Goal: Task Accomplishment & Management: Use online tool/utility

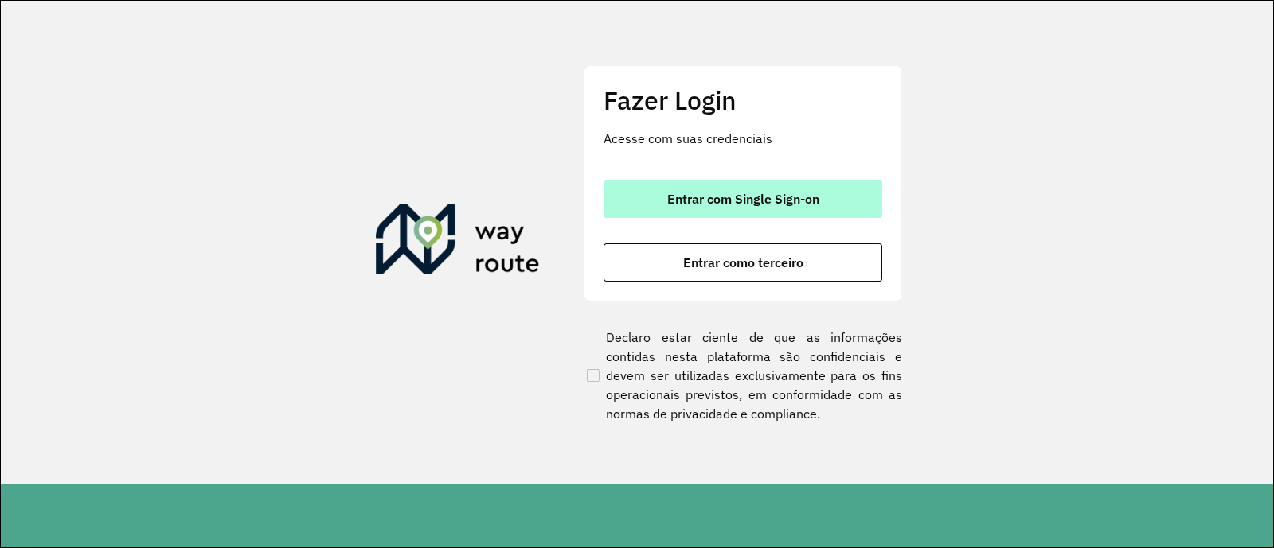
click at [743, 193] on span "Entrar com Single Sign-on" at bounding box center [743, 199] width 152 height 13
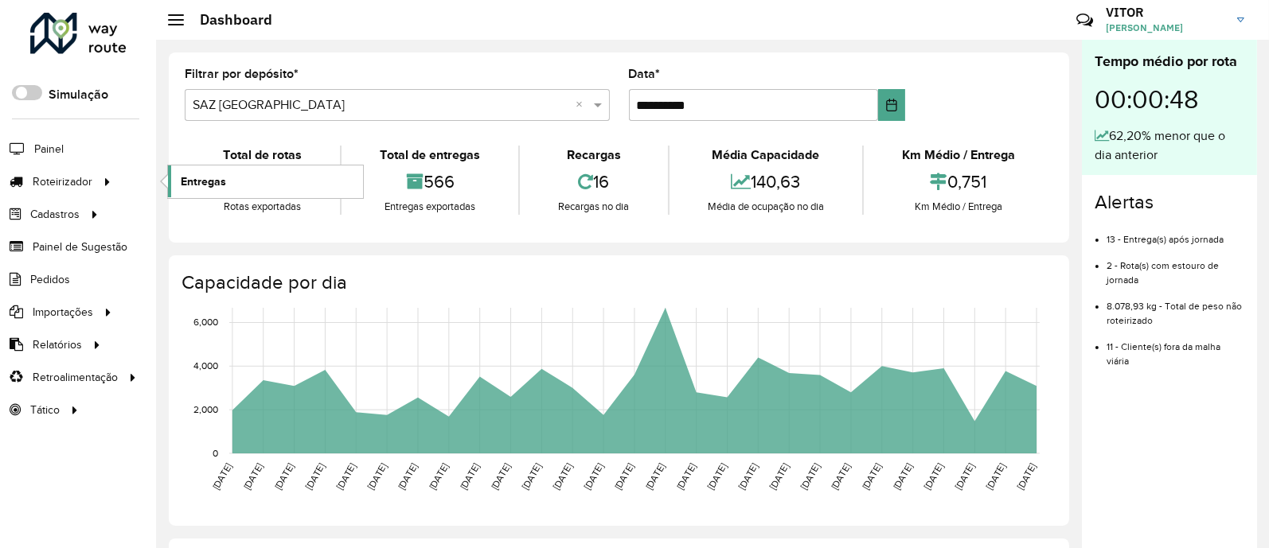
click at [187, 182] on span "Entregas" at bounding box center [203, 182] width 45 height 17
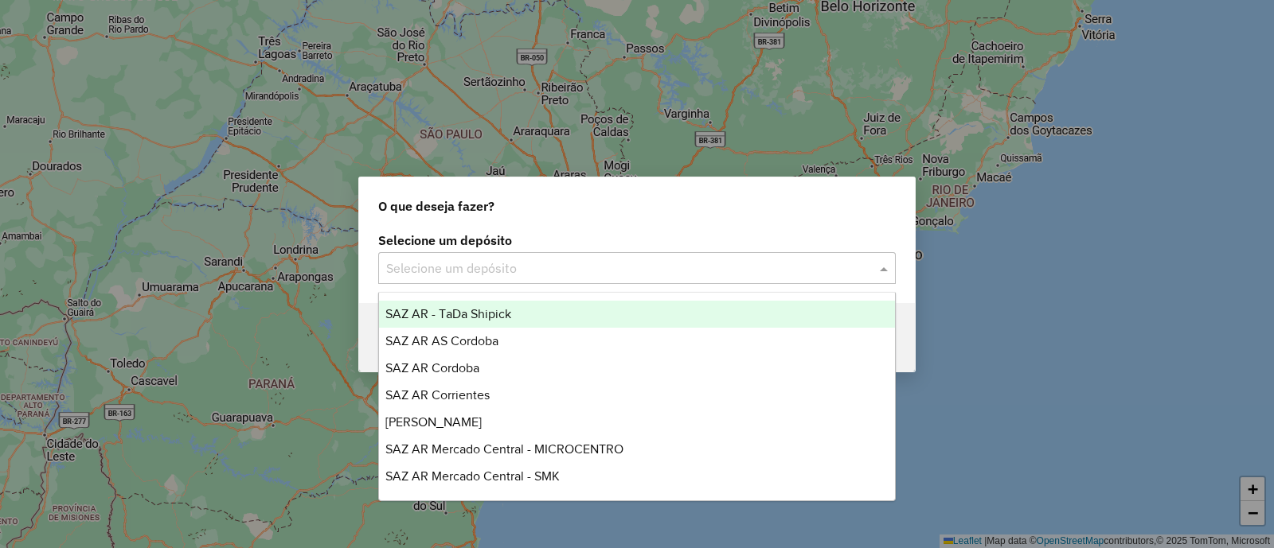
click at [561, 269] on input "text" at bounding box center [621, 269] width 470 height 19
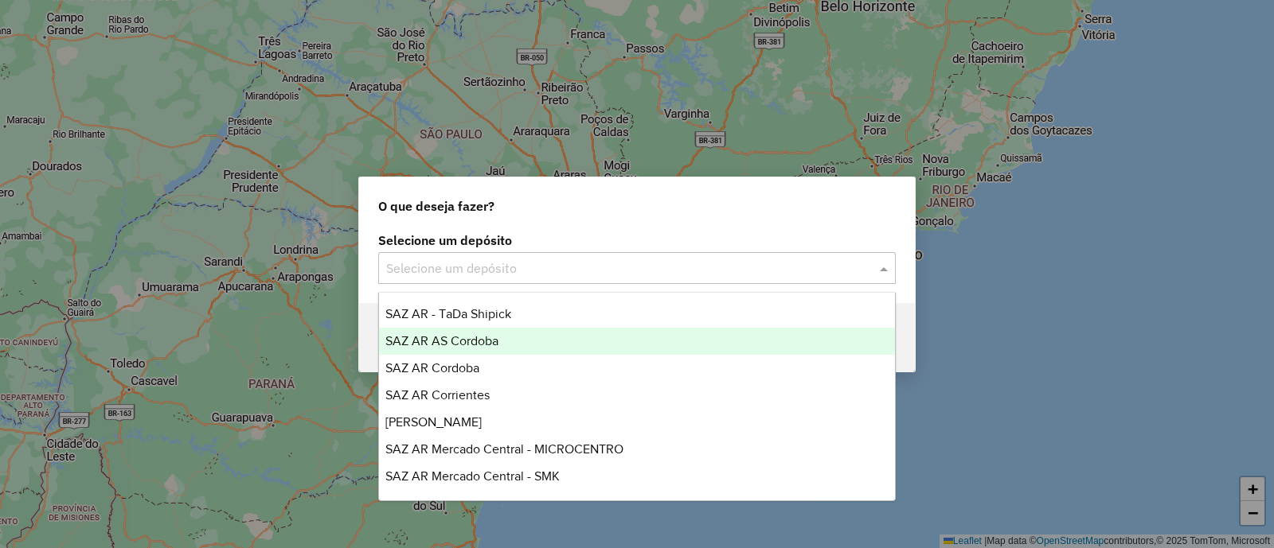
click at [530, 342] on div "SAZ AR AS Cordoba" at bounding box center [637, 341] width 516 height 27
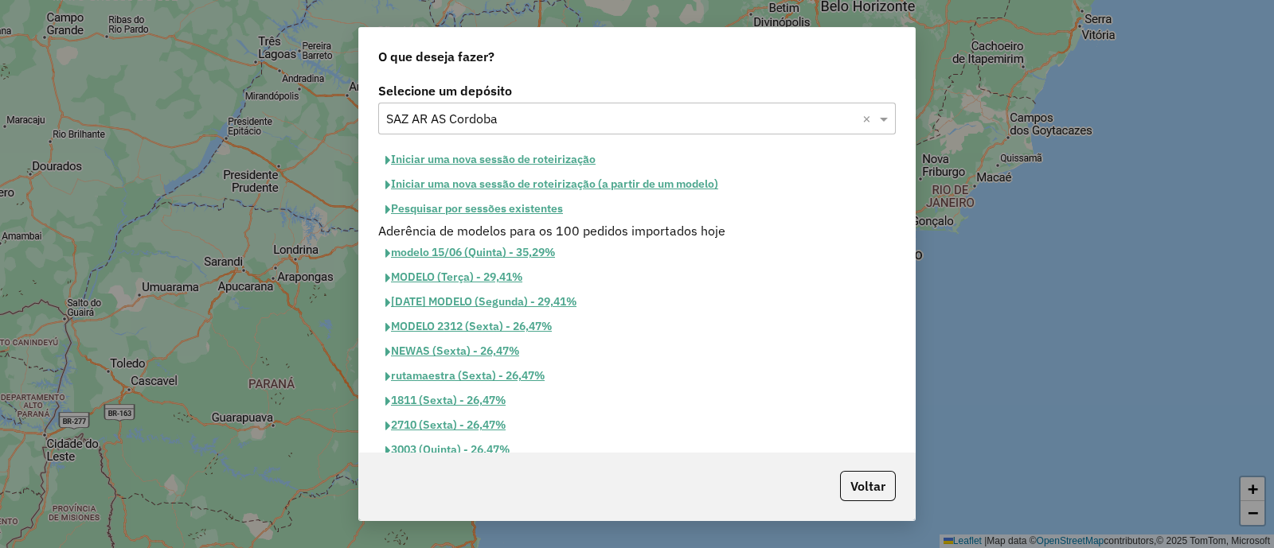
click at [516, 162] on button "Iniciar uma nova sessão de roteirização" at bounding box center [490, 159] width 224 height 25
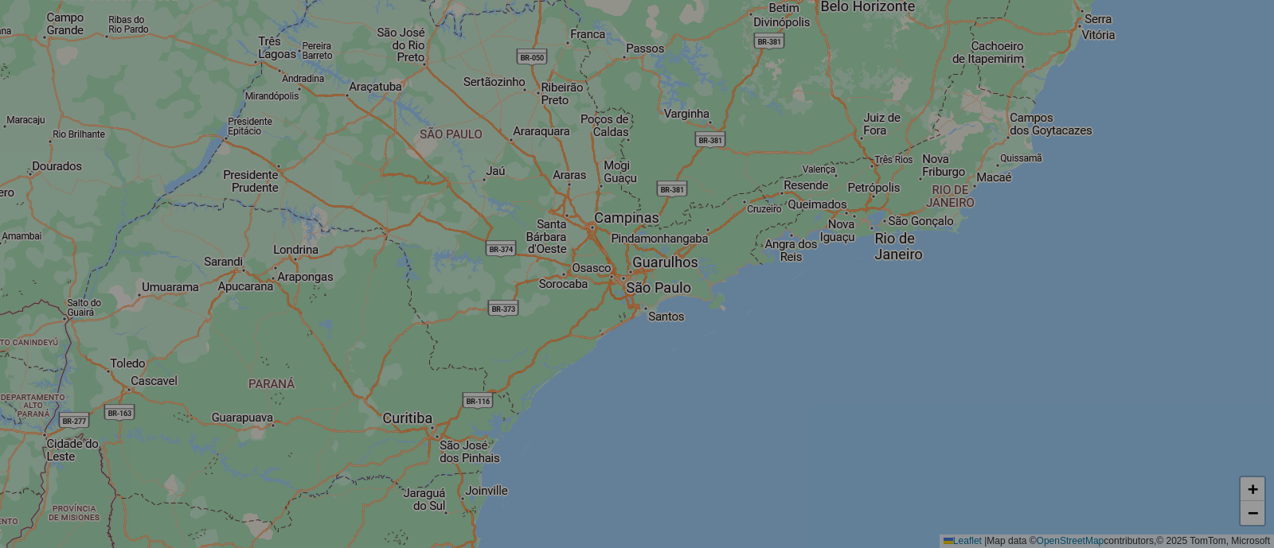
select select "*"
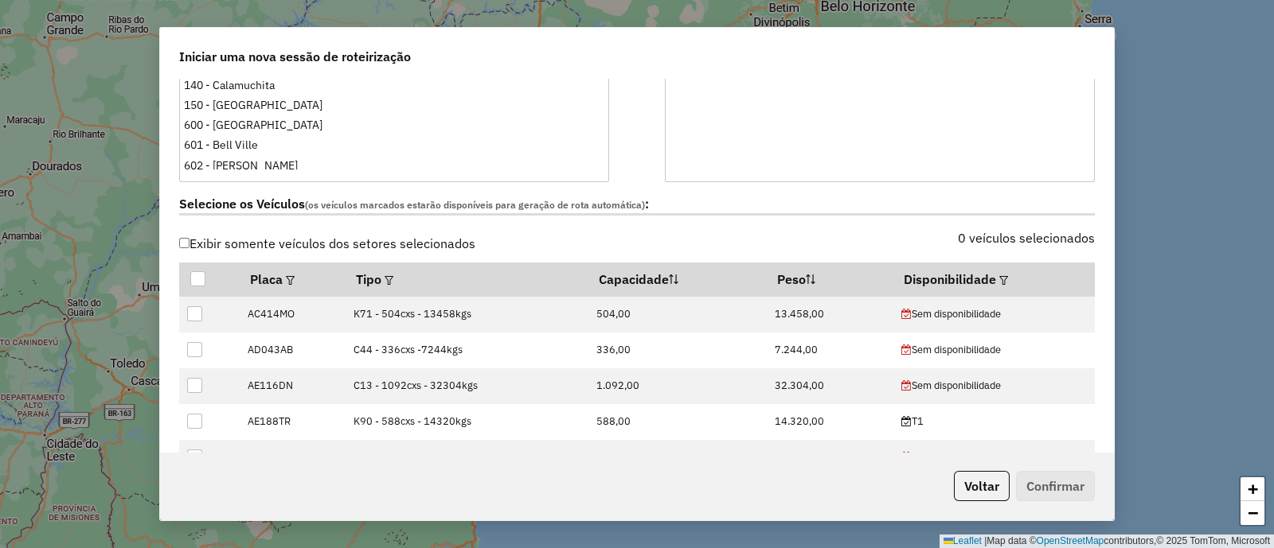
scroll to position [397, 0]
click at [996, 276] on div at bounding box center [1002, 277] width 12 height 19
click at [999, 280] on em at bounding box center [1003, 279] width 9 height 9
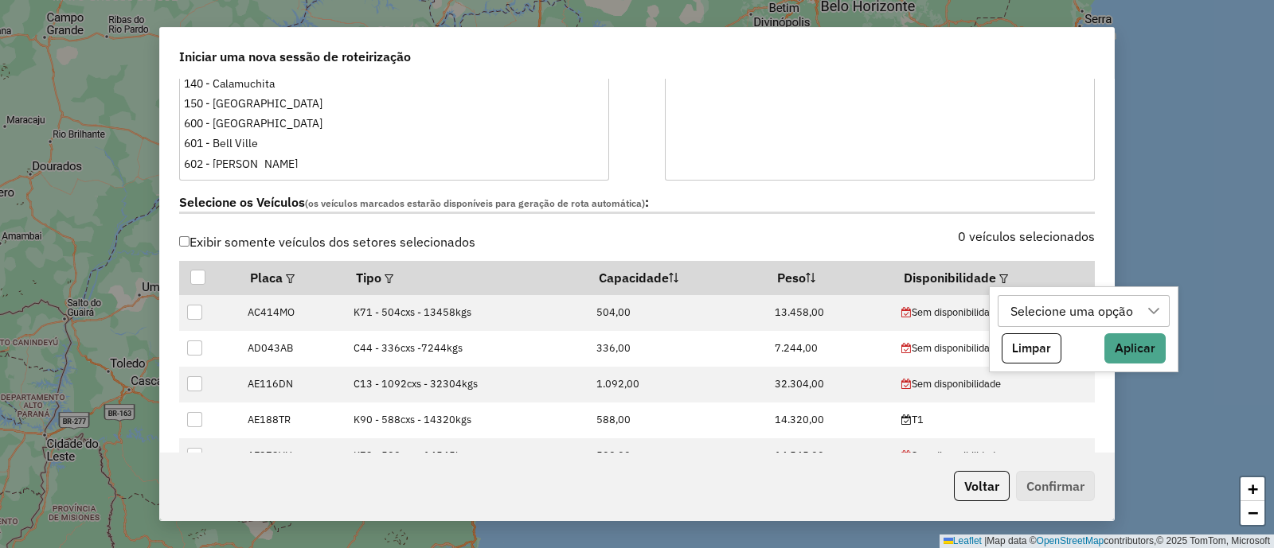
click at [1019, 307] on div "Selecione uma opção" at bounding box center [1072, 311] width 134 height 30
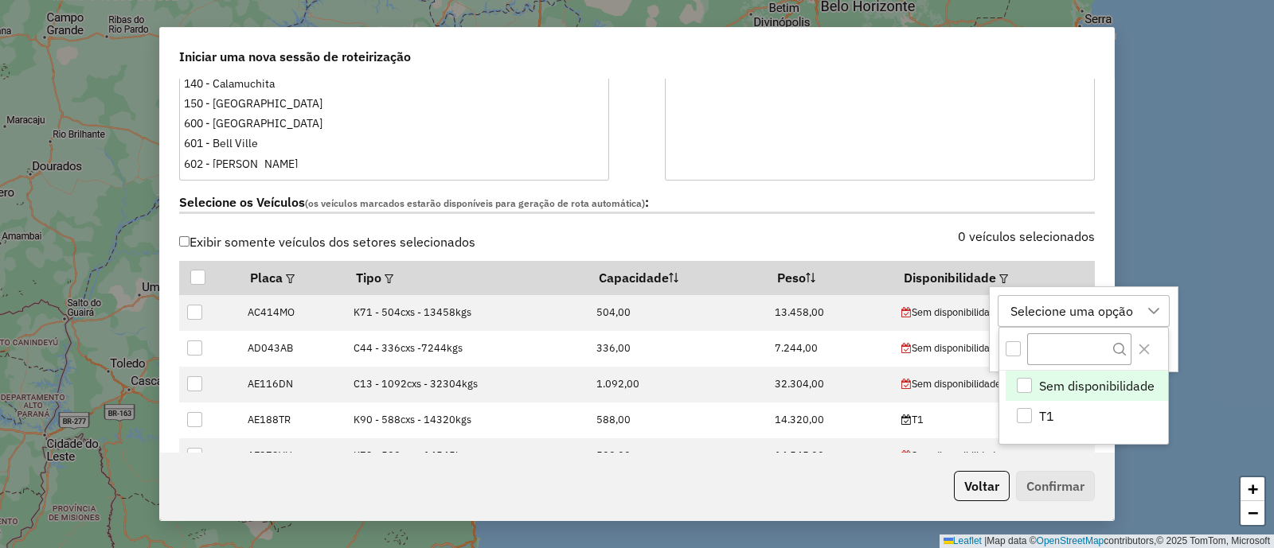
scroll to position [11, 73]
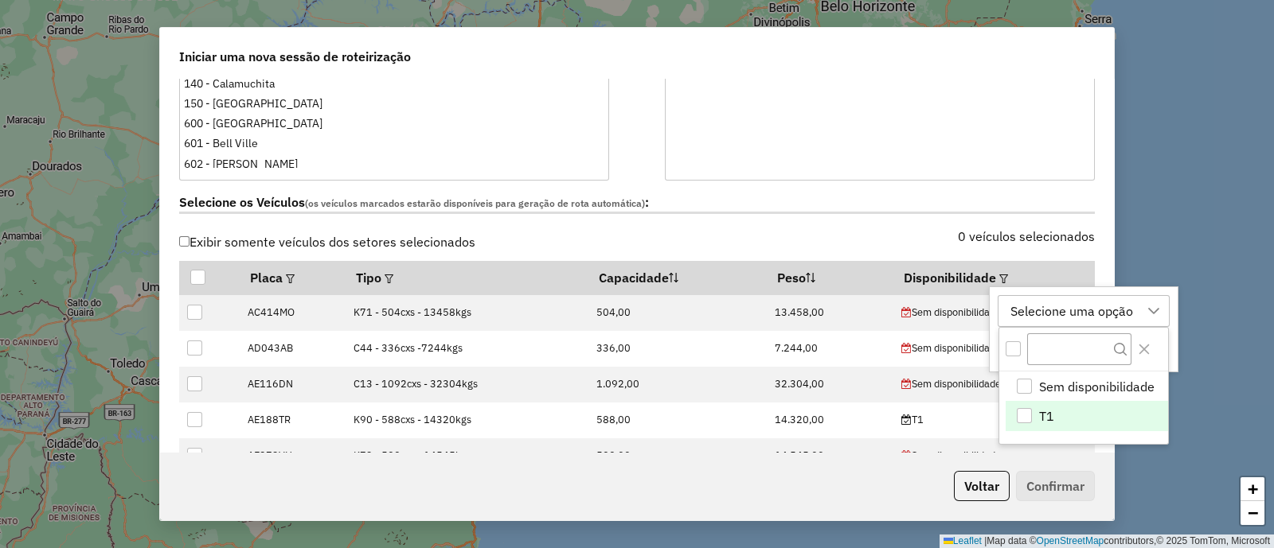
click at [1075, 410] on li "T1" at bounding box center [1086, 416] width 162 height 30
click at [1146, 350] on icon "Close" at bounding box center [1144, 350] width 10 height 10
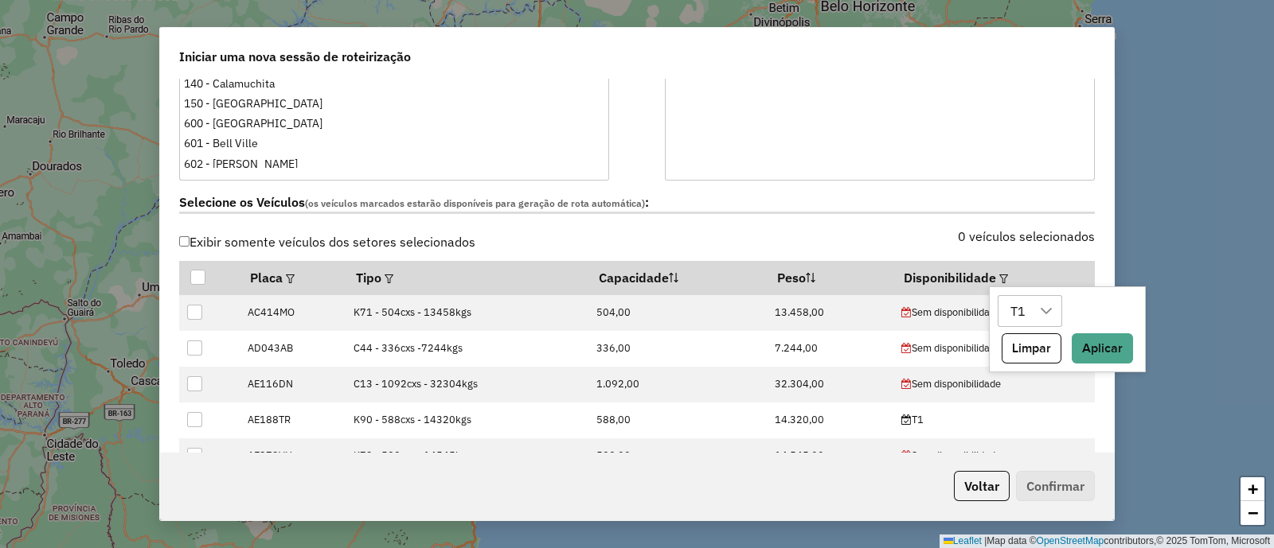
click at [1095, 326] on div "T1 Limpar Aplicar" at bounding box center [1067, 330] width 157 height 86
click at [1103, 348] on button "Aplicar" at bounding box center [1101, 349] width 61 height 30
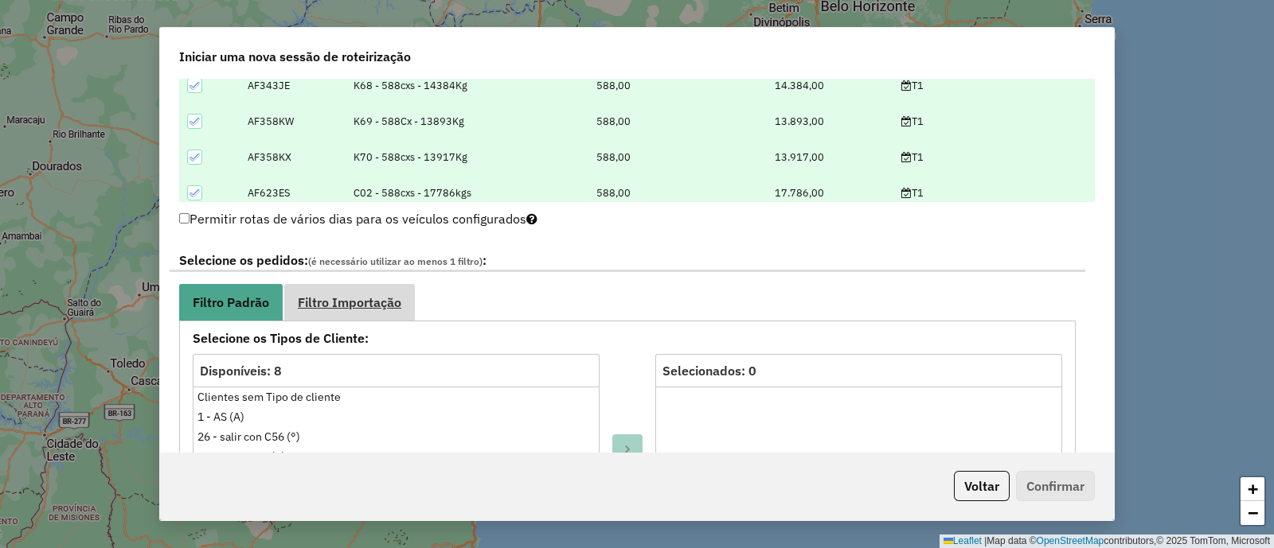
click at [357, 301] on span "Filtro Importação" at bounding box center [349, 302] width 103 height 13
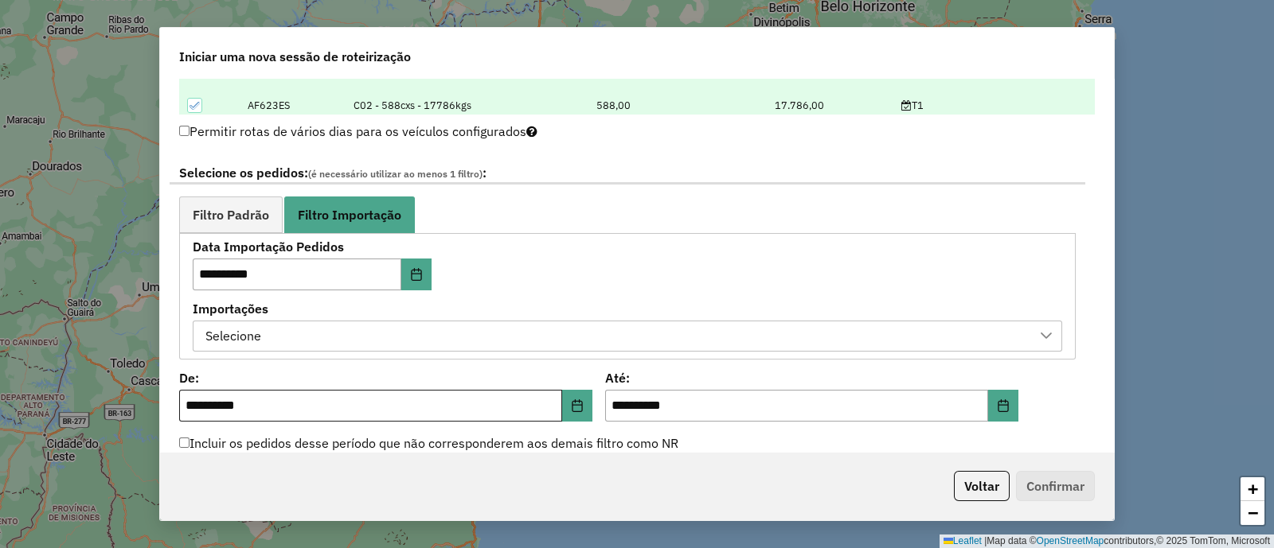
scroll to position [896, 0]
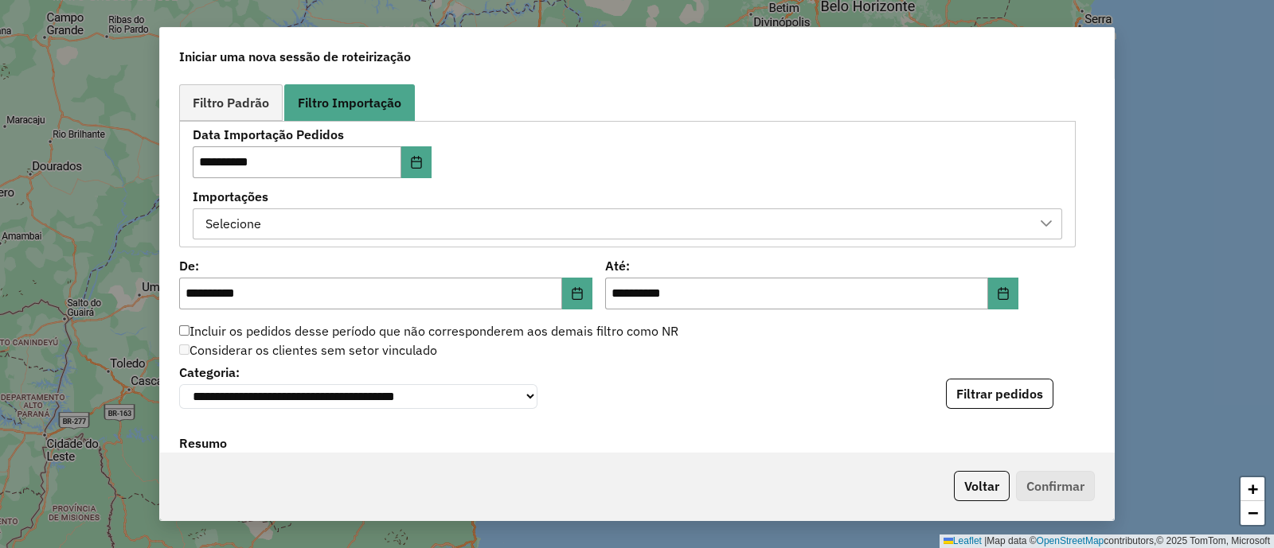
click at [439, 213] on div "Selecione" at bounding box center [615, 224] width 831 height 30
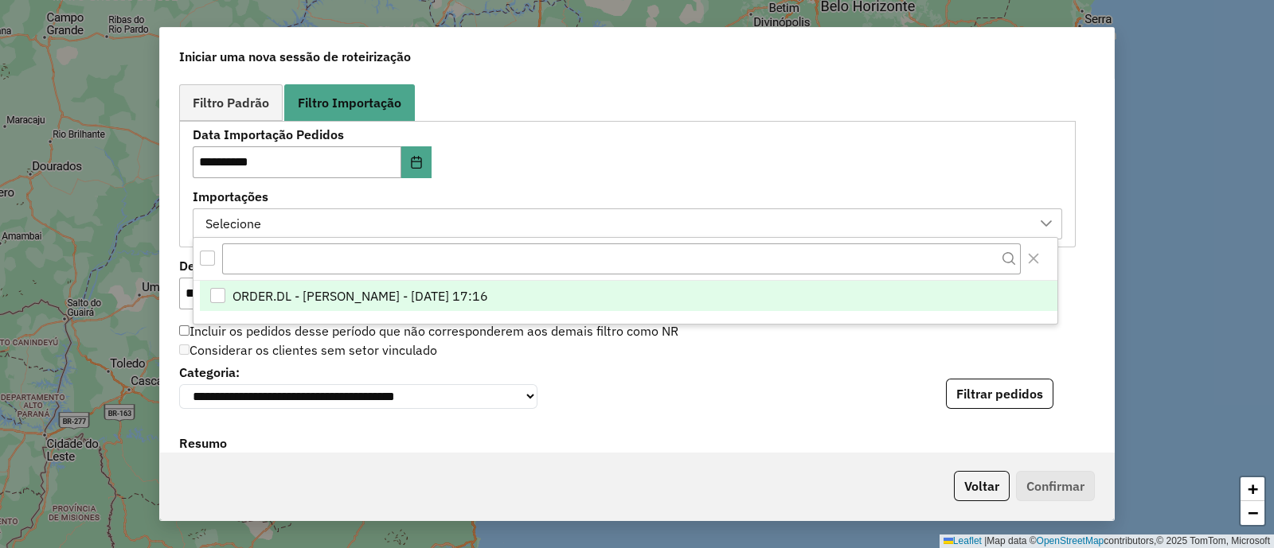
click at [481, 295] on span "ORDER.DL - VITOR GUILHERME EUGENIO DE OLIVEIRA - 01/10/2025 17:16" at bounding box center [360, 296] width 256 height 19
click at [509, 178] on div "**********" at bounding box center [627, 184] width 869 height 111
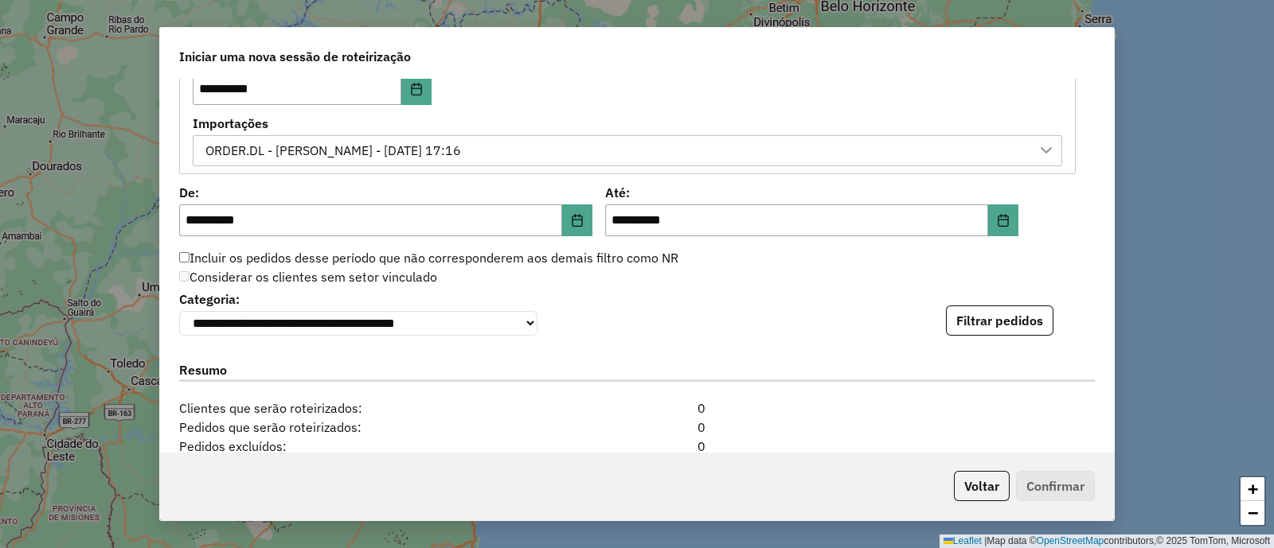
scroll to position [995, 0]
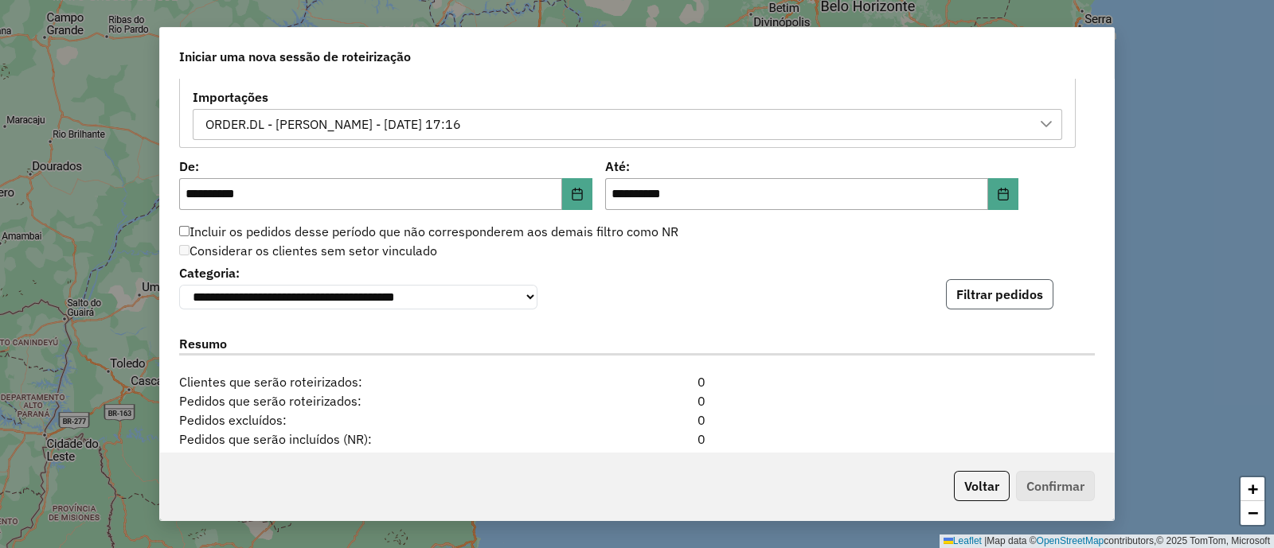
click at [1023, 295] on button "Filtrar pedidos" at bounding box center [999, 294] width 107 height 30
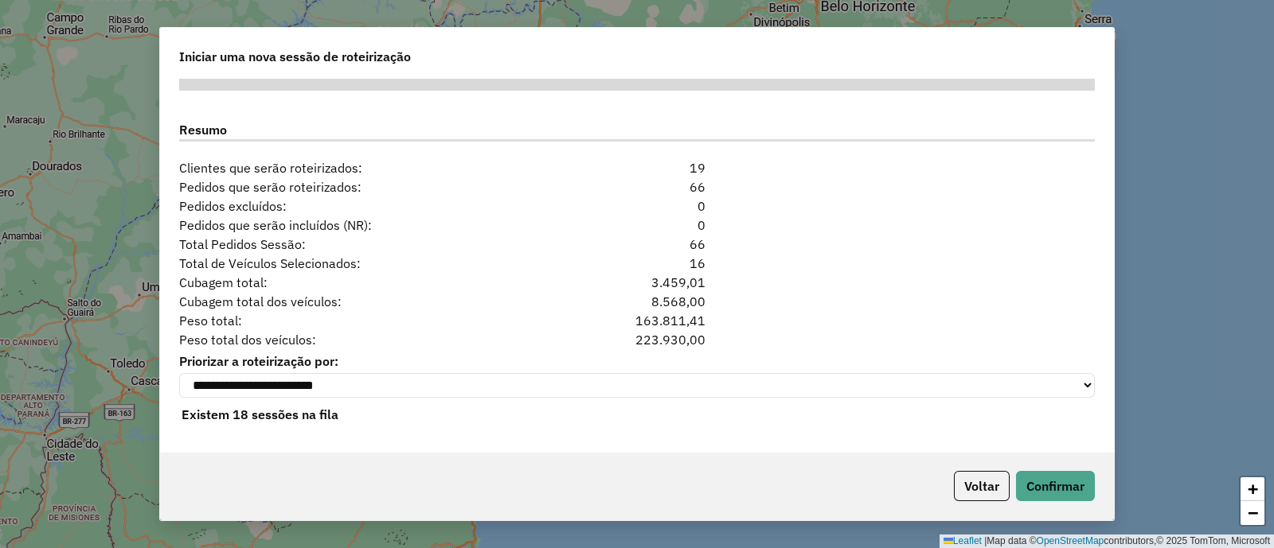
scroll to position [1542, 0]
click at [1074, 485] on button "Confirmar" at bounding box center [1055, 486] width 79 height 30
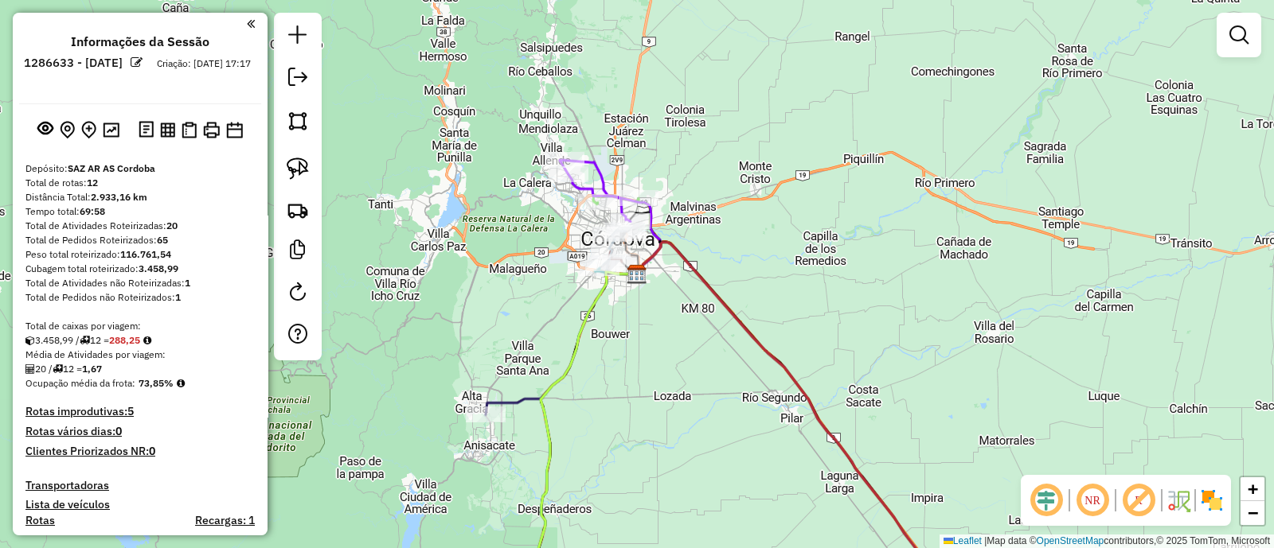
click at [646, 340] on div "Janela de atendimento Grade de atendimento Capacidade Transportadoras Veículos …" at bounding box center [637, 274] width 1274 height 548
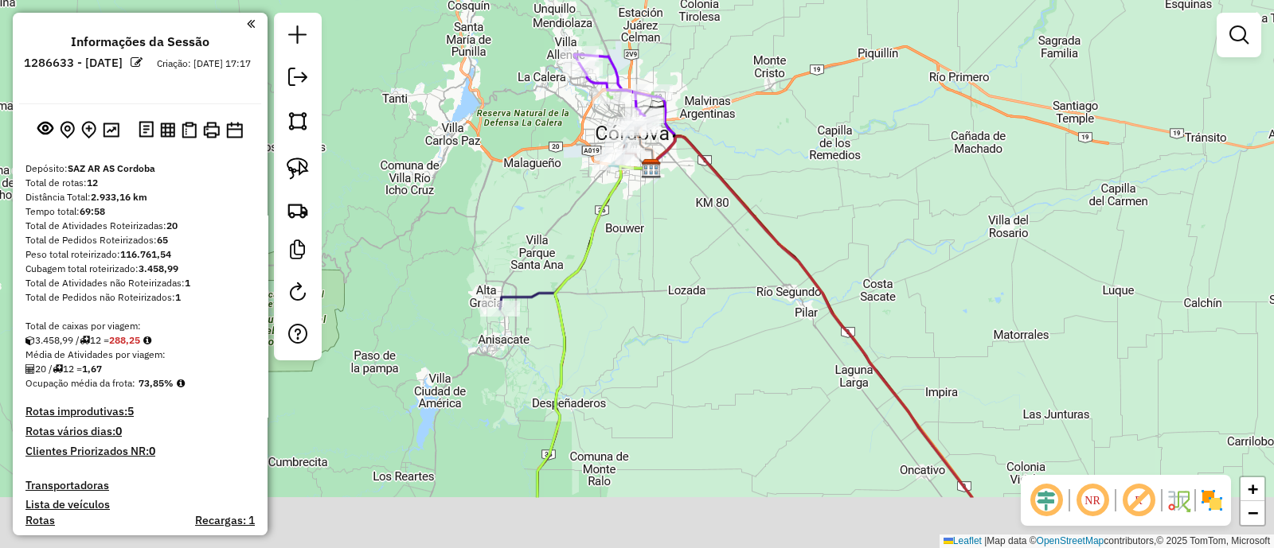
drag, startPoint x: 660, startPoint y: 351, endPoint x: 660, endPoint y: 161, distance: 190.3
click at [660, 161] on div "Janela de atendimento Grade de atendimento Capacidade Transportadoras Veículos …" at bounding box center [637, 274] width 1274 height 548
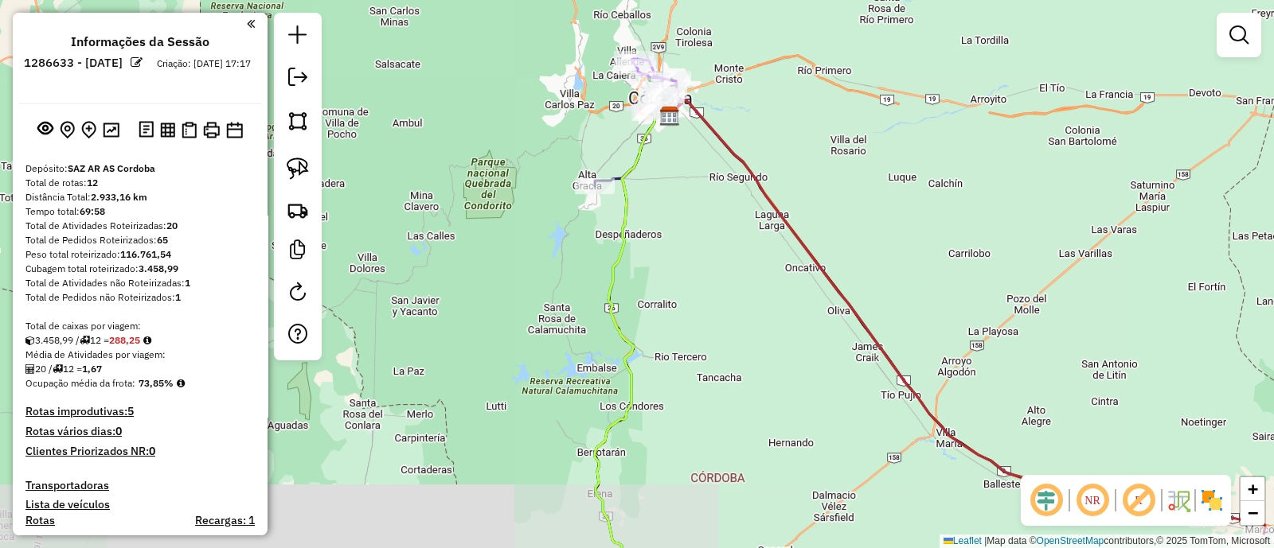
drag, startPoint x: 711, startPoint y: 353, endPoint x: 636, endPoint y: 109, distance: 254.8
click at [636, 109] on div "Janela de atendimento Grade de atendimento Capacidade Transportadoras Veículos …" at bounding box center [637, 274] width 1274 height 548
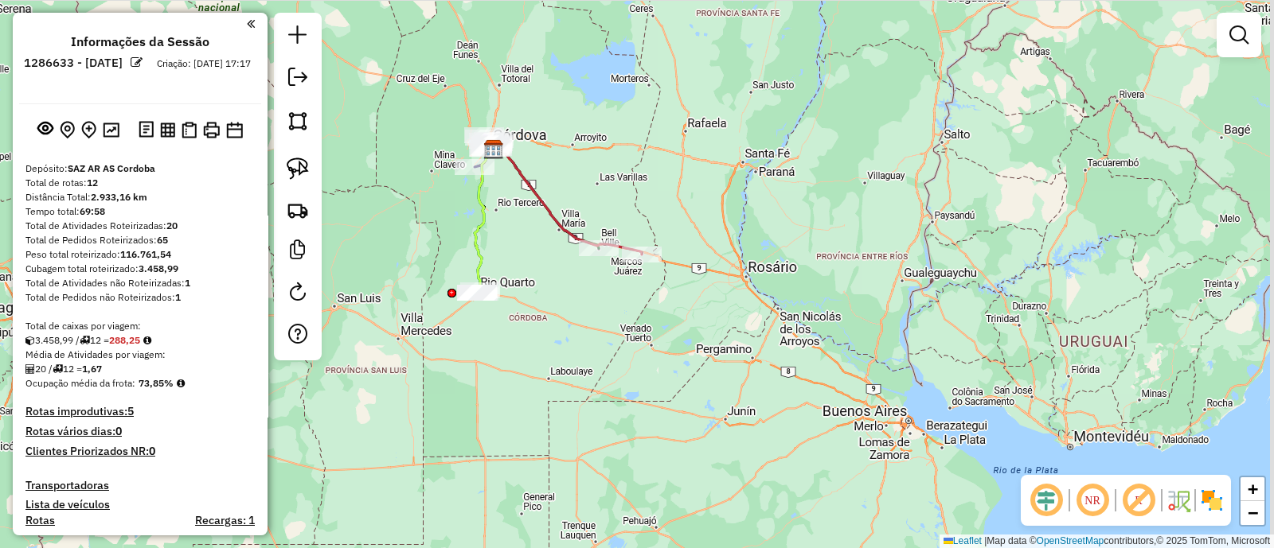
drag, startPoint x: 702, startPoint y: 293, endPoint x: 565, endPoint y: 310, distance: 138.0
click at [567, 309] on div "Janela de atendimento Grade de atendimento Capacidade Transportadoras Veículos …" at bounding box center [637, 274] width 1274 height 548
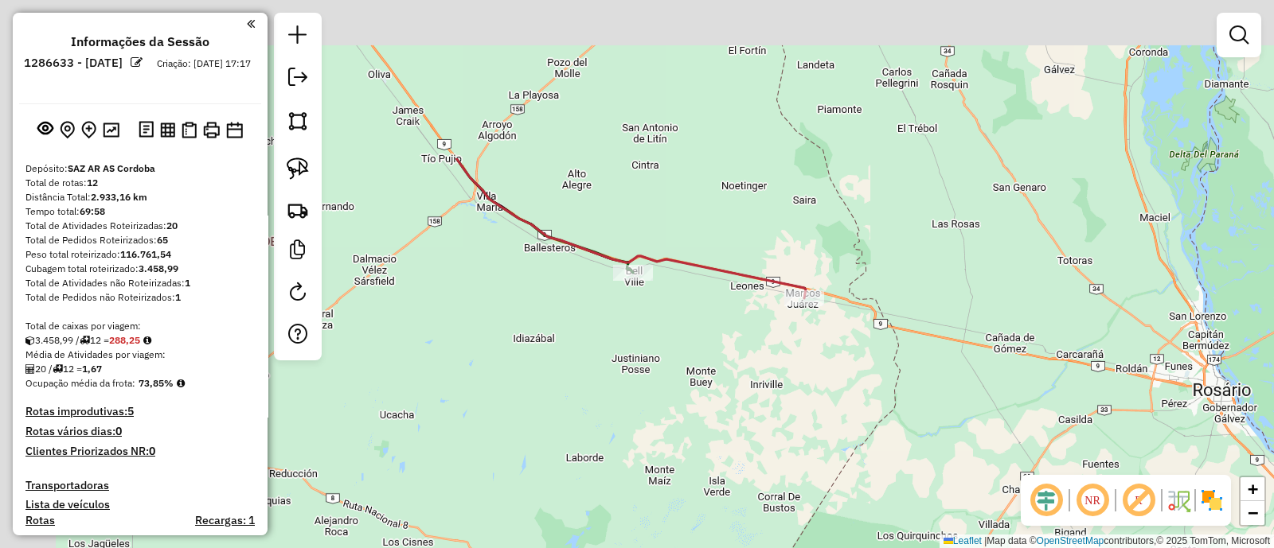
drag, startPoint x: 562, startPoint y: 248, endPoint x: 677, endPoint y: 373, distance: 169.0
click at [650, 487] on div "Janela de atendimento Grade de atendimento Capacidade Transportadoras Veículos …" at bounding box center [637, 274] width 1274 height 548
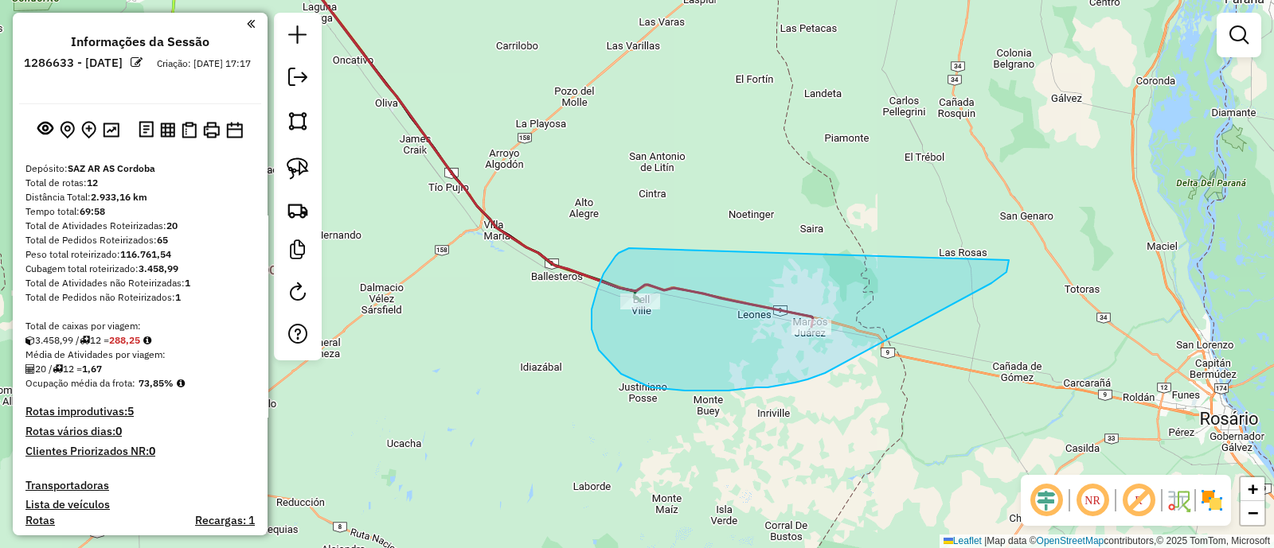
drag, startPoint x: 629, startPoint y: 248, endPoint x: 1009, endPoint y: 260, distance: 379.9
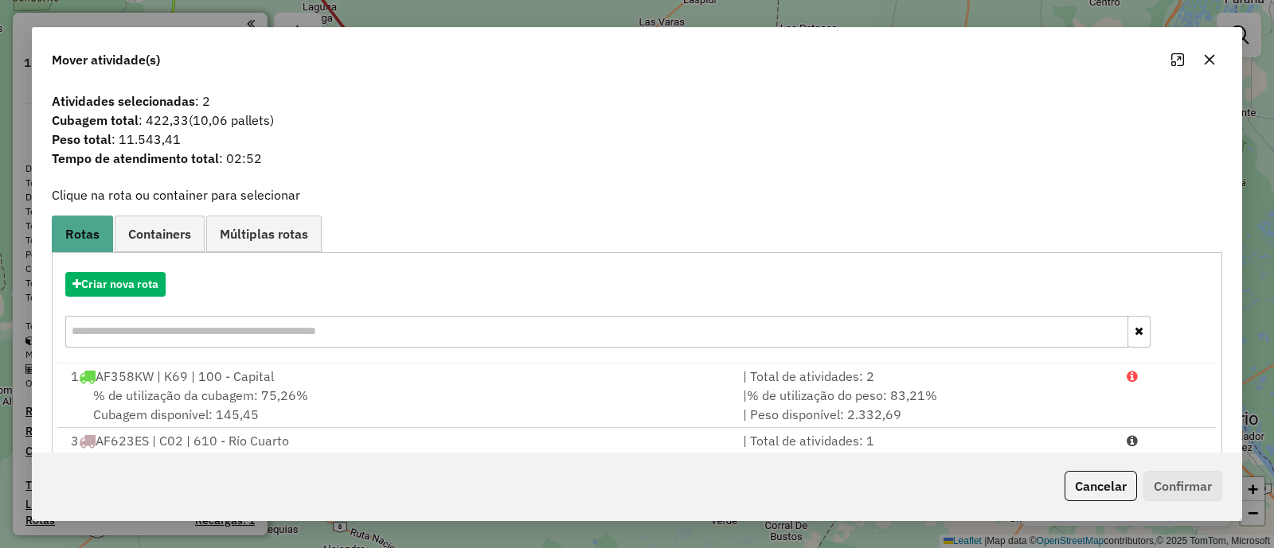
click at [1206, 64] on icon "button" at bounding box center [1209, 59] width 13 height 13
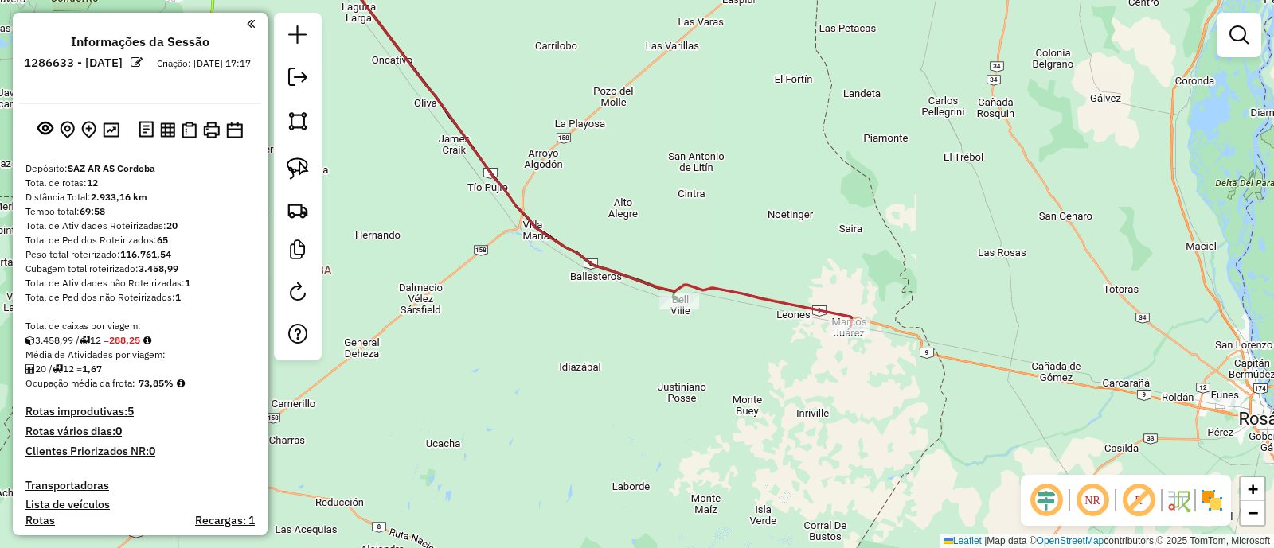
drag, startPoint x: 725, startPoint y: 389, endPoint x: 764, endPoint y: 389, distance: 39.0
click at [764, 389] on div "Janela de atendimento Grade de atendimento Capacidade Transportadoras Veículos …" at bounding box center [637, 274] width 1274 height 548
click at [767, 303] on icon at bounding box center [585, 136] width 533 height 382
select select "**********"
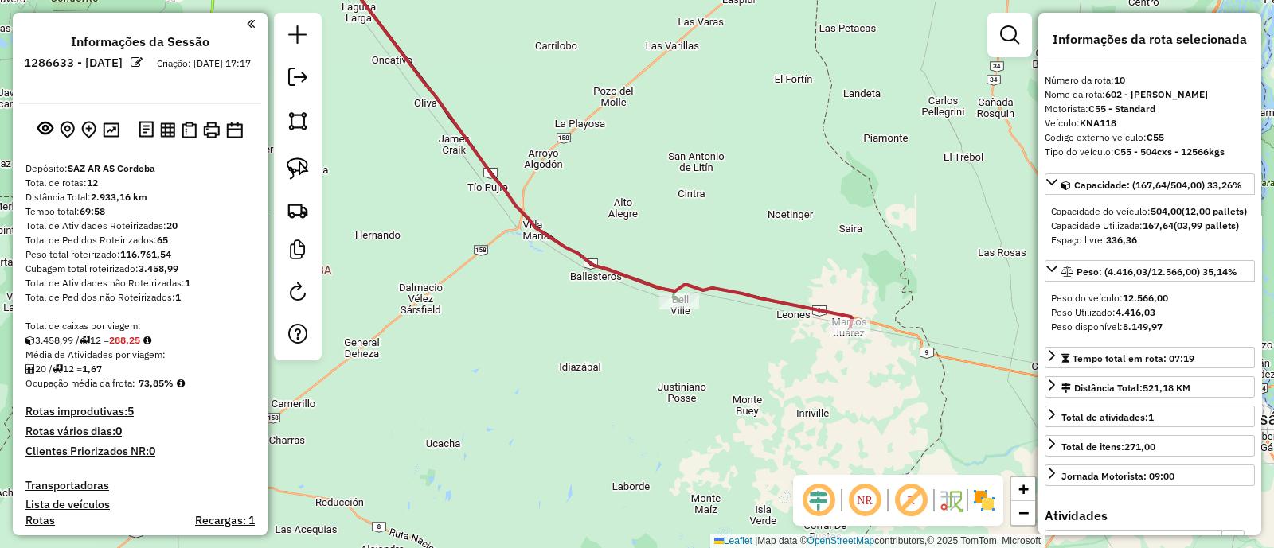
scroll to position [1284, 0]
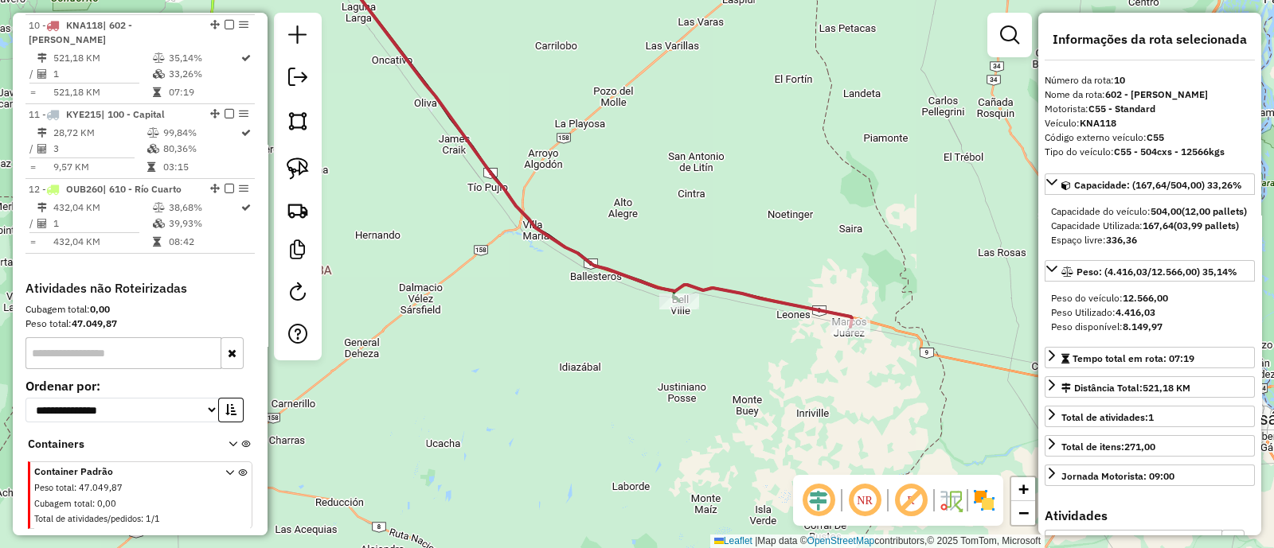
click at [818, 377] on div "Janela de atendimento Grade de atendimento Capacidade Transportadoras Veículos …" at bounding box center [637, 274] width 1274 height 548
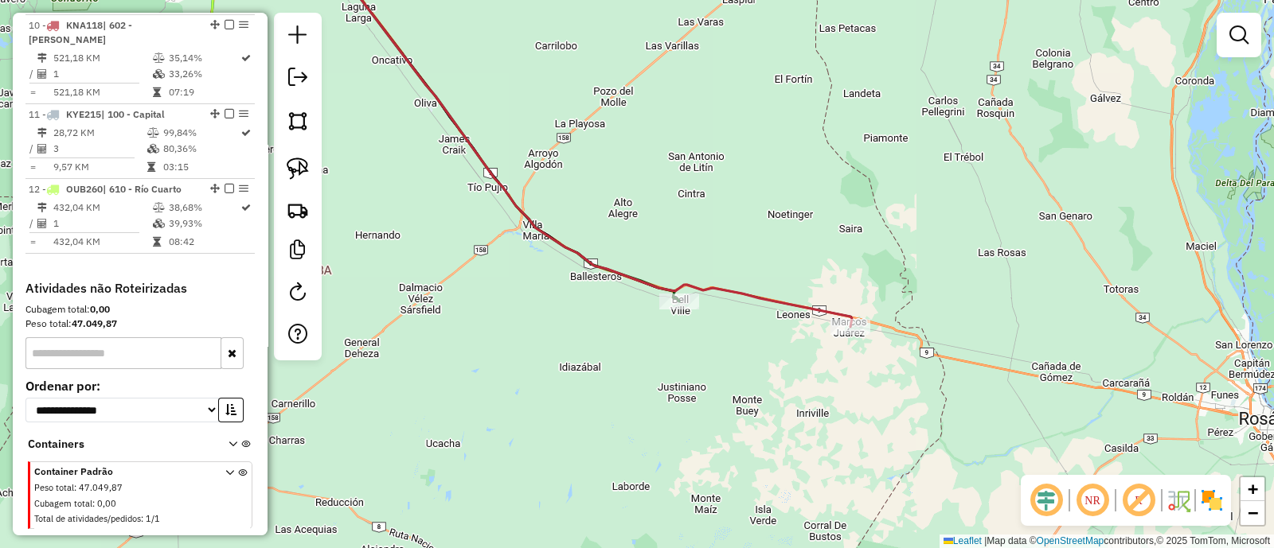
click at [790, 296] on icon at bounding box center [585, 136] width 533 height 382
select select "**********"
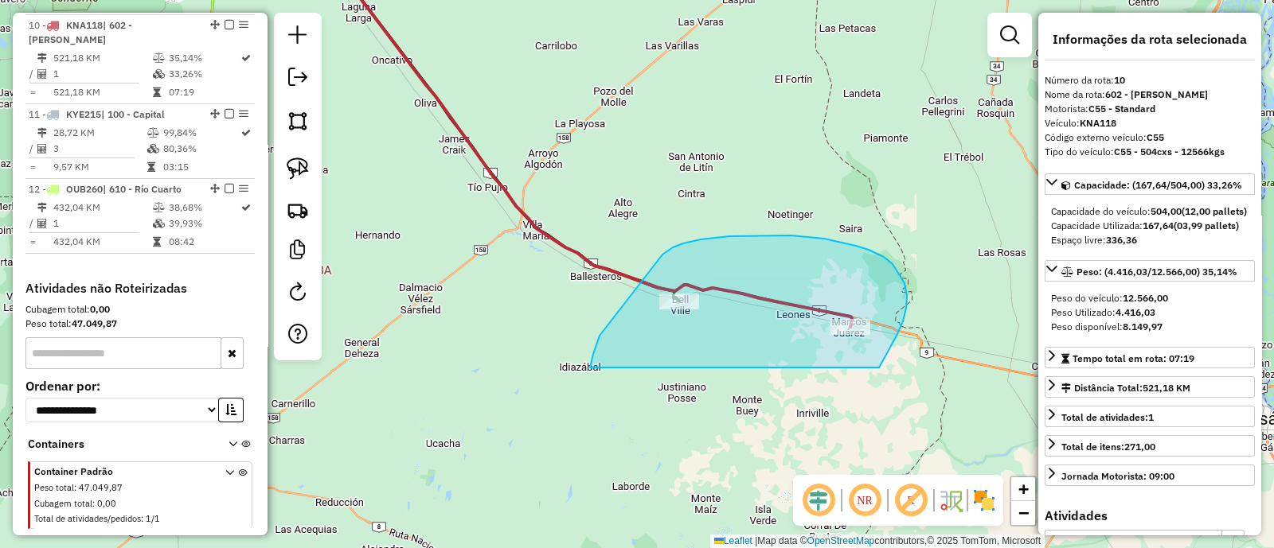
drag, startPoint x: 868, startPoint y: 250, endPoint x: 590, endPoint y: 371, distance: 303.8
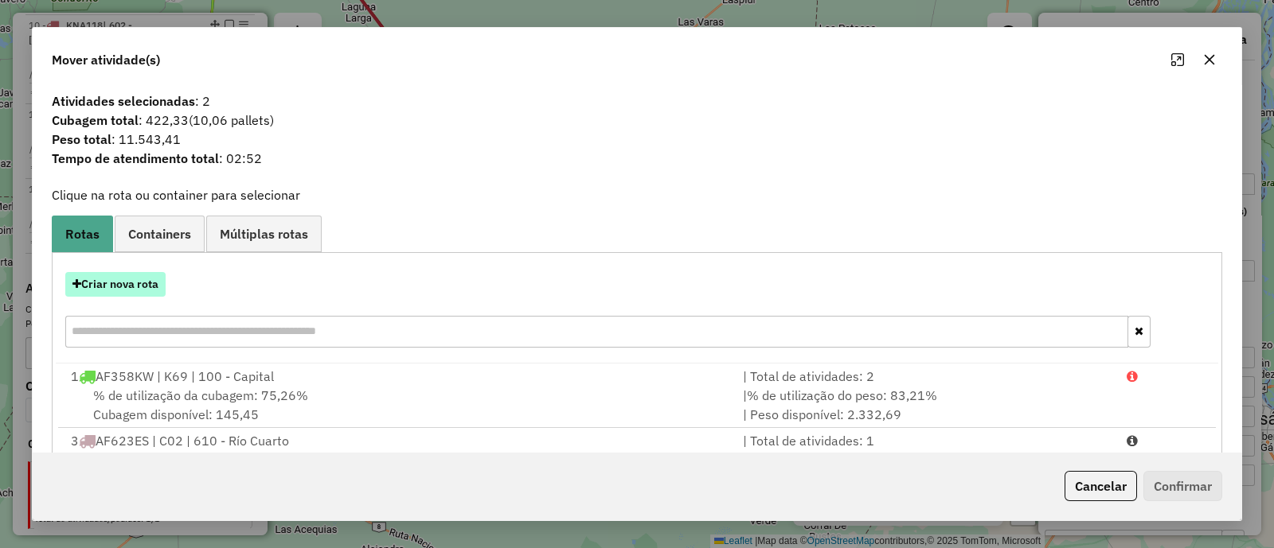
click at [148, 279] on button "Criar nova rota" at bounding box center [115, 284] width 100 height 25
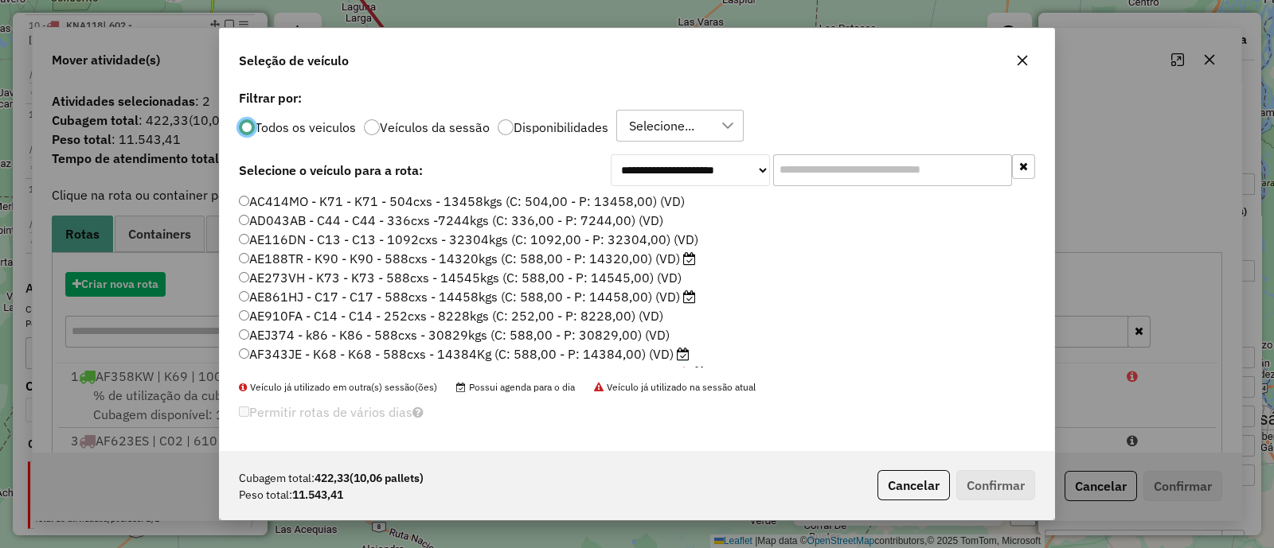
scroll to position [8, 5]
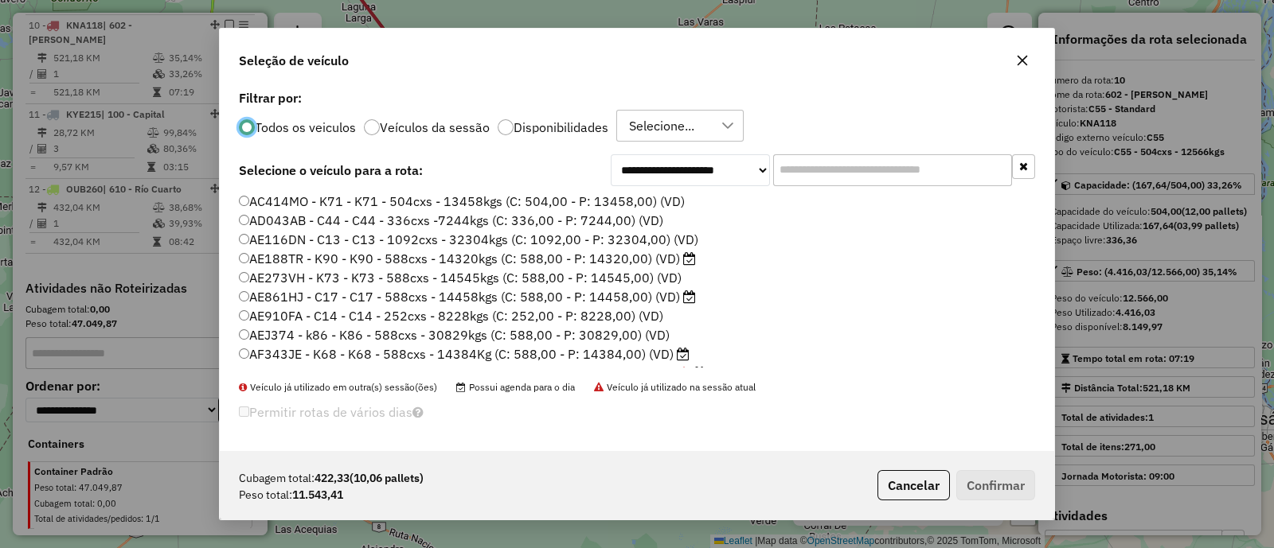
click at [498, 134] on div at bounding box center [506, 127] width 16 height 16
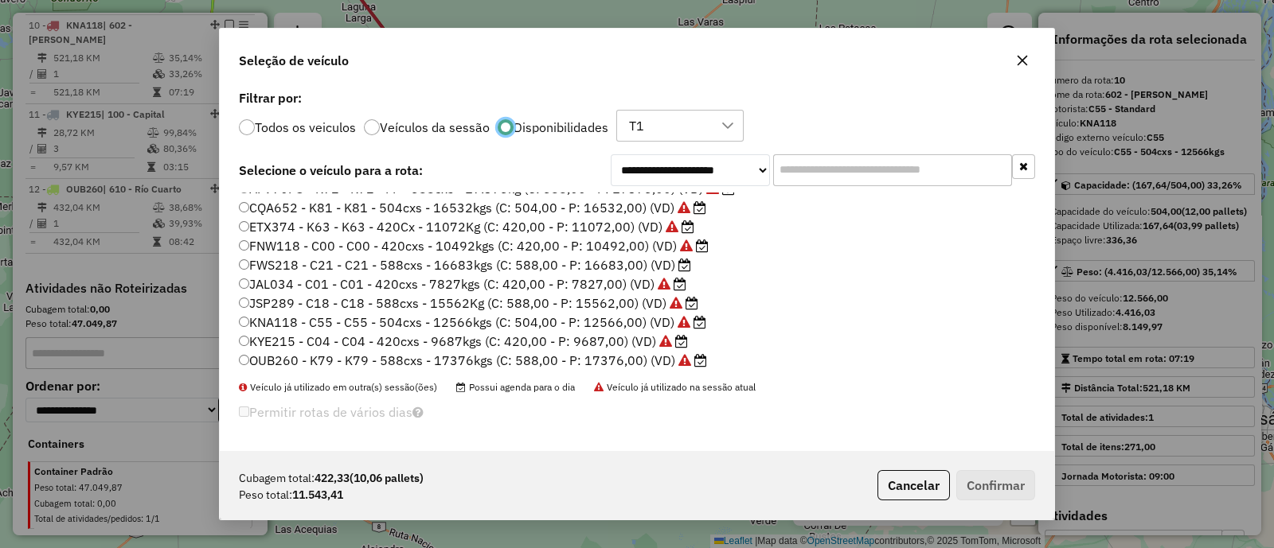
scroll to position [131, 0]
click at [617, 319] on label "KNA118 - C55 - C55 - 504cxs - 12566kgs (C: 504,00 - P: 12566,00) (VD)" at bounding box center [472, 319] width 467 height 19
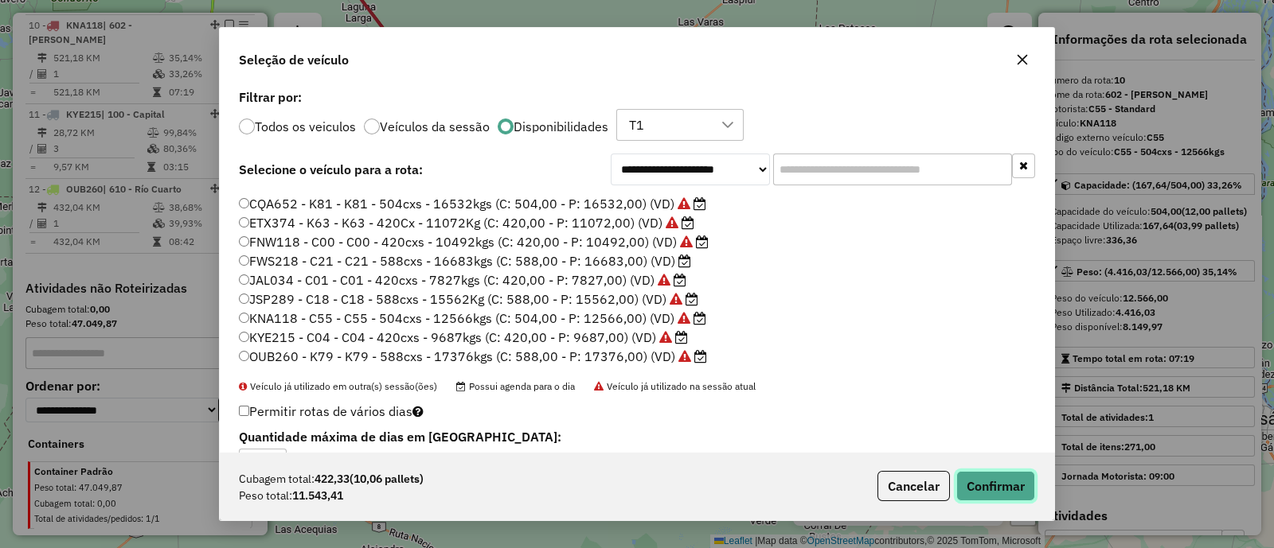
click at [982, 479] on button "Confirmar" at bounding box center [995, 486] width 79 height 30
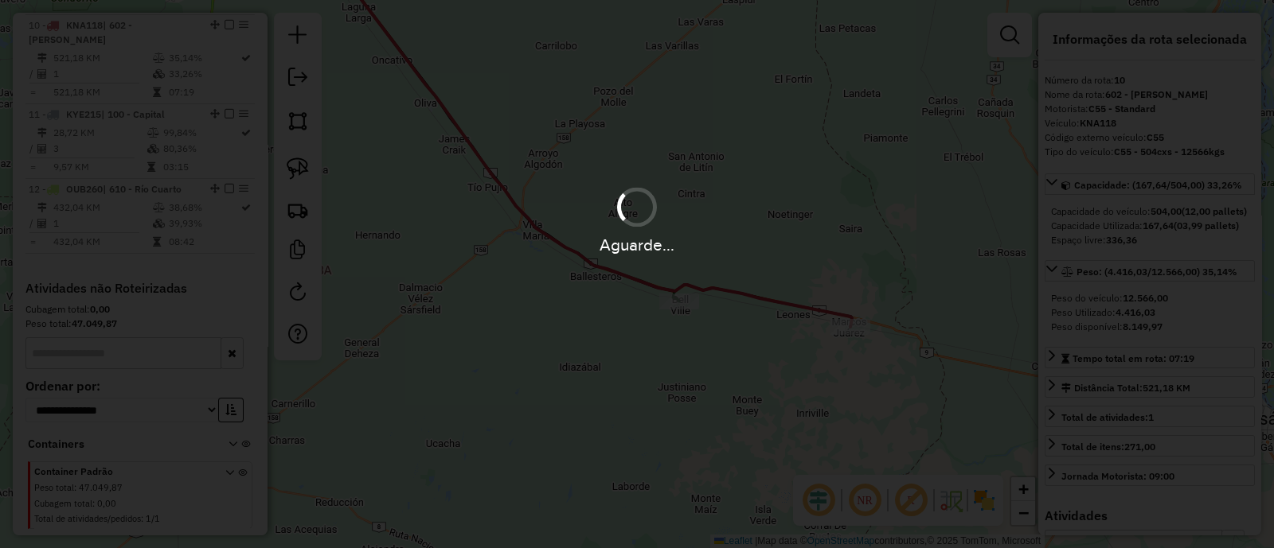
scroll to position [1120, 0]
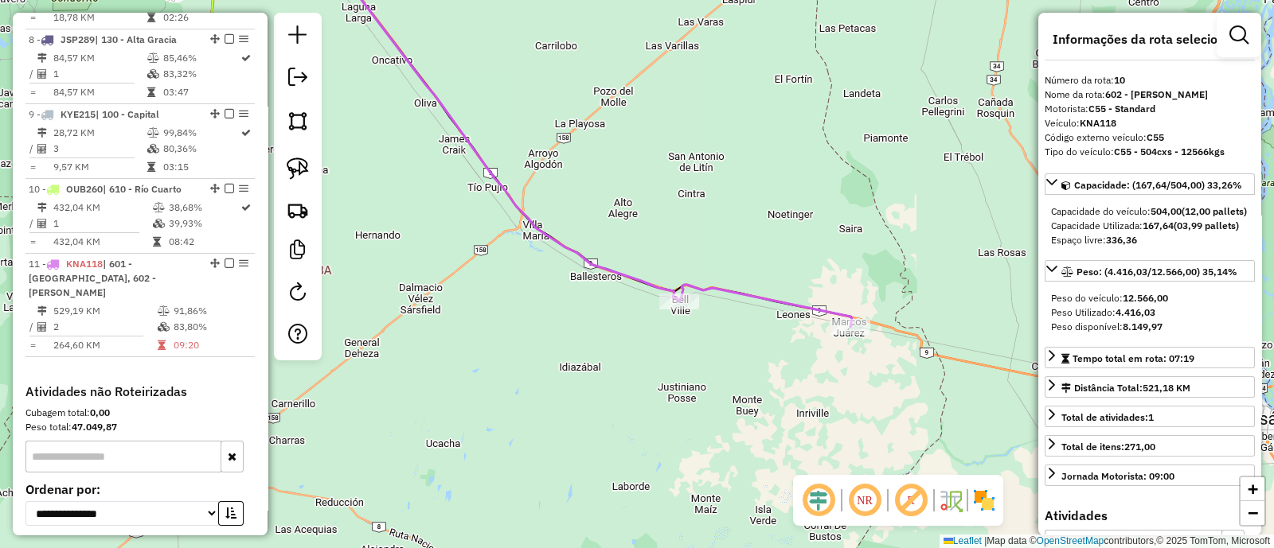
click at [588, 364] on div "Janela de atendimento Grade de atendimento Capacidade Transportadoras Veículos …" at bounding box center [637, 274] width 1274 height 548
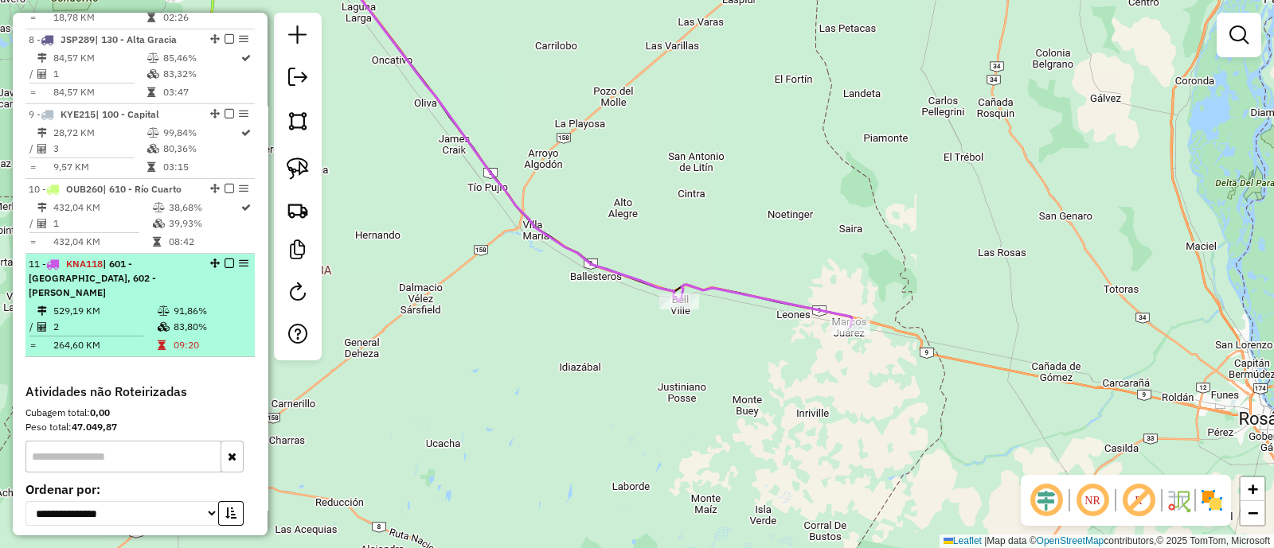
click at [224, 261] on em at bounding box center [229, 264] width 10 height 10
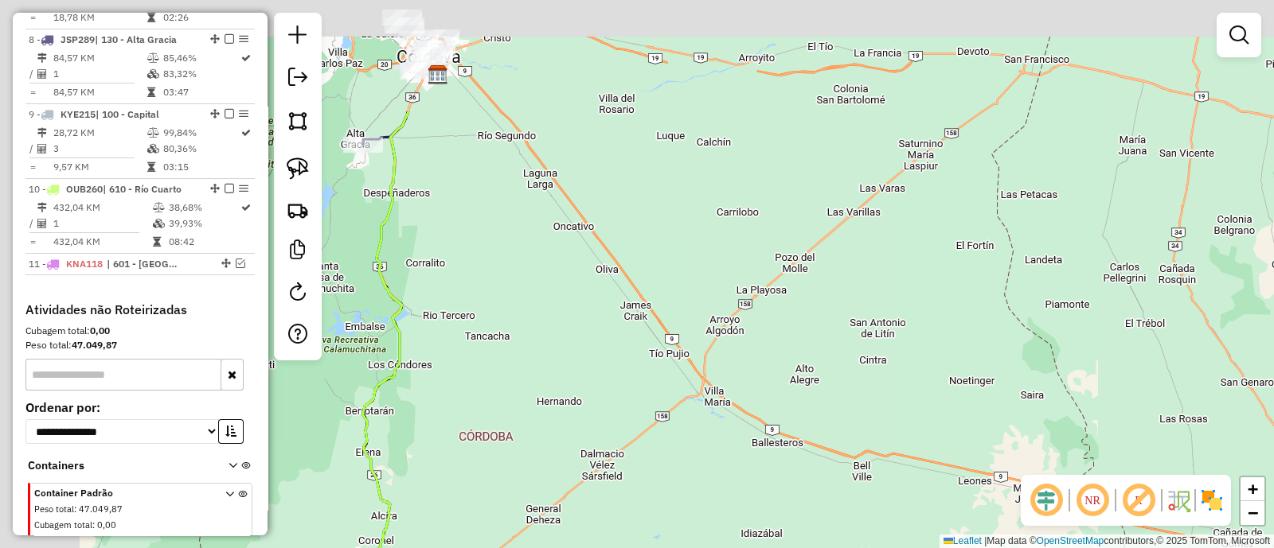
drag, startPoint x: 394, startPoint y: 134, endPoint x: 678, endPoint y: 445, distance: 421.5
click at [681, 443] on div "Janela de atendimento Grade de atendimento Capacidade Transportadoras Veículos …" at bounding box center [637, 274] width 1274 height 548
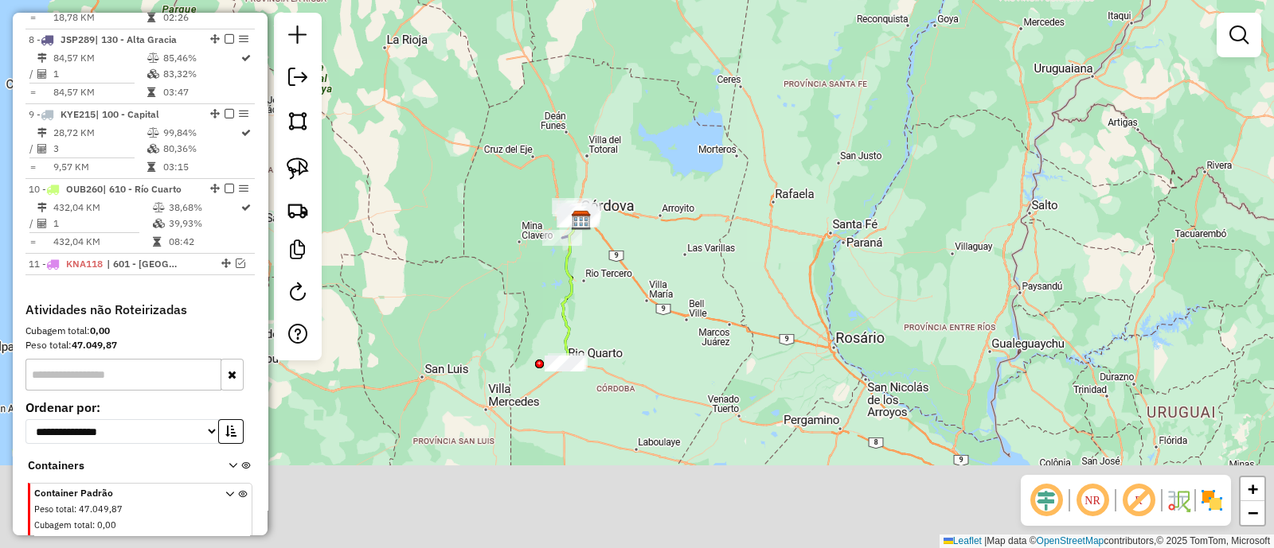
drag, startPoint x: 605, startPoint y: 426, endPoint x: 556, endPoint y: 240, distance: 191.7
click at [556, 240] on div "Janela de atendimento Grade de atendimento Capacidade Transportadoras Veículos …" at bounding box center [637, 274] width 1274 height 548
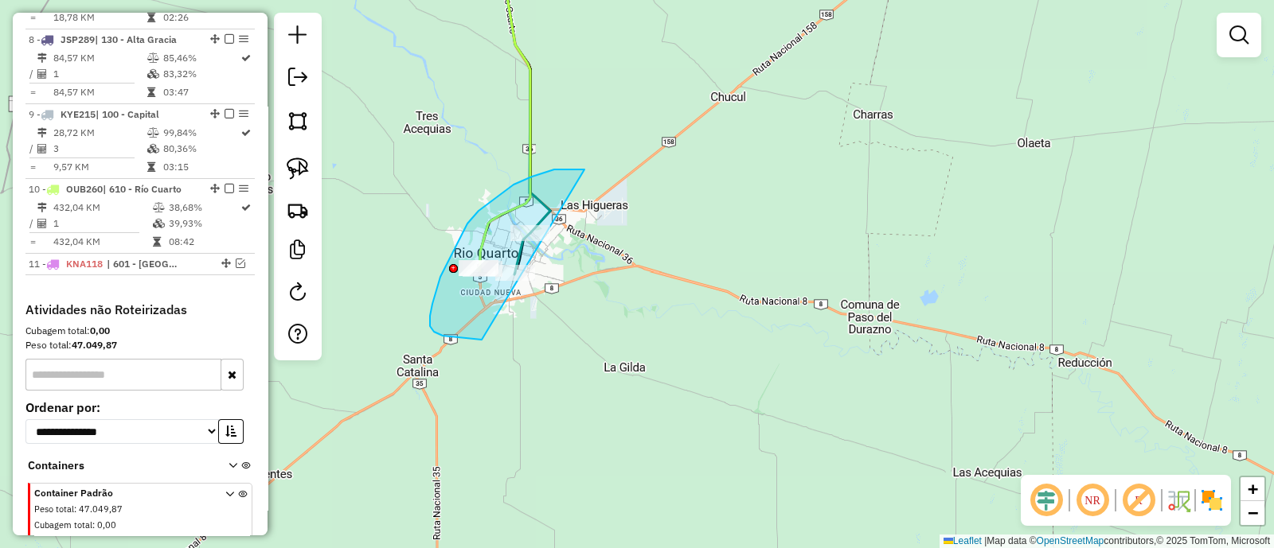
drag, startPoint x: 567, startPoint y: 170, endPoint x: 598, endPoint y: 338, distance: 171.6
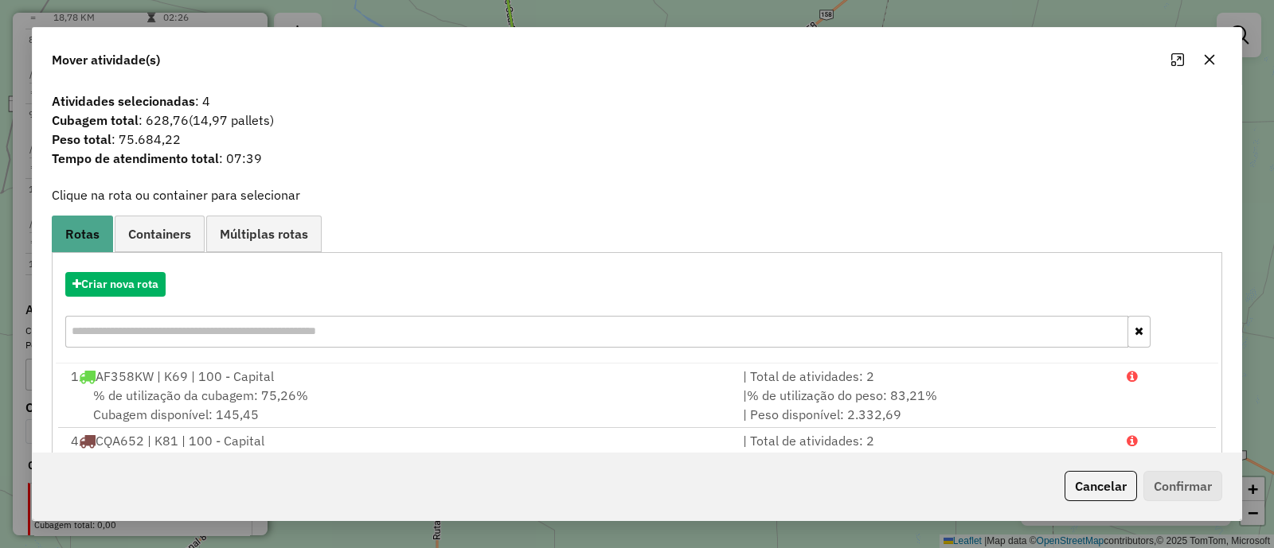
click at [1203, 64] on icon "button" at bounding box center [1209, 59] width 13 height 13
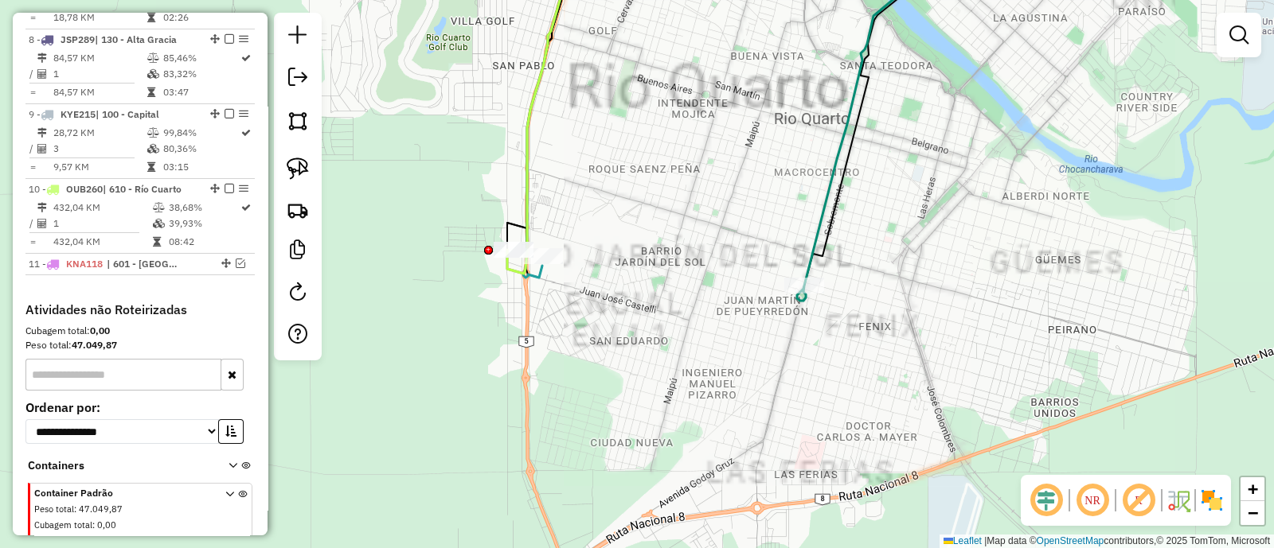
drag, startPoint x: 613, startPoint y: 328, endPoint x: 665, endPoint y: 388, distance: 79.6
click at [675, 388] on div "Janela de atendimento Grade de atendimento Capacidade Transportadoras Veículos …" at bounding box center [637, 274] width 1274 height 548
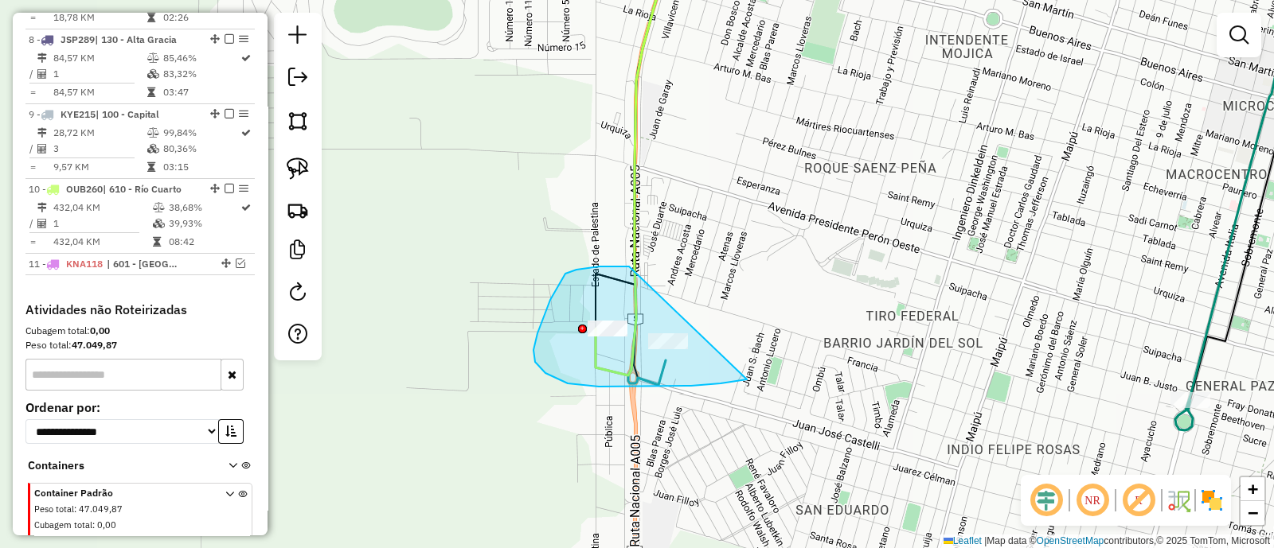
drag, startPoint x: 613, startPoint y: 267, endPoint x: 789, endPoint y: 338, distance: 189.7
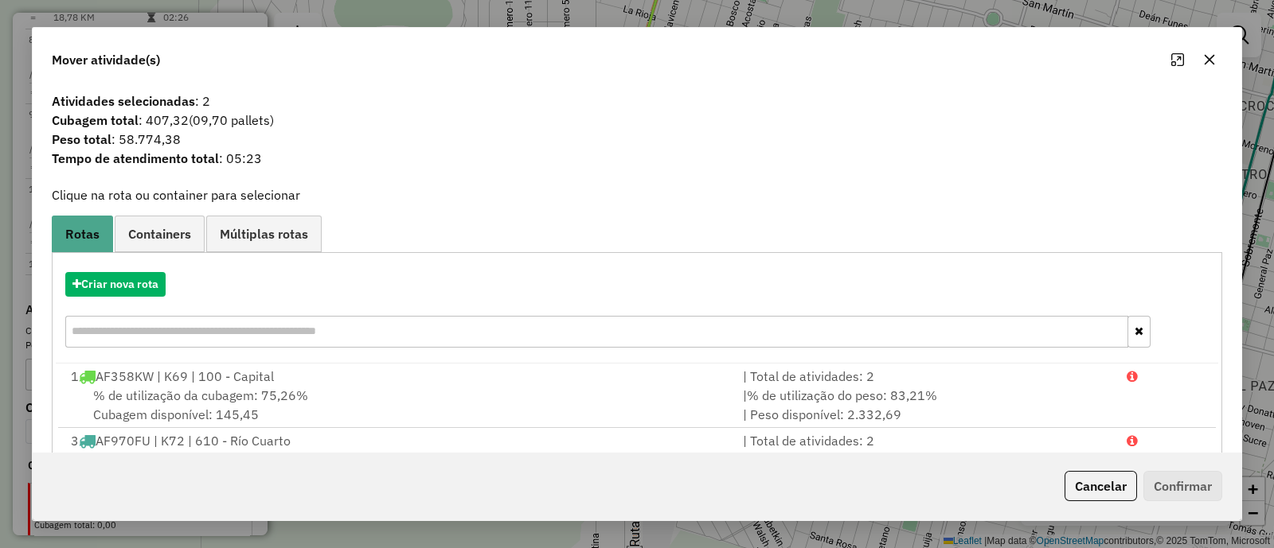
click at [1212, 53] on button "button" at bounding box center [1208, 59] width 25 height 25
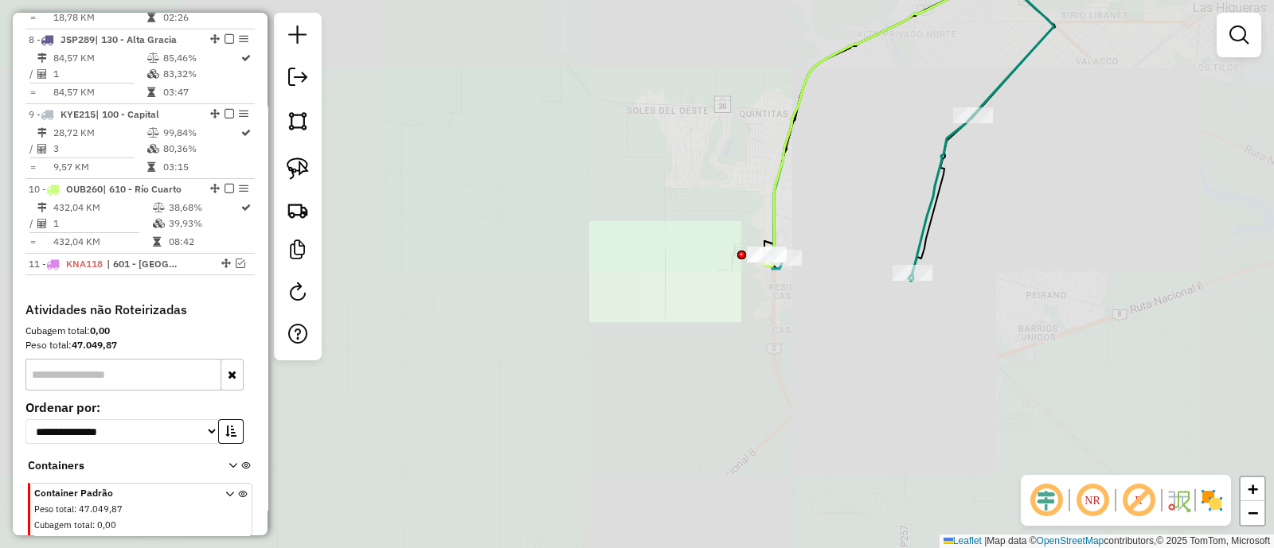
drag, startPoint x: 952, startPoint y: 217, endPoint x: 750, endPoint y: 345, distance: 239.8
click at [750, 345] on div "Janela de atendimento Grade de atendimento Capacidade Transportadoras Veículos …" at bounding box center [637, 274] width 1274 height 548
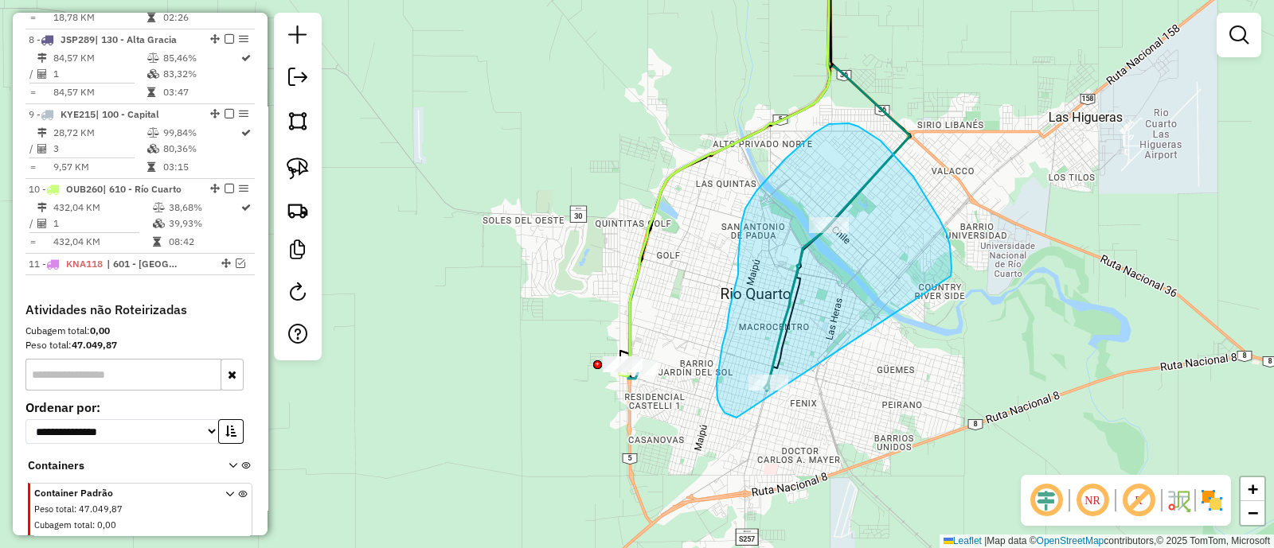
drag, startPoint x: 849, startPoint y: 123, endPoint x: 793, endPoint y: 420, distance: 301.3
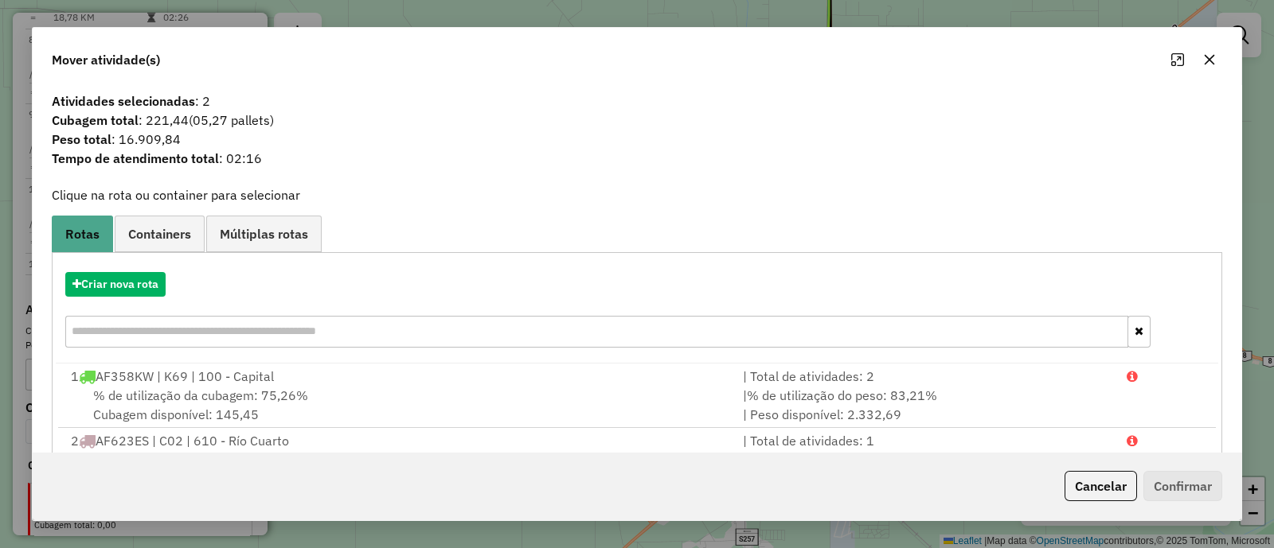
click at [1204, 59] on icon "button" at bounding box center [1209, 59] width 13 height 13
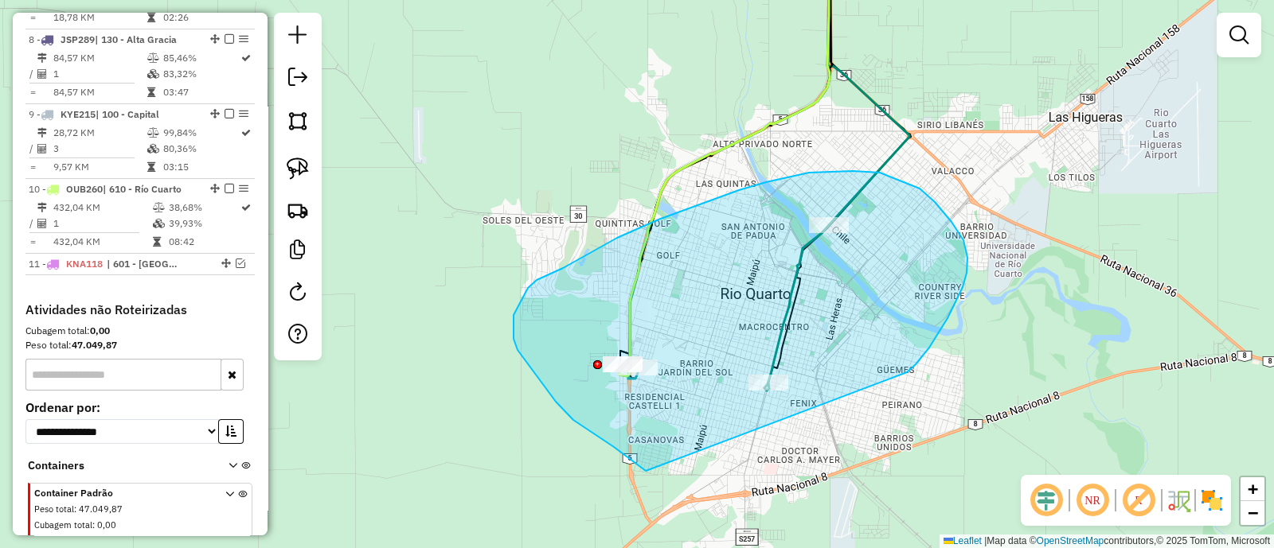
drag, startPoint x: 929, startPoint y: 348, endPoint x: 646, endPoint y: 471, distance: 309.1
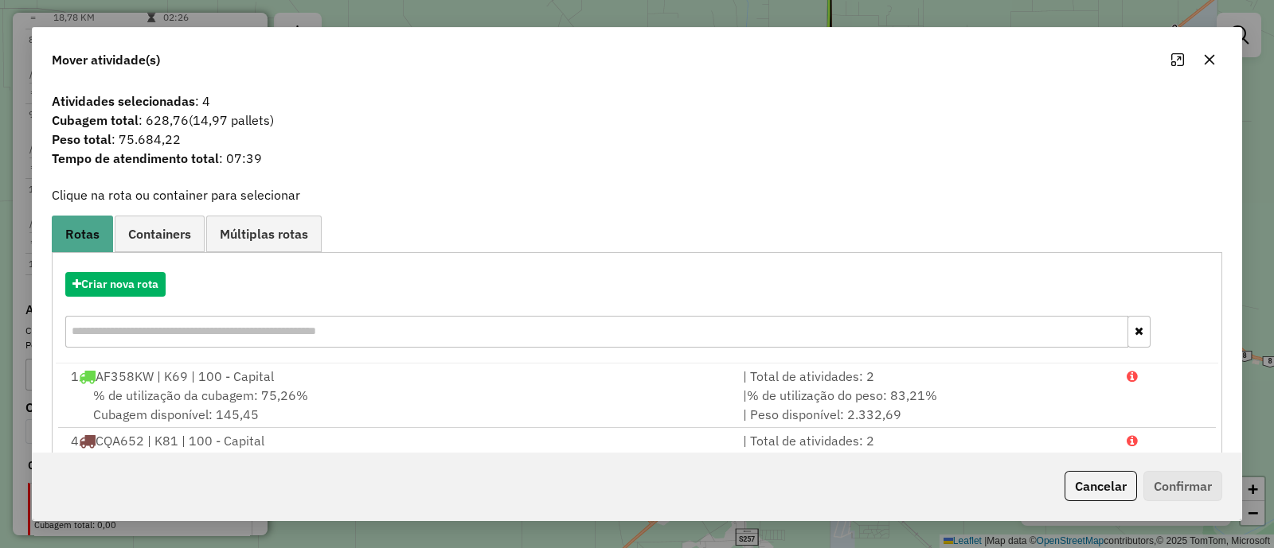
click at [1208, 64] on icon "button" at bounding box center [1209, 59] width 13 height 13
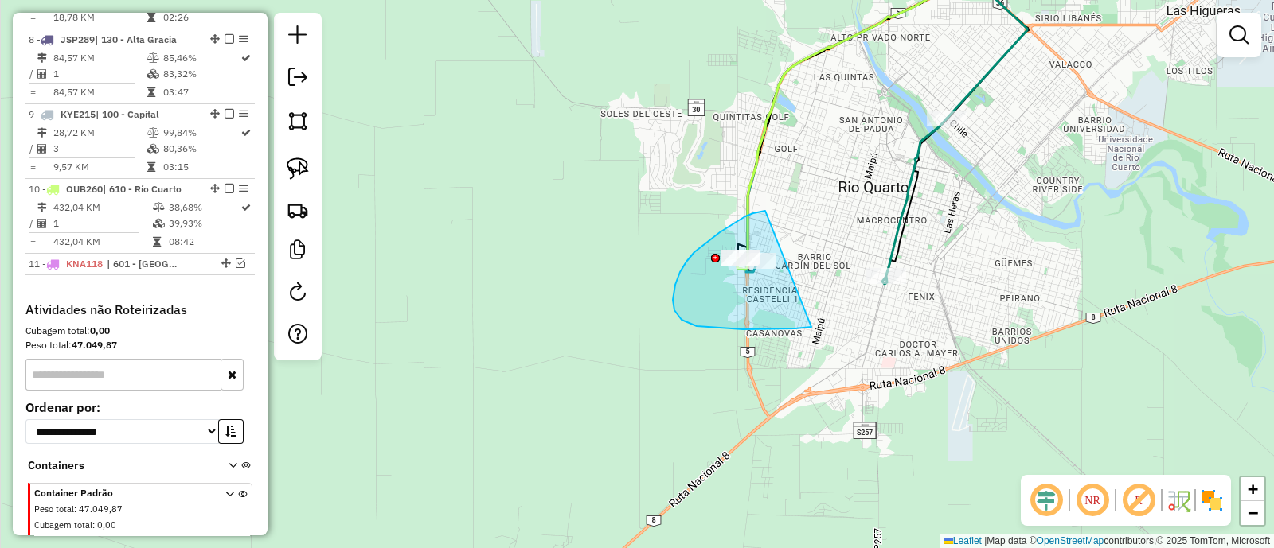
drag, startPoint x: 764, startPoint y: 212, endPoint x: 811, endPoint y: 327, distance: 124.6
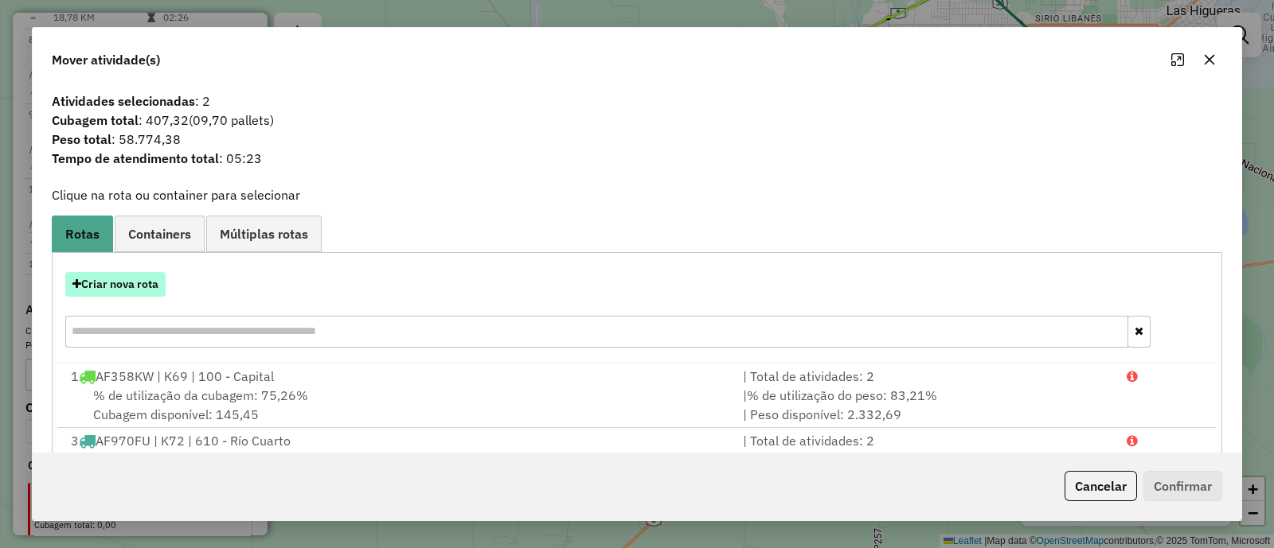
click at [139, 291] on button "Criar nova rota" at bounding box center [115, 284] width 100 height 25
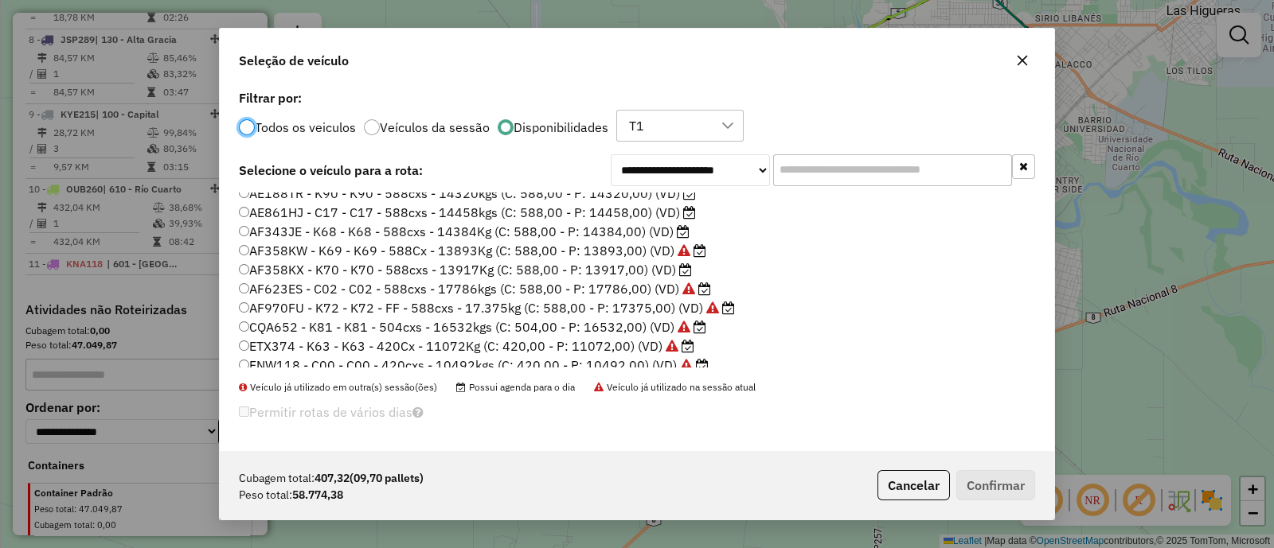
scroll to position [0, 0]
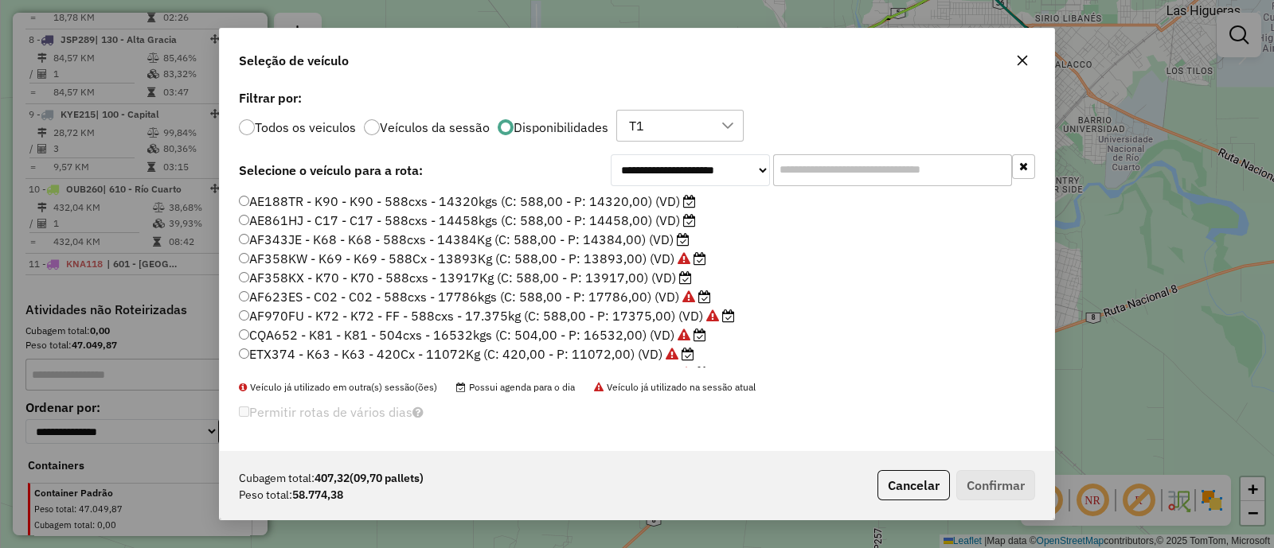
click at [607, 279] on label "AF358KX - K70 - K70 - 588cxs - 13917Kg (C: 588,00 - P: 13917,00) (VD)" at bounding box center [465, 277] width 453 height 19
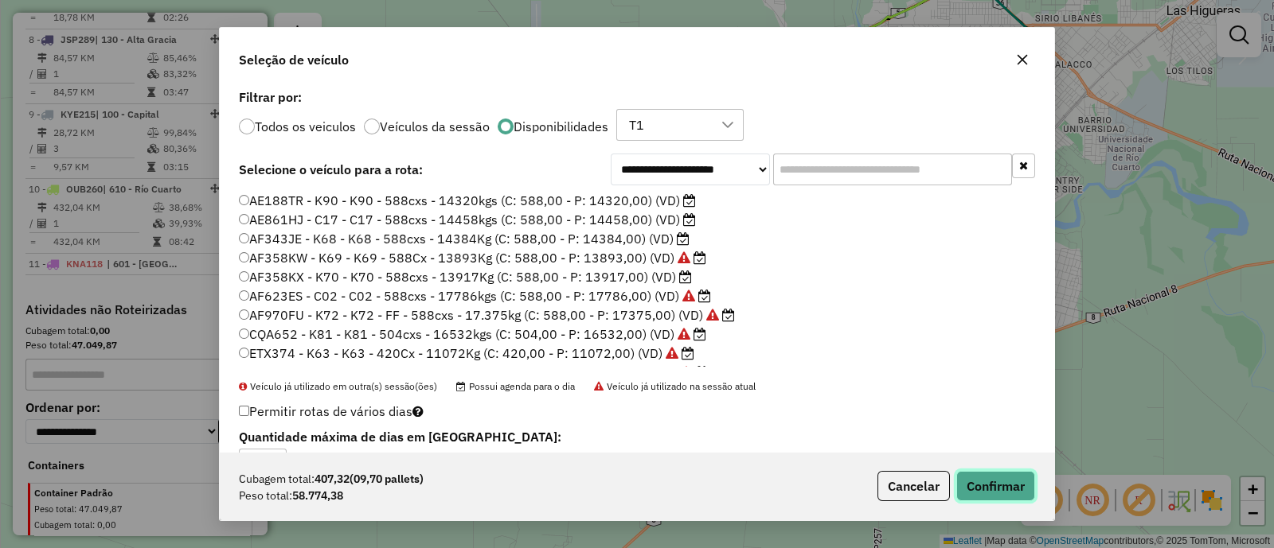
click at [1004, 475] on button "Confirmar" at bounding box center [995, 486] width 79 height 30
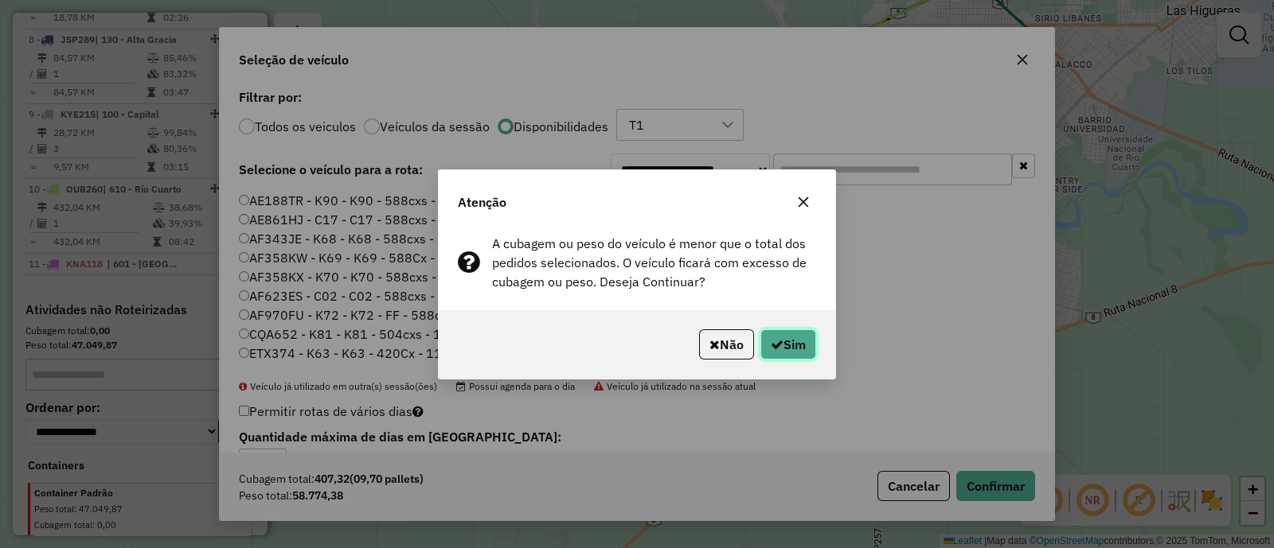
click at [795, 338] on button "Sim" at bounding box center [788, 345] width 56 height 30
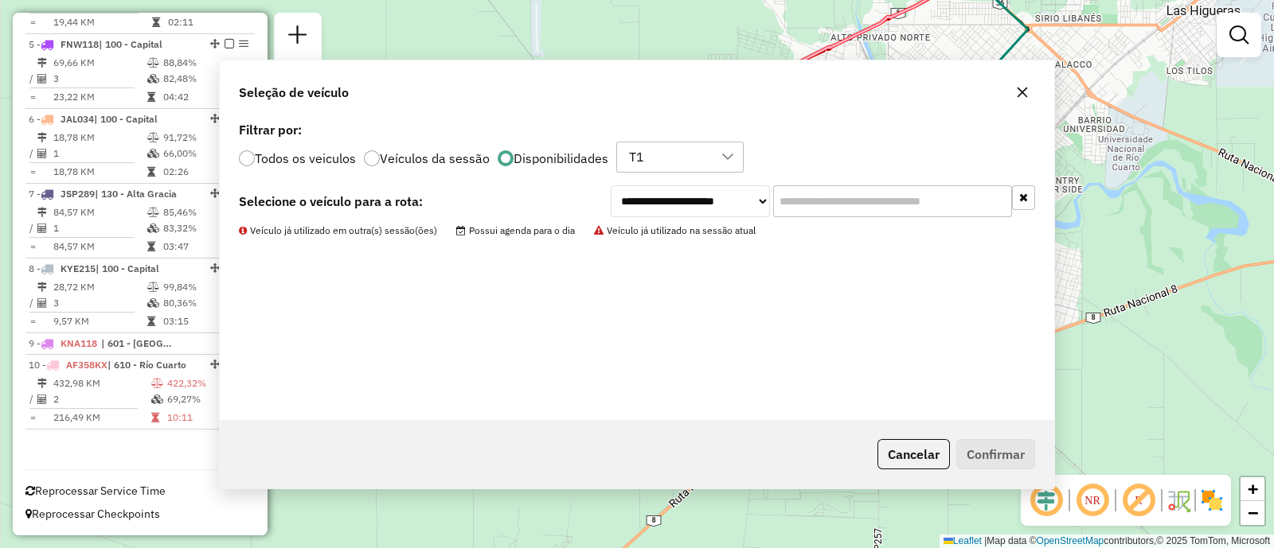
scroll to position [888, 0]
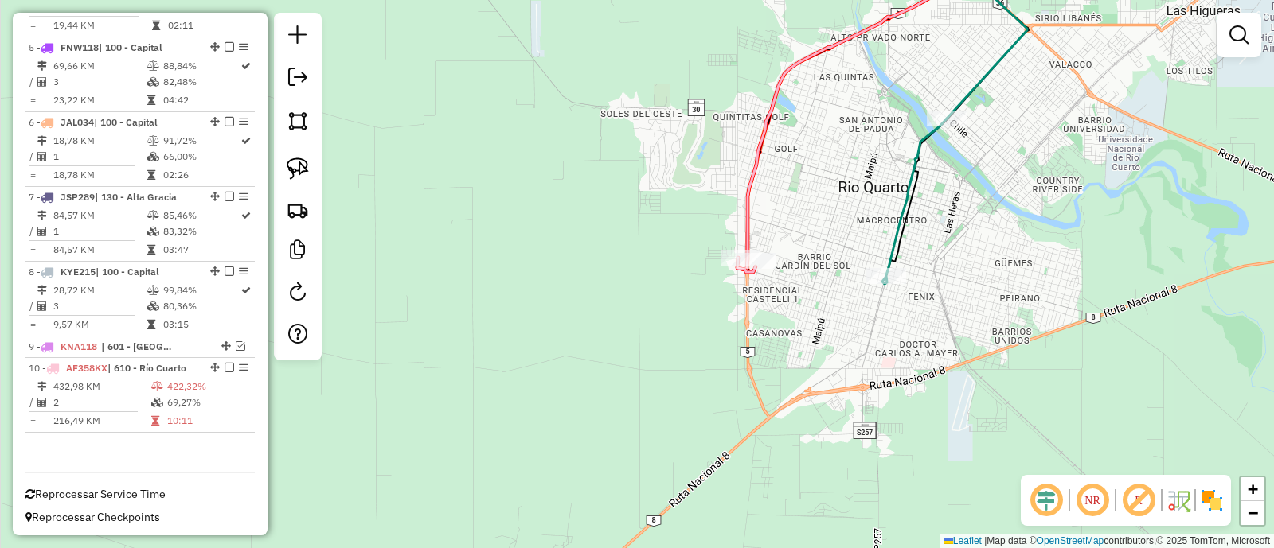
click at [748, 209] on icon at bounding box center [842, 107] width 210 height 325
select select "**********"
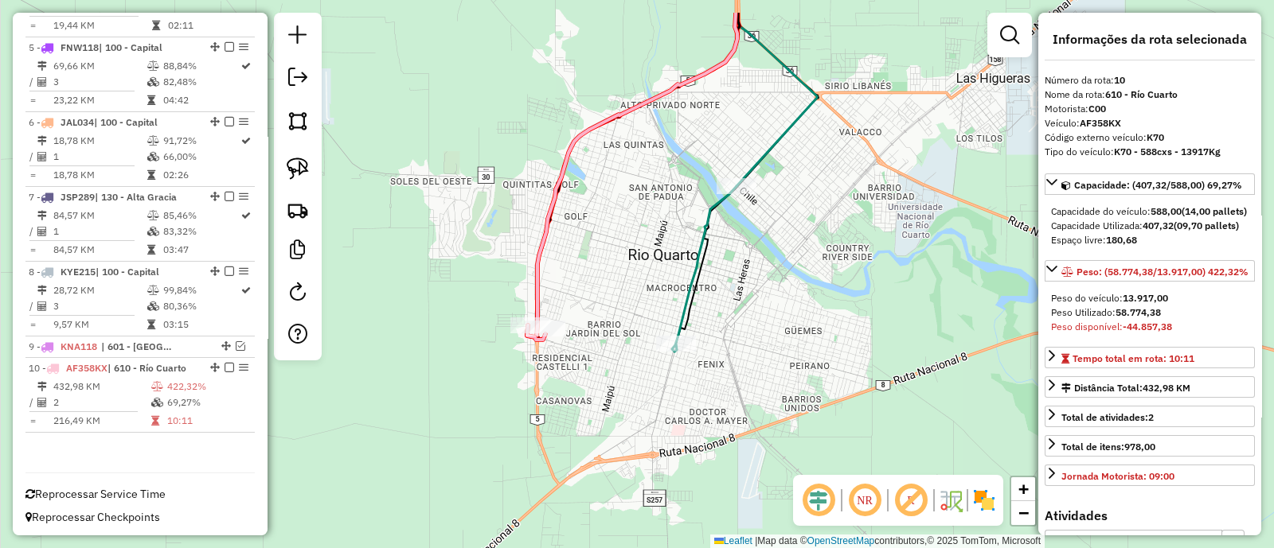
drag, startPoint x: 818, startPoint y: 213, endPoint x: 608, endPoint y: 281, distance: 220.0
click at [608, 281] on div "Janela de atendimento Grade de atendimento Capacidade Transportadoras Veículos …" at bounding box center [637, 274] width 1274 height 548
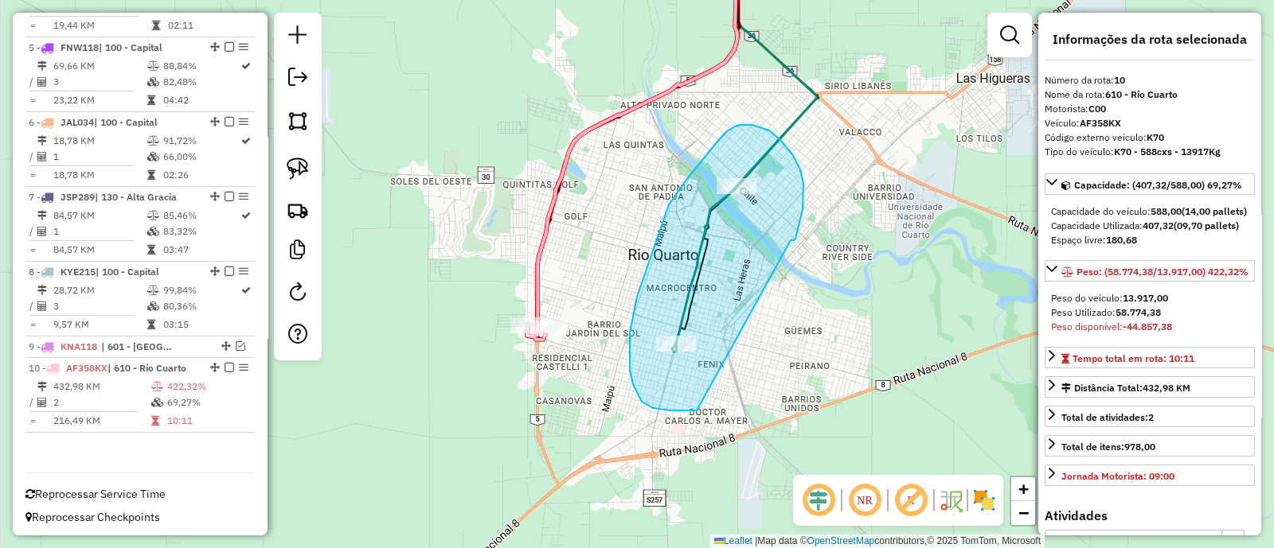
drag, startPoint x: 792, startPoint y: 154, endPoint x: 697, endPoint y: 411, distance: 273.6
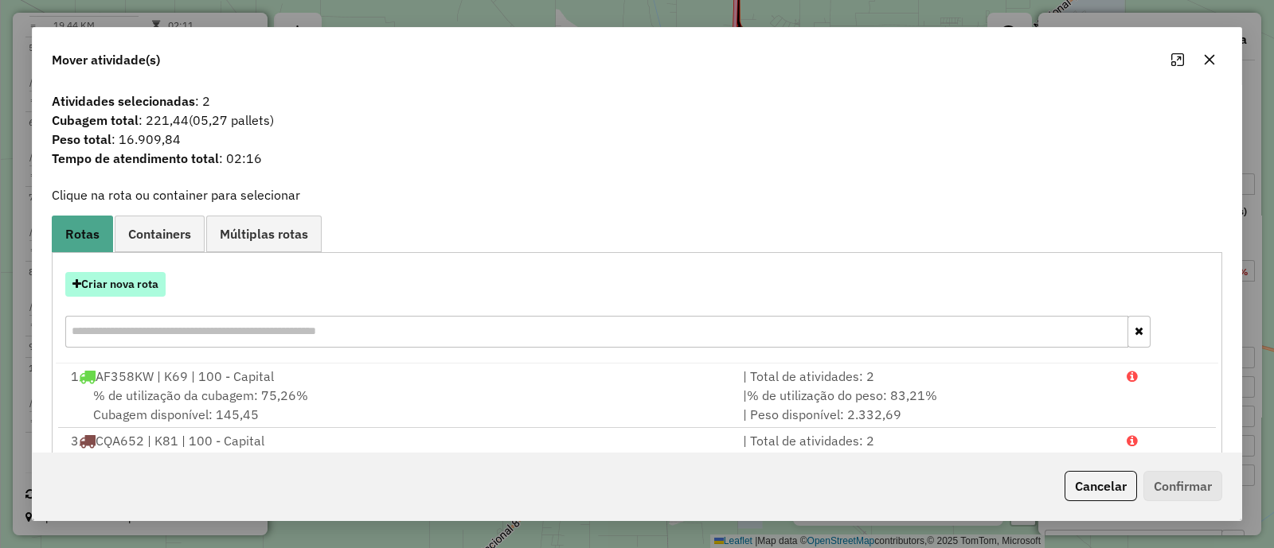
click at [132, 279] on button "Criar nova rota" at bounding box center [115, 284] width 100 height 25
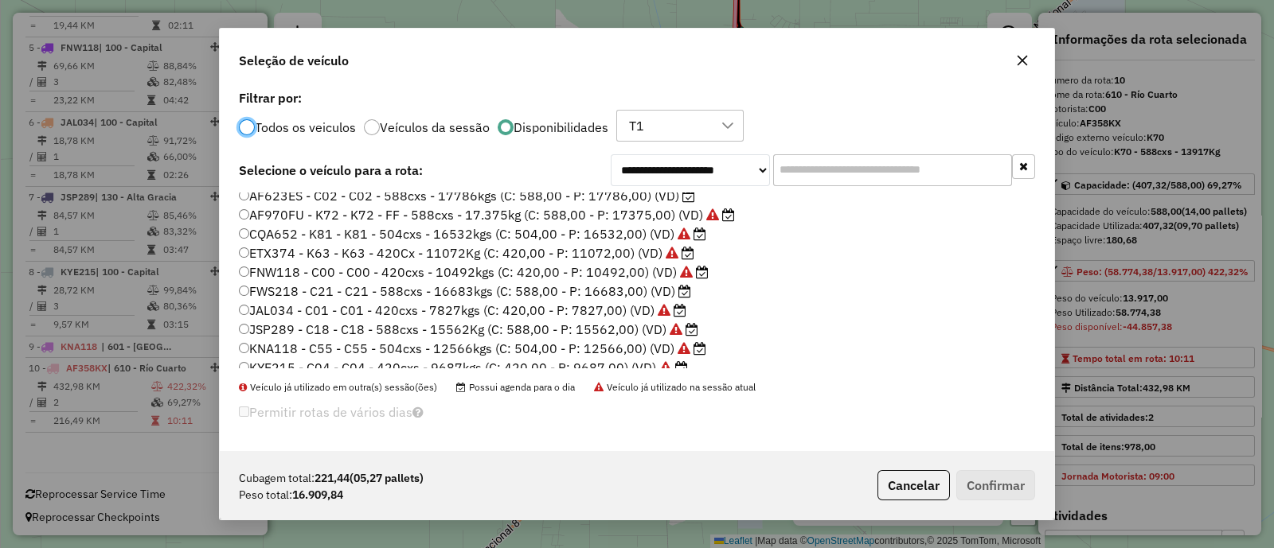
scroll to position [131, 0]
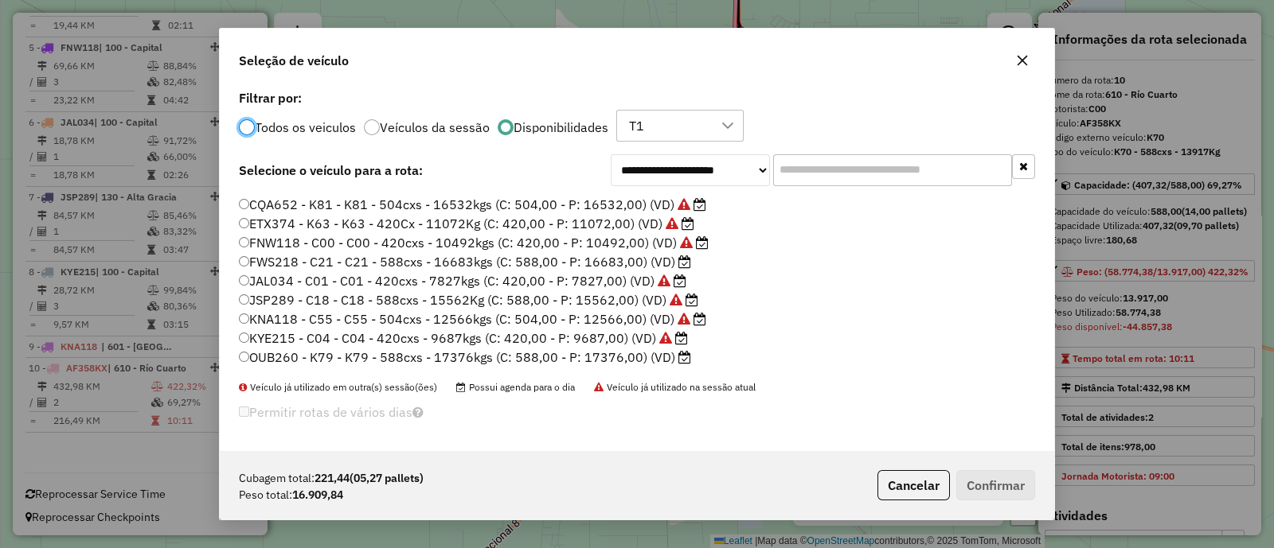
click at [573, 274] on label "JAL034 - C01 - C01 - 420cxs - 7827kgs (C: 420,00 - P: 7827,00) (VD)" at bounding box center [462, 280] width 447 height 19
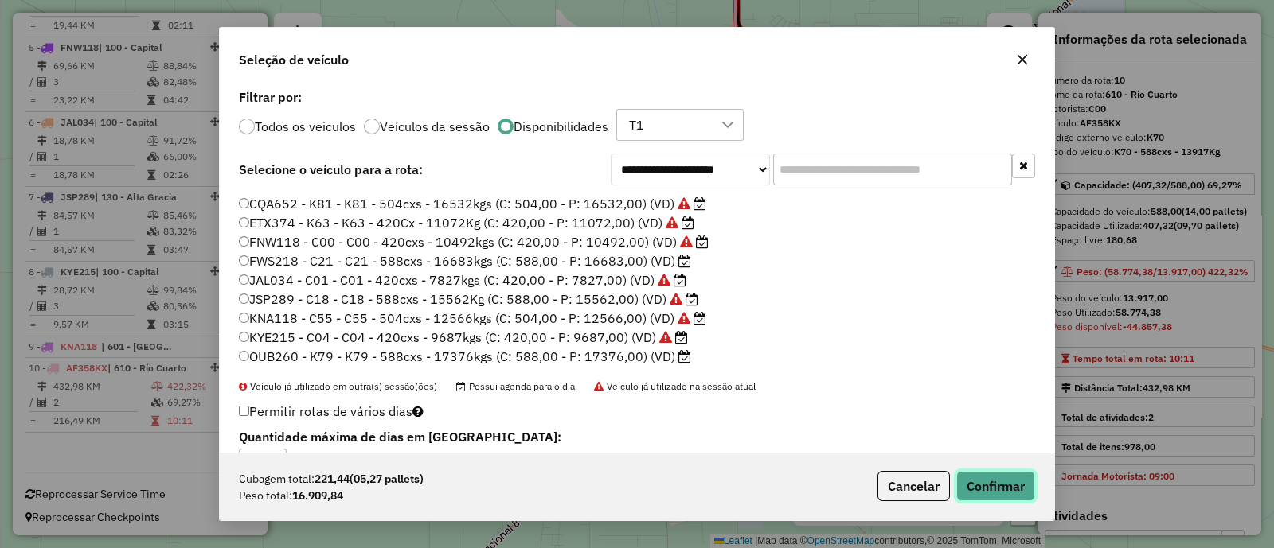
click at [1005, 491] on button "Confirmar" at bounding box center [995, 486] width 79 height 30
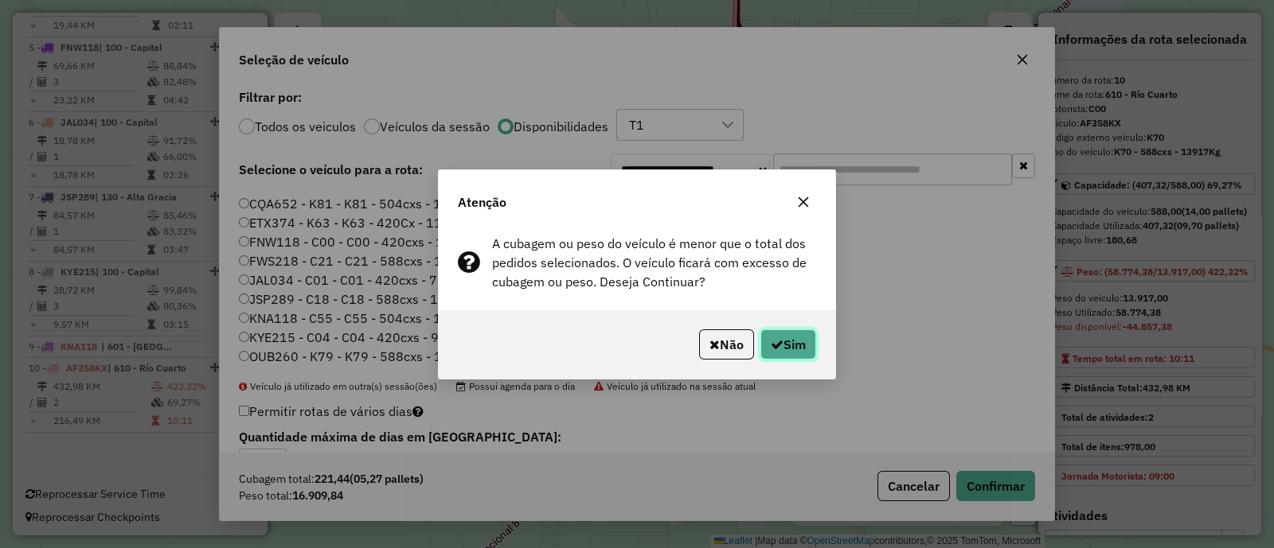
click at [803, 348] on button "Sim" at bounding box center [788, 345] width 56 height 30
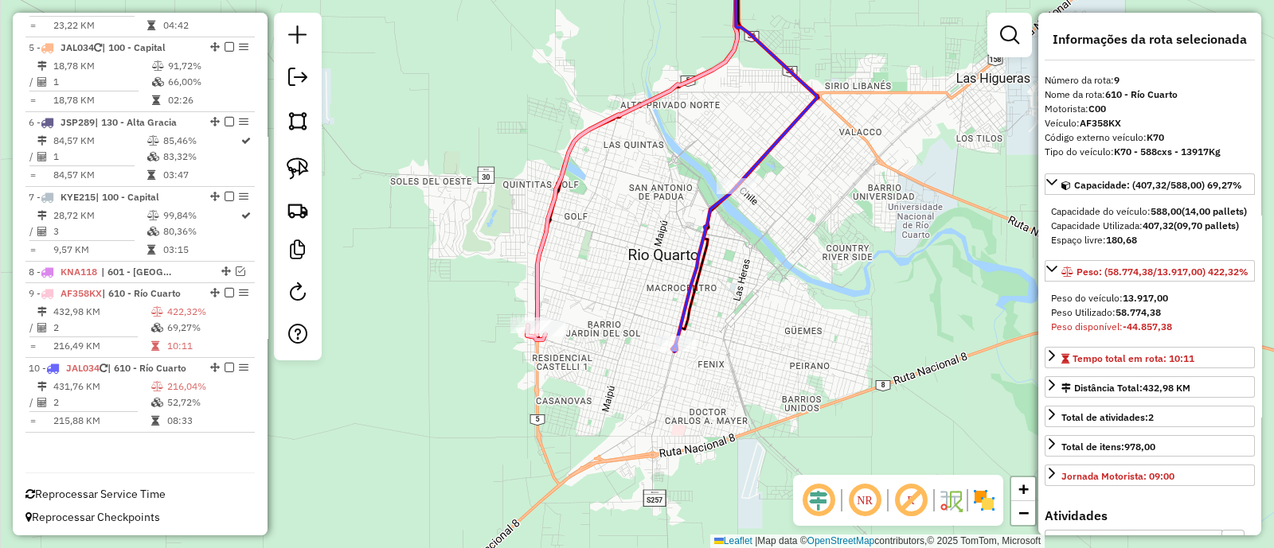
click at [710, 208] on icon at bounding box center [704, 269] width 64 height 166
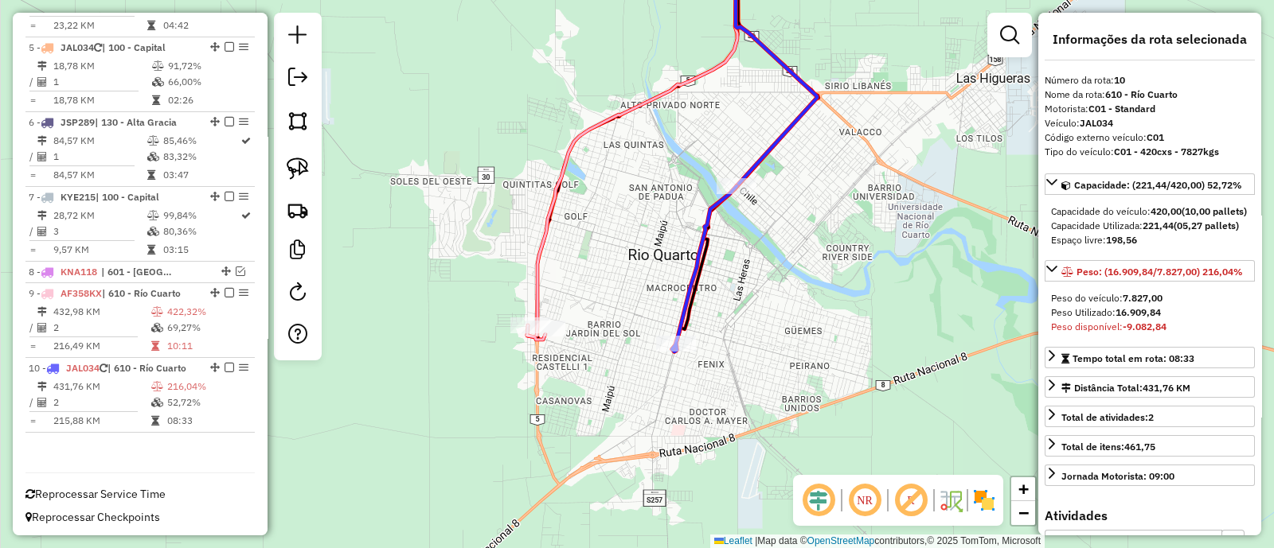
click at [711, 209] on icon at bounding box center [704, 269] width 64 height 166
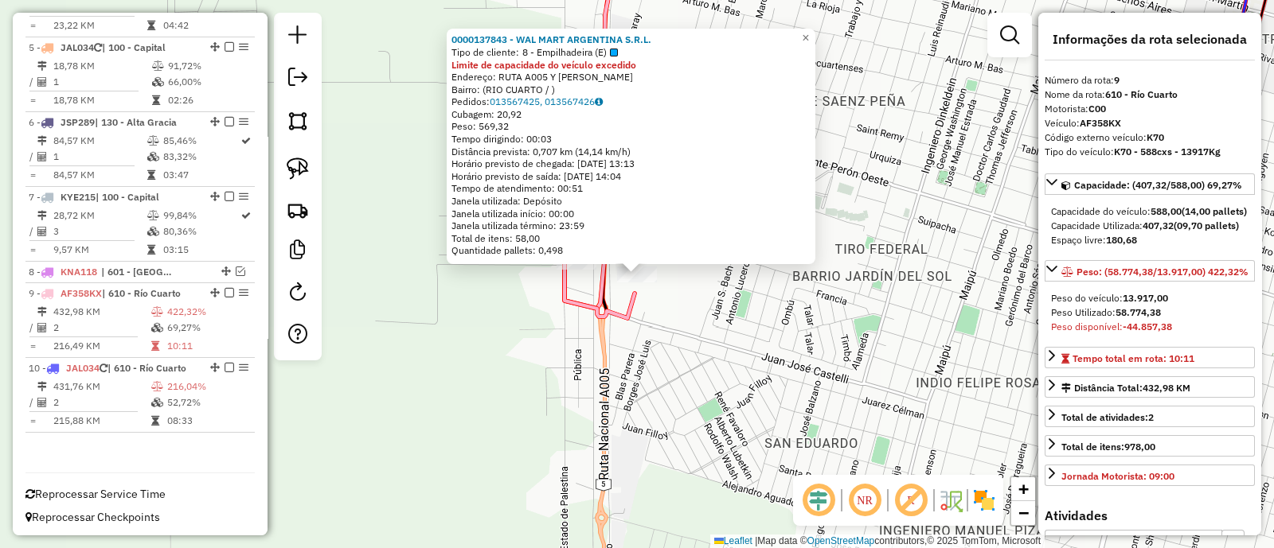
click at [737, 312] on div "0000137843 - WAL MART ARGENTINA S.R.L. Tipo de cliente: 8 - Empilhadeira (E) Li…" at bounding box center [637, 274] width 1274 height 548
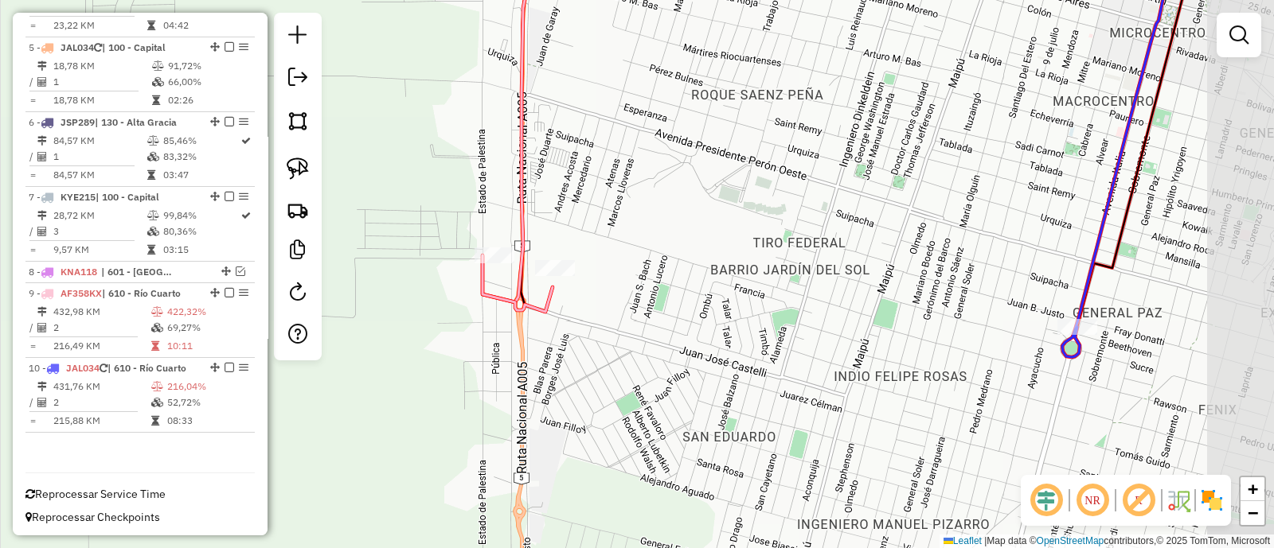
drag, startPoint x: 740, startPoint y: 326, endPoint x: 637, endPoint y: 328, distance: 102.7
click at [641, 328] on div "Janela de atendimento Grade de atendimento Capacidade Transportadoras Veículos …" at bounding box center [637, 274] width 1274 height 548
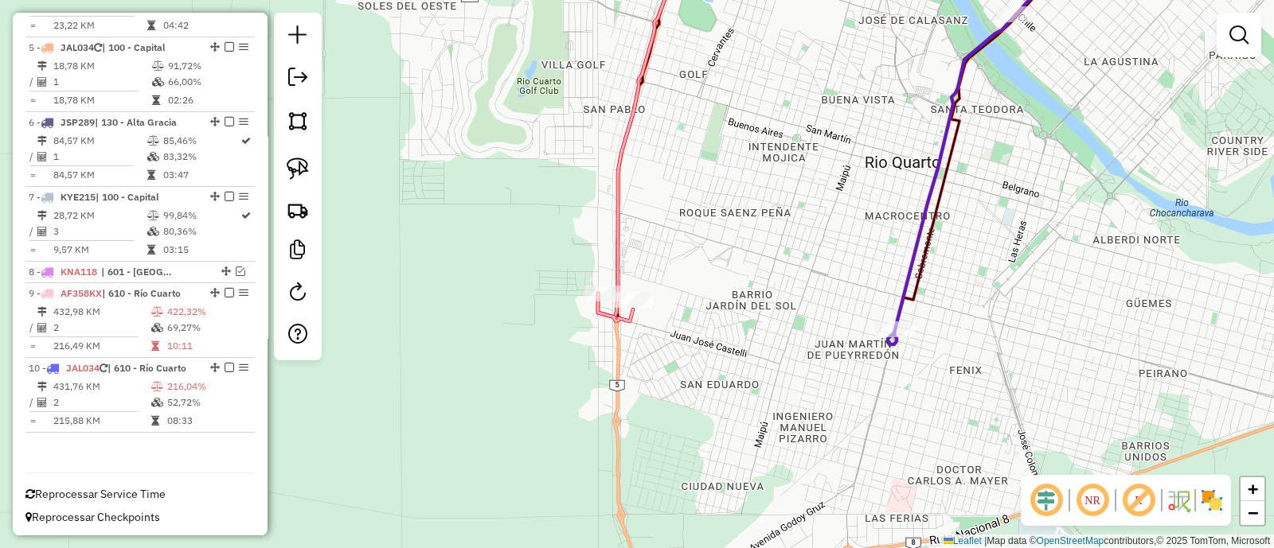
click at [908, 267] on icon at bounding box center [952, 179] width 128 height 330
select select "**********"
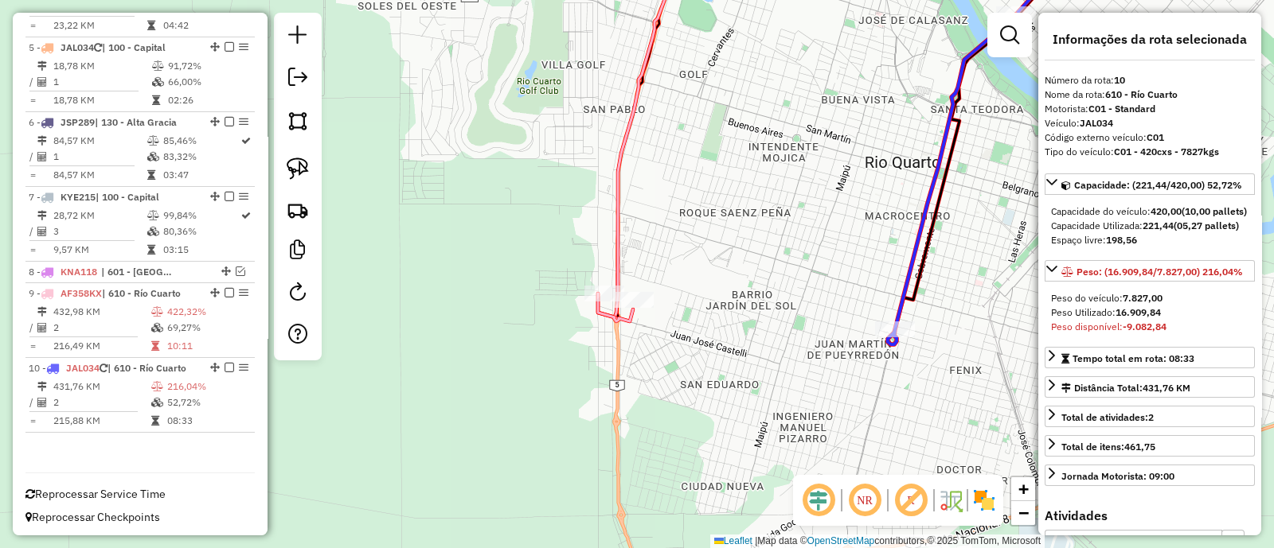
click at [748, 372] on div "Janela de atendimento Grade de atendimento Capacidade Transportadoras Veículos …" at bounding box center [637, 274] width 1274 height 548
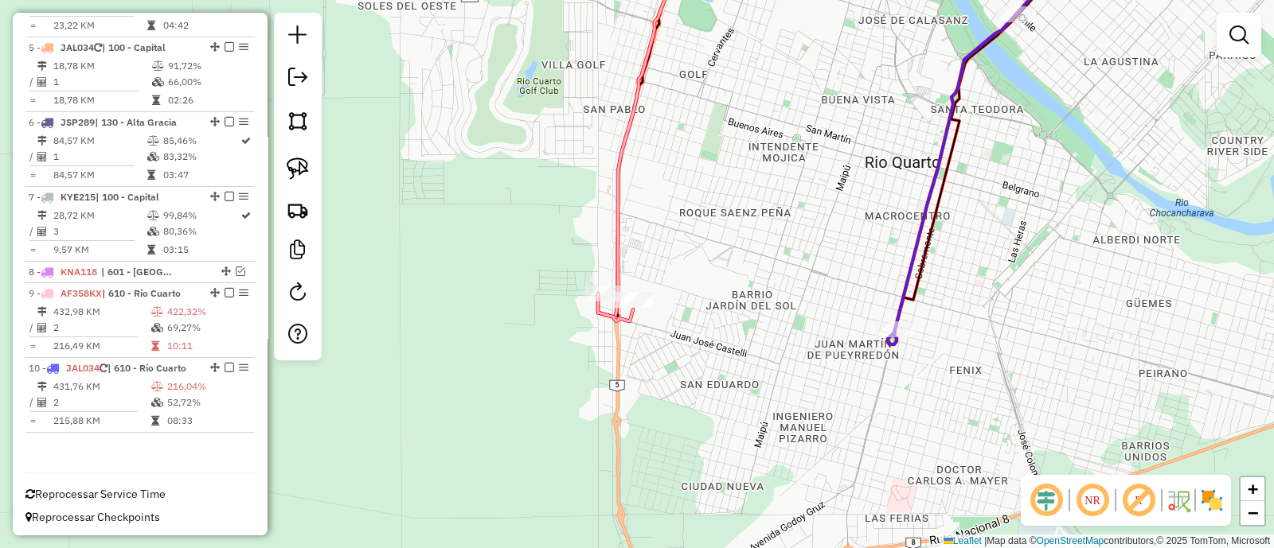
click at [751, 358] on div "Janela de atendimento Grade de atendimento Capacidade Transportadoras Veículos …" at bounding box center [637, 274] width 1274 height 548
click at [896, 314] on icon at bounding box center [952, 179] width 128 height 330
select select "**********"
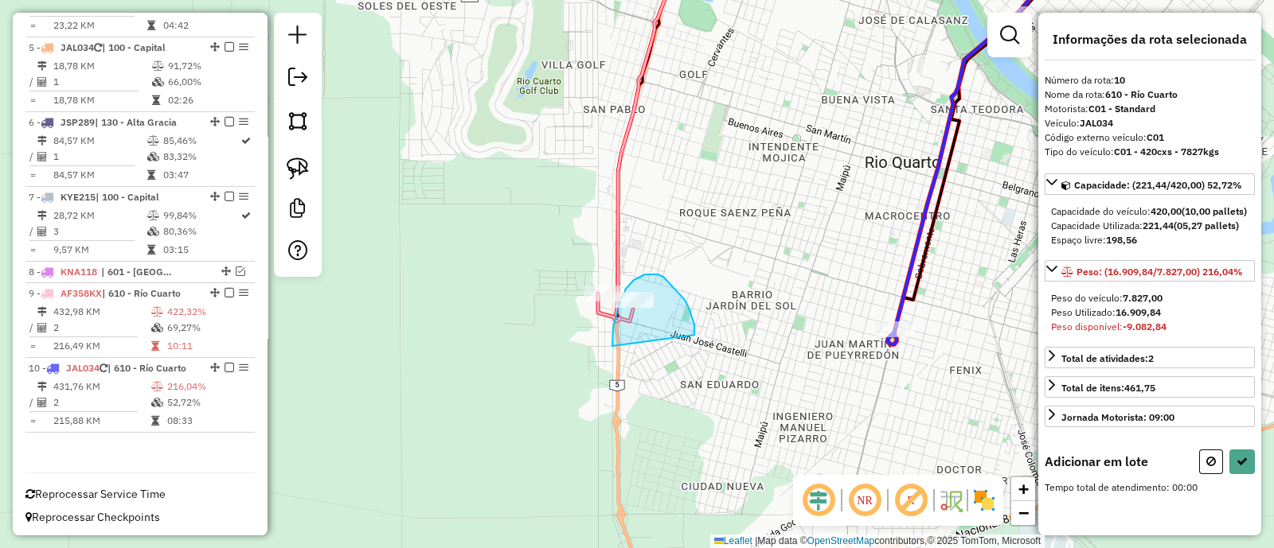
drag, startPoint x: 695, startPoint y: 335, endPoint x: 612, endPoint y: 347, distance: 83.6
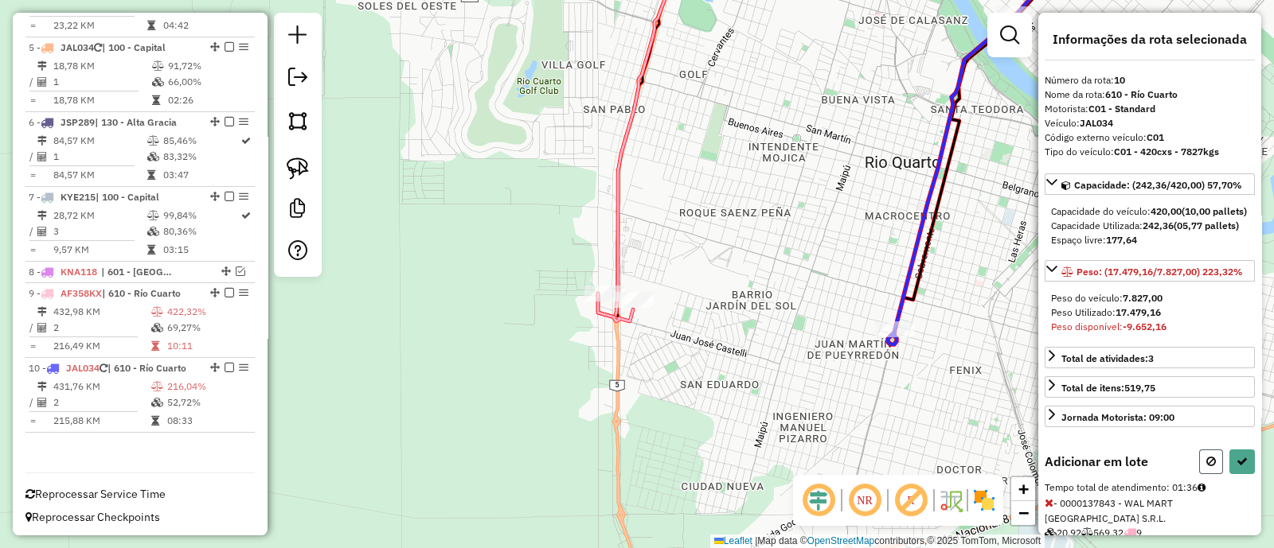
click at [1206, 467] on icon at bounding box center [1211, 461] width 10 height 11
select select "**********"
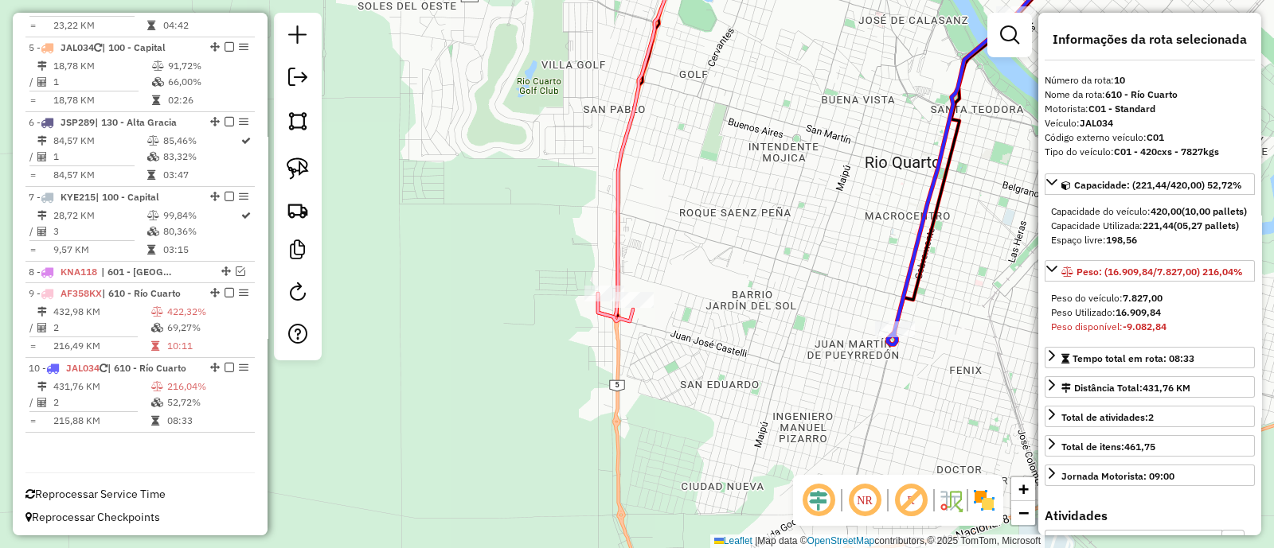
click at [767, 276] on div "Janela de atendimento Grade de atendimento Capacidade Transportadoras Veículos …" at bounding box center [637, 274] width 1274 height 548
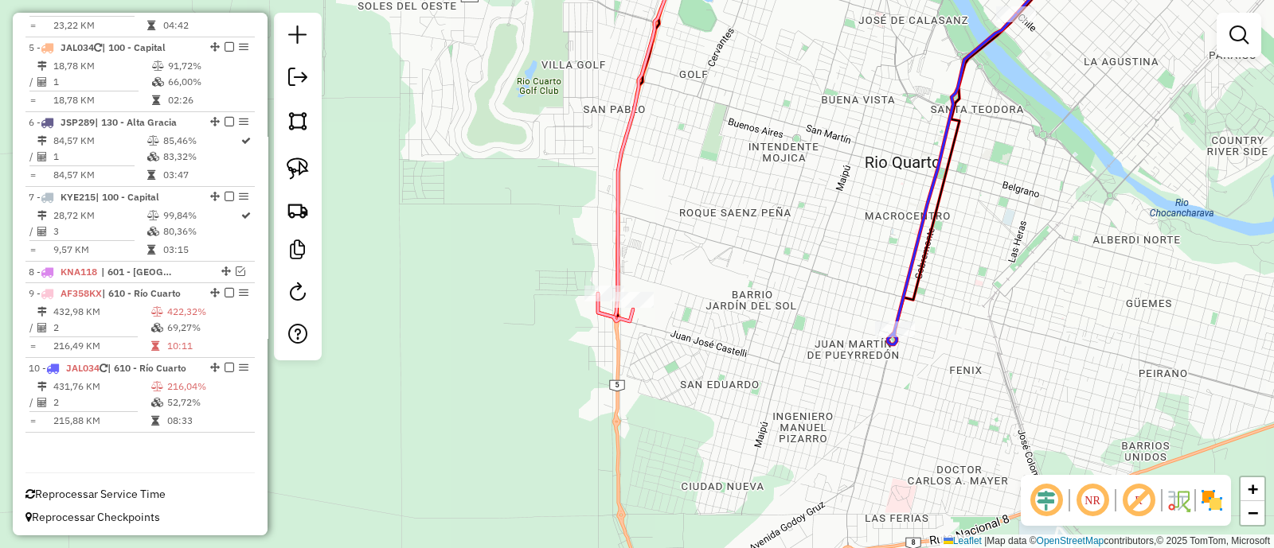
click at [900, 308] on icon at bounding box center [952, 179] width 128 height 330
select select "**********"
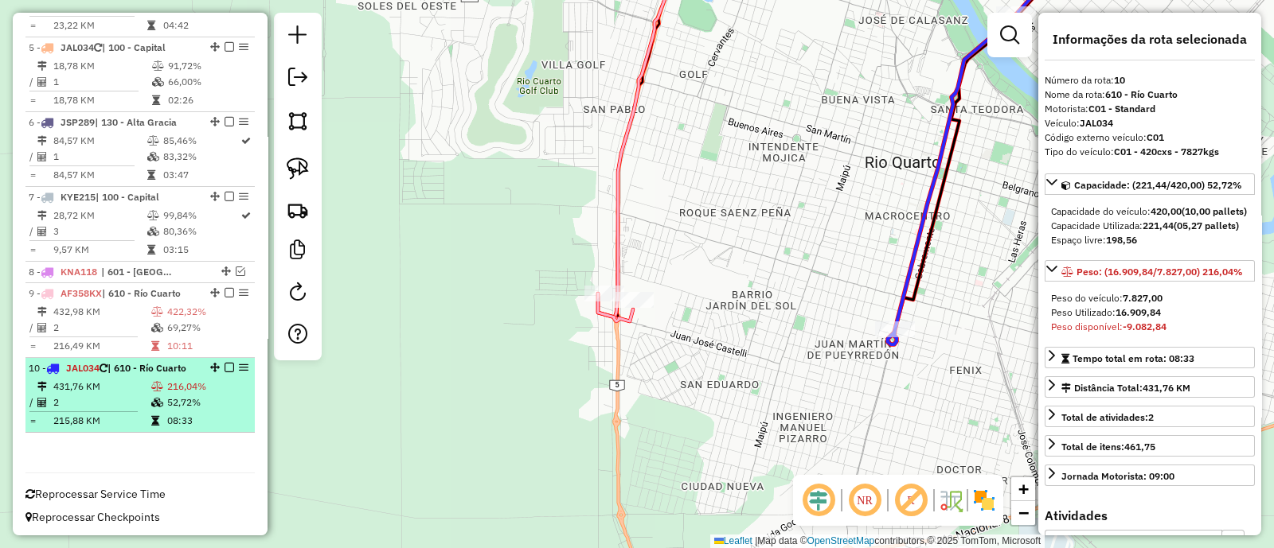
click at [224, 365] on em at bounding box center [229, 368] width 10 height 10
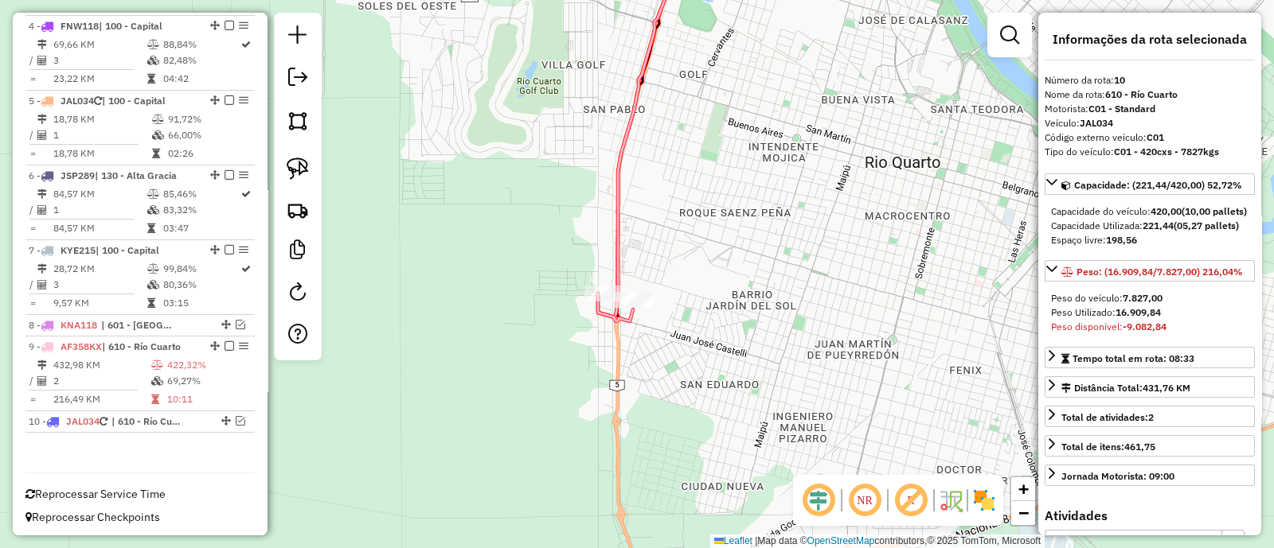
click at [607, 234] on div "Janela de atendimento Grade de atendimento Capacidade Transportadoras Veículos …" at bounding box center [637, 274] width 1274 height 548
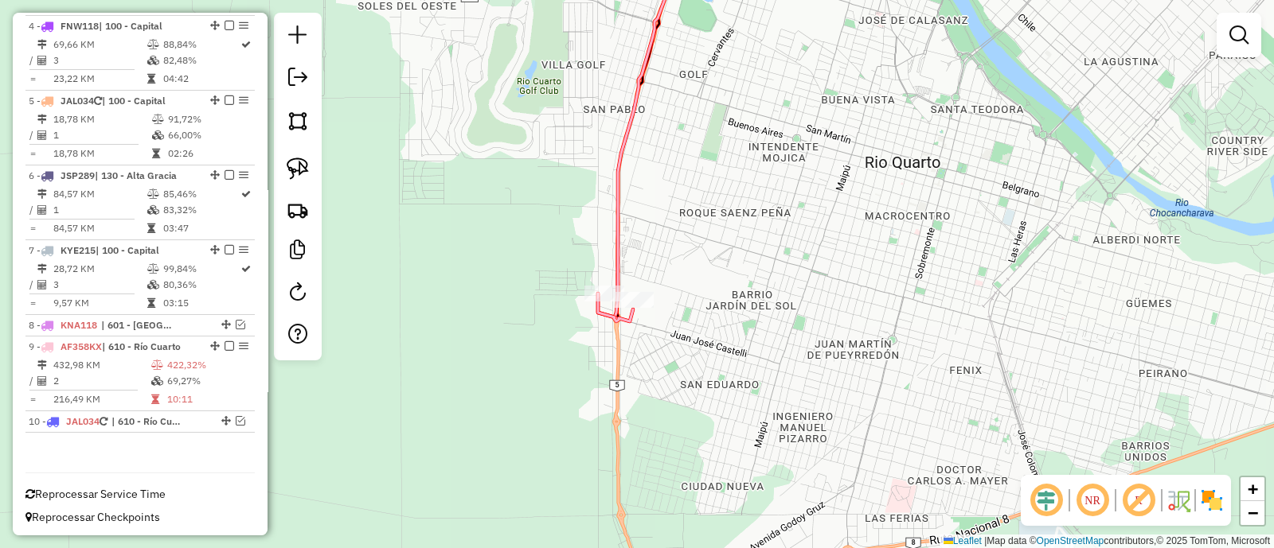
click at [615, 234] on icon at bounding box center [639, 131] width 83 height 373
select select "**********"
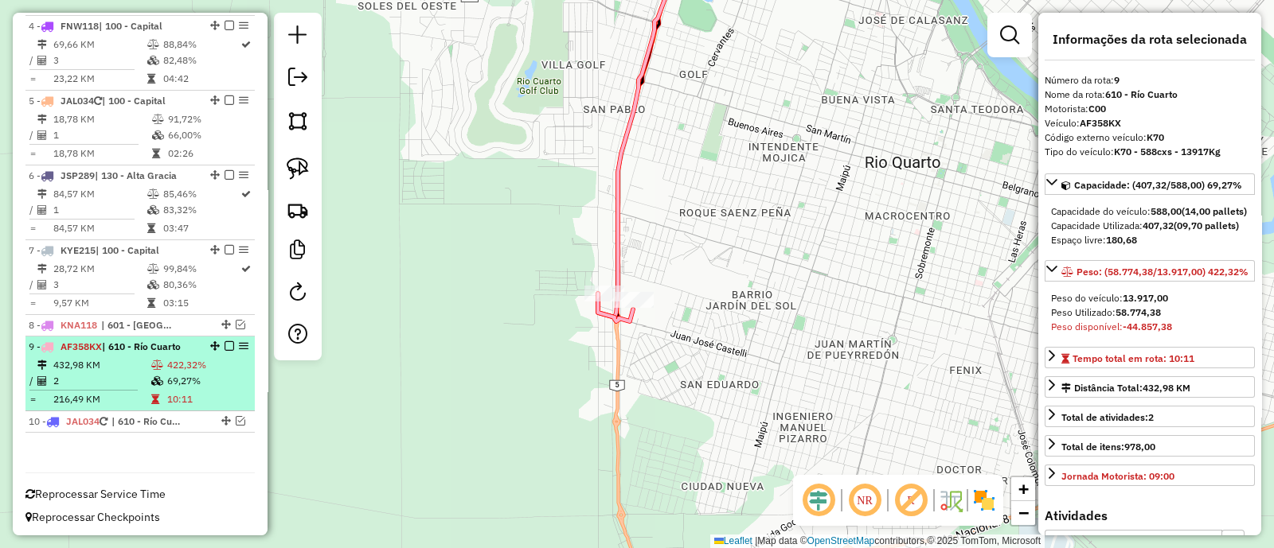
click at [224, 345] on em at bounding box center [229, 347] width 10 height 10
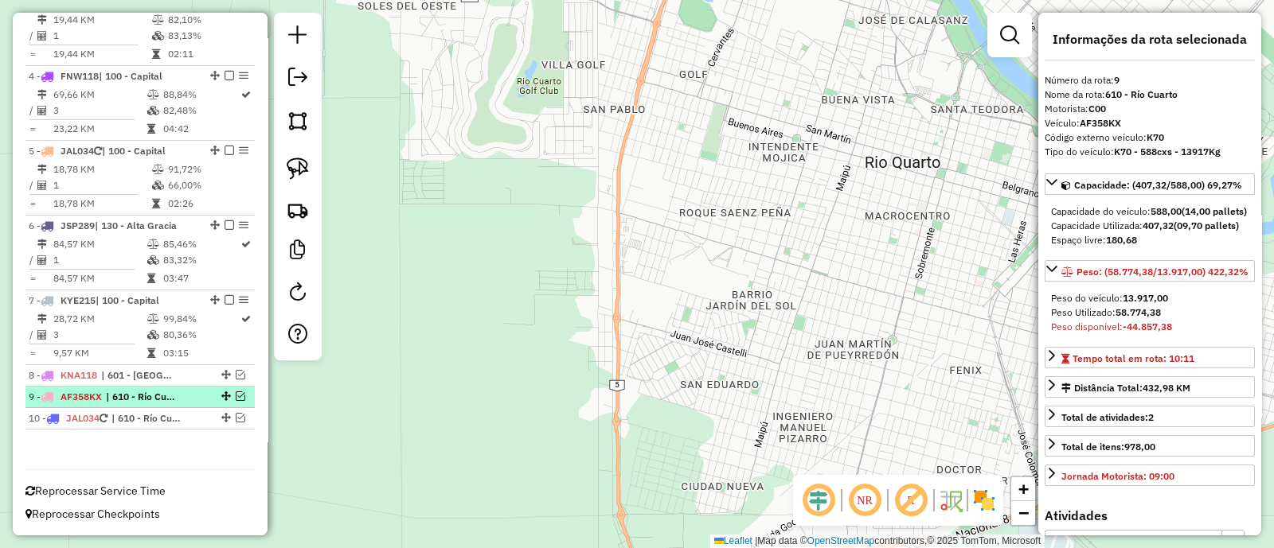
scroll to position [781, 0]
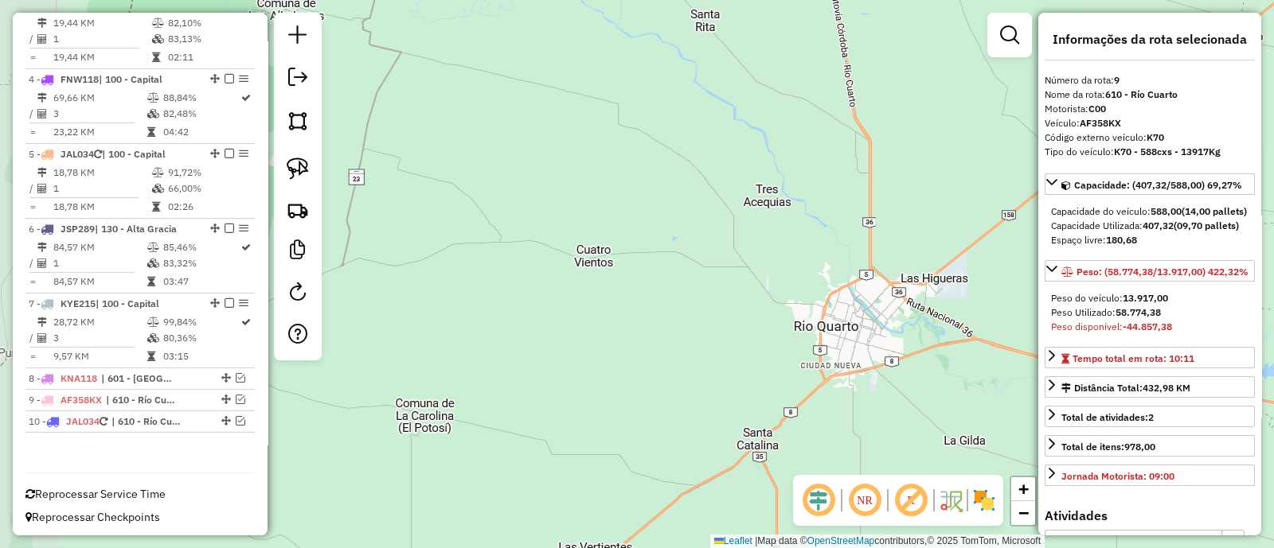
drag, startPoint x: 871, startPoint y: 236, endPoint x: 670, endPoint y: 463, distance: 302.8
click at [669, 463] on div "Janela de atendimento Grade de atendimento Capacidade Transportadoras Veículos …" at bounding box center [637, 274] width 1274 height 548
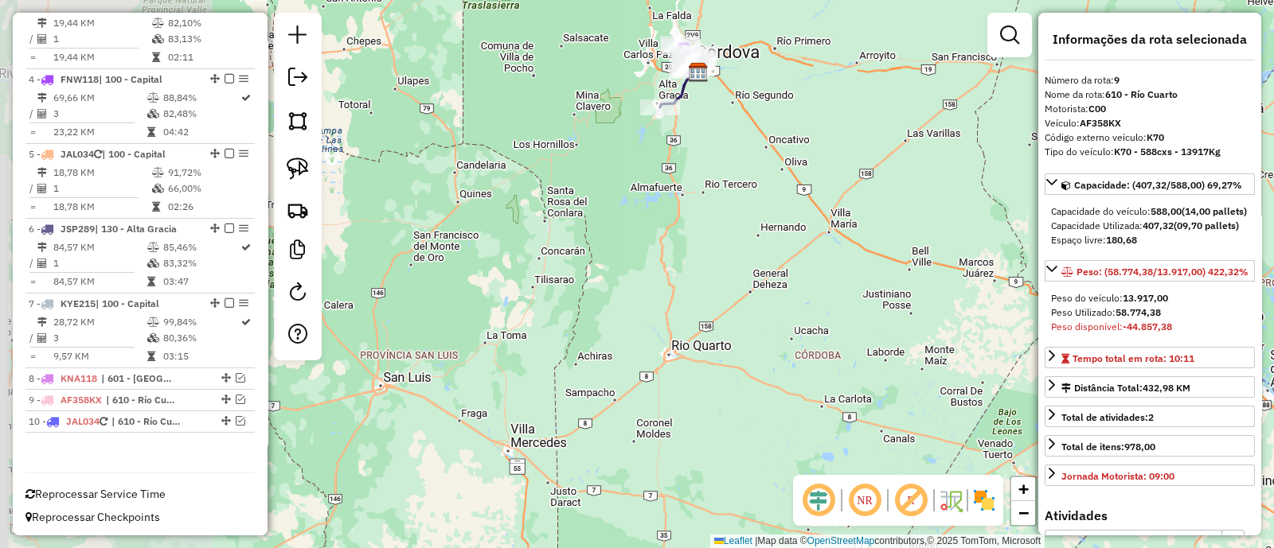
drag, startPoint x: 714, startPoint y: 137, endPoint x: 733, endPoint y: 487, distance: 350.8
click at [733, 485] on div "Janela de atendimento Grade de atendimento Capacidade Transportadoras Veículos …" at bounding box center [637, 274] width 1274 height 548
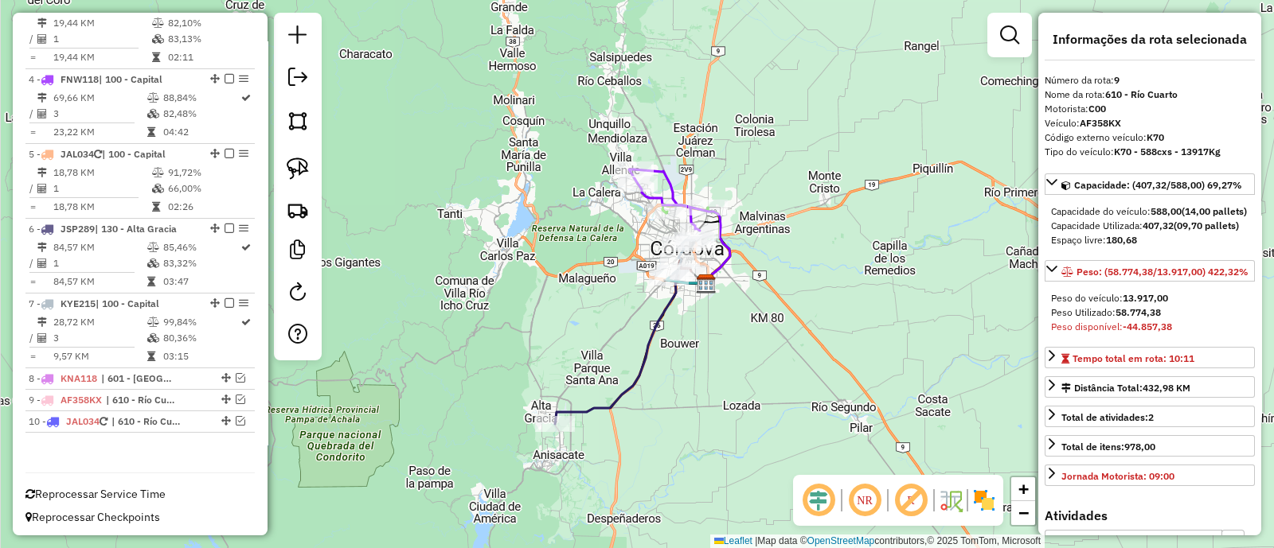
drag, startPoint x: 633, startPoint y: 412, endPoint x: 635, endPoint y: 284, distance: 127.4
click at [635, 284] on div "Janela de atendimento Grade de atendimento Capacidade Transportadoras Veículos …" at bounding box center [637, 274] width 1274 height 548
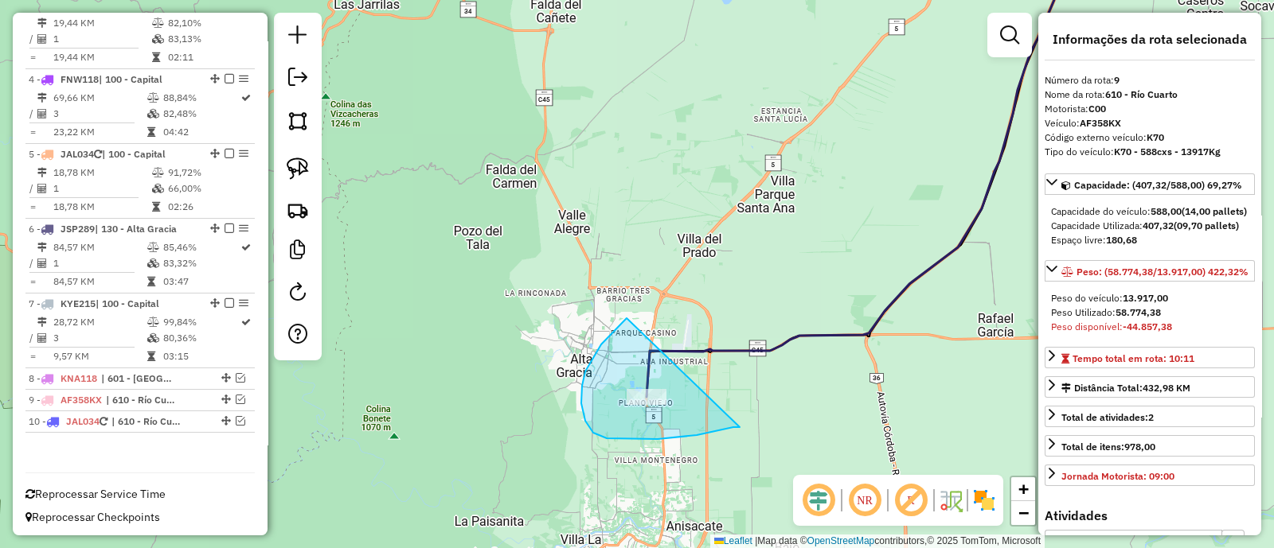
drag, startPoint x: 581, startPoint y: 404, endPoint x: 740, endPoint y: 427, distance: 160.2
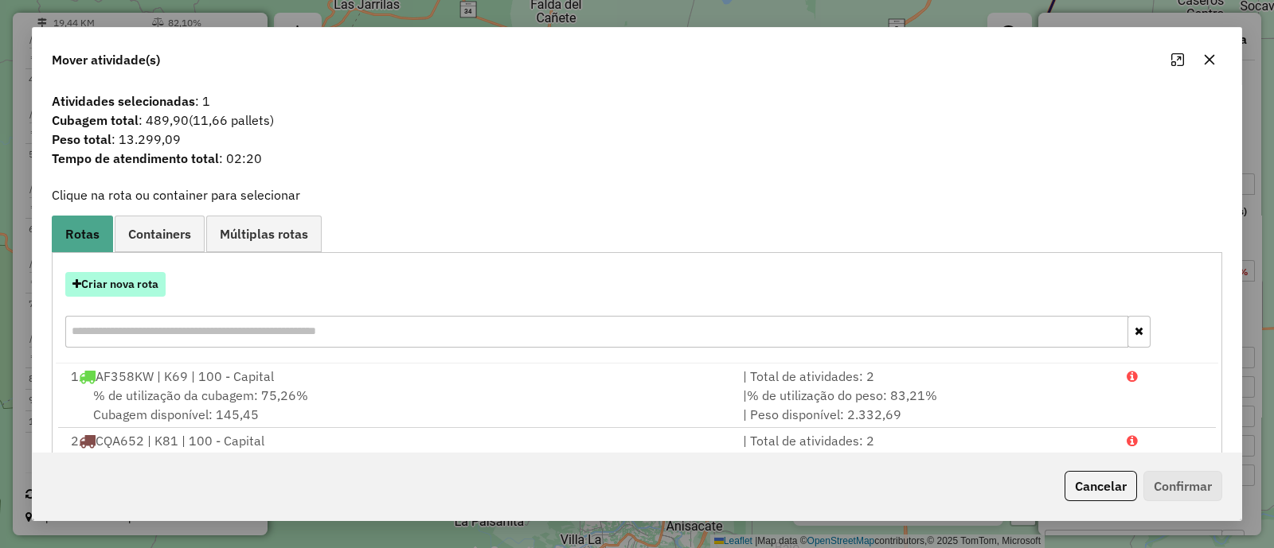
click at [149, 284] on button "Criar nova rota" at bounding box center [115, 284] width 100 height 25
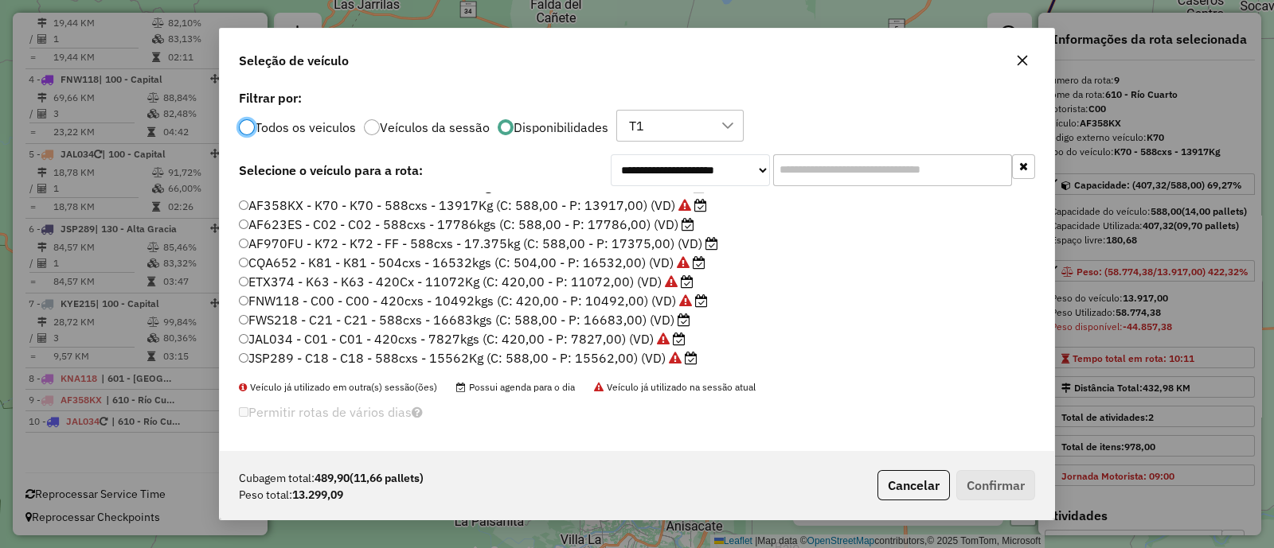
scroll to position [131, 0]
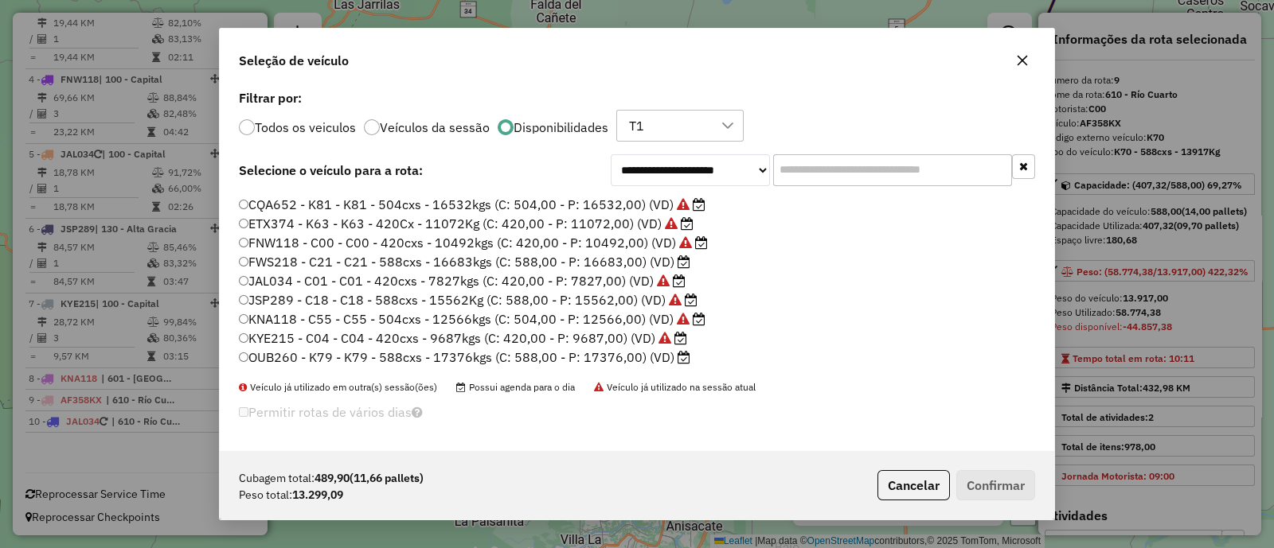
click at [1015, 61] on button "button" at bounding box center [1021, 60] width 25 height 25
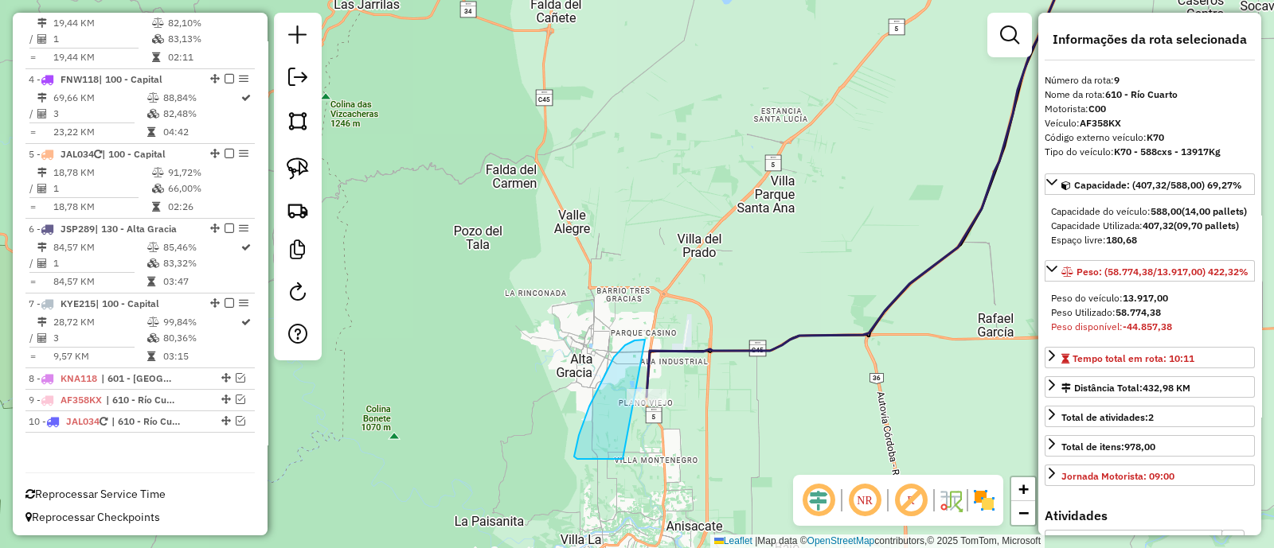
drag, startPoint x: 645, startPoint y: 340, endPoint x: 735, endPoint y: 433, distance: 129.5
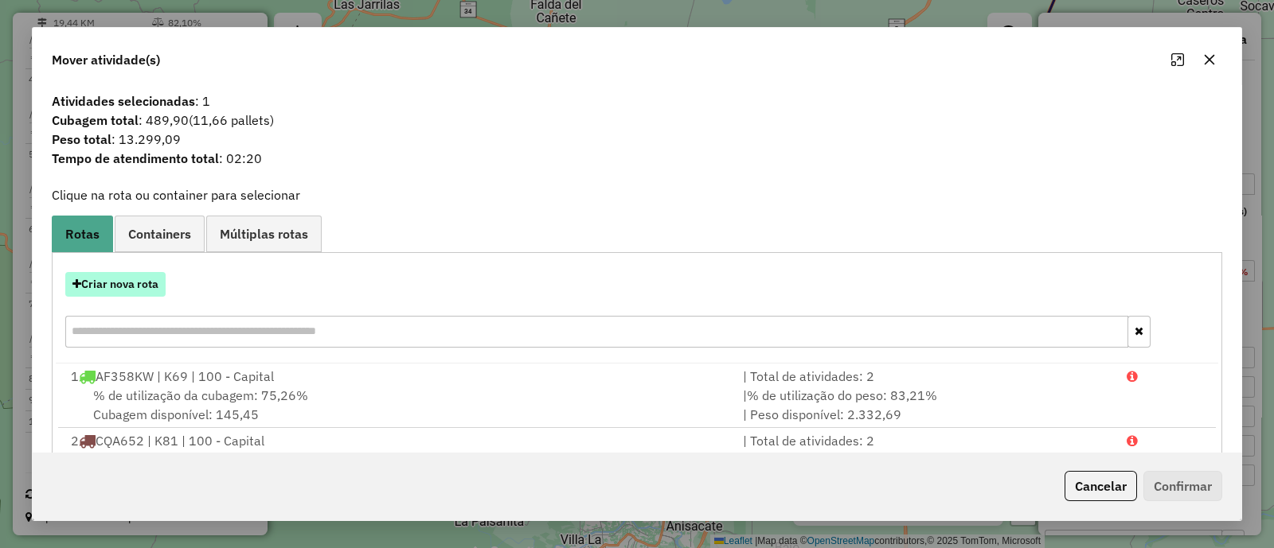
click at [127, 281] on button "Criar nova rota" at bounding box center [115, 284] width 100 height 25
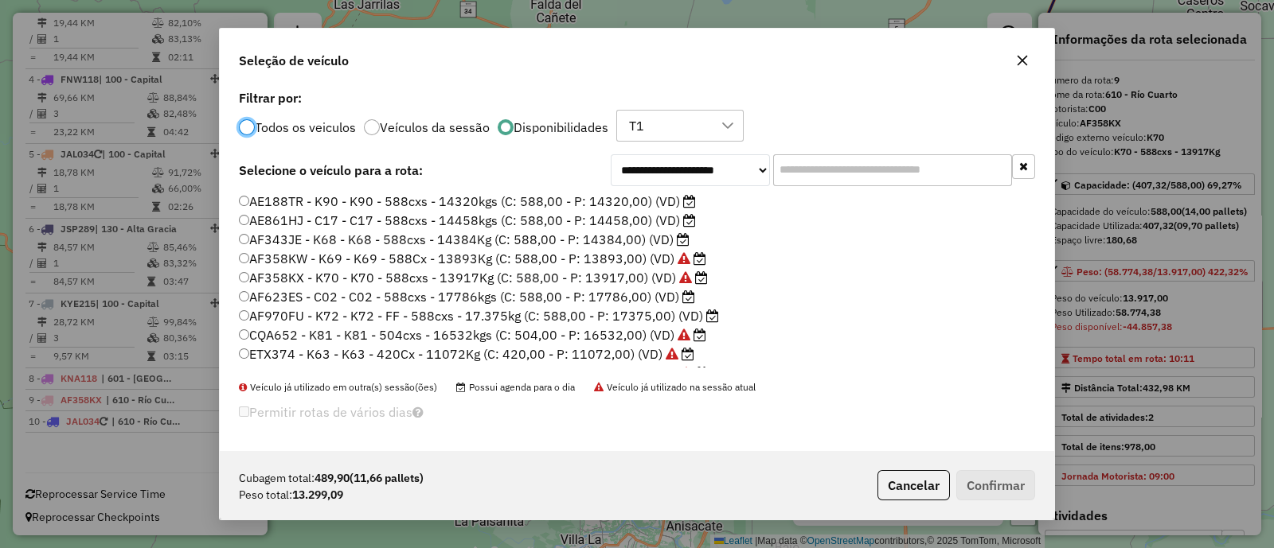
scroll to position [8, 5]
click at [605, 236] on label "AF343JE - K68 - K68 - 588cxs - 14384Kg (C: 588,00 - P: 14384,00) (VD)" at bounding box center [464, 239] width 451 height 19
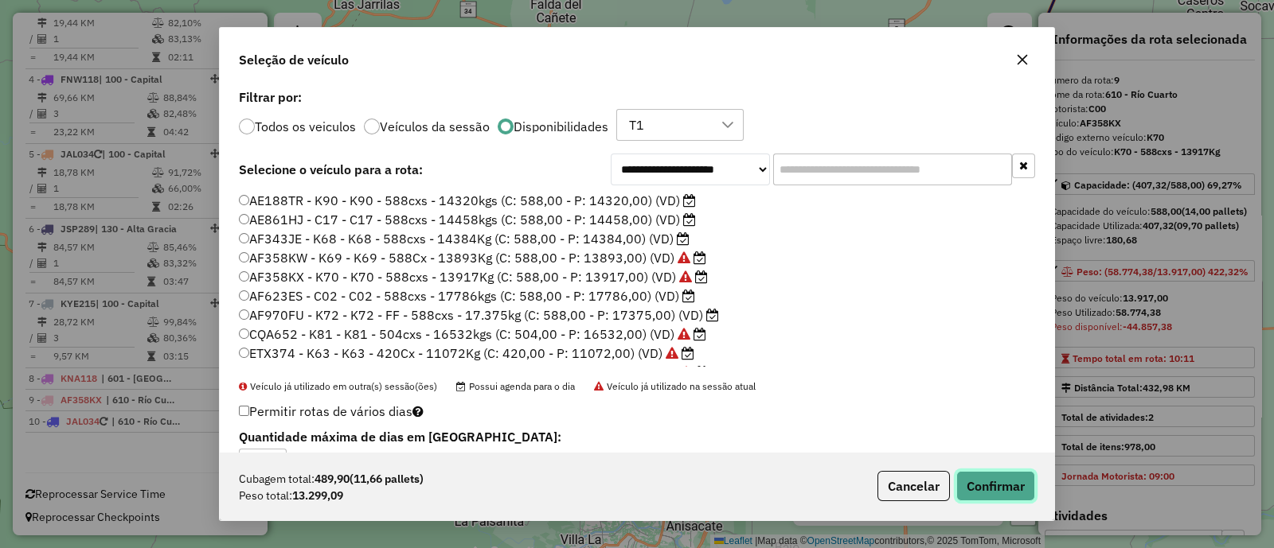
click at [999, 483] on button "Confirmar" at bounding box center [995, 486] width 79 height 30
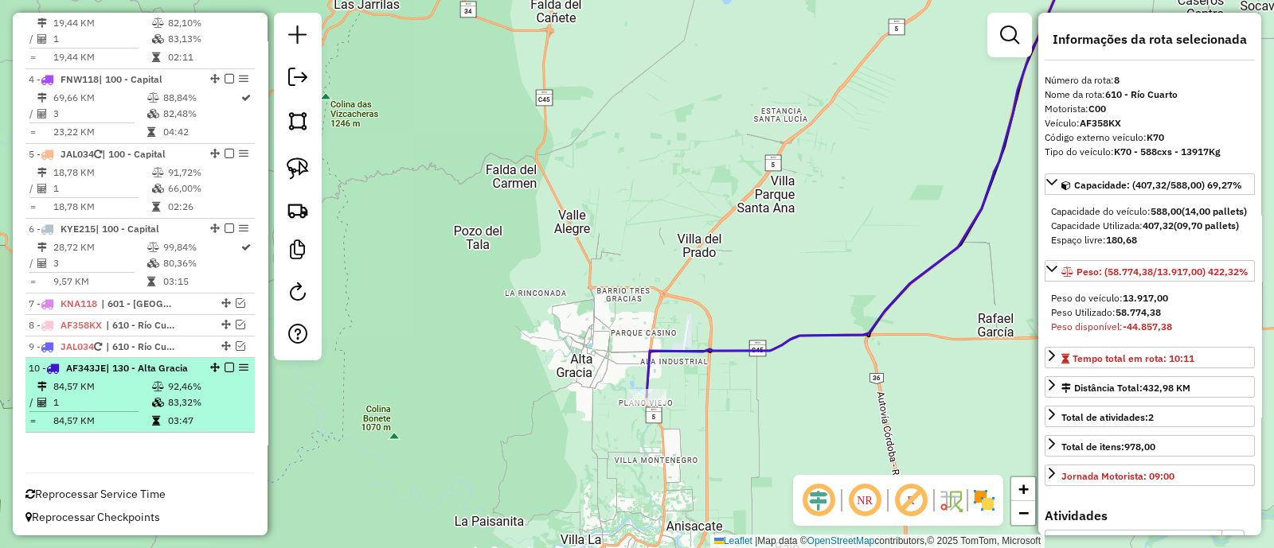
click at [222, 397] on td "83,32%" at bounding box center [207, 403] width 80 height 16
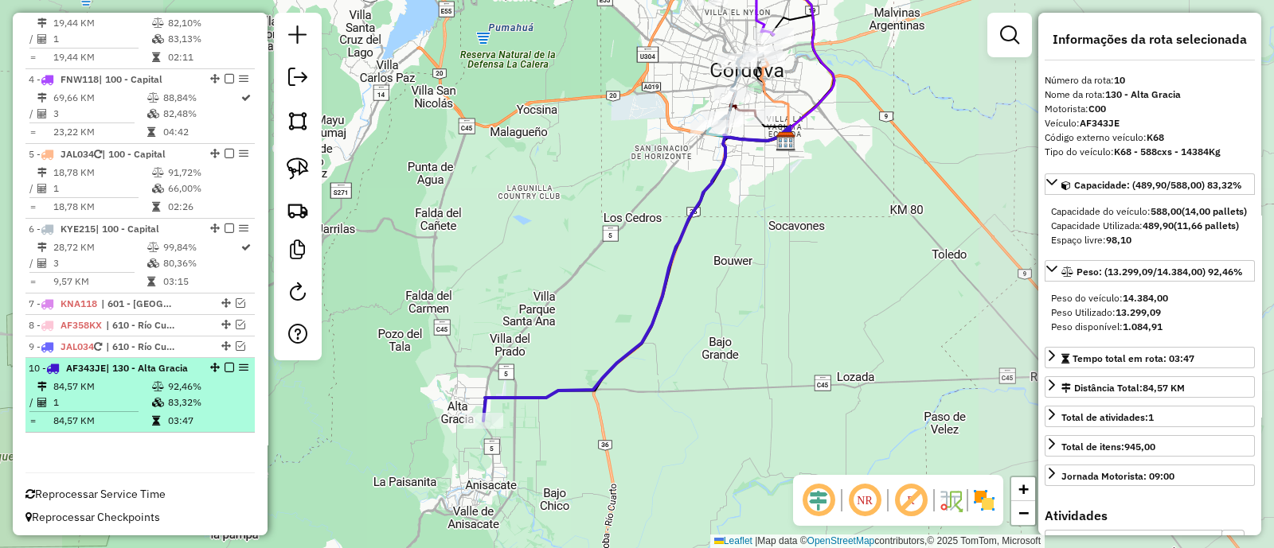
click at [224, 364] on em at bounding box center [229, 368] width 10 height 10
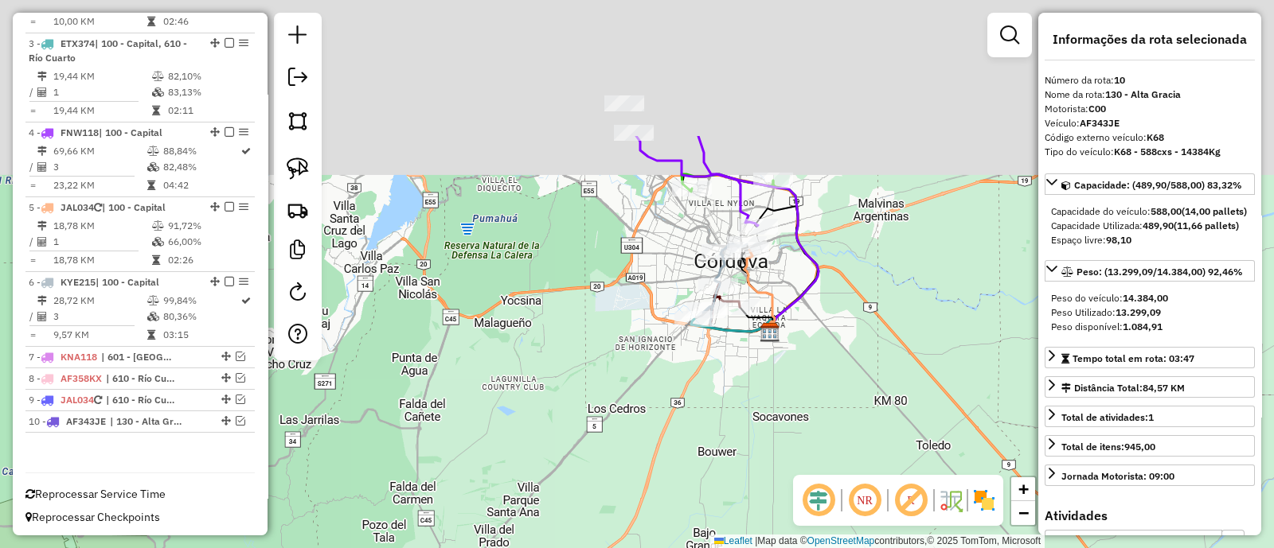
drag, startPoint x: 657, startPoint y: 266, endPoint x: 641, endPoint y: 480, distance: 214.7
click at [641, 480] on div "Janela de atendimento Grade de atendimento Capacidade Transportadoras Veículos …" at bounding box center [637, 274] width 1274 height 548
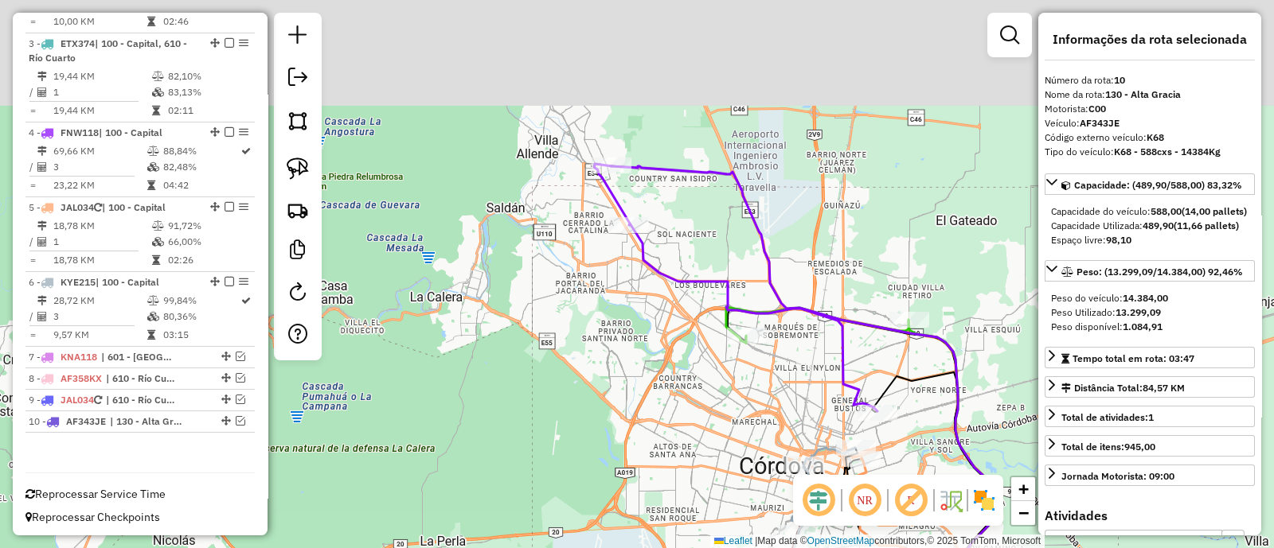
drag, startPoint x: 641, startPoint y: 256, endPoint x: 662, endPoint y: 359, distance: 104.9
click at [657, 356] on div "Janela de atendimento Grade de atendimento Capacidade Transportadoras Veículos …" at bounding box center [637, 274] width 1274 height 548
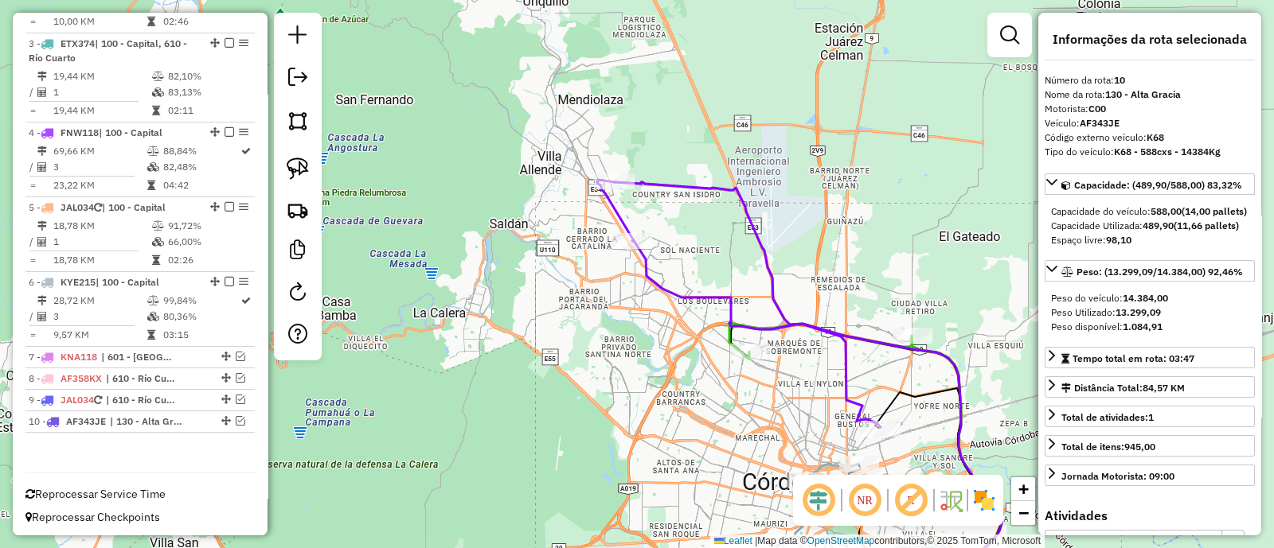
click at [978, 493] on img at bounding box center [983, 500] width 25 height 25
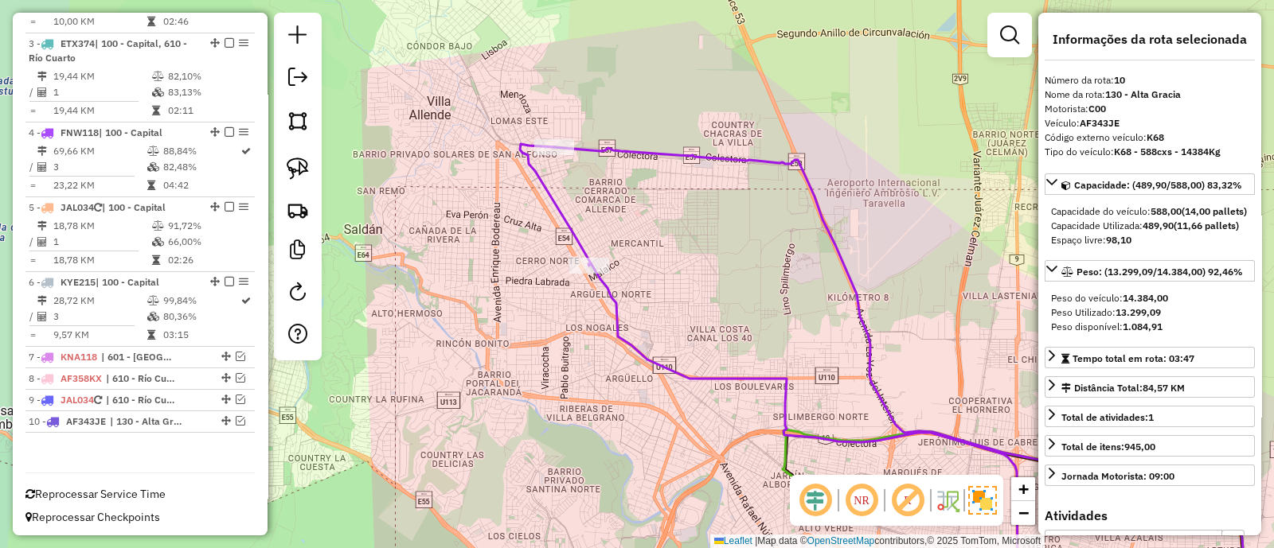
drag, startPoint x: 708, startPoint y: 251, endPoint x: 631, endPoint y: 185, distance: 101.6
click at [634, 187] on div "Janela de atendimento Grade de atendimento Capacidade Transportadoras Veículos …" at bounding box center [637, 274] width 1274 height 548
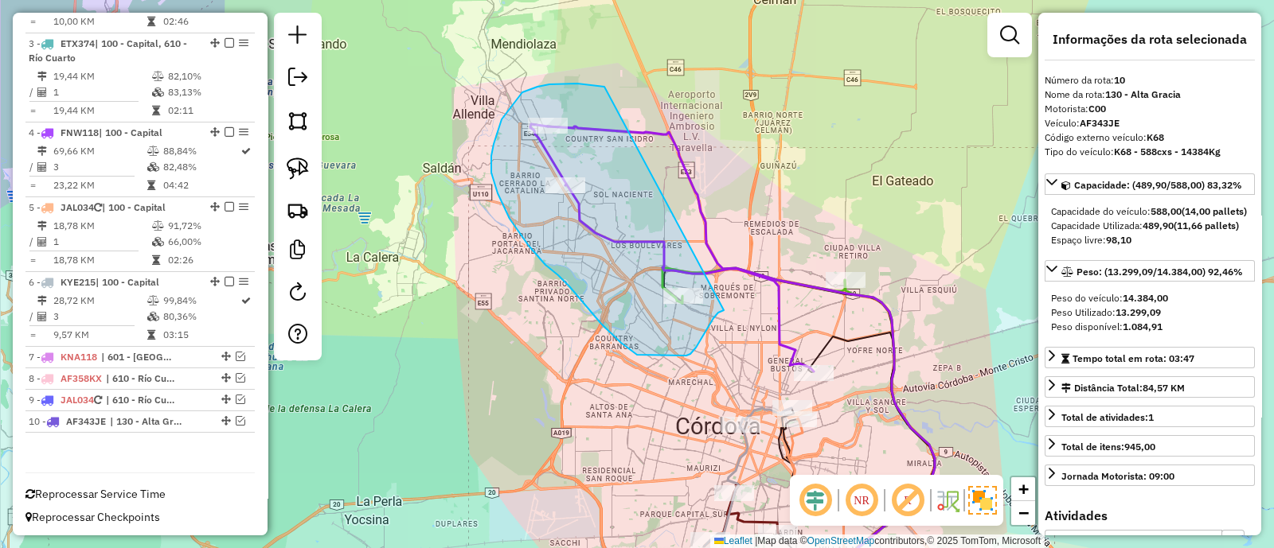
drag, startPoint x: 562, startPoint y: 84, endPoint x: 724, endPoint y: 310, distance: 278.5
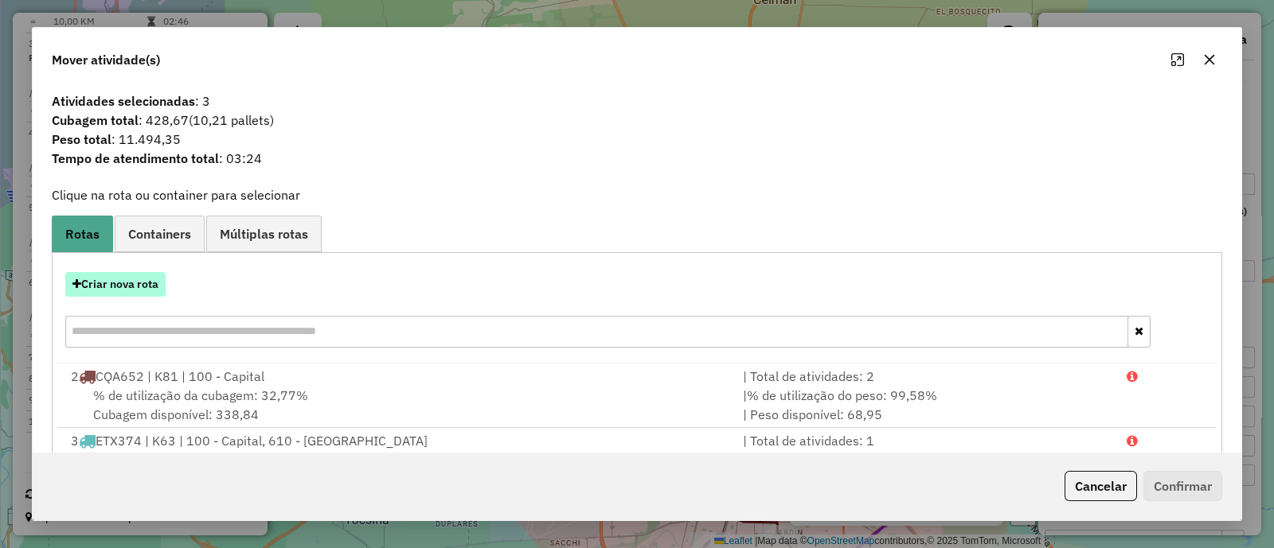
click at [122, 289] on button "Criar nova rota" at bounding box center [115, 284] width 100 height 25
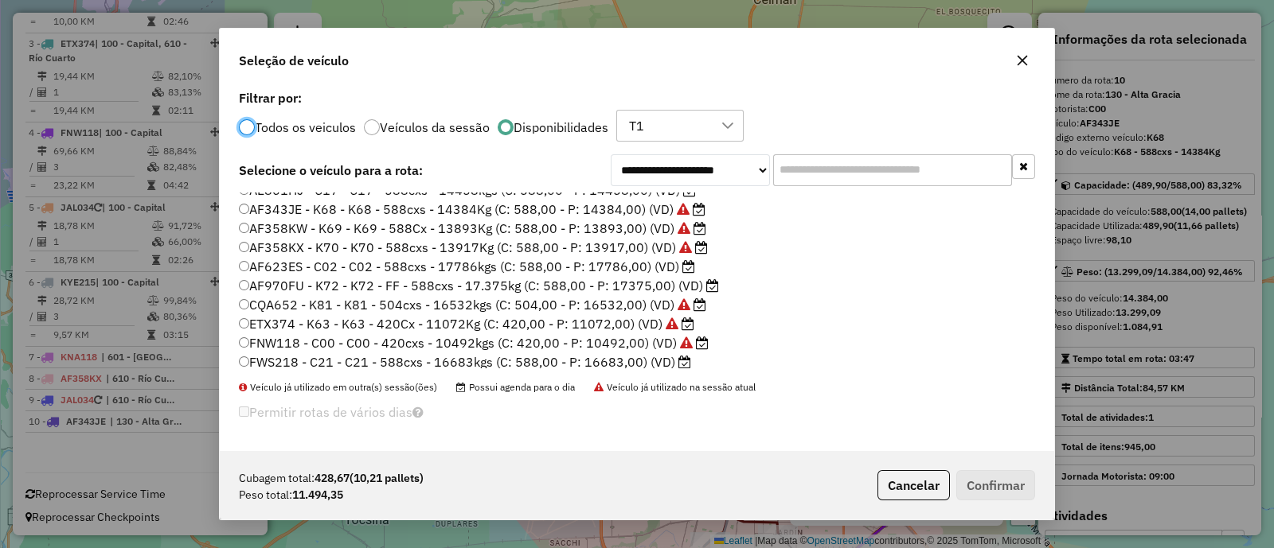
scroll to position [0, 0]
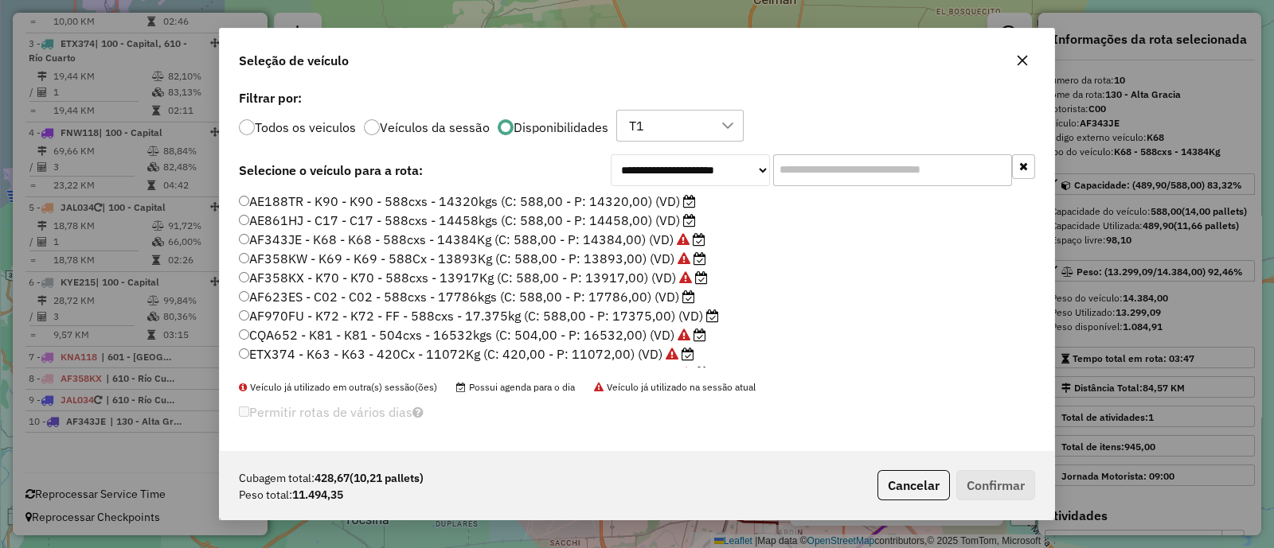
click at [609, 221] on label "AE861HJ - C17 - C17 - 588cxs - 14458kgs (C: 588,00 - P: 14458,00) (VD)" at bounding box center [467, 220] width 457 height 19
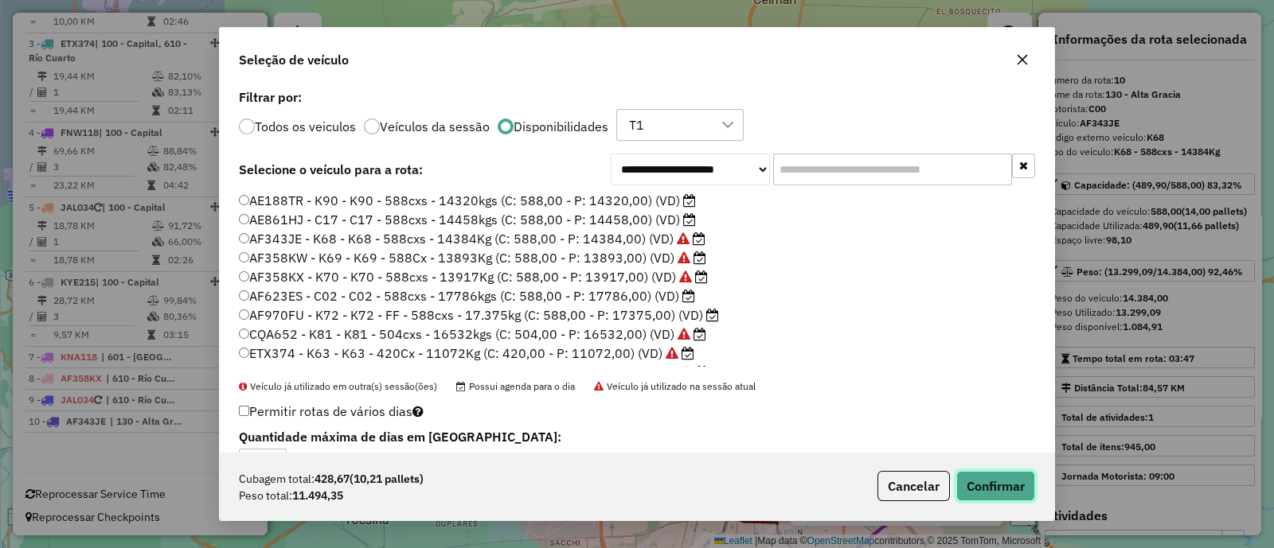
click at [982, 484] on button "Confirmar" at bounding box center [995, 486] width 79 height 30
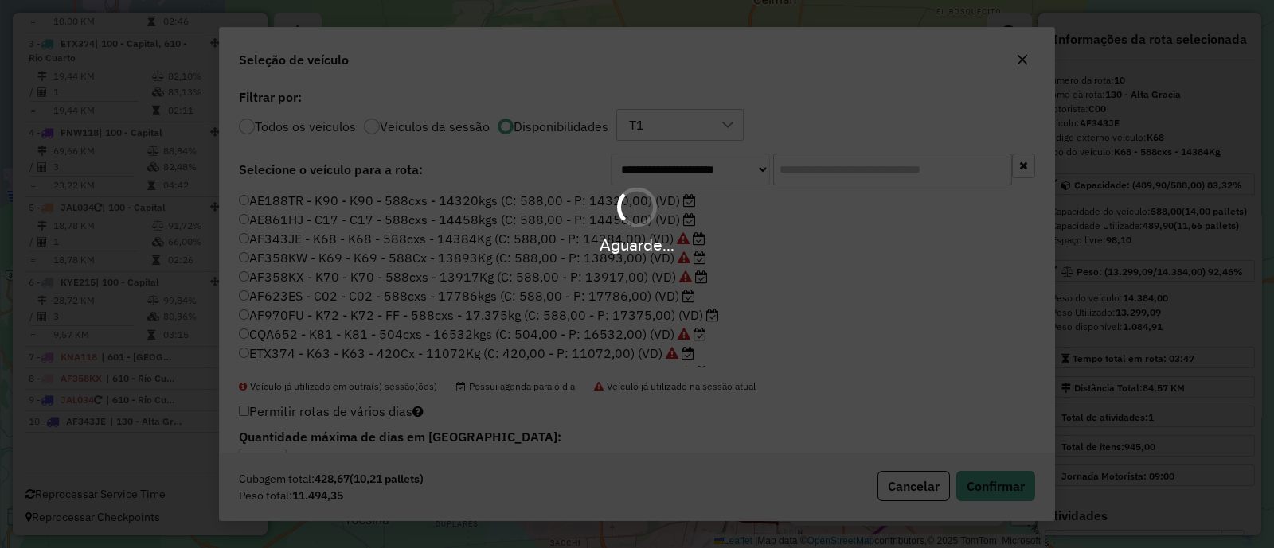
scroll to position [802, 0]
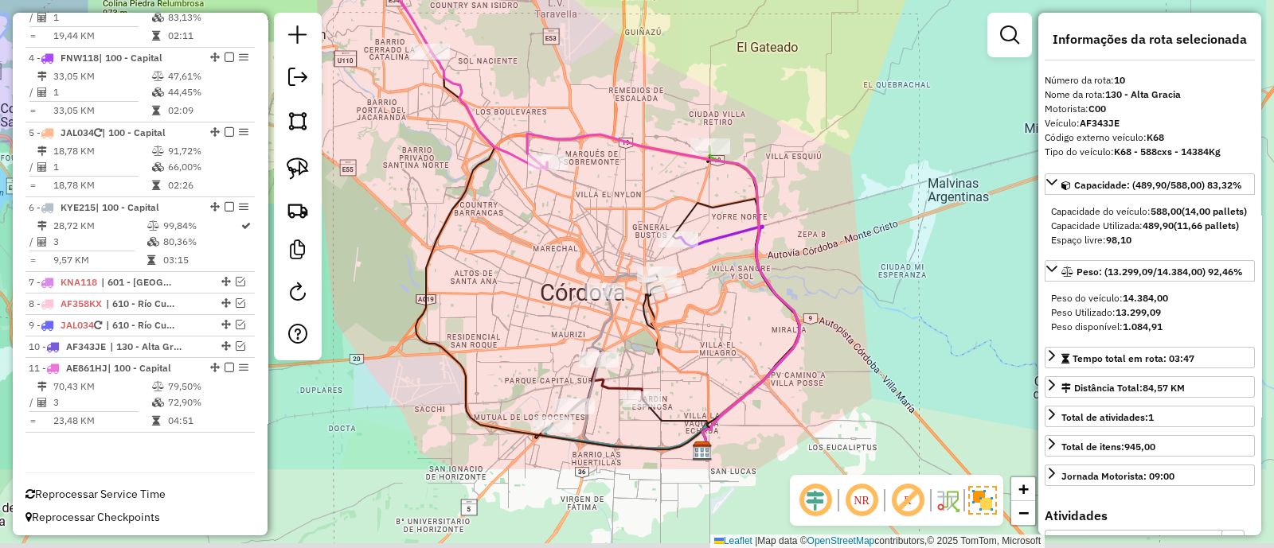
drag, startPoint x: 779, startPoint y: 325, endPoint x: 620, endPoint y: 166, distance: 224.0
click at [620, 166] on div "Janela de atendimento Grade de atendimento Capacidade Transportadoras Veículos …" at bounding box center [637, 274] width 1274 height 548
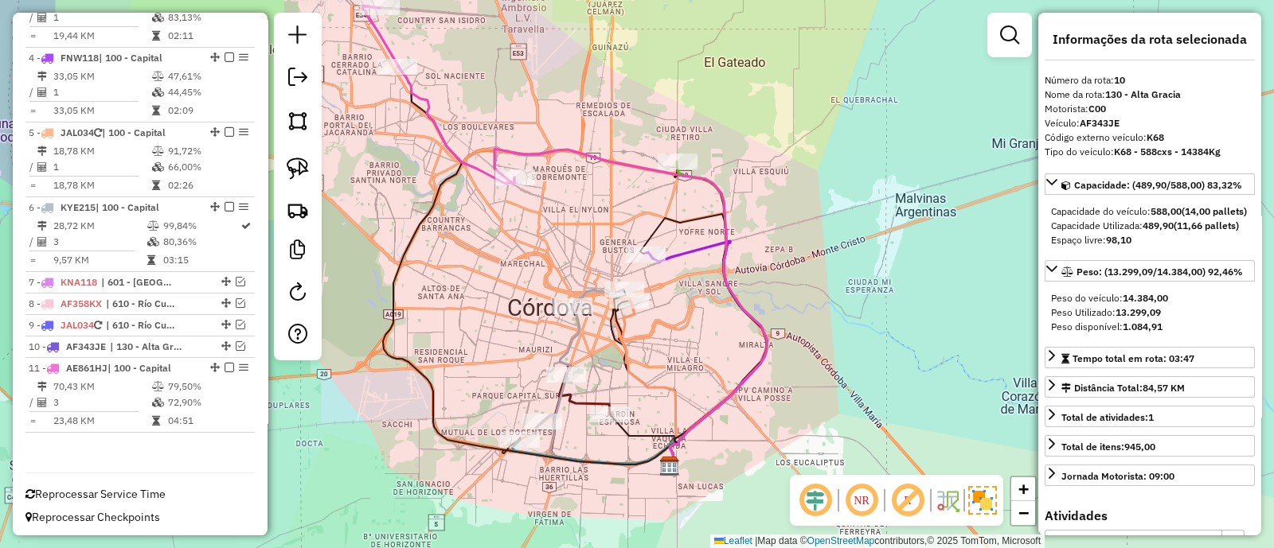
drag, startPoint x: 454, startPoint y: 274, endPoint x: 454, endPoint y: 302, distance: 27.9
click at [454, 302] on div "Janela de atendimento Grade de atendimento Capacidade Transportadoras Veículos …" at bounding box center [637, 274] width 1274 height 548
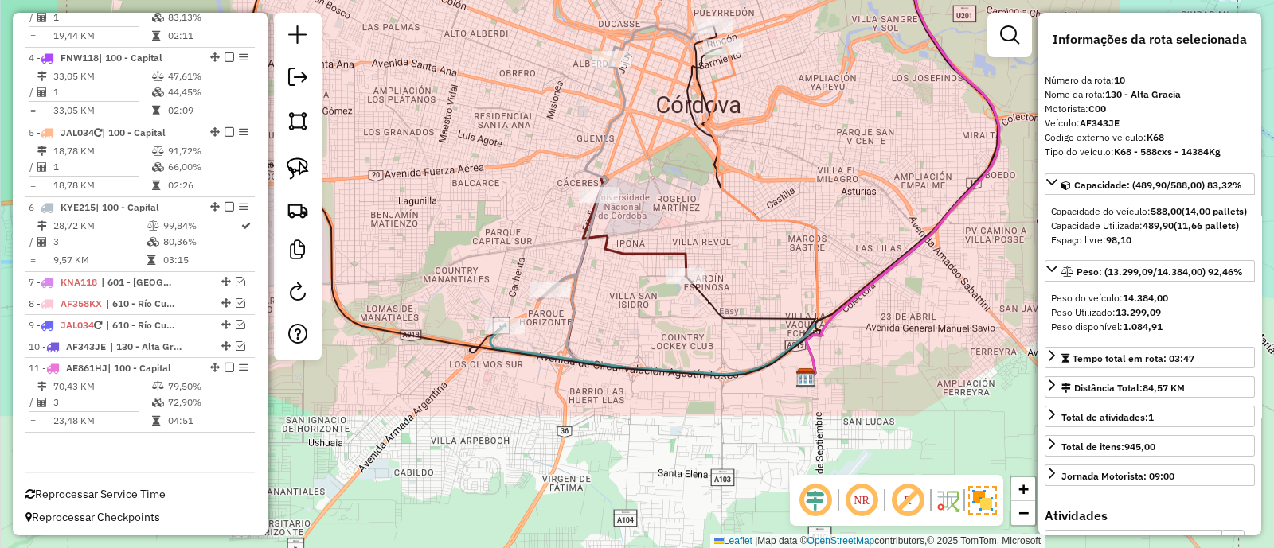
drag, startPoint x: 646, startPoint y: 412, endPoint x: 762, endPoint y: 224, distance: 220.2
click at [762, 224] on icon at bounding box center [765, 211] width 121 height 330
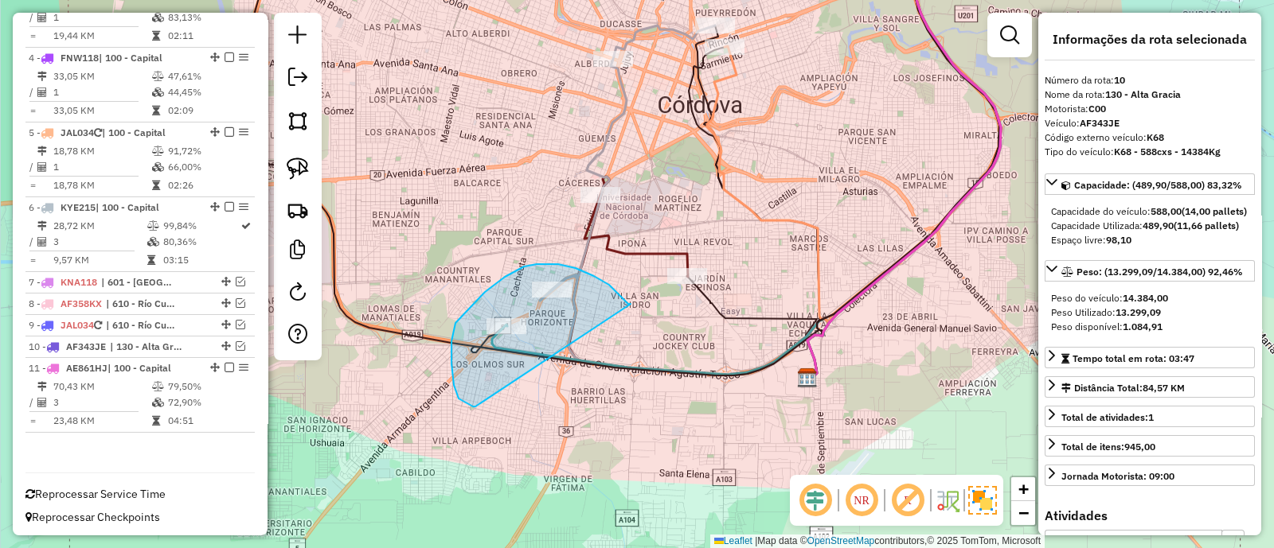
drag, startPoint x: 630, startPoint y: 304, endPoint x: 476, endPoint y: 407, distance: 185.5
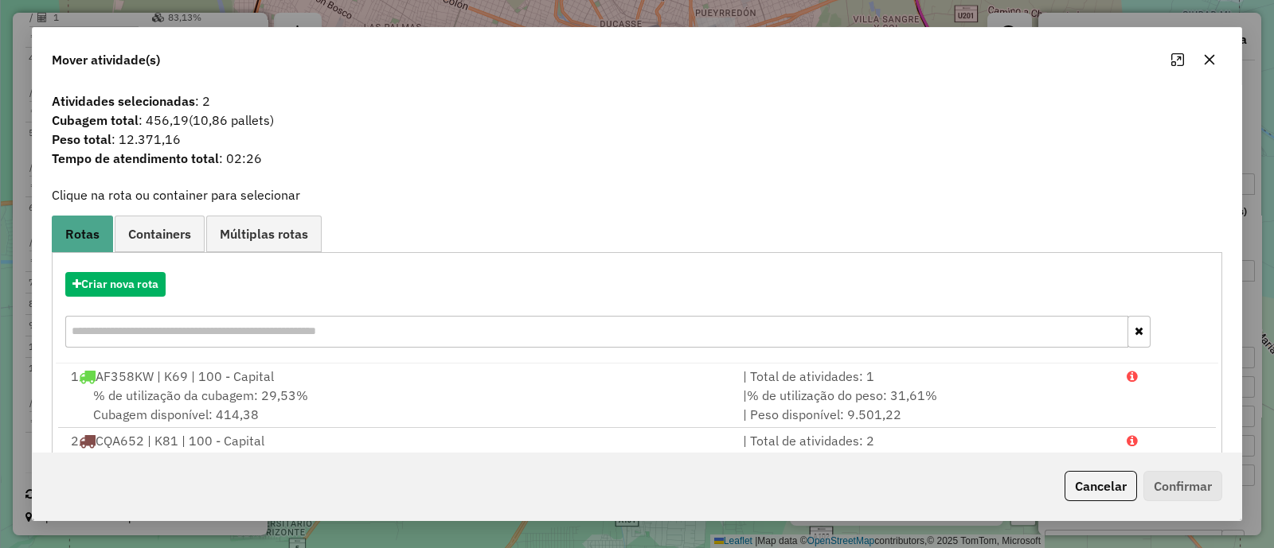
click at [1209, 58] on icon "button" at bounding box center [1209, 59] width 13 height 13
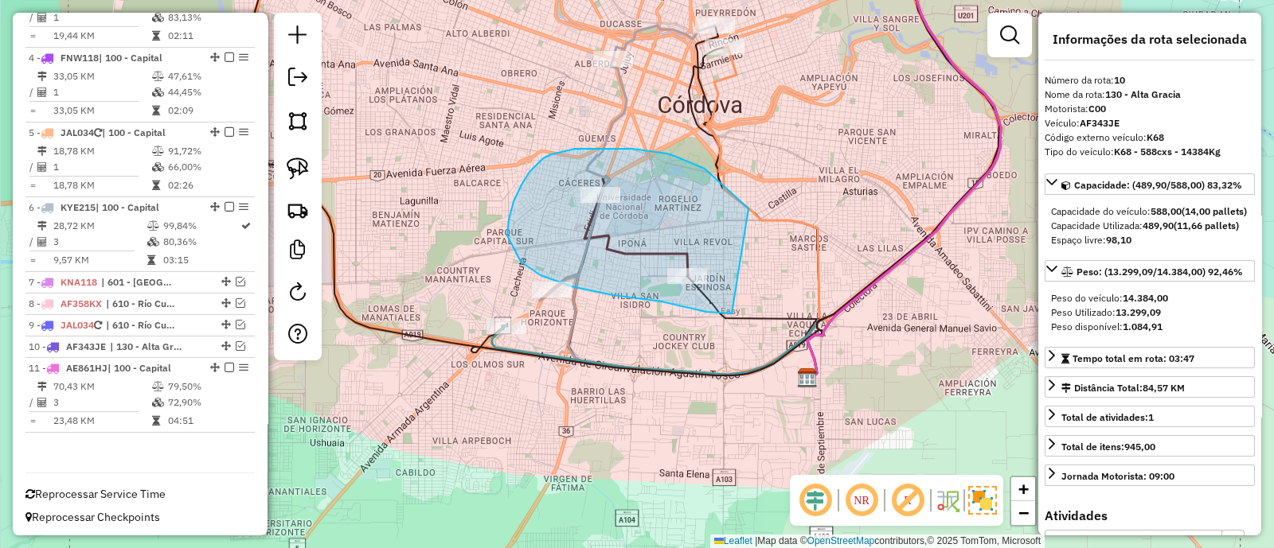
drag, startPoint x: 744, startPoint y: 204, endPoint x: 732, endPoint y: 314, distance: 110.5
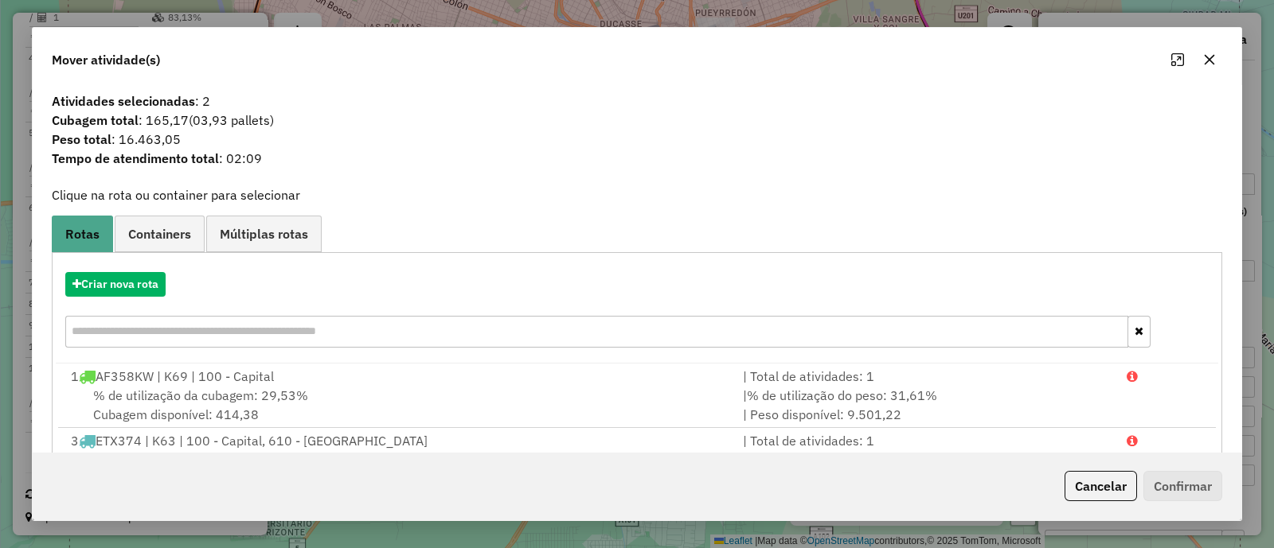
drag, startPoint x: 1209, startPoint y: 56, endPoint x: 1109, endPoint y: 72, distance: 101.6
click at [1208, 56] on icon "button" at bounding box center [1209, 59] width 13 height 13
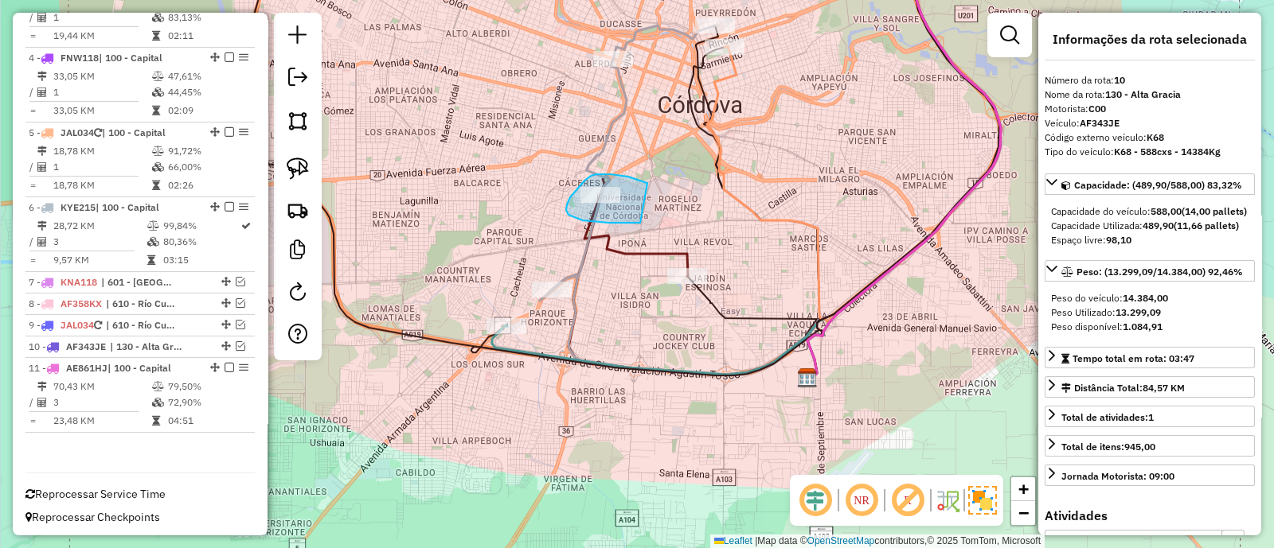
drag, startPoint x: 600, startPoint y: 174, endPoint x: 643, endPoint y: 223, distance: 64.9
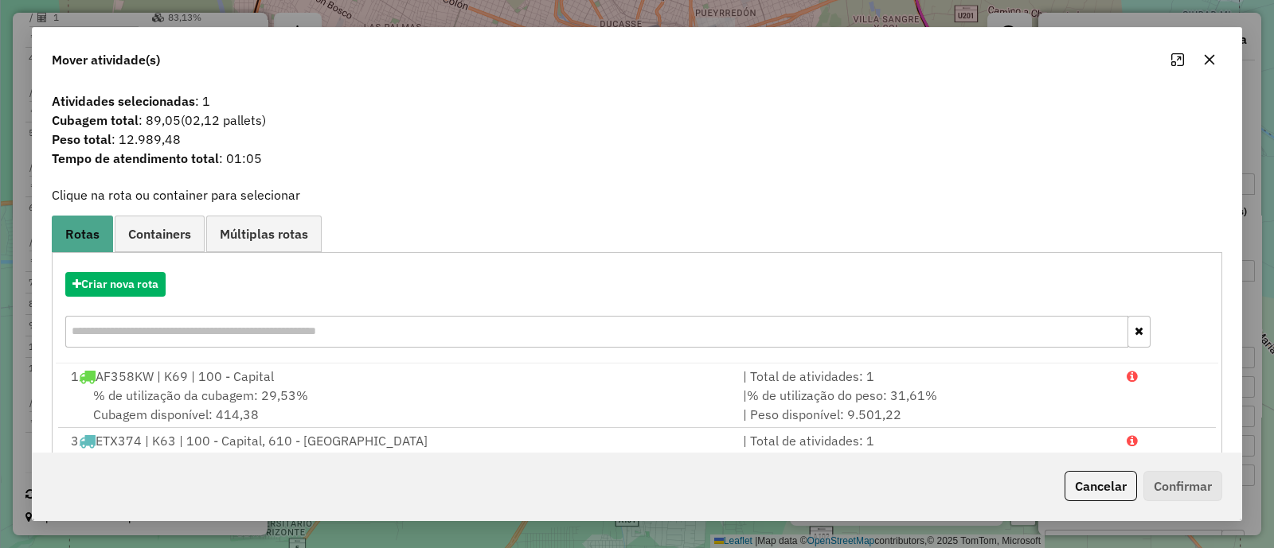
click at [1199, 59] on button "button" at bounding box center [1208, 59] width 25 height 25
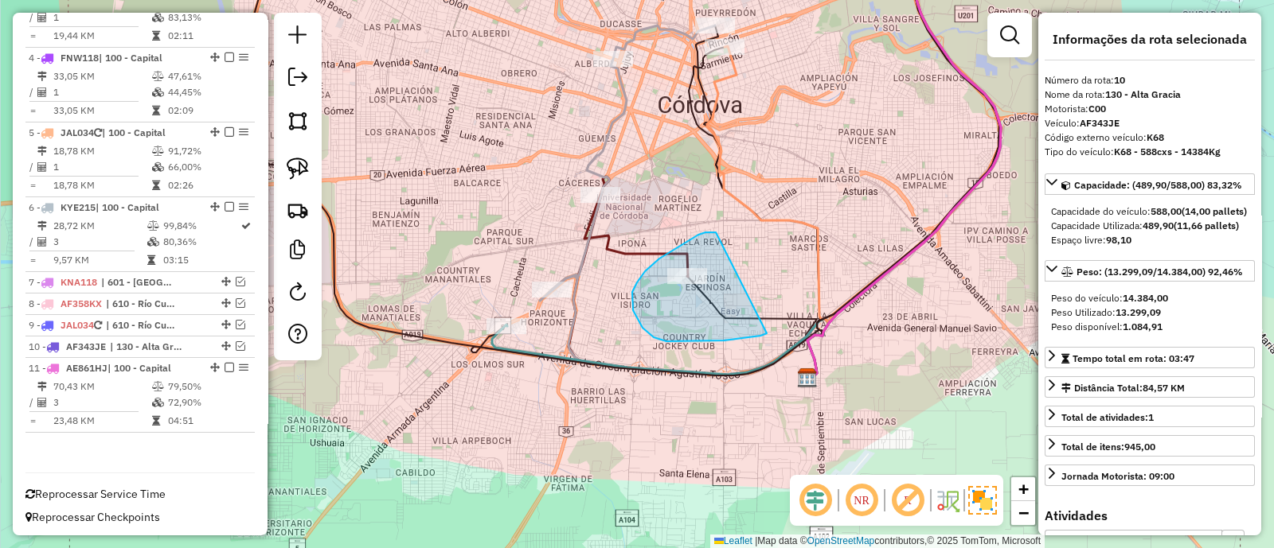
drag, startPoint x: 716, startPoint y: 232, endPoint x: 767, endPoint y: 334, distance: 113.6
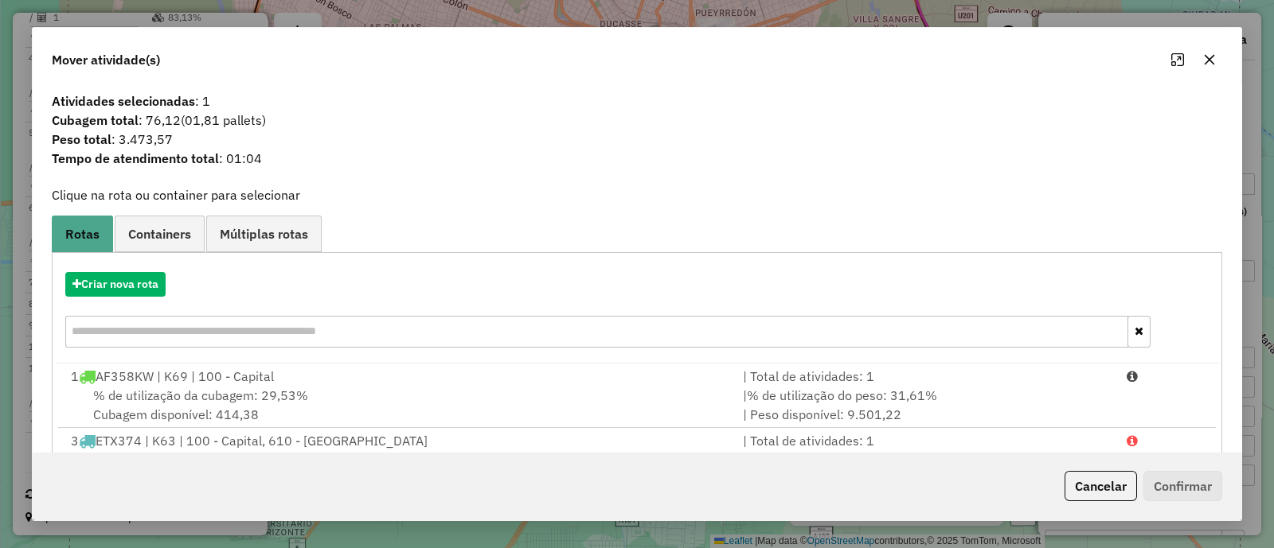
click at [1202, 59] on button "button" at bounding box center [1208, 59] width 25 height 25
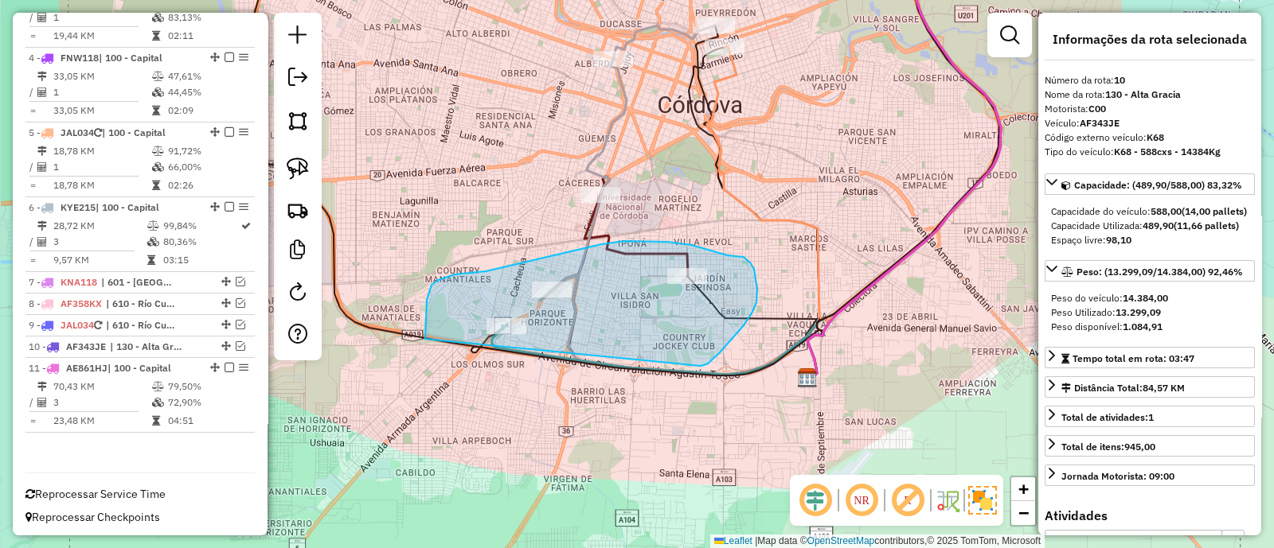
drag, startPoint x: 752, startPoint y: 312, endPoint x: 439, endPoint y: 414, distance: 329.0
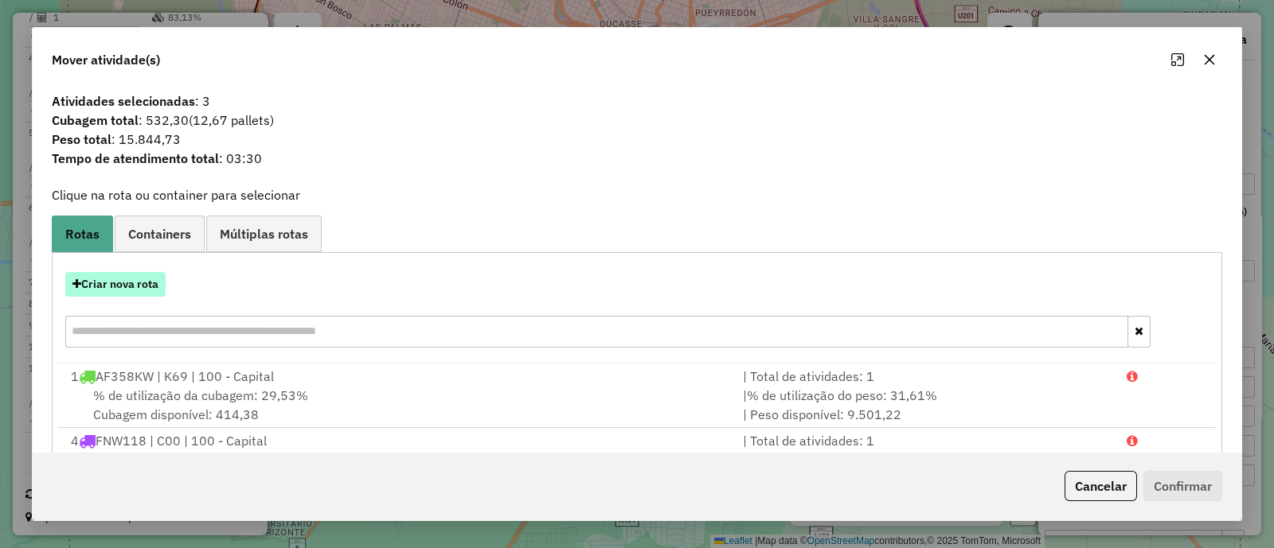
click at [119, 281] on button "Criar nova rota" at bounding box center [115, 284] width 100 height 25
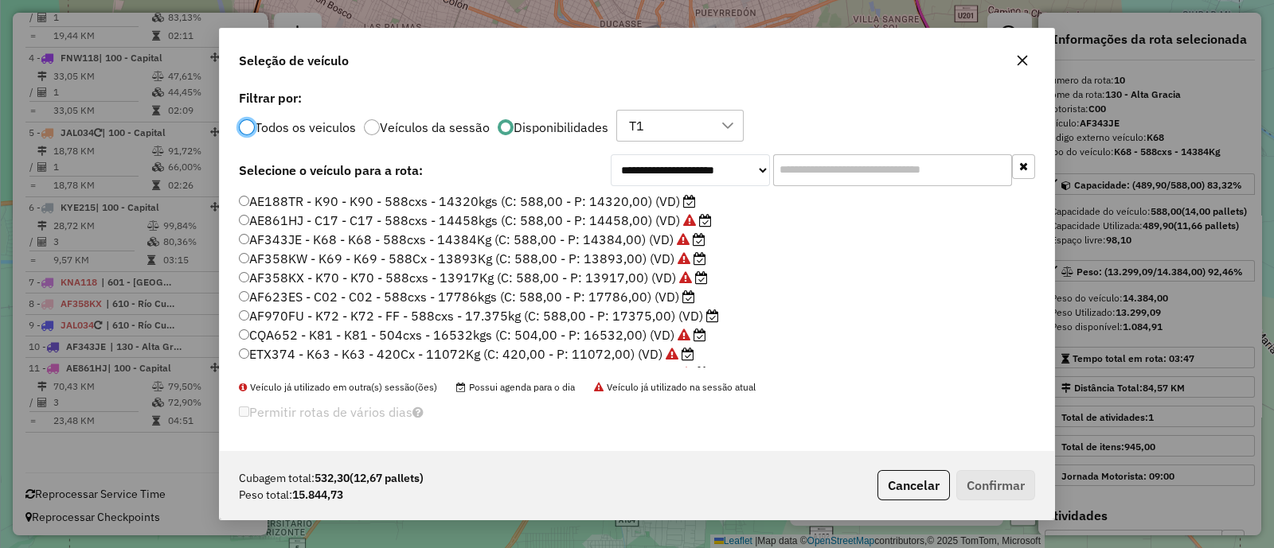
scroll to position [8, 5]
click at [609, 197] on label "AE188TR - K90 - K90 - 588cxs - 14320kgs (C: 588,00 - P: 14320,00) (VD)" at bounding box center [467, 201] width 457 height 19
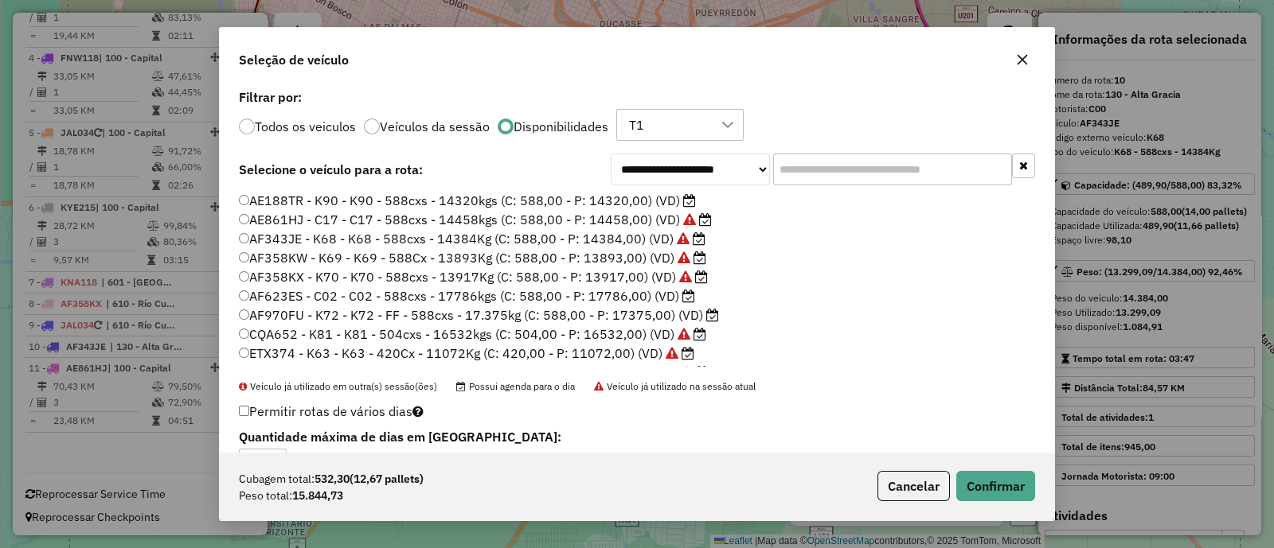
click at [605, 293] on label "AF623ES - C02 - C02 - 588cxs - 17786kgs (C: 588,00 - P: 17786,00) (VD)" at bounding box center [467, 296] width 456 height 19
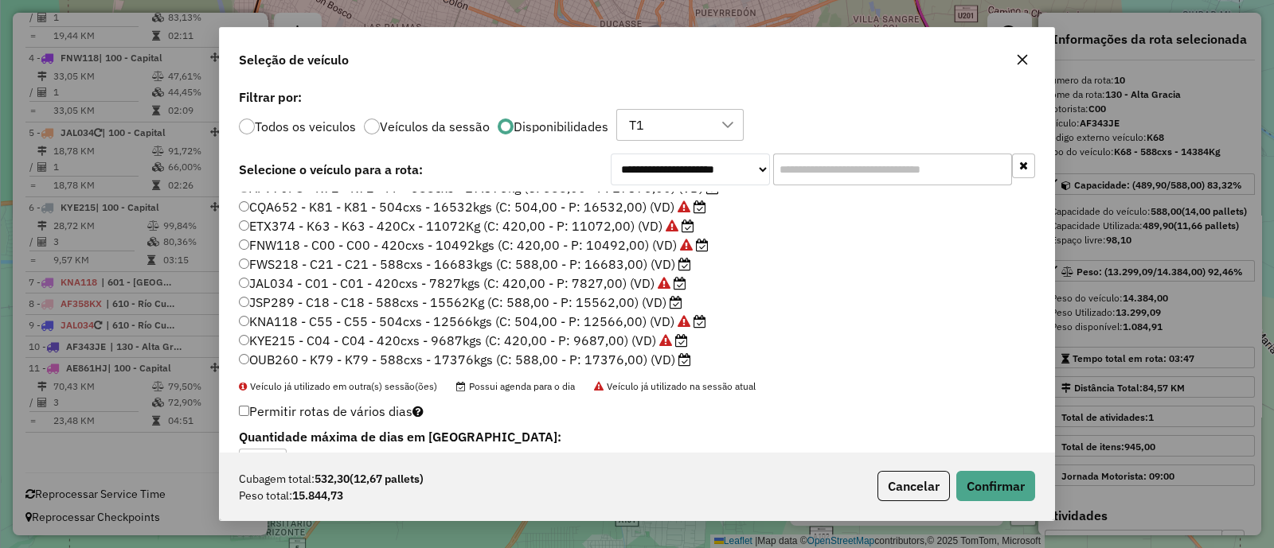
scroll to position [131, 0]
click at [618, 295] on label "JSP289 - C18 - C18 - 588cxs - 15562Kg (C: 588,00 - P: 15562,00) (VD)" at bounding box center [460, 299] width 443 height 19
click at [982, 494] on button "Confirmar" at bounding box center [995, 486] width 79 height 30
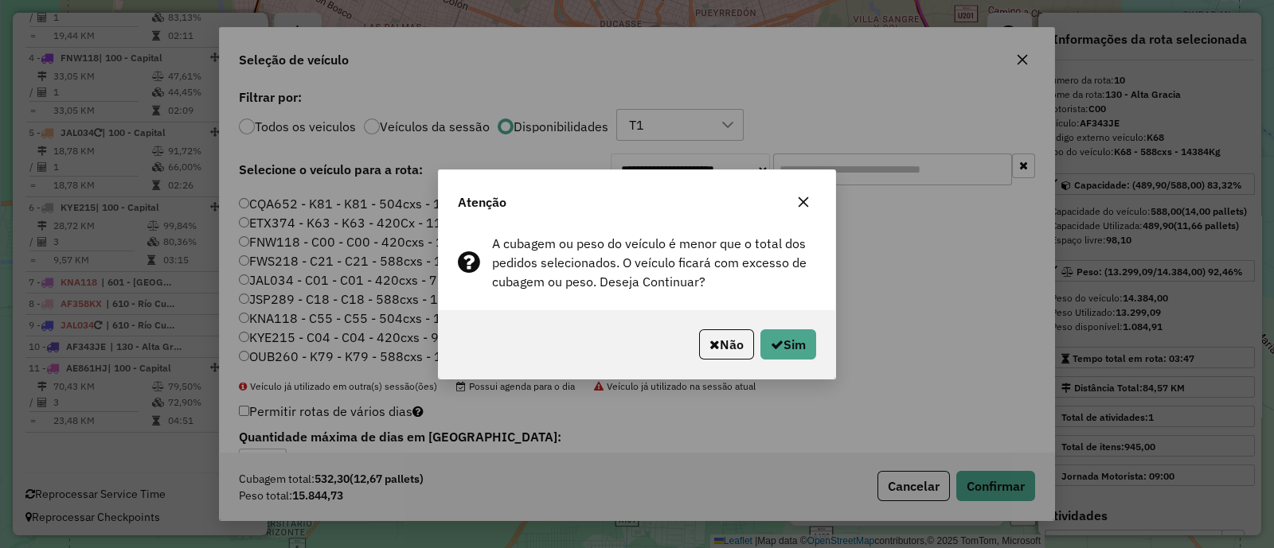
click at [803, 203] on icon "button" at bounding box center [803, 202] width 13 height 13
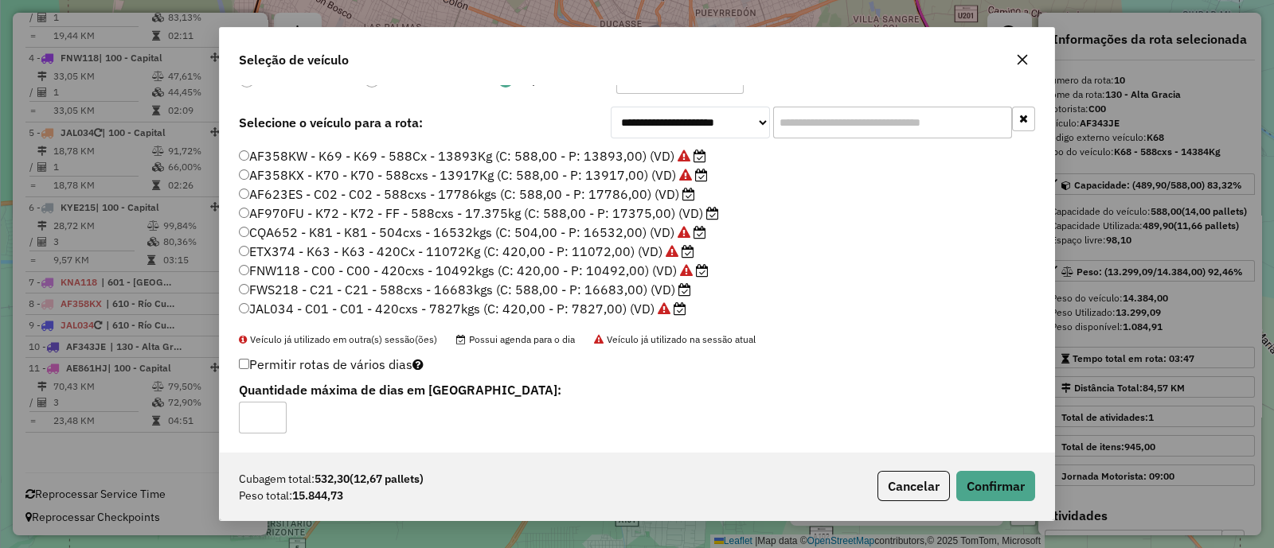
scroll to position [31, 0]
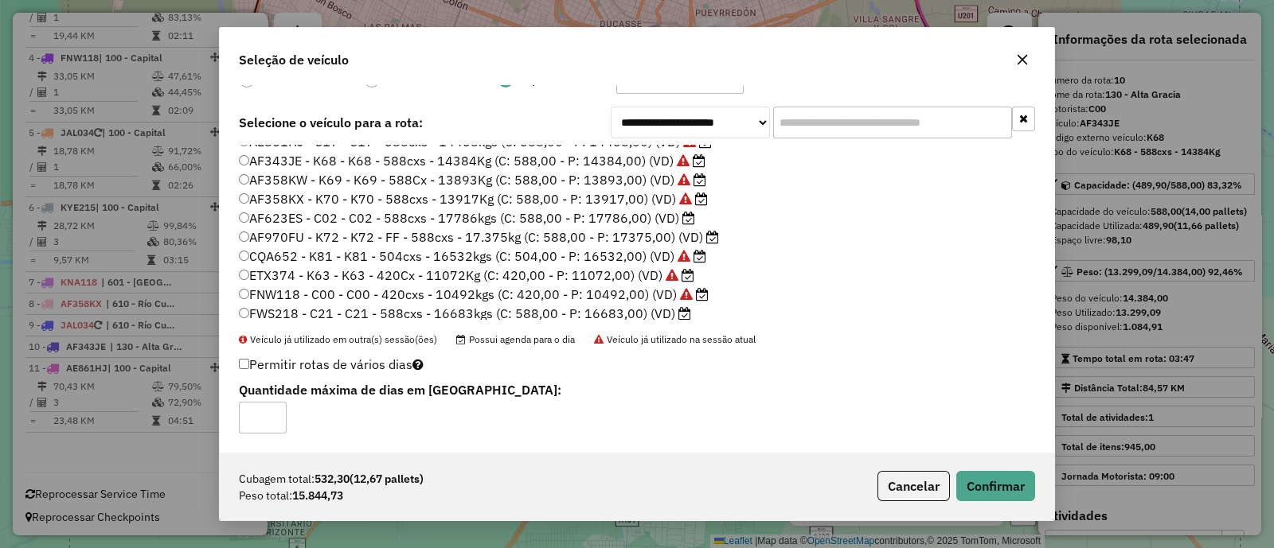
click at [629, 216] on label "AF623ES - C02 - C02 - 588cxs - 17786kgs (C: 588,00 - P: 17786,00) (VD)" at bounding box center [467, 218] width 456 height 19
click at [1016, 487] on button "Confirmar" at bounding box center [995, 486] width 79 height 30
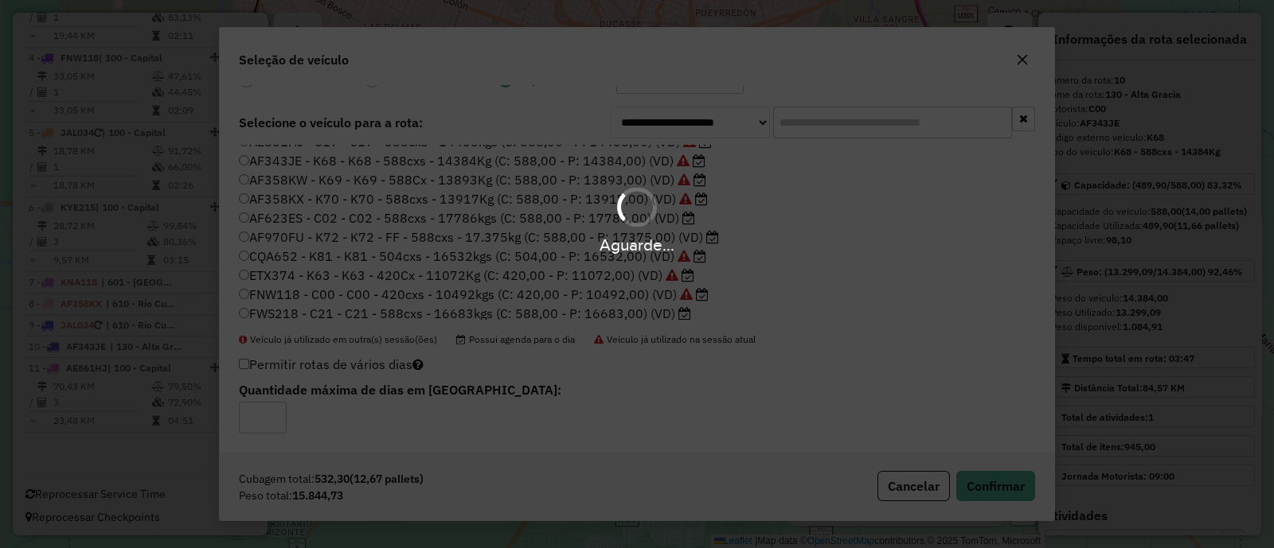
scroll to position [0, 0]
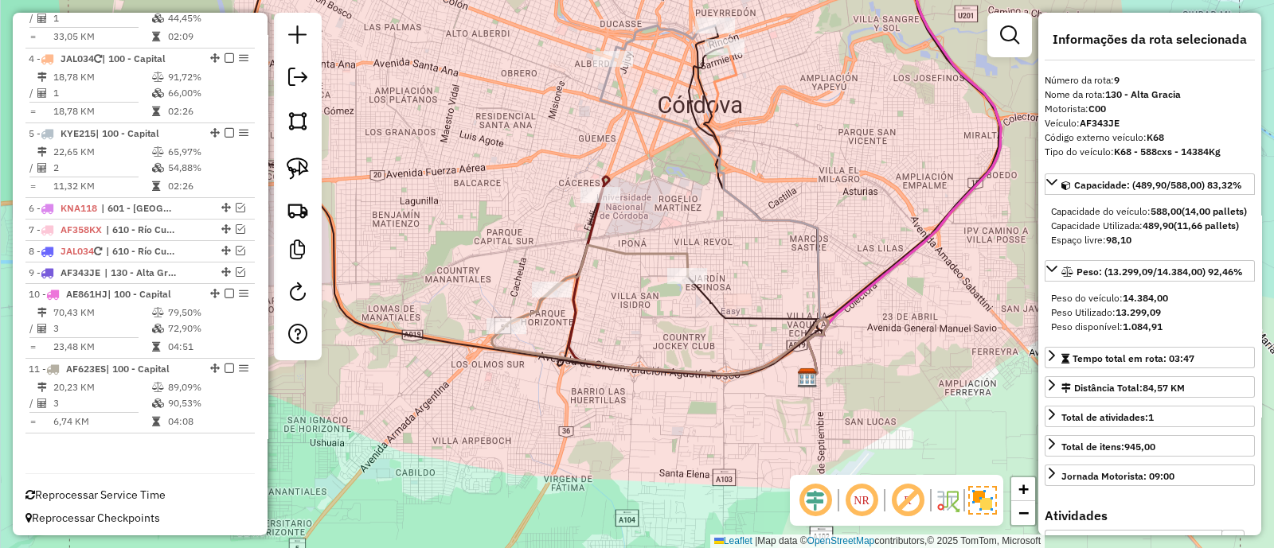
click at [534, 306] on icon at bounding box center [597, 285] width 182 height 81
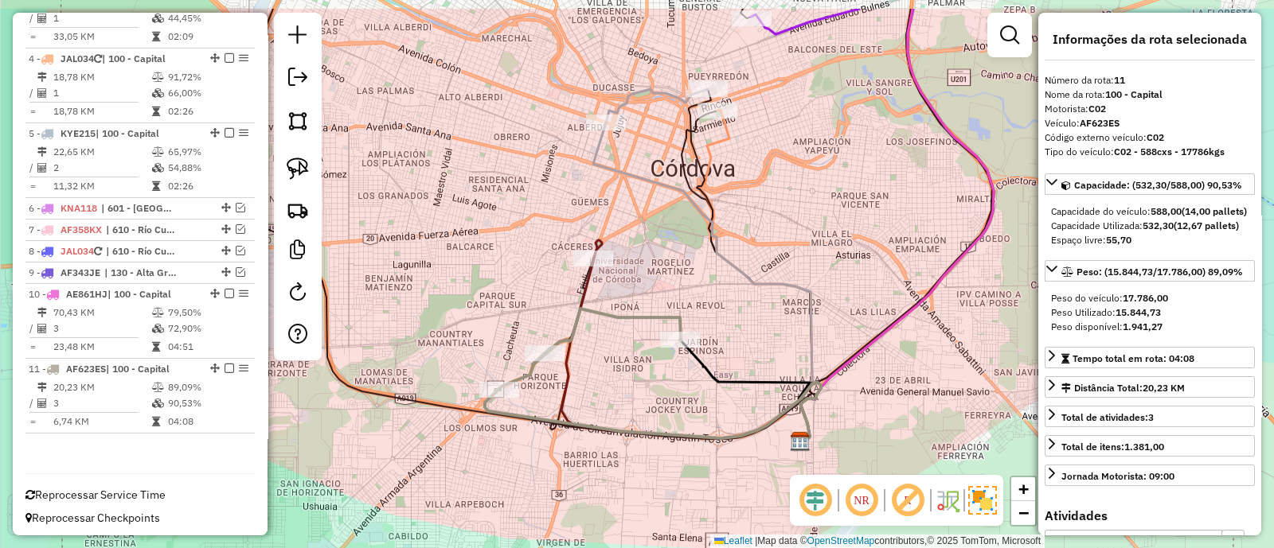
drag, startPoint x: 649, startPoint y: 304, endPoint x: 642, endPoint y: 372, distance: 68.0
click at [642, 372] on div "Janela de atendimento Grade de atendimento Capacidade Transportadoras Veículos …" at bounding box center [637, 274] width 1274 height 548
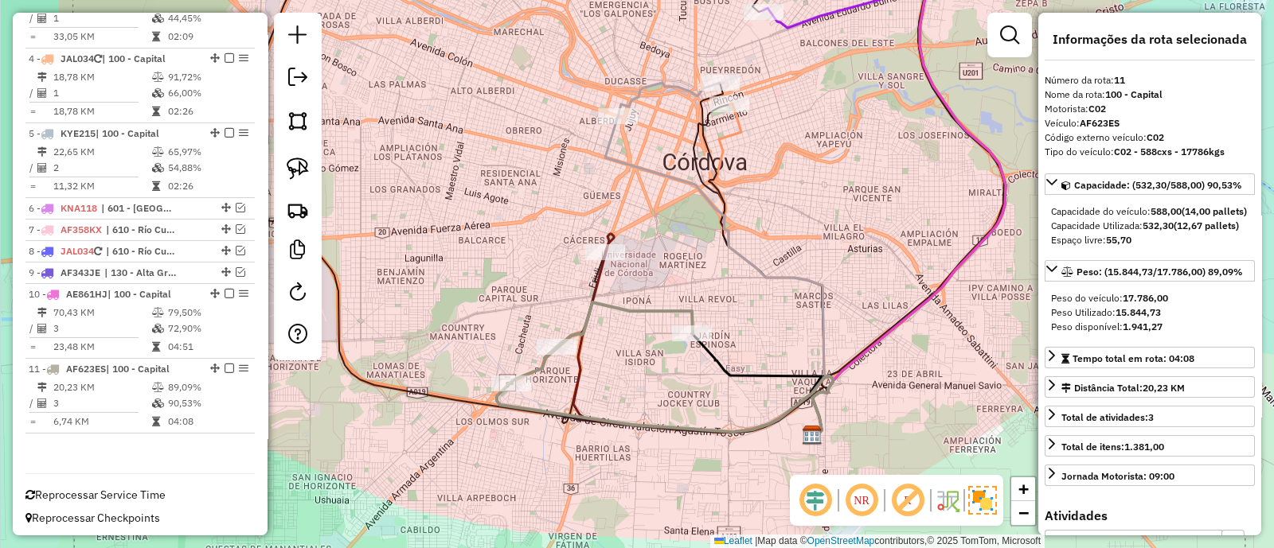
drag, startPoint x: 623, startPoint y: 370, endPoint x: 634, endPoint y: 360, distance: 15.8
click at [634, 360] on div "Janela de atendimento Grade de atendimento Capacidade Transportadoras Veículos …" at bounding box center [637, 274] width 1274 height 548
click at [642, 365] on div "Janela de atendimento Grade de atendimento Capacidade Transportadoras Veículos …" at bounding box center [637, 274] width 1274 height 548
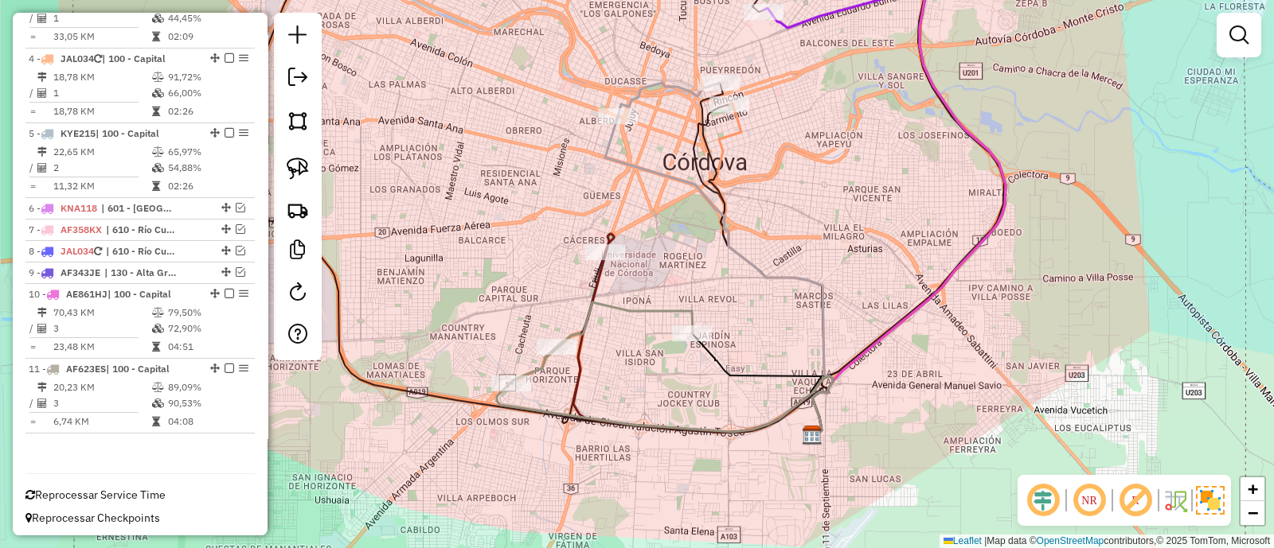
click at [646, 318] on icon at bounding box center [602, 343] width 182 height 81
select select "**********"
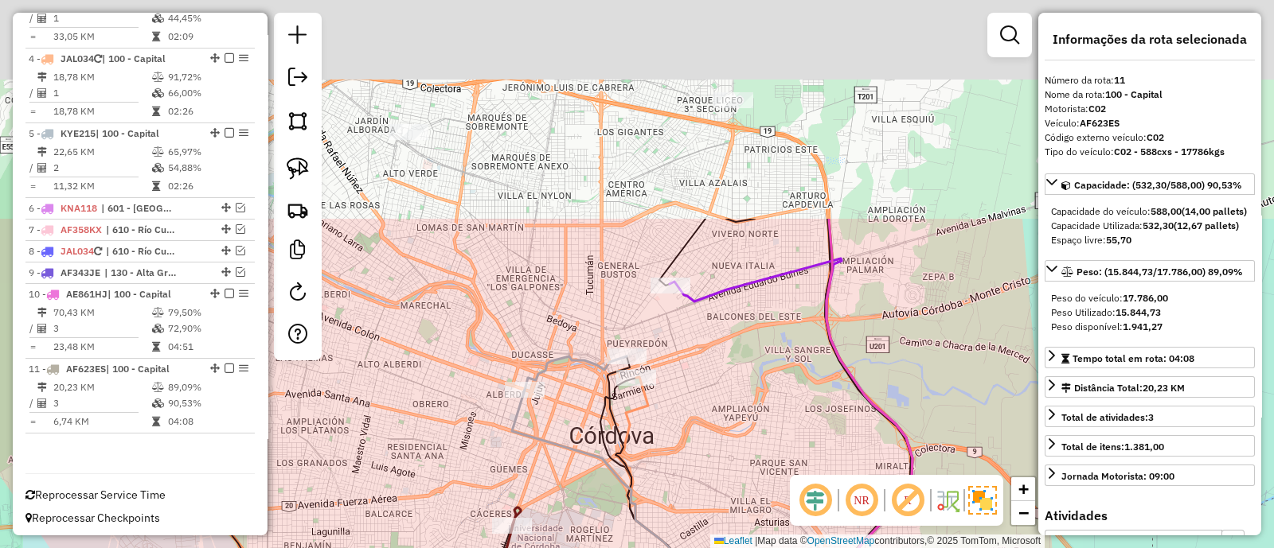
drag, startPoint x: 726, startPoint y: 228, endPoint x: 632, endPoint y: 503, distance: 290.3
click at [632, 503] on icon at bounding box center [626, 549] width 228 height 318
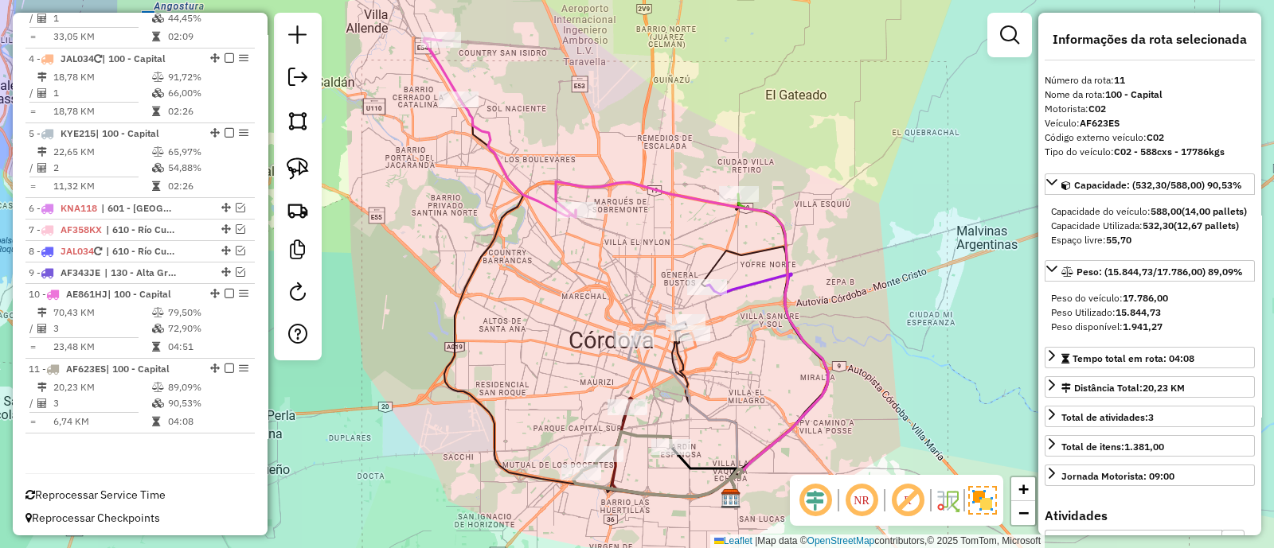
click at [645, 229] on div "Janela de atendimento Grade de atendimento Capacidade Transportadoras Veículos …" at bounding box center [637, 274] width 1274 height 548
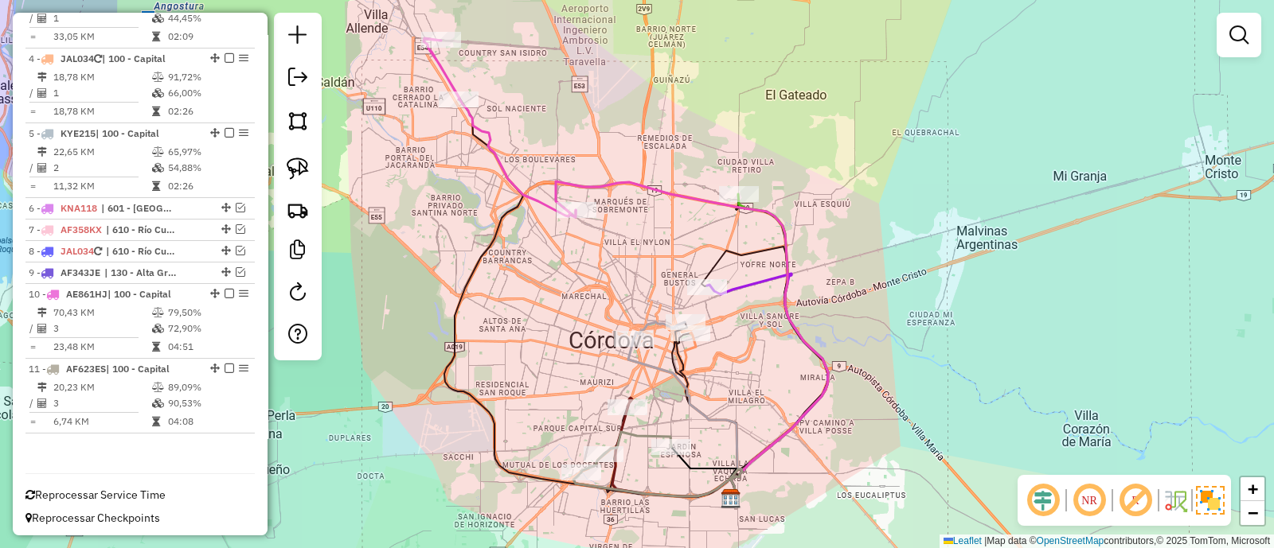
click at [504, 174] on icon at bounding box center [500, 127] width 152 height 178
select select "**********"
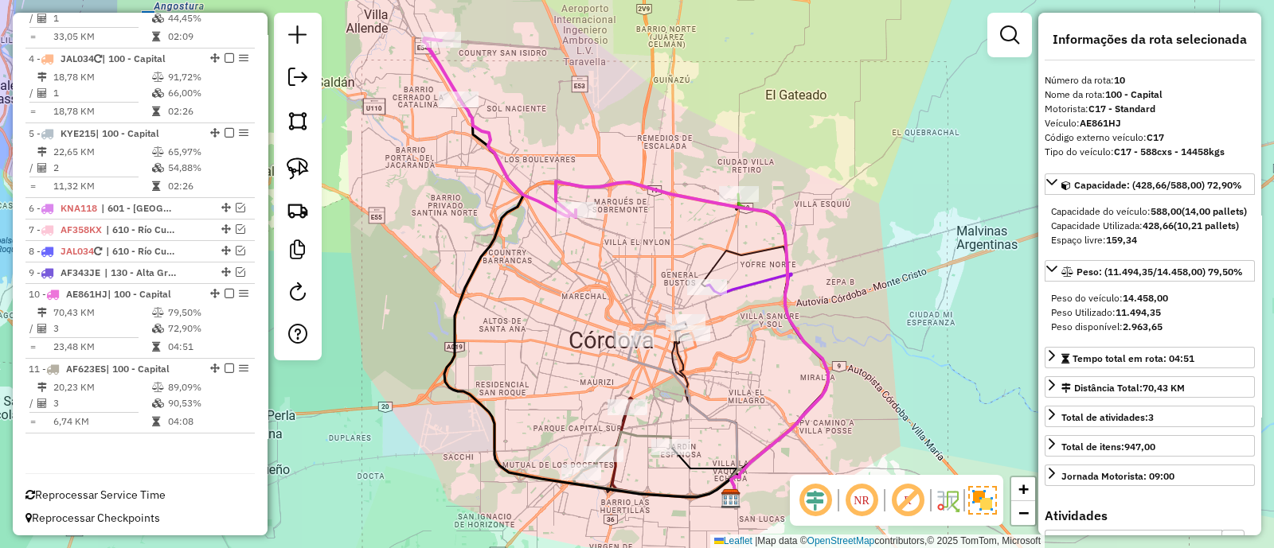
click at [484, 124] on icon at bounding box center [500, 127] width 152 height 178
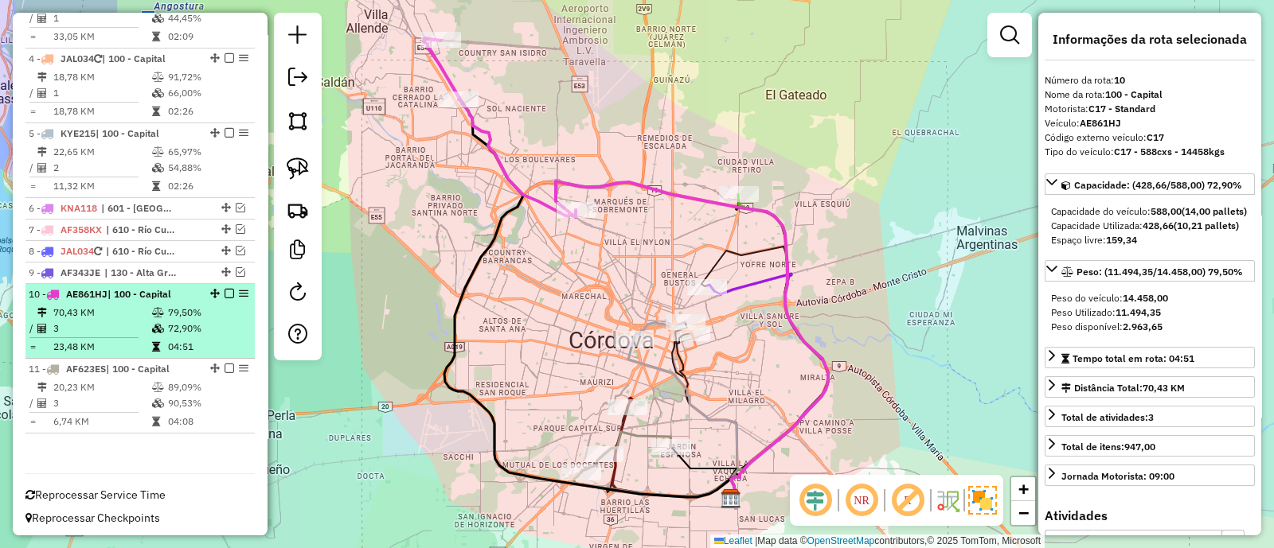
click at [225, 294] on em at bounding box center [229, 294] width 10 height 10
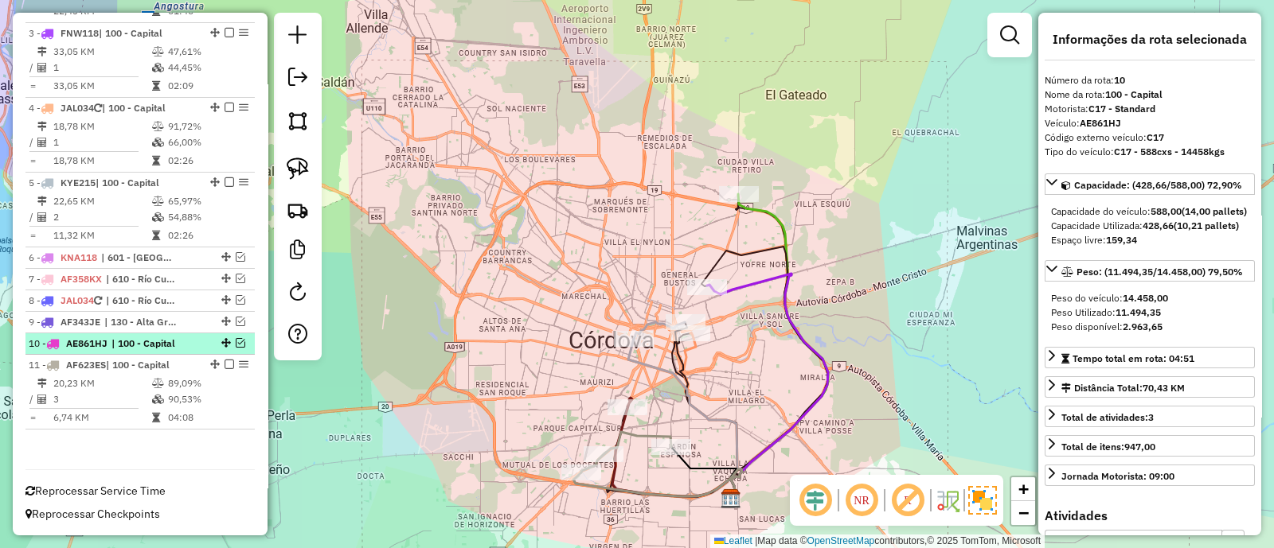
scroll to position [735, 0]
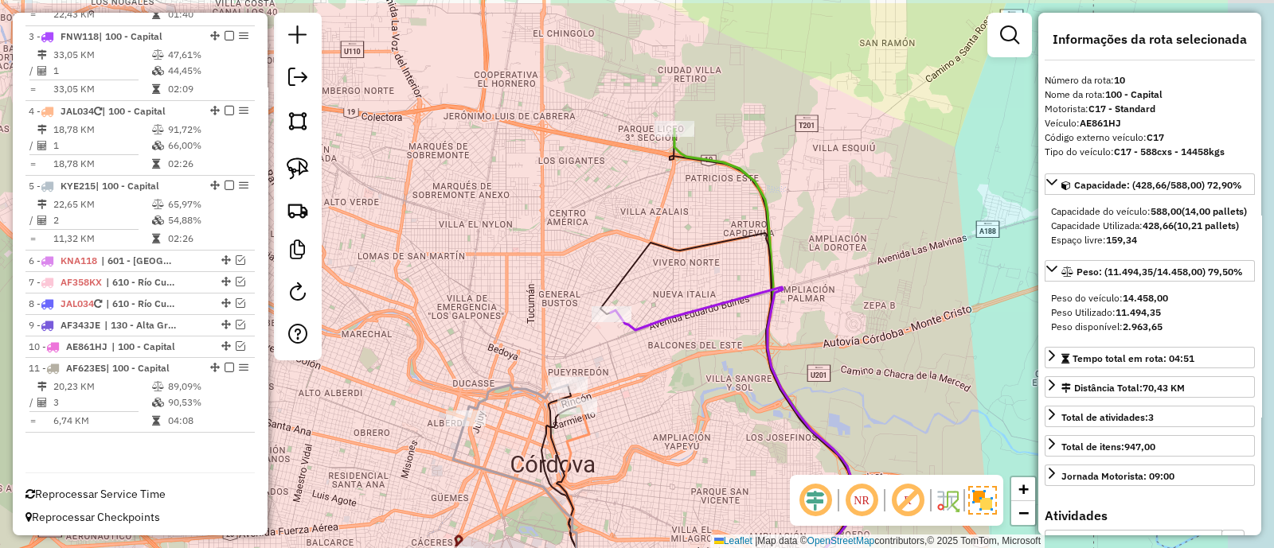
drag, startPoint x: 740, startPoint y: 318, endPoint x: 677, endPoint y: 377, distance: 87.3
click at [677, 377] on div "Janela de atendimento Grade de atendimento Capacidade Transportadoras Veículos …" at bounding box center [637, 274] width 1274 height 548
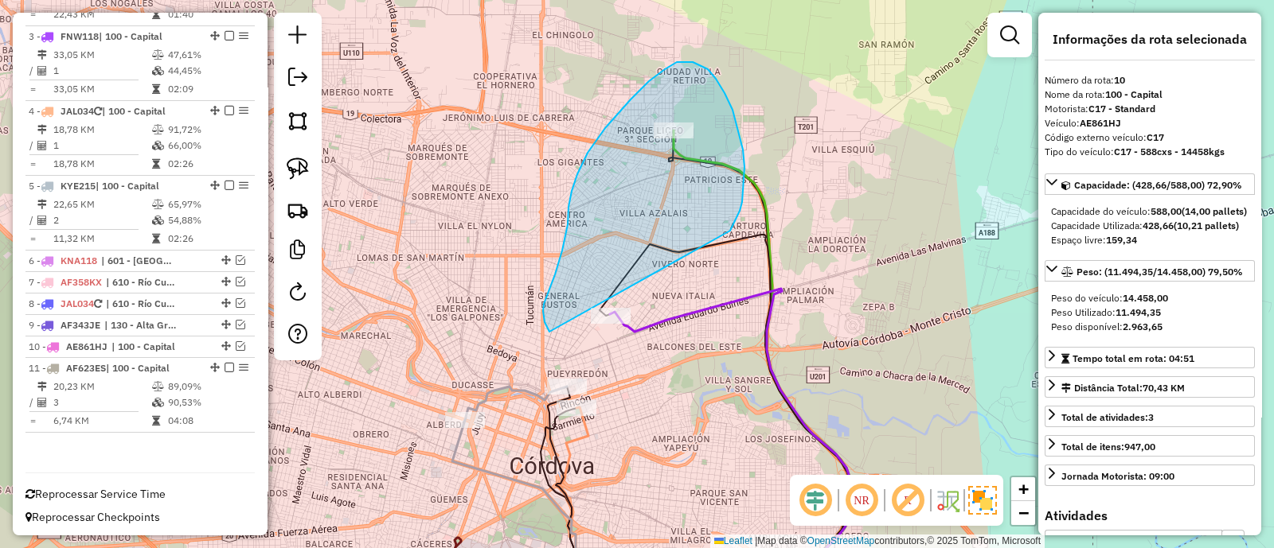
drag, startPoint x: 736, startPoint y: 220, endPoint x: 659, endPoint y: 344, distance: 145.8
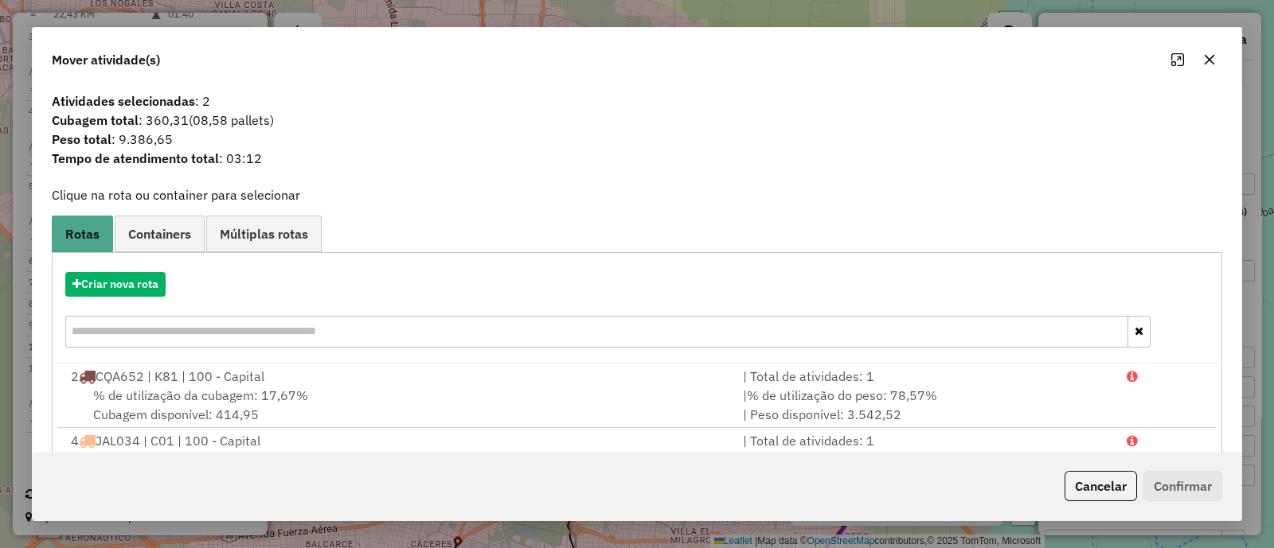
click at [1199, 63] on button "button" at bounding box center [1208, 59] width 25 height 25
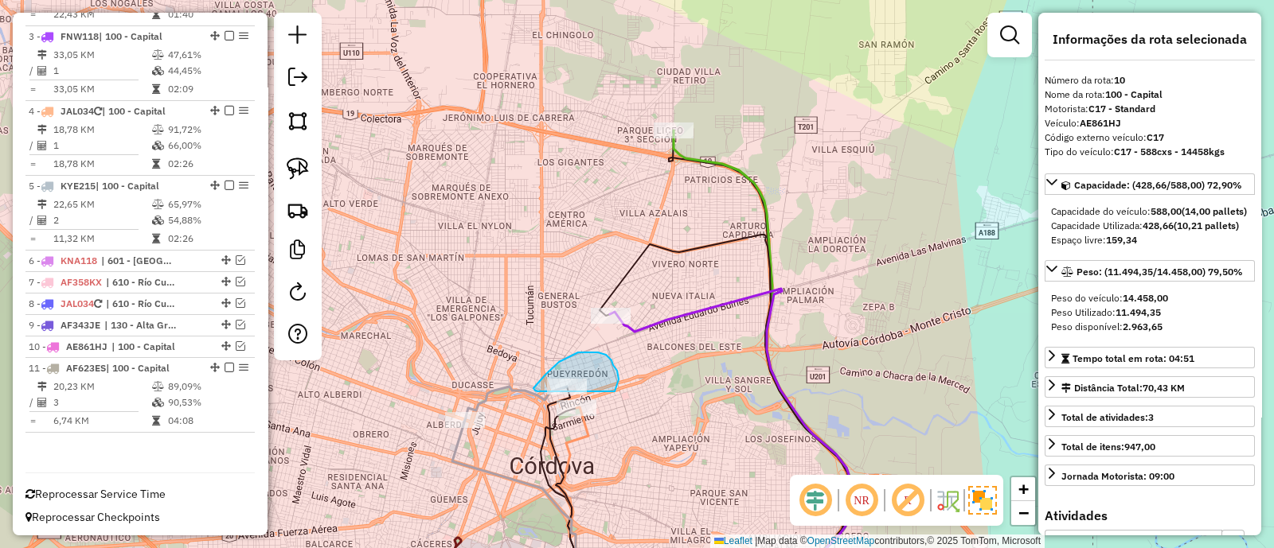
drag, startPoint x: 619, startPoint y: 378, endPoint x: 615, endPoint y: 392, distance: 14.1
click at [615, 392] on div "Janela de atendimento Grade de atendimento Capacidade Transportadoras Veículos …" at bounding box center [637, 274] width 1274 height 548
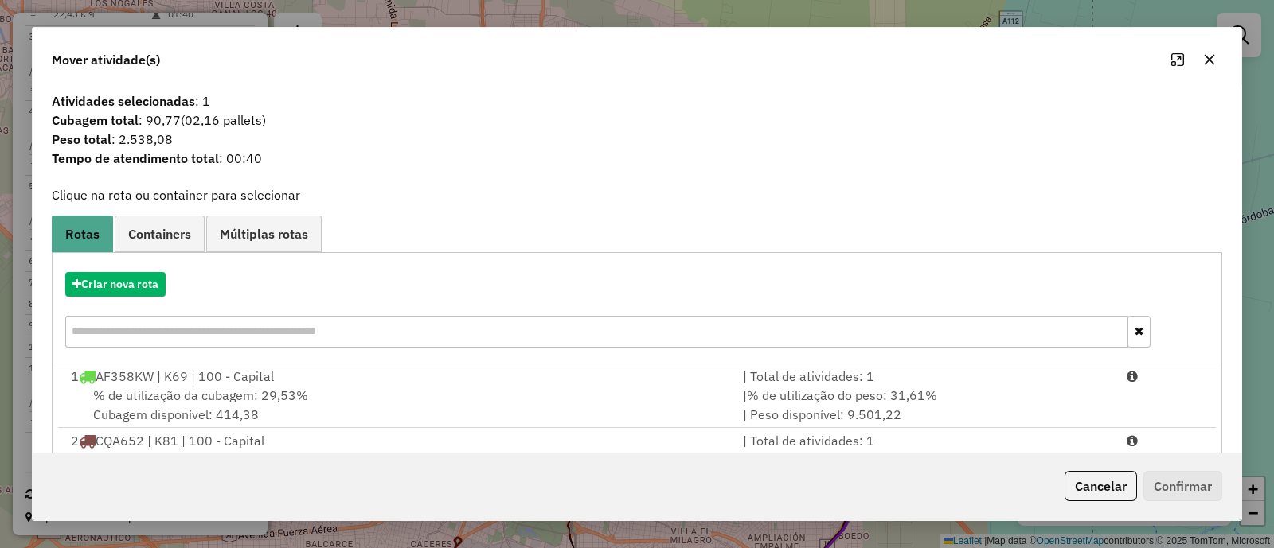
click at [1208, 67] on button "button" at bounding box center [1208, 59] width 25 height 25
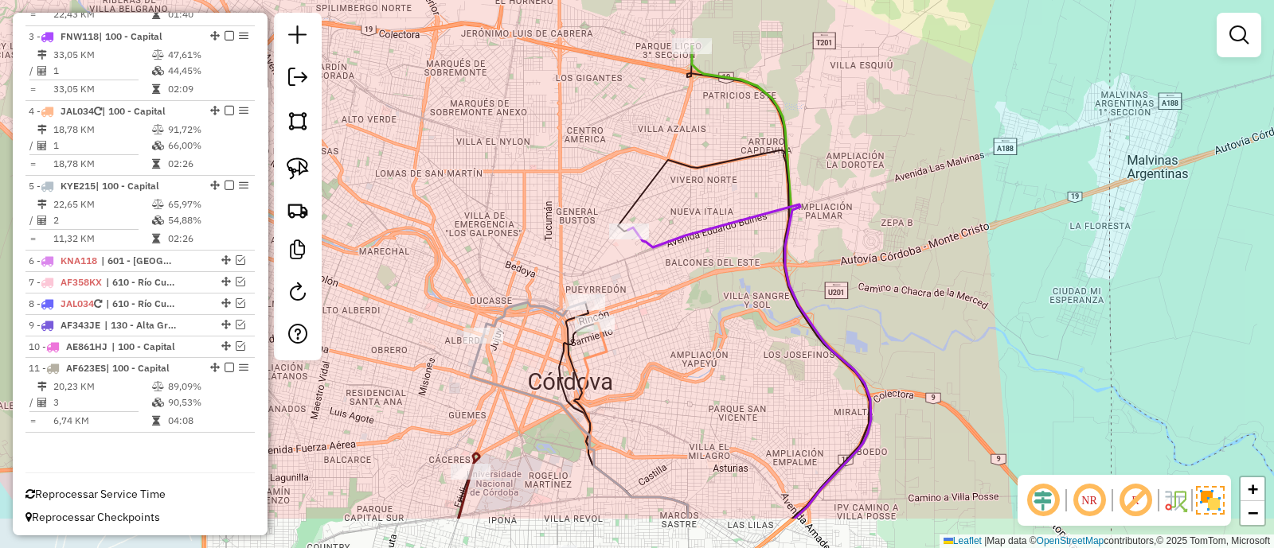
drag, startPoint x: 744, startPoint y: 308, endPoint x: 746, endPoint y: 182, distance: 126.6
click at [746, 182] on div "Janela de atendimento Grade de atendimento Capacidade Transportadoras Veículos …" at bounding box center [637, 274] width 1274 height 548
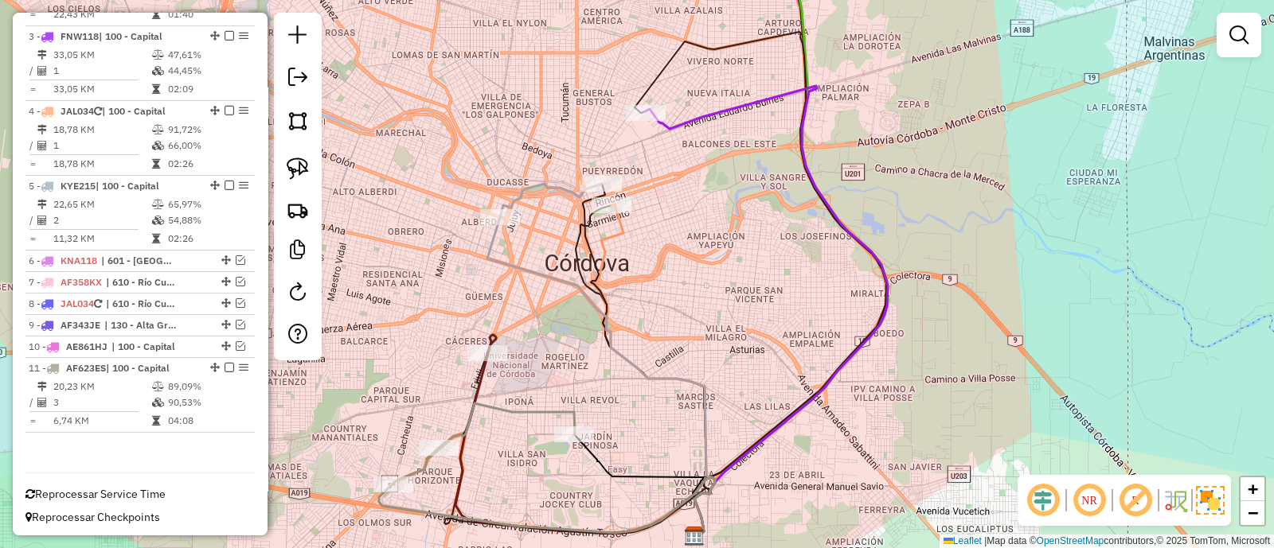
drag, startPoint x: 669, startPoint y: 317, endPoint x: 677, endPoint y: 377, distance: 60.2
click at [680, 382] on div "Janela de atendimento Grade de atendimento Capacidade Transportadoras Veículos …" at bounding box center [637, 274] width 1274 height 548
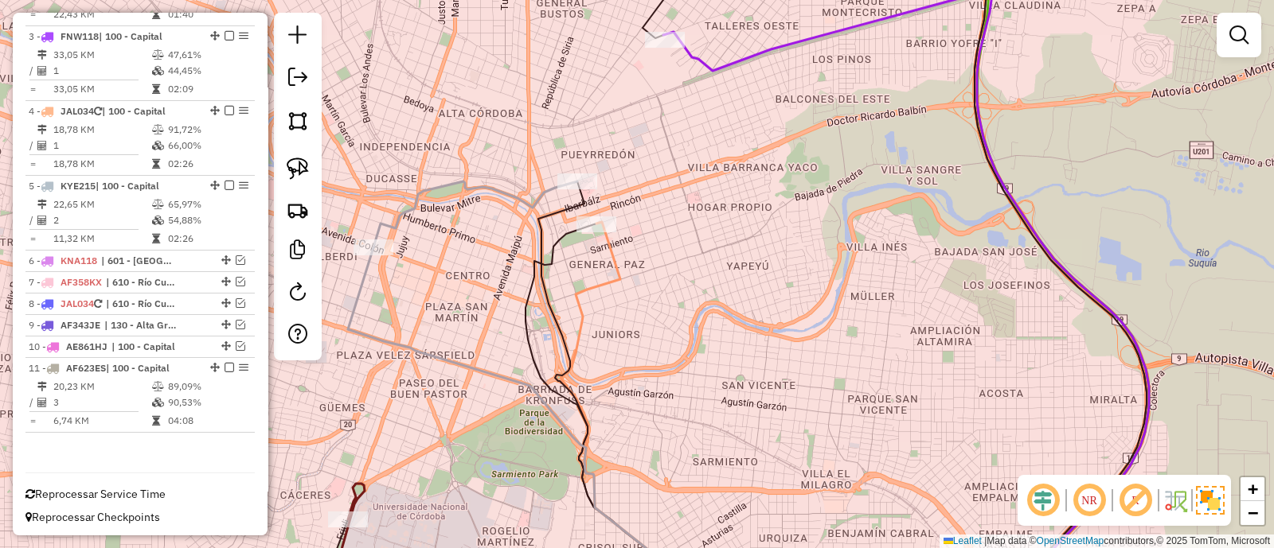
drag, startPoint x: 629, startPoint y: 299, endPoint x: 553, endPoint y: 428, distance: 149.5
click at [553, 427] on div "Janela de atendimento Grade de atendimento Capacidade Transportadoras Veículos …" at bounding box center [637, 274] width 1274 height 548
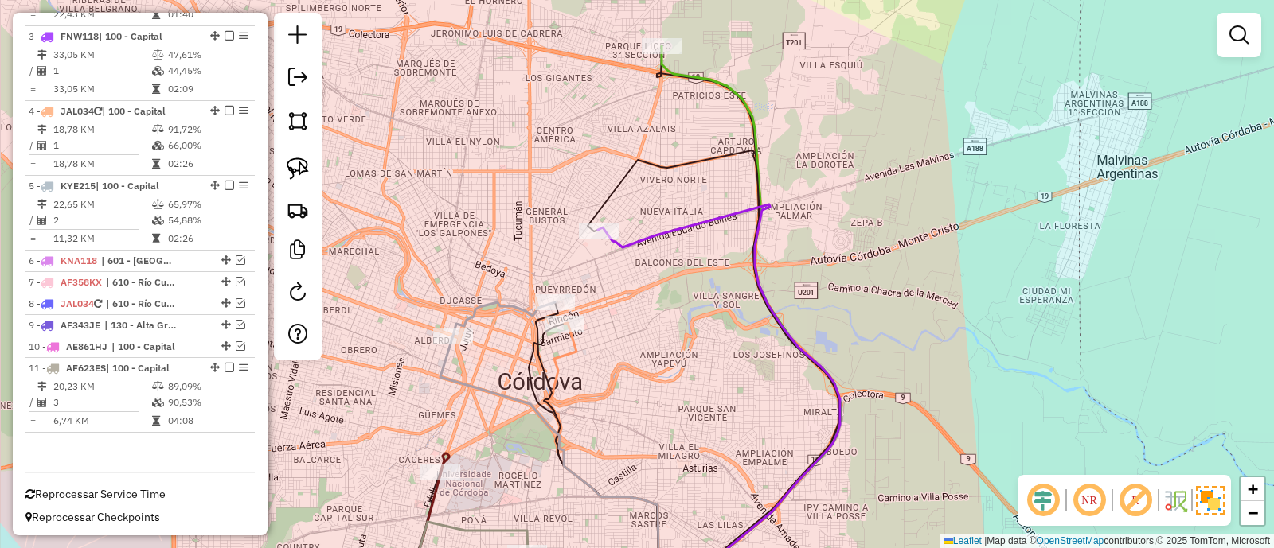
drag, startPoint x: 657, startPoint y: 300, endPoint x: 654, endPoint y: 312, distance: 12.4
click at [654, 312] on div "Janela de atendimento Grade de atendimento Capacidade Transportadoras Veículos …" at bounding box center [637, 274] width 1274 height 548
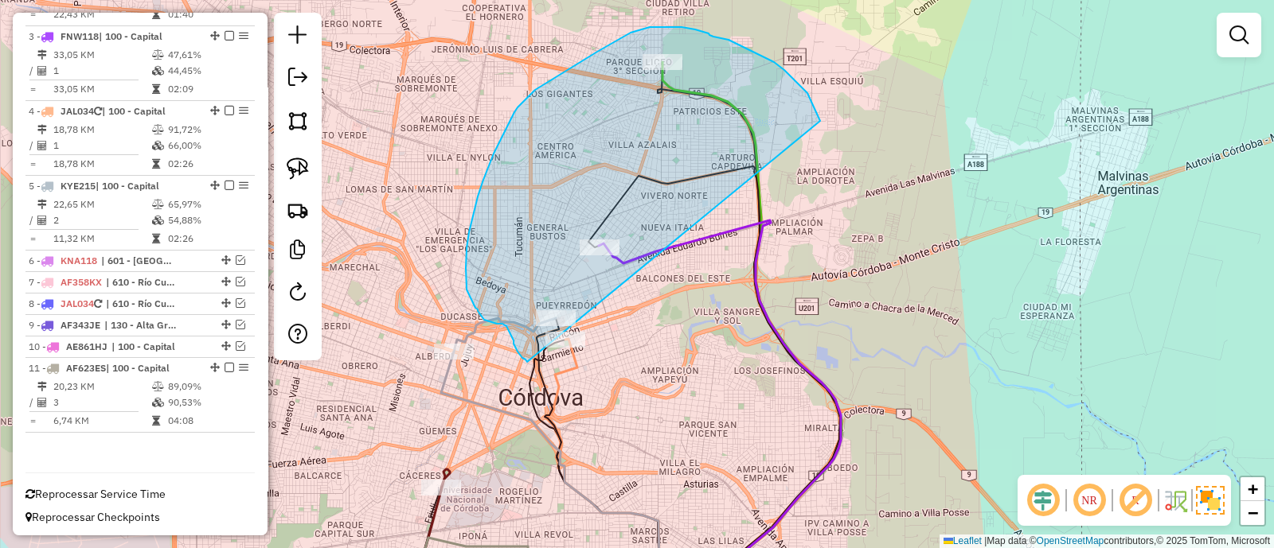
drag, startPoint x: 807, startPoint y: 93, endPoint x: 527, endPoint y: 362, distance: 388.5
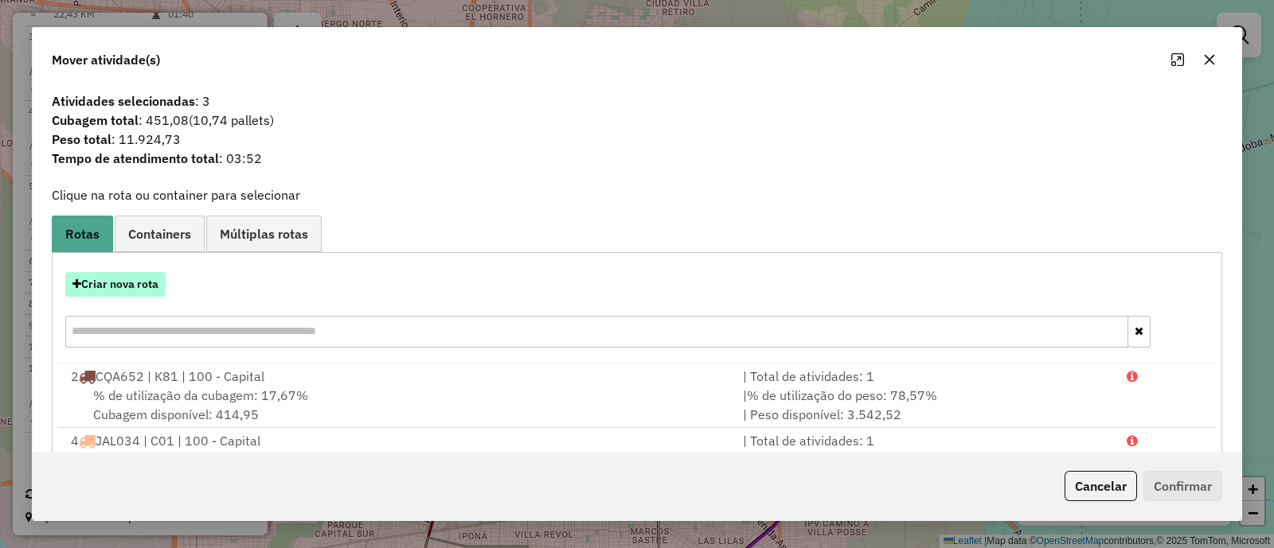
click at [133, 281] on button "Criar nova rota" at bounding box center [115, 284] width 100 height 25
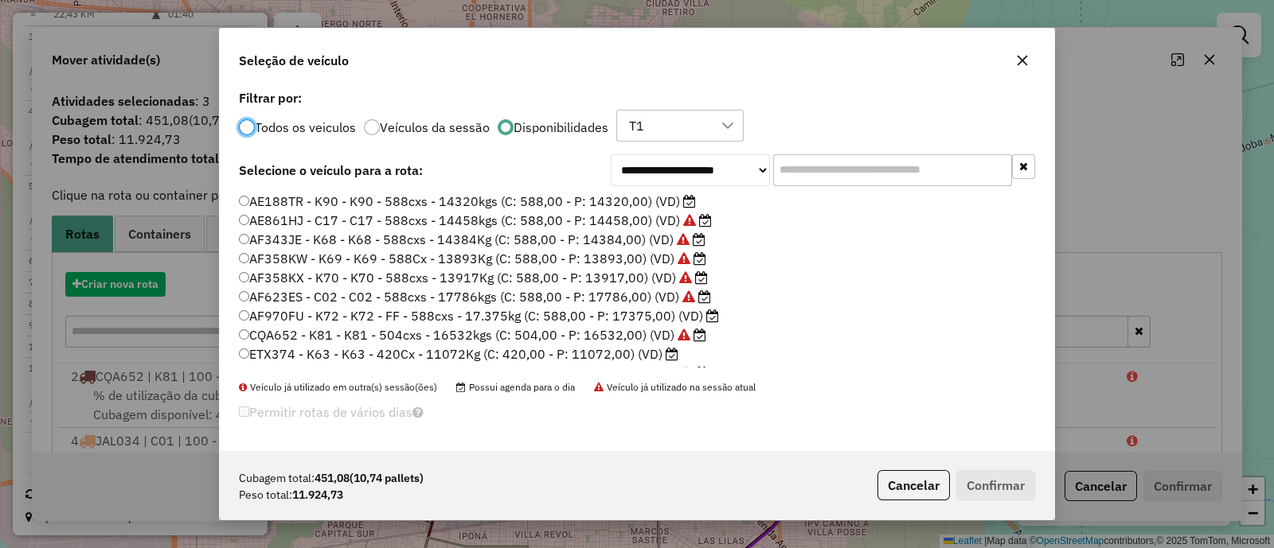
scroll to position [8, 5]
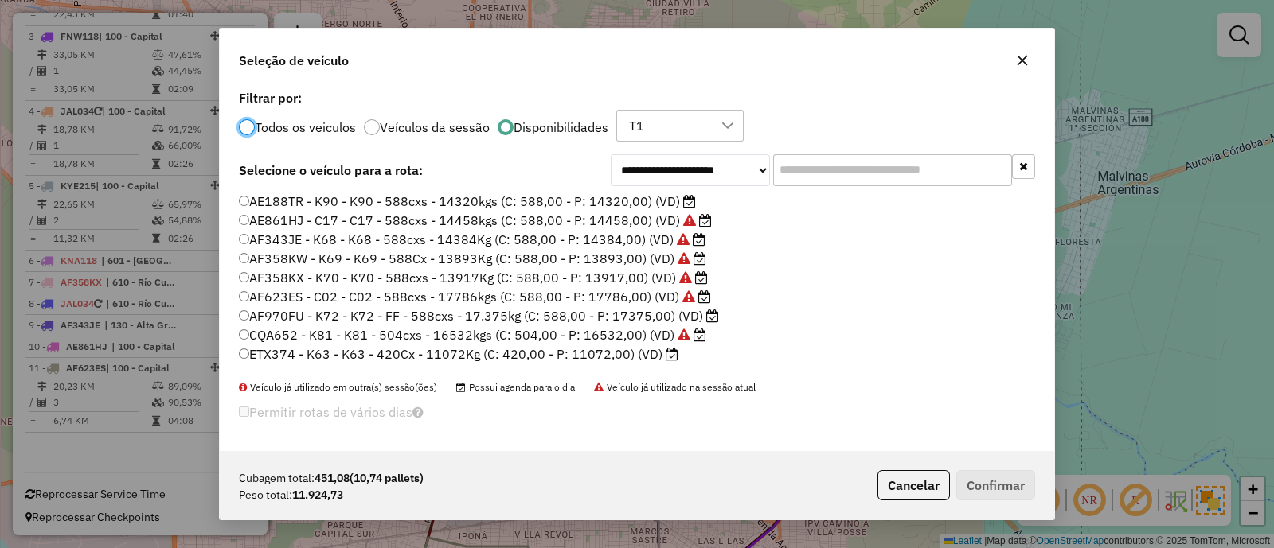
click at [615, 357] on label "ETX374 - K63 - K63 - 420Cx - 11072Kg (C: 420,00 - P: 11072,00) (VD)" at bounding box center [458, 354] width 439 height 19
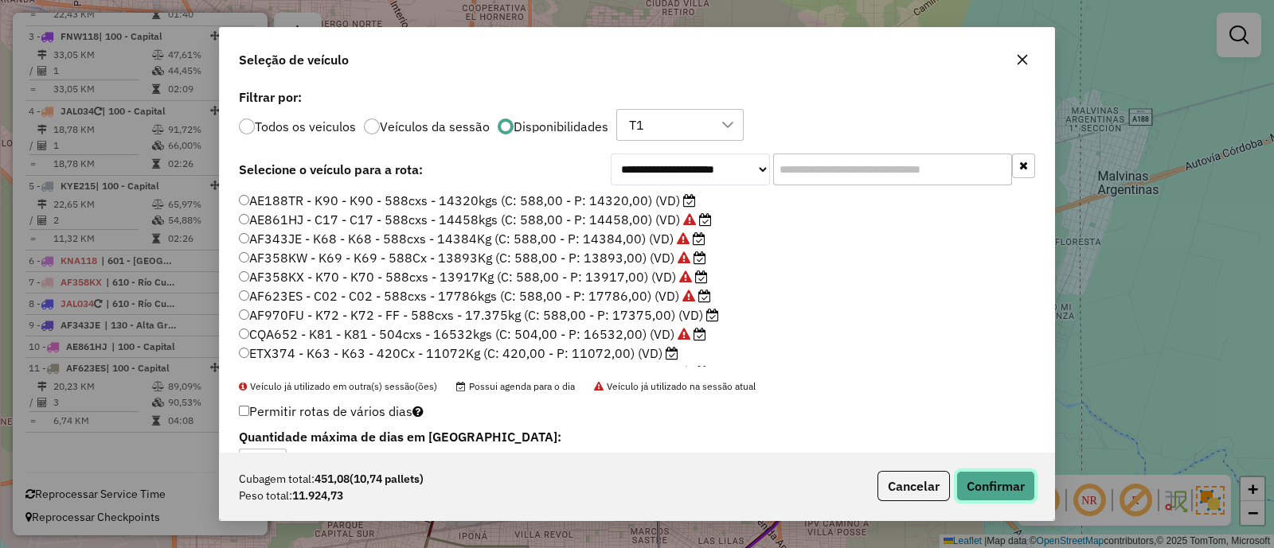
click at [1012, 491] on button "Confirmar" at bounding box center [995, 486] width 79 height 30
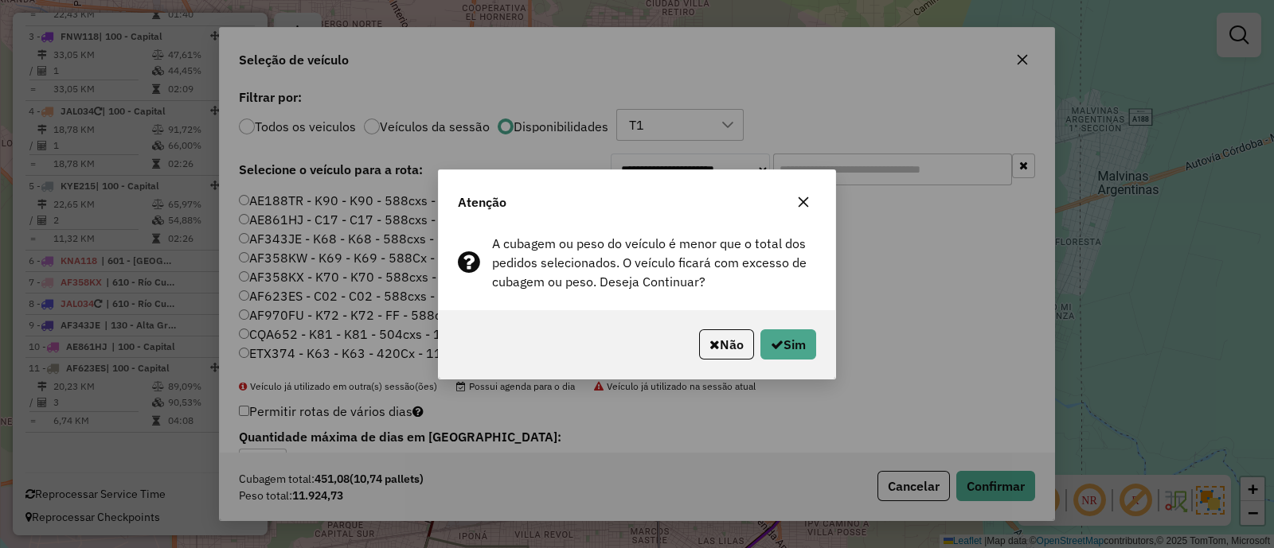
click at [804, 196] on icon "button" at bounding box center [803, 202] width 13 height 13
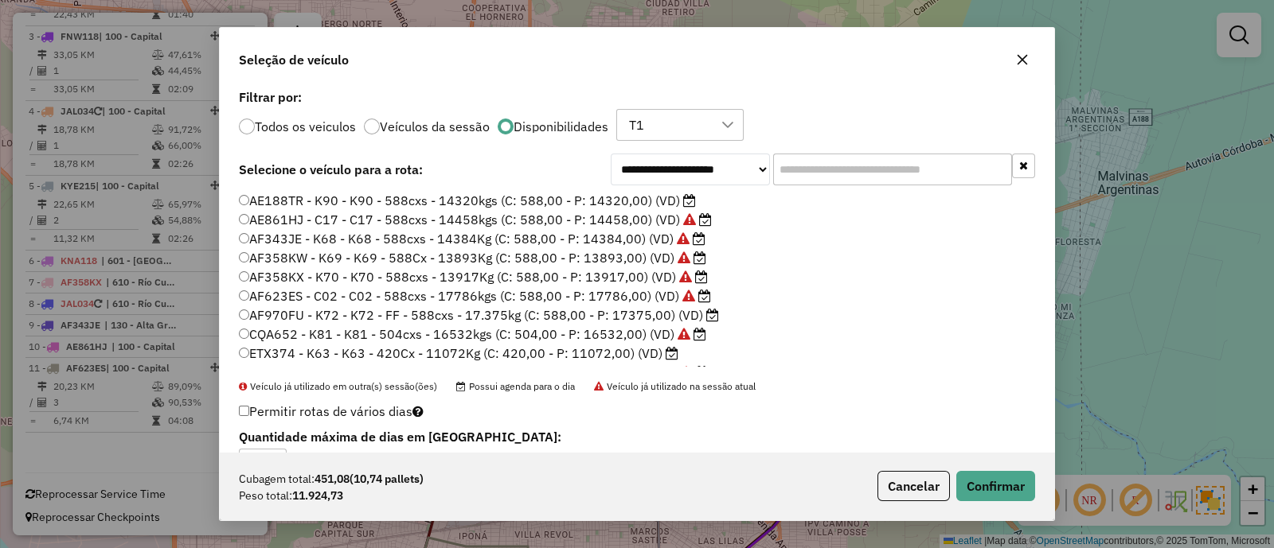
click at [649, 204] on label "AE188TR - K90 - K90 - 588cxs - 14320kgs (C: 588,00 - P: 14320,00) (VD)" at bounding box center [467, 200] width 457 height 19
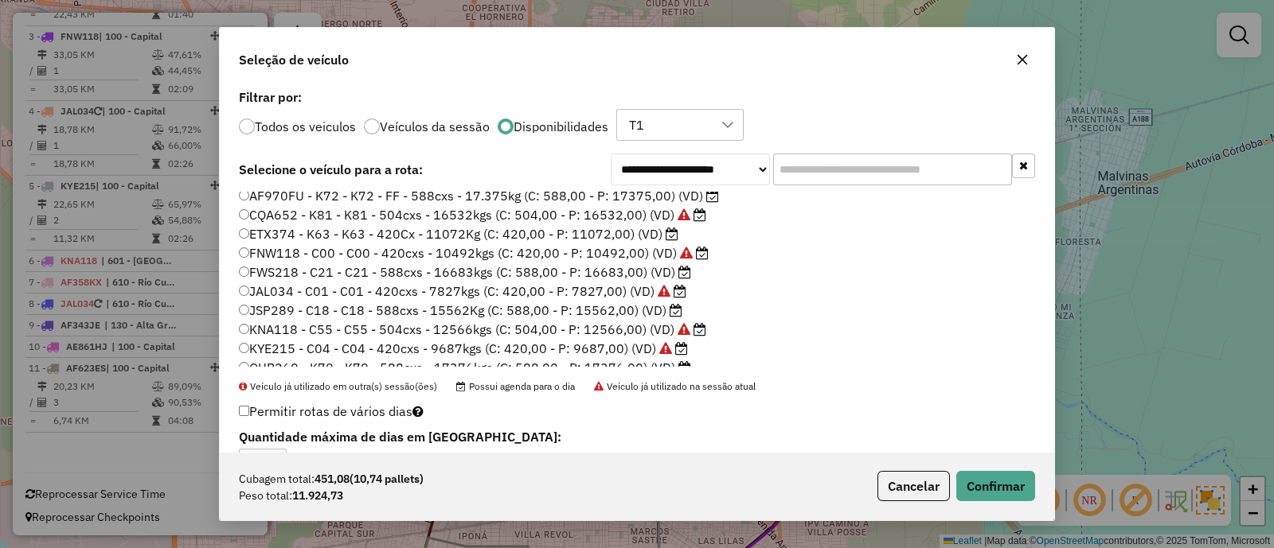
scroll to position [131, 0]
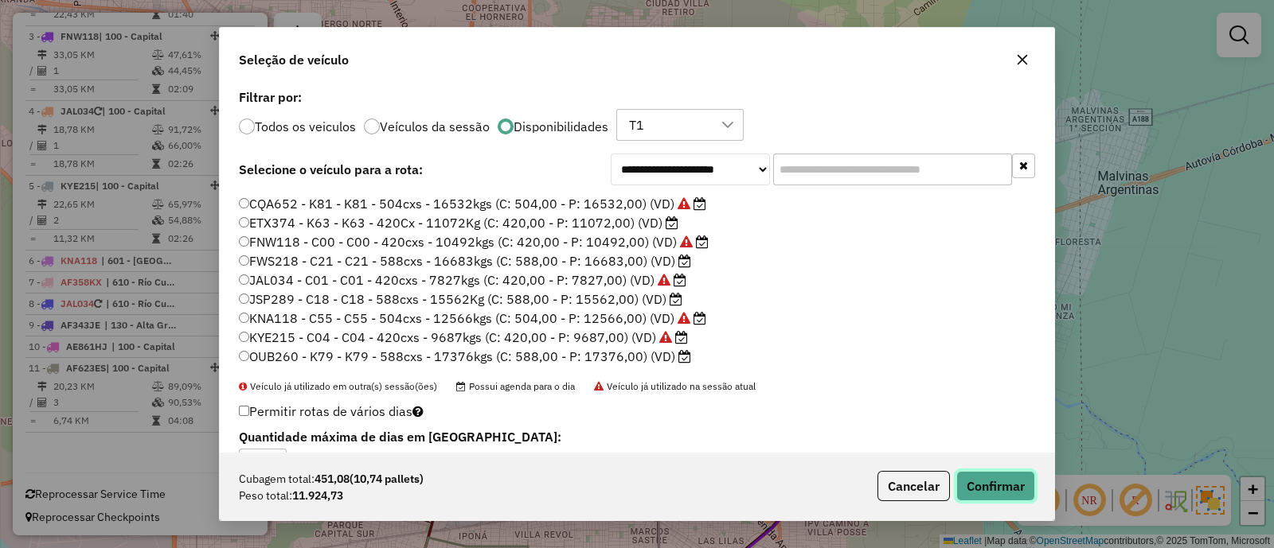
click at [966, 482] on button "Confirmar" at bounding box center [995, 486] width 79 height 30
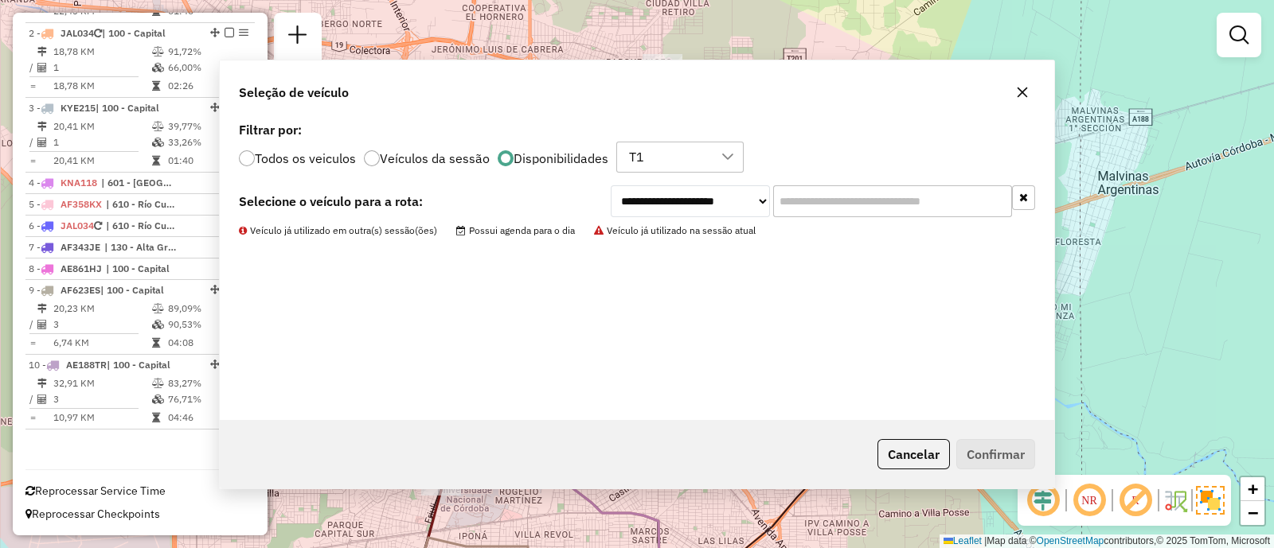
scroll to position [658, 0]
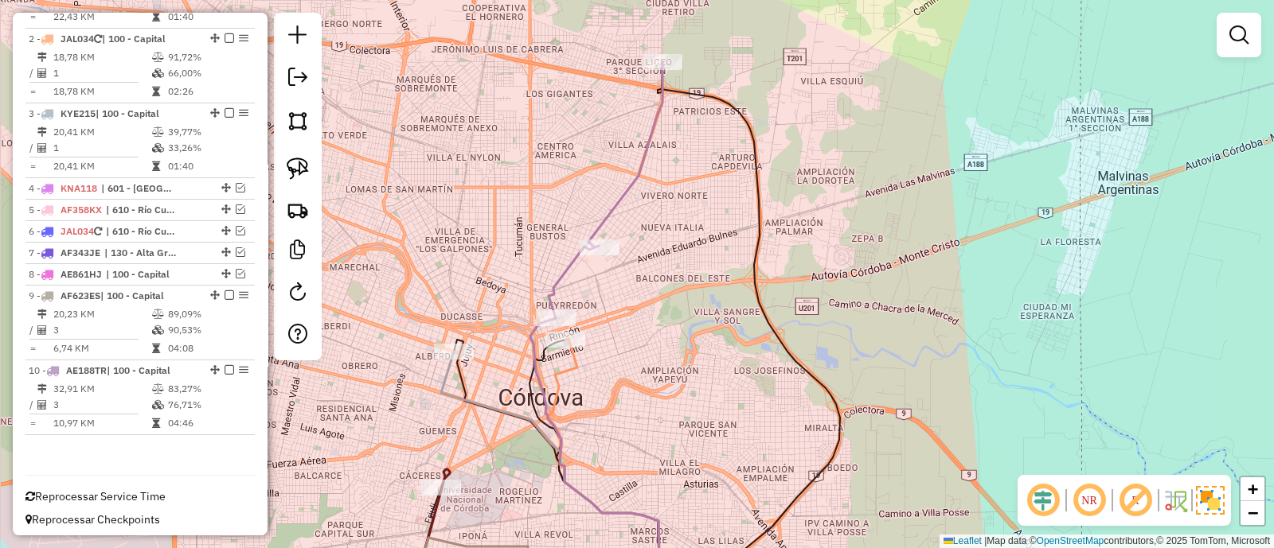
click at [623, 203] on icon at bounding box center [605, 190] width 114 height 256
select select "**********"
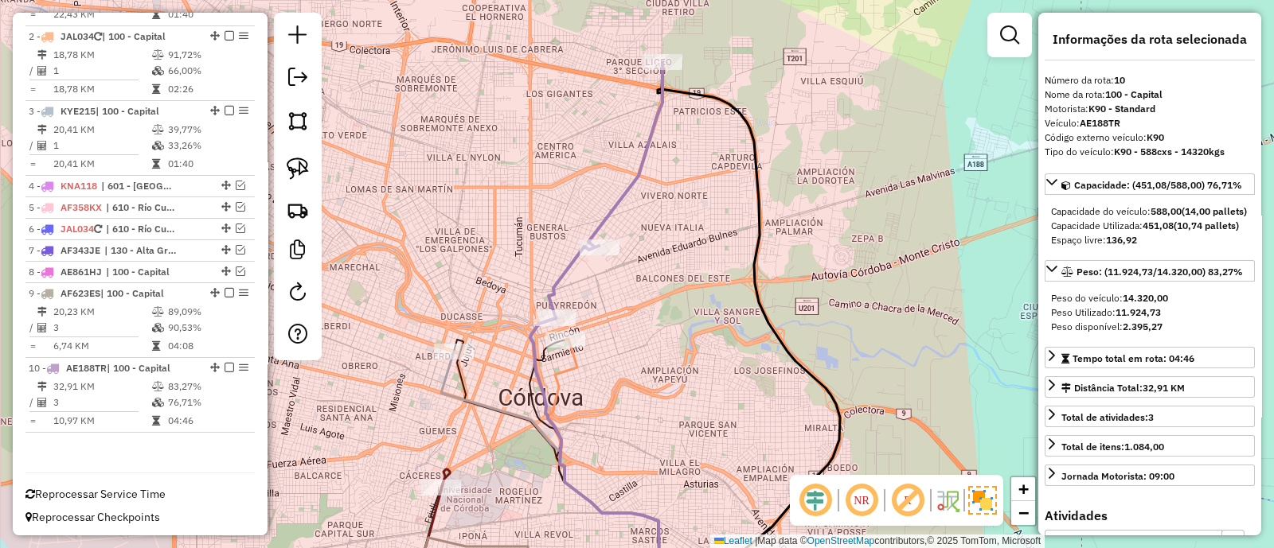
click at [634, 190] on icon at bounding box center [605, 190] width 114 height 256
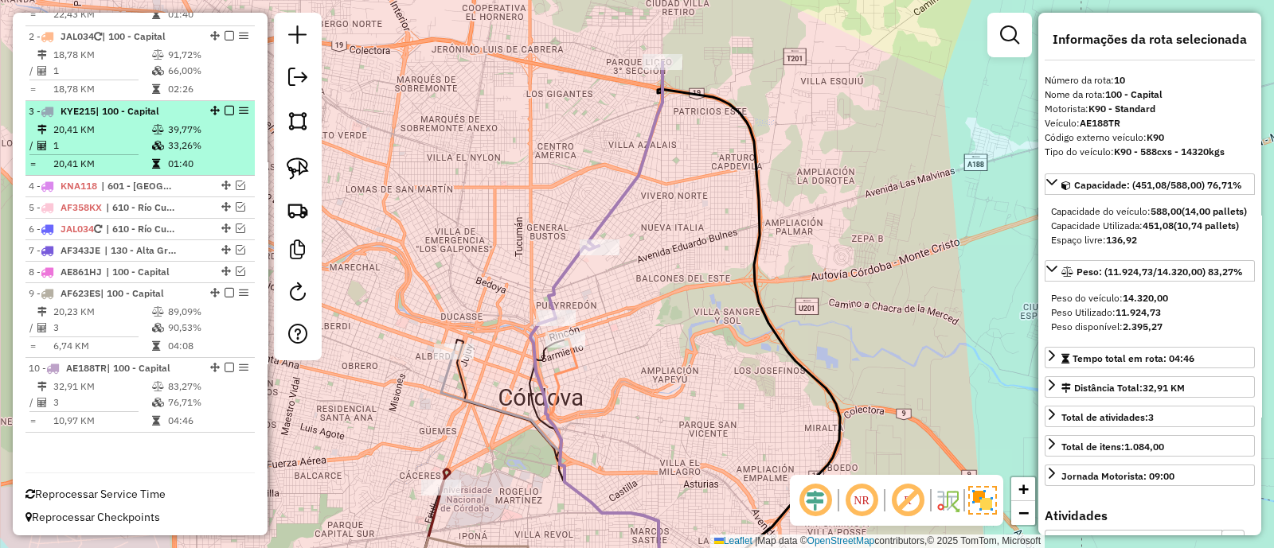
click at [227, 109] on em at bounding box center [229, 111] width 10 height 10
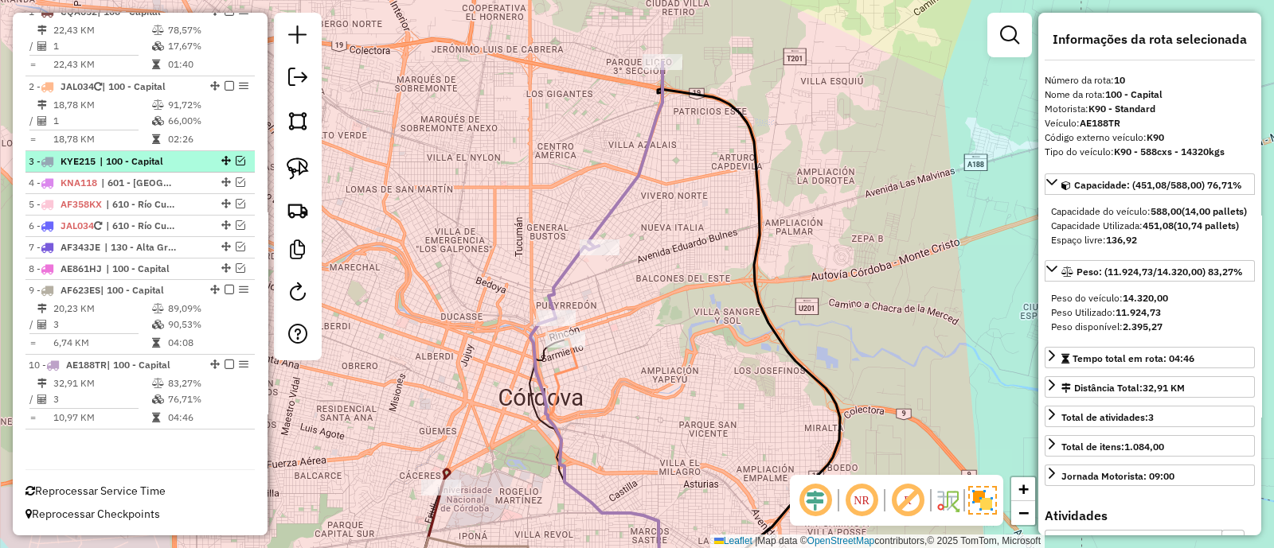
scroll to position [607, 0]
click at [236, 163] on em at bounding box center [241, 164] width 10 height 10
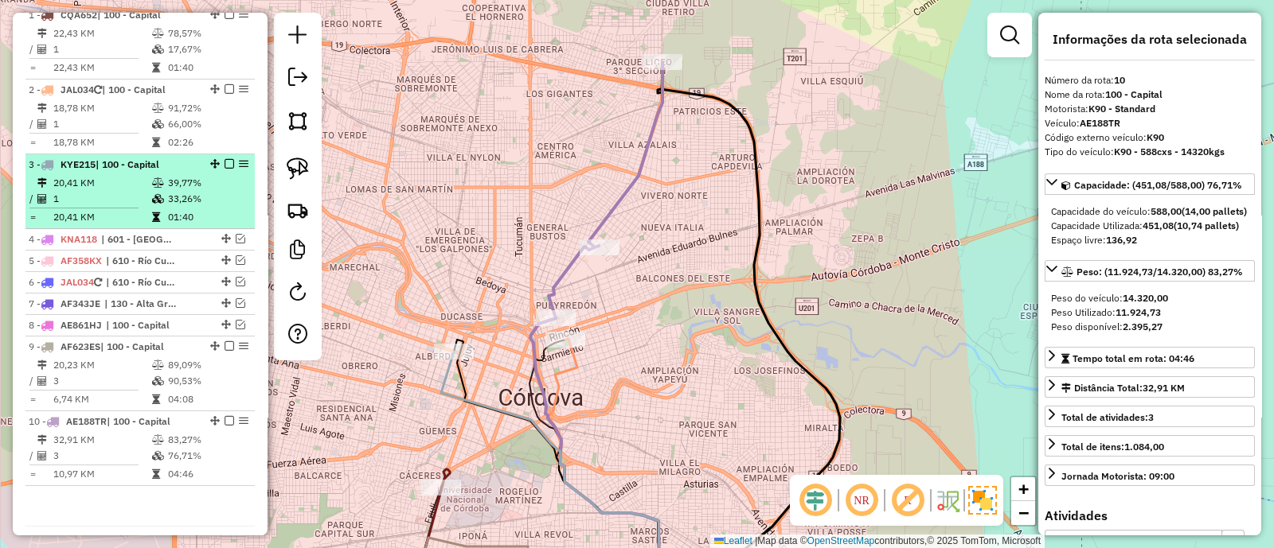
scroll to position [660, 0]
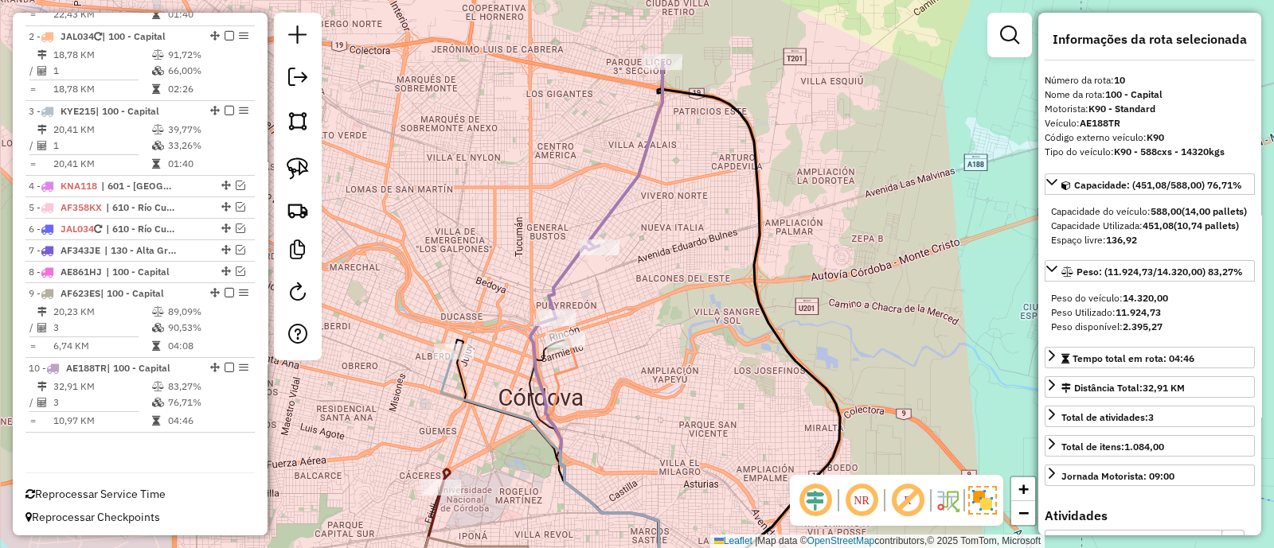
click at [599, 211] on icon at bounding box center [605, 190] width 114 height 256
click at [608, 211] on icon at bounding box center [605, 190] width 114 height 256
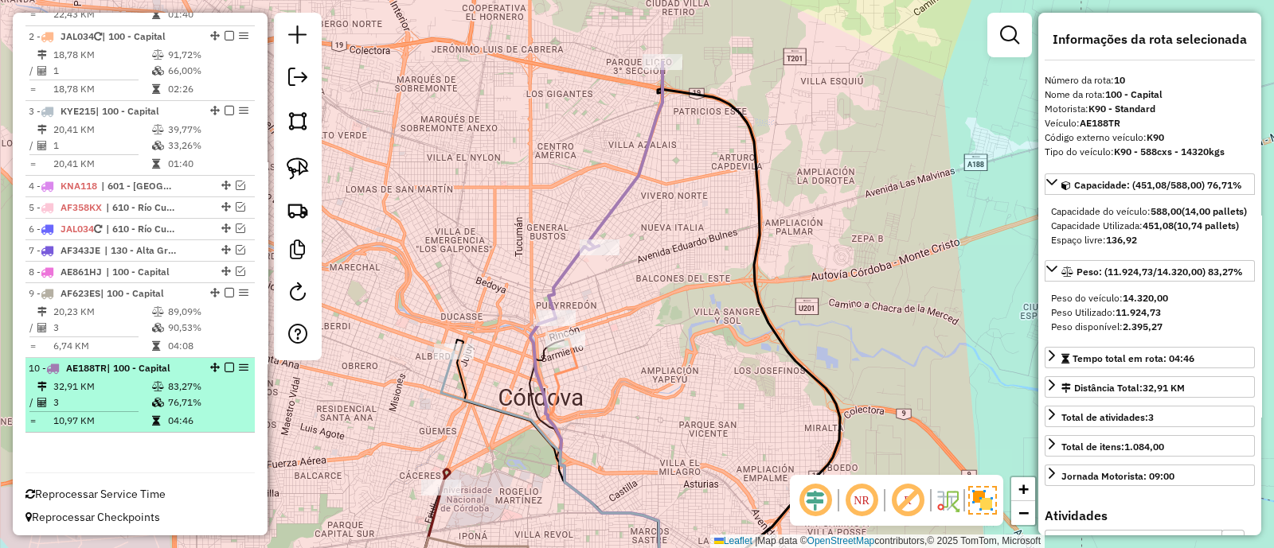
click at [224, 364] on em at bounding box center [229, 368] width 10 height 10
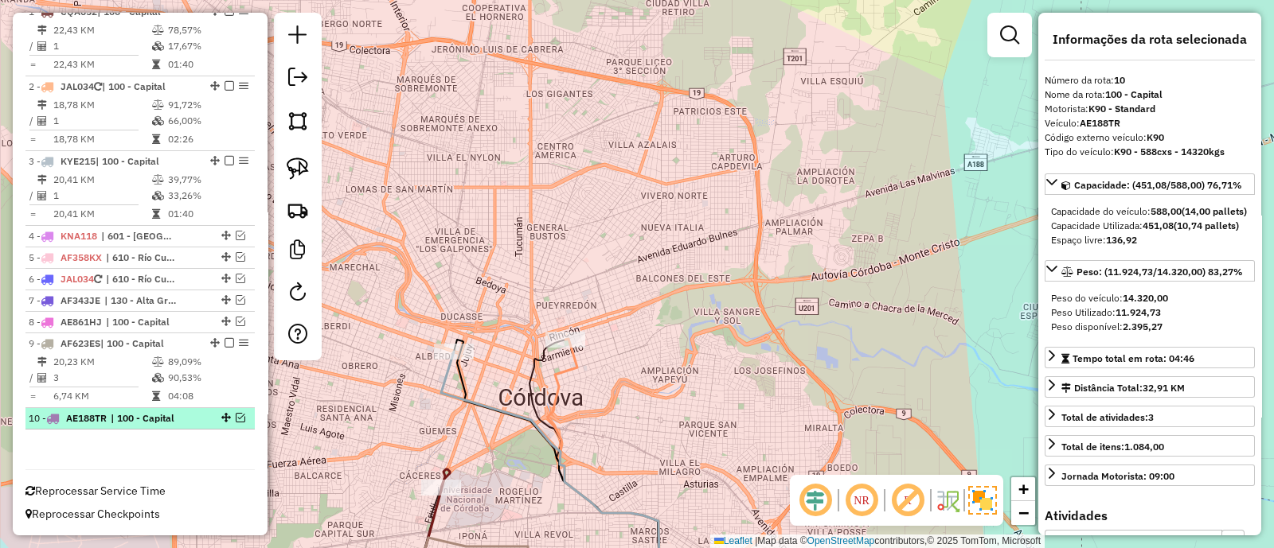
scroll to position [607, 0]
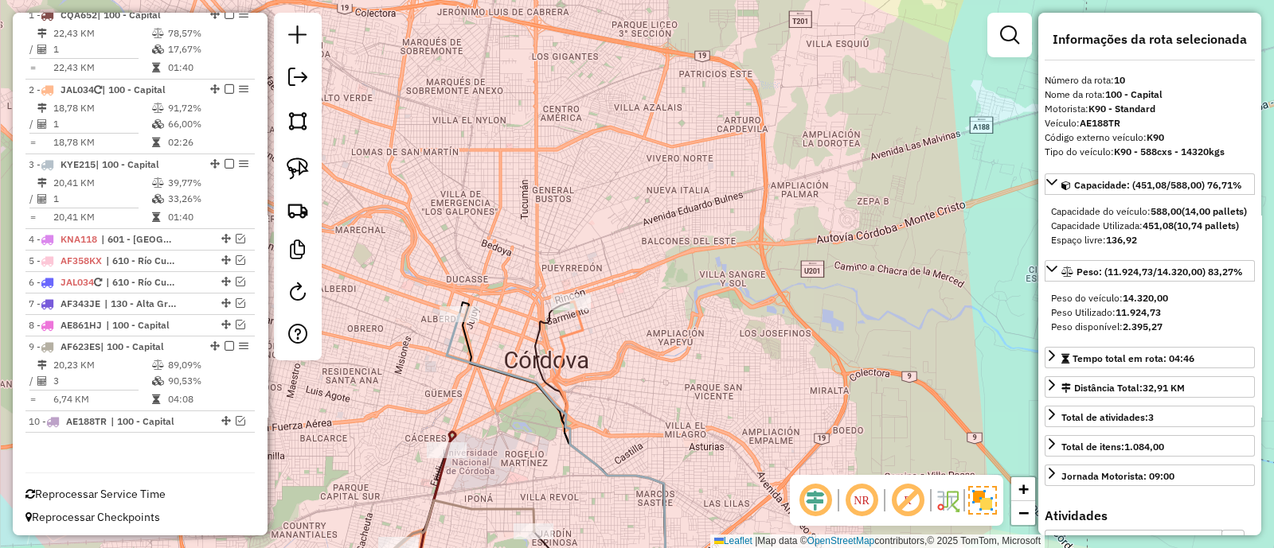
drag, startPoint x: 571, startPoint y: 412, endPoint x: 620, endPoint y: 181, distance: 236.1
click at [619, 182] on div "Janela de atendimento Grade de atendimento Capacidade Transportadoras Veículos …" at bounding box center [637, 274] width 1274 height 548
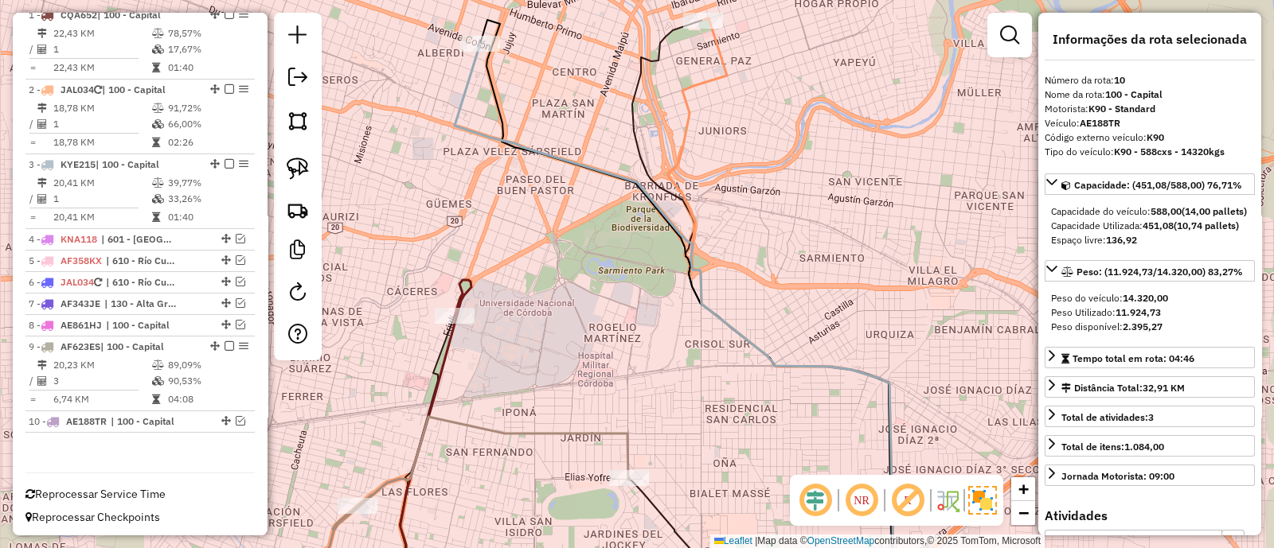
drag, startPoint x: 543, startPoint y: 300, endPoint x: 566, endPoint y: 400, distance: 102.1
click at [566, 400] on div "Janela de atendimento Grade de atendimento Capacidade Transportadoras Veículos …" at bounding box center [637, 274] width 1274 height 548
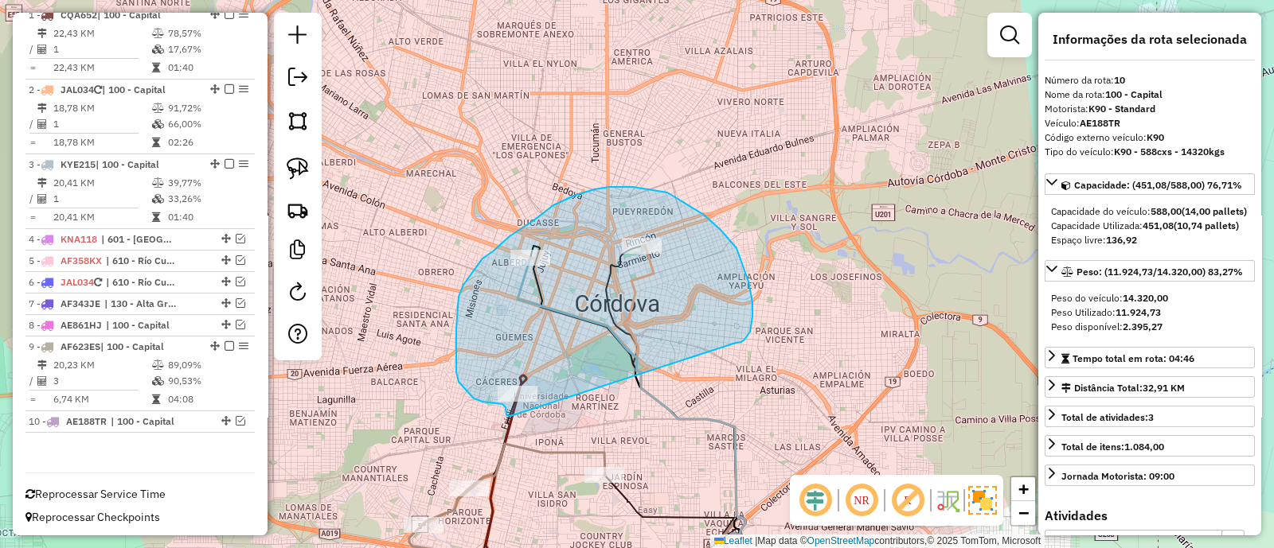
drag, startPoint x: 752, startPoint y: 317, endPoint x: 510, endPoint y: 416, distance: 261.7
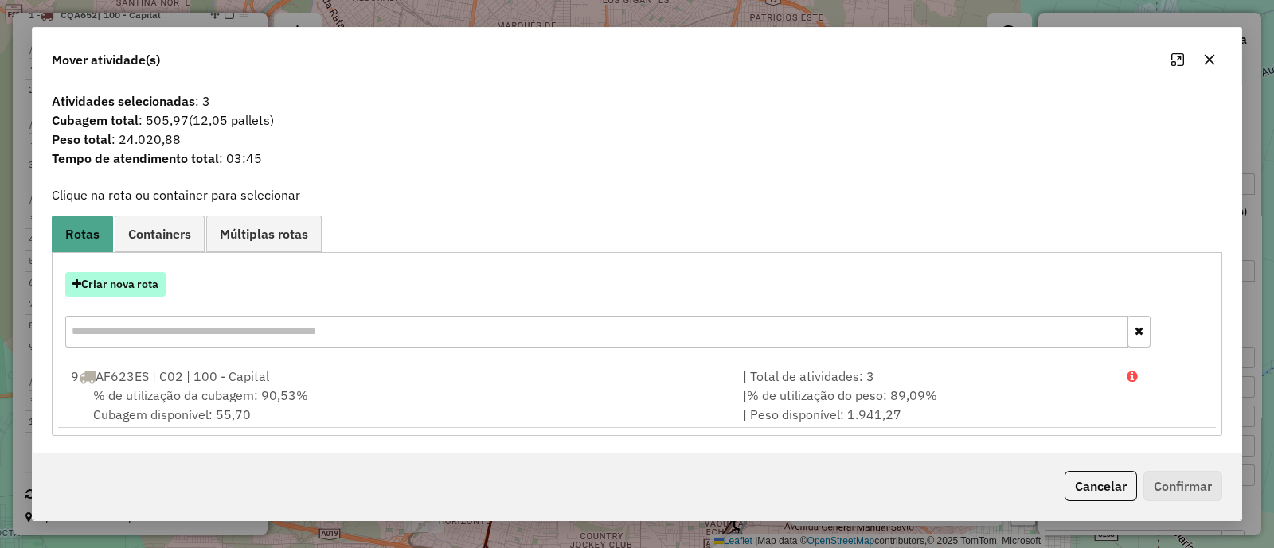
click at [148, 284] on button "Criar nova rota" at bounding box center [115, 284] width 100 height 25
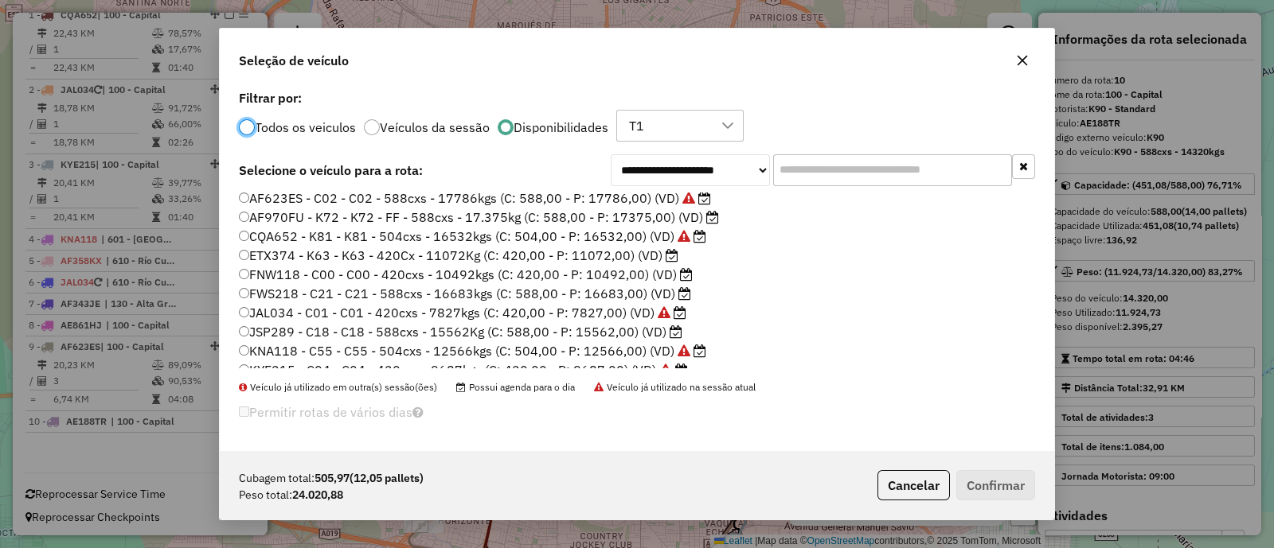
scroll to position [131, 0]
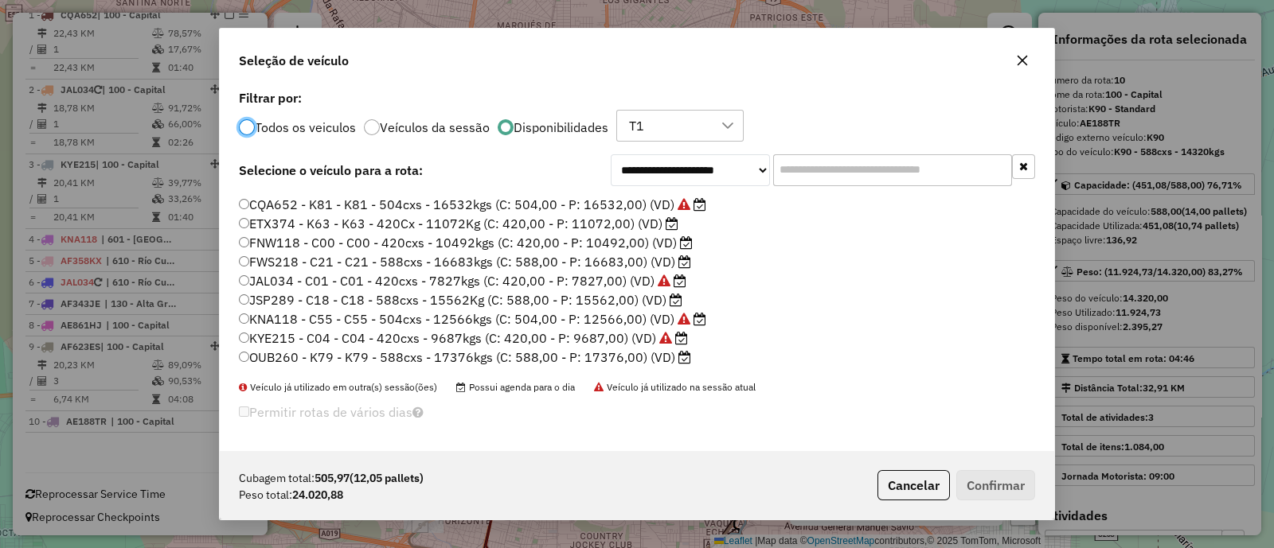
click at [602, 352] on label "OUB260 - K79 - K79 - 588cxs - 17376kgs (C: 588,00 - P: 17376,00) (VD)" at bounding box center [465, 357] width 452 height 19
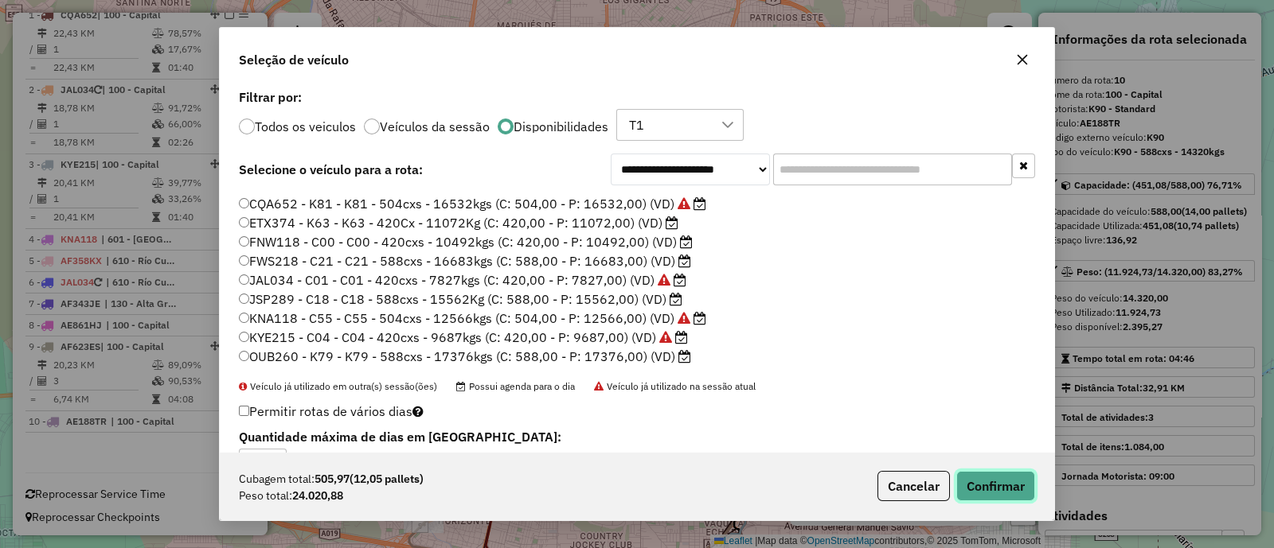
click at [984, 475] on button "Confirmar" at bounding box center [995, 486] width 79 height 30
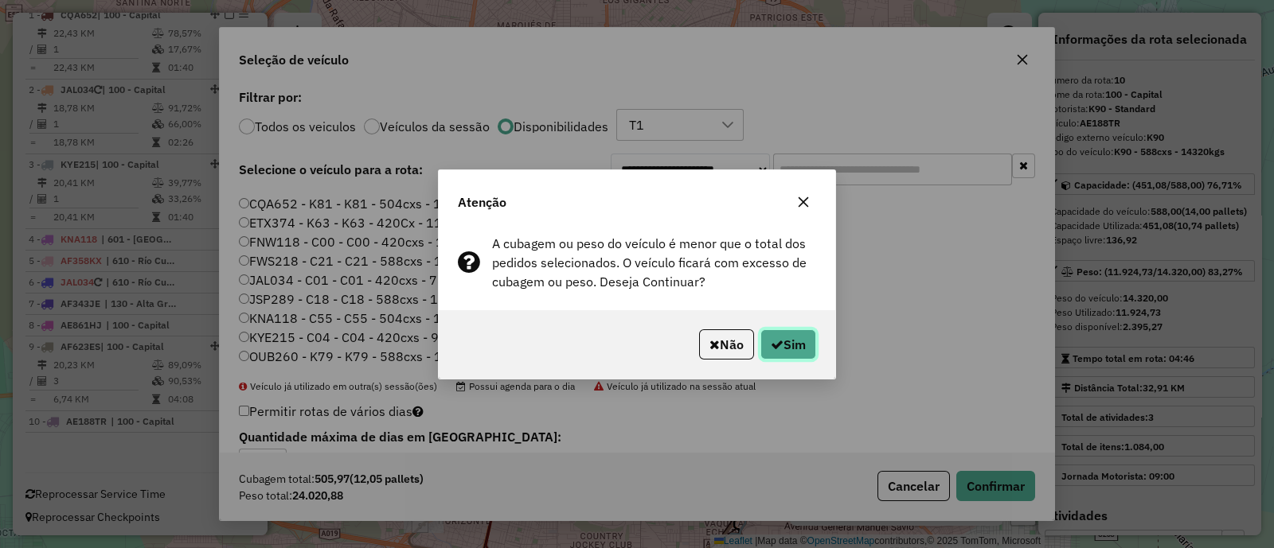
click at [778, 334] on button "Sim" at bounding box center [788, 345] width 56 height 30
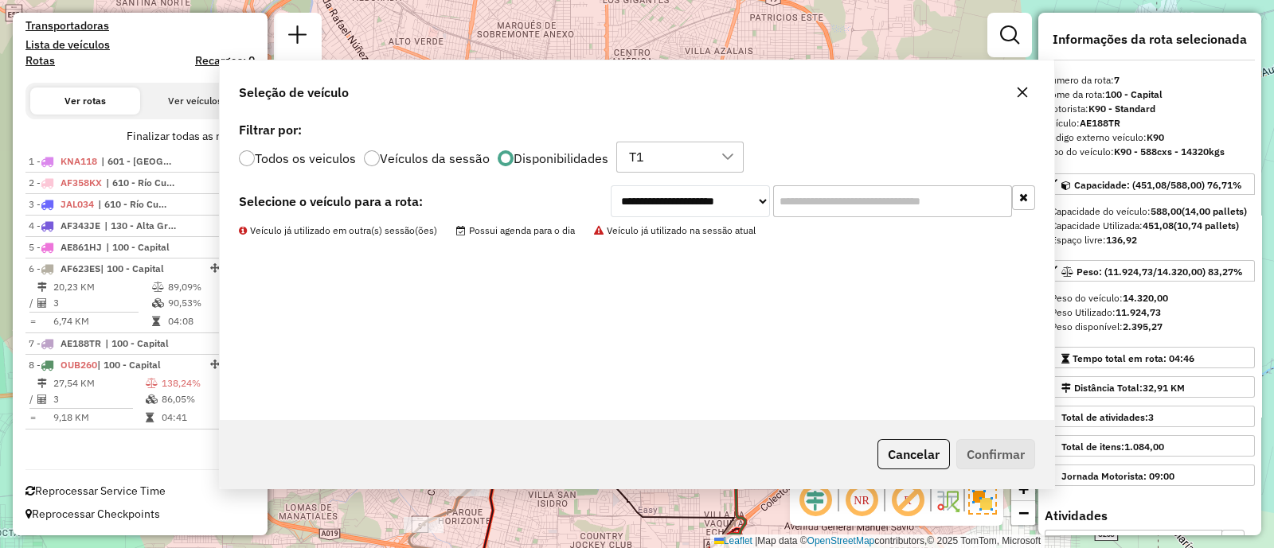
scroll to position [458, 0]
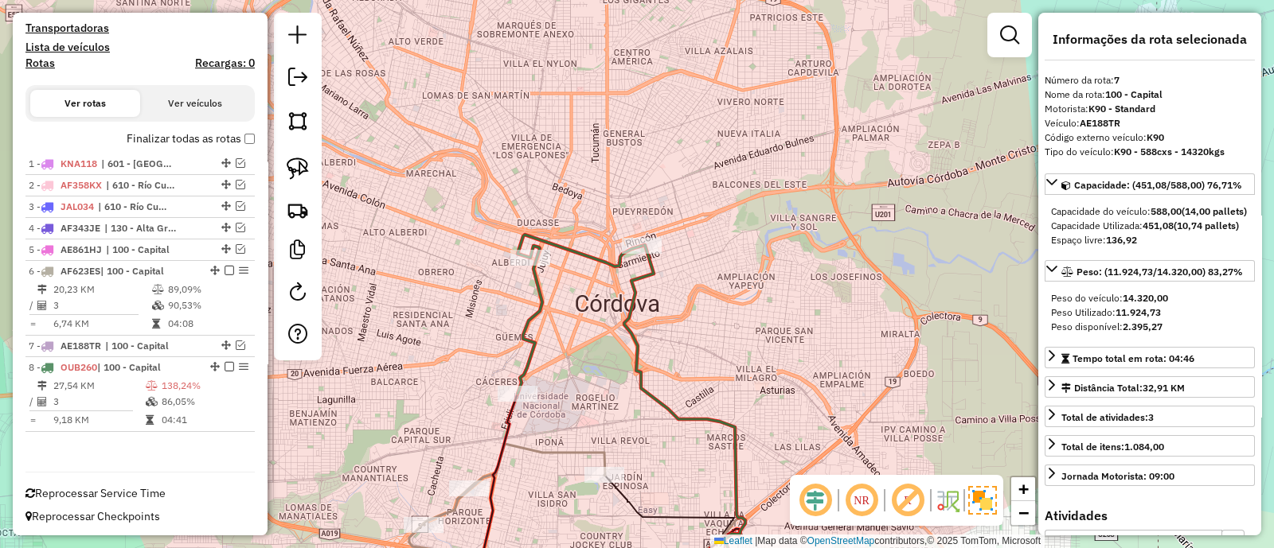
click at [533, 316] on icon at bounding box center [579, 314] width 124 height 159
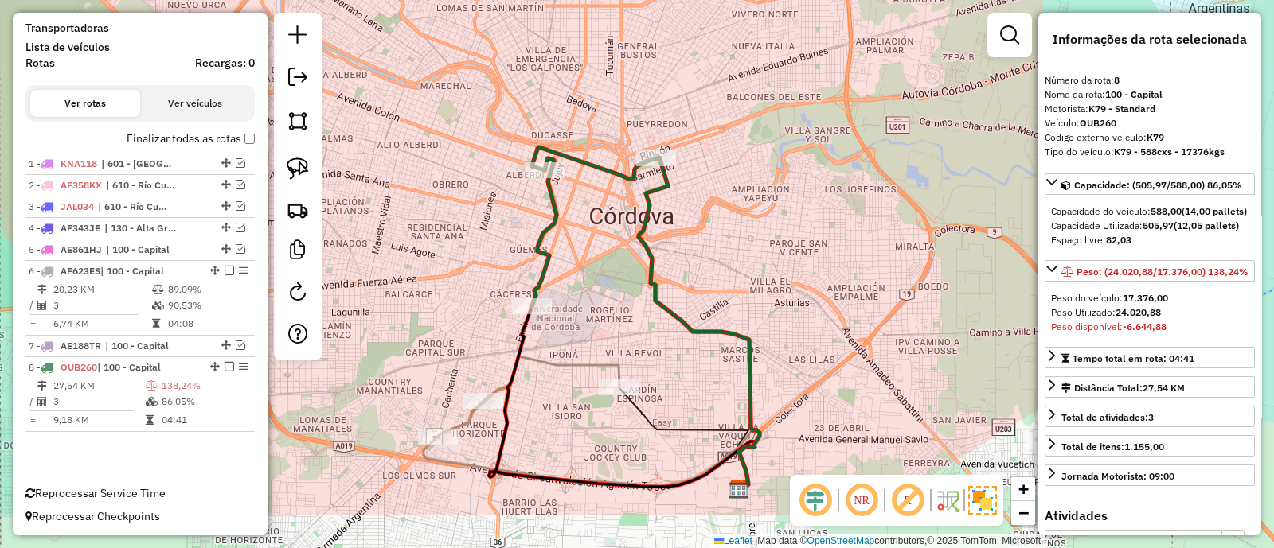
drag, startPoint x: 590, startPoint y: 366, endPoint x: 604, endPoint y: 279, distance: 88.7
click at [604, 279] on div "Janela de atendimento Grade de atendimento Capacidade Transportadoras Veículos …" at bounding box center [637, 274] width 1274 height 548
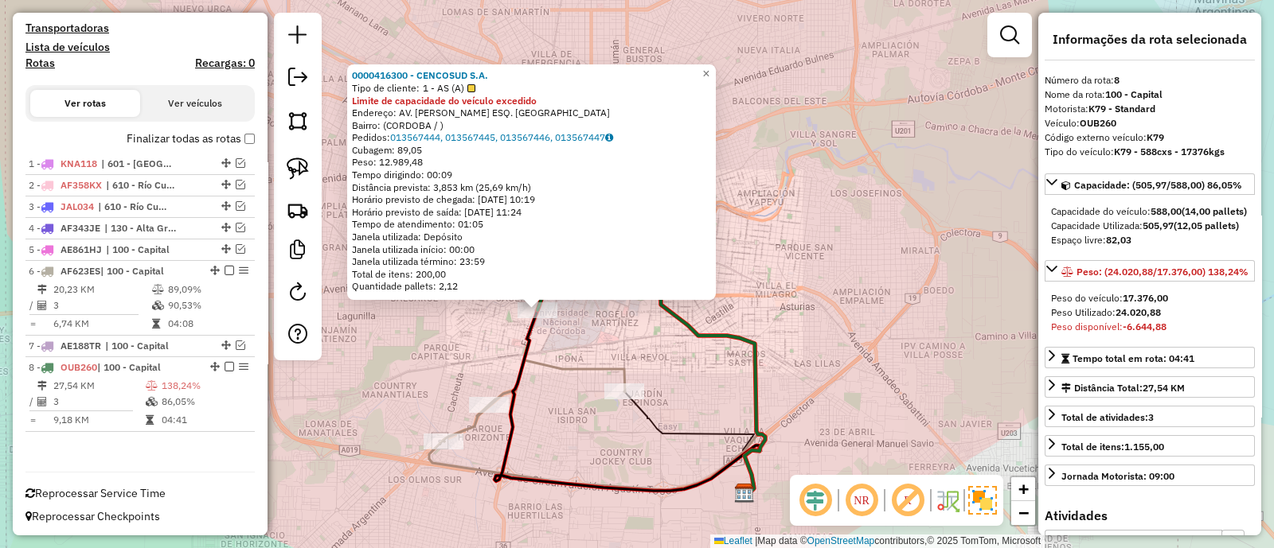
click at [597, 340] on div "0000416300 - CENCOSUD S.A. Tipo de cliente: 1 - AS (A) Limite de capacidade do …" at bounding box center [637, 274] width 1274 height 548
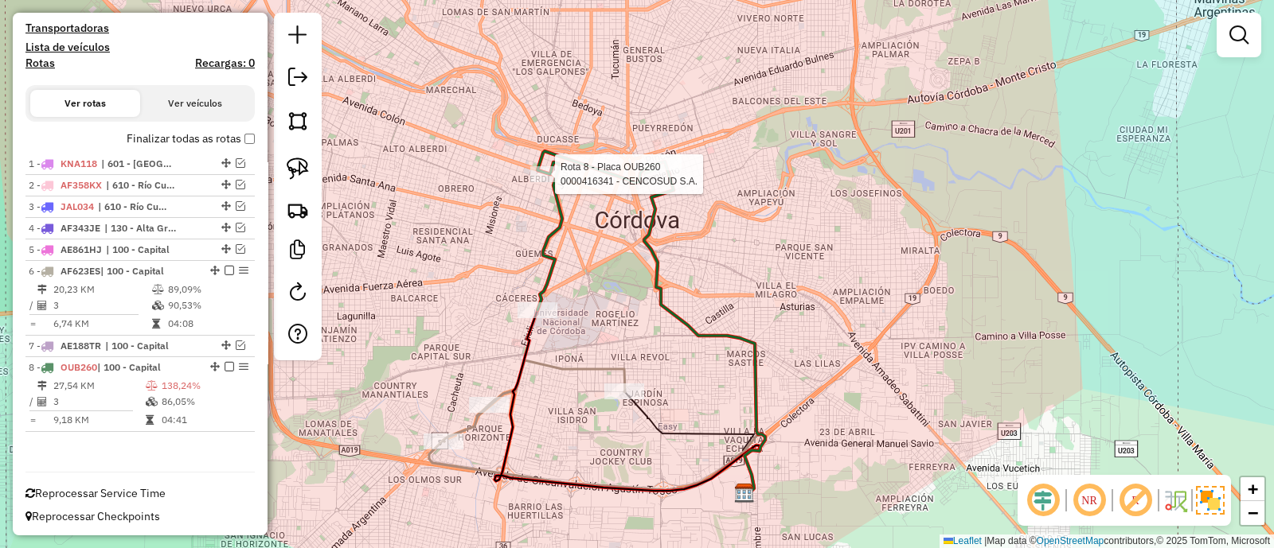
select select "**********"
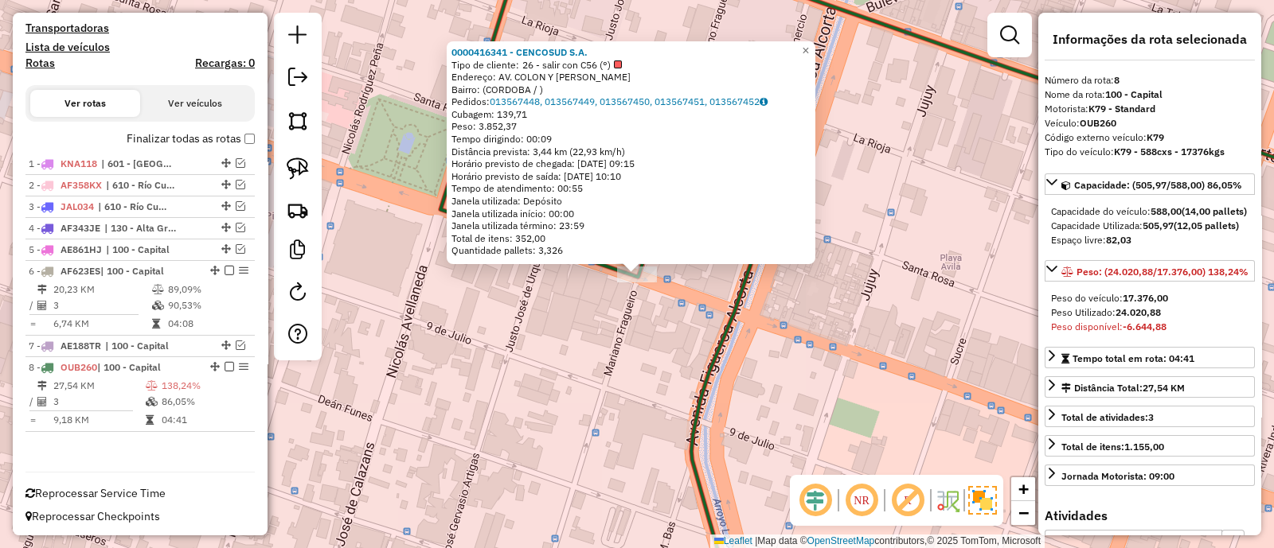
click at [597, 382] on div "0000416341 - CENCOSUD S.A. Tipo de cliente: 26 - salir con C56 (°) Endereço: AV…" at bounding box center [637, 274] width 1274 height 548
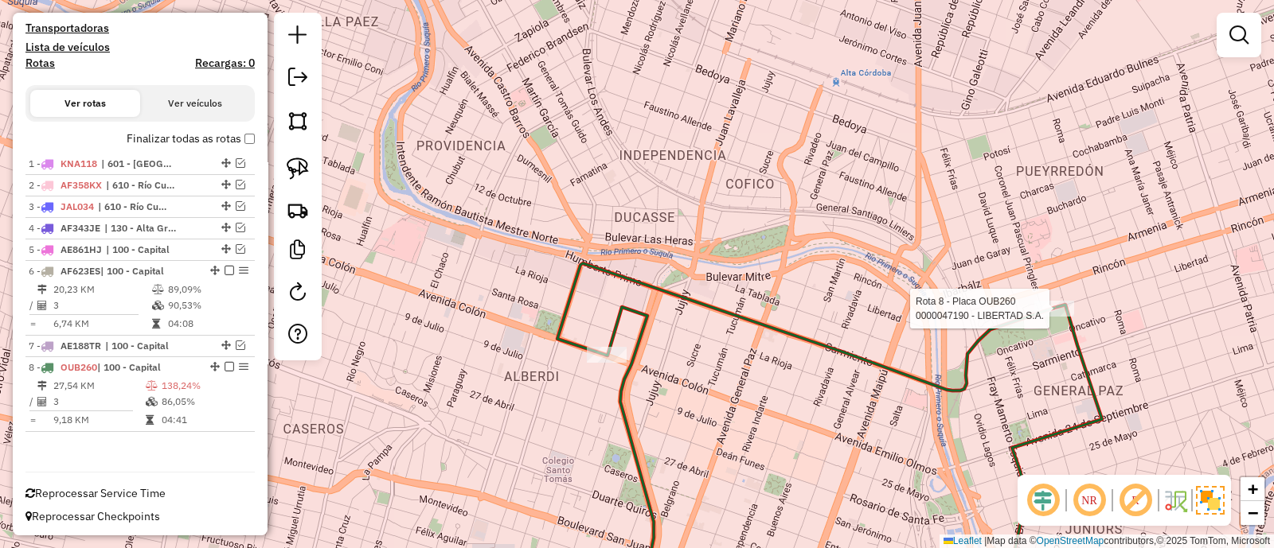
select select "**********"
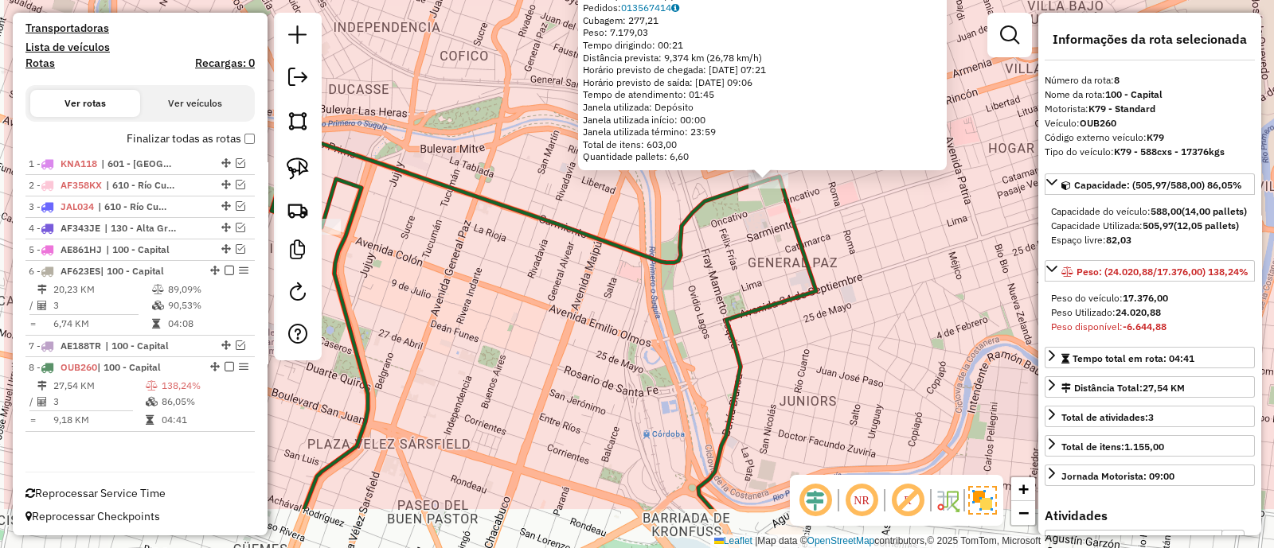
drag, startPoint x: 392, startPoint y: 450, endPoint x: 776, endPoint y: 164, distance: 478.4
click at [776, 164] on div "0000047190 - LIBERTAD S.A. Tipo de cliente: 8 - Empilhadeira (E) Endereço: LIBE…" at bounding box center [637, 274] width 1274 height 548
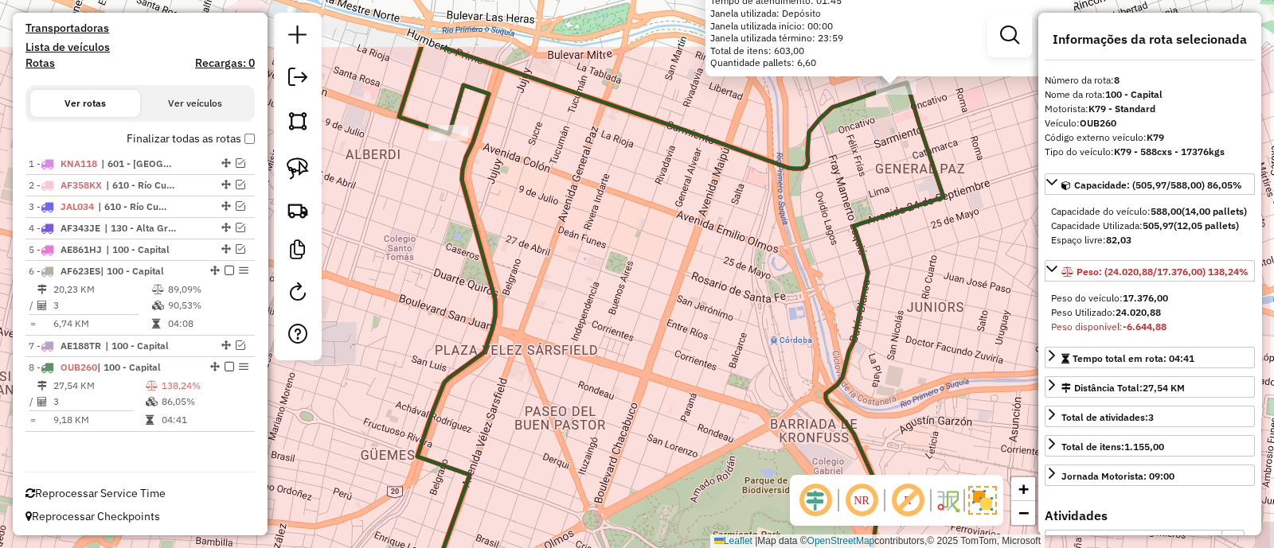
drag, startPoint x: 876, startPoint y: 166, endPoint x: 549, endPoint y: 459, distance: 439.7
click at [545, 460] on div "0000047190 - LIBERTAD S.A. Tipo de cliente: 8 - Empilhadeira (E) Endereço: LIBE…" at bounding box center [637, 274] width 1274 height 548
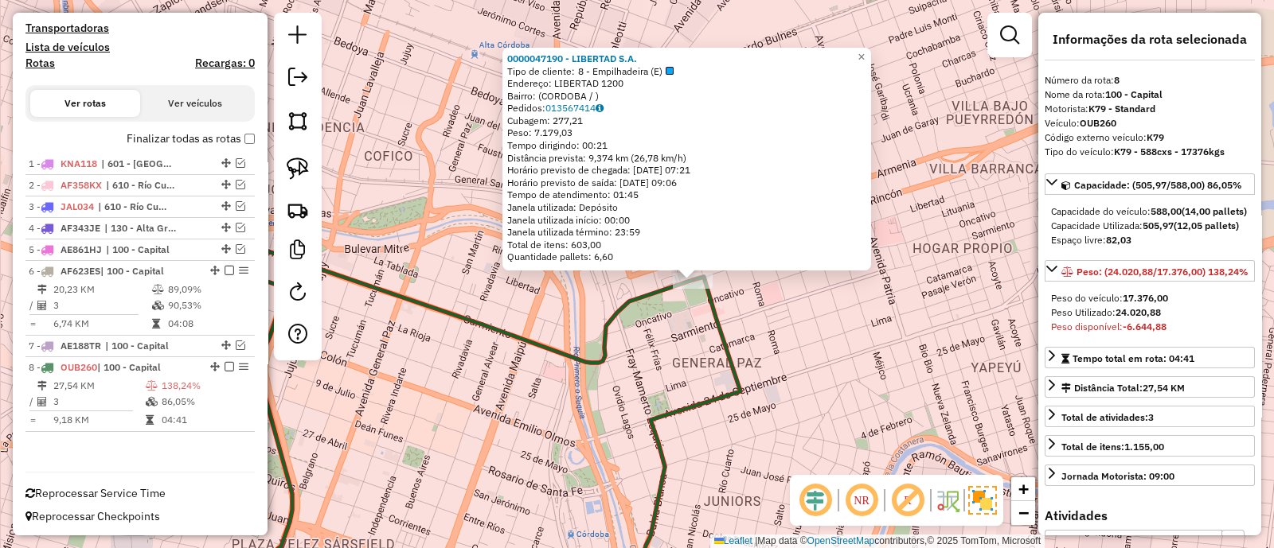
click at [817, 339] on div "0000047190 - LIBERTAD S.A. Tipo de cliente: 8 - Empilhadeira (E) Endereço: LIBE…" at bounding box center [637, 274] width 1274 height 548
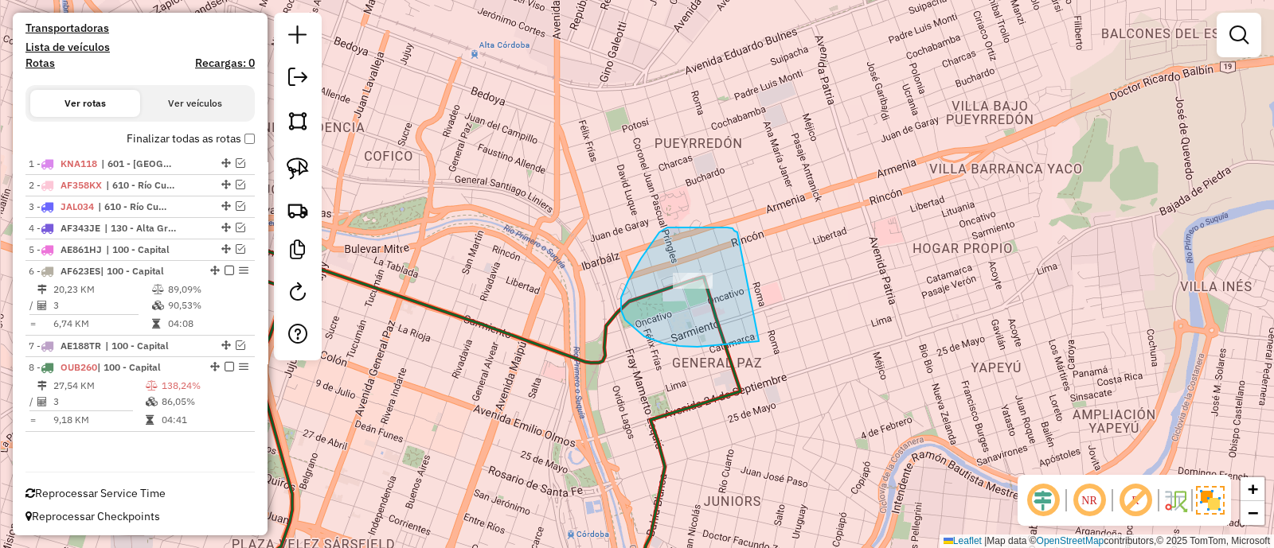
drag, startPoint x: 732, startPoint y: 228, endPoint x: 759, endPoint y: 342, distance: 116.1
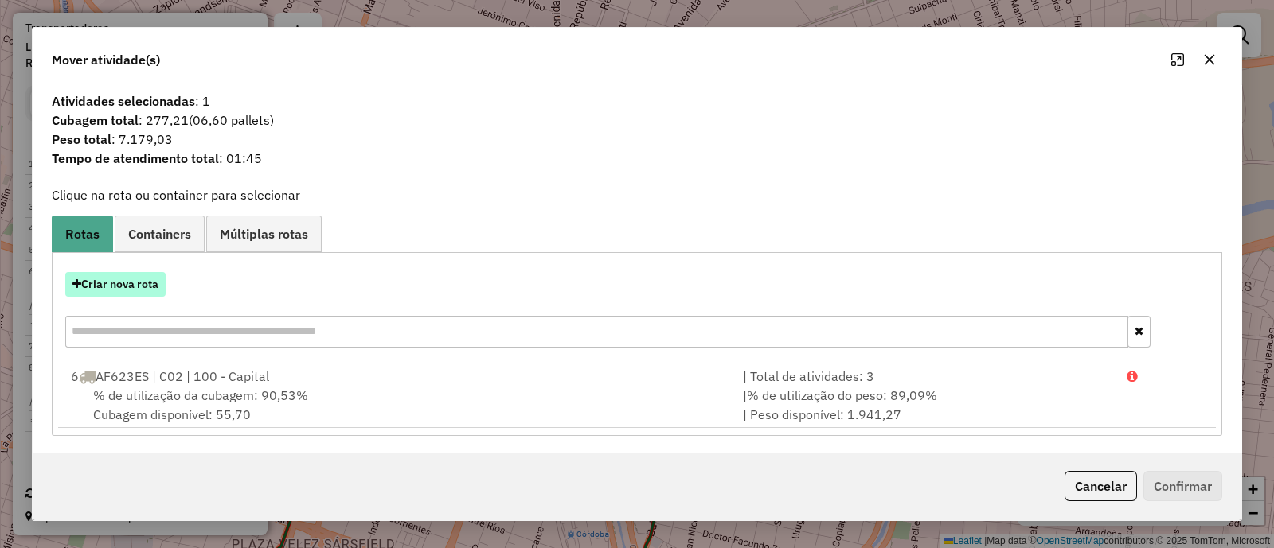
click at [119, 287] on button "Criar nova rota" at bounding box center [115, 284] width 100 height 25
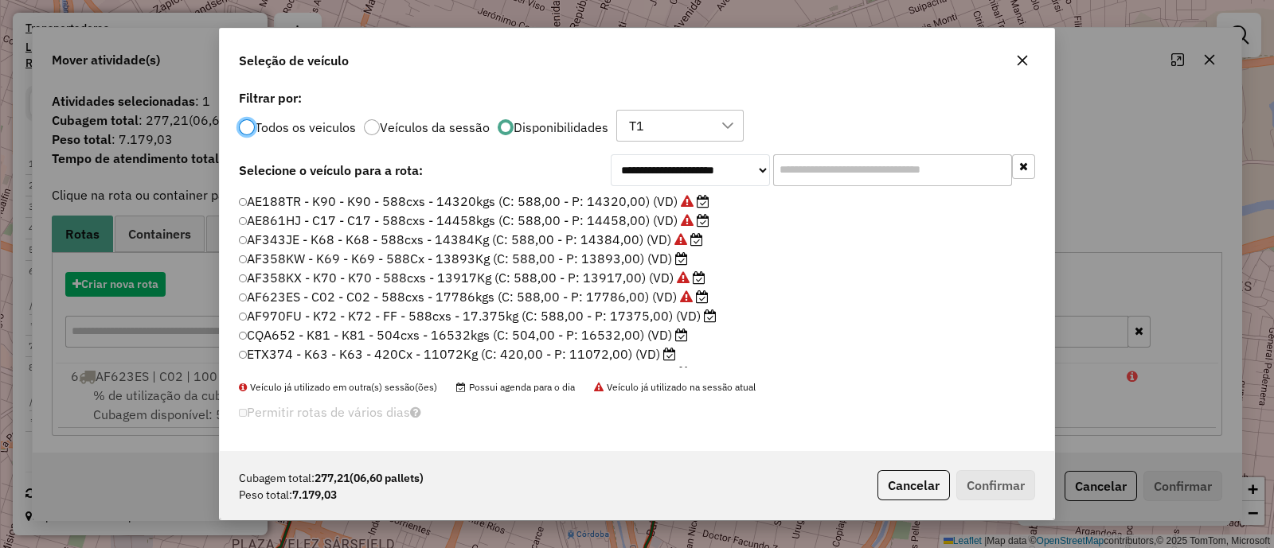
scroll to position [8, 5]
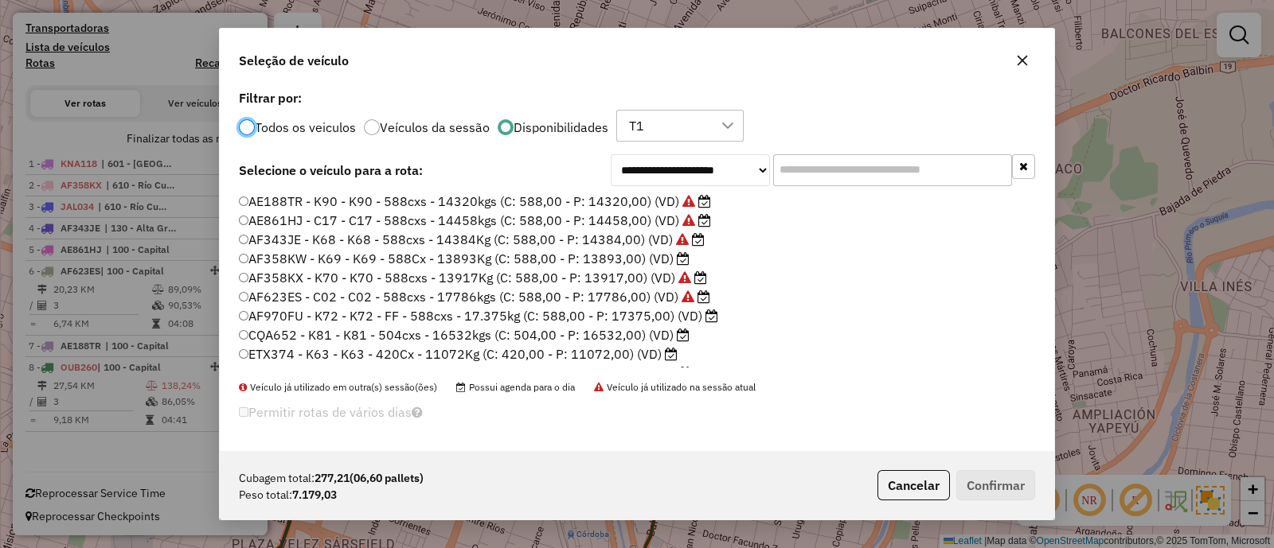
click at [628, 352] on label "ETX374 - K63 - K63 - 420Cx - 11072Kg (C: 420,00 - P: 11072,00) (VD)" at bounding box center [458, 354] width 439 height 19
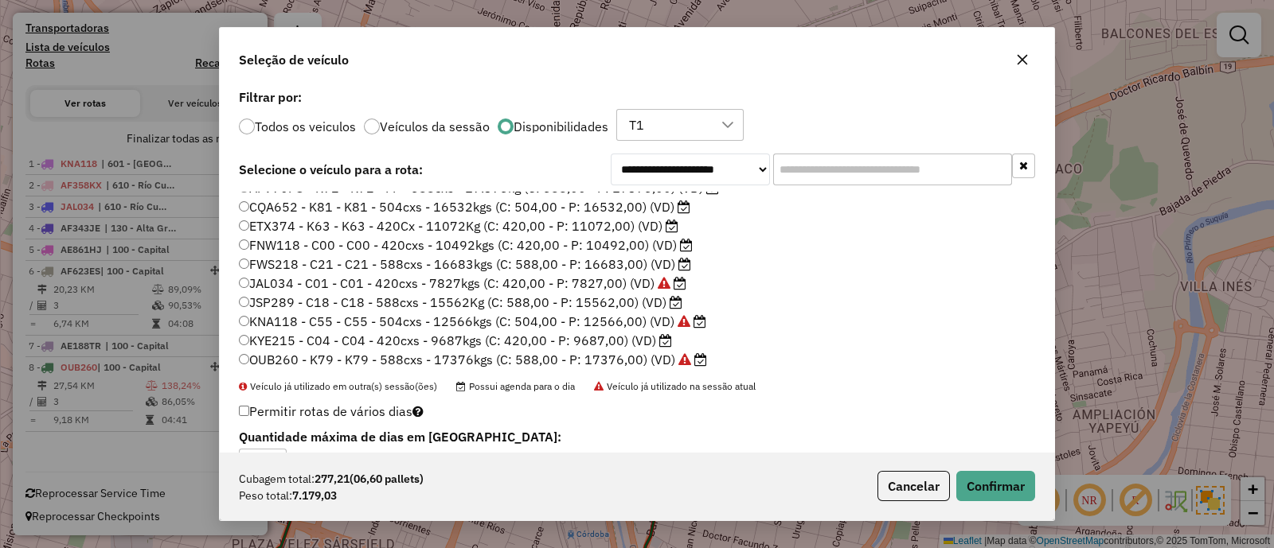
scroll to position [131, 0]
click at [615, 240] on label "FNW118 - C00 - C00 - 420cxs - 10492kgs (C: 420,00 - P: 10492,00) (VD)" at bounding box center [466, 241] width 454 height 19
click at [986, 479] on button "Confirmar" at bounding box center [995, 486] width 79 height 30
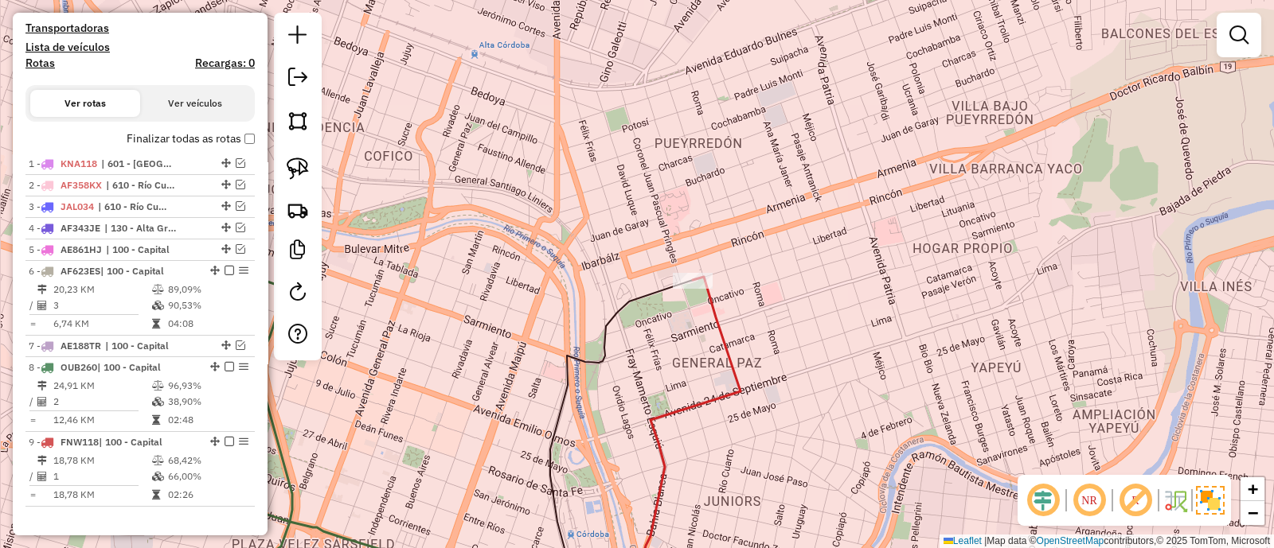
click at [720, 321] on icon at bounding box center [682, 440] width 118 height 326
select select "**********"
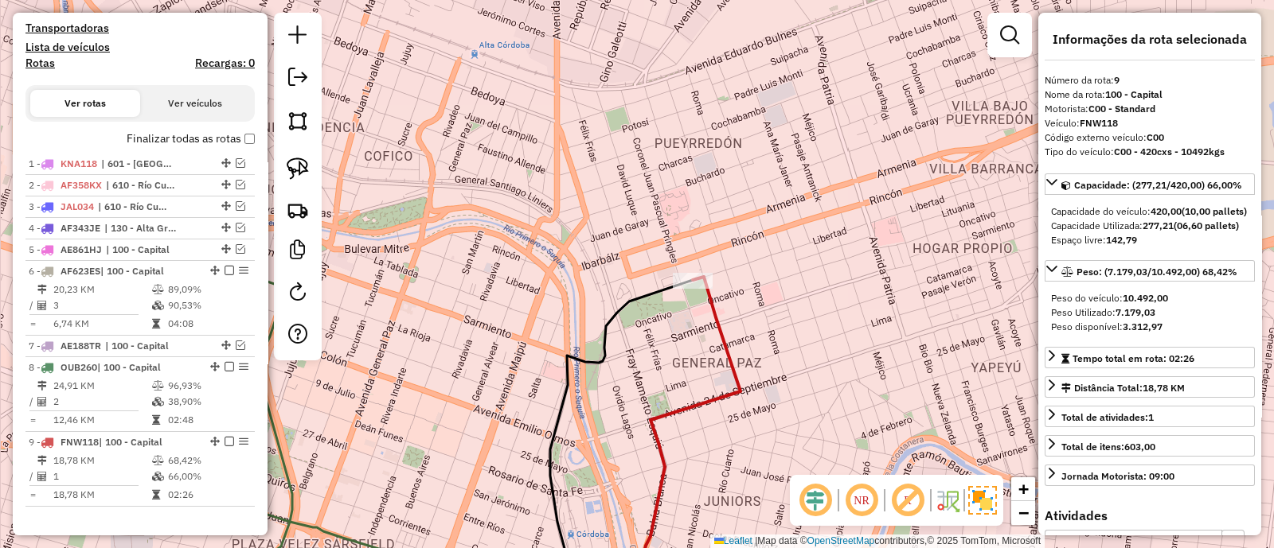
scroll to position [532, 0]
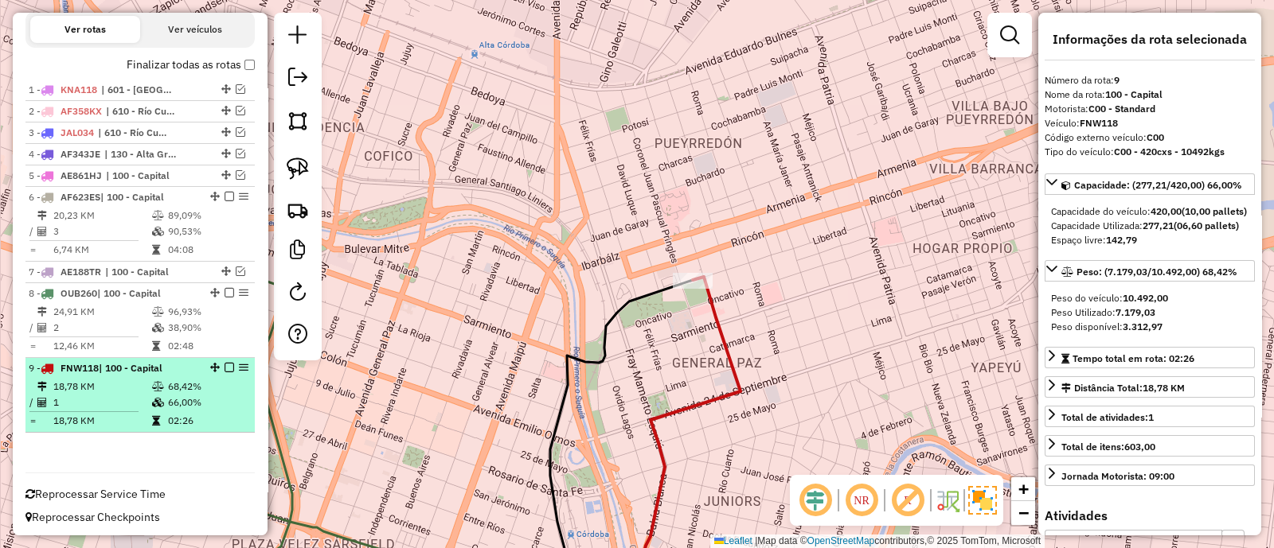
click at [224, 365] on em at bounding box center [229, 368] width 10 height 10
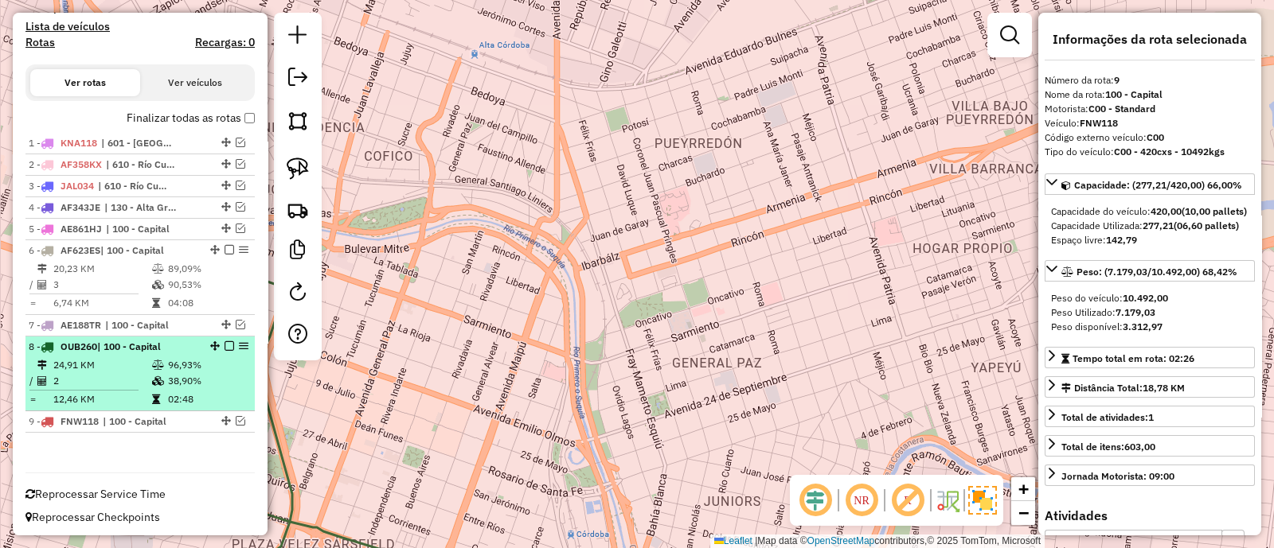
click at [222, 361] on td "96,93%" at bounding box center [207, 365] width 80 height 16
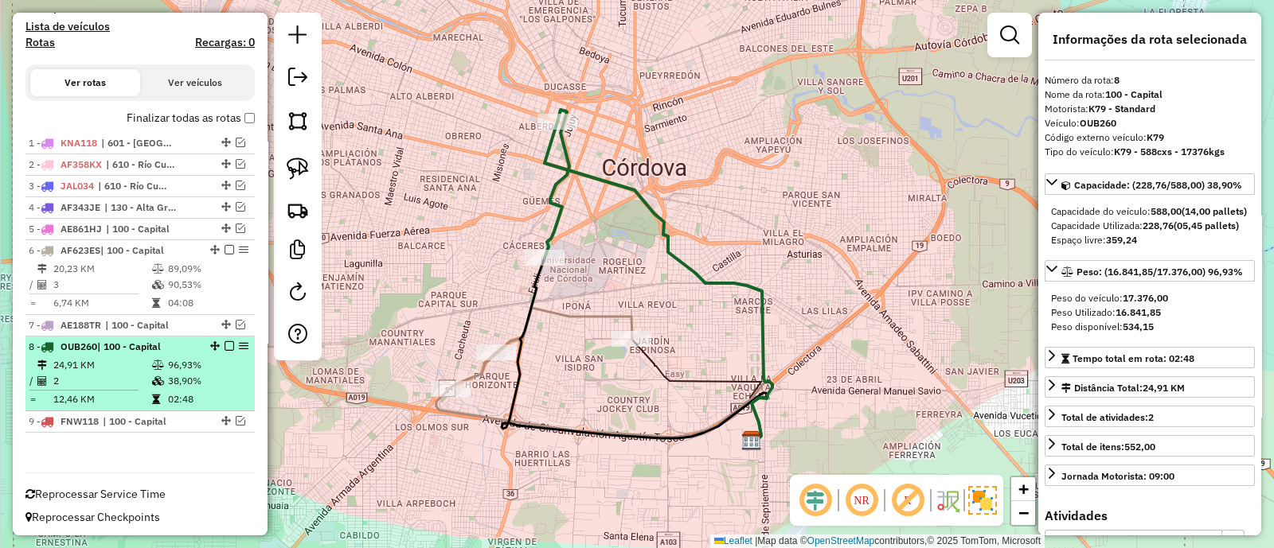
click at [227, 342] on em at bounding box center [229, 347] width 10 height 10
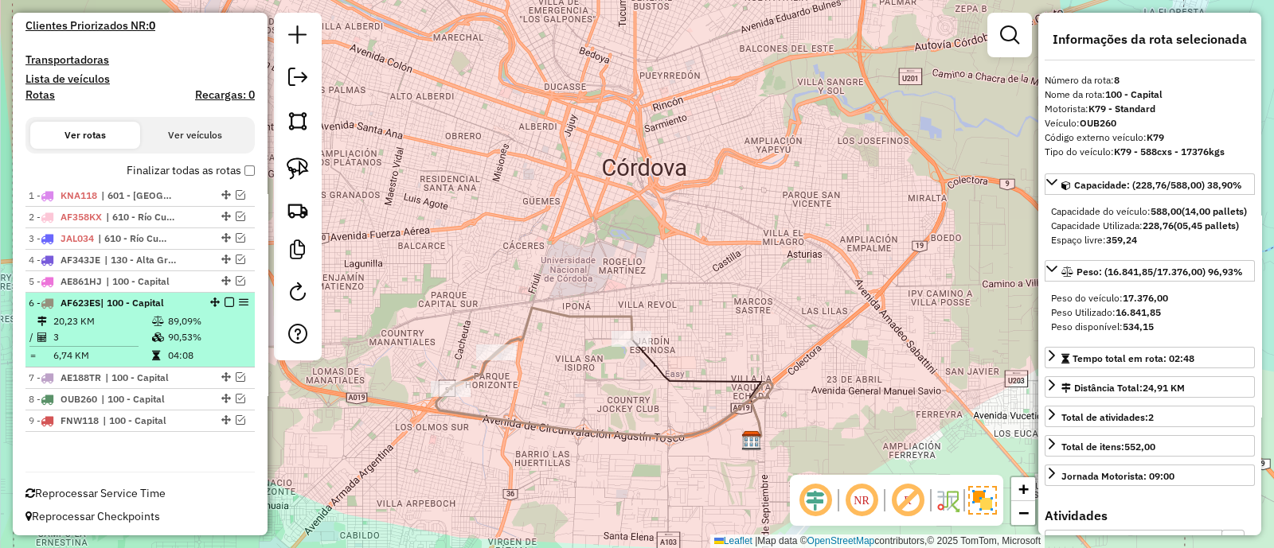
click at [205, 314] on td "89,09%" at bounding box center [207, 322] width 80 height 16
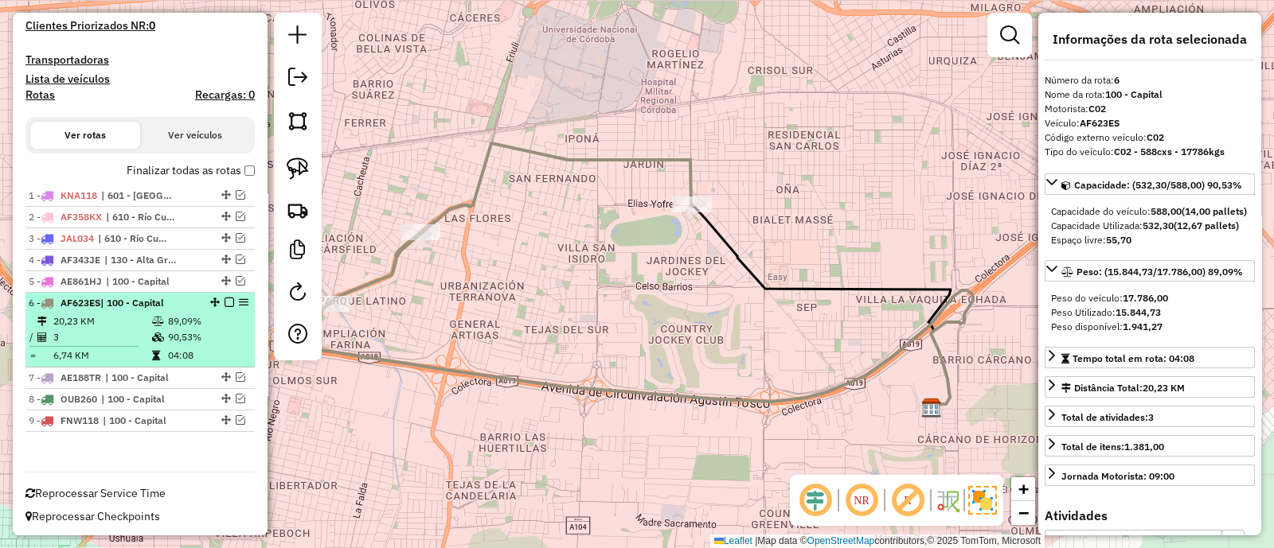
click at [226, 301] on em at bounding box center [229, 303] width 10 height 10
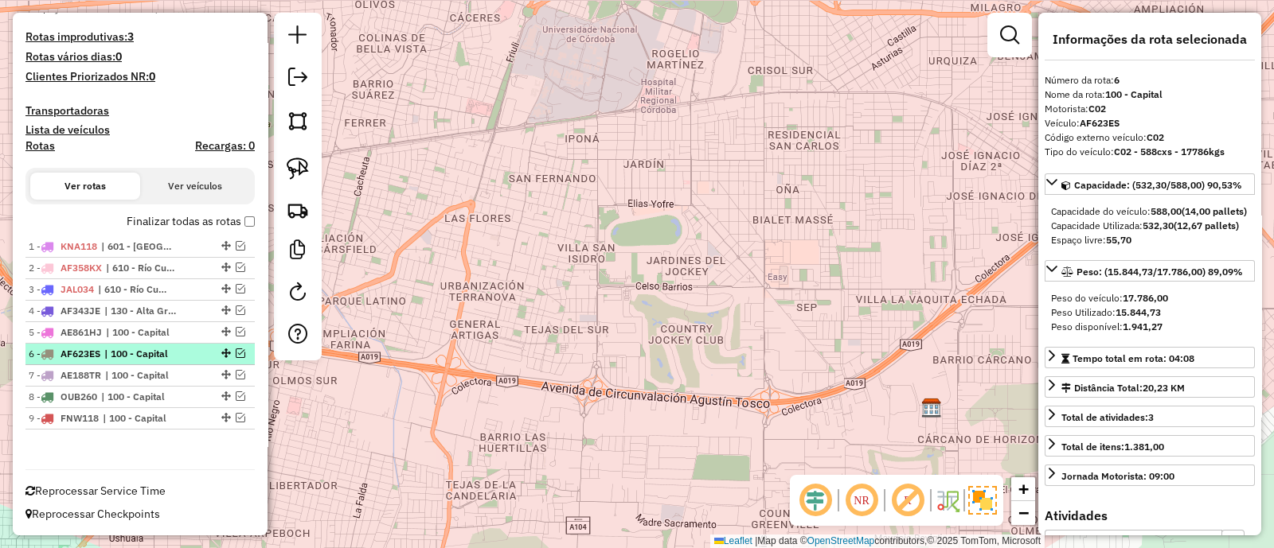
scroll to position [373, 0]
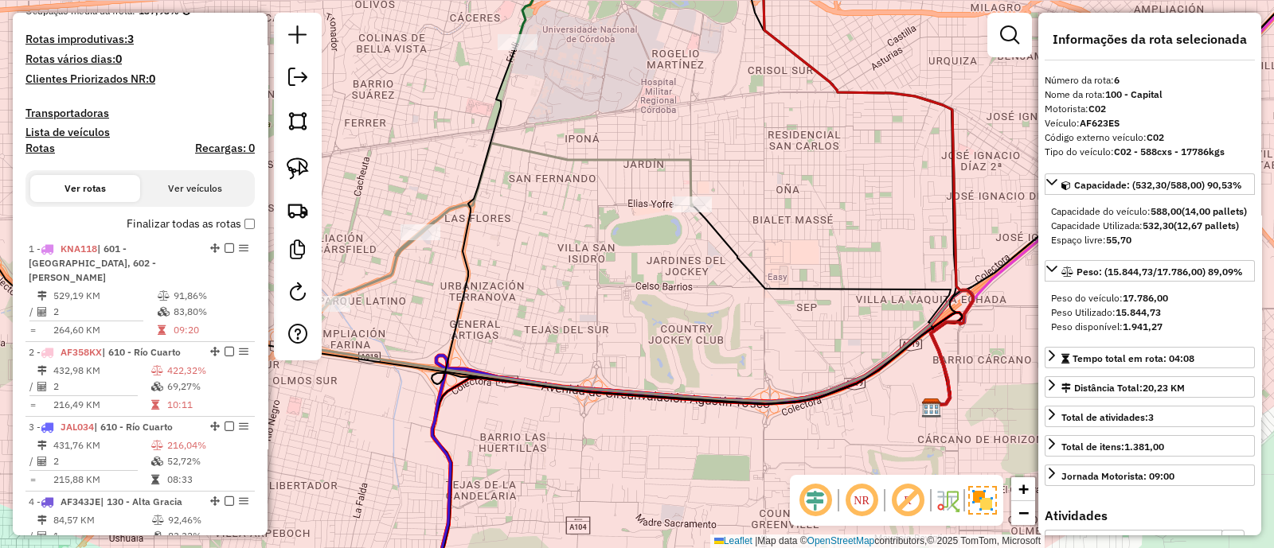
drag, startPoint x: 510, startPoint y: 291, endPoint x: 669, endPoint y: 356, distance: 171.3
click at [669, 356] on div "Janela de atendimento Grade de atendimento Capacidade Transportadoras Veículos …" at bounding box center [637, 274] width 1274 height 548
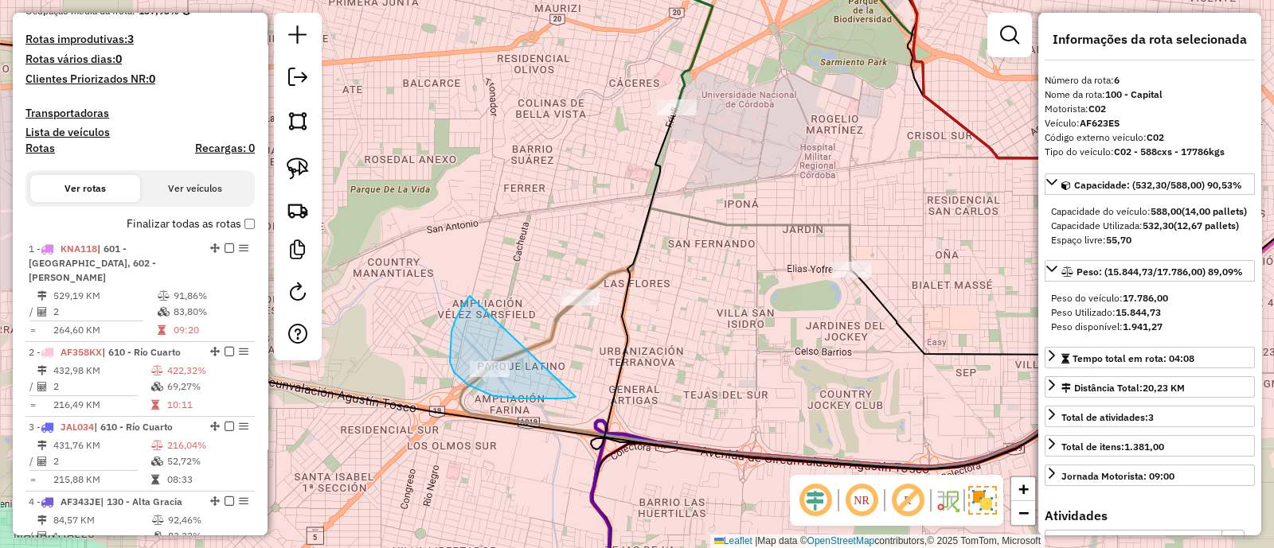
drag, startPoint x: 462, startPoint y: 307, endPoint x: 576, endPoint y: 397, distance: 145.7
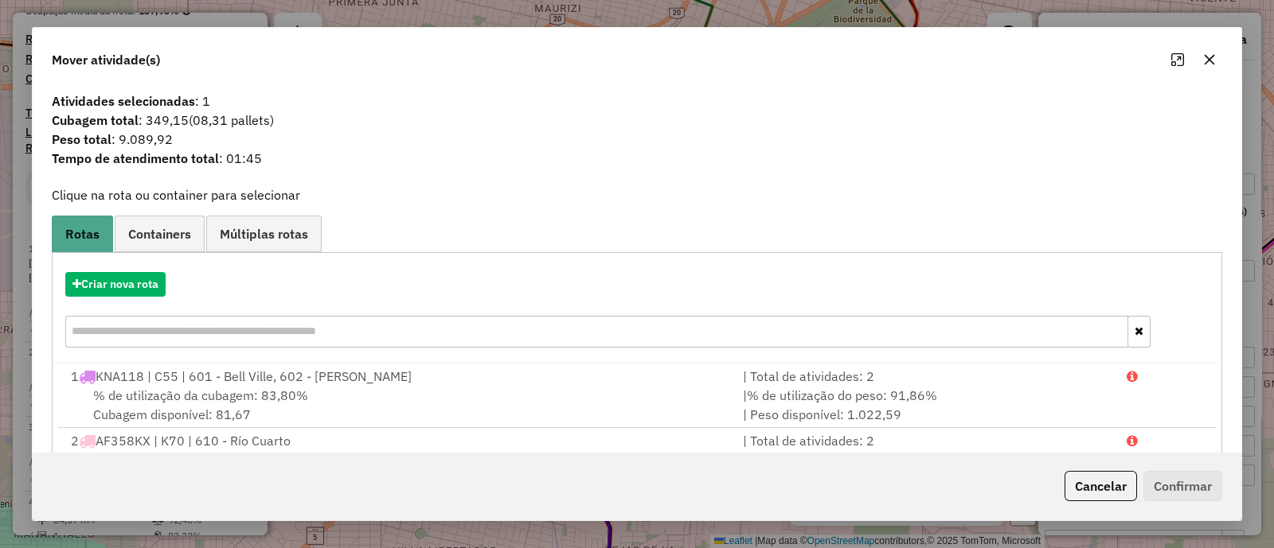
click at [1215, 62] on icon "button" at bounding box center [1209, 59] width 13 height 13
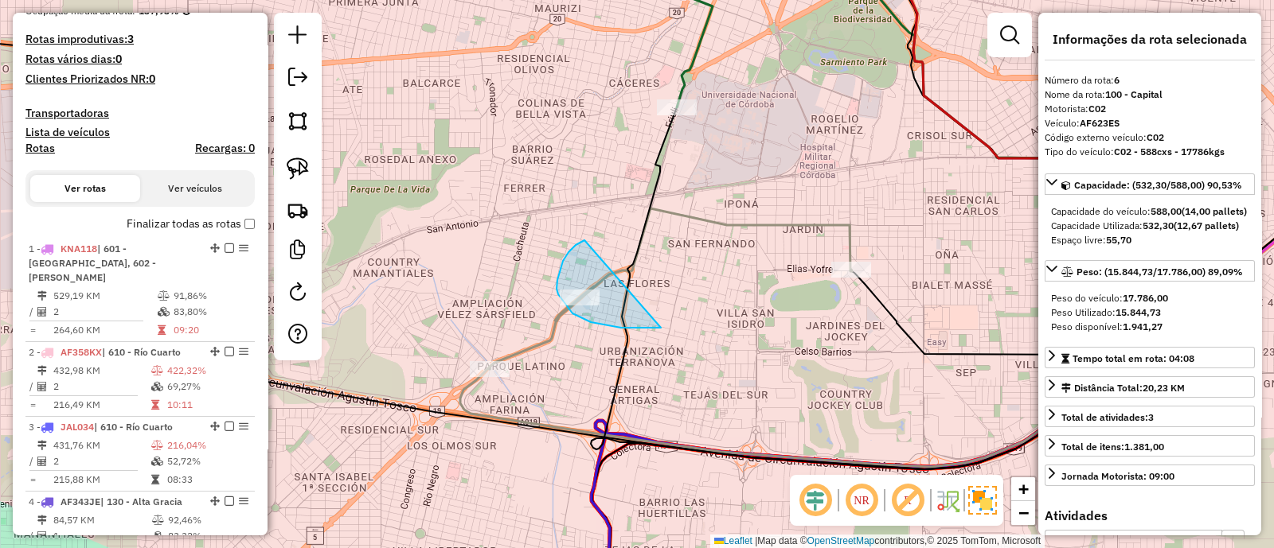
drag, startPoint x: 568, startPoint y: 252, endPoint x: 682, endPoint y: 328, distance: 136.7
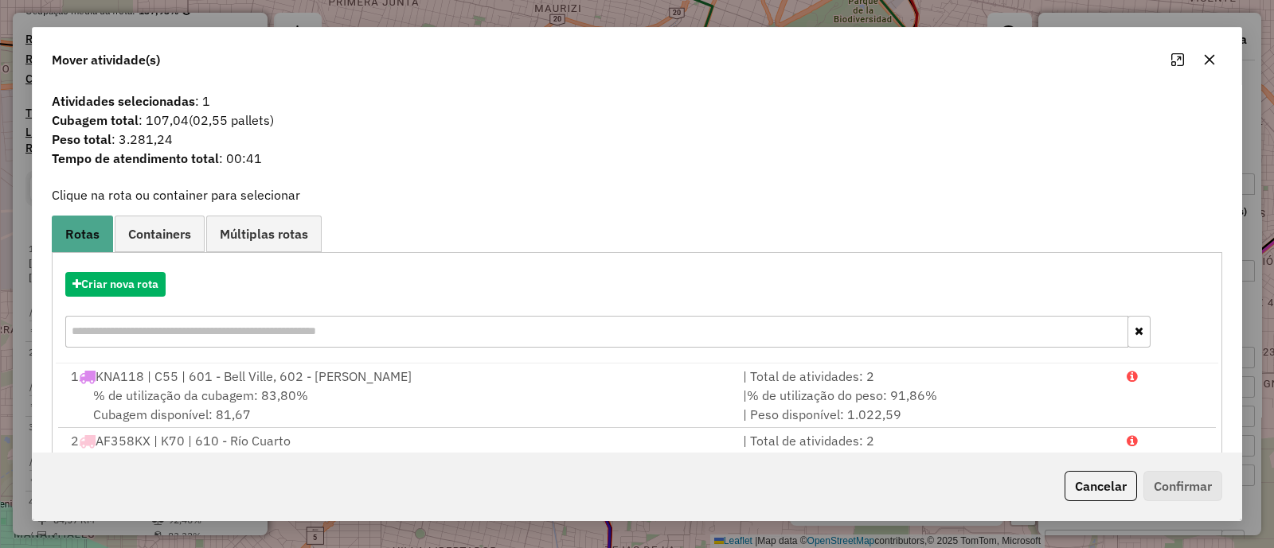
click at [1197, 61] on button "button" at bounding box center [1208, 59] width 25 height 25
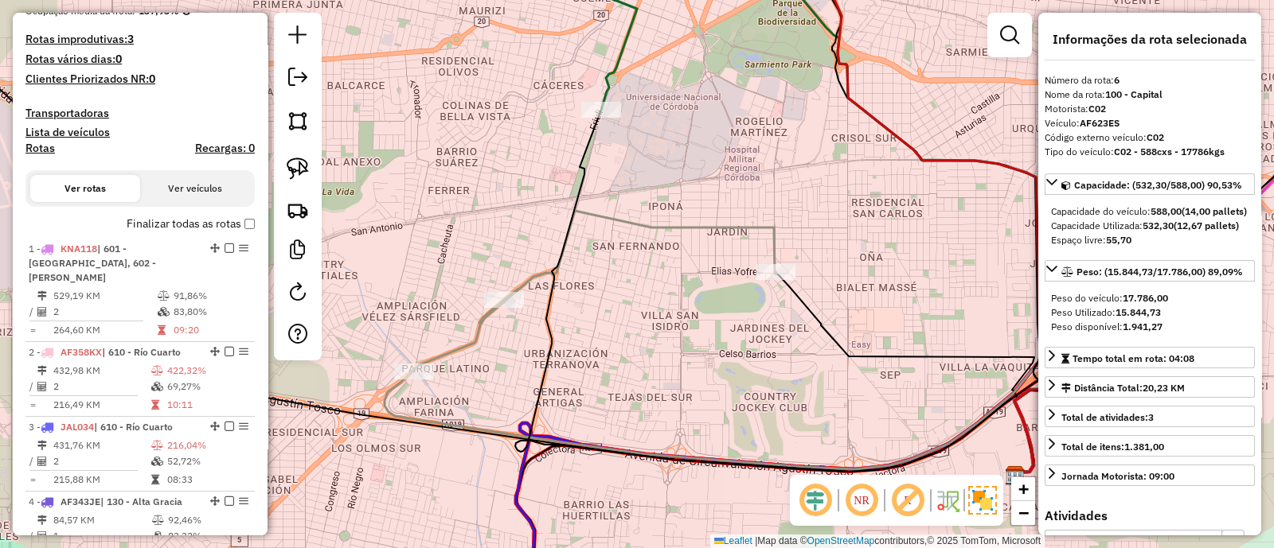
drag, startPoint x: 823, startPoint y: 360, endPoint x: 748, endPoint y: 362, distance: 74.9
click at [748, 362] on div "Janela de atendimento Grade de atendimento Capacidade Transportadoras Veículos …" at bounding box center [637, 274] width 1274 height 548
click at [770, 248] on icon at bounding box center [595, 291] width 362 height 161
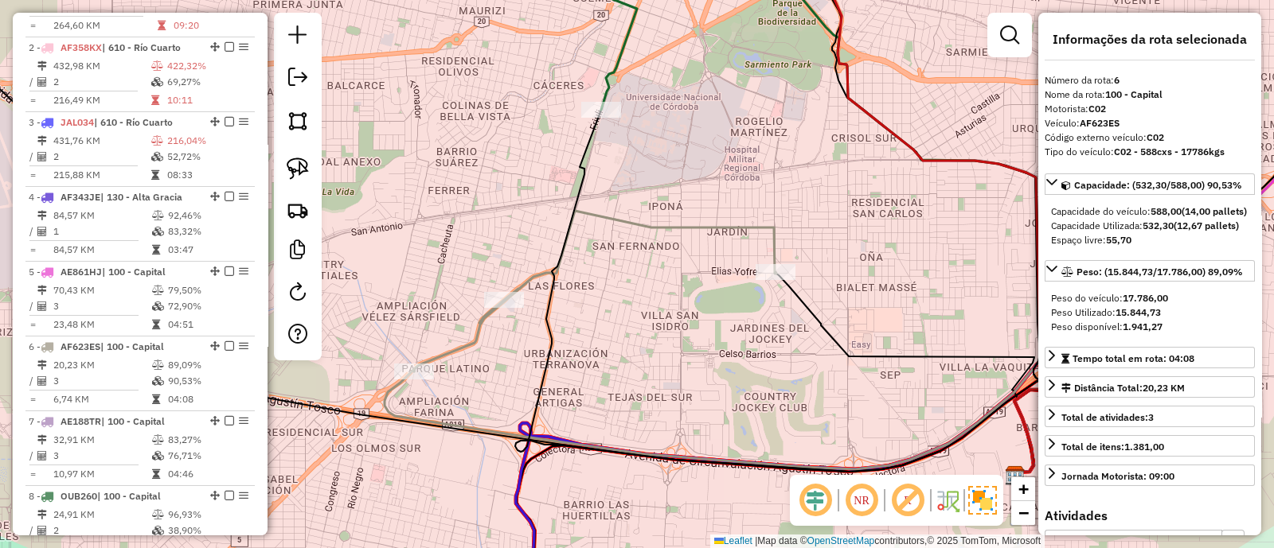
scroll to position [866, 0]
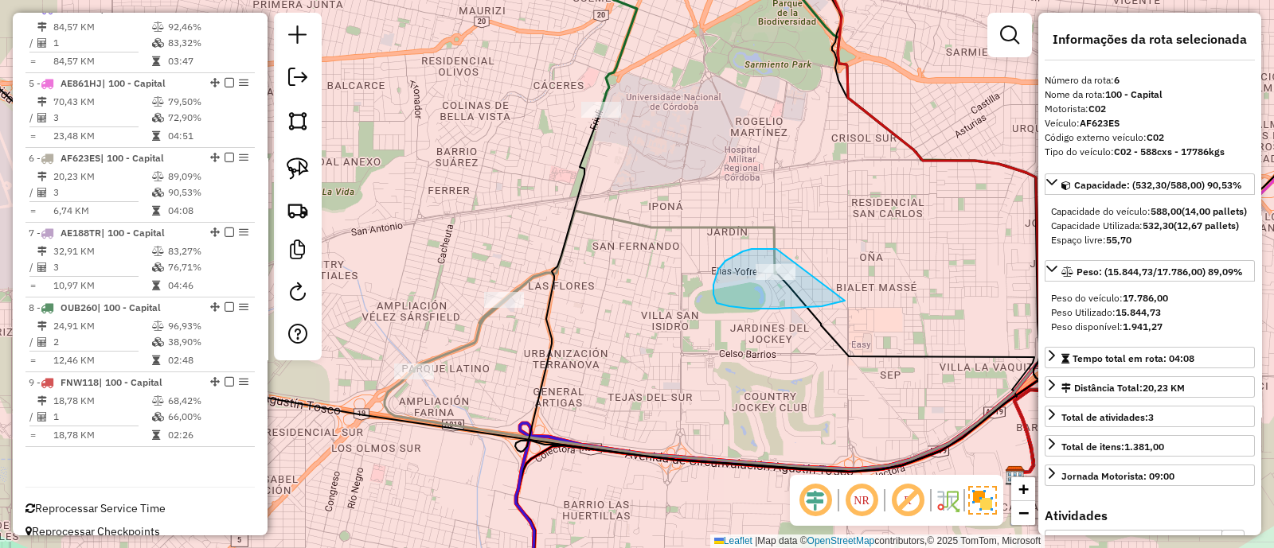
drag, startPoint x: 751, startPoint y: 249, endPoint x: 845, endPoint y: 301, distance: 106.5
click at [845, 301] on div "Janela de atendimento Grade de atendimento Capacidade Transportadoras Veículos …" at bounding box center [637, 274] width 1274 height 548
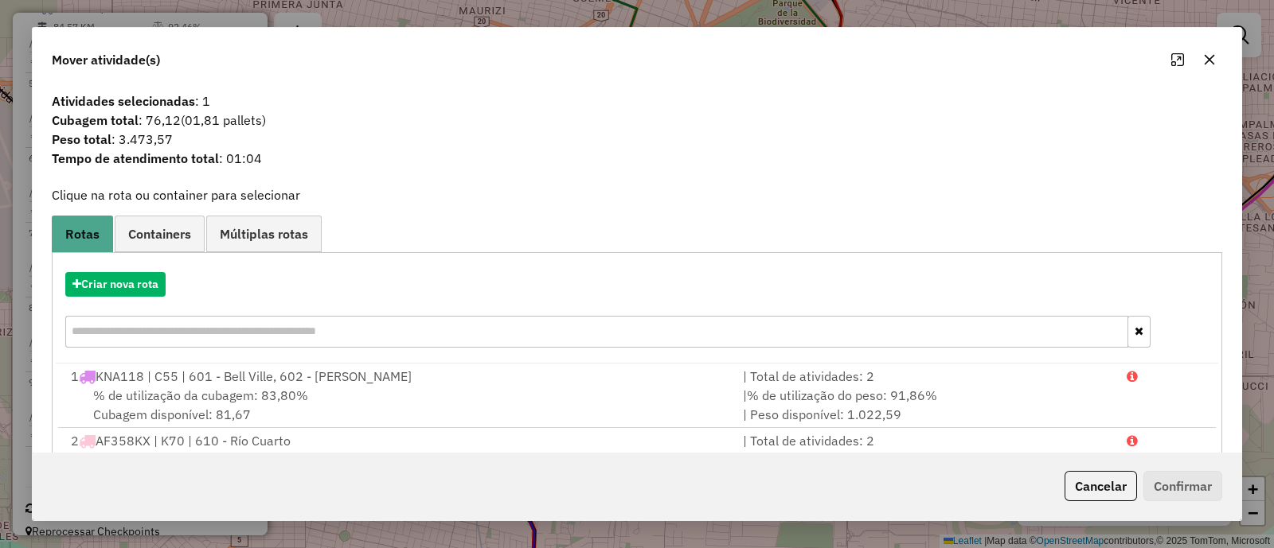
click at [1211, 61] on icon "button" at bounding box center [1209, 59] width 13 height 13
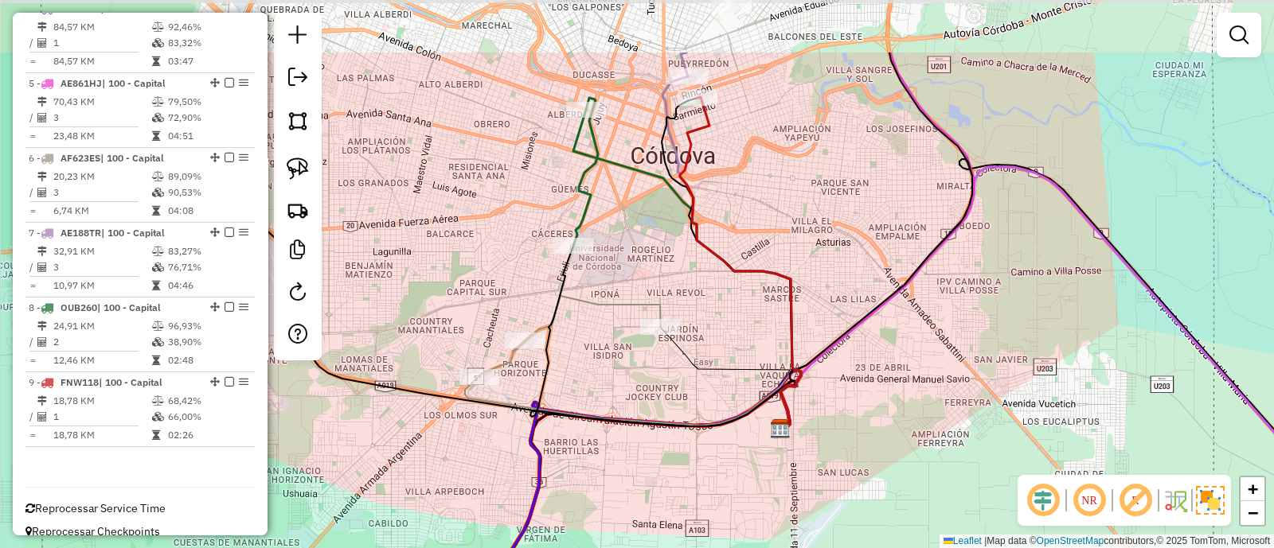
drag, startPoint x: 790, startPoint y: 193, endPoint x: 697, endPoint y: 302, distance: 143.4
click at [697, 302] on div "Janela de atendimento Grade de atendimento Capacidade Transportadoras Veículos …" at bounding box center [637, 274] width 1274 height 548
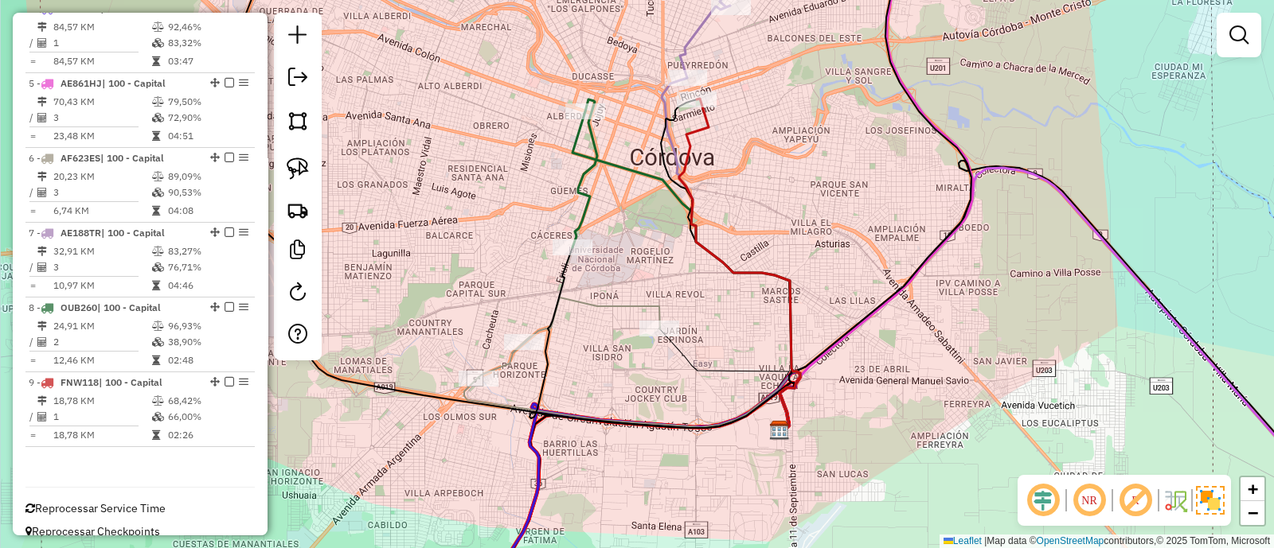
click at [578, 205] on icon at bounding box center [584, 174] width 25 height 148
select select "**********"
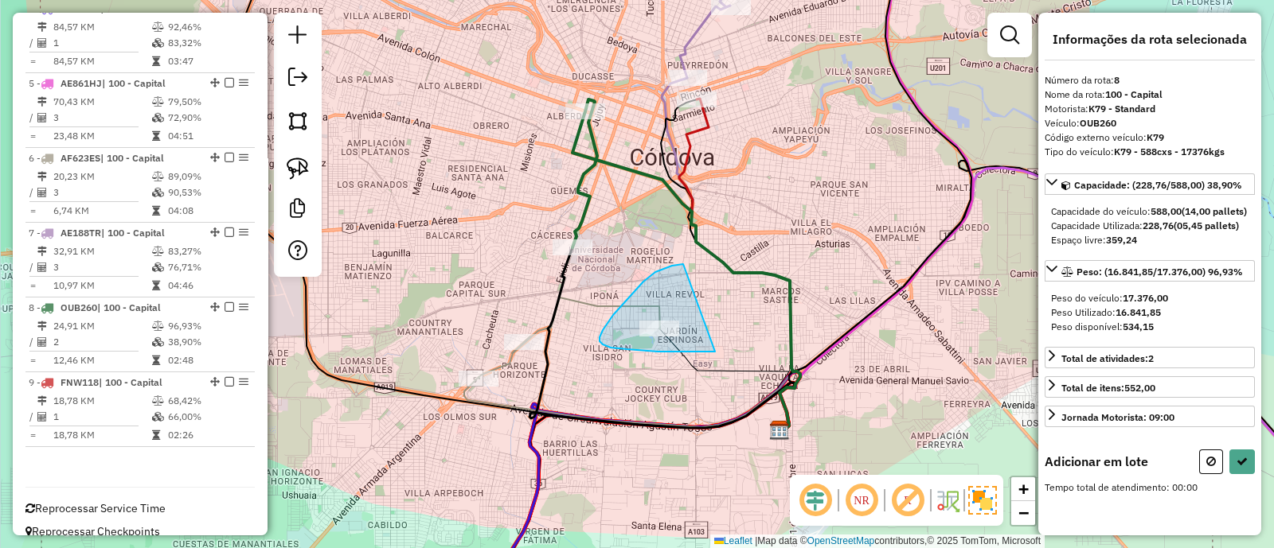
drag, startPoint x: 672, startPoint y: 266, endPoint x: 715, endPoint y: 352, distance: 96.1
click at [715, 352] on div "Janela de atendimento Grade de atendimento Capacidade Transportadoras Veículos …" at bounding box center [637, 274] width 1274 height 548
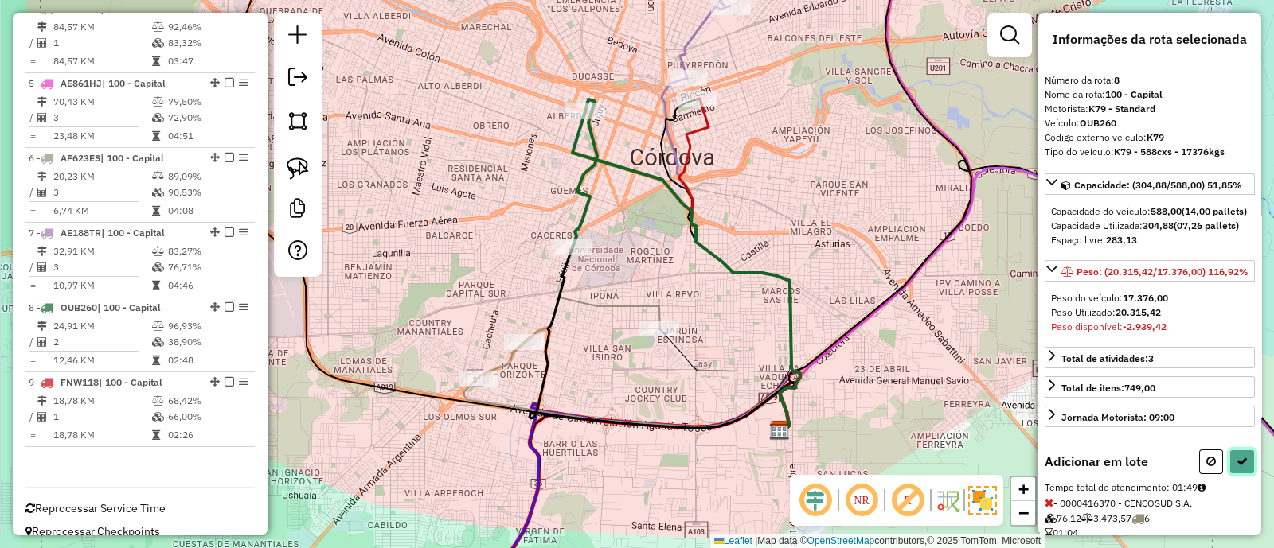
click at [1245, 474] on button at bounding box center [1241, 462] width 25 height 25
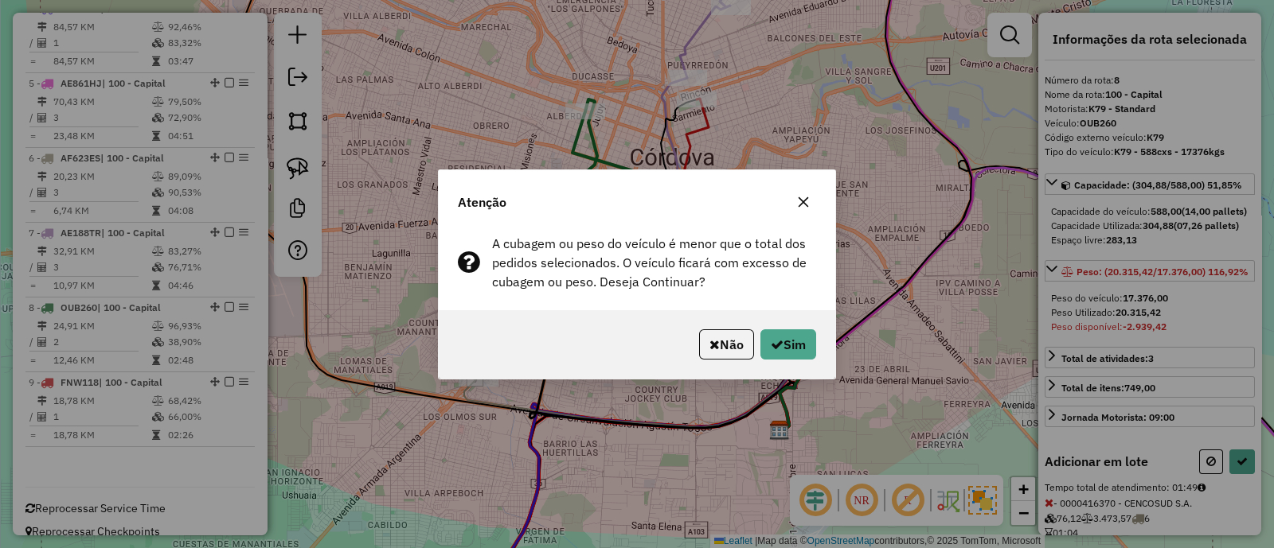
click at [807, 209] on button "button" at bounding box center [802, 201] width 25 height 25
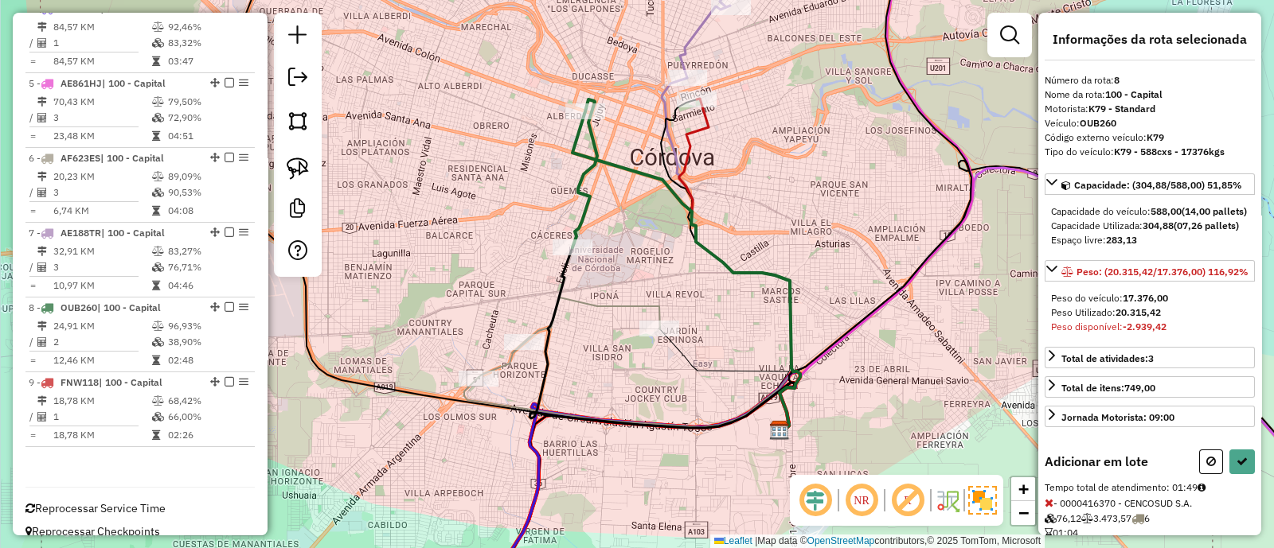
click at [947, 399] on div "Janela de atendimento Grade de atendimento Capacidade Transportadoras Veículos …" at bounding box center [637, 274] width 1274 height 548
click at [1210, 467] on icon at bounding box center [1211, 461] width 10 height 11
select select "**********"
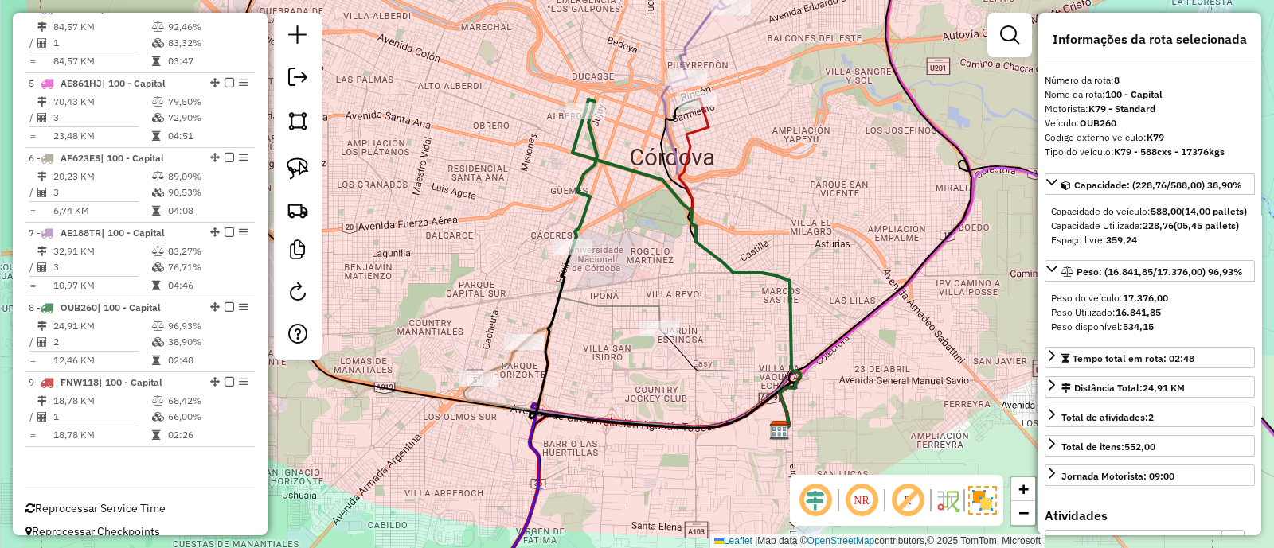
click at [633, 274] on div "Janela de atendimento Grade de atendimento Capacidade Transportadoras Veículos …" at bounding box center [637, 274] width 1274 height 548
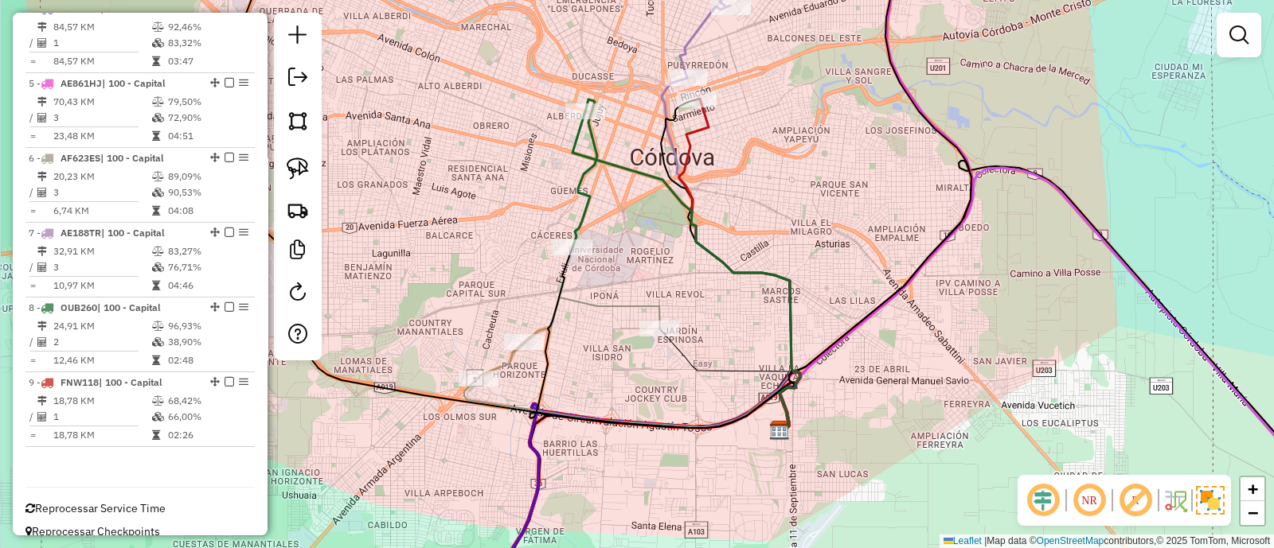
click at [582, 182] on icon at bounding box center [584, 174] width 25 height 148
select select "**********"
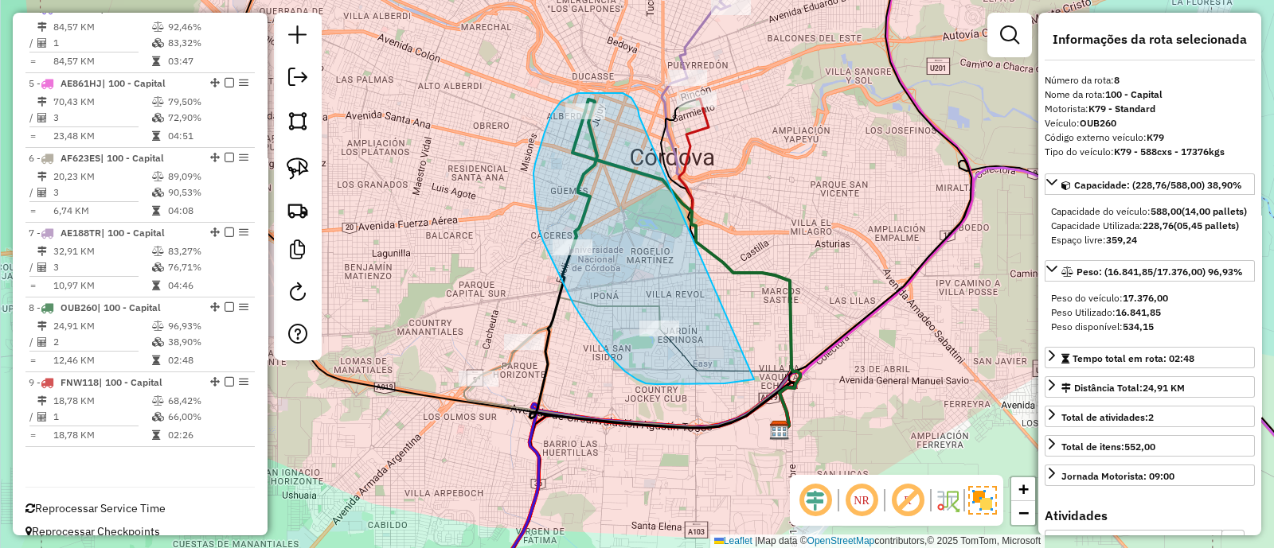
drag, startPoint x: 614, startPoint y: 93, endPoint x: 754, endPoint y: 380, distance: 319.0
click at [754, 380] on div "Janela de atendimento Grade de atendimento Capacidade Transportadoras Veículos …" at bounding box center [637, 274] width 1274 height 548
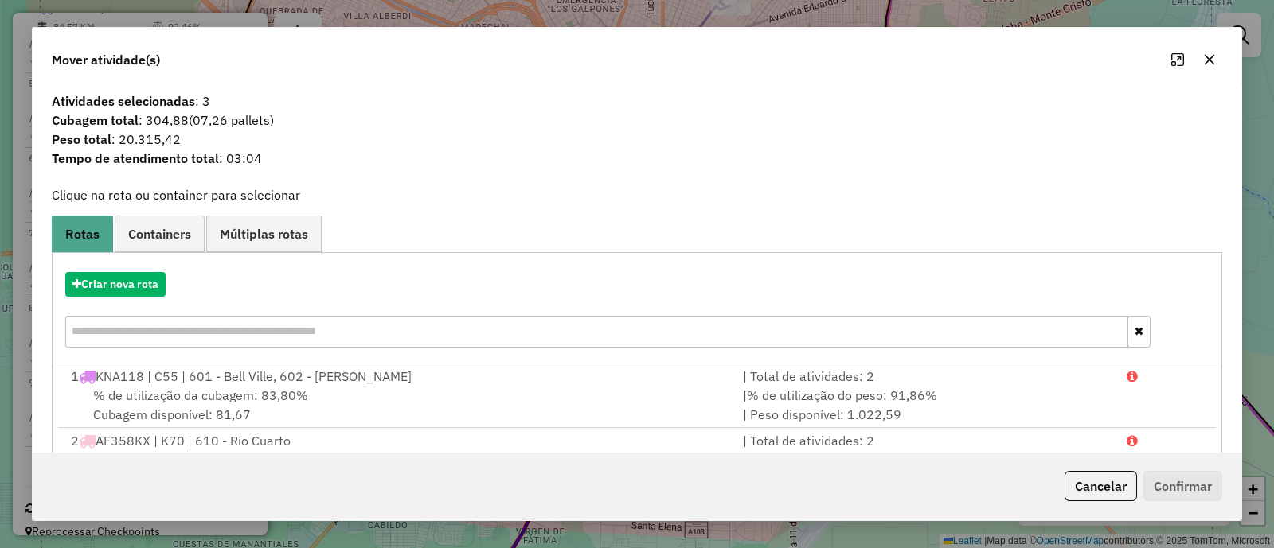
click at [1201, 61] on button "button" at bounding box center [1208, 59] width 25 height 25
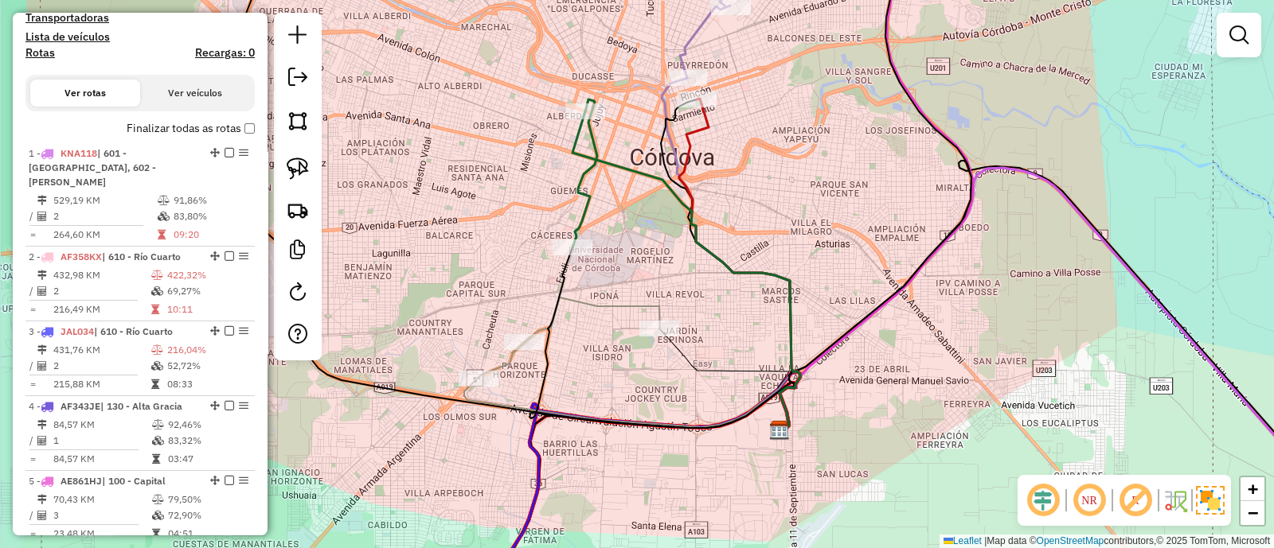
scroll to position [373, 0]
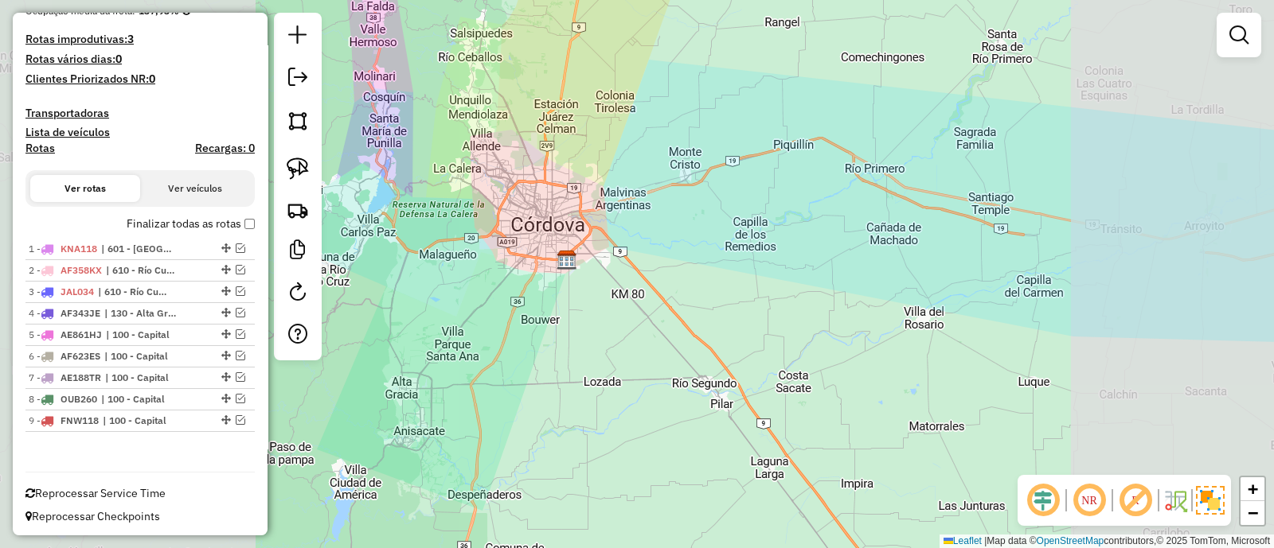
drag, startPoint x: 474, startPoint y: 291, endPoint x: 573, endPoint y: 350, distance: 115.6
click at [573, 350] on div "Janela de atendimento Grade de atendimento Capacidade Transportadoras Veículos …" at bounding box center [637, 274] width 1274 height 548
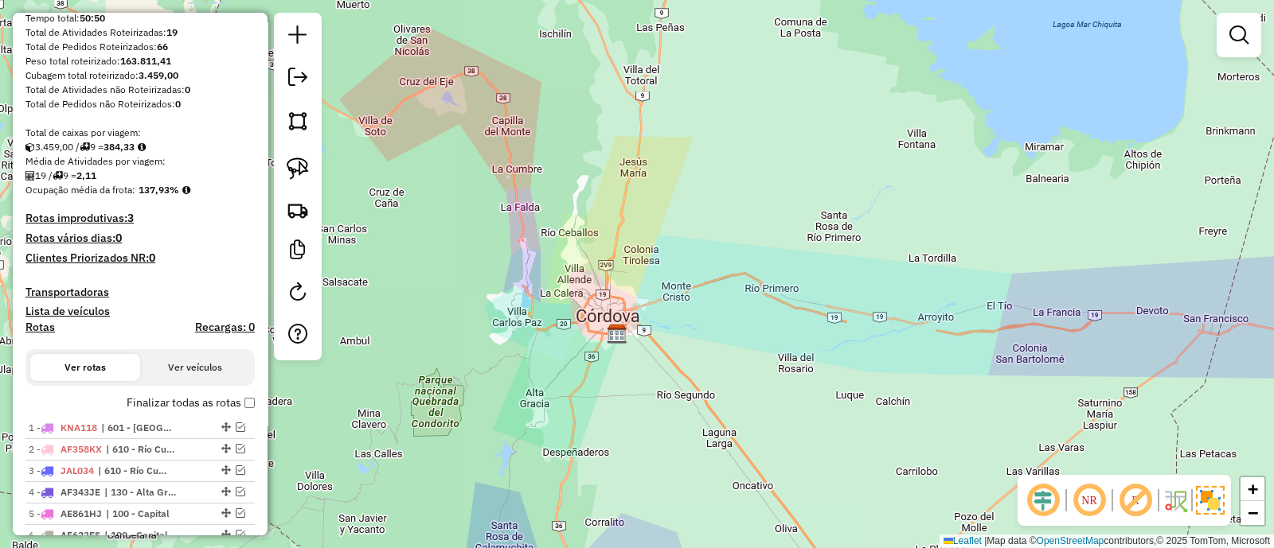
scroll to position [0, 0]
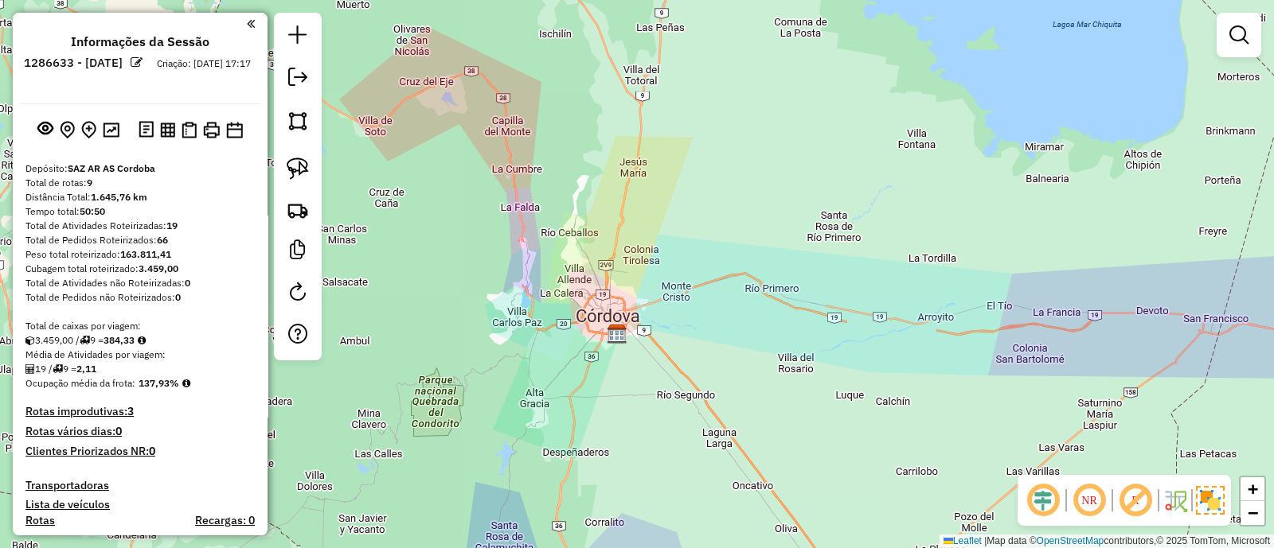
click at [122, 130] on div at bounding box center [140, 129] width 242 height 25
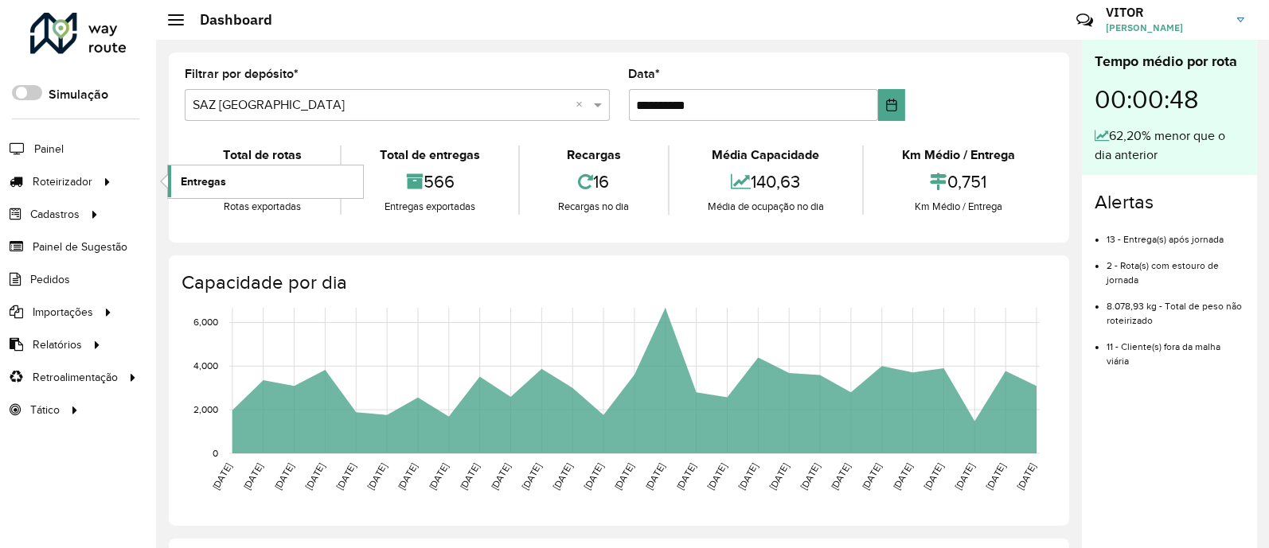
click at [185, 178] on span "Entregas" at bounding box center [203, 182] width 45 height 17
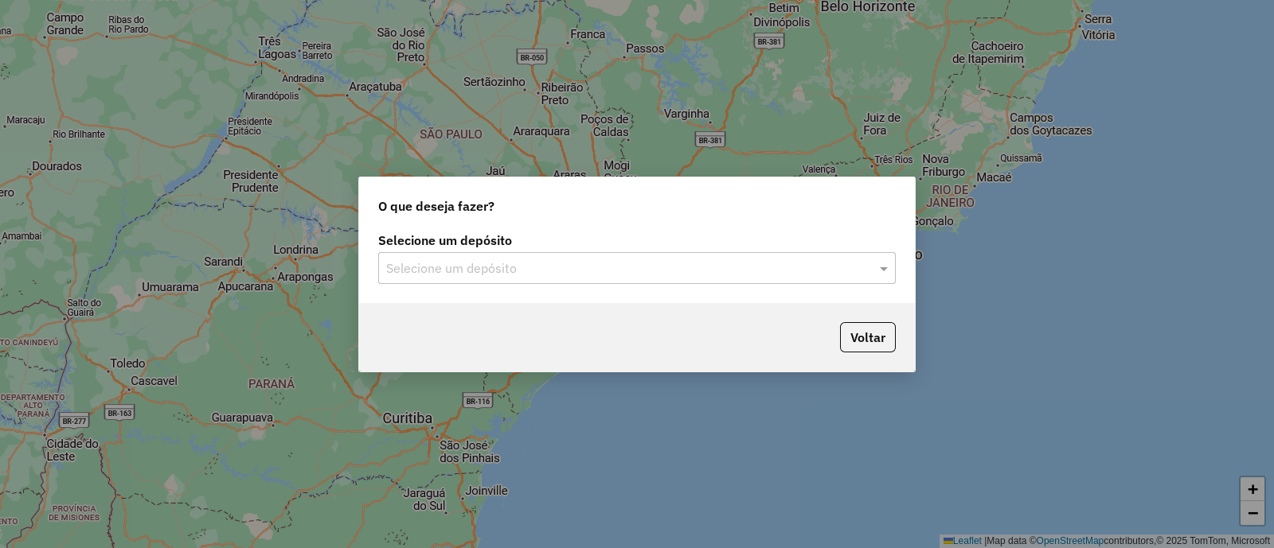
click at [494, 266] on input "text" at bounding box center [621, 269] width 470 height 19
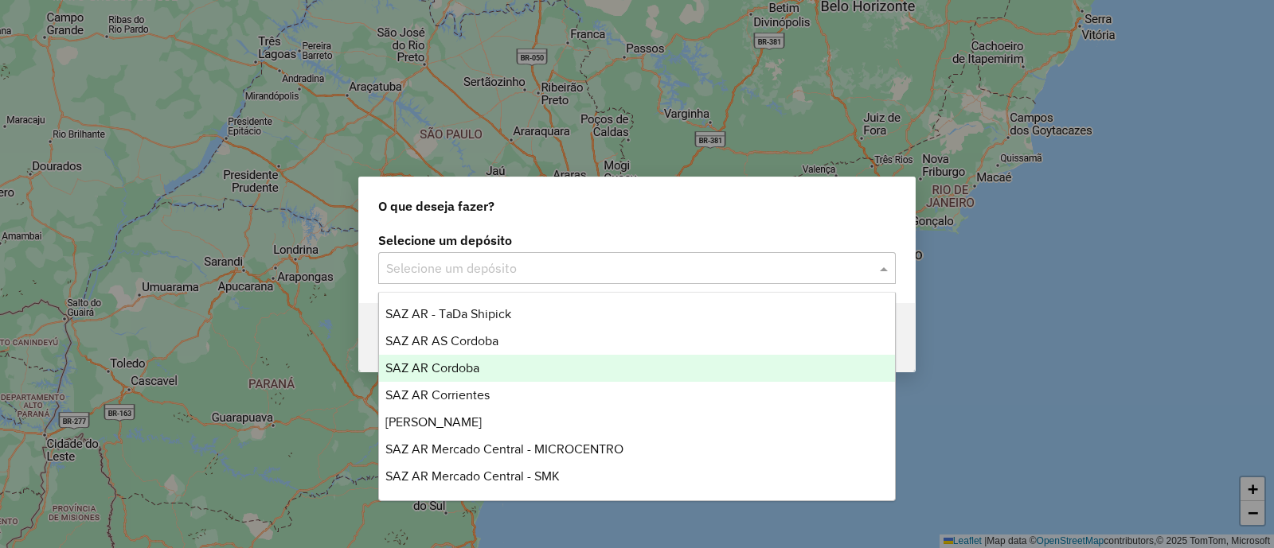
click at [494, 367] on div "SAZ AR Cordoba" at bounding box center [637, 368] width 516 height 27
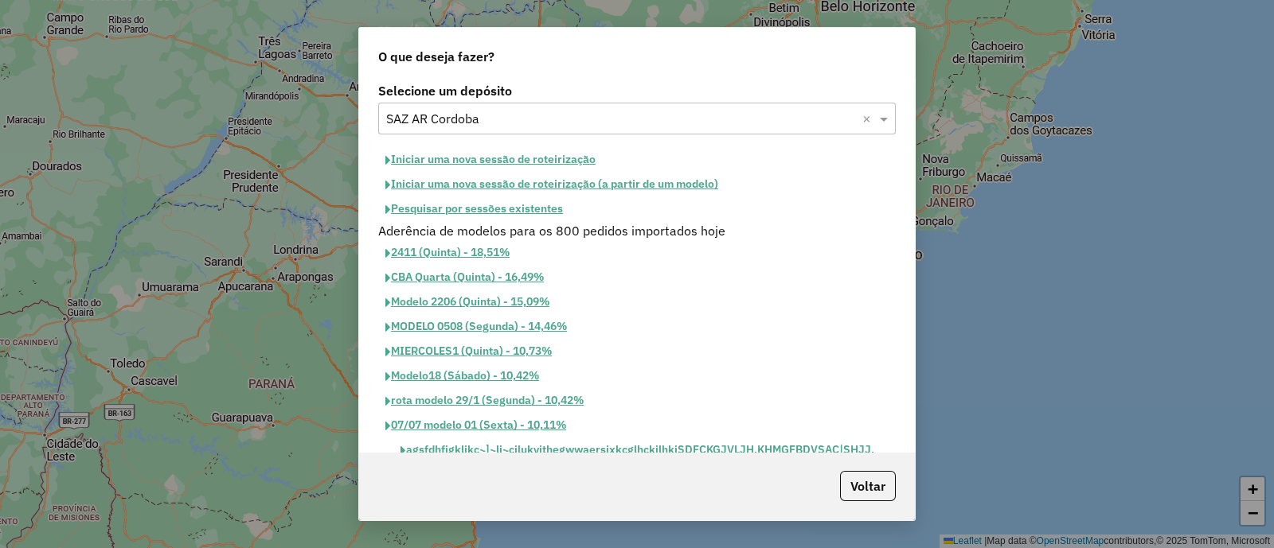
click at [509, 164] on button "Iniciar uma nova sessão de roteirização" at bounding box center [490, 159] width 224 height 25
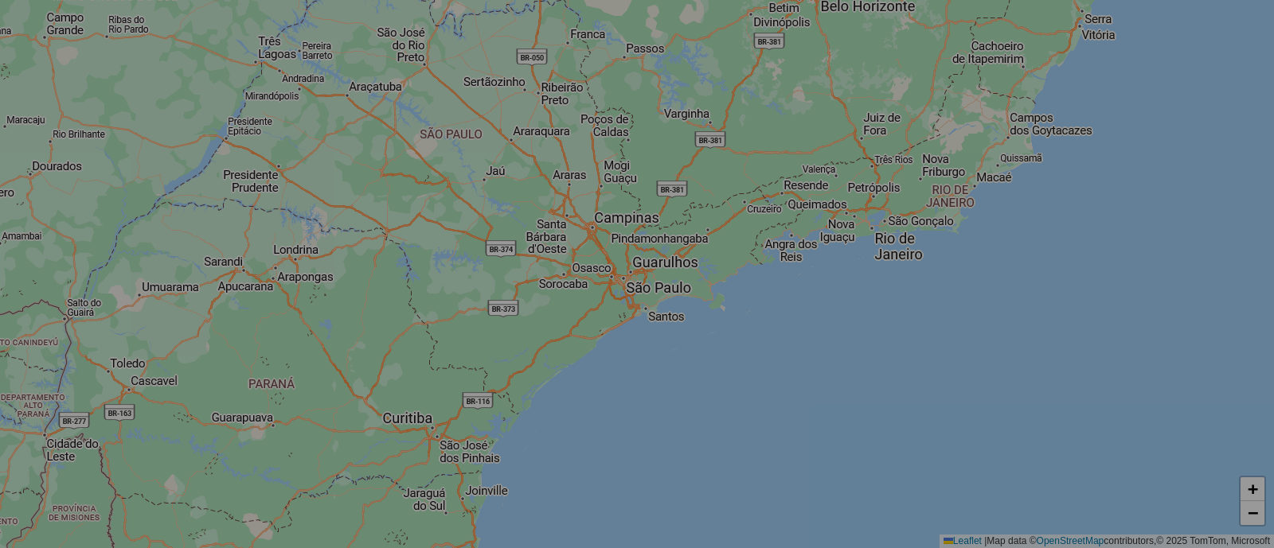
select select "*"
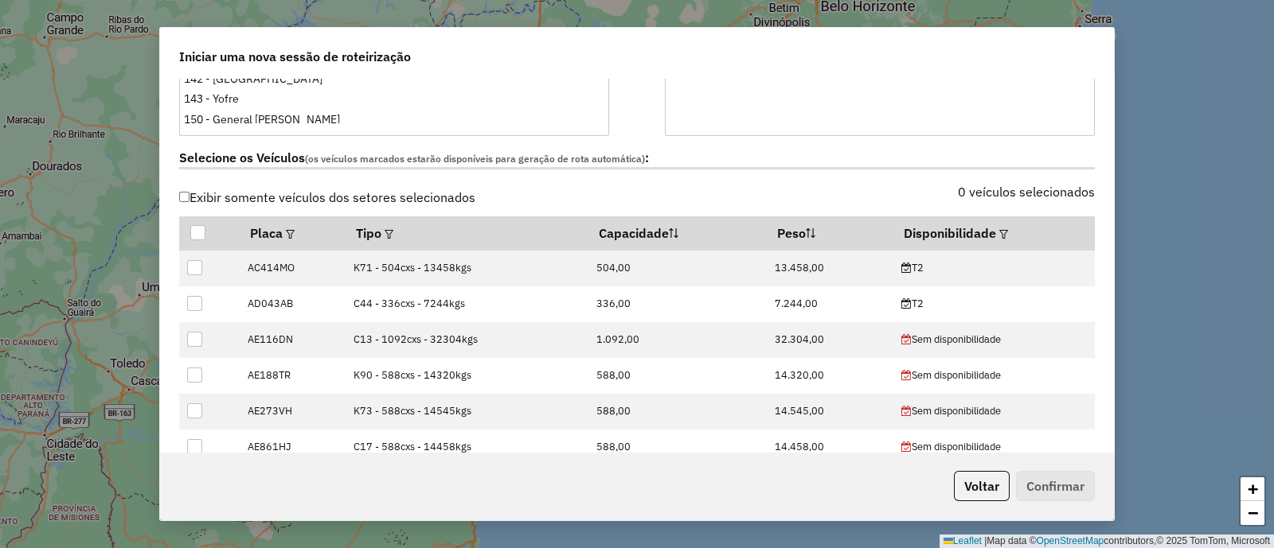
scroll to position [498, 0]
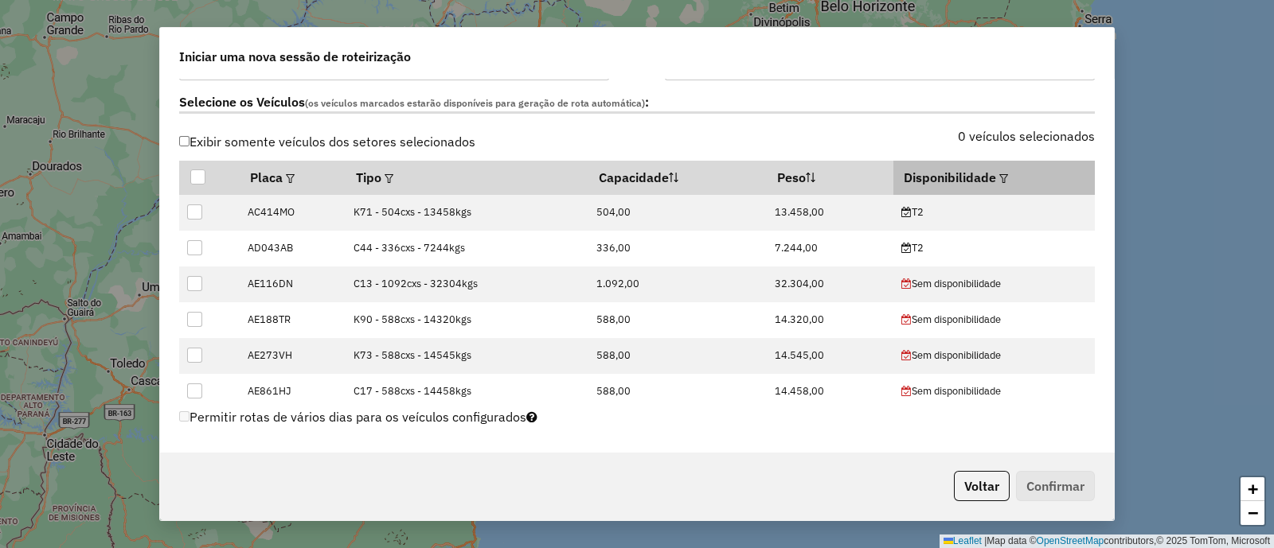
click at [1007, 176] on th "Disponibilidade" at bounding box center [993, 177] width 201 height 33
click at [999, 176] on em at bounding box center [1003, 178] width 9 height 9
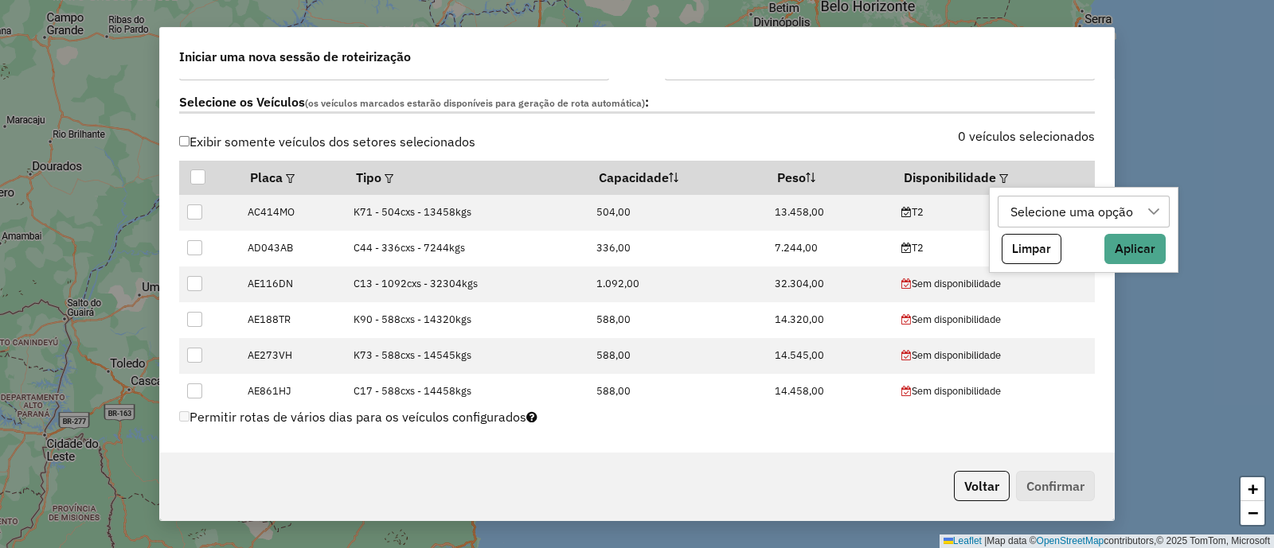
click at [1057, 213] on div "Selecione uma opção" at bounding box center [1072, 212] width 134 height 30
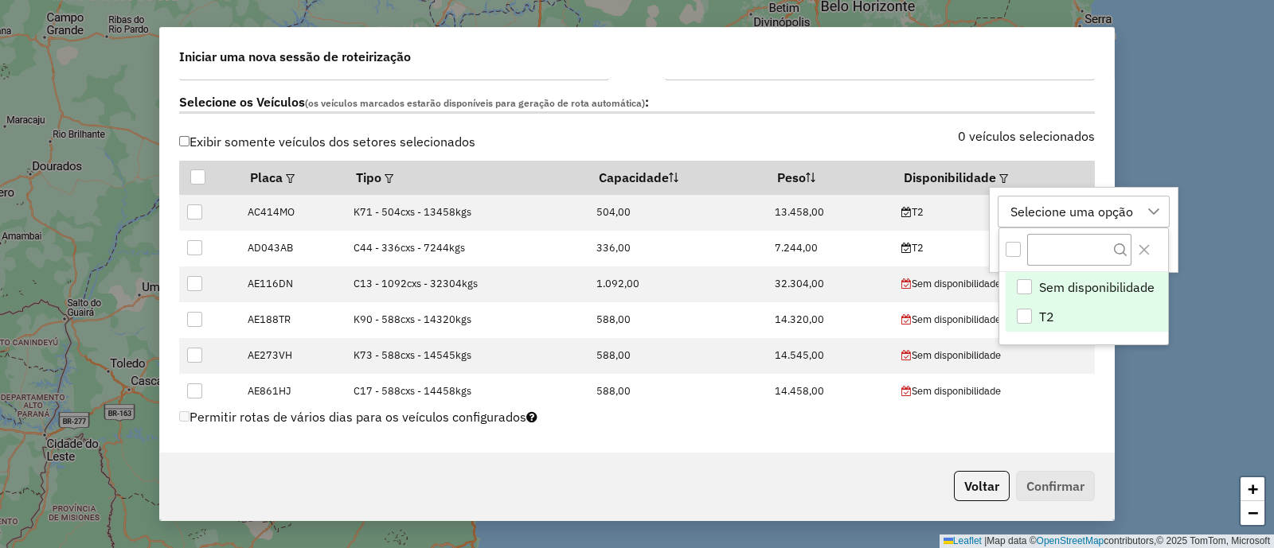
click at [1094, 308] on li "T2" at bounding box center [1086, 317] width 162 height 30
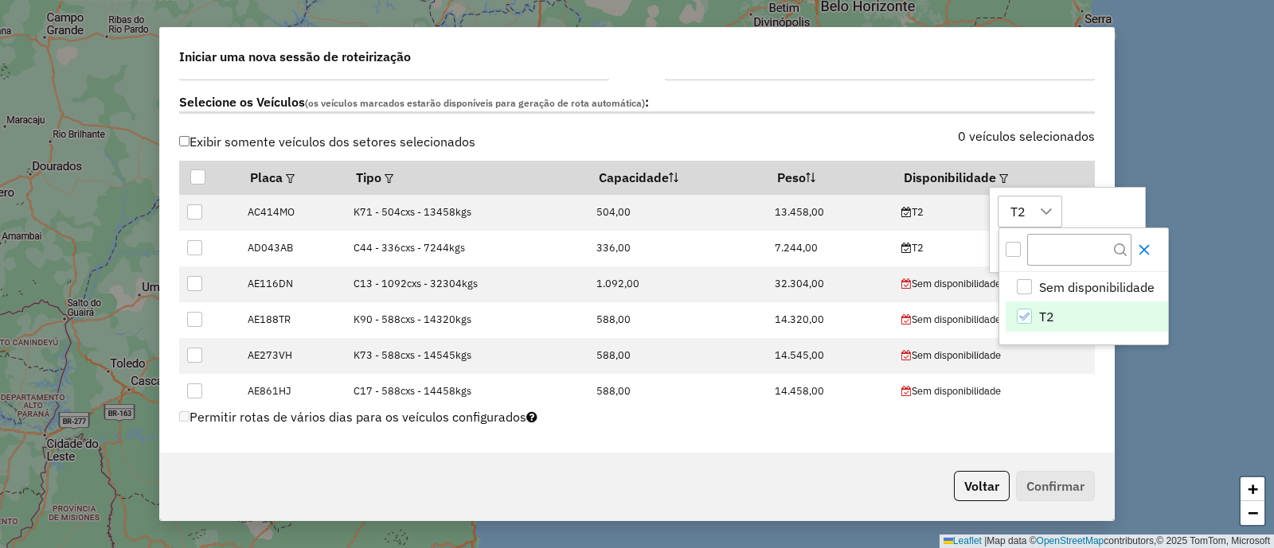
click at [1139, 252] on icon "Close" at bounding box center [1144, 250] width 13 height 13
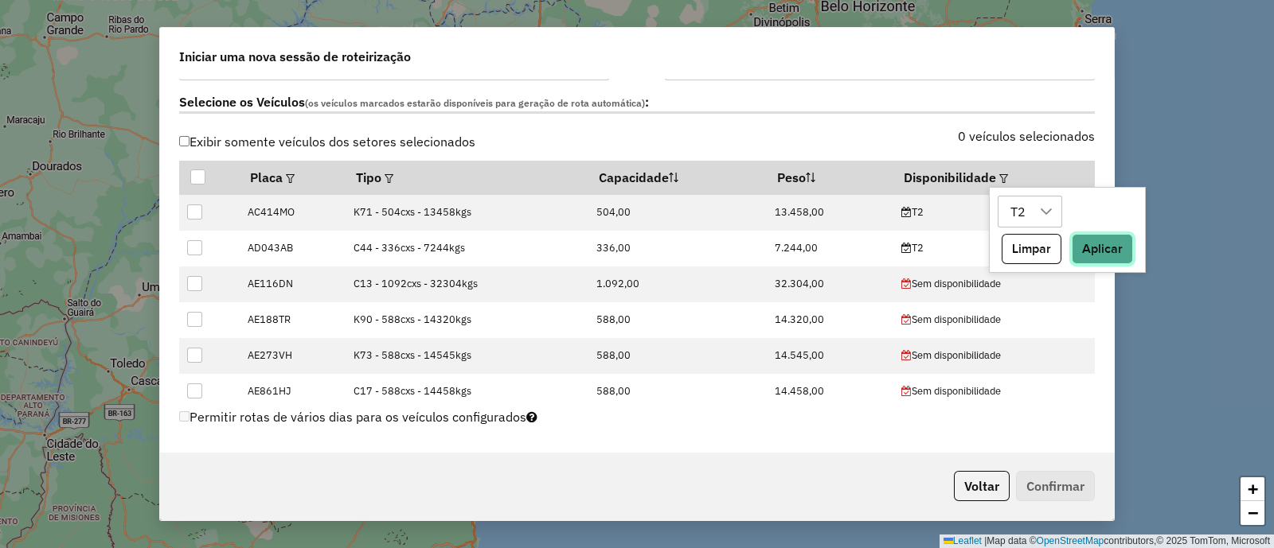
click at [1122, 245] on button "Aplicar" at bounding box center [1101, 249] width 61 height 30
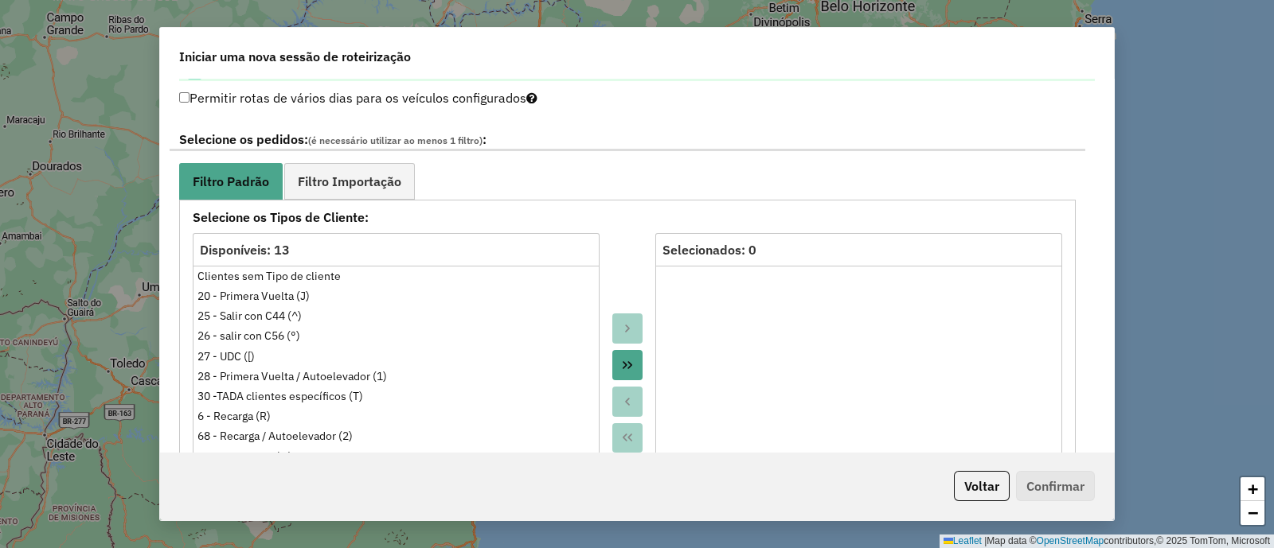
scroll to position [896, 0]
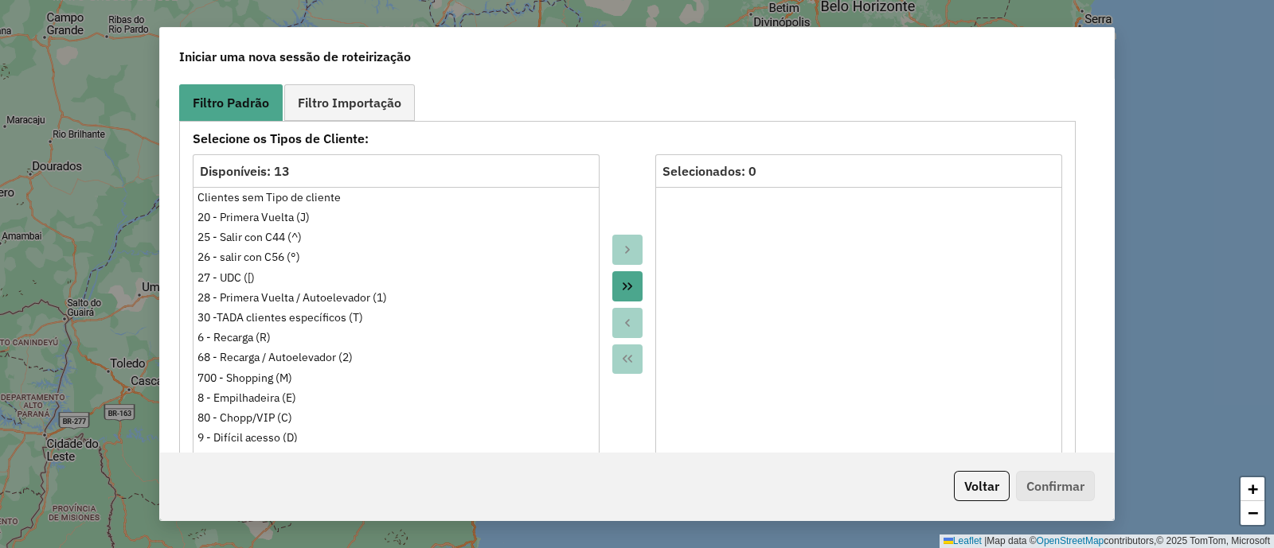
click at [354, 118] on link "Filtro Importação" at bounding box center [349, 102] width 131 height 36
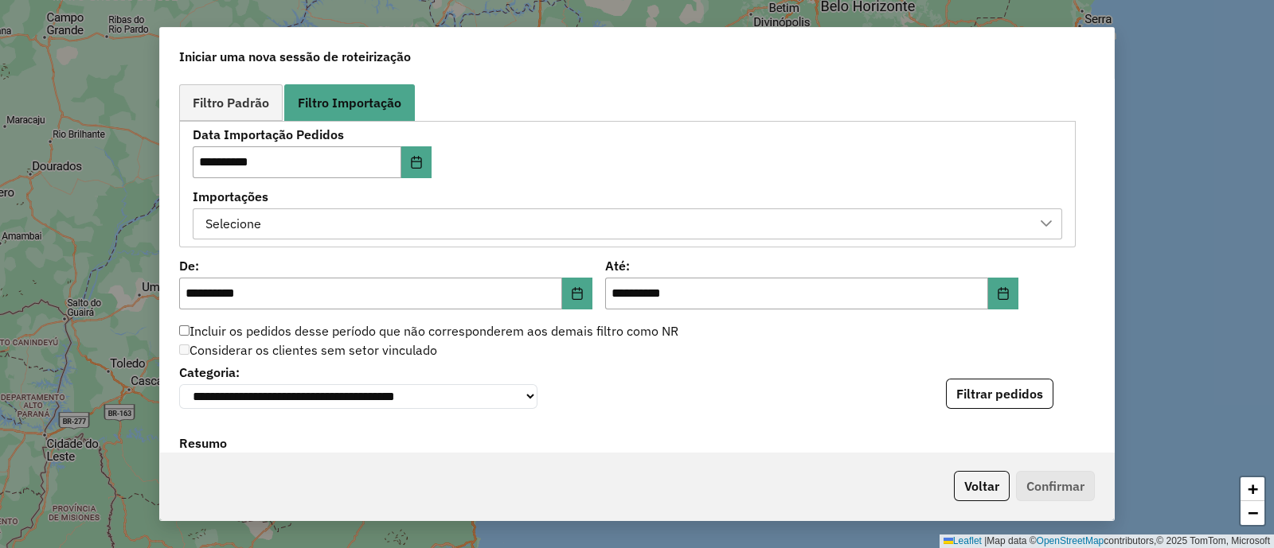
click at [468, 209] on div "Selecione" at bounding box center [615, 224] width 831 height 30
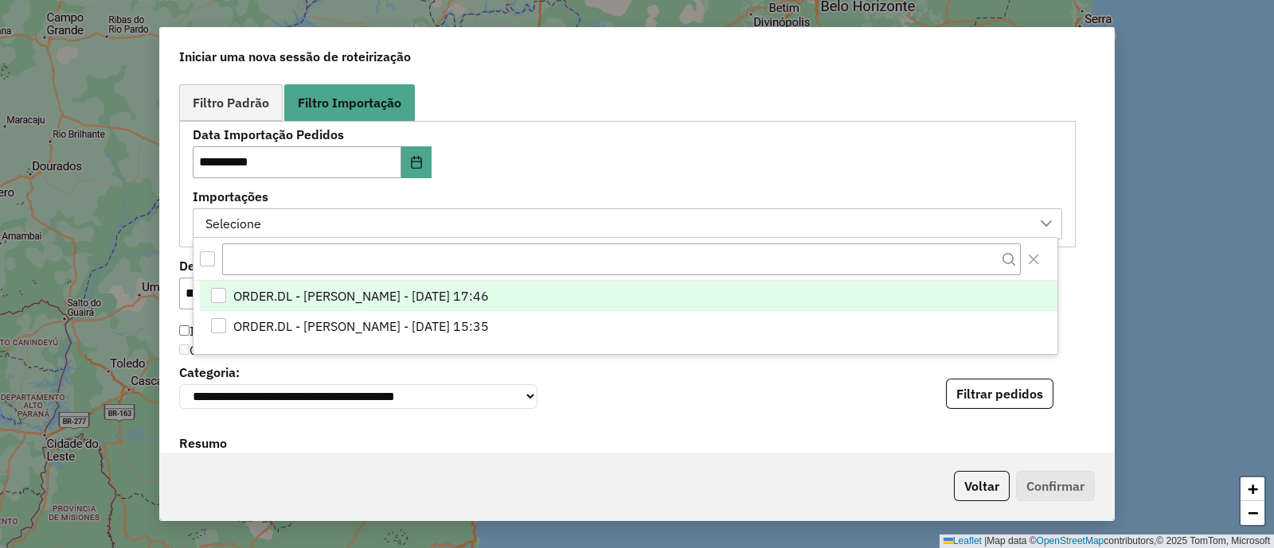
scroll to position [11, 73]
click at [488, 296] on span "ORDER.DL - VITOR GUILHERME EUGENIO DE OLIVEIRA - 01/10/2025 17:46" at bounding box center [360, 296] width 256 height 19
click at [606, 165] on div "**********" at bounding box center [627, 184] width 869 height 111
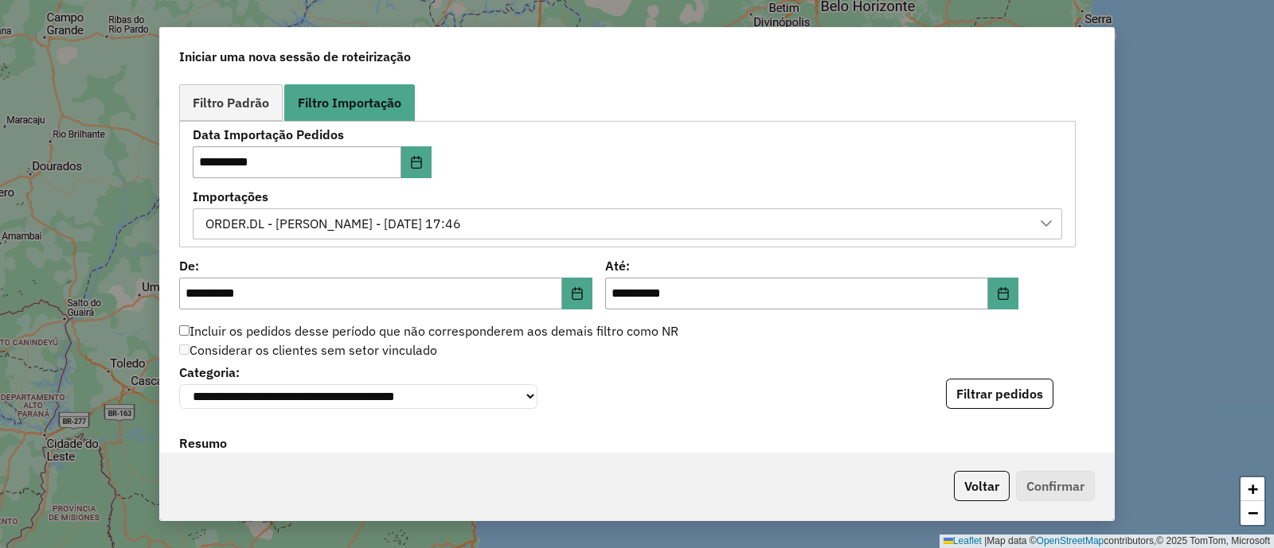
scroll to position [995, 0]
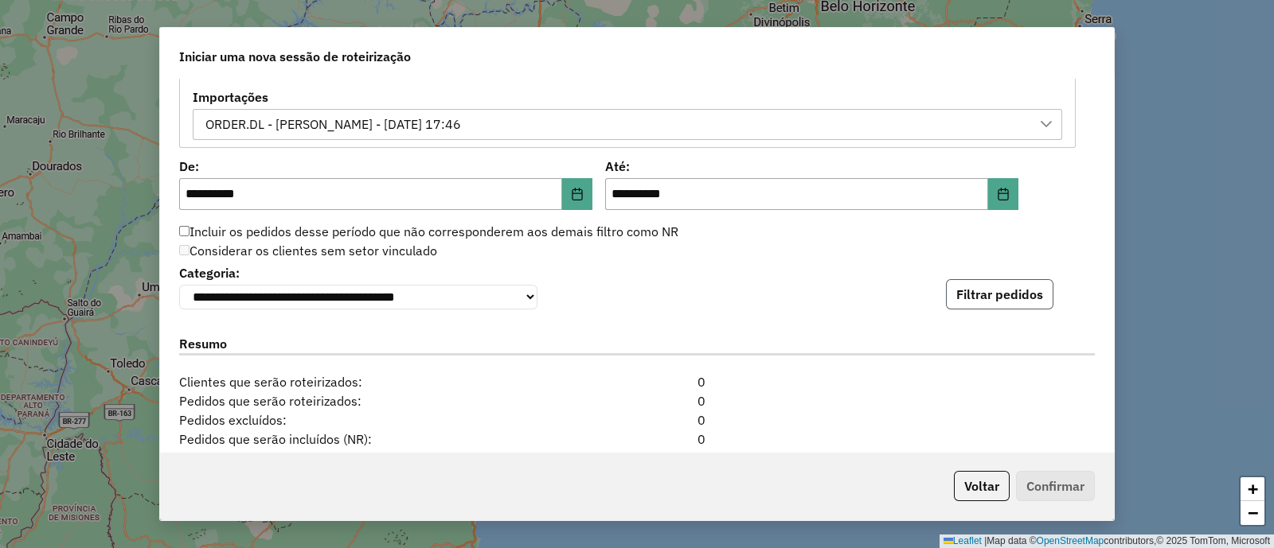
click at [967, 295] on button "Filtrar pedidos" at bounding box center [999, 294] width 107 height 30
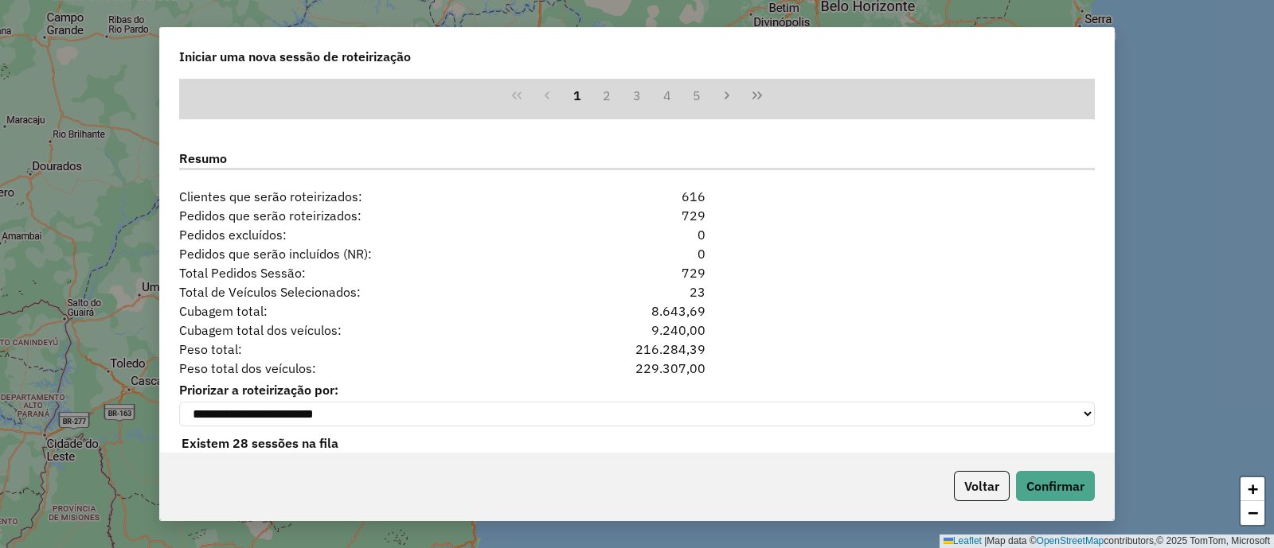
scroll to position [1542, 0]
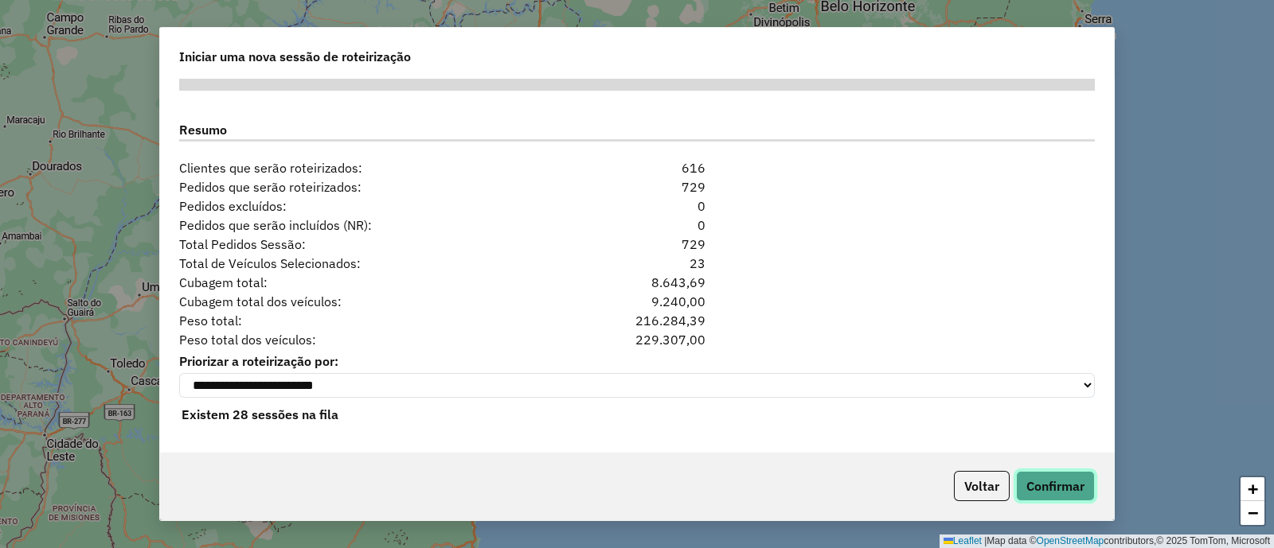
click at [1056, 489] on button "Confirmar" at bounding box center [1055, 486] width 79 height 30
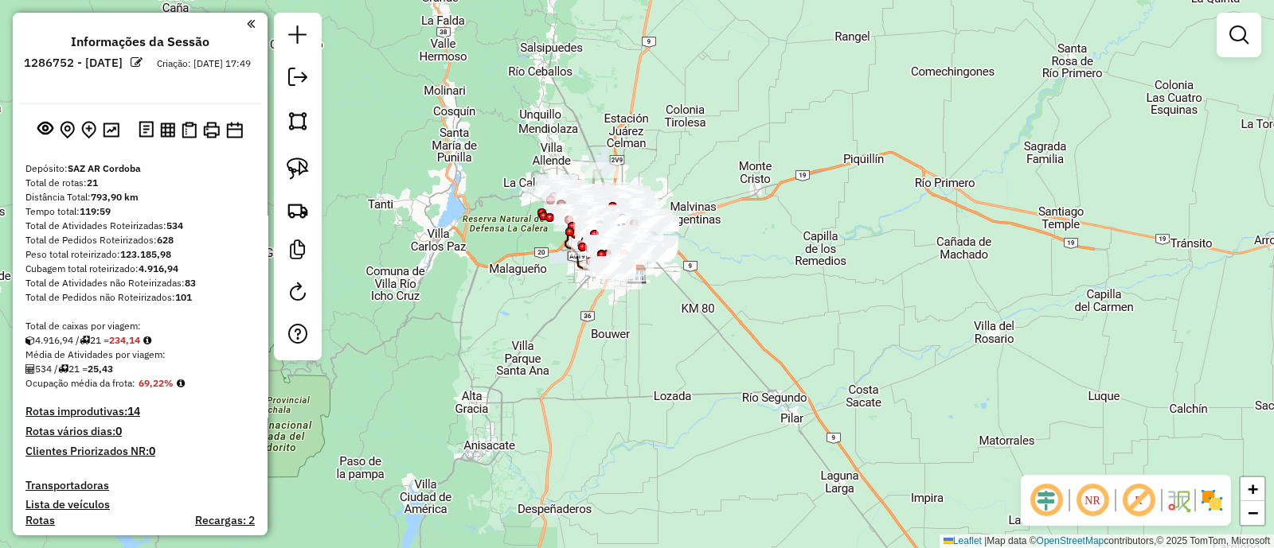
click at [543, 357] on div "Janela de atendimento Grade de atendimento Capacidade Transportadoras Veículos …" at bounding box center [637, 274] width 1274 height 548
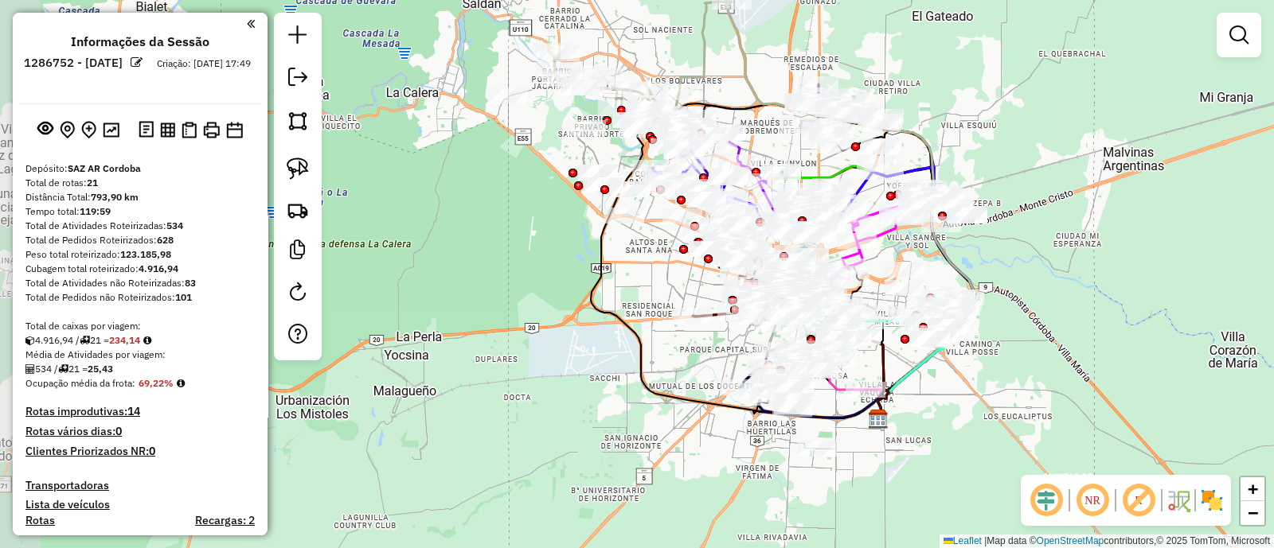
drag, startPoint x: 510, startPoint y: 305, endPoint x: 590, endPoint y: 353, distance: 92.8
click at [590, 353] on div "Janela de atendimento Grade de atendimento Capacidade Transportadoras Veículos …" at bounding box center [637, 274] width 1274 height 548
click at [1211, 498] on img at bounding box center [1211, 500] width 25 height 25
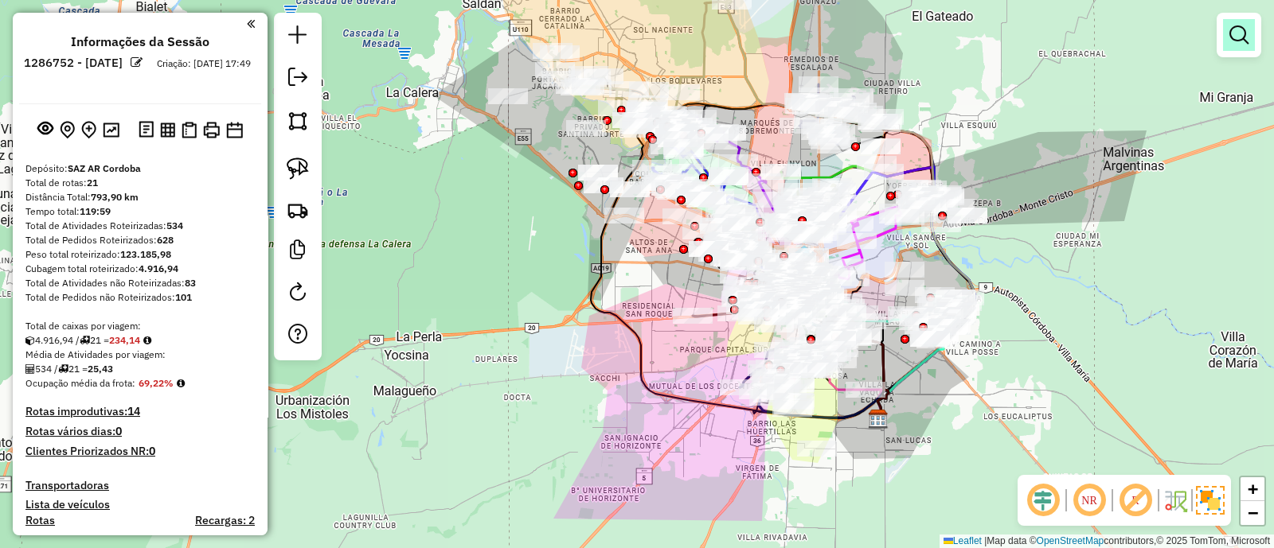
click at [1224, 35] on link at bounding box center [1239, 35] width 32 height 32
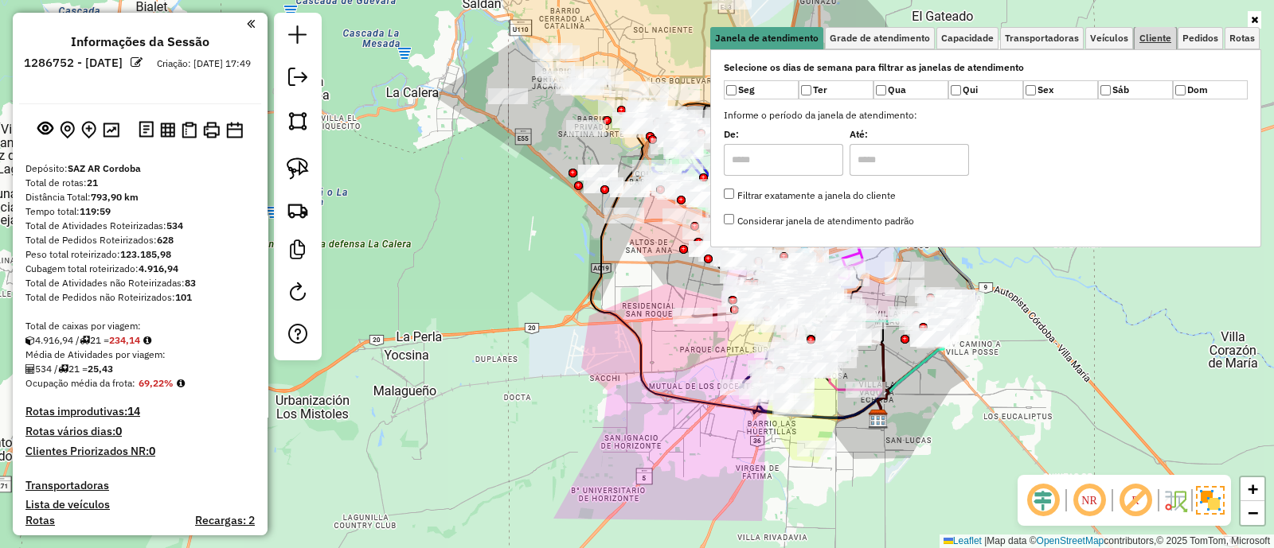
click at [1148, 41] on span "Cliente" at bounding box center [1155, 38] width 32 height 10
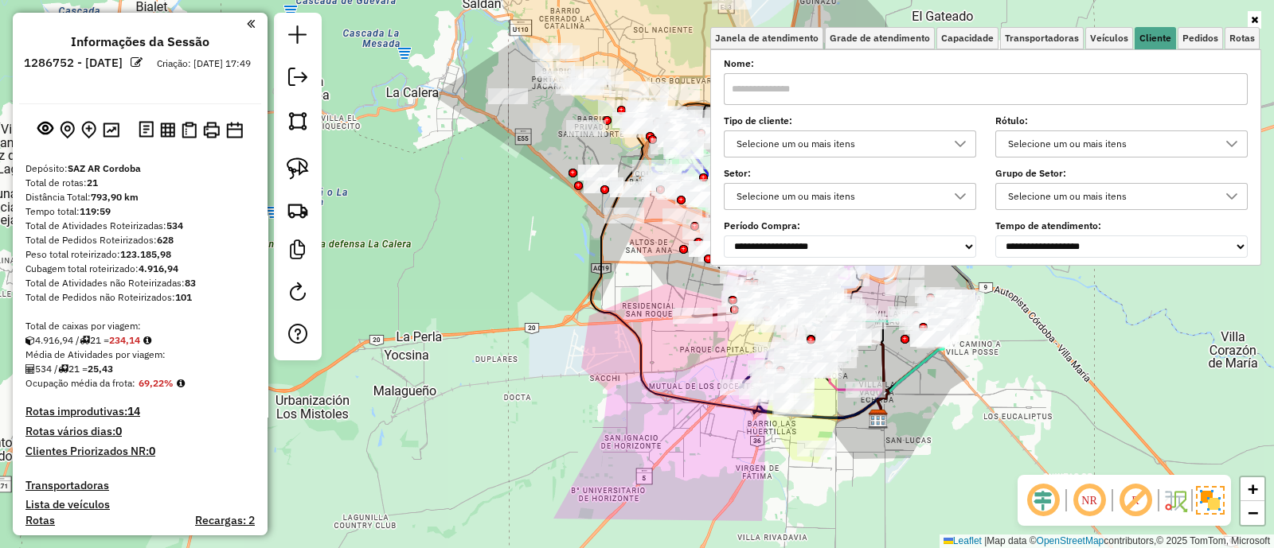
click at [855, 144] on div "Selecione um ou mais itens" at bounding box center [838, 143] width 214 height 25
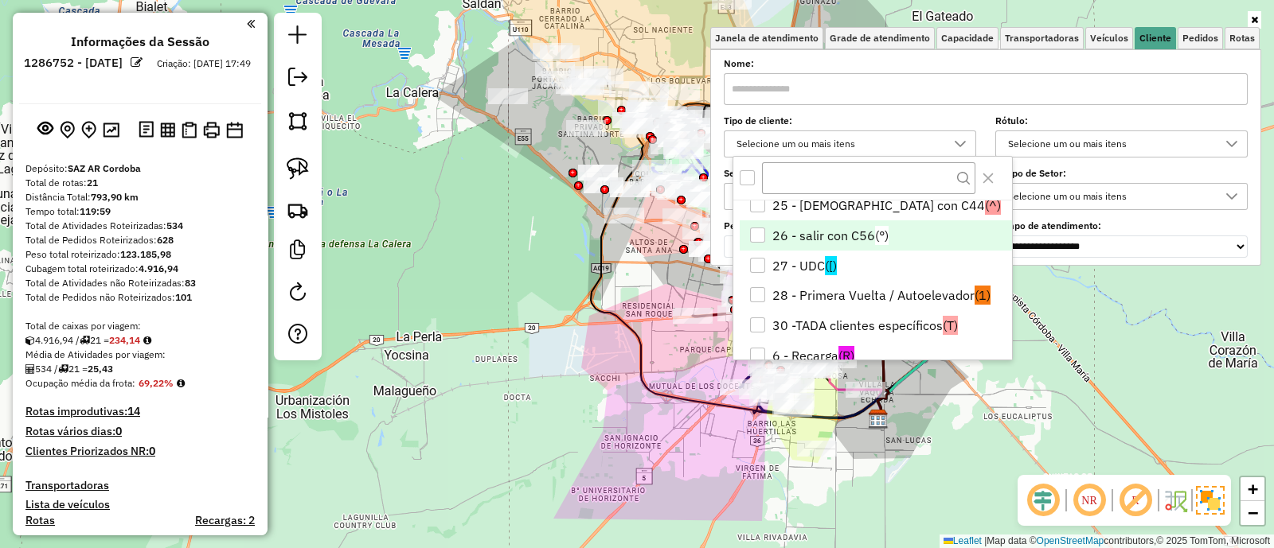
scroll to position [99, 0]
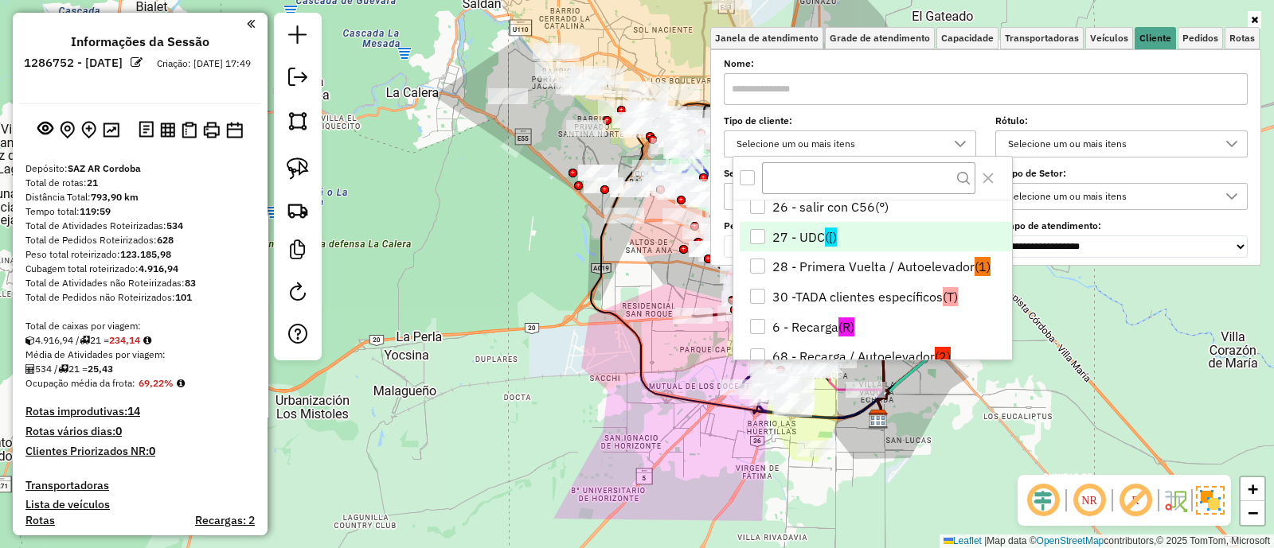
click at [817, 225] on li "27 - UDC ([)" at bounding box center [876, 237] width 272 height 30
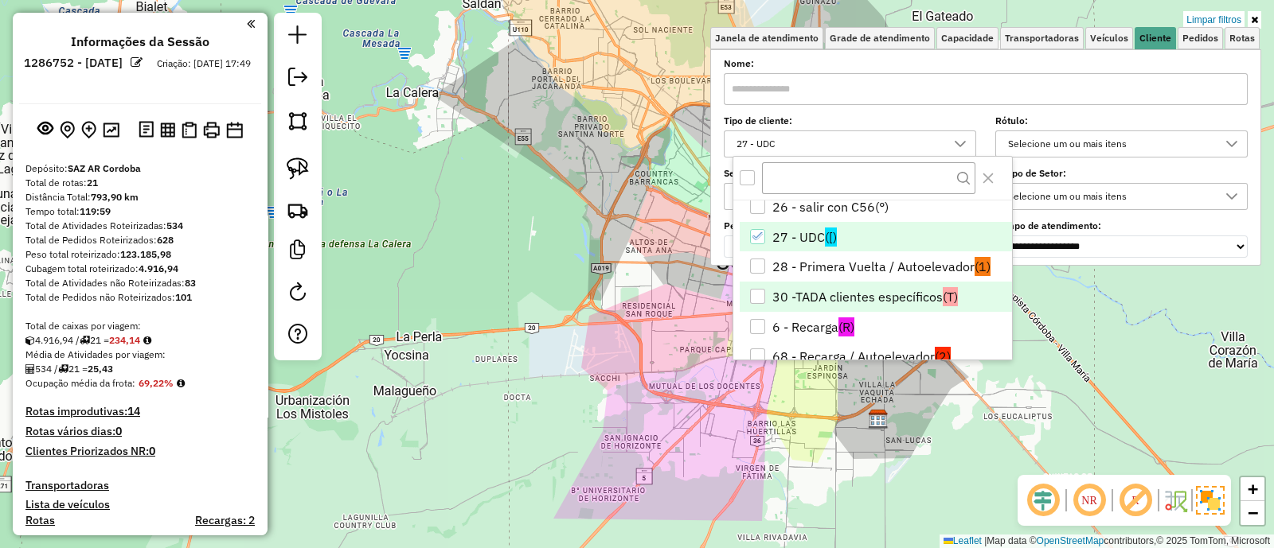
click at [836, 292] on li "30 -TADA clientes específicos (T)" at bounding box center [876, 297] width 272 height 30
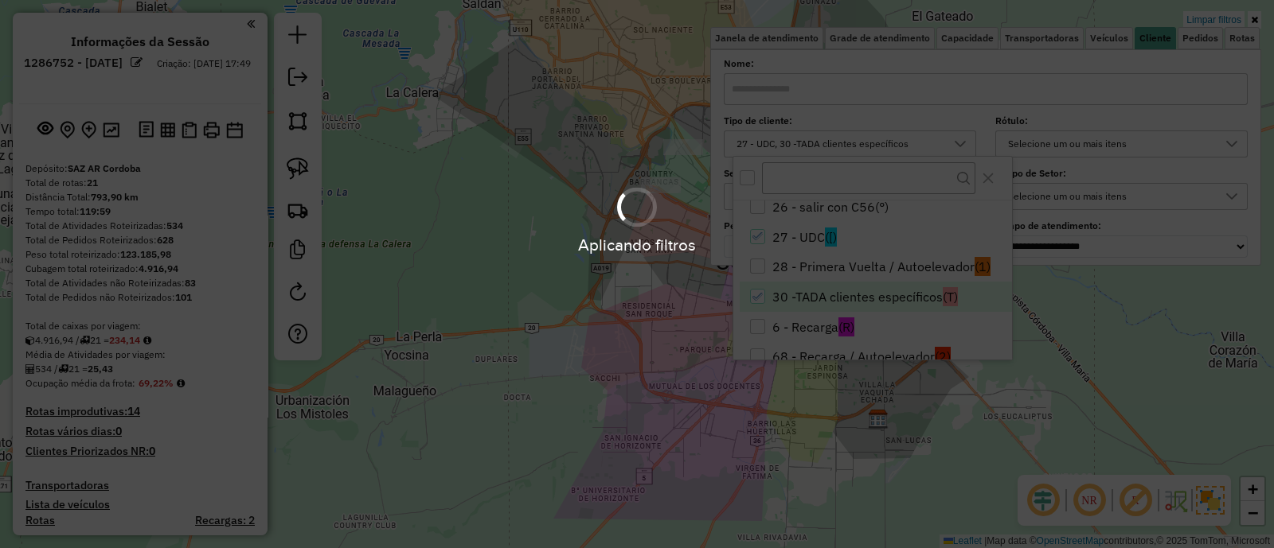
click at [606, 345] on div "Aplicando filtros" at bounding box center [637, 274] width 1274 height 548
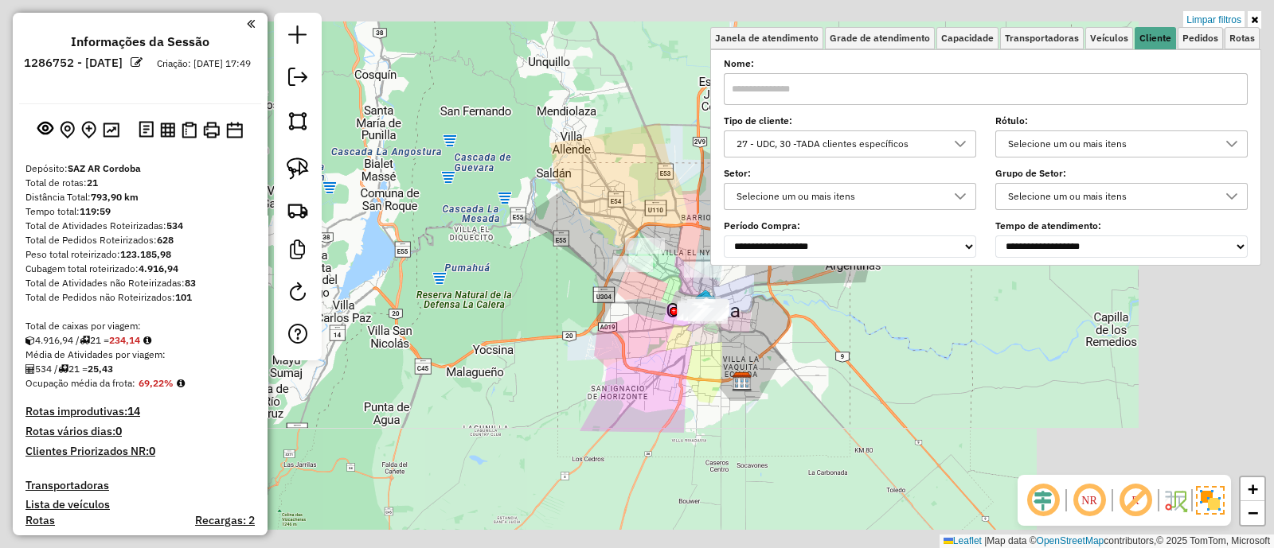
click at [607, 345] on div "Limpar filtros Janela de atendimento Grade de atendimento Capacidade Transporta…" at bounding box center [637, 274] width 1274 height 548
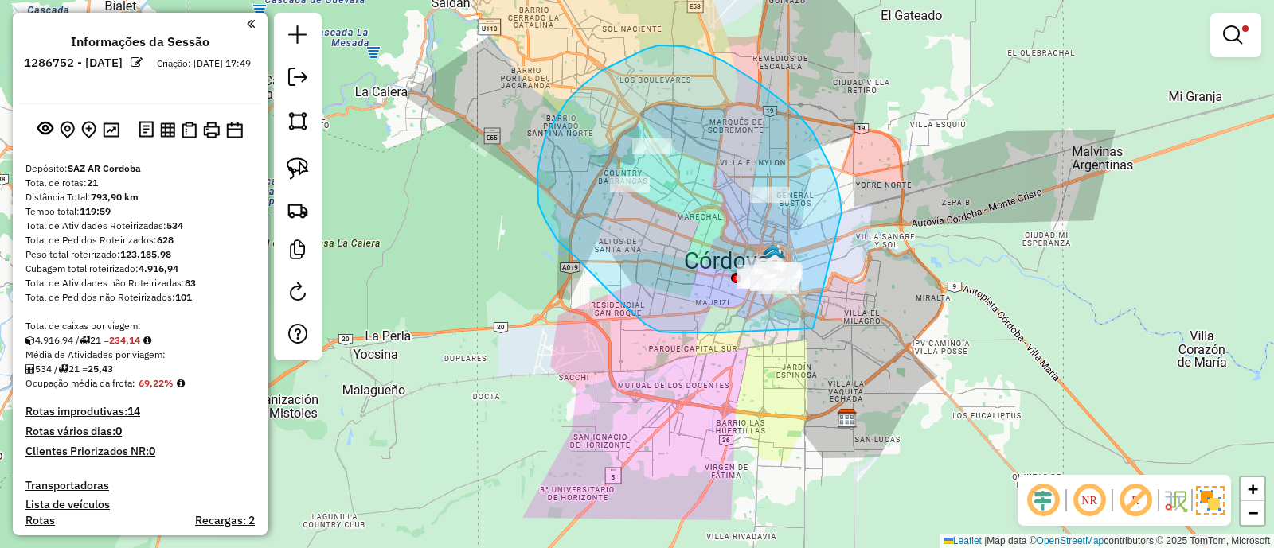
drag, startPoint x: 829, startPoint y: 165, endPoint x: 848, endPoint y: 322, distance: 157.9
click at [848, 322] on div "Limpar filtros Janela de atendimento Grade de atendimento Capacidade Transporta…" at bounding box center [637, 274] width 1274 height 548
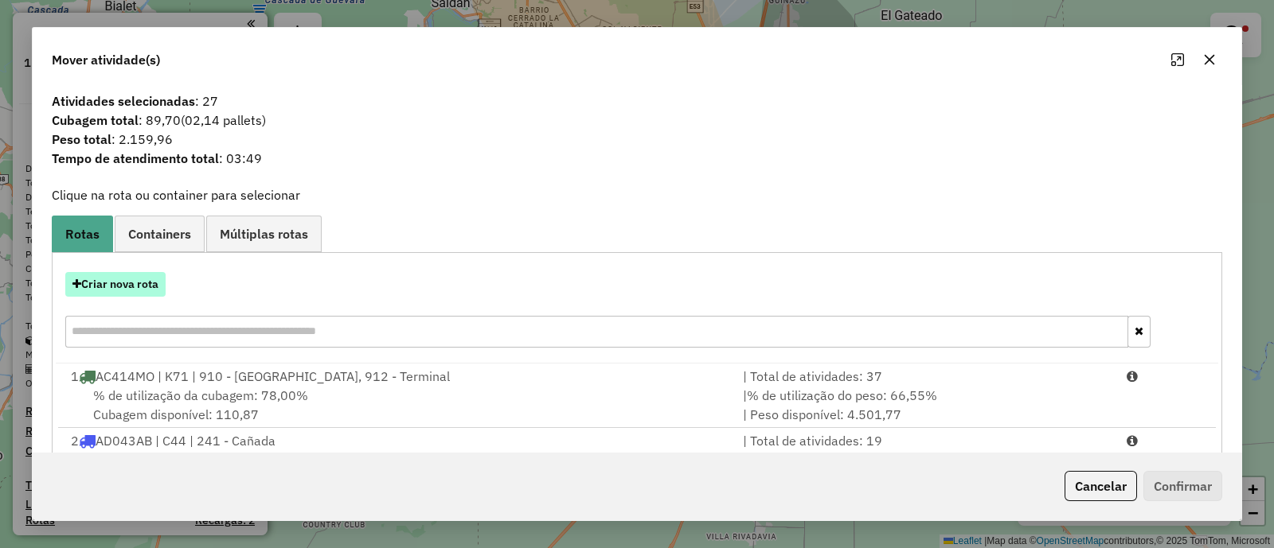
click at [134, 279] on button "Criar nova rota" at bounding box center [115, 284] width 100 height 25
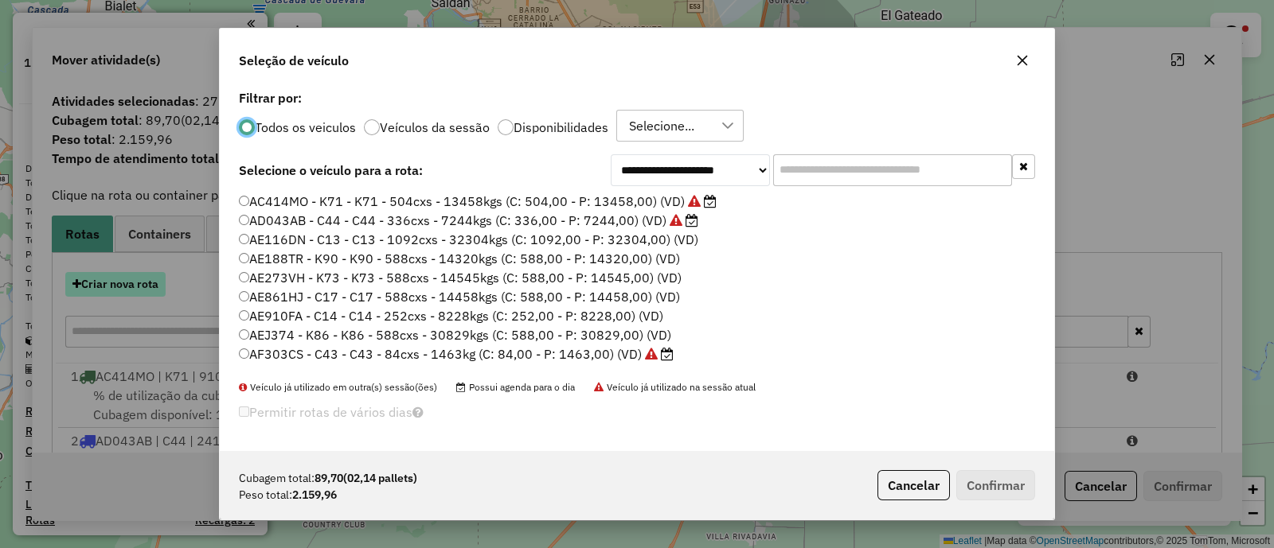
scroll to position [8, 5]
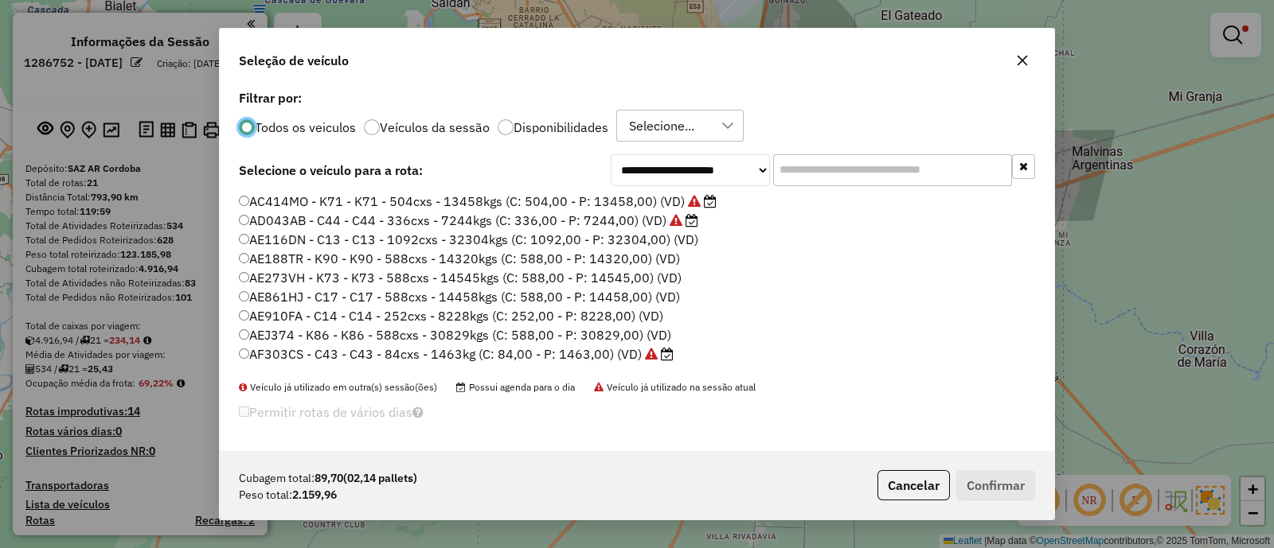
click at [841, 169] on input "text" at bounding box center [892, 170] width 239 height 32
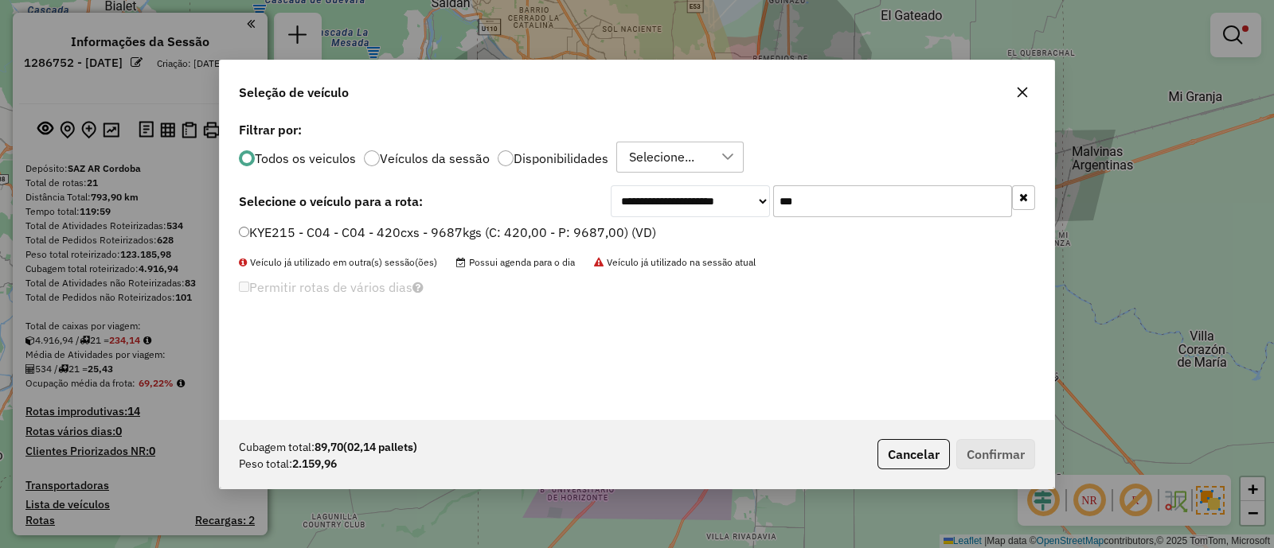
type input "***"
click at [565, 224] on label "KYE215 - C04 - C04 - 420cxs - 9687kgs (C: 420,00 - P: 9687,00) (VD)" at bounding box center [447, 232] width 417 height 19
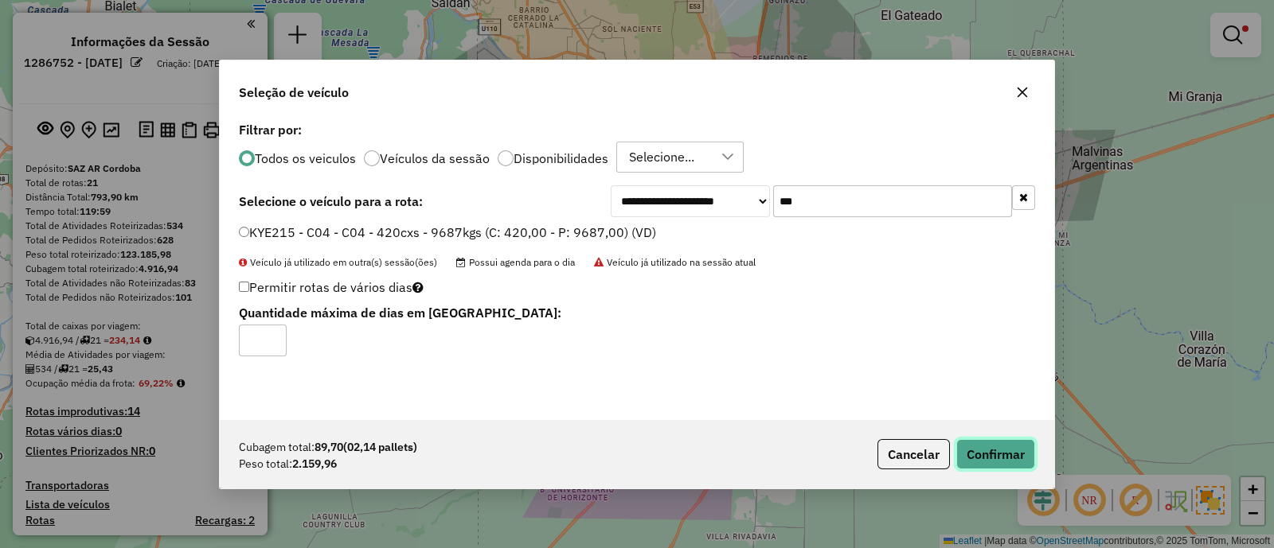
click at [987, 462] on button "Confirmar" at bounding box center [995, 454] width 79 height 30
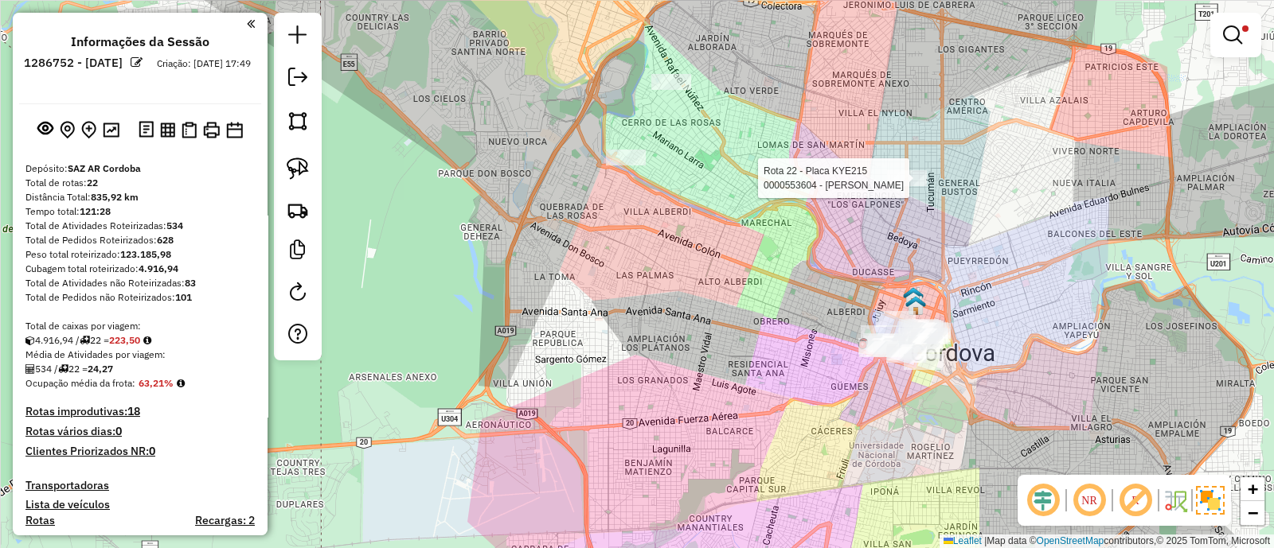
select select "**********"
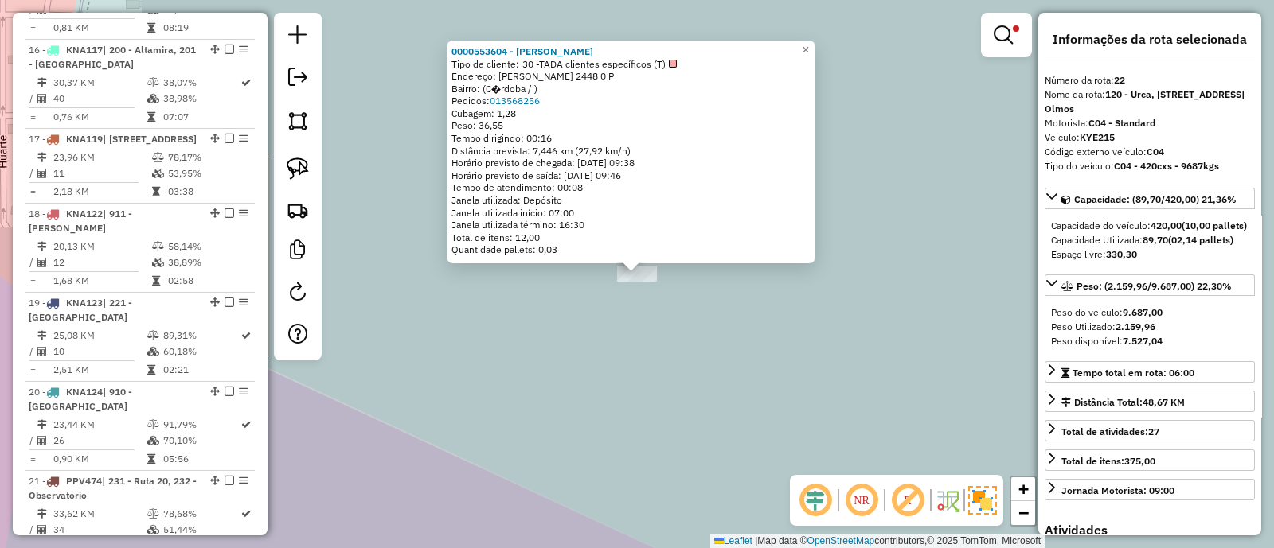
scroll to position [2287, 0]
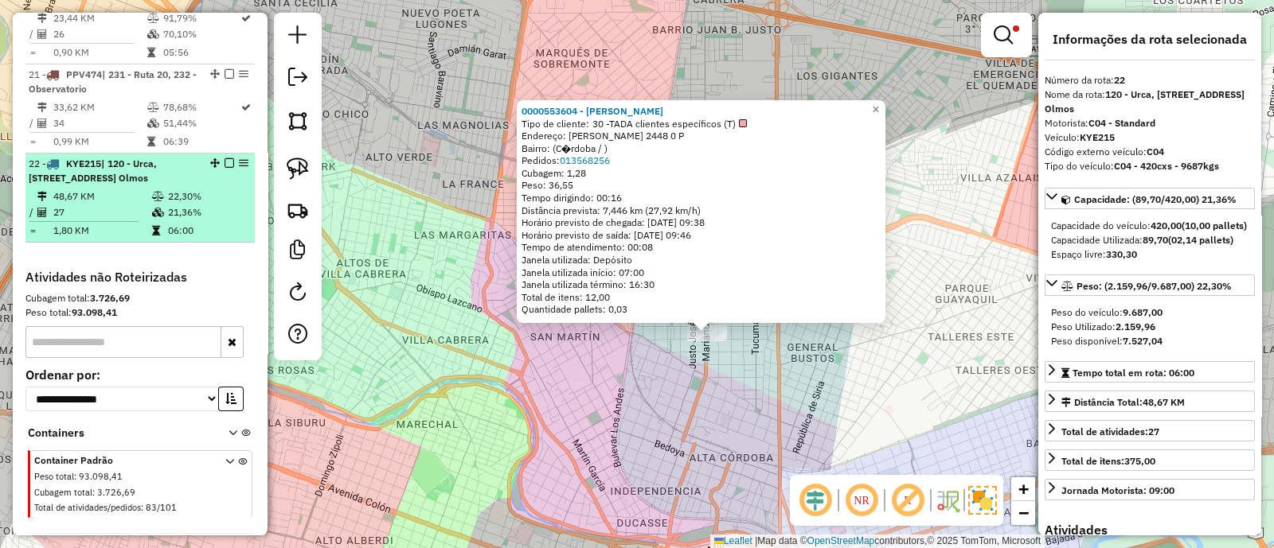
click at [224, 158] on em at bounding box center [229, 163] width 10 height 10
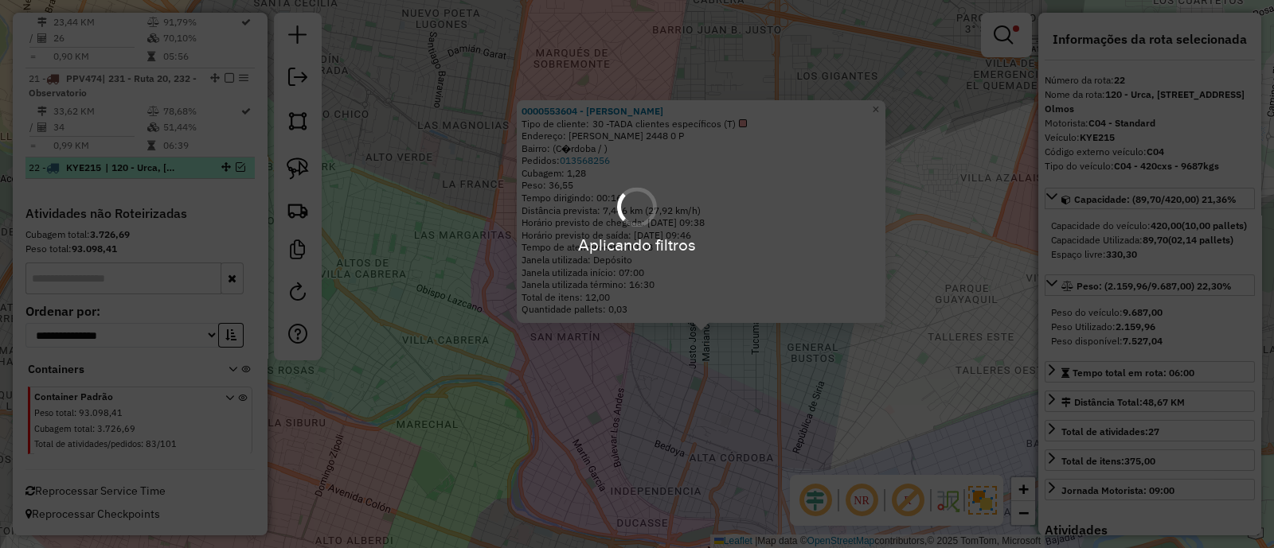
scroll to position [2205, 0]
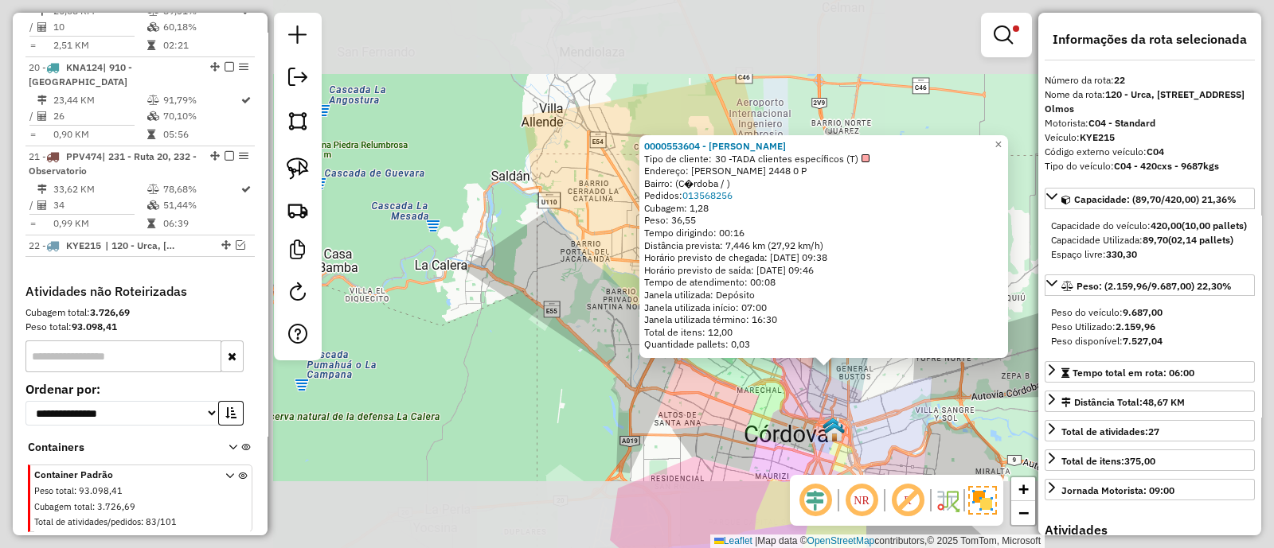
click at [865, 392] on div "0000553604 - Franco Camargo Tipo de cliente: 30 -TADA clientes específicos (T) …" at bounding box center [637, 274] width 1274 height 548
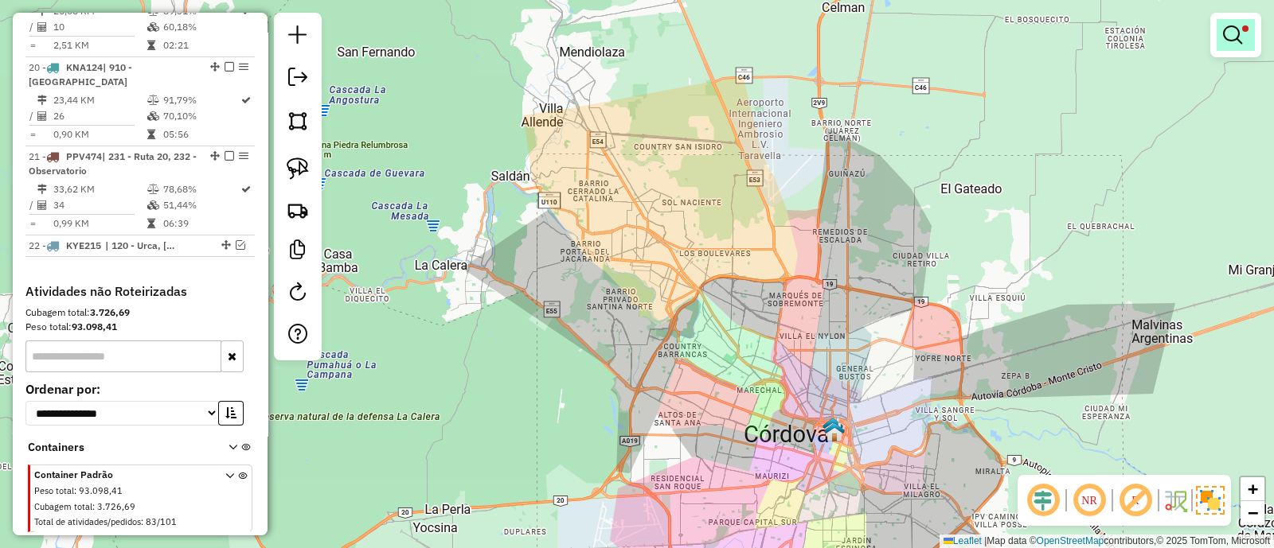
click at [1239, 33] on em at bounding box center [1232, 34] width 19 height 19
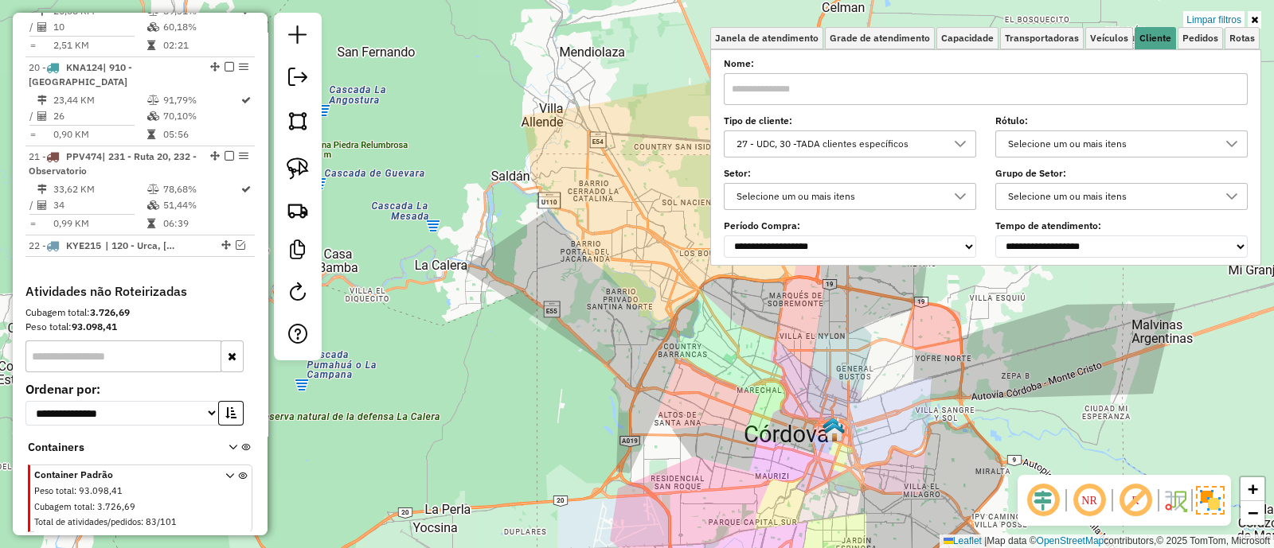
click at [901, 141] on div "27 - UDC, 30 -TADA clientes específicos" at bounding box center [838, 143] width 214 height 25
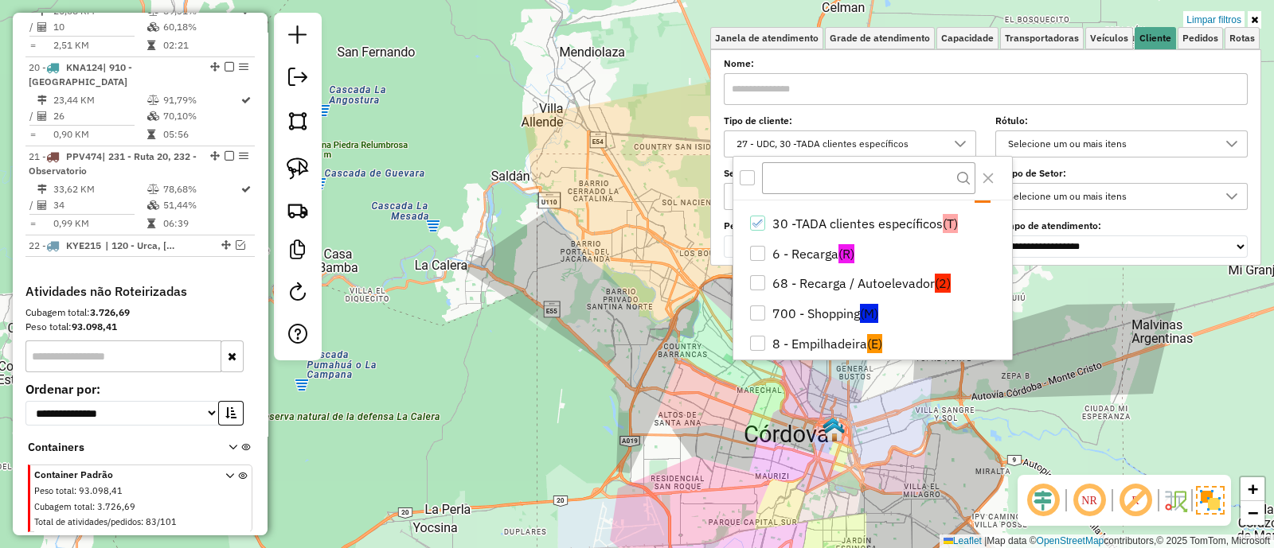
scroll to position [45, 0]
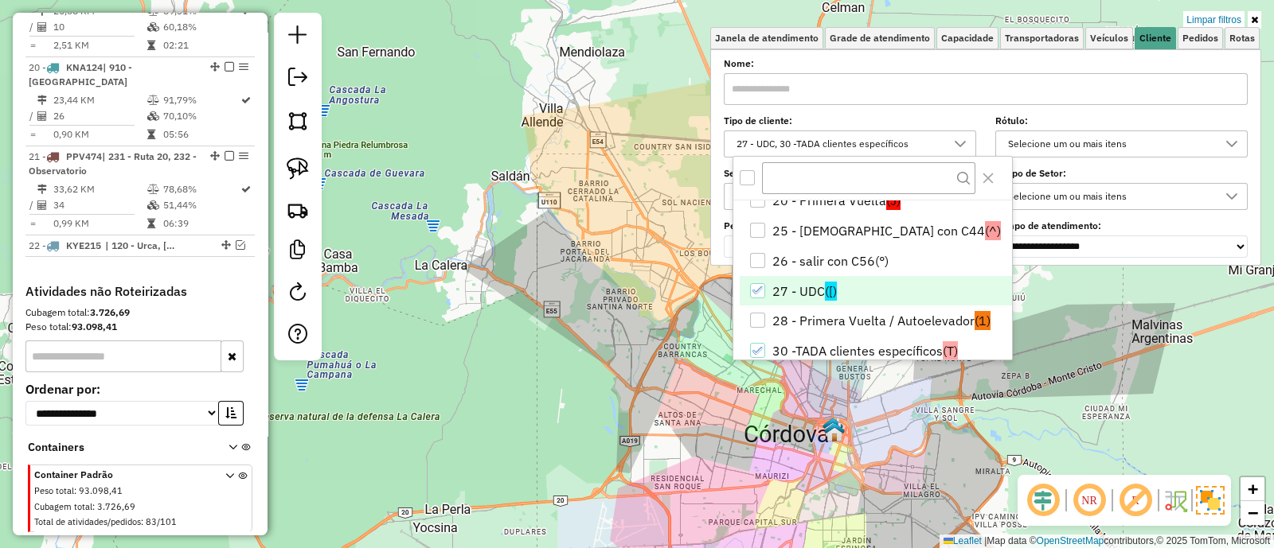
click at [803, 293] on li "27 - UDC ([)" at bounding box center [876, 291] width 272 height 30
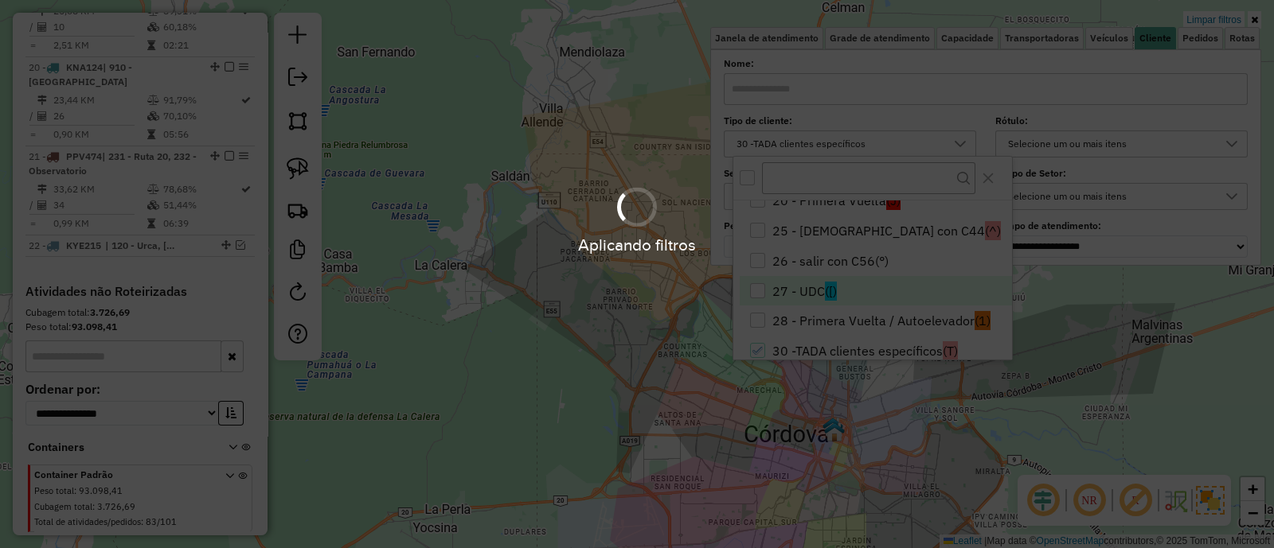
click at [775, 346] on div "Aplicando filtros" at bounding box center [637, 274] width 1274 height 548
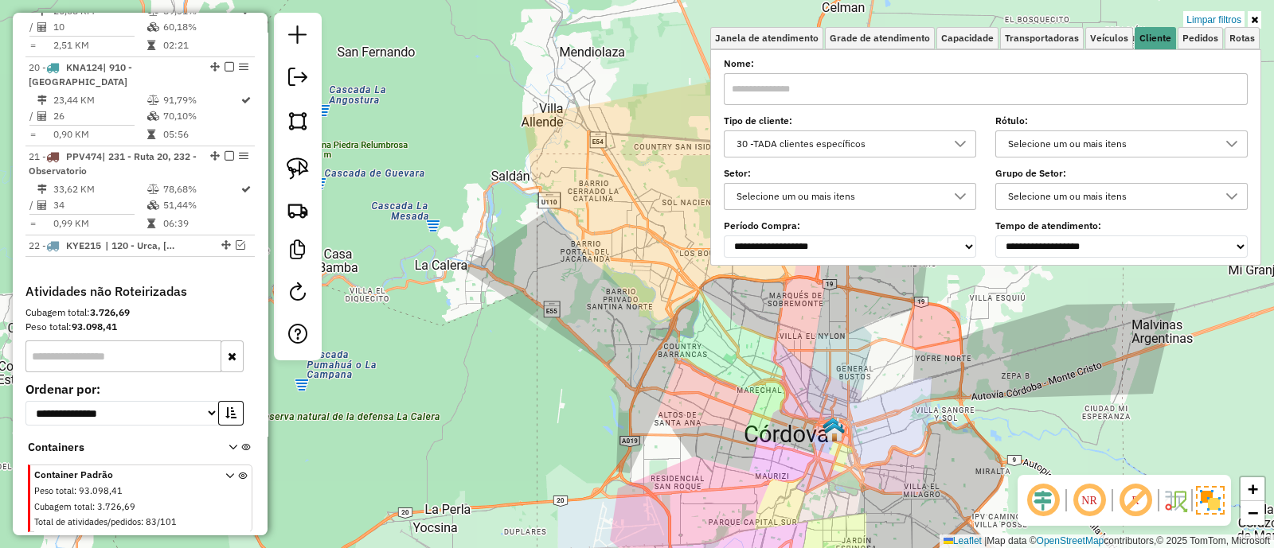
click at [794, 184] on div "Selecione um ou mais itens" at bounding box center [838, 196] width 214 height 25
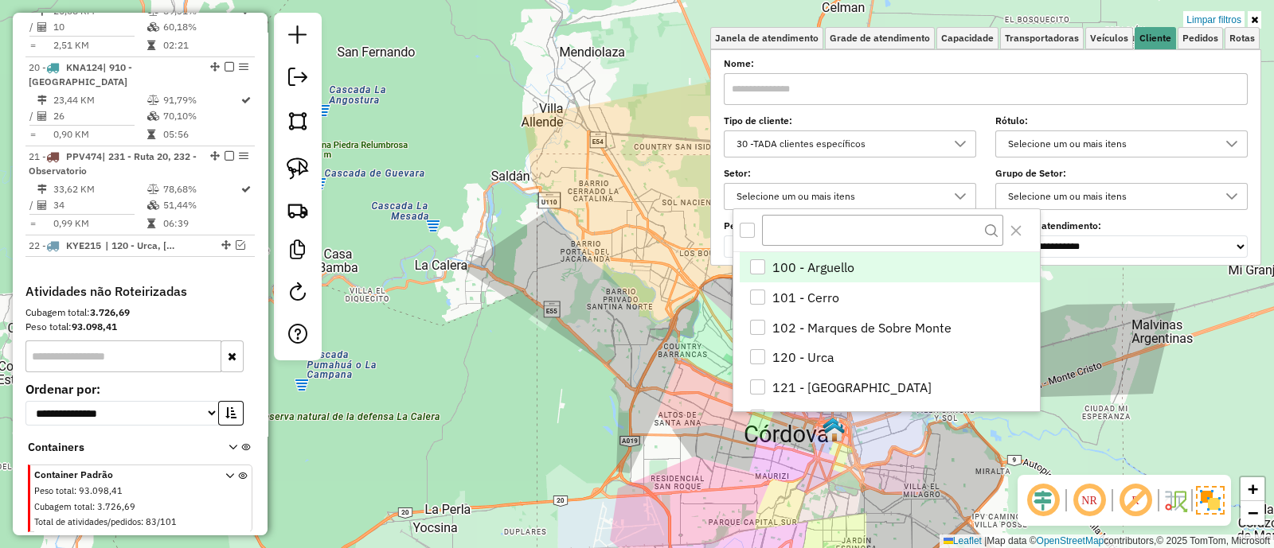
scroll to position [8, 54]
click at [808, 133] on div "30 -TADA clientes específicos" at bounding box center [838, 143] width 214 height 25
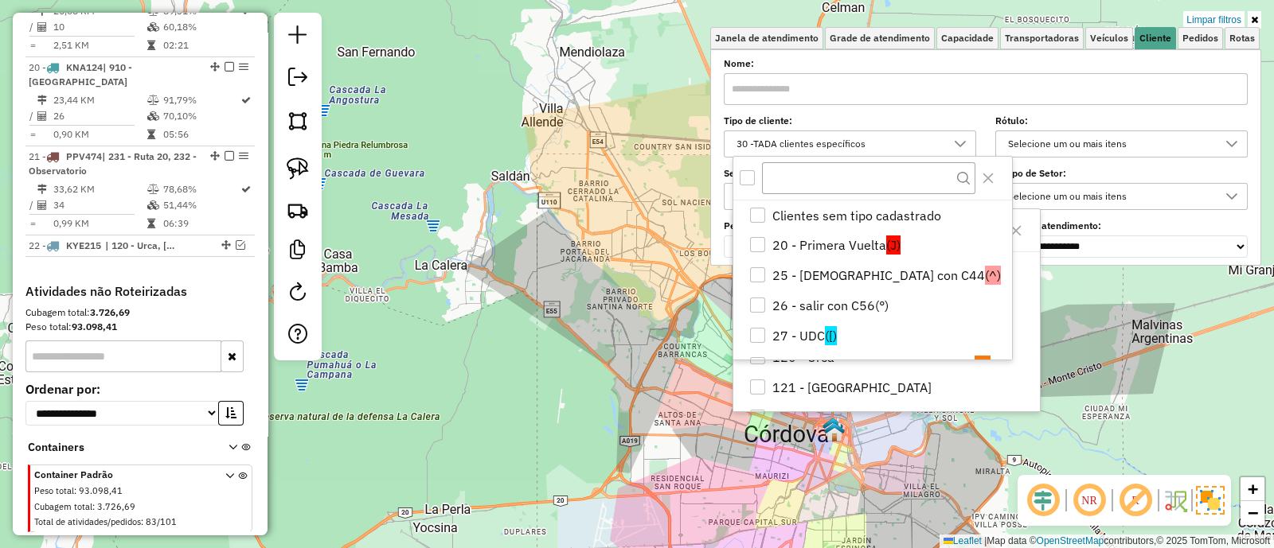
scroll to position [51, 0]
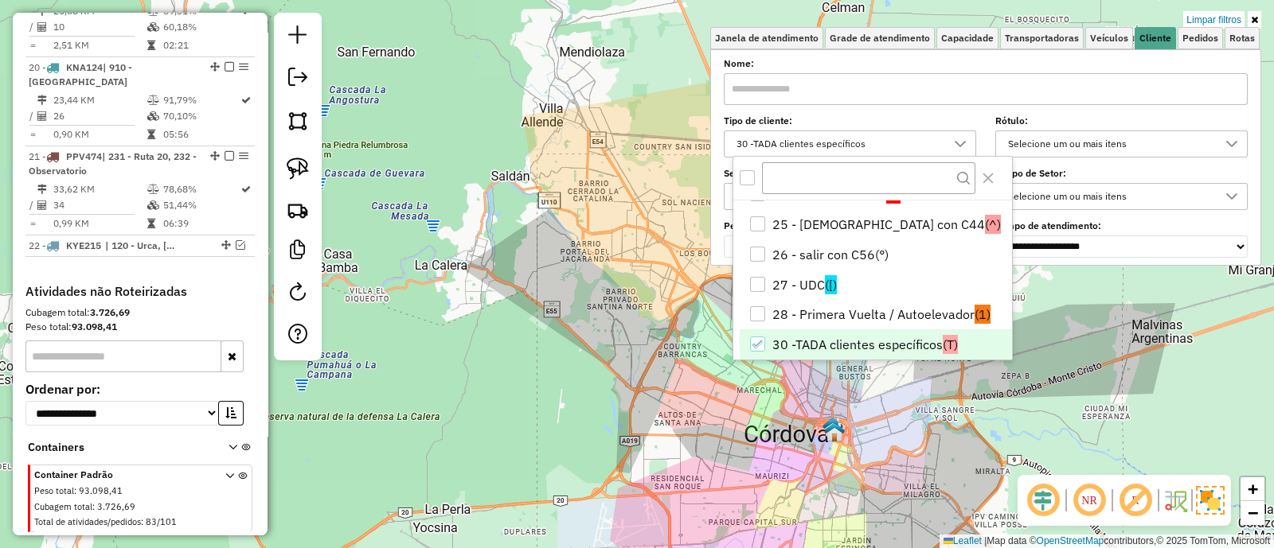
click at [798, 353] on li "30 -TADA clientes específicos (T)" at bounding box center [876, 345] width 272 height 30
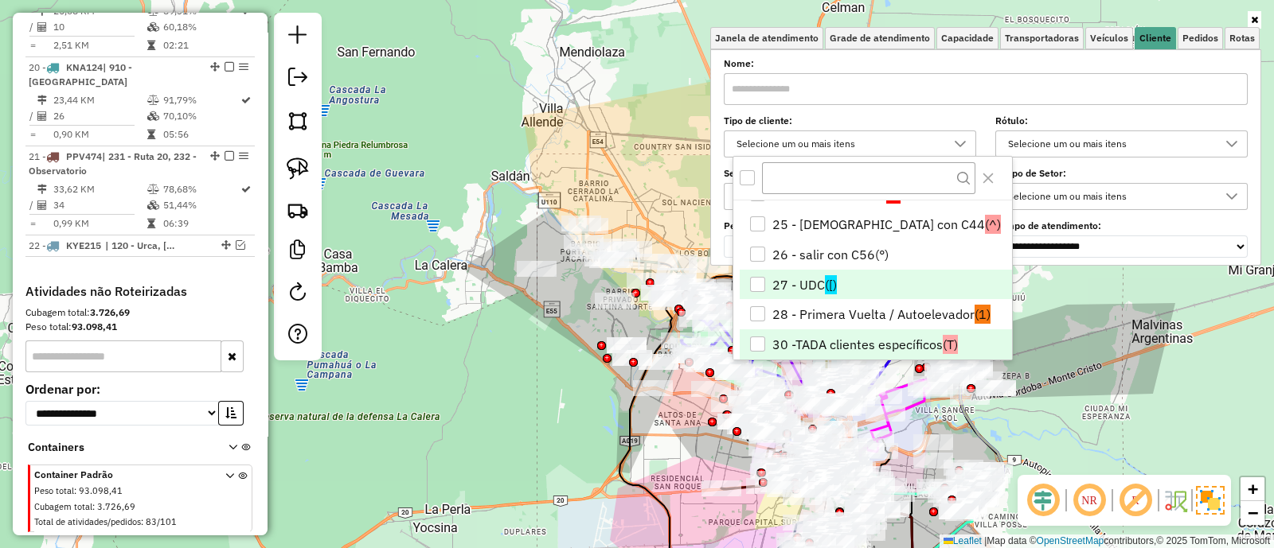
scroll to position [0, 0]
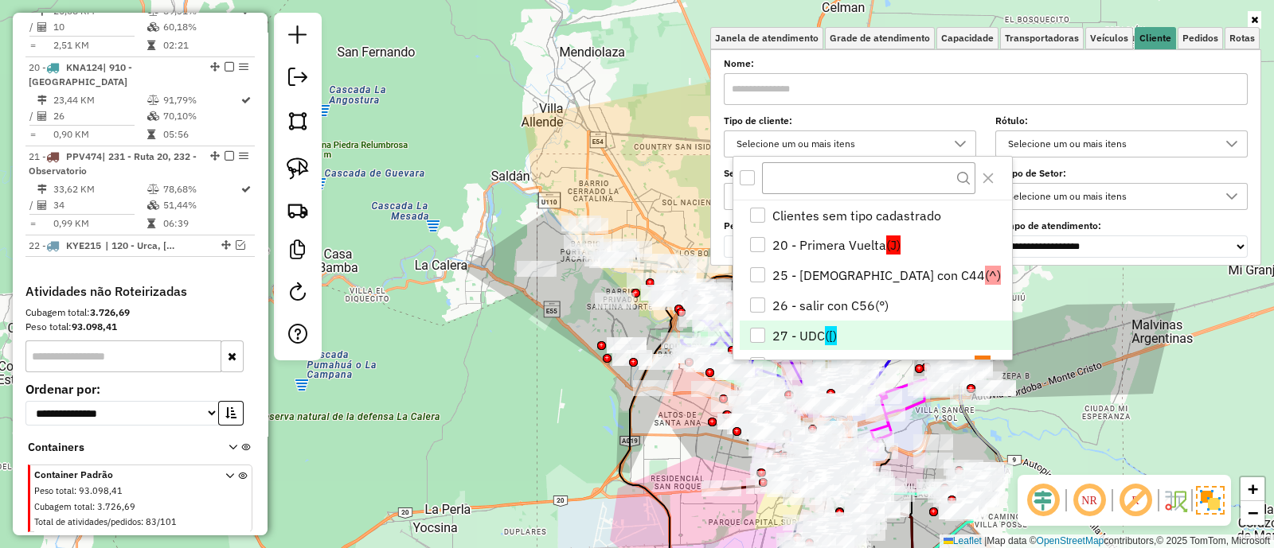
click at [832, 272] on li "25 - Salir con C44 (^)" at bounding box center [876, 275] width 272 height 30
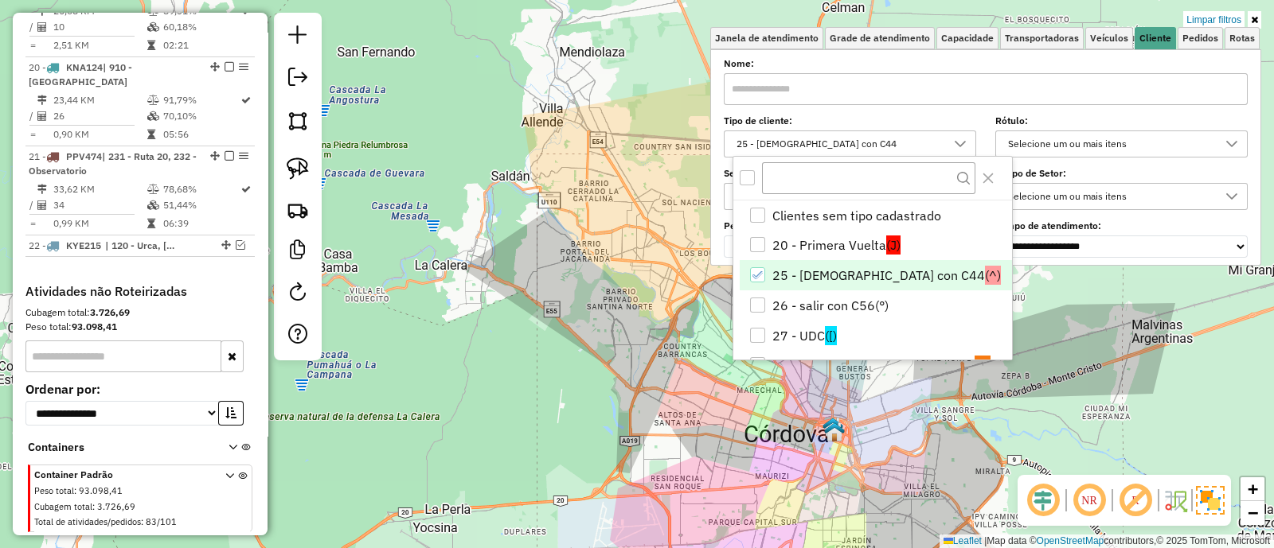
click at [612, 434] on hb-app "Aplicando filtros Pop-up bloqueado! Seu navegador bloqueou automáticamente a ab…" at bounding box center [637, 274] width 1274 height 548
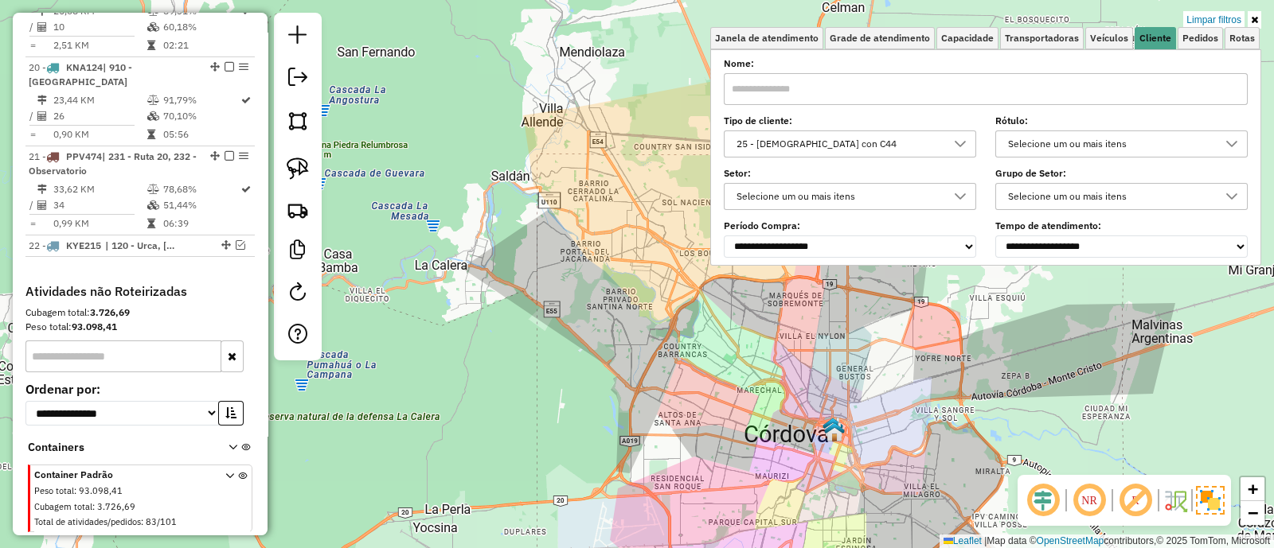
drag, startPoint x: 694, startPoint y: 404, endPoint x: 689, endPoint y: 497, distance: 93.3
click at [689, 497] on div "Limpar filtros Janela de atendimento Grade de atendimento Capacidade Transporta…" at bounding box center [637, 274] width 1274 height 548
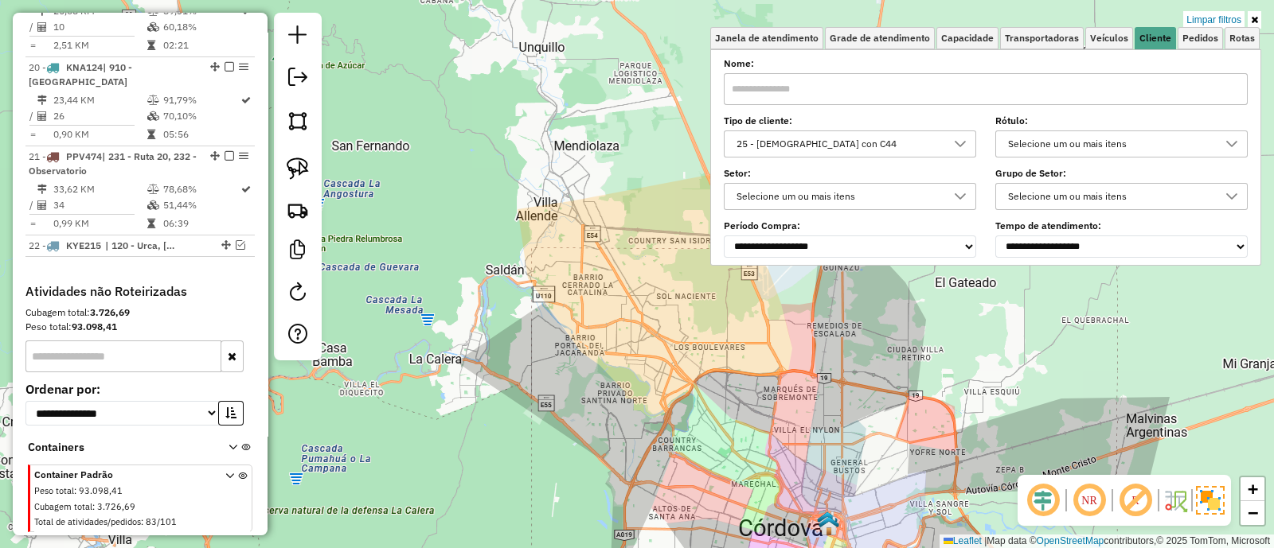
click at [688, 495] on div "Limpar filtros Janela de atendimento Grade de atendimento Capacidade Transporta…" at bounding box center [637, 274] width 1274 height 548
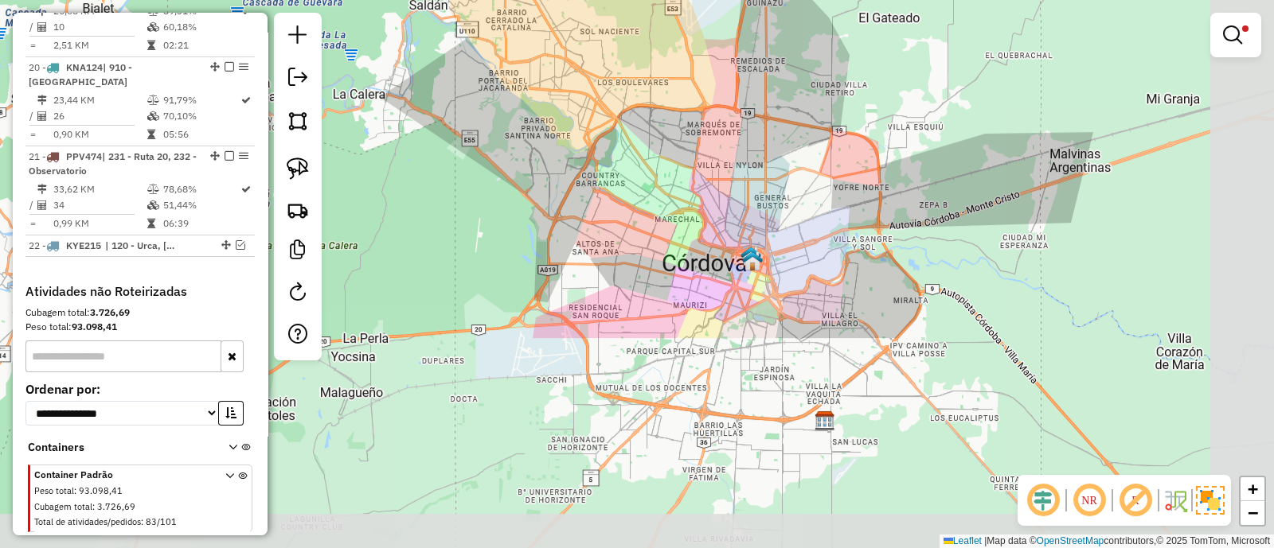
drag, startPoint x: 674, startPoint y: 437, endPoint x: 603, endPoint y: 189, distance: 258.5
click at [603, 190] on div "Limpar filtros Janela de atendimento Grade de atendimento Capacidade Transporta…" at bounding box center [637, 274] width 1274 height 548
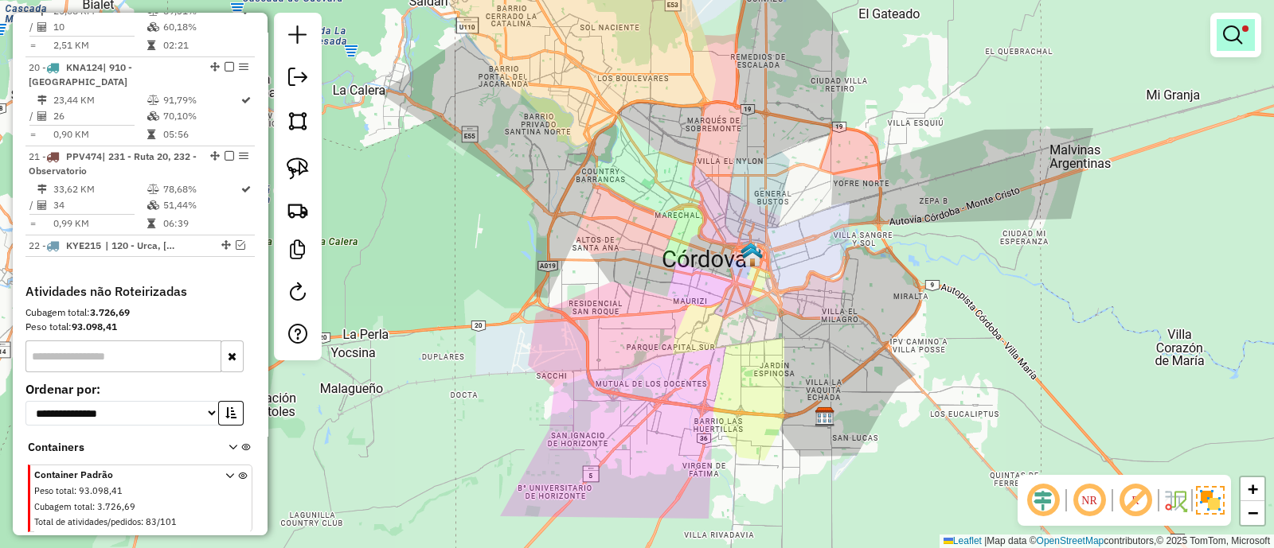
click at [1230, 29] on em at bounding box center [1232, 34] width 19 height 19
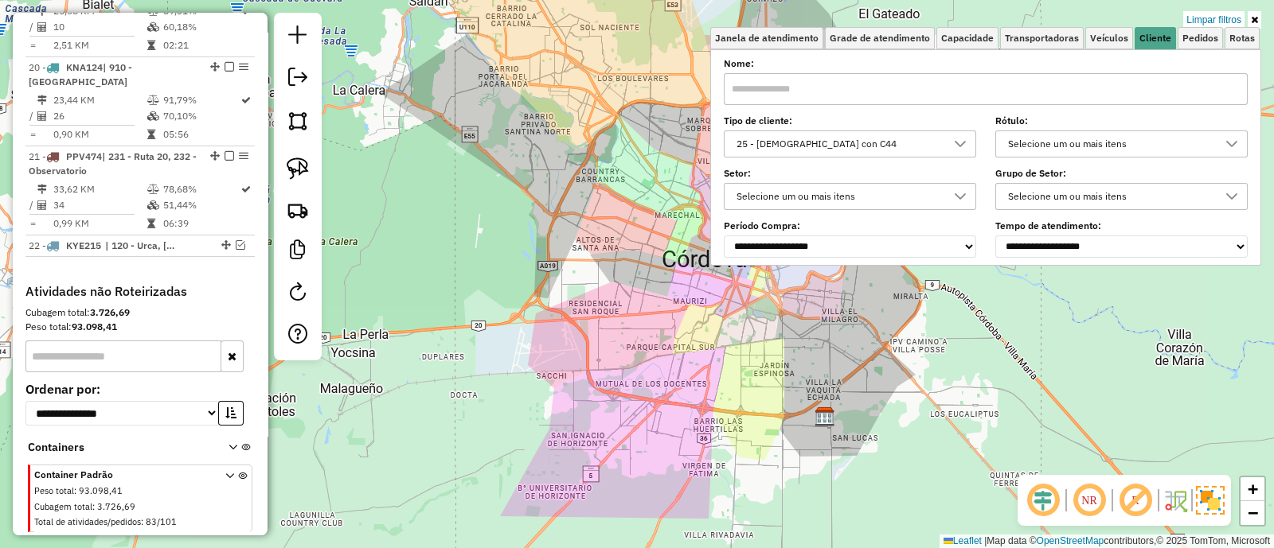
drag, startPoint x: 1215, startPoint y: 13, endPoint x: 1161, endPoint y: 12, distance: 54.1
click at [1214, 13] on link "Limpar filtros" at bounding box center [1213, 20] width 61 height 18
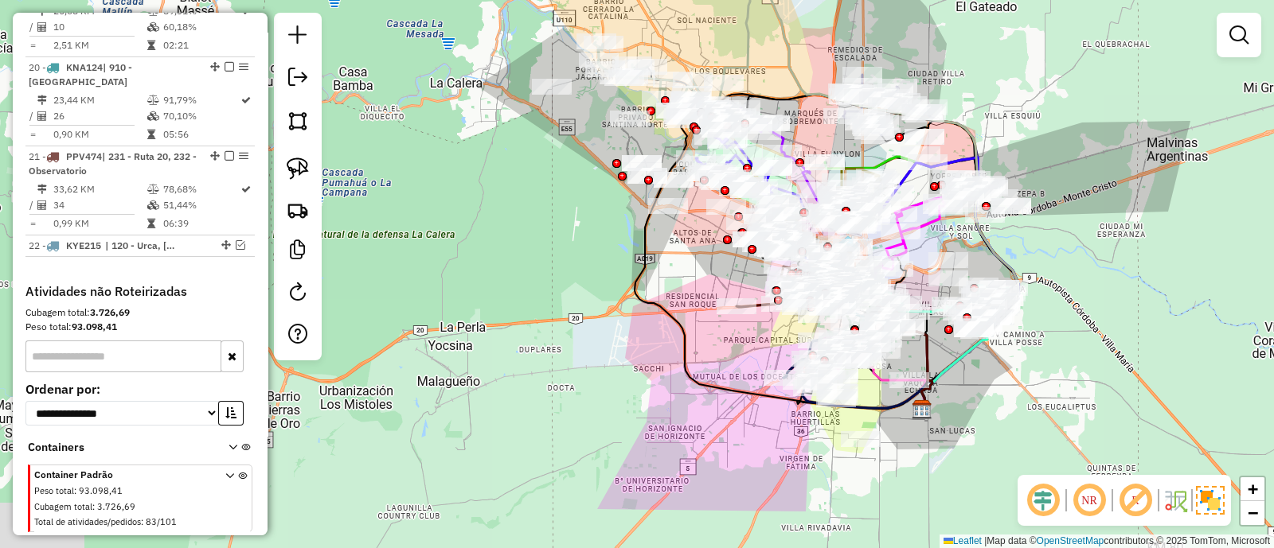
drag, startPoint x: 908, startPoint y: 420, endPoint x: 1016, endPoint y: 412, distance: 107.8
click at [1016, 412] on div "Janela de atendimento Grade de atendimento Capacidade Transportadoras Veículos …" at bounding box center [637, 274] width 1274 height 548
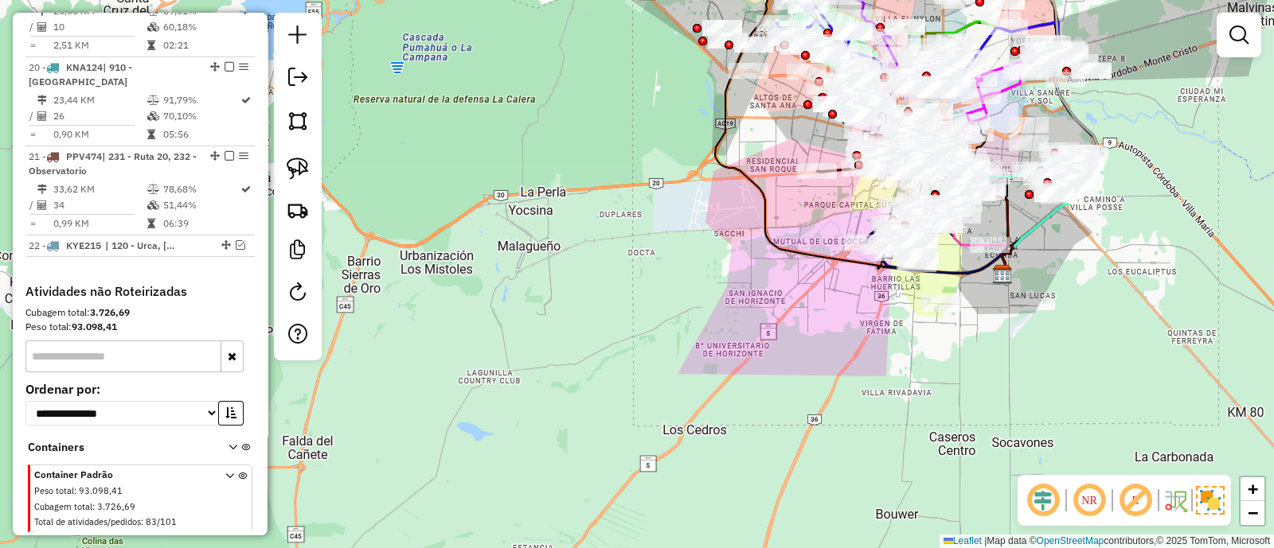
drag, startPoint x: 1013, startPoint y: 406, endPoint x: 1123, endPoint y: 235, distance: 203.4
click at [1123, 235] on div "Janela de atendimento Grade de atendimento Capacidade Transportadoras Veículos …" at bounding box center [637, 274] width 1274 height 548
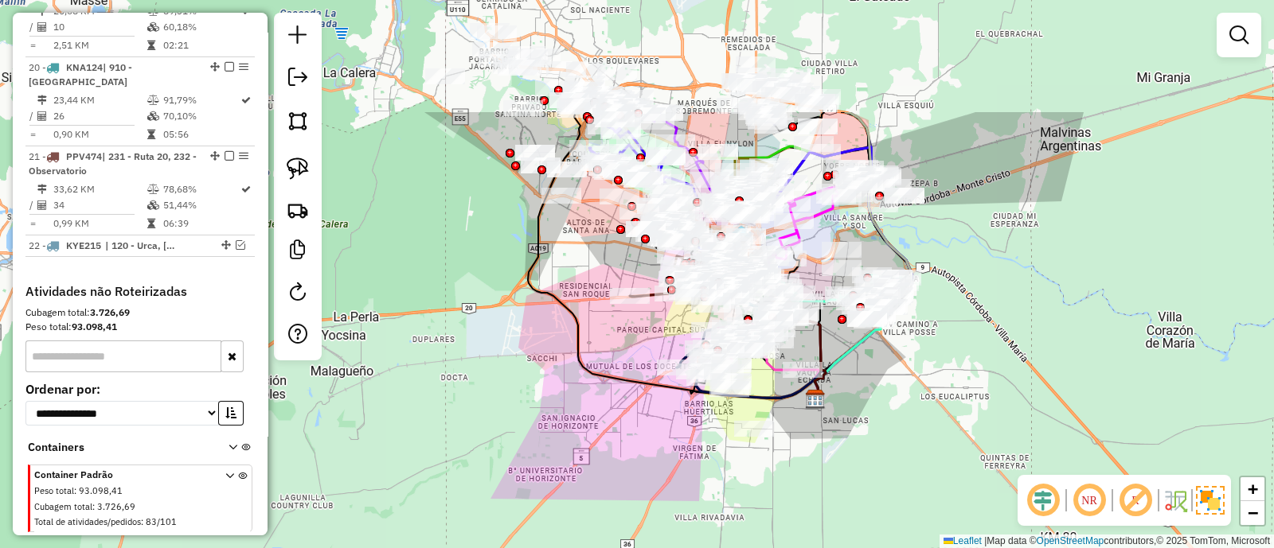
drag, startPoint x: 1123, startPoint y: 235, endPoint x: 896, endPoint y: 402, distance: 282.5
click at [896, 402] on div "Janela de atendimento Grade de atendimento Capacidade Transportadoras Veículos …" at bounding box center [637, 274] width 1274 height 548
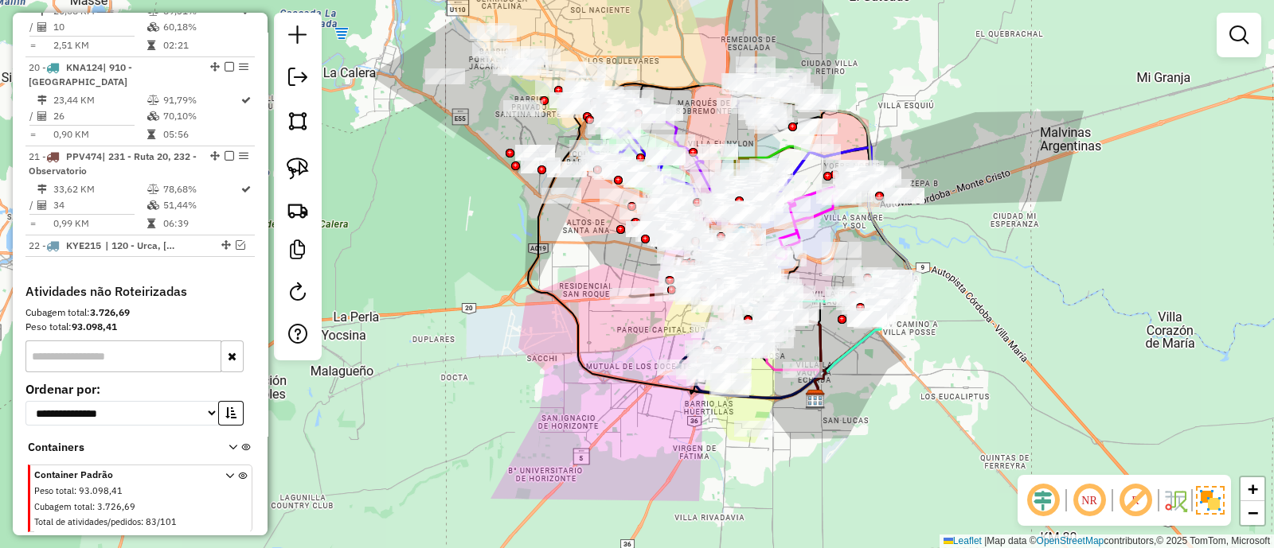
click at [884, 439] on div "Janela de atendimento Grade de atendimento Capacidade Transportadoras Veículos …" at bounding box center [637, 274] width 1274 height 548
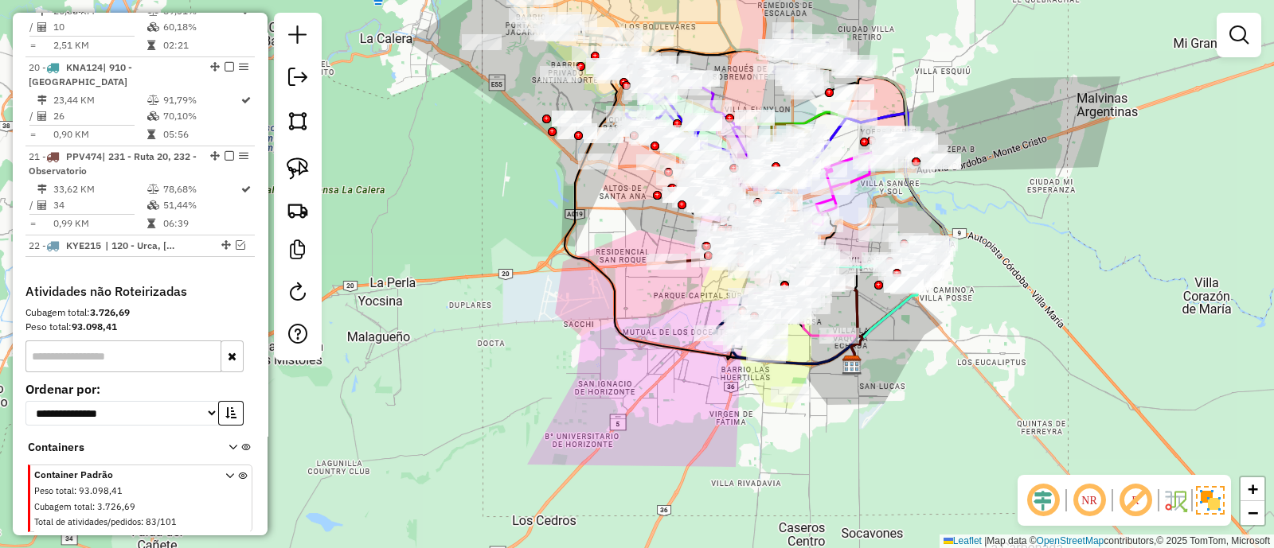
drag, startPoint x: 874, startPoint y: 396, endPoint x: 904, endPoint y: 364, distance: 44.5
click at [904, 364] on div "Janela de atendimento Grade de atendimento Capacidade Transportadoras Veículos …" at bounding box center [637, 274] width 1274 height 548
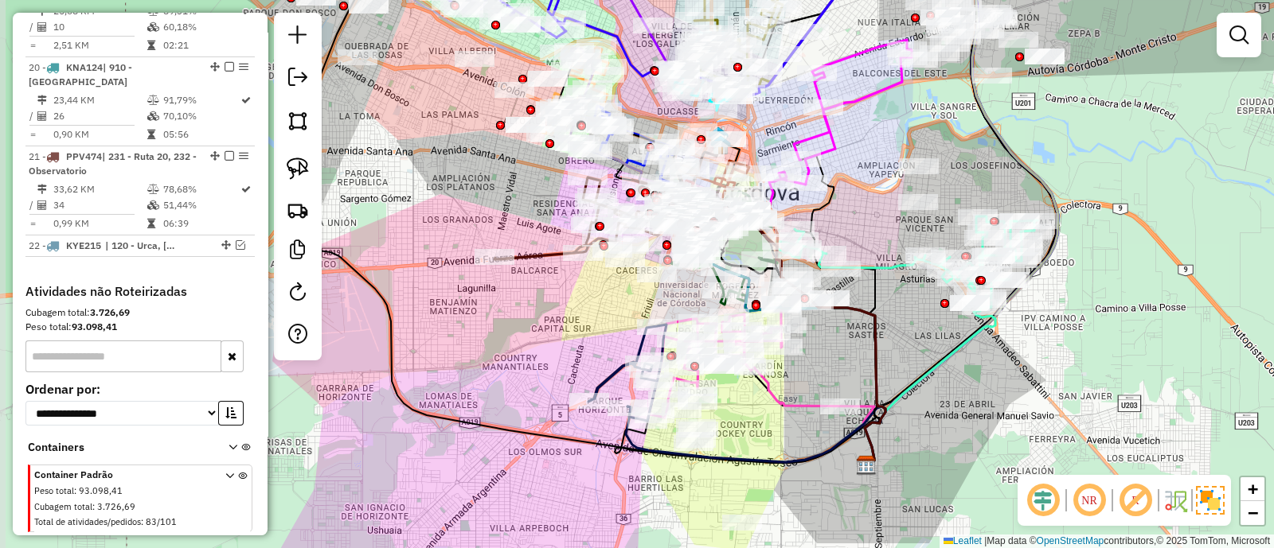
drag, startPoint x: 880, startPoint y: 296, endPoint x: 896, endPoint y: 307, distance: 19.4
click at [896, 307] on div "Janela de atendimento Grade de atendimento Capacidade Transportadoras Veículos …" at bounding box center [637, 274] width 1274 height 548
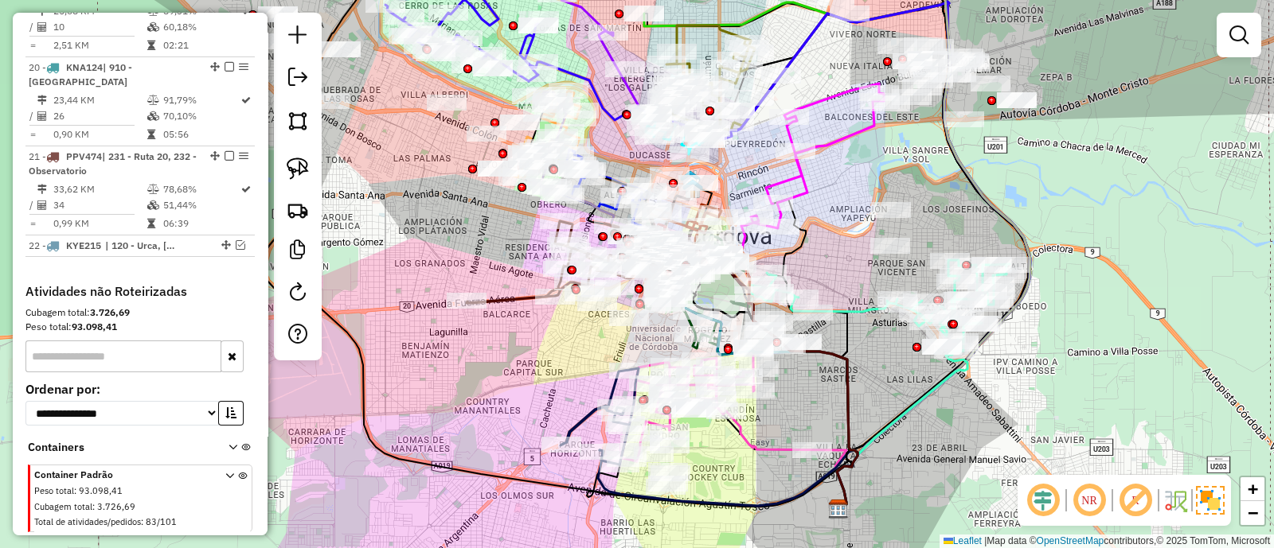
drag, startPoint x: 1117, startPoint y: 321, endPoint x: 1096, endPoint y: 362, distance: 46.3
click at [1096, 363] on div "Janela de atendimento Grade de atendimento Capacidade Transportadoras Veículos …" at bounding box center [637, 274] width 1274 height 548
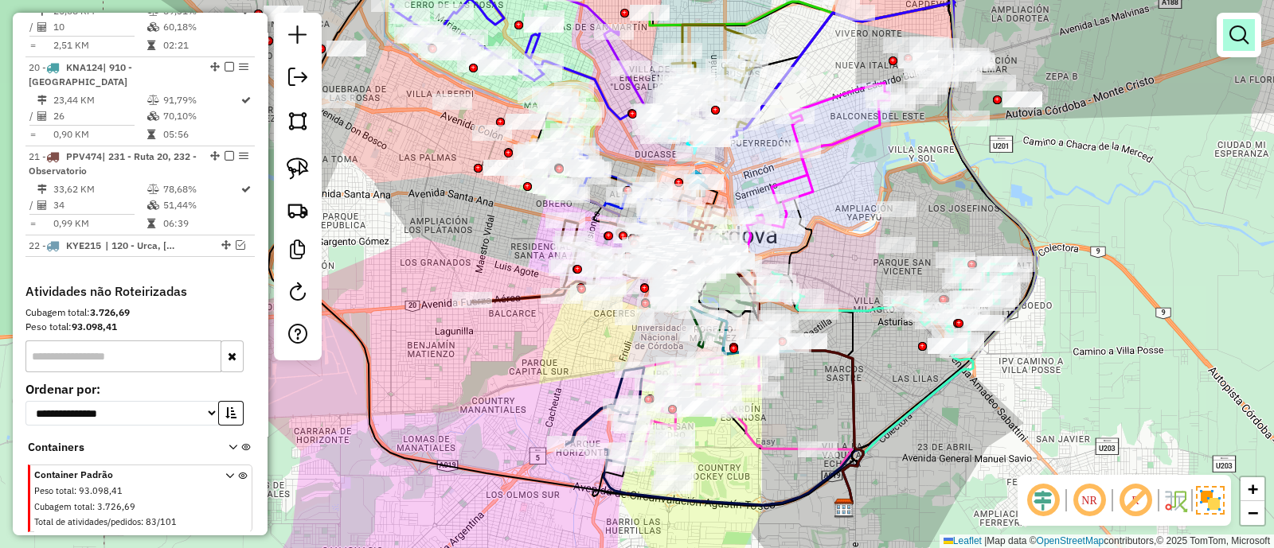
click at [1238, 38] on em at bounding box center [1238, 34] width 19 height 19
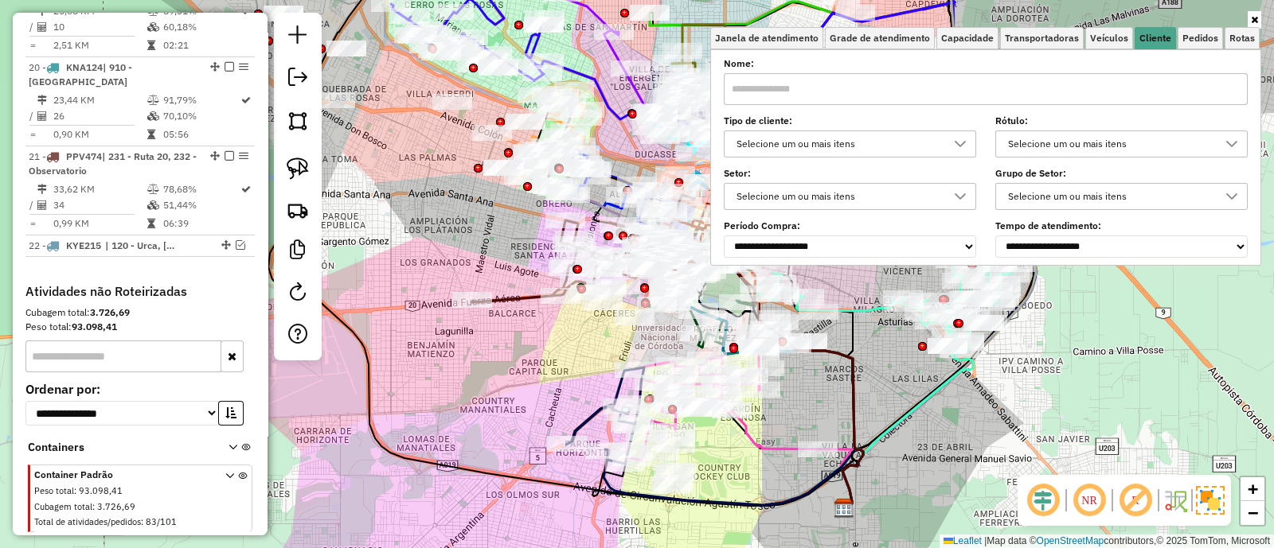
click at [902, 146] on div "Selecione um ou mais itens" at bounding box center [838, 143] width 214 height 25
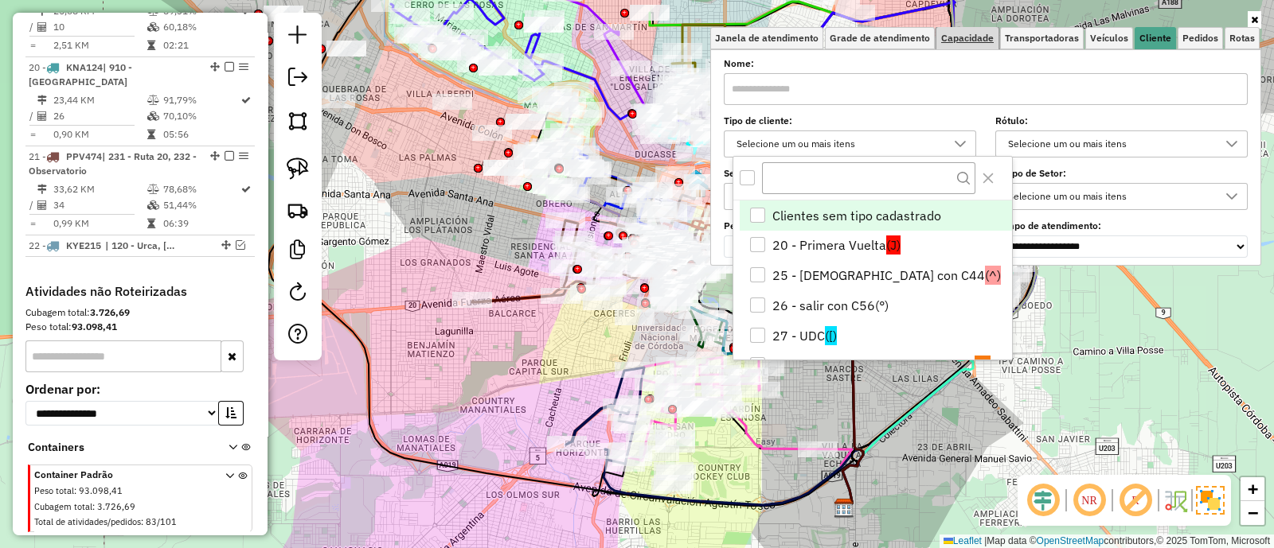
click at [982, 43] on span "Capacidade" at bounding box center [967, 38] width 53 height 10
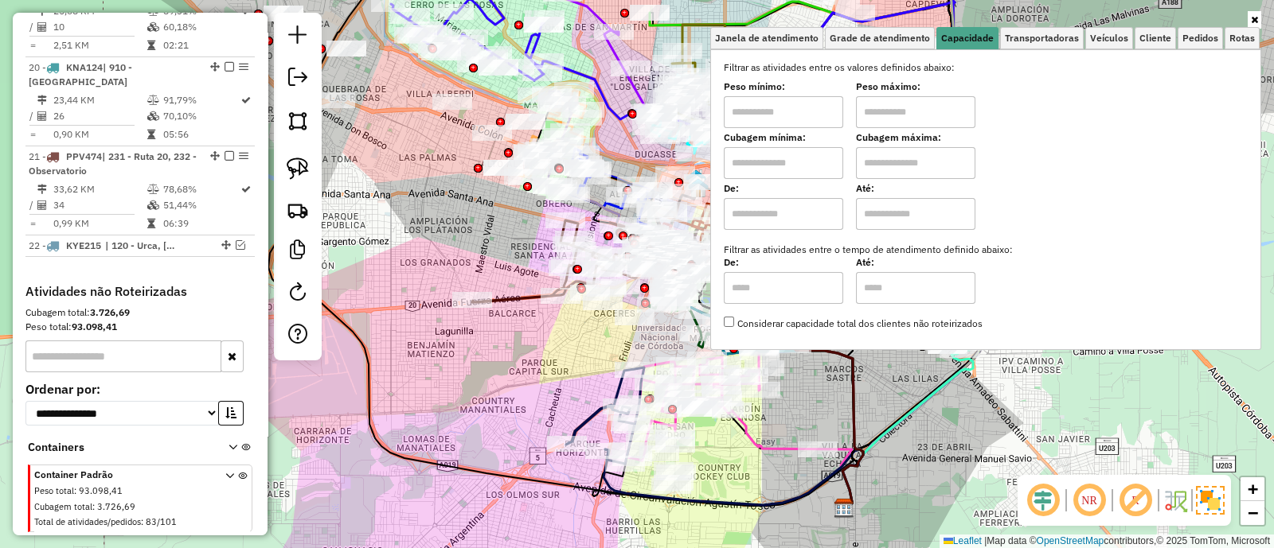
click at [790, 168] on input "text" at bounding box center [783, 163] width 119 height 32
type input "******"
click at [900, 165] on input "text" at bounding box center [915, 163] width 119 height 32
type input "*******"
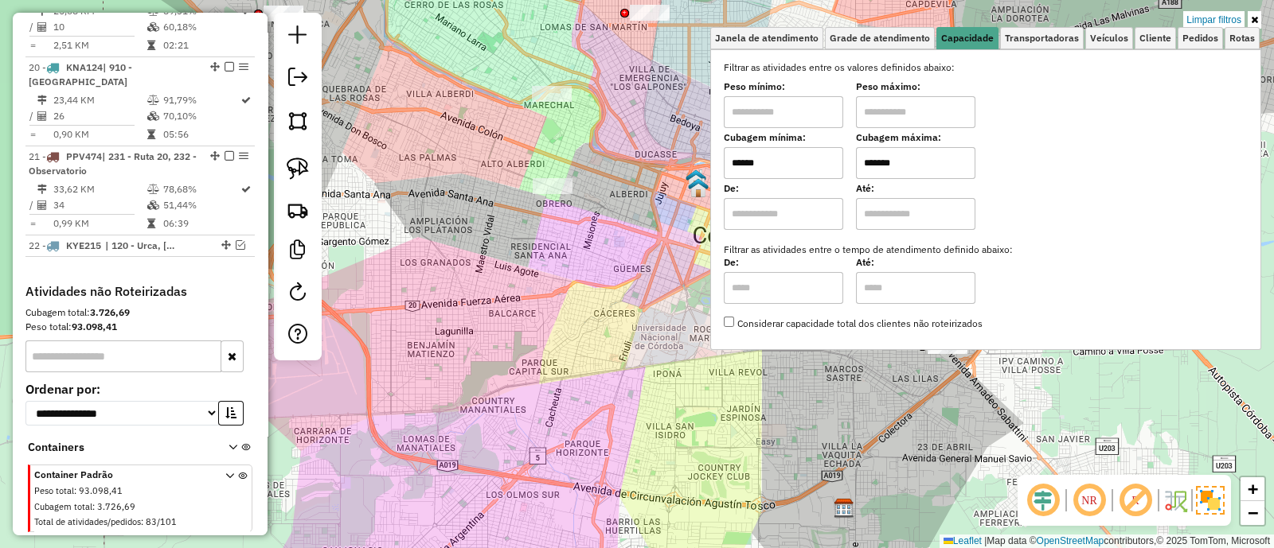
click at [866, 384] on div "Limpar filtros Janela de atendimento Grade de atendimento Capacidade Transporta…" at bounding box center [637, 274] width 1274 height 548
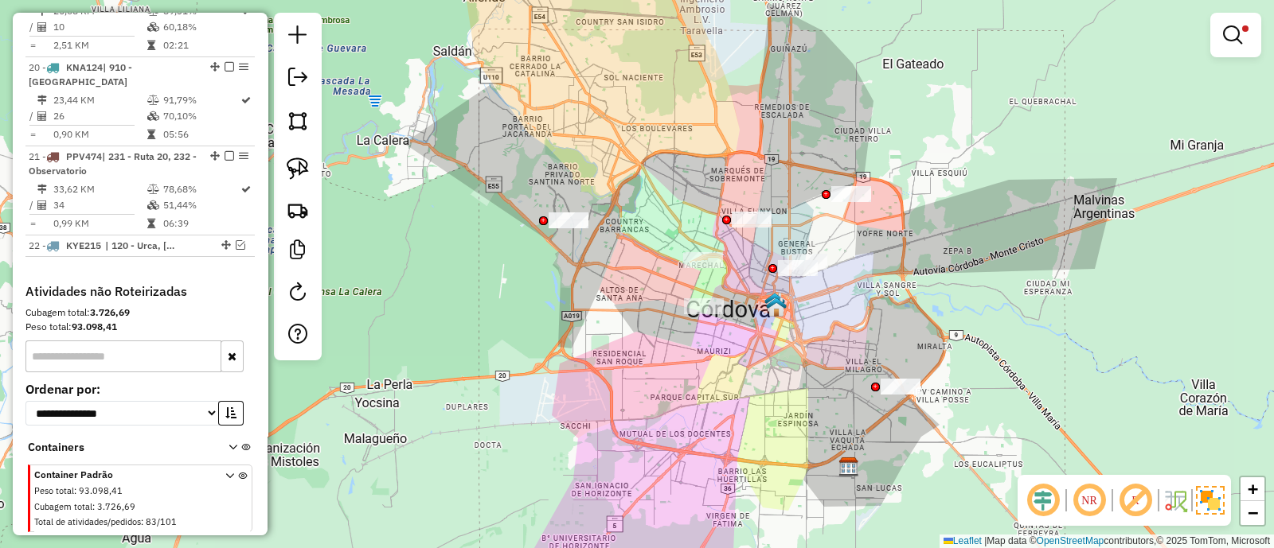
drag, startPoint x: 816, startPoint y: 349, endPoint x: 826, endPoint y: 377, distance: 29.5
click at [826, 377] on div "Limpar filtros Janela de atendimento Grade de atendimento Capacidade Transporta…" at bounding box center [637, 274] width 1274 height 548
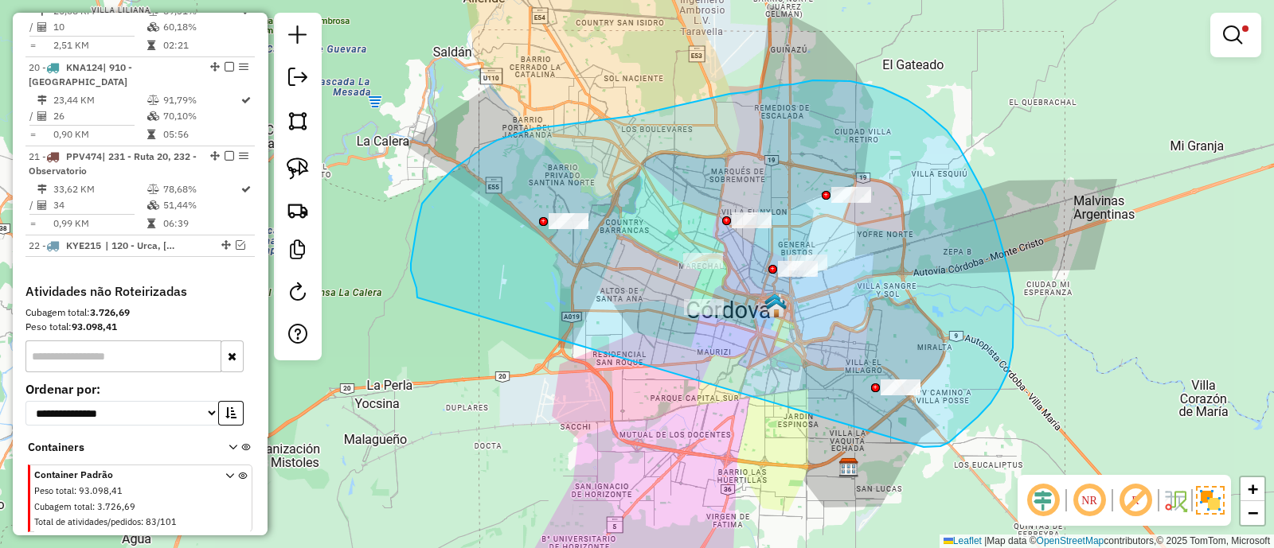
drag, startPoint x: 940, startPoint y: 447, endPoint x: 417, endPoint y: 298, distance: 543.8
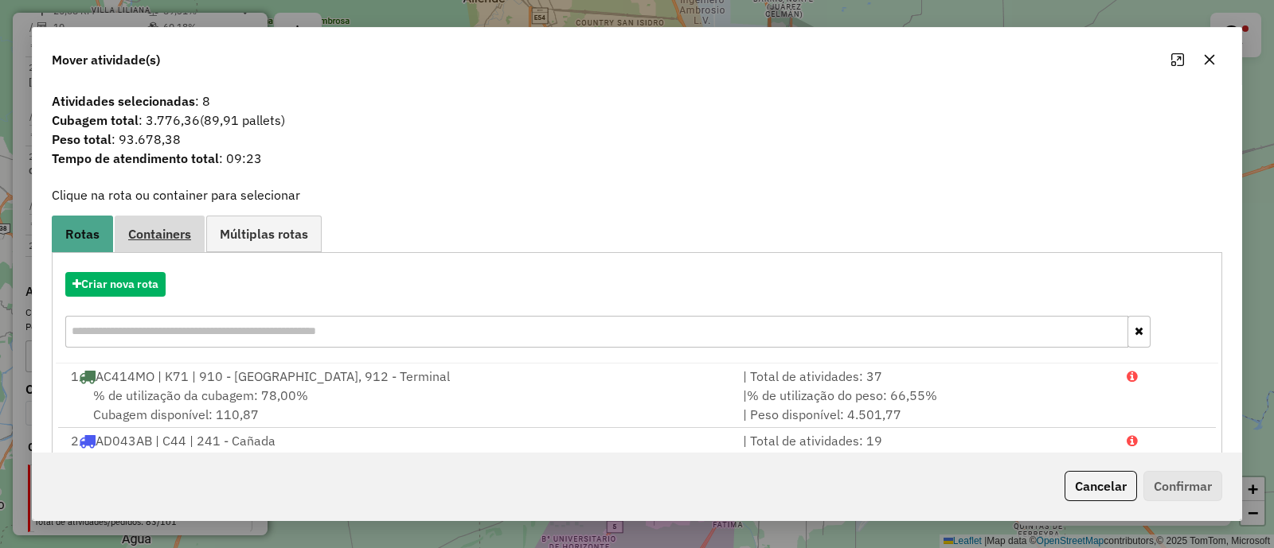
click at [170, 242] on link "Containers" at bounding box center [160, 234] width 90 height 36
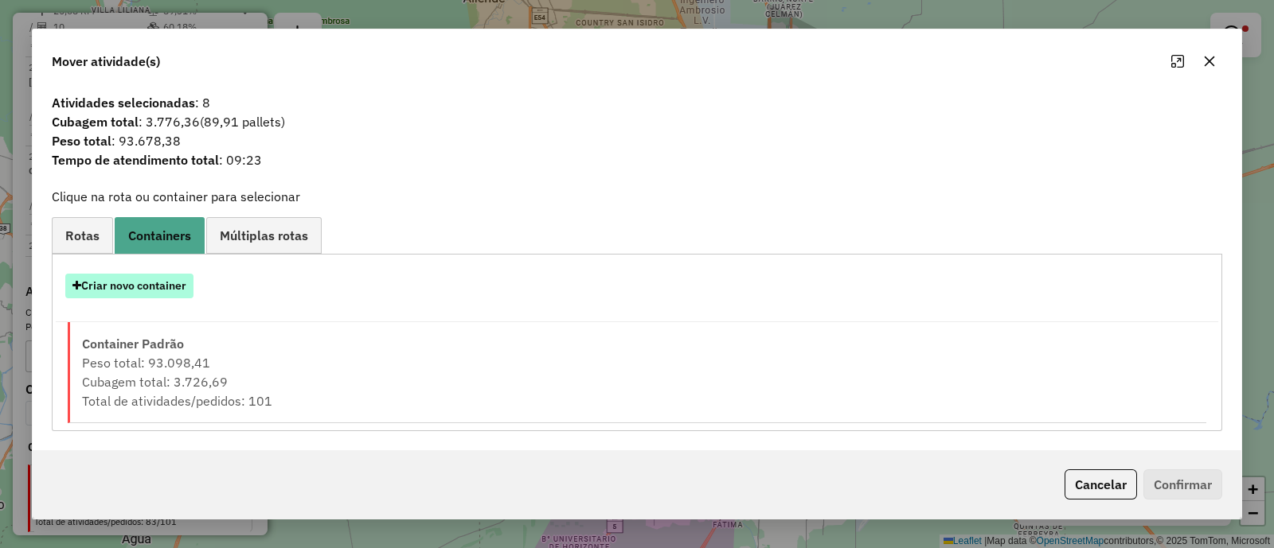
click at [124, 279] on button "Criar novo container" at bounding box center [129, 286] width 128 height 25
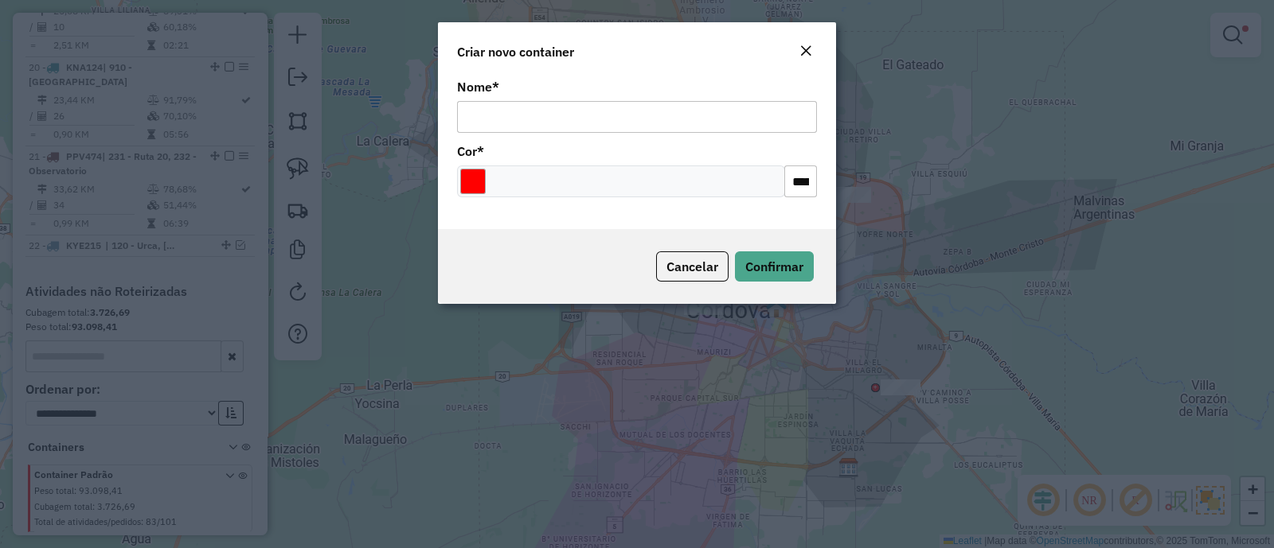
click at [553, 118] on input "Nome *" at bounding box center [637, 117] width 360 height 32
type input "***"
click at [478, 188] on input "Select a color" at bounding box center [472, 181] width 25 height 25
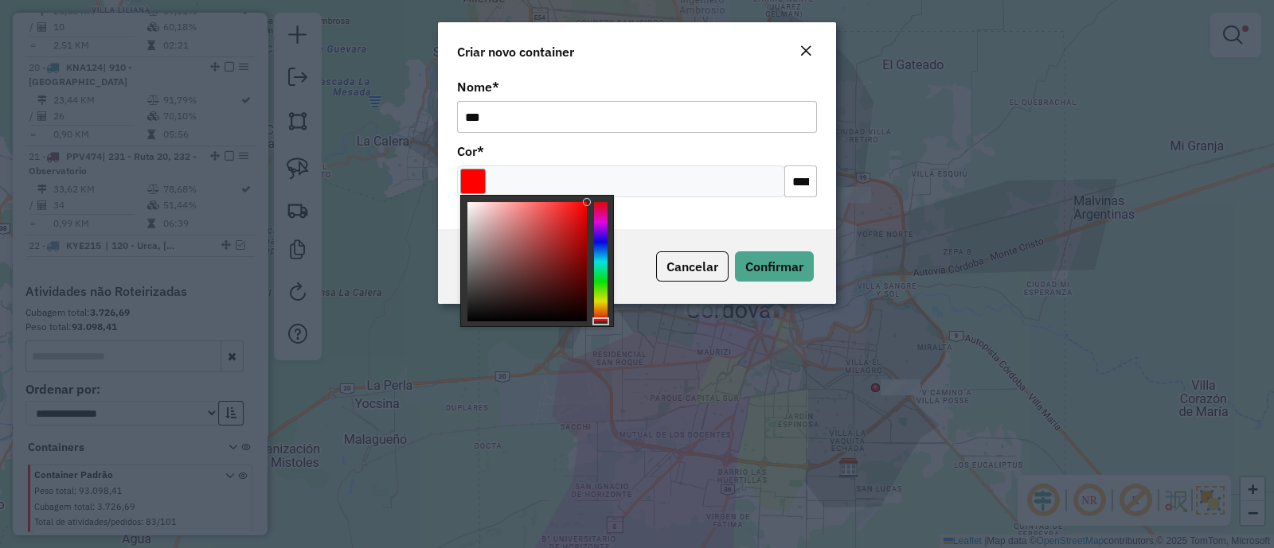
type input "*******"
click at [470, 205] on div at bounding box center [526, 261] width 119 height 119
click at [780, 264] on span "Confirmar" at bounding box center [774, 267] width 58 height 16
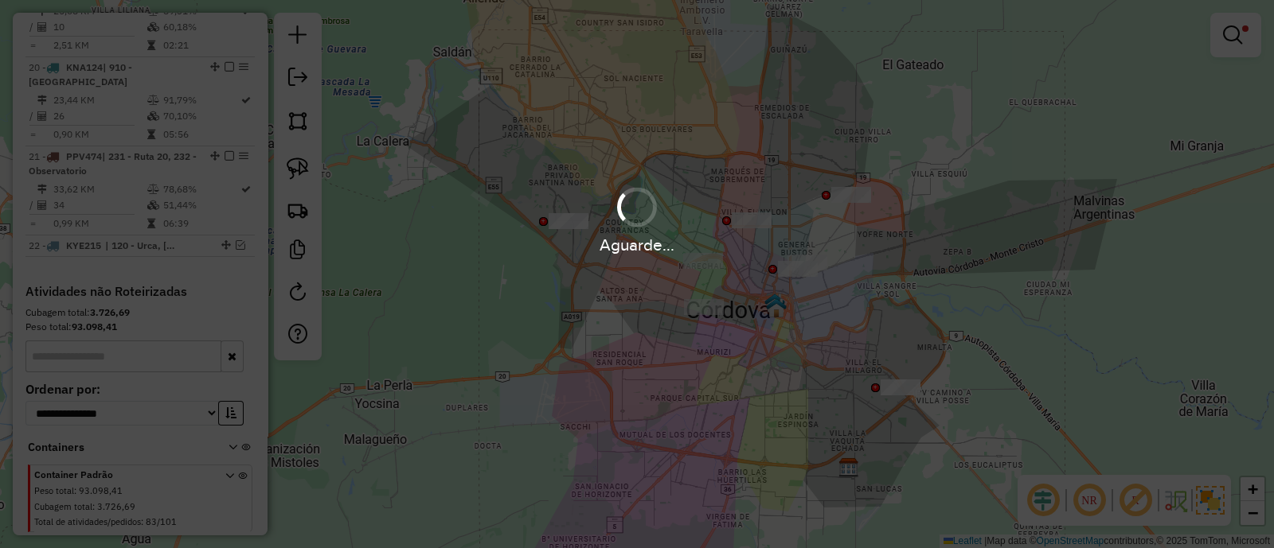
scroll to position [2113, 0]
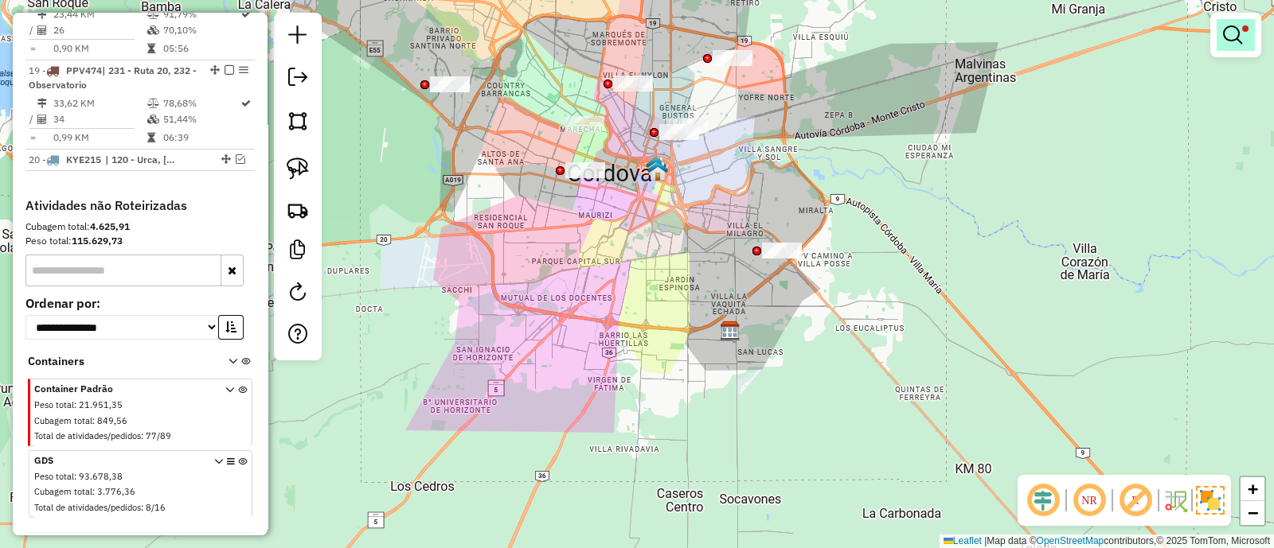
click at [1237, 25] on em at bounding box center [1232, 34] width 19 height 19
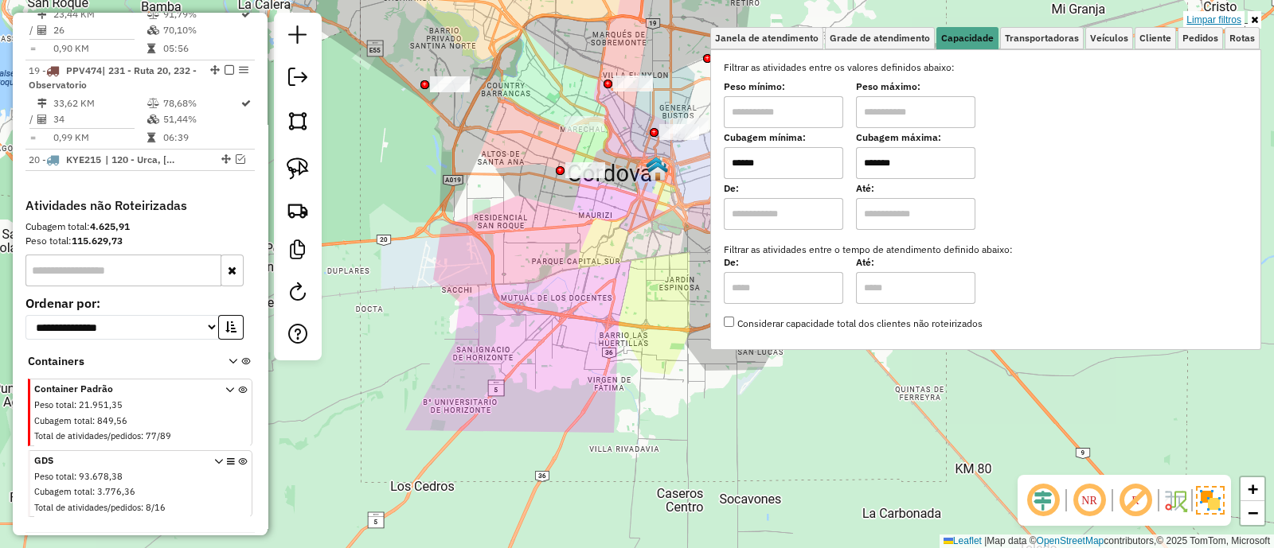
click at [1222, 19] on link "Limpar filtros" at bounding box center [1213, 20] width 61 height 18
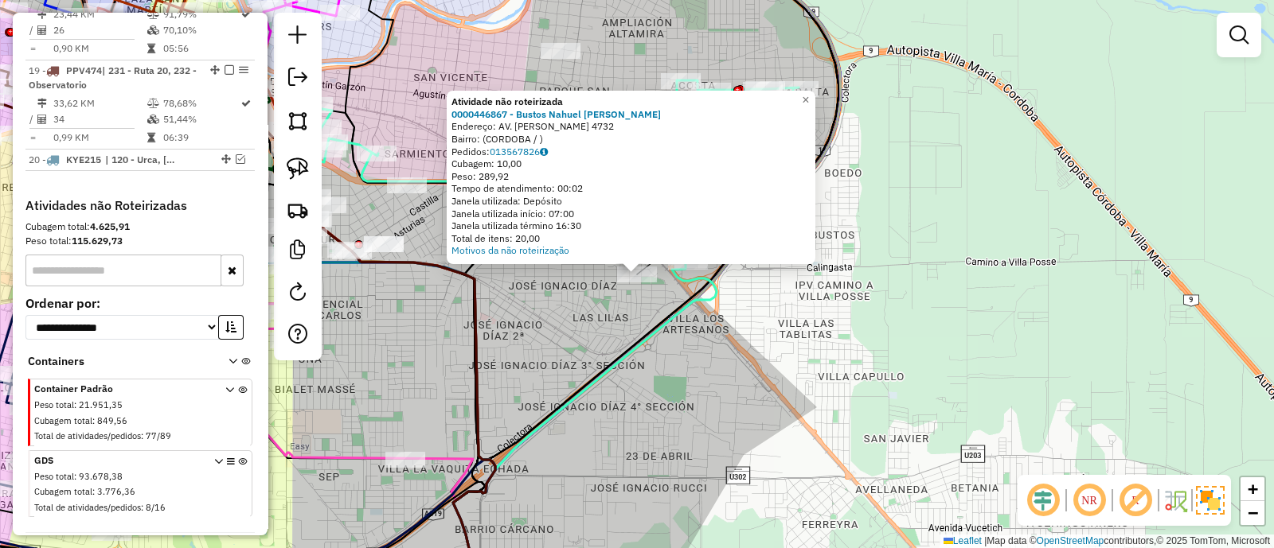
click at [631, 302] on div "Atividade não roteirizada 0000446867 - Bustos Nahuel Ernesto Endereço: AV. AMAD…" at bounding box center [637, 274] width 1274 height 548
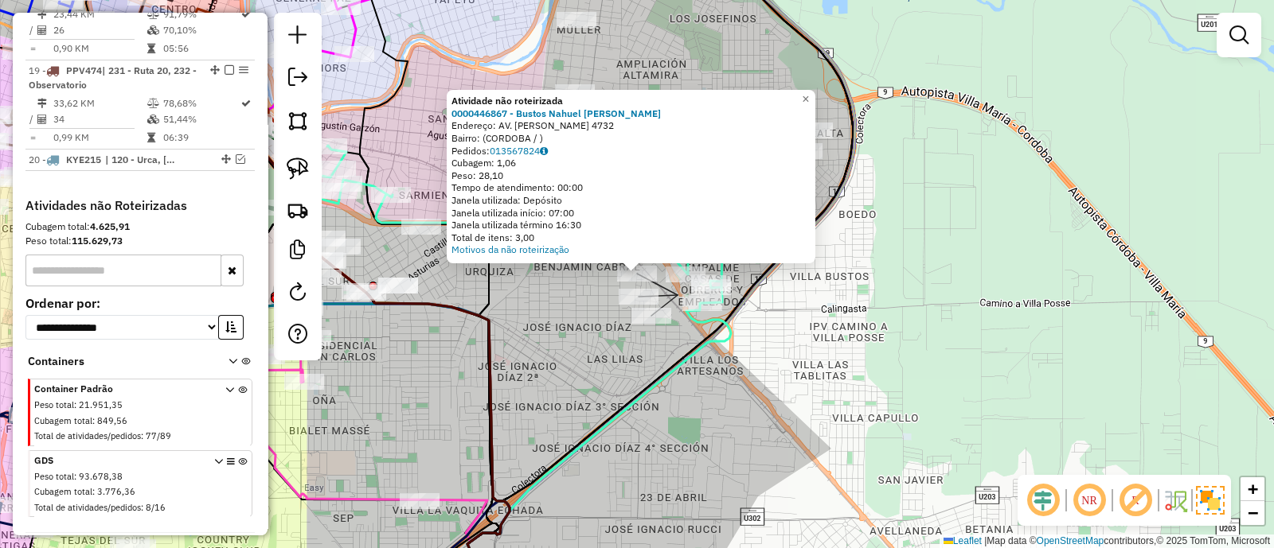
click at [609, 355] on div "Atividade não roteirizada 0000446867 - Bustos Nahuel Ernesto Endereço: AV. AMAD…" at bounding box center [637, 274] width 1274 height 548
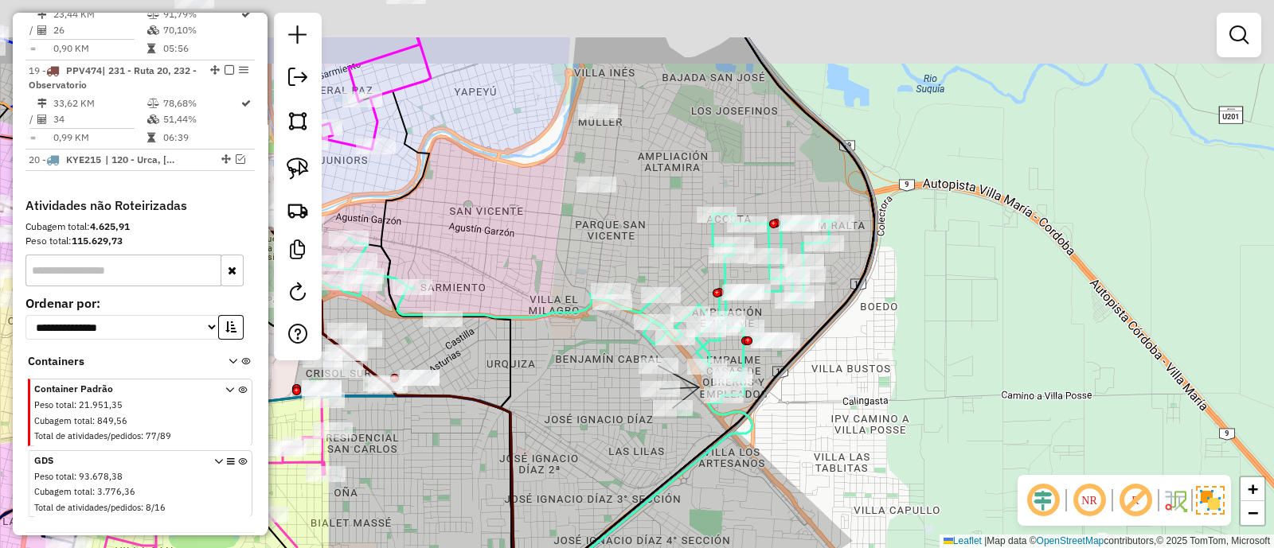
drag, startPoint x: 884, startPoint y: 256, endPoint x: 908, endPoint y: 342, distance: 89.2
click at [908, 342] on div "Janela de atendimento Grade de atendimento Capacidade Transportadoras Veículos …" at bounding box center [637, 274] width 1274 height 548
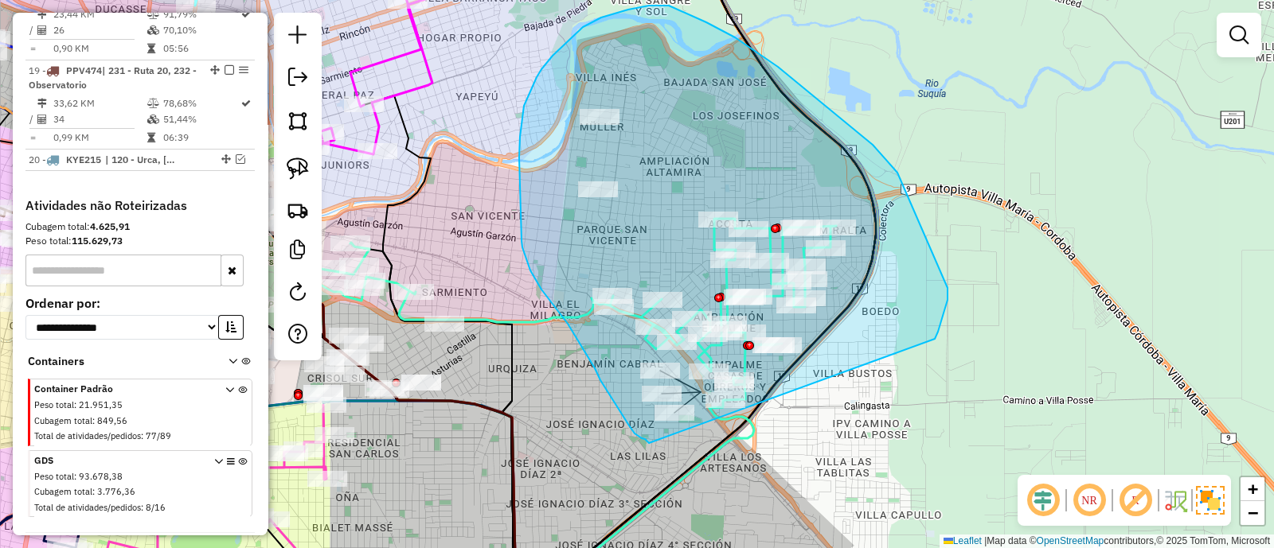
drag, startPoint x: 872, startPoint y: 145, endPoint x: 669, endPoint y: 464, distance: 378.7
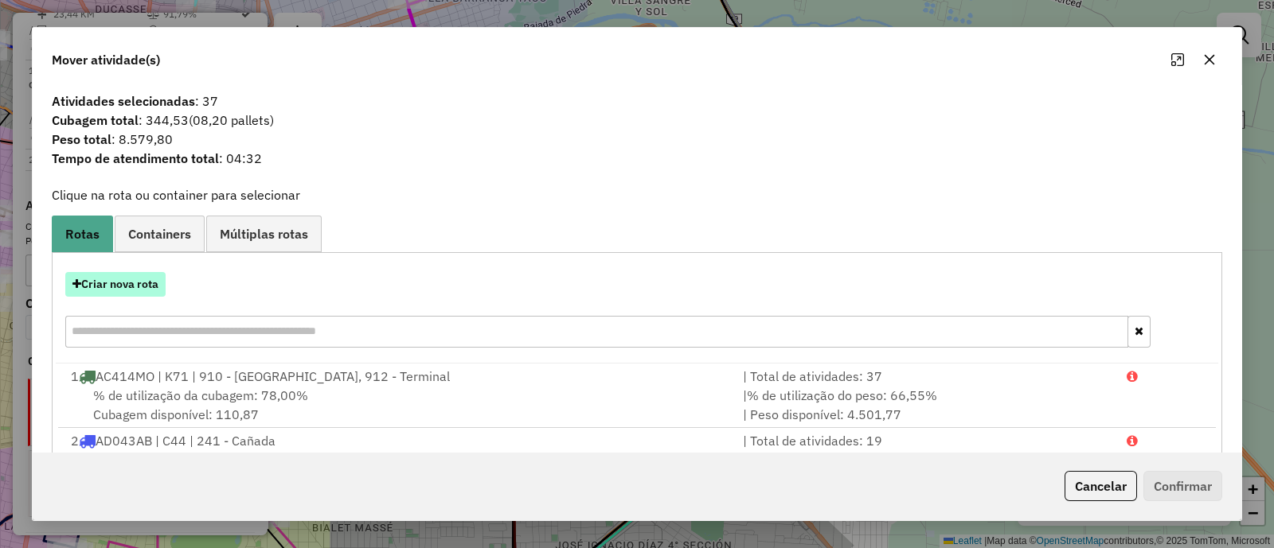
click at [119, 275] on button "Criar nova rota" at bounding box center [115, 284] width 100 height 25
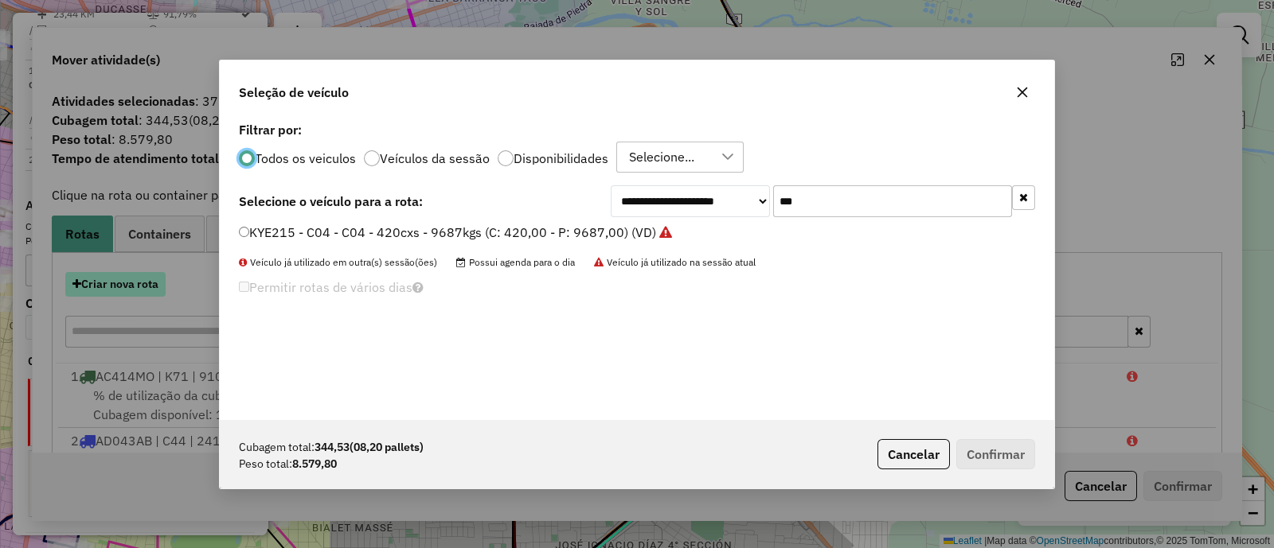
scroll to position [8, 5]
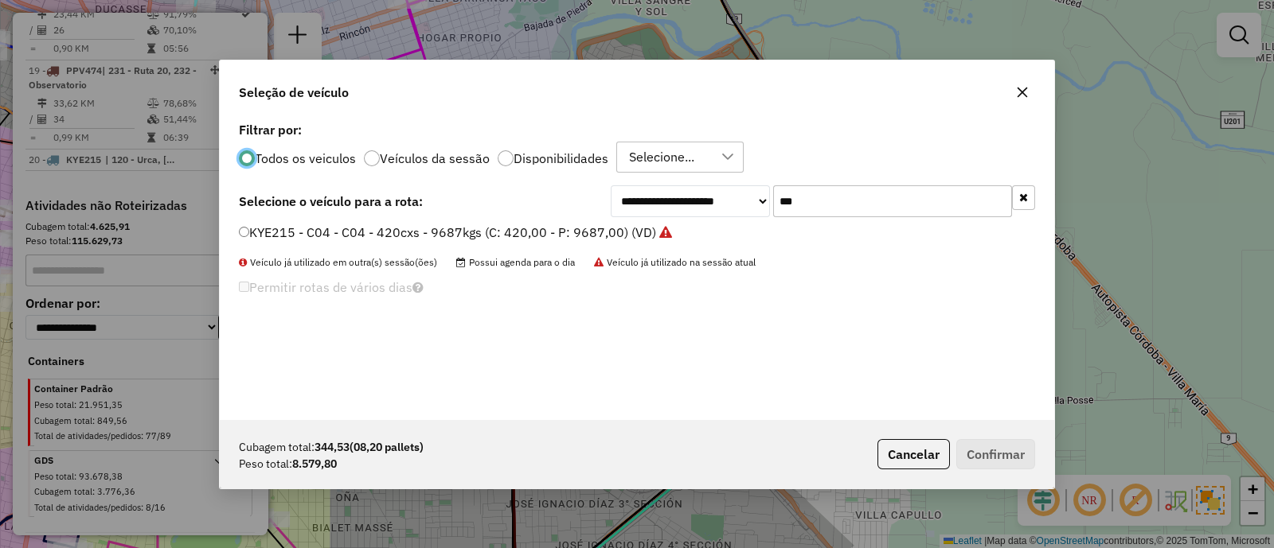
click at [1022, 192] on icon "button" at bounding box center [1023, 197] width 9 height 11
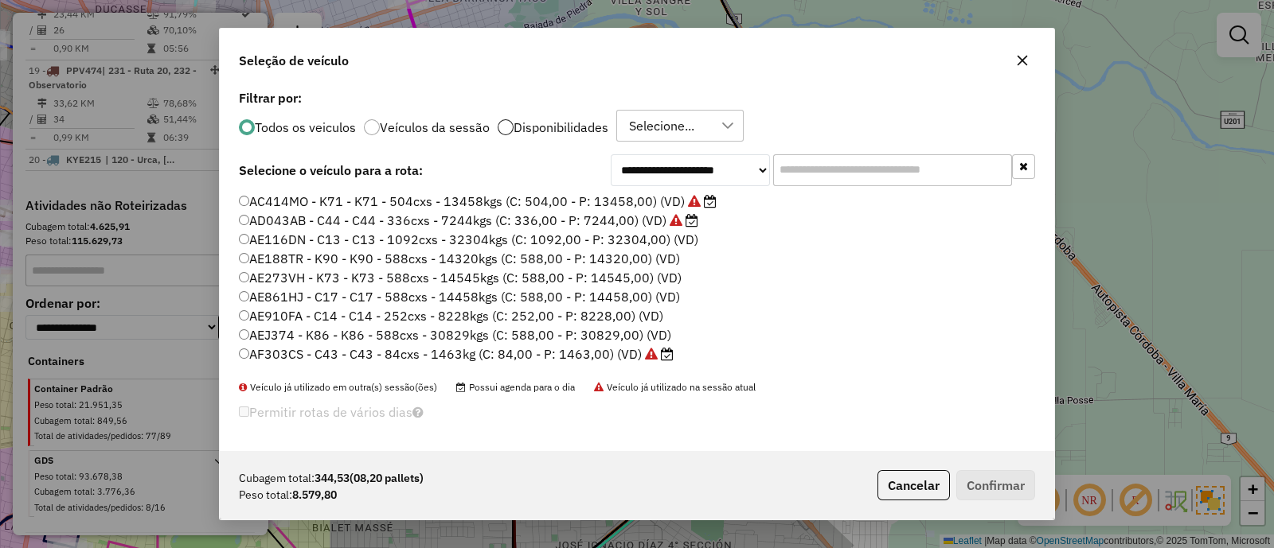
click at [508, 126] on div at bounding box center [506, 127] width 16 height 16
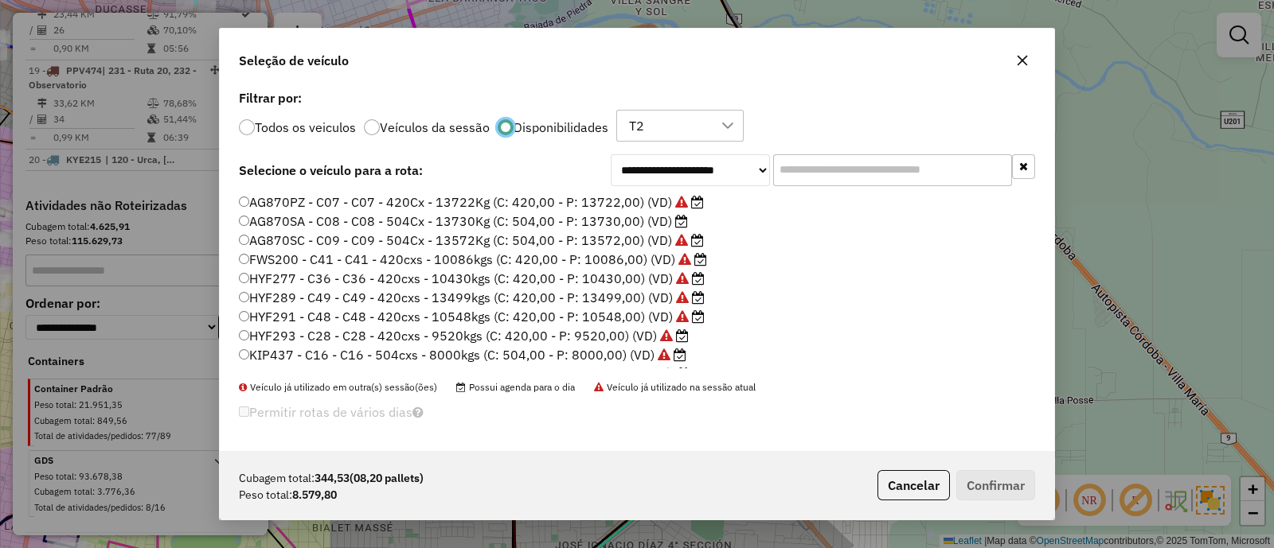
scroll to position [64, 0]
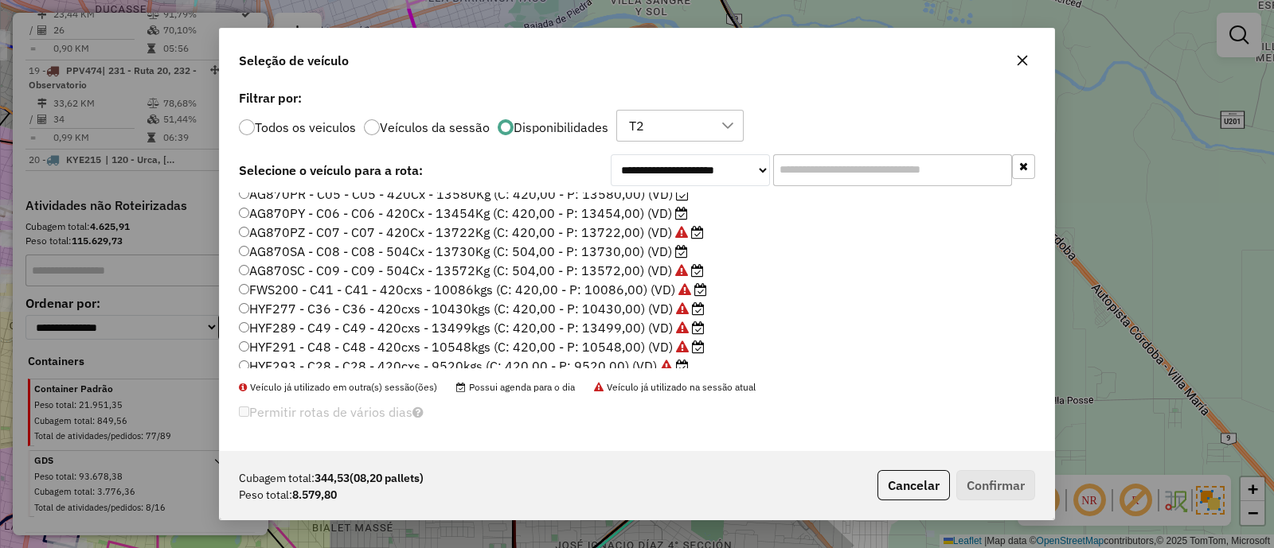
click at [612, 256] on label "AG870SA - C08 - C08 - 504Cx - 13730Kg (C: 504,00 - P: 13730,00) (VD)" at bounding box center [463, 251] width 449 height 19
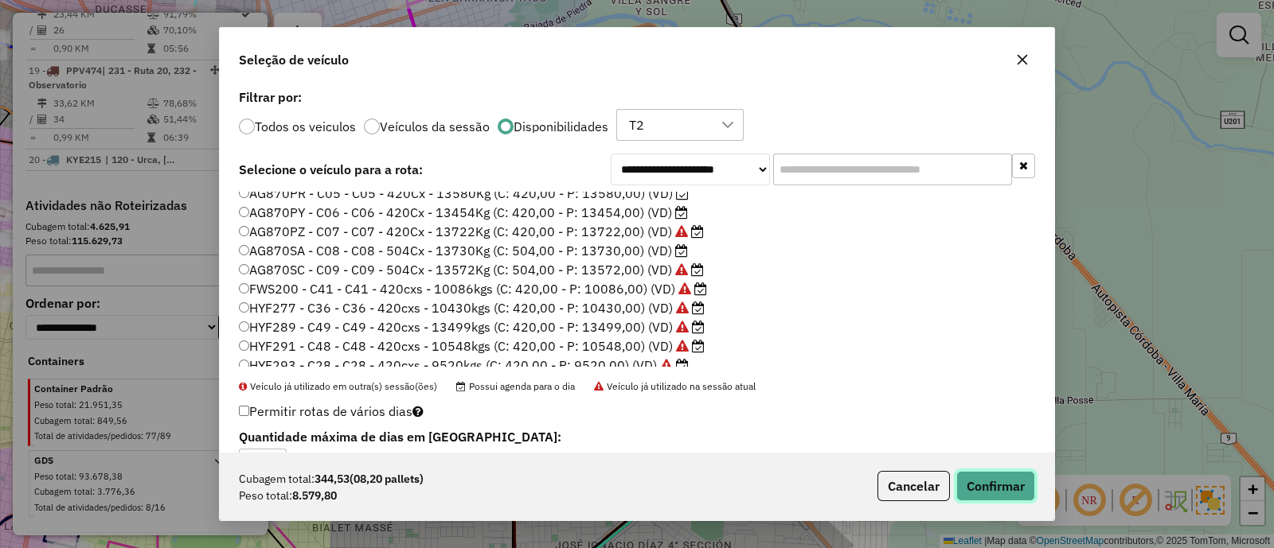
click at [1031, 478] on button "Confirmar" at bounding box center [995, 486] width 79 height 30
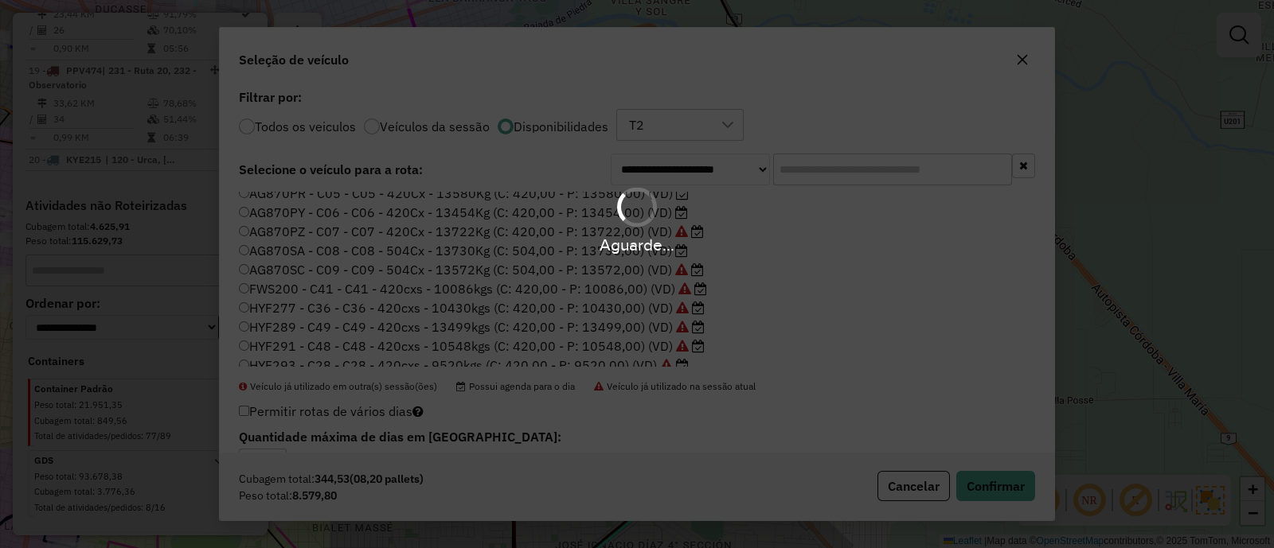
scroll to position [2123, 0]
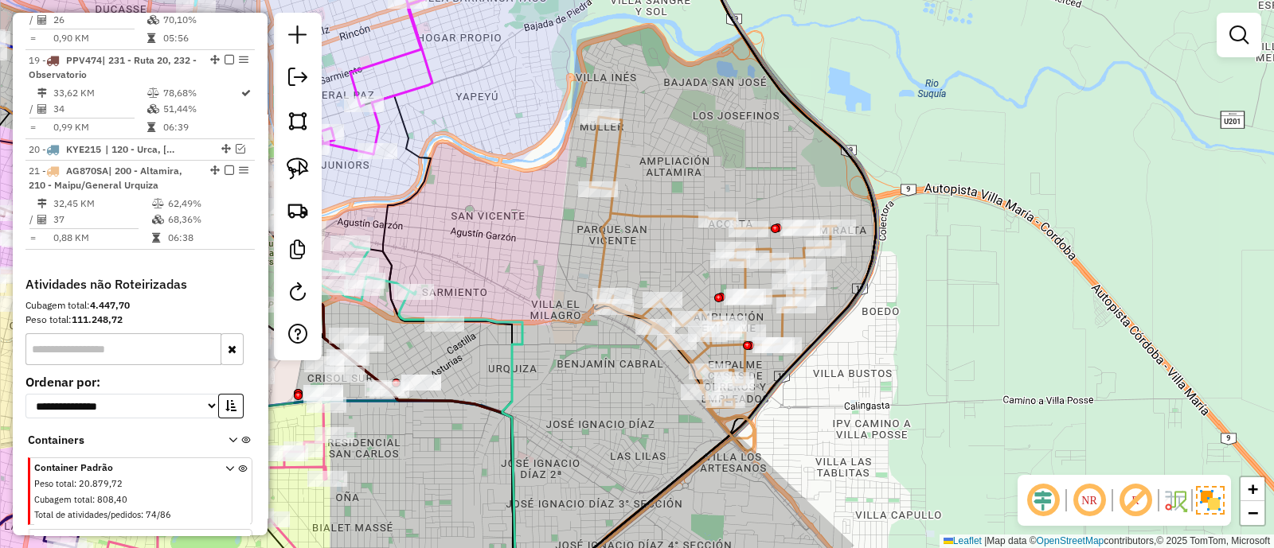
click at [648, 217] on icon at bounding box center [713, 284] width 246 height 334
select select "**********"
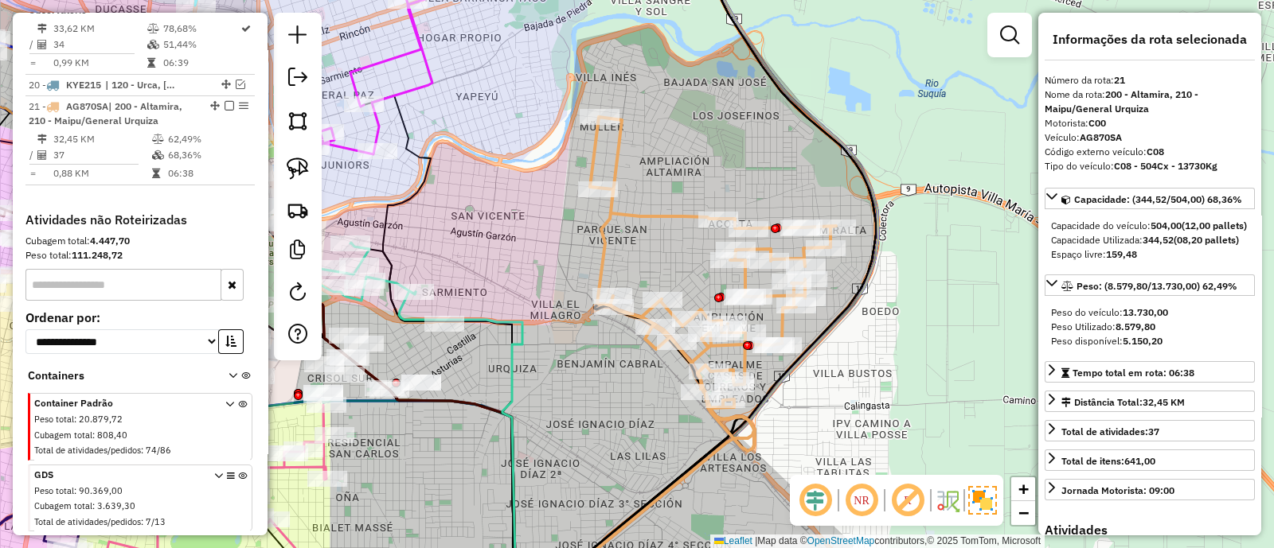
scroll to position [2201, 0]
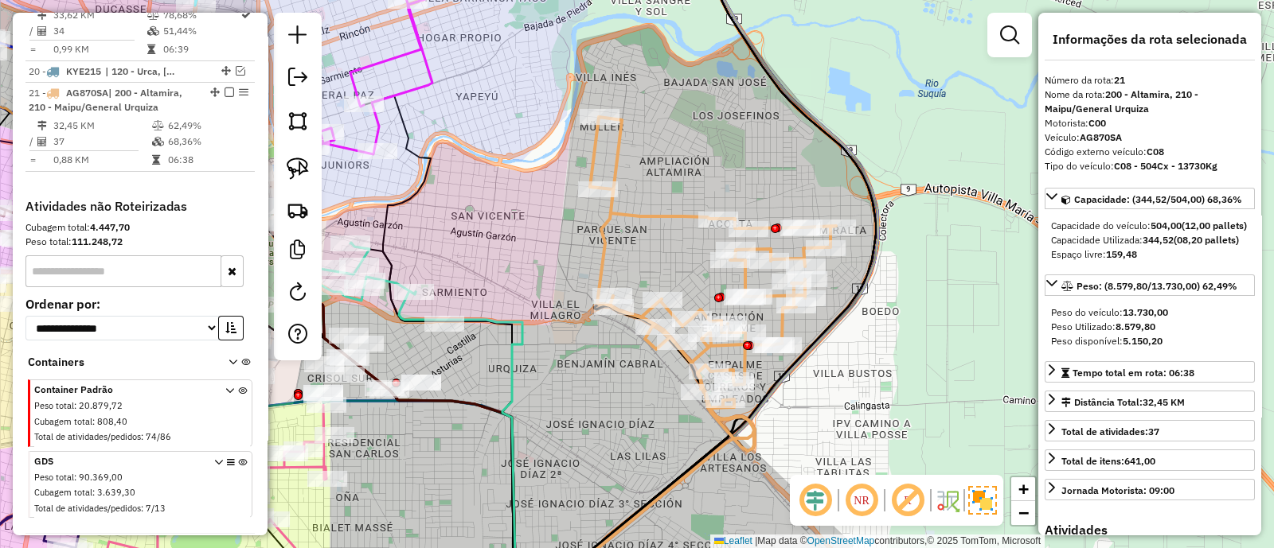
click at [648, 217] on icon at bounding box center [713, 284] width 246 height 334
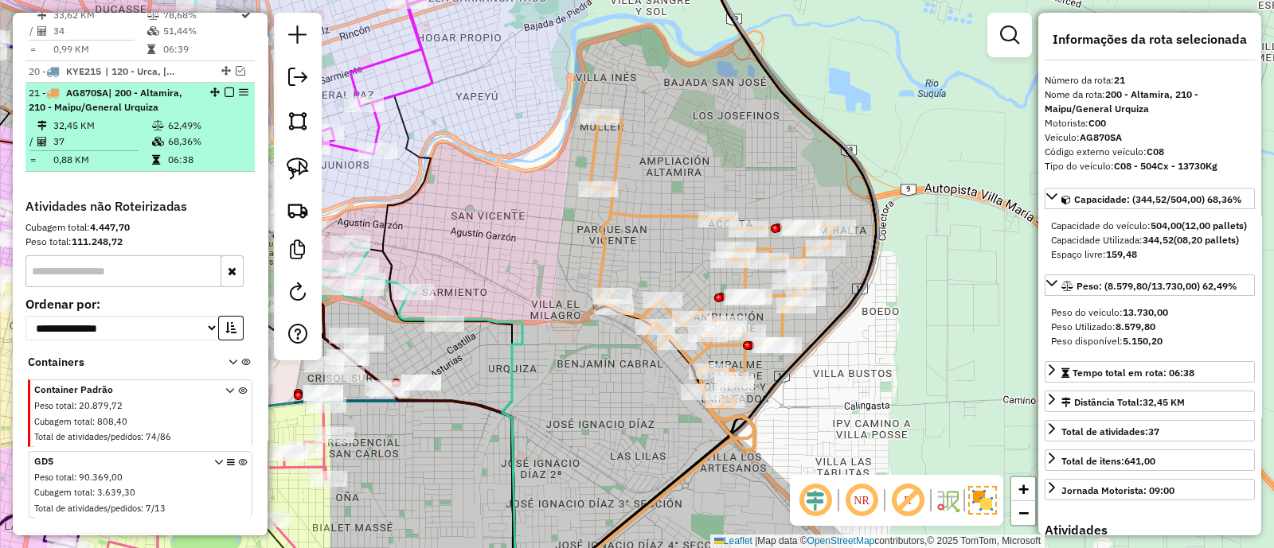
click at [224, 88] on em at bounding box center [229, 93] width 10 height 10
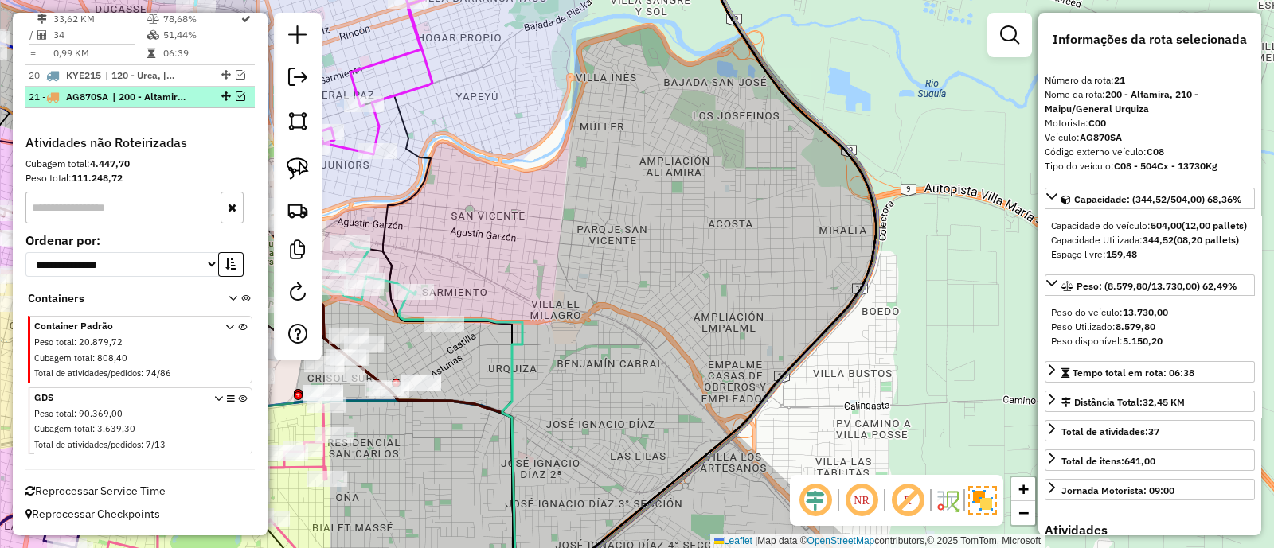
scroll to position [2133, 0]
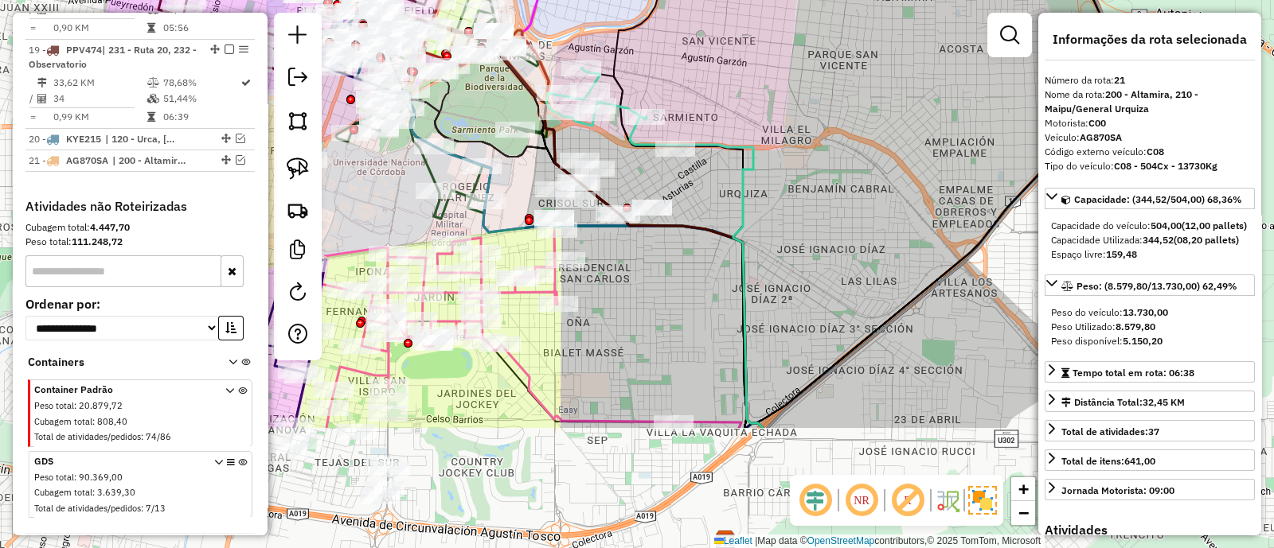
drag, startPoint x: 646, startPoint y: 378, endPoint x: 876, endPoint y: 203, distance: 289.8
click at [876, 203] on div "Janela de atendimento Grade de atendimento Capacidade Transportadoras Veículos …" at bounding box center [637, 274] width 1274 height 548
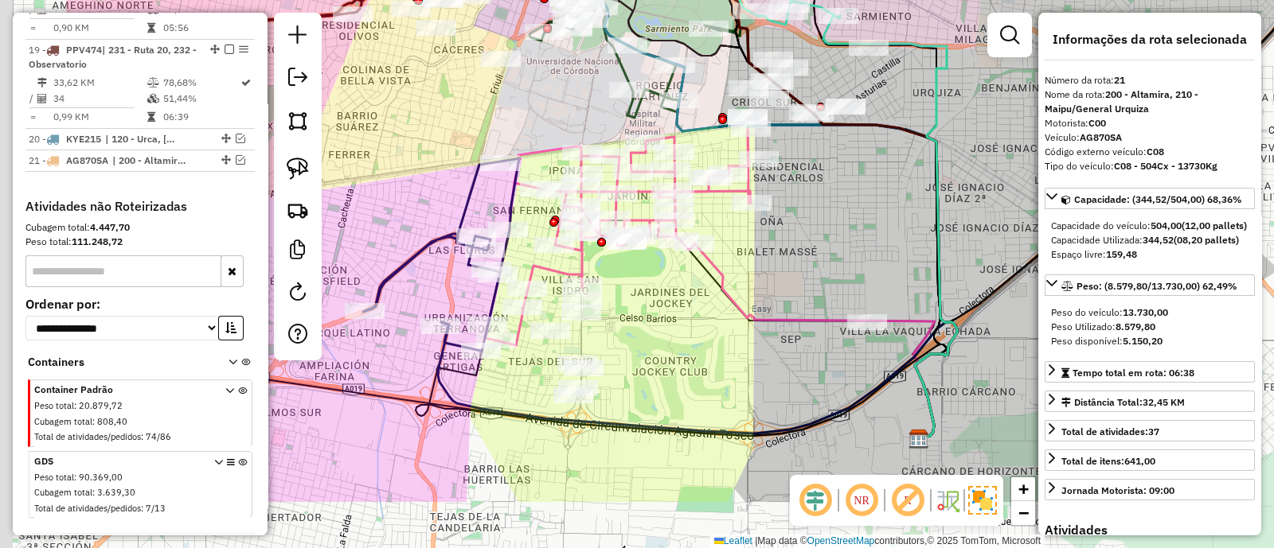
drag, startPoint x: 654, startPoint y: 353, endPoint x: 892, endPoint y: 221, distance: 273.3
click at [892, 221] on div "Janela de atendimento Grade de atendimento Capacidade Transportadoras Veículos …" at bounding box center [637, 274] width 1274 height 548
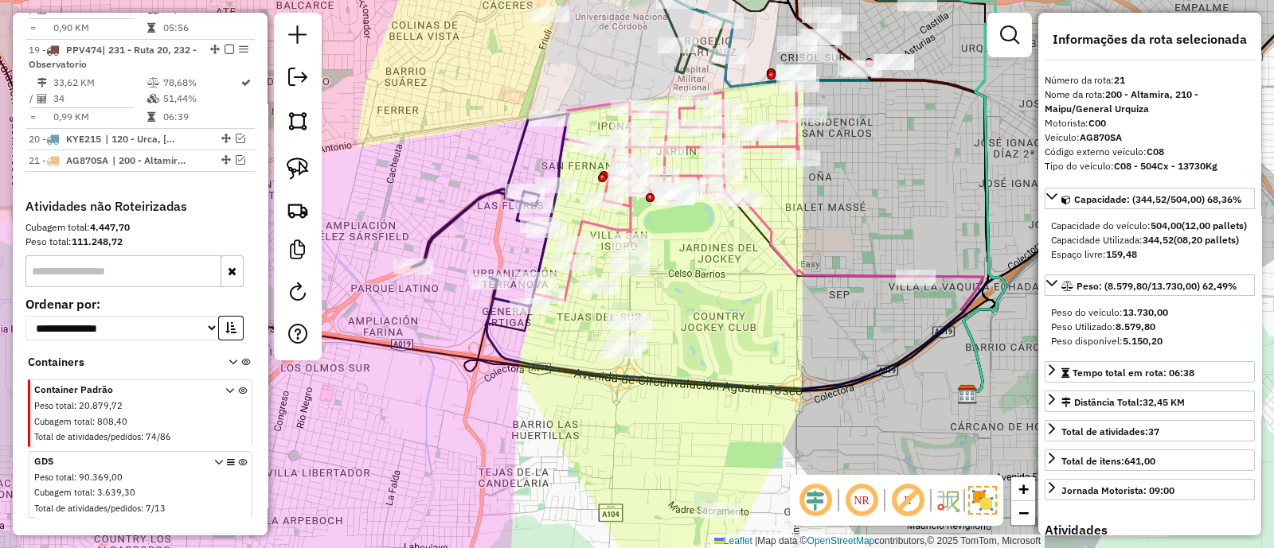
drag, startPoint x: 705, startPoint y: 370, endPoint x: 712, endPoint y: 182, distance: 188.0
click at [712, 183] on div "Janela de atendimento Grade de atendimento Capacidade Transportadoras Veículos …" at bounding box center [637, 274] width 1274 height 548
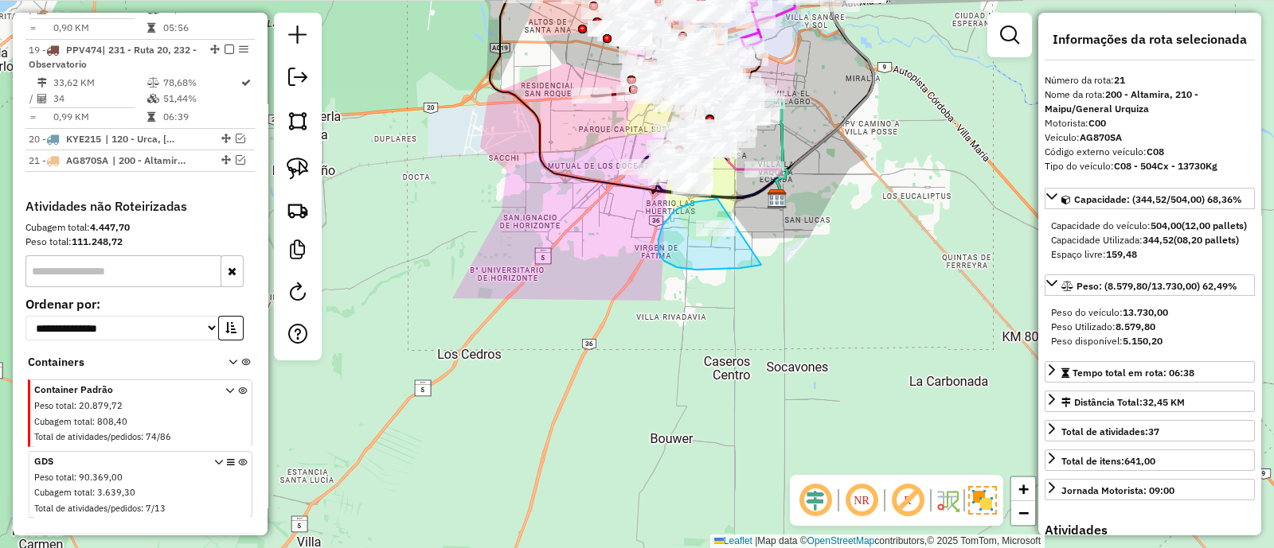
drag, startPoint x: 695, startPoint y: 202, endPoint x: 812, endPoint y: 251, distance: 126.7
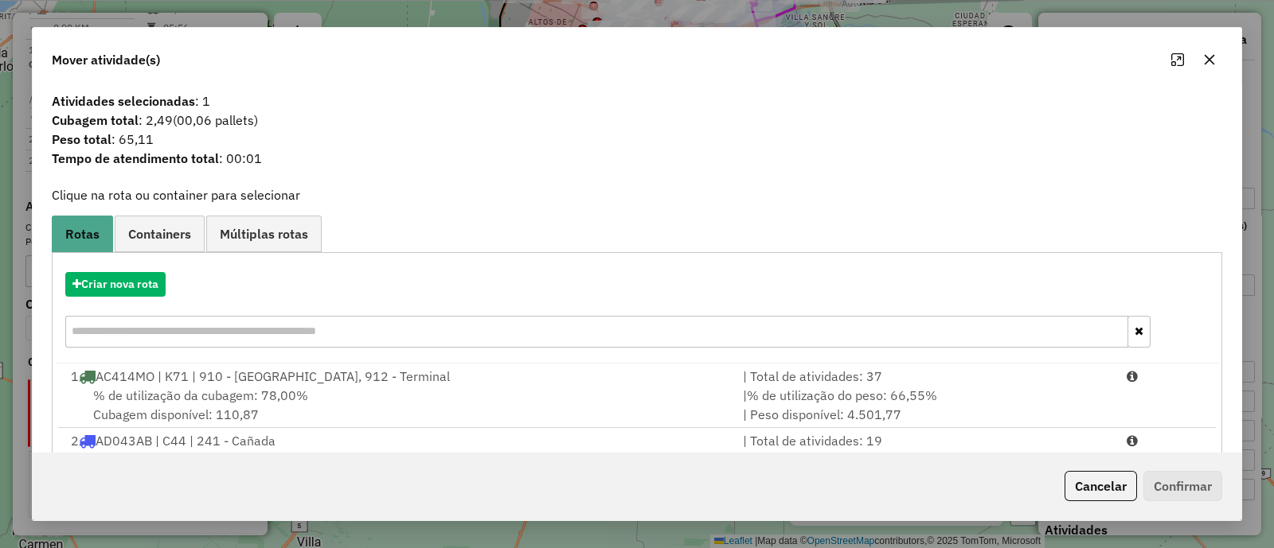
click at [1205, 61] on icon "button" at bounding box center [1209, 59] width 13 height 13
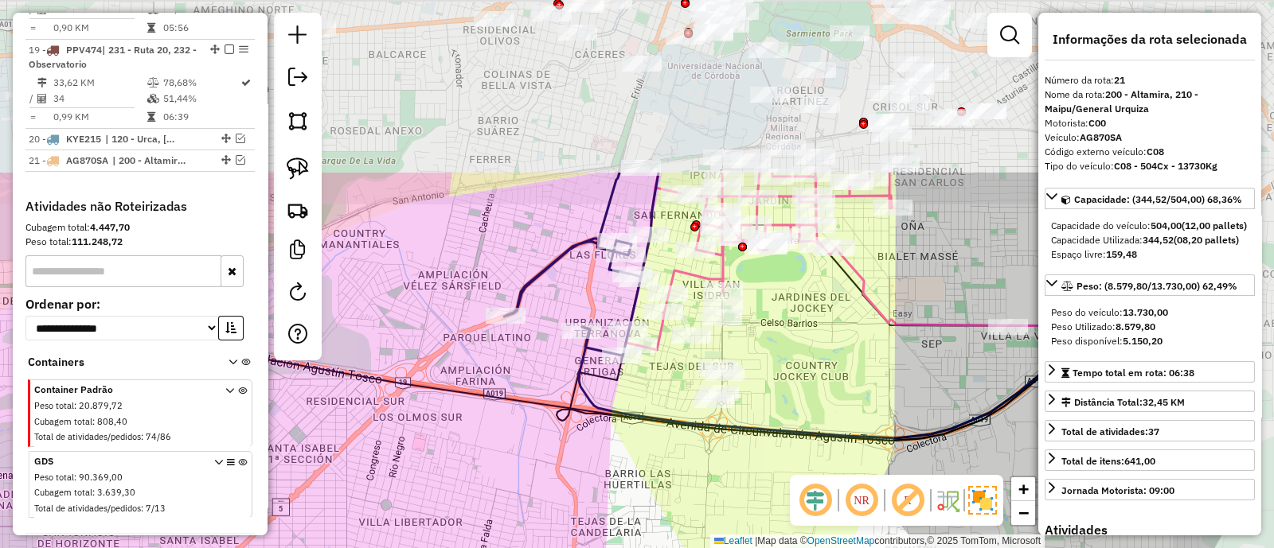
drag, startPoint x: 788, startPoint y: 182, endPoint x: 638, endPoint y: 408, distance: 271.8
click at [638, 408] on icon at bounding box center [838, 385] width 519 height 117
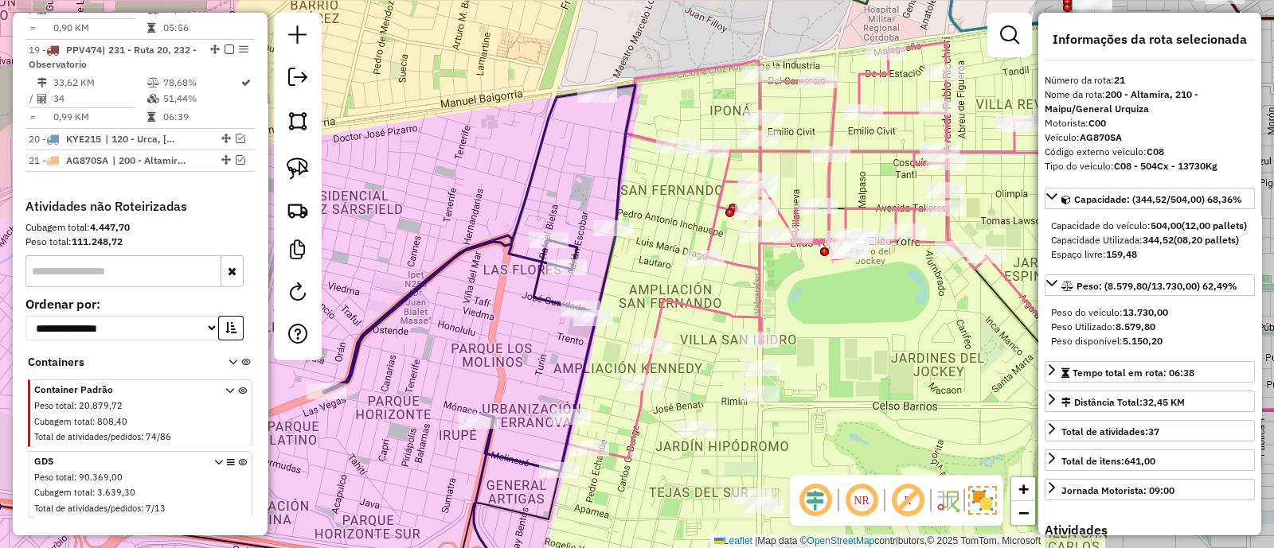
drag, startPoint x: 685, startPoint y: 232, endPoint x: 664, endPoint y: 198, distance: 39.3
click at [666, 198] on div "Janela de atendimento Grade de atendimento Capacidade Transportadoras Veículos …" at bounding box center [637, 274] width 1274 height 548
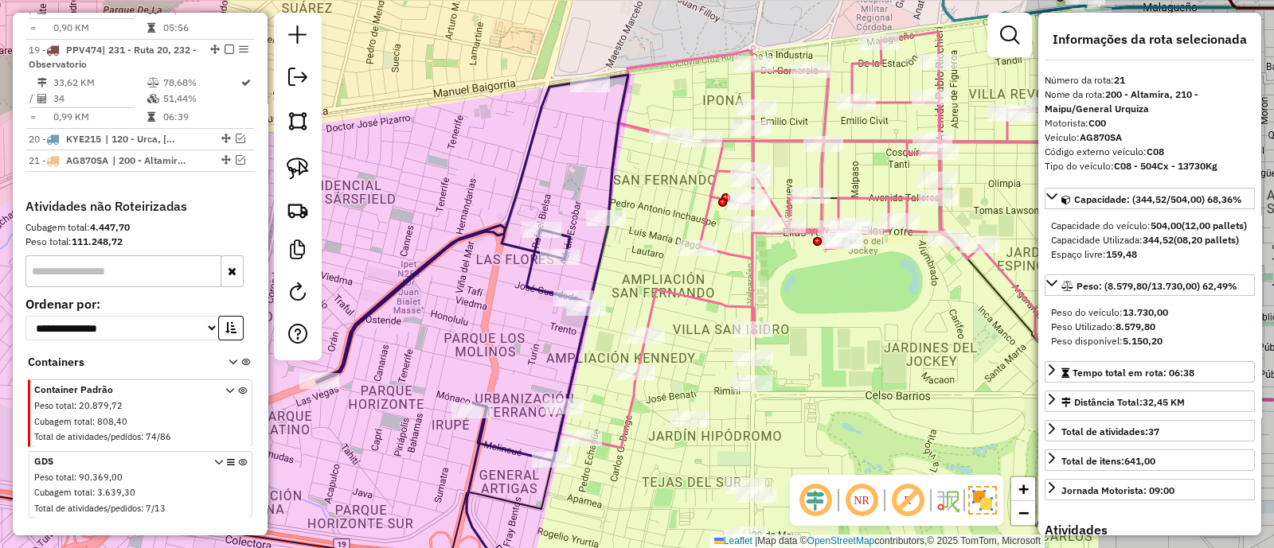
click at [610, 162] on icon at bounding box center [472, 268] width 312 height 386
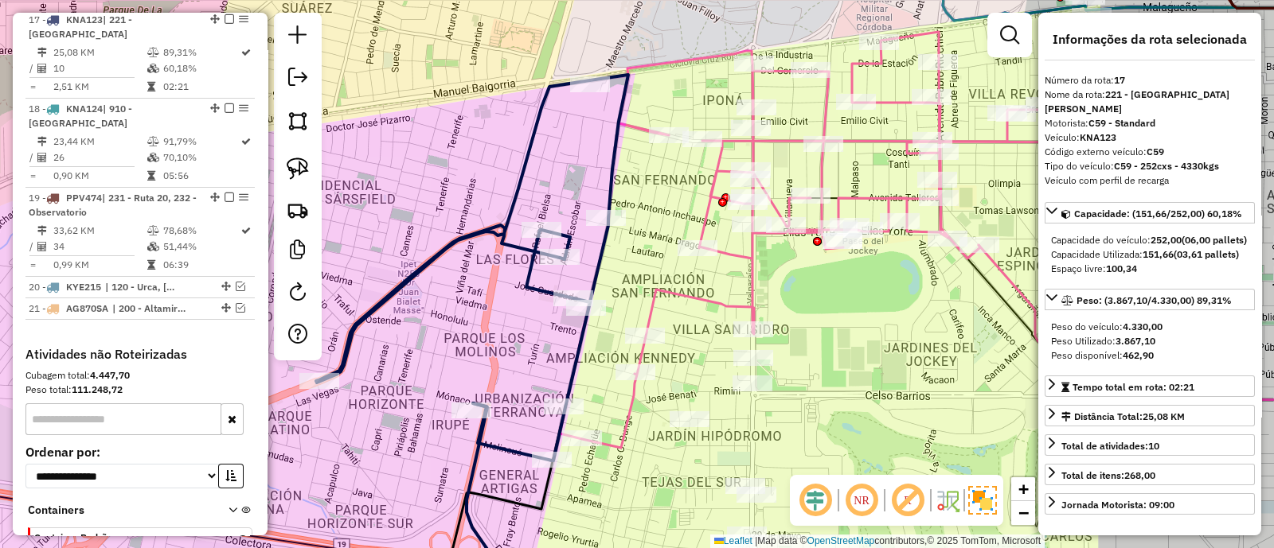
scroll to position [1921, 0]
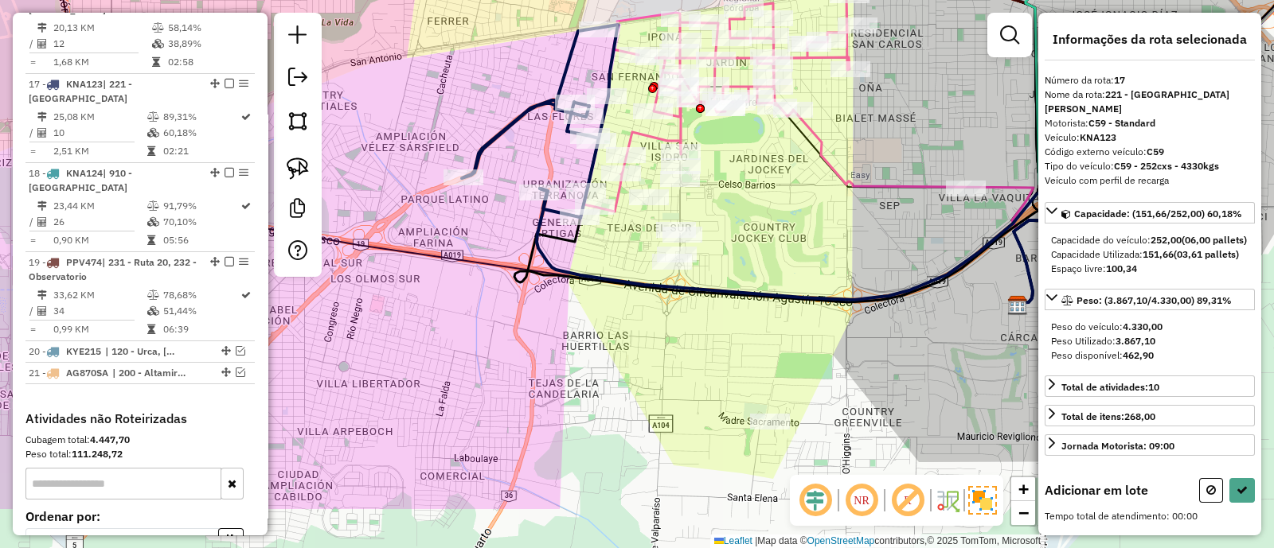
drag, startPoint x: 720, startPoint y: 291, endPoint x: 720, endPoint y: 211, distance: 79.6
click at [720, 211] on div "Janela de atendimento Grade de atendimento Capacidade Transportadoras Veículos …" at bounding box center [637, 274] width 1274 height 548
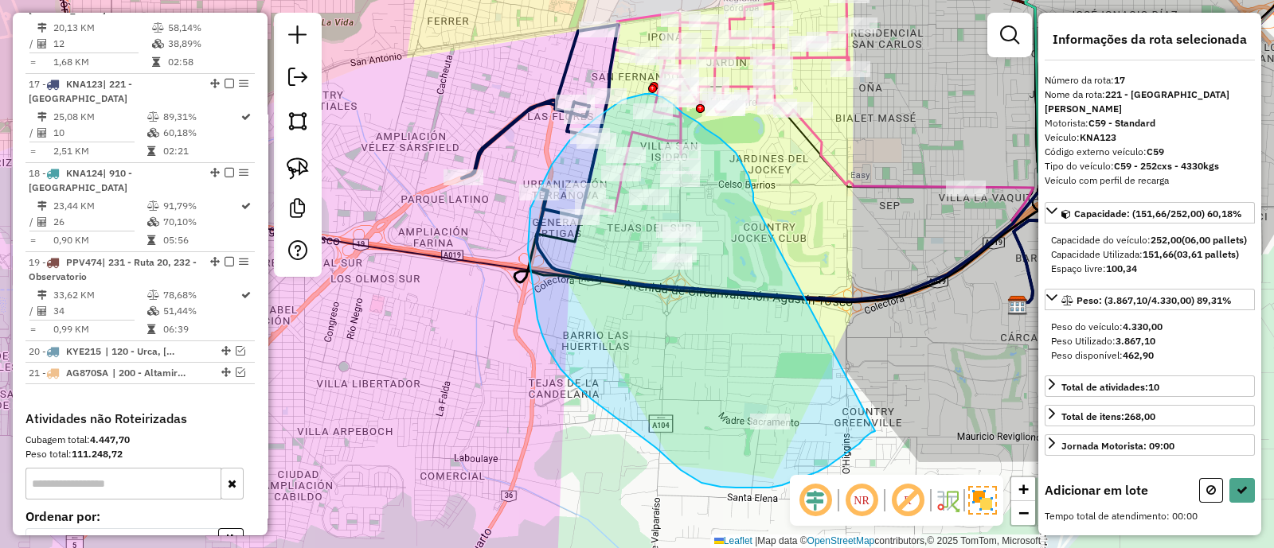
drag, startPoint x: 748, startPoint y: 176, endPoint x: 875, endPoint y: 431, distance: 285.2
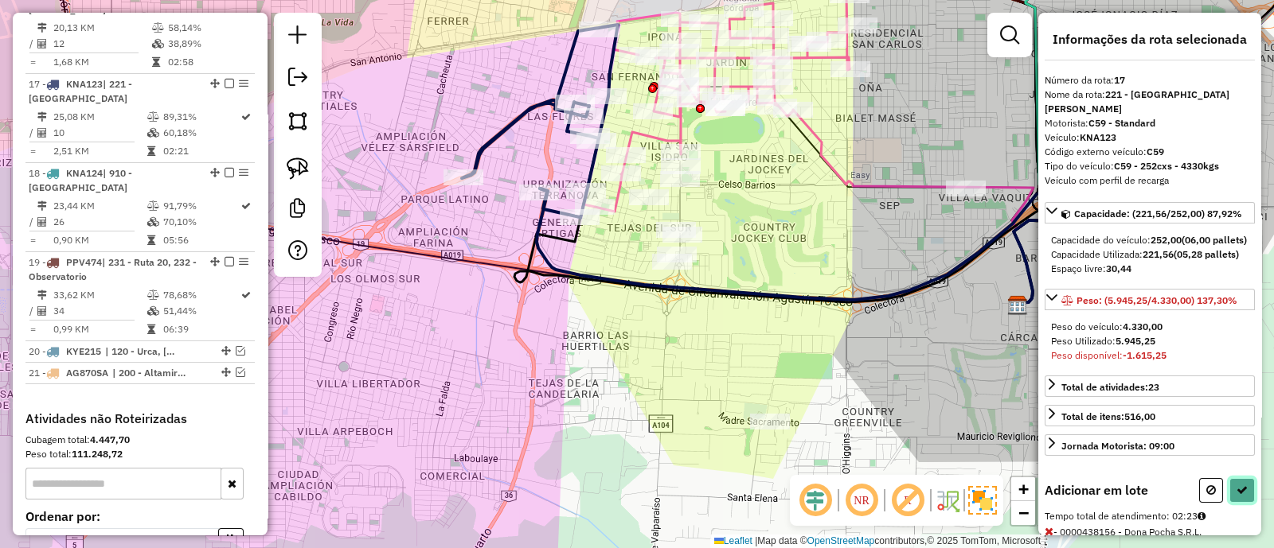
click at [1236, 496] on icon at bounding box center [1241, 490] width 11 height 11
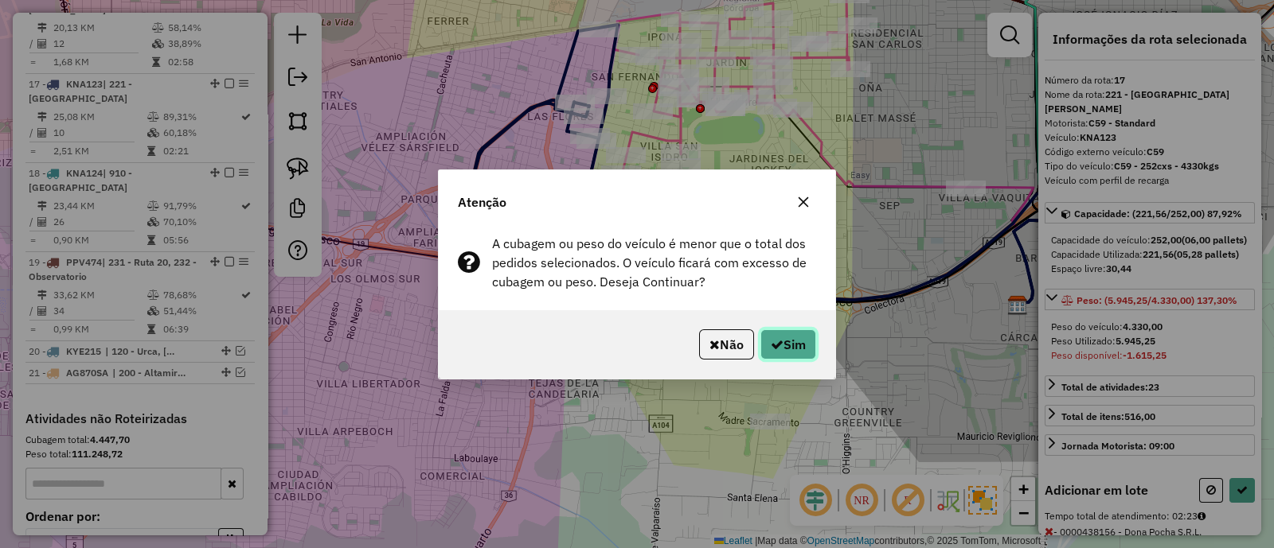
click at [813, 345] on button "Sim" at bounding box center [788, 345] width 56 height 30
select select "**********"
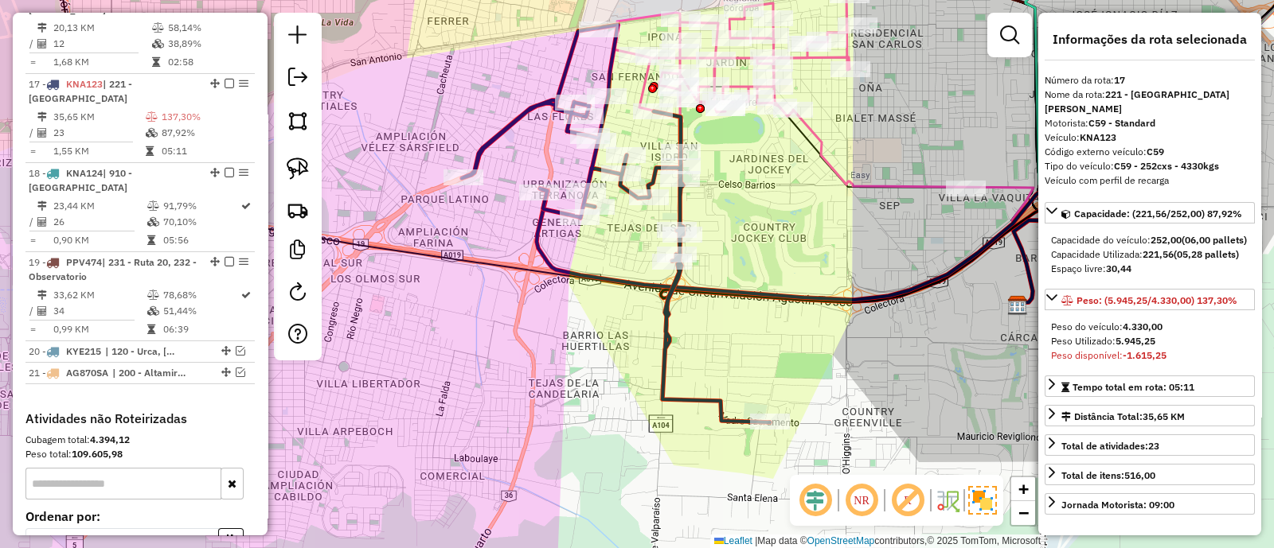
drag, startPoint x: 741, startPoint y: 352, endPoint x: 744, endPoint y: 559, distance: 207.0
click at [744, 548] on html "Aguarde... Pop-up bloqueado! Seu navegador bloqueou automáticamente a abertura …" at bounding box center [637, 274] width 1274 height 548
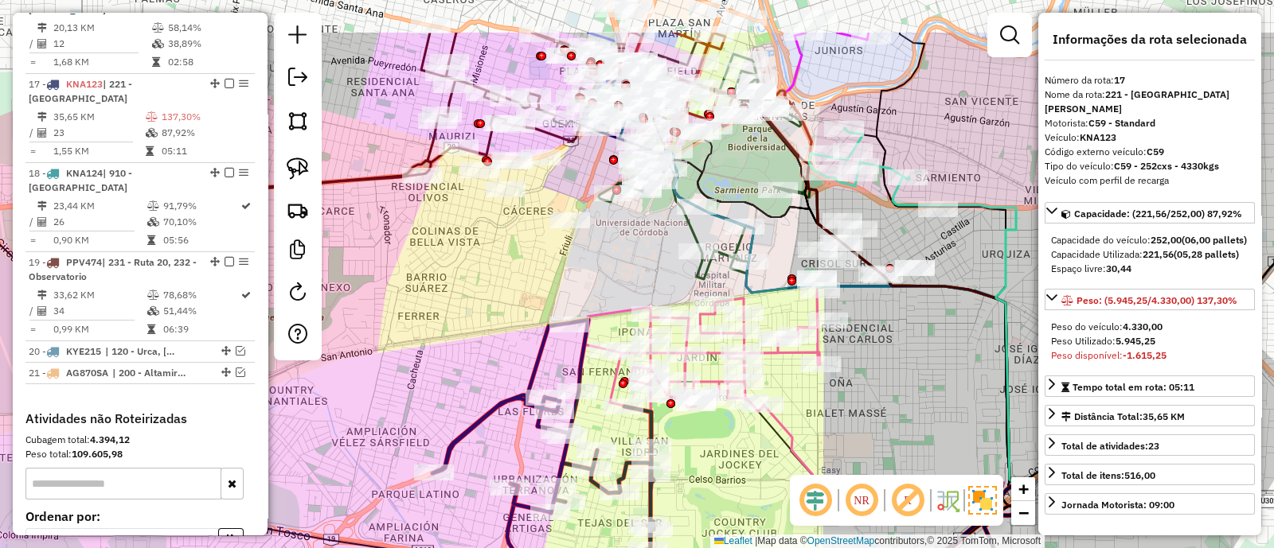
drag, startPoint x: 780, startPoint y: 412, endPoint x: 706, endPoint y: 583, distance: 186.5
click at [706, 548] on html "Aguarde... Pop-up bloqueado! Seu navegador bloqueou automáticamente a abertura …" at bounding box center [637, 274] width 1274 height 548
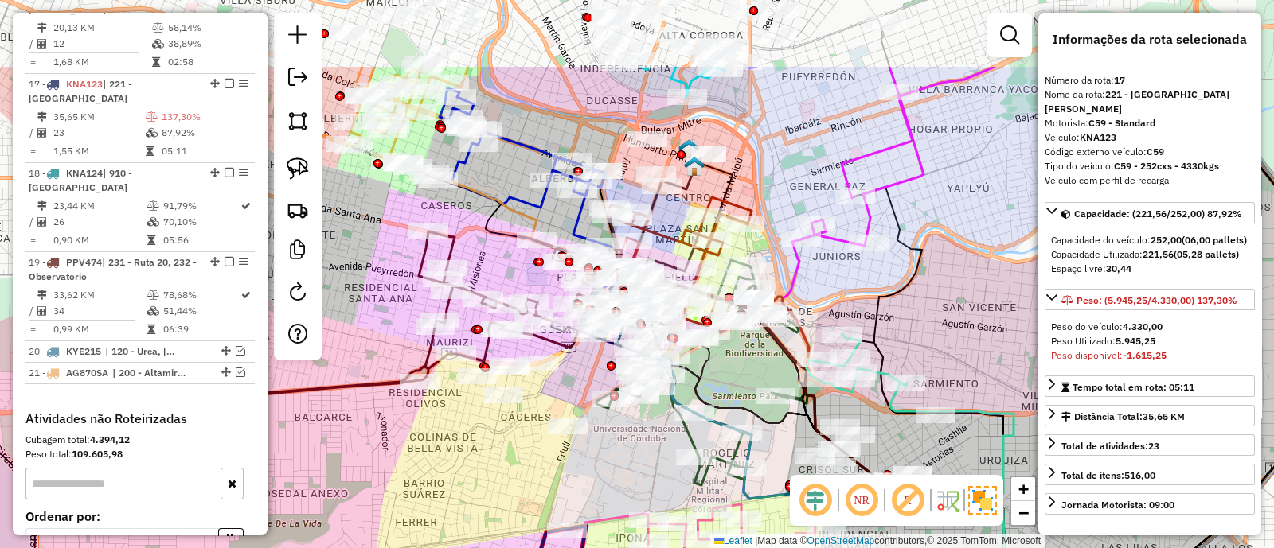
drag, startPoint x: 735, startPoint y: 252, endPoint x: 787, endPoint y: 422, distance: 177.3
click at [787, 422] on div "Janela de atendimento Grade de atendimento Capacidade Transportadoras Veículos …" at bounding box center [637, 274] width 1274 height 548
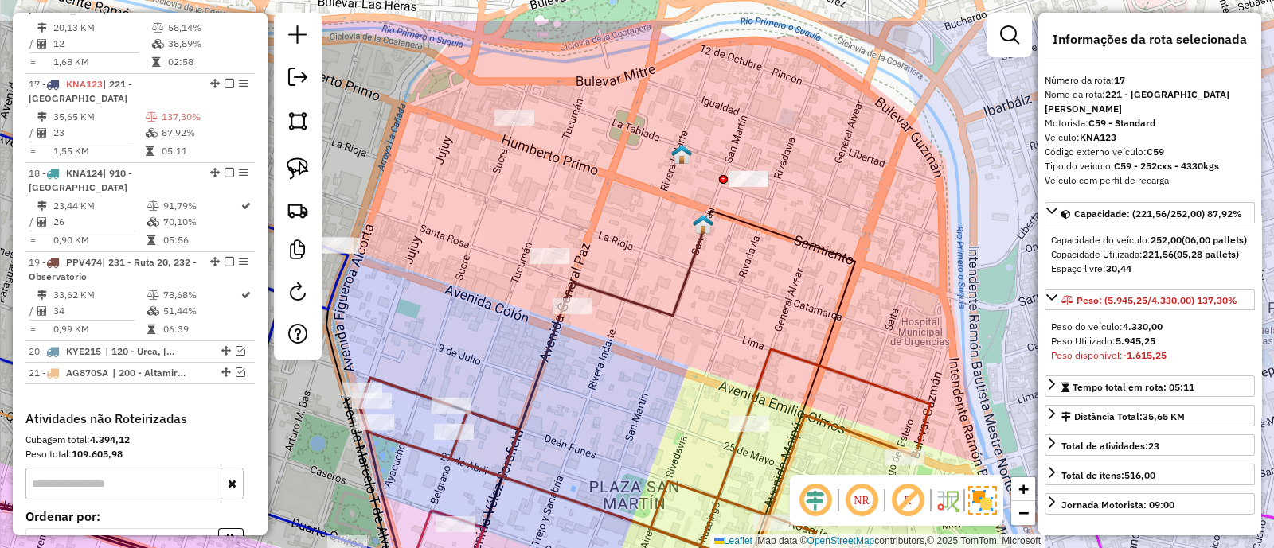
drag, startPoint x: 713, startPoint y: 229, endPoint x: 701, endPoint y: 305, distance: 76.7
click at [701, 305] on div "Rota 1 - Placa AC414MO 0000430799 - Veritier Lucas Janela de atendimento Grade …" at bounding box center [637, 274] width 1274 height 548
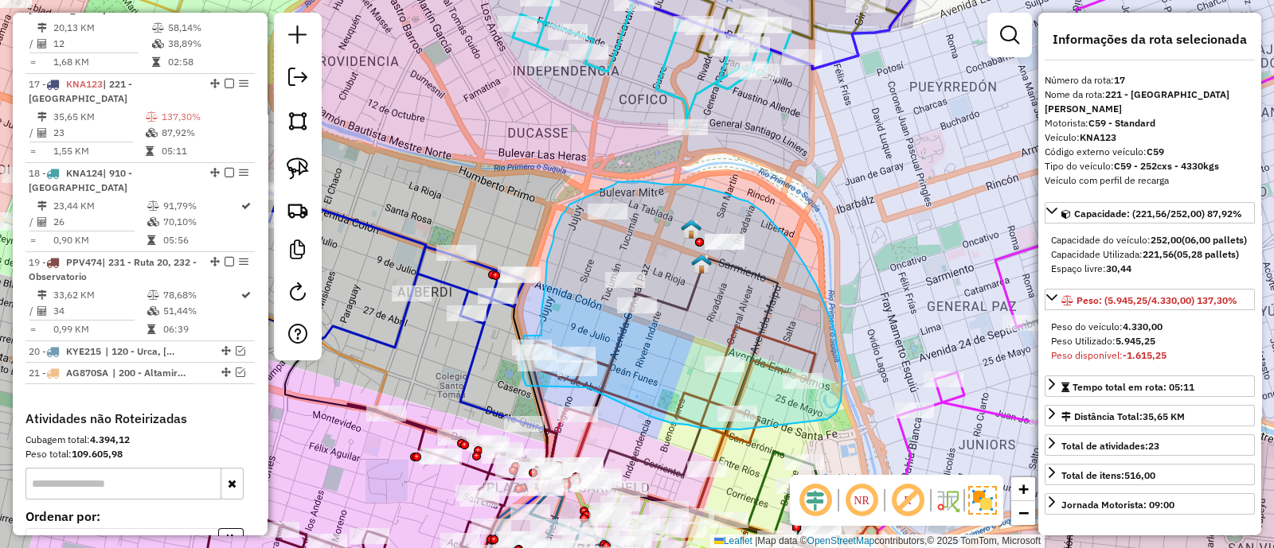
drag, startPoint x: 827, startPoint y: 420, endPoint x: 740, endPoint y: 430, distance: 88.2
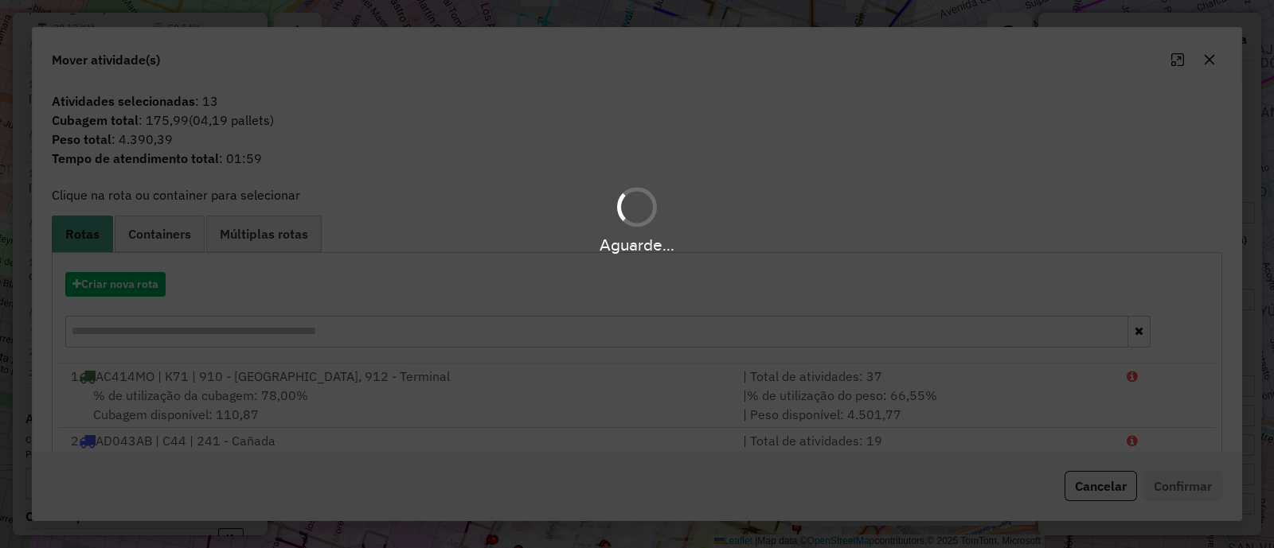
click at [133, 288] on div "Aguarde..." at bounding box center [637, 274] width 1274 height 548
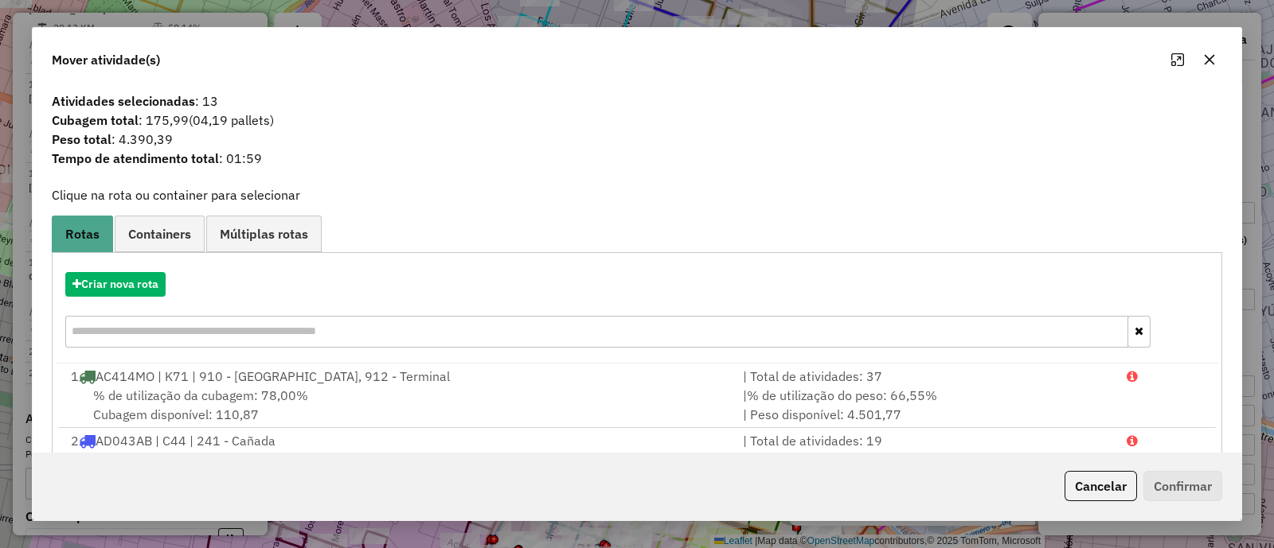
click at [1198, 58] on button "button" at bounding box center [1208, 59] width 25 height 25
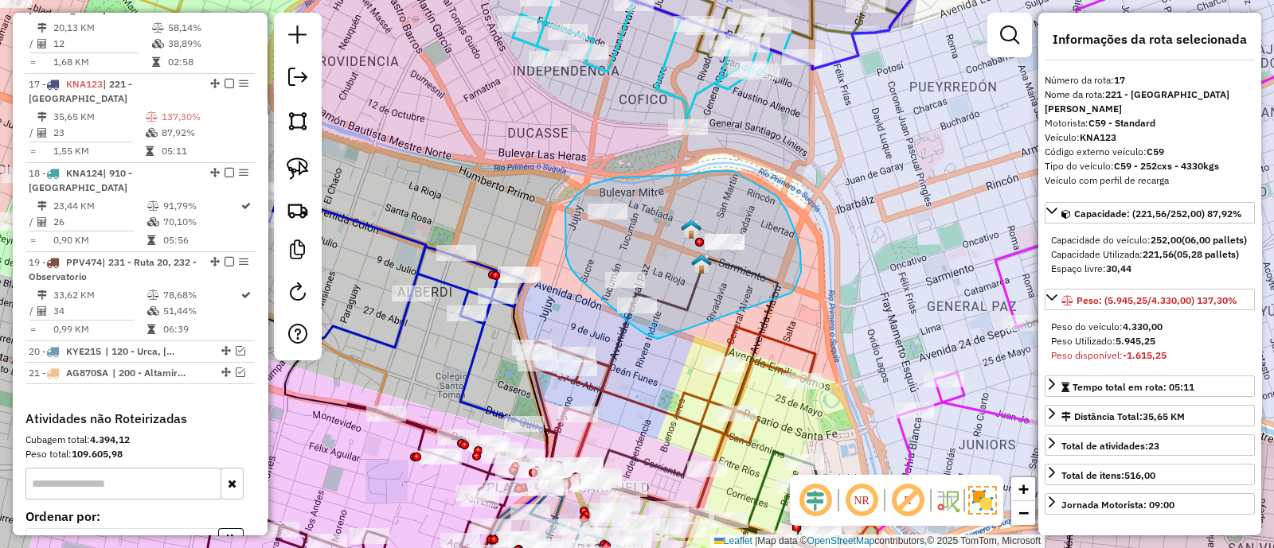
drag, startPoint x: 792, startPoint y: 292, endPoint x: 673, endPoint y: 340, distance: 128.6
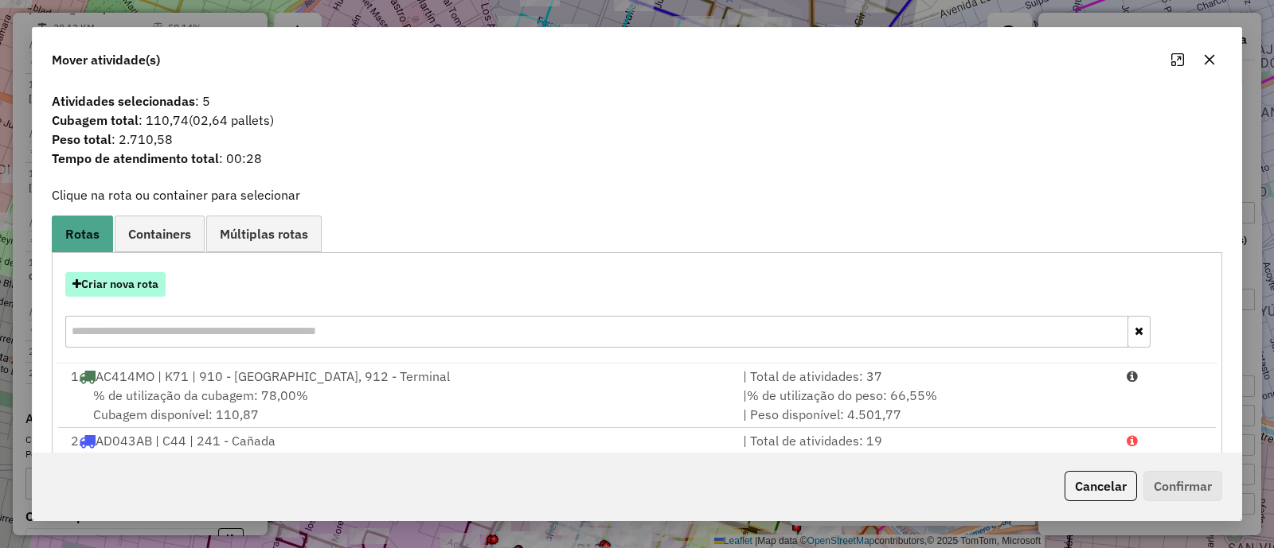
click at [142, 277] on button "Criar nova rota" at bounding box center [115, 284] width 100 height 25
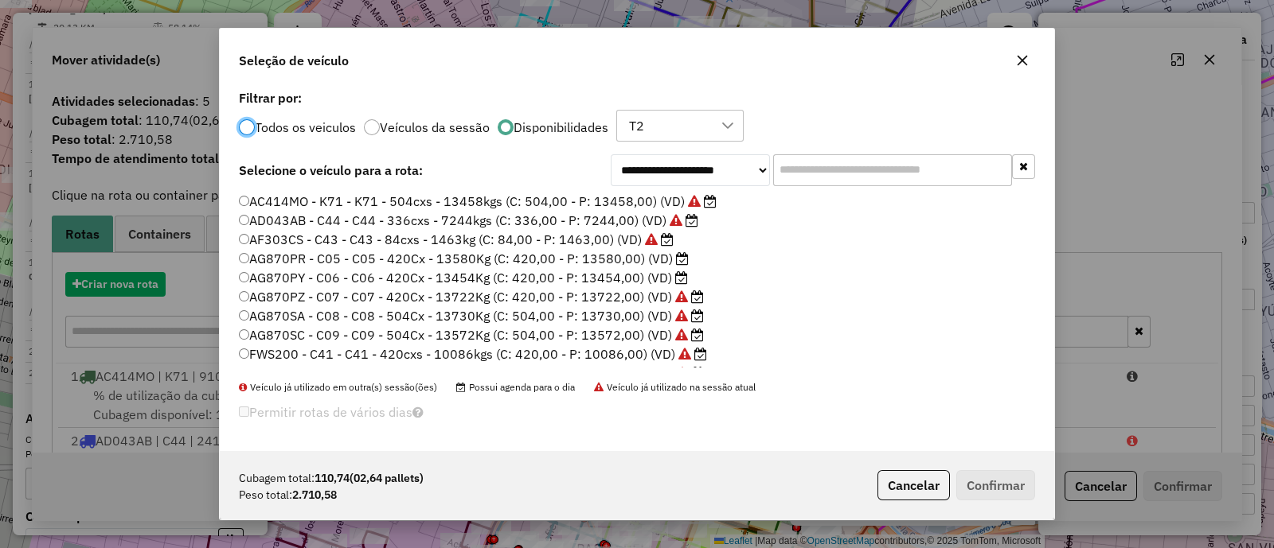
scroll to position [8, 5]
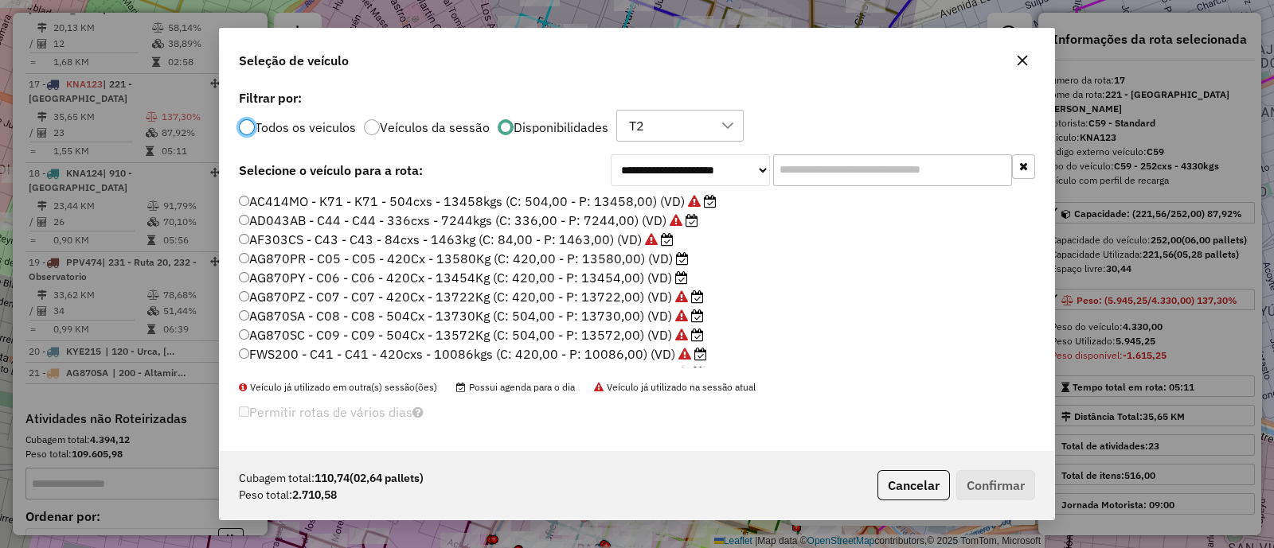
click at [848, 167] on input "text" at bounding box center [892, 170] width 239 height 32
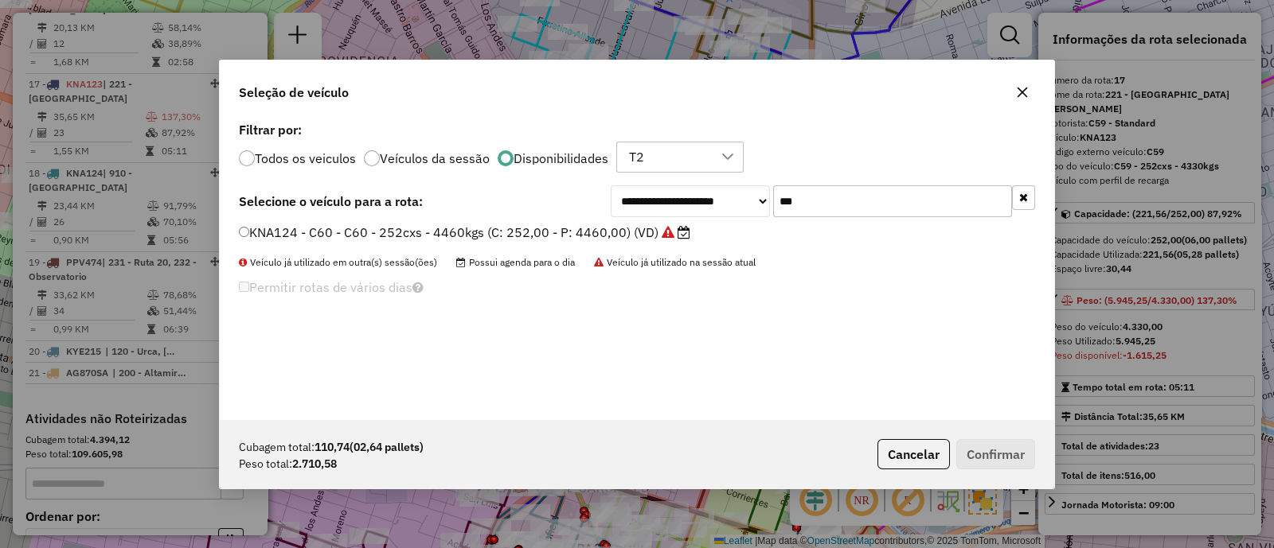
type input "***"
click at [634, 228] on label "KNA124 - C60 - C60 - 252cxs - 4460kgs (C: 252,00 - P: 4460,00) (VD)" at bounding box center [464, 232] width 451 height 19
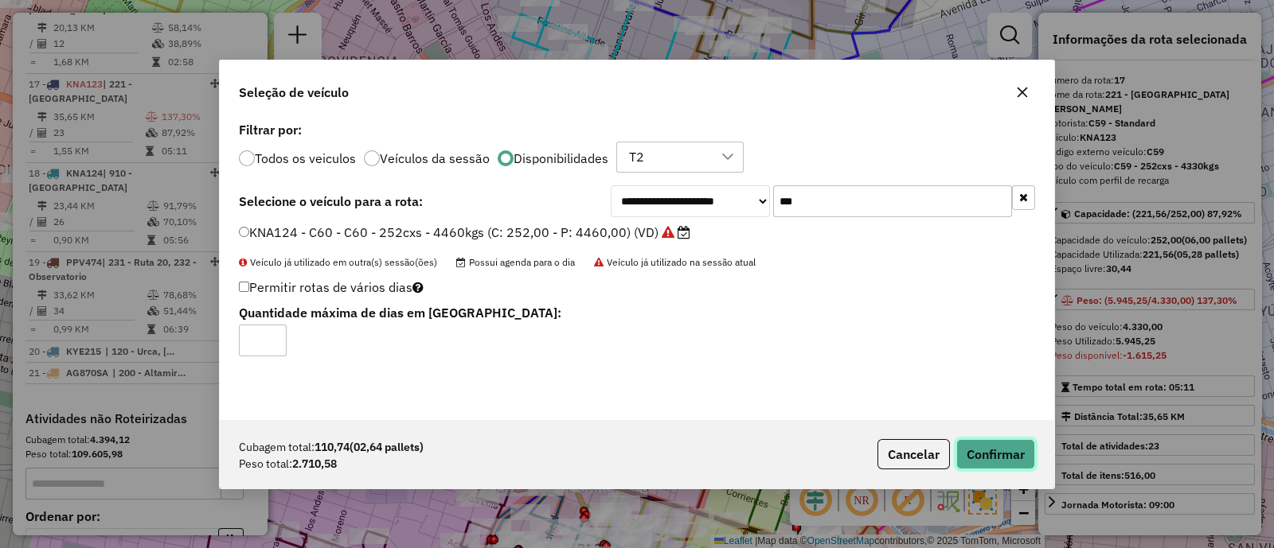
click at [992, 440] on button "Confirmar" at bounding box center [995, 454] width 79 height 30
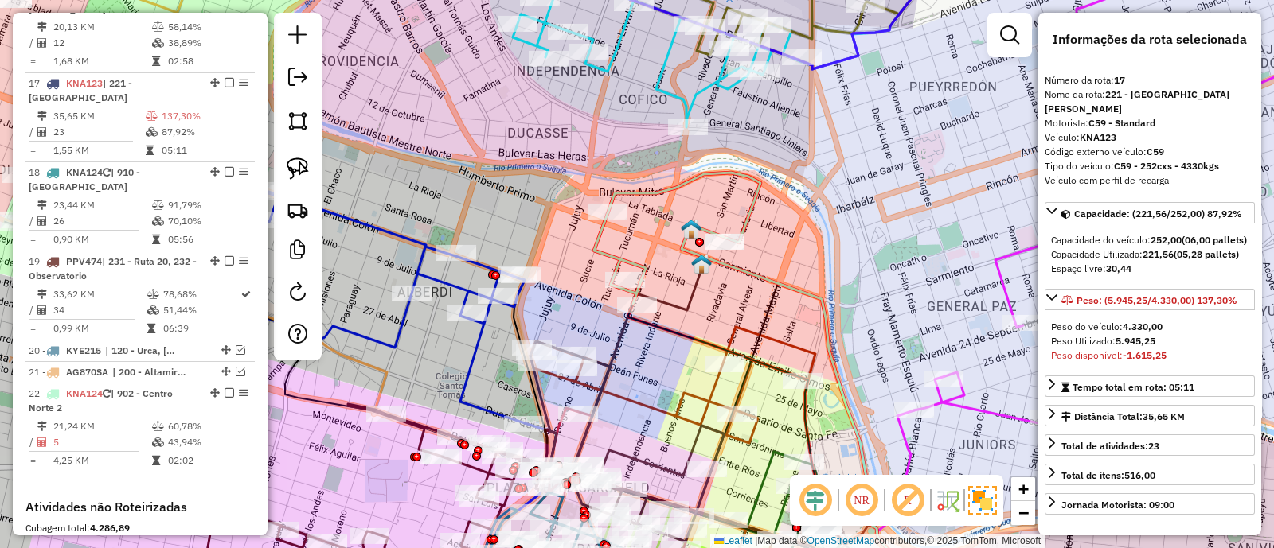
scroll to position [1921, 0]
click at [771, 279] on icon at bounding box center [799, 414] width 237 height 378
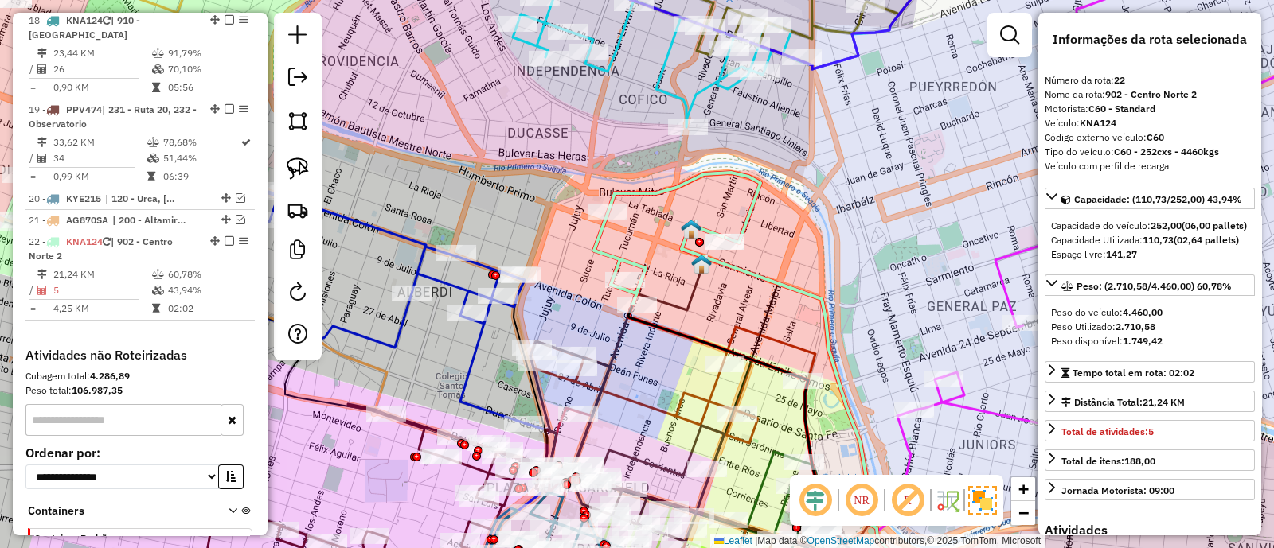
scroll to position [2223, 0]
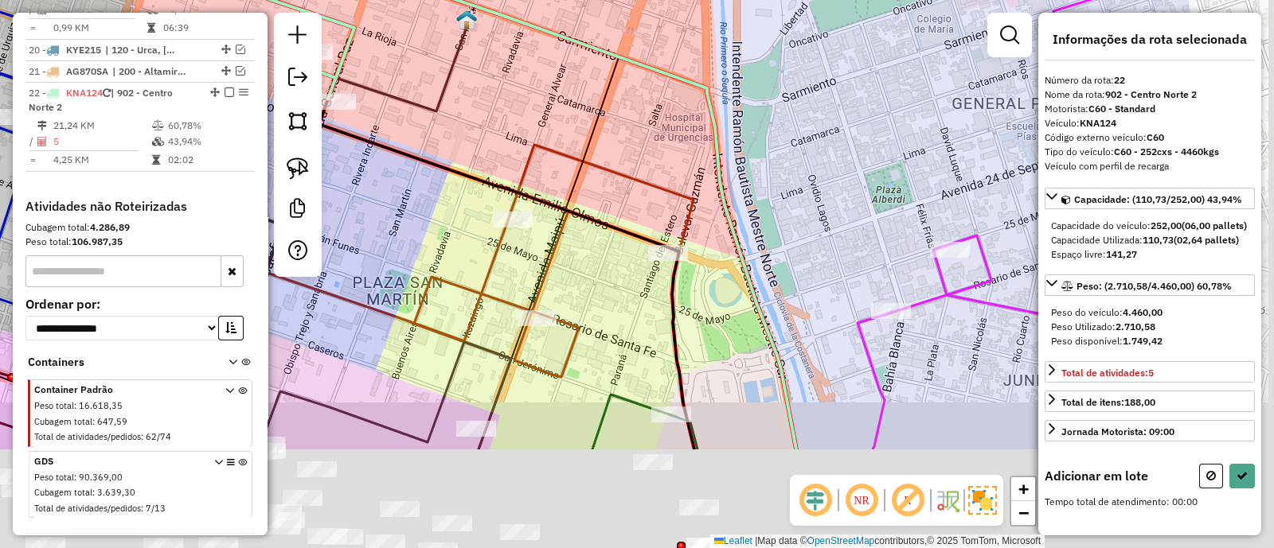
drag, startPoint x: 669, startPoint y: 306, endPoint x: 451, endPoint y: 151, distance: 267.1
click at [451, 151] on div "Janela de atendimento Grade de atendimento Capacidade Transportadoras Veículos …" at bounding box center [637, 274] width 1274 height 548
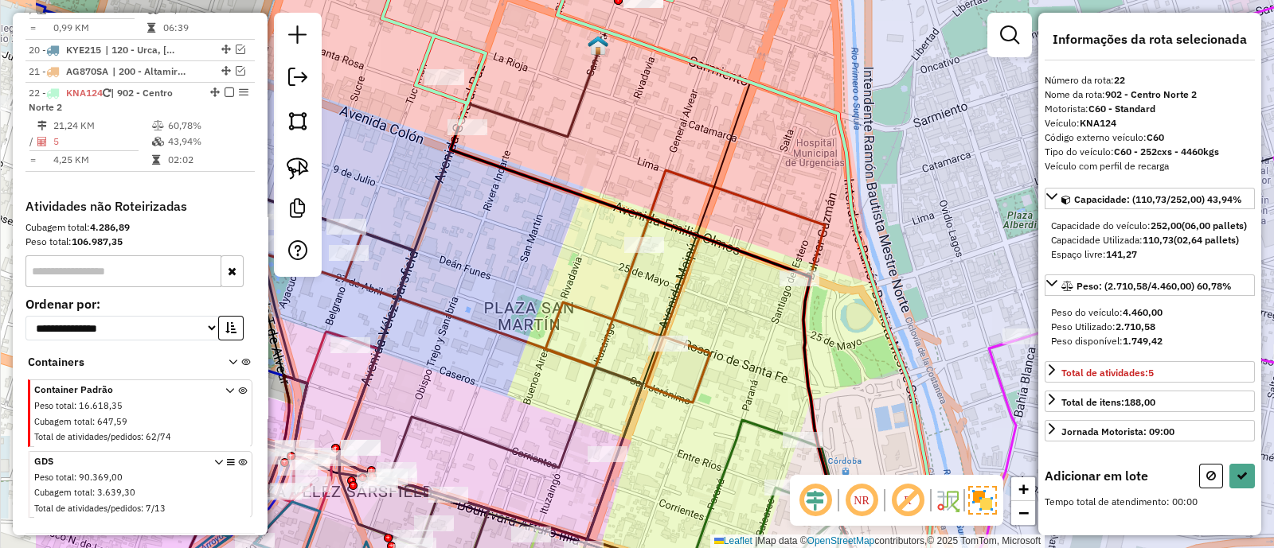
drag, startPoint x: 595, startPoint y: 288, endPoint x: 756, endPoint y: 330, distance: 166.2
click at [756, 330] on div "Janela de atendimento Grade de atendimento Capacidade Transportadoras Veículos …" at bounding box center [637, 274] width 1274 height 548
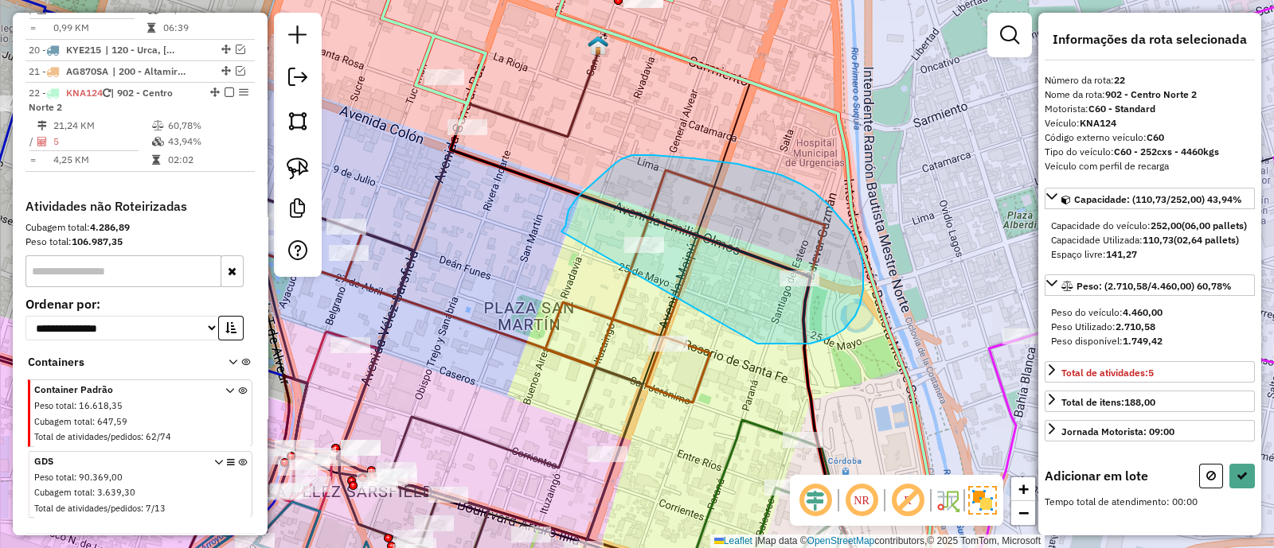
drag, startPoint x: 757, startPoint y: 344, endPoint x: 561, endPoint y: 232, distance: 225.7
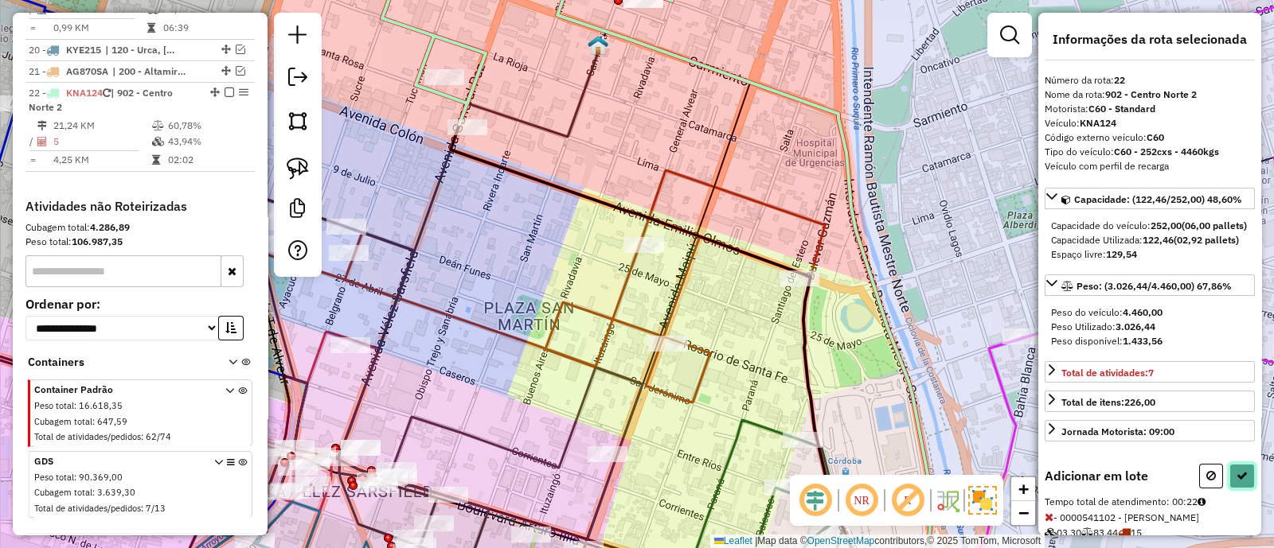
click at [1246, 489] on button at bounding box center [1241, 476] width 25 height 25
select select "**********"
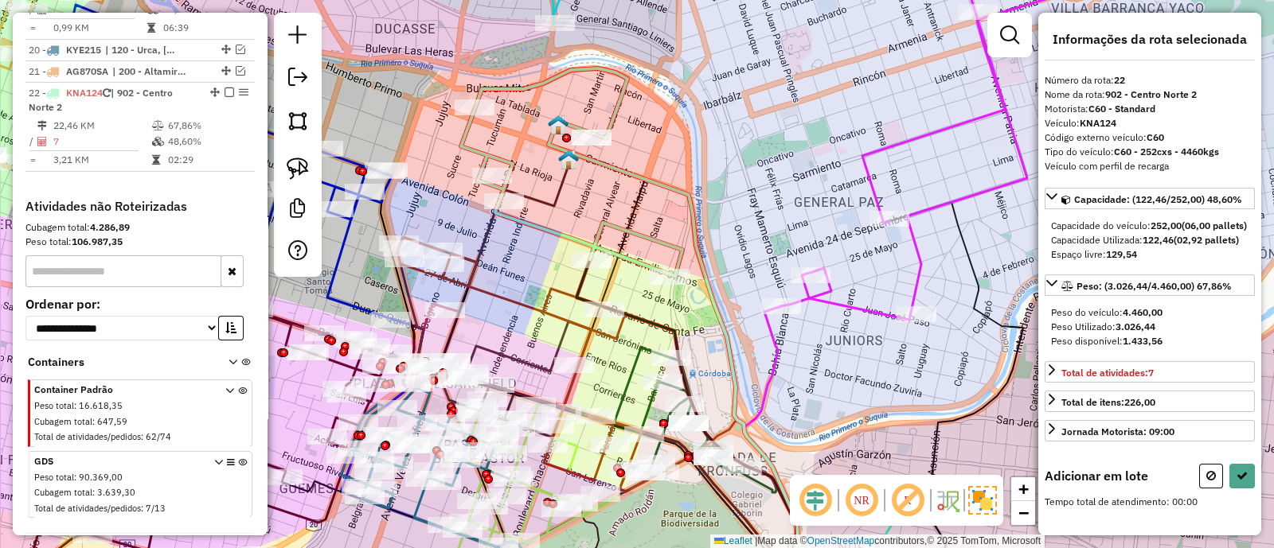
drag, startPoint x: 502, startPoint y: 276, endPoint x: 557, endPoint y: 289, distance: 56.4
click at [557, 289] on div "Janela de atendimento Grade de atendimento Capacidade Transportadoras Veículos …" at bounding box center [637, 274] width 1274 height 548
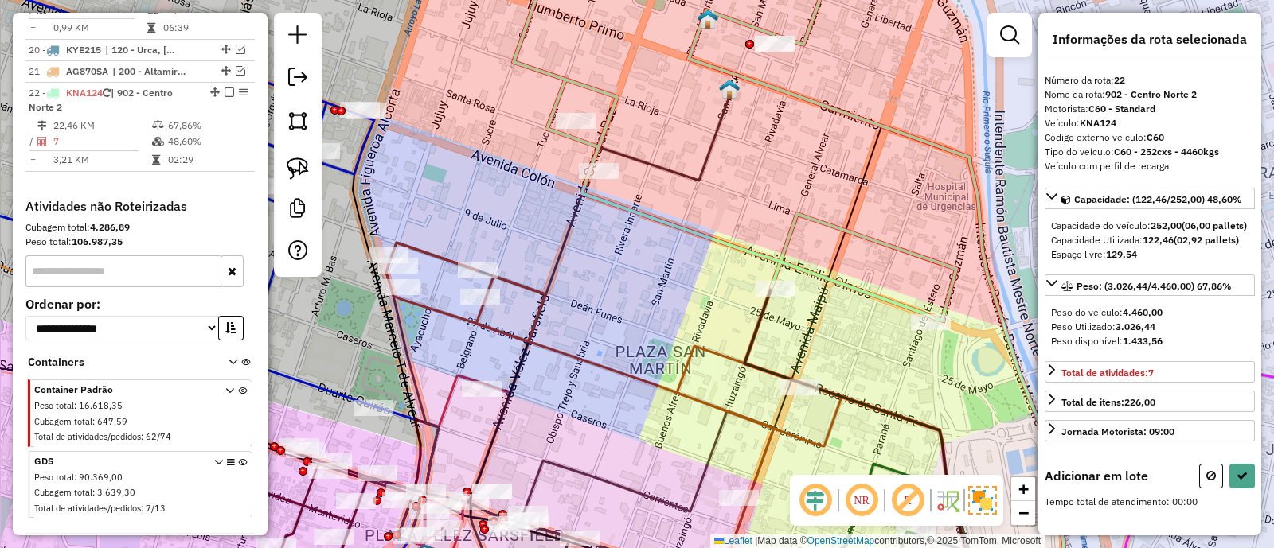
drag, startPoint x: 557, startPoint y: 289, endPoint x: 654, endPoint y: 332, distance: 106.2
click at [654, 332] on div "Janela de atendimento Grade de atendimento Capacidade Transportadoras Veículos …" at bounding box center [637, 274] width 1274 height 548
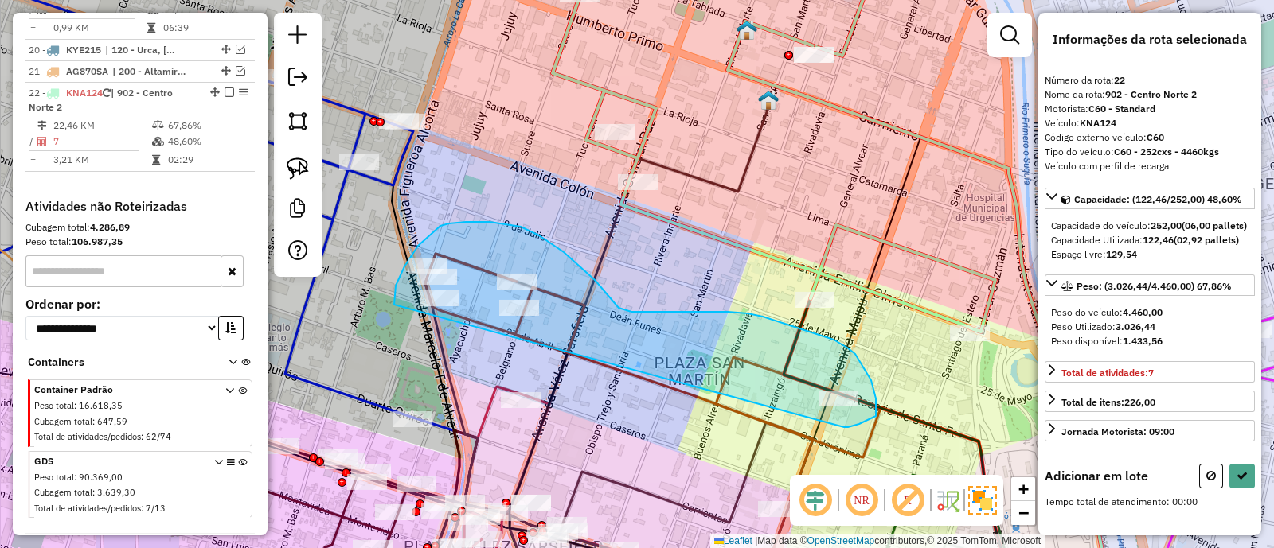
drag, startPoint x: 874, startPoint y: 417, endPoint x: 394, endPoint y: 305, distance: 493.0
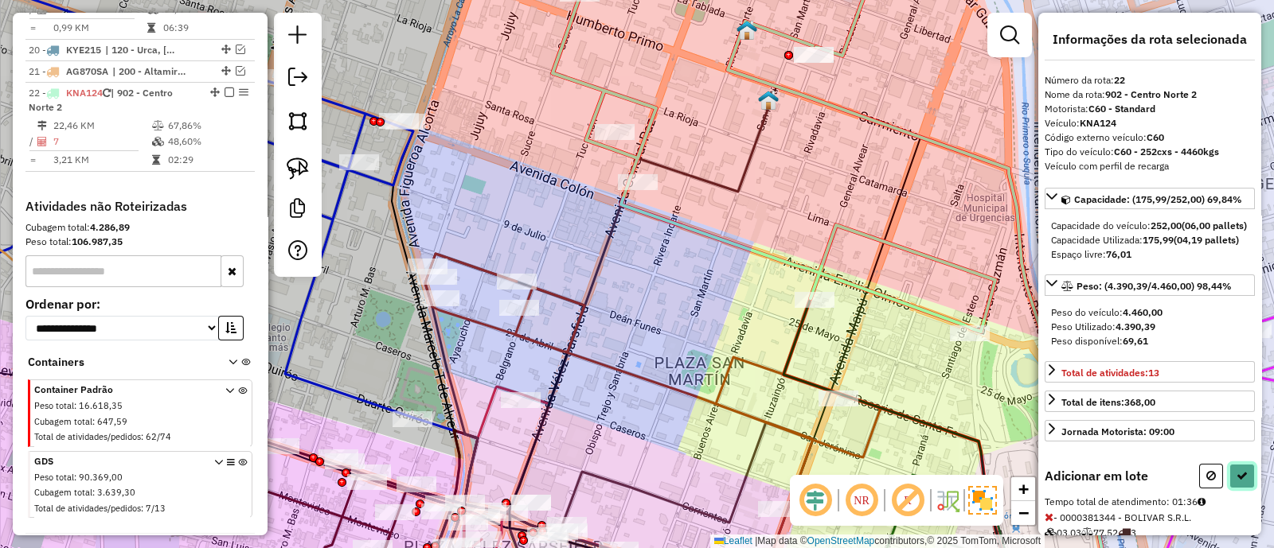
click at [1240, 482] on icon at bounding box center [1241, 475] width 11 height 11
select select "**********"
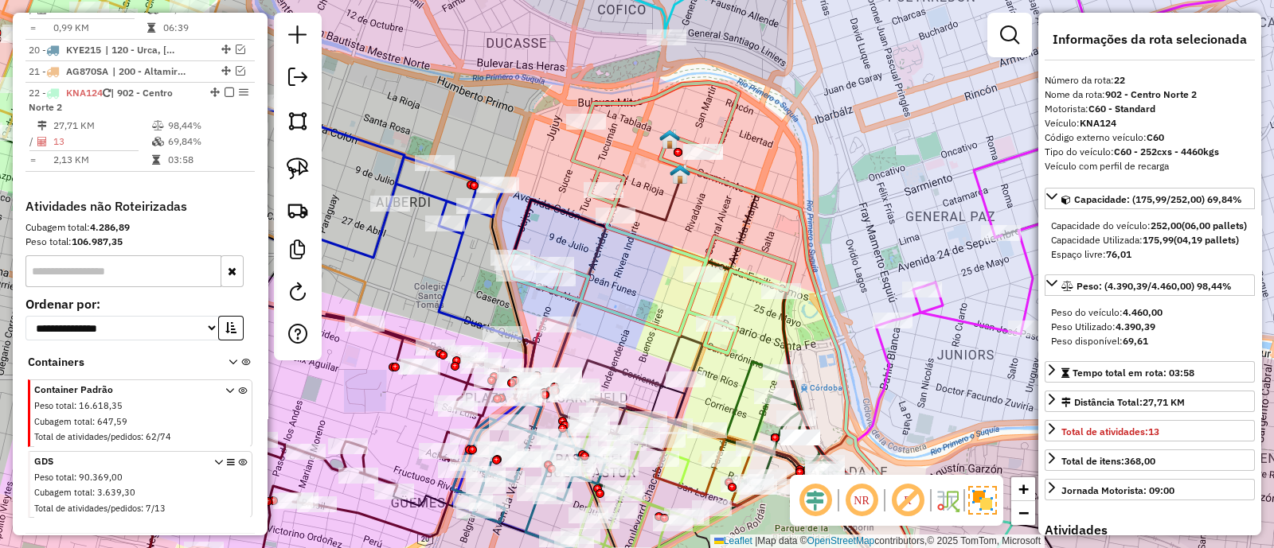
drag, startPoint x: 629, startPoint y: 260, endPoint x: 617, endPoint y: 260, distance: 11.9
click at [617, 260] on div "Janela de atendimento Grade de atendimento Capacidade Transportadoras Veículos …" at bounding box center [637, 274] width 1274 height 548
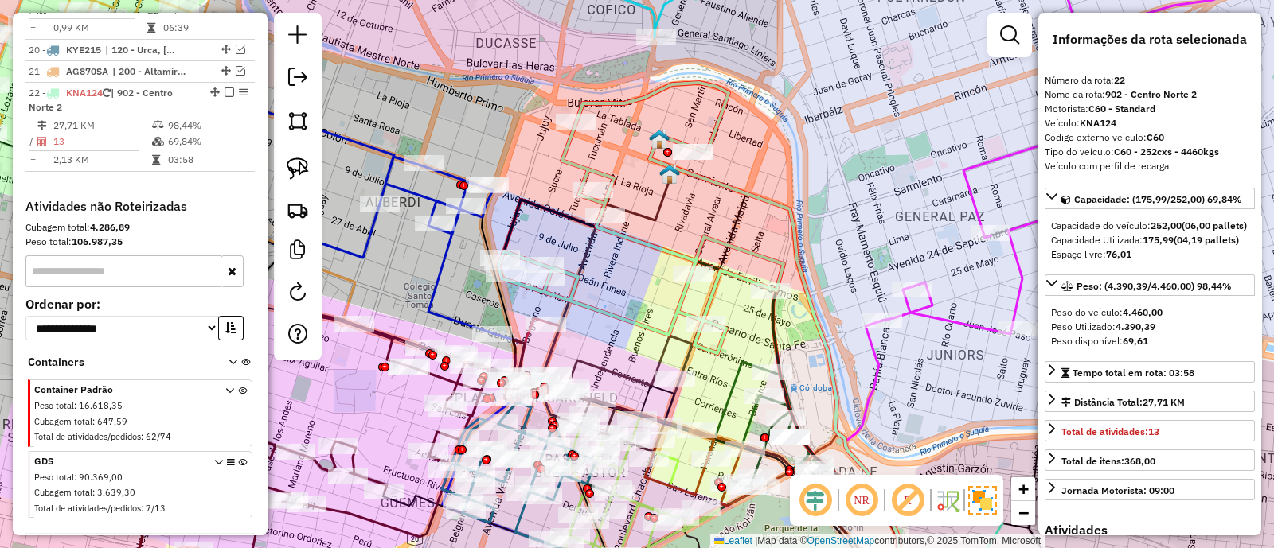
click at [641, 250] on icon at bounding box center [640, 218] width 285 height 271
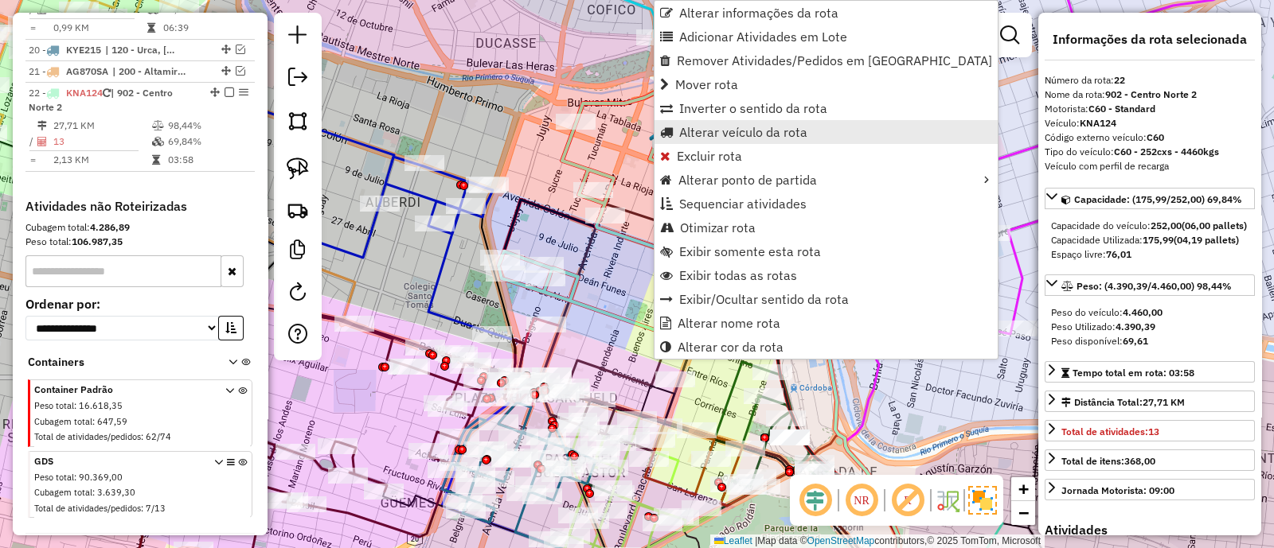
click at [721, 135] on span "Alterar veículo da rota" at bounding box center [743, 132] width 128 height 13
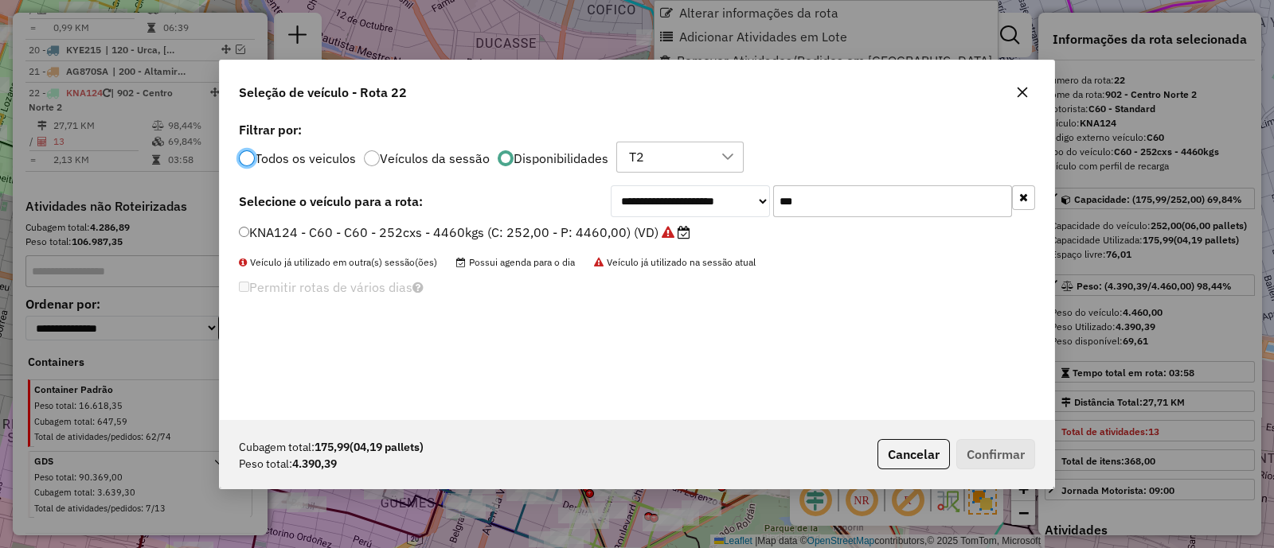
scroll to position [8, 5]
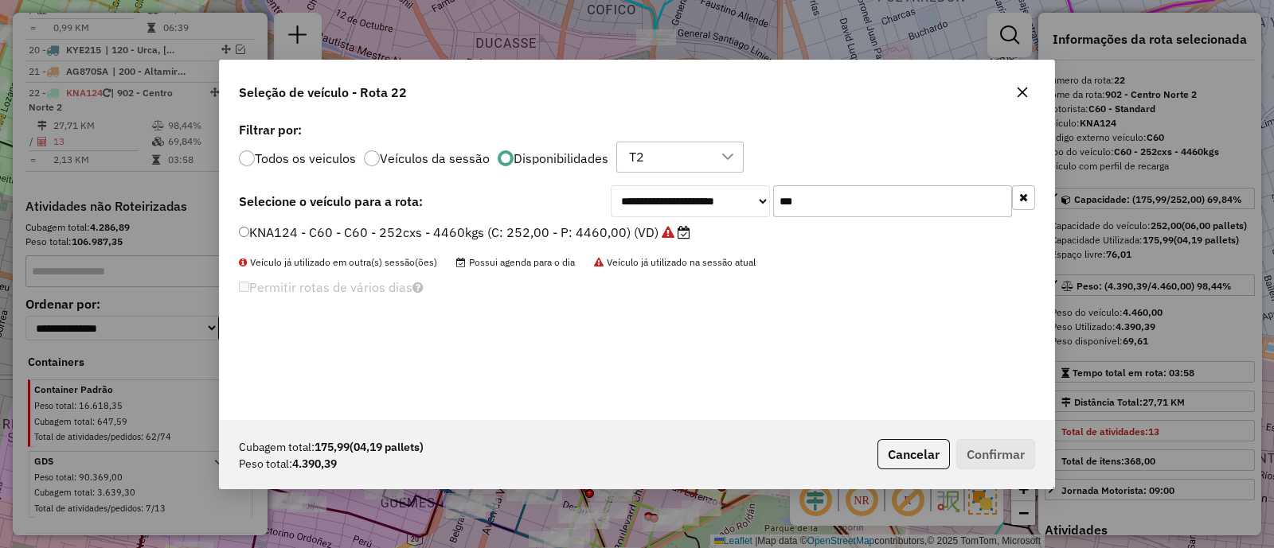
click at [803, 197] on input "***" at bounding box center [892, 201] width 239 height 32
type input "***"
click at [633, 233] on label "KNA119 - C56 - C56 - 252cxs - 4.467kgs (C: 252,00 - P: 4467,00) (VD)" at bounding box center [466, 232] width 455 height 19
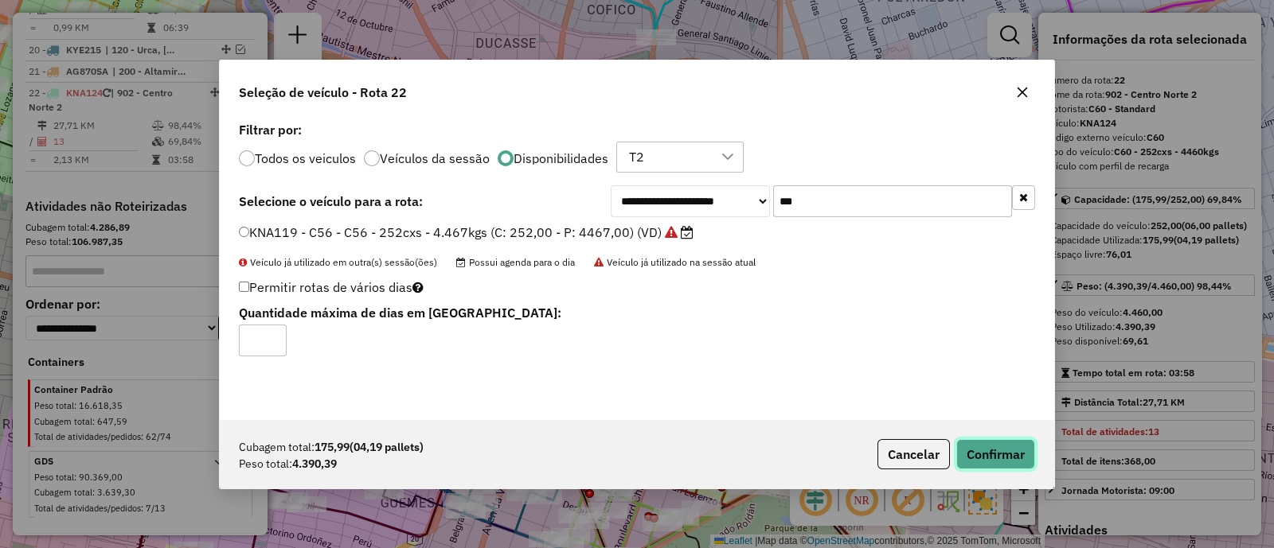
click at [1013, 445] on button "Confirmar" at bounding box center [995, 454] width 79 height 30
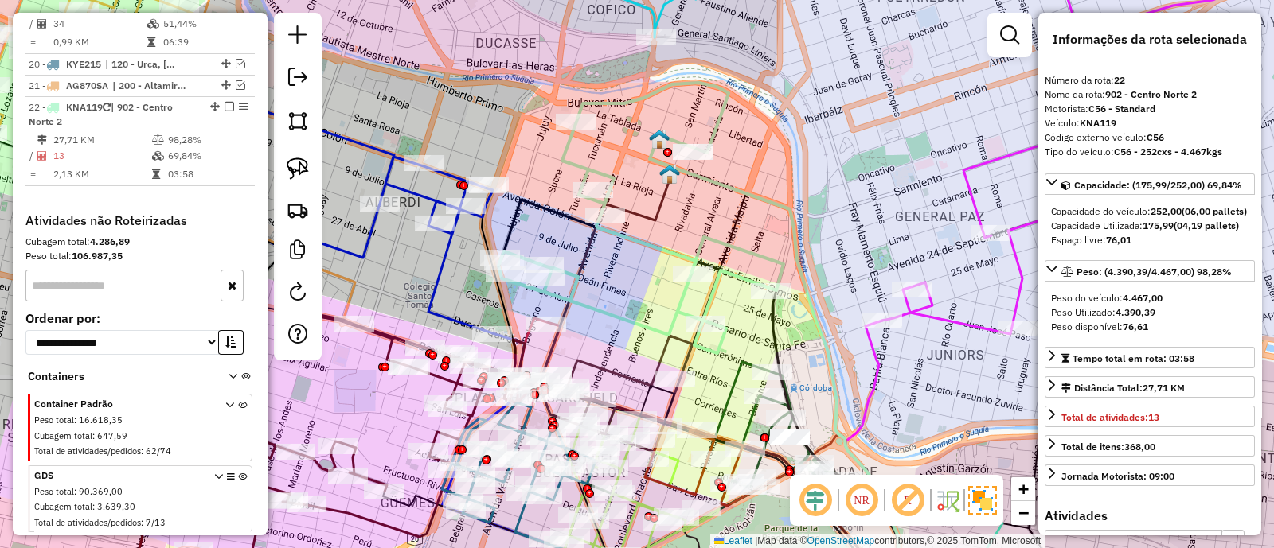
click at [661, 240] on icon at bounding box center [640, 218] width 285 height 271
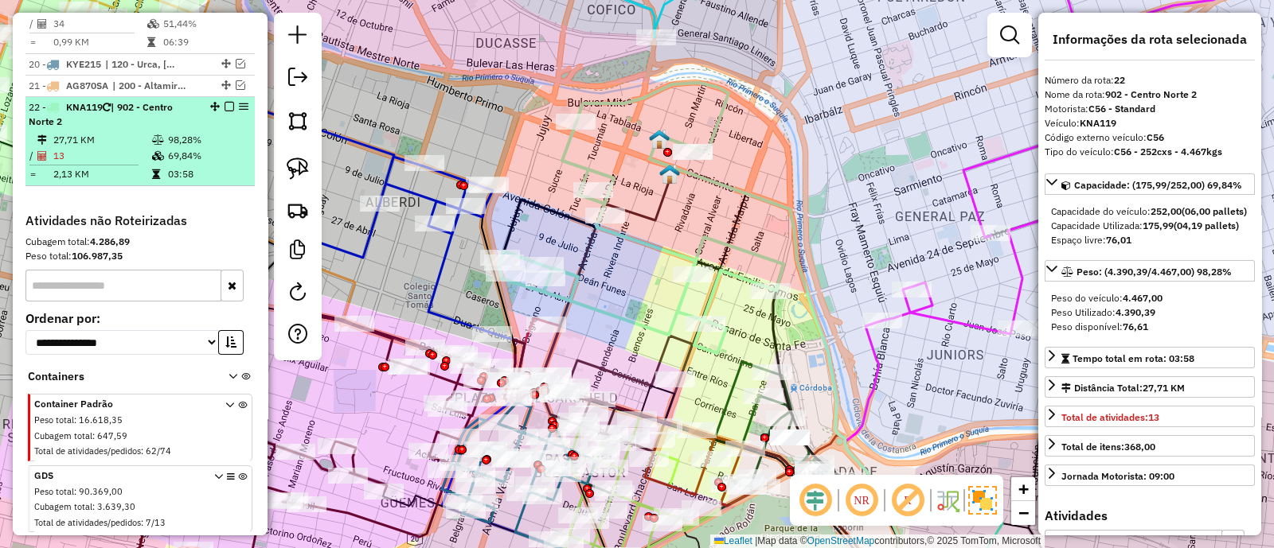
click at [224, 102] on em at bounding box center [229, 107] width 10 height 10
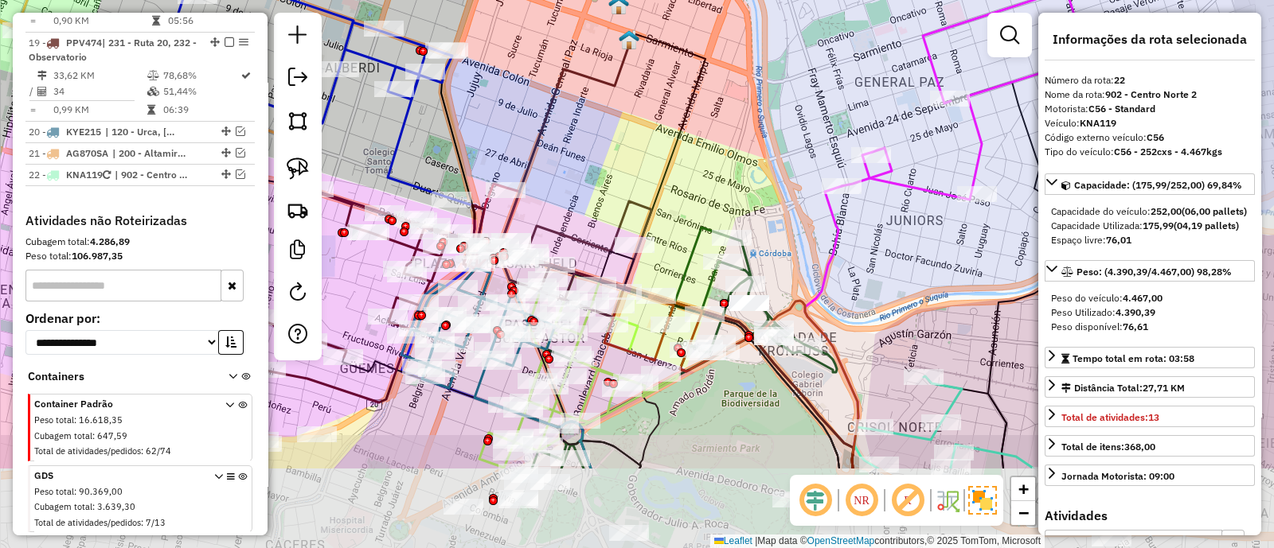
drag, startPoint x: 605, startPoint y: 279, endPoint x: 564, endPoint y: 144, distance: 140.5
click at [564, 144] on div "Janela de atendimento Grade de atendimento Capacidade Transportadoras Veículos …" at bounding box center [637, 274] width 1274 height 548
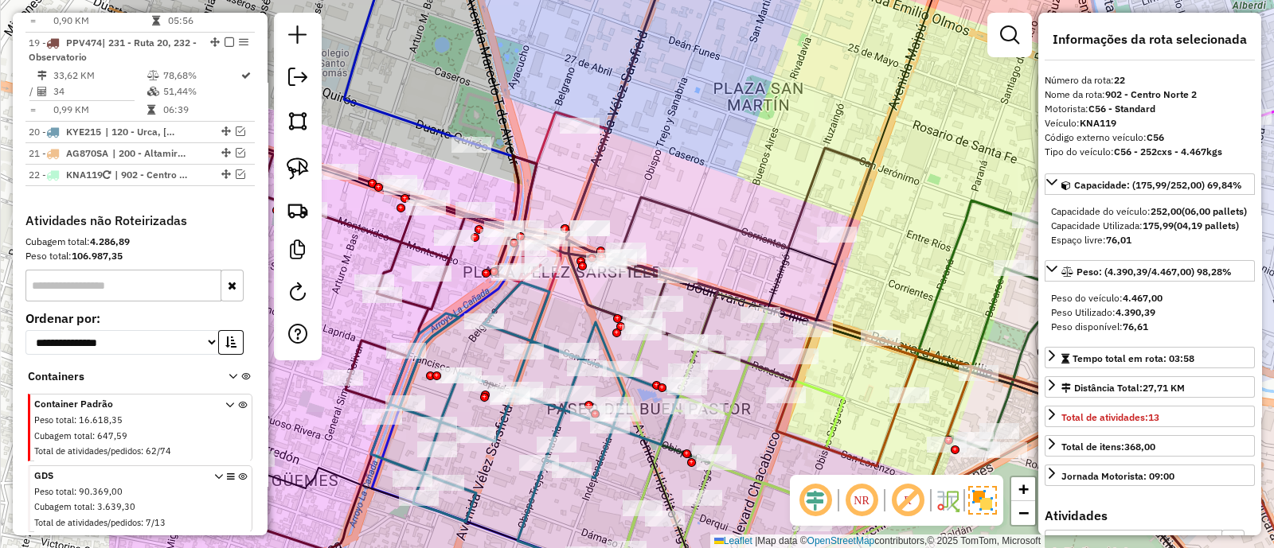
drag, startPoint x: 650, startPoint y: 248, endPoint x: 891, endPoint y: 284, distance: 243.8
click at [891, 284] on div "Janela de atendimento Grade de atendimento Capacidade Transportadoras Veículos …" at bounding box center [637, 274] width 1274 height 548
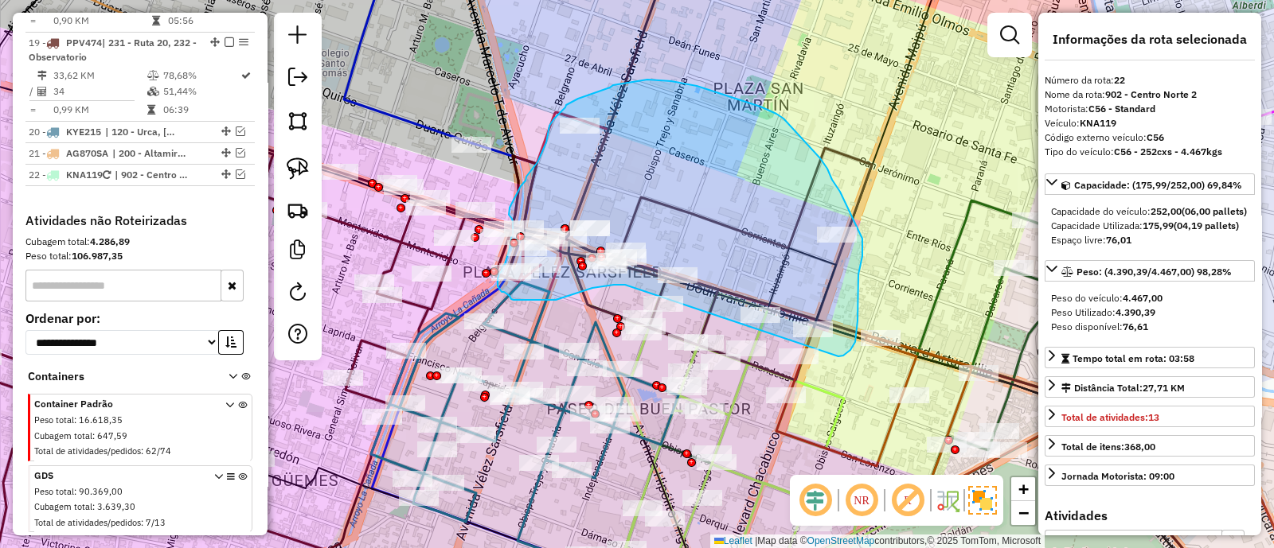
drag, startPoint x: 838, startPoint y: 357, endPoint x: 625, endPoint y: 285, distance: 225.3
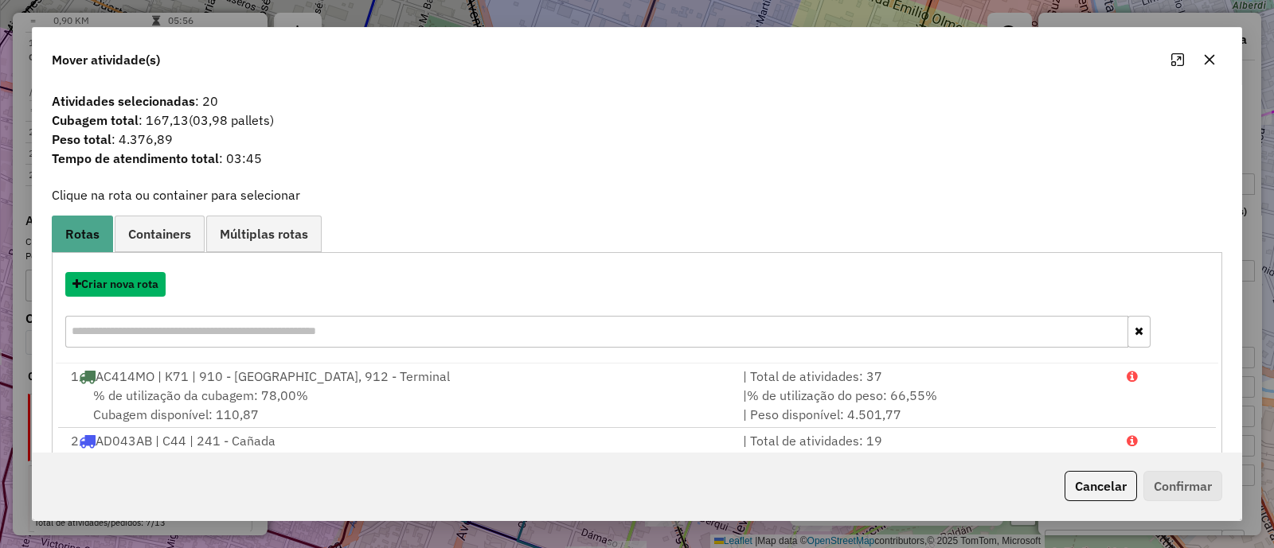
click at [155, 285] on button "Criar nova rota" at bounding box center [115, 284] width 100 height 25
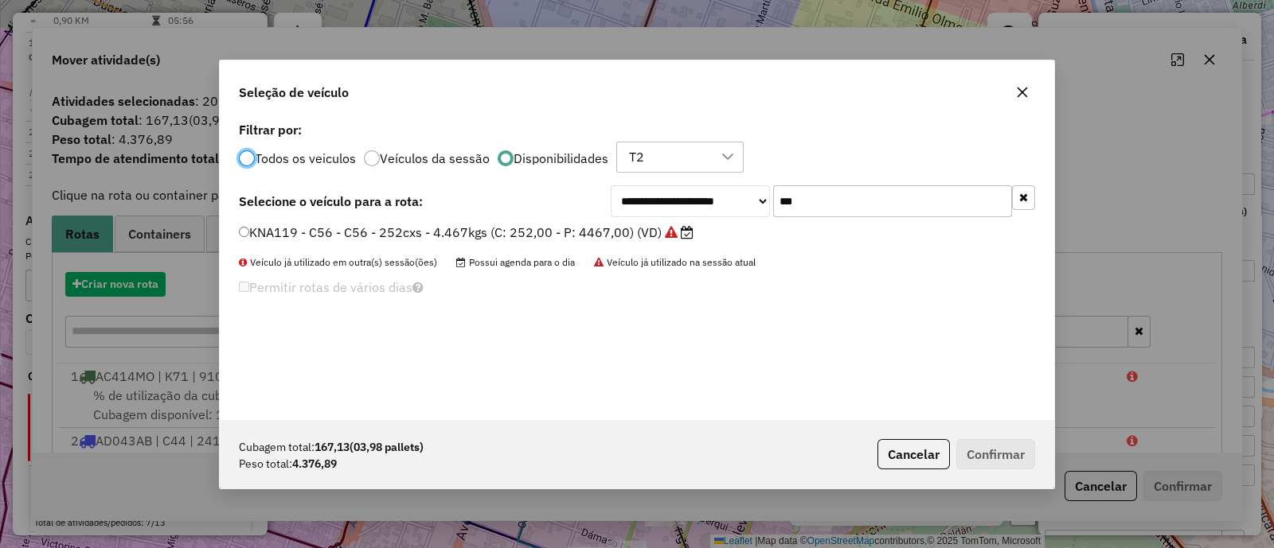
scroll to position [8, 5]
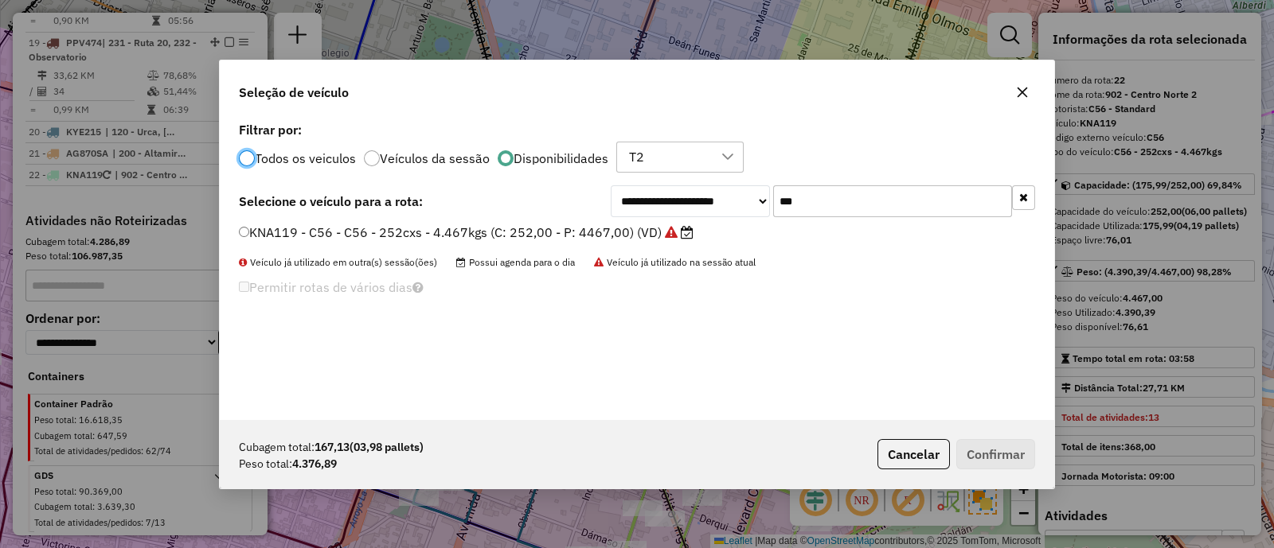
click at [826, 205] on input "***" at bounding box center [892, 201] width 239 height 32
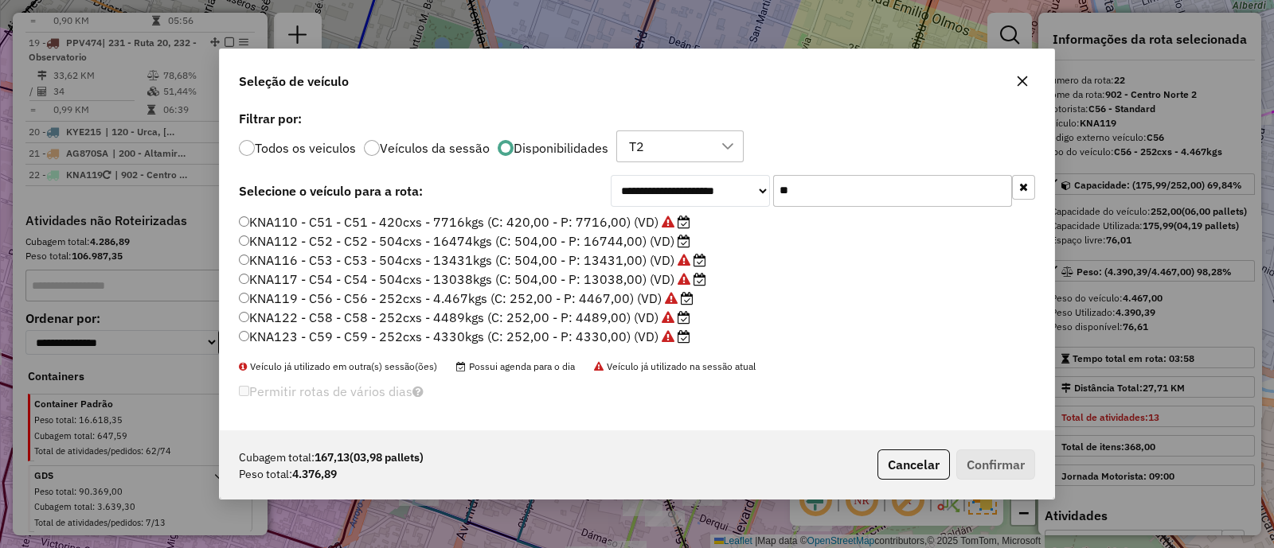
type input "*"
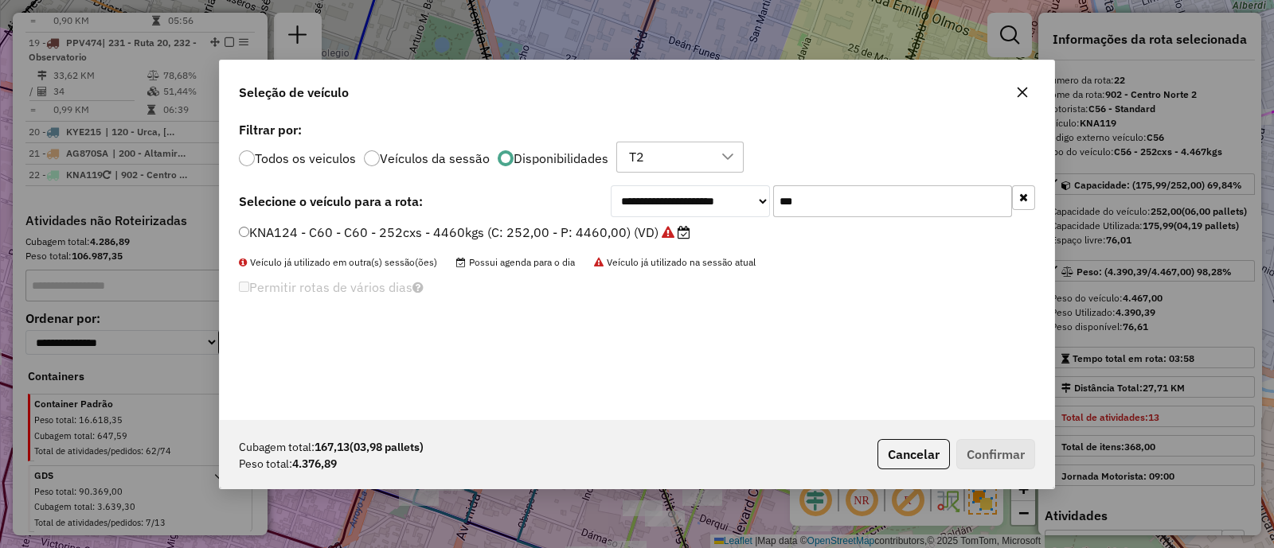
type input "***"
click at [647, 232] on label "KNA124 - C60 - C60 - 252cxs - 4460kgs (C: 252,00 - P: 4460,00) (VD)" at bounding box center [464, 232] width 451 height 19
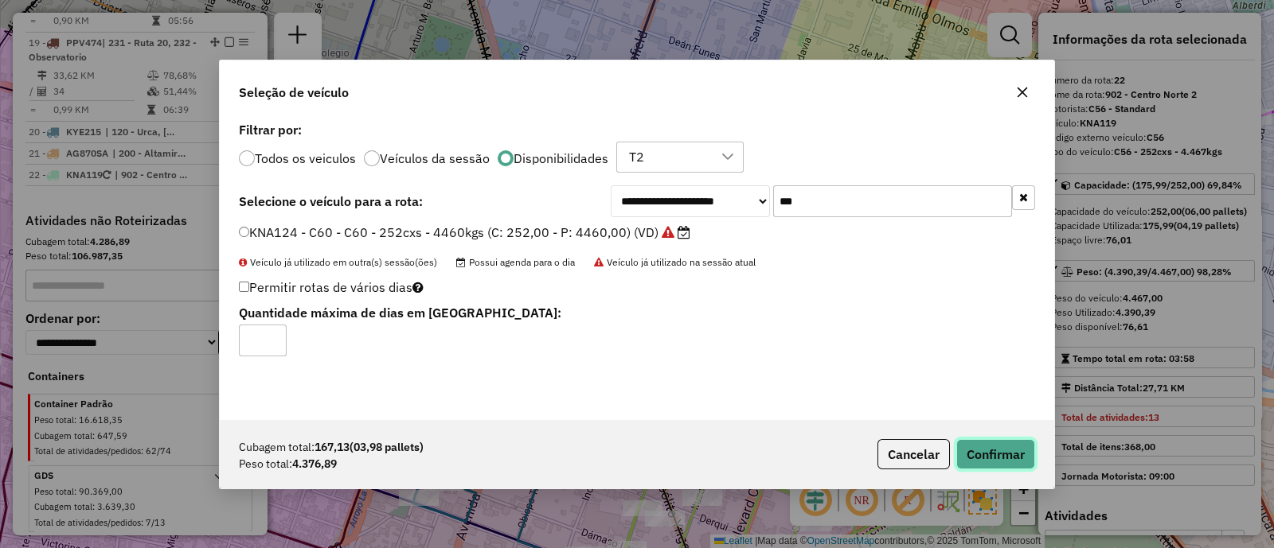
click at [979, 459] on button "Confirmar" at bounding box center [995, 454] width 79 height 30
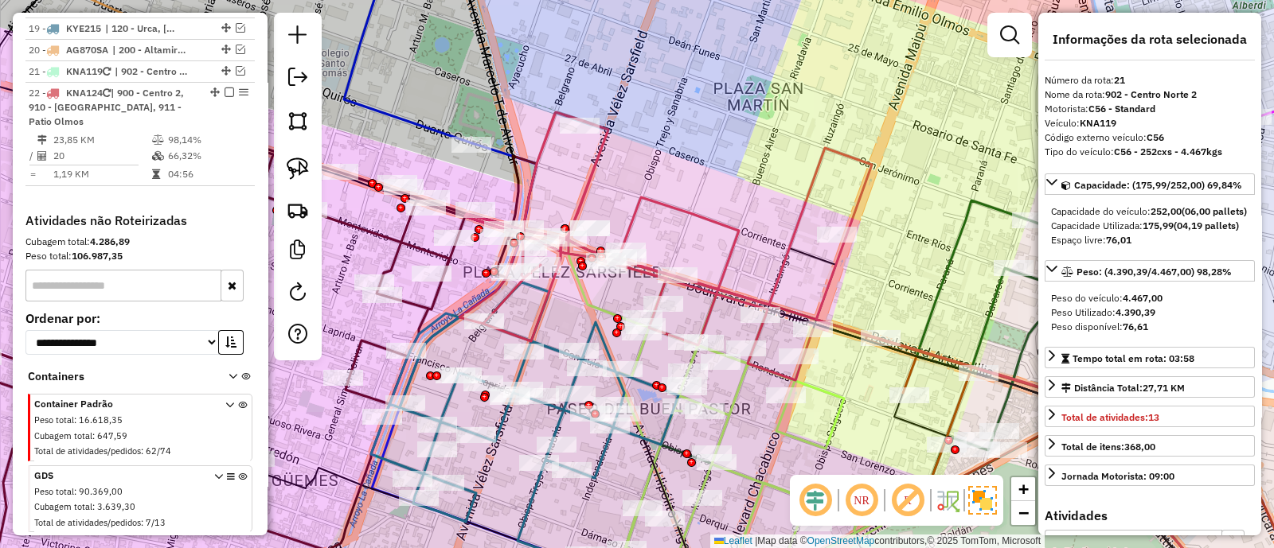
scroll to position [2155, 0]
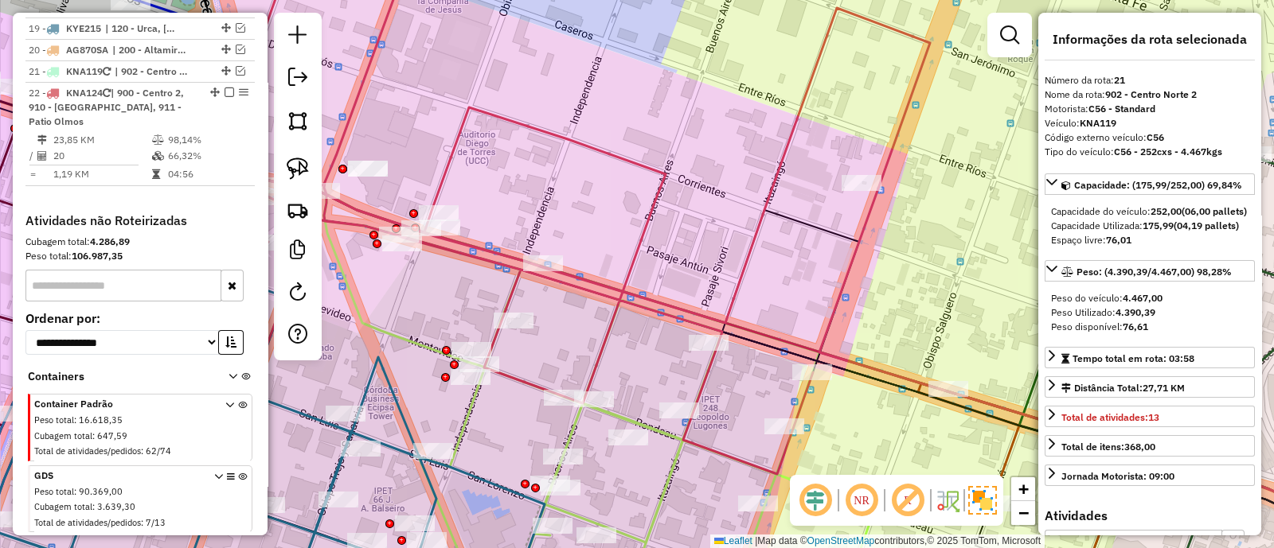
drag, startPoint x: 812, startPoint y: 287, endPoint x: 771, endPoint y: 213, distance: 84.8
click at [771, 213] on div "Janela de atendimento Grade de atendimento Capacidade Transportadoras Veículos …" at bounding box center [637, 274] width 1274 height 548
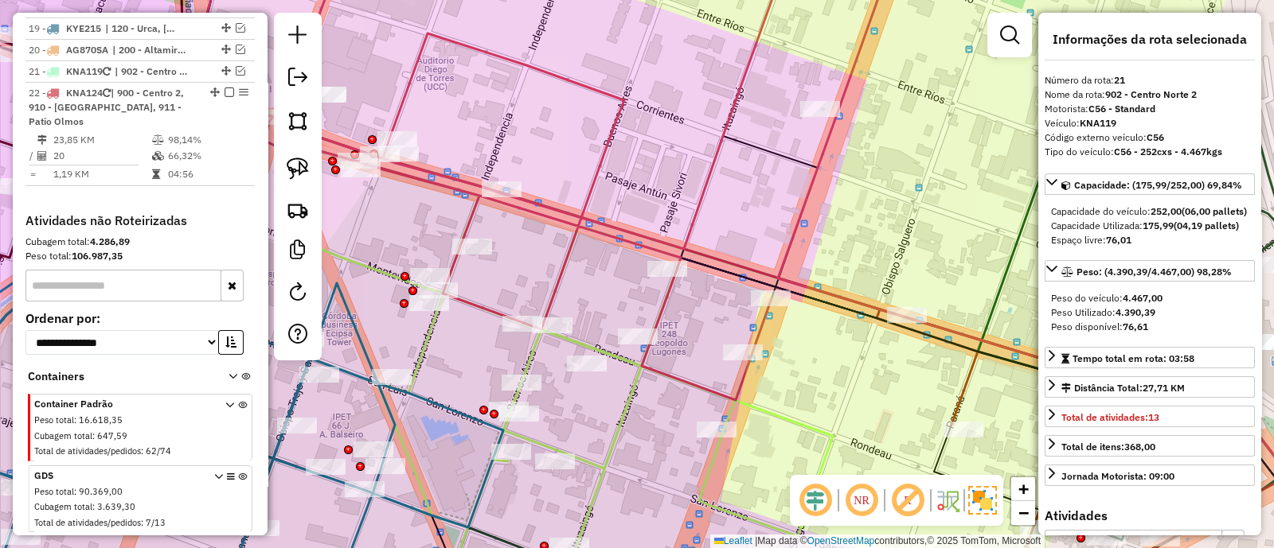
click at [712, 199] on div "Janela de atendimento Grade de atendimento Capacidade Transportadoras Veículos …" at bounding box center [637, 274] width 1274 height 548
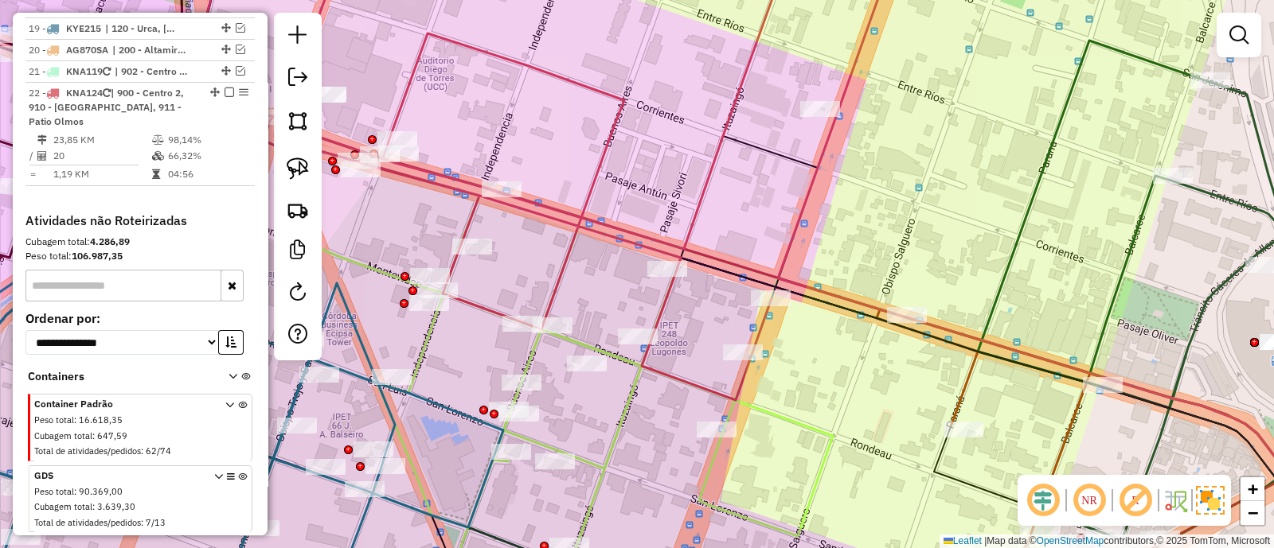
click at [705, 199] on icon at bounding box center [476, 172] width 824 height 455
select select "**********"
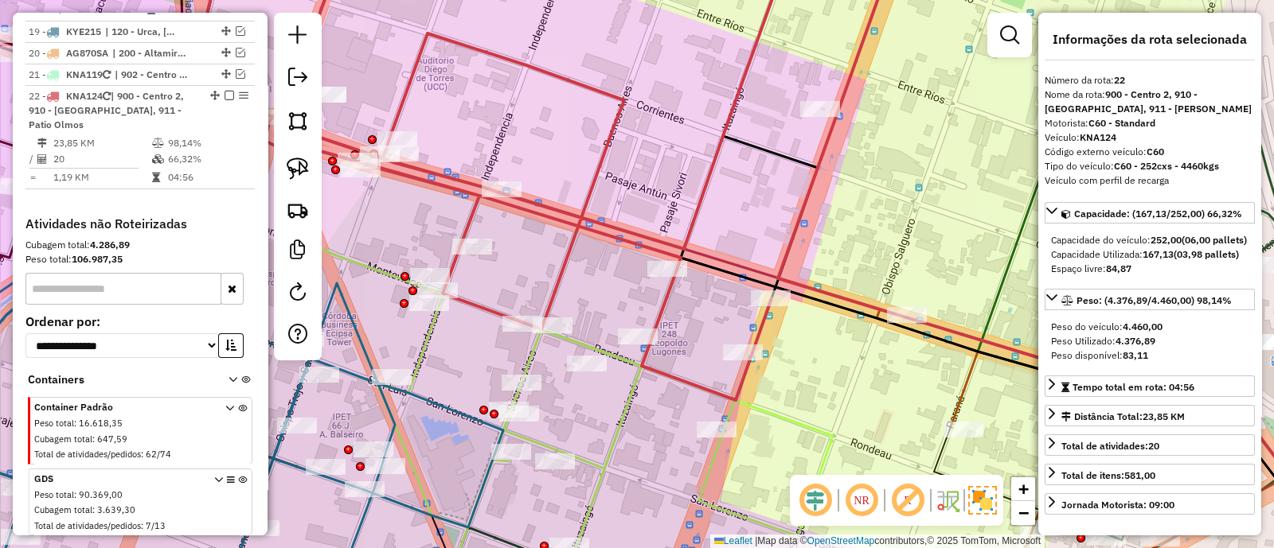
scroll to position [2149, 0]
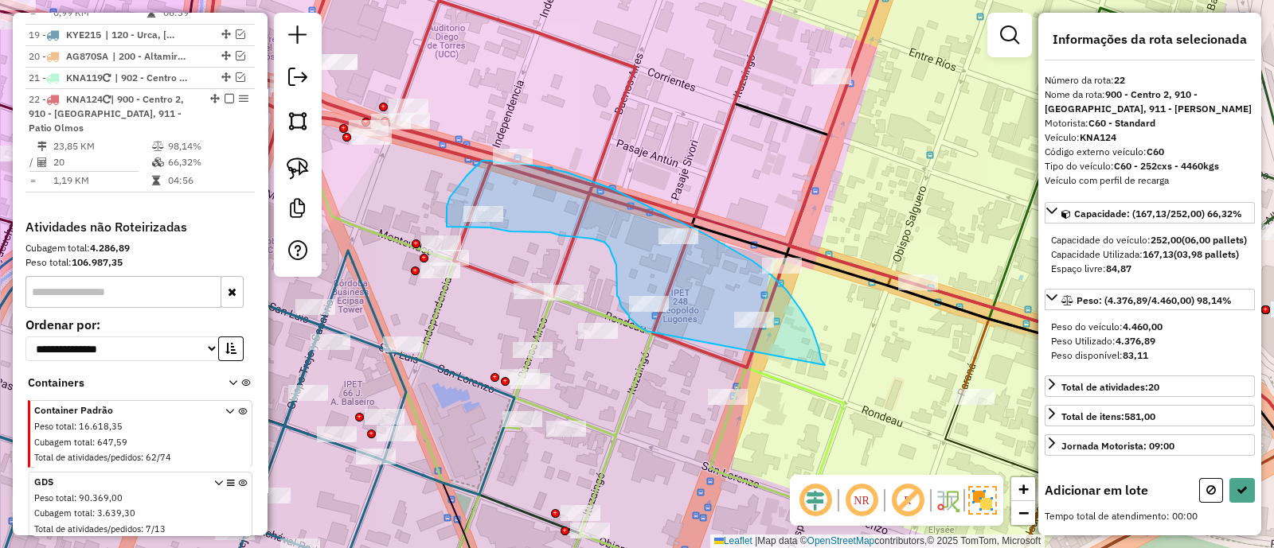
drag, startPoint x: 825, startPoint y: 365, endPoint x: 650, endPoint y: 332, distance: 178.3
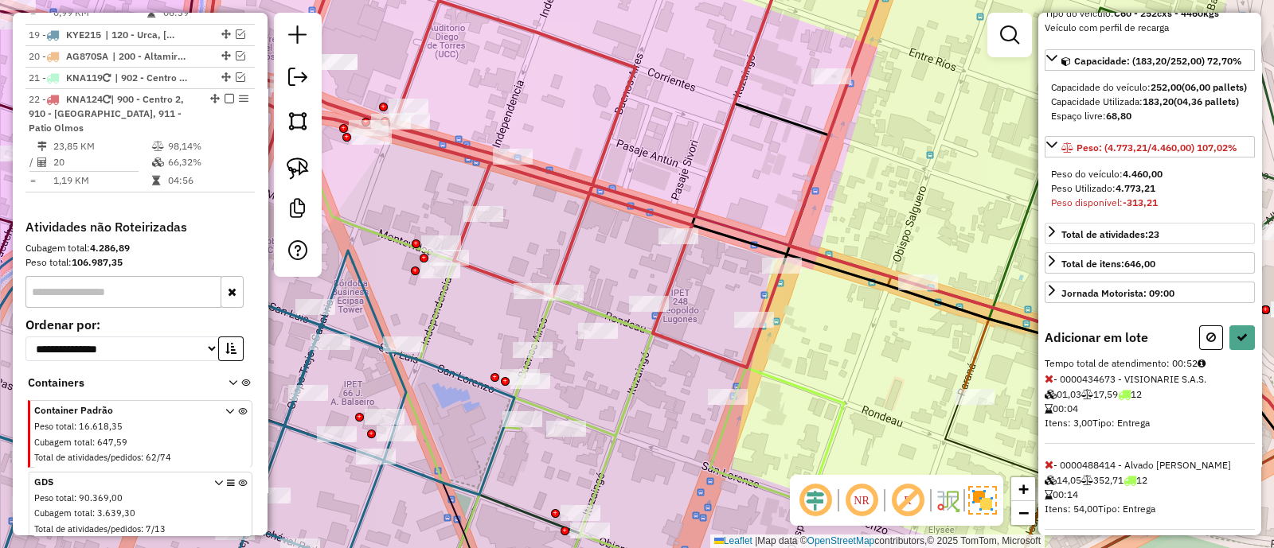
scroll to position [277, 0]
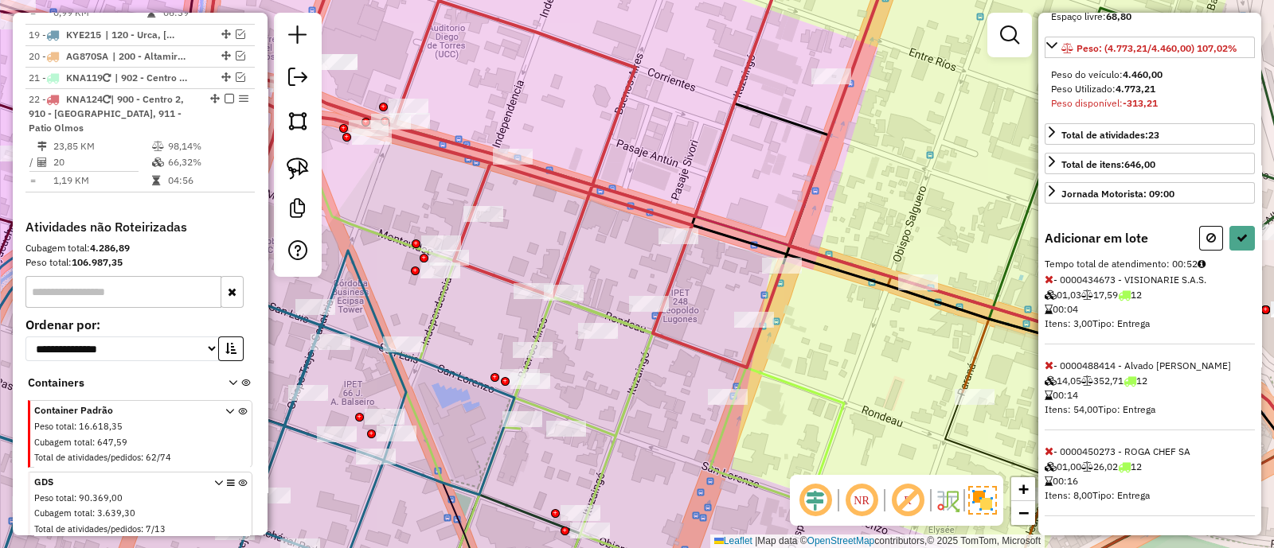
click at [1047, 363] on icon at bounding box center [1048, 365] width 9 height 11
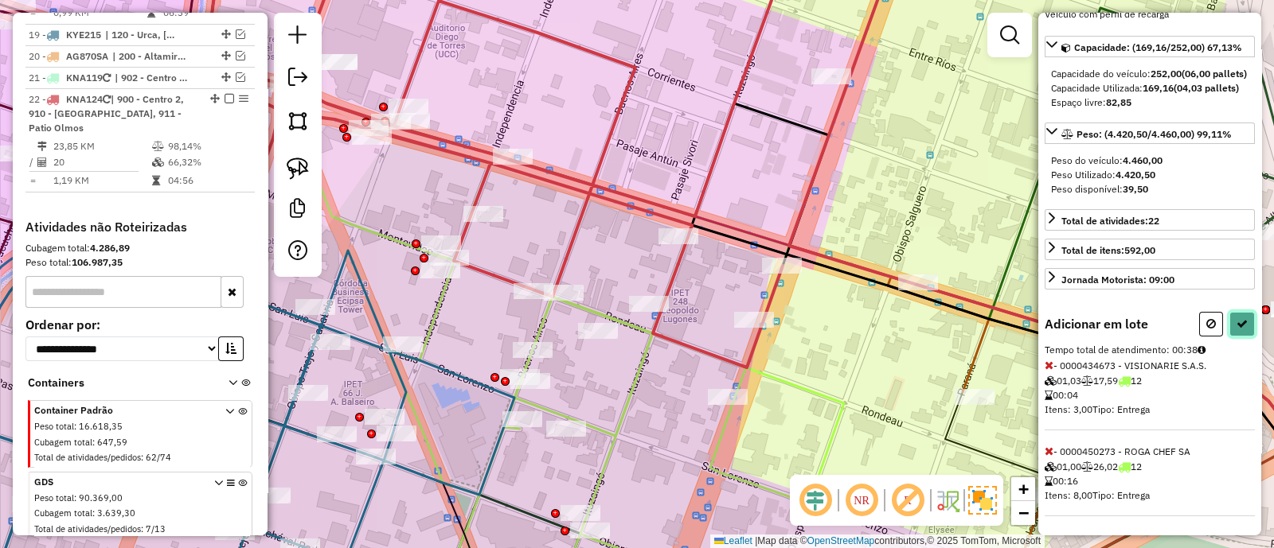
click at [1234, 330] on button at bounding box center [1241, 324] width 25 height 25
select select "**********"
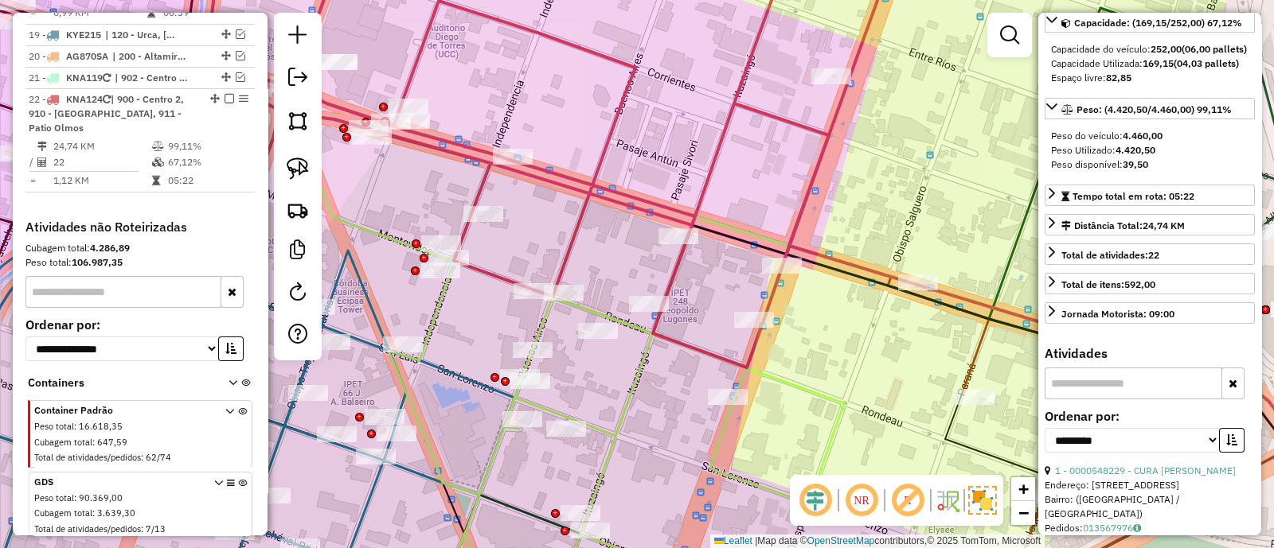
click at [705, 179] on icon at bounding box center [487, 156] width 822 height 423
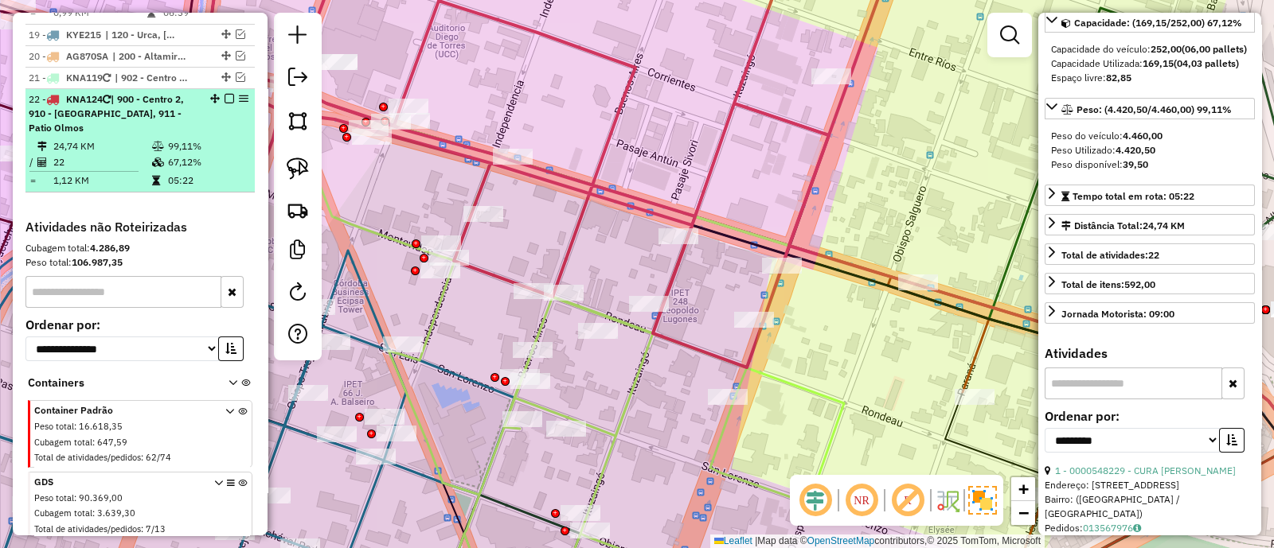
click at [224, 94] on em at bounding box center [229, 99] width 10 height 10
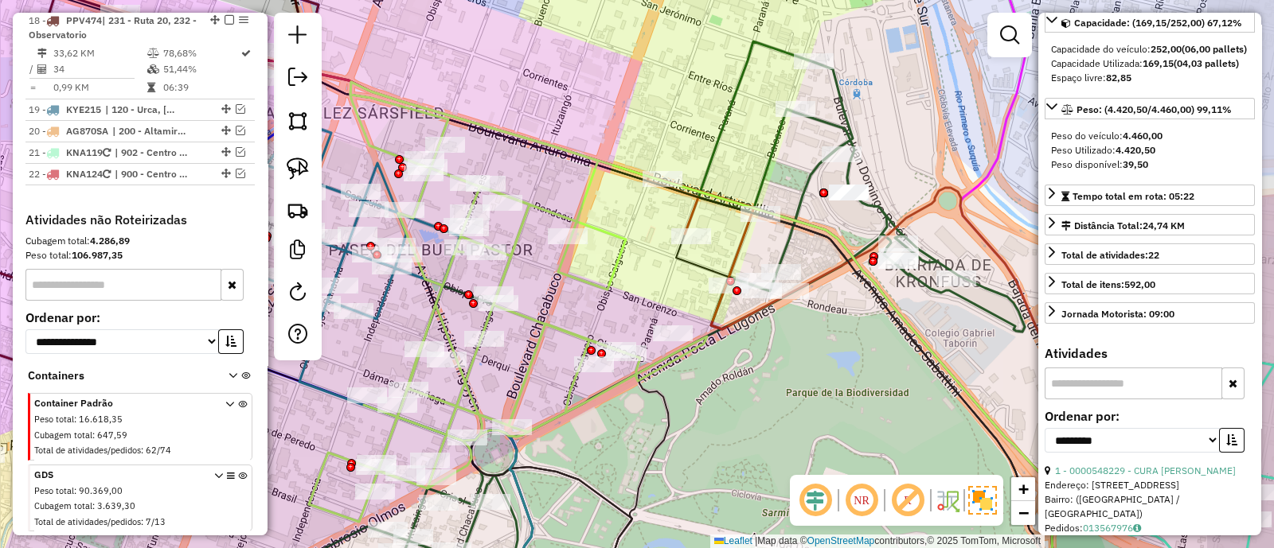
drag, startPoint x: 915, startPoint y: 377, endPoint x: 797, endPoint y: 325, distance: 128.7
click at [798, 326] on div "Janela de atendimento Grade de atendimento Capacidade Transportadoras Veículos …" at bounding box center [637, 274] width 1274 height 548
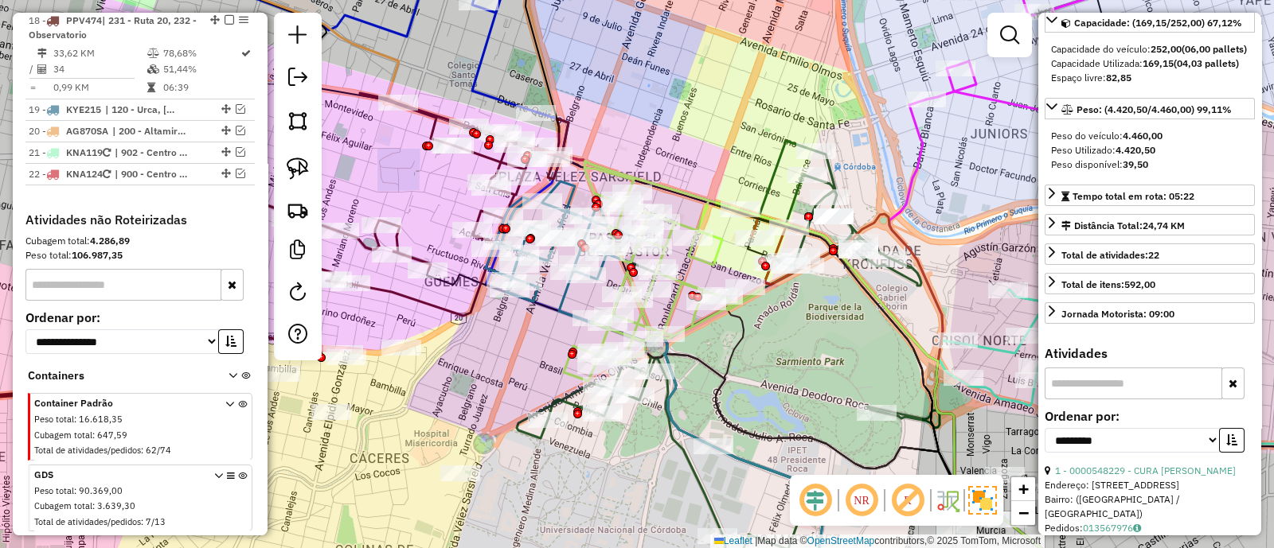
drag, startPoint x: 803, startPoint y: 351, endPoint x: 829, endPoint y: 339, distance: 28.1
click at [834, 325] on div "Janela de atendimento Grade de atendimento Capacidade Transportadoras Veículos …" at bounding box center [637, 274] width 1274 height 548
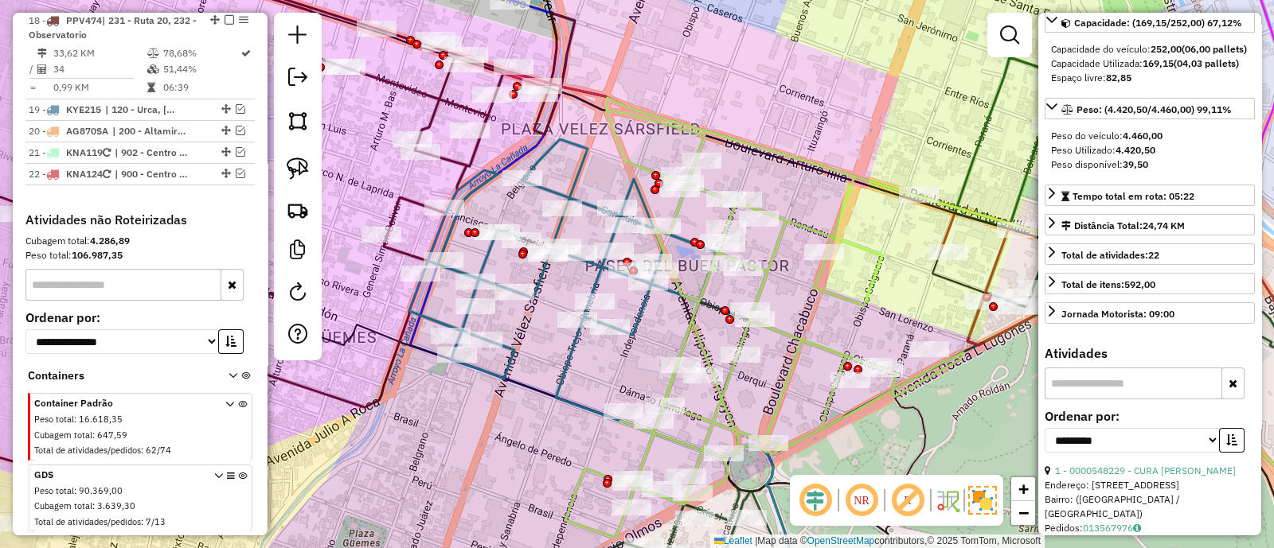
drag, startPoint x: 608, startPoint y: 324, endPoint x: 650, endPoint y: 336, distance: 43.1
click at [650, 336] on div "Janela de atendimento Grade de atendimento Capacidade Transportadoras Veículos …" at bounding box center [637, 274] width 1274 height 548
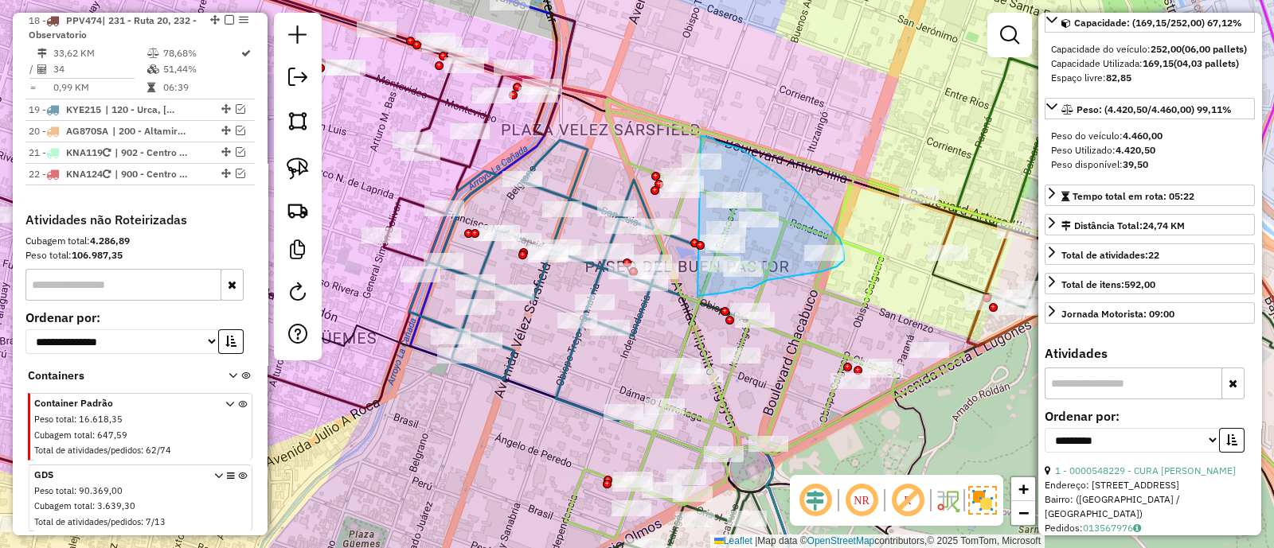
drag, startPoint x: 697, startPoint y: 296, endPoint x: 701, endPoint y: 136, distance: 160.0
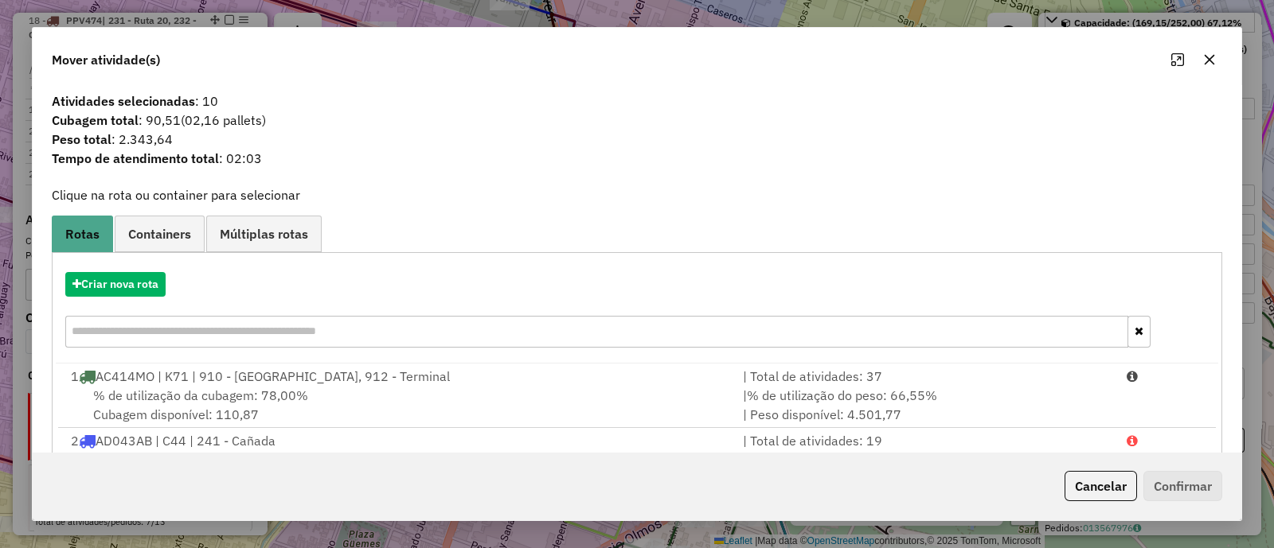
click at [1208, 63] on icon "button" at bounding box center [1209, 59] width 13 height 13
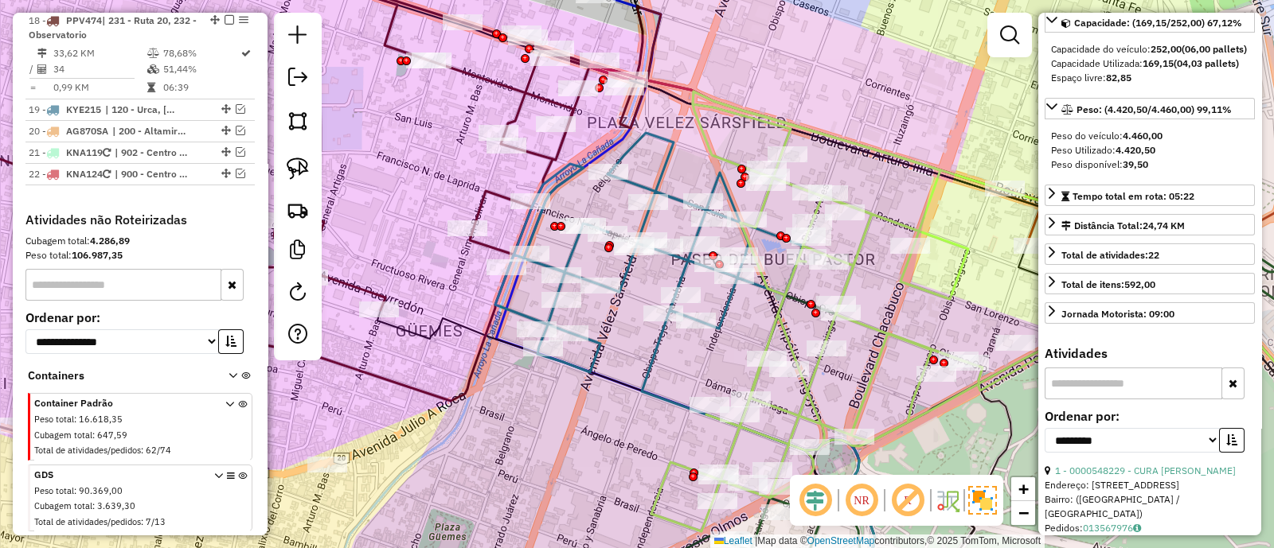
drag, startPoint x: 822, startPoint y: 315, endPoint x: 924, endPoint y: 306, distance: 102.3
click at [924, 306] on div "Janela de atendimento Grade de atendimento Capacidade Transportadoras Veículos …" at bounding box center [637, 274] width 1274 height 548
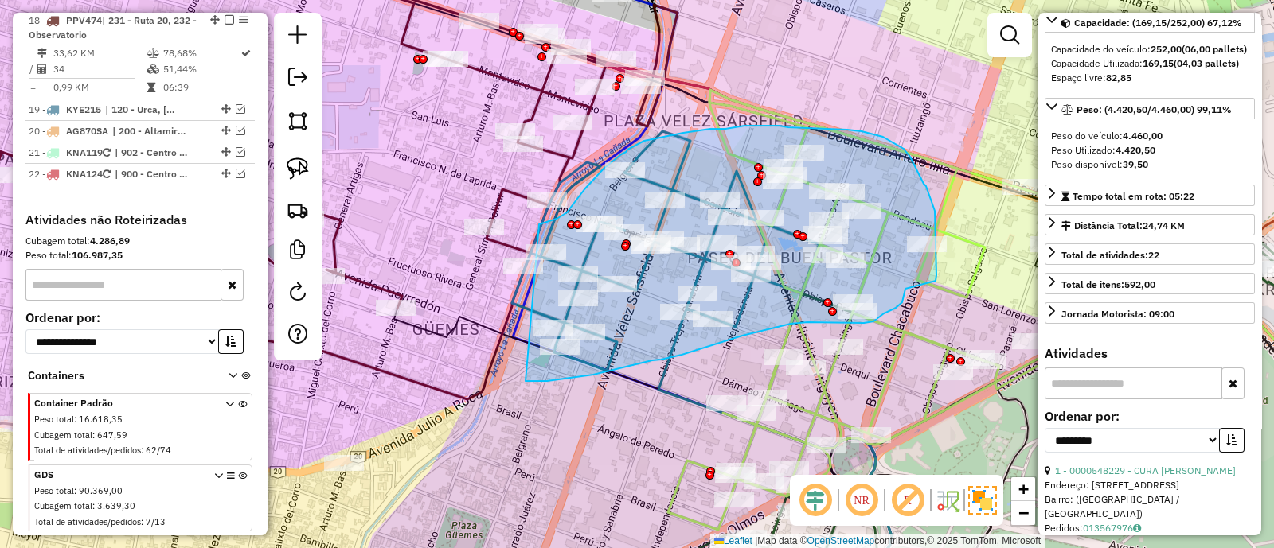
drag, startPoint x: 527, startPoint y: 381, endPoint x: 539, endPoint y: 224, distance: 157.3
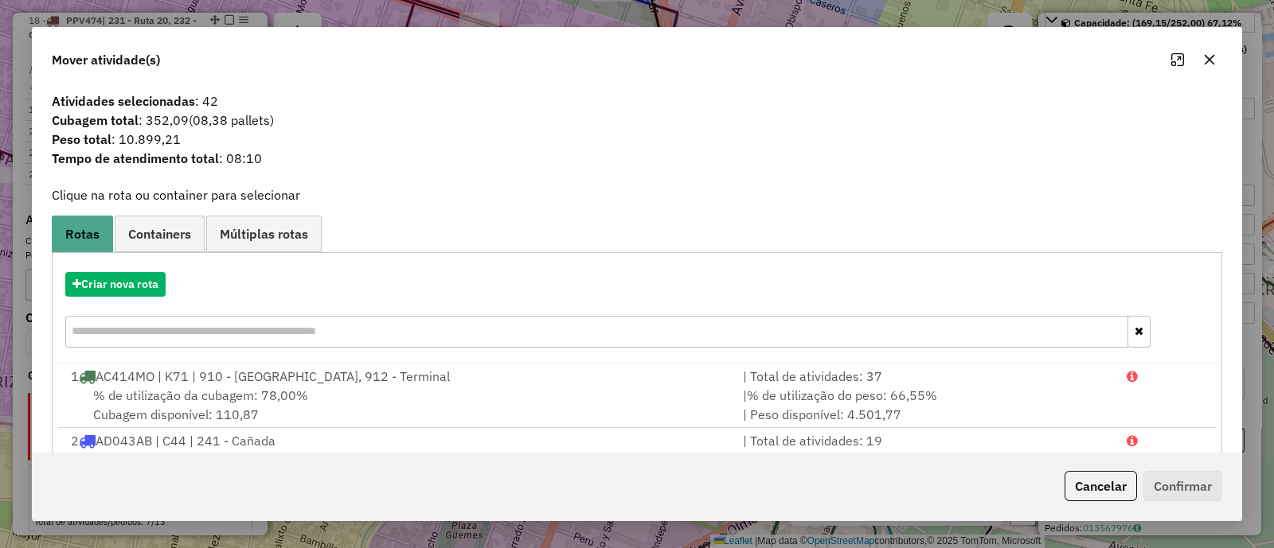
click at [1205, 64] on icon "button" at bounding box center [1209, 60] width 10 height 10
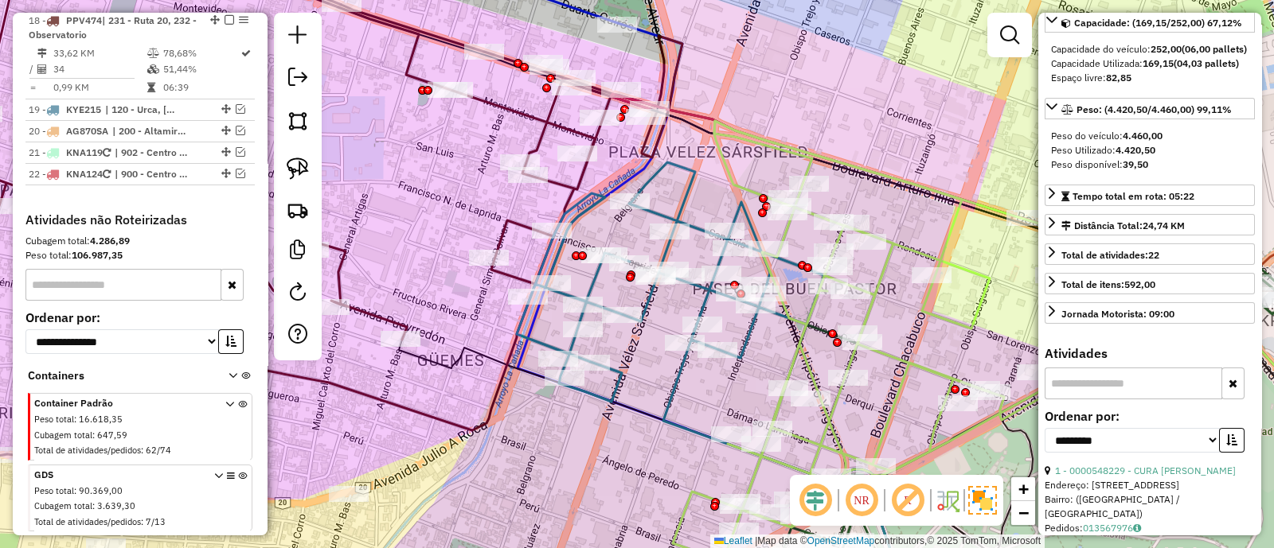
drag, startPoint x: 890, startPoint y: 284, endPoint x: 895, endPoint y: 316, distance: 32.2
click at [895, 316] on div "Janela de atendimento Grade de atendimento Capacidade Transportadoras Veículos …" at bounding box center [637, 274] width 1274 height 548
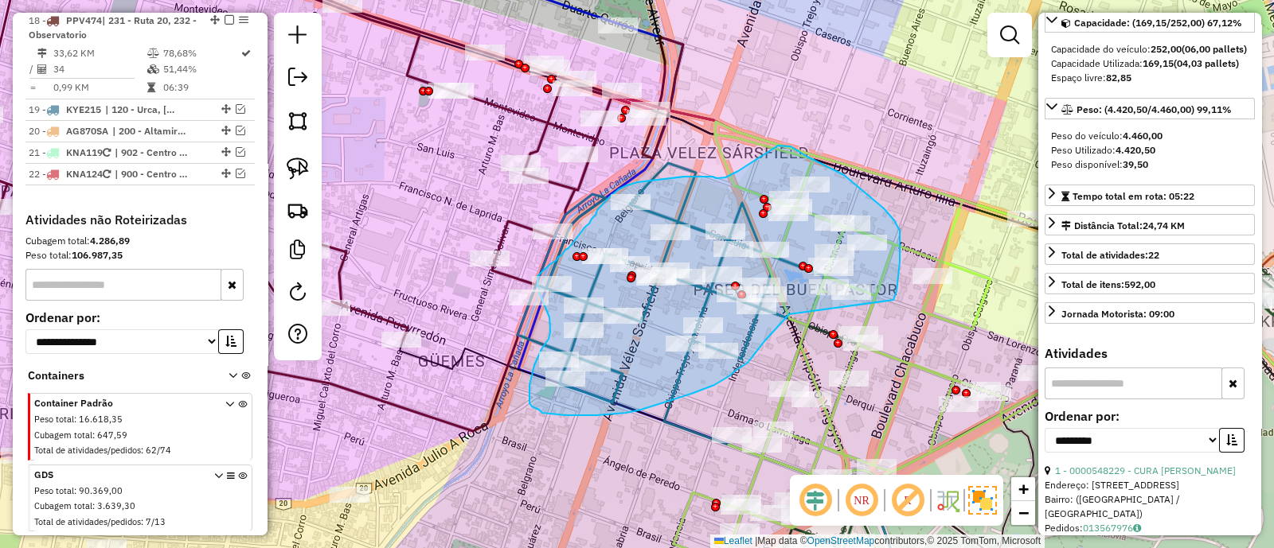
drag, startPoint x: 893, startPoint y: 300, endPoint x: 789, endPoint y: 314, distance: 105.3
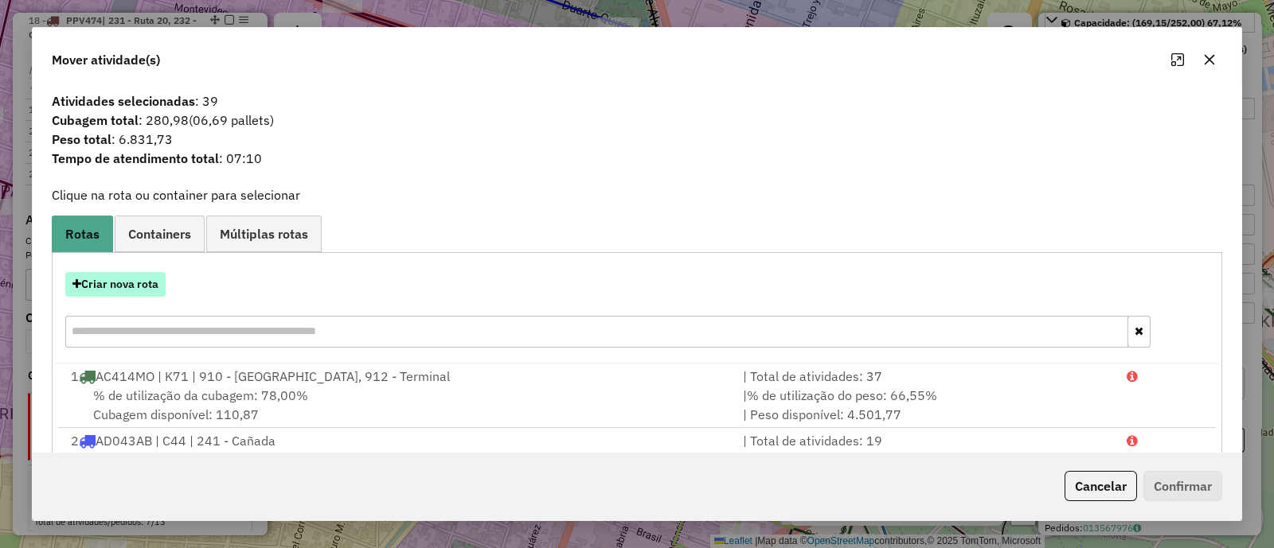
click at [131, 290] on button "Criar nova rota" at bounding box center [115, 284] width 100 height 25
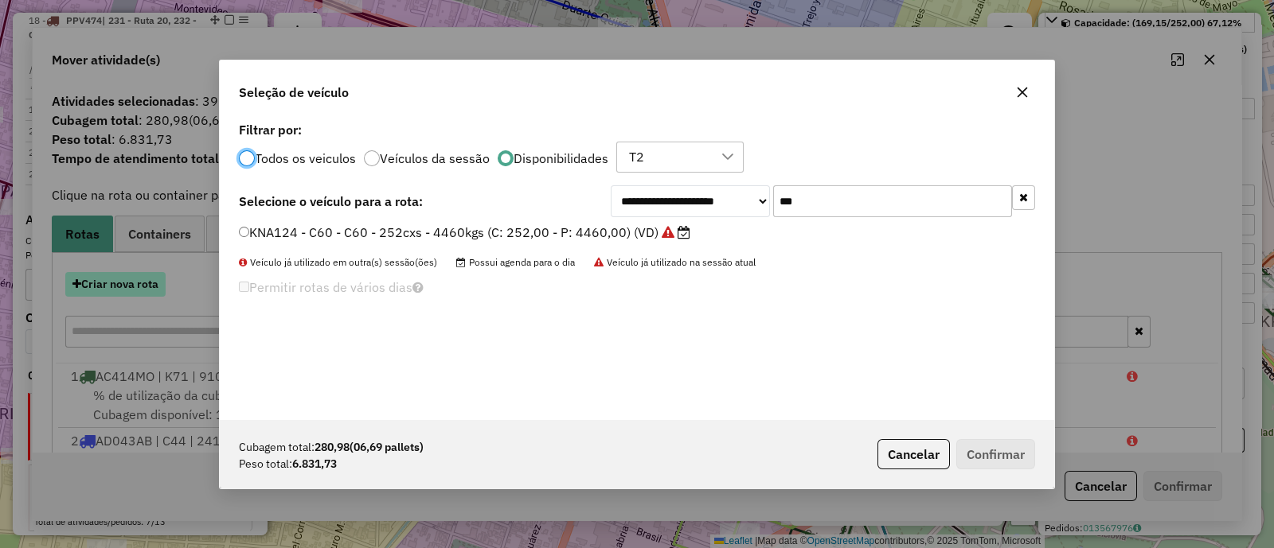
scroll to position [8, 5]
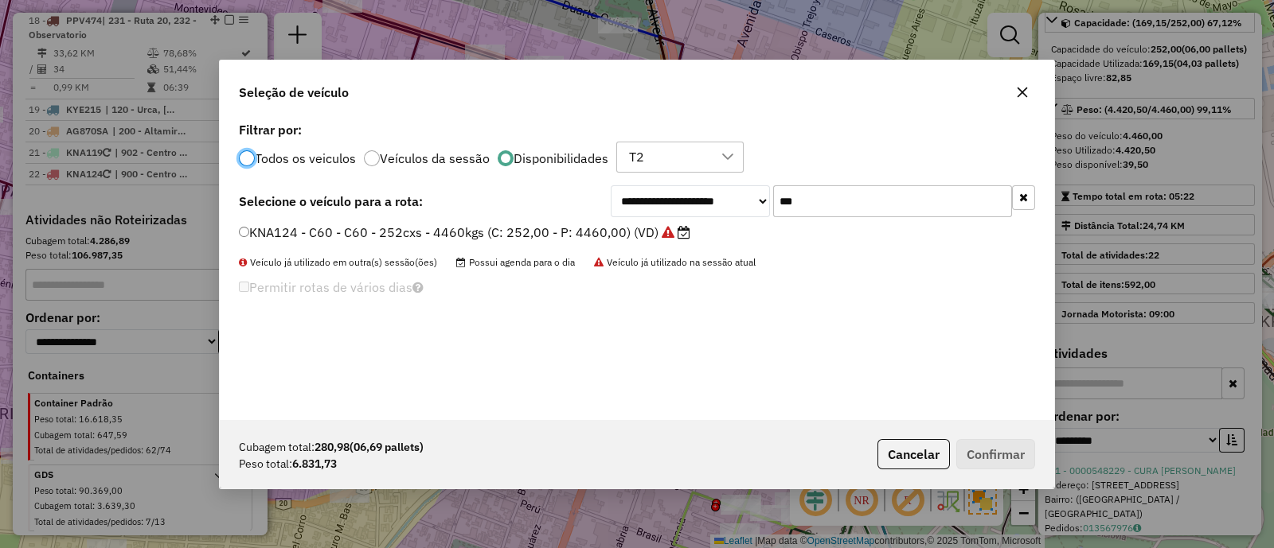
click at [835, 205] on input "***" at bounding box center [892, 201] width 239 height 32
click at [1017, 92] on icon "button" at bounding box center [1022, 92] width 13 height 13
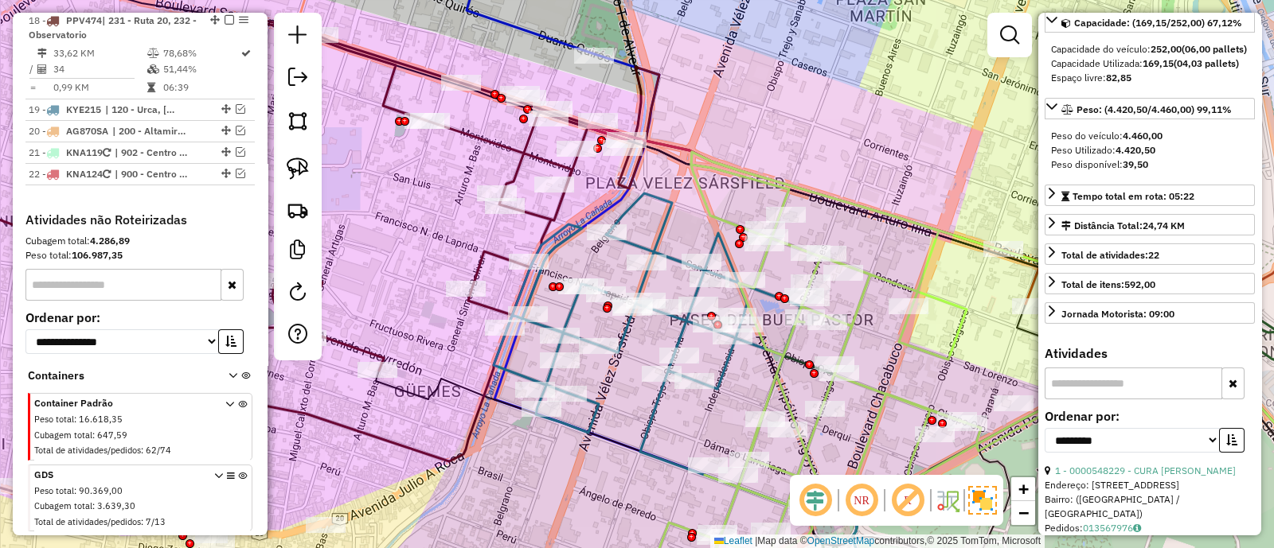
drag, startPoint x: 753, startPoint y: 358, endPoint x: 727, endPoint y: 395, distance: 45.1
click at [727, 395] on div "Janela de atendimento Grade de atendimento Capacidade Transportadoras Veículos …" at bounding box center [637, 274] width 1274 height 548
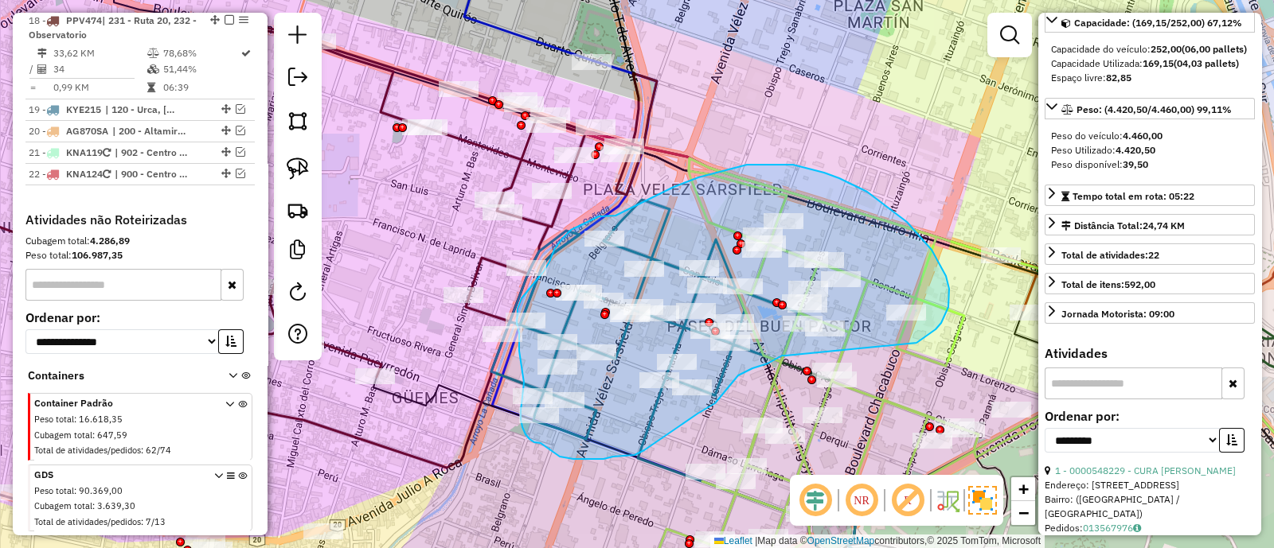
drag, startPoint x: 949, startPoint y: 289, endPoint x: 786, endPoint y: 356, distance: 176.4
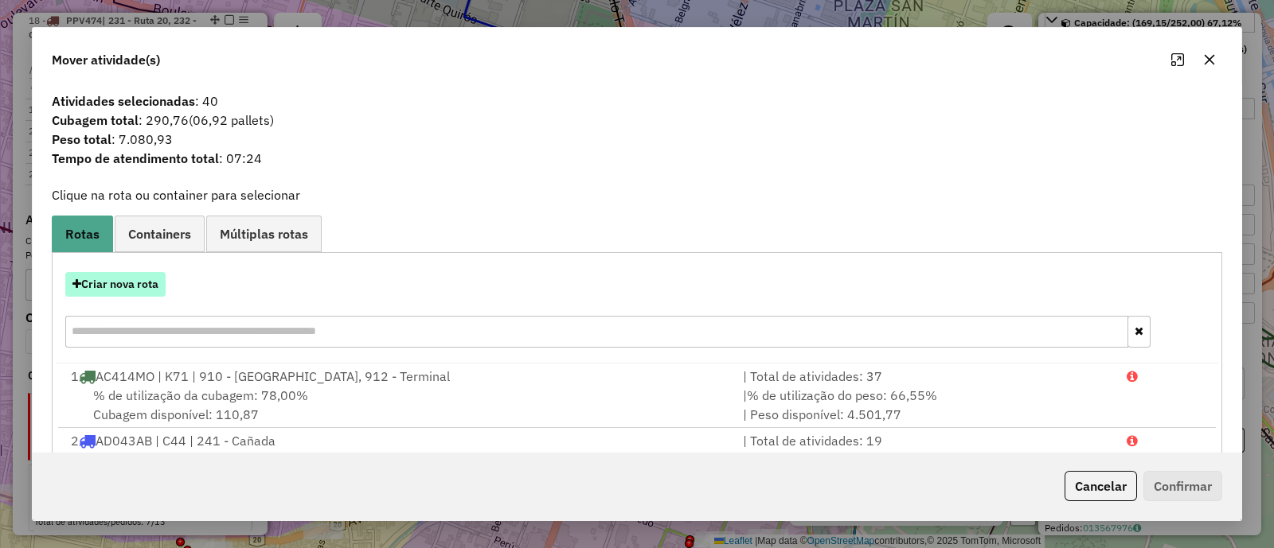
click at [124, 288] on button "Criar nova rota" at bounding box center [115, 284] width 100 height 25
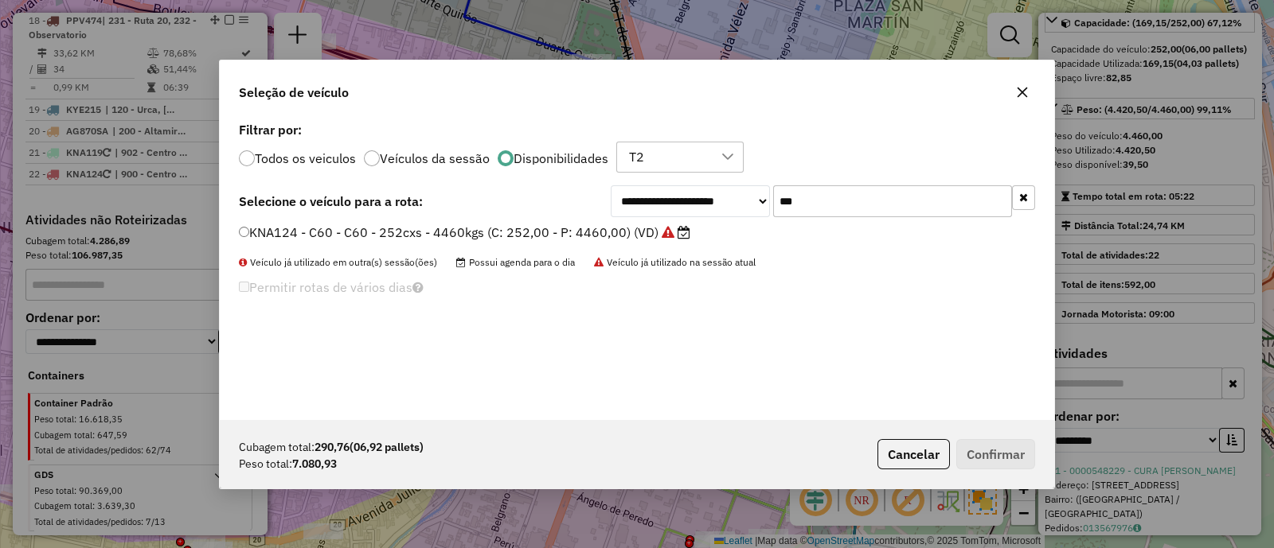
click at [832, 193] on input "***" at bounding box center [892, 201] width 239 height 32
type input "***"
click at [595, 232] on label "KNA122 - C58 - C58 - 252cxs - 4489kgs (C: 252,00 - P: 4489,00) (VD)" at bounding box center [464, 232] width 451 height 19
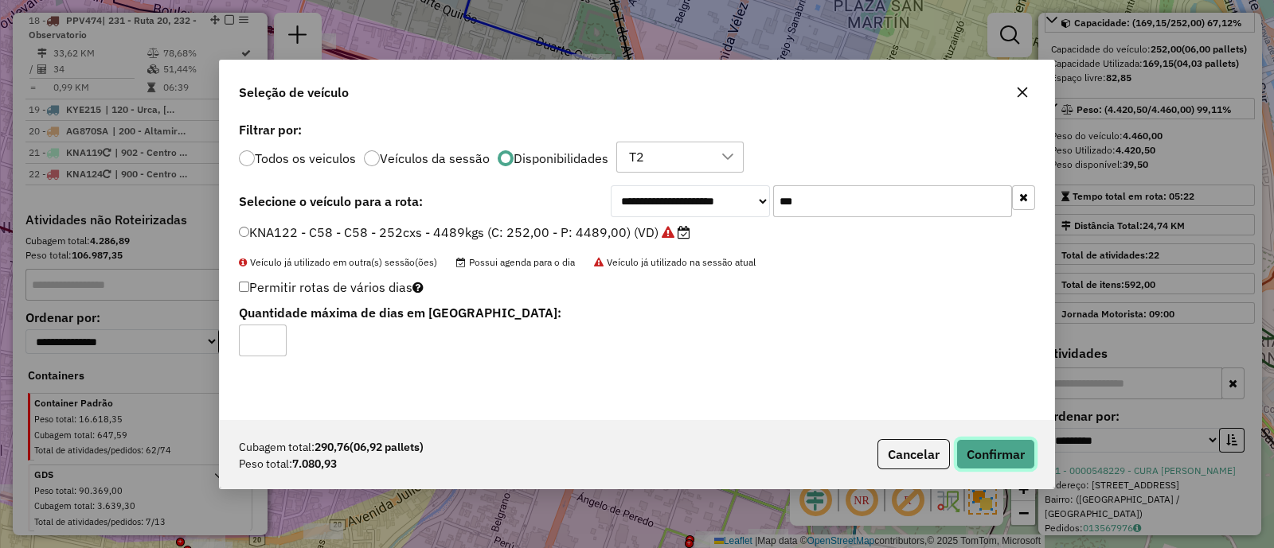
click at [994, 454] on button "Confirmar" at bounding box center [995, 454] width 79 height 30
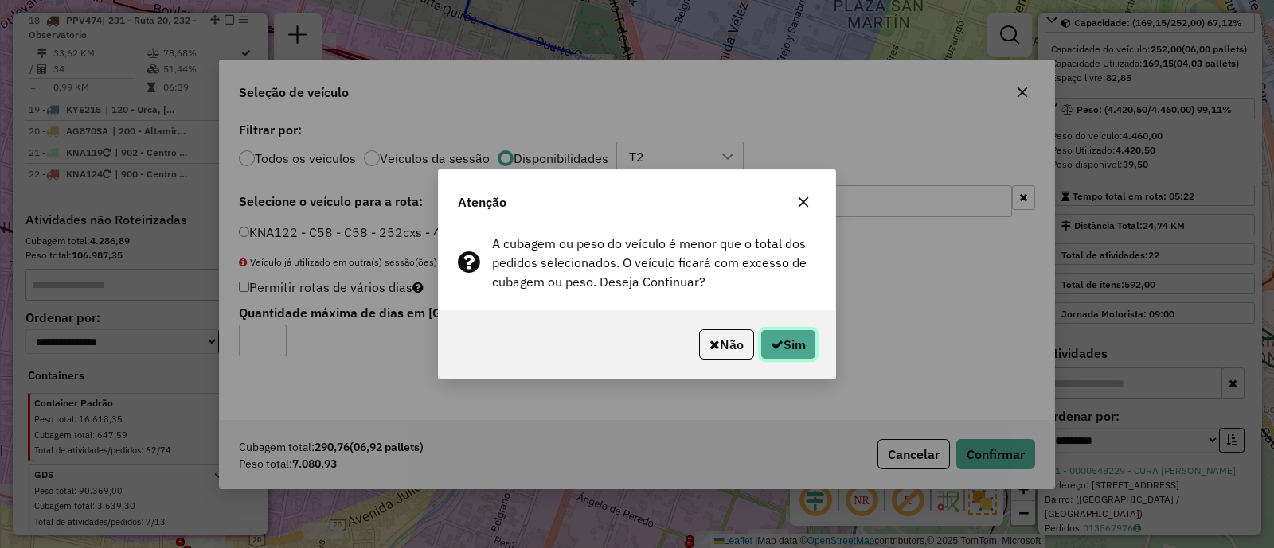
click at [778, 336] on button "Sim" at bounding box center [788, 345] width 56 height 30
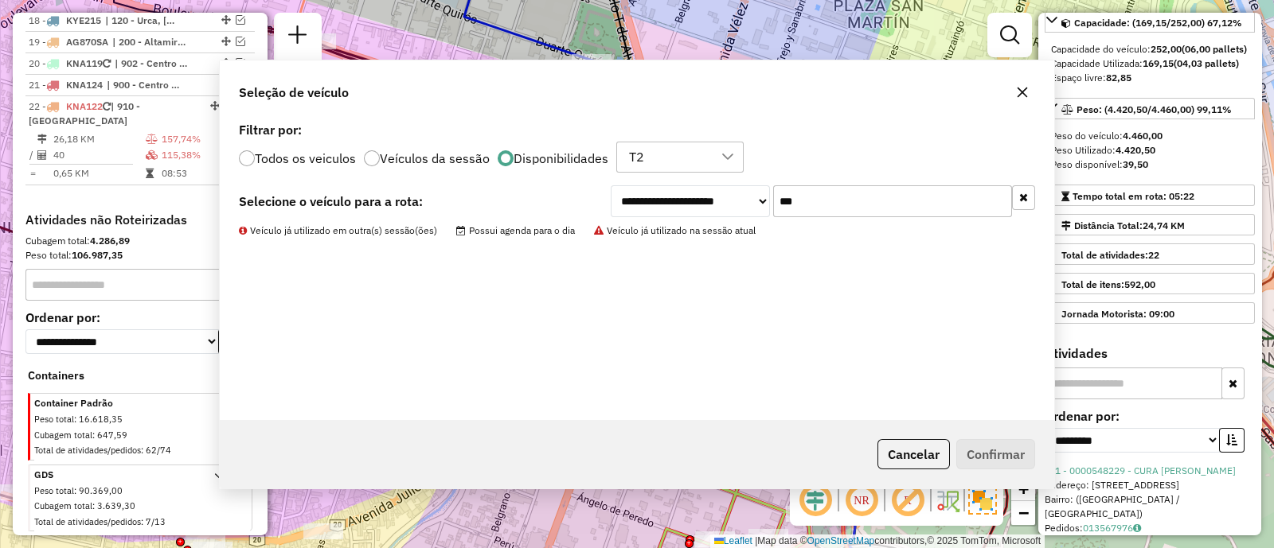
scroll to position [2087, 0]
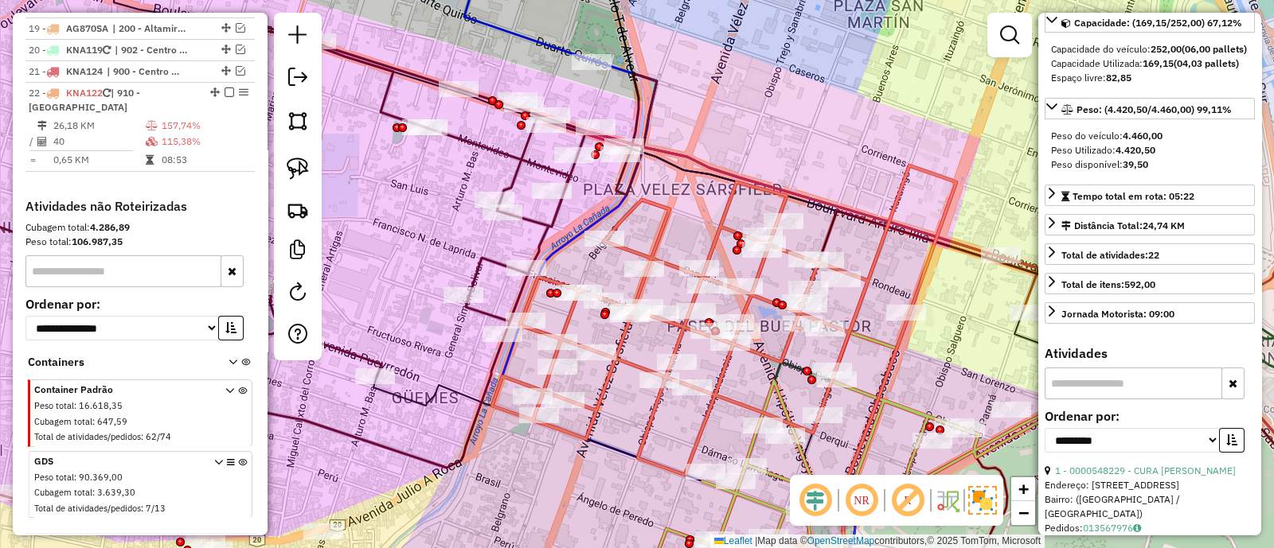
click at [719, 243] on icon at bounding box center [724, 321] width 464 height 310
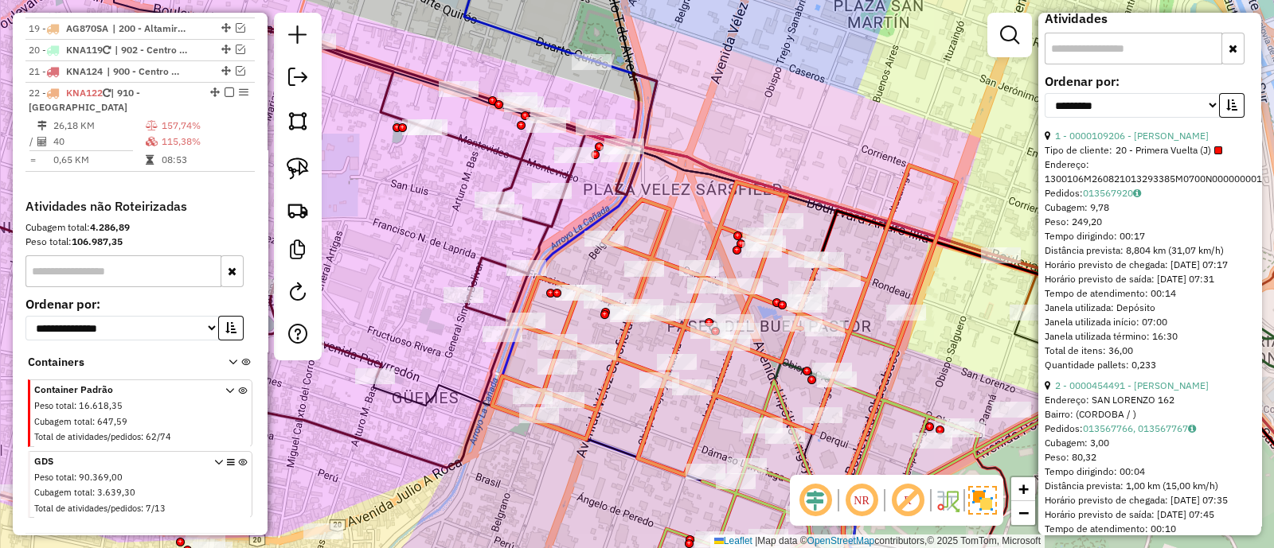
scroll to position [561, 0]
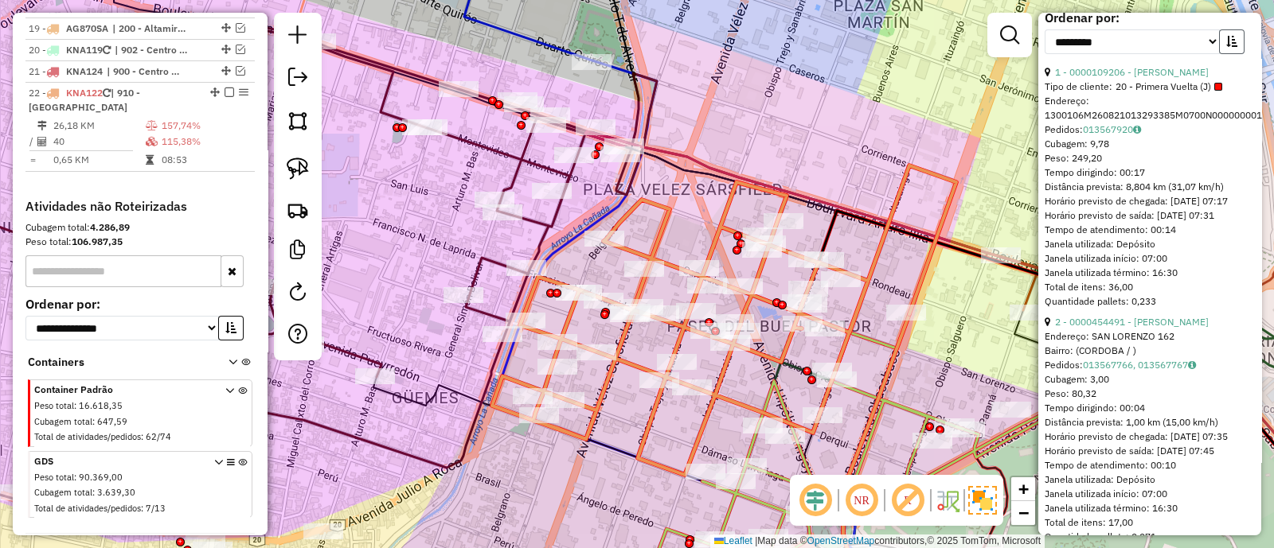
click at [1226, 47] on icon "button" at bounding box center [1231, 41] width 11 height 11
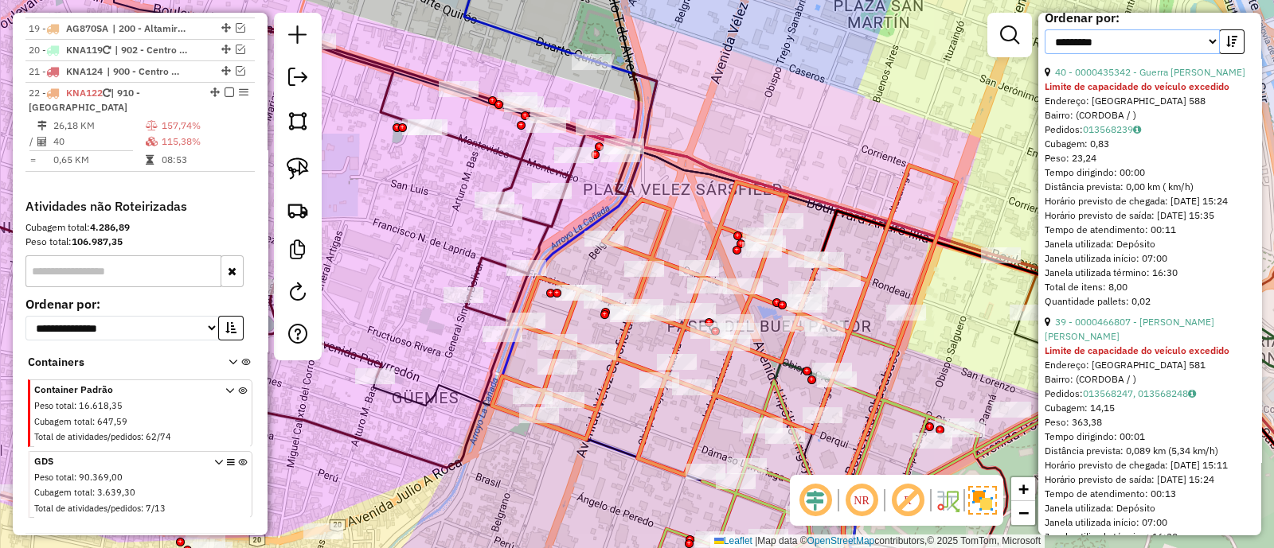
click at [1127, 54] on select "**********" at bounding box center [1131, 41] width 175 height 25
select select "**********"
click at [1044, 54] on select "**********" at bounding box center [1131, 41] width 175 height 25
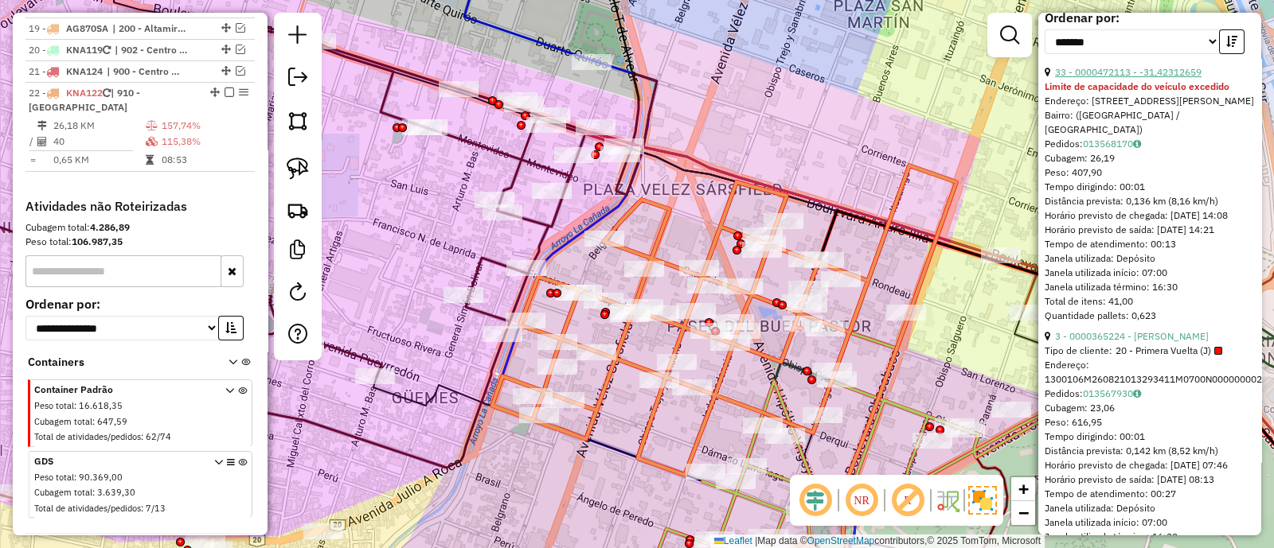
click at [1126, 78] on link "33 - 0000472113 - -31,42312659" at bounding box center [1128, 72] width 146 height 12
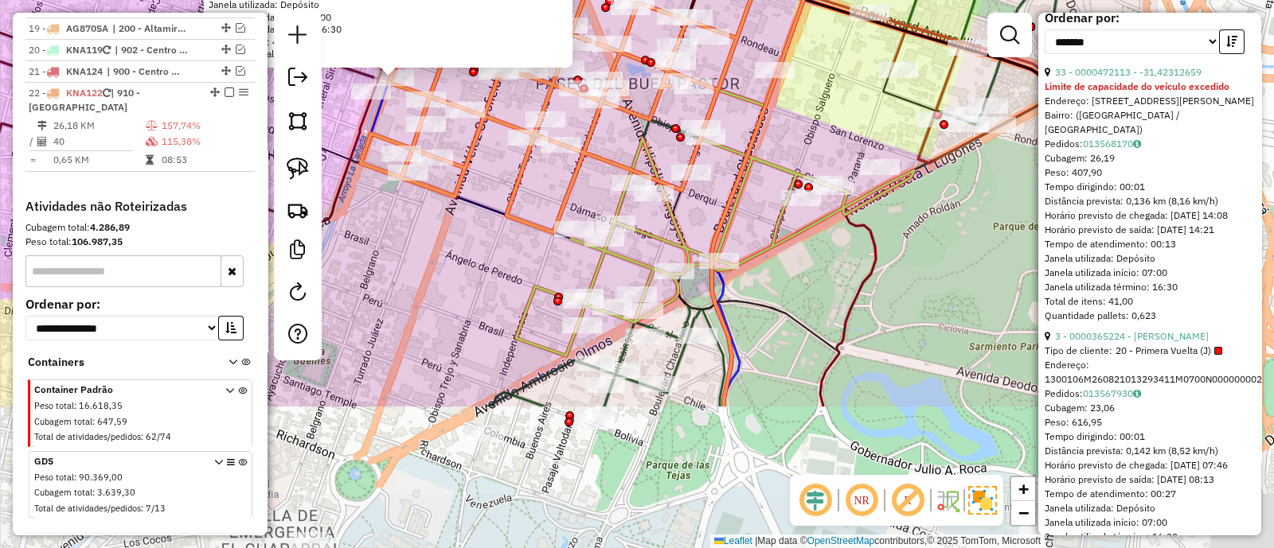
drag, startPoint x: 832, startPoint y: 373, endPoint x: 587, endPoint y: 175, distance: 314.8
click at [587, 175] on div "0000472113 - -31,42312659 Limite de capacidade do veículo excedido Endereço: Ca…" at bounding box center [637, 274] width 1274 height 548
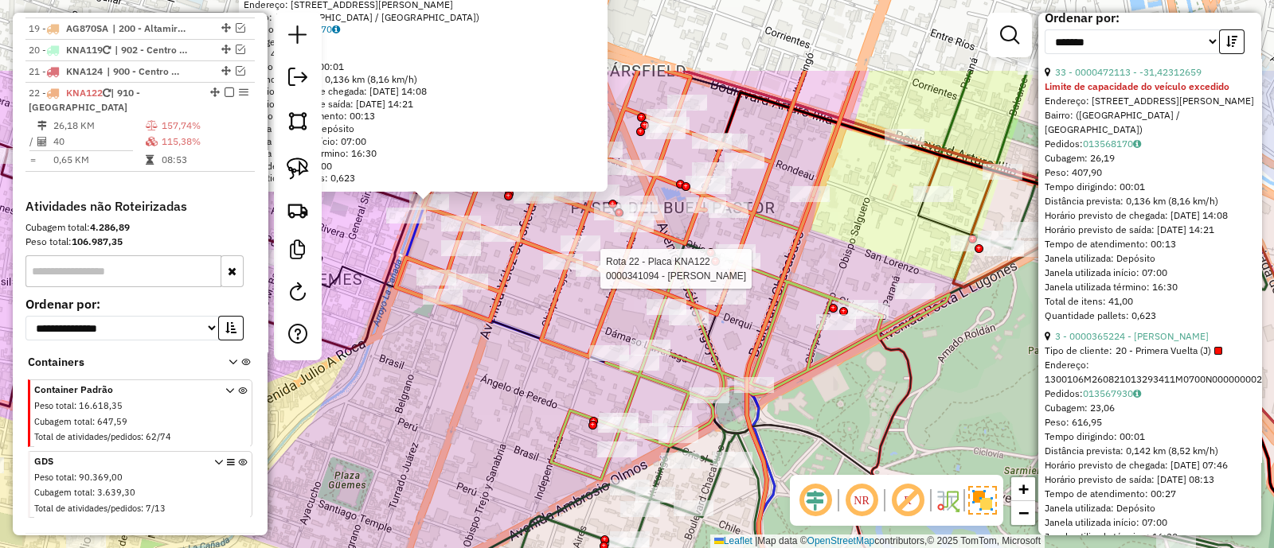
drag, startPoint x: 430, startPoint y: 260, endPoint x: 467, endPoint y: 385, distance: 131.2
click at [467, 385] on div "Rota 22 - Placa KNA122 0000341094 - BLANCH BENJAMIN LUIS 0000472113 - -31,42312…" at bounding box center [637, 274] width 1274 height 548
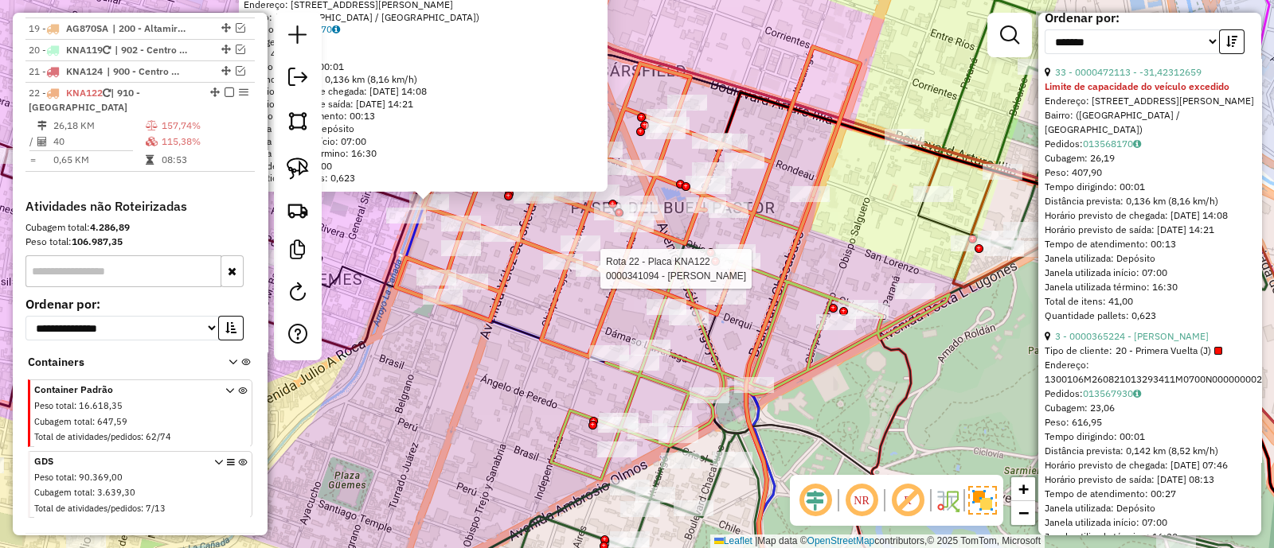
click at [543, 361] on div "Rota 22 - Placa KNA122 0000341094 - BLANCH BENJAMIN LUIS 0000472113 - -31,42312…" at bounding box center [637, 274] width 1274 height 548
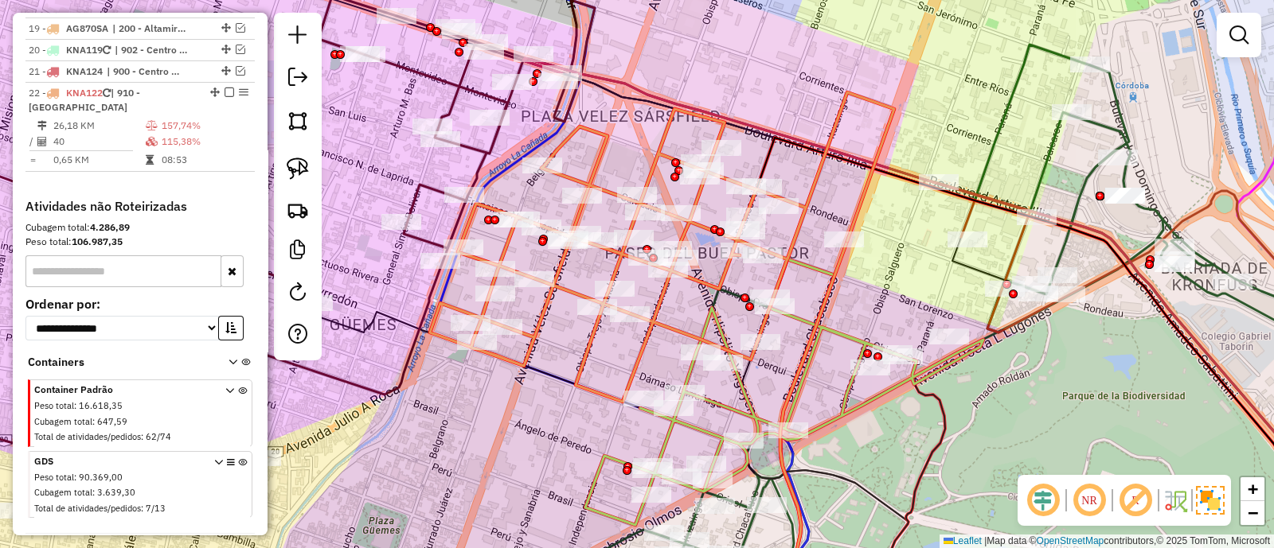
drag, startPoint x: 536, startPoint y: 371, endPoint x: 569, endPoint y: 417, distance: 57.0
click at [569, 417] on div "Janela de atendimento Grade de atendimento Capacidade Transportadoras Veículos …" at bounding box center [637, 274] width 1274 height 548
click at [296, 280] on link at bounding box center [298, 294] width 32 height 36
select select "*"
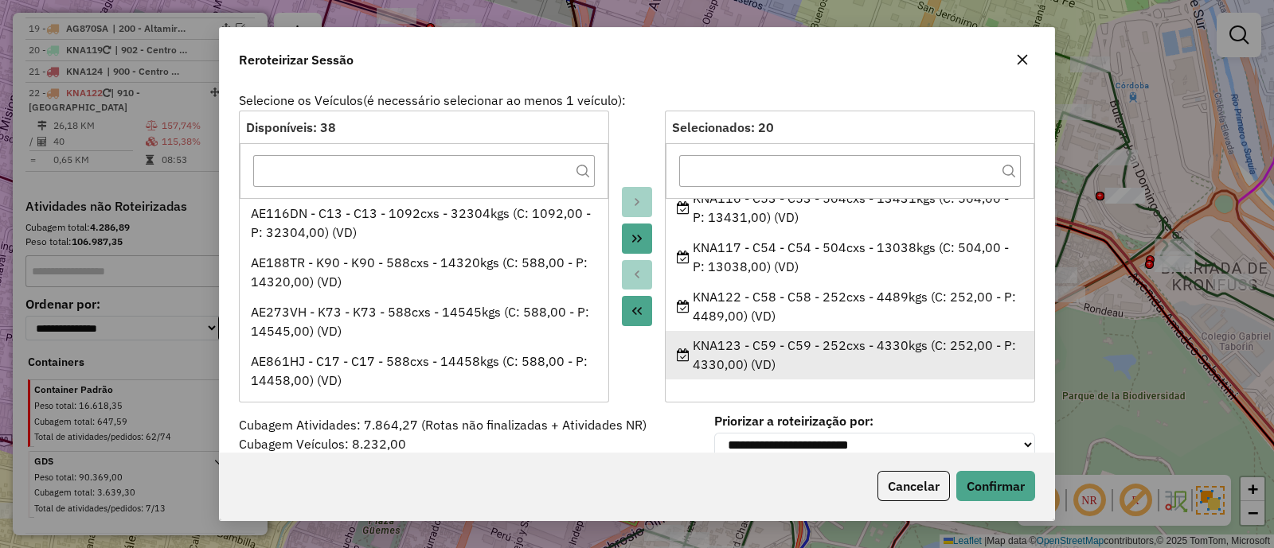
scroll to position [791, 0]
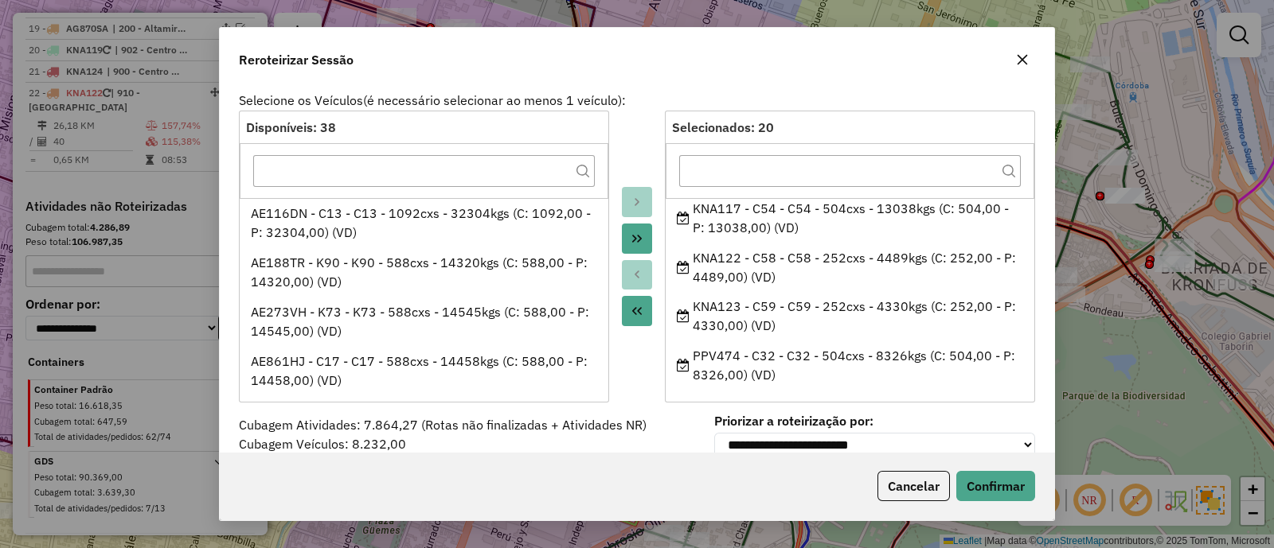
click at [1022, 60] on icon "button" at bounding box center [1022, 60] width 10 height 10
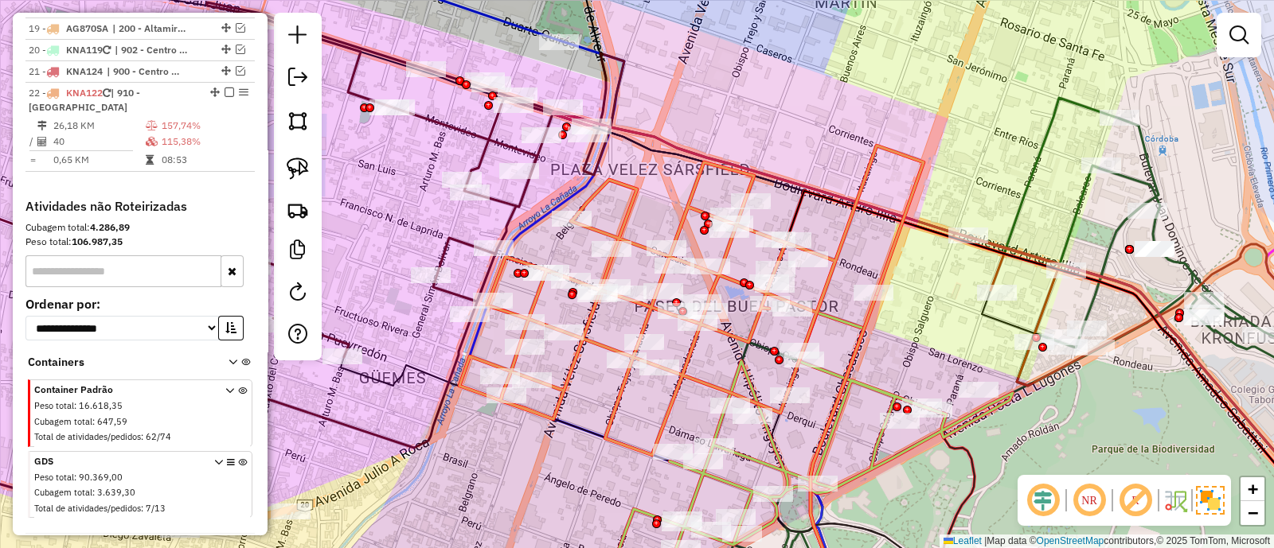
drag, startPoint x: 623, startPoint y: 370, endPoint x: 653, endPoint y: 424, distance: 61.3
click at [653, 424] on div "Janela de atendimento Grade de atendimento Capacidade Transportadoras Veículos …" at bounding box center [637, 274] width 1274 height 548
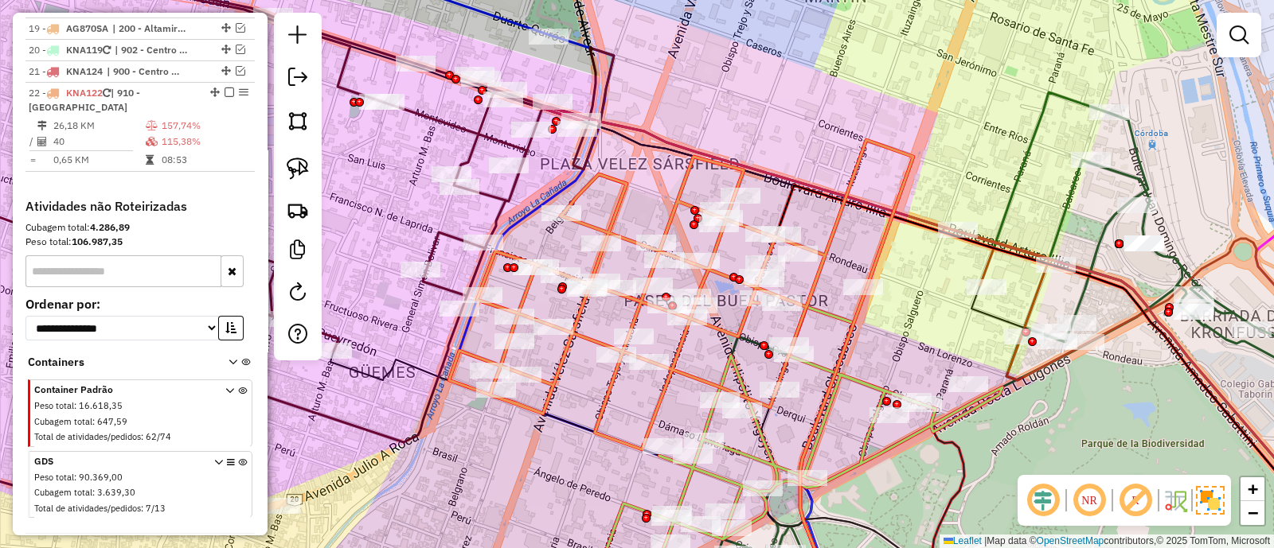
drag, startPoint x: 631, startPoint y: 399, endPoint x: 619, endPoint y: 388, distance: 16.3
click at [619, 388] on div "Janela de atendimento Grade de atendimento Capacidade Transportadoras Veículos …" at bounding box center [637, 274] width 1274 height 548
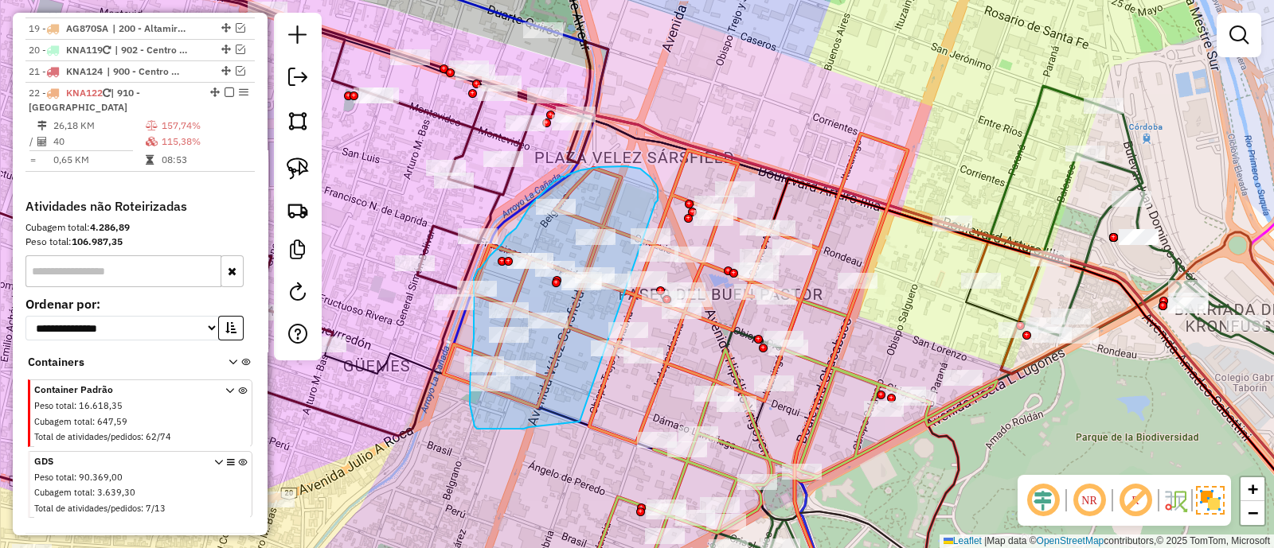
drag, startPoint x: 655, startPoint y: 203, endPoint x: 580, endPoint y: 422, distance: 231.6
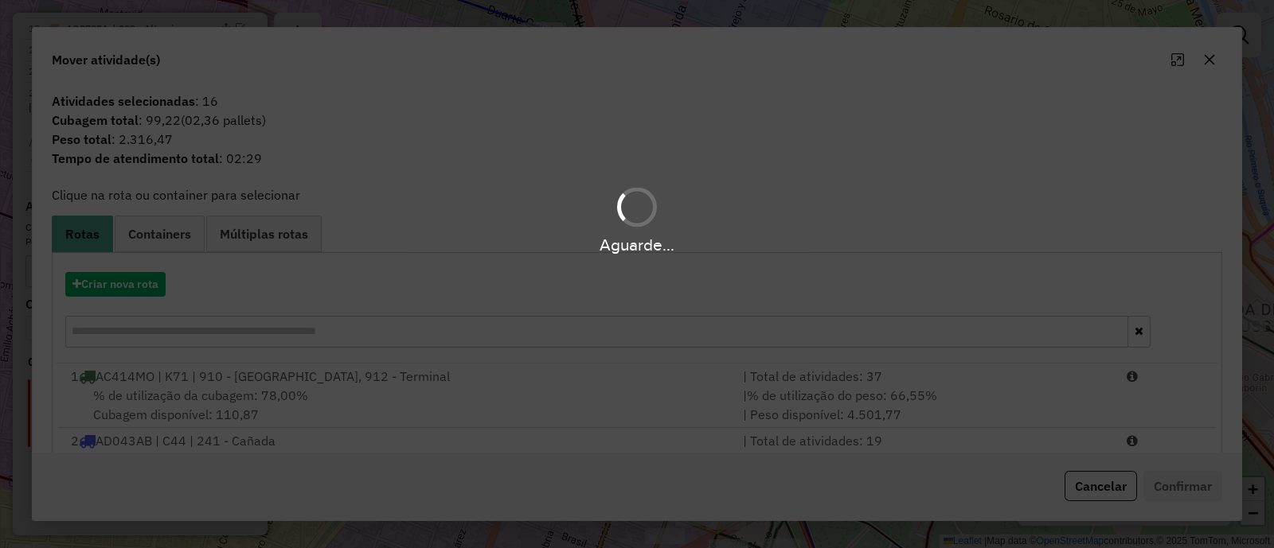
click at [123, 284] on div "Aguarde..." at bounding box center [637, 274] width 1274 height 548
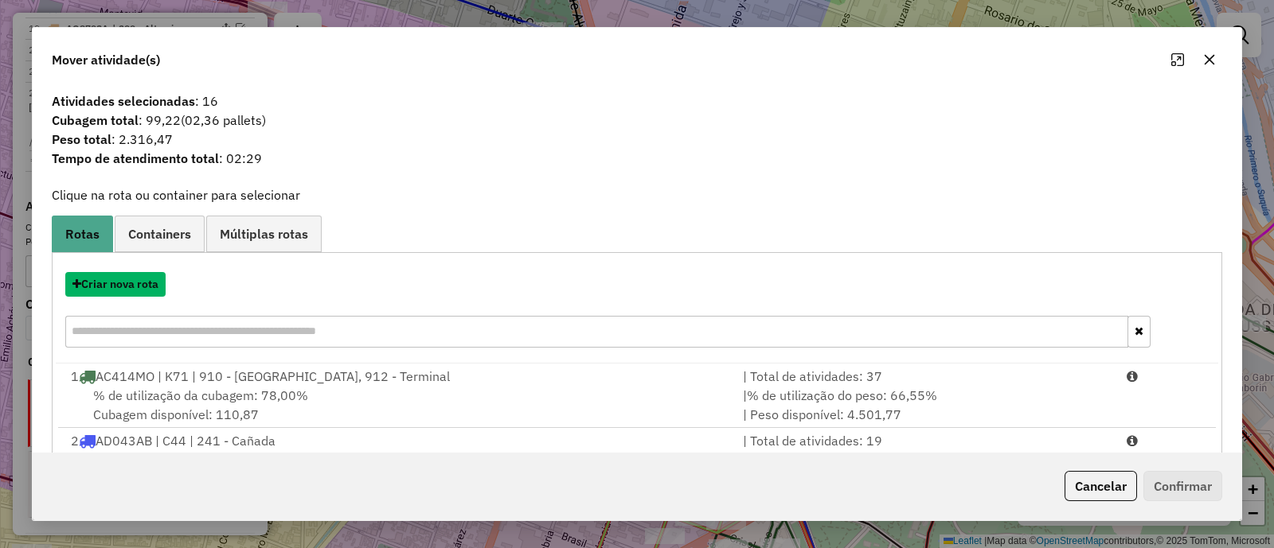
click at [131, 284] on button "Criar nova rota" at bounding box center [115, 284] width 100 height 25
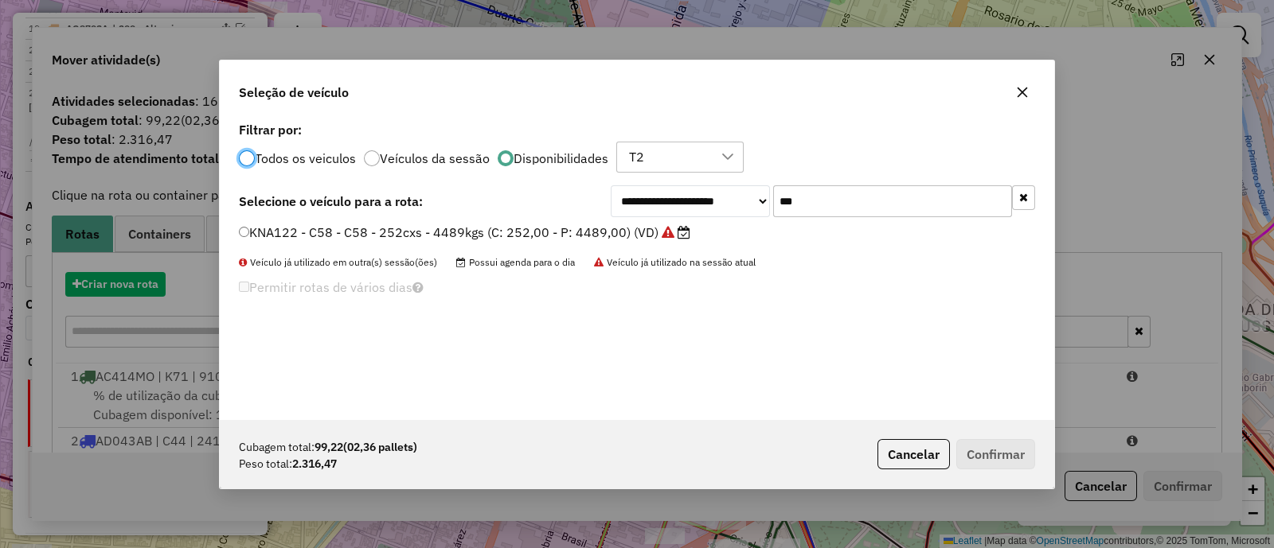
scroll to position [8, 5]
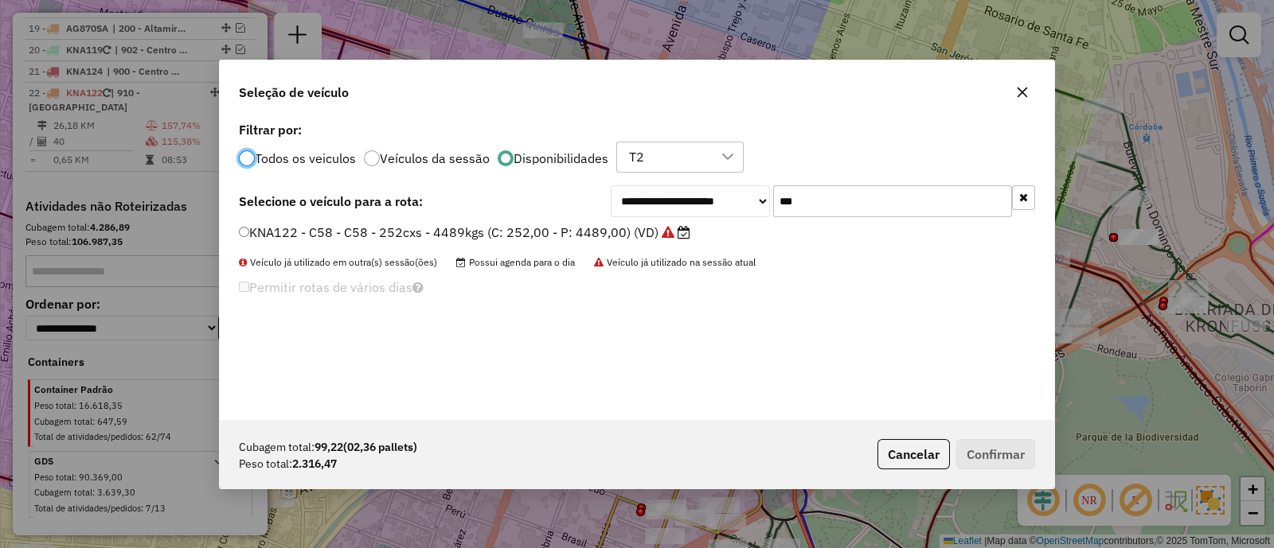
click at [891, 198] on input "***" at bounding box center [892, 201] width 239 height 32
click at [462, 228] on label "KNA122 - C58 - C58 - 252cxs - 4489kgs (C: 252,00 - P: 4489,00) (VD)" at bounding box center [464, 232] width 451 height 19
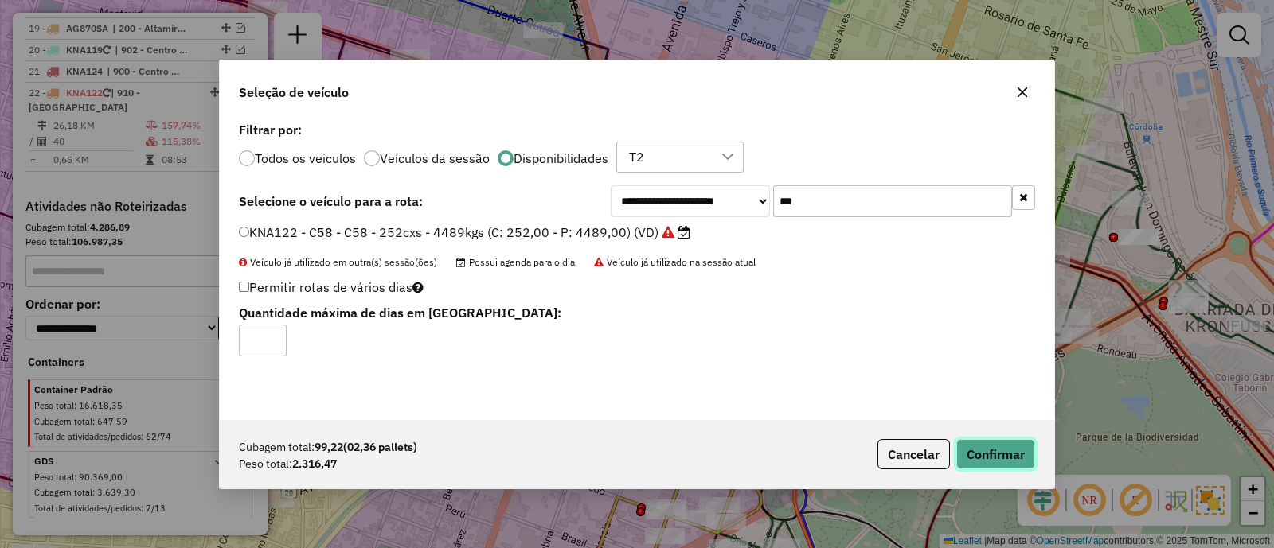
click at [1010, 452] on button "Confirmar" at bounding box center [995, 454] width 79 height 30
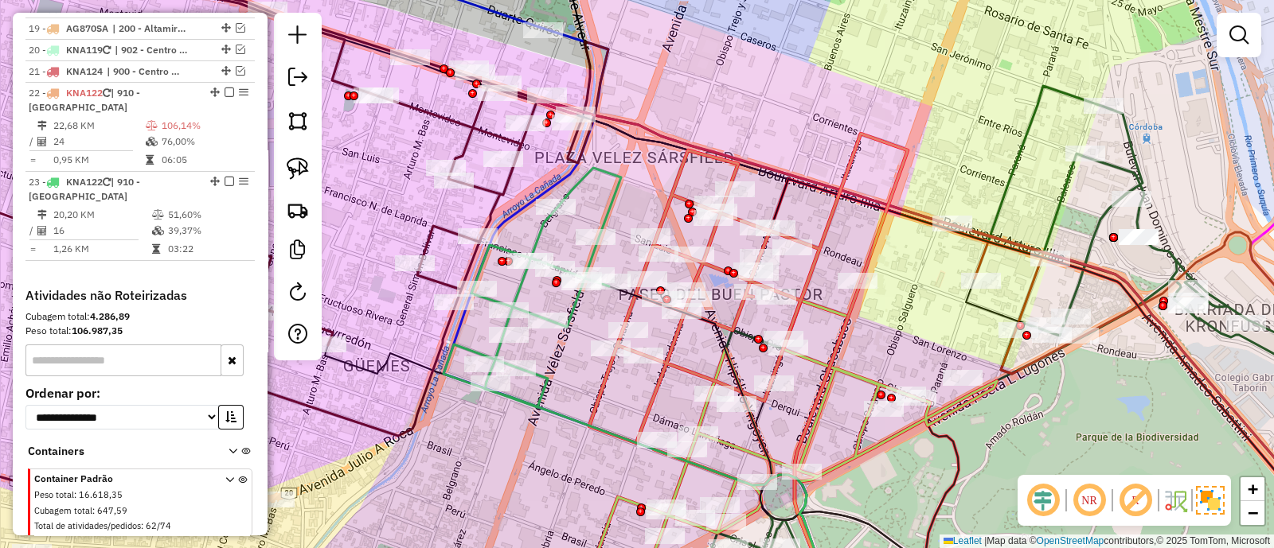
click at [617, 196] on icon at bounding box center [532, 288] width 178 height 240
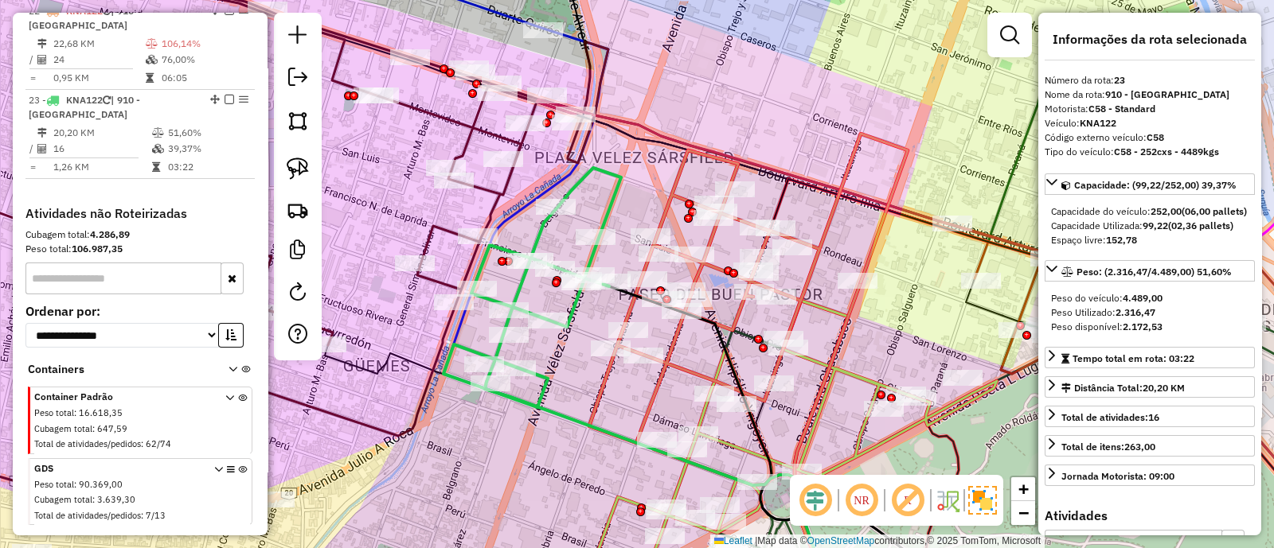
scroll to position [2176, 0]
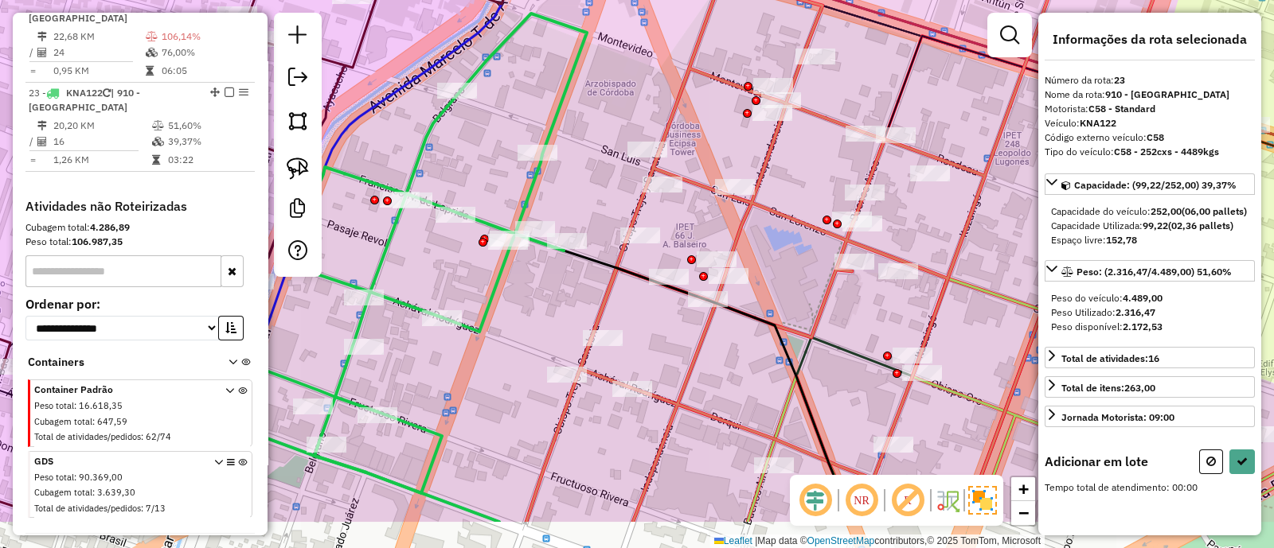
drag, startPoint x: 714, startPoint y: 224, endPoint x: 720, endPoint y: 146, distance: 78.2
click at [720, 146] on div "Janela de atendimento Grade de atendimento Capacidade Transportadoras Veículos …" at bounding box center [637, 274] width 1274 height 548
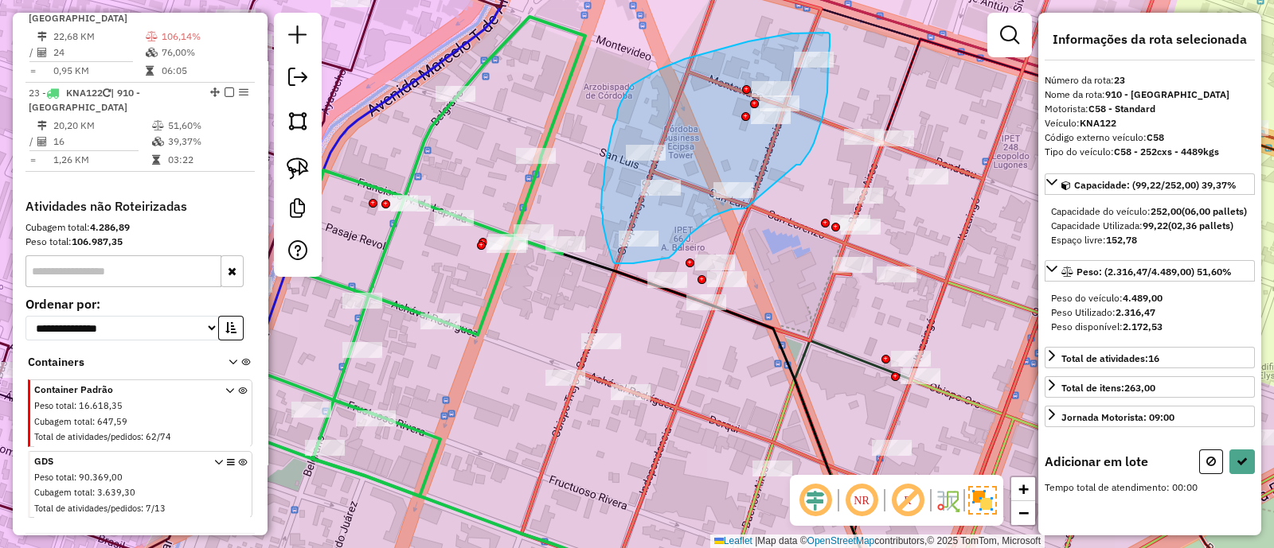
drag, startPoint x: 800, startPoint y: 165, endPoint x: 745, endPoint y: 209, distance: 70.2
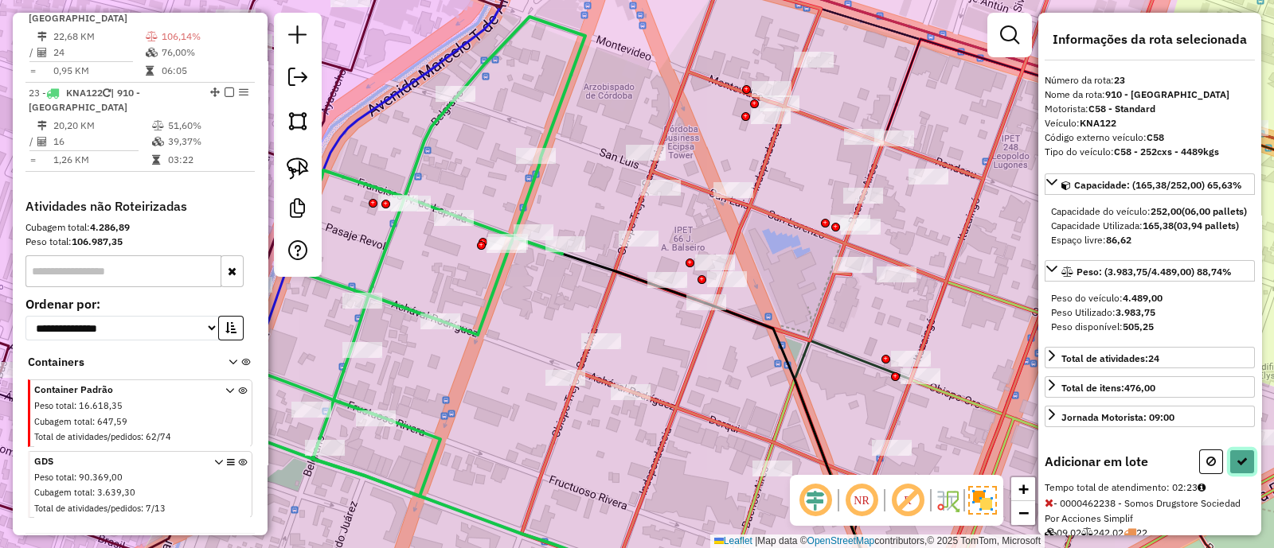
click at [1240, 474] on button at bounding box center [1241, 462] width 25 height 25
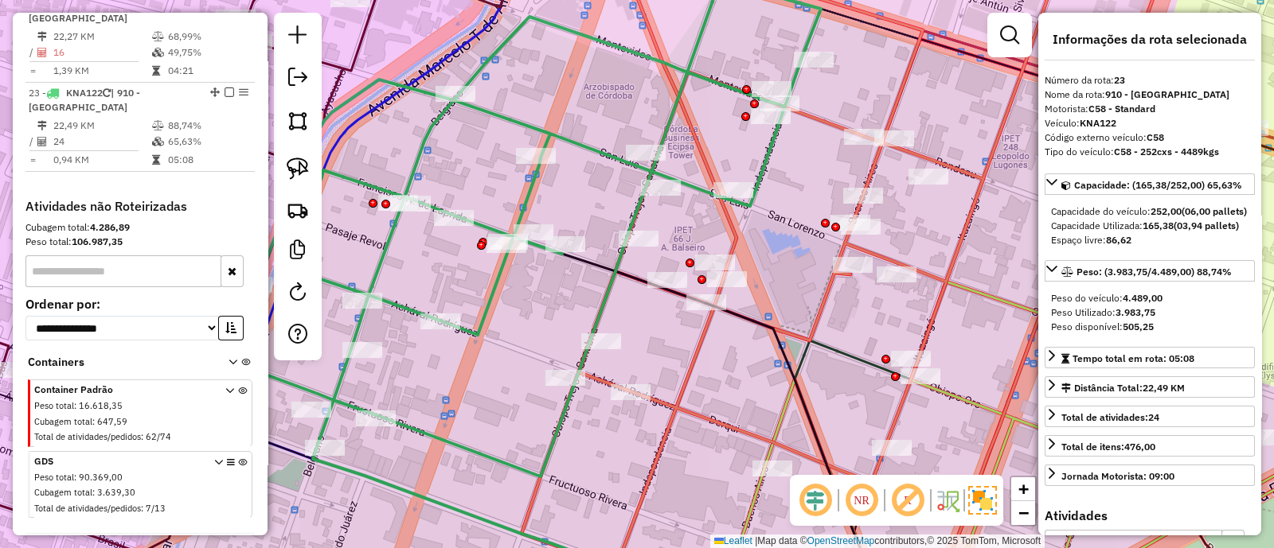
click at [687, 182] on icon at bounding box center [525, 229] width 591 height 496
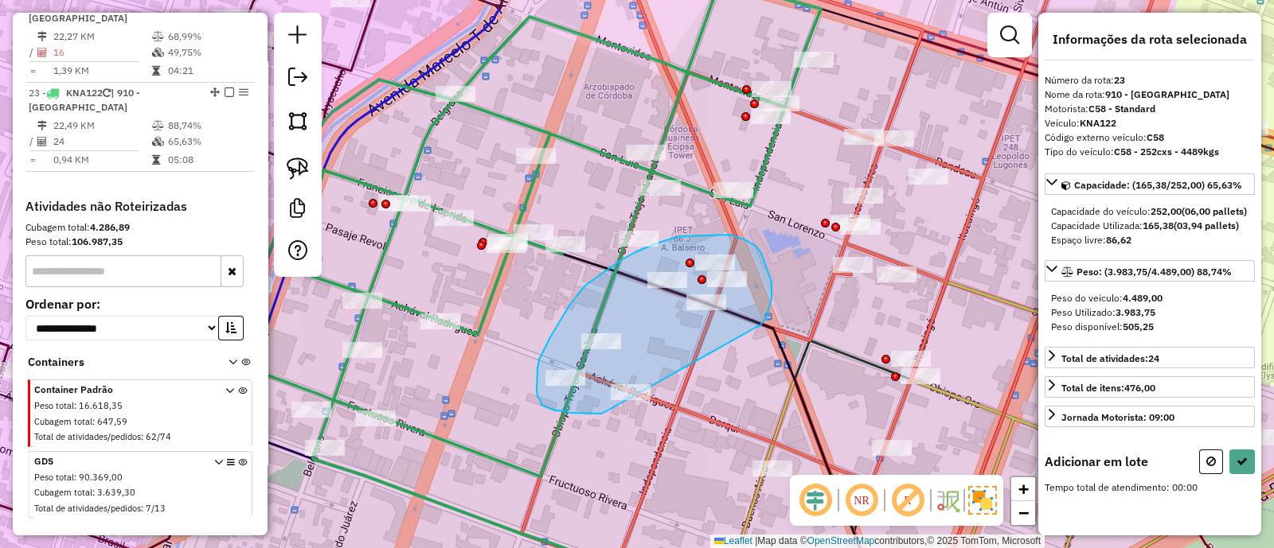
drag, startPoint x: 770, startPoint y: 305, endPoint x: 605, endPoint y: 414, distance: 197.6
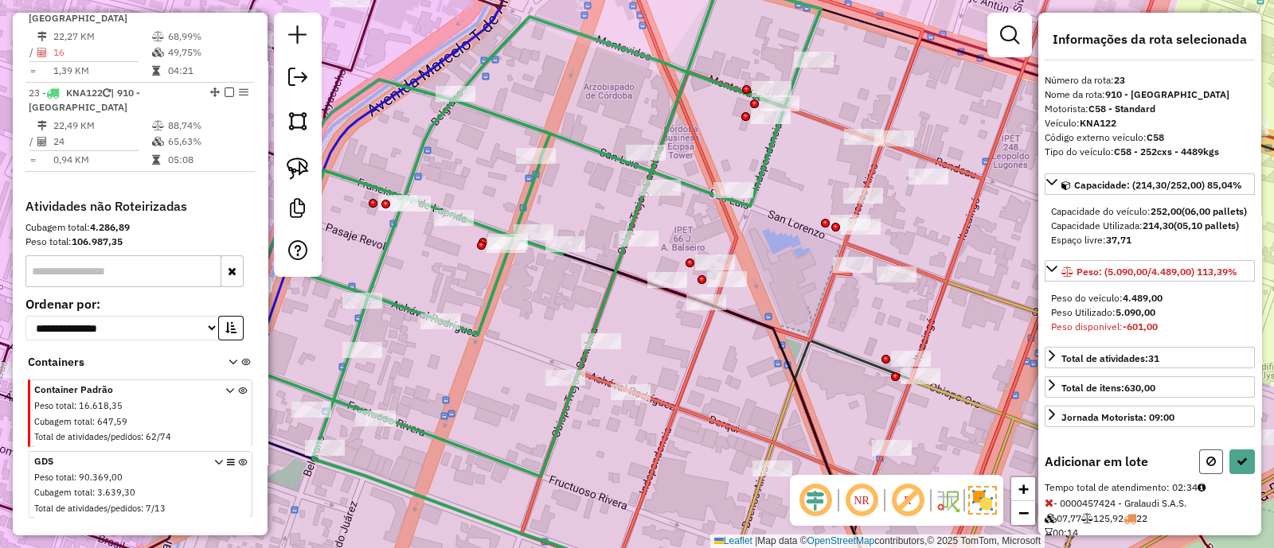
click at [1210, 467] on icon at bounding box center [1211, 461] width 10 height 11
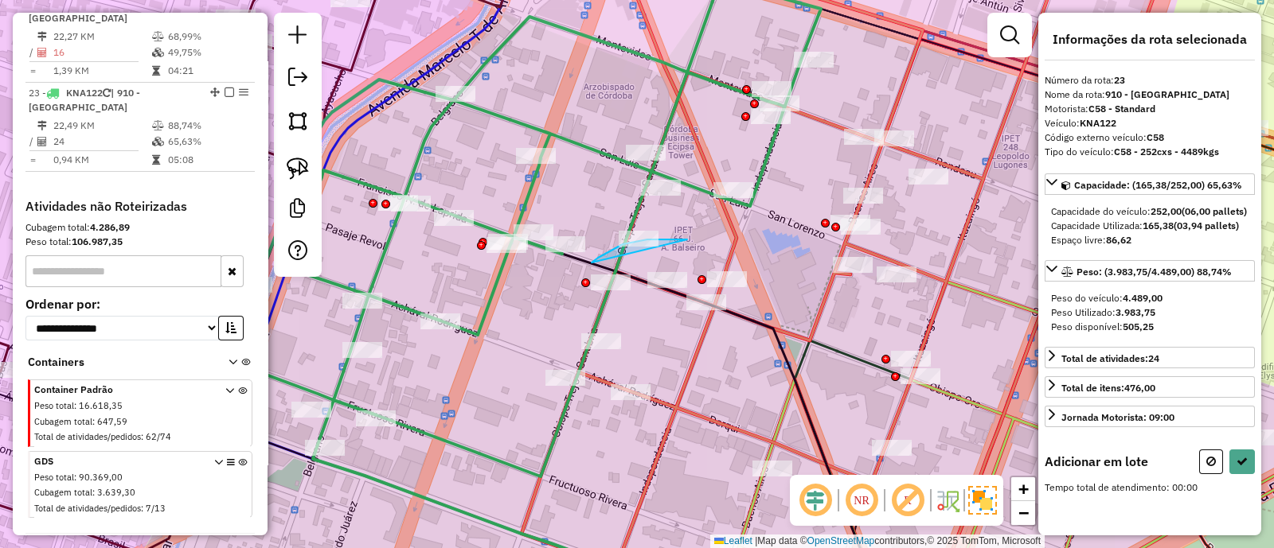
drag, startPoint x: 677, startPoint y: 240, endPoint x: 592, endPoint y: 263, distance: 88.3
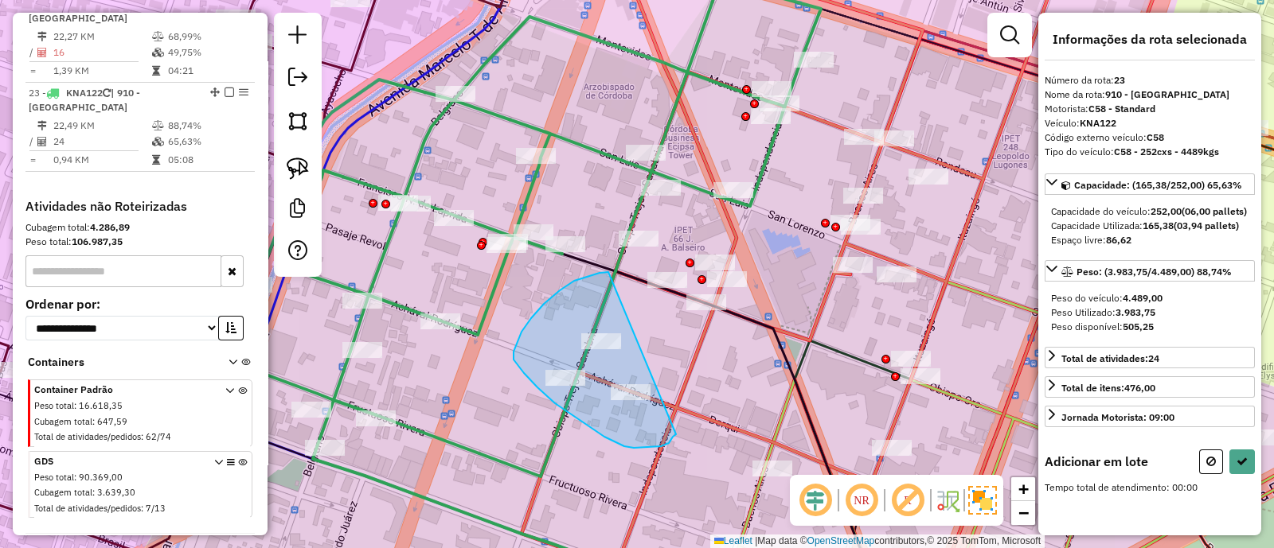
drag, startPoint x: 599, startPoint y: 273, endPoint x: 684, endPoint y: 412, distance: 162.2
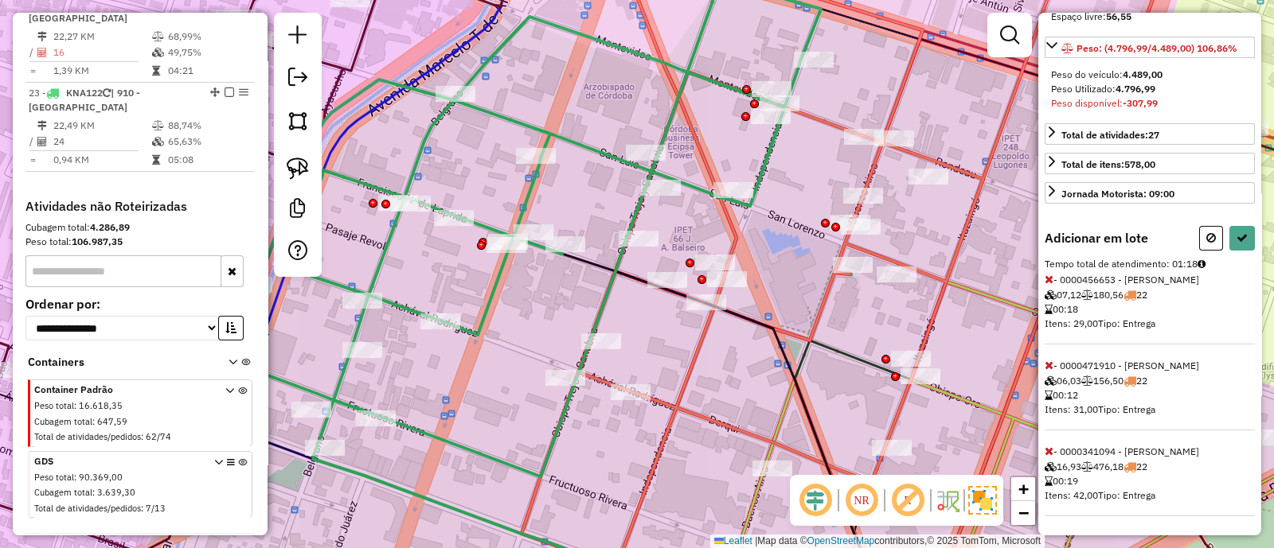
scroll to position [248, 0]
click at [1206, 244] on icon at bounding box center [1211, 237] width 10 height 11
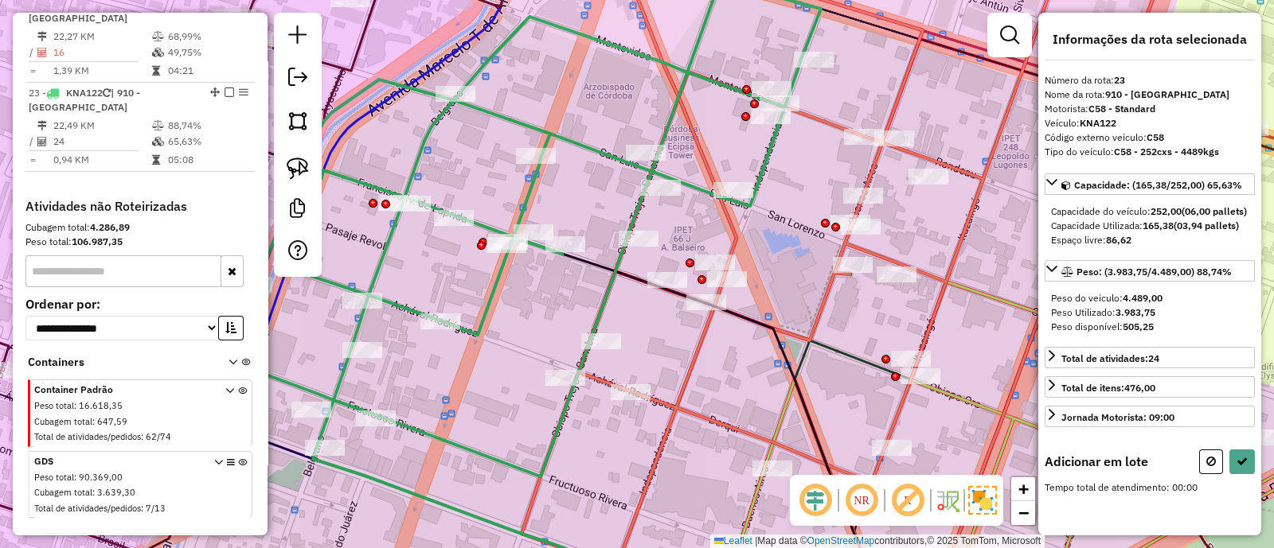
scroll to position [0, 0]
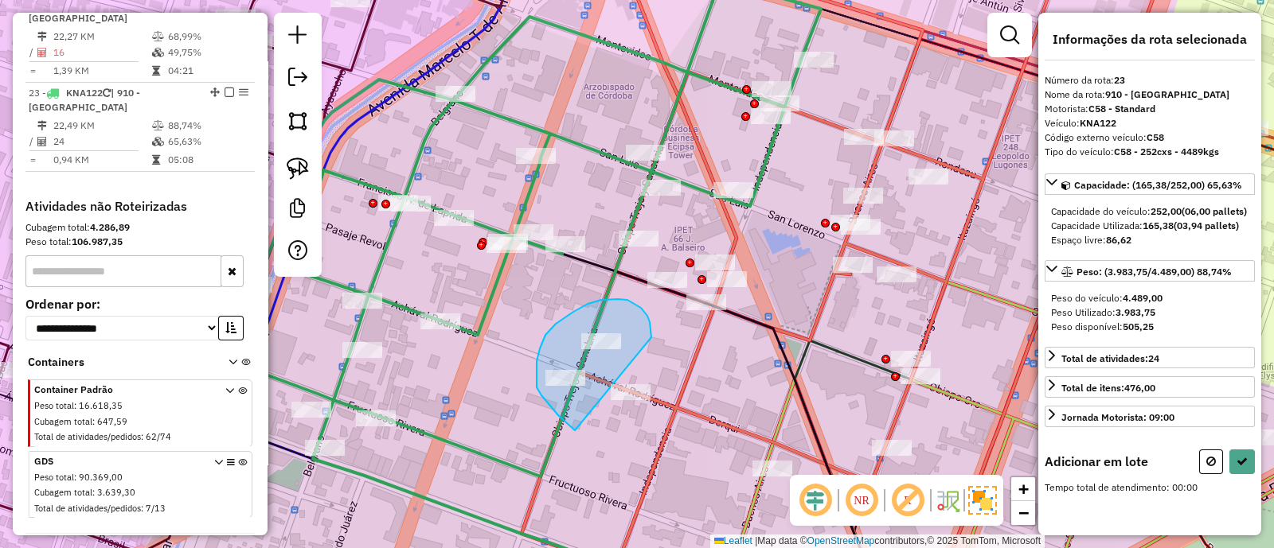
drag, startPoint x: 618, startPoint y: 299, endPoint x: 575, endPoint y: 431, distance: 138.2
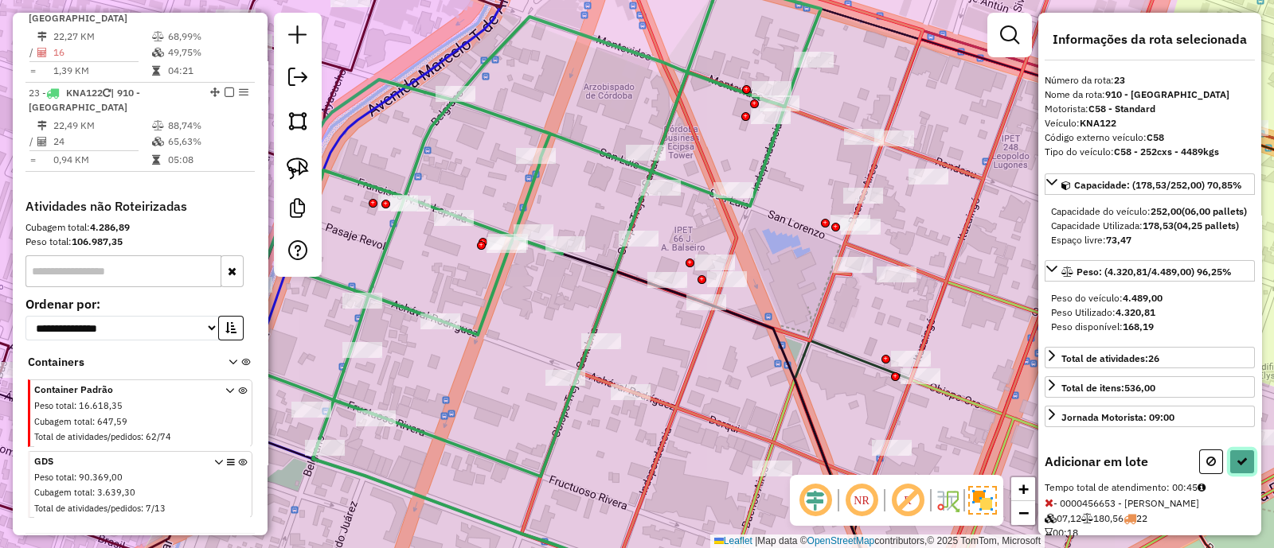
click at [1239, 467] on icon at bounding box center [1241, 461] width 11 height 11
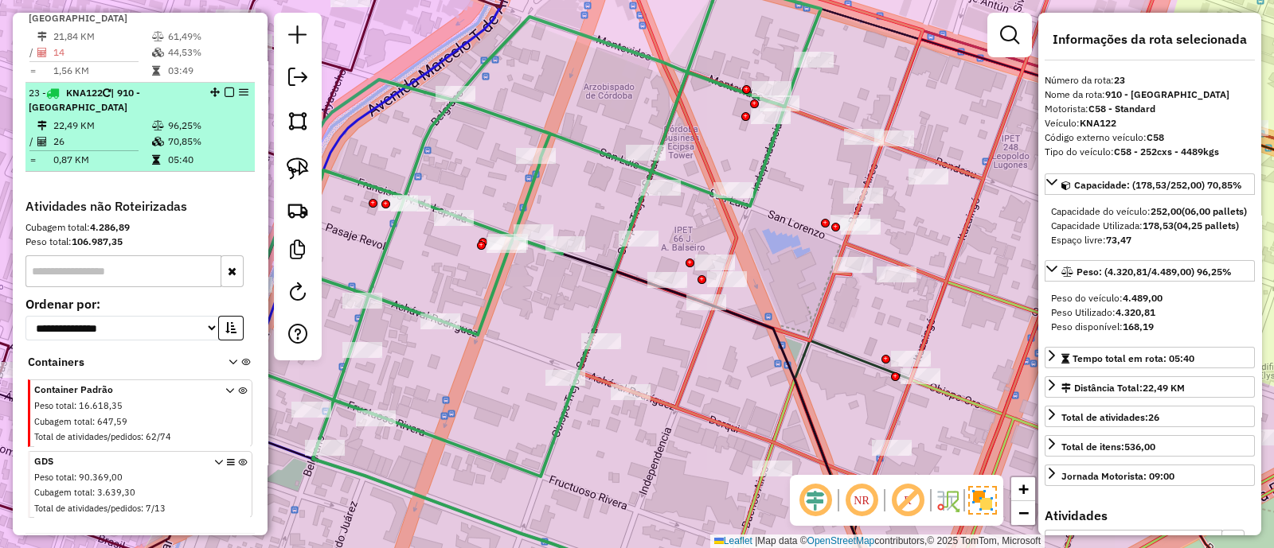
click at [224, 88] on em at bounding box center [229, 93] width 10 height 10
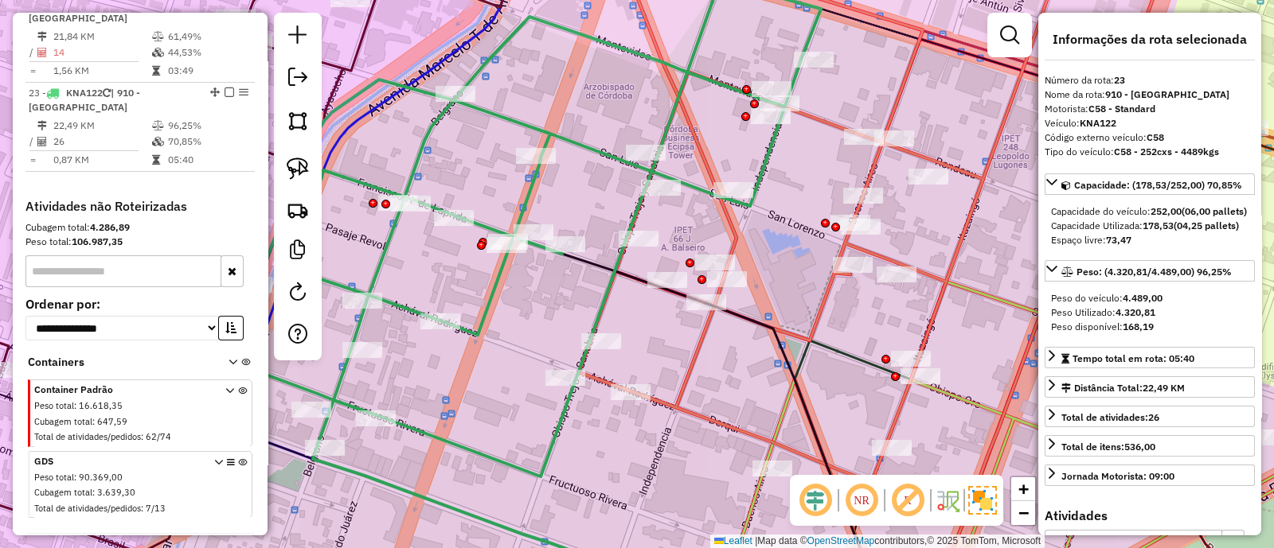
scroll to position [2109, 0]
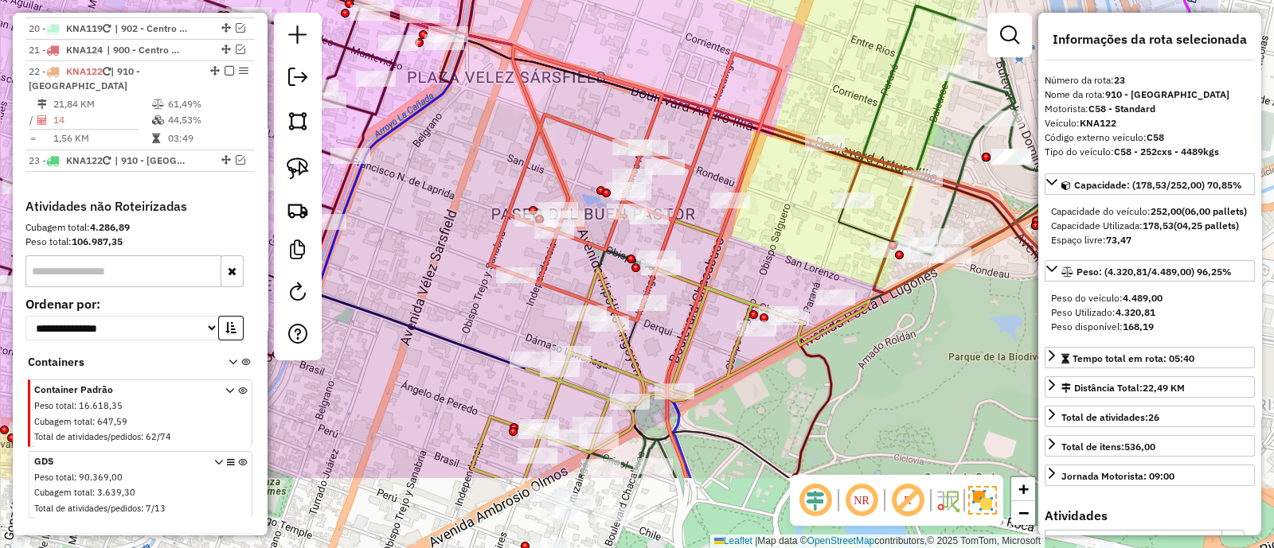
drag, startPoint x: 788, startPoint y: 409, endPoint x: 605, endPoint y: 284, distance: 221.7
click at [605, 284] on icon at bounding box center [670, 369] width 398 height 218
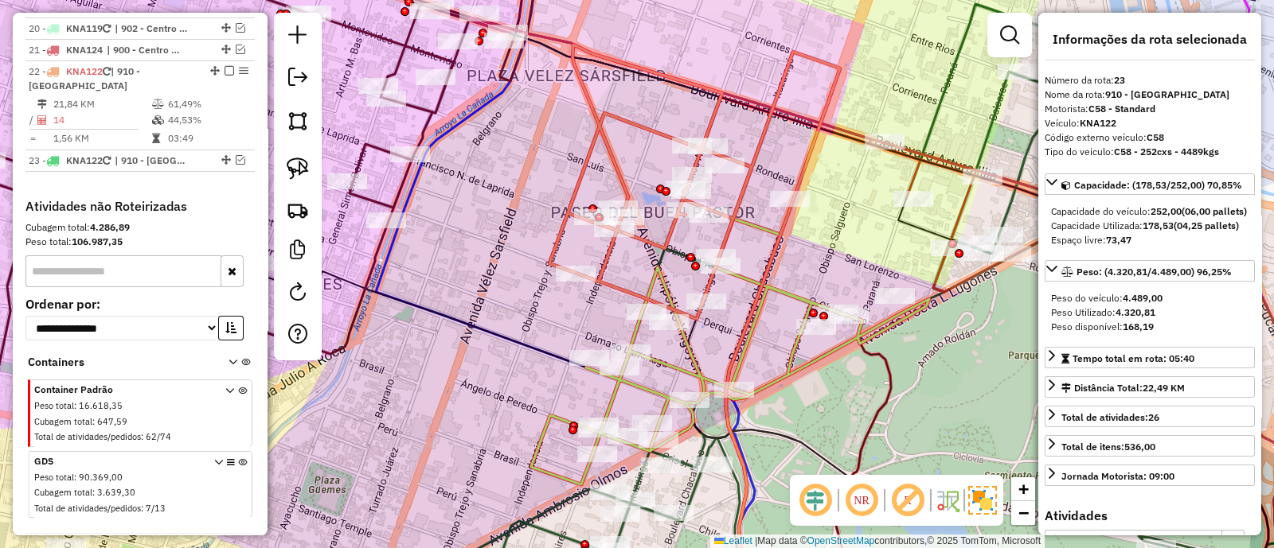
drag, startPoint x: 605, startPoint y: 284, endPoint x: 674, endPoint y: 301, distance: 71.2
click at [674, 301] on icon at bounding box center [730, 372] width 398 height 226
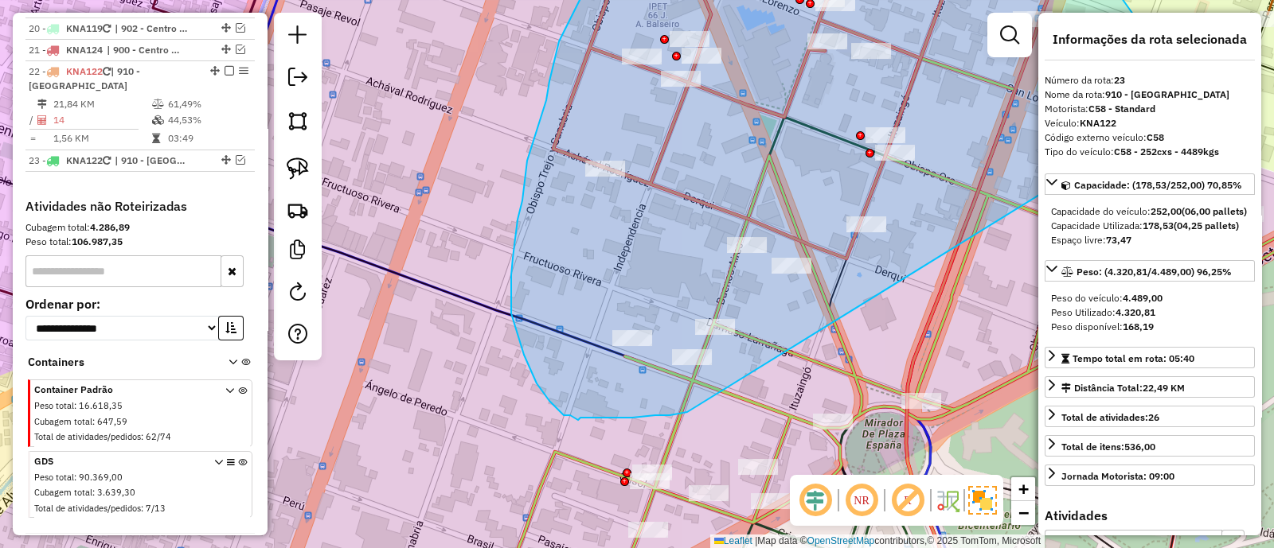
drag, startPoint x: 860, startPoint y: 256, endPoint x: 687, endPoint y: 412, distance: 233.3
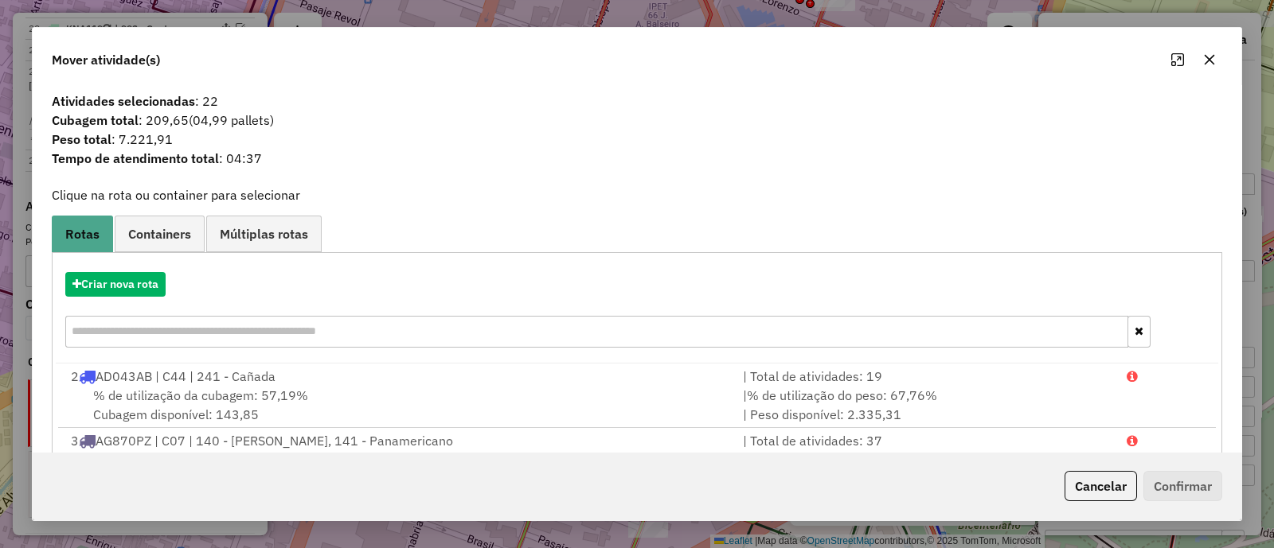
click at [1204, 65] on icon "button" at bounding box center [1209, 59] width 13 height 13
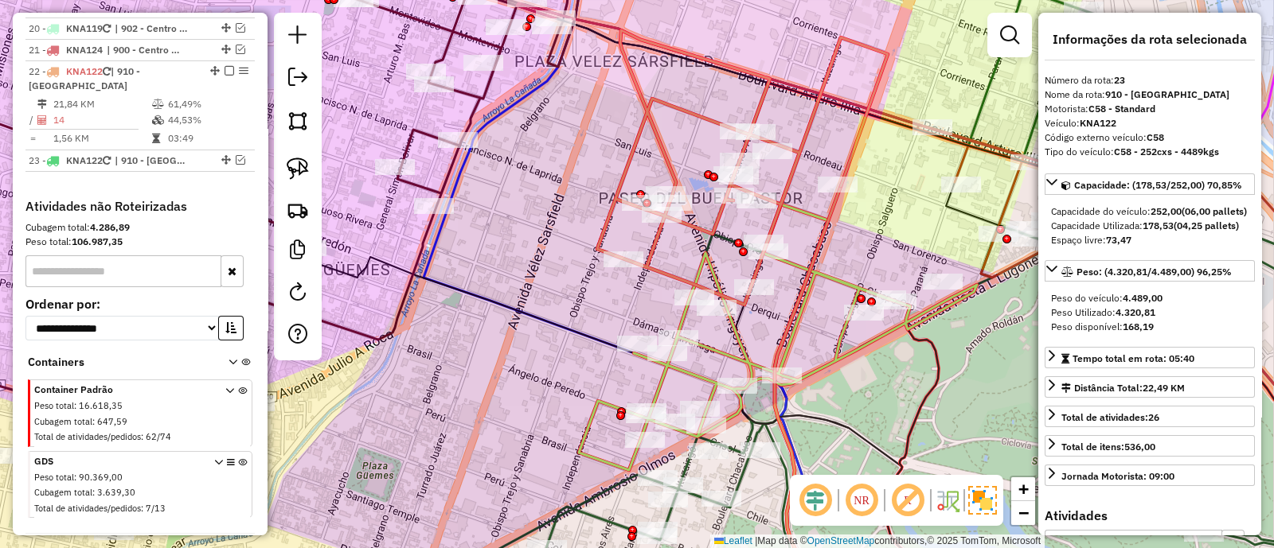
drag, startPoint x: 877, startPoint y: 329, endPoint x: 771, endPoint y: 336, distance: 106.1
click at [771, 336] on div "Janela de atendimento Grade de atendimento Capacidade Transportadoras Veículos …" at bounding box center [637, 274] width 1274 height 548
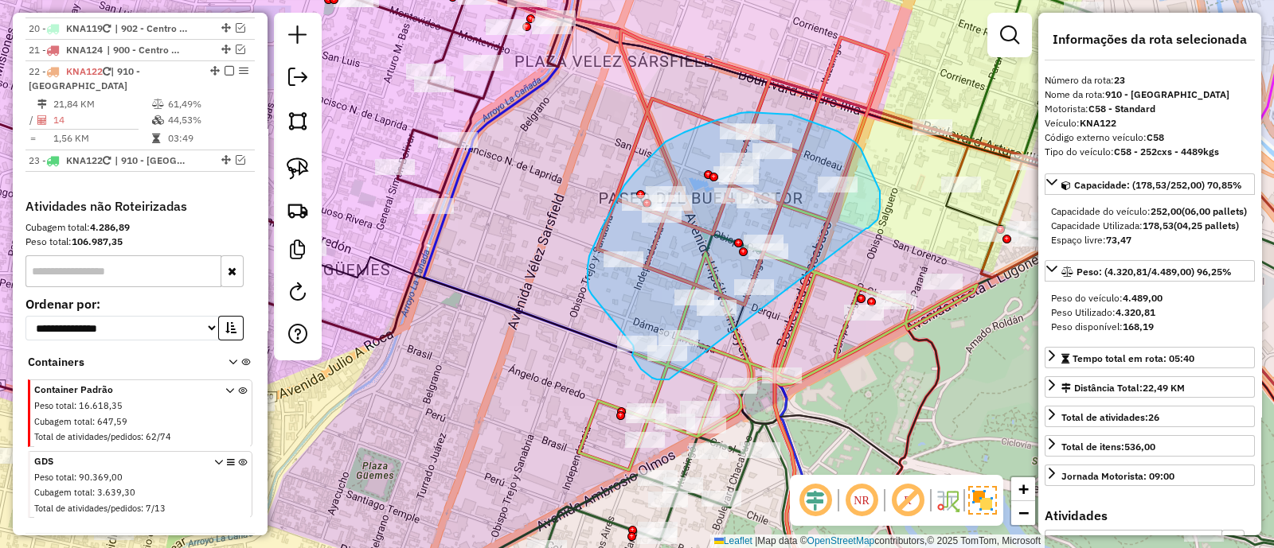
drag, startPoint x: 880, startPoint y: 209, endPoint x: 669, endPoint y: 380, distance: 271.7
click at [669, 380] on div "Janela de atendimento Grade de atendimento Capacidade Transportadoras Veículos …" at bounding box center [637, 274] width 1274 height 548
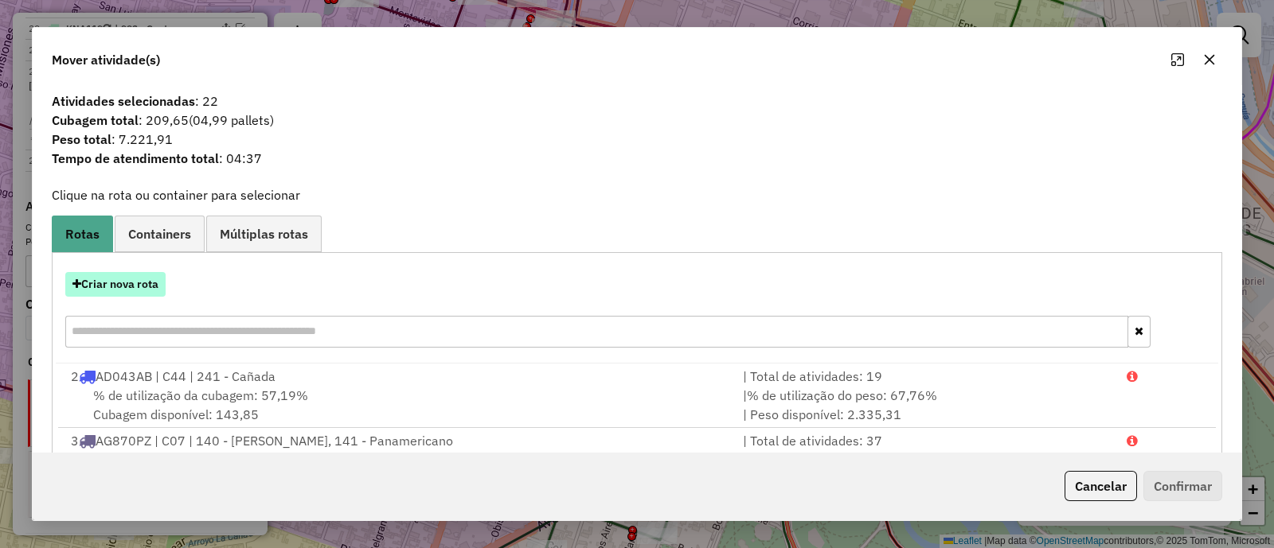
click at [148, 288] on button "Criar nova rota" at bounding box center [115, 284] width 100 height 25
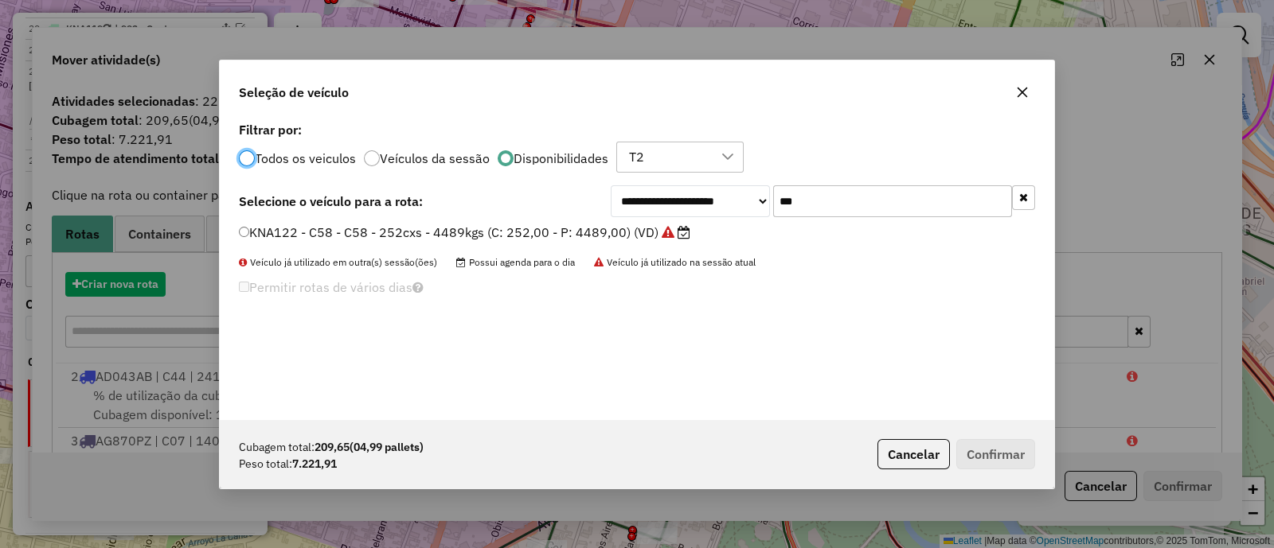
scroll to position [8, 5]
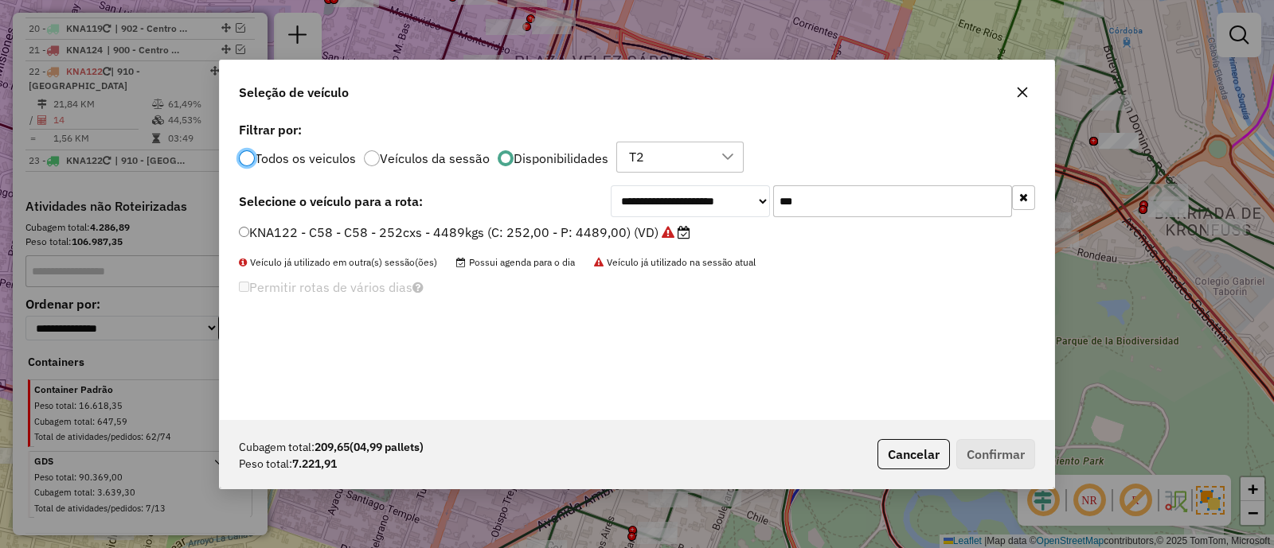
click at [1028, 92] on icon "button" at bounding box center [1022, 92] width 13 height 13
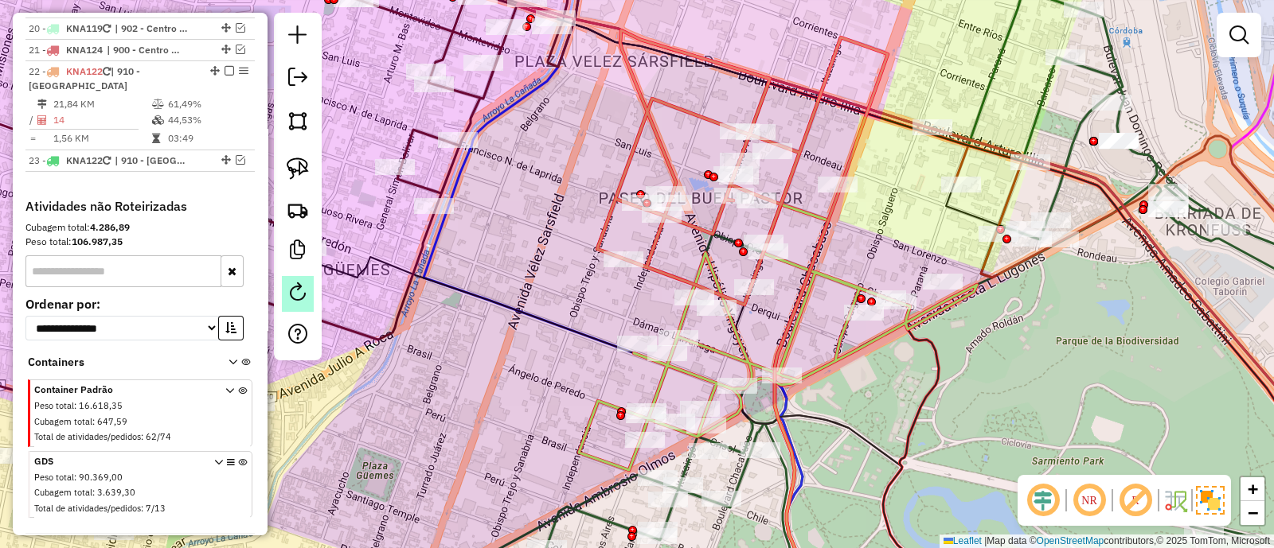
click at [300, 301] on em at bounding box center [297, 292] width 19 height 19
select select "*"
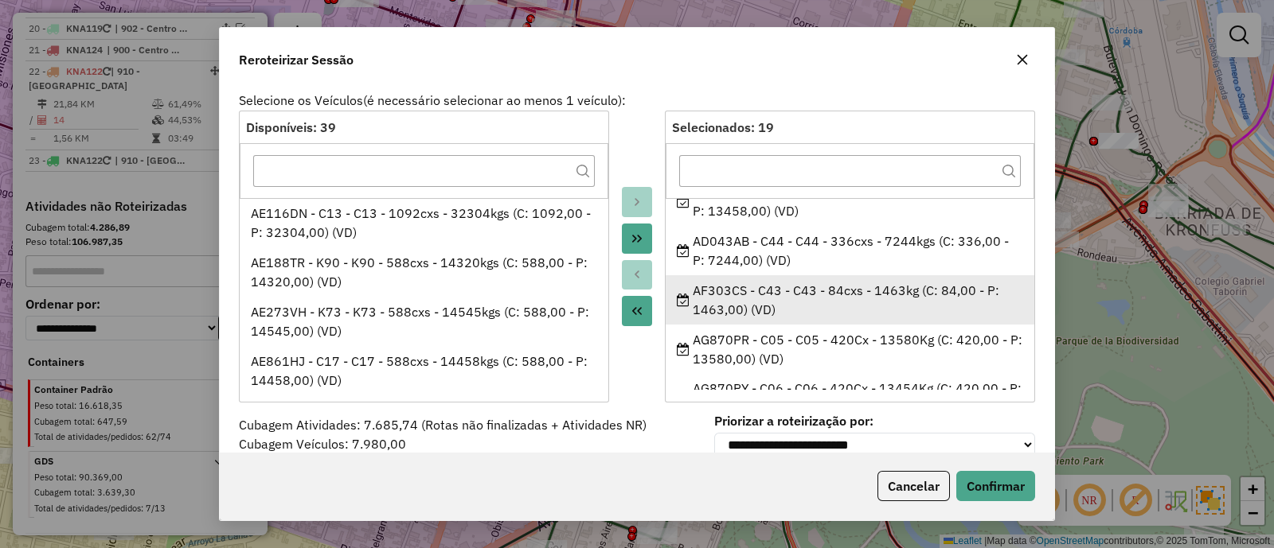
scroll to position [0, 0]
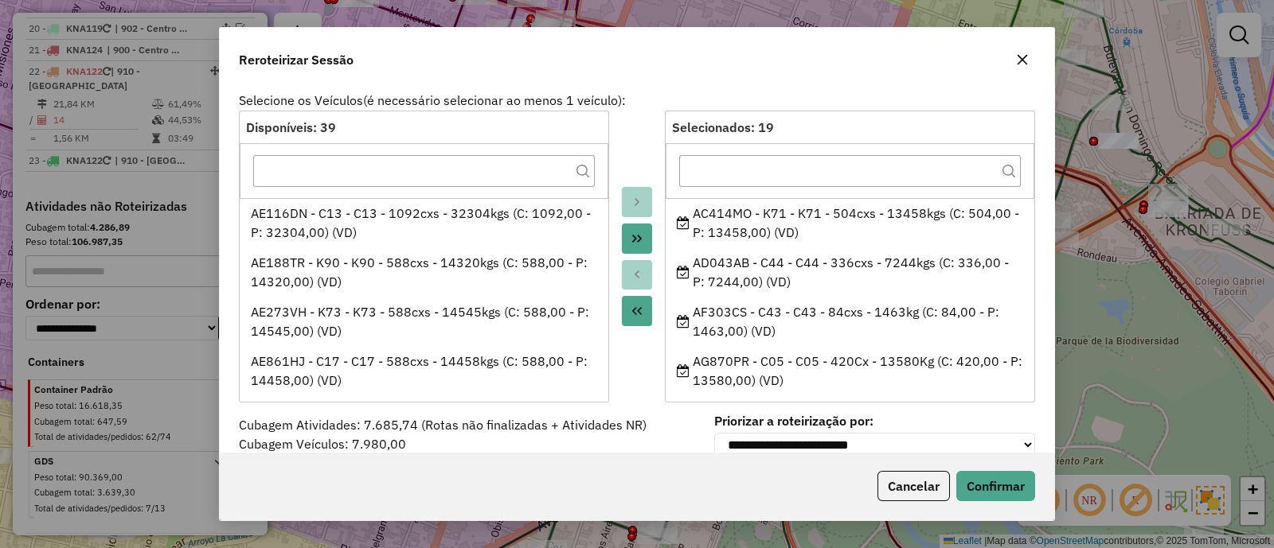
click at [1020, 67] on button "button" at bounding box center [1021, 59] width 25 height 25
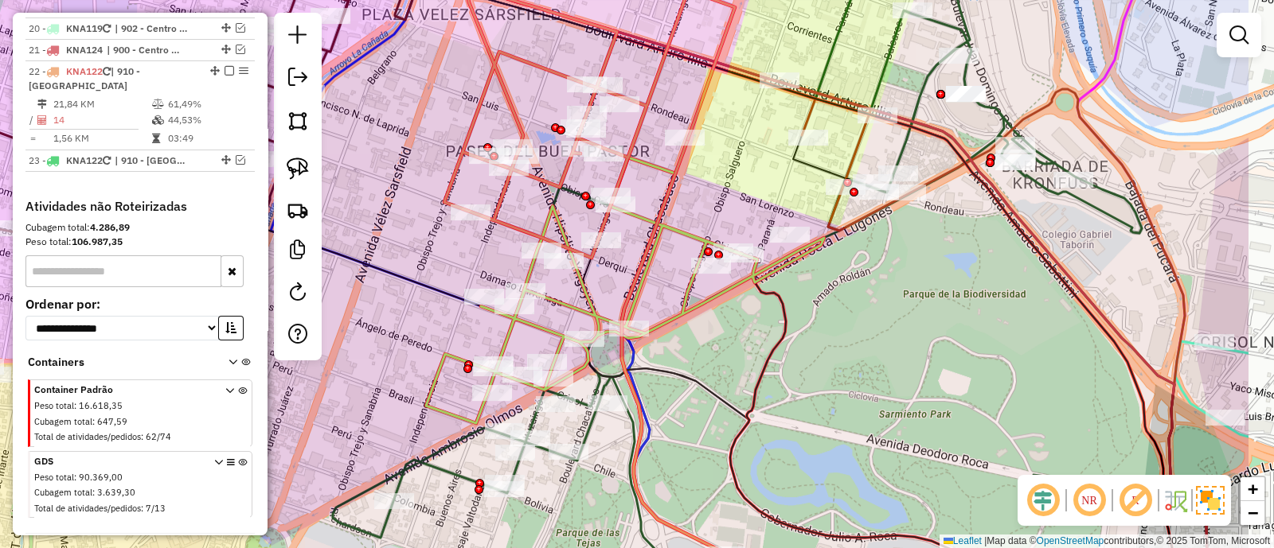
drag, startPoint x: 915, startPoint y: 244, endPoint x: 764, endPoint y: 197, distance: 158.4
click at [764, 197] on div "Janela de atendimento Grade de atendimento Capacidade Transportadoras Veículos …" at bounding box center [637, 274] width 1274 height 548
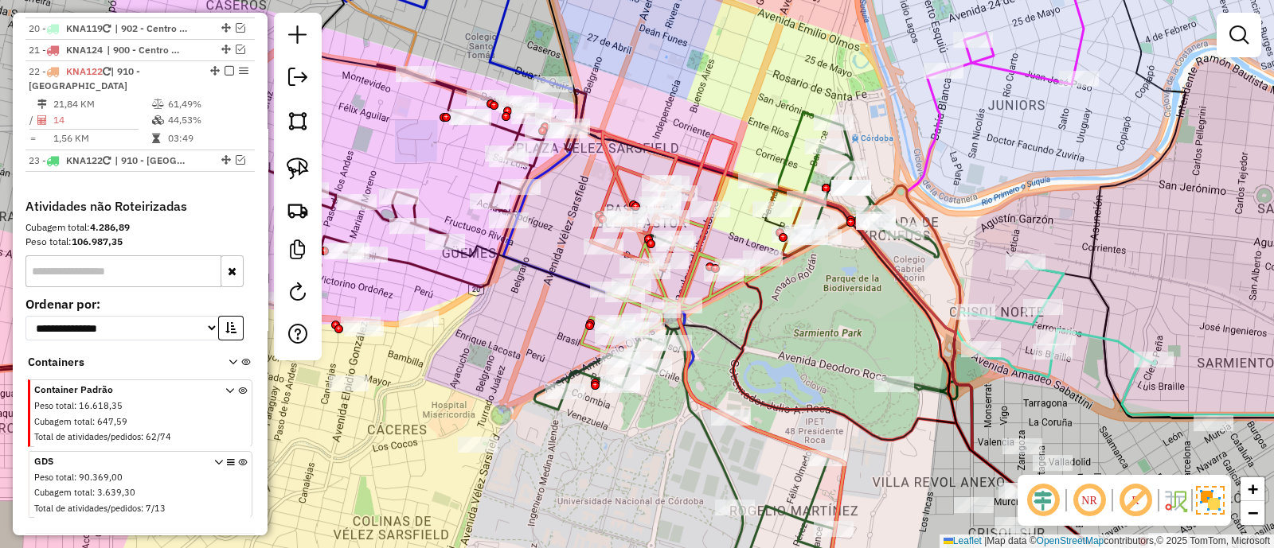
drag, startPoint x: 836, startPoint y: 289, endPoint x: 808, endPoint y: 292, distance: 28.0
click at [808, 292] on div "Janela de atendimento Grade de atendimento Capacidade Transportadoras Veículos …" at bounding box center [637, 274] width 1274 height 548
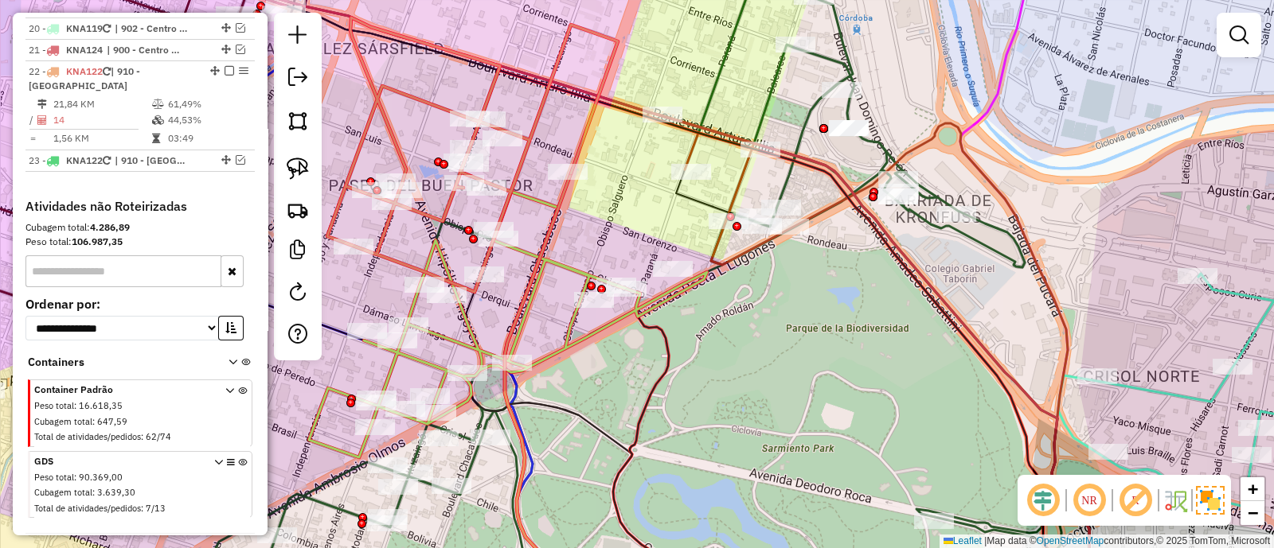
drag, startPoint x: 837, startPoint y: 292, endPoint x: 808, endPoint y: 375, distance: 87.9
click at [808, 373] on div "Janela de atendimento Grade de atendimento Capacidade Transportadoras Veículos …" at bounding box center [637, 274] width 1274 height 548
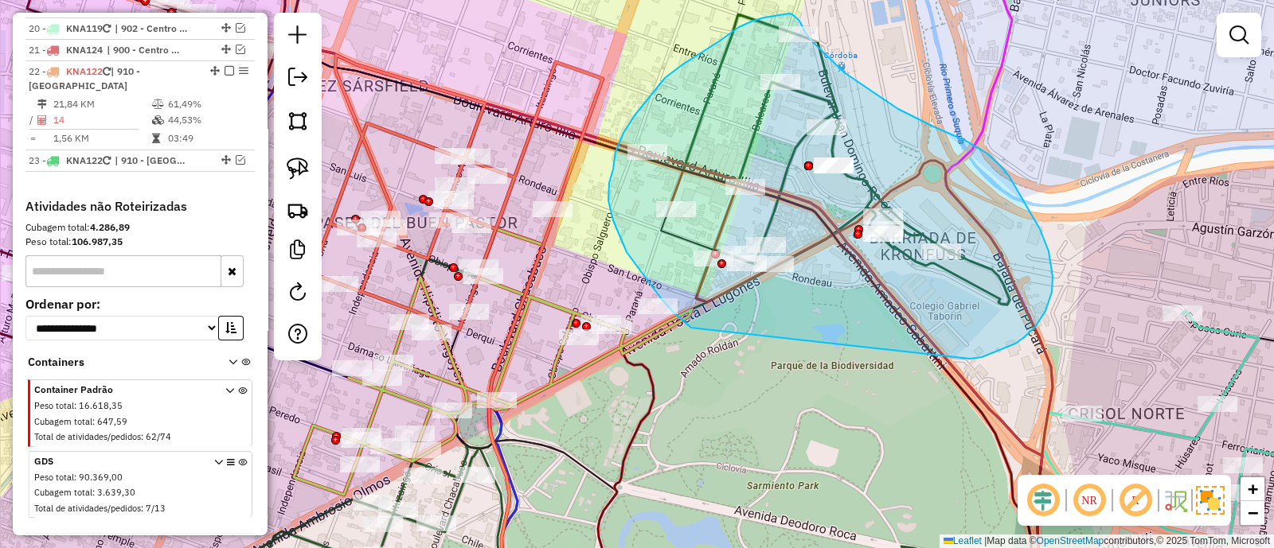
drag, startPoint x: 969, startPoint y: 359, endPoint x: 693, endPoint y: 328, distance: 277.2
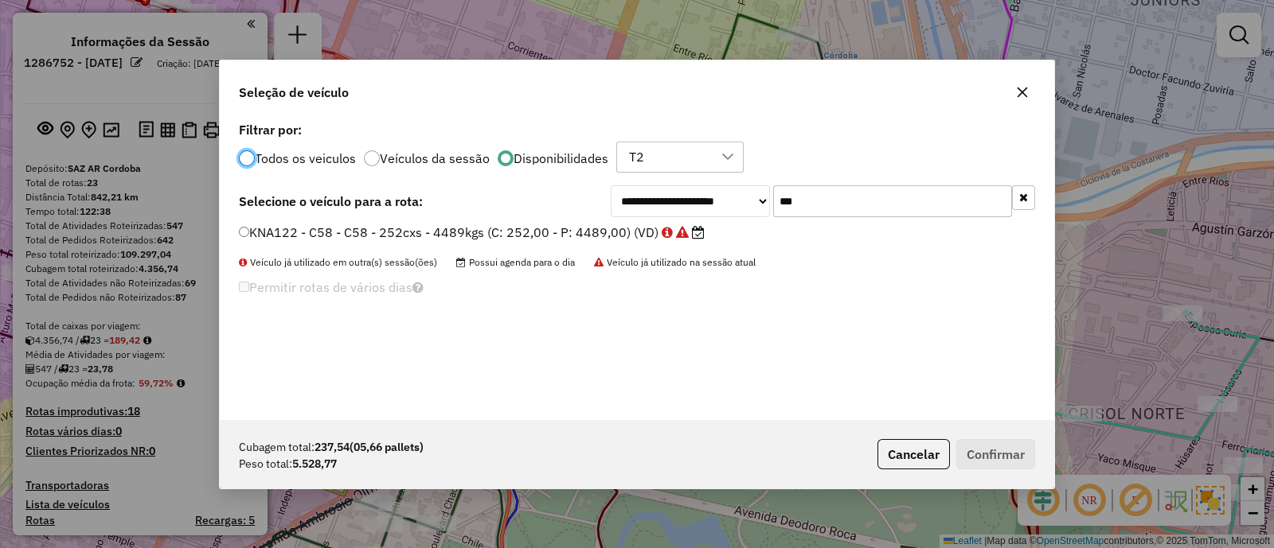
scroll to position [8, 5]
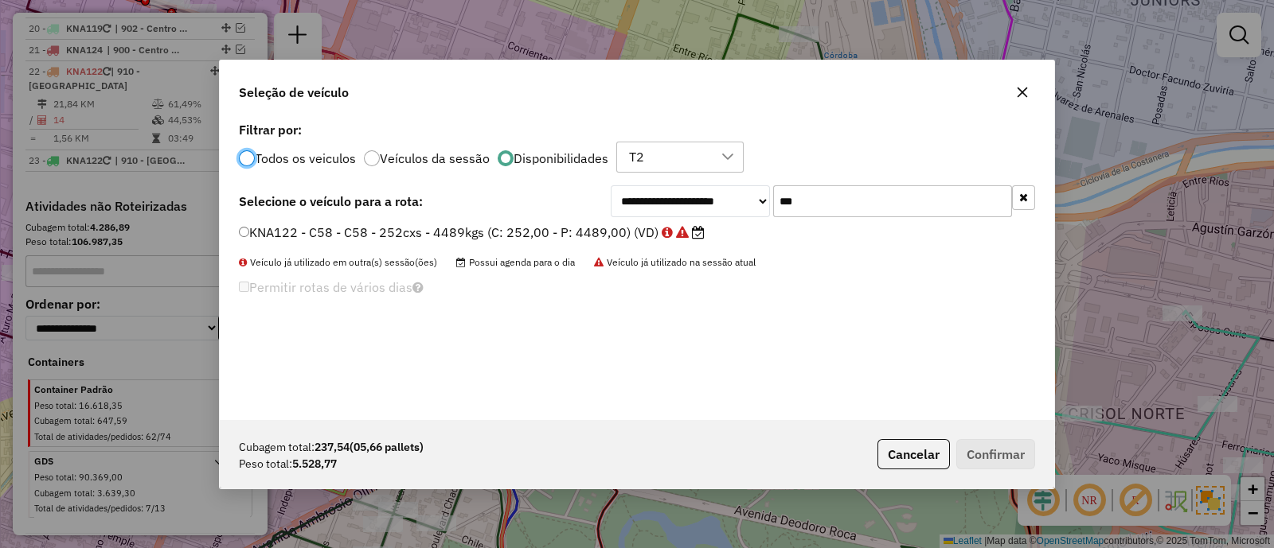
click at [814, 196] on input "***" at bounding box center [892, 201] width 239 height 32
type input "***"
click at [583, 228] on label "KIP437 - C16 - C16 - 504cxs - 8000kgs (C: 504,00 - P: 8000,00) (VD)" at bounding box center [462, 232] width 447 height 19
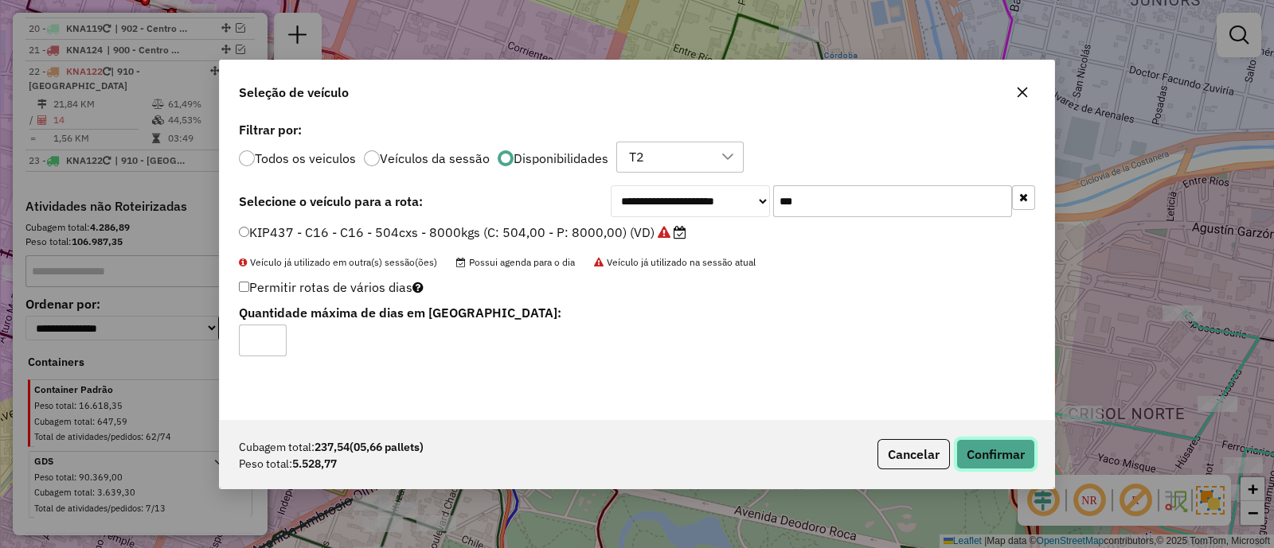
click at [994, 447] on button "Confirmar" at bounding box center [995, 454] width 79 height 30
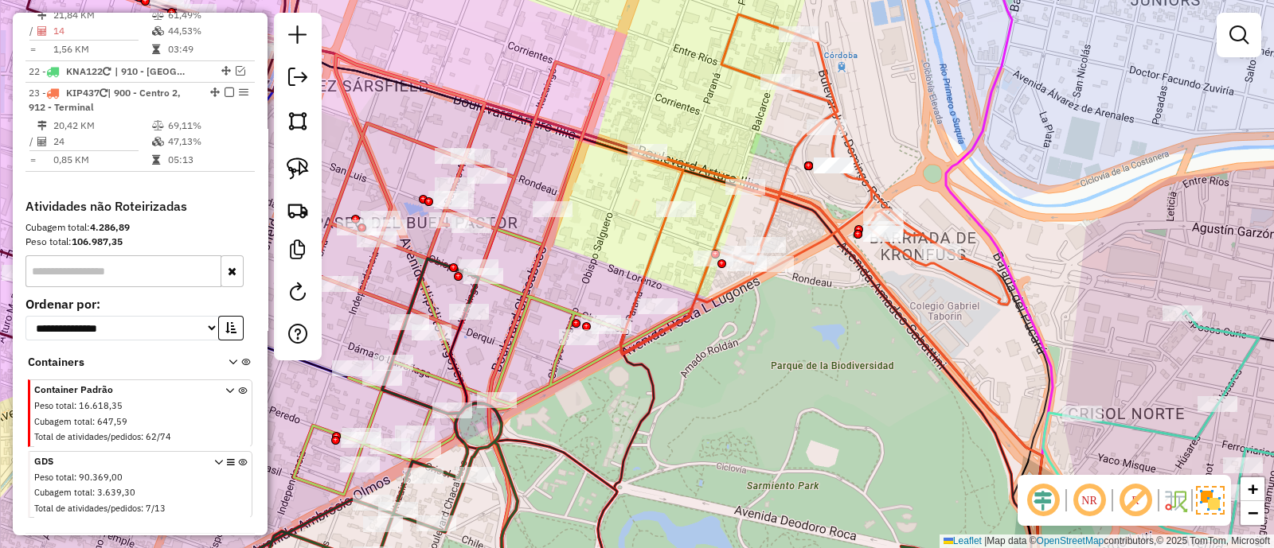
click at [728, 209] on icon at bounding box center [815, 184] width 388 height 340
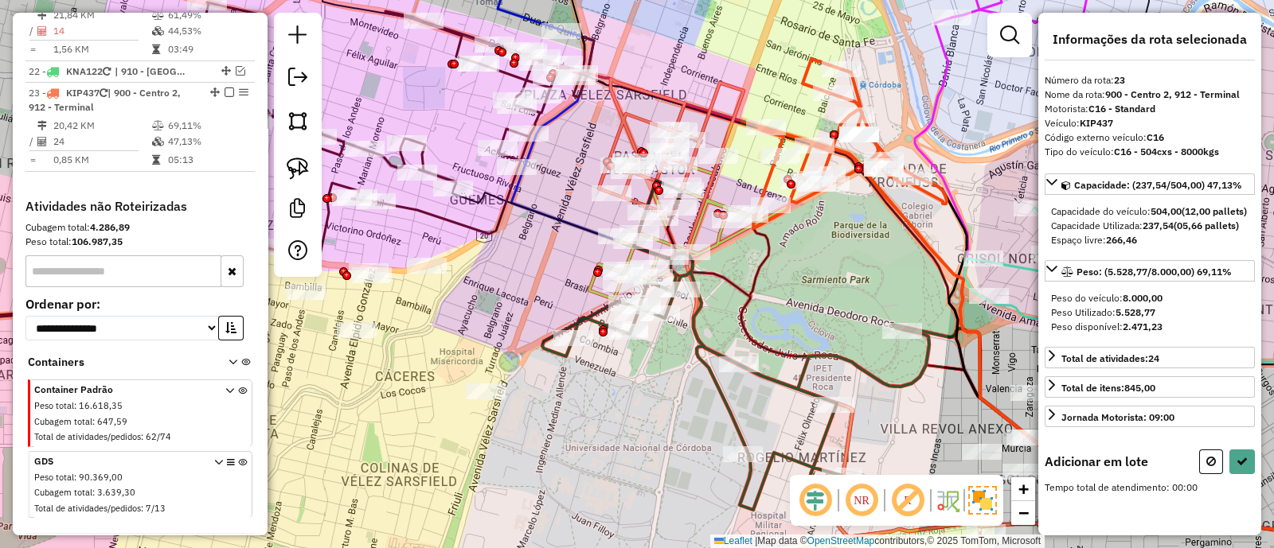
drag, startPoint x: 729, startPoint y: 291, endPoint x: 805, endPoint y: 234, distance: 94.9
click at [805, 234] on div "Janela de atendimento Grade de atendimento Capacidade Transportadoras Veículos …" at bounding box center [637, 274] width 1274 height 548
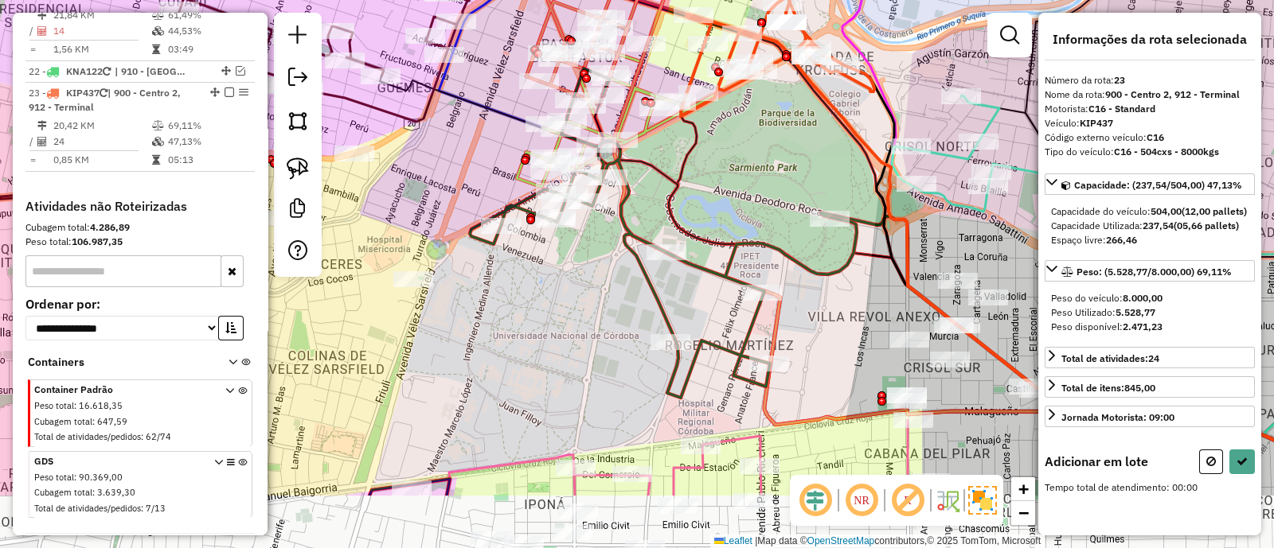
drag, startPoint x: 782, startPoint y: 324, endPoint x: 709, endPoint y: 217, distance: 129.6
click at [709, 217] on div "Janela de atendimento Grade de atendimento Capacidade Transportadoras Veículos …" at bounding box center [637, 274] width 1274 height 548
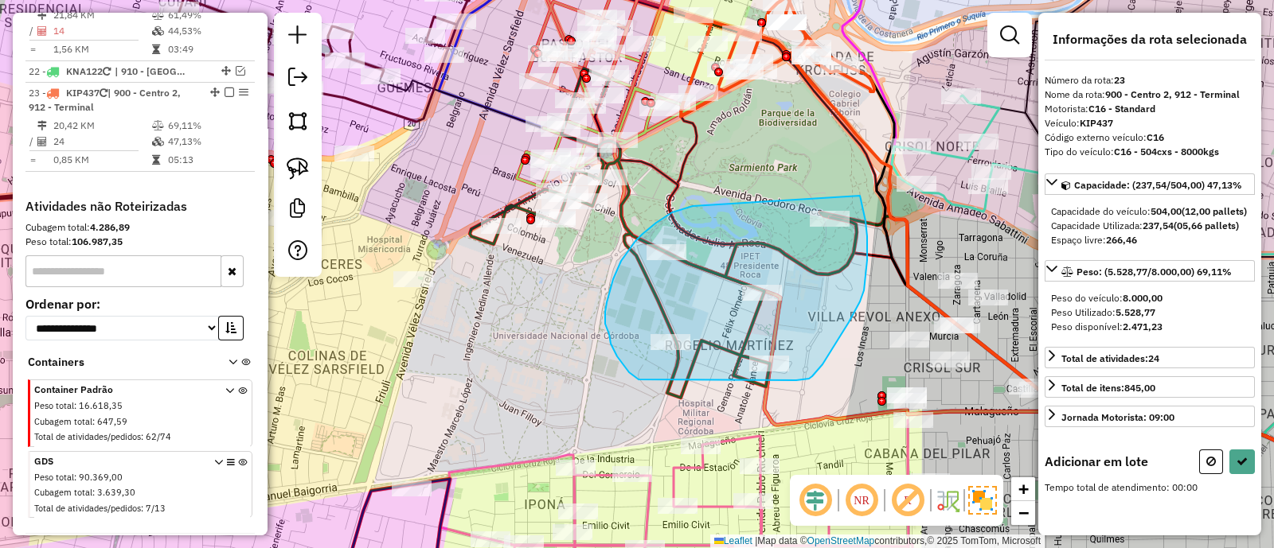
drag, startPoint x: 672, startPoint y: 213, endPoint x: 857, endPoint y: 187, distance: 186.4
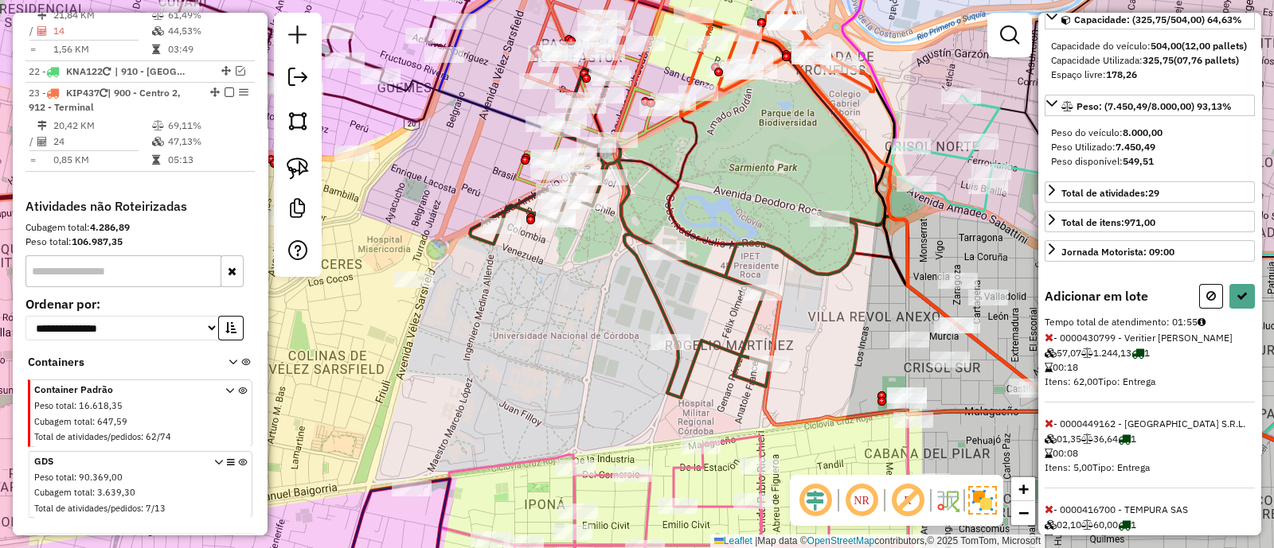
scroll to position [135, 0]
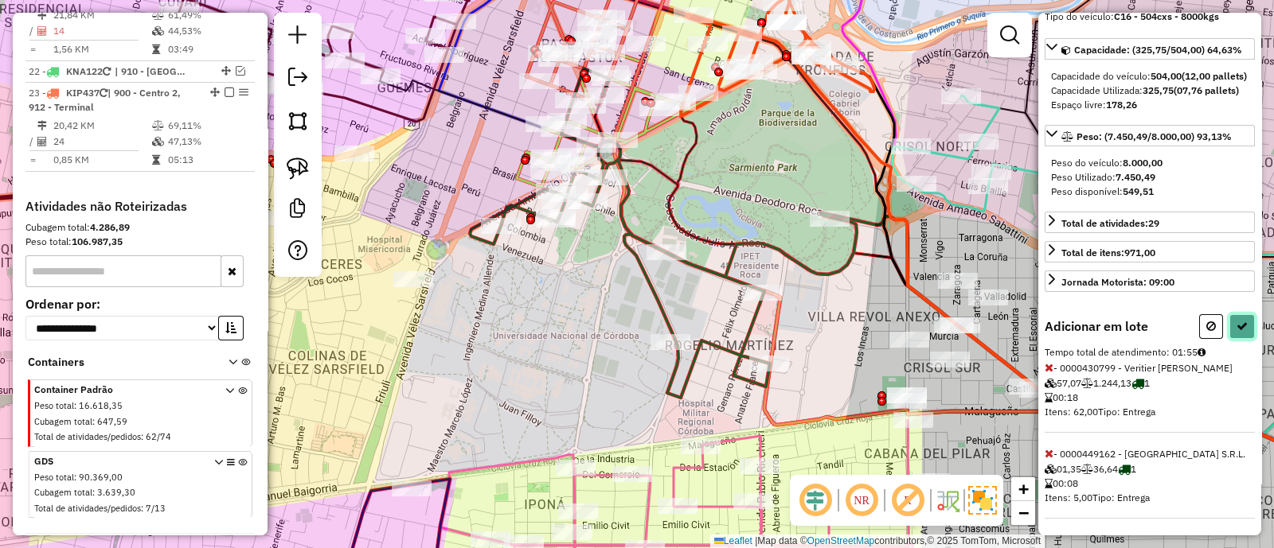
click at [1243, 339] on button at bounding box center [1241, 326] width 25 height 25
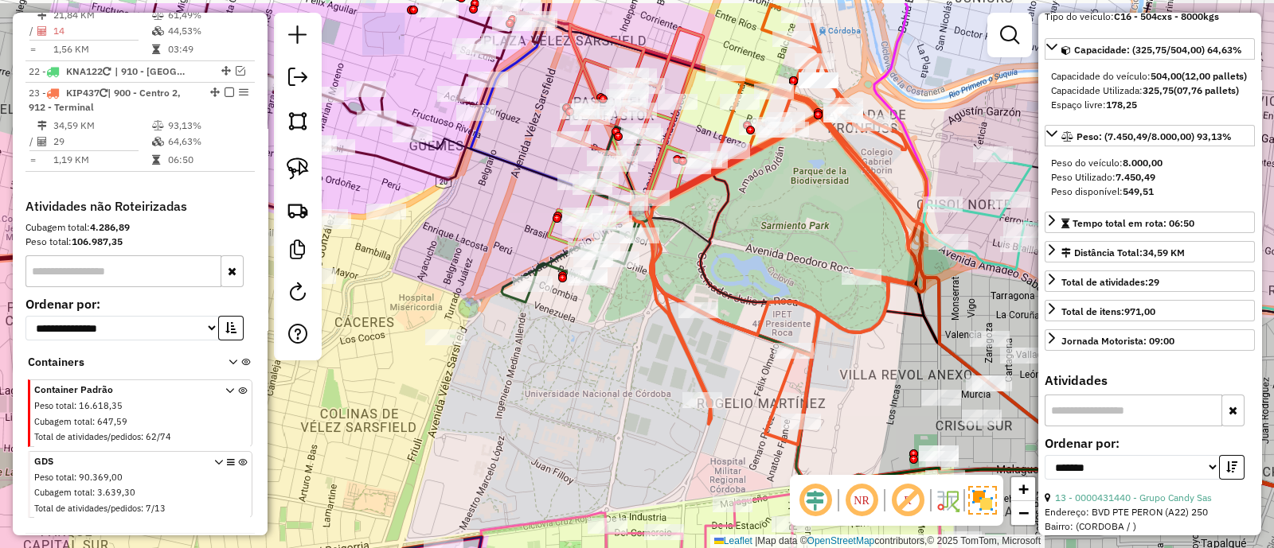
drag, startPoint x: 709, startPoint y: 183, endPoint x: 767, endPoint y: 264, distance: 99.4
click at [767, 264] on div "Janela de atendimento Grade de atendimento Capacidade Transportadoras Veículos …" at bounding box center [637, 274] width 1274 height 548
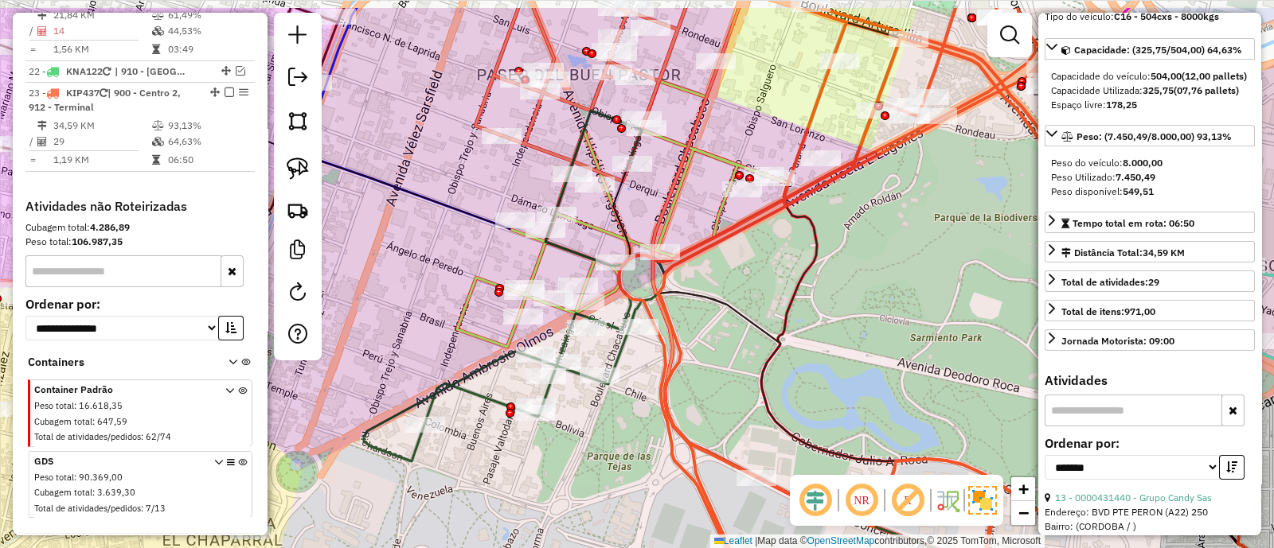
drag, startPoint x: 733, startPoint y: 217, endPoint x: 761, endPoint y: 284, distance: 72.4
click at [761, 284] on div "Janela de atendimento Grade de atendimento Capacidade Transportadoras Veículos …" at bounding box center [637, 274] width 1274 height 548
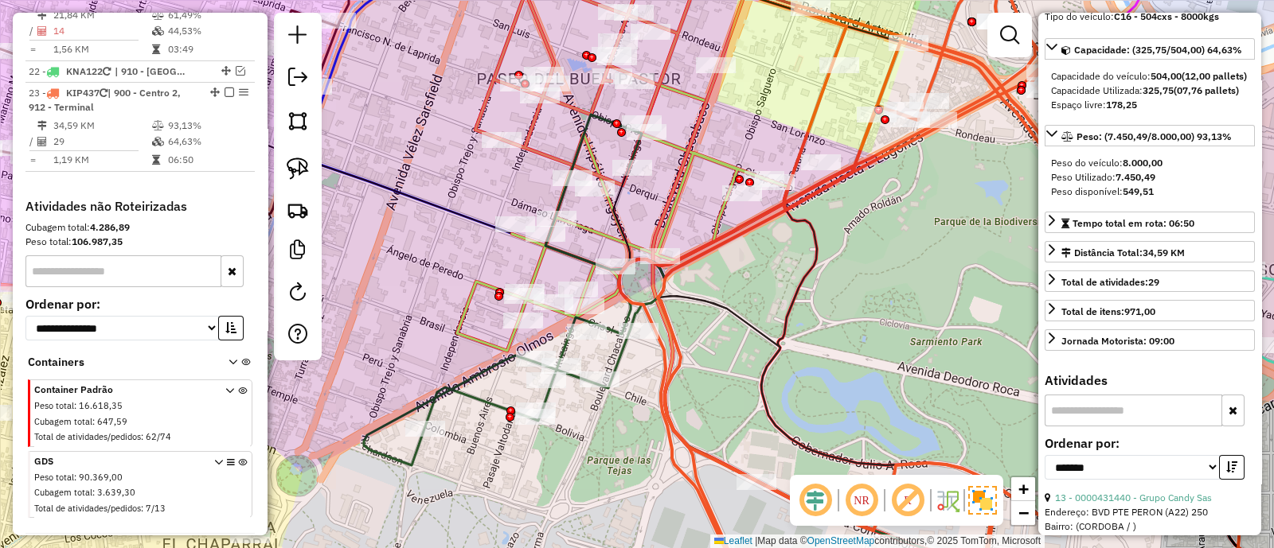
click at [681, 355] on icon at bounding box center [916, 274] width 594 height 658
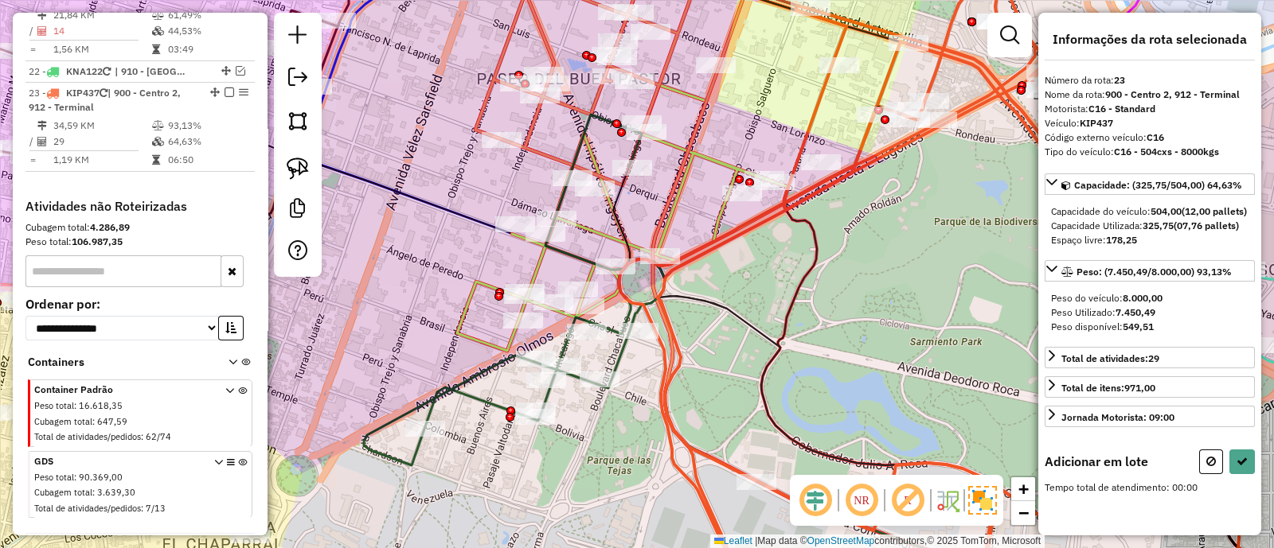
scroll to position [0, 0]
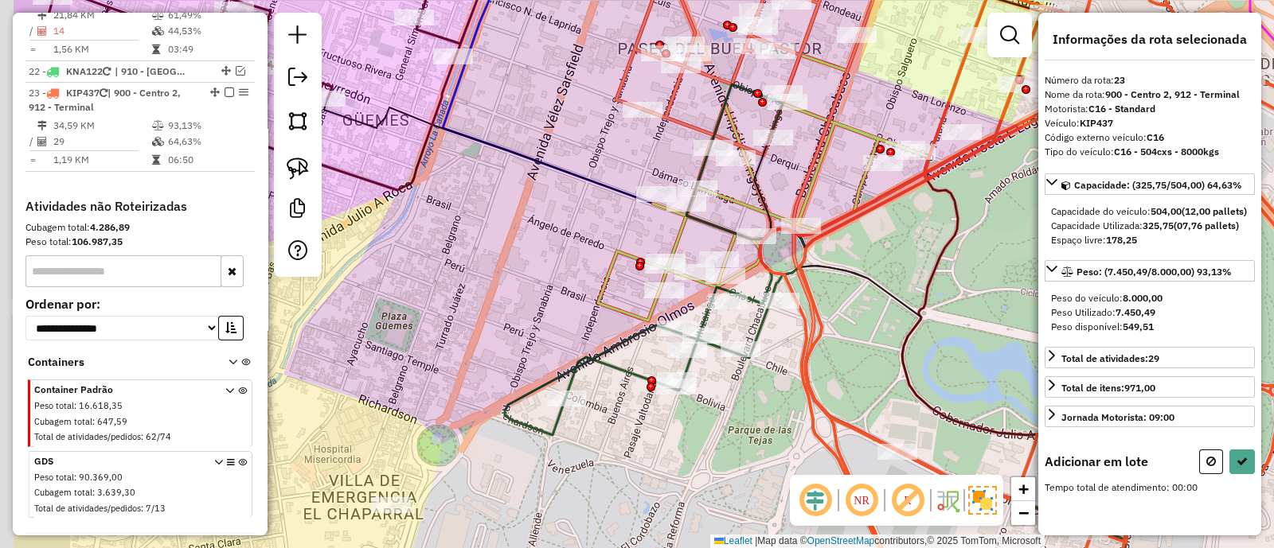
drag, startPoint x: 583, startPoint y: 455, endPoint x: 711, endPoint y: 416, distance: 133.7
click at [724, 424] on div "Janela de atendimento Grade de atendimento Capacidade Transportadoras Veículos …" at bounding box center [637, 274] width 1274 height 548
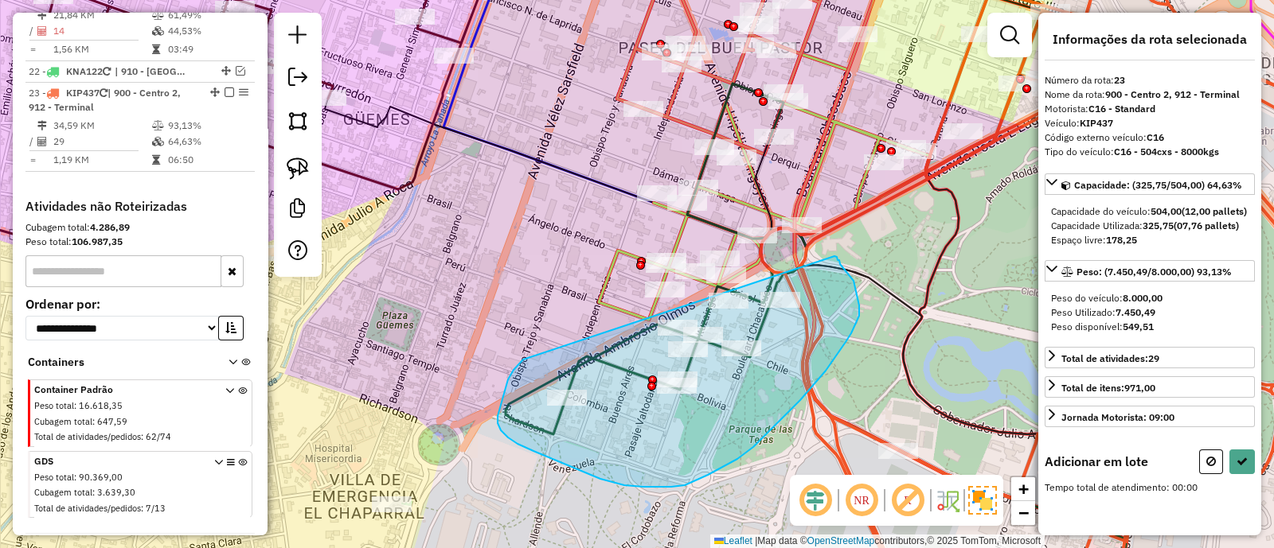
drag, startPoint x: 508, startPoint y: 438, endPoint x: 834, endPoint y: 256, distance: 373.5
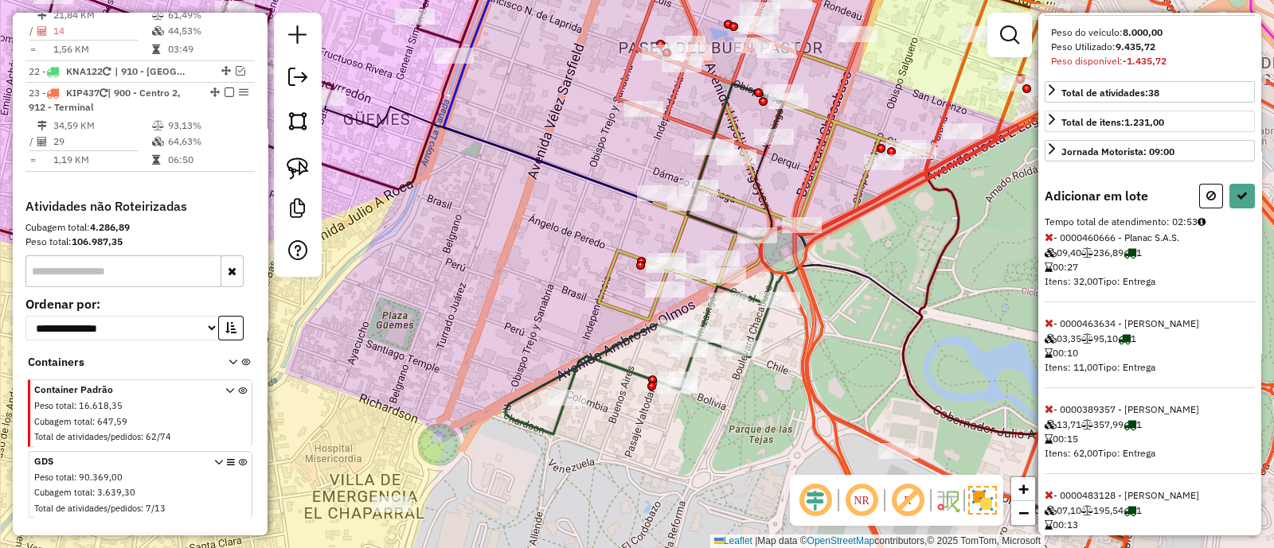
scroll to position [67, 0]
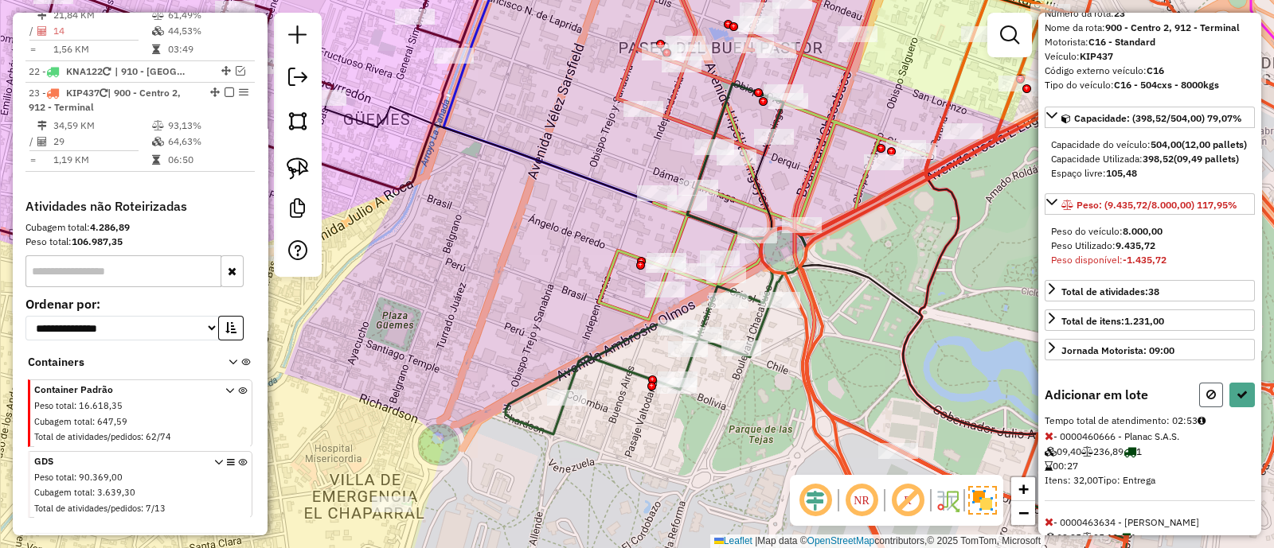
click at [1206, 400] on icon at bounding box center [1211, 394] width 10 height 11
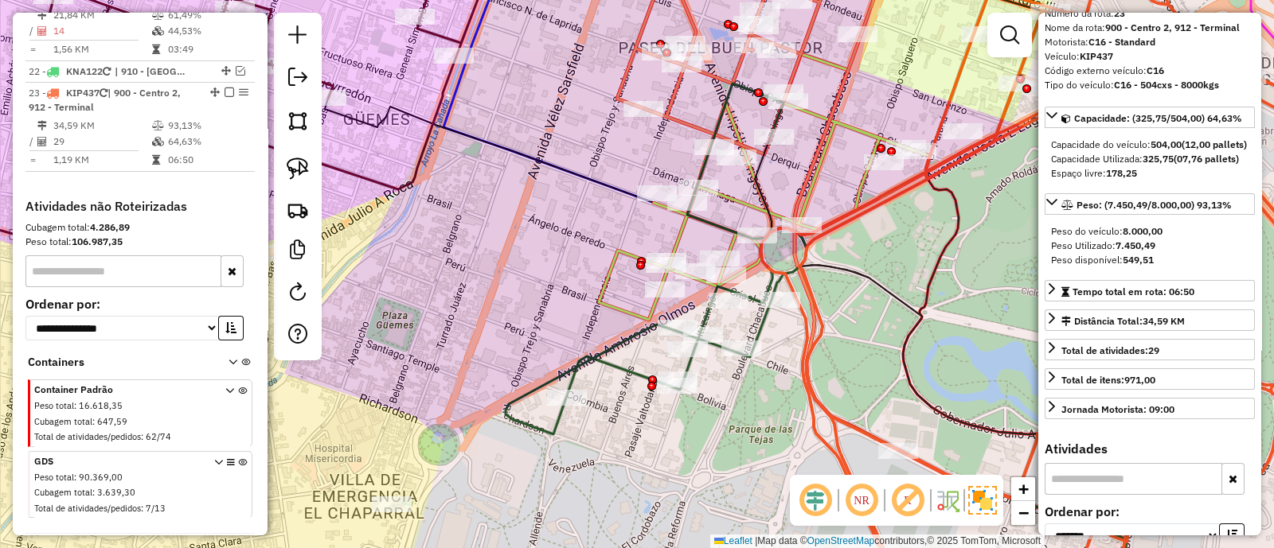
click at [841, 351] on div "Janela de atendimento Grade de atendimento Capacidade Transportadoras Veículos …" at bounding box center [637, 274] width 1274 height 548
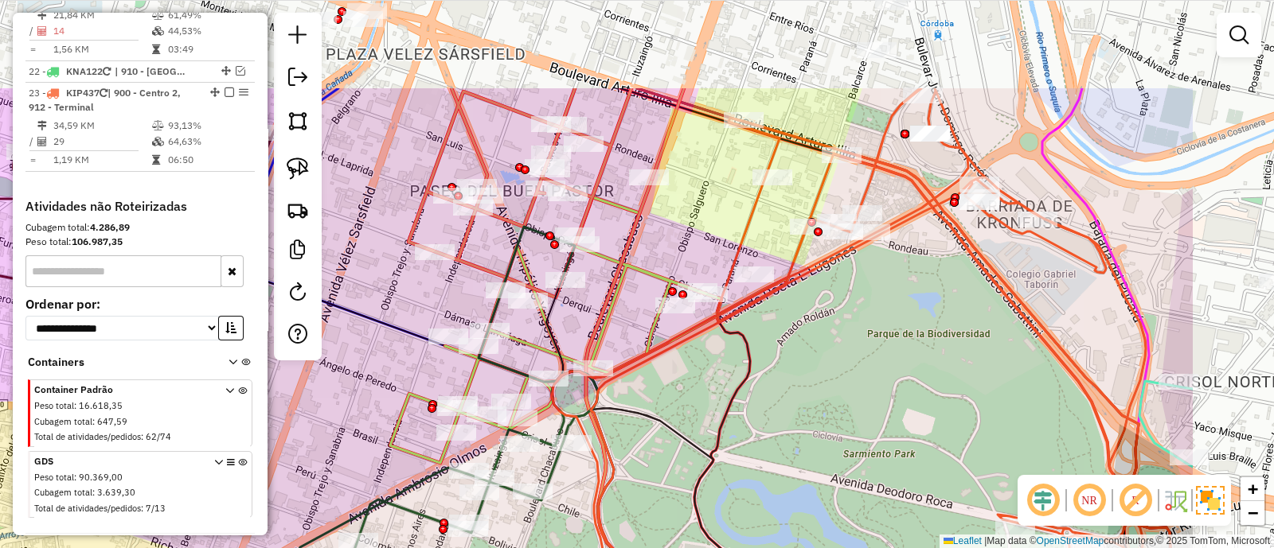
drag, startPoint x: 1015, startPoint y: 289, endPoint x: 799, endPoint y: 435, distance: 260.8
click at [799, 435] on div "Janela de atendimento Grade de atendimento Capacidade Transportadoras Veículos …" at bounding box center [637, 274] width 1274 height 548
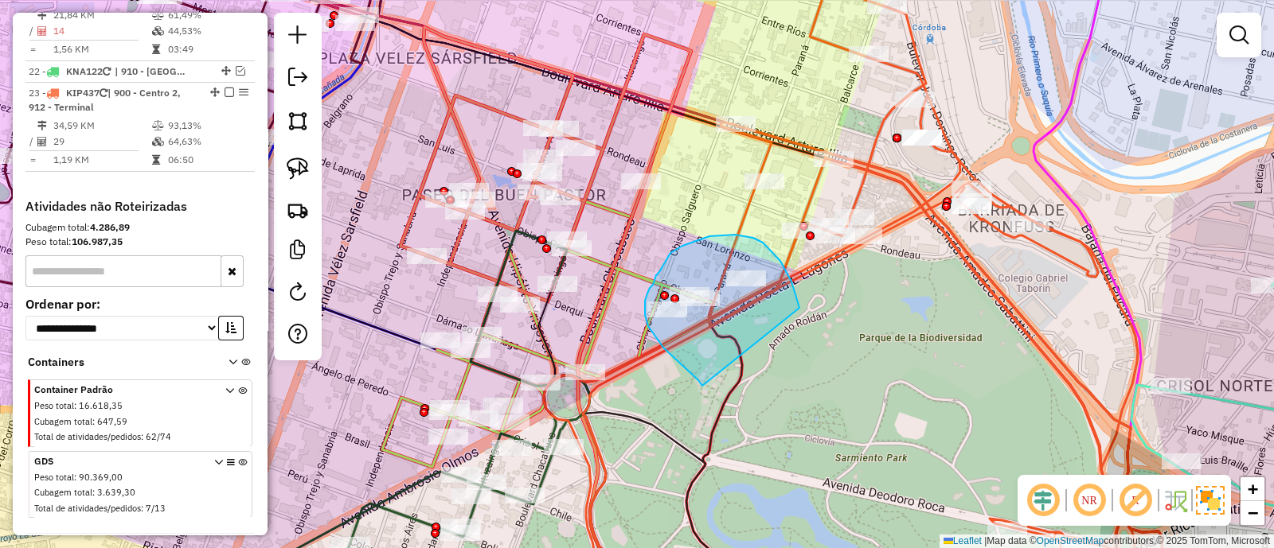
drag, startPoint x: 780, startPoint y: 261, endPoint x: 703, endPoint y: 386, distance: 146.9
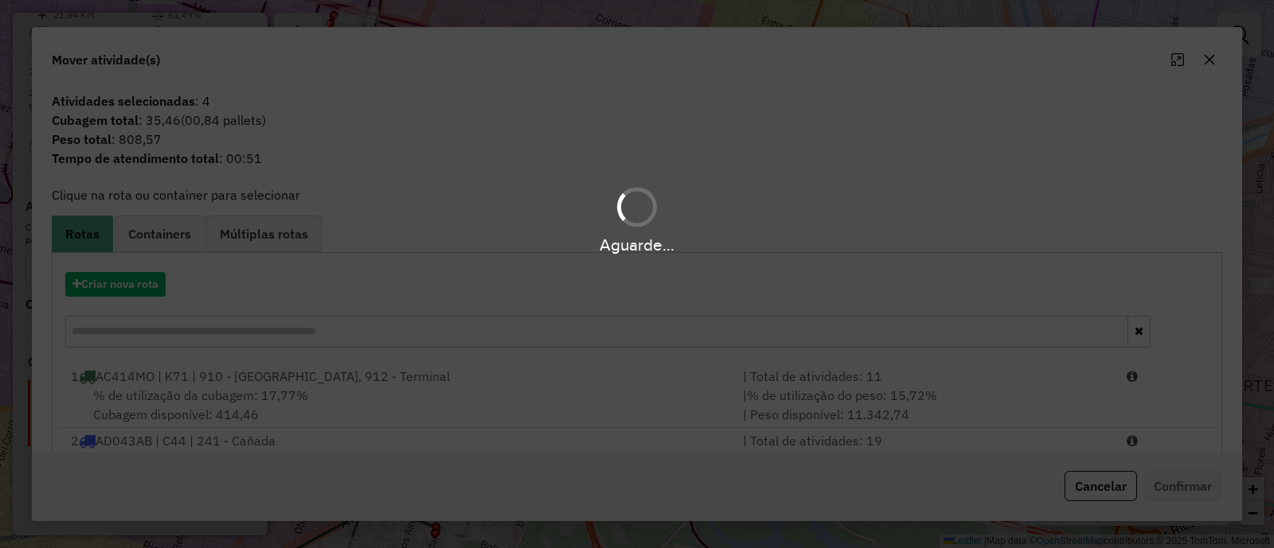
click at [1210, 57] on hb-app "Aguarde... Pop-up bloqueado! Seu navegador bloqueou automáticamente a abertura …" at bounding box center [637, 274] width 1274 height 548
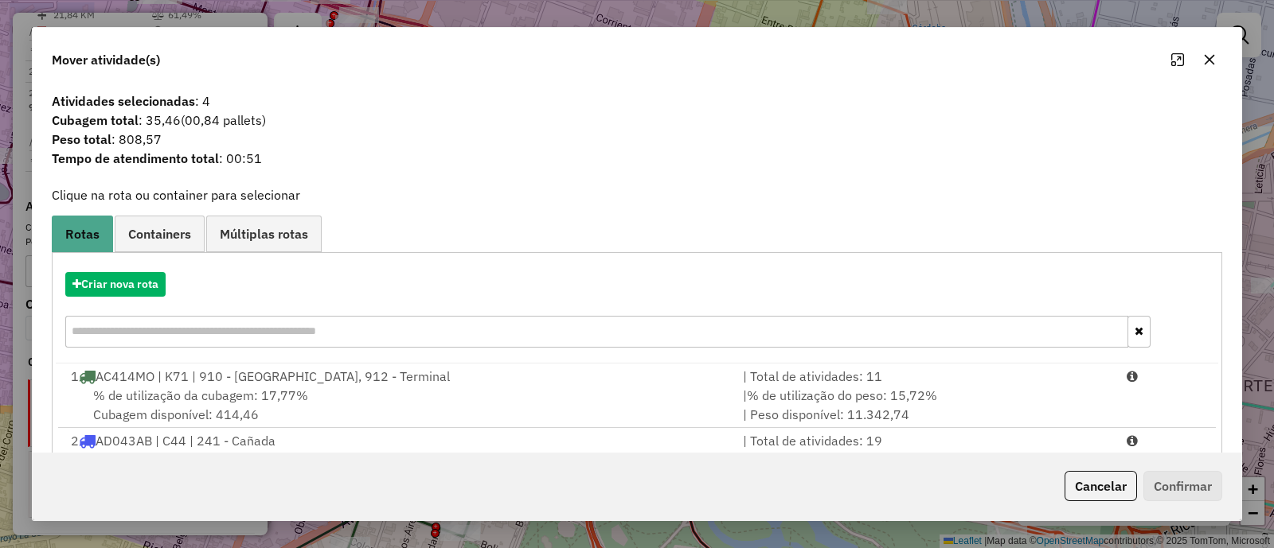
click at [1210, 57] on icon "button" at bounding box center [1209, 60] width 10 height 10
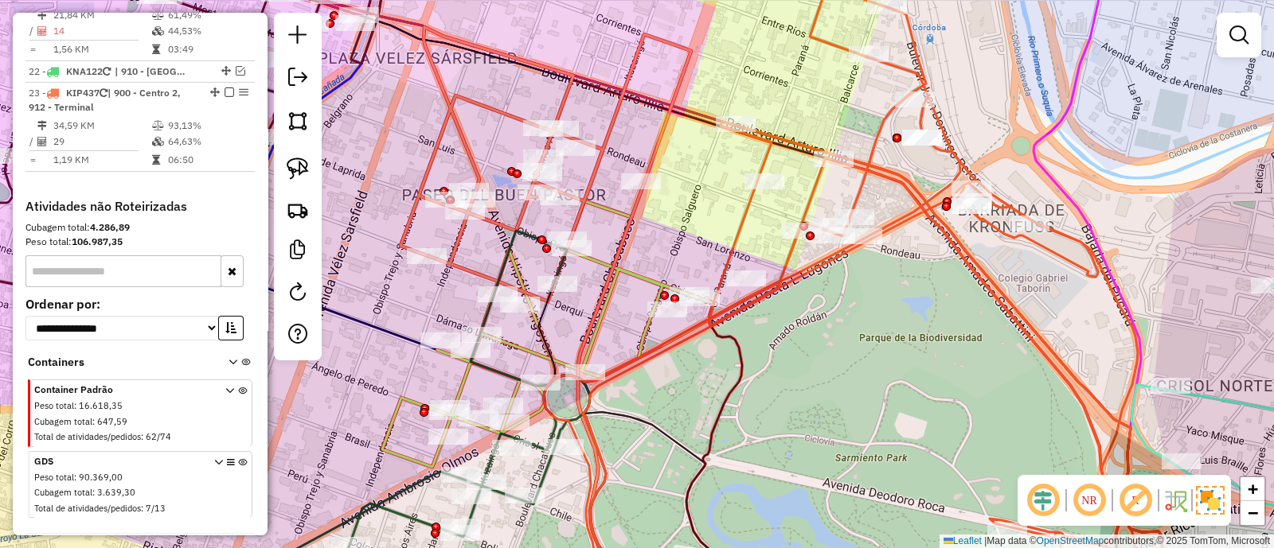
click at [741, 226] on icon at bounding box center [841, 294] width 594 height 617
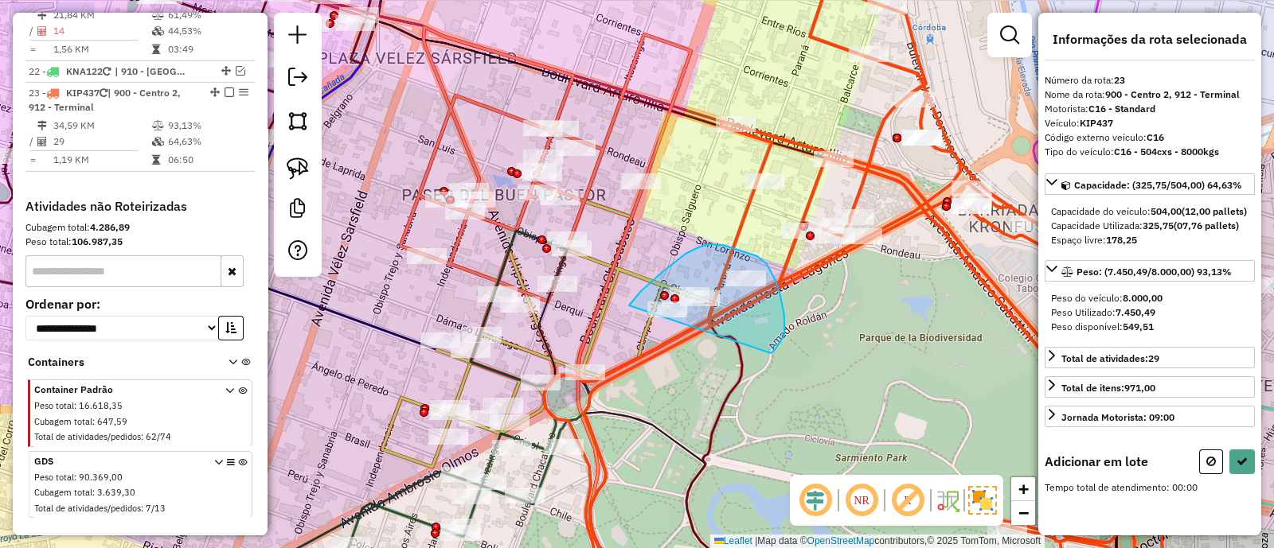
drag, startPoint x: 771, startPoint y: 353, endPoint x: 620, endPoint y: 330, distance: 152.2
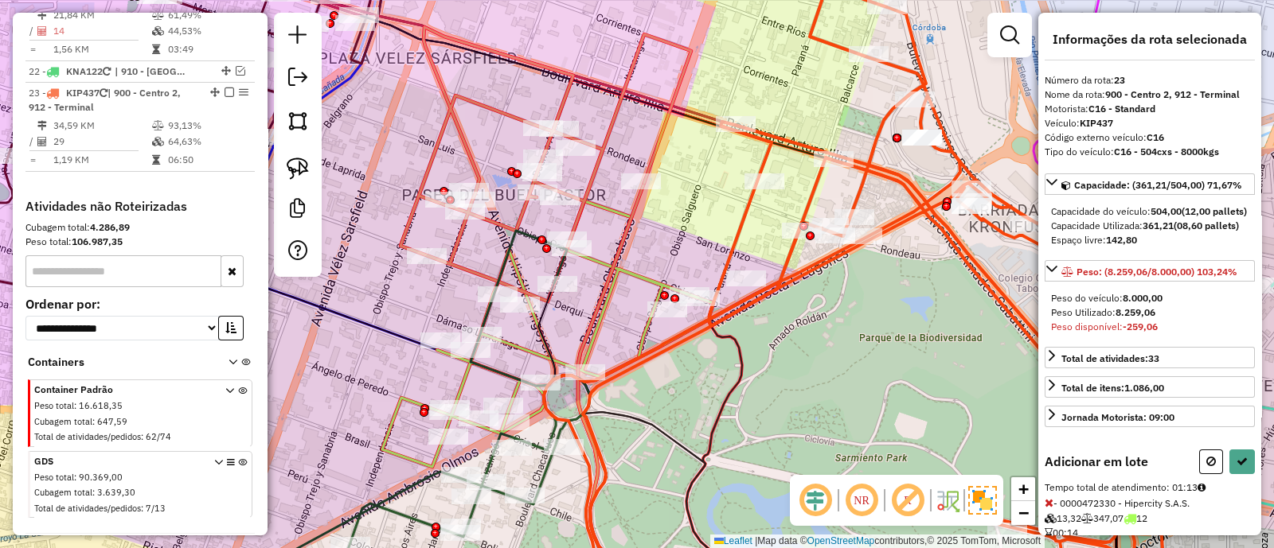
click at [1208, 467] on icon at bounding box center [1211, 461] width 10 height 11
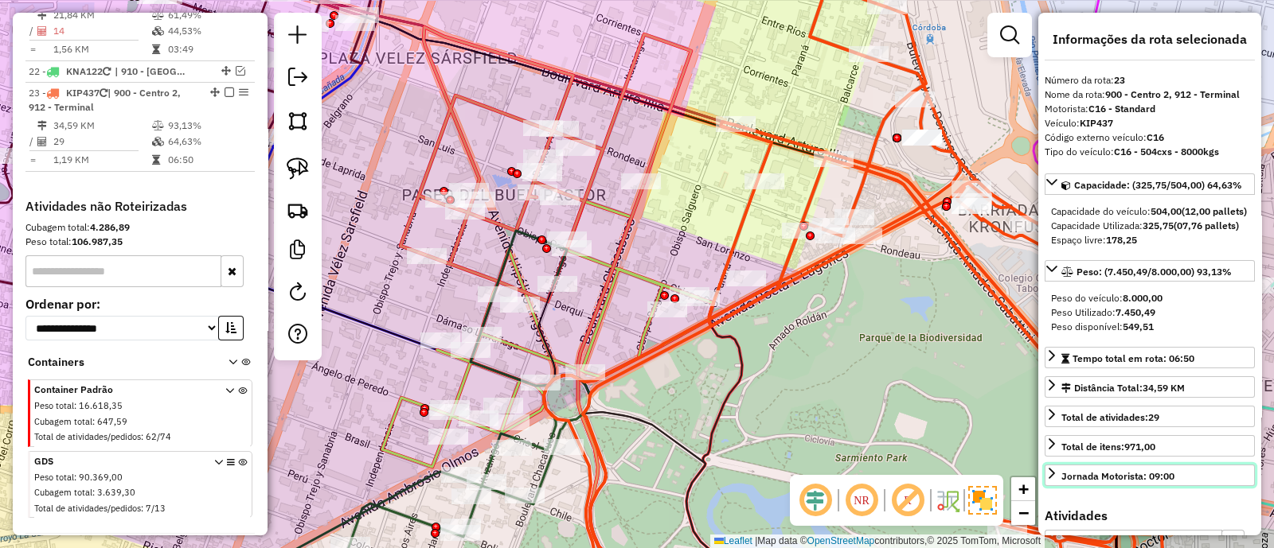
click at [1208, 486] on link "Jornada Motorista: 09:00" at bounding box center [1149, 475] width 210 height 21
click at [837, 415] on div "Janela de atendimento Grade de atendimento Capacidade Transportadoras Veículos …" at bounding box center [637, 274] width 1274 height 548
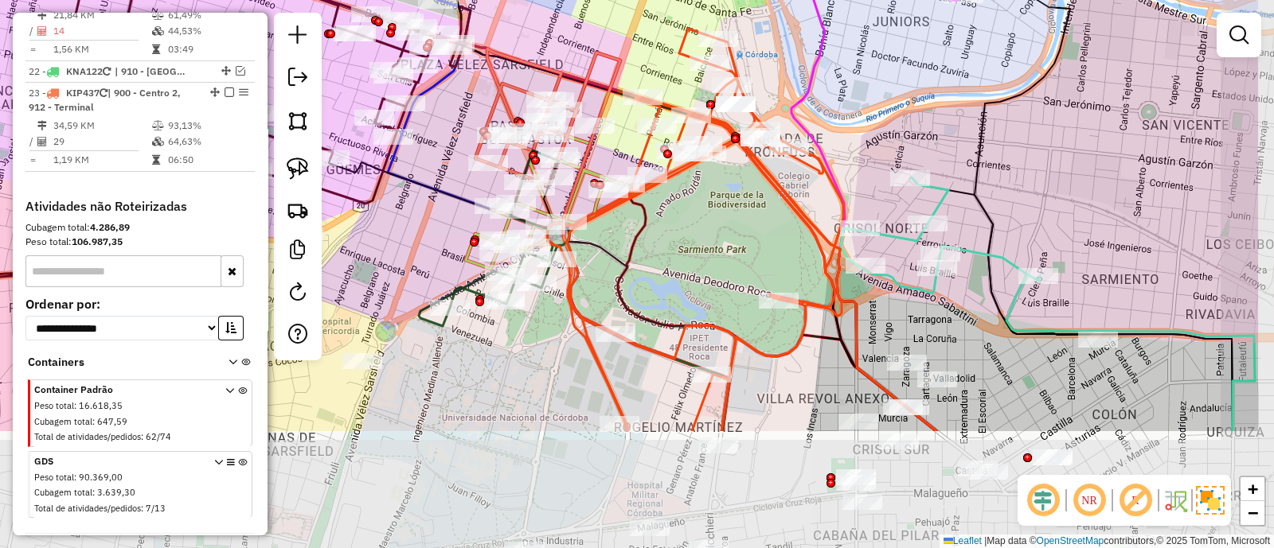
drag, startPoint x: 852, startPoint y: 415, endPoint x: 706, endPoint y: 241, distance: 226.6
click at [706, 241] on div "Janela de atendimento Grade de atendimento Capacidade Transportadoras Veículos …" at bounding box center [637, 274] width 1274 height 548
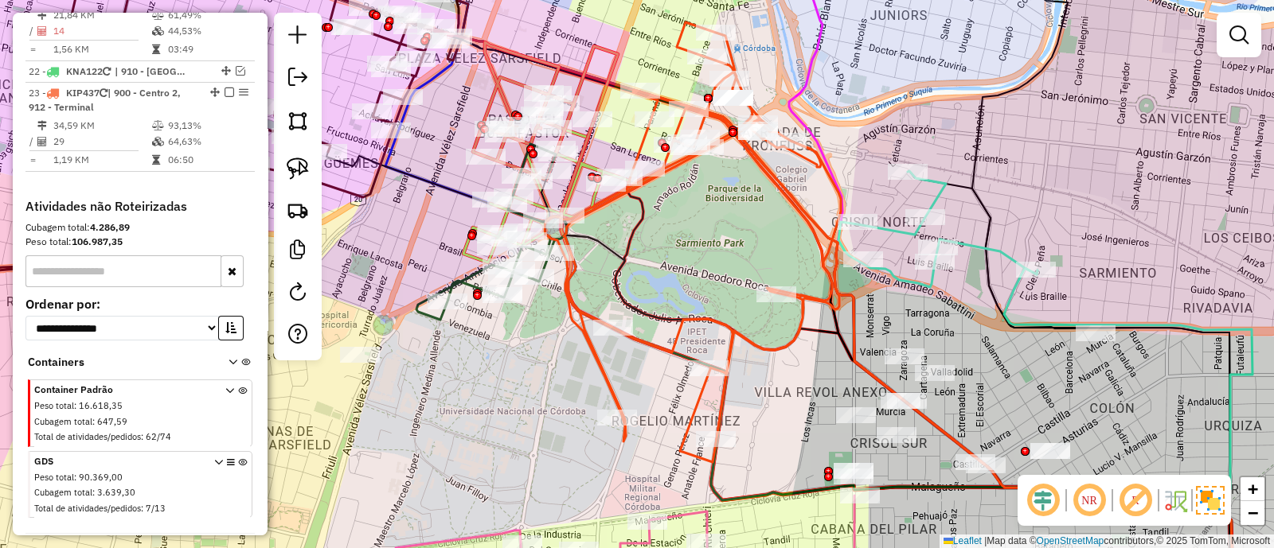
drag, startPoint x: 730, startPoint y: 398, endPoint x: 717, endPoint y: 316, distance: 83.0
click at [718, 316] on icon at bounding box center [693, 242] width 296 height 440
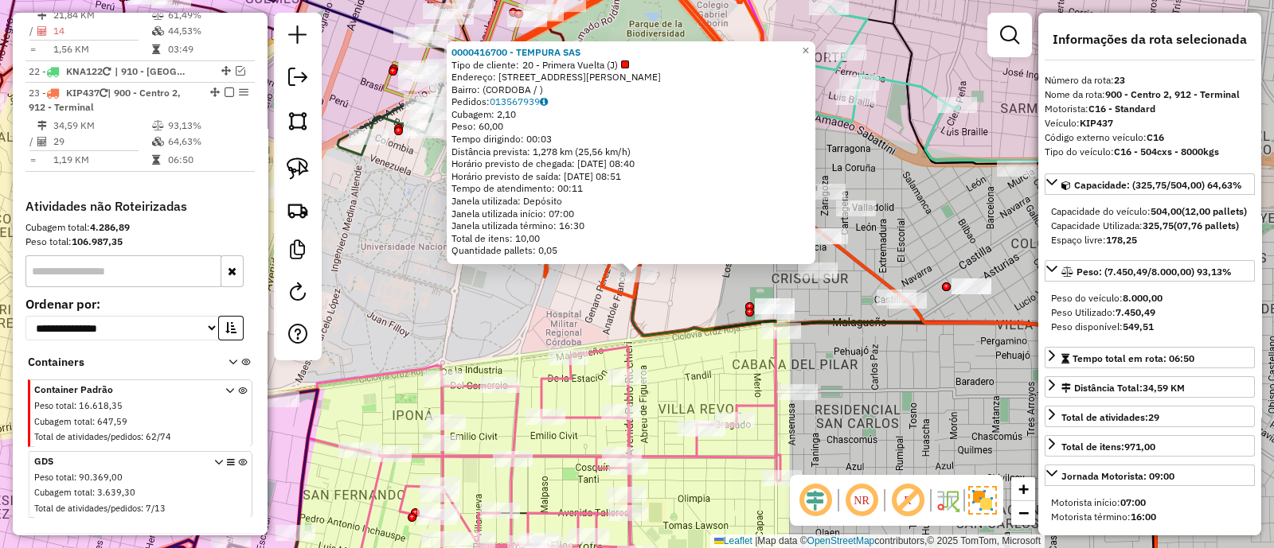
click at [698, 306] on div "0000416700 - TEMPURA SAS Tipo de cliente: 20 - Primera Vuelta (J) Endereço: AVD…" at bounding box center [637, 274] width 1274 height 548
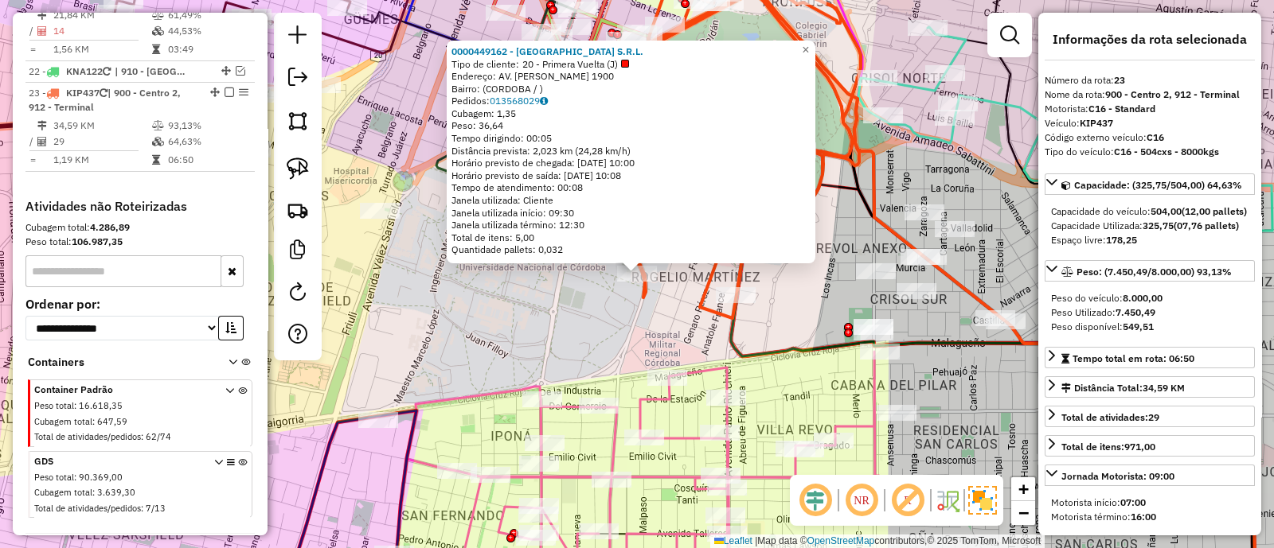
click at [591, 328] on div "0000449162 - RANCHO VIEJO S.R.L. Tipo de cliente: 20 - Primera Vuelta (J) Ender…" at bounding box center [637, 274] width 1274 height 548
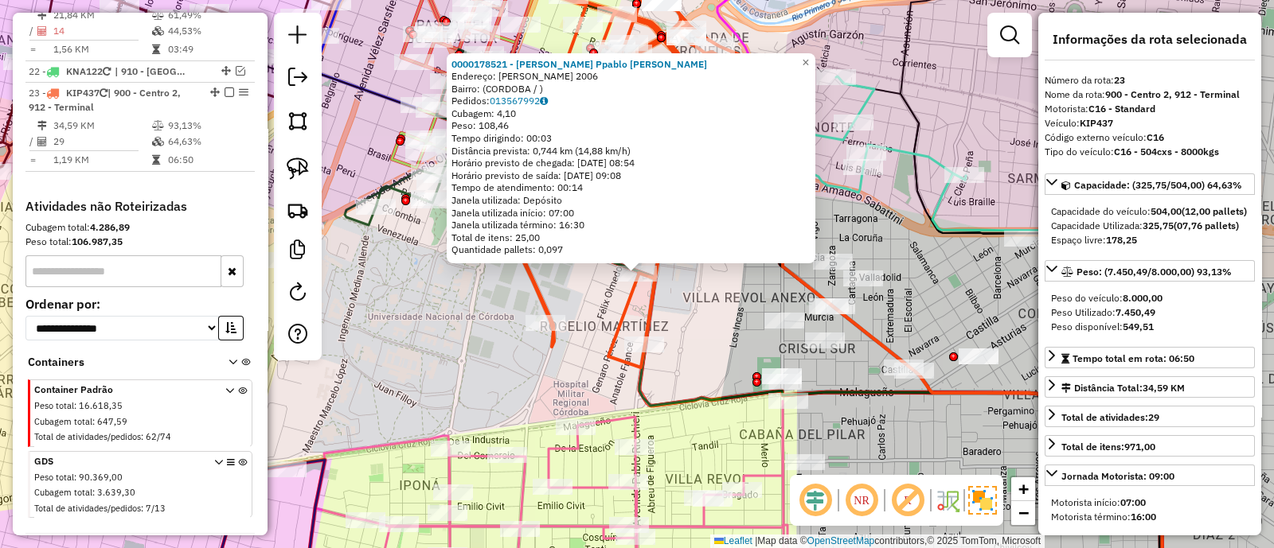
click at [703, 334] on div "0000178521 - Lopez Alarcon Ppablo Fernando Endereço: GENARO PEREZ 2006 Bairro: …" at bounding box center [637, 274] width 1274 height 548
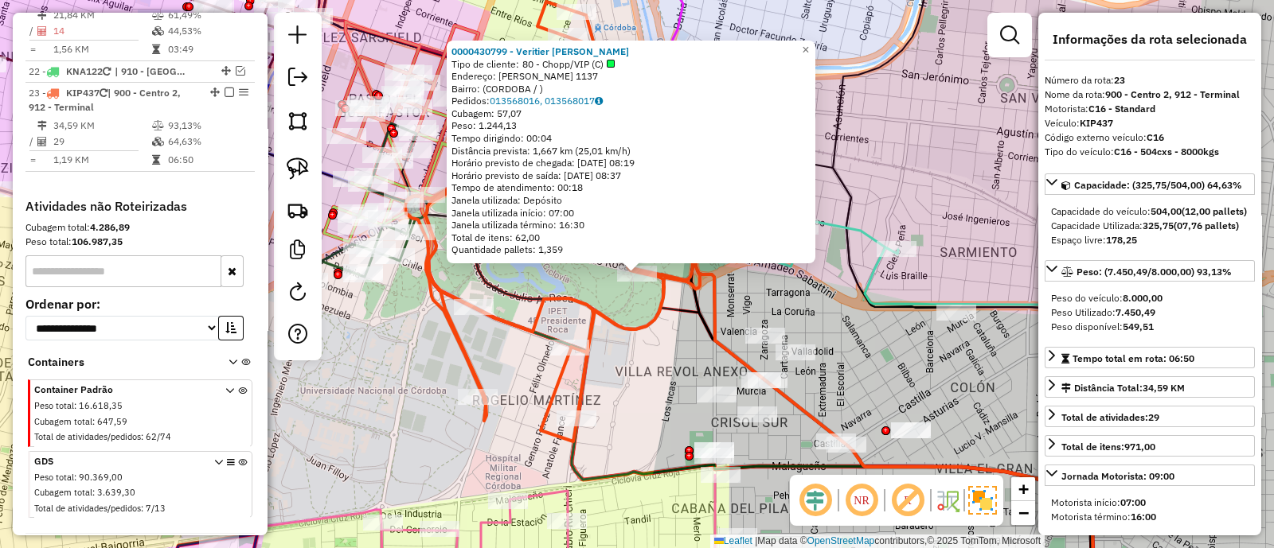
click at [663, 341] on div "0000430799 - Veritier Lucas Tipo de cliente: 80 - Chopp/VIP (C) Endereço: DEODO…" at bounding box center [637, 274] width 1274 height 548
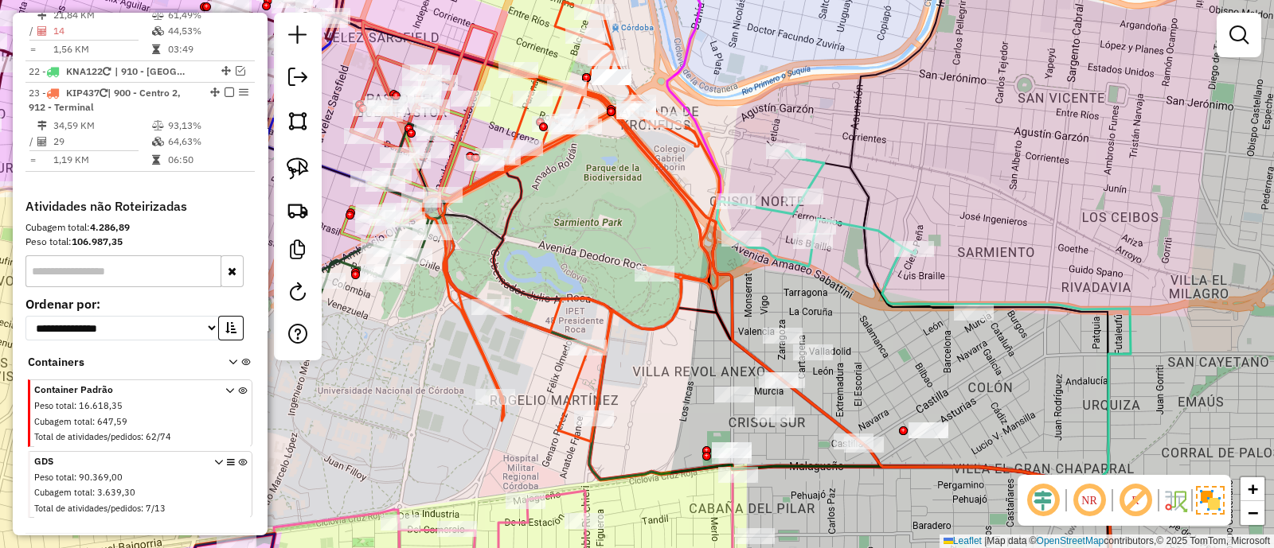
drag, startPoint x: 662, startPoint y: 347, endPoint x: 680, endPoint y: 348, distance: 17.5
click at [680, 348] on div "Janela de atendimento Grade de atendimento Capacidade Transportadoras Veículos …" at bounding box center [637, 274] width 1274 height 548
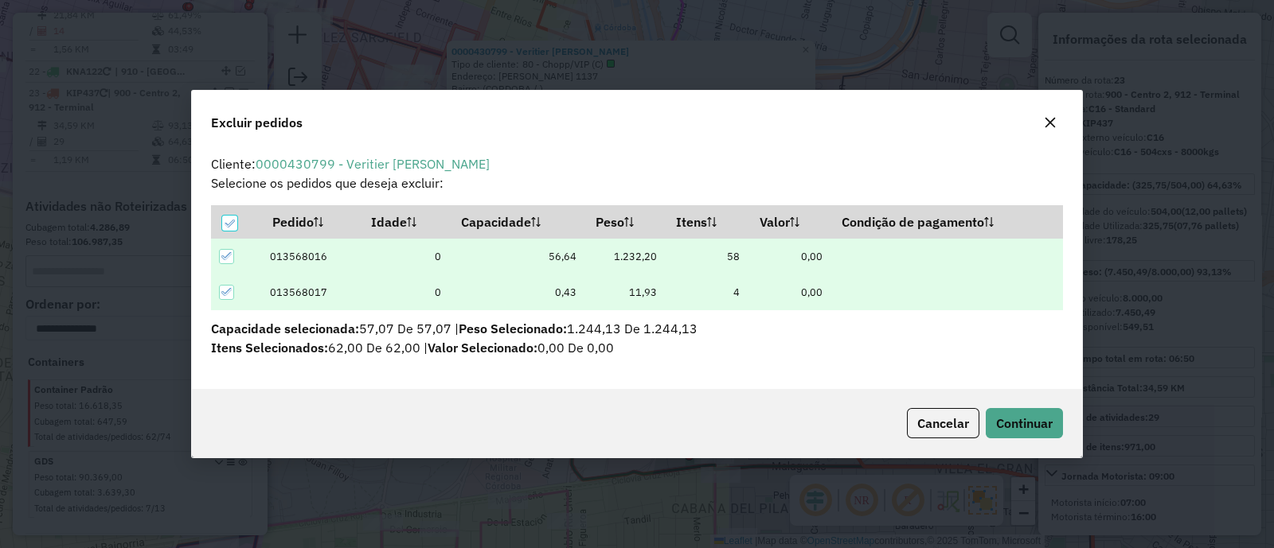
scroll to position [8, 4]
click at [1019, 417] on span "Continuar" at bounding box center [1024, 424] width 57 height 16
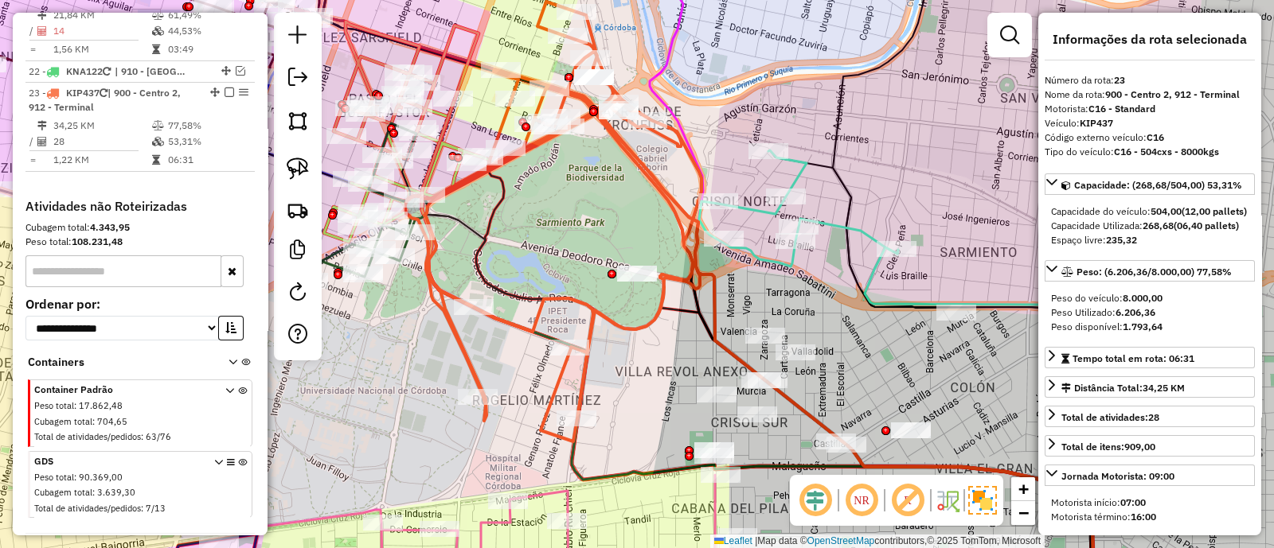
click at [509, 330] on icon at bounding box center [553, 222] width 296 height 440
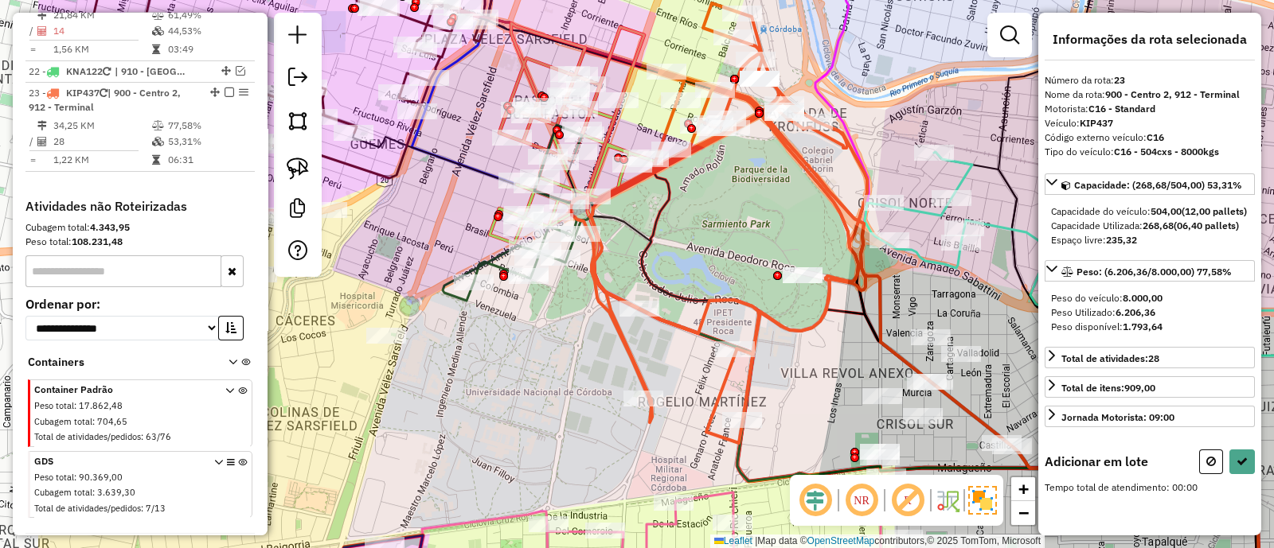
drag, startPoint x: 403, startPoint y: 288, endPoint x: 566, endPoint y: 287, distance: 163.2
click at [566, 287] on div "Janela de atendimento Grade de atendimento Capacidade Transportadoras Veículos …" at bounding box center [637, 274] width 1274 height 548
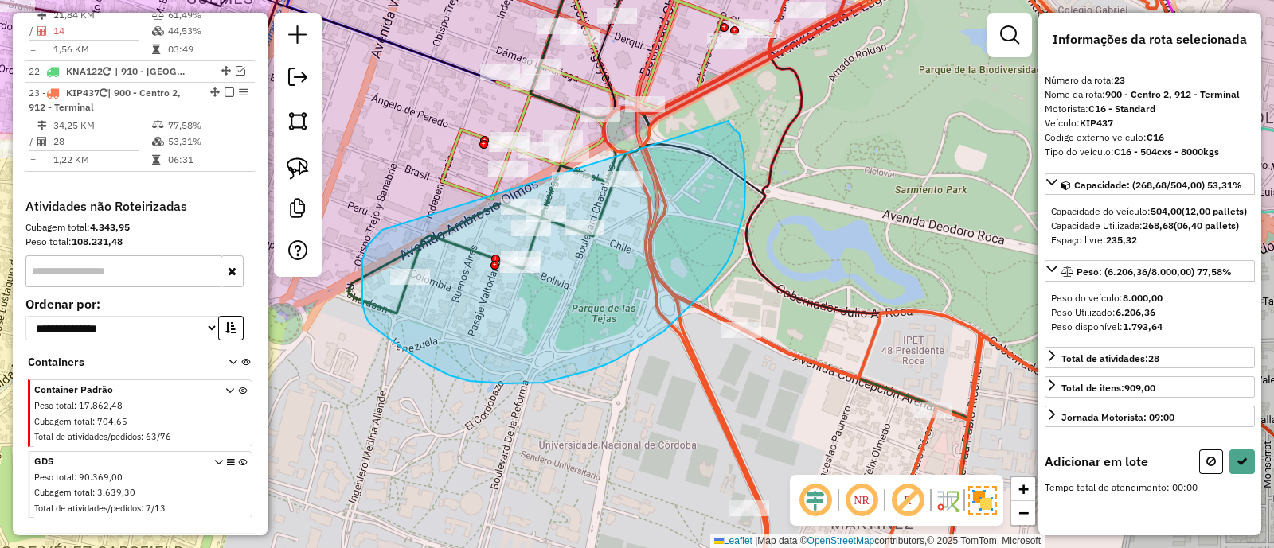
drag, startPoint x: 368, startPoint y: 245, endPoint x: 728, endPoint y: 121, distance: 381.4
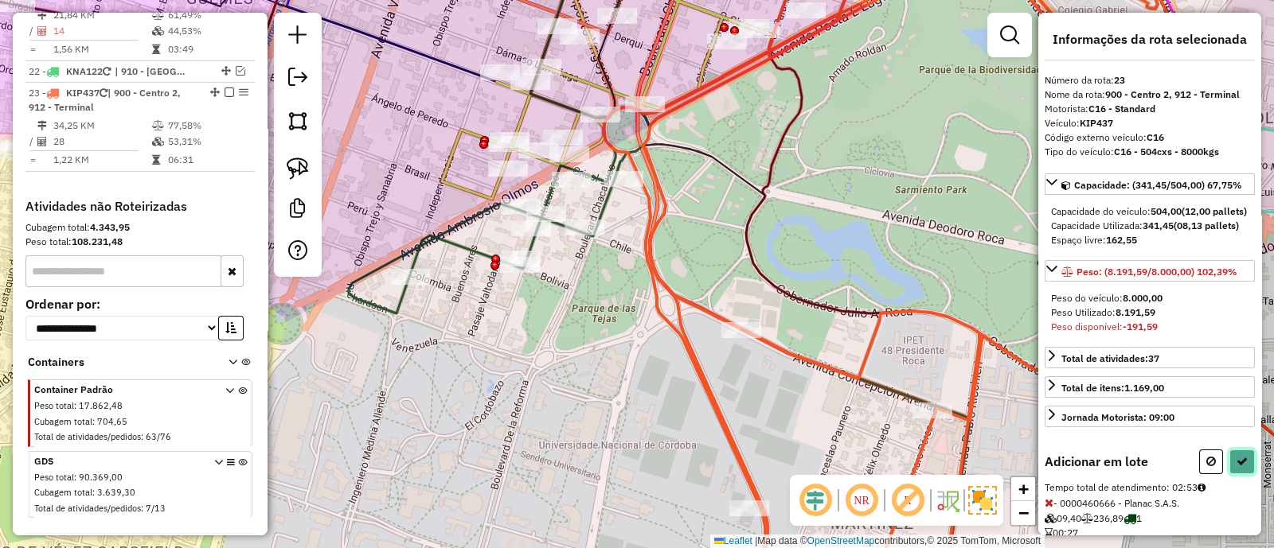
click at [1233, 474] on button at bounding box center [1241, 462] width 25 height 25
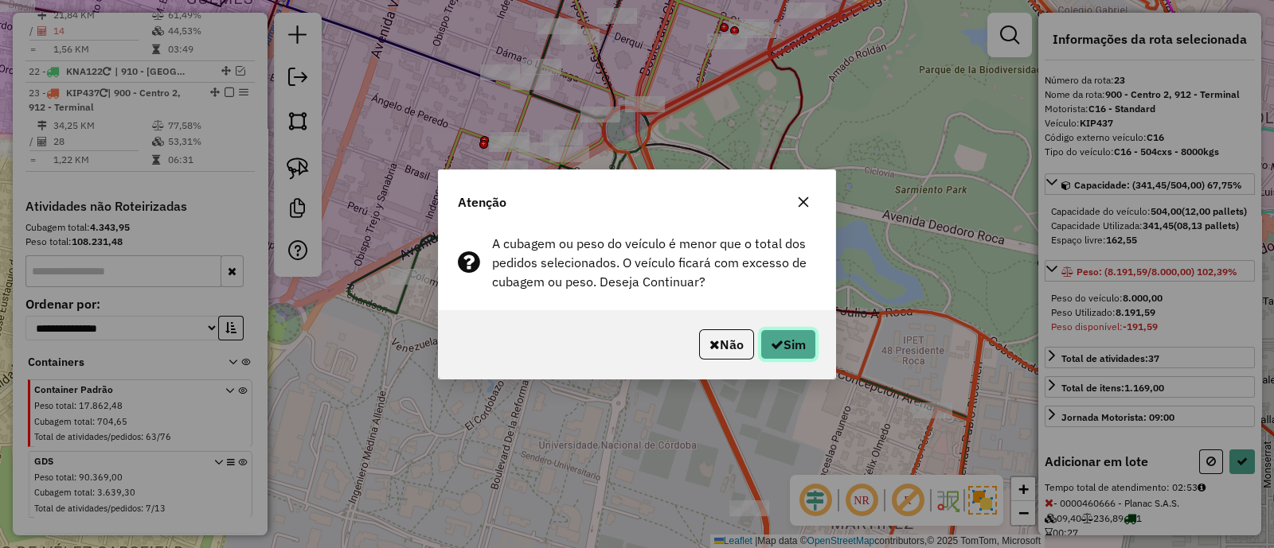
click at [789, 338] on button "Sim" at bounding box center [788, 345] width 56 height 30
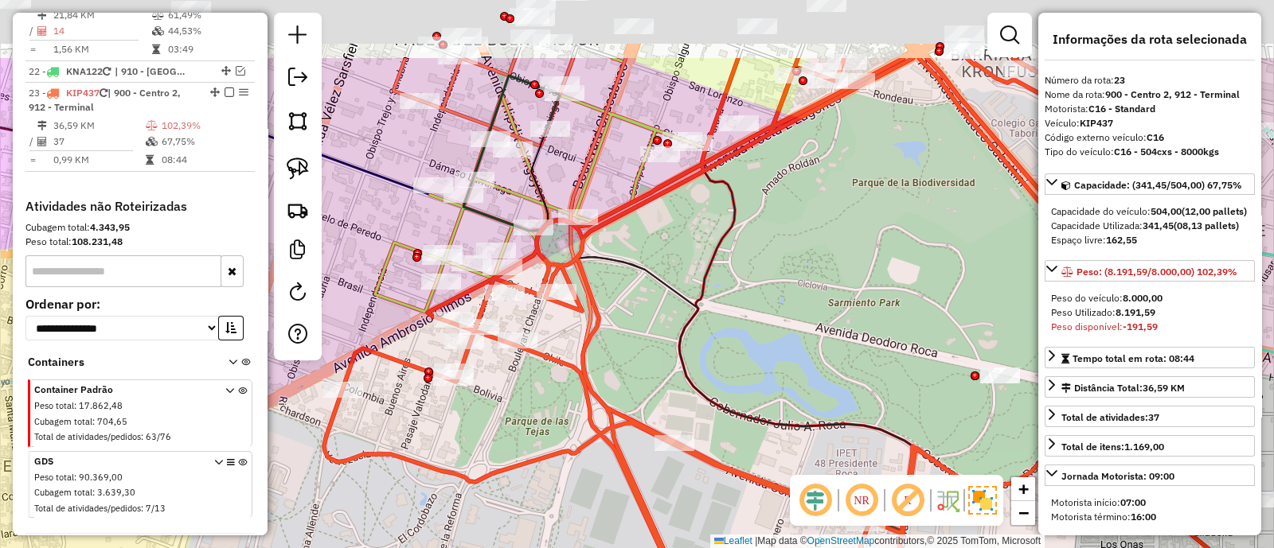
drag, startPoint x: 871, startPoint y: 82, endPoint x: 744, endPoint y: 369, distance: 314.3
click at [744, 369] on div "Janela de atendimento Grade de atendimento Capacidade Transportadoras Veículos …" at bounding box center [637, 274] width 1274 height 548
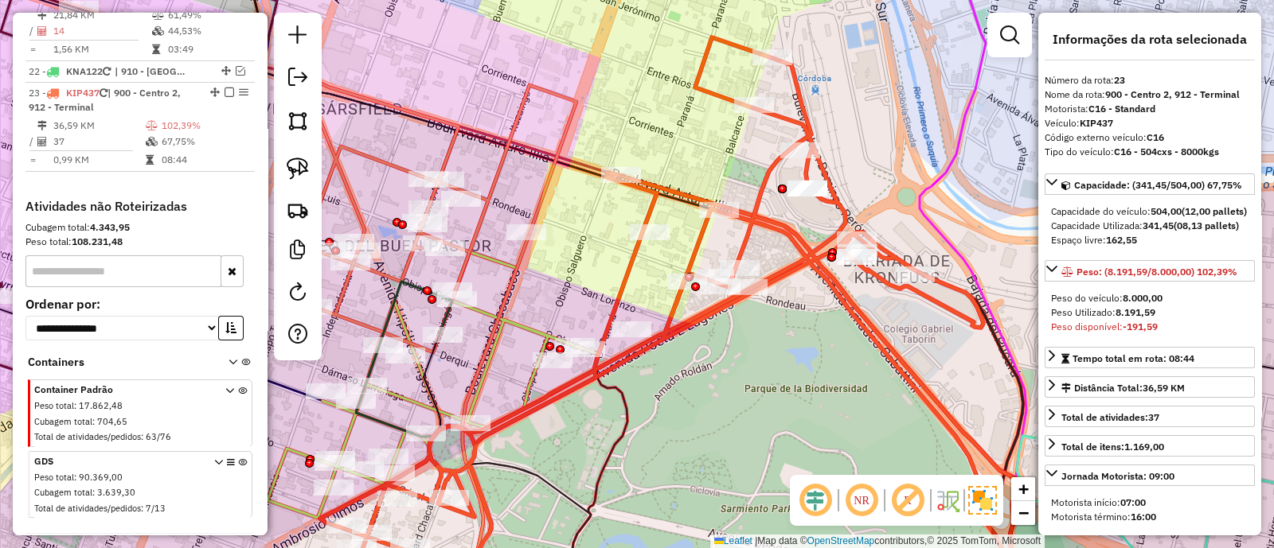
drag, startPoint x: 827, startPoint y: 288, endPoint x: 780, endPoint y: 320, distance: 56.7
click at [780, 320] on div "Janela de atendimento Grade de atendimento Capacidade Transportadoras Veículos …" at bounding box center [637, 274] width 1274 height 548
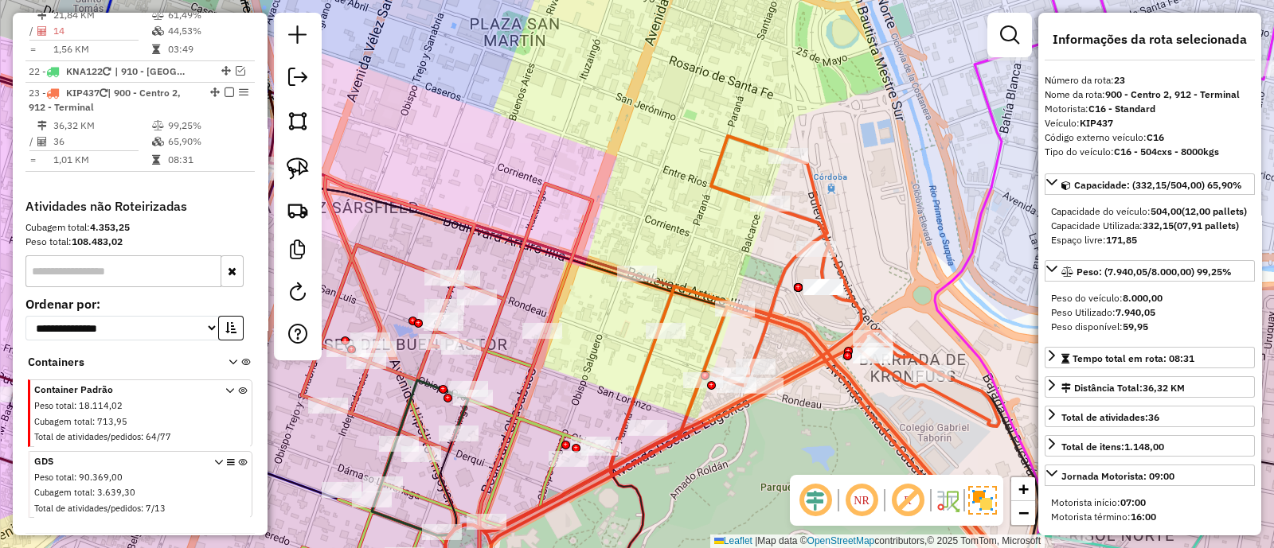
click at [716, 340] on icon at bounding box center [698, 369] width 668 height 467
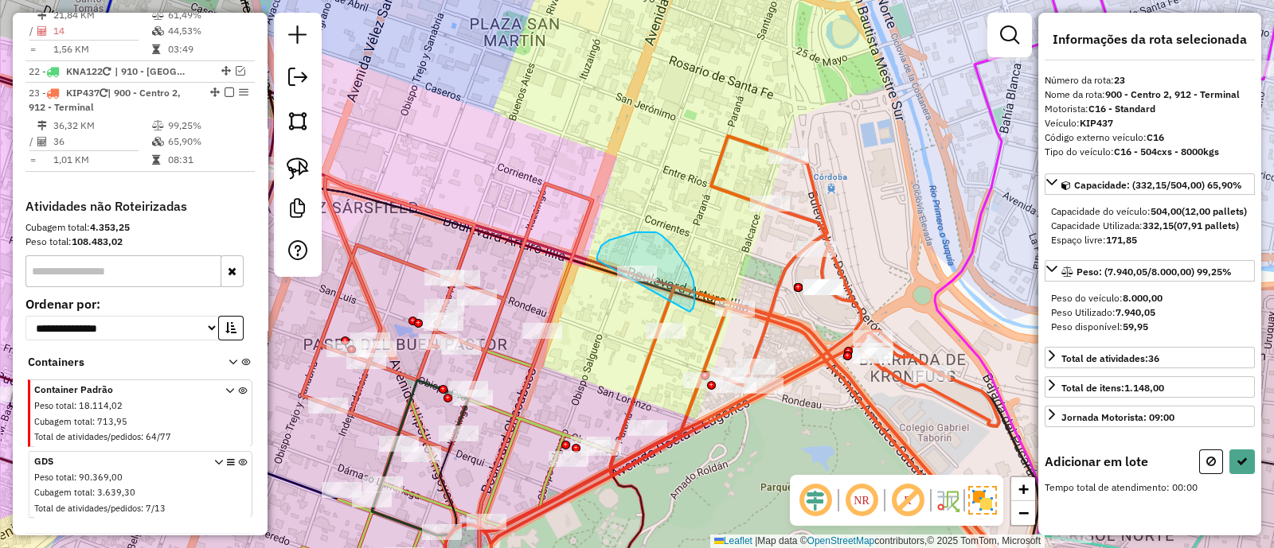
drag, startPoint x: 693, startPoint y: 281, endPoint x: 595, endPoint y: 300, distance: 99.8
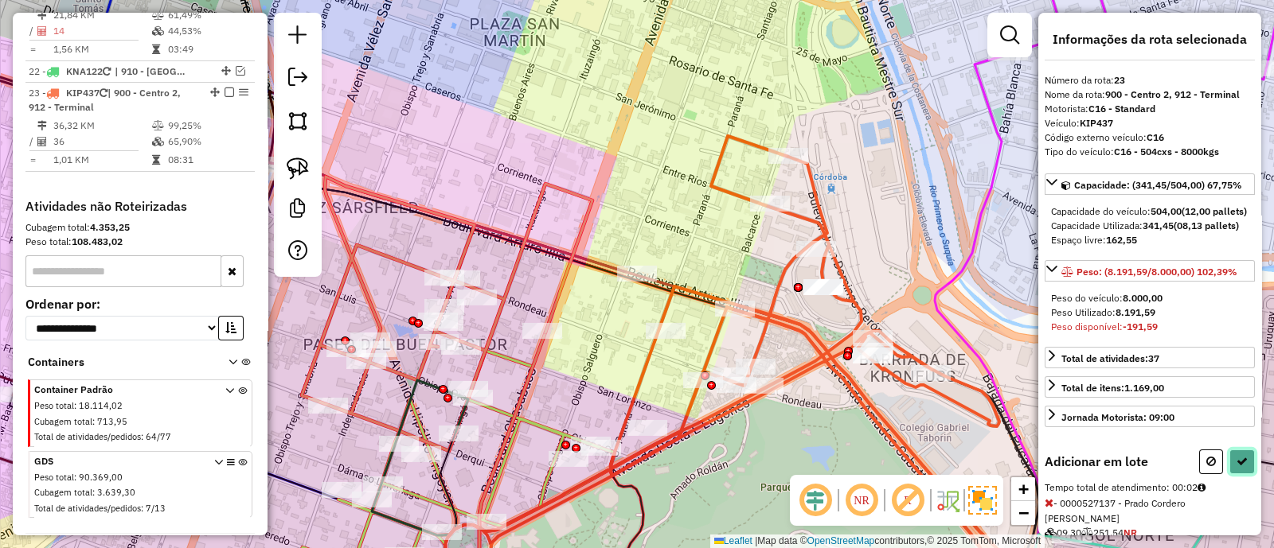
click at [1240, 467] on icon at bounding box center [1241, 461] width 11 height 11
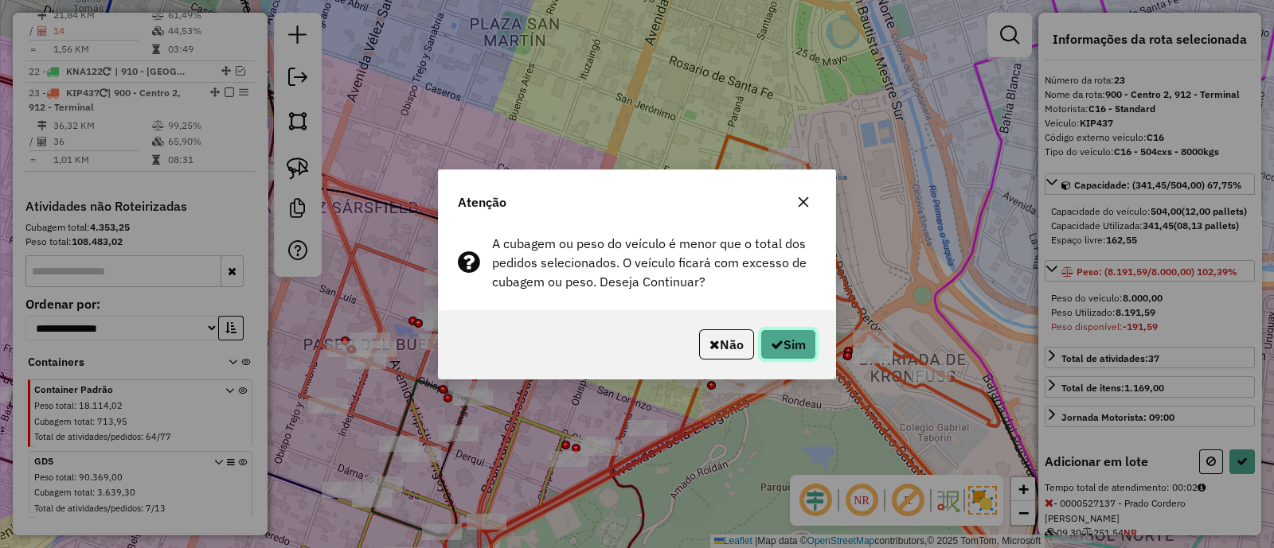
click at [783, 349] on button "Sim" at bounding box center [788, 345] width 56 height 30
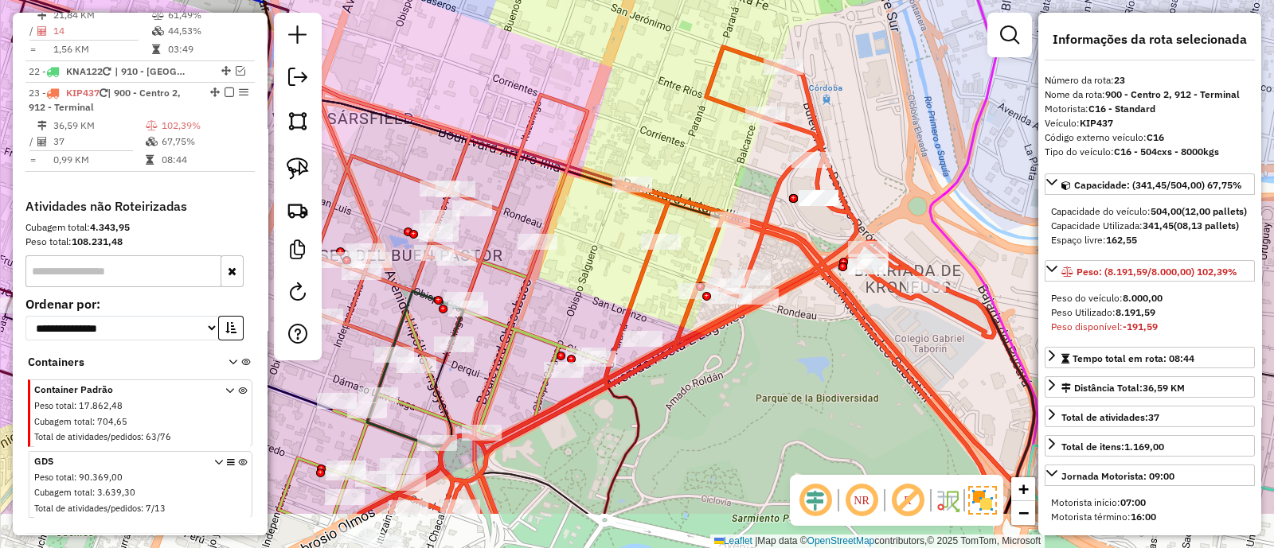
drag, startPoint x: 673, startPoint y: 400, endPoint x: 667, endPoint y: 303, distance: 98.1
click at [668, 303] on div "Janela de atendimento Grade de atendimento Capacidade Transportadoras Veículos …" at bounding box center [637, 274] width 1274 height 548
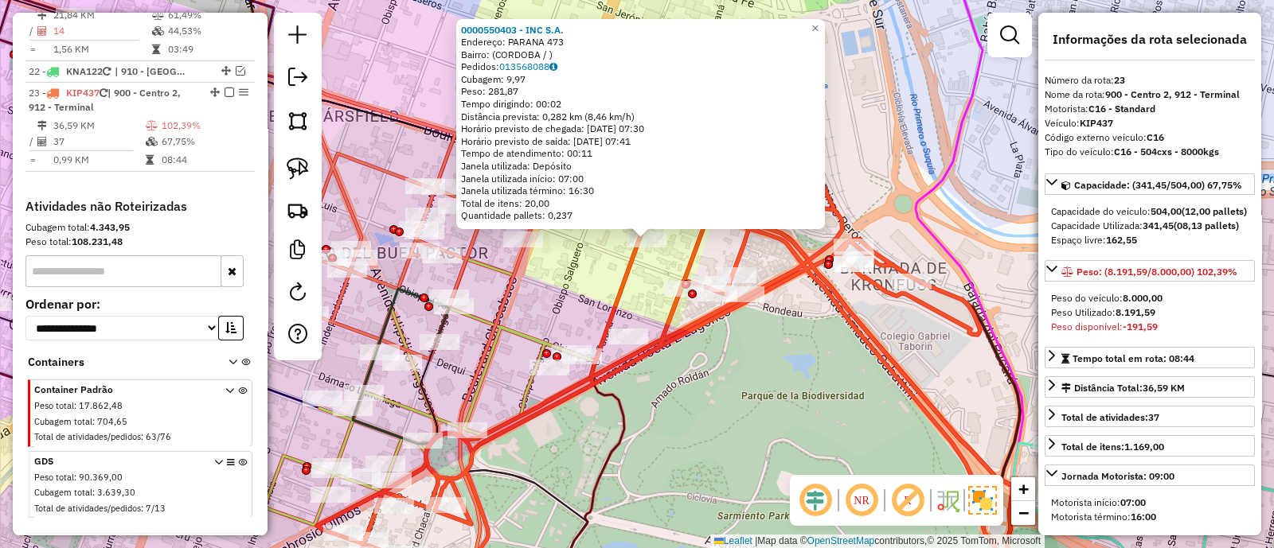
drag, startPoint x: 638, startPoint y: 330, endPoint x: 647, endPoint y: 296, distance: 35.5
click at [647, 296] on div "0000550403 - INC S.A. Endereço: PARANA 473 Bairro: (CORDOBA / ) Pedidos: 013568…" at bounding box center [637, 274] width 1274 height 548
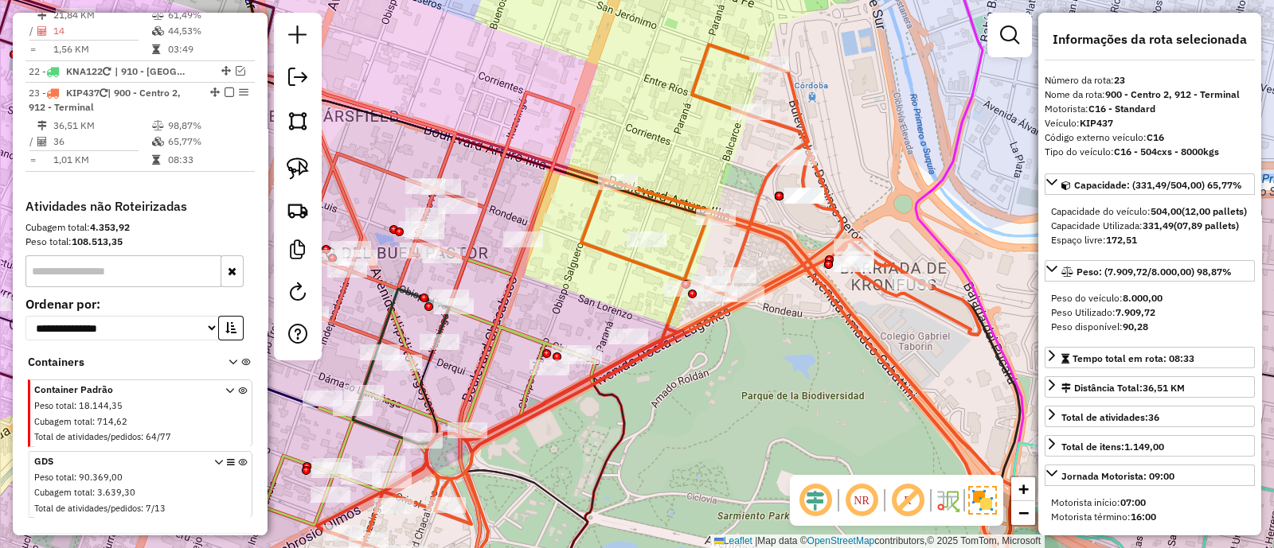
click at [745, 240] on icon at bounding box center [624, 324] width 785 height 559
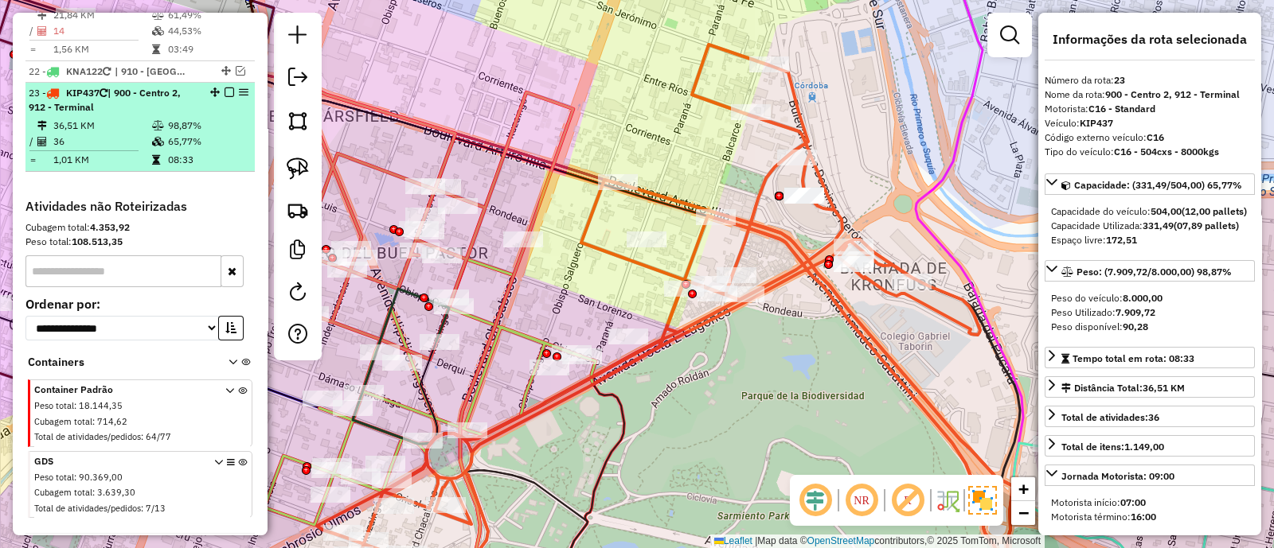
click at [226, 88] on em at bounding box center [229, 93] width 10 height 10
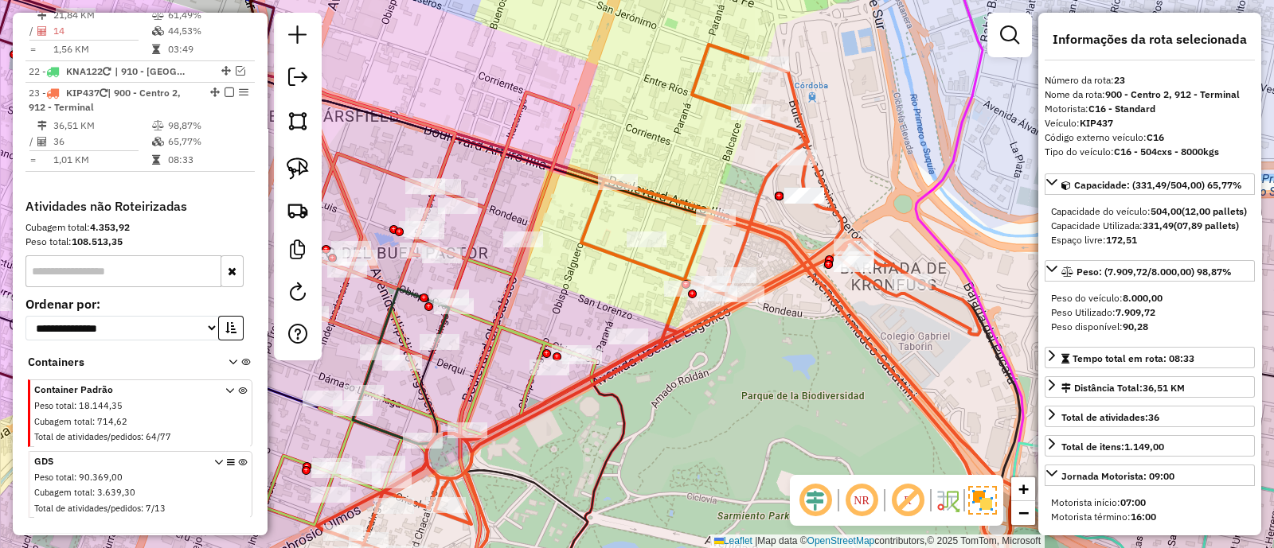
scroll to position [2041, 0]
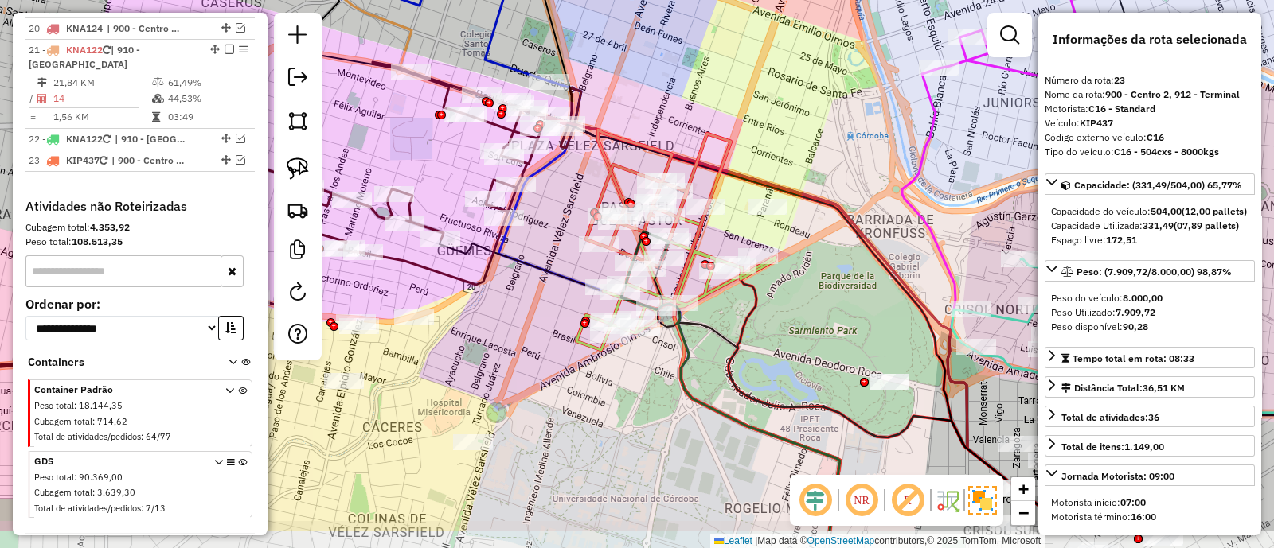
drag, startPoint x: 728, startPoint y: 404, endPoint x: 797, endPoint y: 332, distance: 100.2
click at [797, 332] on div "Janela de atendimento Grade de atendimento Capacidade Transportadoras Veículos …" at bounding box center [637, 274] width 1274 height 548
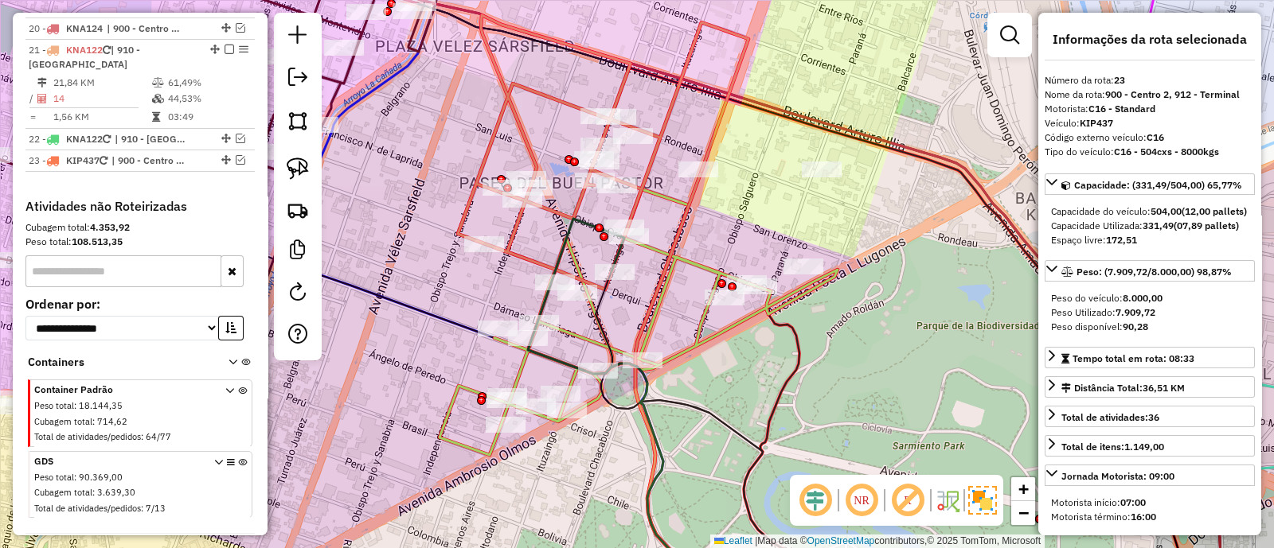
drag, startPoint x: 809, startPoint y: 324, endPoint x: 927, endPoint y: 316, distance: 118.1
click at [927, 316] on div "Janela de atendimento Grade de atendimento Capacidade Transportadoras Veículos …" at bounding box center [637, 274] width 1274 height 548
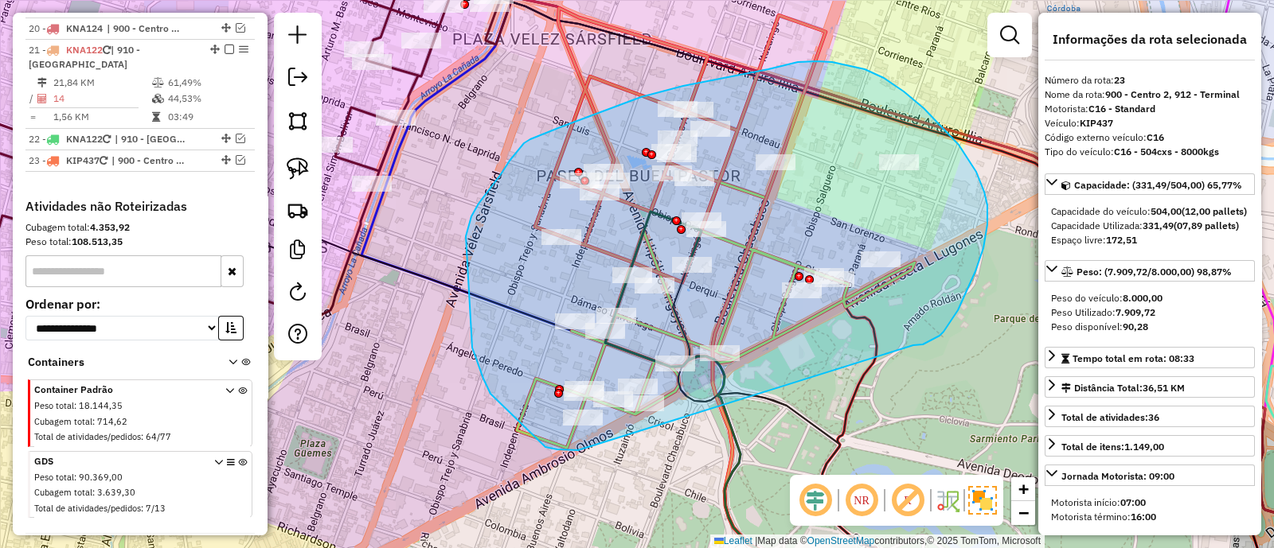
drag, startPoint x: 915, startPoint y: 345, endPoint x: 578, endPoint y: 451, distance: 353.5
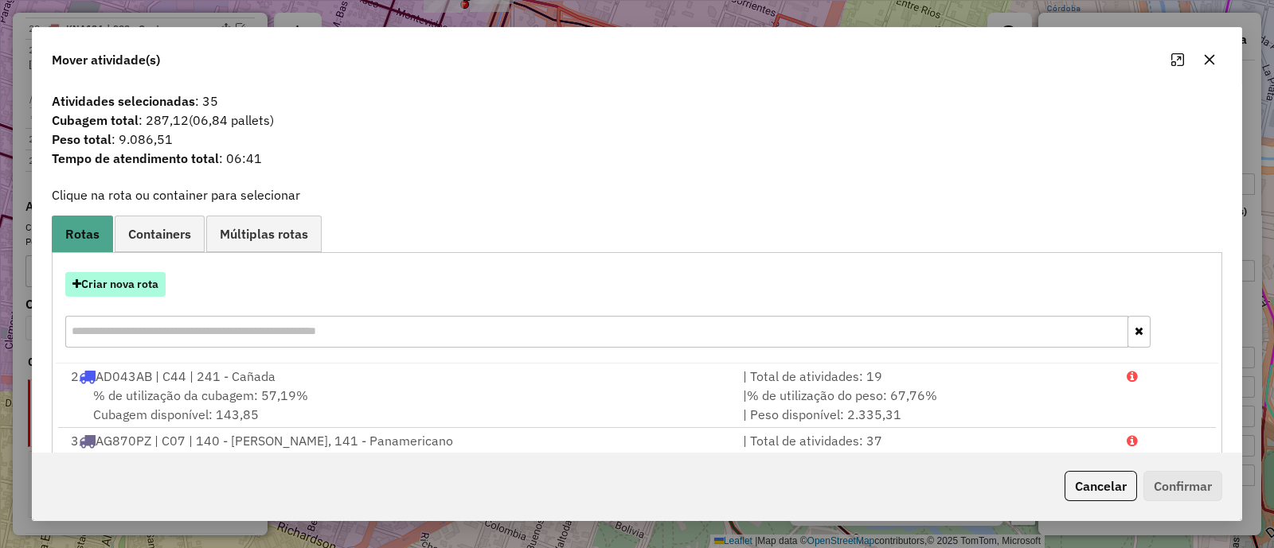
click at [126, 279] on button "Criar nova rota" at bounding box center [115, 284] width 100 height 25
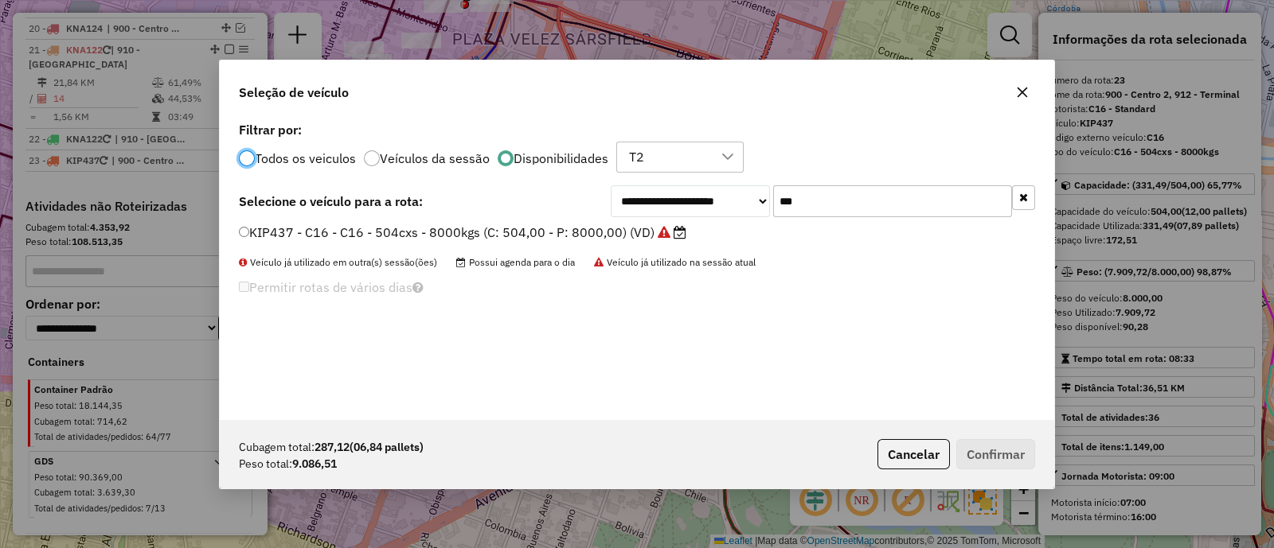
scroll to position [8, 5]
click at [839, 197] on input "***" at bounding box center [892, 201] width 239 height 32
type input "***"
click at [649, 239] on label "AD043AB - C44 - C44 - 336cxs - 7244kgs (C: 336,00 - P: 7244,00) (VD)" at bounding box center [468, 232] width 459 height 19
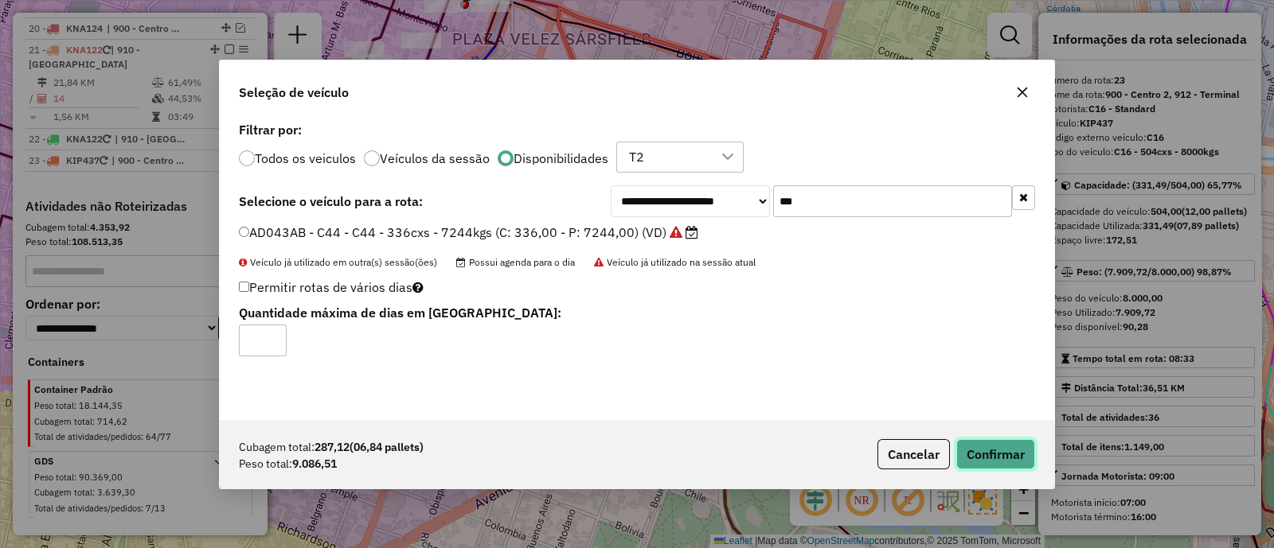
click at [965, 454] on button "Confirmar" at bounding box center [995, 454] width 79 height 30
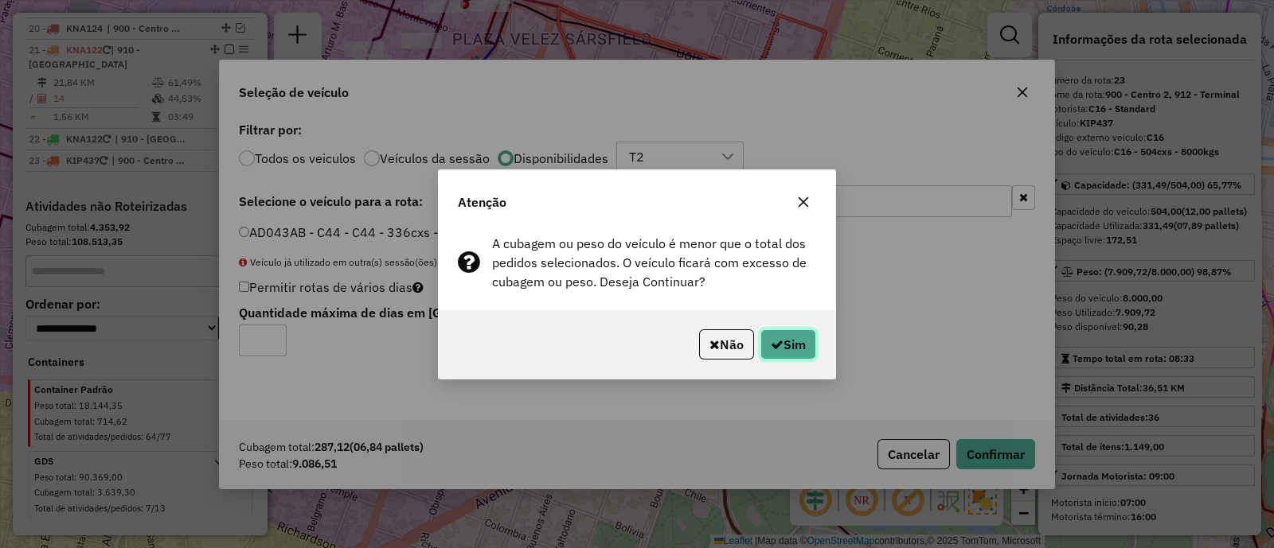
click at [788, 334] on button "Sim" at bounding box center [788, 345] width 56 height 30
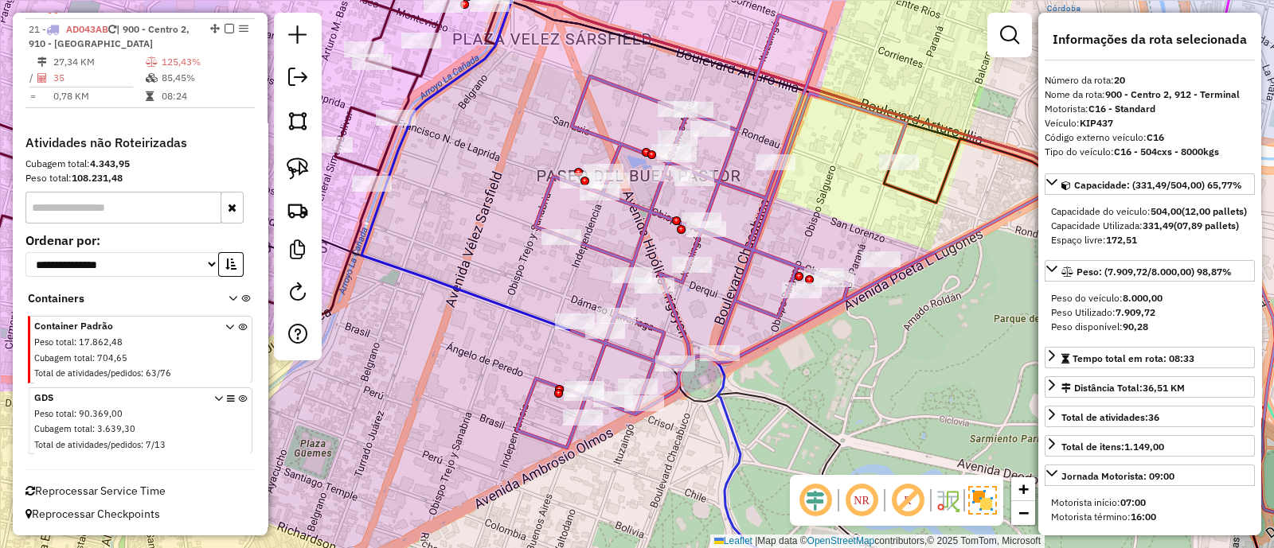
scroll to position [1863, 0]
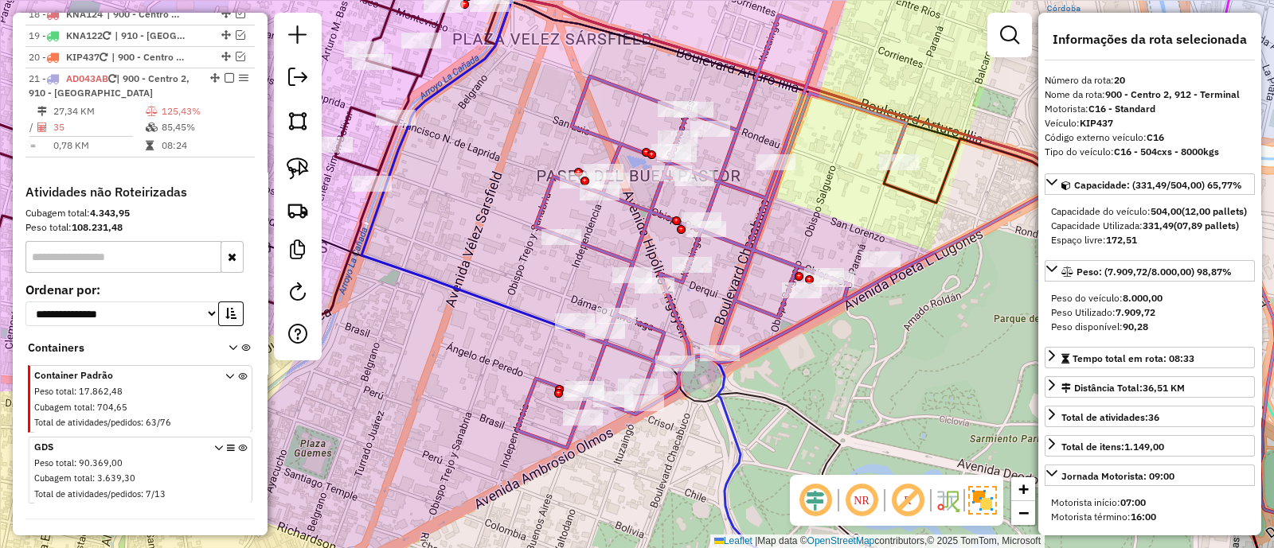
click at [754, 253] on icon at bounding box center [711, 231] width 389 height 433
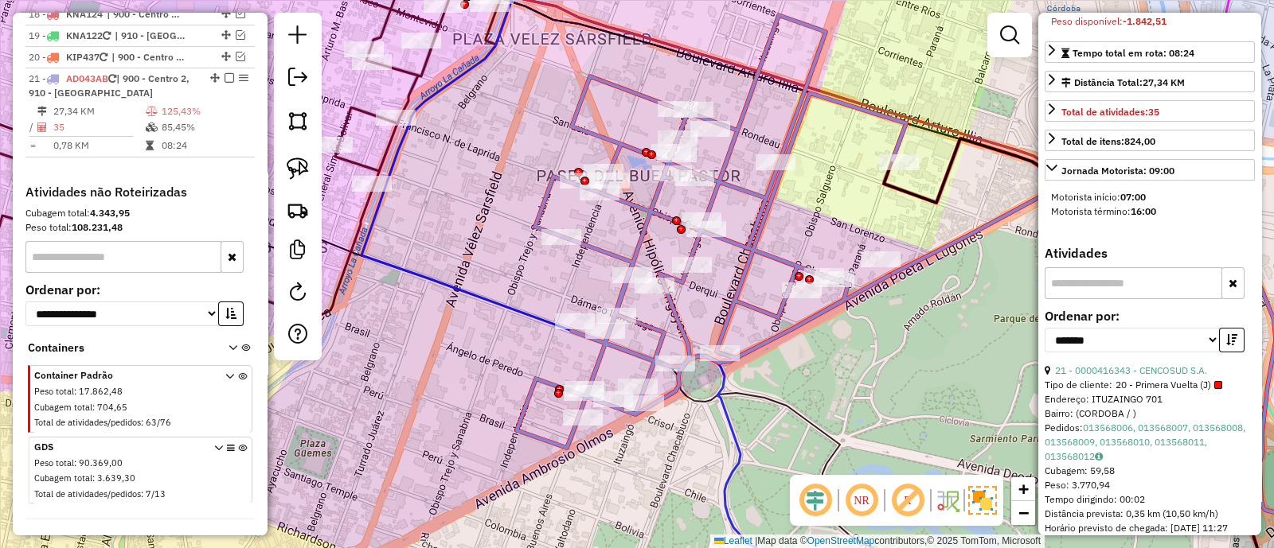
scroll to position [397, 0]
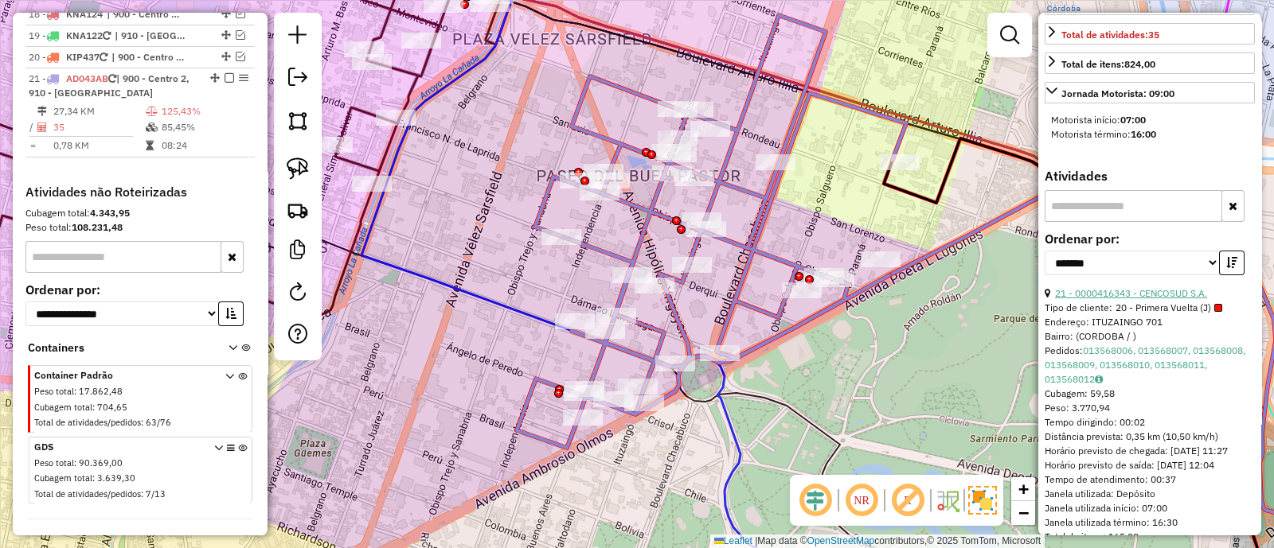
click at [1165, 299] on link "21 - 0000416343 - CENCOSUD S.A." at bounding box center [1131, 293] width 152 height 12
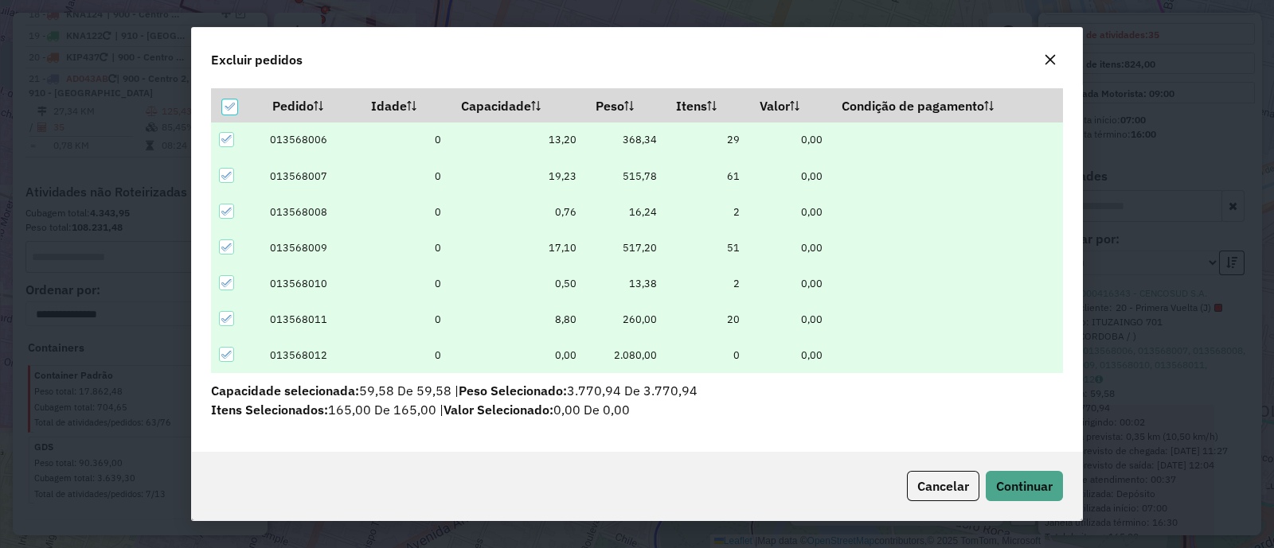
scroll to position [53, 0]
click at [1015, 499] on button "Continuar" at bounding box center [1024, 486] width 77 height 30
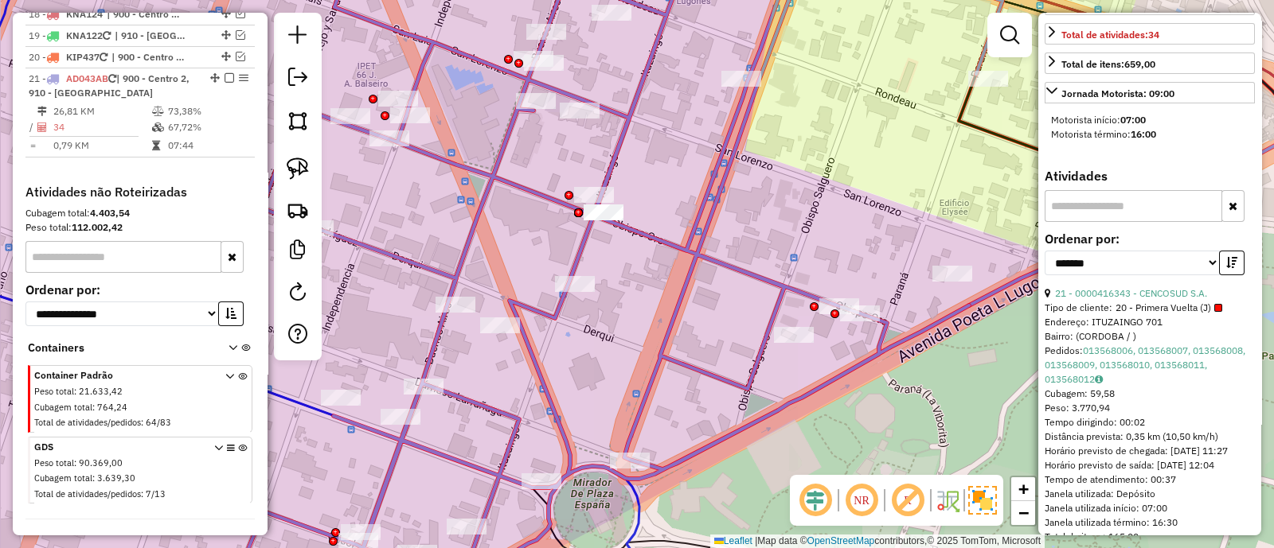
click at [681, 299] on icon at bounding box center [615, 274] width 773 height 658
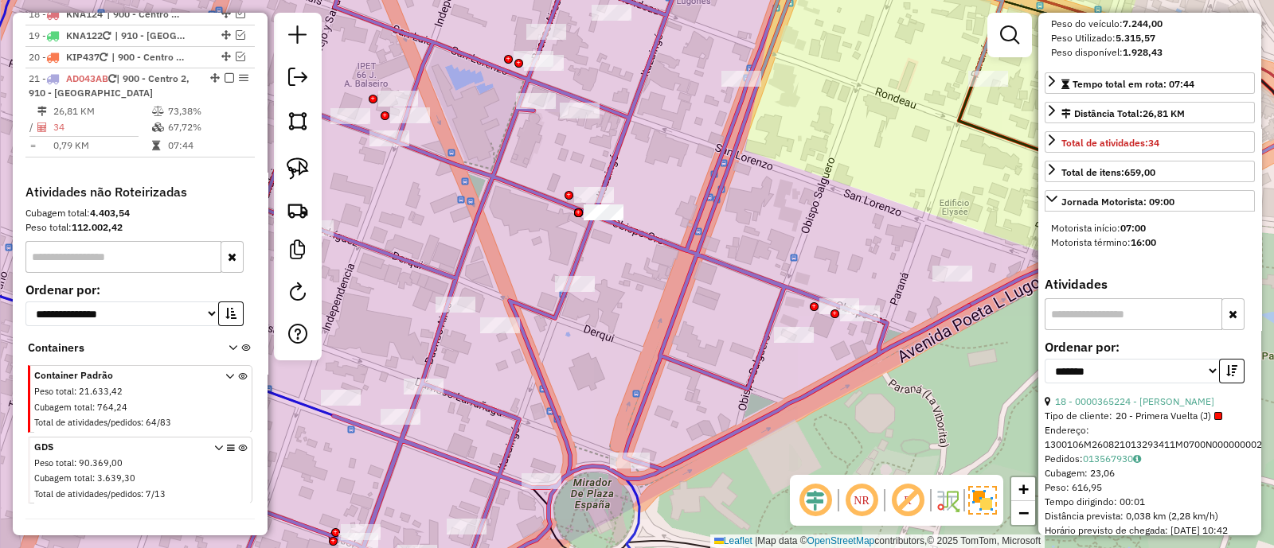
scroll to position [0, 0]
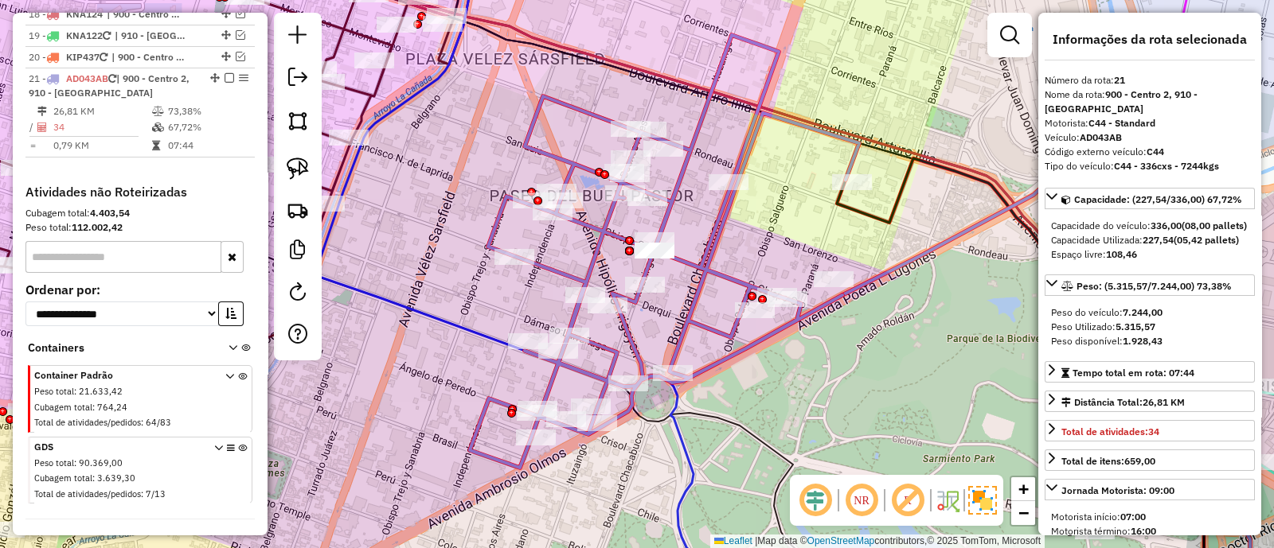
drag, startPoint x: 638, startPoint y: 240, endPoint x: 675, endPoint y: 272, distance: 49.6
click at [675, 272] on div "Janela de atendimento Grade de atendimento Capacidade Transportadoras Veículos …" at bounding box center [637, 274] width 1274 height 548
click at [705, 270] on icon at bounding box center [664, 251] width 389 height 433
click at [282, 290] on link at bounding box center [298, 294] width 32 height 36
select select "*"
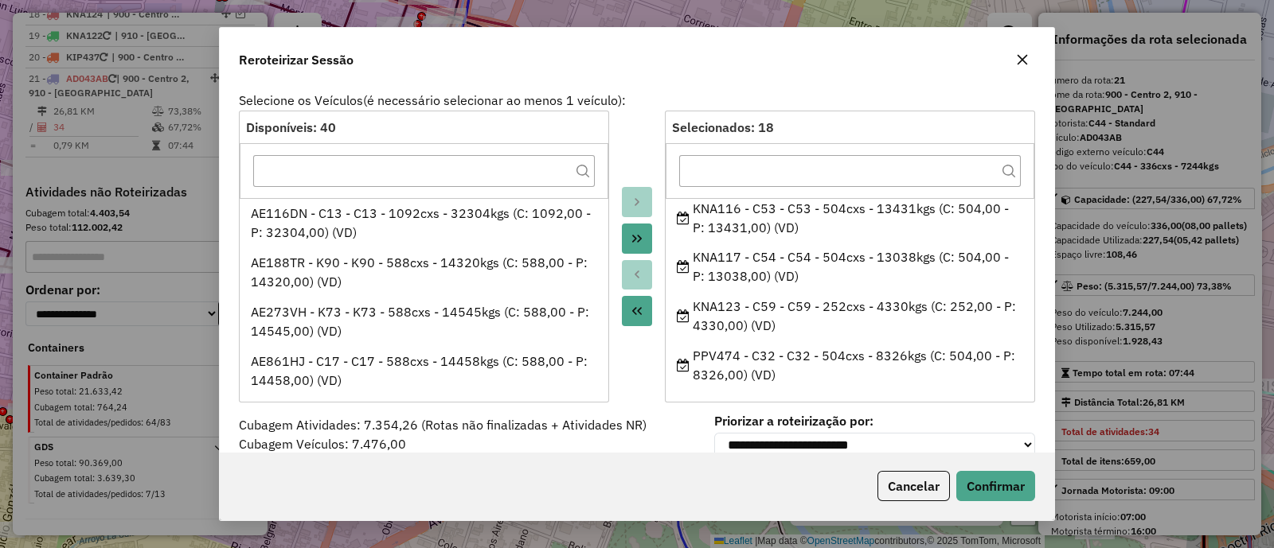
scroll to position [57, 0]
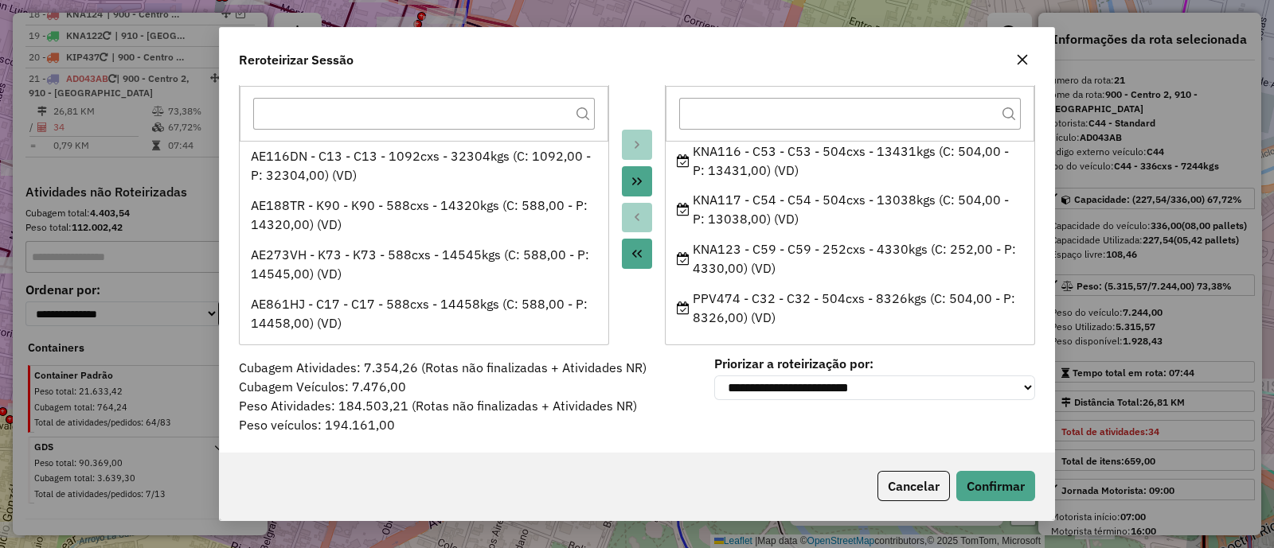
click at [1025, 61] on icon "button" at bounding box center [1022, 59] width 13 height 13
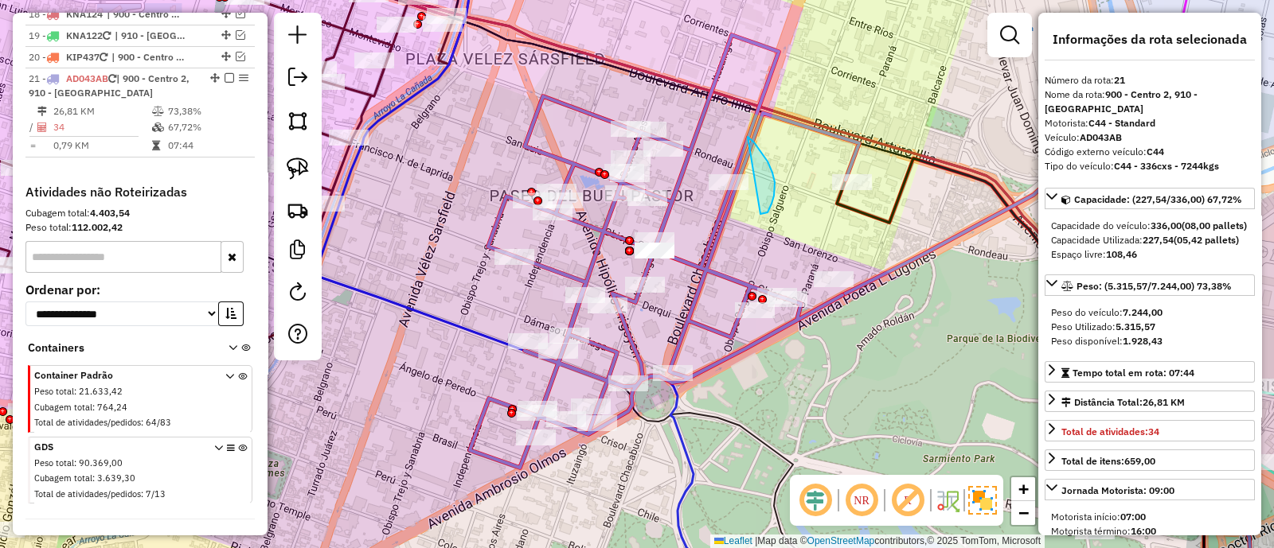
drag, startPoint x: 763, startPoint y: 213, endPoint x: 747, endPoint y: 137, distance: 78.1
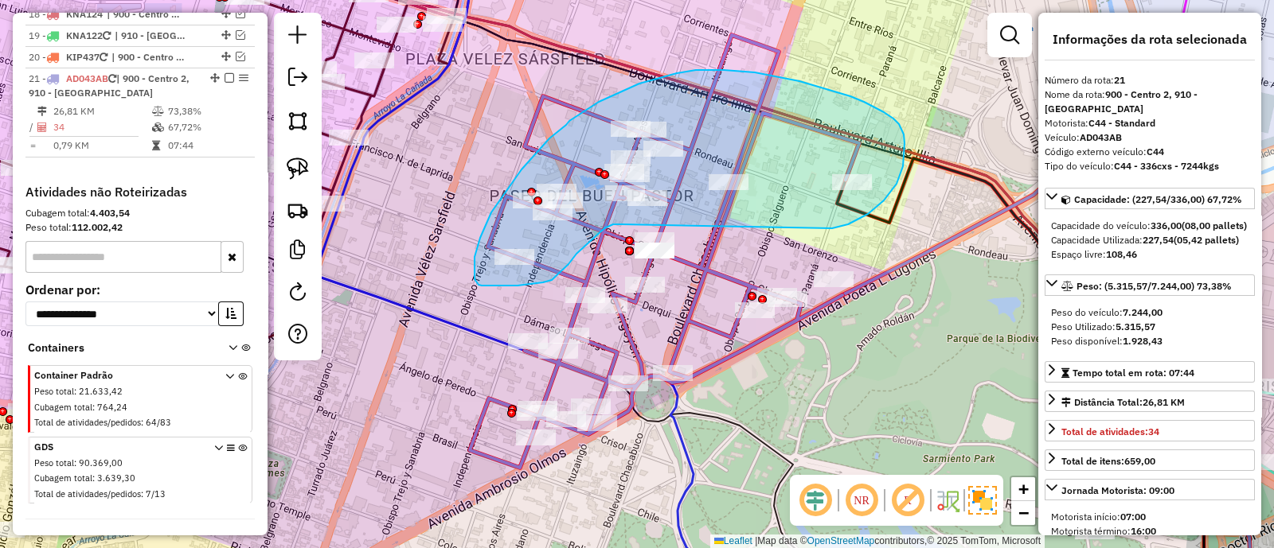
drag, startPoint x: 896, startPoint y: 184, endPoint x: 621, endPoint y: 224, distance: 278.4
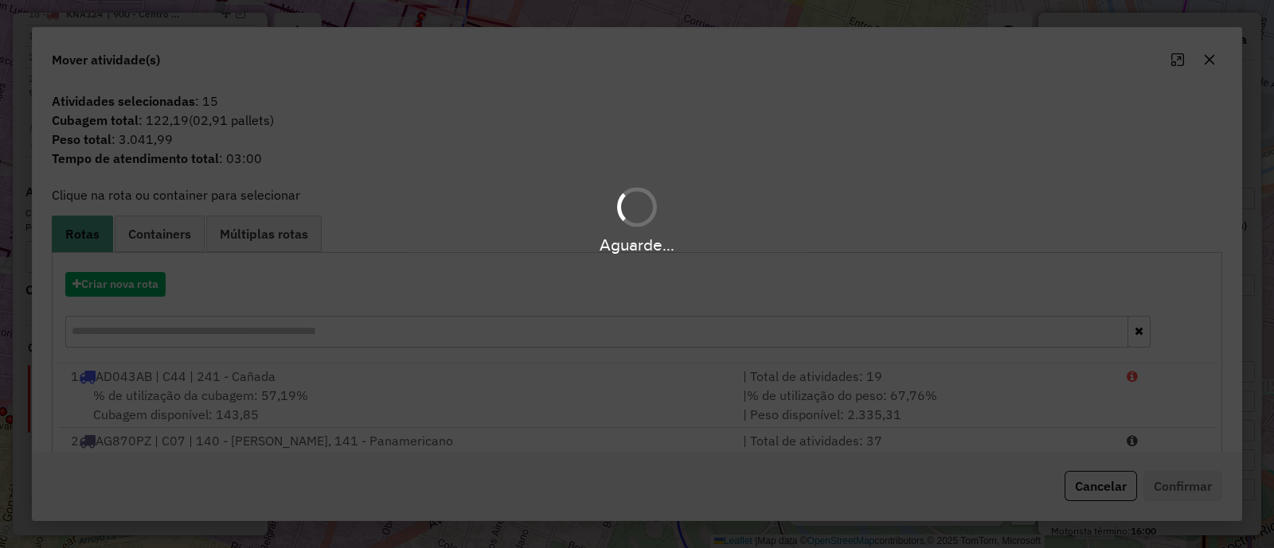
click at [119, 285] on hb-app "Aguarde... Pop-up bloqueado! Seu navegador bloqueou automáticamente a abertura …" at bounding box center [637, 274] width 1274 height 548
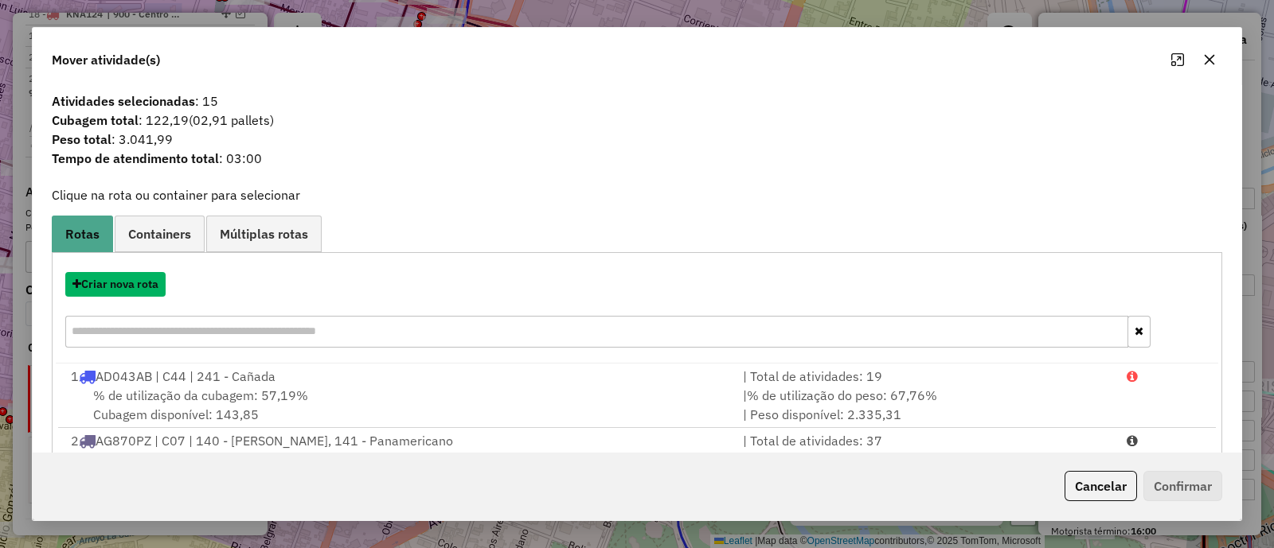
click at [119, 285] on button "Criar nova rota" at bounding box center [115, 284] width 100 height 25
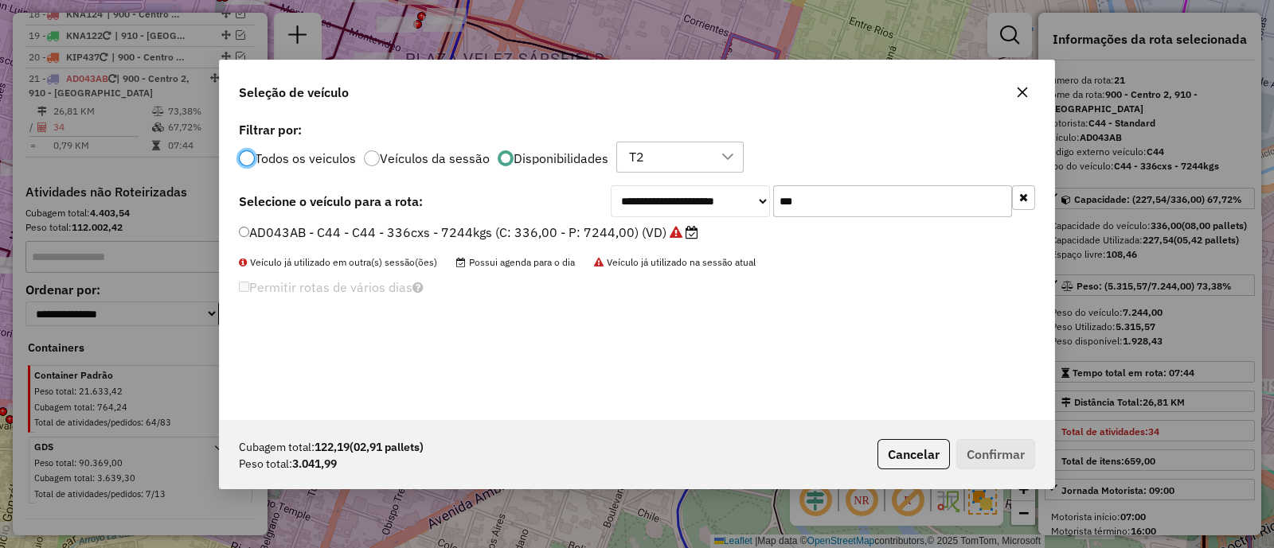
scroll to position [8, 5]
click at [855, 205] on input "***" at bounding box center [892, 201] width 239 height 32
type input "***"
click at [545, 228] on label "KNA123 - C59 - C59 - 252cxs - 4330kgs (C: 252,00 - P: 4330,00) (VD)" at bounding box center [464, 232] width 451 height 19
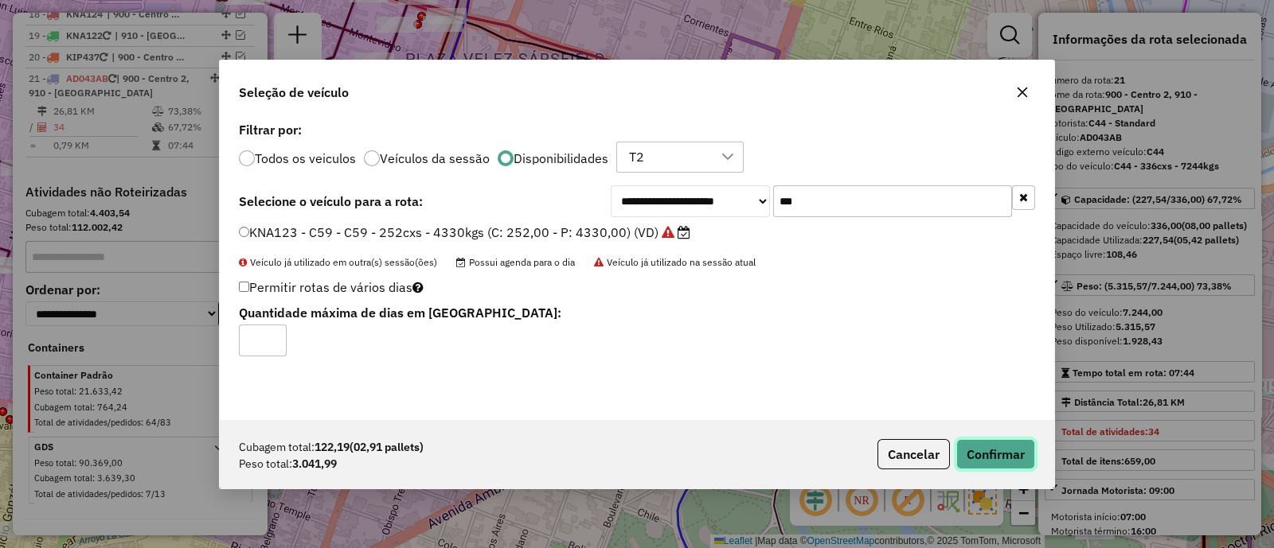
click at [1008, 446] on button "Confirmar" at bounding box center [995, 454] width 79 height 30
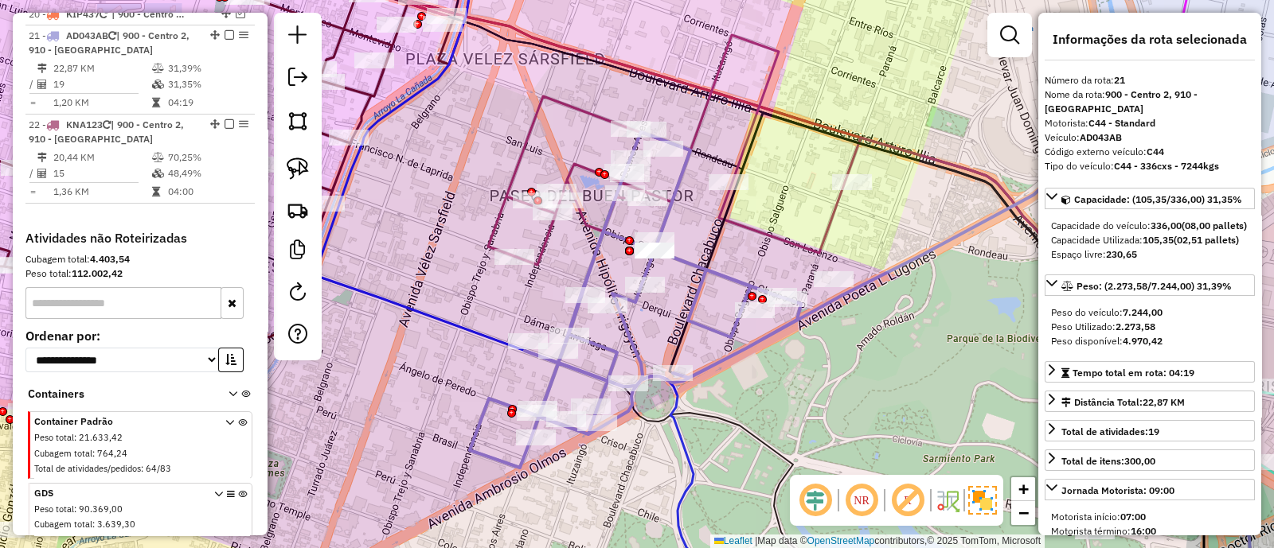
scroll to position [1871, 0]
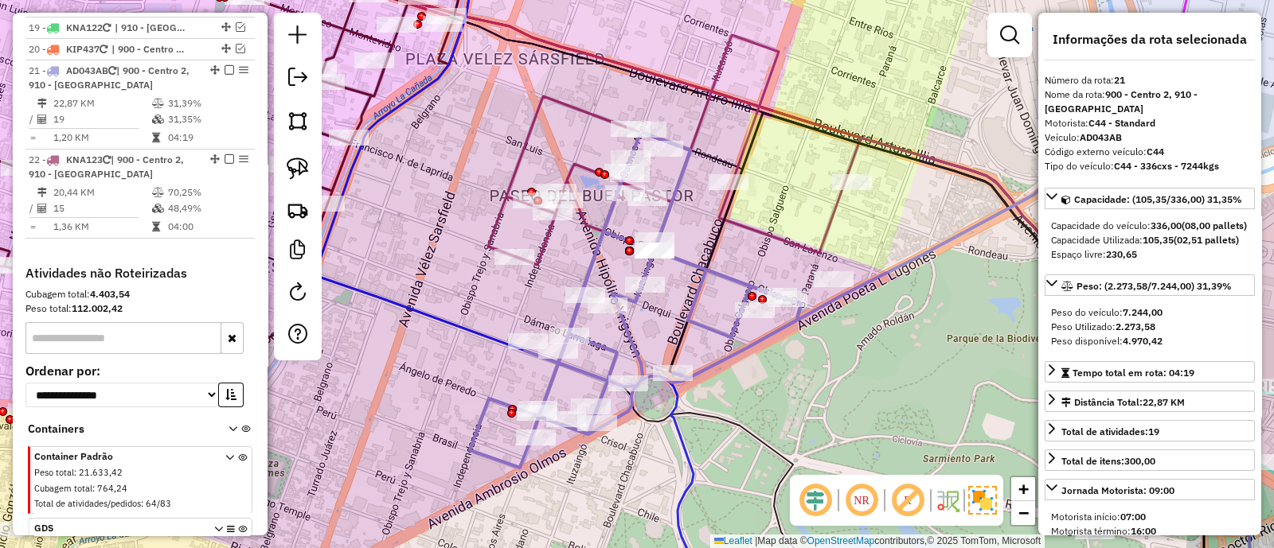
click at [579, 171] on icon at bounding box center [666, 150] width 357 height 230
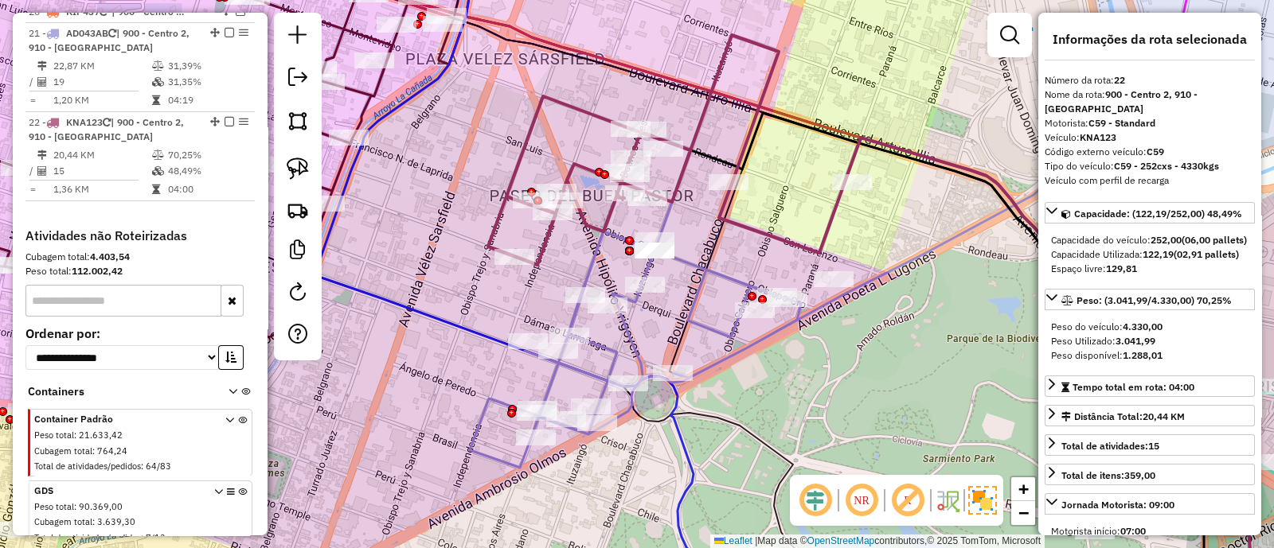
scroll to position [1952, 0]
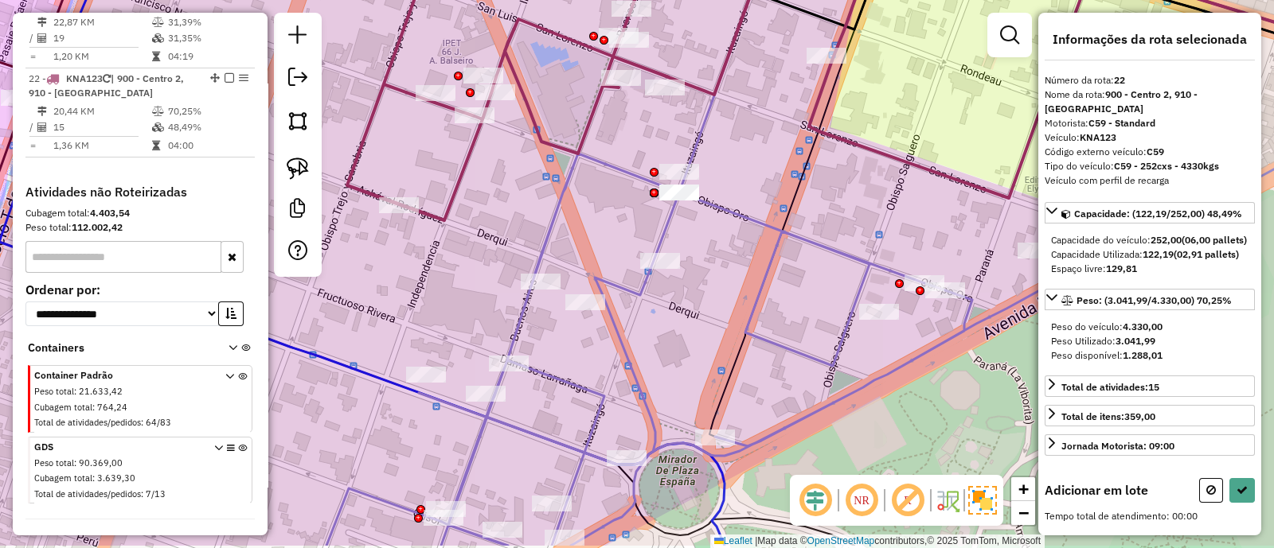
drag, startPoint x: 760, startPoint y: 250, endPoint x: 775, endPoint y: 193, distance: 59.3
click at [775, 193] on div "Janela de atendimento Grade de atendimento Capacidade Transportadoras Veículos …" at bounding box center [637, 274] width 1274 height 548
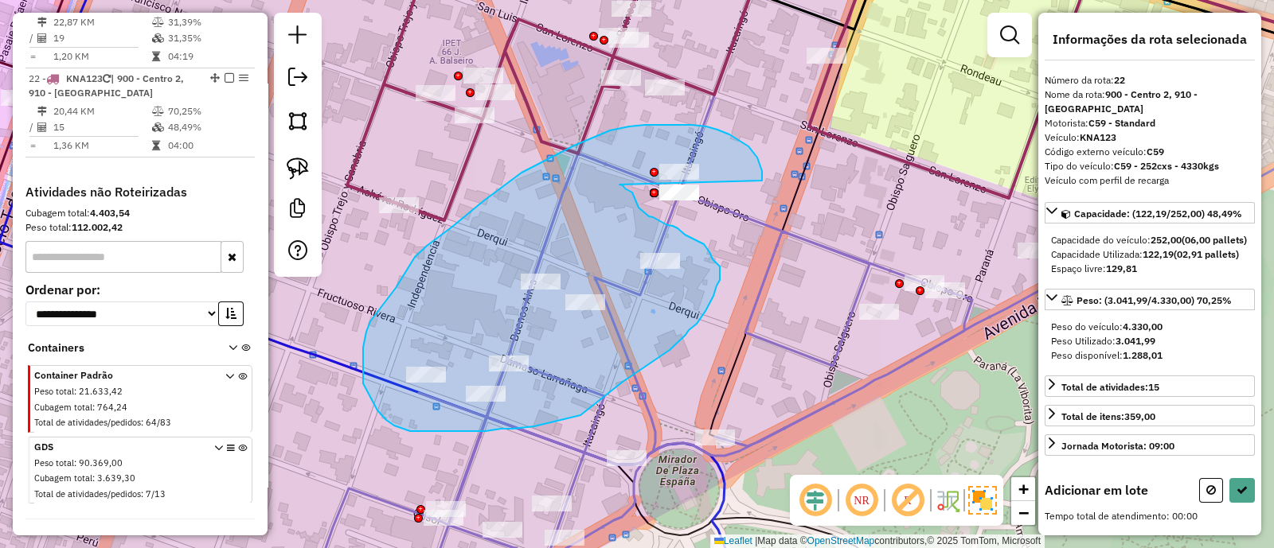
drag, startPoint x: 742, startPoint y: 142, endPoint x: 619, endPoint y: 185, distance: 129.9
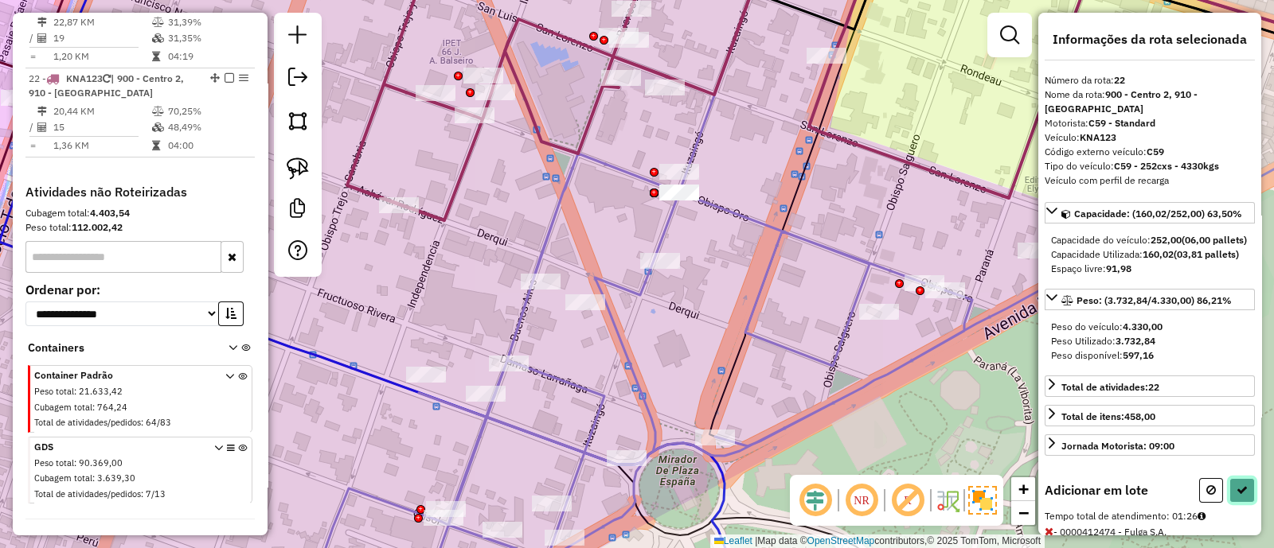
click at [1236, 496] on icon at bounding box center [1241, 490] width 11 height 11
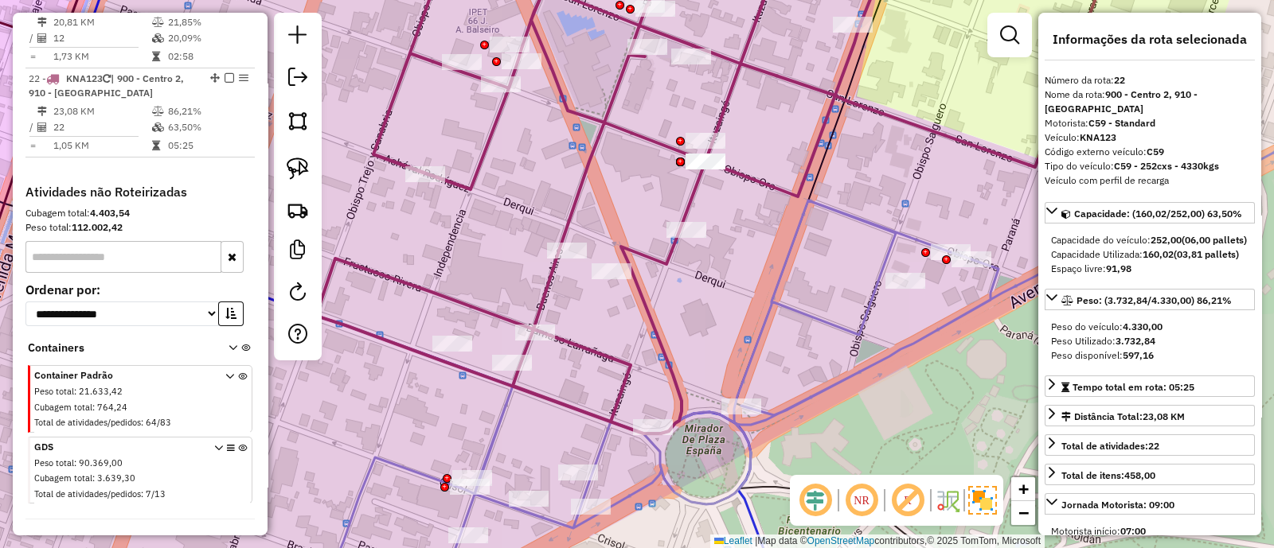
drag, startPoint x: 724, startPoint y: 290, endPoint x: 747, endPoint y: 259, distance: 38.7
click at [747, 259] on div "Janela de atendimento Grade de atendimento Capacidade Transportadoras Veículos …" at bounding box center [637, 274] width 1274 height 548
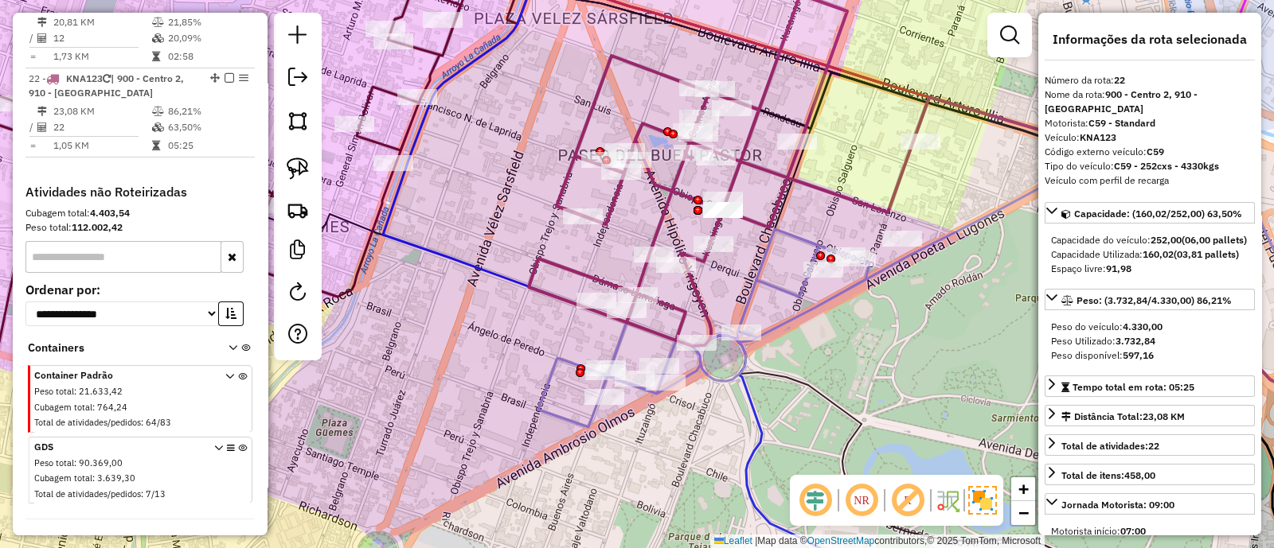
click at [740, 259] on div "Janela de atendimento Grade de atendimento Capacidade Transportadoras Veículos …" at bounding box center [637, 274] width 1274 height 548
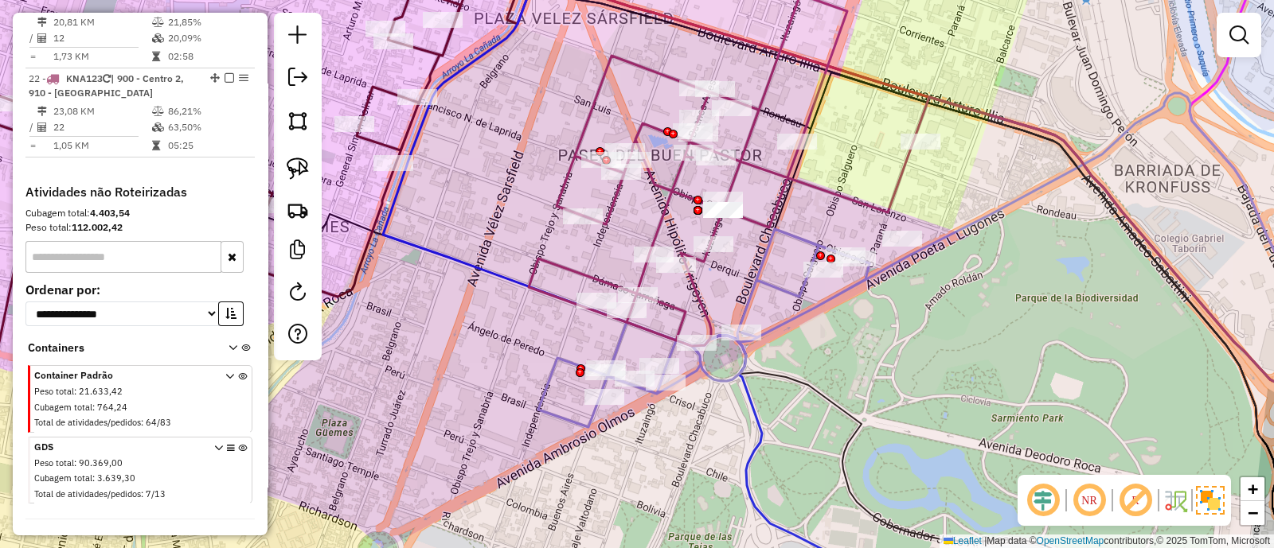
drag, startPoint x: 732, startPoint y: 281, endPoint x: 721, endPoint y: 225, distance: 56.8
click at [721, 225] on div "Janela de atendimento Grade de atendimento Capacidade Transportadoras Veículos …" at bounding box center [637, 274] width 1274 height 548
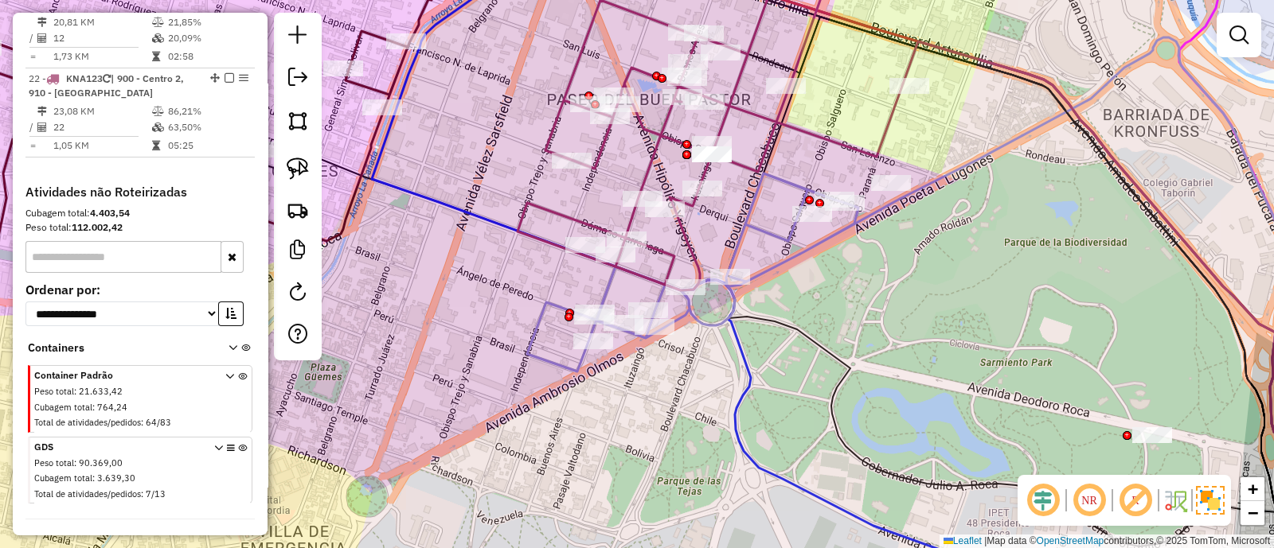
click at [742, 244] on icon at bounding box center [713, 273] width 373 height 198
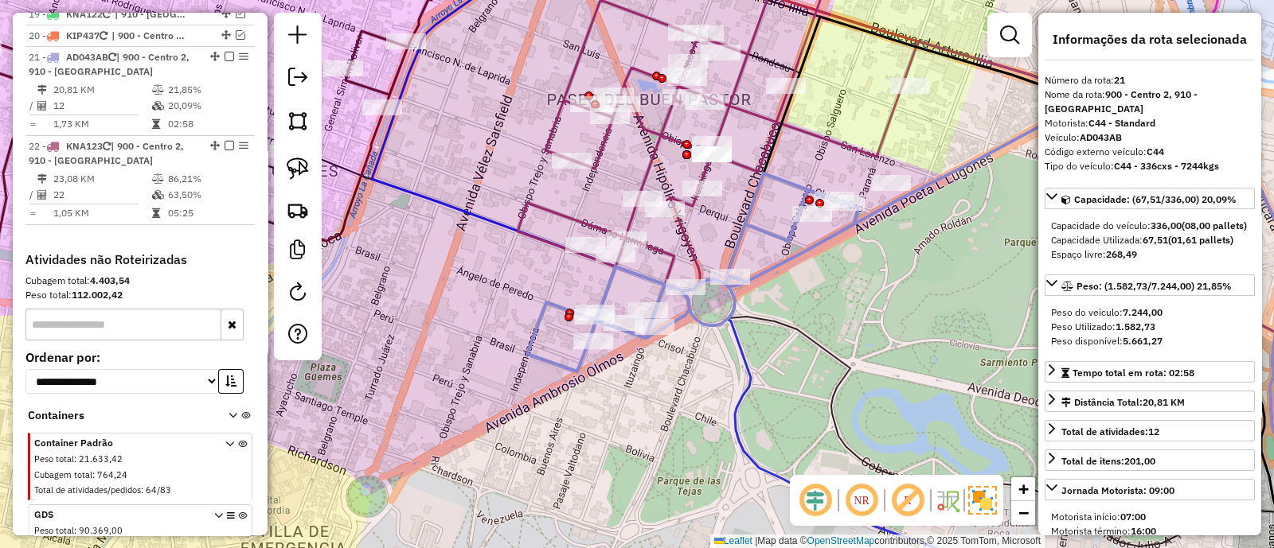
scroll to position [1871, 0]
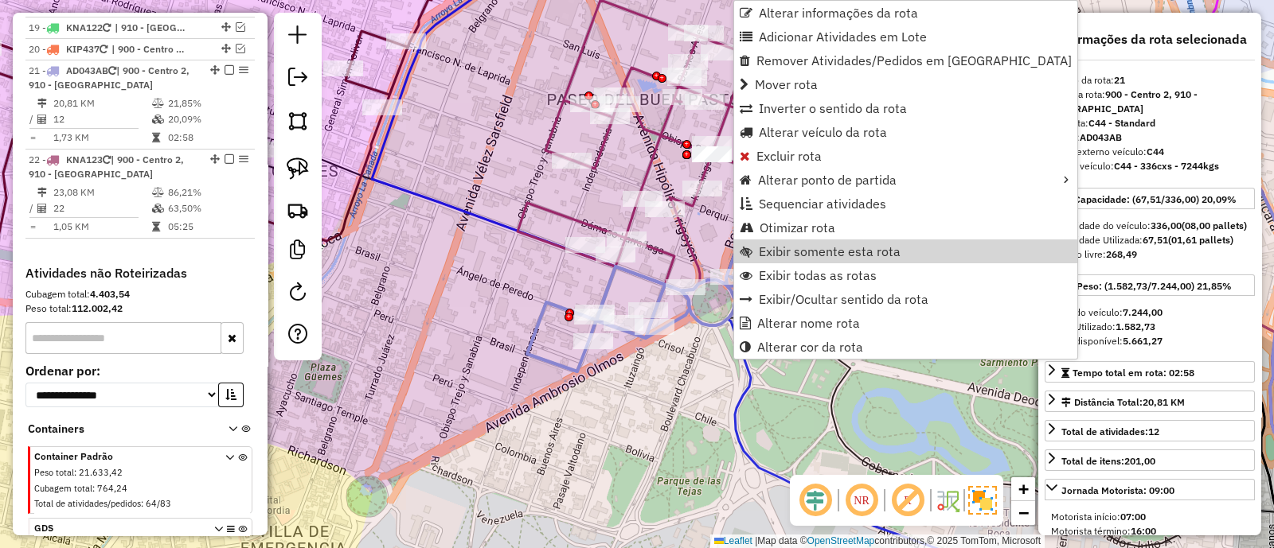
click at [704, 228] on div "Janela de atendimento Grade de atendimento Capacidade Transportadoras Veículos …" at bounding box center [637, 274] width 1274 height 548
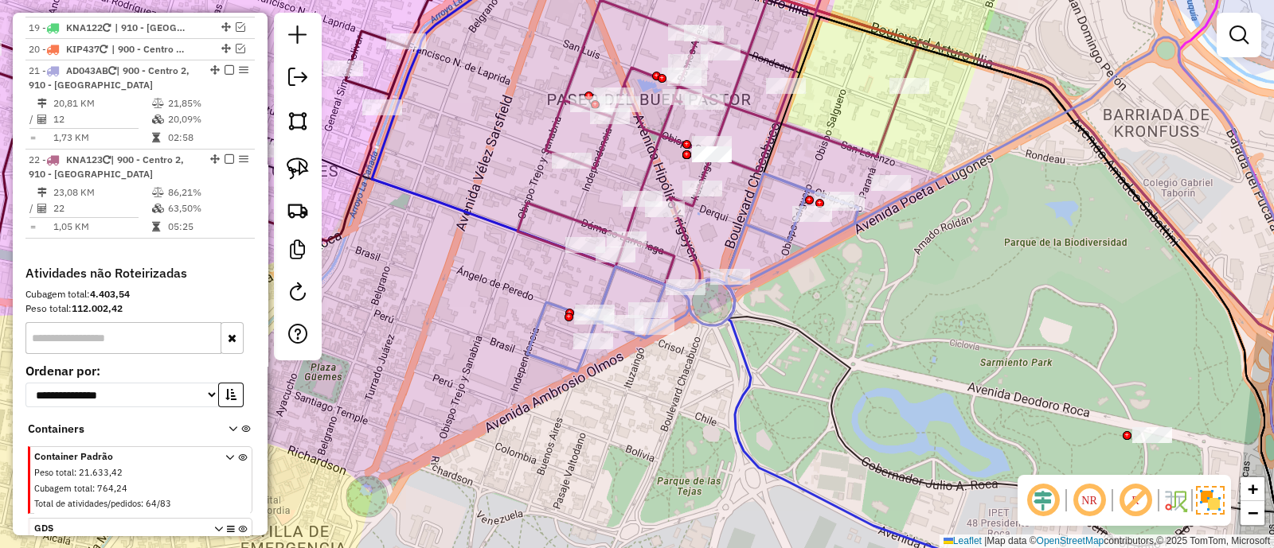
click at [740, 228] on icon at bounding box center [713, 273] width 373 height 198
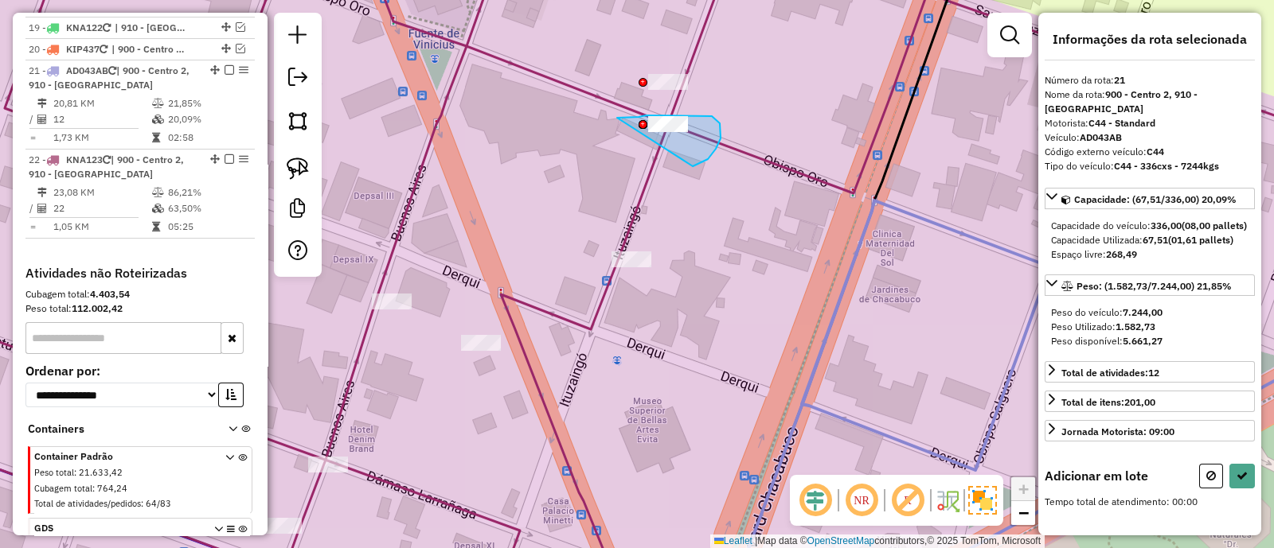
drag, startPoint x: 693, startPoint y: 166, endPoint x: 617, endPoint y: 118, distance: 89.4
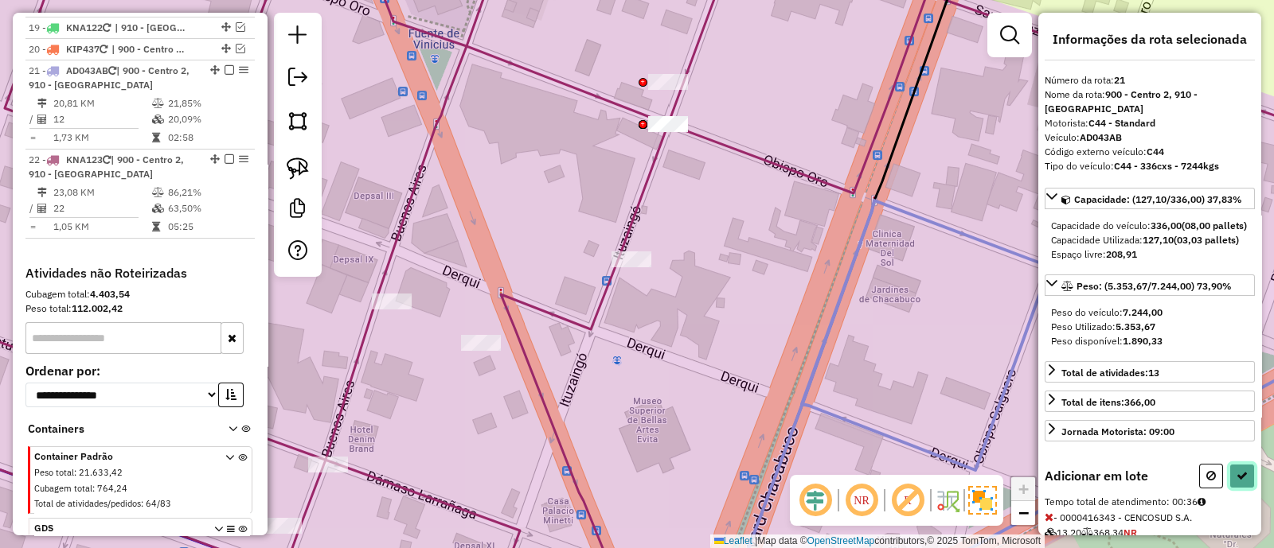
click at [1237, 482] on icon at bounding box center [1241, 475] width 11 height 11
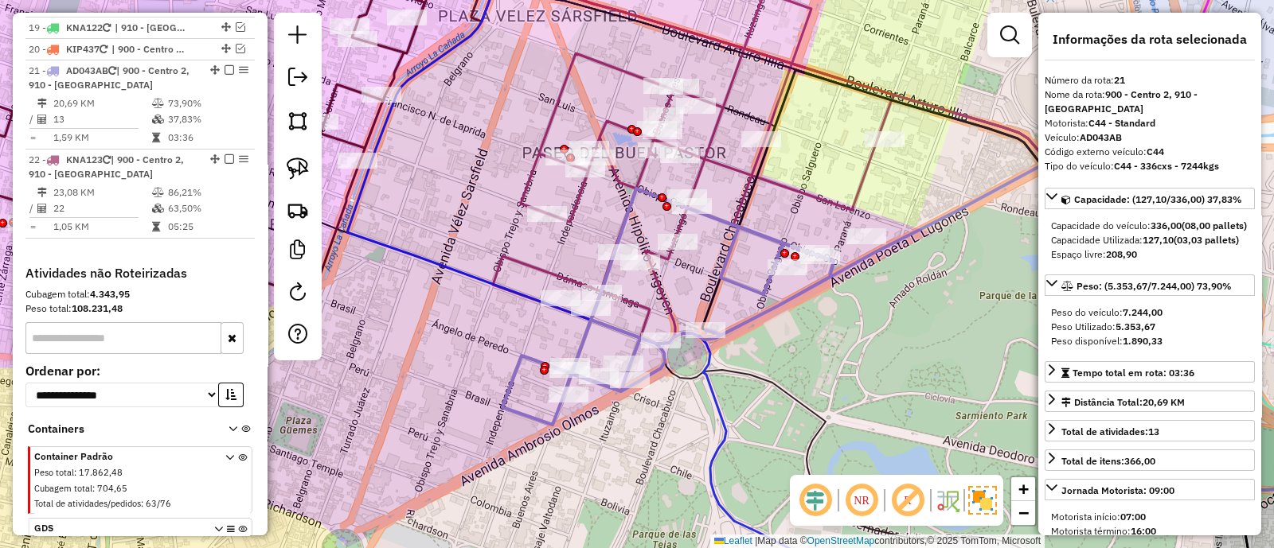
click at [701, 267] on div "Janela de atendimento Grade de atendimento Capacidade Transportadoras Veículos …" at bounding box center [637, 274] width 1274 height 548
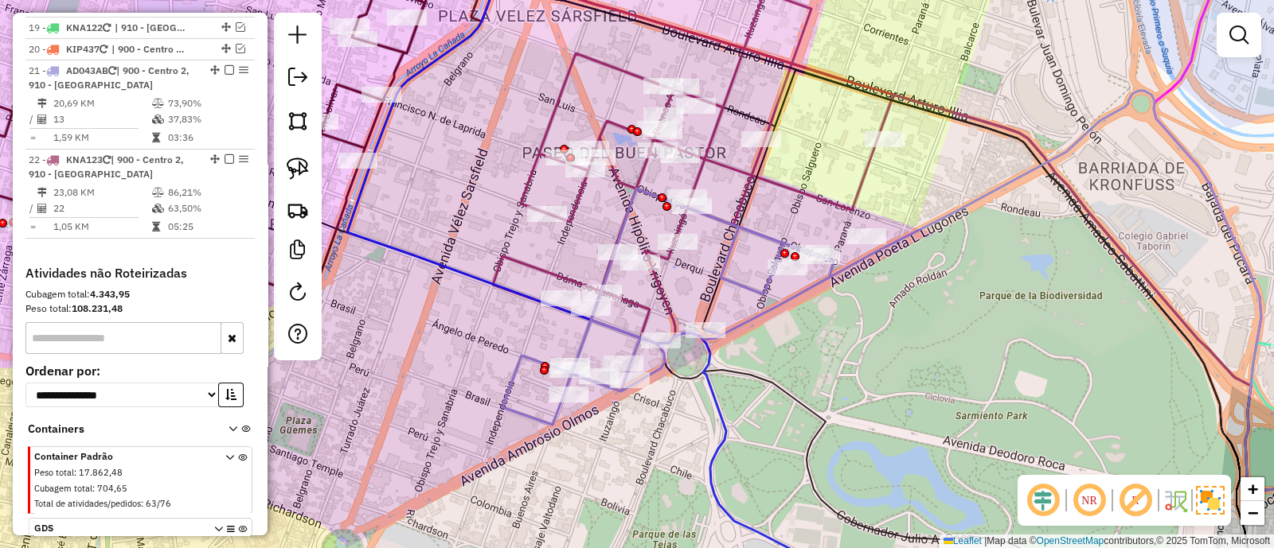
click at [666, 264] on icon at bounding box center [685, 168] width 385 height 352
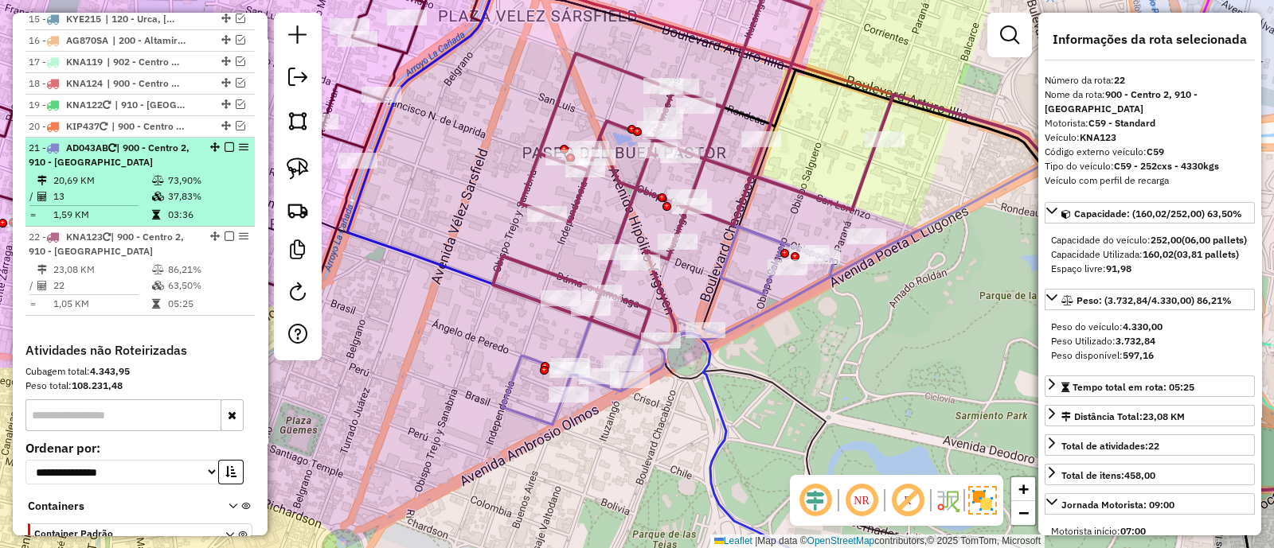
scroll to position [1753, 0]
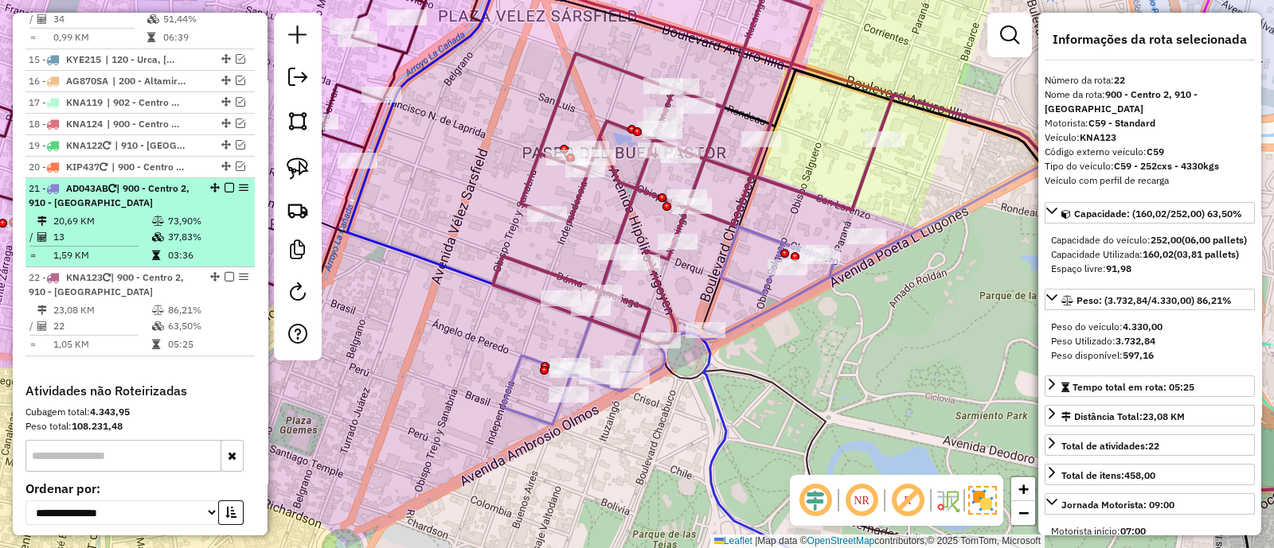
click at [226, 183] on em at bounding box center [229, 188] width 10 height 10
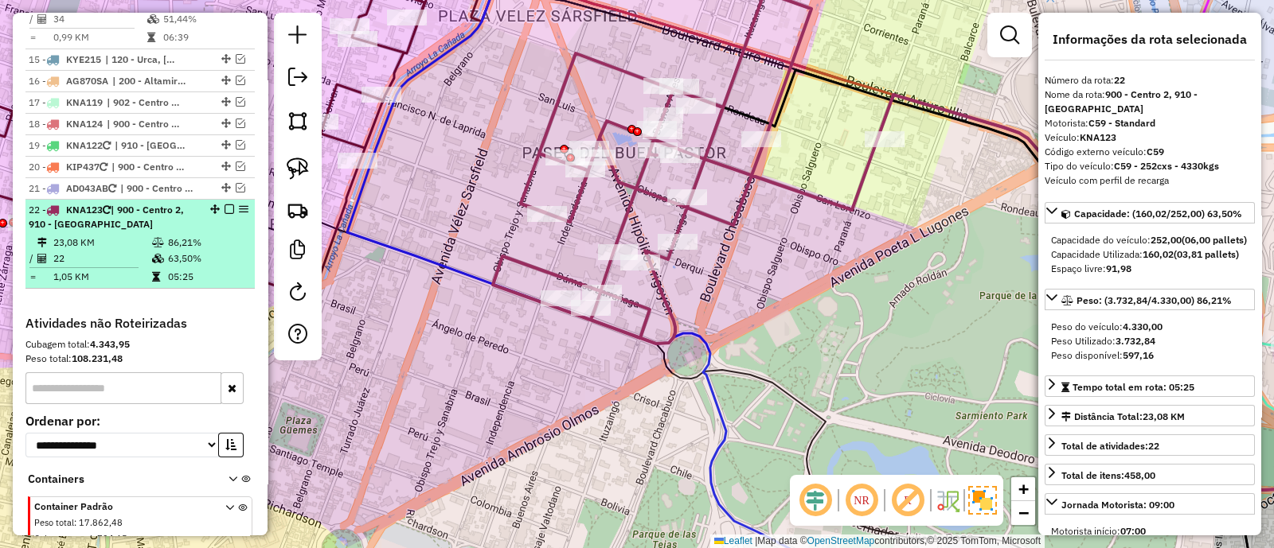
click at [226, 235] on td "86,21%" at bounding box center [207, 243] width 80 height 16
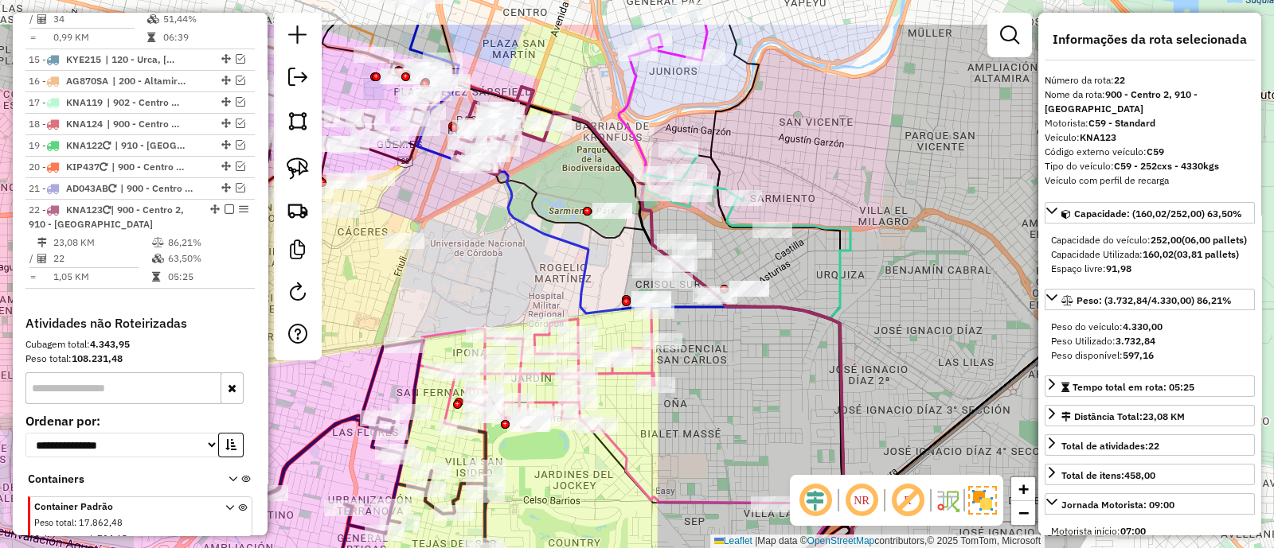
drag, startPoint x: 447, startPoint y: 131, endPoint x: 475, endPoint y: 225, distance: 98.7
click at [475, 225] on div "Janela de atendimento Grade de atendimento Capacidade Transportadoras Veículos …" at bounding box center [637, 274] width 1274 height 548
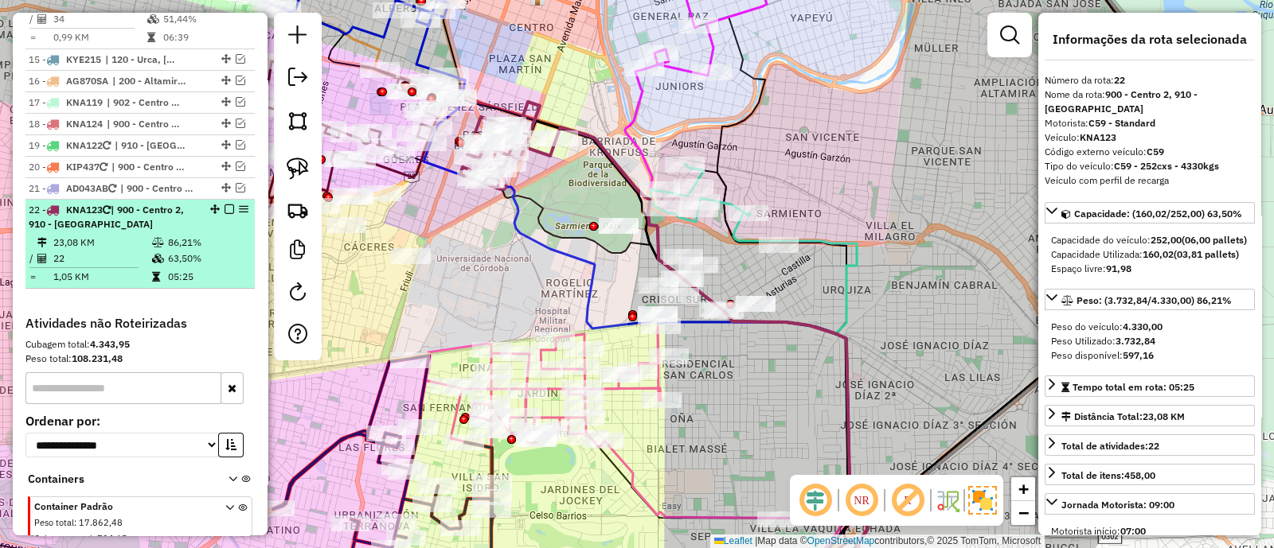
click at [224, 205] on em at bounding box center [229, 210] width 10 height 10
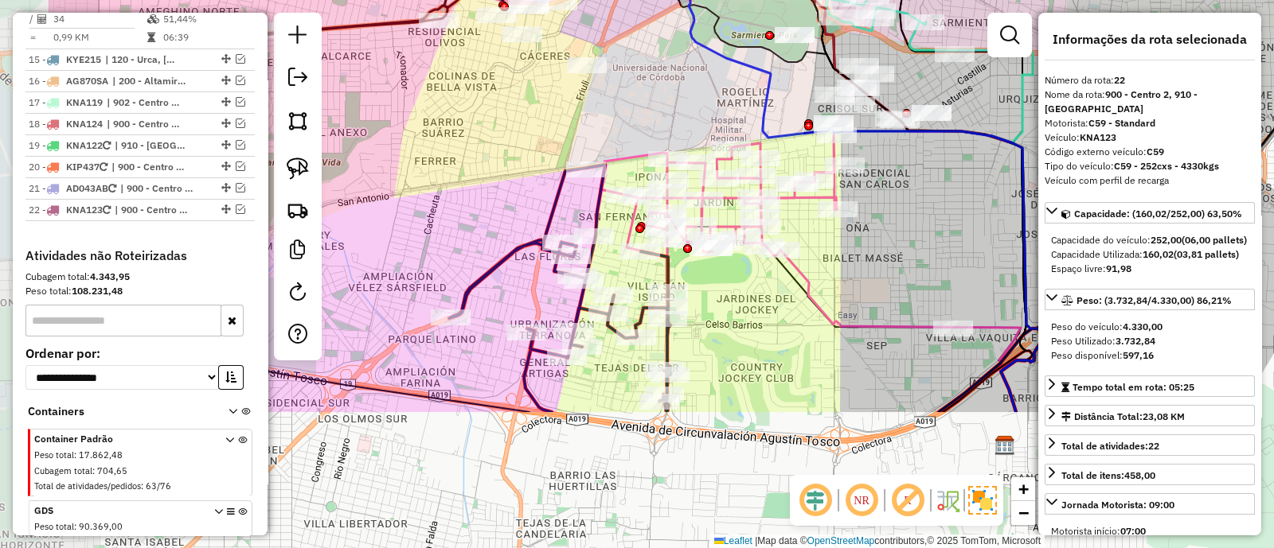
drag, startPoint x: 469, startPoint y: 293, endPoint x: 646, endPoint y: 101, distance: 260.8
click at [646, 101] on div "Janela de atendimento Grade de atendimento Capacidade Transportadoras Veículos …" at bounding box center [637, 274] width 1274 height 548
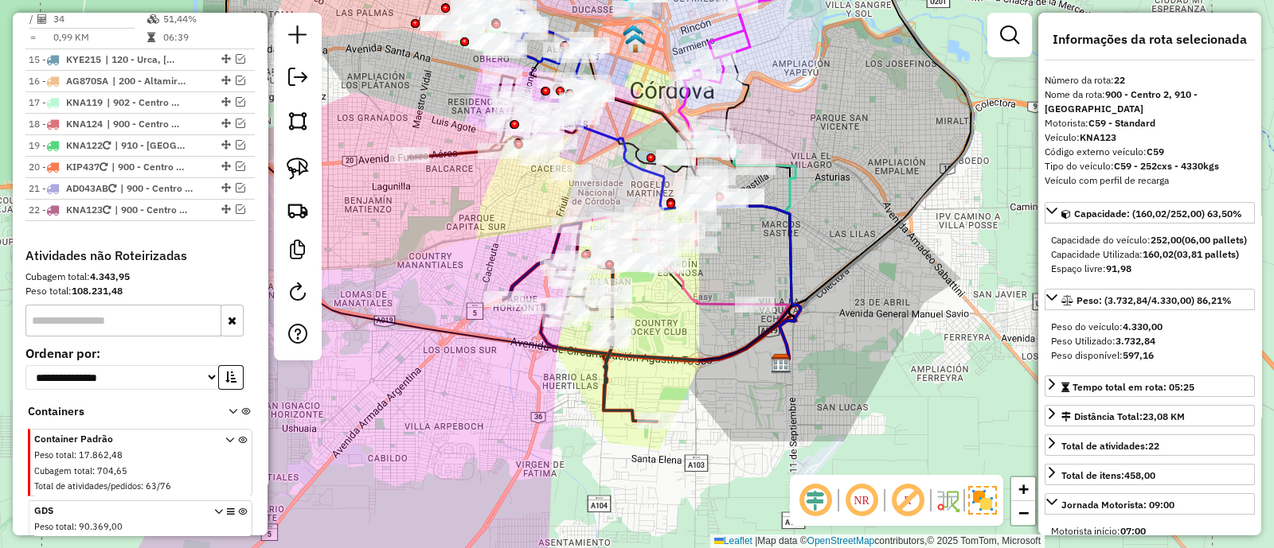
drag, startPoint x: 561, startPoint y: 368, endPoint x: 677, endPoint y: 512, distance: 184.6
click at [677, 512] on div "Janela de atendimento Grade de atendimento Capacidade Transportadoras Veículos …" at bounding box center [637, 274] width 1274 height 548
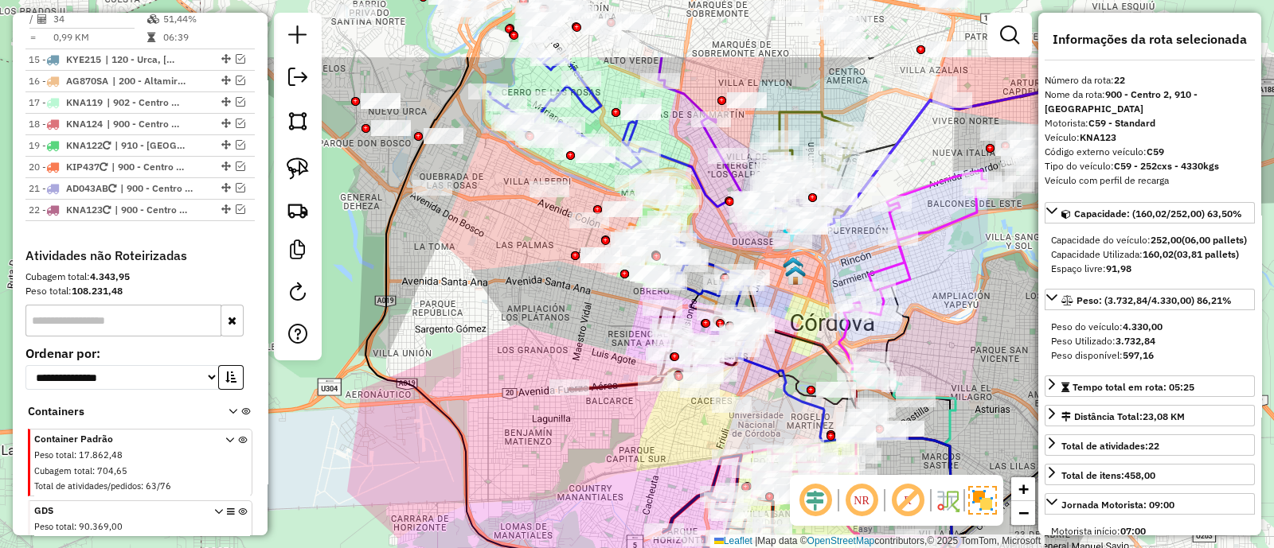
drag, startPoint x: 491, startPoint y: 194, endPoint x: 630, endPoint y: 399, distance: 247.5
click at [623, 388] on div "Janela de atendimento Grade de atendimento Capacidade Transportadoras Veículos …" at bounding box center [637, 274] width 1274 height 548
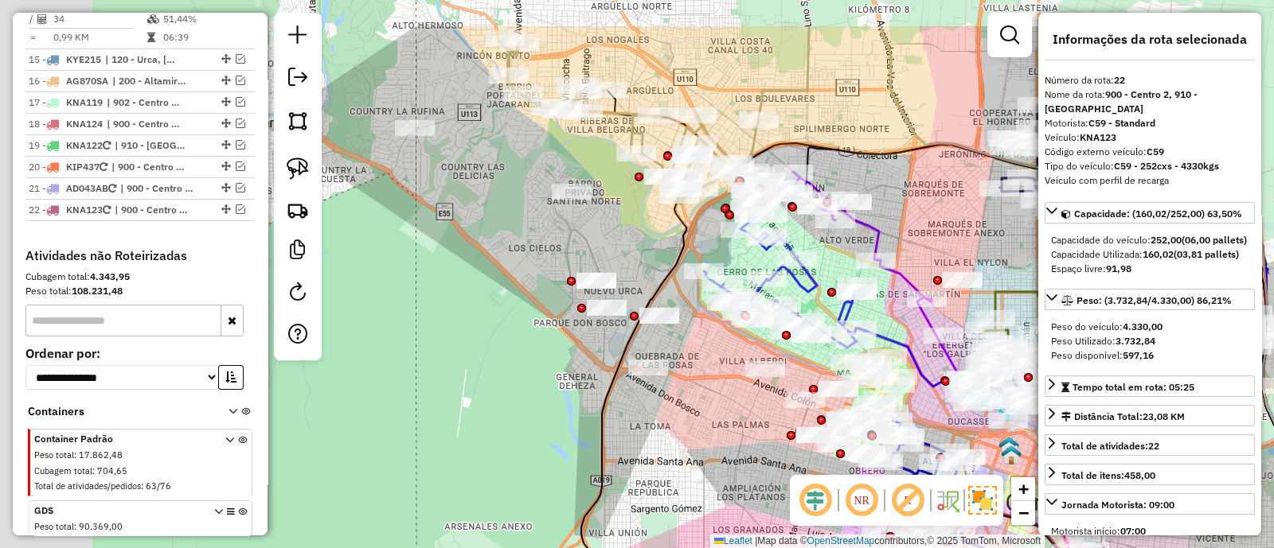
drag, startPoint x: 470, startPoint y: 319, endPoint x: 576, endPoint y: 364, distance: 114.1
click at [577, 395] on div "Janela de atendimento Grade de atendimento Capacidade Transportadoras Veículos …" at bounding box center [637, 274] width 1274 height 548
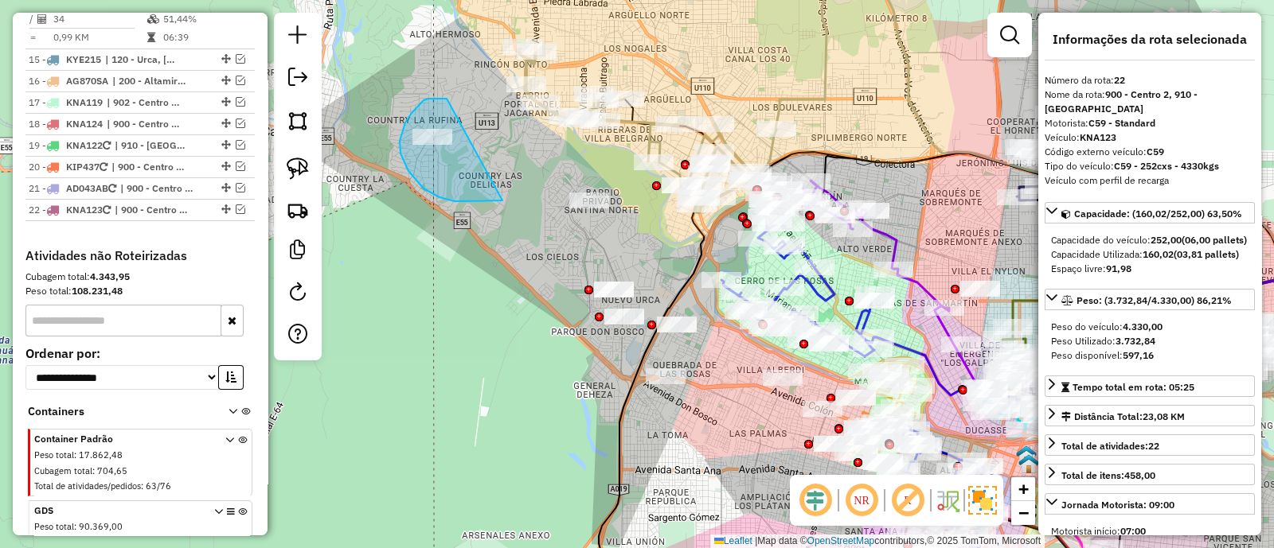
drag, startPoint x: 424, startPoint y: 100, endPoint x: 502, endPoint y: 201, distance: 127.6
click at [502, 201] on div "Janela de atendimento Grade de atendimento Capacidade Transportadoras Veículos …" at bounding box center [637, 274] width 1274 height 548
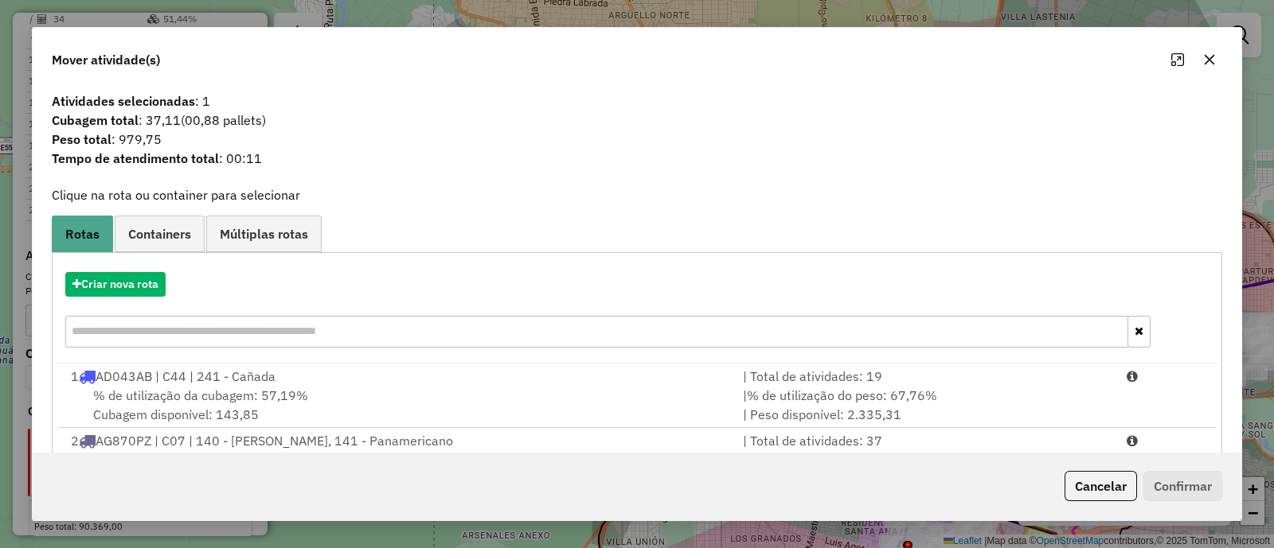
click at [1216, 66] on button "button" at bounding box center [1208, 59] width 25 height 25
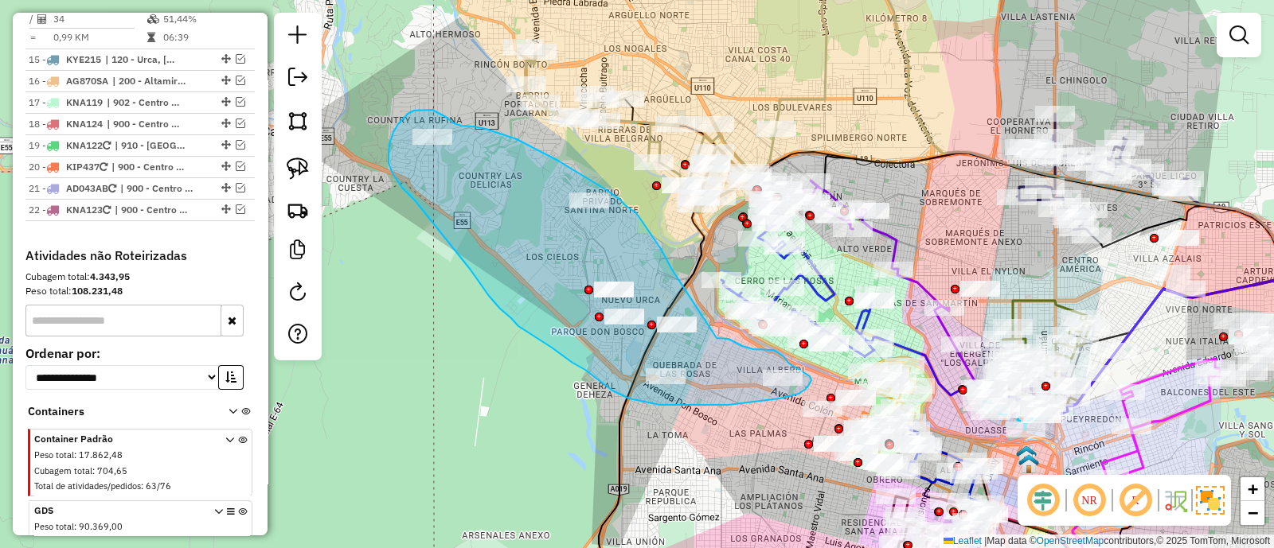
drag, startPoint x: 672, startPoint y: 270, endPoint x: 716, endPoint y: 338, distance: 81.7
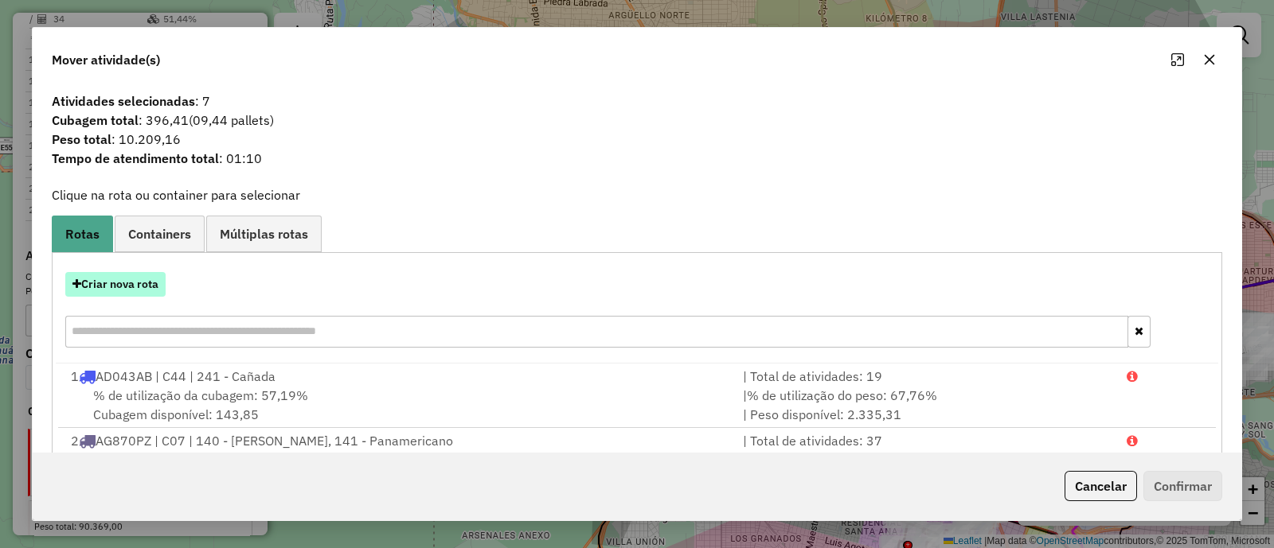
click at [136, 279] on button "Criar nova rota" at bounding box center [115, 284] width 100 height 25
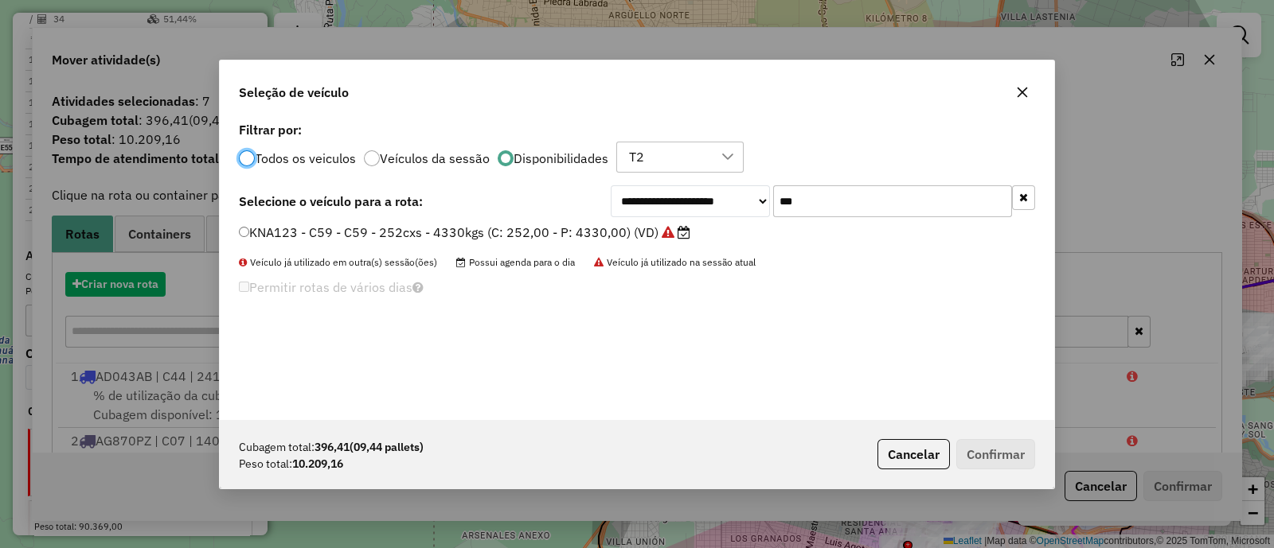
scroll to position [8, 5]
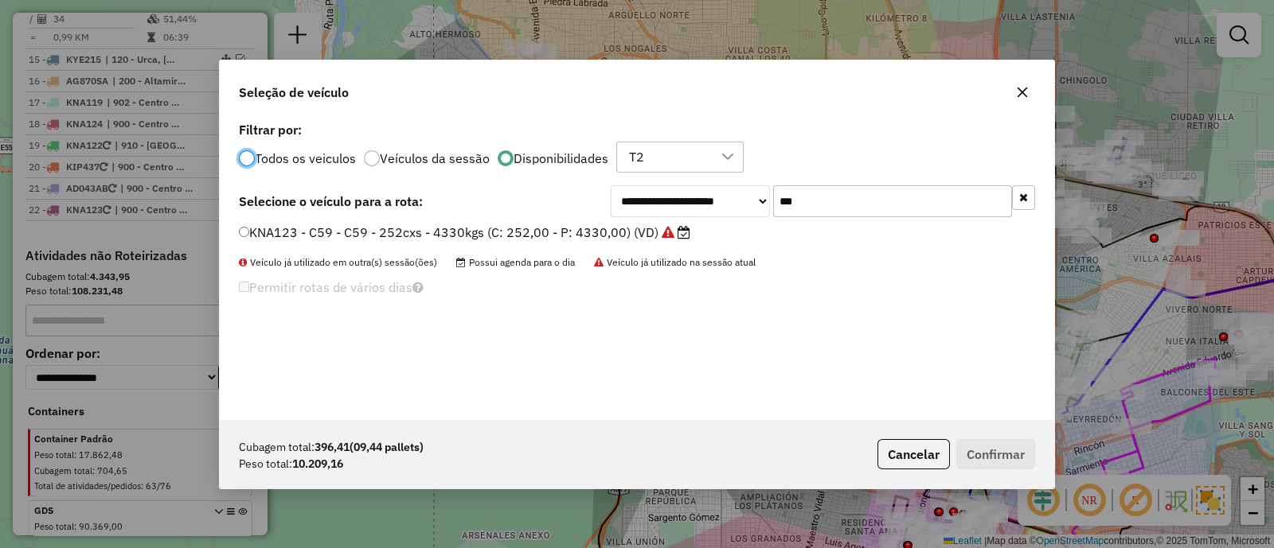
click at [1019, 201] on icon "button" at bounding box center [1023, 197] width 9 height 11
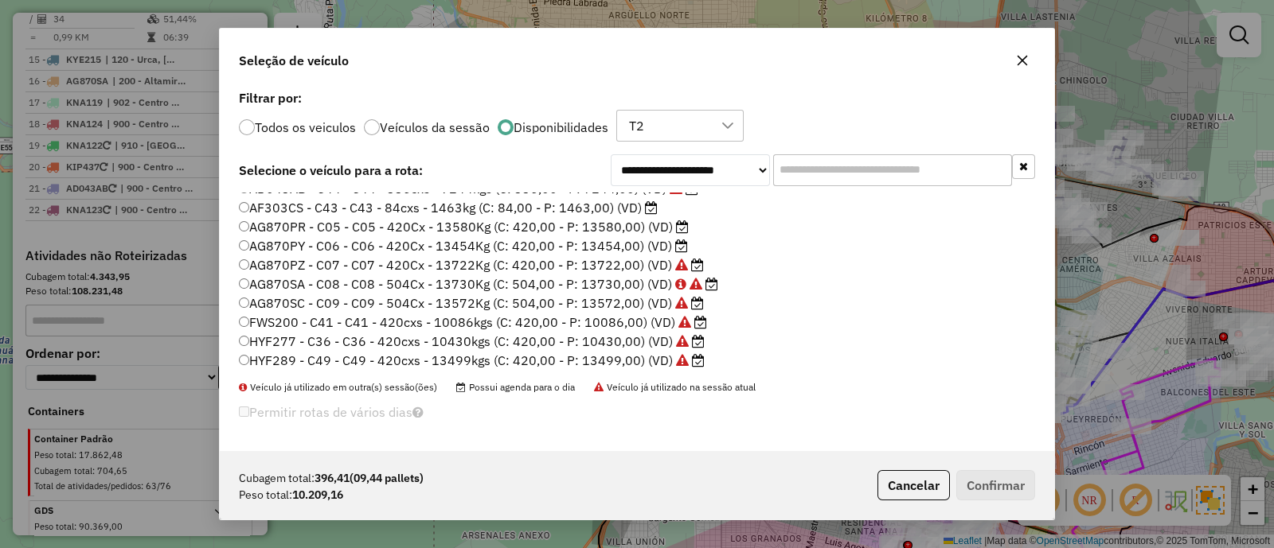
scroll to position [0, 0]
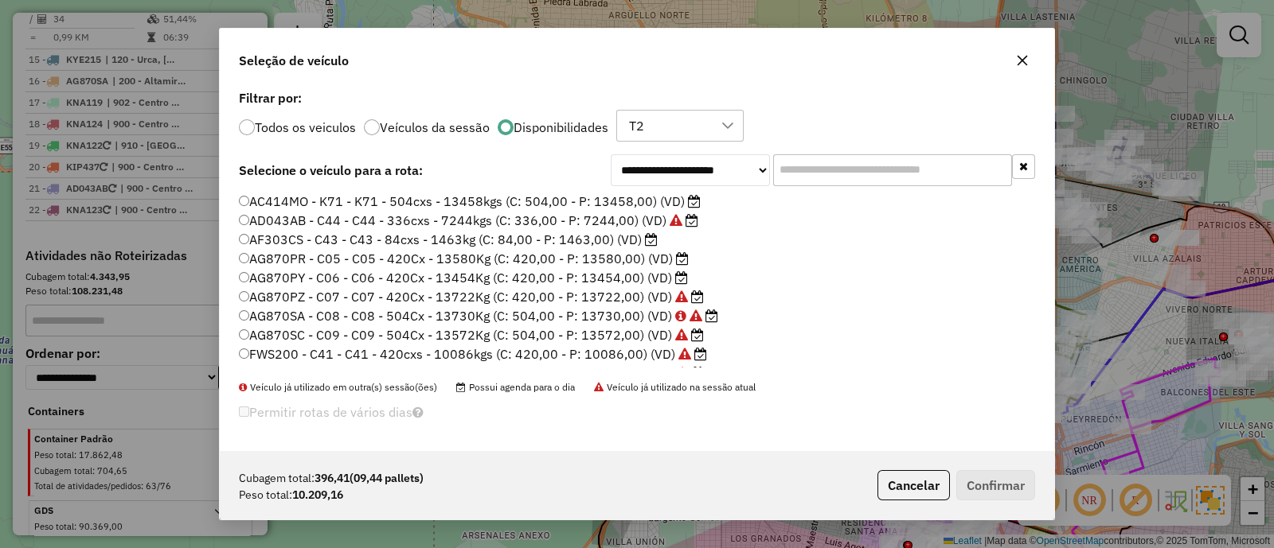
click at [599, 205] on label "AC414MO - K71 - K71 - 504cxs - 13458kgs (C: 504,00 - P: 13458,00) (VD)" at bounding box center [470, 201] width 462 height 19
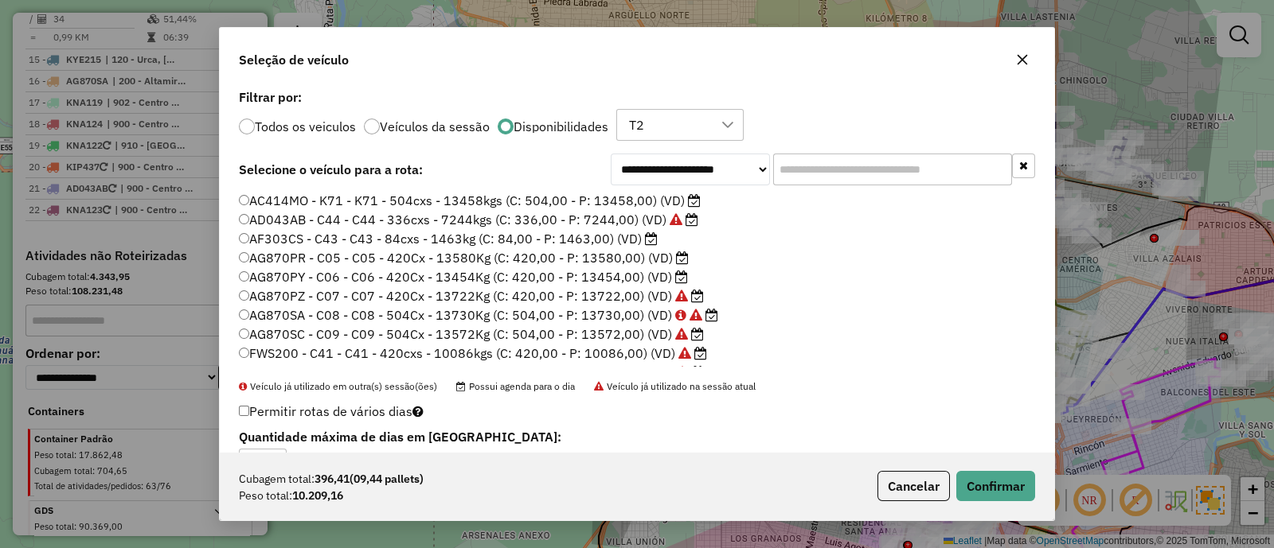
click at [587, 259] on label "AG870PR - C05 - C05 - 420Cx - 13580Kg (C: 420,00 - P: 13580,00) (VD)" at bounding box center [464, 257] width 450 height 19
click at [1007, 485] on button "Confirmar" at bounding box center [995, 486] width 79 height 30
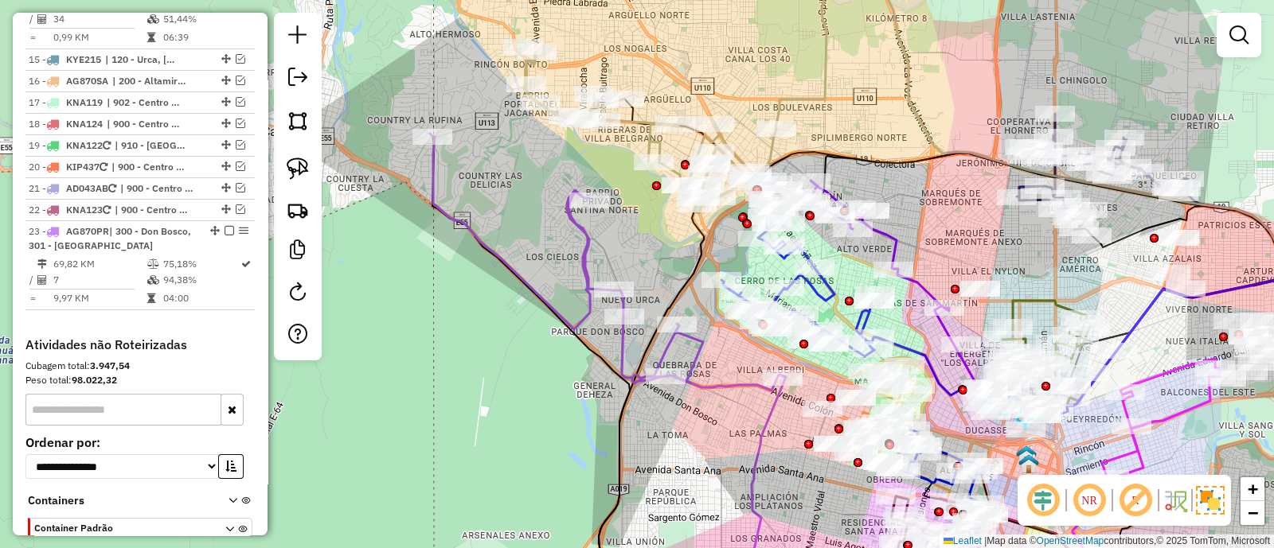
click at [697, 352] on icon at bounding box center [606, 262] width 353 height 257
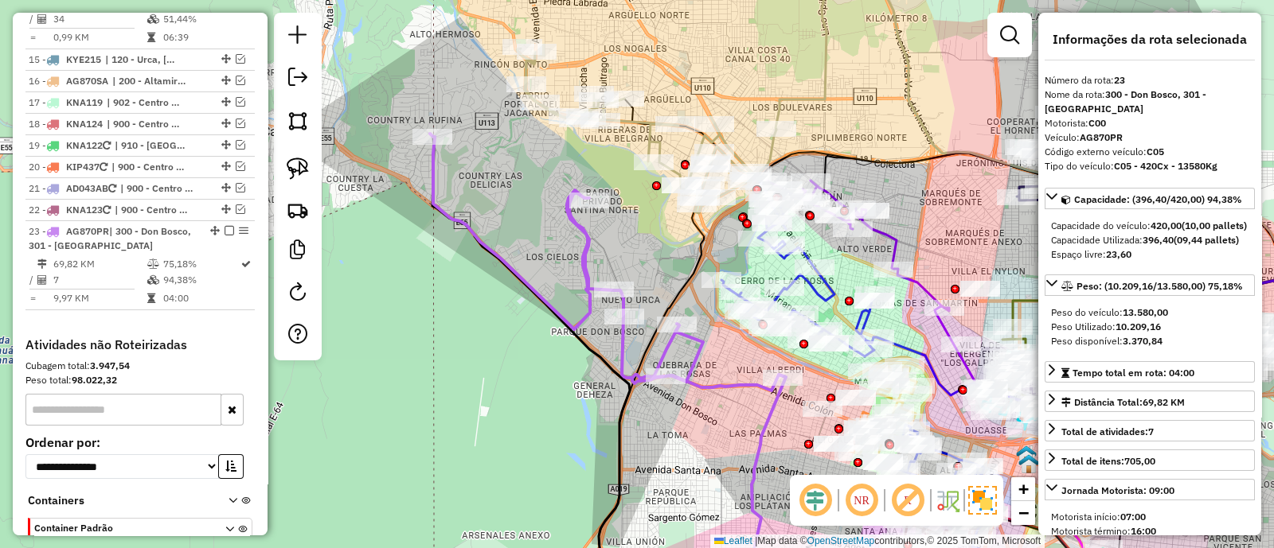
scroll to position [1907, 0]
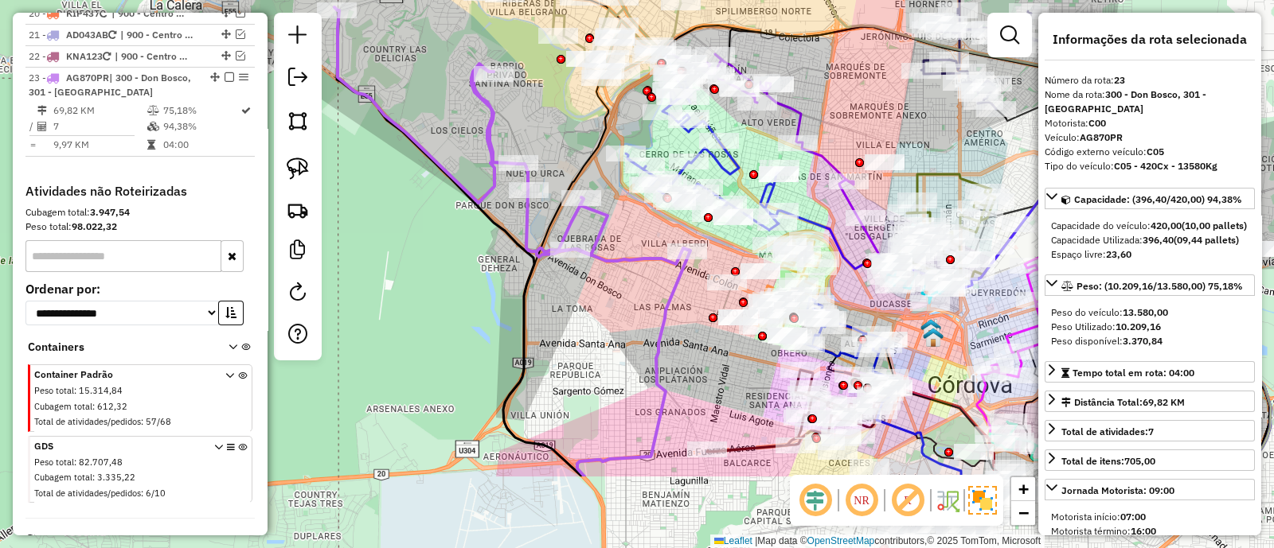
drag, startPoint x: 673, startPoint y: 352, endPoint x: 615, endPoint y: 284, distance: 89.2
click at [615, 284] on div "Janela de atendimento Grade de atendimento Capacidade Transportadoras Veículos …" at bounding box center [637, 274] width 1274 height 548
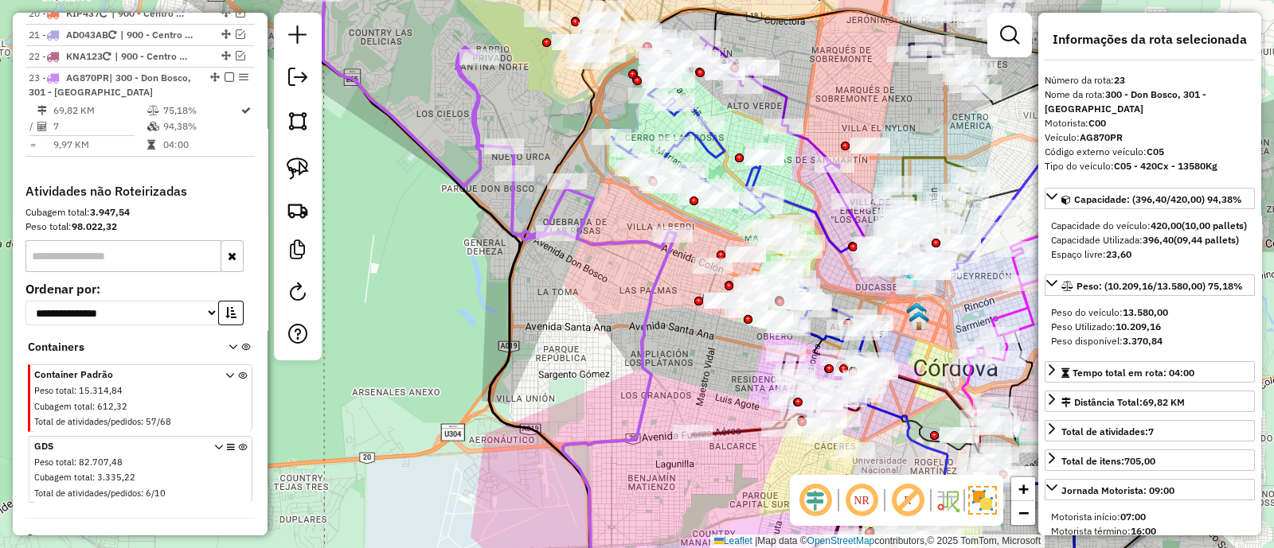
click at [673, 248] on icon at bounding box center [823, 418] width 521 height 370
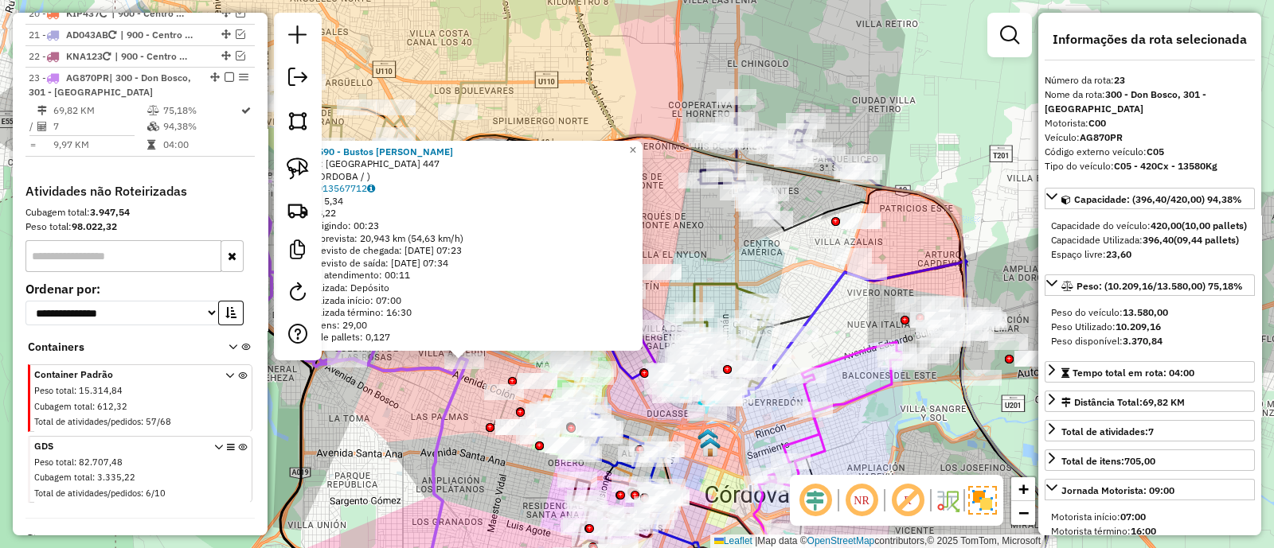
drag, startPoint x: 401, startPoint y: 452, endPoint x: 523, endPoint y: 435, distance: 123.0
click at [523, 435] on div "0000411590 - Bustos Julieta Carolina Endereço: SAGRADA FLIA 447 Bairro: (CORDOB…" at bounding box center [637, 274] width 1274 height 548
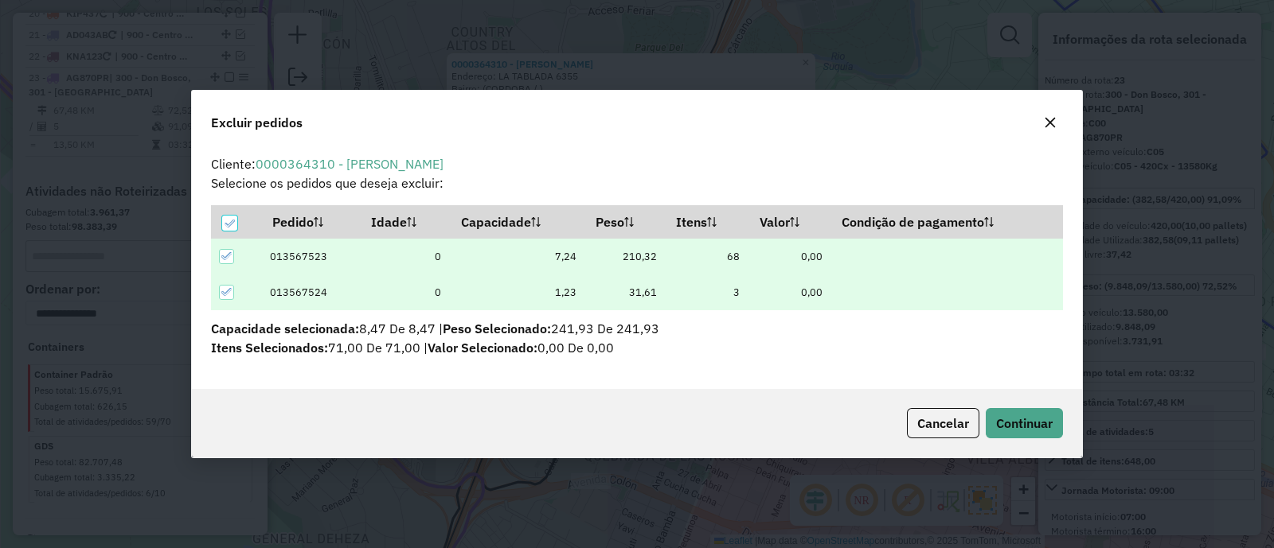
scroll to position [0, 0]
click at [1042, 424] on span "Continuar" at bounding box center [1024, 424] width 57 height 16
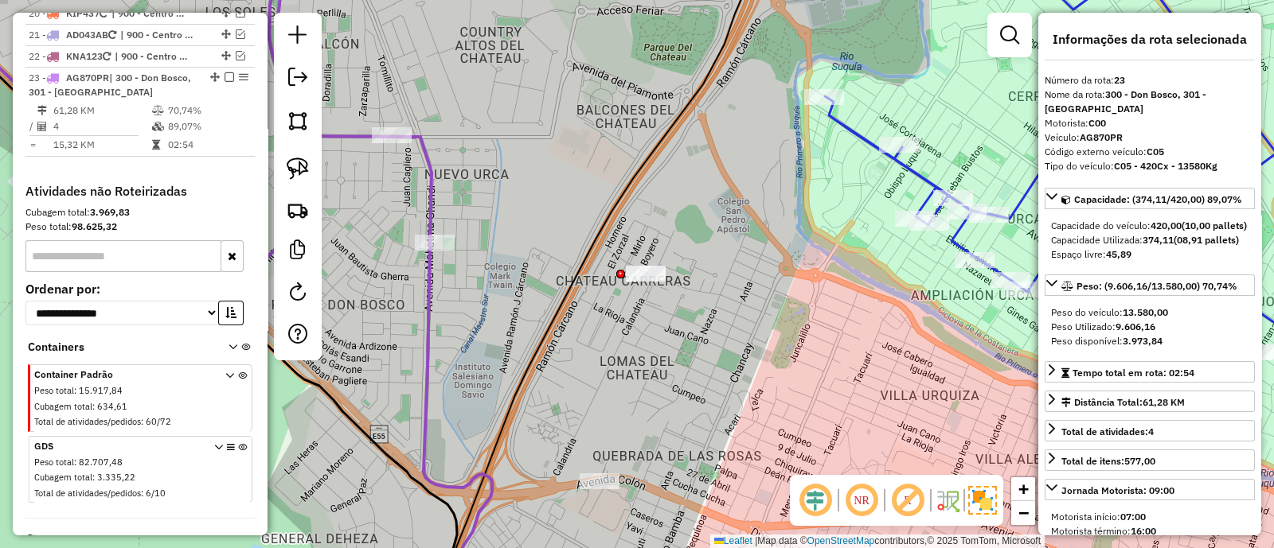
drag, startPoint x: 500, startPoint y: 193, endPoint x: 808, endPoint y: 221, distance: 309.3
click at [810, 220] on div "Janela de atendimento Grade de atendimento Capacidade Transportadoras Veículos …" at bounding box center [637, 274] width 1274 height 548
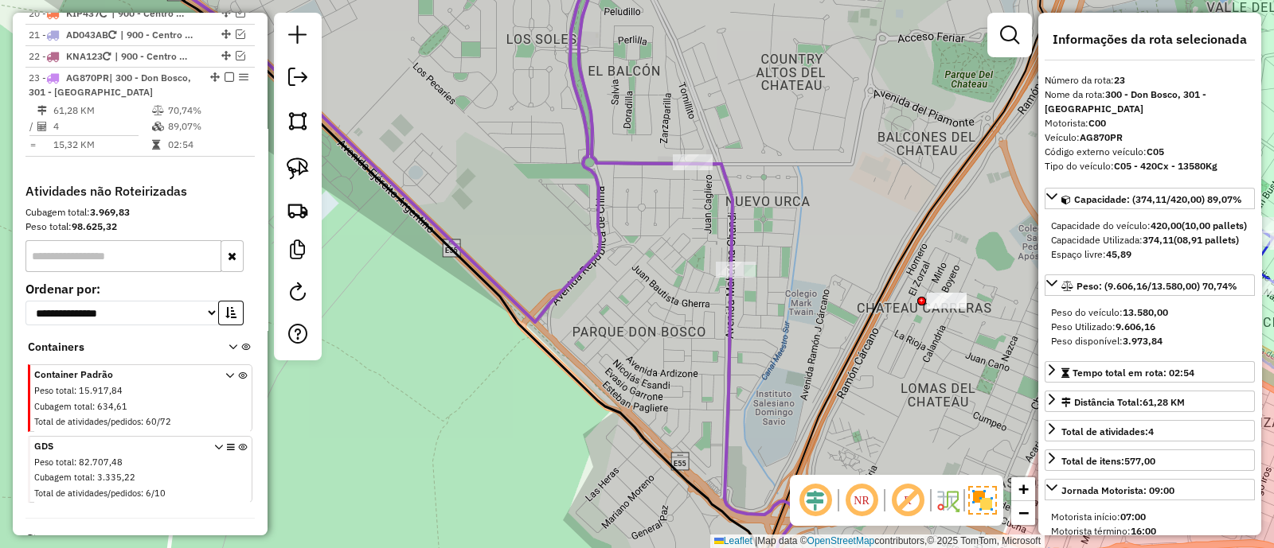
click at [728, 213] on icon at bounding box center [436, 133] width 591 height 377
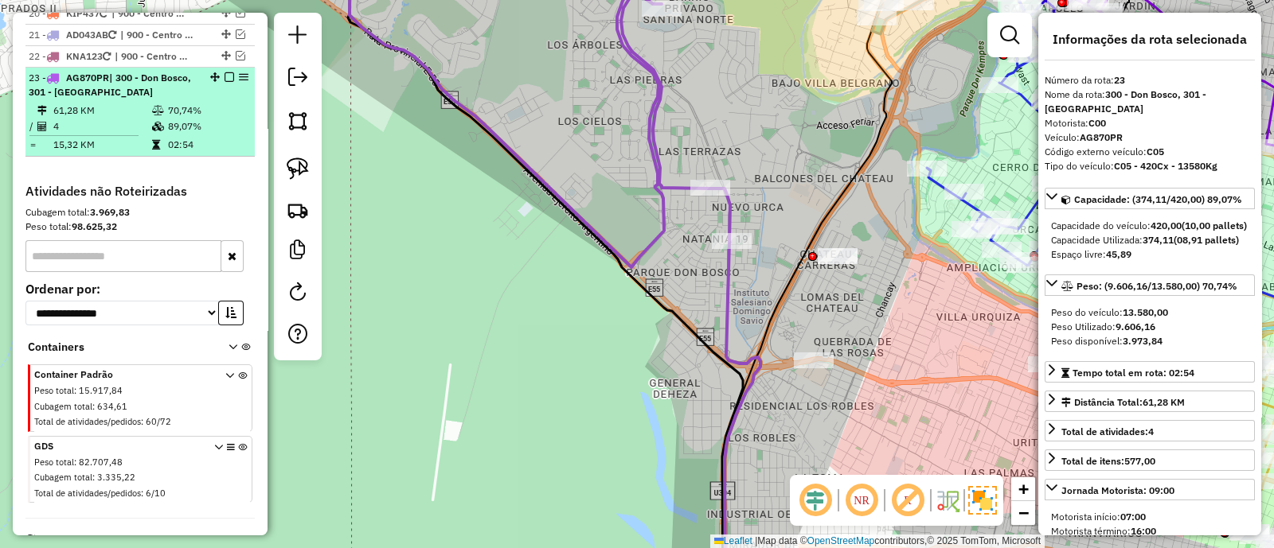
click at [225, 72] on em at bounding box center [229, 77] width 10 height 10
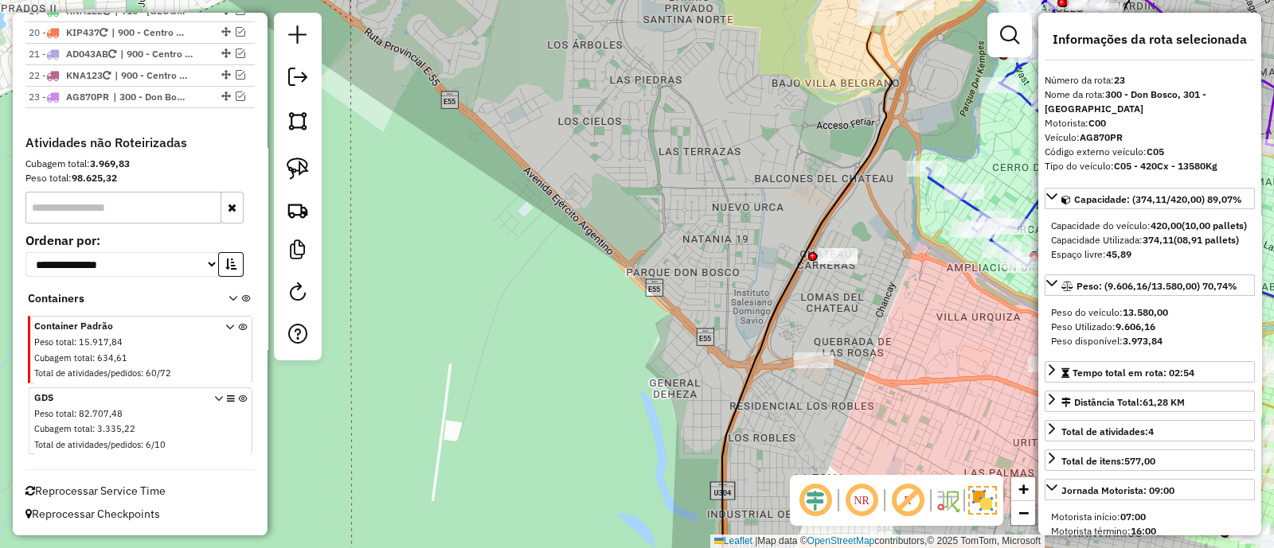
scroll to position [1839, 0]
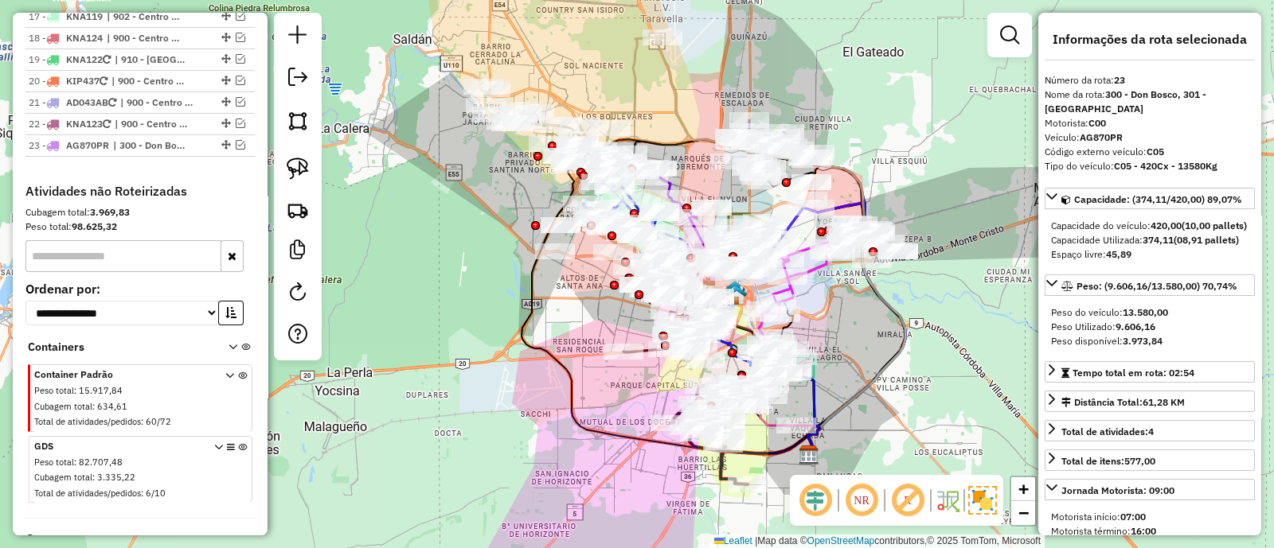
drag, startPoint x: 647, startPoint y: 339, endPoint x: 633, endPoint y: 340, distance: 14.4
click at [633, 340] on div "Janela de atendimento Grade de atendimento Capacidade Transportadoras Veículos …" at bounding box center [637, 274] width 1274 height 548
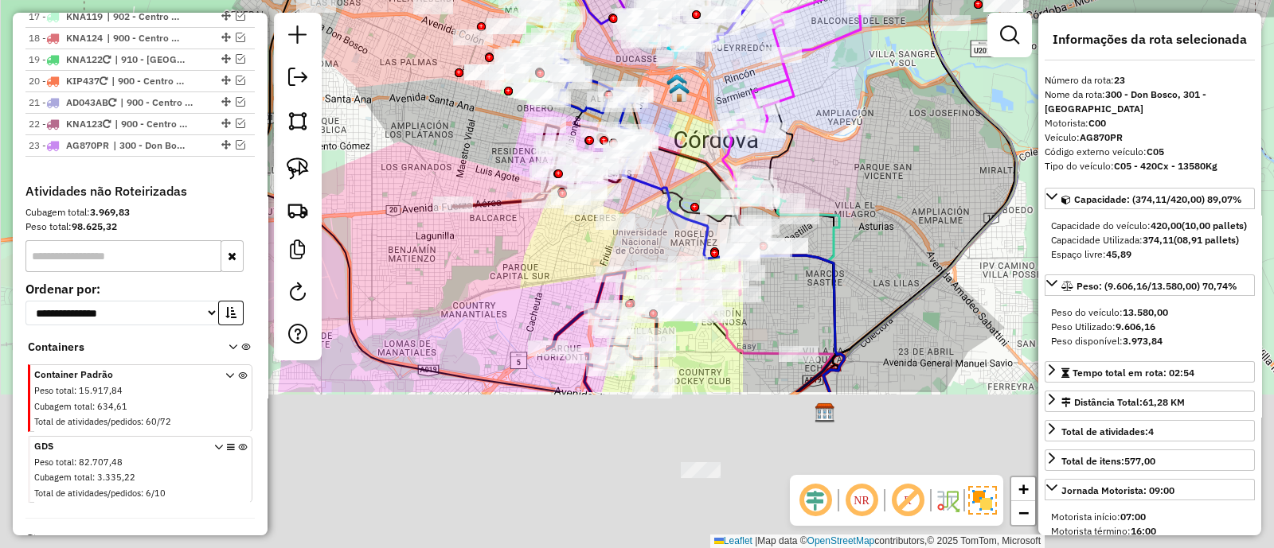
drag, startPoint x: 838, startPoint y: 373, endPoint x: 831, endPoint y: 150, distance: 223.8
click at [831, 150] on div "Janela de atendimento Grade de atendimento Capacidade Transportadoras Veículos …" at bounding box center [637, 274] width 1274 height 548
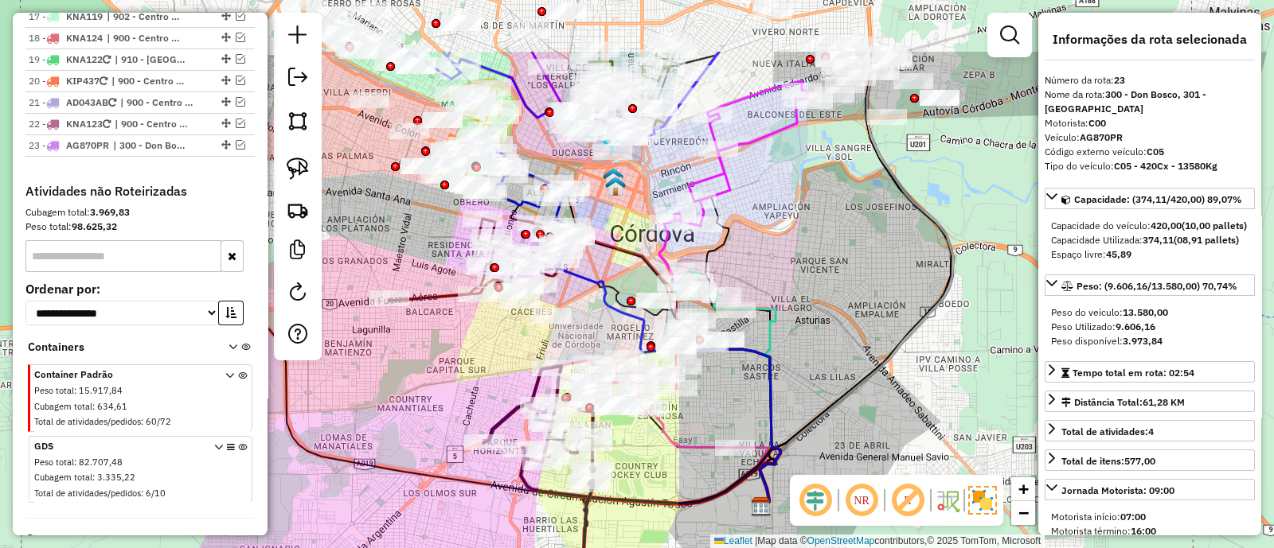
drag, startPoint x: 723, startPoint y: 396, endPoint x: 582, endPoint y: 566, distance: 221.1
click at [582, 548] on html "Aguarde... Pop-up bloqueado! Seu navegador bloqueou automáticamente a abertura …" at bounding box center [637, 274] width 1274 height 548
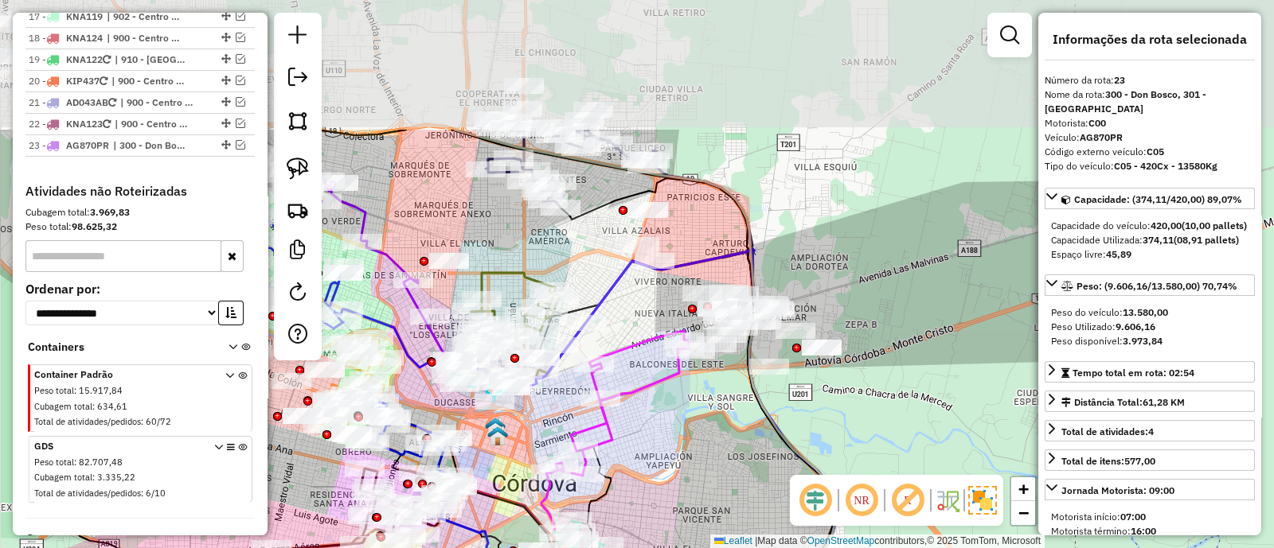
drag, startPoint x: 789, startPoint y: 266, endPoint x: 744, endPoint y: 454, distance: 193.1
click at [745, 454] on div "Janela de atendimento Grade de atendimento Capacidade Transportadoras Veículos …" at bounding box center [637, 274] width 1274 height 548
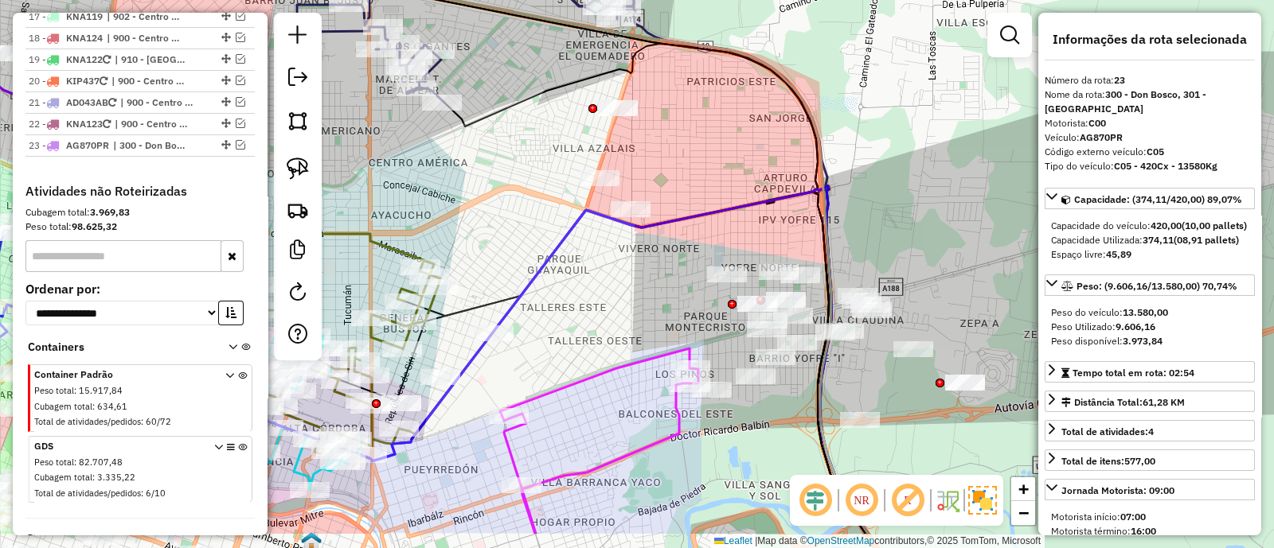
drag, startPoint x: 724, startPoint y: 313, endPoint x: 801, endPoint y: 211, distance: 127.8
click at [781, 217] on div "Janela de atendimento Grade de atendimento Capacidade Transportadoras Veículos …" at bounding box center [637, 274] width 1274 height 548
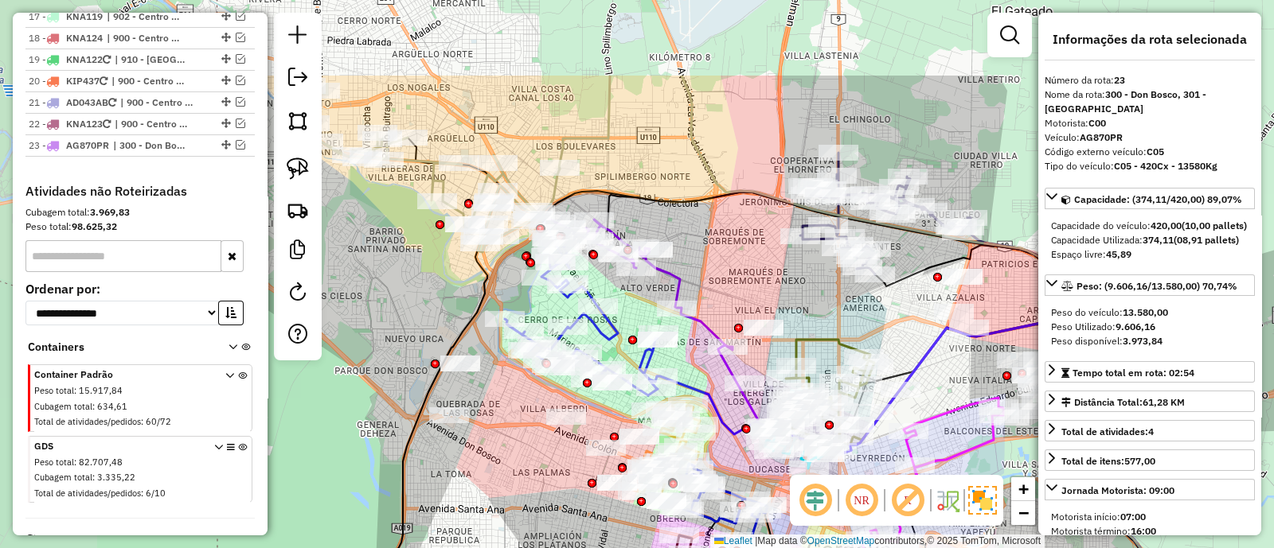
drag, startPoint x: 517, startPoint y: 183, endPoint x: 841, endPoint y: 310, distance: 347.4
click at [849, 313] on div "Janela de atendimento Grade de atendimento Capacidade Transportadoras Veículos …" at bounding box center [637, 274] width 1274 height 548
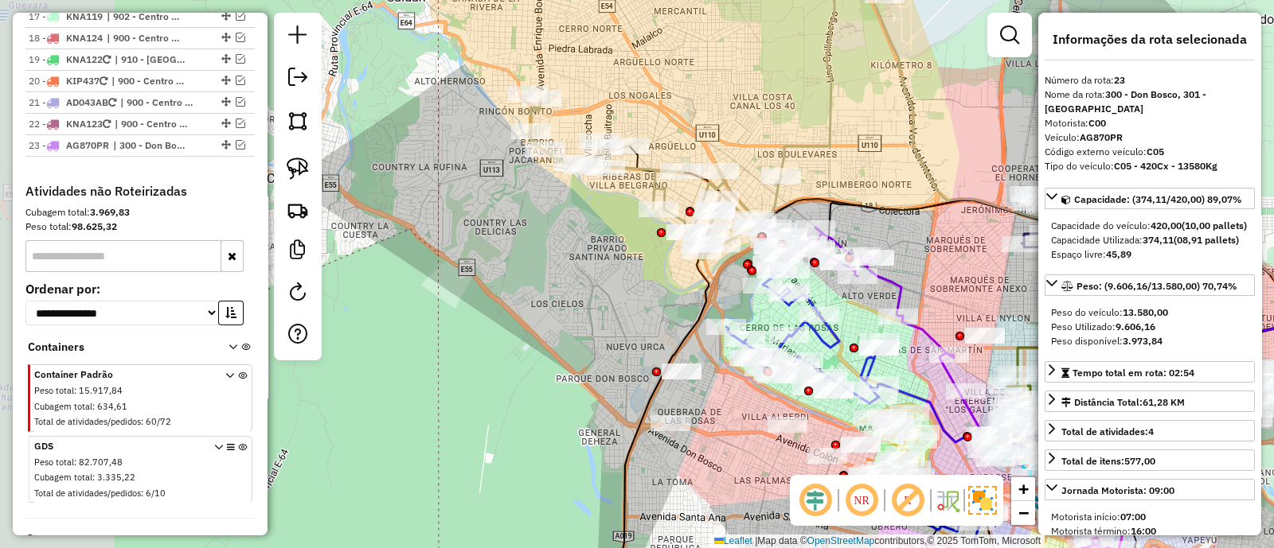
drag, startPoint x: 697, startPoint y: 217, endPoint x: 897, endPoint y: 234, distance: 201.3
click at [897, 234] on div "Janela de atendimento Grade de atendimento Capacidade Transportadoras Veículos …" at bounding box center [637, 274] width 1274 height 548
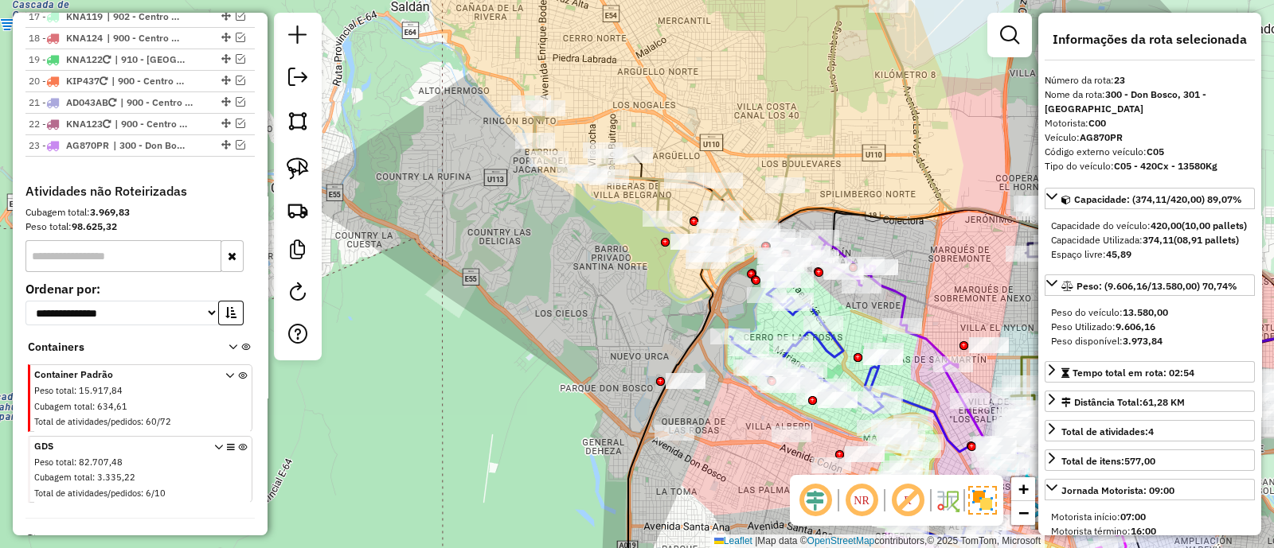
drag, startPoint x: 687, startPoint y: 290, endPoint x: 660, endPoint y: 368, distance: 82.6
click at [660, 368] on div "Rota 9 - Placa KIP437 0000441647 - Taborda Eduardo Raul Rota 9 - Placa KIP437 0…" at bounding box center [637, 274] width 1274 height 548
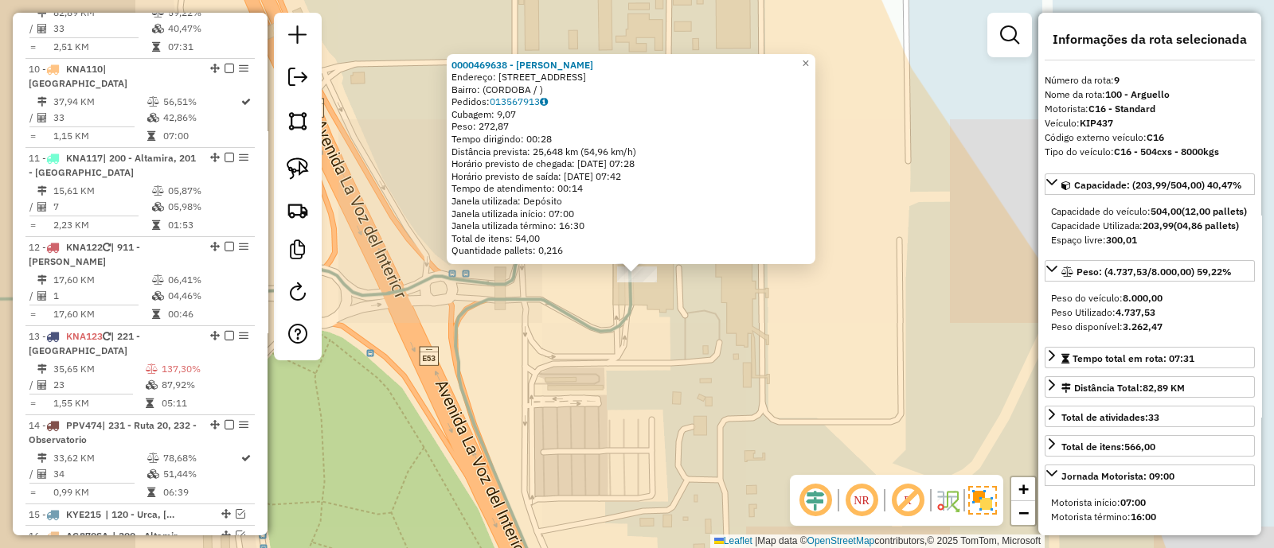
scroll to position [1237, 0]
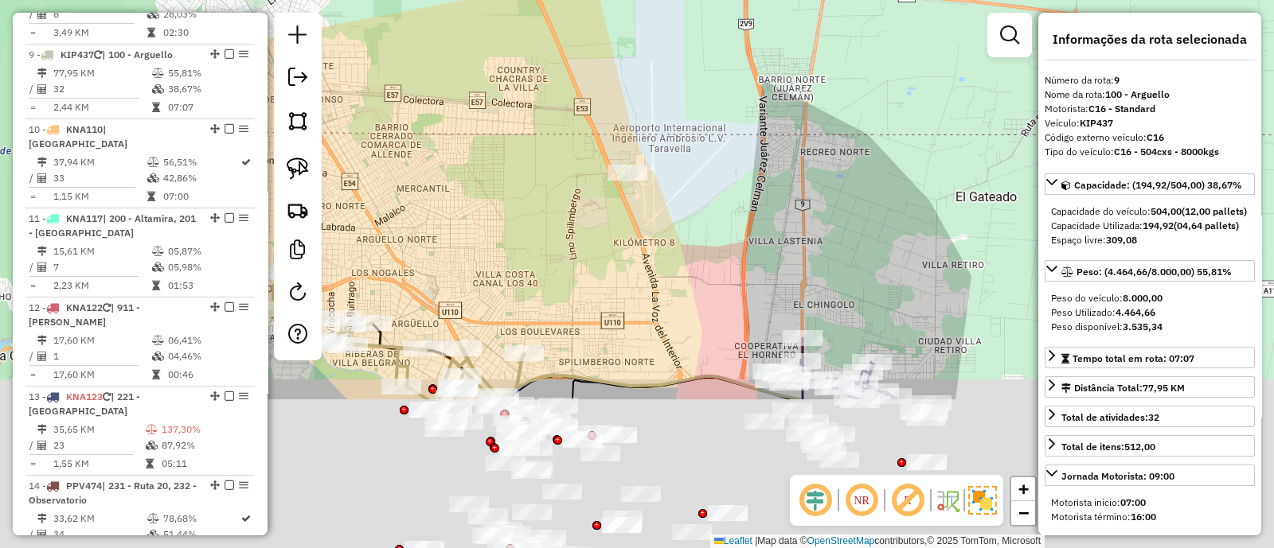
drag, startPoint x: 698, startPoint y: 422, endPoint x: 576, endPoint y: 147, distance: 300.4
click at [576, 147] on div "Janela de atendimento Grade de atendimento Capacidade Transportadoras Veículos …" at bounding box center [637, 274] width 1274 height 548
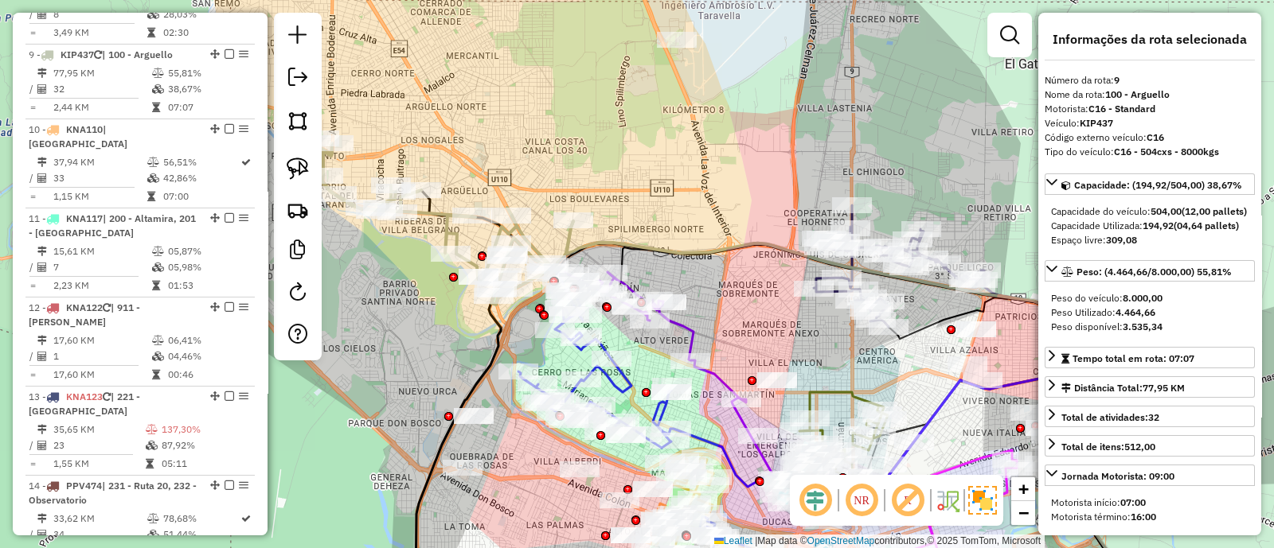
drag, startPoint x: 543, startPoint y: 193, endPoint x: 693, endPoint y: 208, distance: 150.3
click at [699, 165] on div "Janela de atendimento Grade de atendimento Capacidade Transportadoras Veículos …" at bounding box center [637, 274] width 1274 height 548
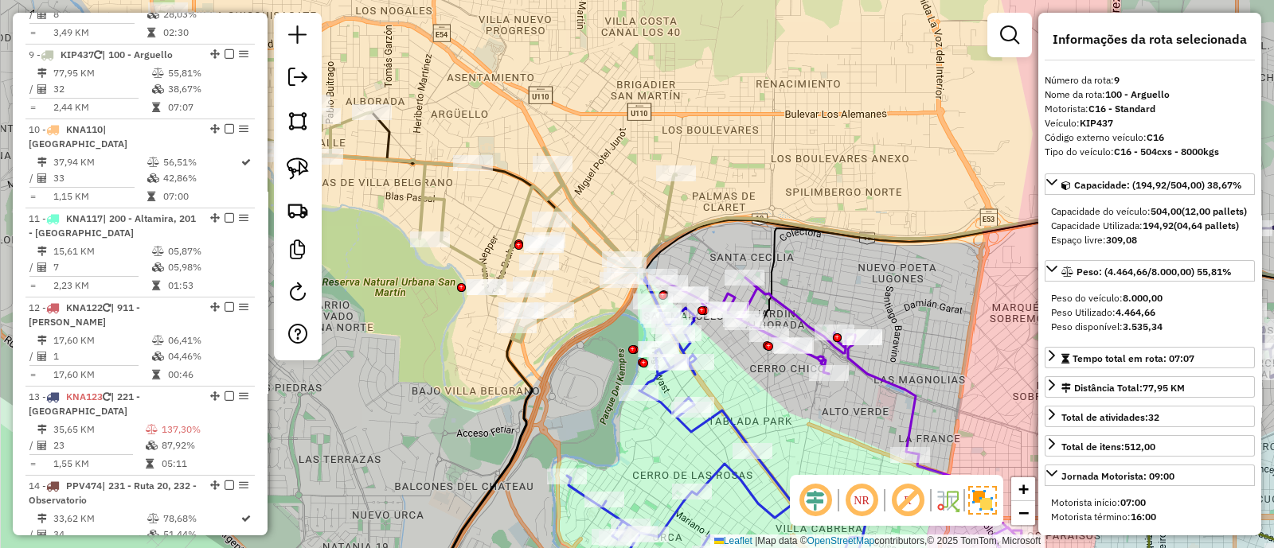
click at [590, 225] on icon at bounding box center [417, 177] width 518 height 330
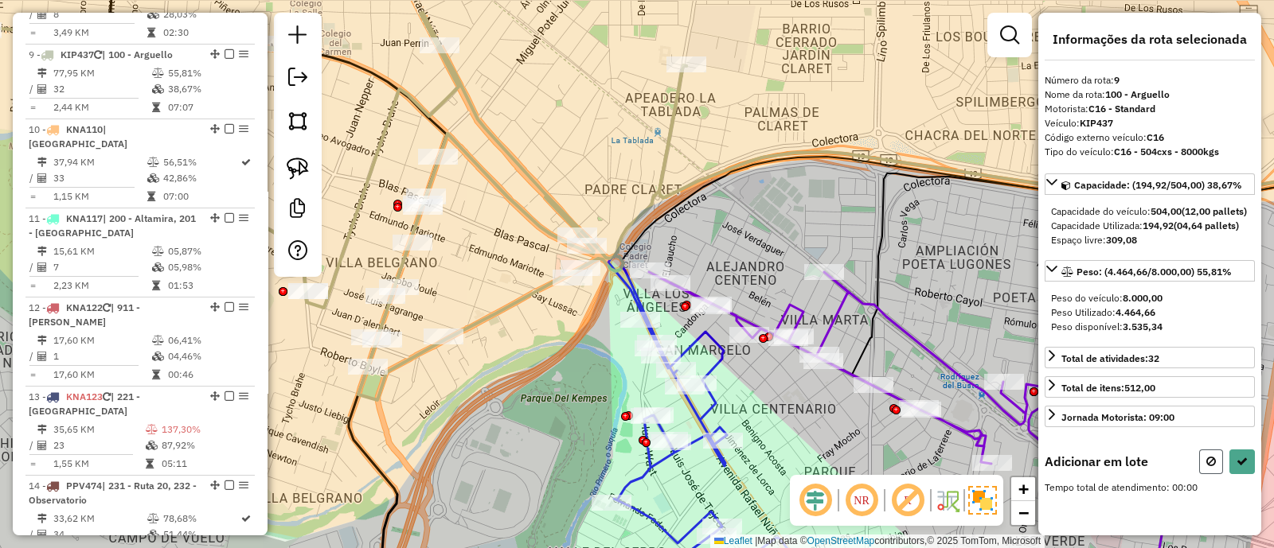
click at [1214, 467] on icon at bounding box center [1211, 461] width 10 height 11
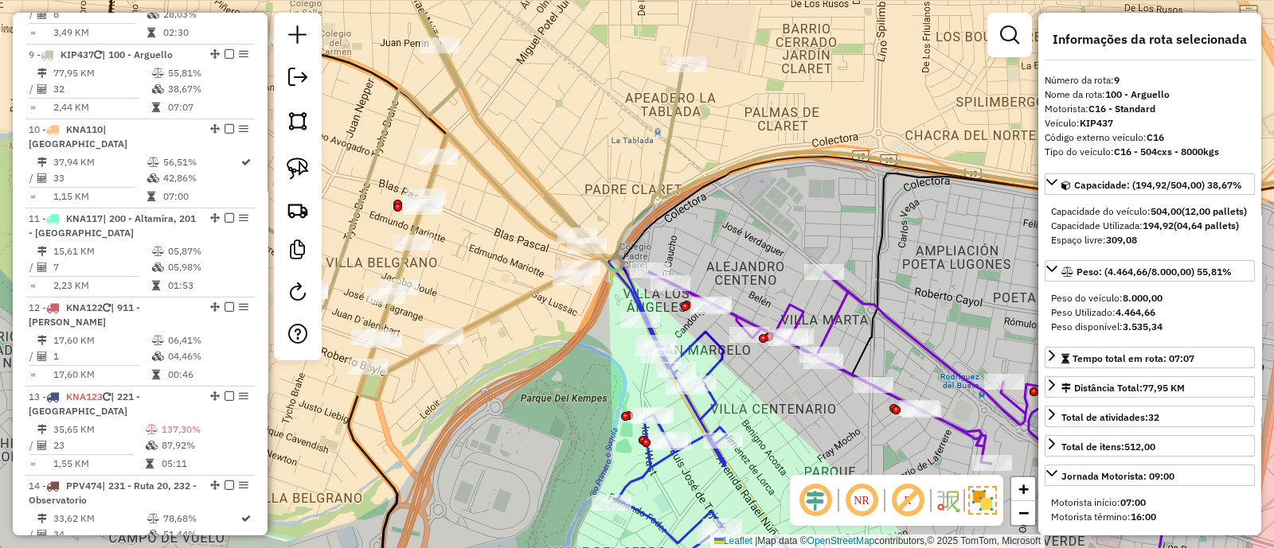
click at [913, 266] on div "Janela de atendimento Grade de atendimento Capacidade Transportadoras Veículos …" at bounding box center [637, 274] width 1274 height 548
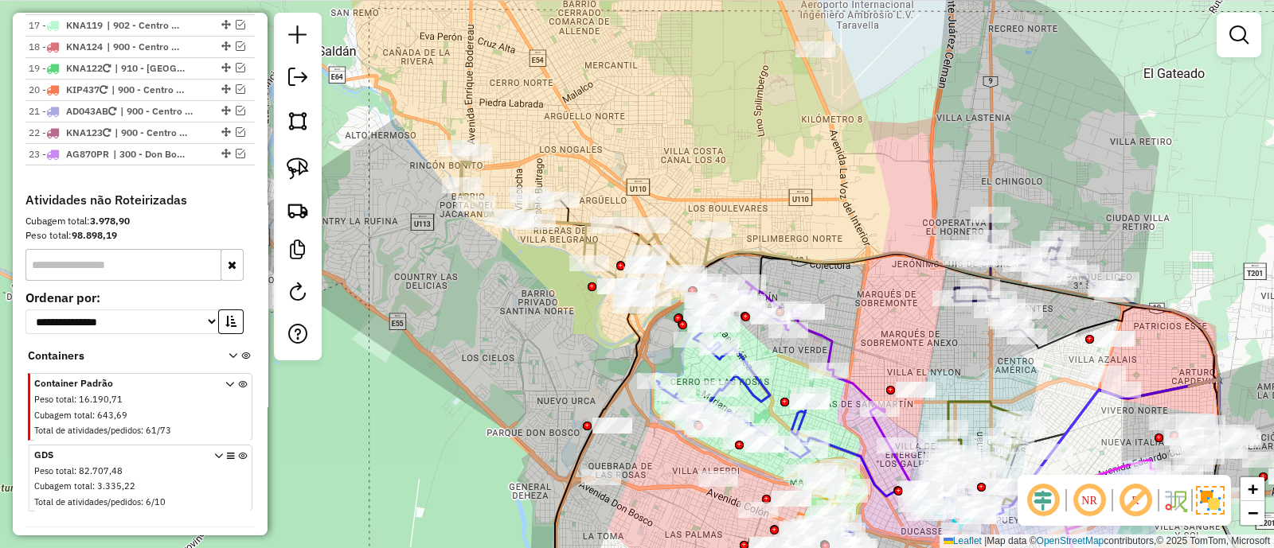
scroll to position [1839, 0]
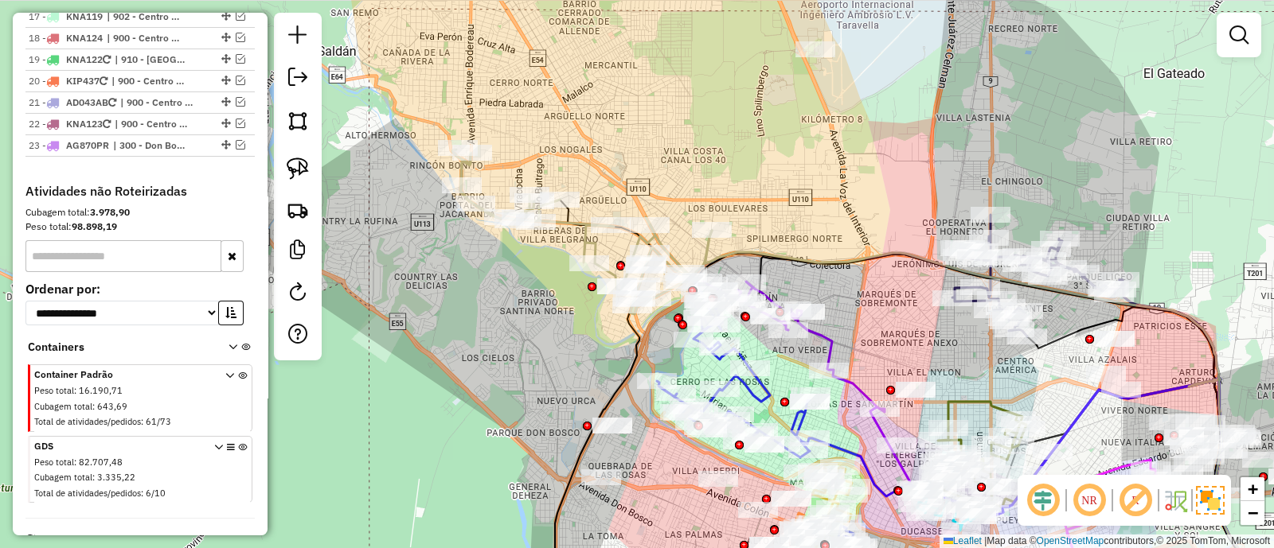
click at [238, 443] on icon at bounding box center [242, 473] width 9 height 60
click at [291, 290] on em at bounding box center [297, 292] width 19 height 19
select select "*"
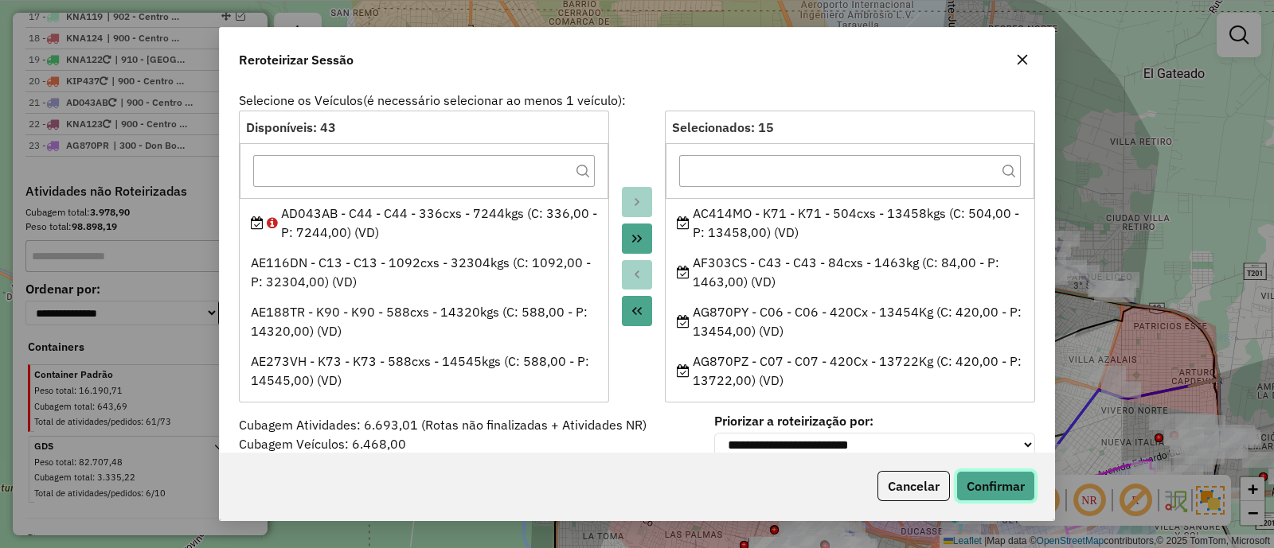
click at [986, 482] on button "Confirmar" at bounding box center [995, 486] width 79 height 30
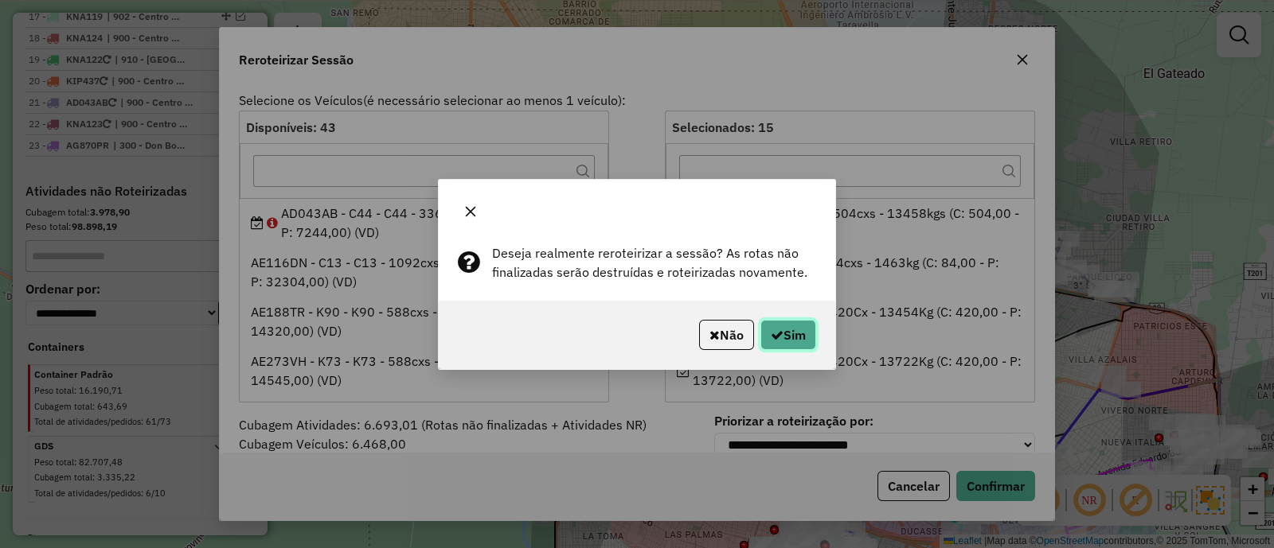
click at [788, 331] on button "Sim" at bounding box center [788, 335] width 56 height 30
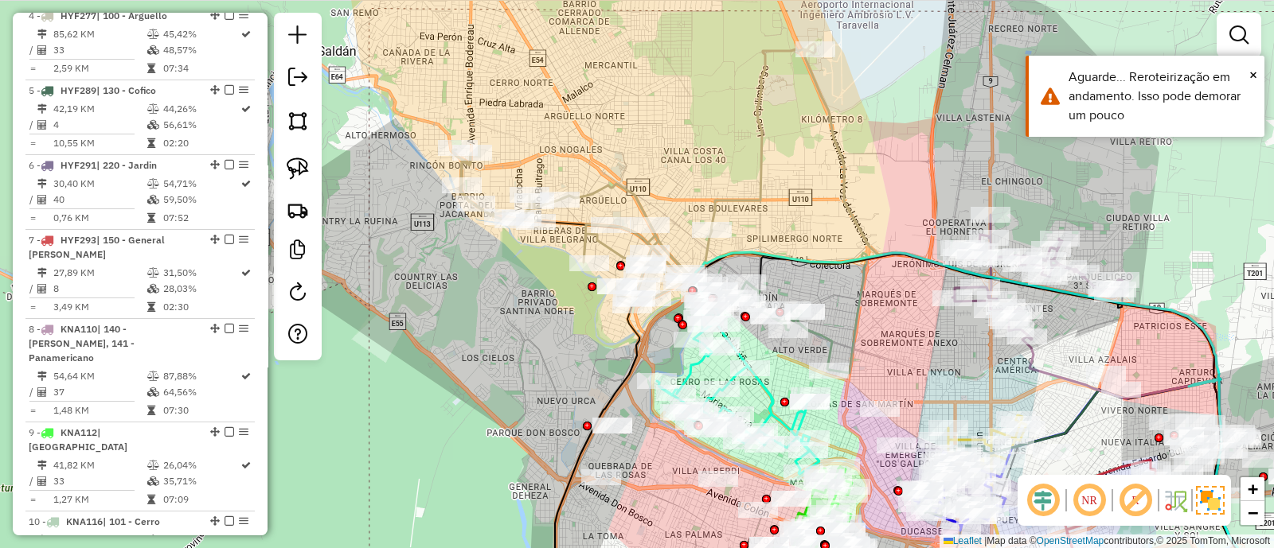
scroll to position [850, 0]
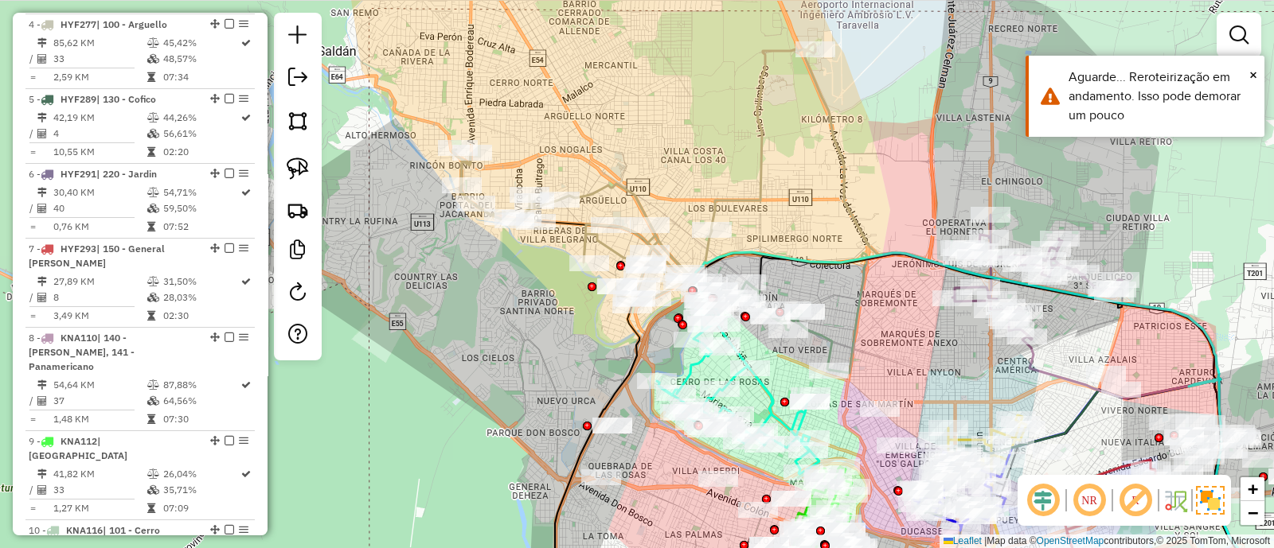
click at [490, 351] on div "Janela de atendimento Grade de atendimento Capacidade Transportadoras Veículos …" at bounding box center [637, 274] width 1274 height 548
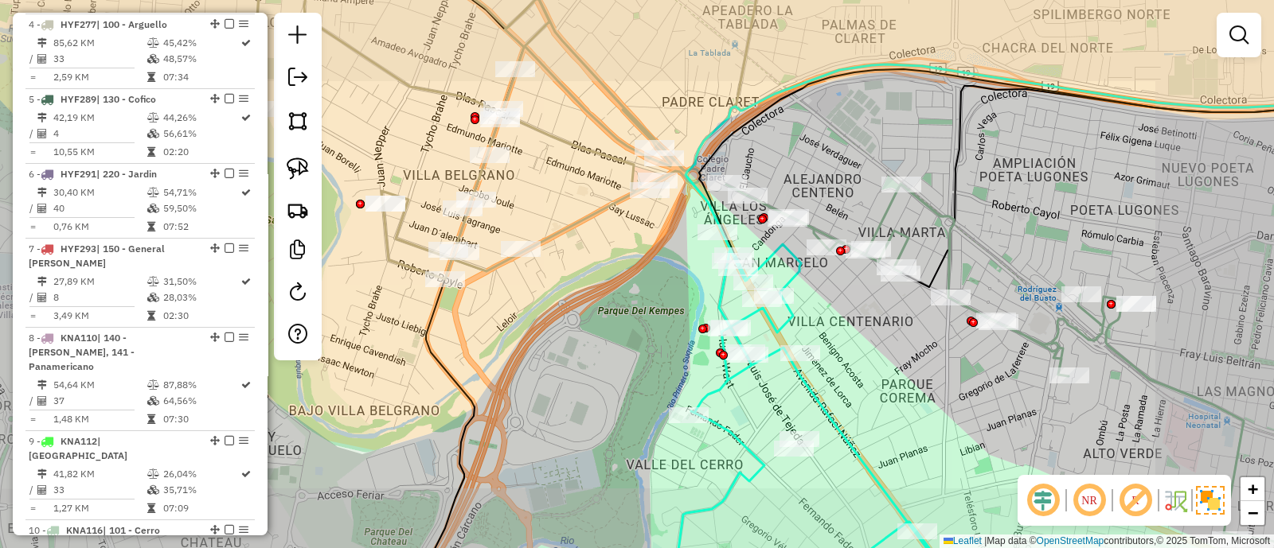
click at [661, 300] on div "Janela de atendimento Grade de atendimento Capacidade Transportadoras Veículos …" at bounding box center [637, 274] width 1274 height 548
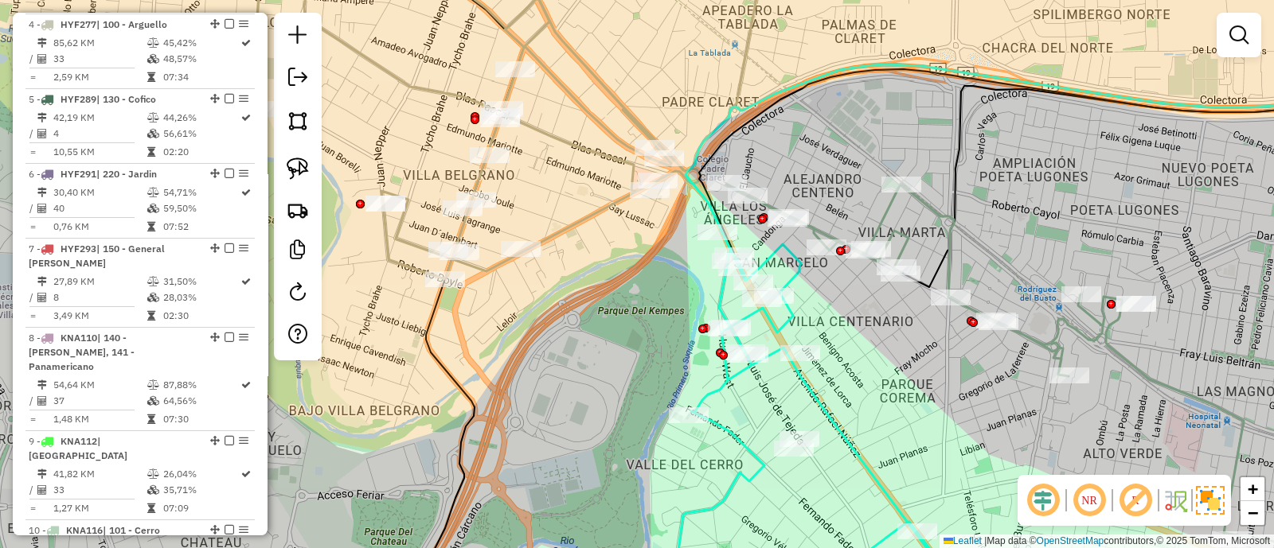
click at [584, 216] on icon at bounding box center [509, 112] width 516 height 334
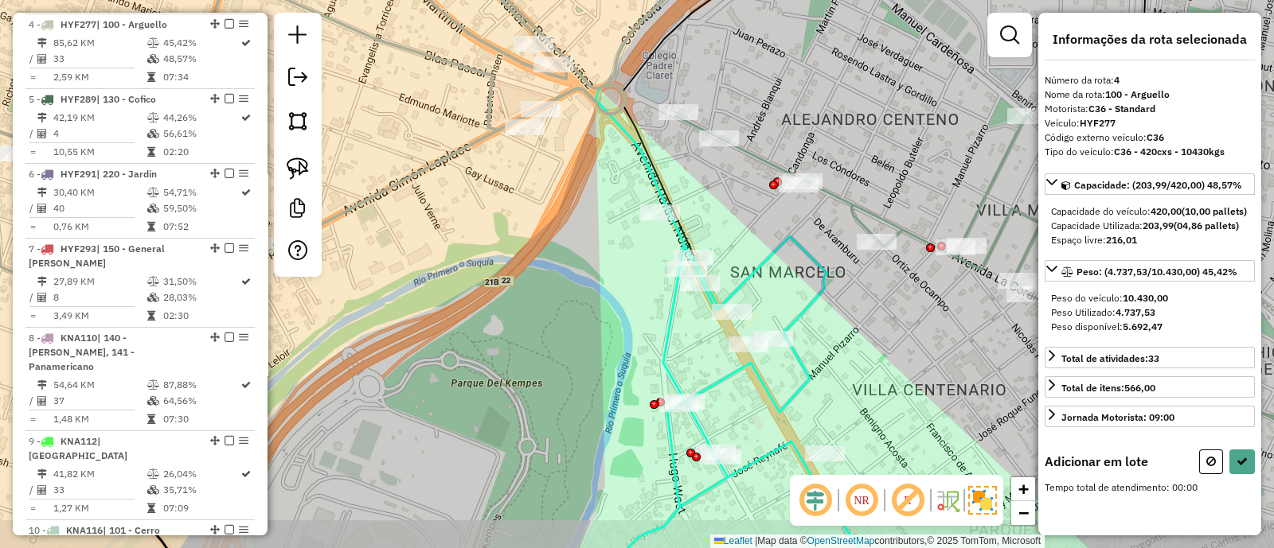
drag, startPoint x: 745, startPoint y: 229, endPoint x: 697, endPoint y: 107, distance: 131.9
click at [697, 109] on div "Janela de atendimento Grade de atendimento Capacidade Transportadoras Veículos …" at bounding box center [637, 274] width 1274 height 548
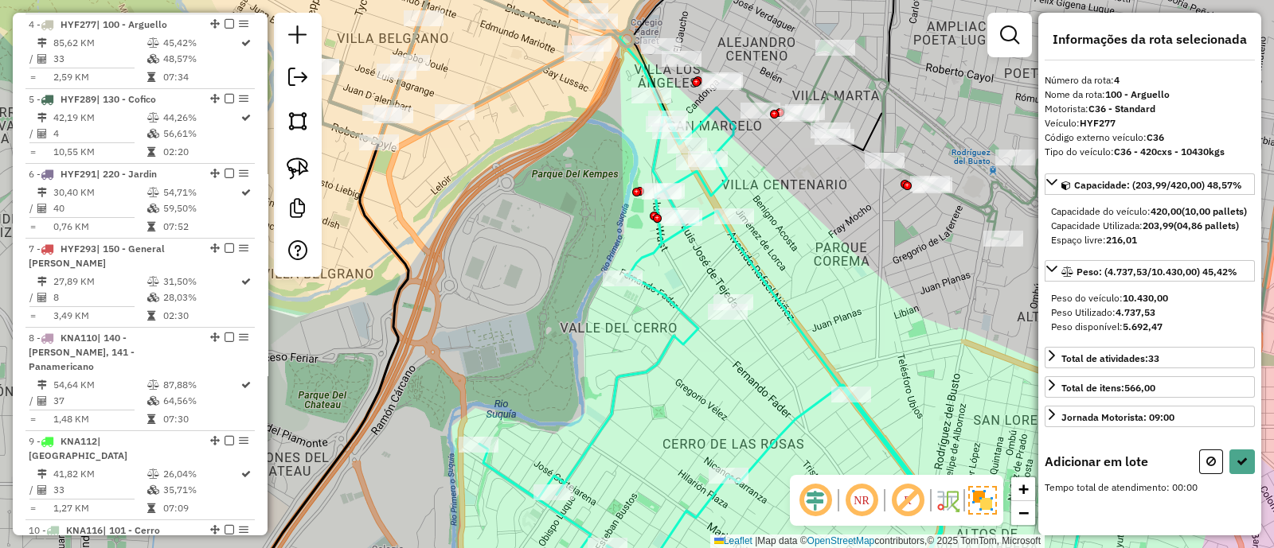
click at [806, 224] on div "Janela de atendimento Grade de atendimento Capacidade Transportadoras Veículos …" at bounding box center [637, 274] width 1274 height 548
click at [1215, 467] on icon at bounding box center [1211, 461] width 10 height 11
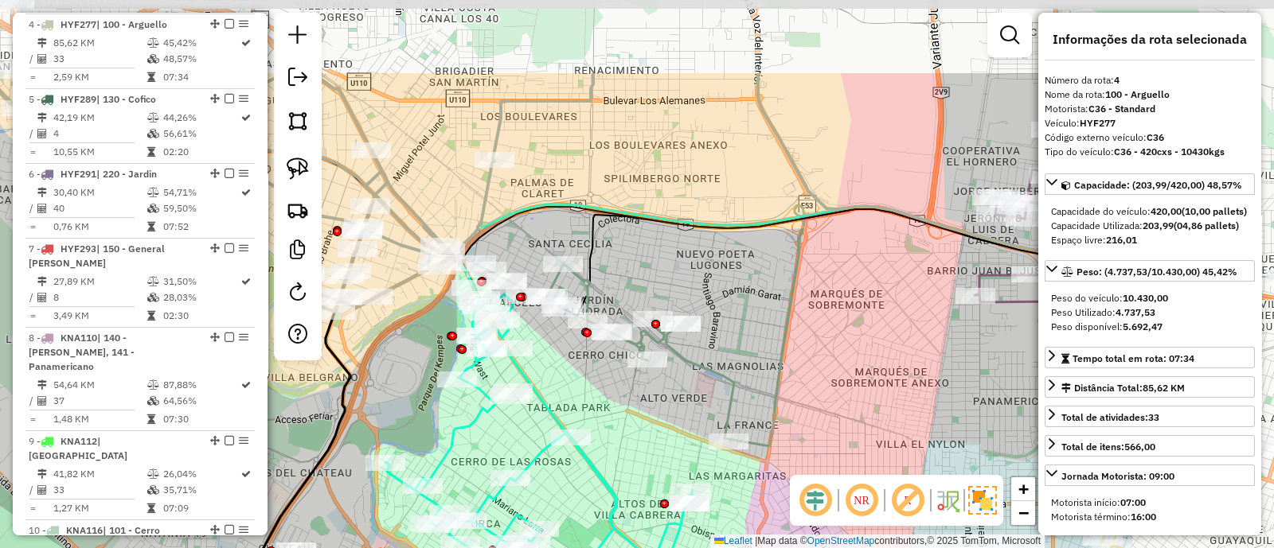
drag, startPoint x: 820, startPoint y: 252, endPoint x: 598, endPoint y: 382, distance: 257.2
click at [598, 382] on div "Janela de atendimento Grade de atendimento Capacidade Transportadoras Veículos …" at bounding box center [637, 274] width 1274 height 548
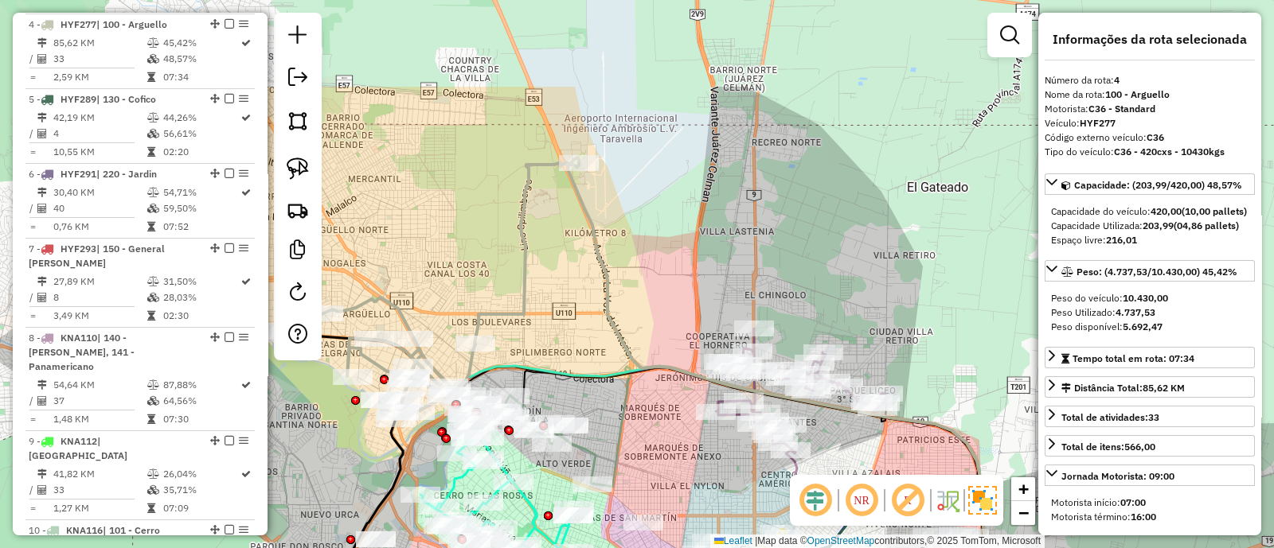
drag, startPoint x: 787, startPoint y: 283, endPoint x: 660, endPoint y: 426, distance: 190.6
click at [660, 426] on div "Janela de atendimento Grade de atendimento Capacidade Transportadoras Veículos …" at bounding box center [637, 274] width 1274 height 548
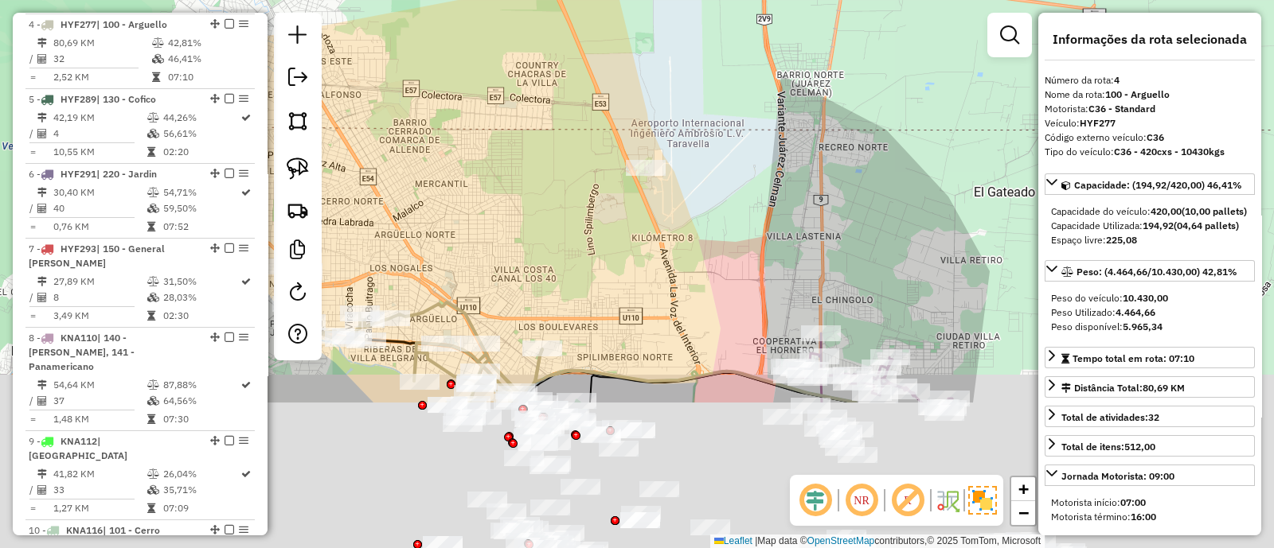
drag, startPoint x: 818, startPoint y: 422, endPoint x: 681, endPoint y: 138, distance: 315.1
click at [682, 141] on div "Janela de atendimento Grade de atendimento Capacidade Transportadoras Veículos …" at bounding box center [637, 274] width 1274 height 548
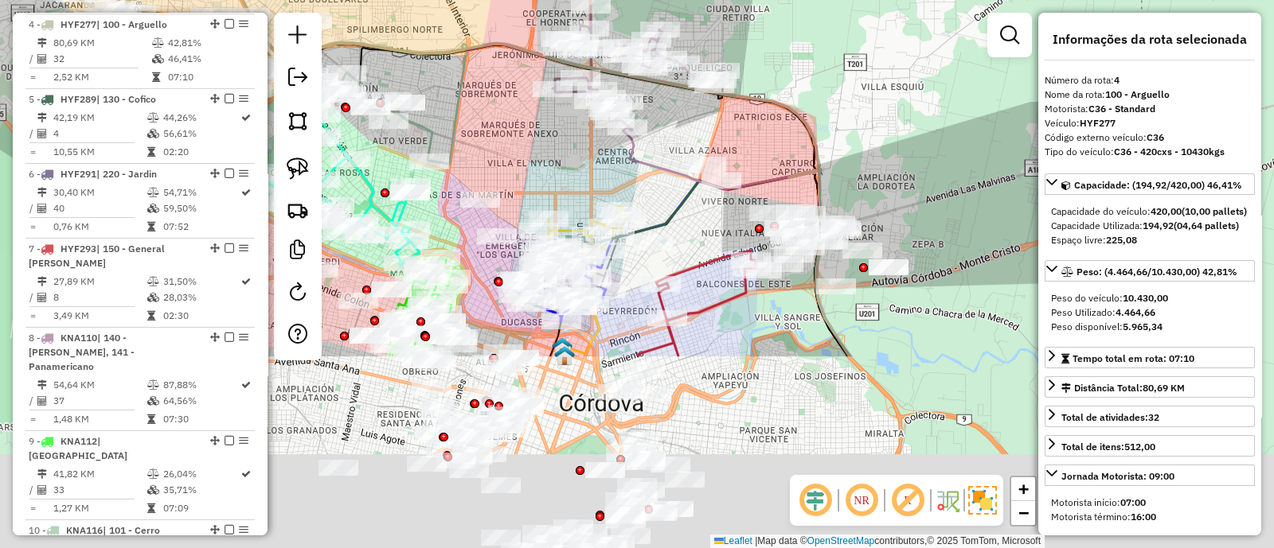
drag, startPoint x: 882, startPoint y: 375, endPoint x: 665, endPoint y: 102, distance: 349.0
click at [665, 102] on div "Janela de atendimento Grade de atendimento Capacidade Transportadoras Veículos …" at bounding box center [637, 274] width 1274 height 548
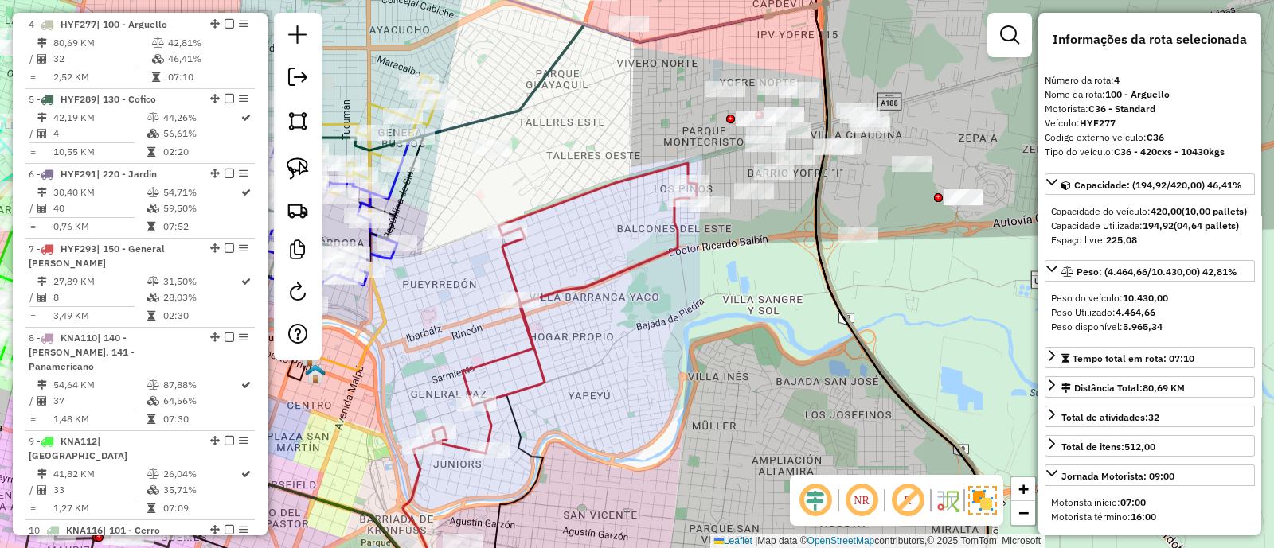
click at [681, 244] on icon at bounding box center [559, 308] width 275 height 291
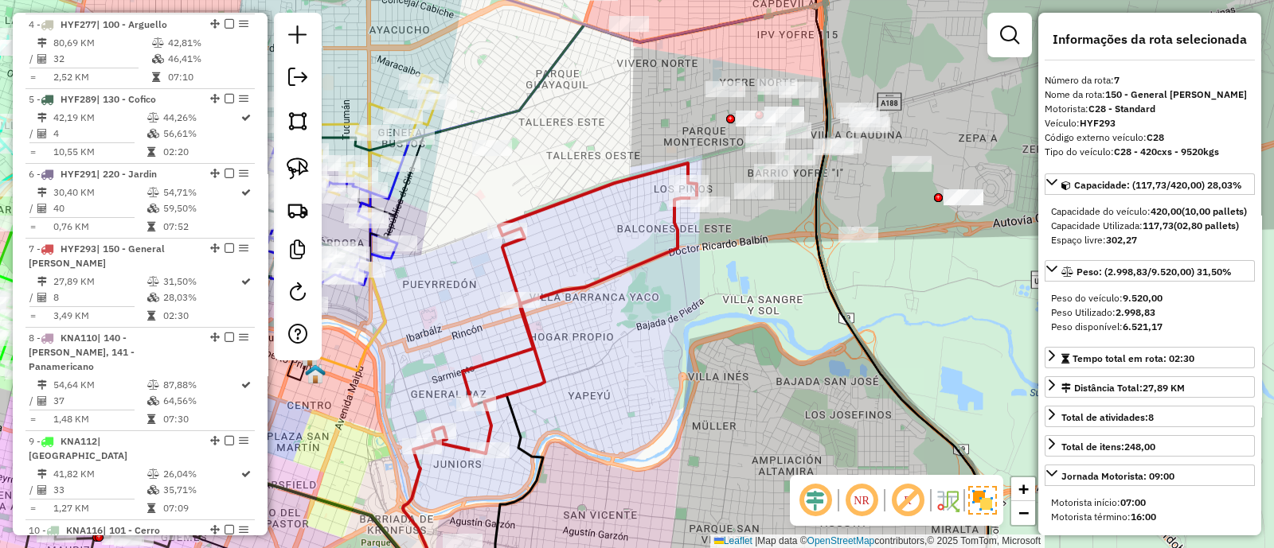
scroll to position [1075, 0]
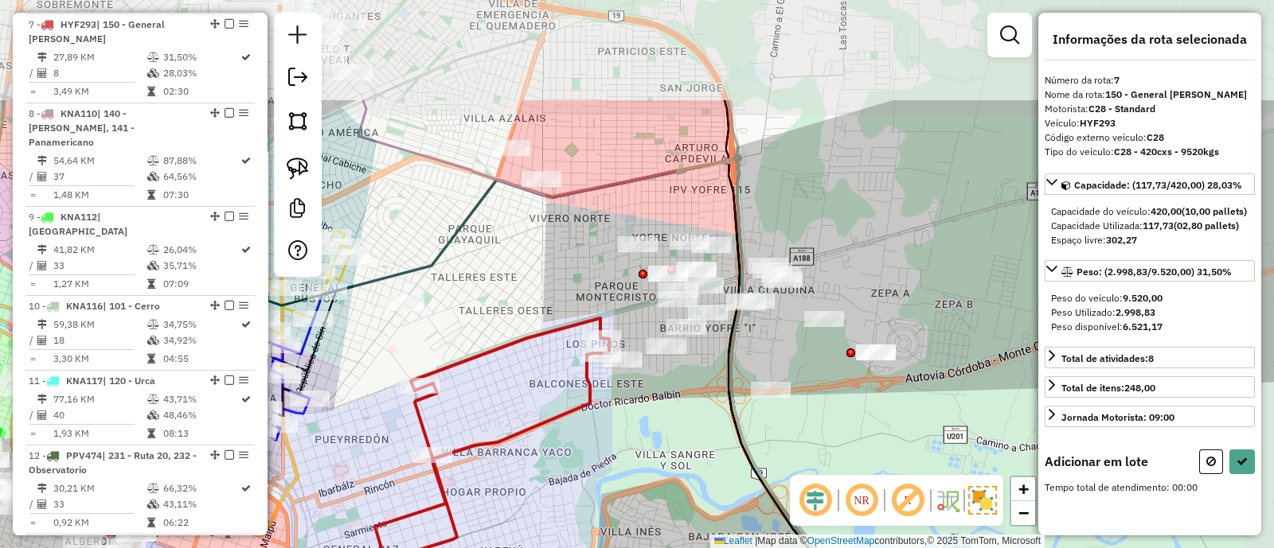
drag, startPoint x: 736, startPoint y: 253, endPoint x: 649, endPoint y: 408, distance: 178.2
click at [649, 408] on div "Janela de atendimento Grade de atendimento Capacidade Transportadoras Veículos …" at bounding box center [637, 274] width 1274 height 548
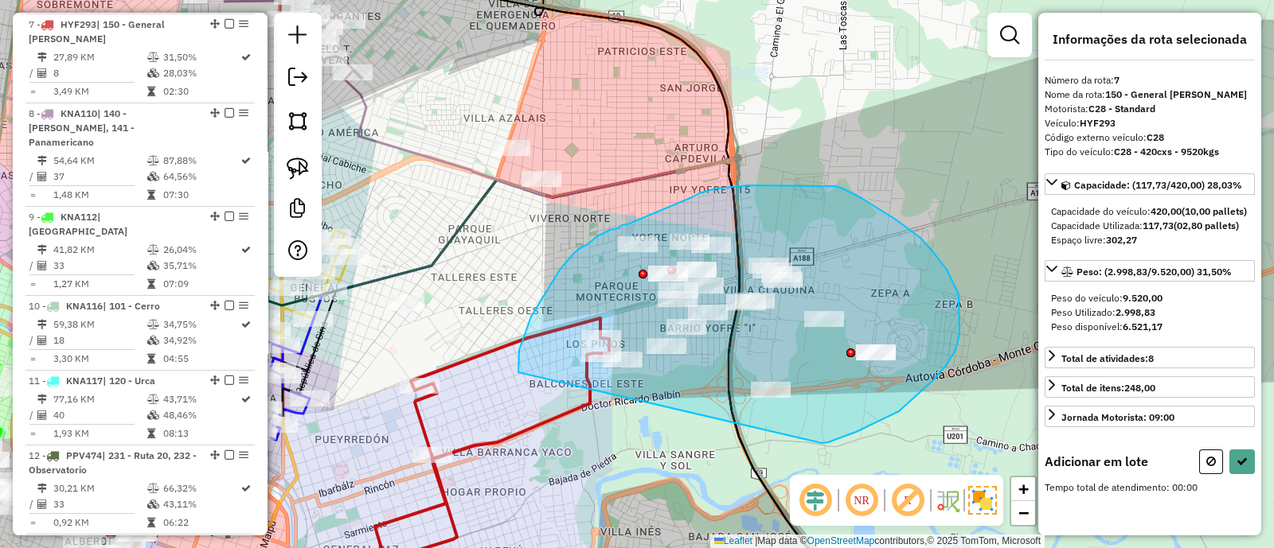
drag, startPoint x: 947, startPoint y: 365, endPoint x: 518, endPoint y: 373, distance: 428.4
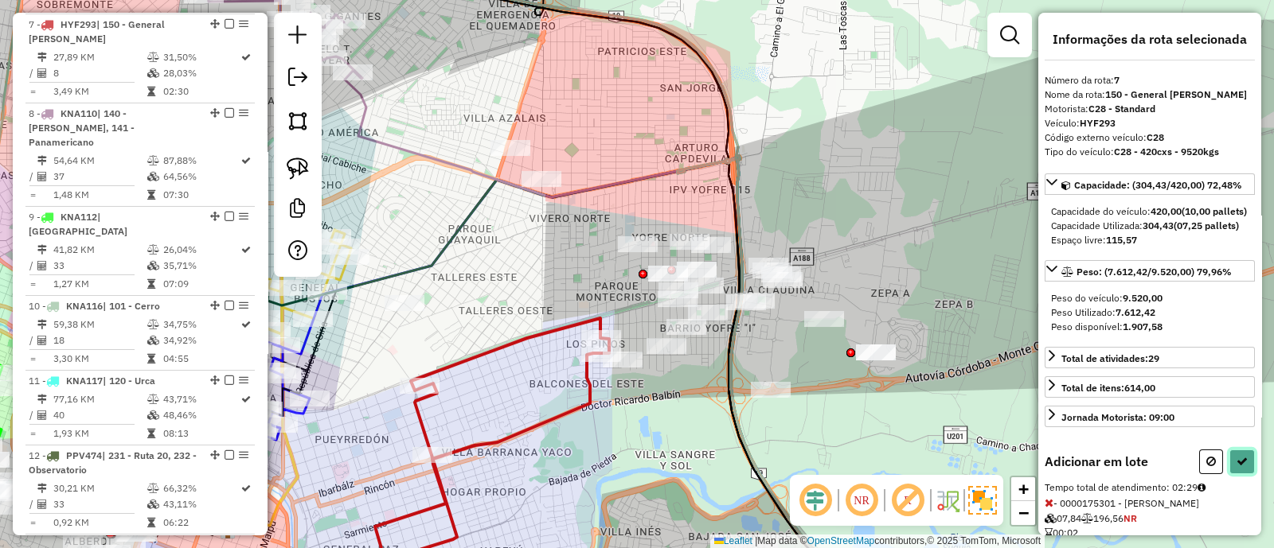
click at [1246, 474] on button at bounding box center [1241, 462] width 25 height 25
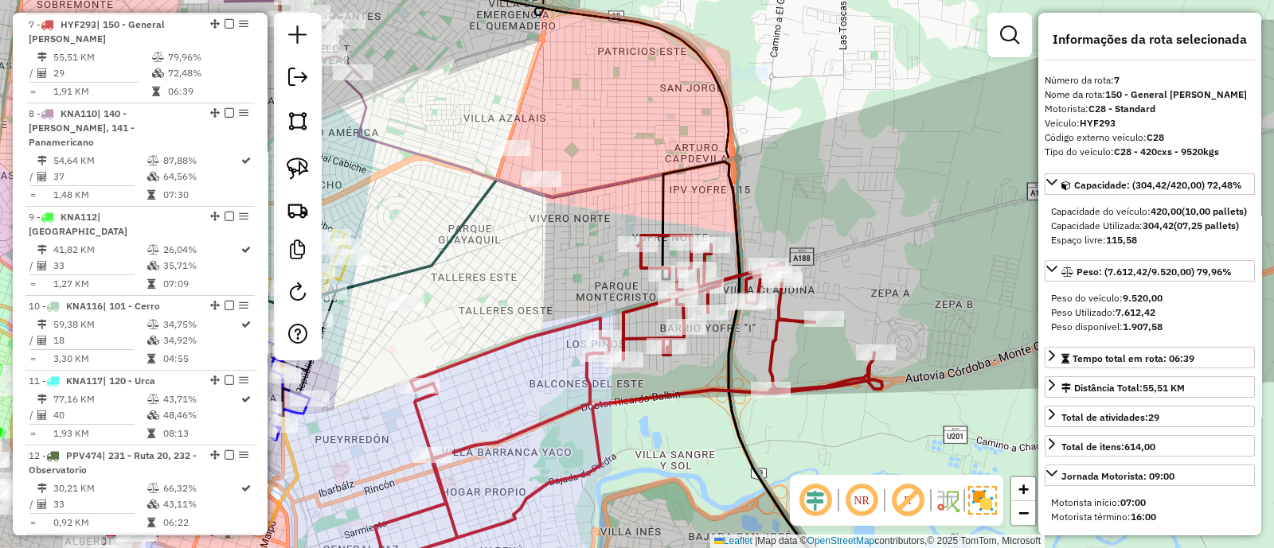
click at [536, 335] on icon at bounding box center [608, 420] width 548 height 368
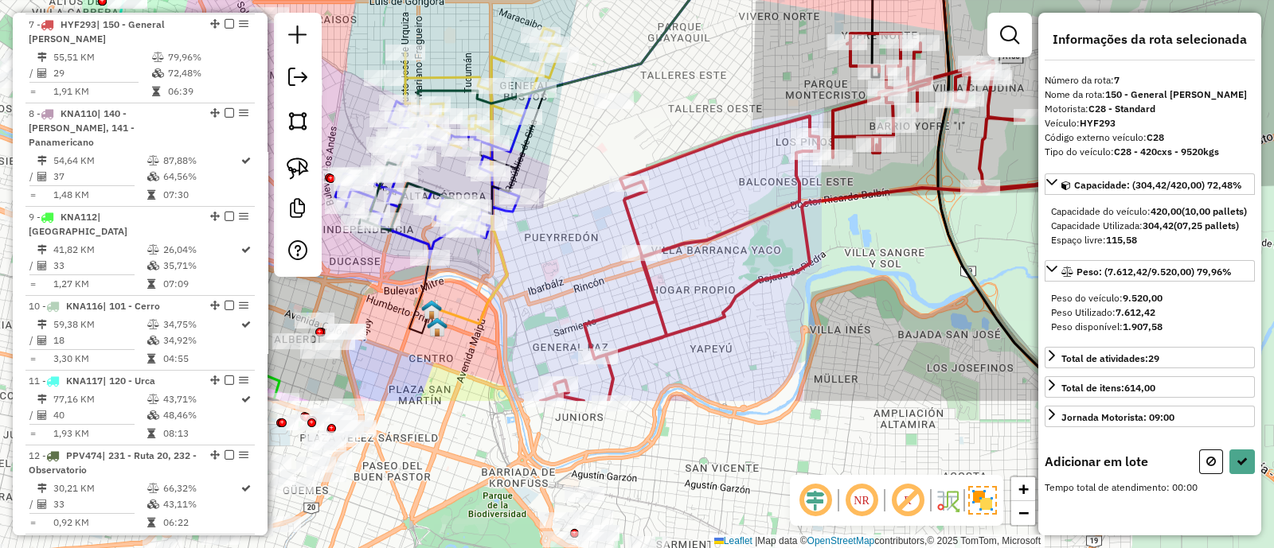
drag, startPoint x: 521, startPoint y: 332, endPoint x: 724, endPoint y: 212, distance: 235.9
click at [724, 212] on div "Janela de atendimento Grade de atendimento Capacidade Transportadoras Veículos …" at bounding box center [637, 274] width 1274 height 548
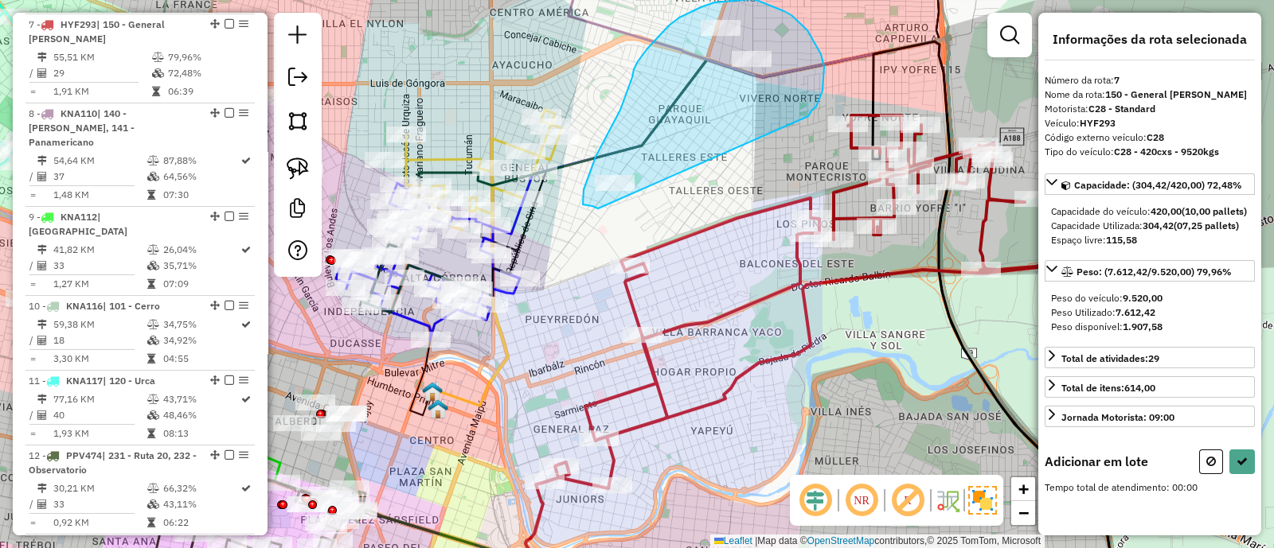
drag, startPoint x: 812, startPoint y: 110, endPoint x: 617, endPoint y: 213, distance: 220.8
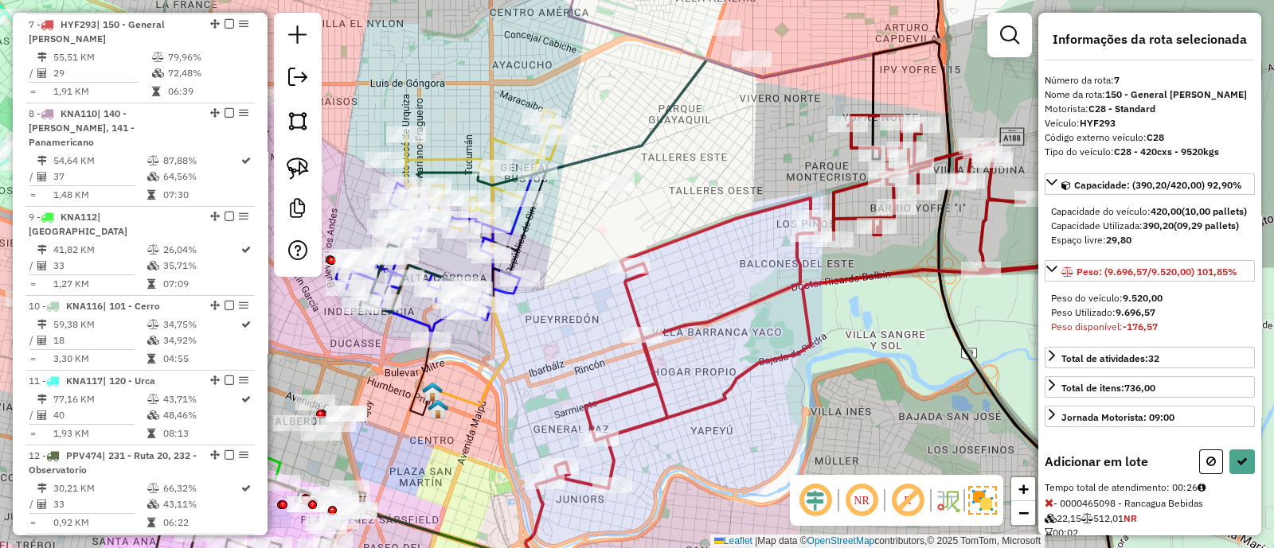
click at [1212, 474] on button at bounding box center [1211, 462] width 24 height 25
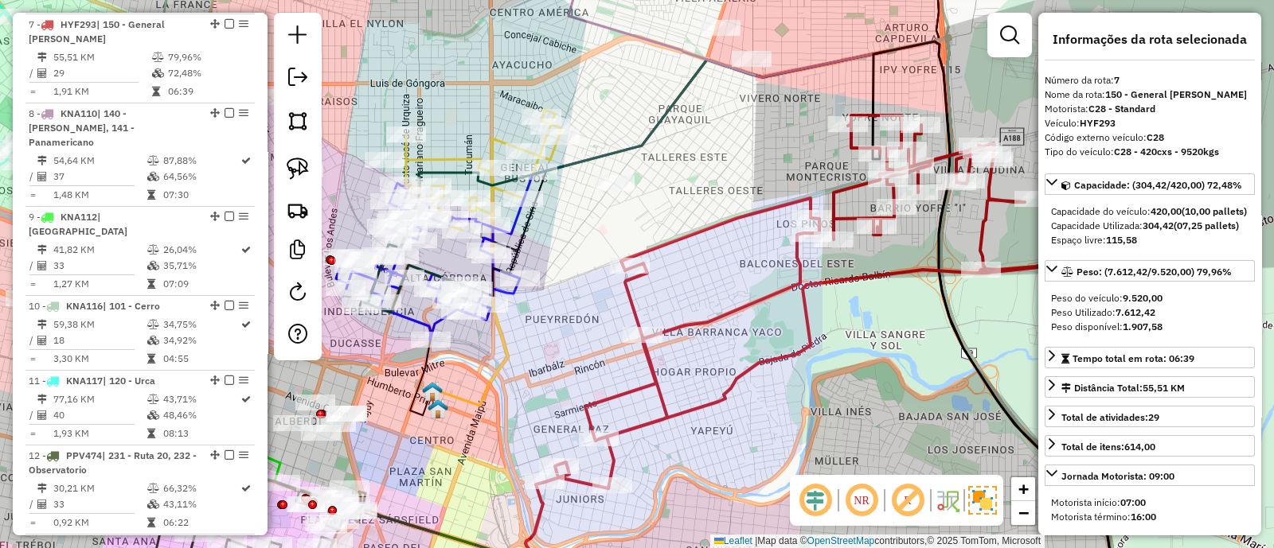
click at [755, 154] on div "Janela de atendimento Grade de atendimento Capacidade Transportadoras Veículos …" at bounding box center [637, 274] width 1274 height 548
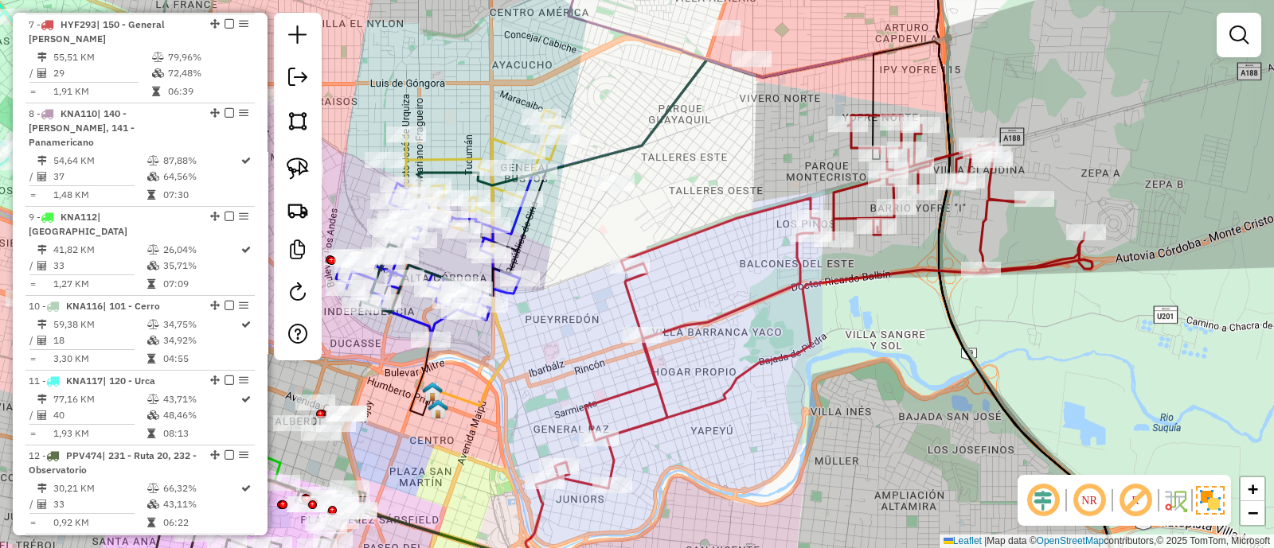
click at [744, 217] on icon at bounding box center [819, 301] width 548 height 373
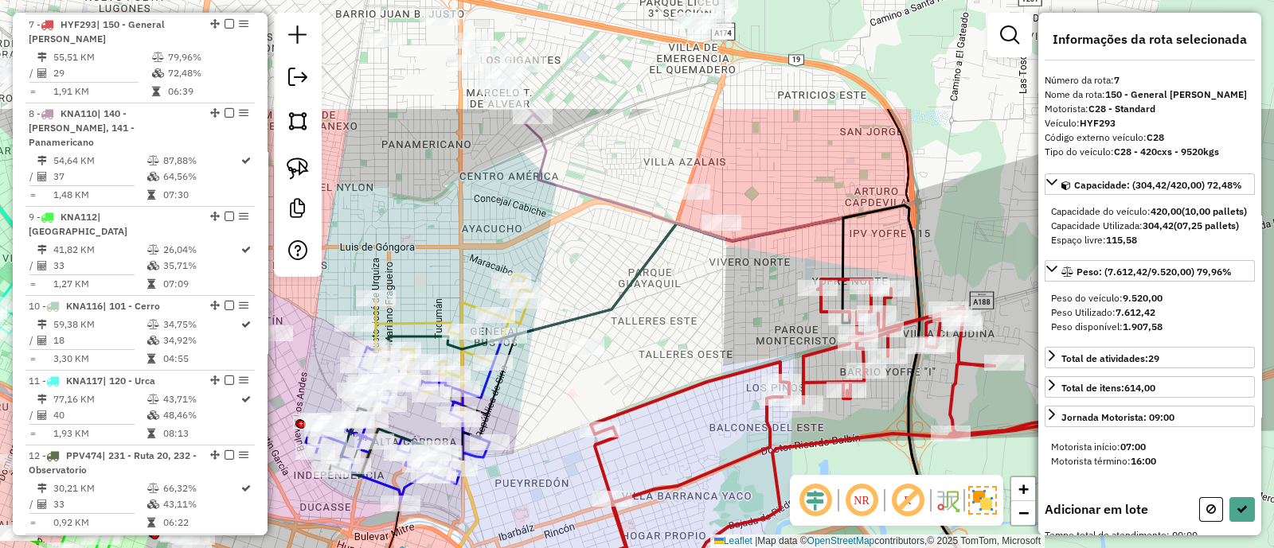
drag, startPoint x: 767, startPoint y: 181, endPoint x: 740, endPoint y: 345, distance: 166.2
click at [740, 345] on div "Janela de atendimento Grade de atendimento Capacidade Transportadoras Veículos …" at bounding box center [637, 274] width 1274 height 548
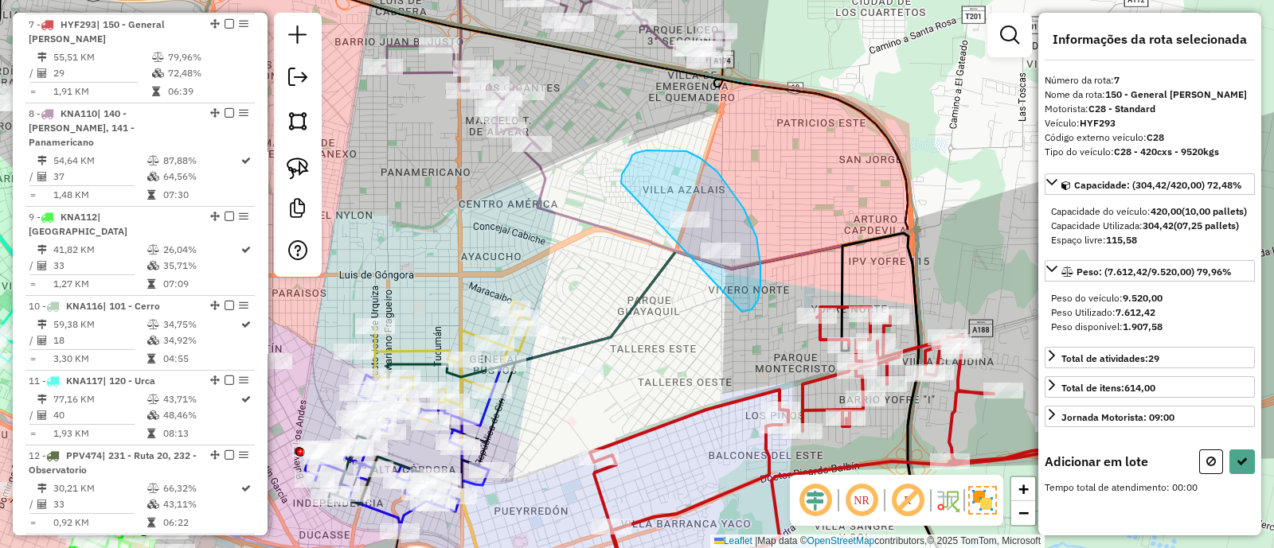
drag, startPoint x: 751, startPoint y: 310, endPoint x: 621, endPoint y: 183, distance: 181.8
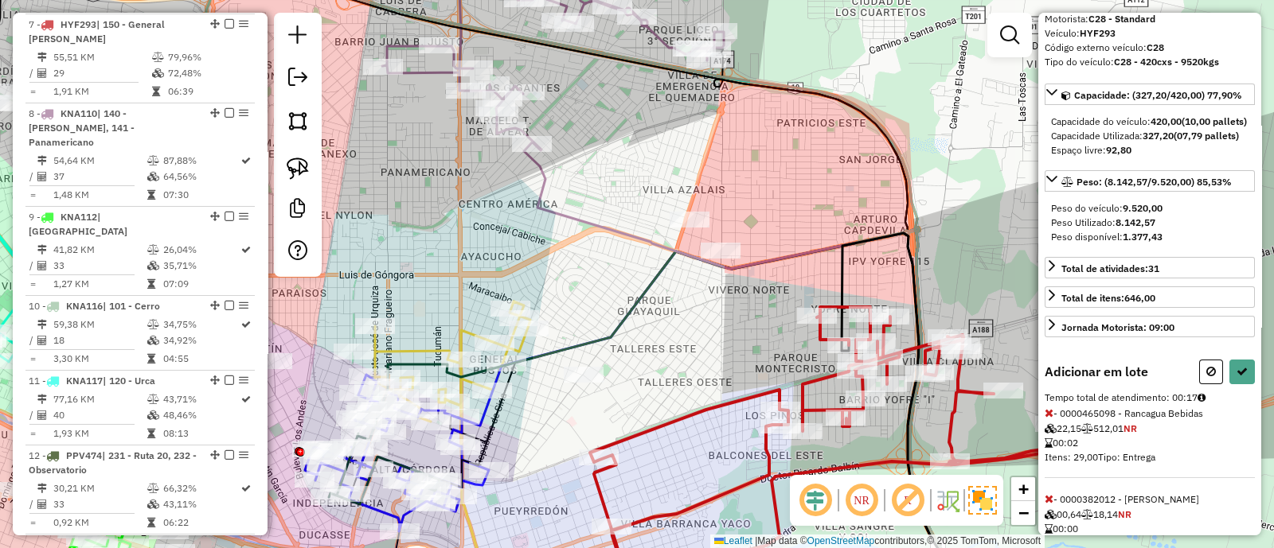
scroll to position [162, 0]
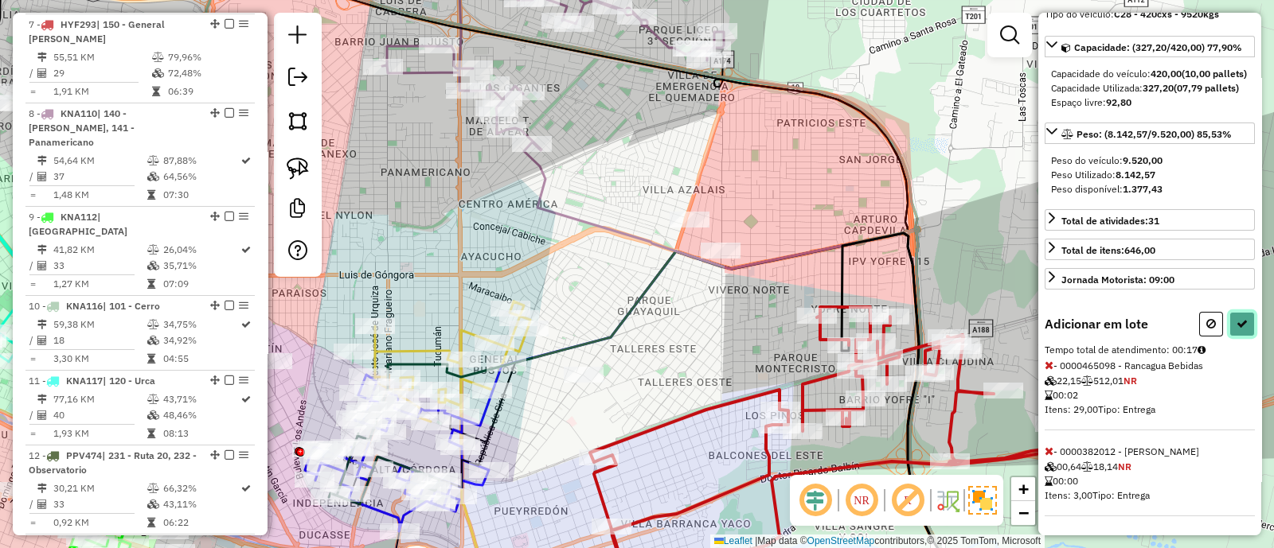
click at [1236, 316] on button at bounding box center [1241, 324] width 25 height 25
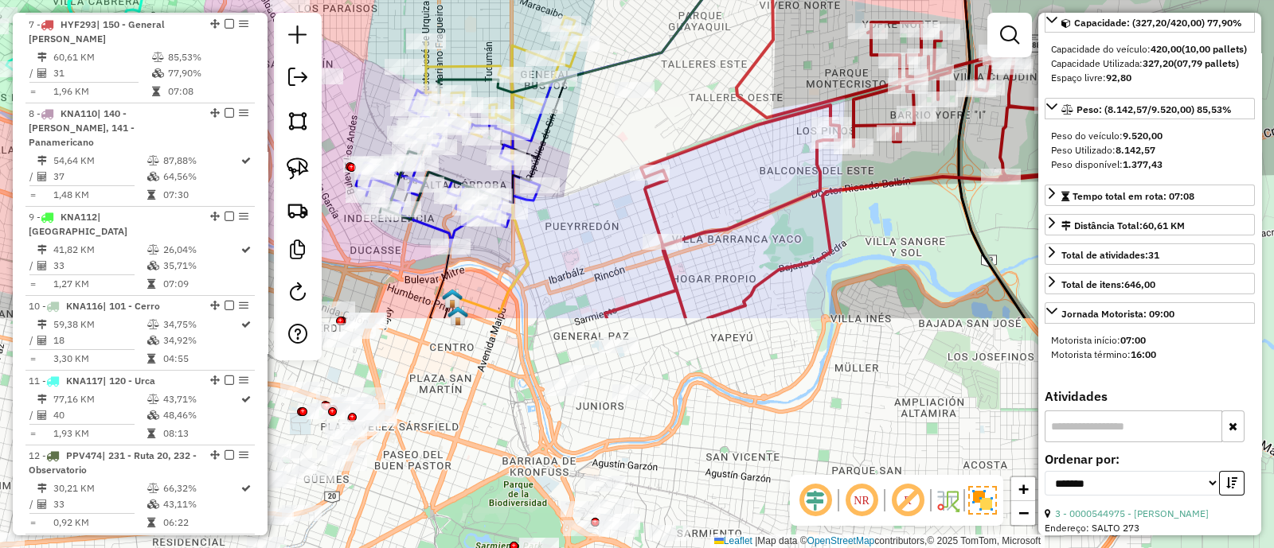
drag, startPoint x: 621, startPoint y: 411, endPoint x: 669, endPoint y: 106, distance: 308.6
click at [669, 107] on div "Janela de atendimento Grade de atendimento Capacidade Transportadoras Veículos …" at bounding box center [637, 274] width 1274 height 548
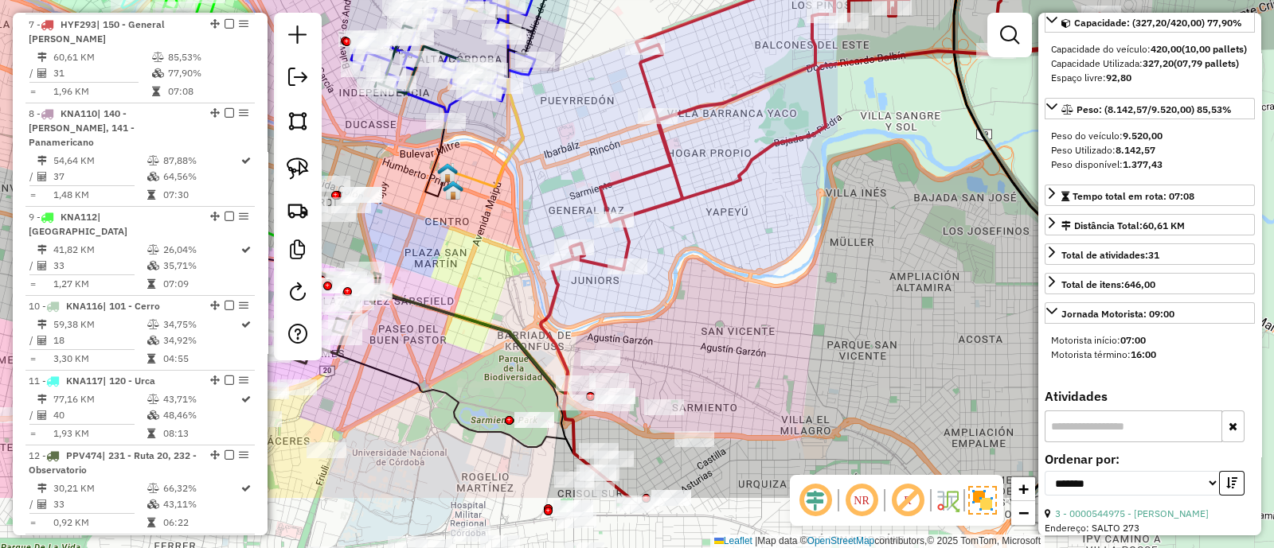
drag, startPoint x: 686, startPoint y: 388, endPoint x: 694, endPoint y: 129, distance: 258.8
click at [694, 132] on div "Janela de atendimento Grade de atendimento Capacidade Transportadoras Veículos …" at bounding box center [637, 274] width 1274 height 548
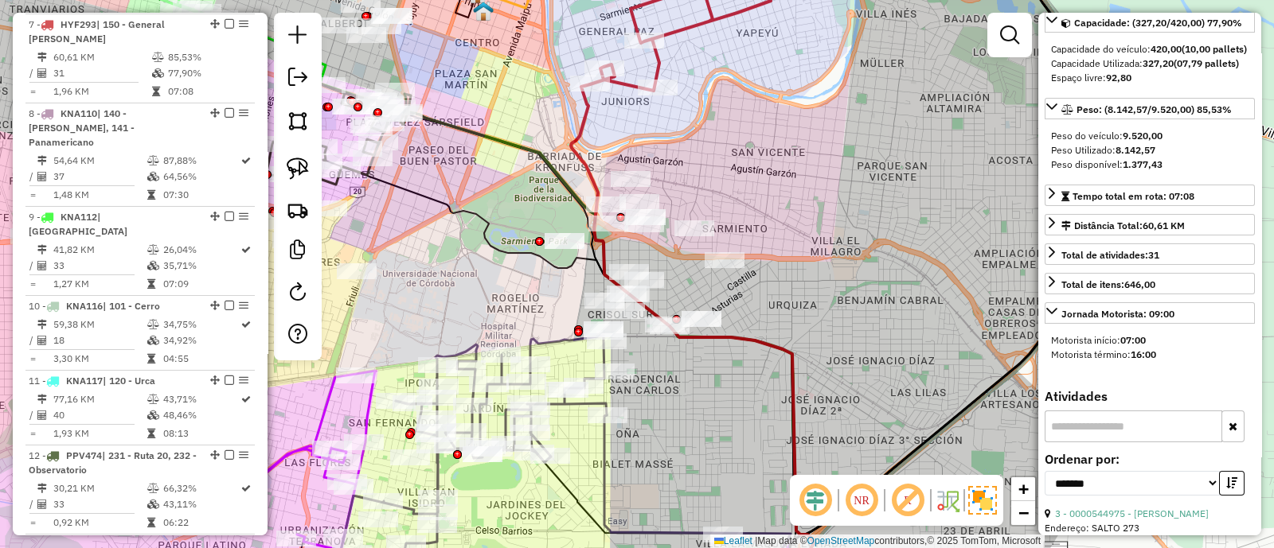
drag, startPoint x: 750, startPoint y: 150, endPoint x: 800, endPoint y: 64, distance: 99.5
click at [800, 64] on div "Janela de atendimento Grade de atendimento Capacidade Transportadoras Veículos …" at bounding box center [637, 274] width 1274 height 548
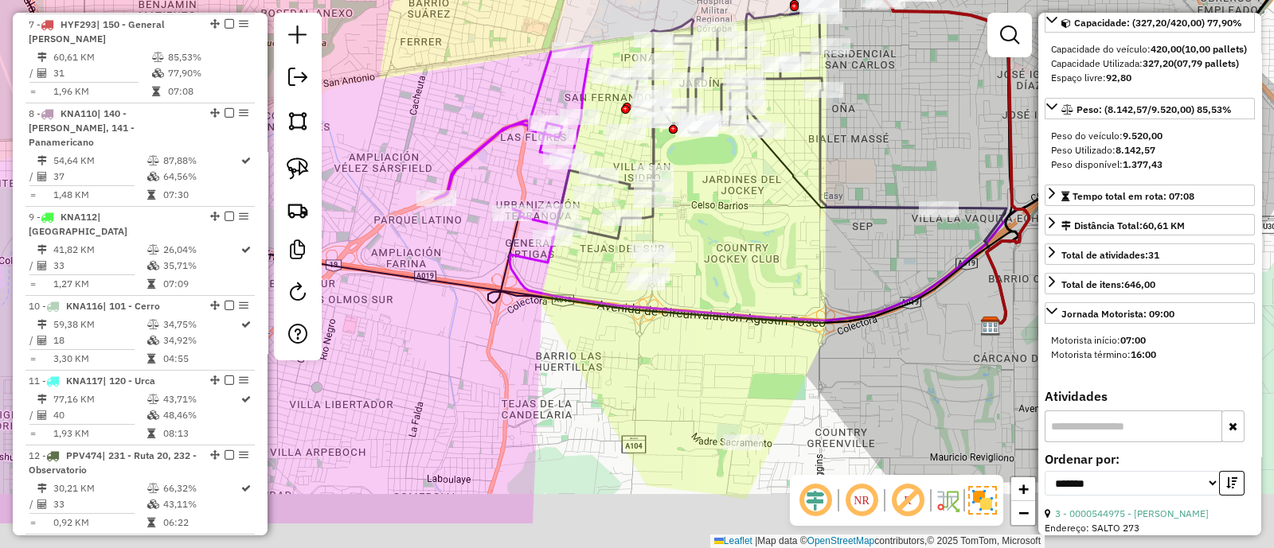
drag, startPoint x: 695, startPoint y: 273, endPoint x: 677, endPoint y: 169, distance: 105.9
click at [678, 171] on div "Janela de atendimento Grade de atendimento Capacidade Transportadoras Veículos …" at bounding box center [637, 274] width 1274 height 548
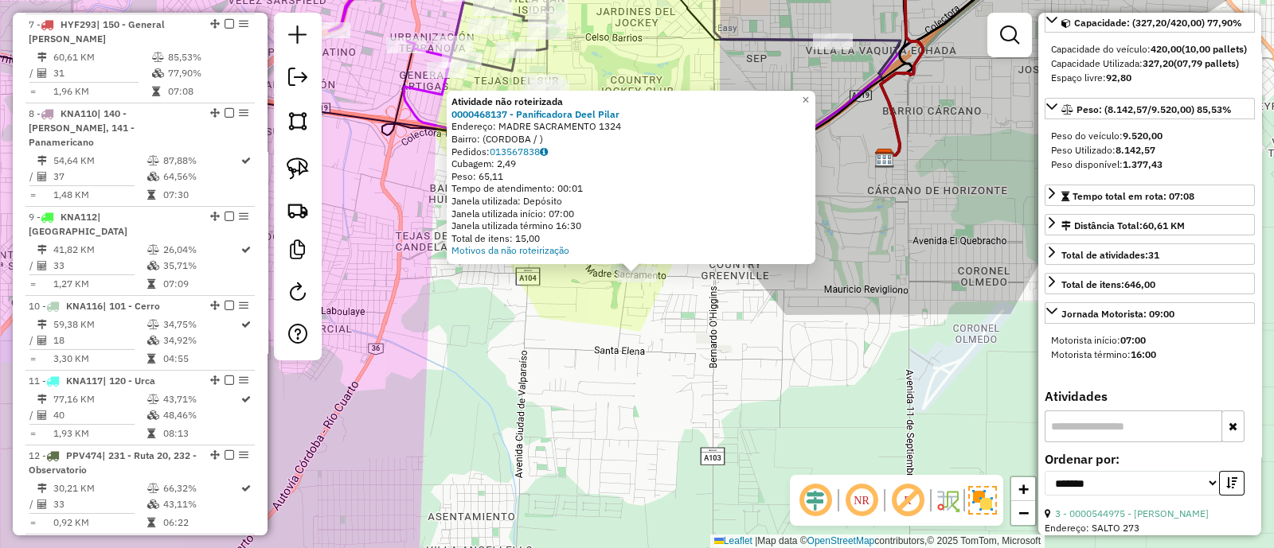
click at [568, 300] on div "Atividade não roteirizada 0000468137 - Panificadora Deel Pilar Endereço: MADRE …" at bounding box center [637, 274] width 1274 height 548
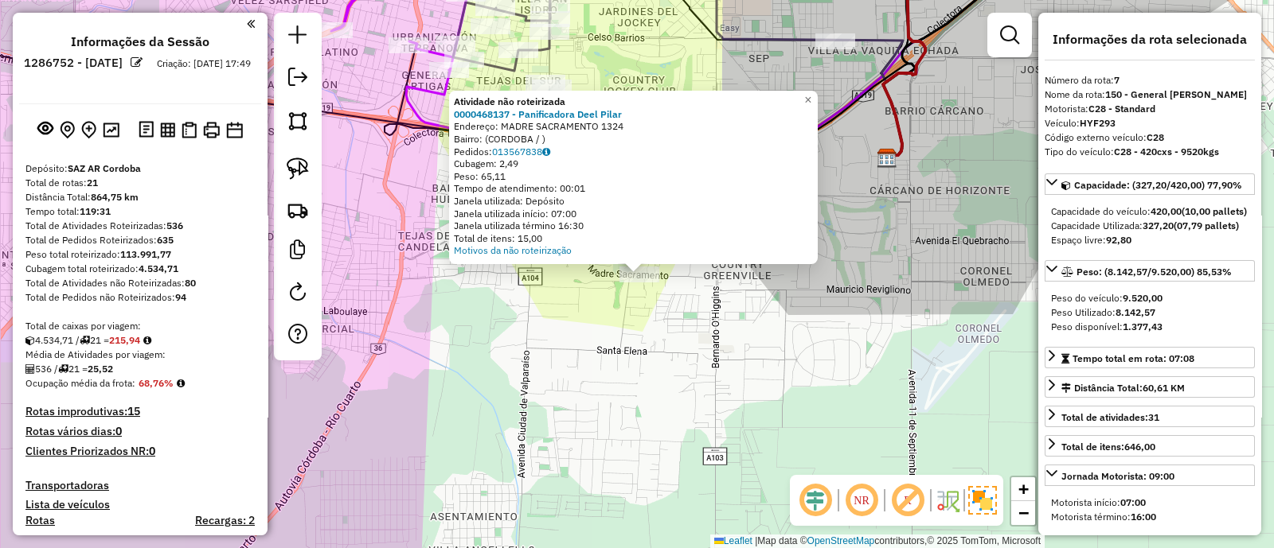
scroll to position [162, 0]
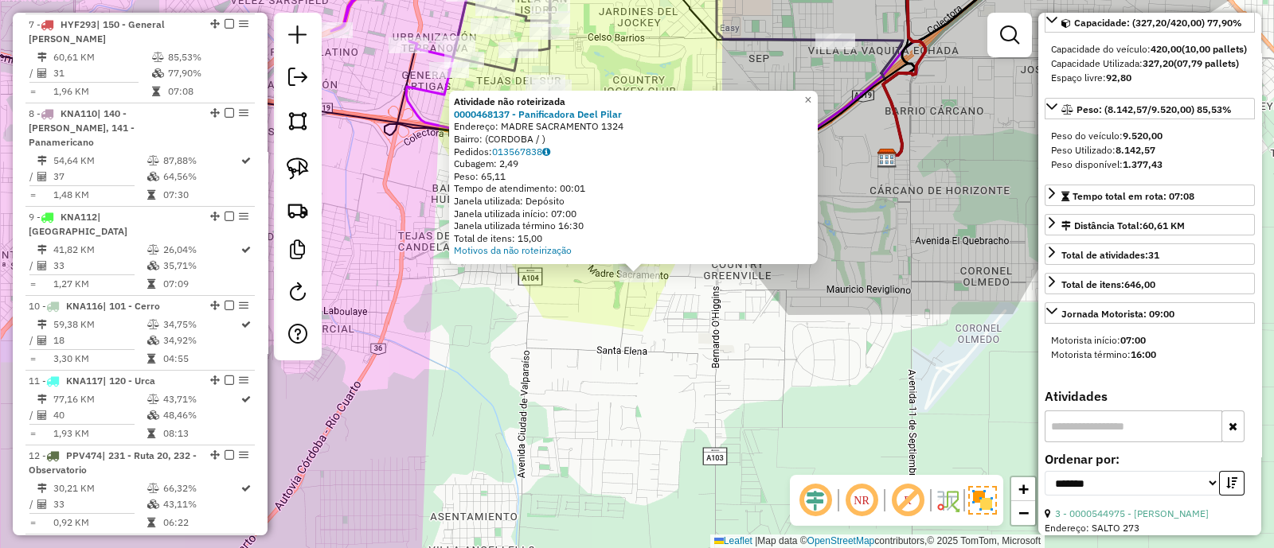
click at [444, 169] on div "Atividade não roteirizada 0000468137 - Panificadora Deel [PERSON_NAME]: MADRE S…" at bounding box center [637, 274] width 1274 height 548
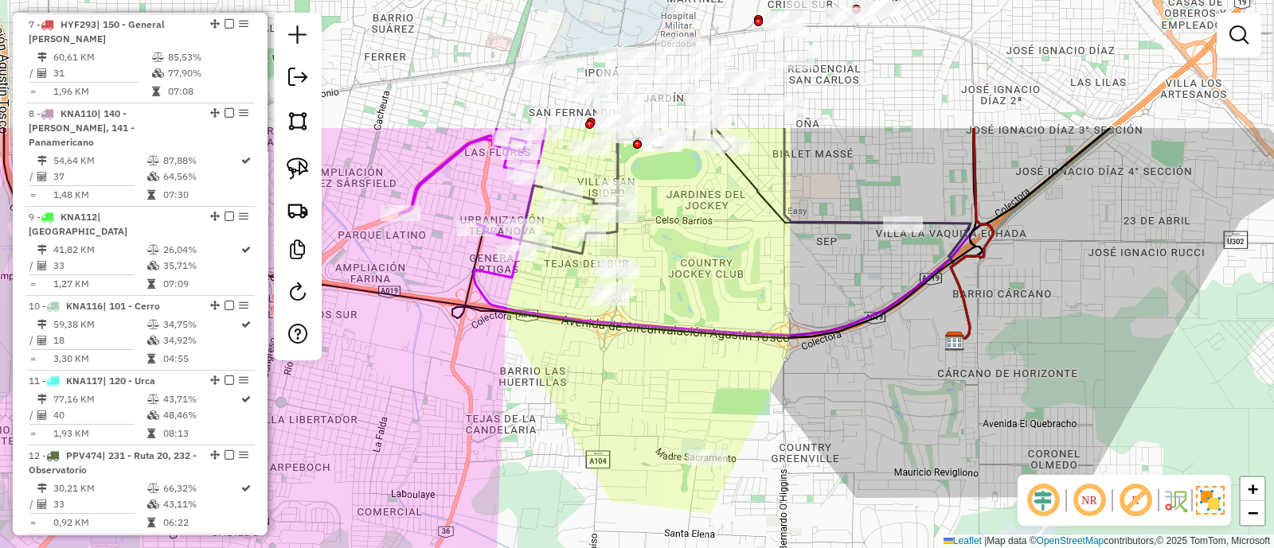
drag, startPoint x: 502, startPoint y: 129, endPoint x: 575, endPoint y: 322, distance: 205.8
click at [575, 322] on icon at bounding box center [493, 234] width 978 height 213
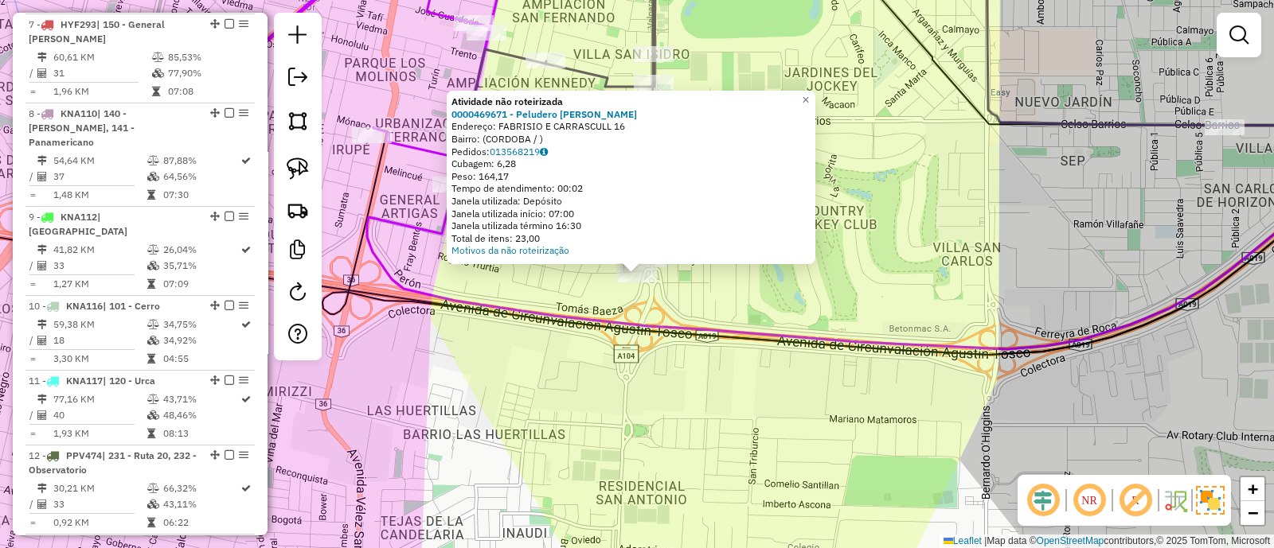
click at [676, 300] on div "Atividade não roteirizada 0000469671 - Peludero Matias [PERSON_NAME]: FABRISIO …" at bounding box center [637, 274] width 1274 height 548
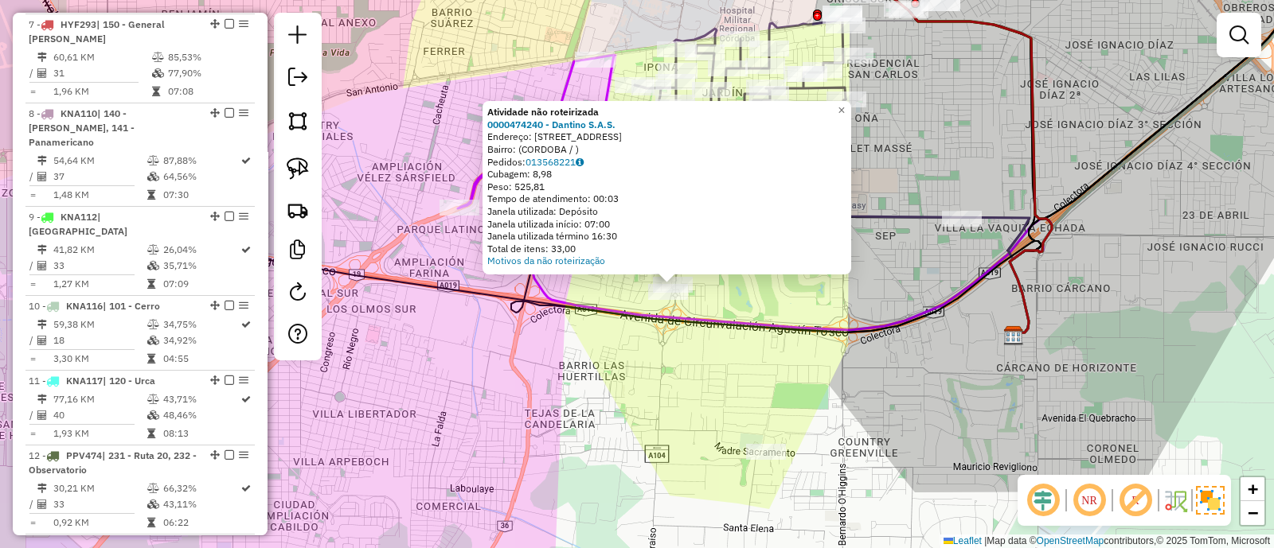
click at [548, 349] on div "Atividade não roteirizada 0000474240 - Dantino S.A.S. Endereço: AV VALPARAISO 4…" at bounding box center [637, 274] width 1274 height 548
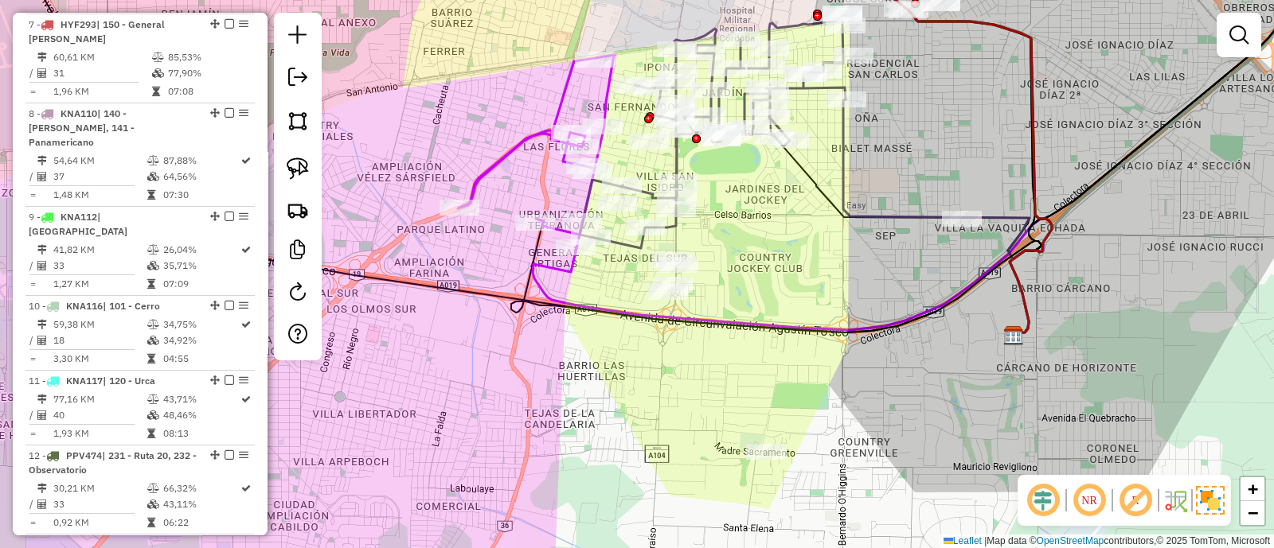
click at [561, 266] on icon at bounding box center [792, 277] width 519 height 117
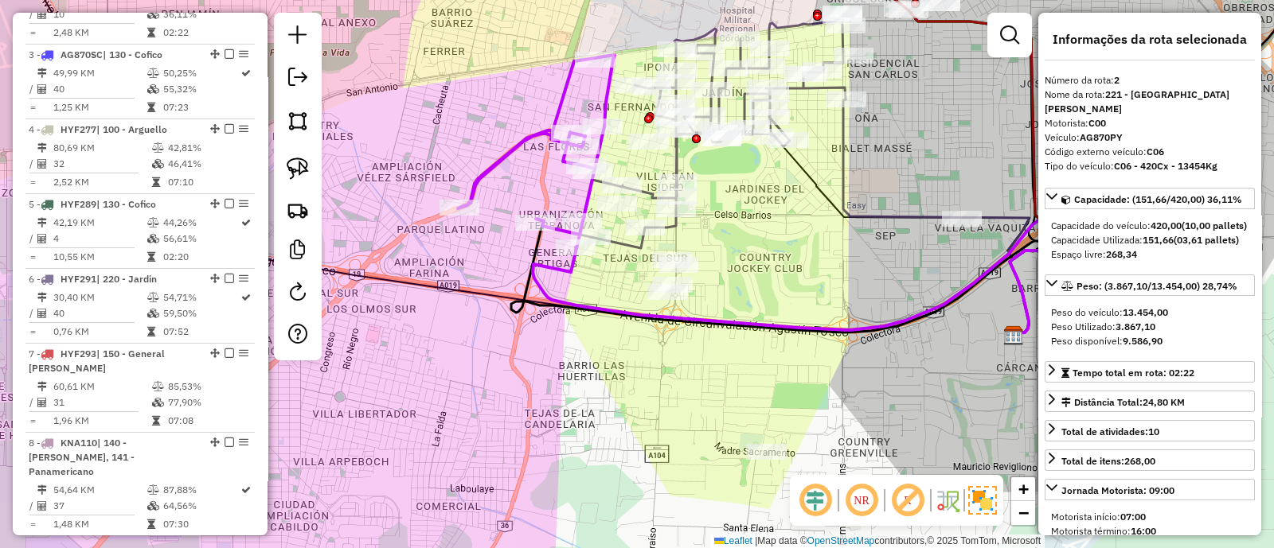
scroll to position [687, 0]
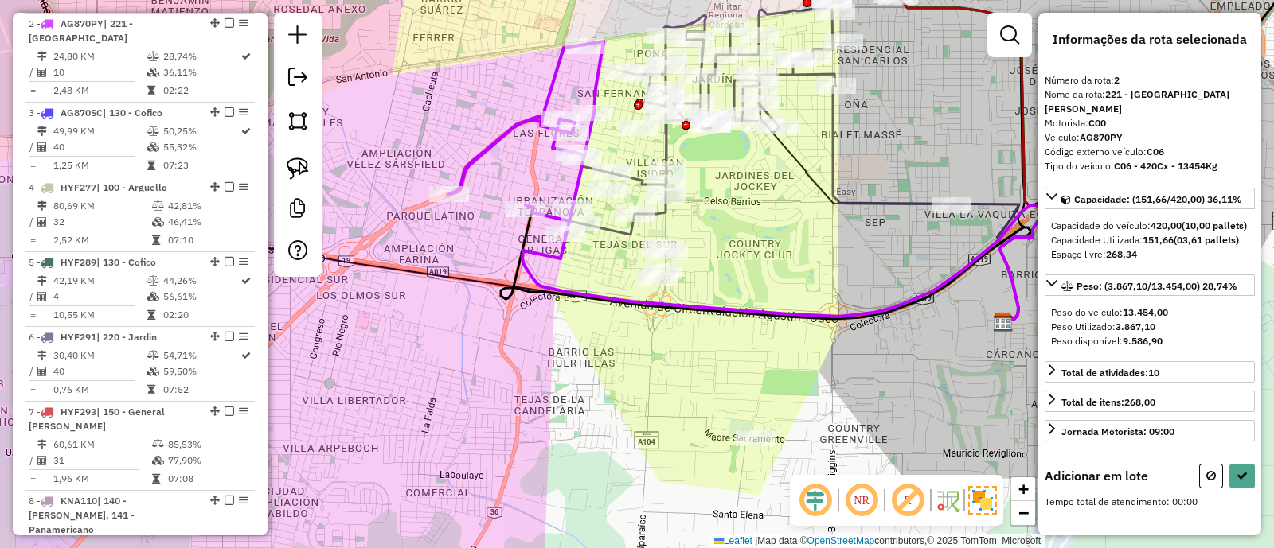
drag, startPoint x: 714, startPoint y: 293, endPoint x: 658, endPoint y: 214, distance: 97.0
click at [658, 214] on div "Janela de atendimento Grade de atendimento Capacidade Transportadoras Veículos …" at bounding box center [637, 274] width 1274 height 548
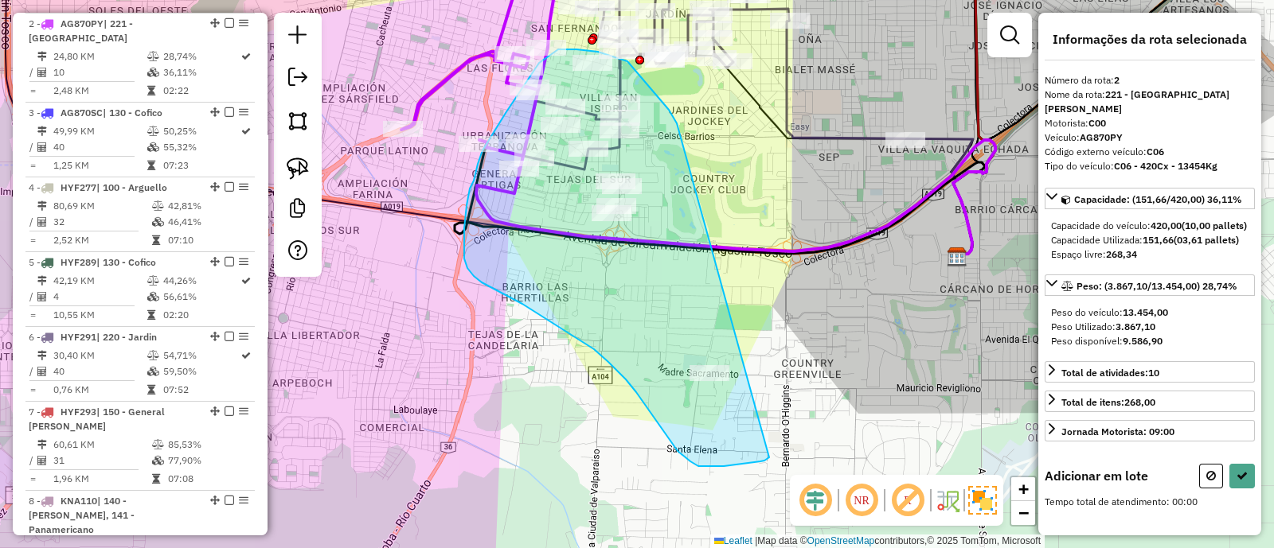
drag, startPoint x: 669, startPoint y: 110, endPoint x: 794, endPoint y: 439, distance: 352.8
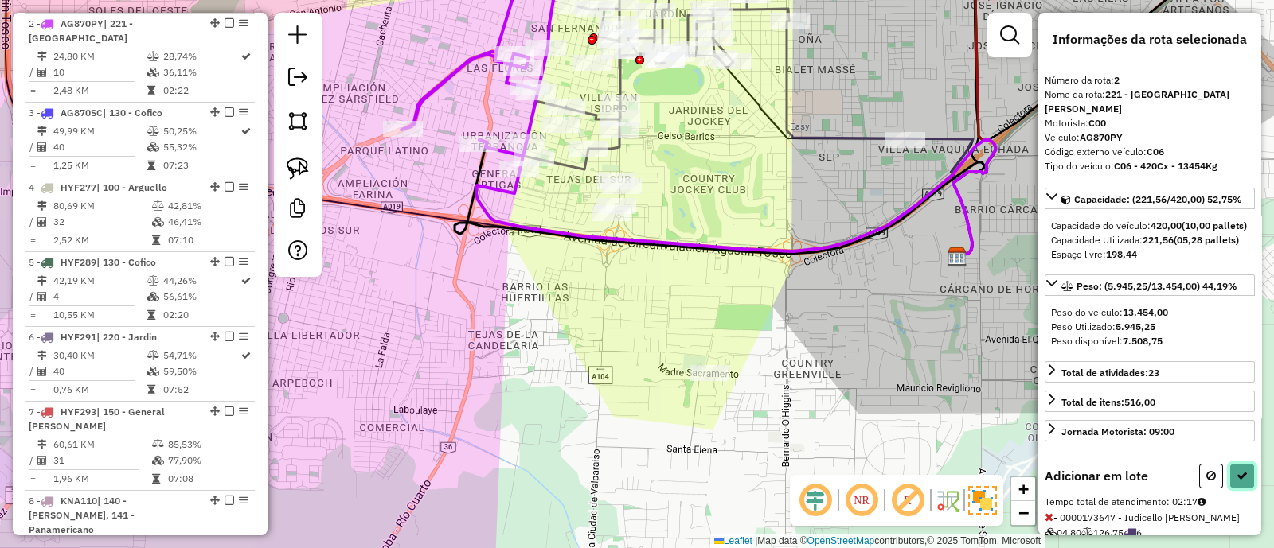
click at [1241, 482] on icon at bounding box center [1241, 475] width 11 height 11
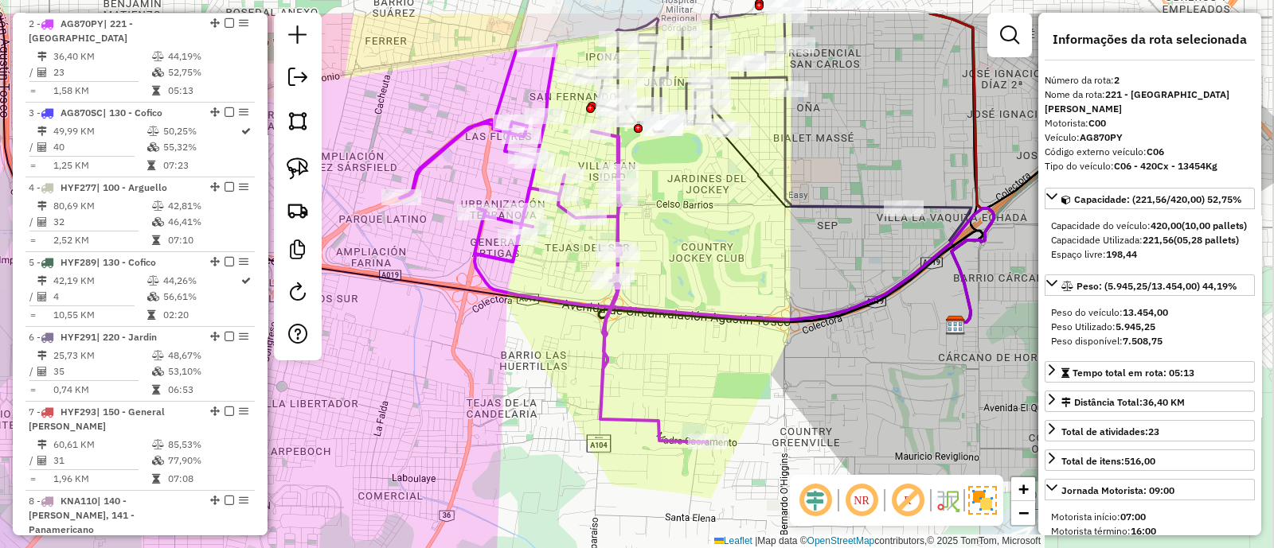
drag, startPoint x: 671, startPoint y: 123, endPoint x: 675, endPoint y: 353, distance: 230.1
click at [675, 353] on div "Janela de atendimento Grade de atendimento Capacidade Transportadoras Veículos …" at bounding box center [637, 274] width 1274 height 548
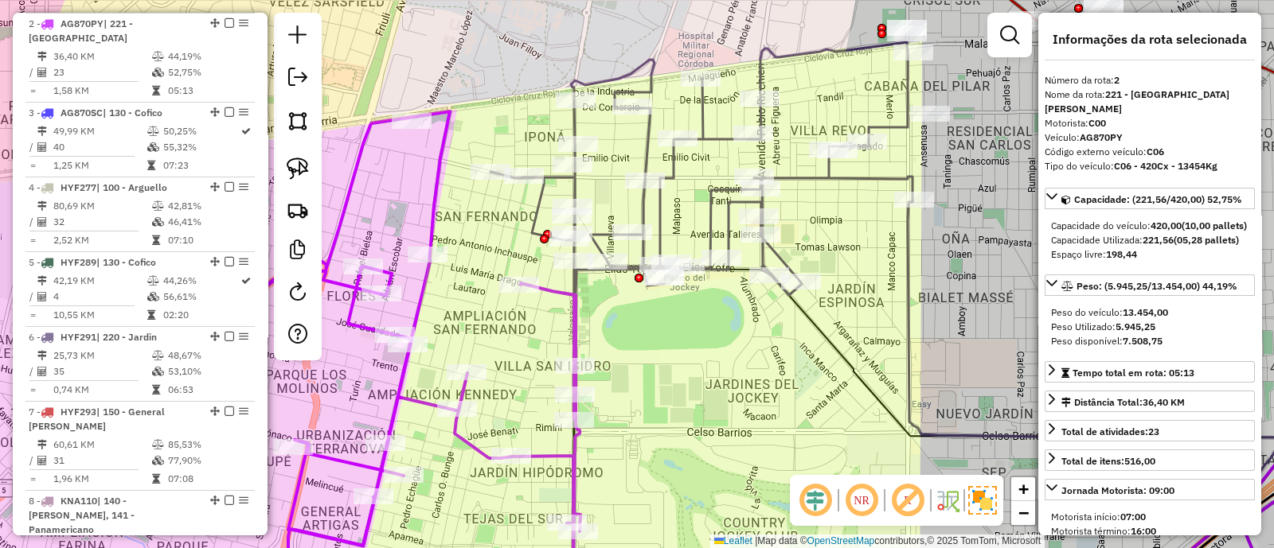
click at [574, 322] on icon at bounding box center [359, 357] width 443 height 492
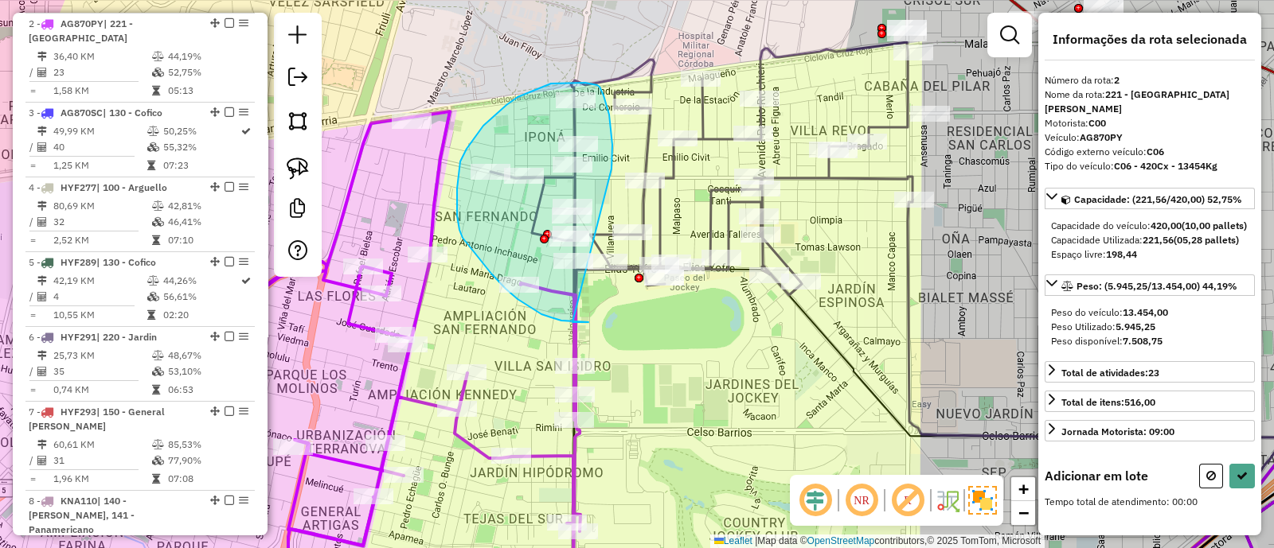
drag, startPoint x: 611, startPoint y: 169, endPoint x: 572, endPoint y: 322, distance: 158.5
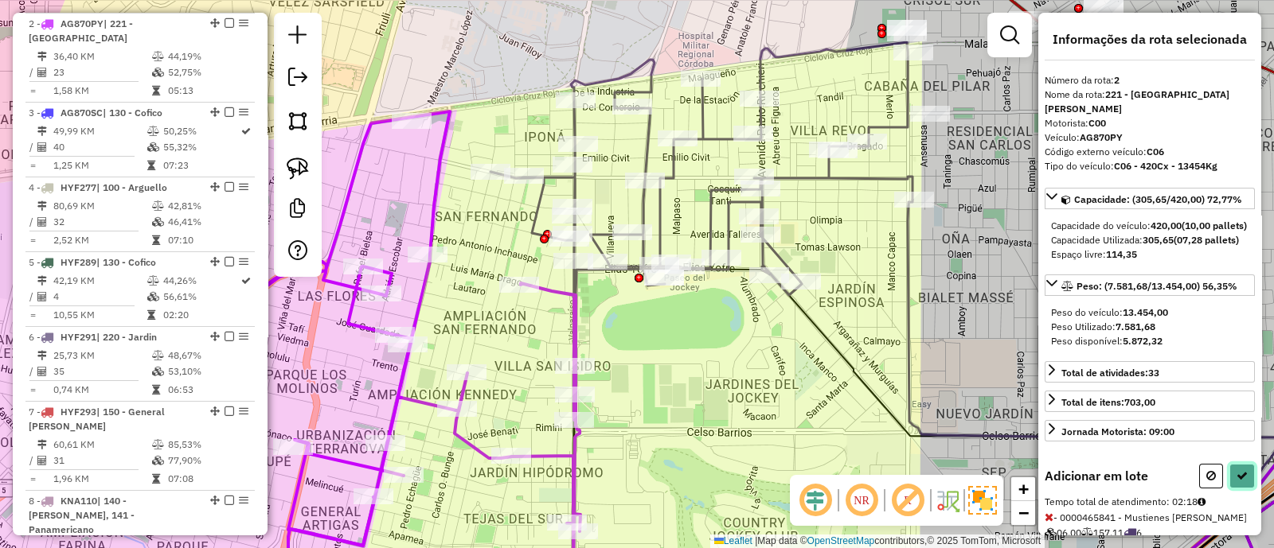
click at [1242, 482] on icon at bounding box center [1241, 475] width 11 height 11
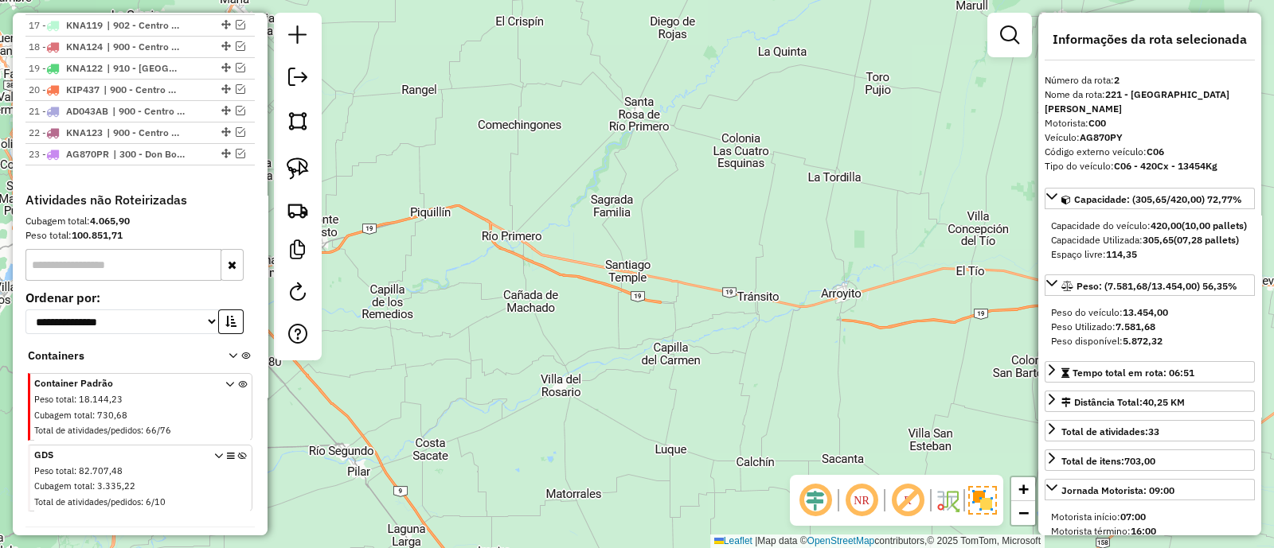
scroll to position [1646, 0]
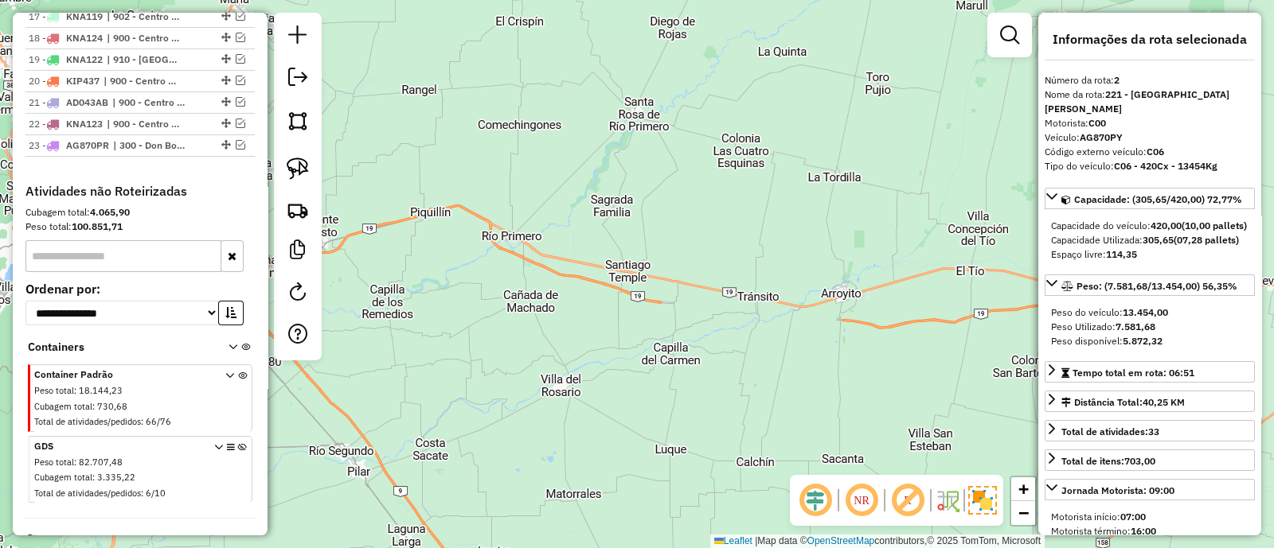
click at [240, 443] on icon at bounding box center [242, 473] width 9 height 60
click at [458, 241] on div "Janela de atendimento Grade de atendimento Capacidade Transportadoras Veículos …" at bounding box center [637, 274] width 1274 height 548
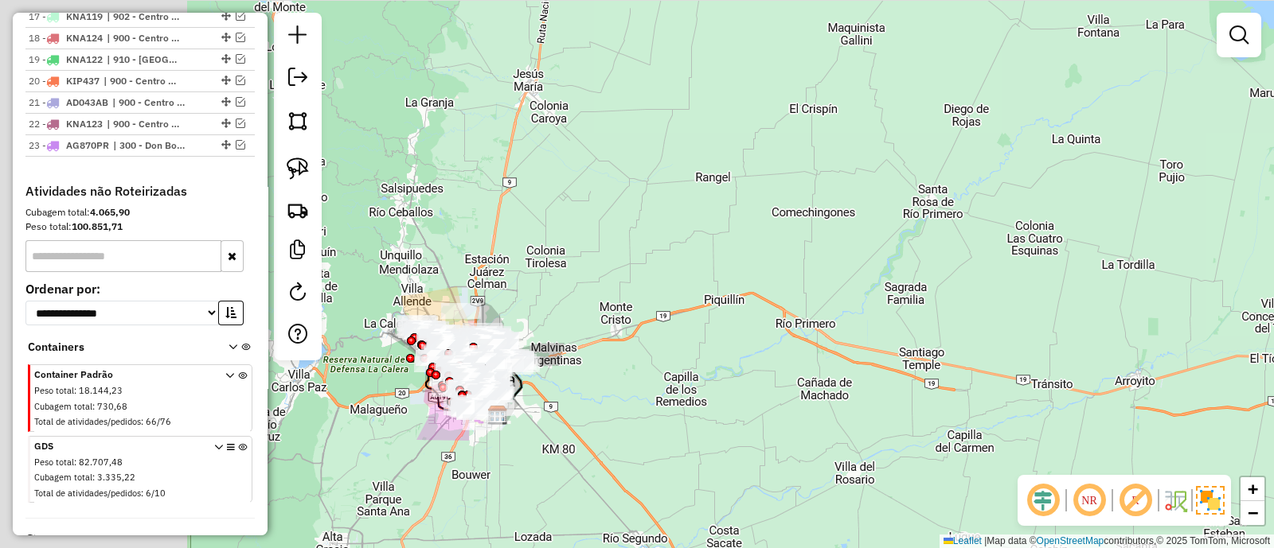
drag, startPoint x: 398, startPoint y: 201, endPoint x: 744, endPoint y: 308, distance: 361.8
click at [744, 308] on div "Janela de atendimento Grade de atendimento Capacidade Transportadoras Veículos …" at bounding box center [637, 274] width 1274 height 548
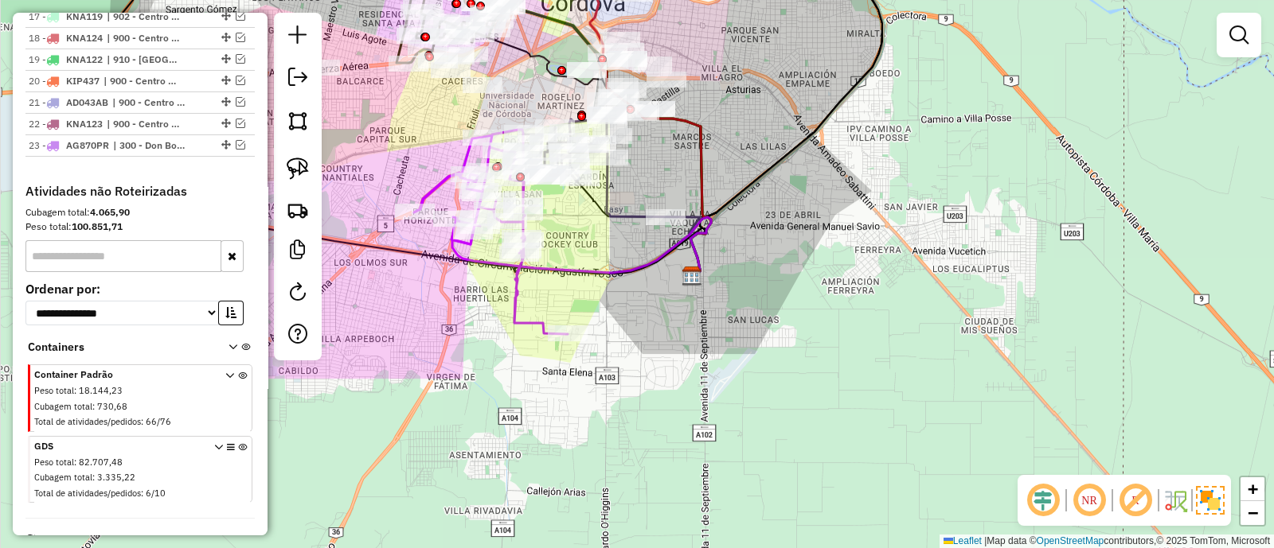
drag, startPoint x: 689, startPoint y: 373, endPoint x: 706, endPoint y: 147, distance: 226.0
click at [706, 147] on icon at bounding box center [650, 134] width 121 height 284
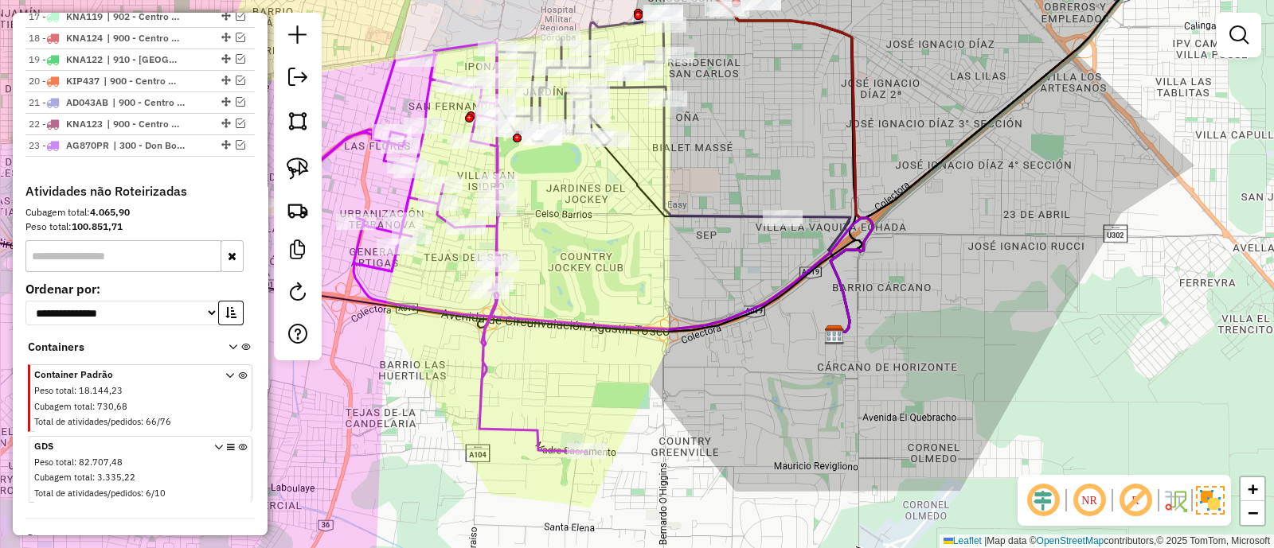
click at [492, 157] on icon at bounding box center [433, 247] width 308 height 410
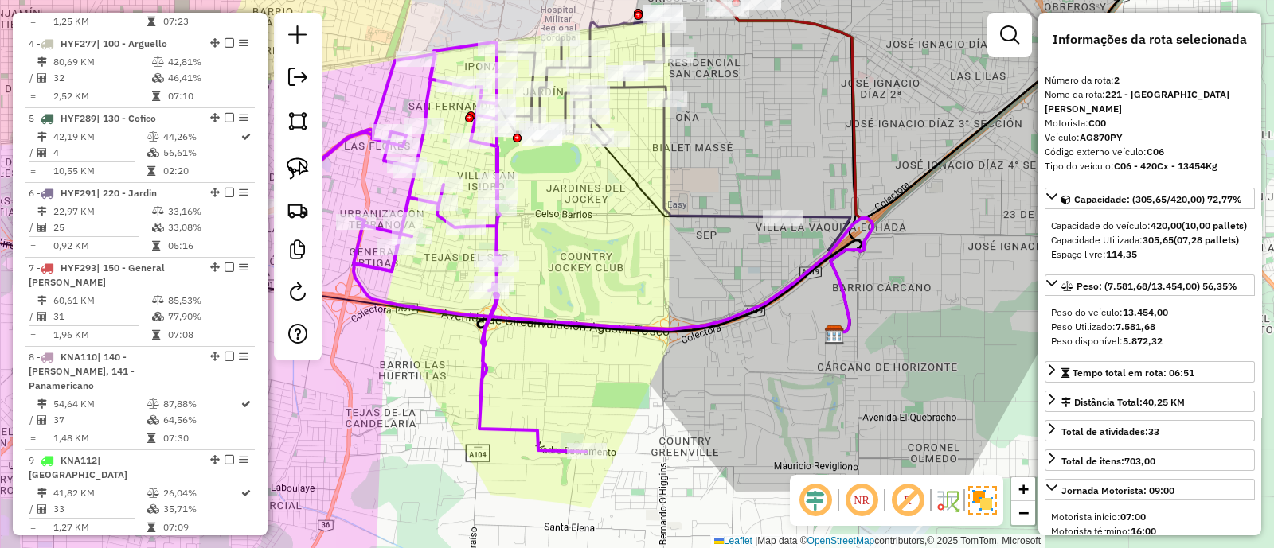
scroll to position [687, 0]
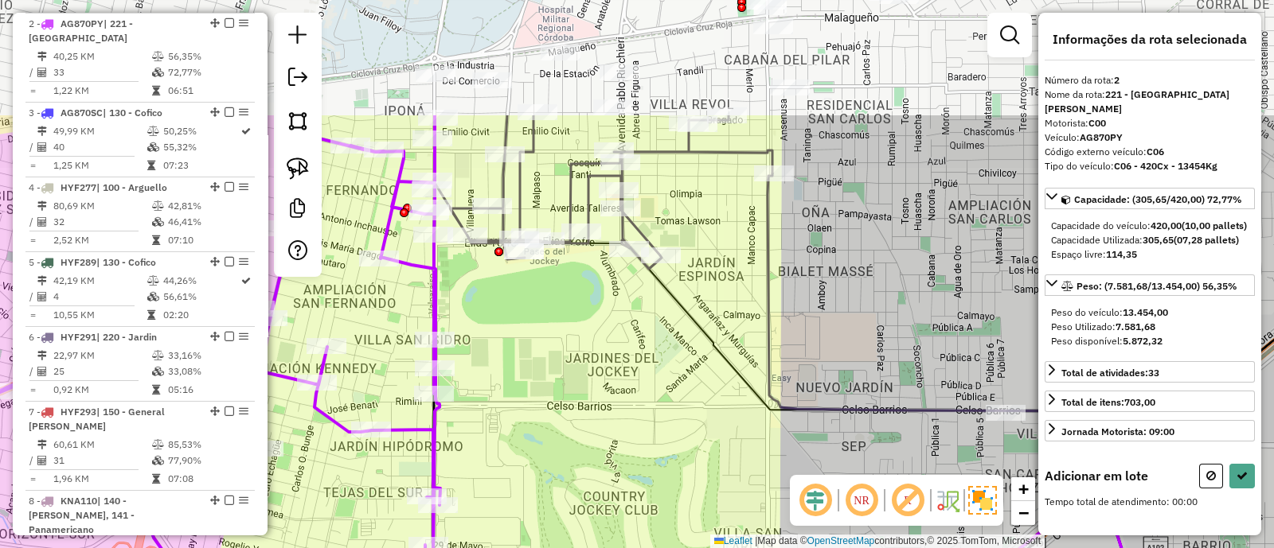
drag, startPoint x: 605, startPoint y: 276, endPoint x: 639, endPoint y: 435, distance: 162.1
click at [639, 431] on div "Janela de atendimento Grade de atendimento Capacidade Transportadoras Veículos …" at bounding box center [637, 274] width 1274 height 548
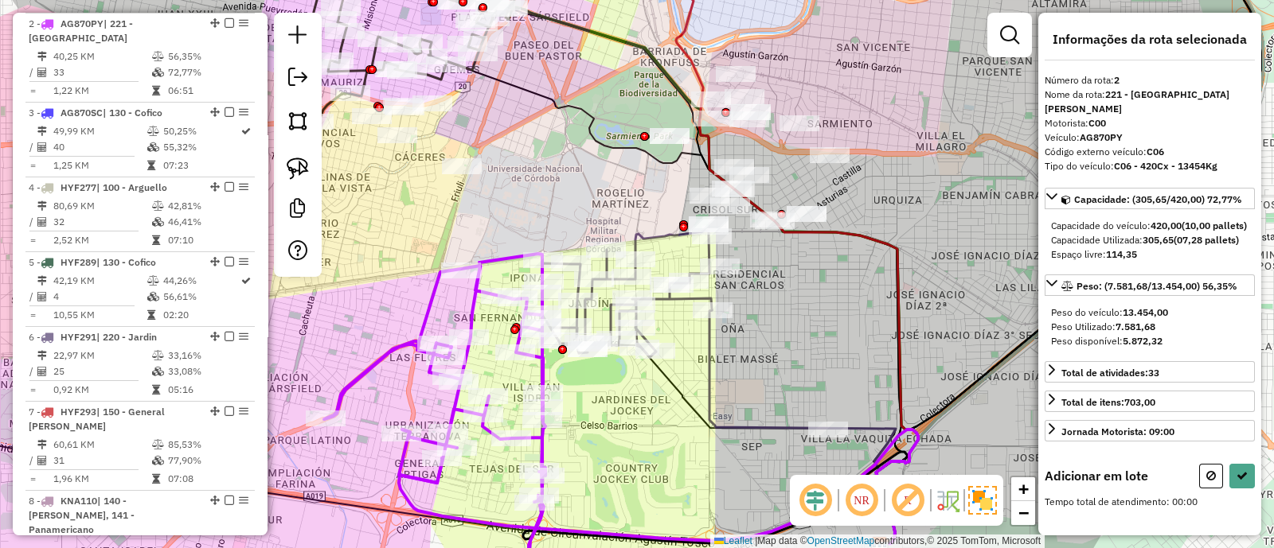
drag, startPoint x: 642, startPoint y: 424, endPoint x: 641, endPoint y: 406, distance: 18.3
click at [641, 406] on div "Janela de atendimento Grade de atendimento Capacidade Transportadoras Veículos …" at bounding box center [637, 274] width 1274 height 548
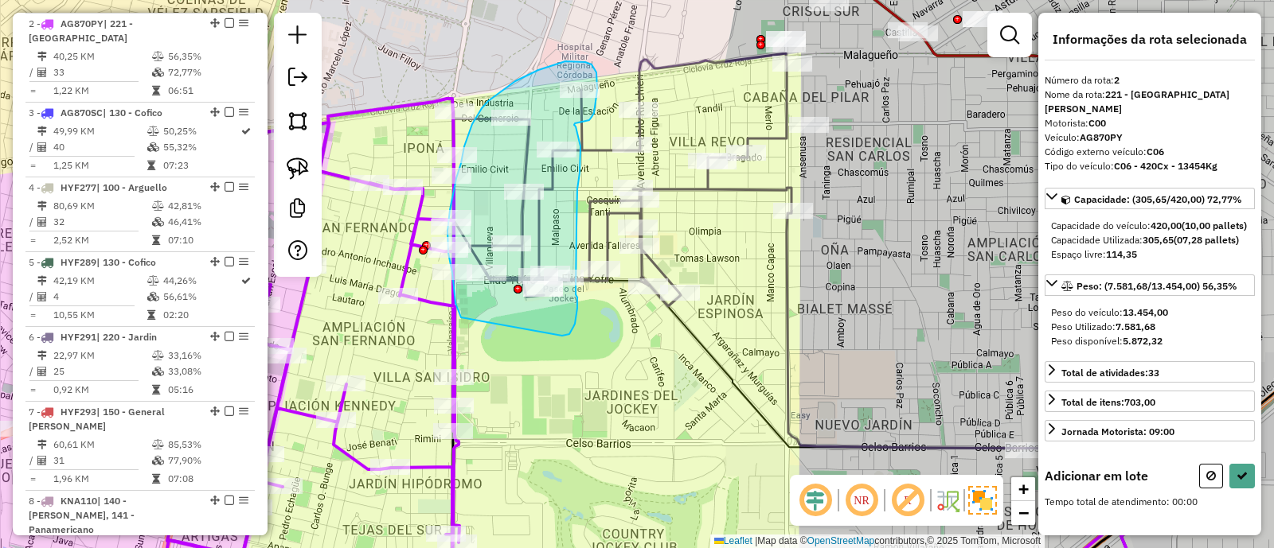
drag, startPoint x: 565, startPoint y: 336, endPoint x: 463, endPoint y: 322, distance: 102.8
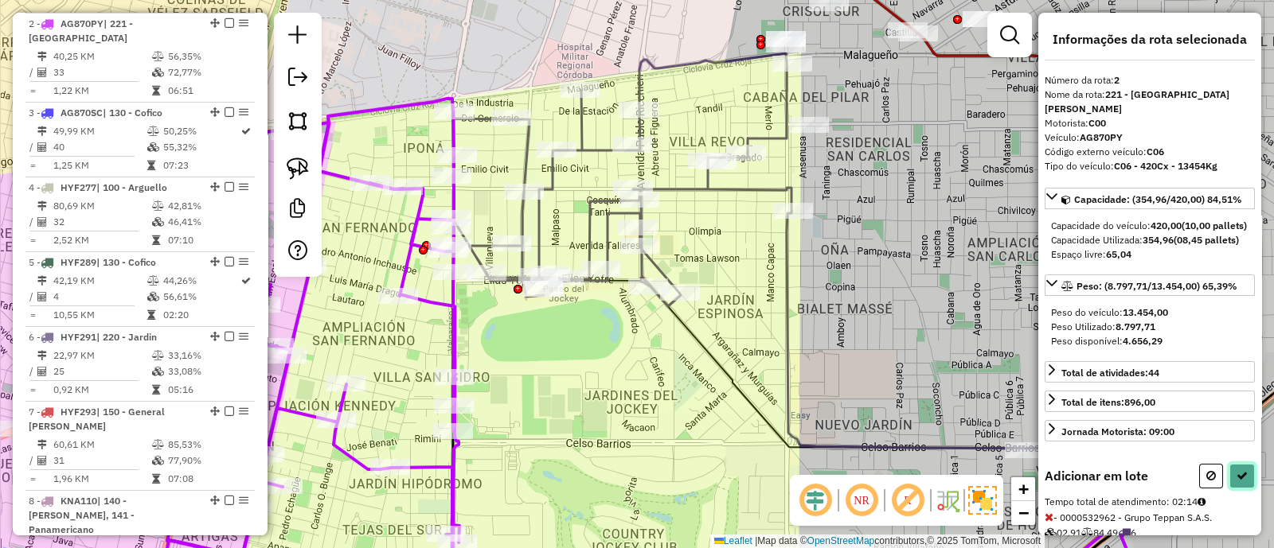
click at [1243, 489] on button at bounding box center [1241, 476] width 25 height 25
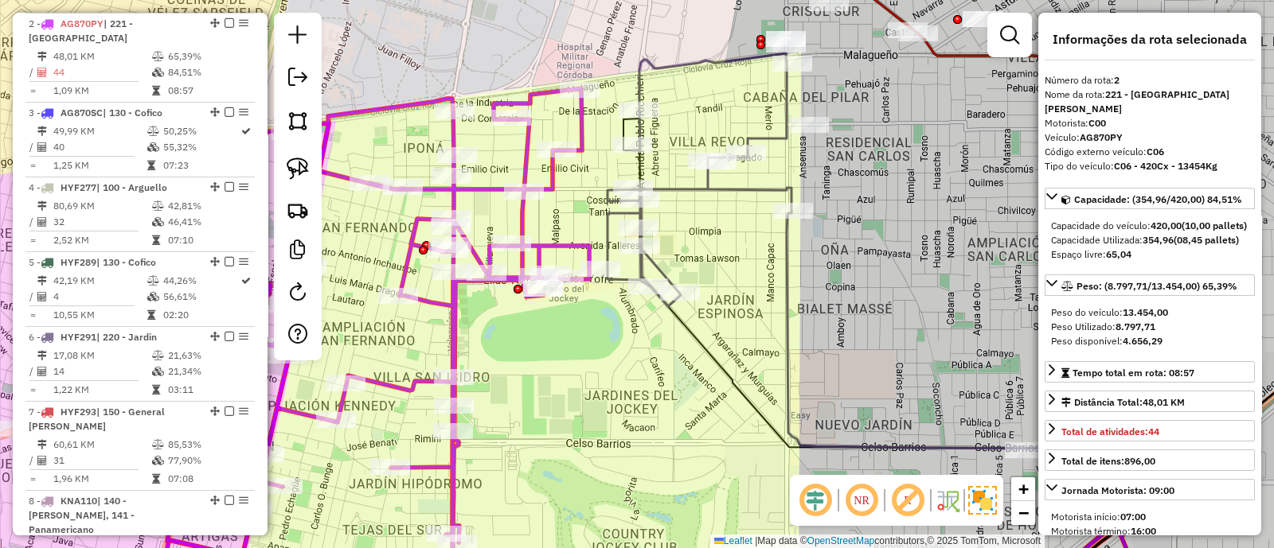
click at [613, 344] on div "Janela de atendimento Grade de atendimento Capacidade Transportadoras Veículos …" at bounding box center [637, 274] width 1274 height 548
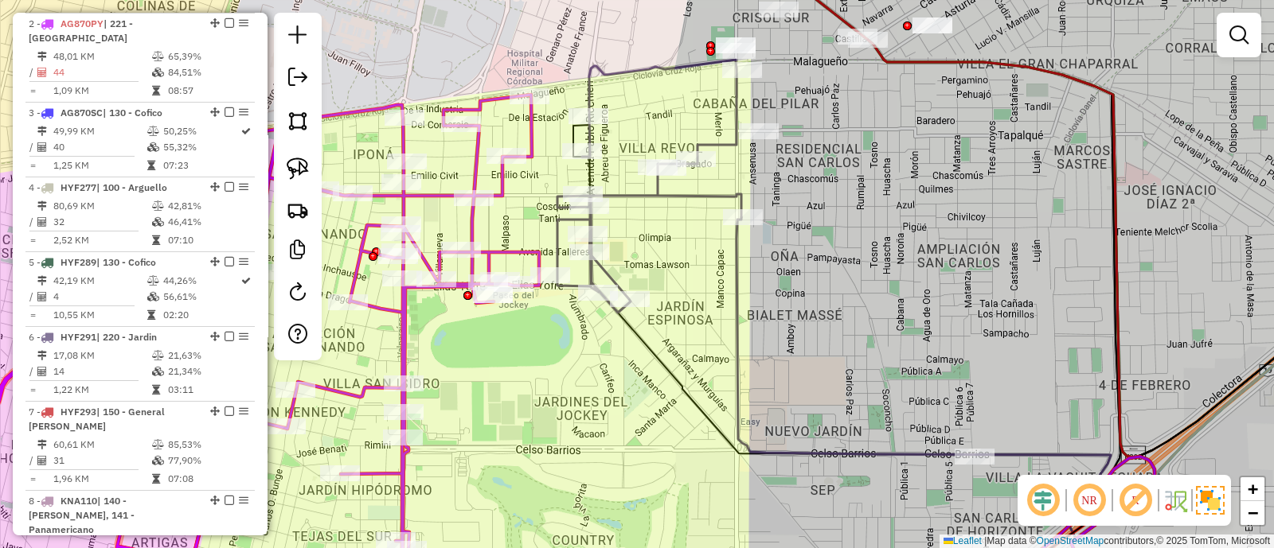
drag, startPoint x: 613, startPoint y: 344, endPoint x: 546, endPoint y: 352, distance: 67.3
click at [548, 352] on div "Janela de atendimento Grade de atendimento Capacidade Transportadoras Veículos …" at bounding box center [637, 274] width 1274 height 548
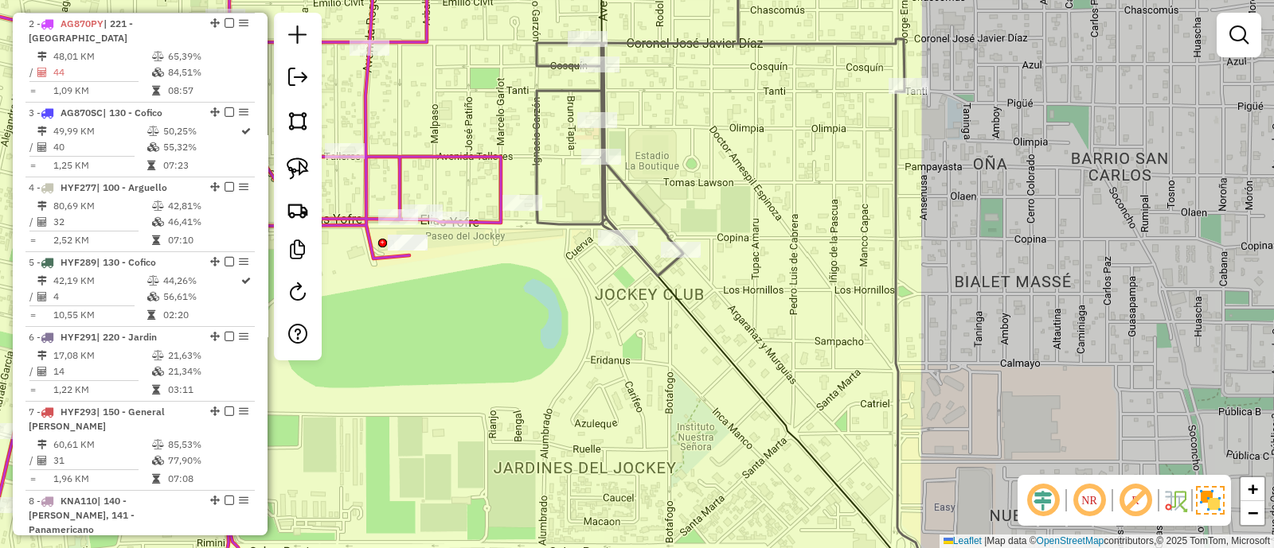
click at [464, 153] on icon at bounding box center [187, 274] width 628 height 658
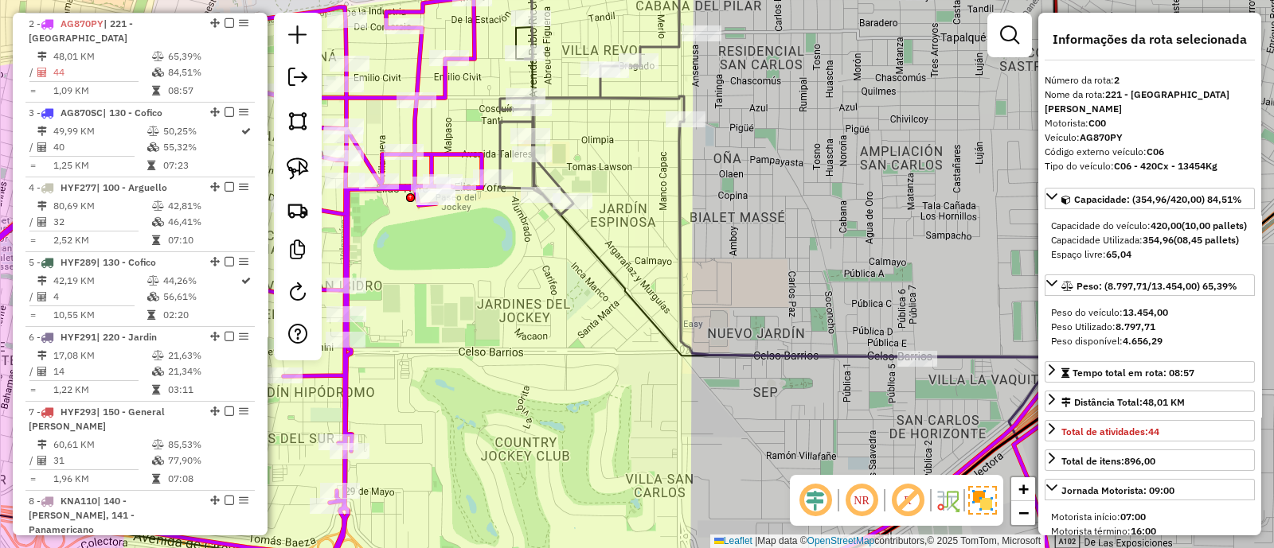
drag, startPoint x: 551, startPoint y: 281, endPoint x: 502, endPoint y: 408, distance: 135.9
click at [502, 408] on div "Janela de atendimento Grade de atendimento Capacidade Transportadoras Veículos …" at bounding box center [637, 274] width 1274 height 548
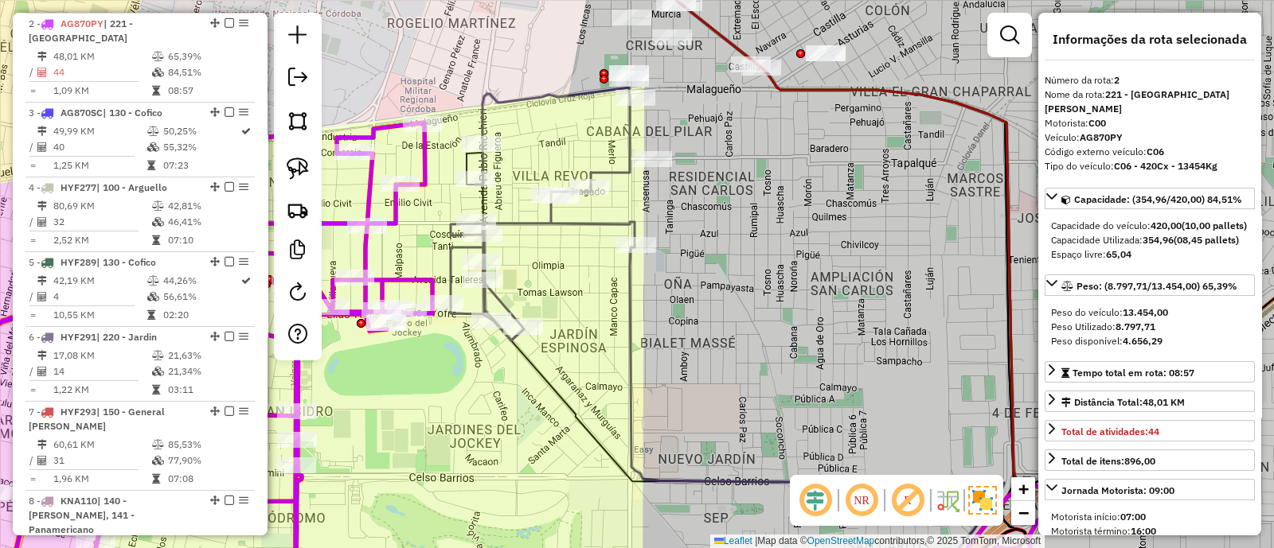
click at [415, 284] on icon at bounding box center [153, 363] width 560 height 481
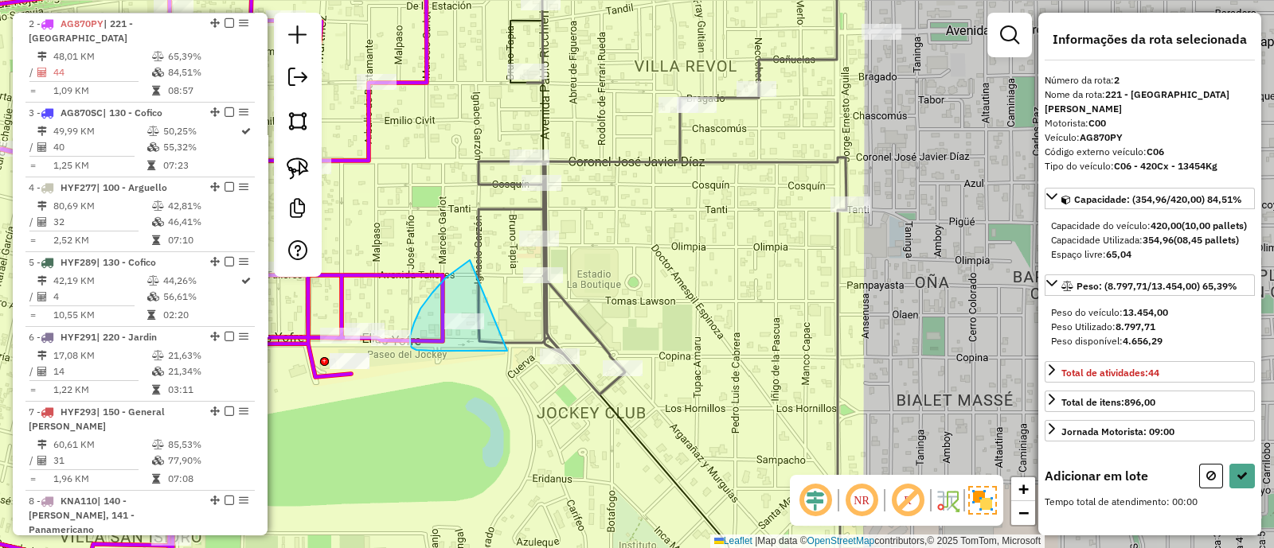
drag, startPoint x: 414, startPoint y: 323, endPoint x: 507, endPoint y: 351, distance: 97.2
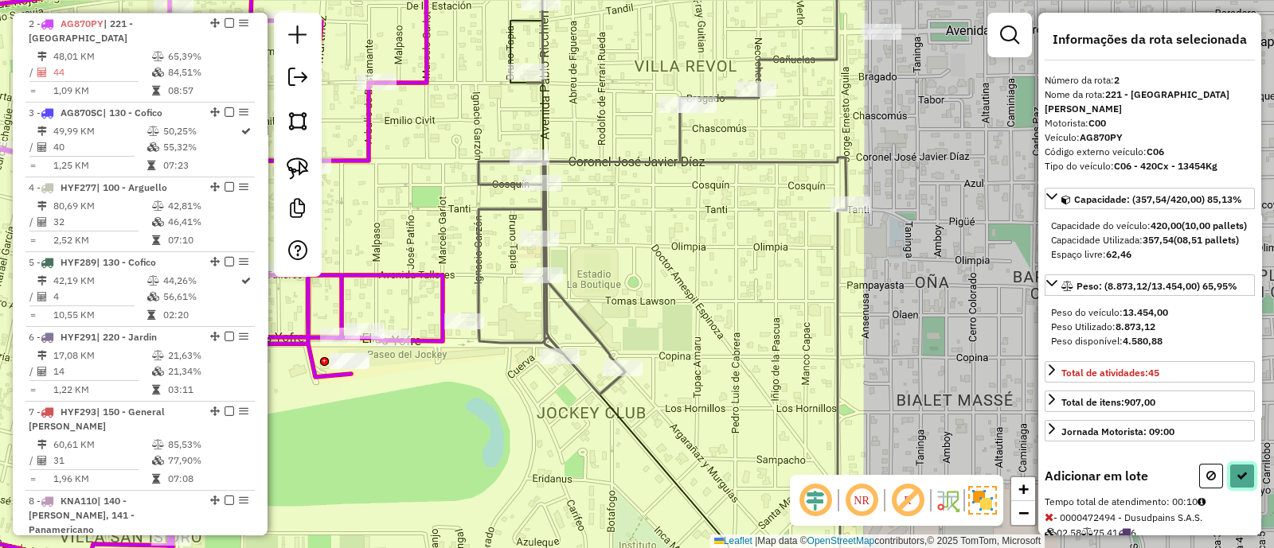
click at [1237, 482] on icon at bounding box center [1241, 475] width 11 height 11
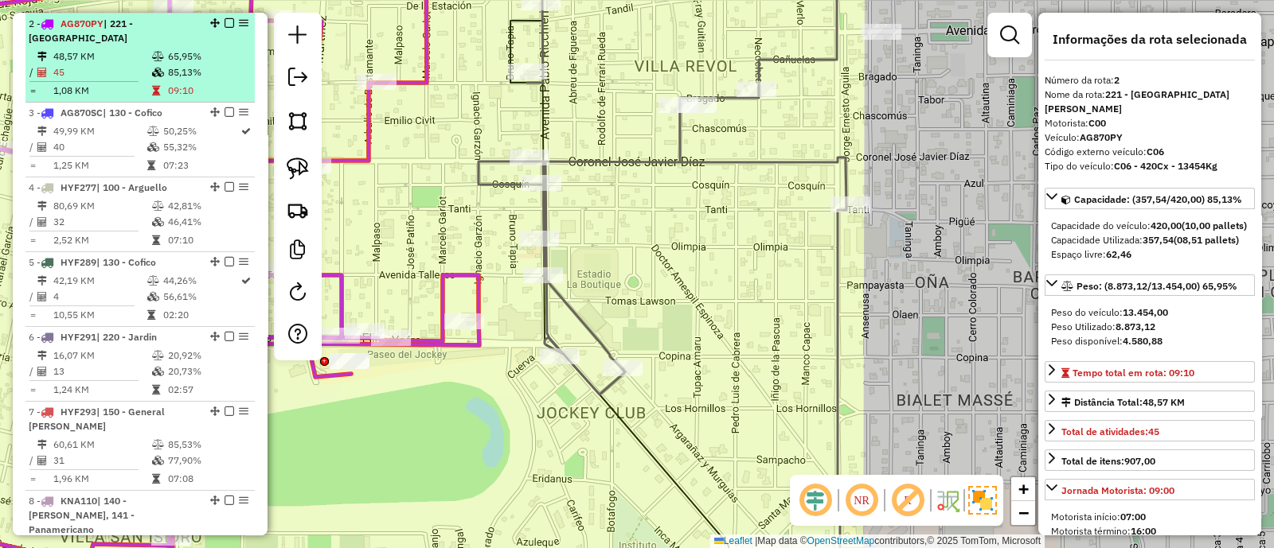
click at [224, 20] on em at bounding box center [229, 23] width 10 height 10
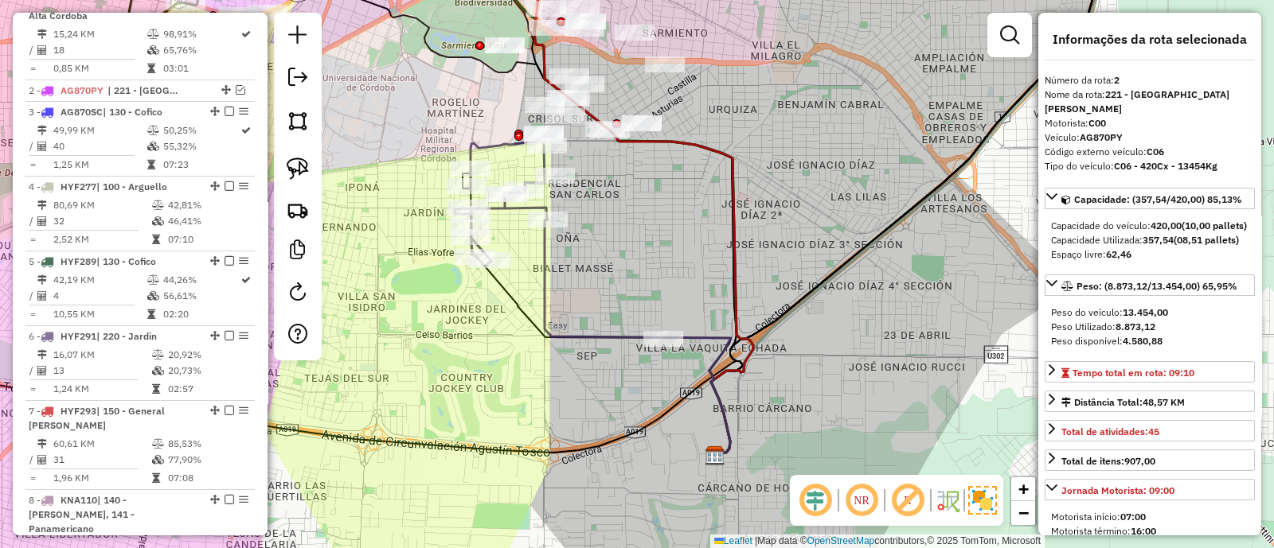
click at [513, 308] on icon at bounding box center [597, 315] width 268 height 283
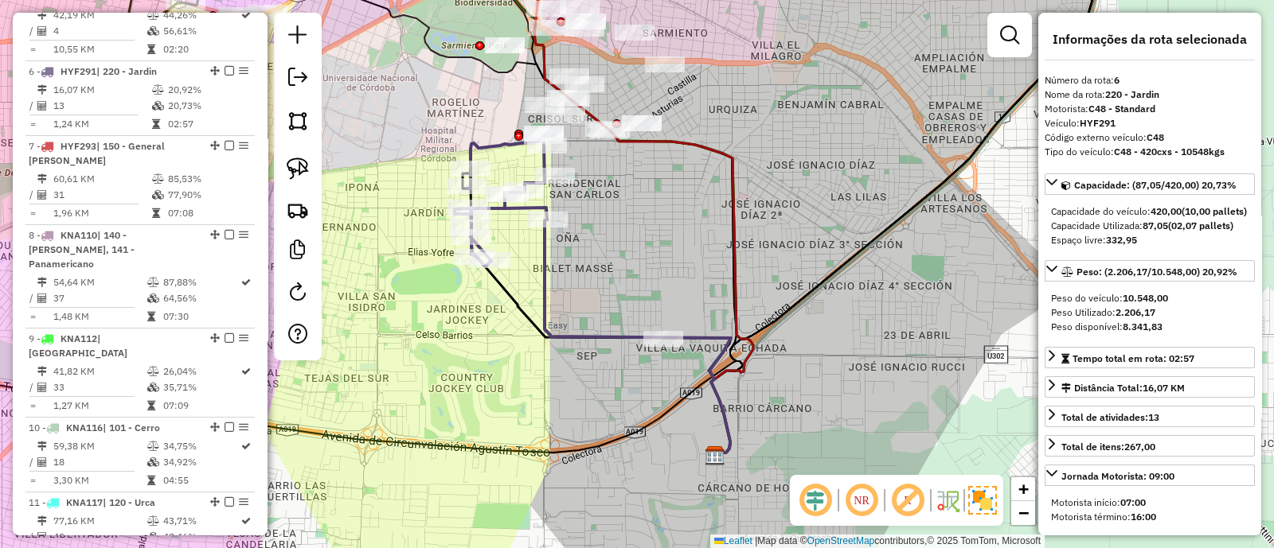
scroll to position [931, 0]
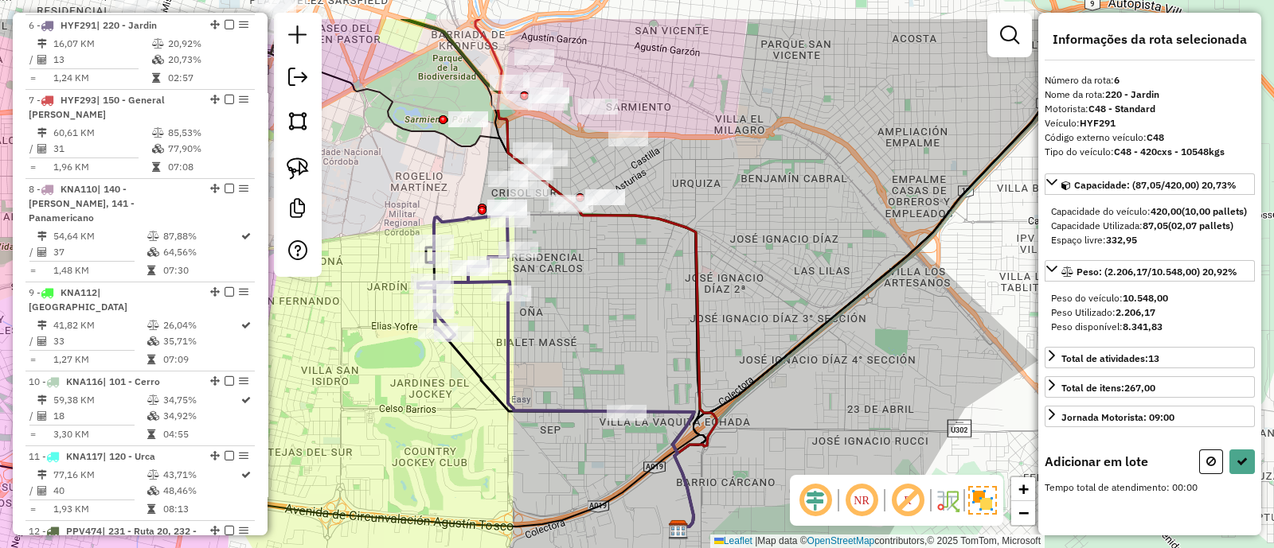
drag, startPoint x: 641, startPoint y: 282, endPoint x: 604, endPoint y: 356, distance: 82.6
click at [604, 356] on div "Janela de atendimento Grade de atendimento Capacidade Transportadoras Veículos …" at bounding box center [637, 274] width 1274 height 548
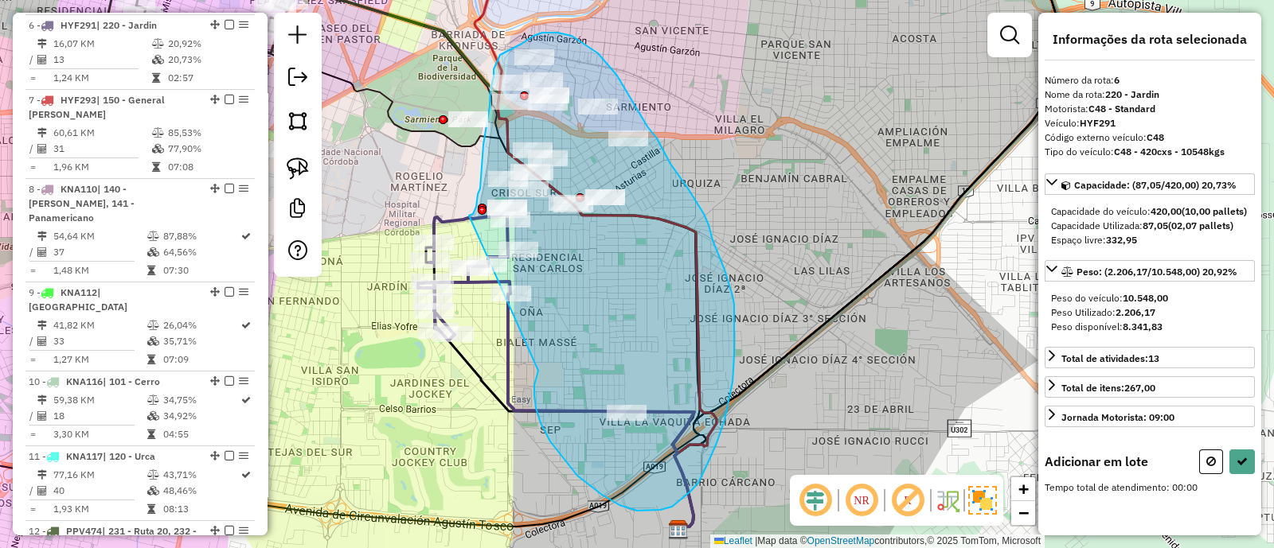
drag, startPoint x: 602, startPoint y: 495, endPoint x: 469, endPoint y: 216, distance: 309.4
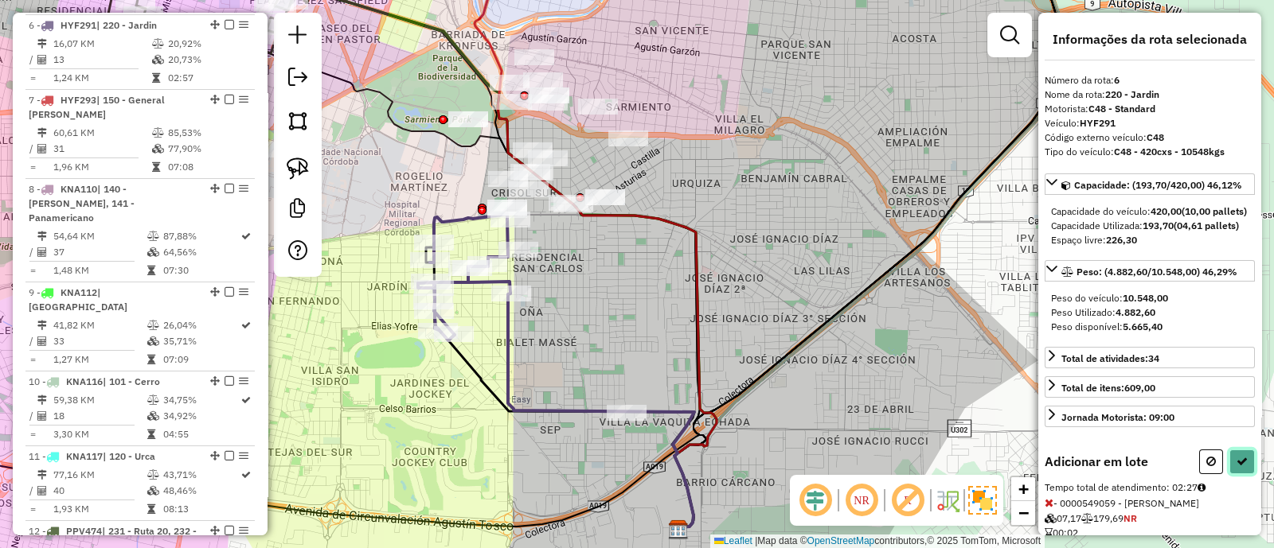
click at [1237, 467] on icon at bounding box center [1241, 461] width 11 height 11
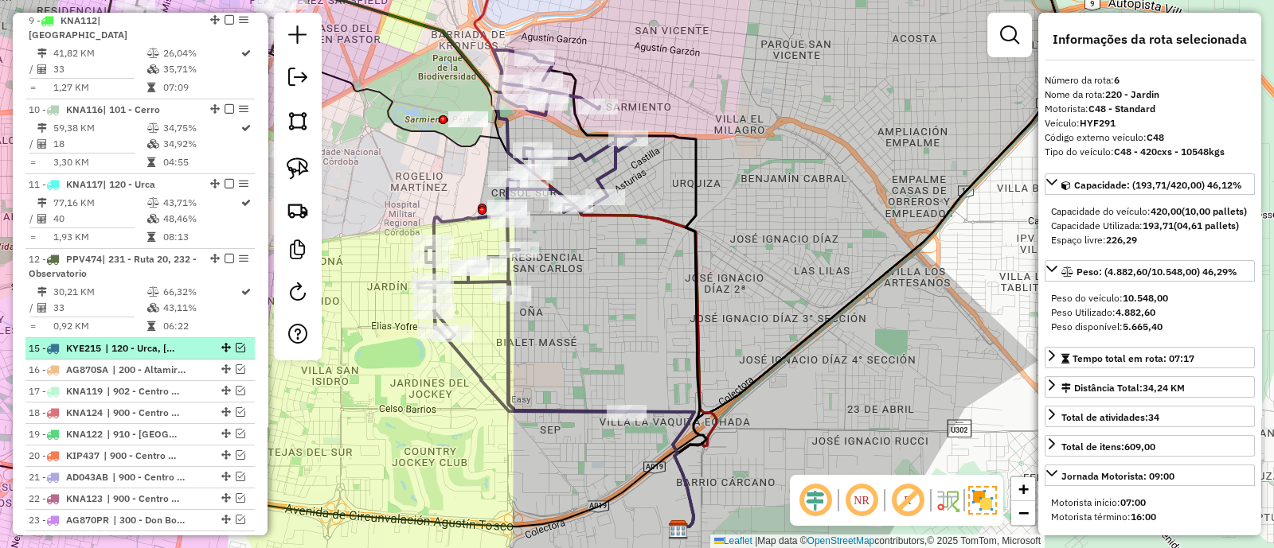
scroll to position [1230, 0]
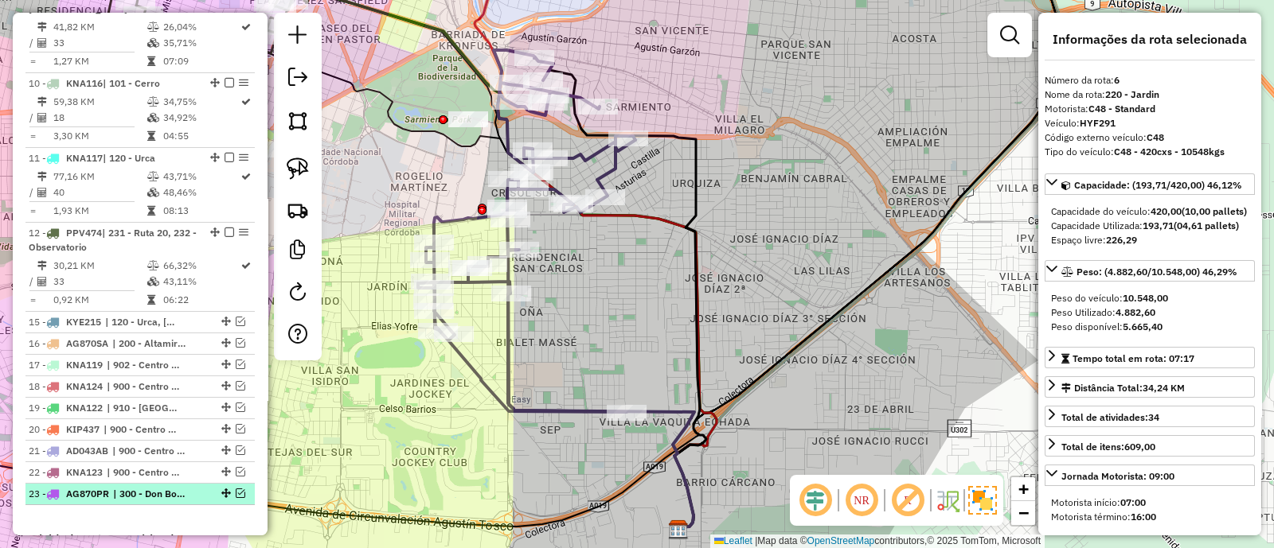
click at [238, 489] on em at bounding box center [241, 494] width 10 height 10
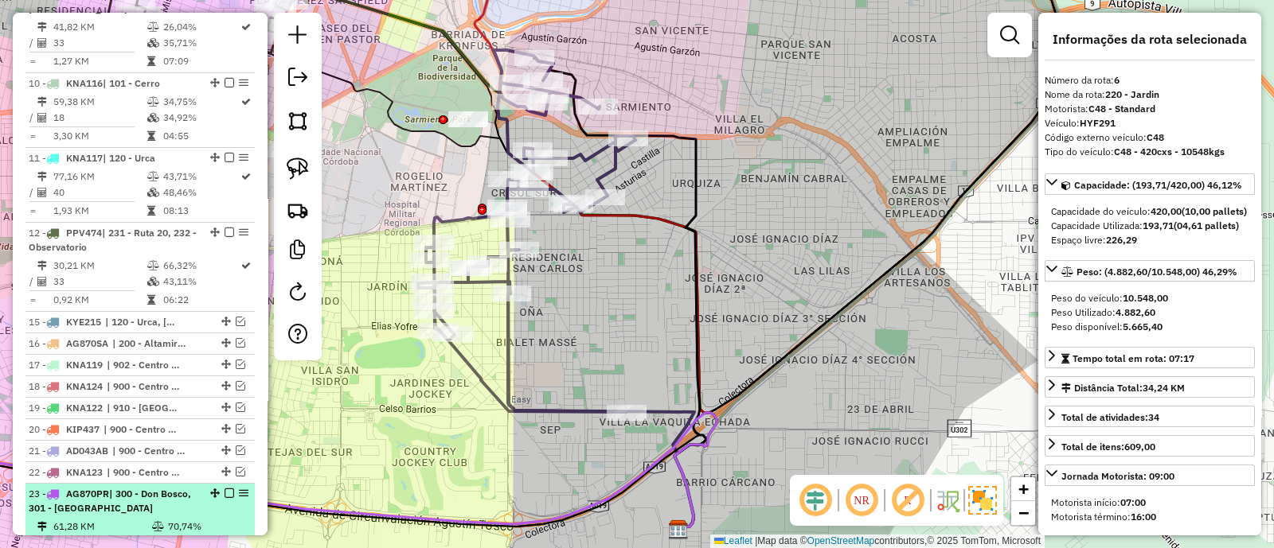
click at [224, 489] on em at bounding box center [229, 494] width 10 height 10
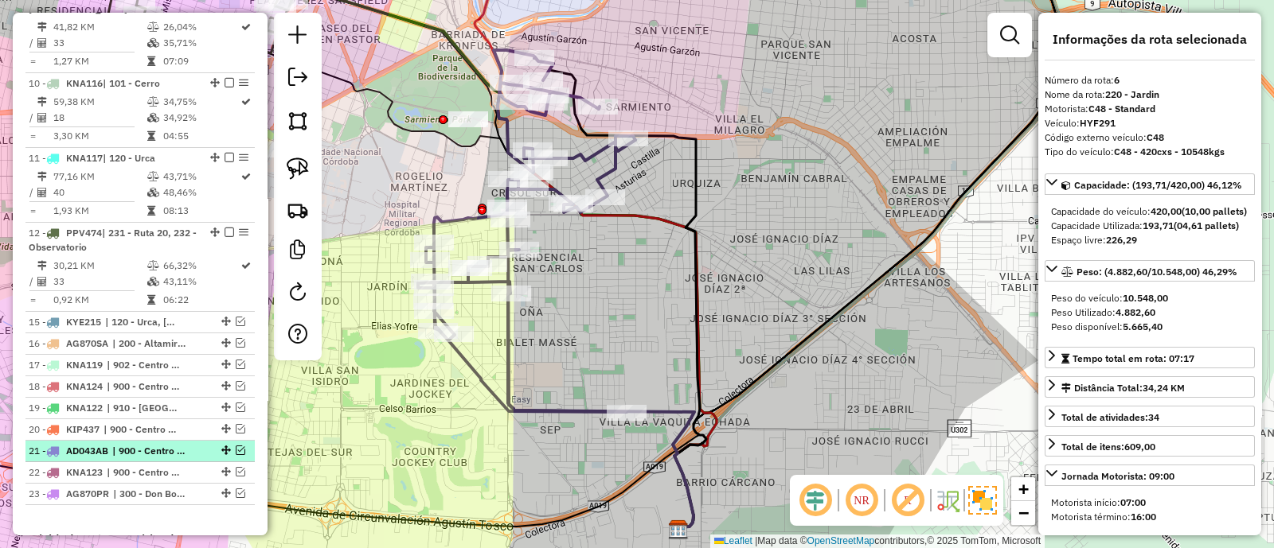
click at [237, 446] on em at bounding box center [241, 451] width 10 height 10
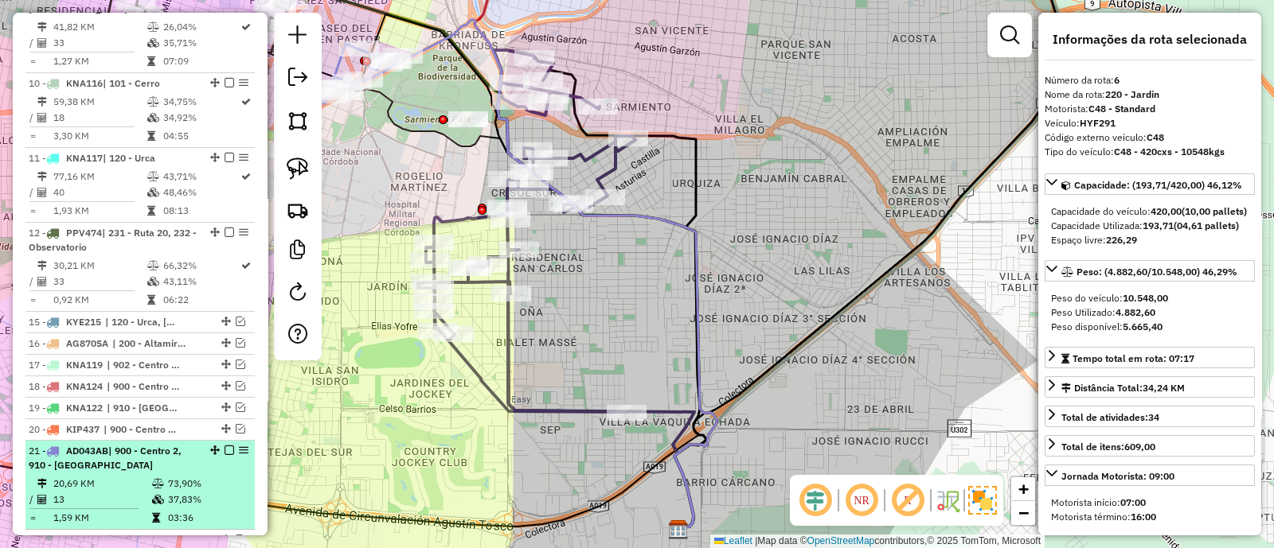
click at [224, 446] on em at bounding box center [229, 451] width 10 height 10
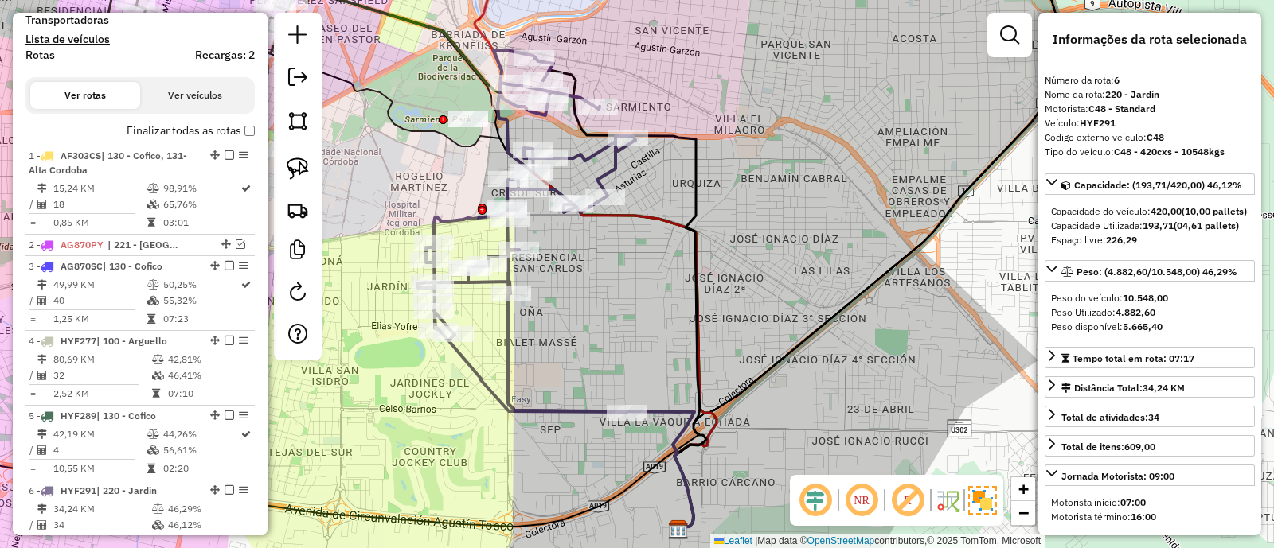
scroll to position [434, 0]
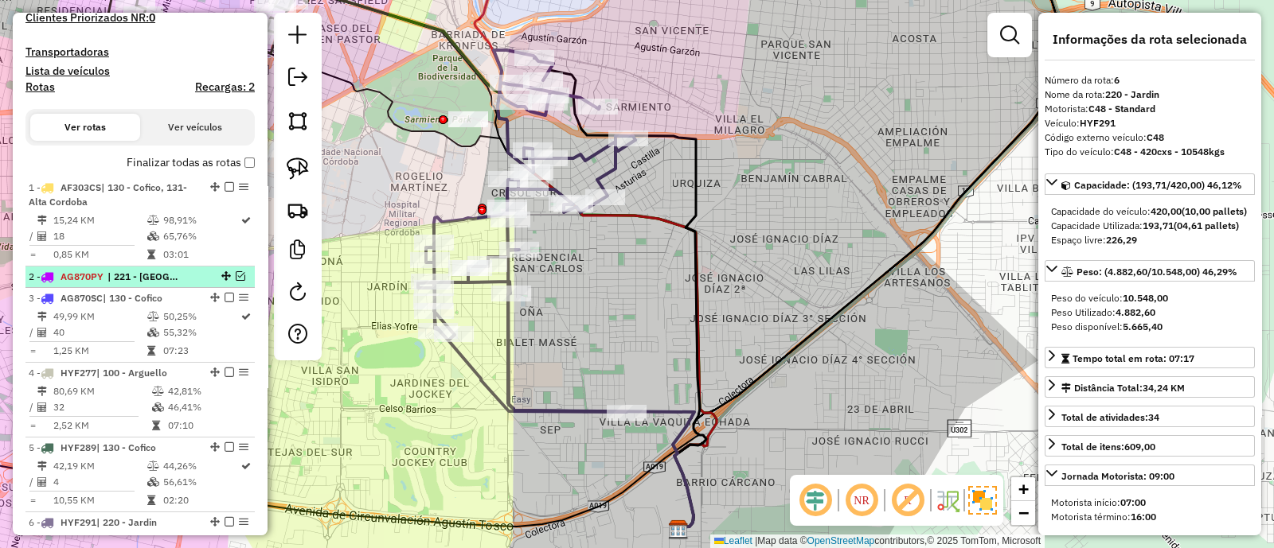
click at [239, 272] on em at bounding box center [241, 276] width 10 height 10
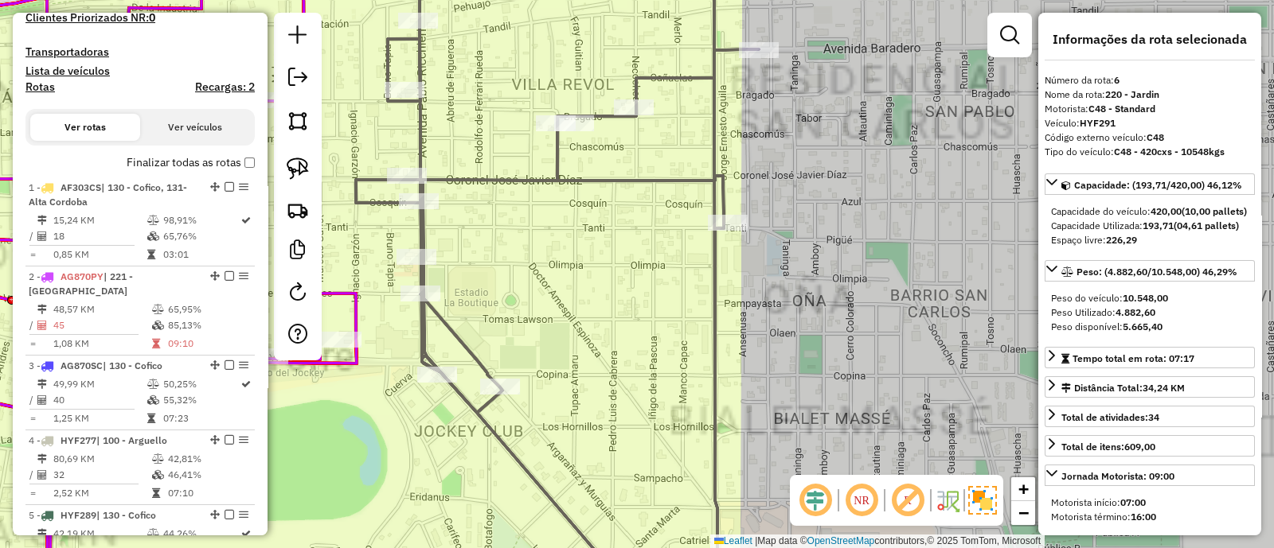
drag, startPoint x: 498, startPoint y: 295, endPoint x: 703, endPoint y: 407, distance: 233.7
click at [704, 407] on div "Janela de atendimento Grade de atendimento Capacidade Transportadoras Veículos …" at bounding box center [637, 274] width 1274 height 548
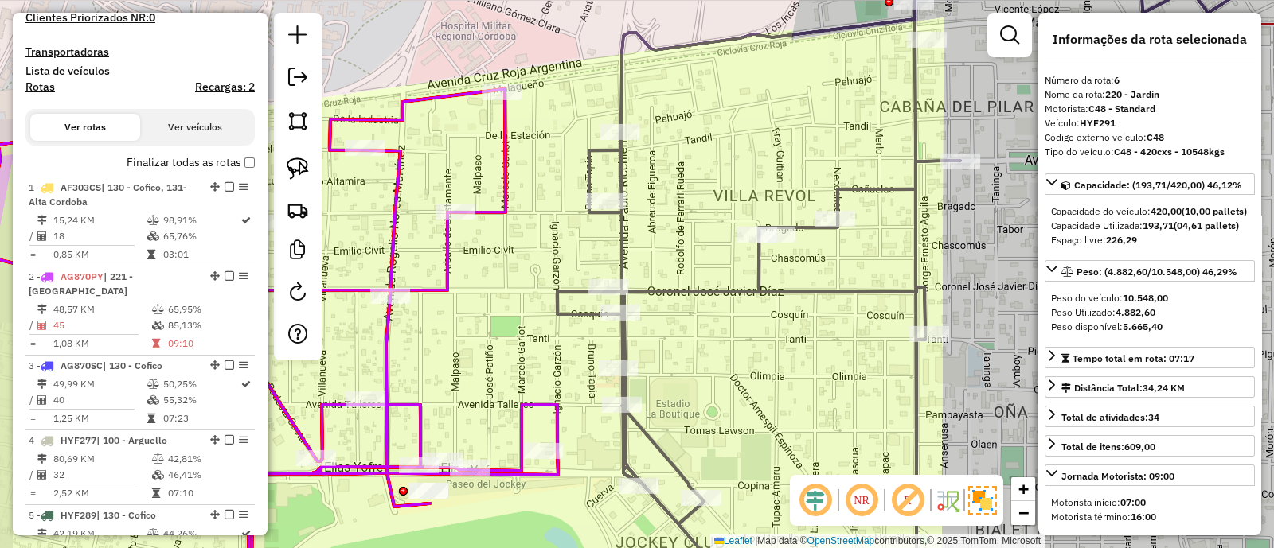
click at [687, 295] on icon at bounding box center [935, 274] width 757 height 658
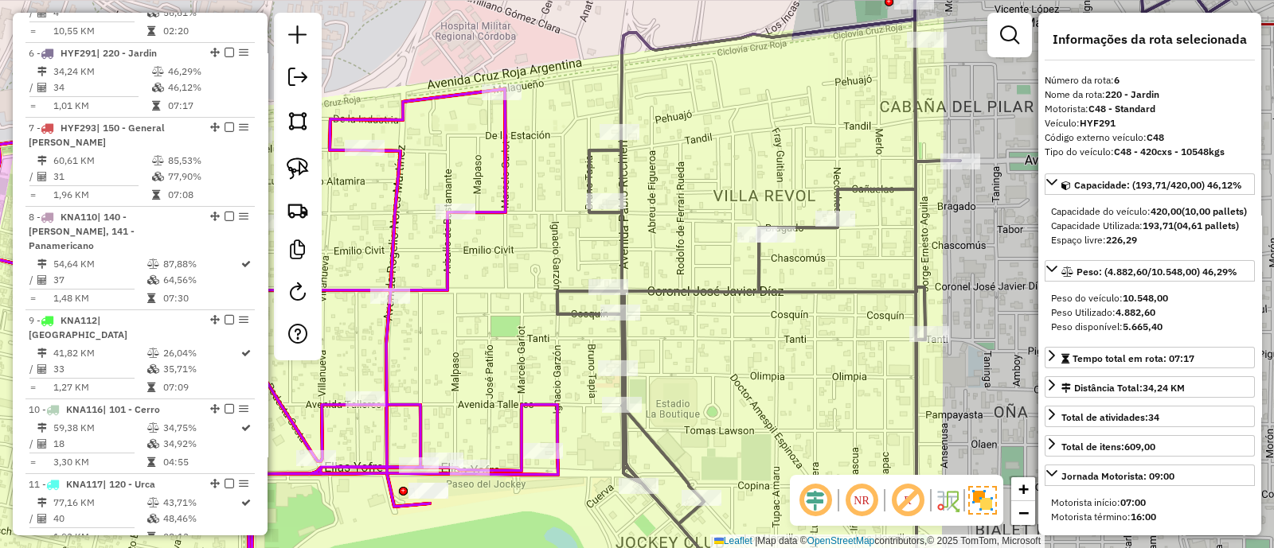
scroll to position [999, 0]
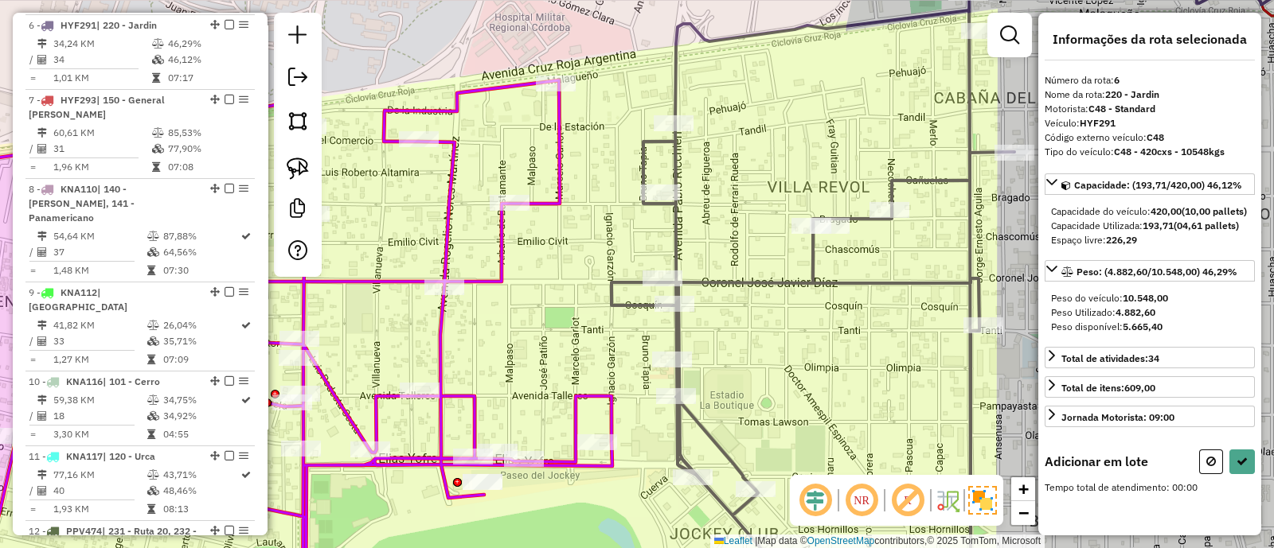
drag, startPoint x: 607, startPoint y: 322, endPoint x: 588, endPoint y: 345, distance: 29.5
click at [588, 345] on div "Janela de atendimento Grade de atendimento Capacidade Transportadoras Veículos …" at bounding box center [637, 274] width 1274 height 548
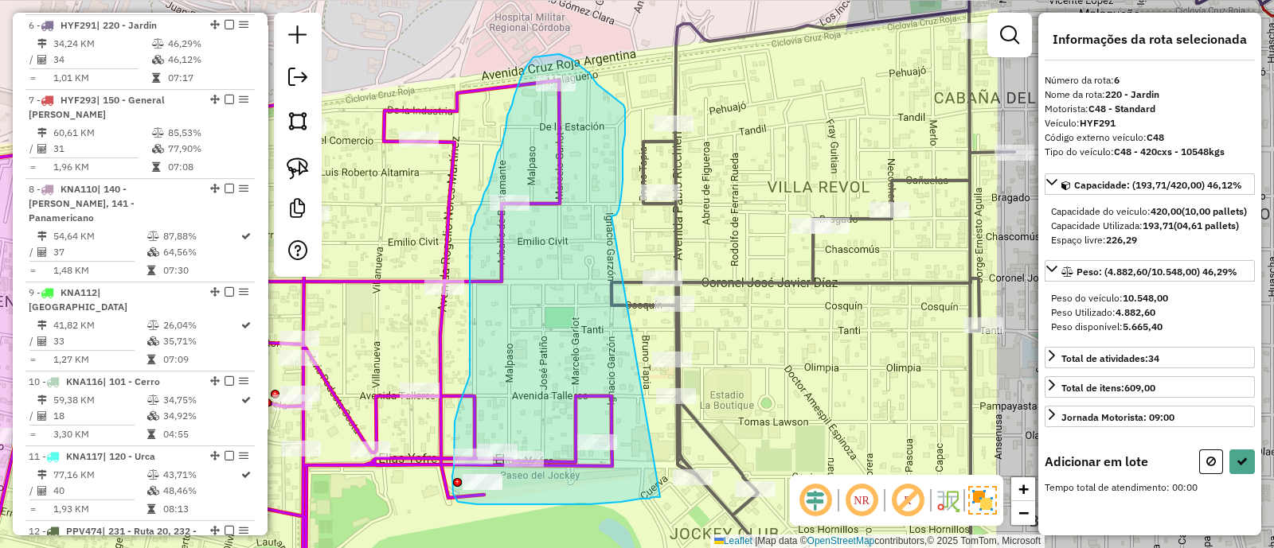
drag, startPoint x: 611, startPoint y: 217, endPoint x: 660, endPoint y: 498, distance: 285.2
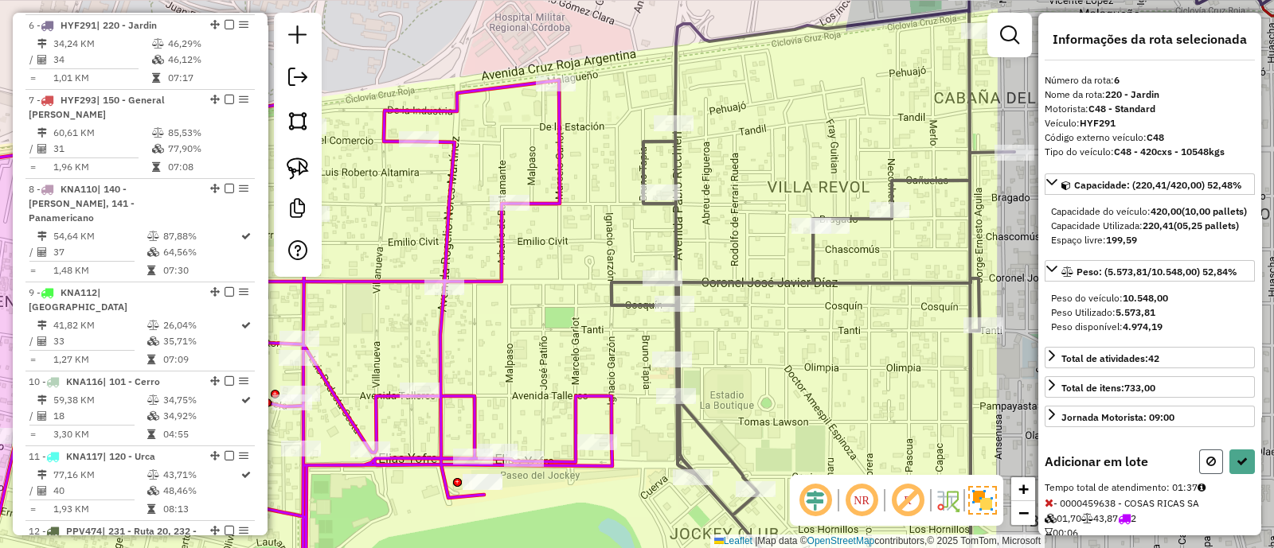
click at [1208, 467] on icon at bounding box center [1211, 461] width 10 height 11
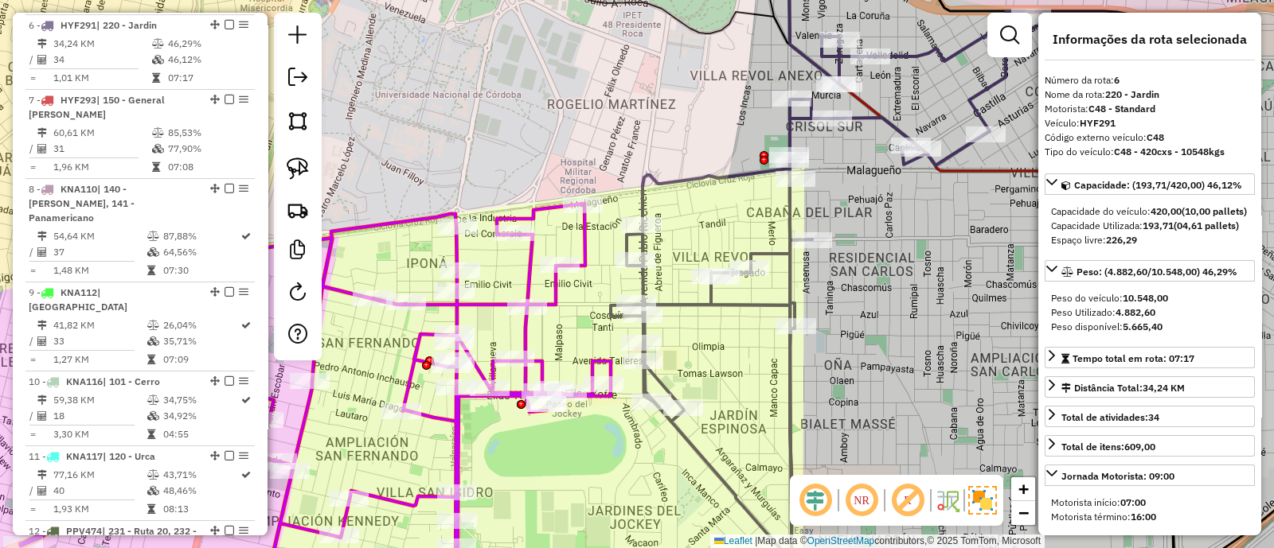
click at [589, 330] on div "Janela de atendimento Grade de atendimento Capacidade Transportadoras Veículos …" at bounding box center [637, 274] width 1274 height 548
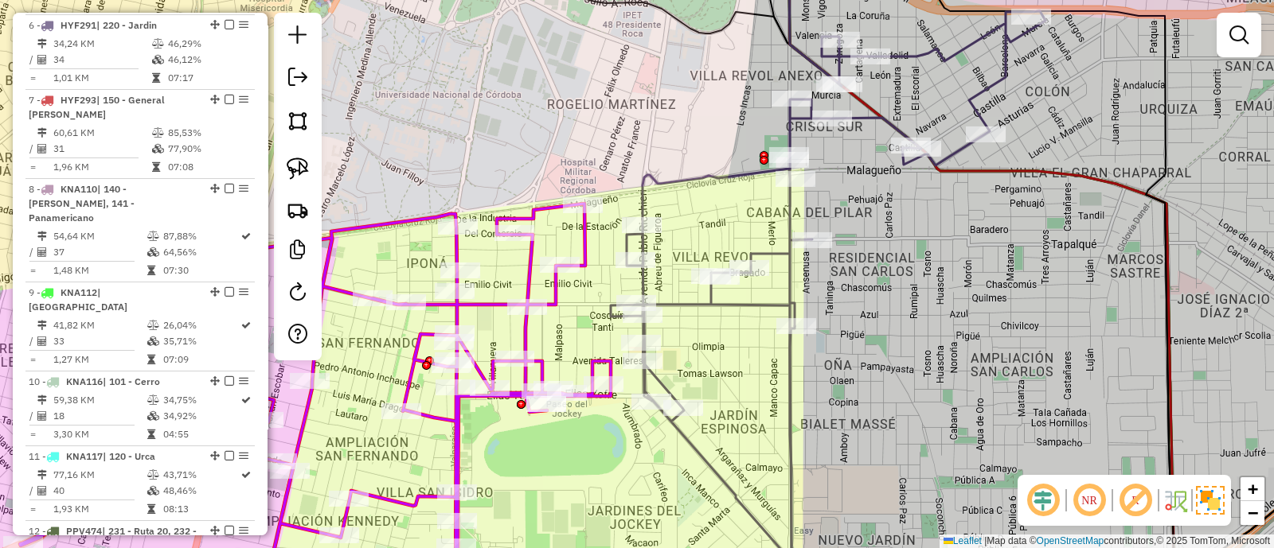
click at [557, 304] on icon at bounding box center [315, 404] width 591 height 400
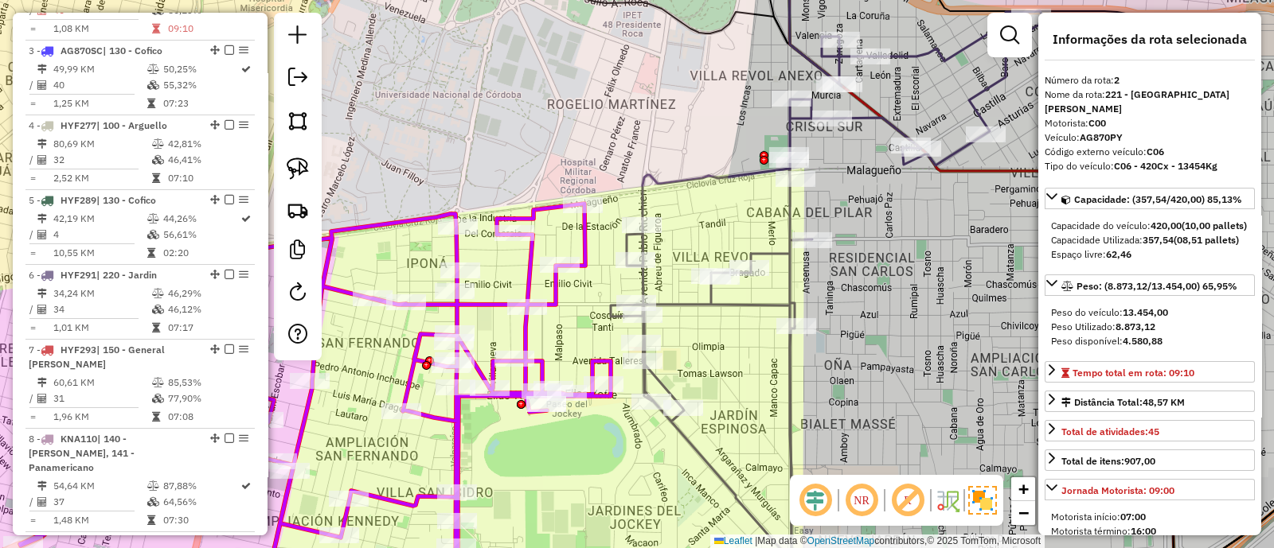
scroll to position [687, 0]
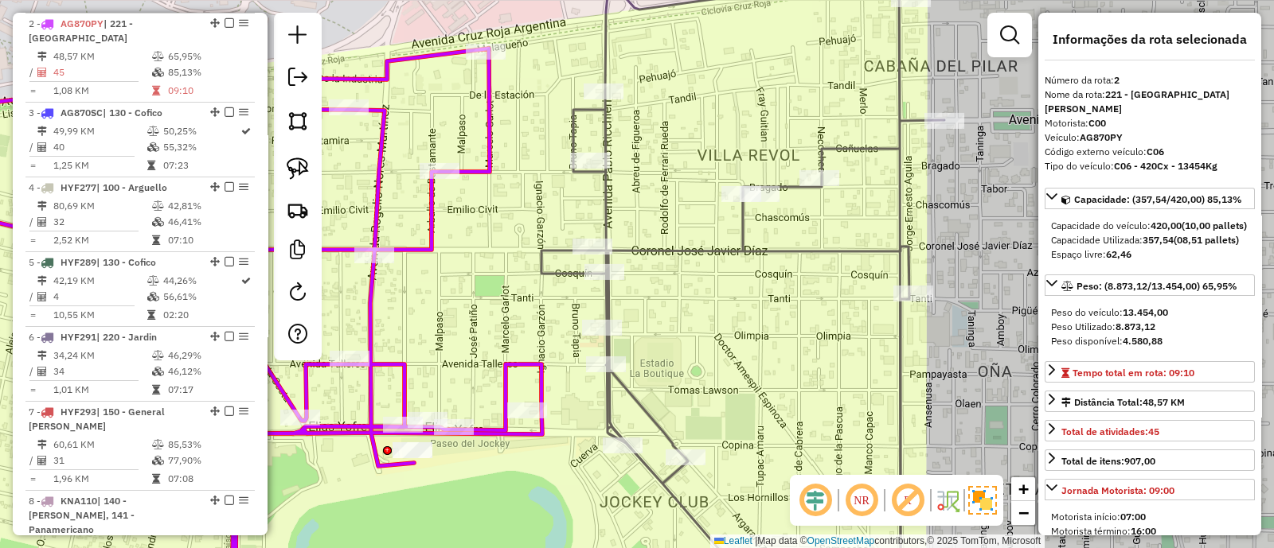
click at [613, 306] on icon at bounding box center [887, 274] width 693 height 658
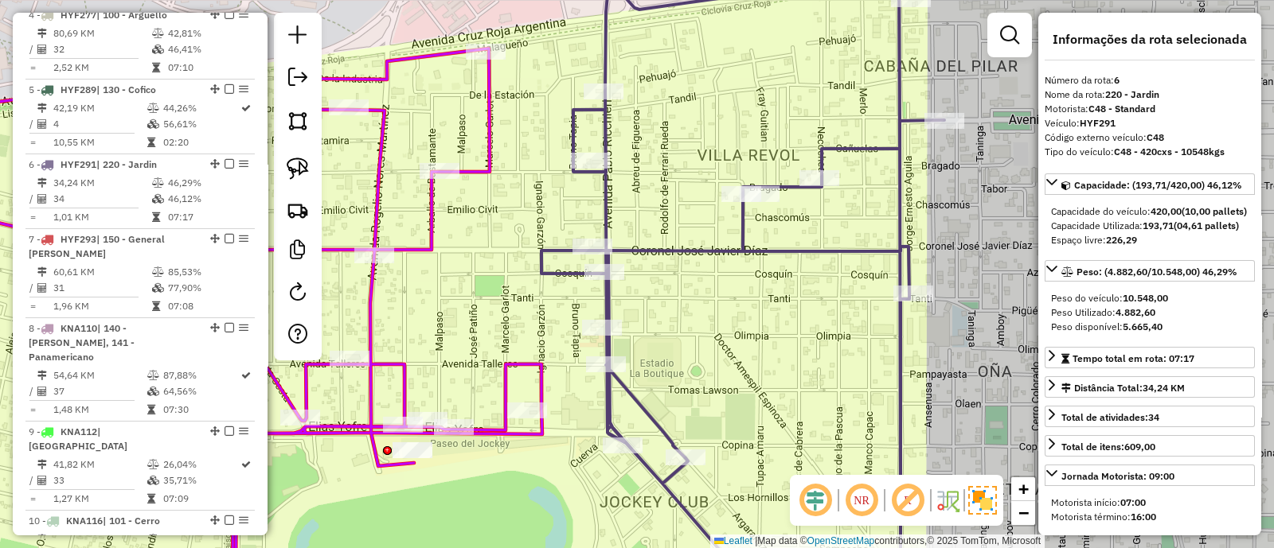
scroll to position [999, 0]
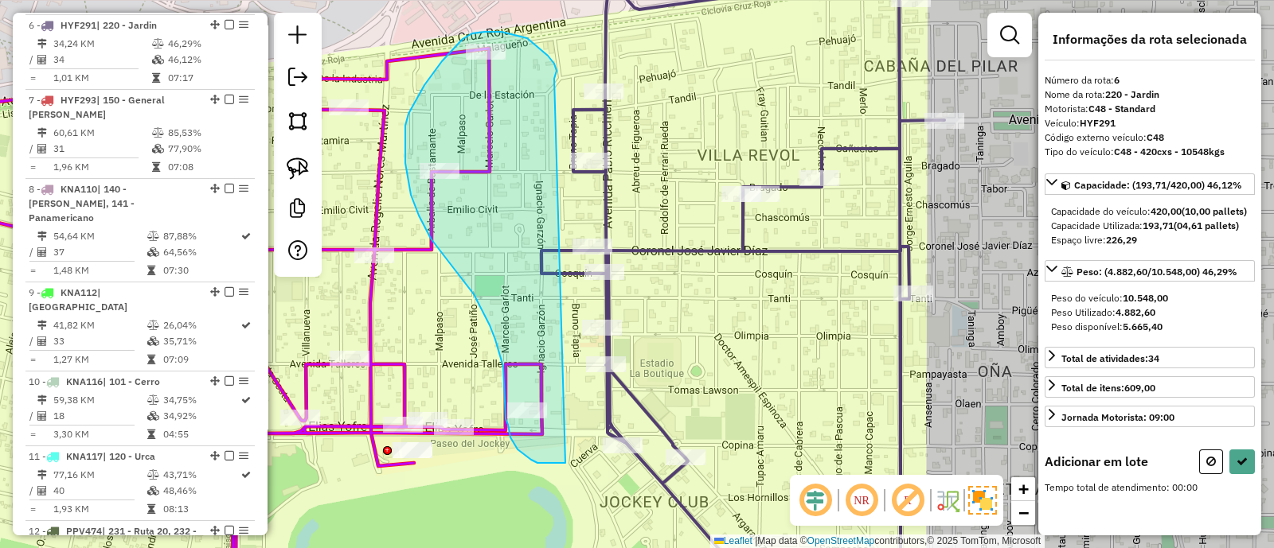
drag, startPoint x: 548, startPoint y: 56, endPoint x: 568, endPoint y: 463, distance: 408.1
click at [568, 463] on div "Janela de atendimento Grade de atendimento Capacidade Transportadoras Veículos …" at bounding box center [637, 274] width 1274 height 548
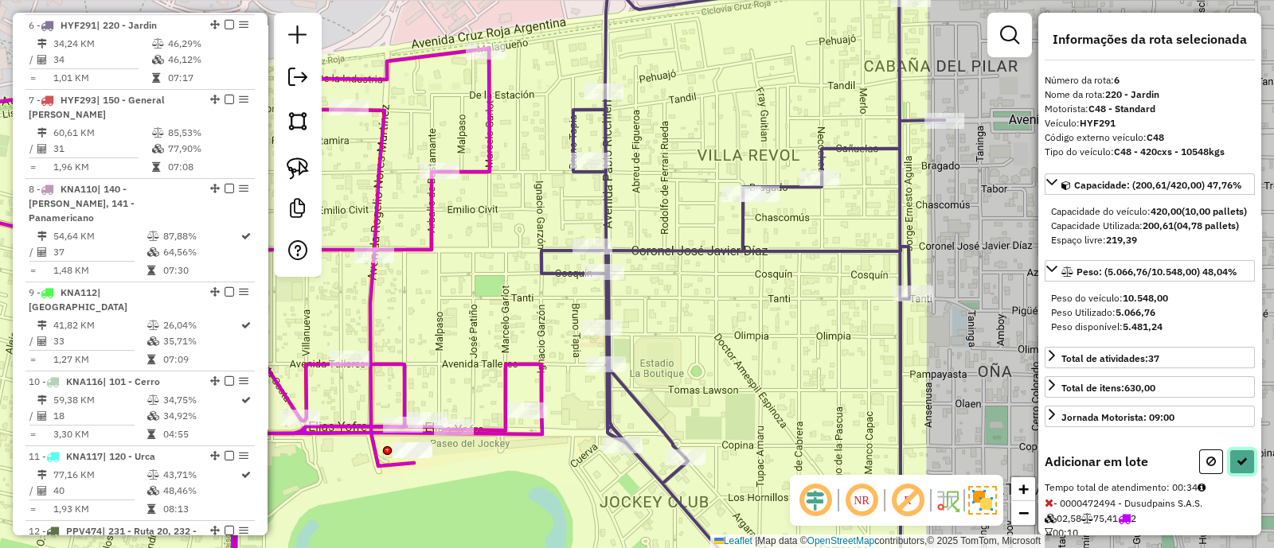
click at [1237, 467] on icon at bounding box center [1241, 461] width 11 height 11
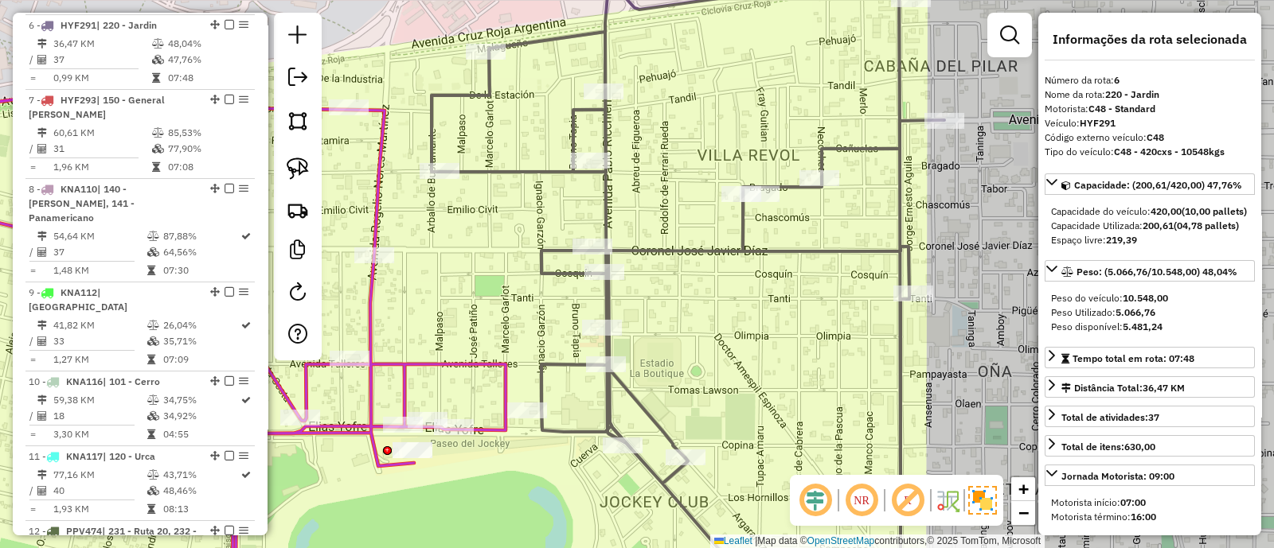
click at [404, 361] on icon at bounding box center [189, 336] width 633 height 534
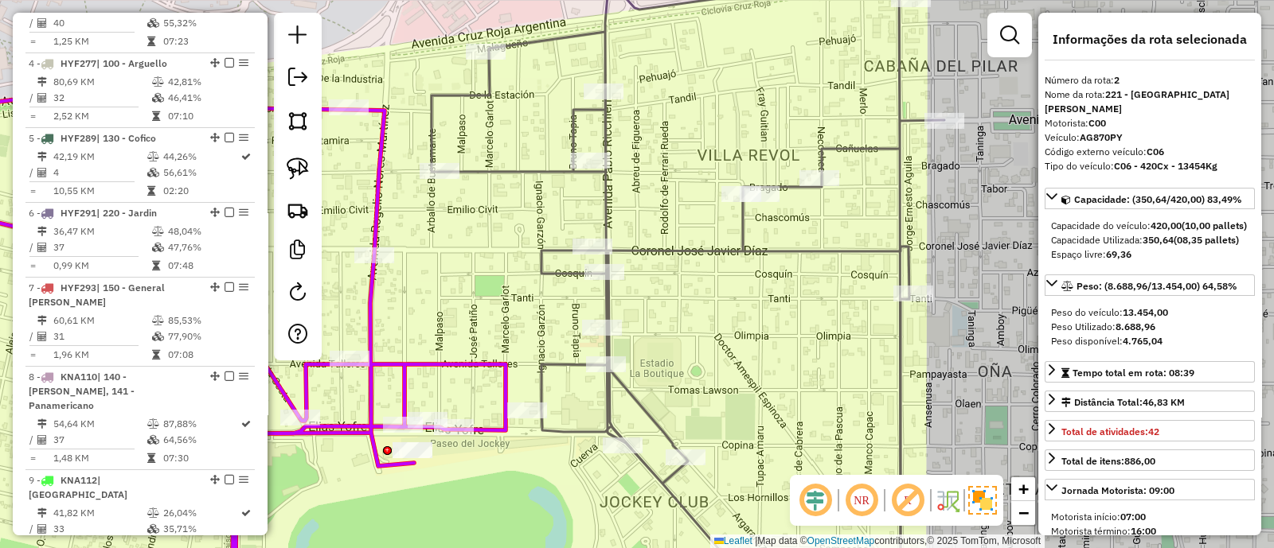
scroll to position [687, 0]
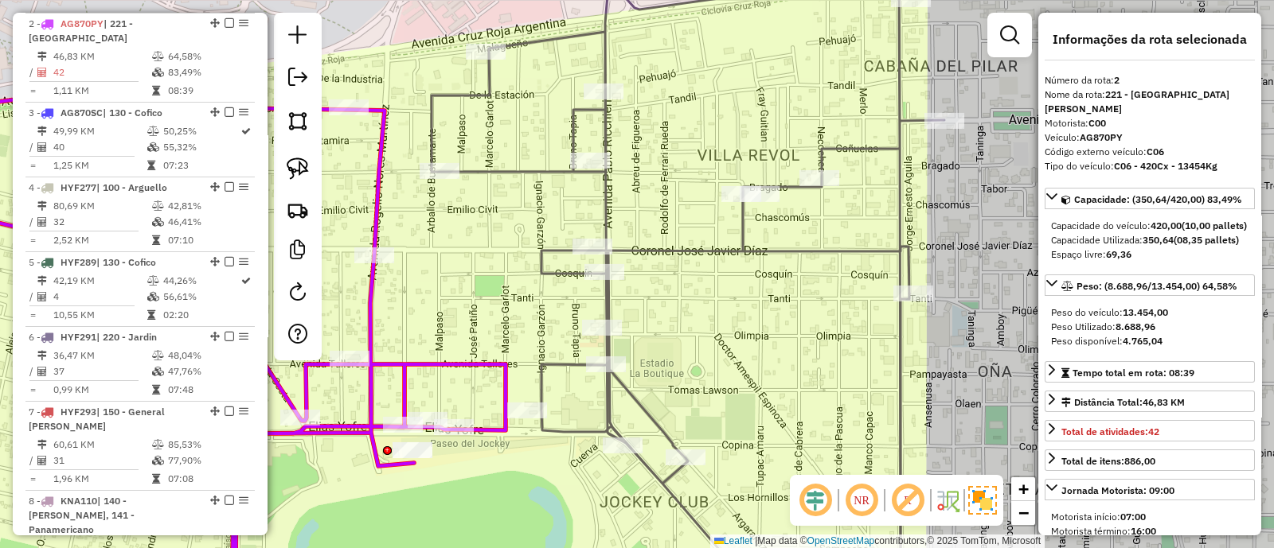
click at [612, 306] on icon at bounding box center [832, 274] width 803 height 658
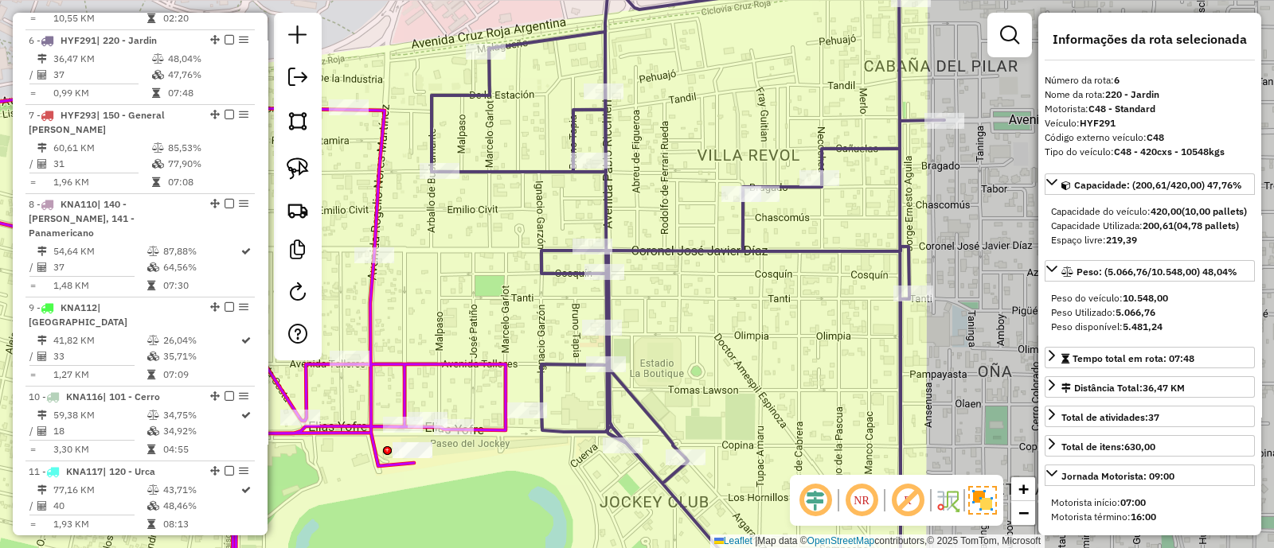
scroll to position [999, 0]
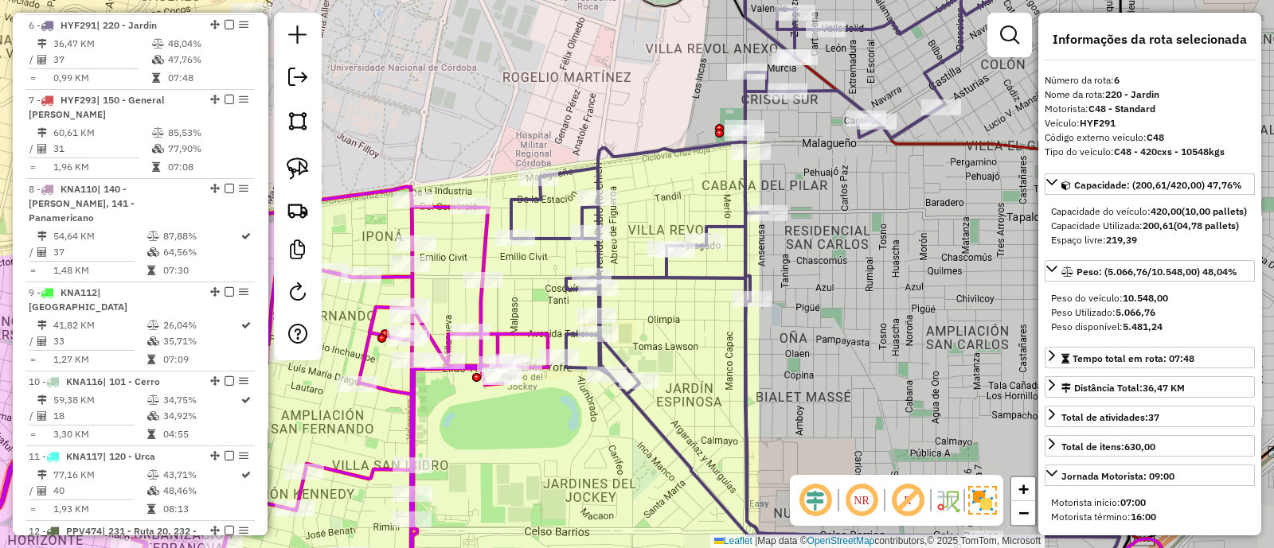
click at [601, 256] on icon at bounding box center [756, 240] width 490 height 591
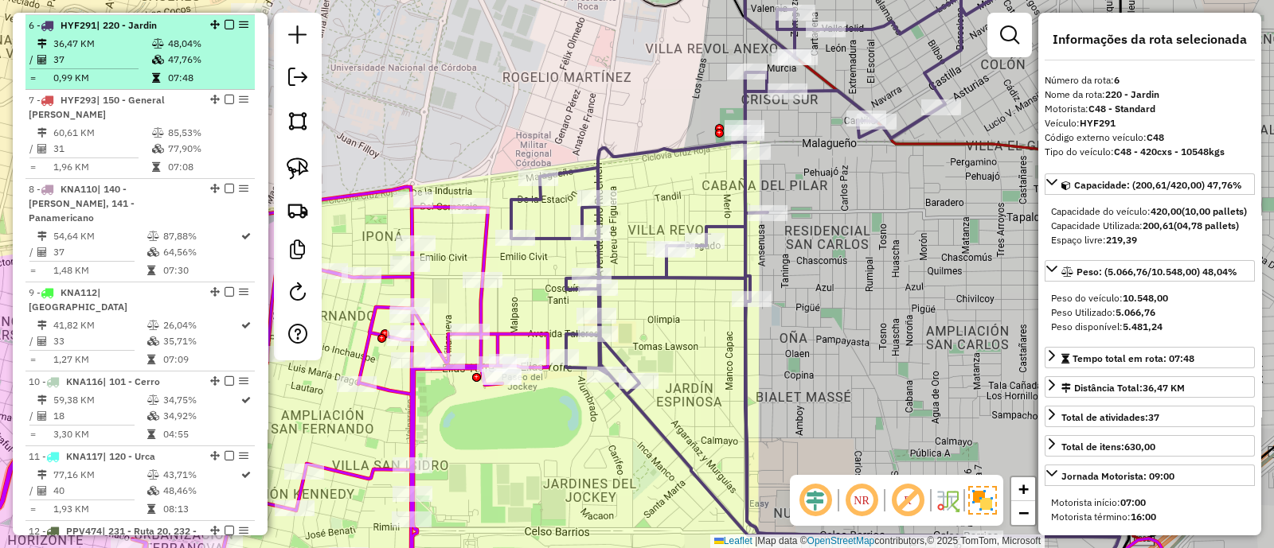
click at [224, 22] on em at bounding box center [229, 25] width 10 height 10
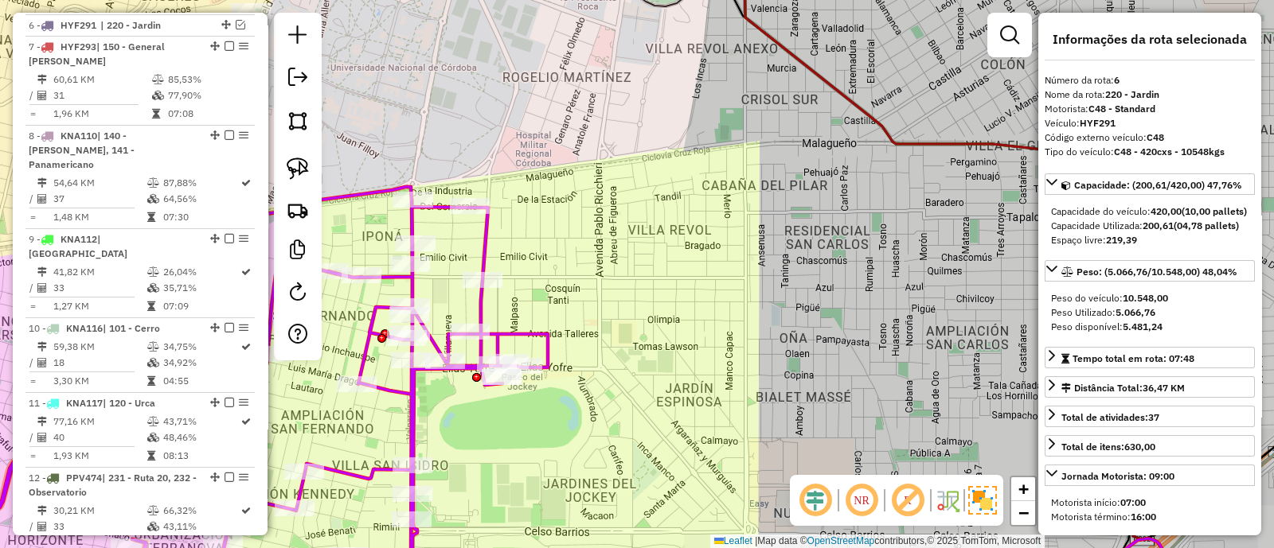
click at [484, 238] on icon at bounding box center [261, 395] width 572 height 416
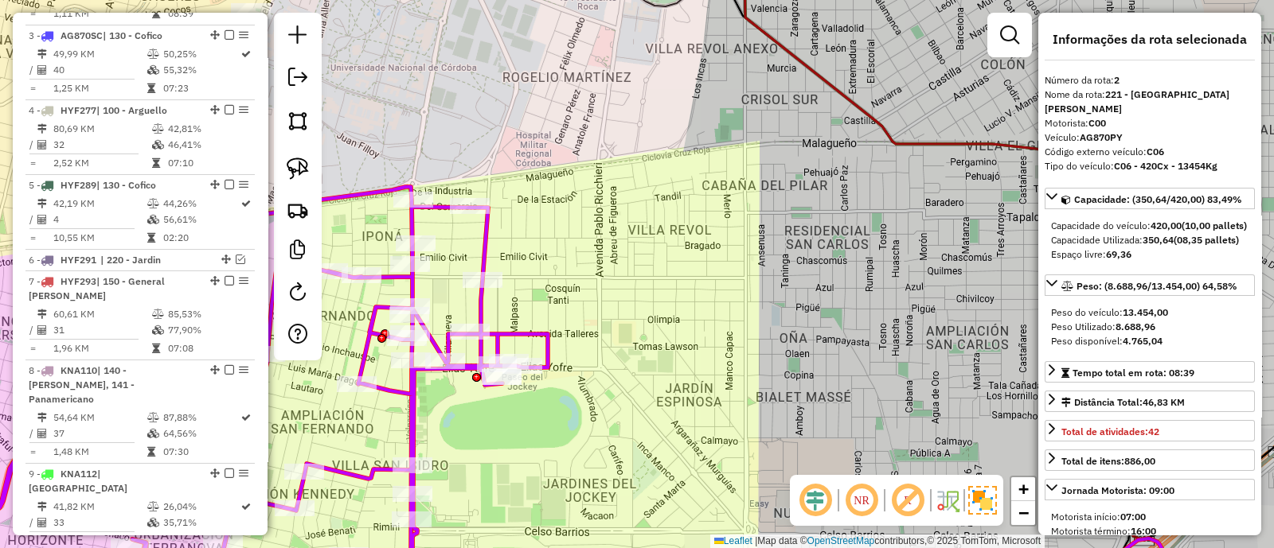
scroll to position [687, 0]
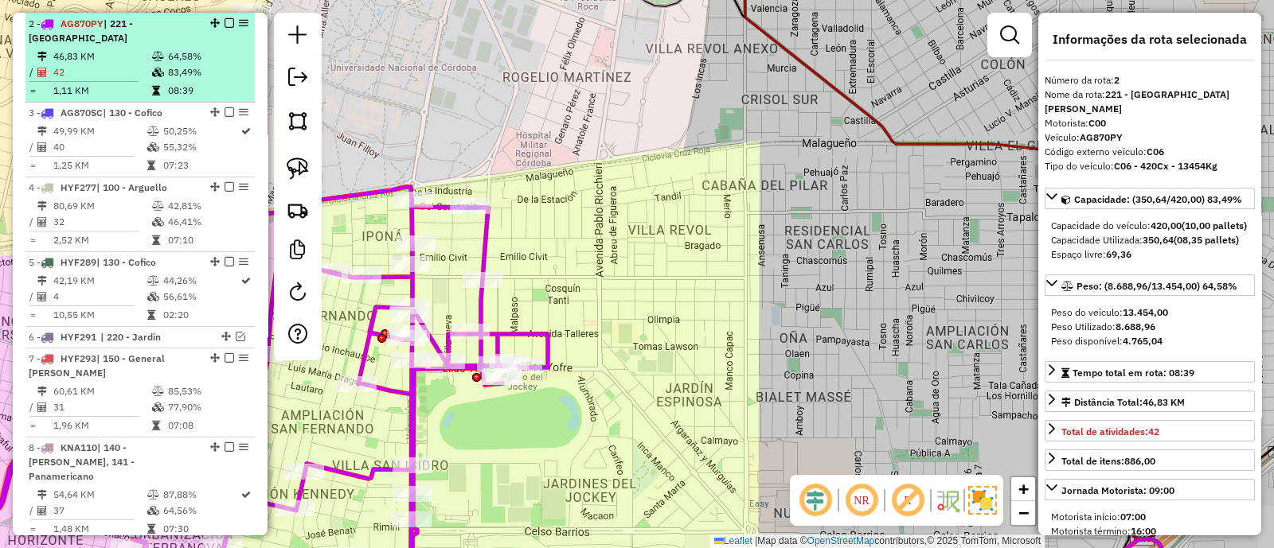
click at [224, 25] on em at bounding box center [229, 23] width 10 height 10
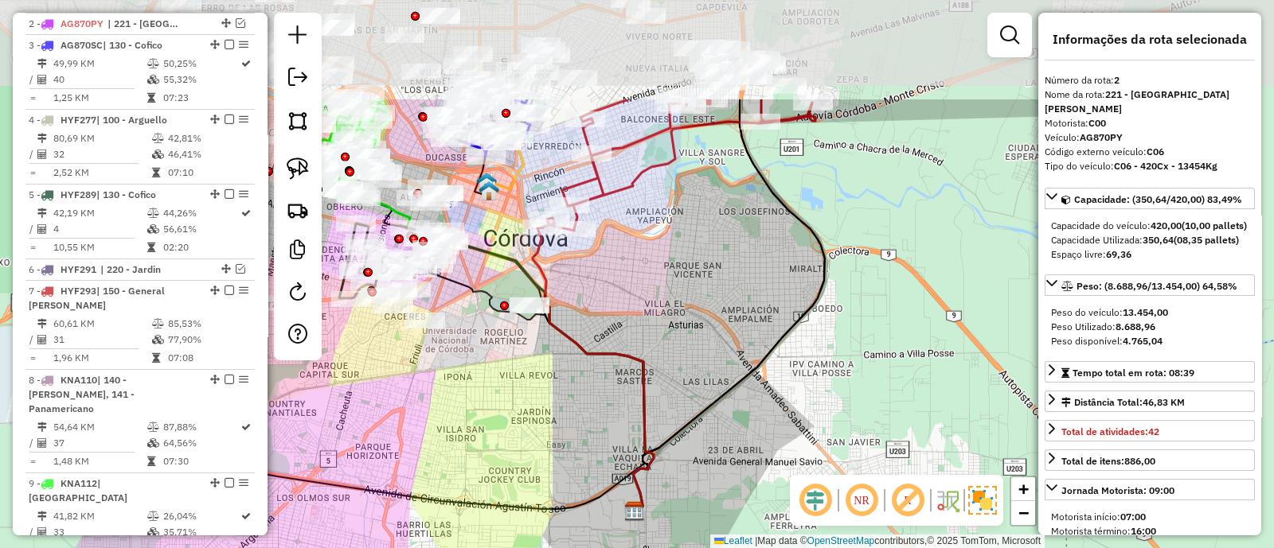
drag, startPoint x: 620, startPoint y: 240, endPoint x: 603, endPoint y: 399, distance: 159.3
click at [603, 396] on div "Janela de atendimento Grade de atendimento Capacidade Transportadoras Veículos …" at bounding box center [637, 274] width 1274 height 548
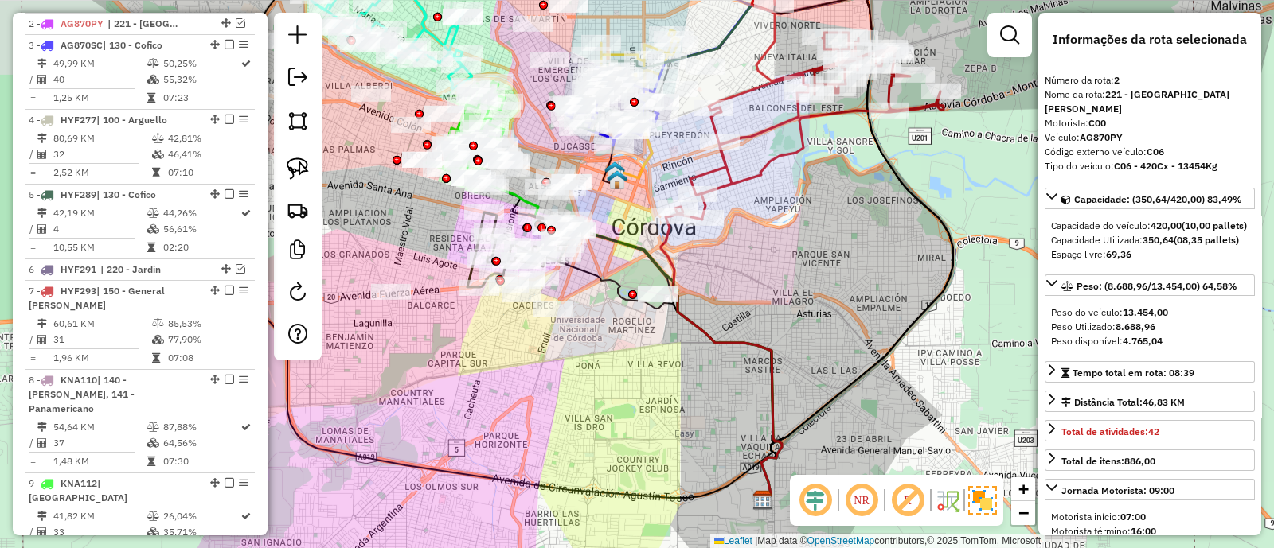
drag, startPoint x: 512, startPoint y: 396, endPoint x: 638, endPoint y: 376, distance: 128.1
click at [638, 376] on div "Janela de atendimento Grade de atendimento Capacidade Transportadoras Veículos …" at bounding box center [637, 274] width 1274 height 548
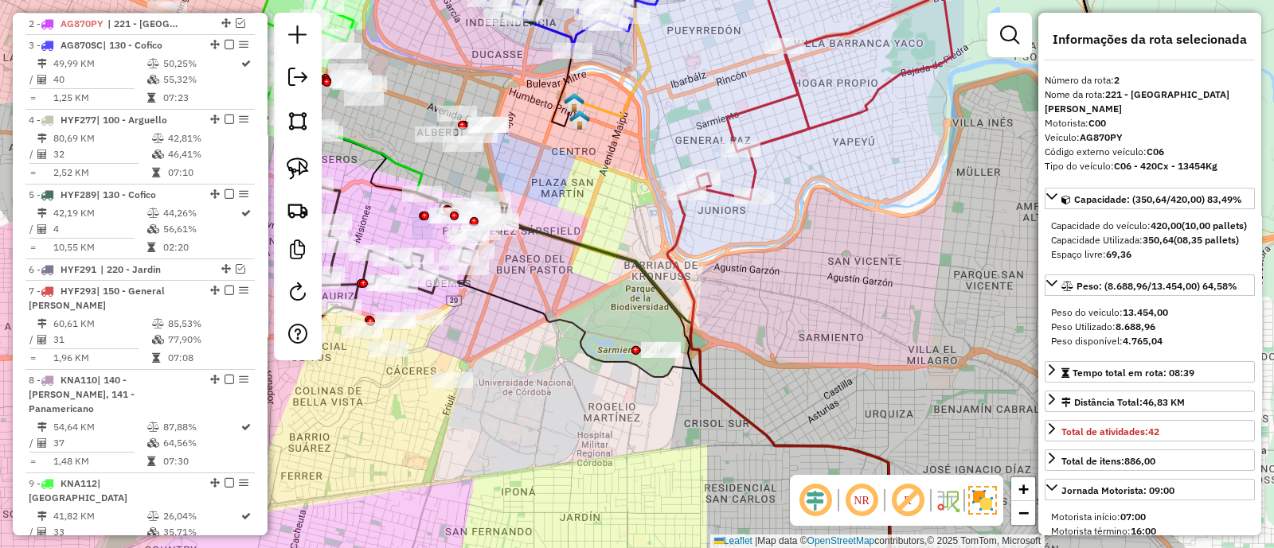
drag, startPoint x: 600, startPoint y: 353, endPoint x: 568, endPoint y: 480, distance: 131.5
click at [568, 480] on div "Janela de atendimento Grade de atendimento Capacidade Transportadoras Veículos …" at bounding box center [637, 274] width 1274 height 548
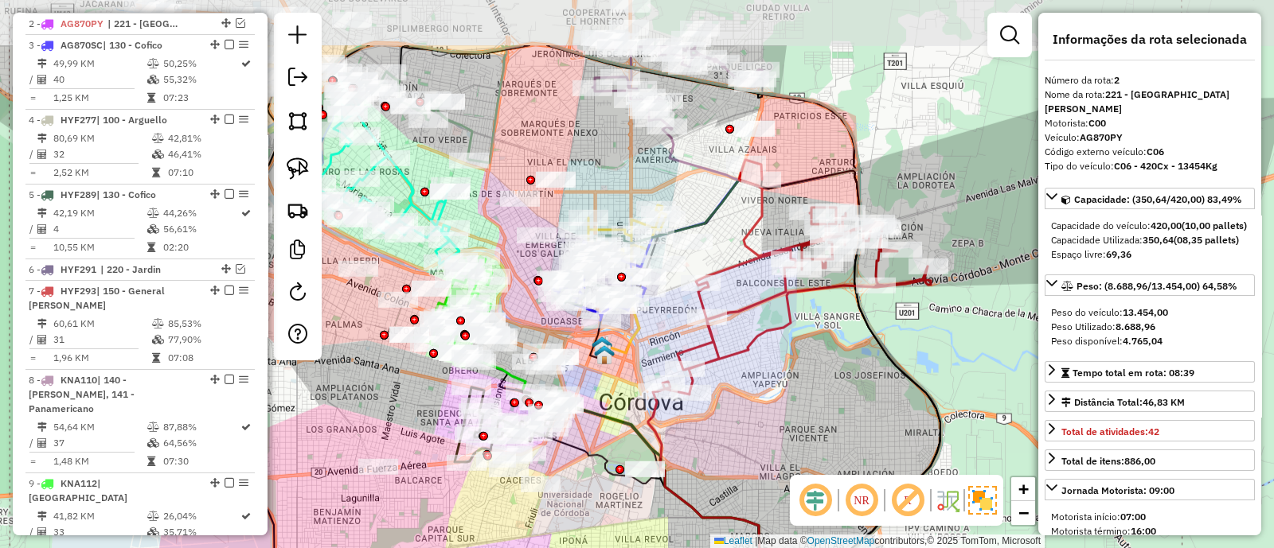
drag, startPoint x: 665, startPoint y: 242, endPoint x: 679, endPoint y: 357, distance: 115.5
click at [679, 357] on div "Janela de atendimento Grade de atendimento Capacidade Transportadoras Veículos …" at bounding box center [637, 274] width 1274 height 548
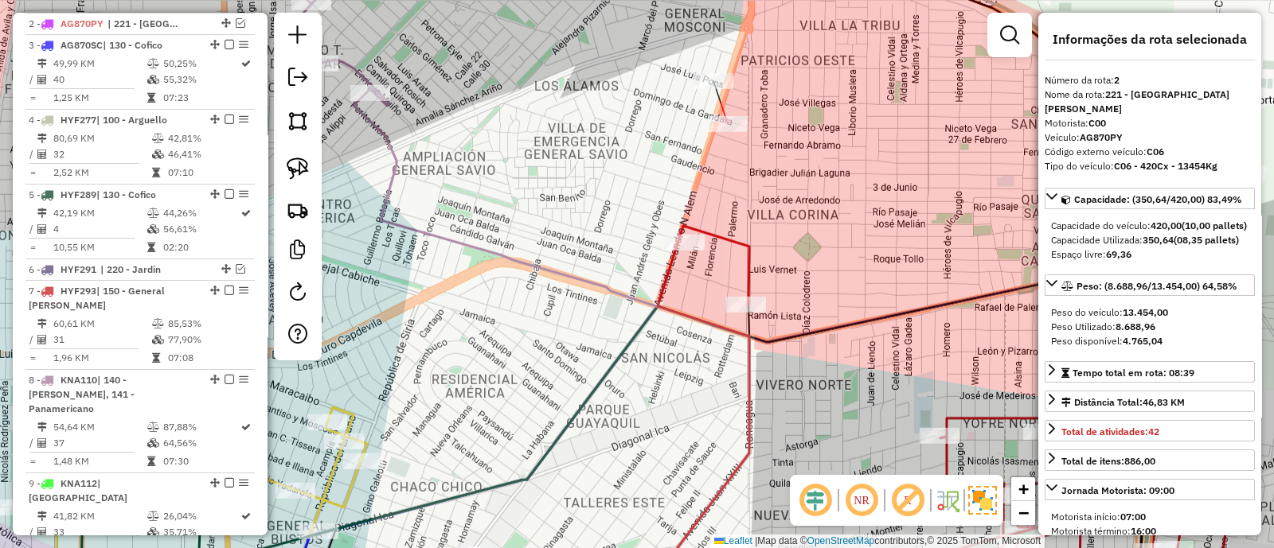
click at [721, 132] on div at bounding box center [728, 124] width 40 height 16
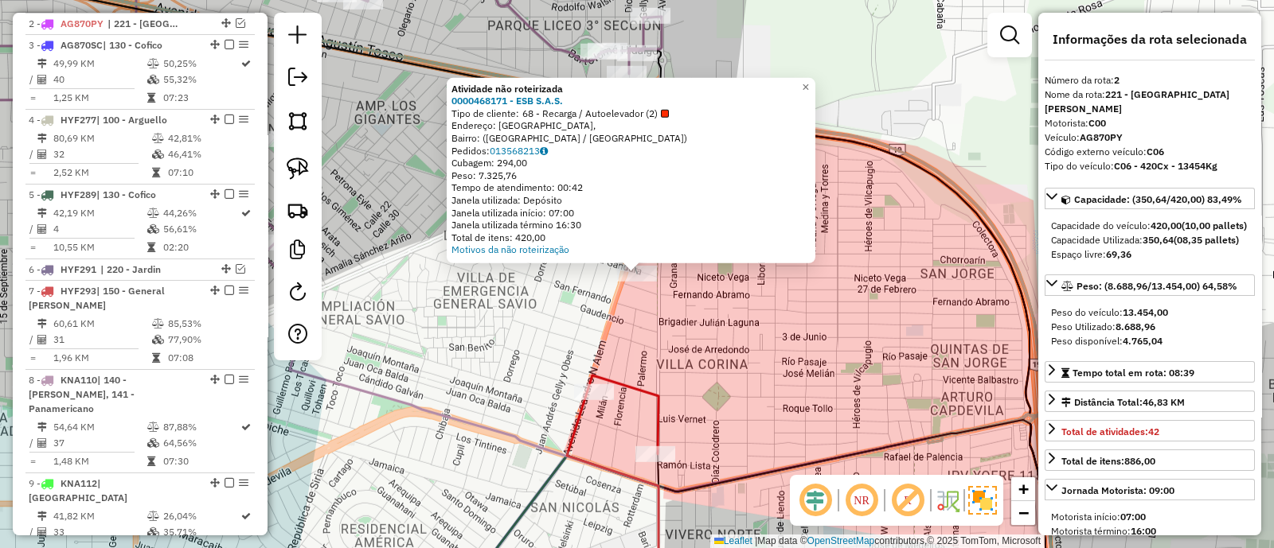
click at [708, 284] on div "Atividade não roteirizada 0000468171 - ESB S.A.S. Tipo de cliente: 68 - Recarga…" at bounding box center [637, 274] width 1274 height 548
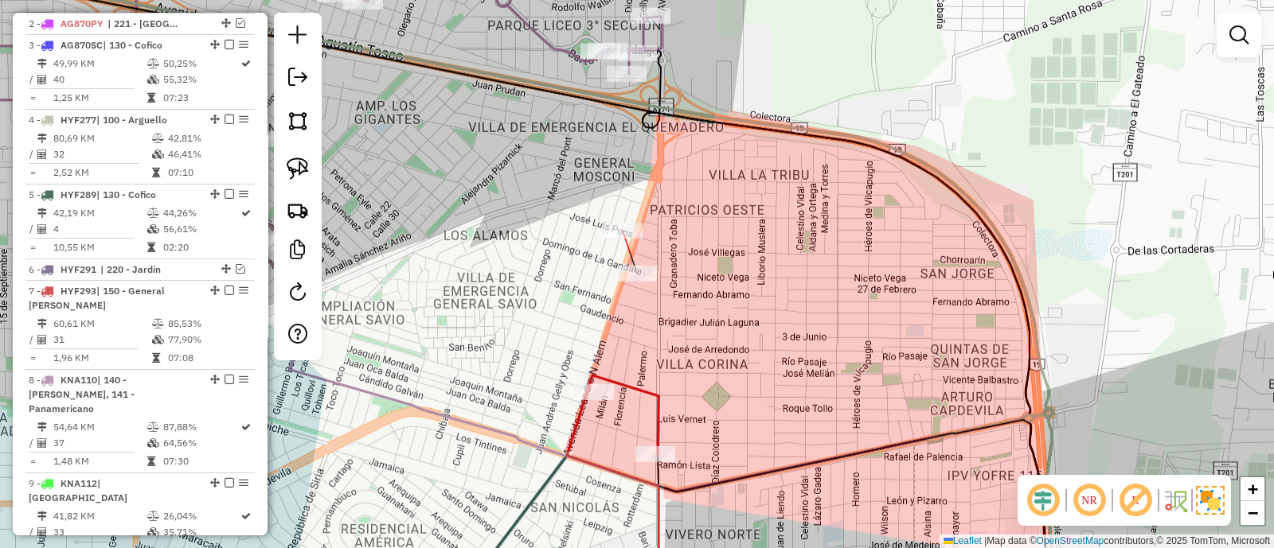
click at [625, 239] on div at bounding box center [623, 231] width 40 height 16
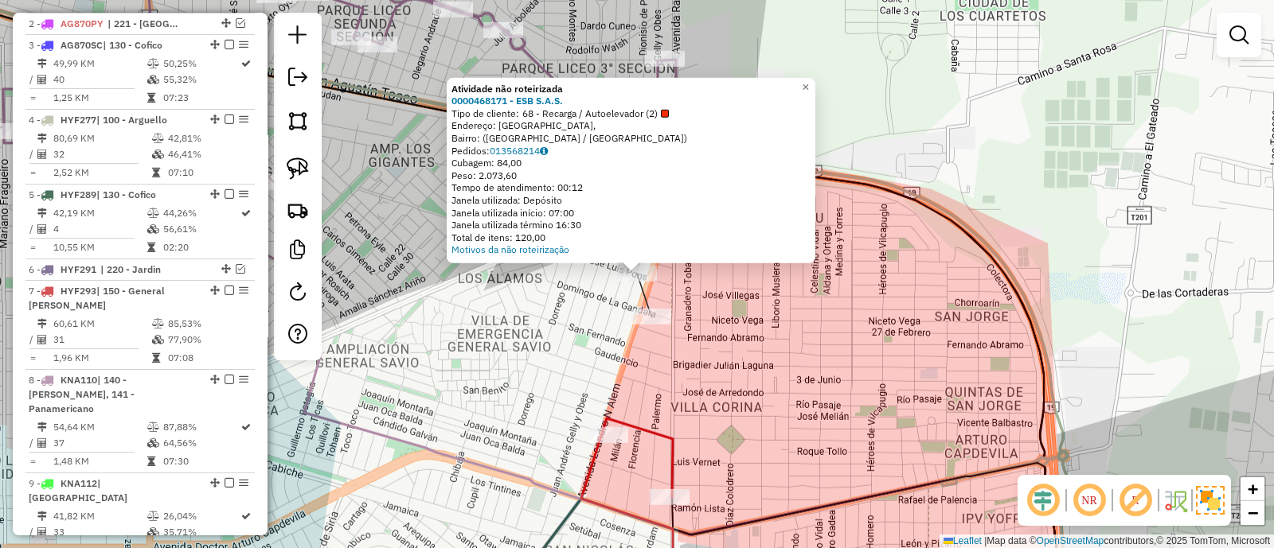
click at [716, 331] on div "Atividade não roteirizada 0000468171 - ESB S.A.S. Tipo de cliente: 68 - Recarga…" at bounding box center [637, 274] width 1274 height 548
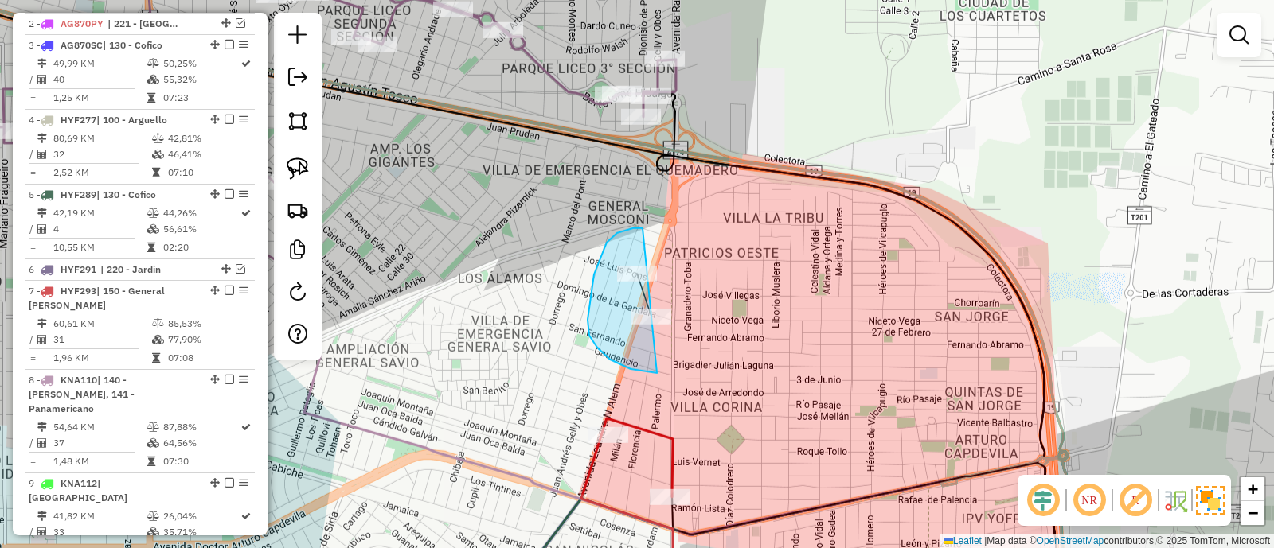
drag, startPoint x: 594, startPoint y: 275, endPoint x: 731, endPoint y: 363, distance: 163.0
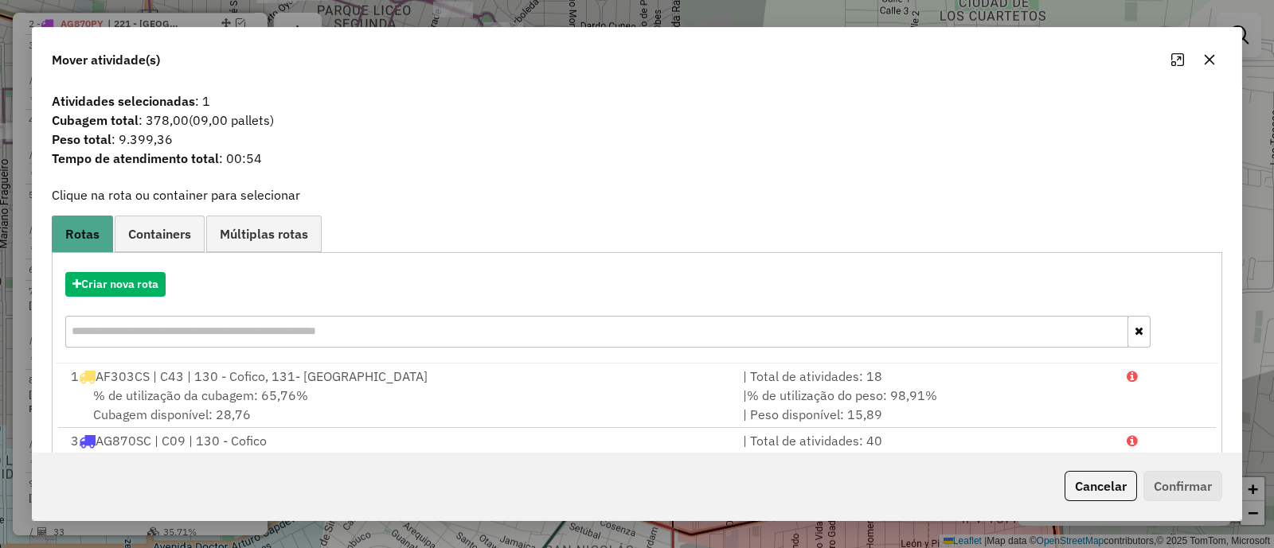
click at [1201, 58] on button "button" at bounding box center [1208, 59] width 25 height 25
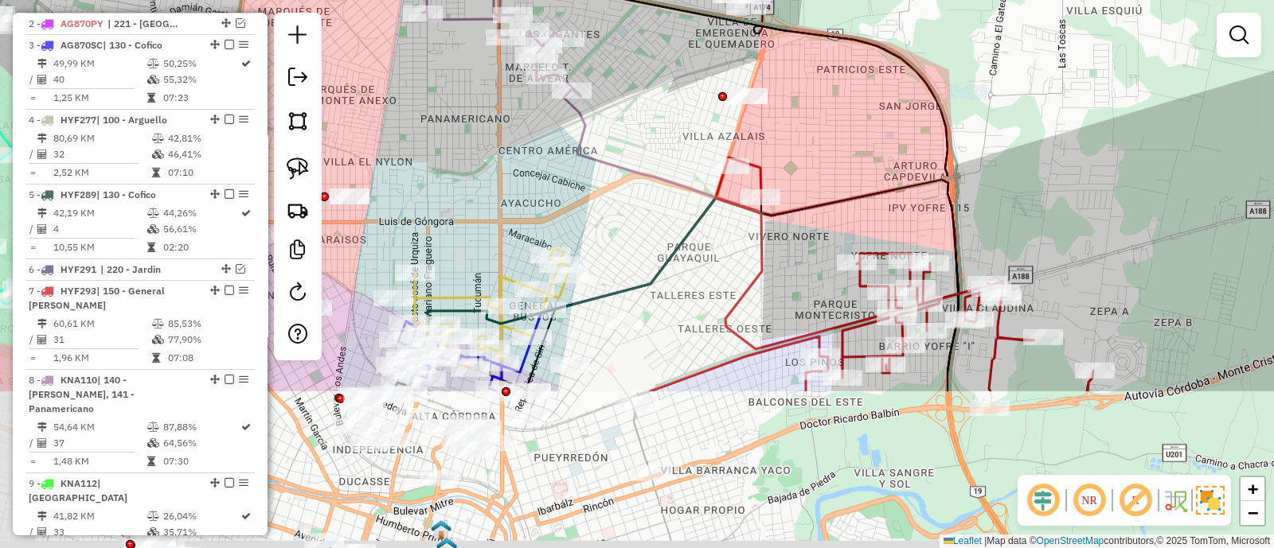
drag, startPoint x: 518, startPoint y: 383, endPoint x: 624, endPoint y: 157, distance: 249.6
click at [623, 157] on icon at bounding box center [762, 240] width 397 height 303
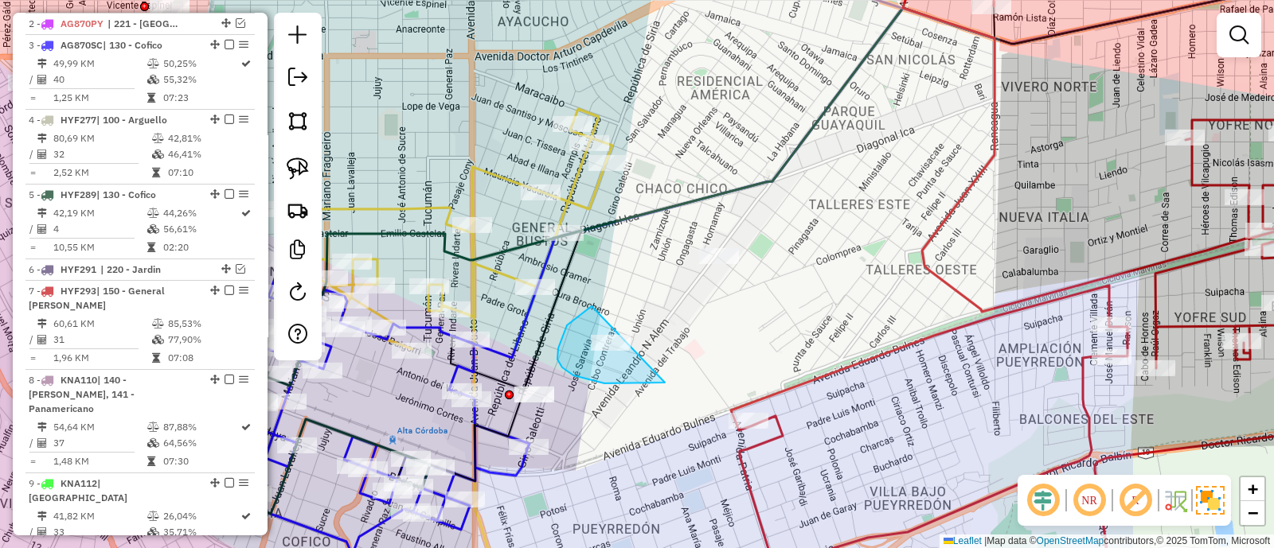
drag, startPoint x: 578, startPoint y: 316, endPoint x: 686, endPoint y: 381, distance: 126.0
click at [686, 381] on div "Janela de atendimento Grade de atendimento Capacidade Transportadoras Veículos …" at bounding box center [637, 274] width 1274 height 548
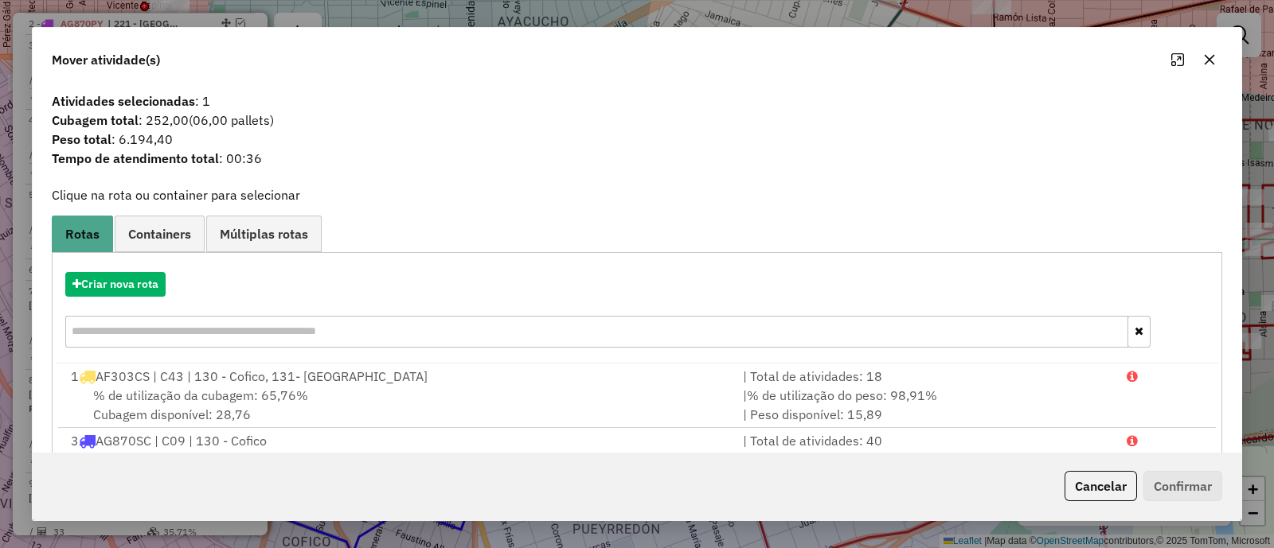
click at [1213, 61] on icon "button" at bounding box center [1209, 59] width 13 height 13
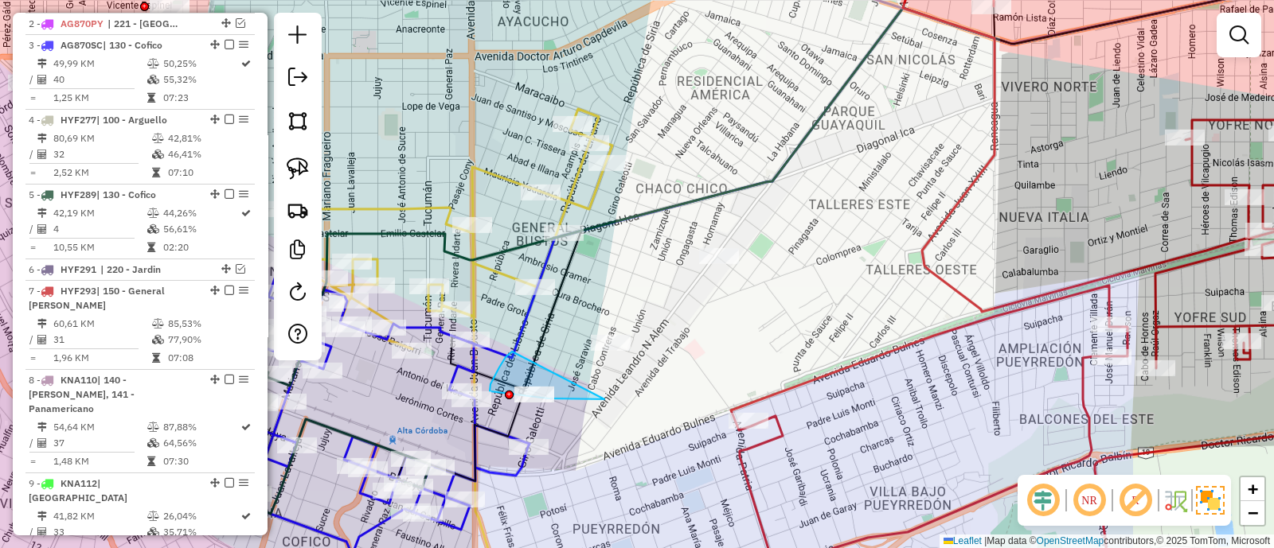
drag, startPoint x: 505, startPoint y: 393, endPoint x: 604, endPoint y: 400, distance: 98.9
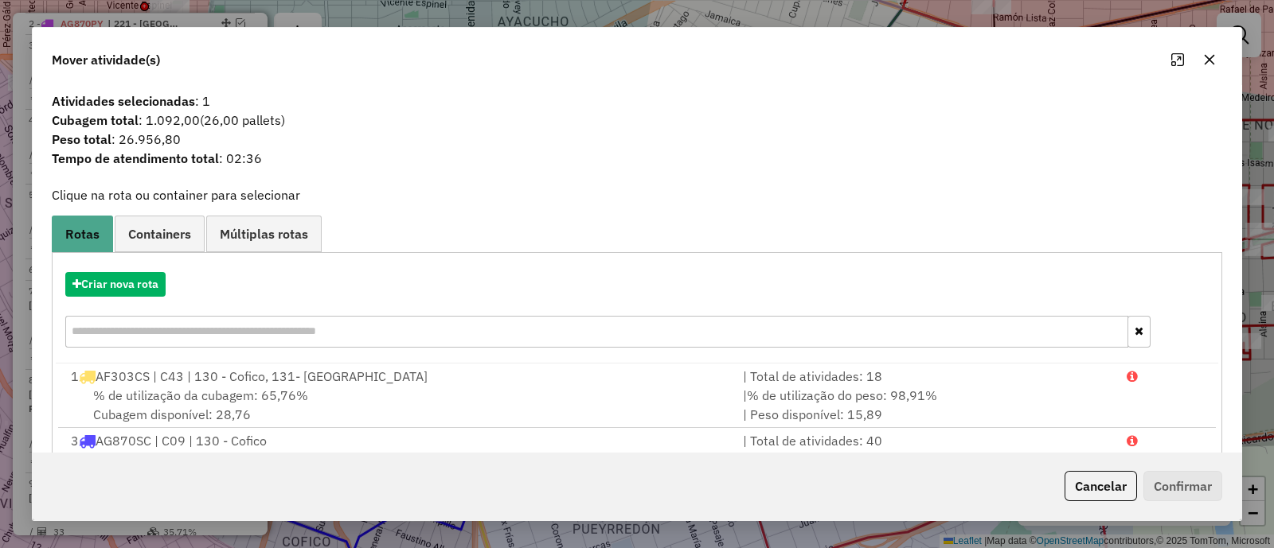
click at [1192, 68] on div at bounding box center [1193, 59] width 57 height 25
click at [1208, 63] on icon "button" at bounding box center [1209, 59] width 13 height 13
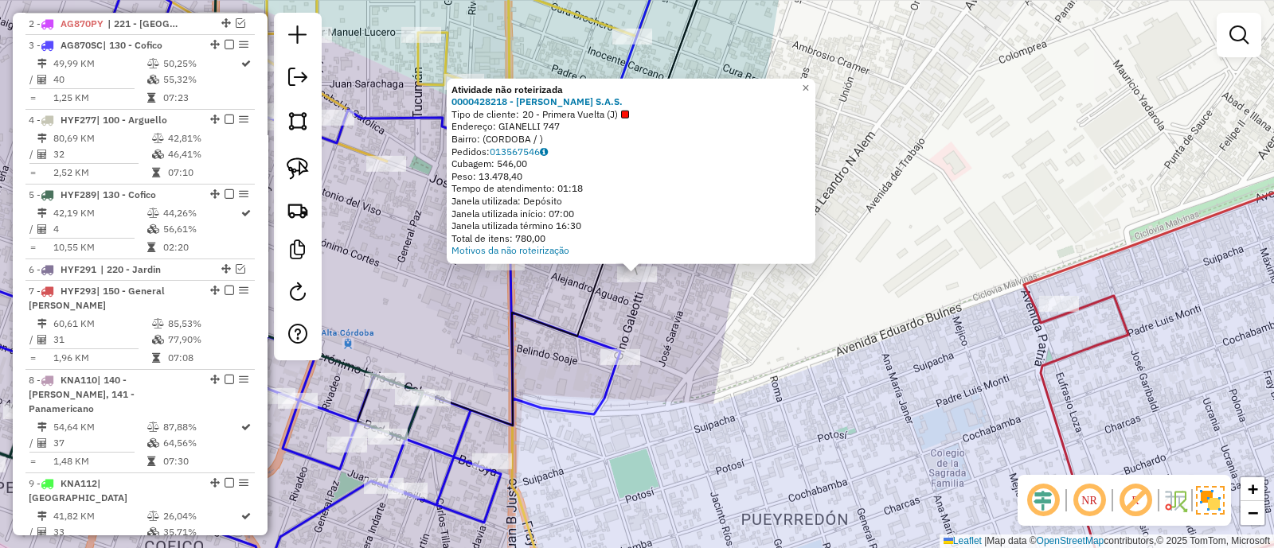
click at [685, 328] on div "Atividade não roteirizada 0000428218 - [PERSON_NAME] S.A.S. Tipo de cliente: 20…" at bounding box center [637, 274] width 1274 height 548
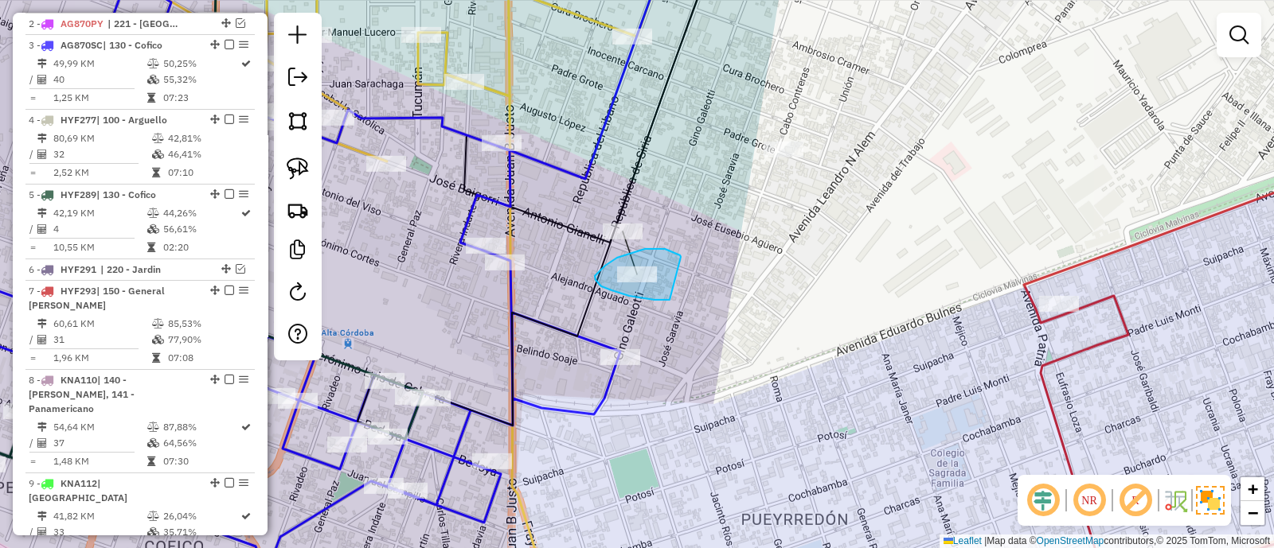
drag, startPoint x: 617, startPoint y: 258, endPoint x: 676, endPoint y: 300, distance: 72.5
click at [676, 300] on div "Janela de atendimento Grade de atendimento Capacidade Transportadoras Veículos …" at bounding box center [637, 274] width 1274 height 548
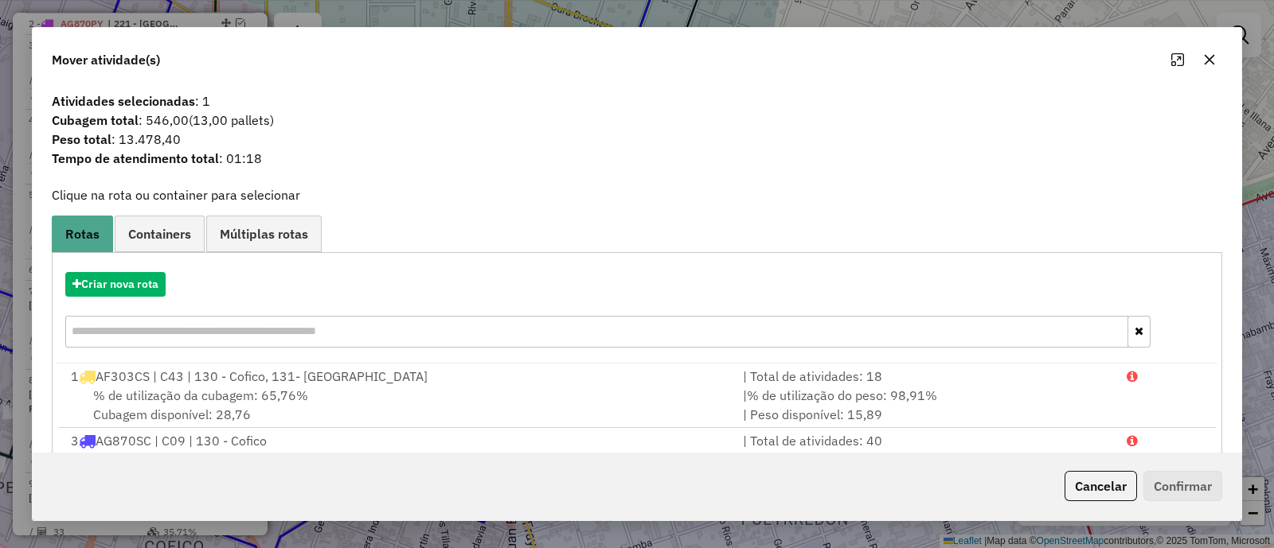
drag, startPoint x: 1211, startPoint y: 62, endPoint x: 1178, endPoint y: 65, distance: 32.8
click at [1212, 62] on icon "button" at bounding box center [1209, 60] width 10 height 10
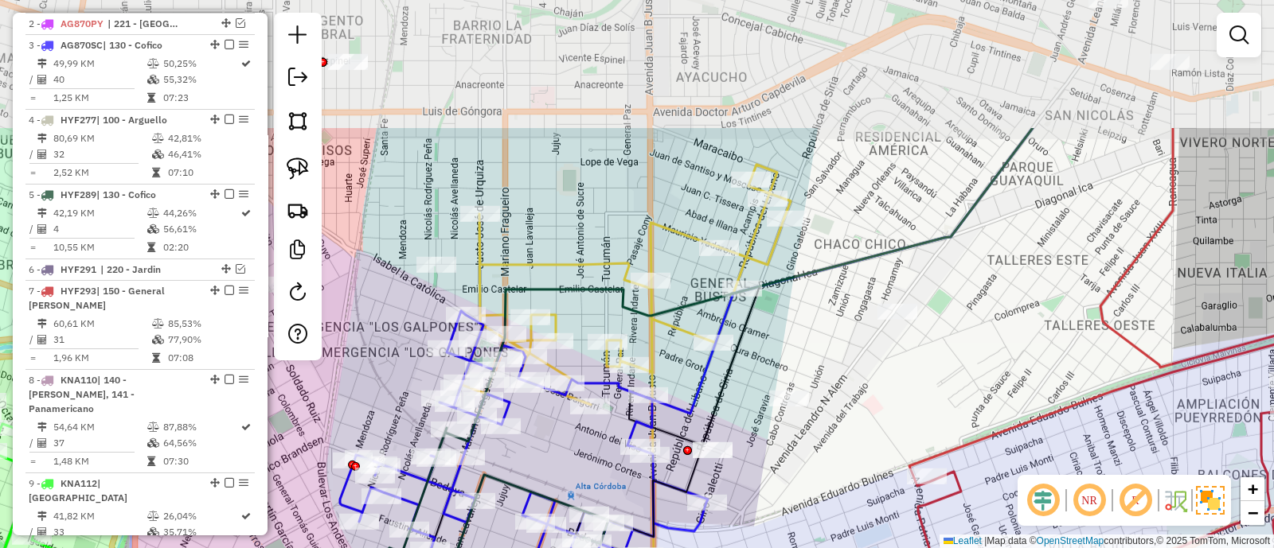
drag, startPoint x: 762, startPoint y: 331, endPoint x: 776, endPoint y: 480, distance: 149.5
click at [779, 478] on div "Janela de atendimento Grade de atendimento Capacidade Transportadoras Veículos …" at bounding box center [637, 274] width 1274 height 548
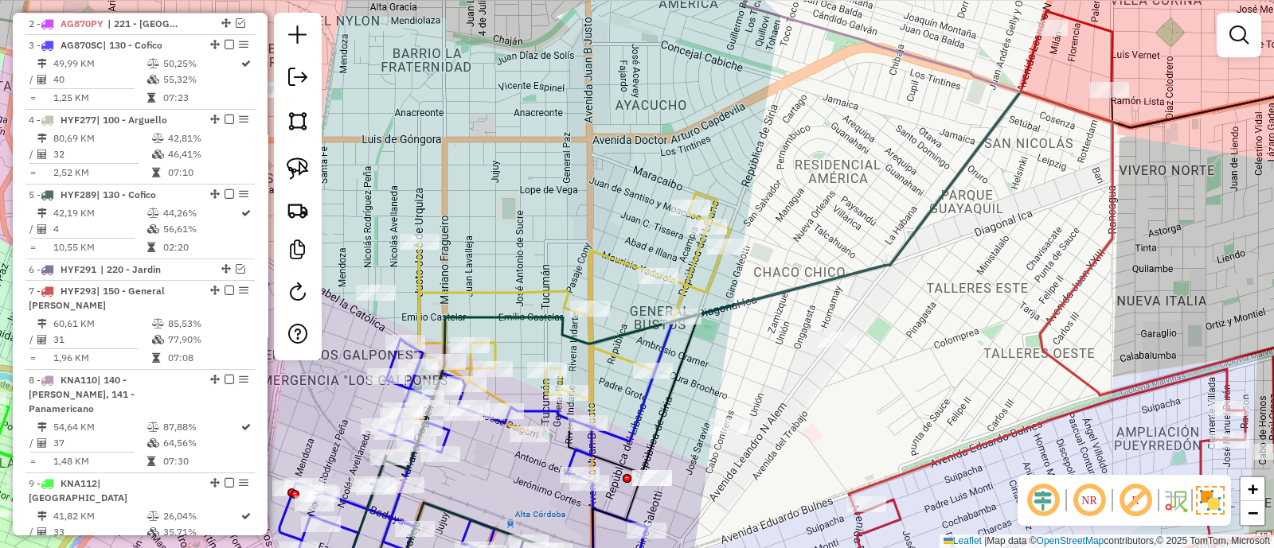
click at [708, 290] on icon at bounding box center [565, 313] width 329 height 240
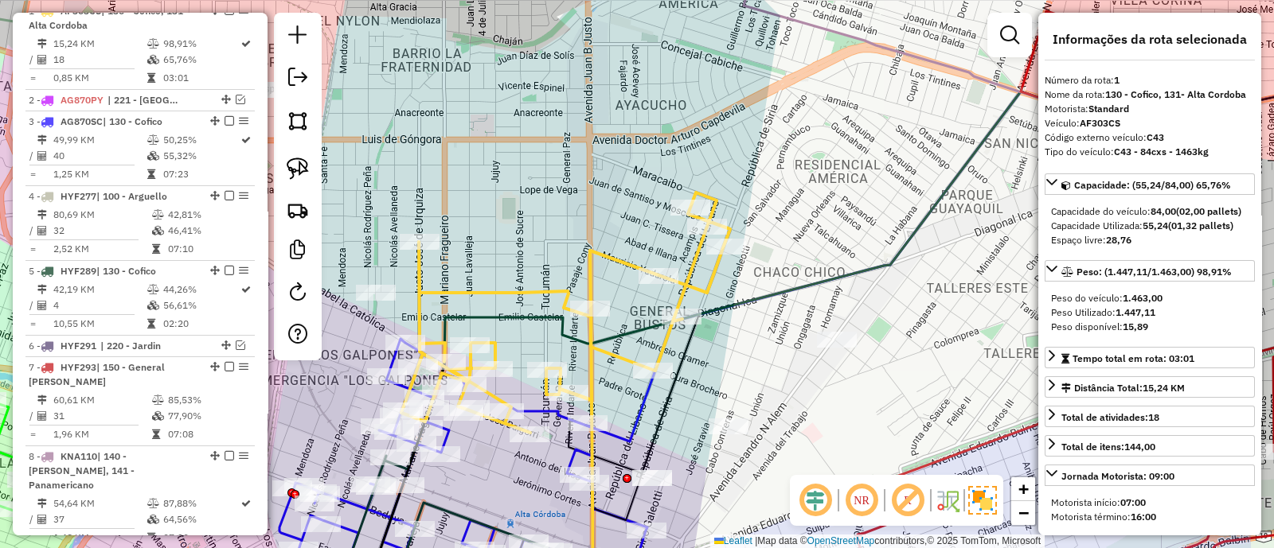
scroll to position [597, 0]
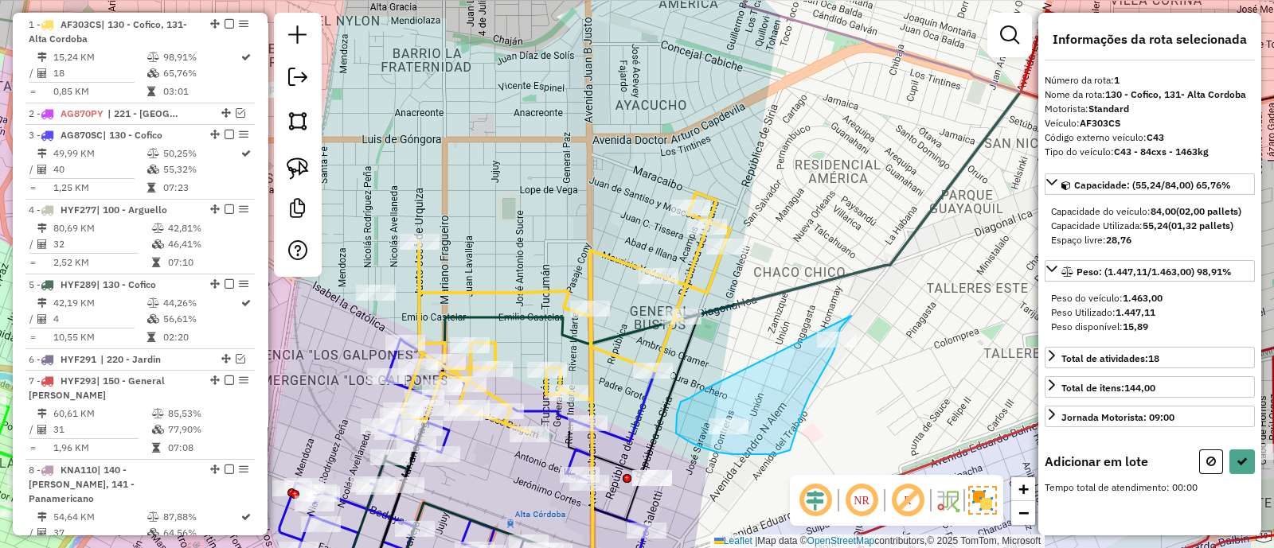
drag, startPoint x: 693, startPoint y: 396, endPoint x: 851, endPoint y: 316, distance: 177.3
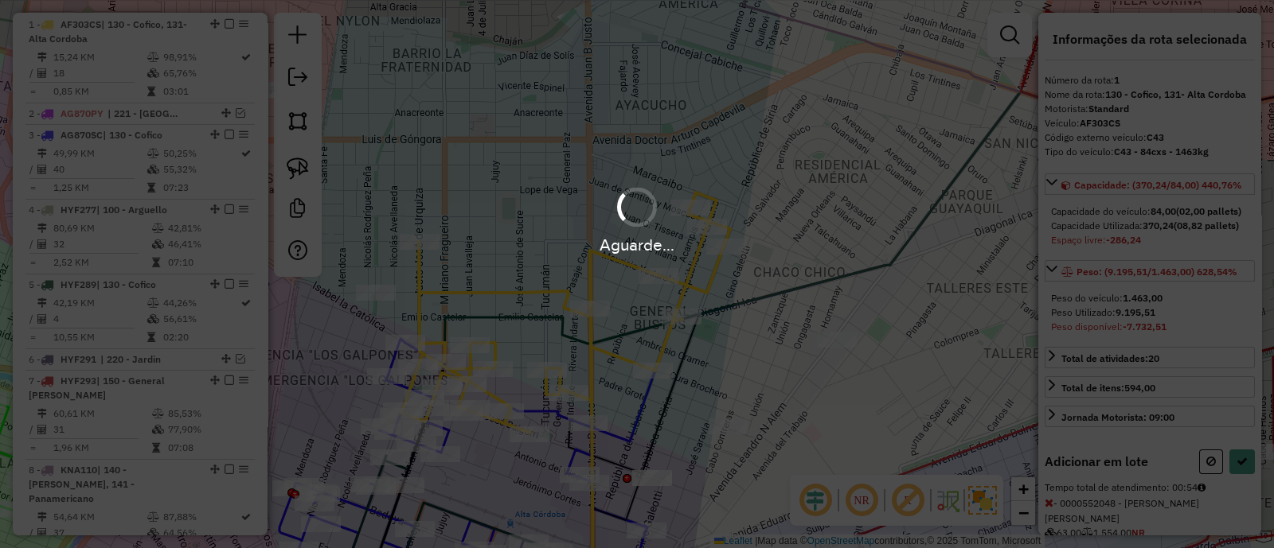
click at [1206, 490] on div "Aguarde..." at bounding box center [637, 274] width 1274 height 548
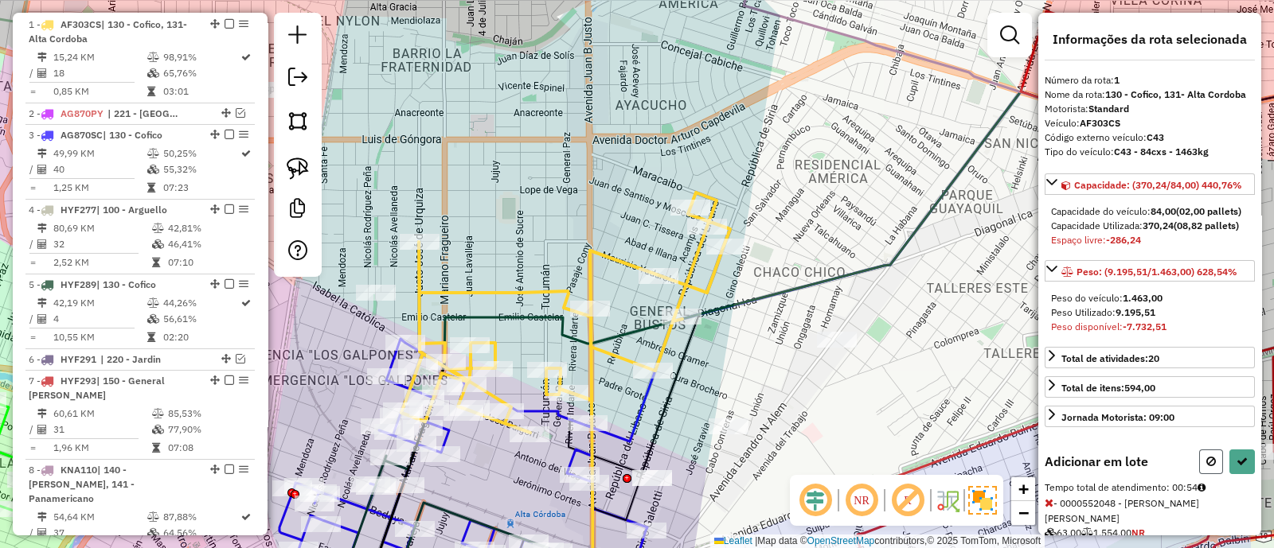
click at [1207, 467] on icon at bounding box center [1211, 461] width 10 height 11
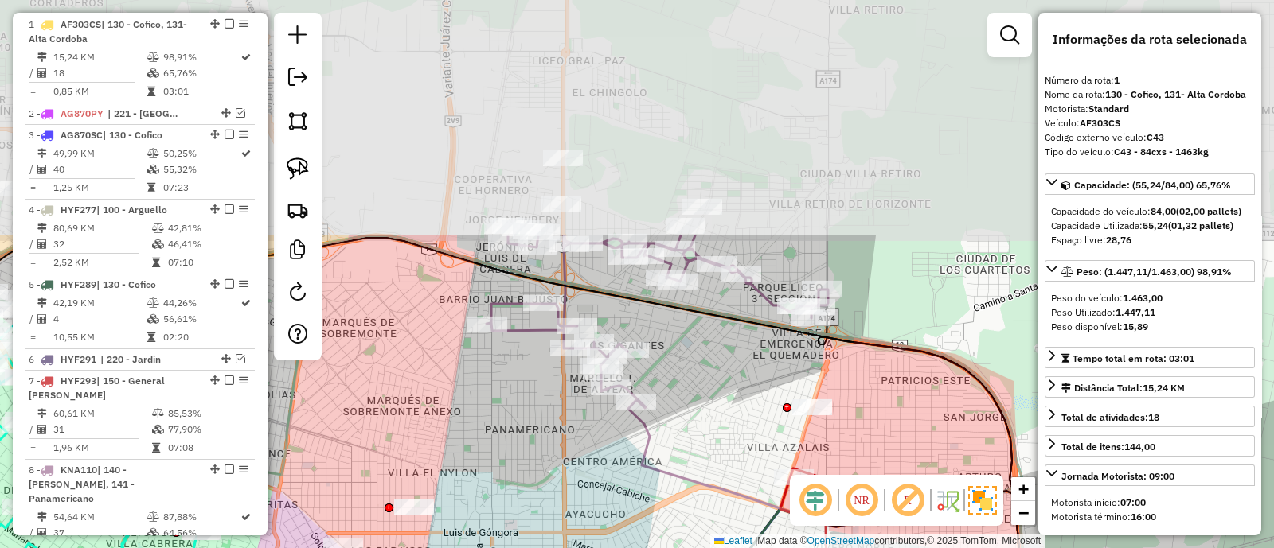
drag, startPoint x: 597, startPoint y: 235, endPoint x: 496, endPoint y: 518, distance: 300.9
click at [496, 517] on div "Janela de atendimento Grade de atendimento Capacidade Transportadoras Veículos …" at bounding box center [637, 274] width 1274 height 548
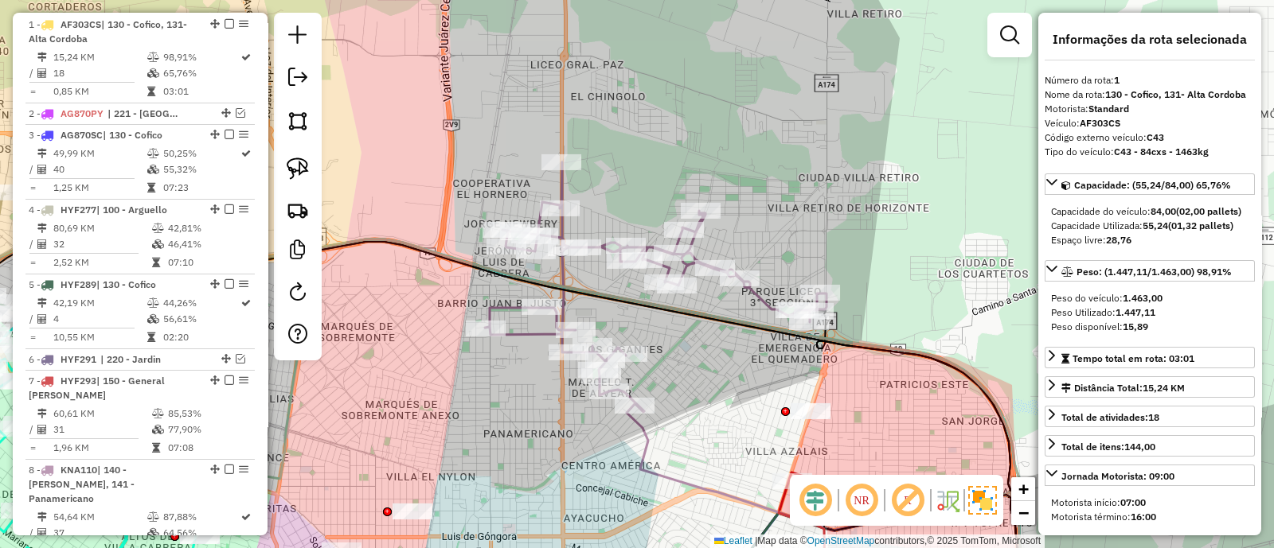
click at [566, 188] on icon at bounding box center [656, 287] width 342 height 250
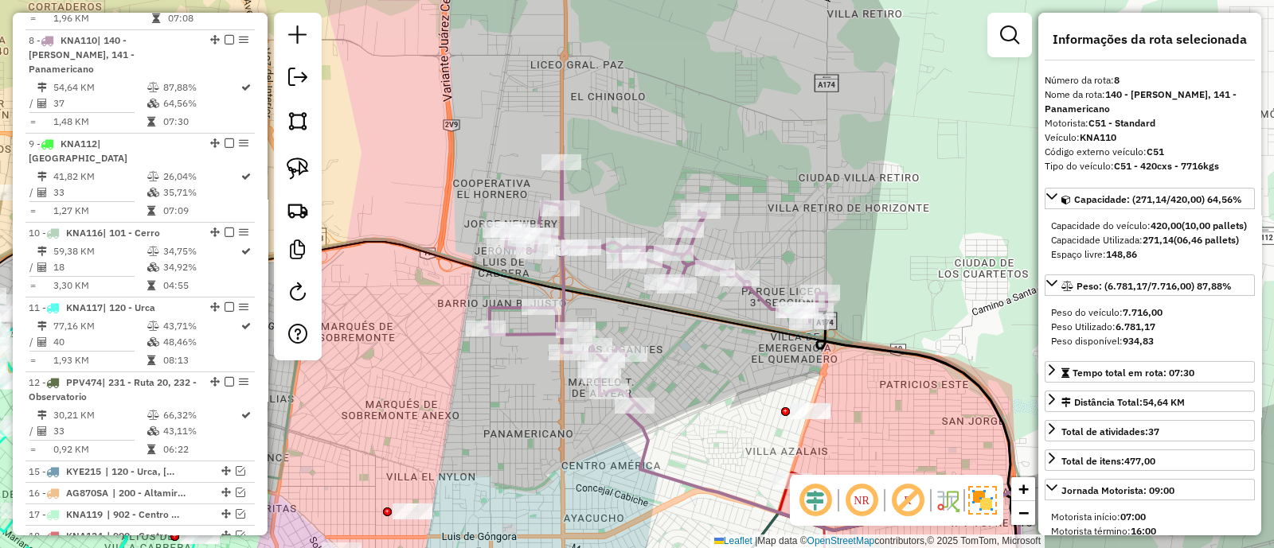
scroll to position [1027, 0]
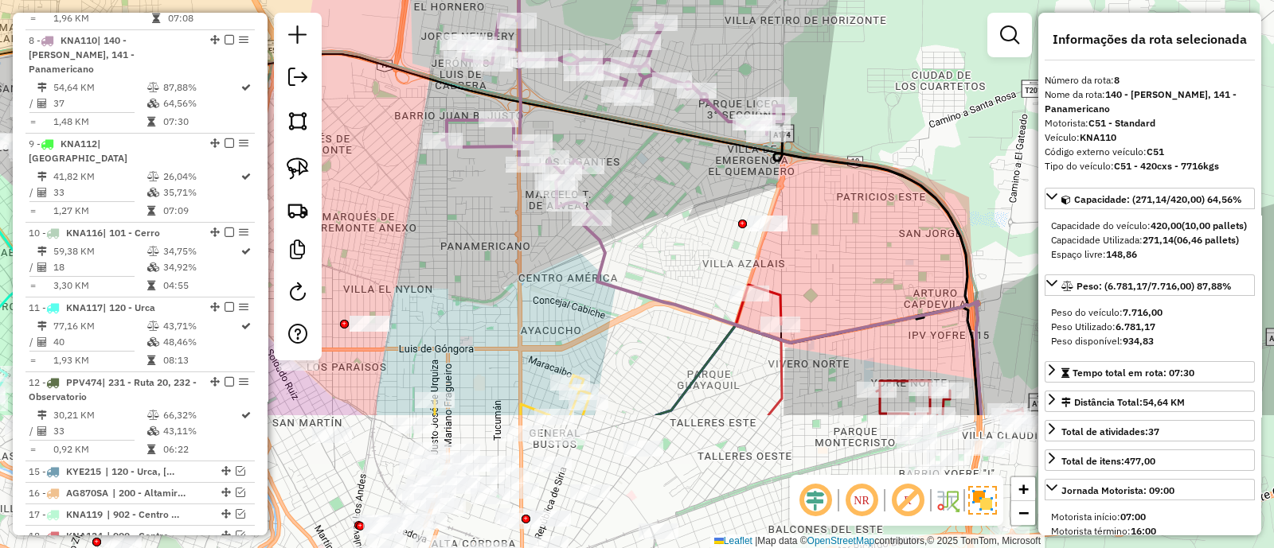
drag, startPoint x: 728, startPoint y: 404, endPoint x: 685, endPoint y: 216, distance: 192.7
click at [685, 216] on div "Janela de atendimento Grade de atendimento Capacidade Transportadoras Veículos …" at bounding box center [637, 274] width 1274 height 548
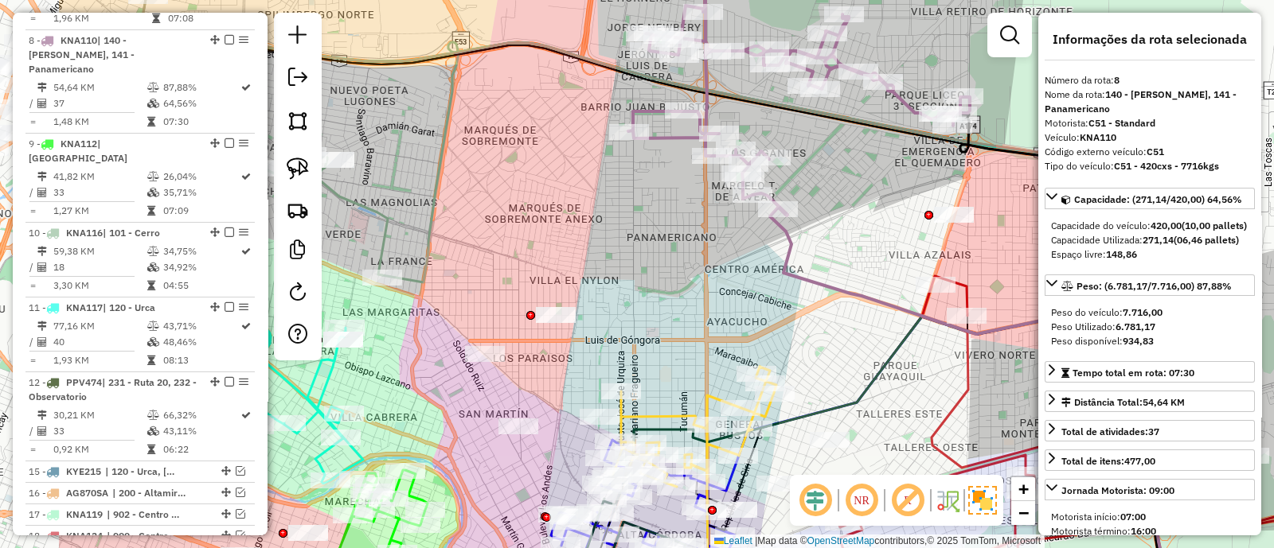
drag, startPoint x: 638, startPoint y: 236, endPoint x: 821, endPoint y: 220, distance: 183.8
click at [821, 220] on div "Janela de atendimento Grade de atendimento Capacidade Transportadoras Veículos …" at bounding box center [637, 274] width 1274 height 548
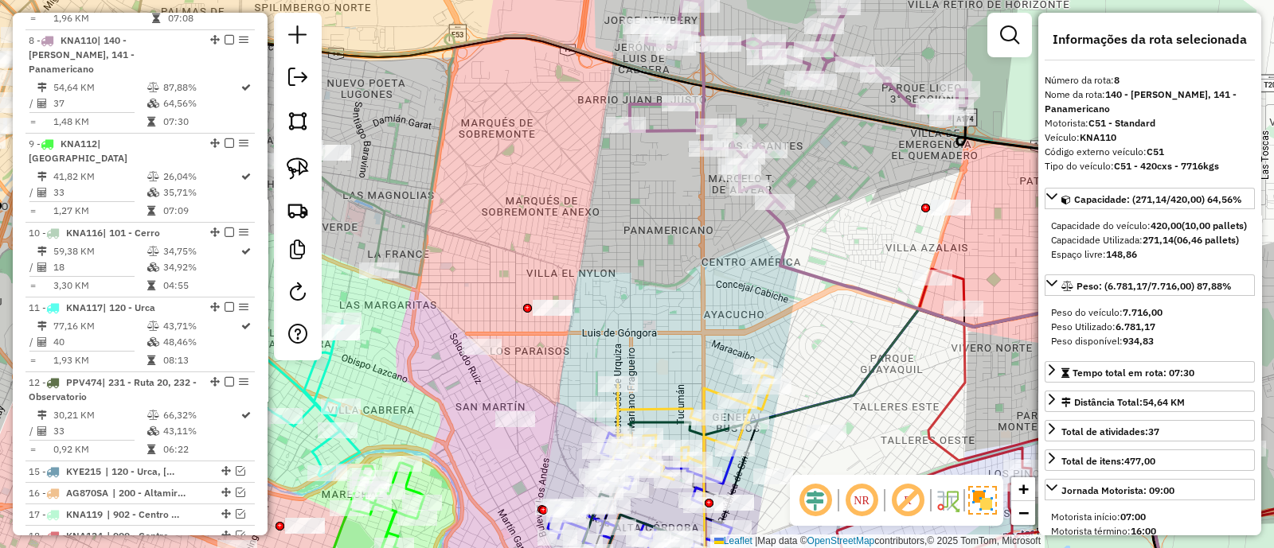
click at [775, 221] on icon at bounding box center [974, 402] width 415 height 403
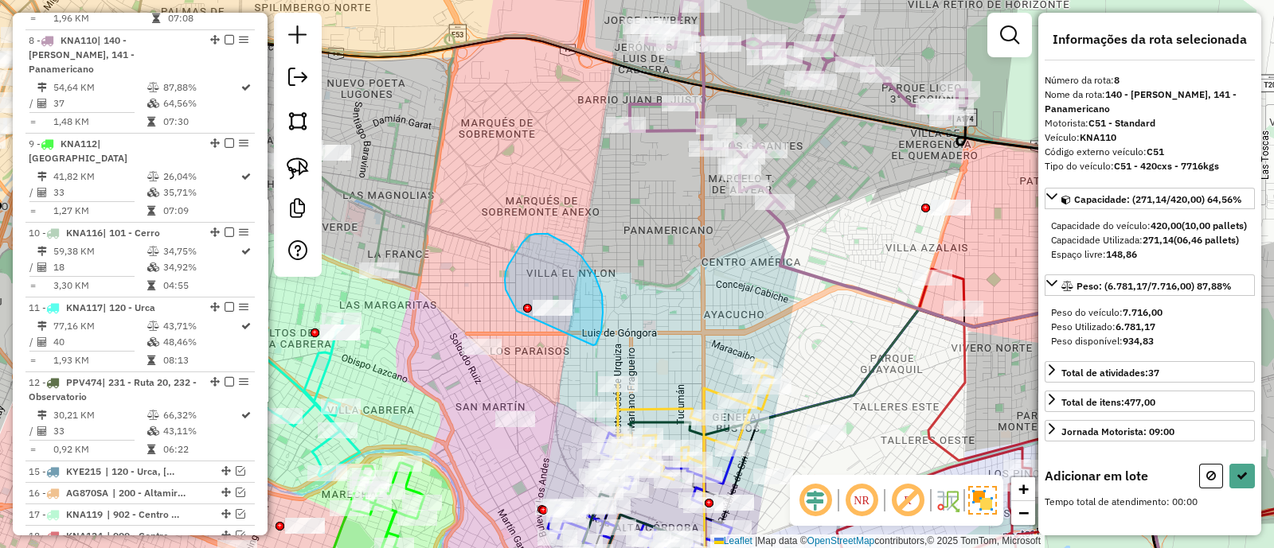
drag, startPoint x: 548, startPoint y: 234, endPoint x: 517, endPoint y: 312, distance: 84.0
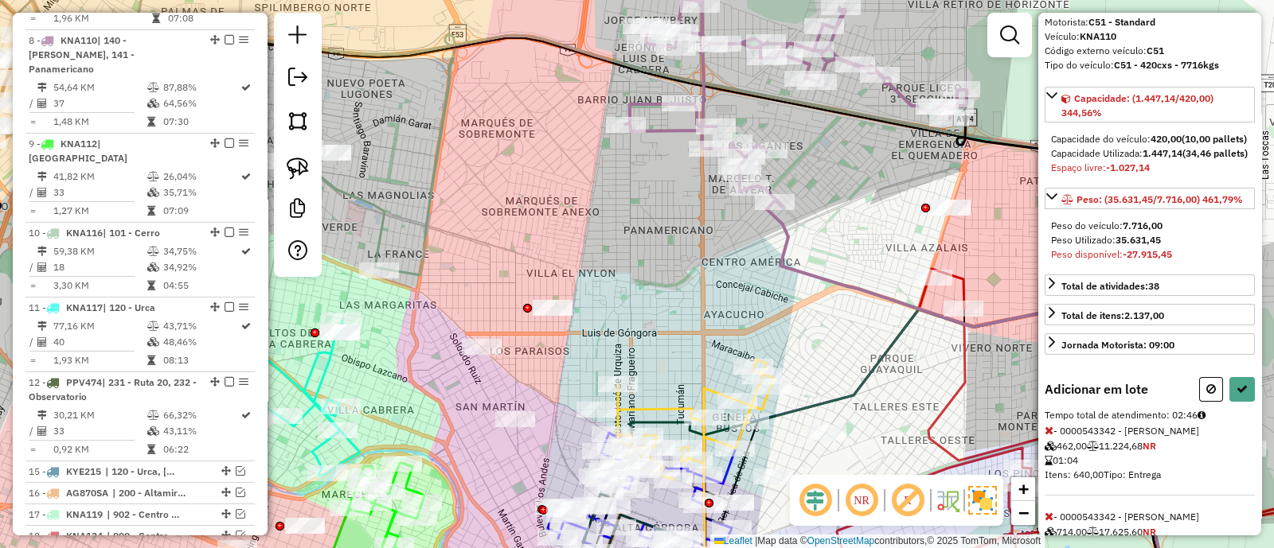
scroll to position [220, 0]
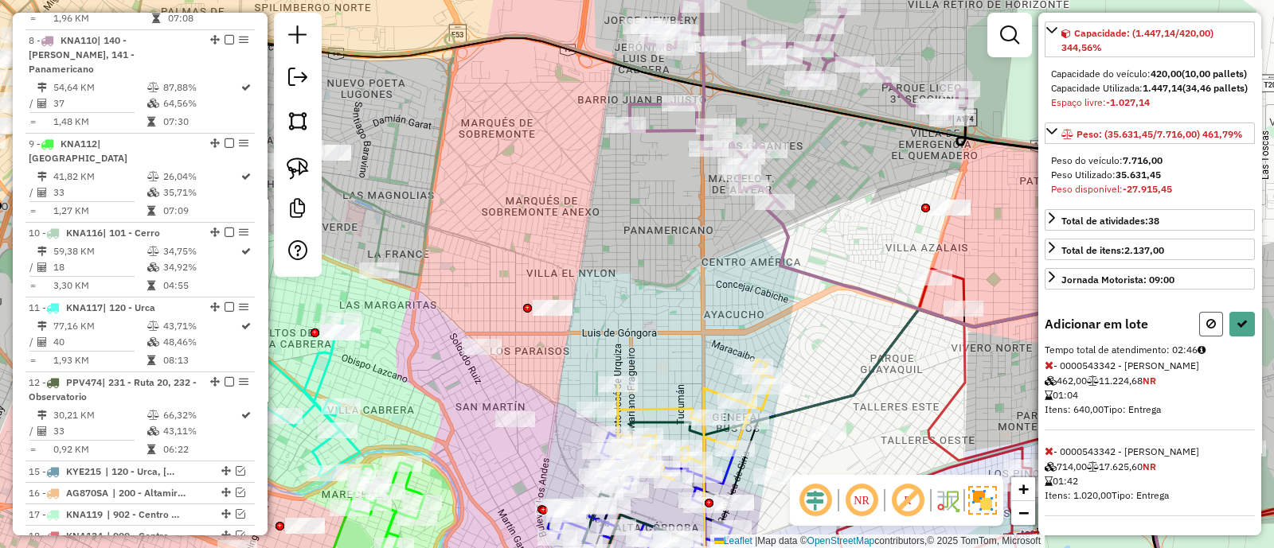
click at [1206, 318] on icon at bounding box center [1211, 323] width 10 height 11
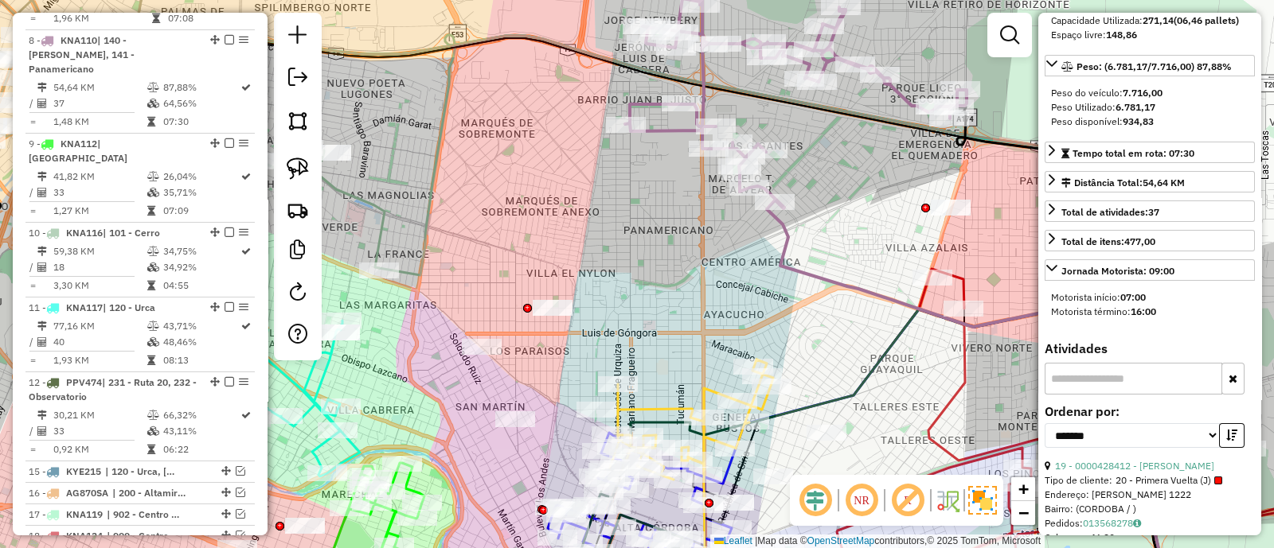
scroll to position [205, 0]
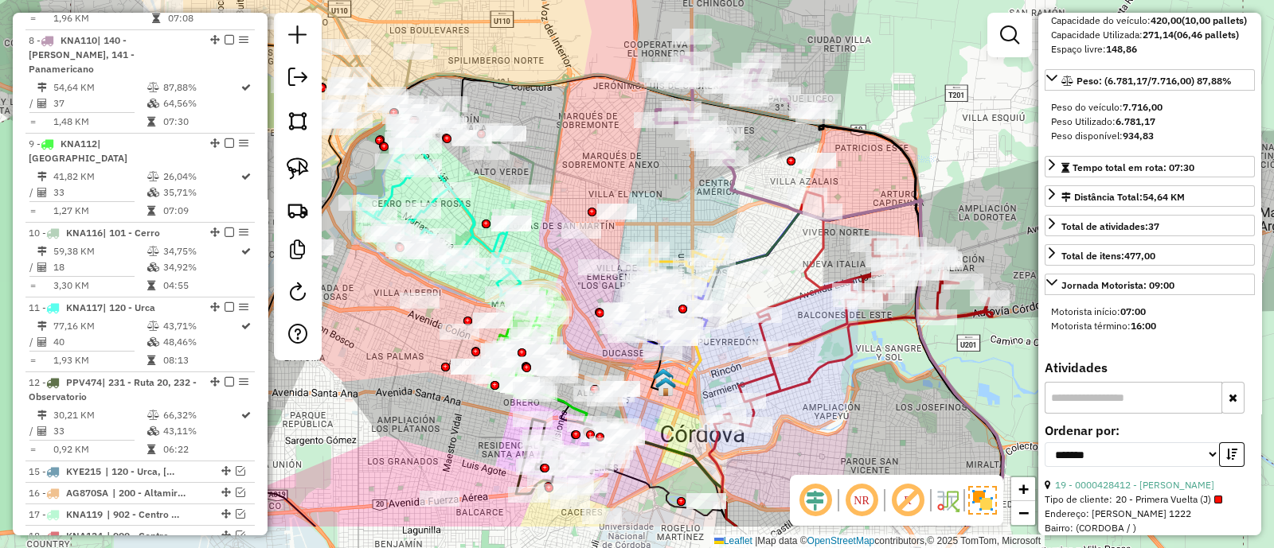
drag, startPoint x: 571, startPoint y: 332, endPoint x: 538, endPoint y: 240, distance: 97.2
click at [538, 240] on div "Janela de atendimento Grade de atendimento Capacidade Transportadoras Veículos …" at bounding box center [637, 274] width 1274 height 548
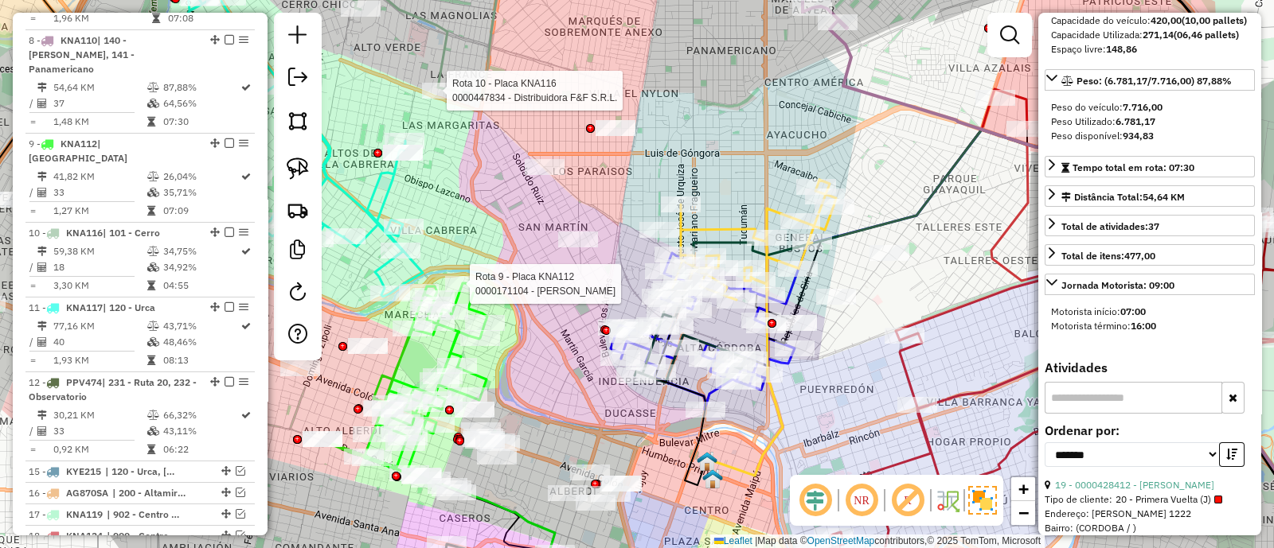
click at [625, 150] on div "Rota 9 - Placa KNA112 0000171104 - Maldonado Sosa Cristina Noemi Rota 10 - Plac…" at bounding box center [637, 274] width 1274 height 548
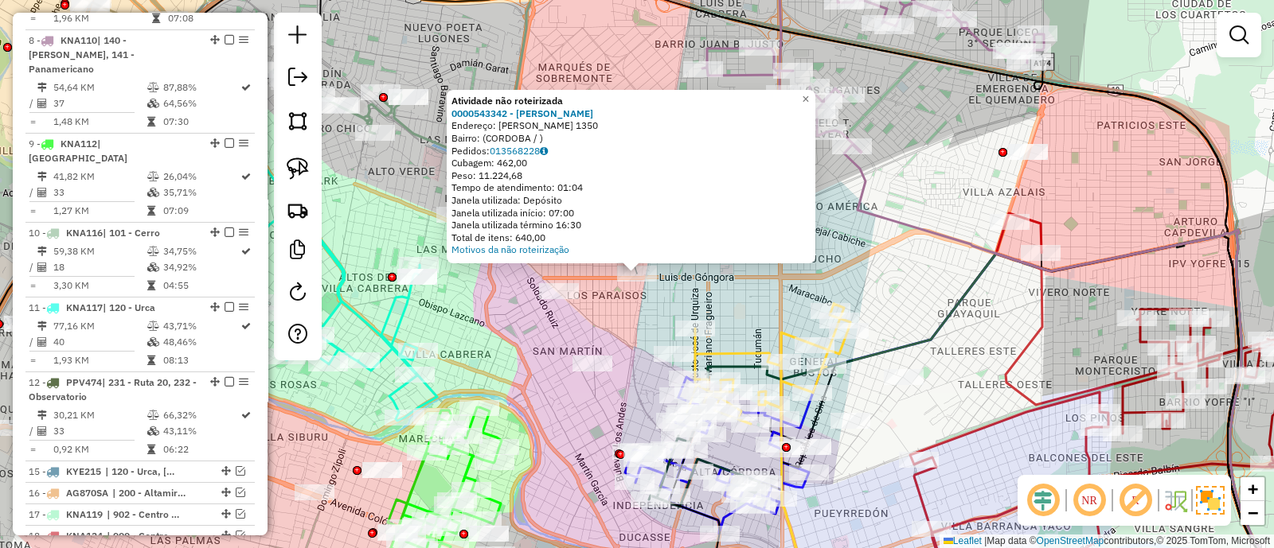
click at [621, 313] on div "Atividade não roteirizada 0000543342 - [PERSON_NAME]: [PERSON_NAME] 1350 Bairro…" at bounding box center [637, 274] width 1274 height 548
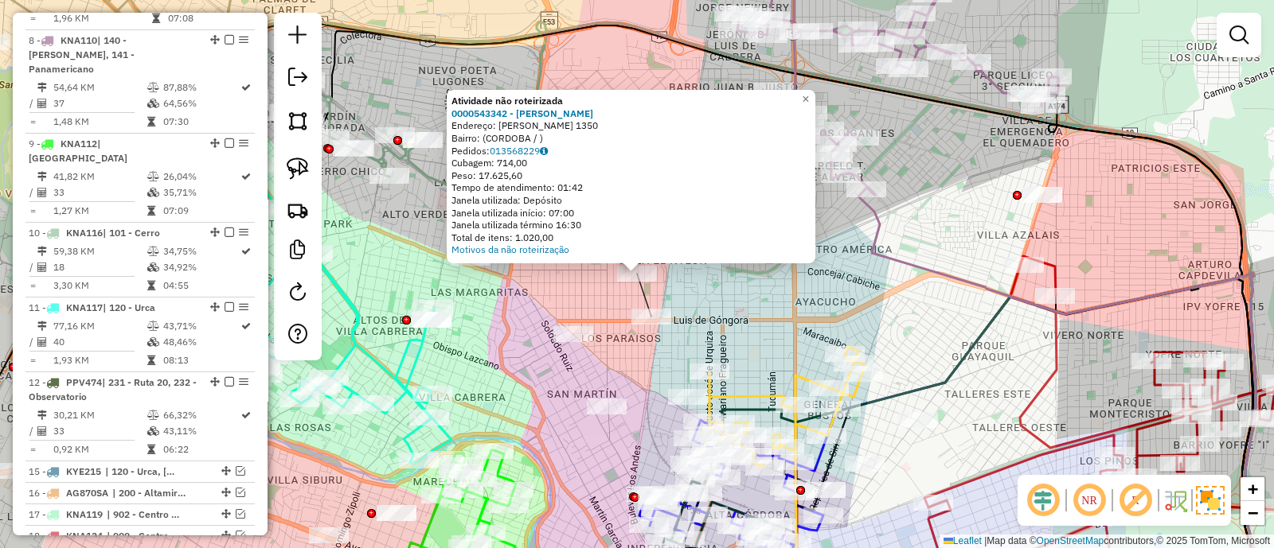
click at [701, 289] on div "Atividade não roteirizada 0000543342 - [PERSON_NAME]: [PERSON_NAME] 1350 Bairro…" at bounding box center [637, 274] width 1274 height 548
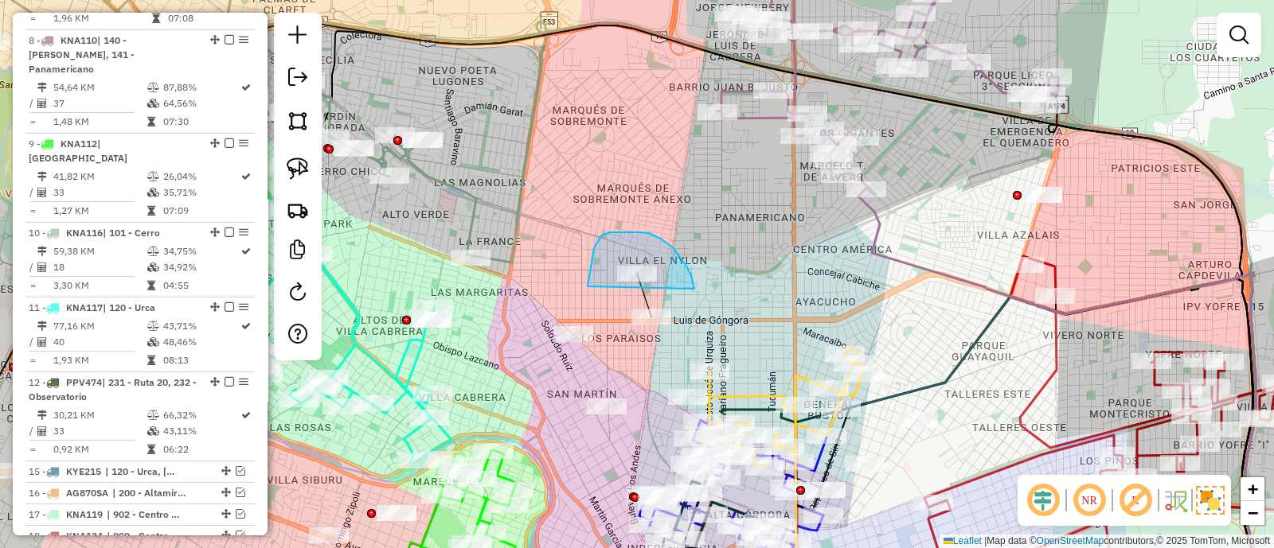
drag, startPoint x: 681, startPoint y: 258, endPoint x: 587, endPoint y: 287, distance: 97.4
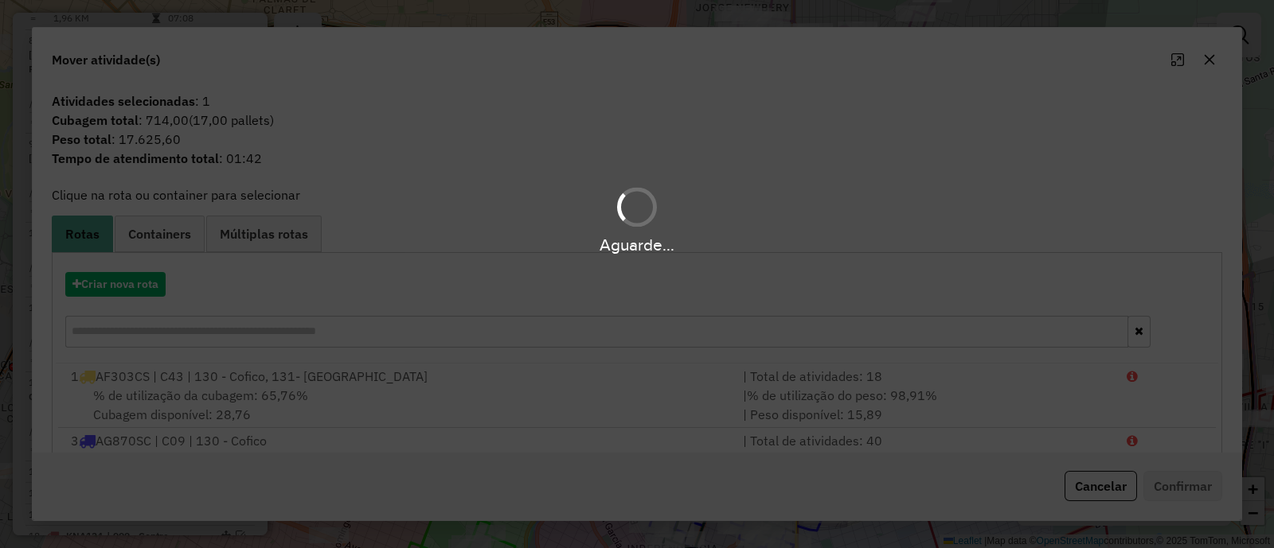
click at [1208, 62] on div "Aguarde..." at bounding box center [637, 274] width 1274 height 548
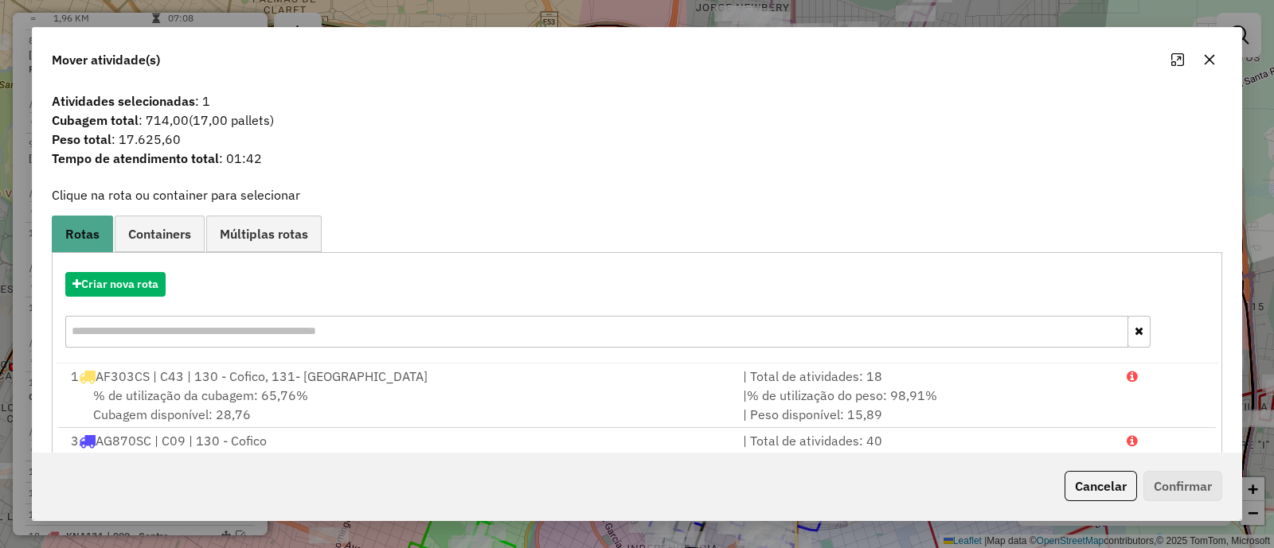
click at [1210, 62] on icon "button" at bounding box center [1209, 59] width 13 height 13
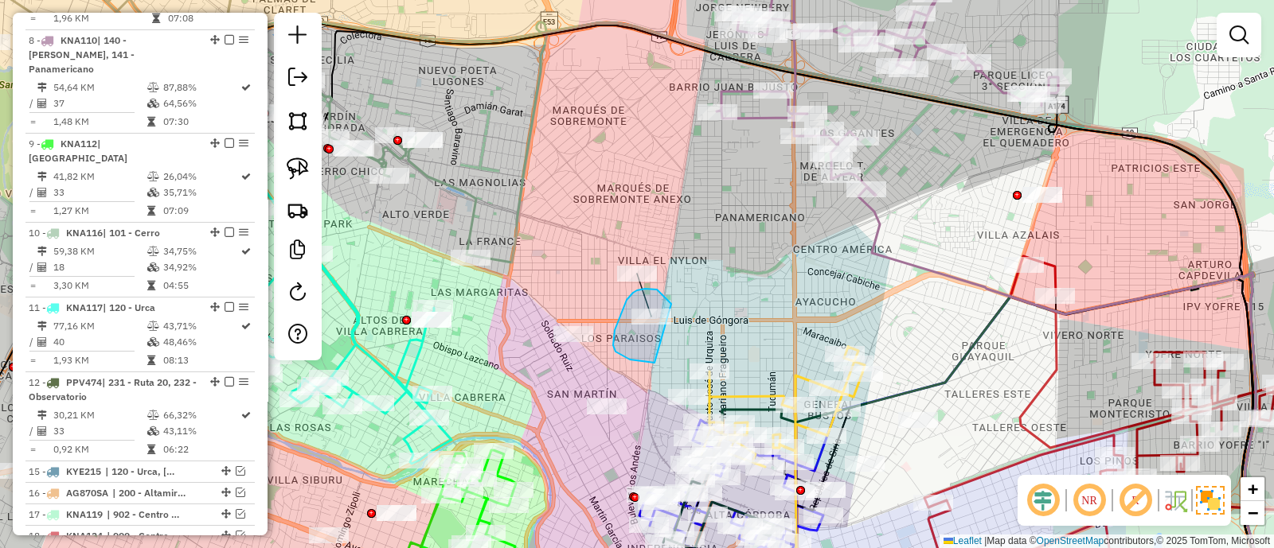
drag, startPoint x: 658, startPoint y: 291, endPoint x: 708, endPoint y: 362, distance: 86.3
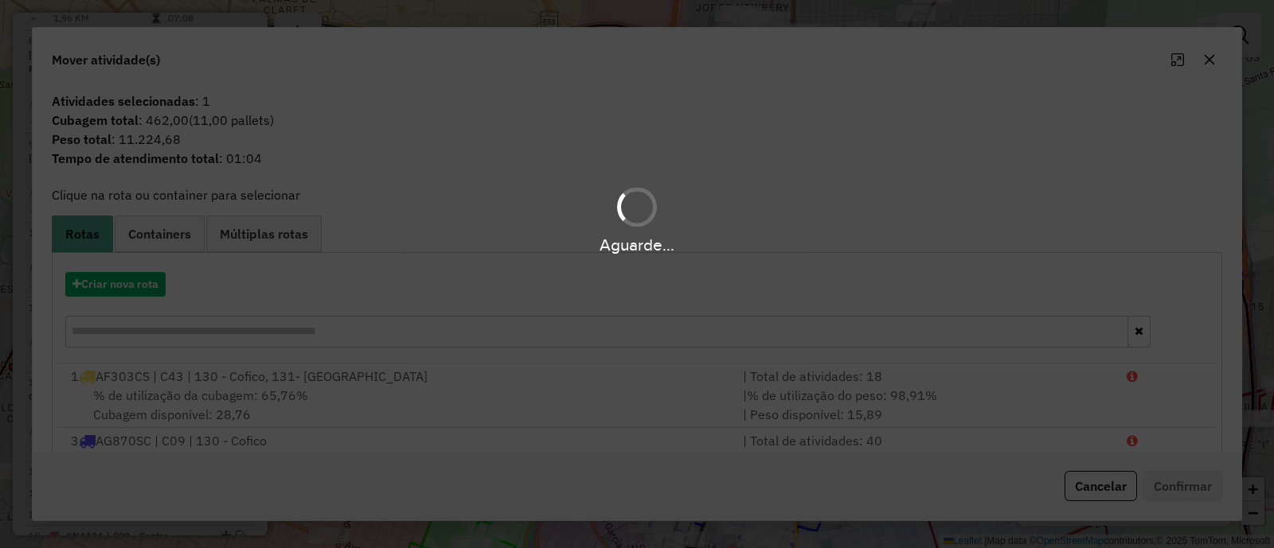
click at [1218, 61] on hb-app "Aguarde... Pop-up bloqueado! Seu navegador bloqueou automáticamente a abertura …" at bounding box center [637, 274] width 1274 height 548
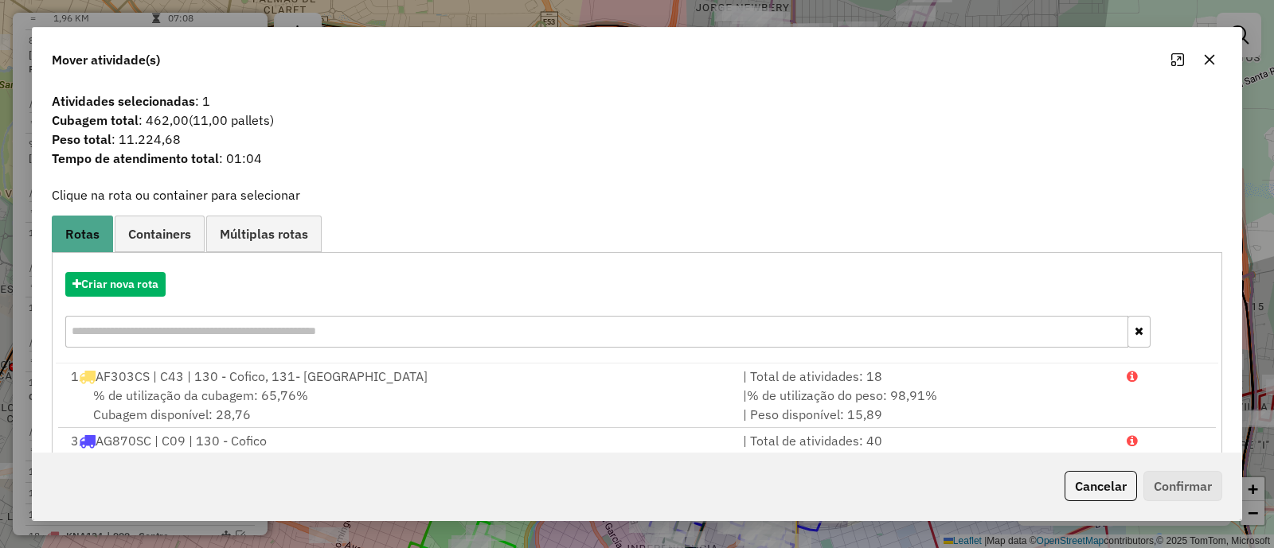
click at [1216, 61] on button "button" at bounding box center [1208, 59] width 25 height 25
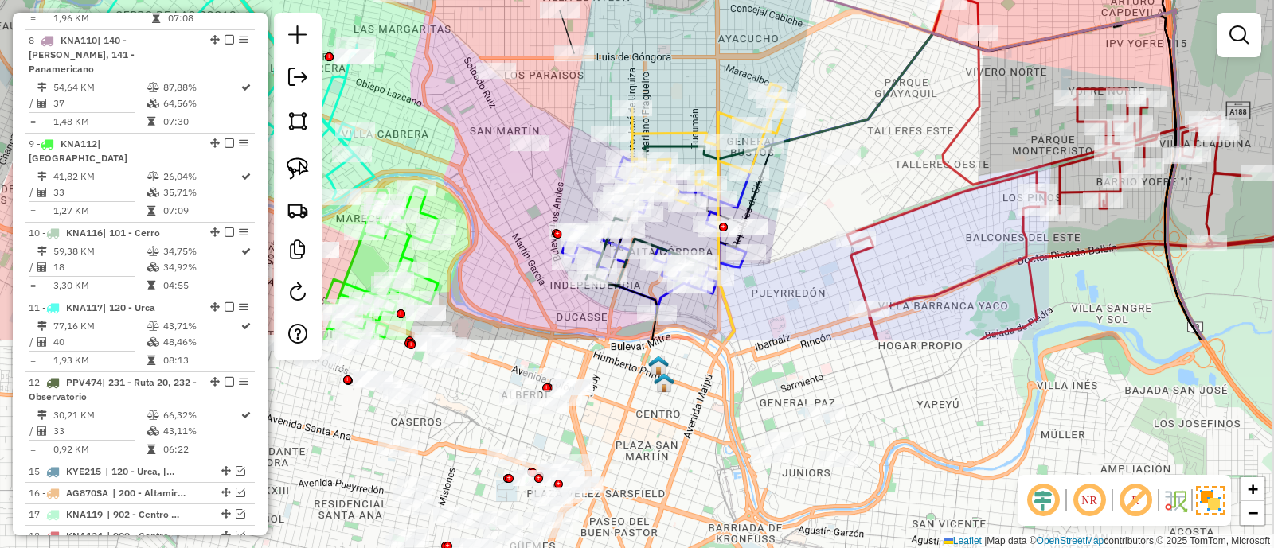
drag, startPoint x: 900, startPoint y: 379, endPoint x: 810, endPoint y: 89, distance: 303.2
click at [811, 89] on div "Janela de atendimento Grade de atendimento Capacidade Transportadoras Veículos …" at bounding box center [637, 274] width 1274 height 548
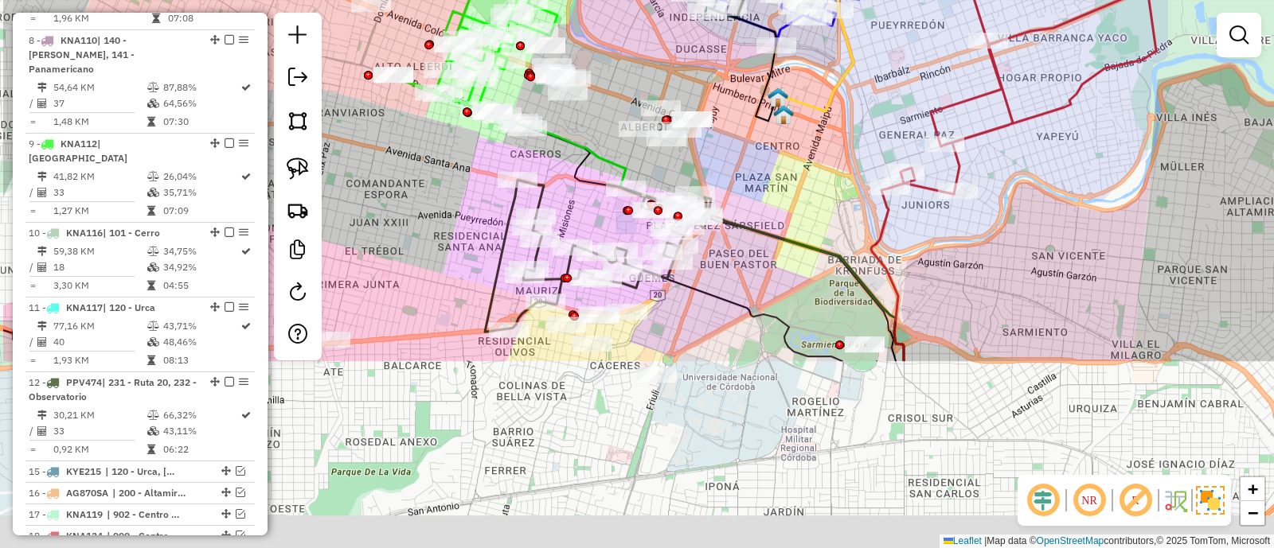
drag, startPoint x: 705, startPoint y: 343, endPoint x: 803, endPoint y: 167, distance: 201.7
click at [801, 167] on div "Janela de atendimento Grade de atendimento Capacidade Transportadoras Veículos …" at bounding box center [637, 274] width 1274 height 548
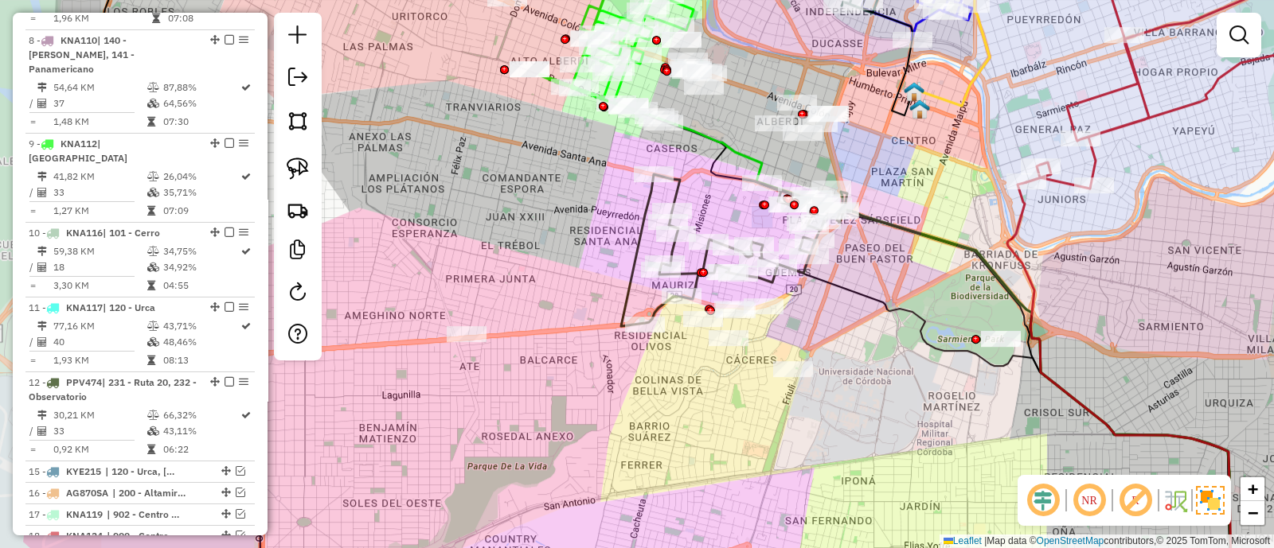
drag, startPoint x: 748, startPoint y: 356, endPoint x: 850, endPoint y: 351, distance: 102.0
click at [850, 351] on div "Janela de atendimento Grade de atendimento Capacidade Transportadoras Veículos …" at bounding box center [637, 274] width 1274 height 548
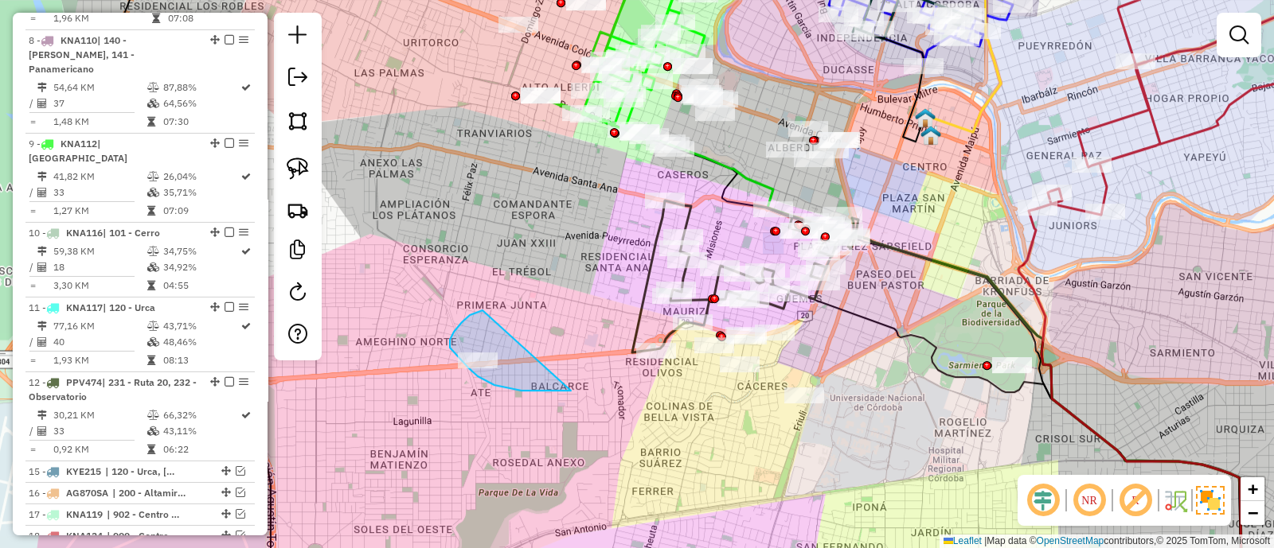
drag, startPoint x: 462, startPoint y: 322, endPoint x: 571, endPoint y: 391, distance: 128.8
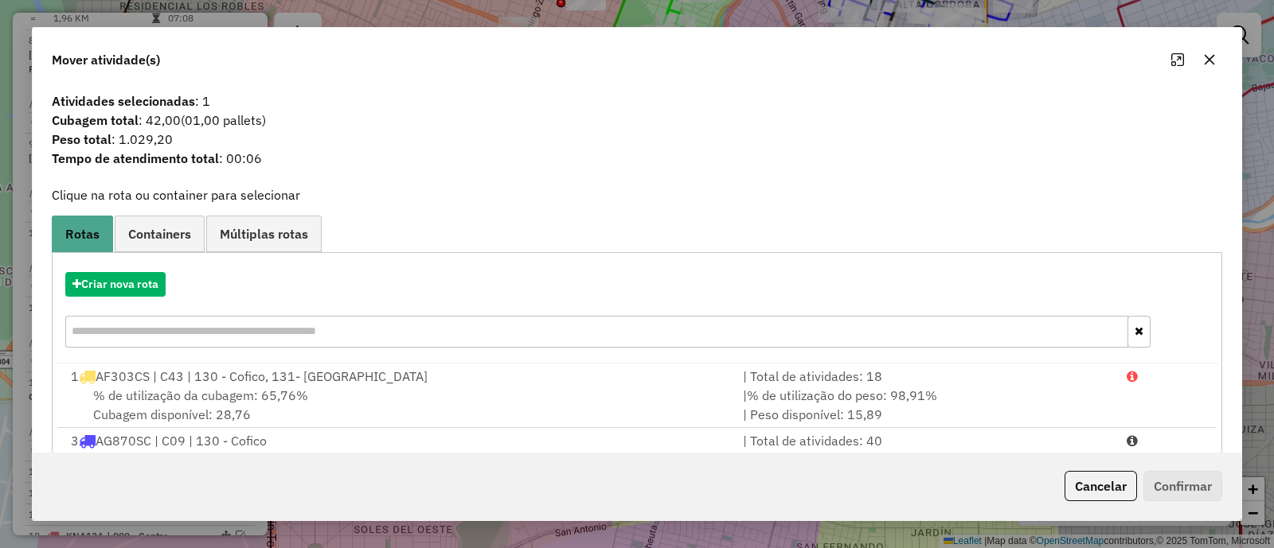
click at [1210, 64] on icon "button" at bounding box center [1209, 59] width 13 height 13
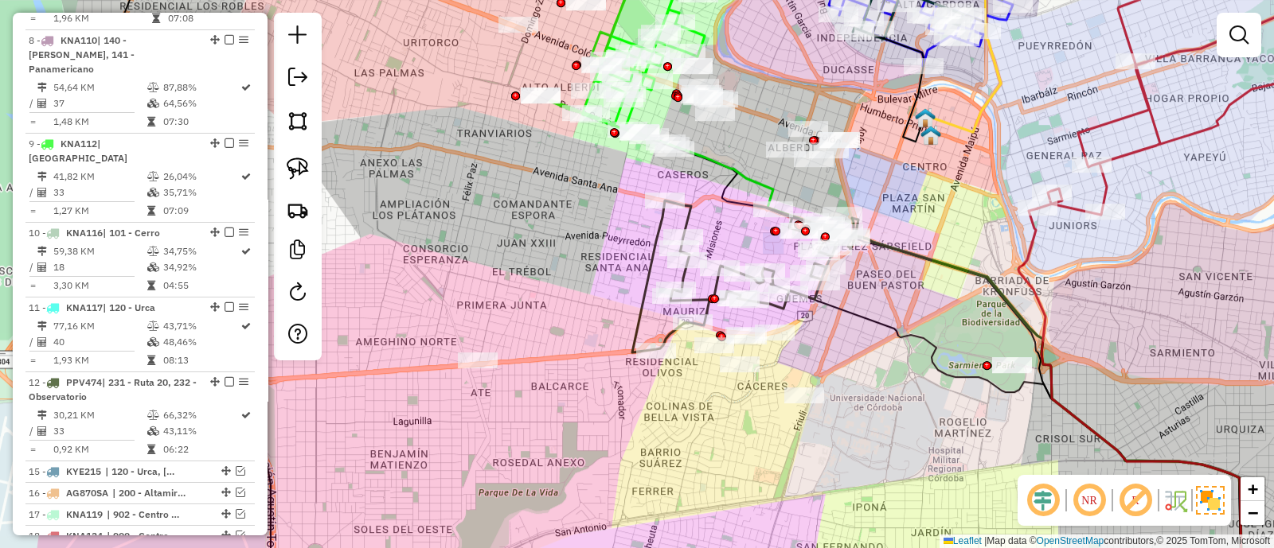
click at [1210, 64] on div "Janela de atendimento Grade de atendimento Capacidade Transportadoras Veículos …" at bounding box center [637, 274] width 1274 height 548
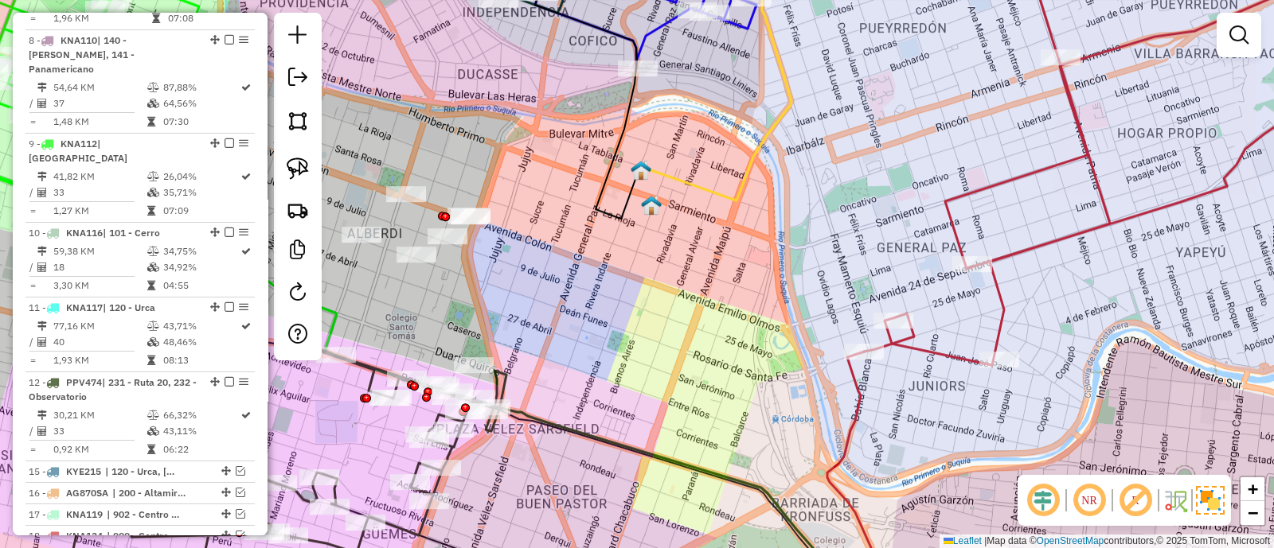
drag, startPoint x: 560, startPoint y: 468, endPoint x: 846, endPoint y: 221, distance: 378.1
click at [841, 228] on div "Janela de atendimento Grade de atendimento Capacidade Transportadoras Veículos …" at bounding box center [637, 274] width 1274 height 548
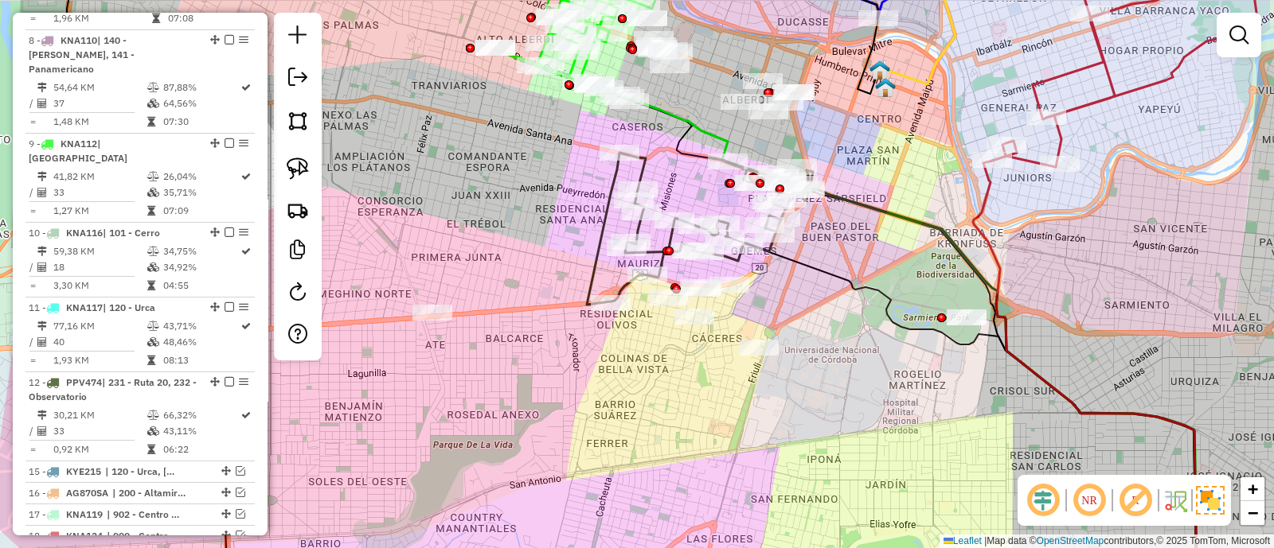
click at [643, 170] on icon at bounding box center [700, 229] width 226 height 152
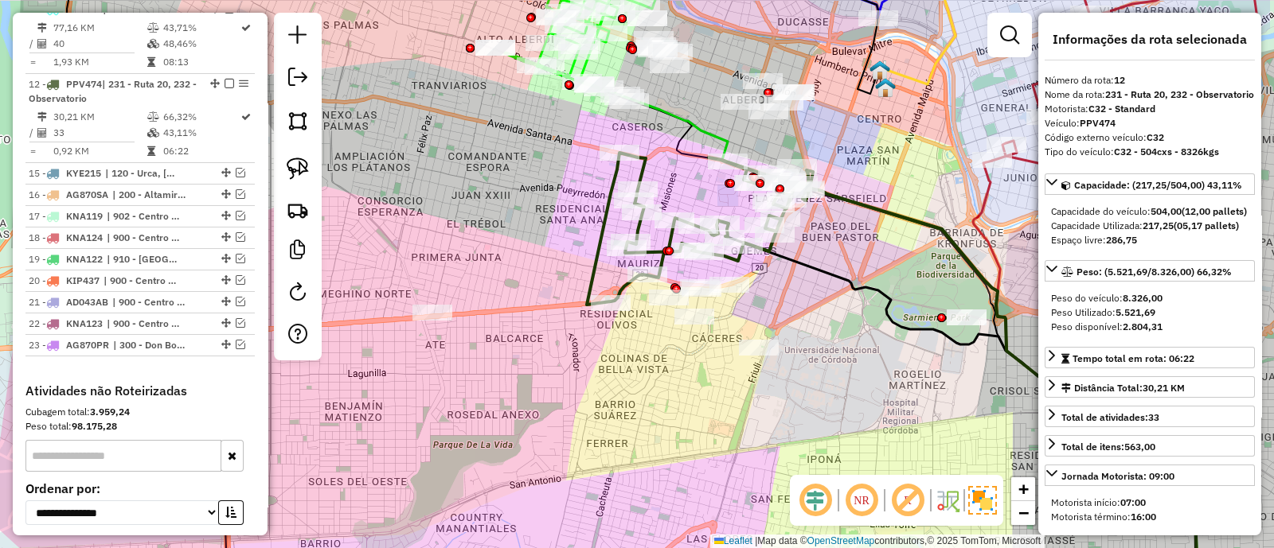
scroll to position [1341, 0]
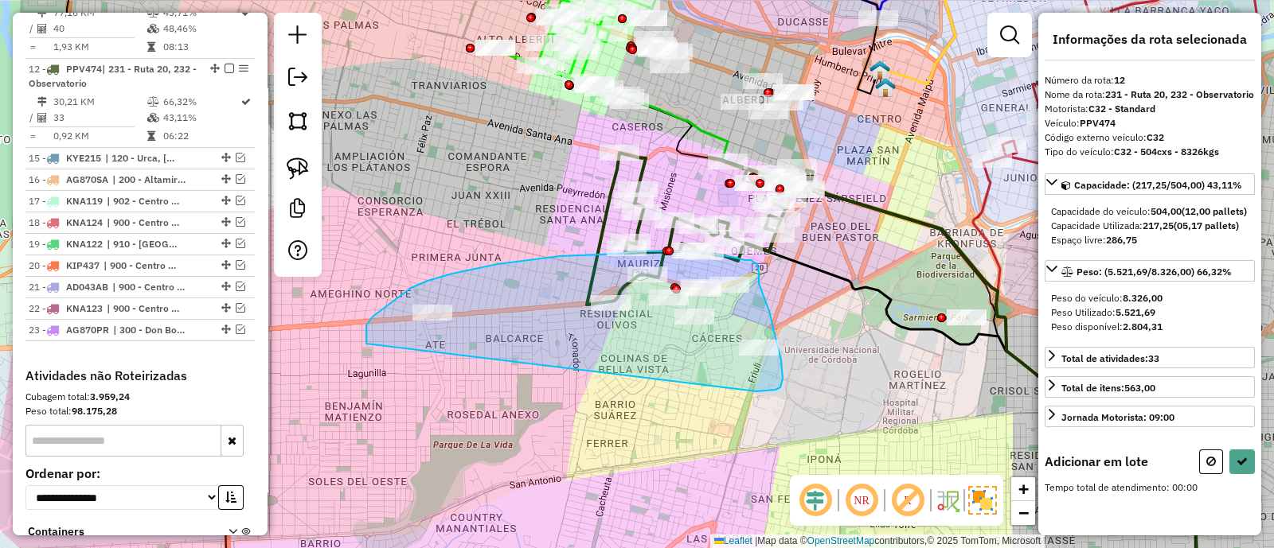
drag, startPoint x: 773, startPoint y: 390, endPoint x: 366, endPoint y: 348, distance: 409.0
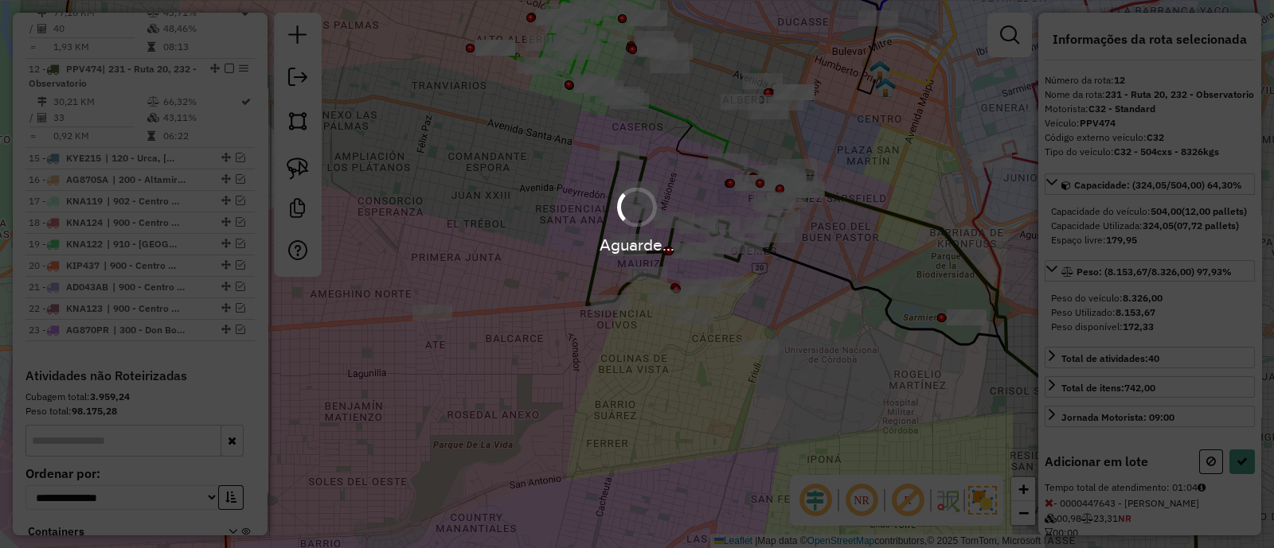
click at [1241, 502] on div "Aguarde..." at bounding box center [637, 274] width 1274 height 548
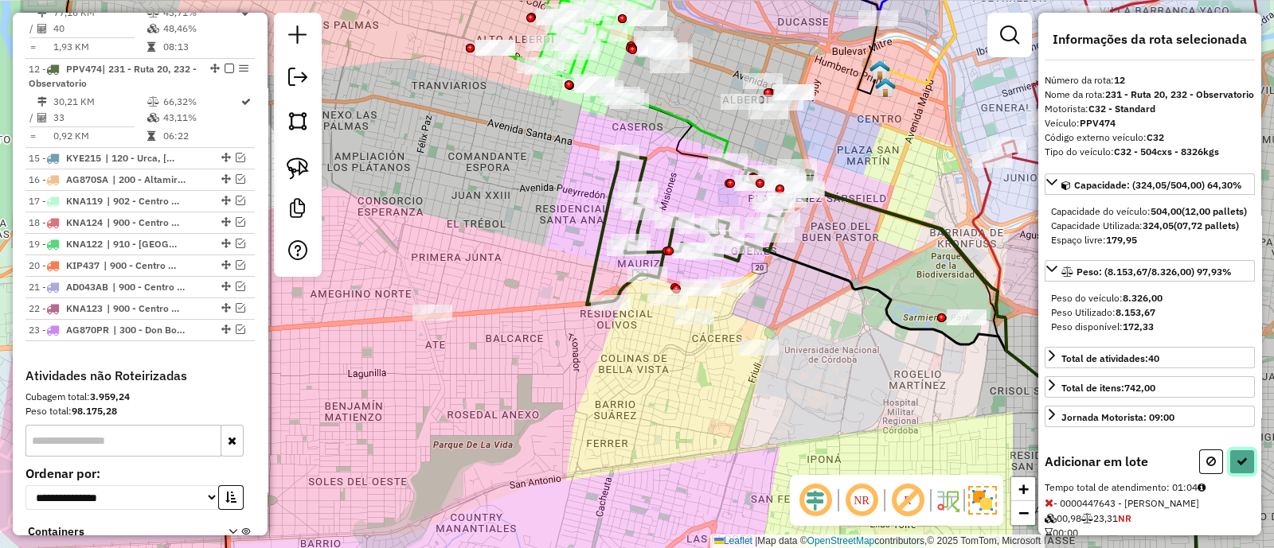
click at [1240, 467] on icon at bounding box center [1241, 461] width 11 height 11
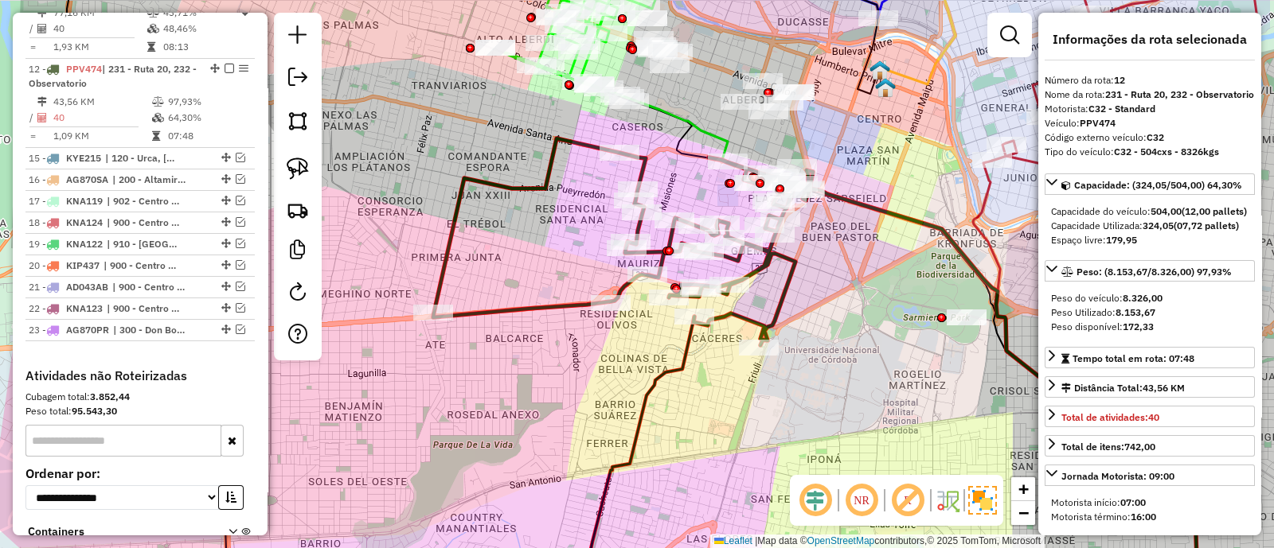
click at [642, 165] on icon at bounding box center [623, 242] width 380 height 207
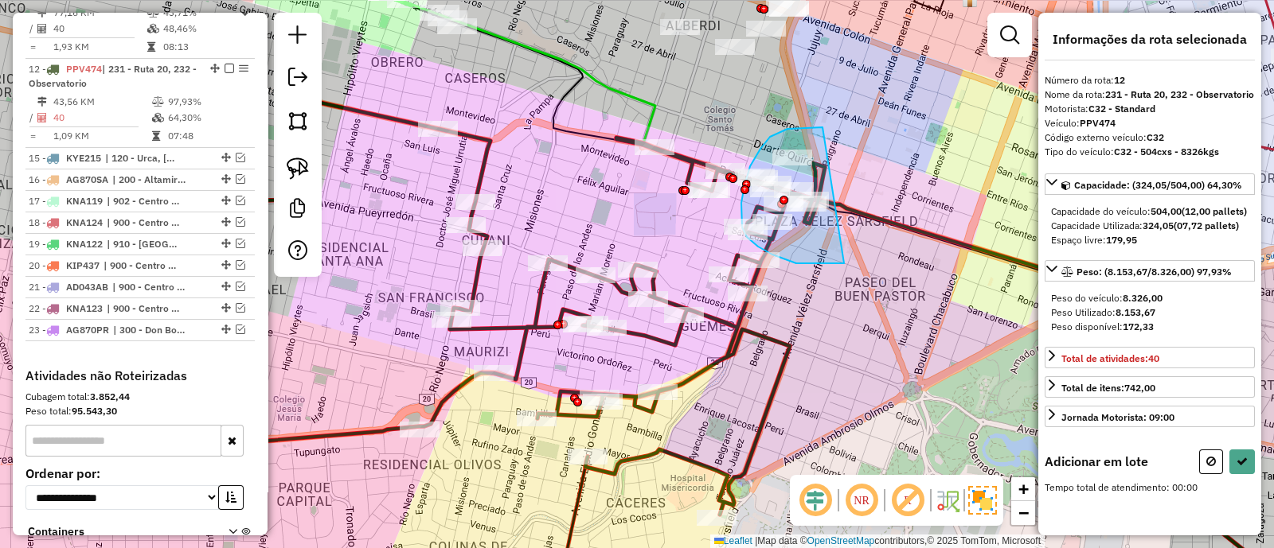
drag, startPoint x: 808, startPoint y: 127, endPoint x: 844, endPoint y: 263, distance: 140.8
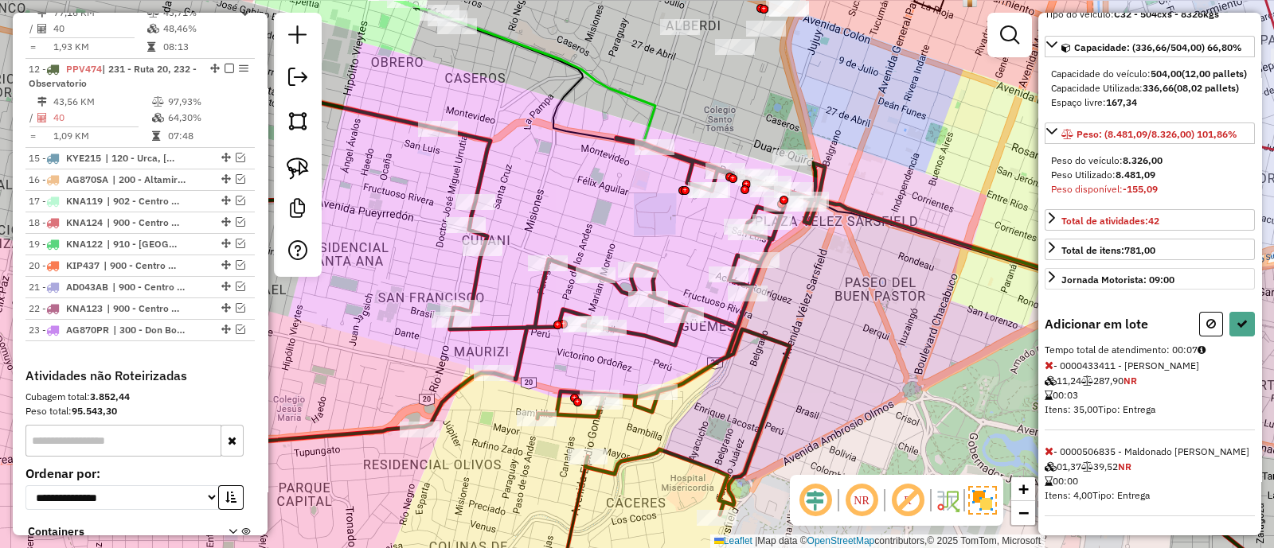
scroll to position [177, 0]
click at [1199, 332] on button at bounding box center [1211, 324] width 24 height 25
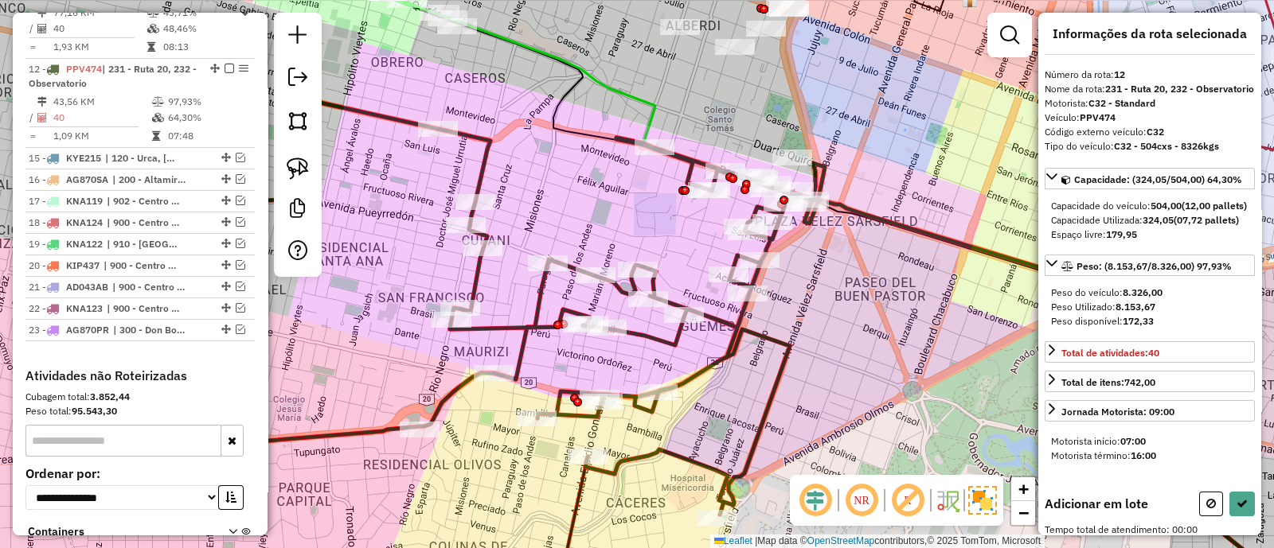
scroll to position [5, 0]
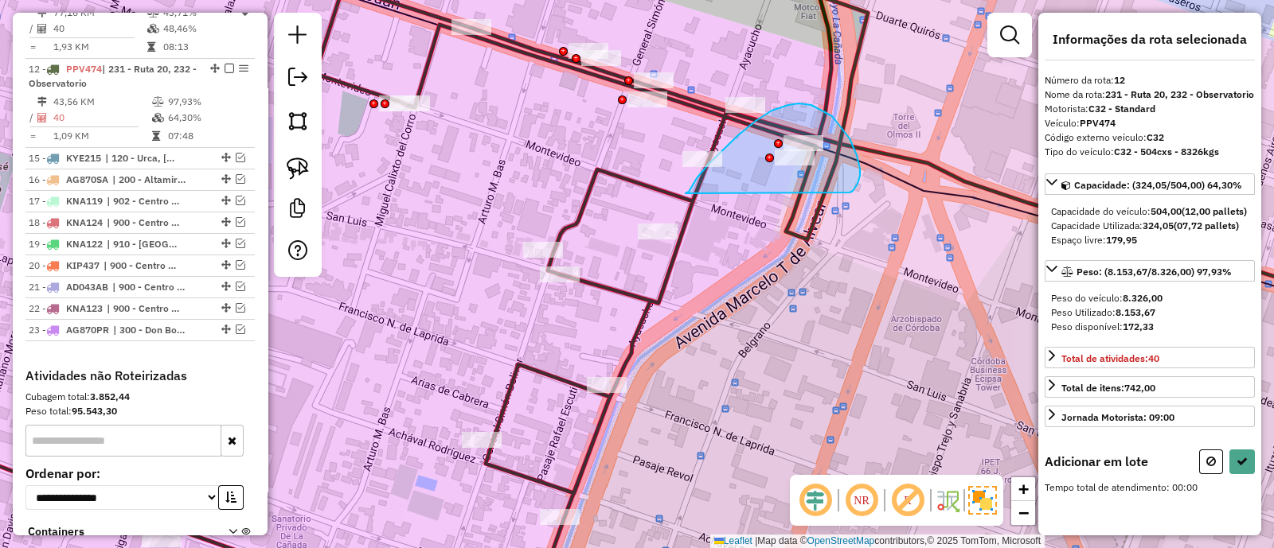
drag, startPoint x: 860, startPoint y: 169, endPoint x: 685, endPoint y: 194, distance: 176.2
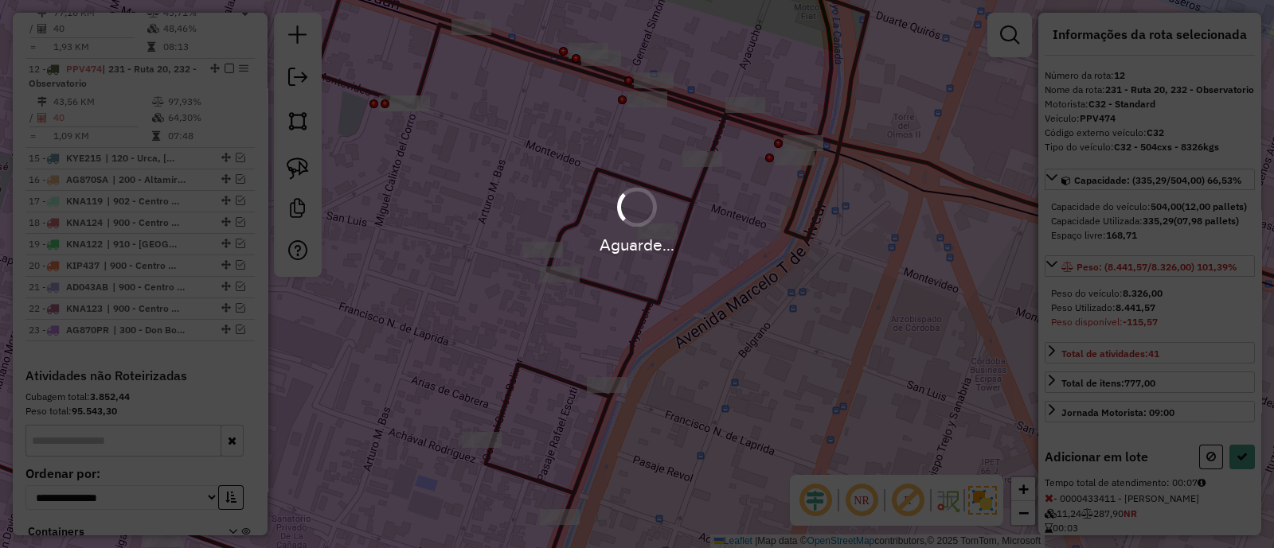
scroll to position [91, 0]
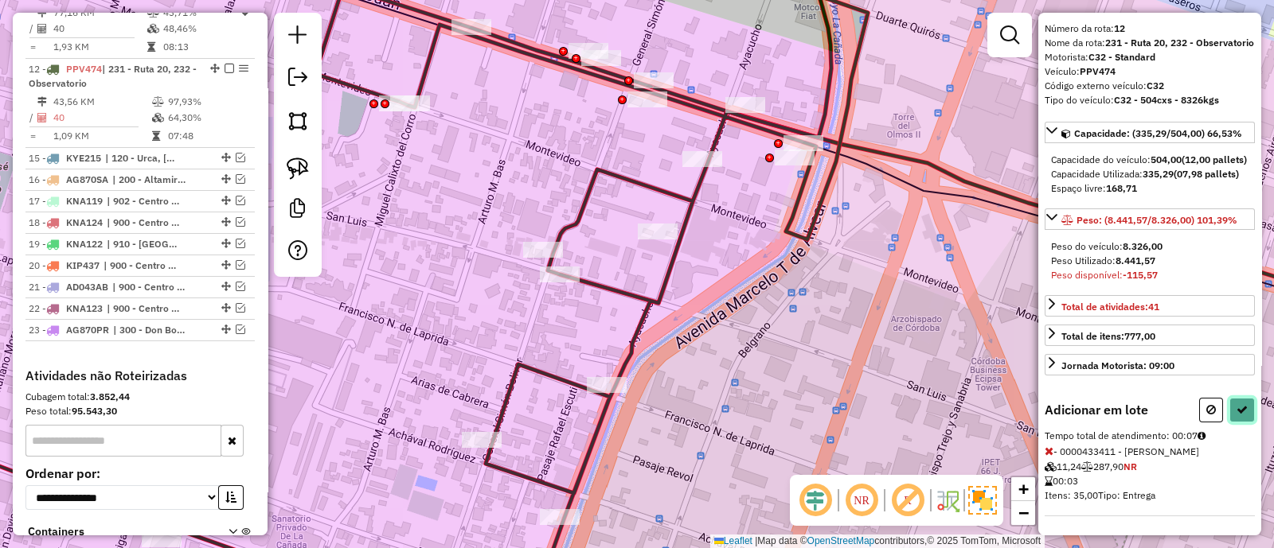
click at [1248, 412] on button at bounding box center [1241, 410] width 25 height 25
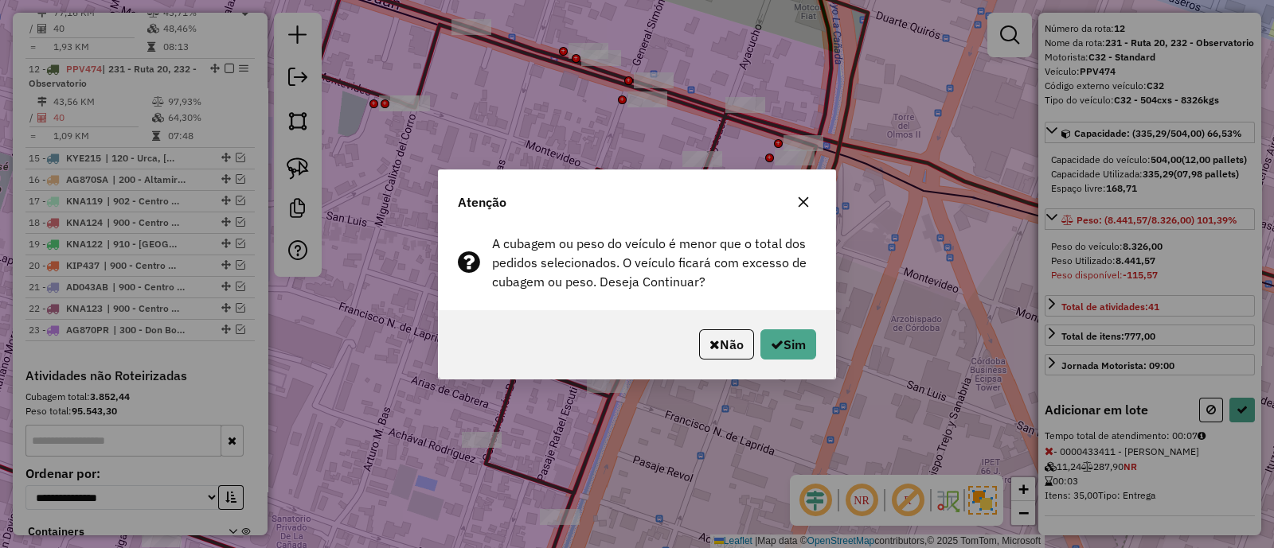
click at [800, 209] on button "button" at bounding box center [802, 201] width 25 height 25
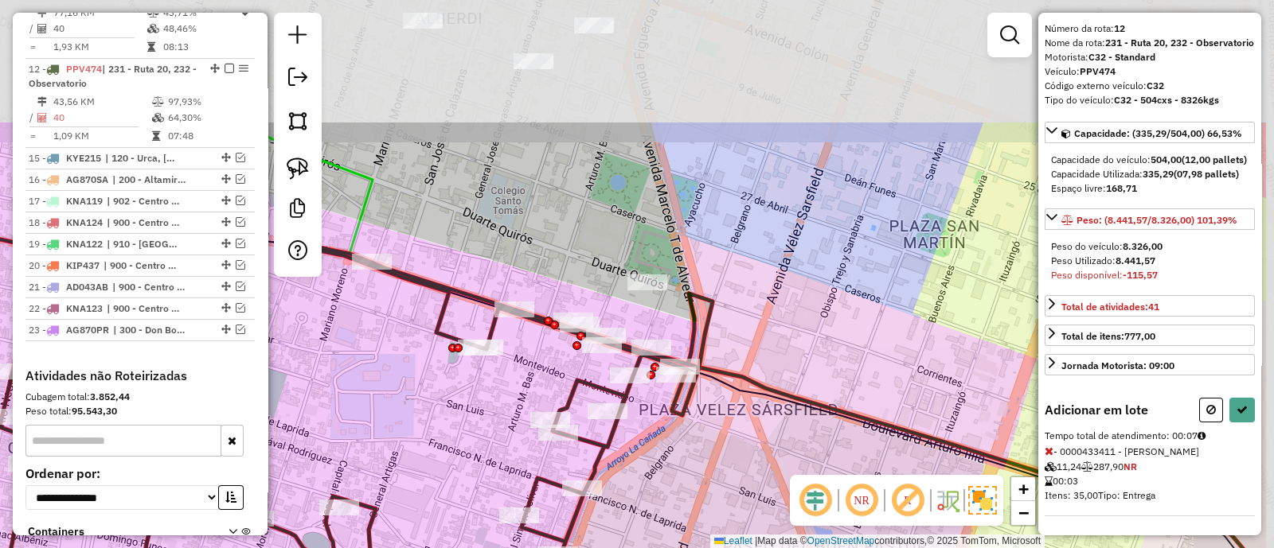
drag, startPoint x: 868, startPoint y: 254, endPoint x: 727, endPoint y: 448, distance: 240.0
click at [727, 448] on div "Janela de atendimento Grade de atendimento Capacidade Transportadoras Veículos …" at bounding box center [637, 274] width 1274 height 548
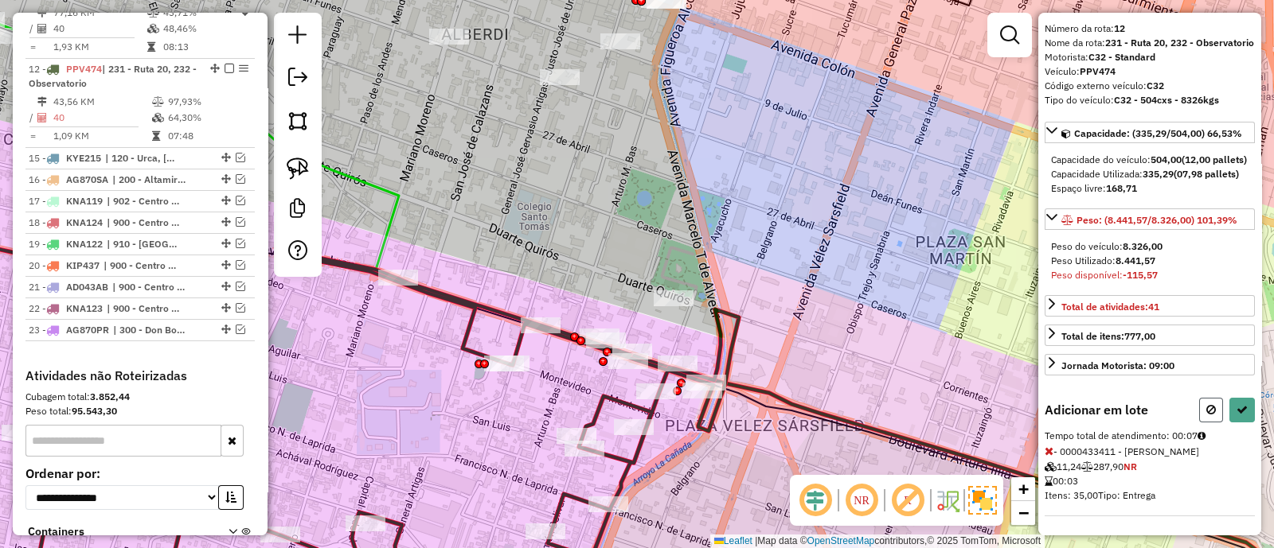
click at [1213, 416] on button at bounding box center [1211, 410] width 24 height 25
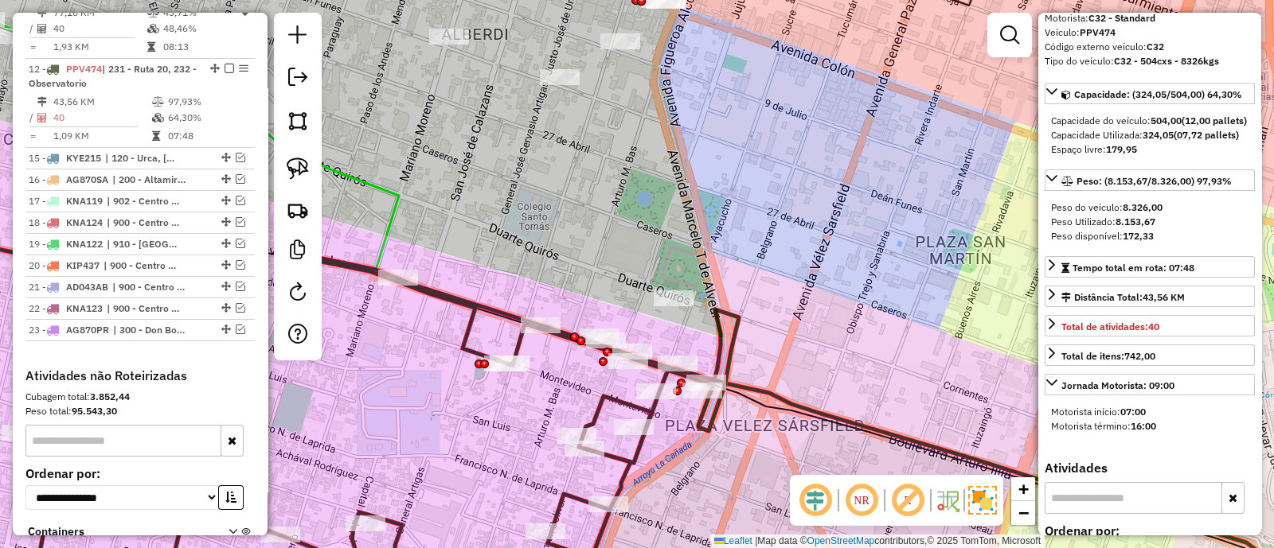
click at [901, 355] on div "Janela de atendimento Grade de atendimento Capacidade Transportadoras Veículos …" at bounding box center [637, 274] width 1274 height 548
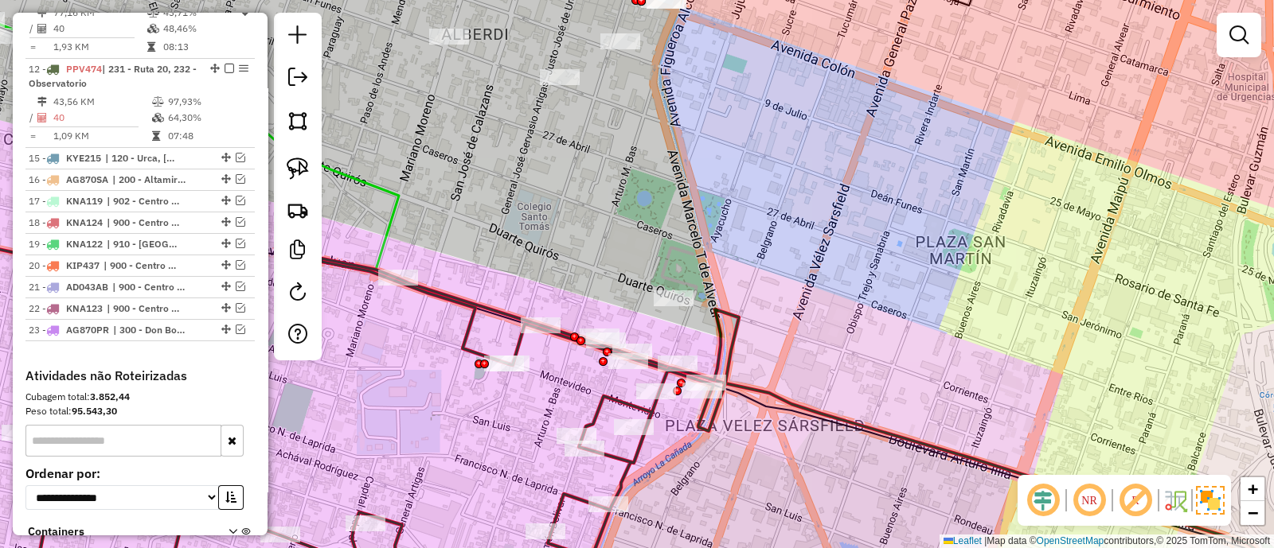
click at [515, 342] on icon at bounding box center [306, 412] width 866 height 383
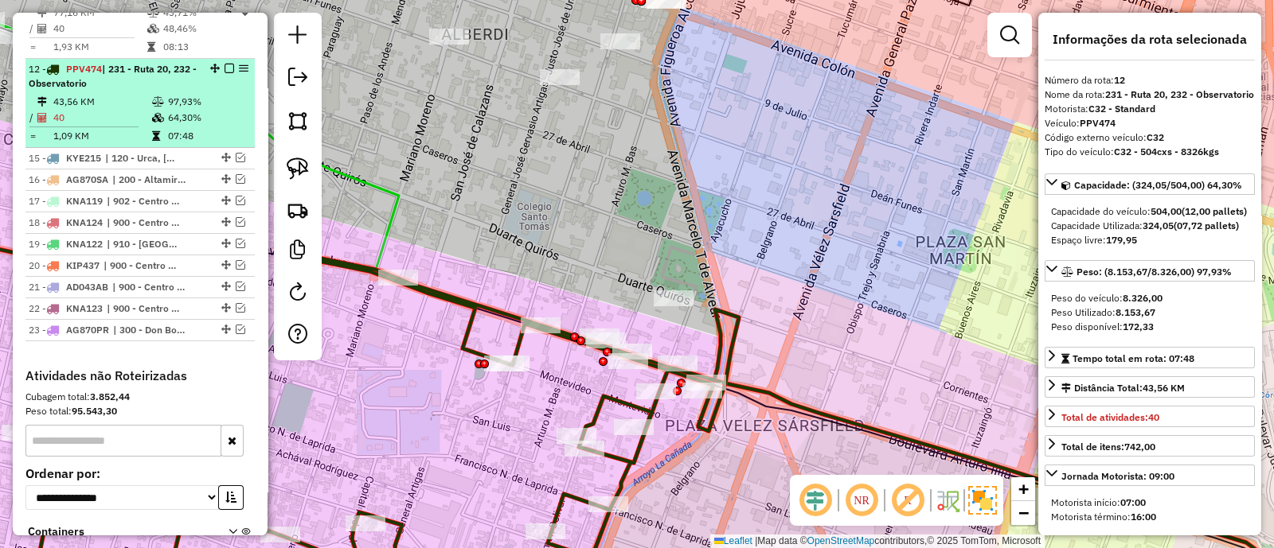
click at [227, 64] on em at bounding box center [229, 69] width 10 height 10
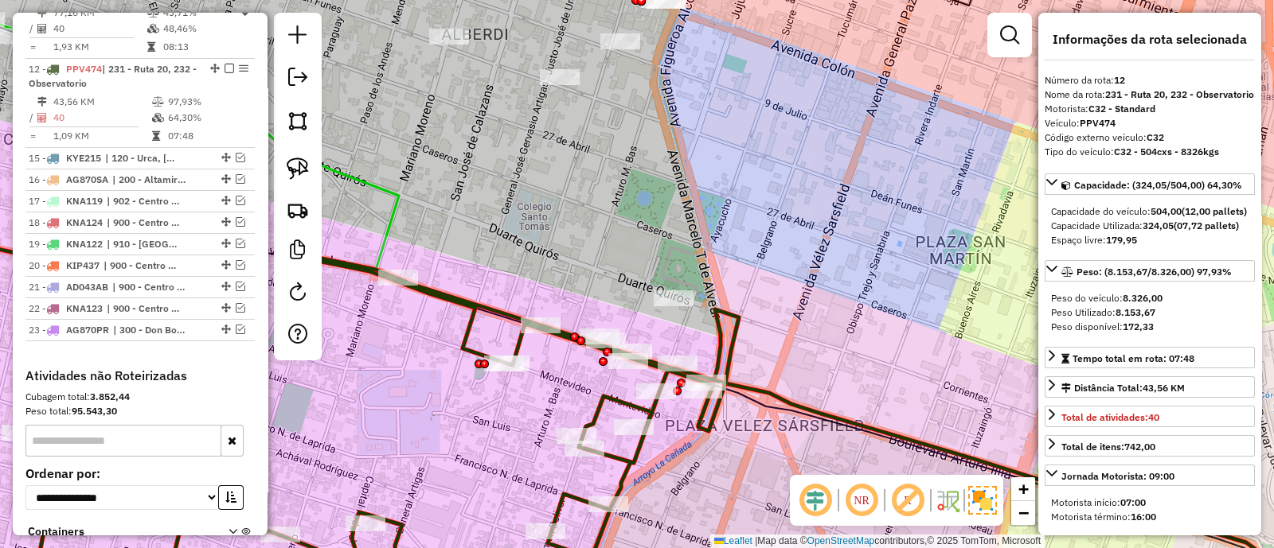
scroll to position [1273, 0]
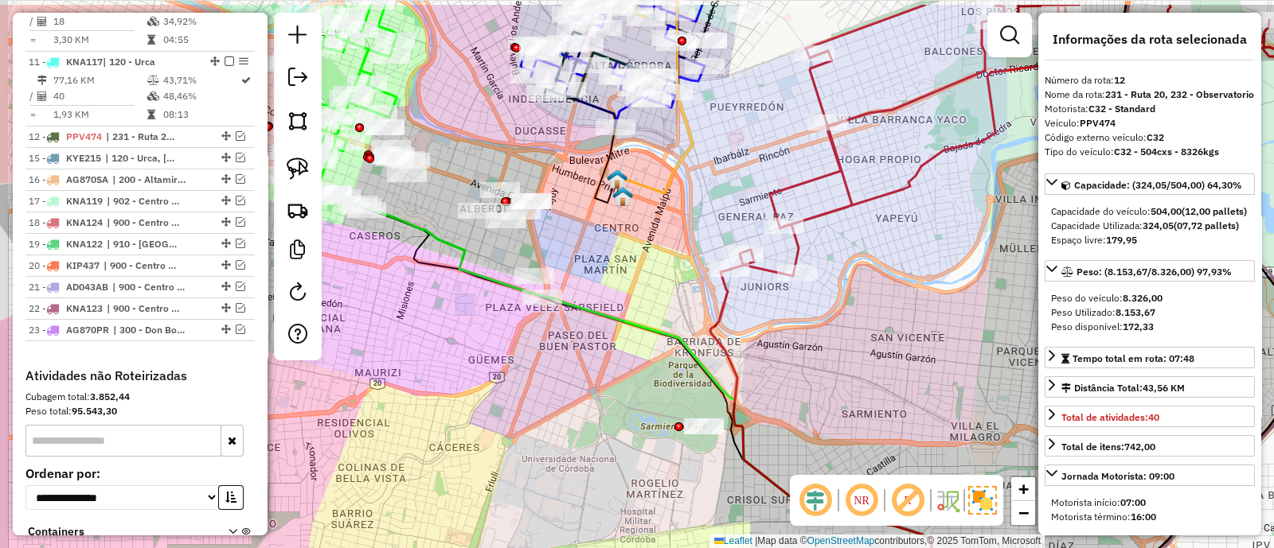
drag, startPoint x: 427, startPoint y: 262, endPoint x: 558, endPoint y: 377, distance: 174.3
click at [557, 377] on div "Janela de atendimento Grade de atendimento Capacidade Transportadoras Veículos …" at bounding box center [637, 274] width 1274 height 548
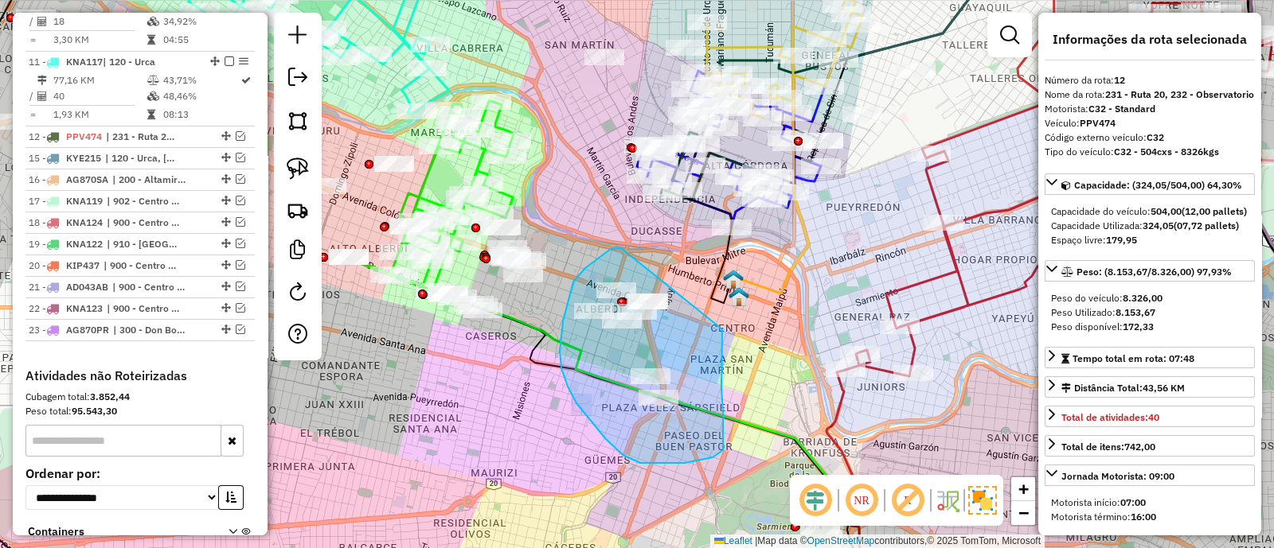
drag, startPoint x: 621, startPoint y: 248, endPoint x: 722, endPoint y: 330, distance: 129.7
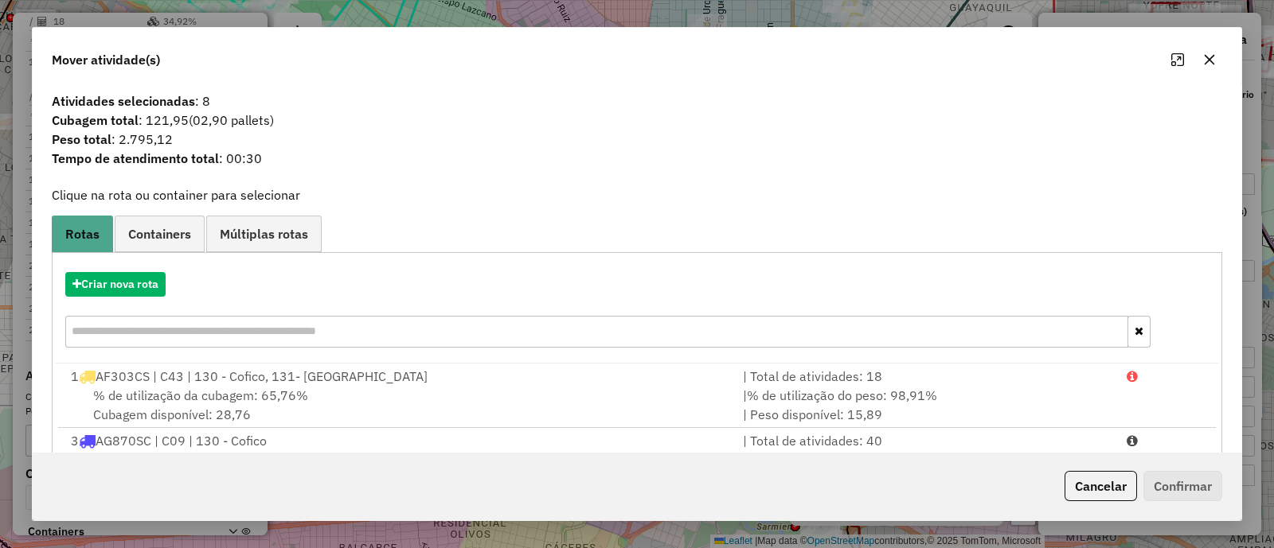
click at [1220, 61] on button "button" at bounding box center [1208, 59] width 25 height 25
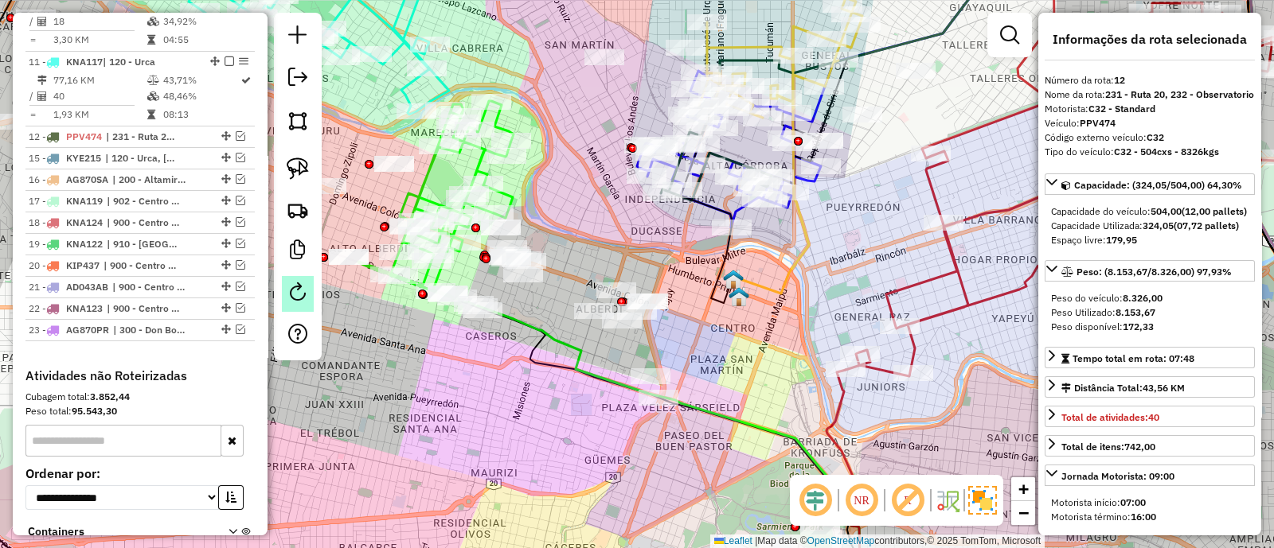
click at [307, 287] on link at bounding box center [298, 294] width 32 height 36
select select "*"
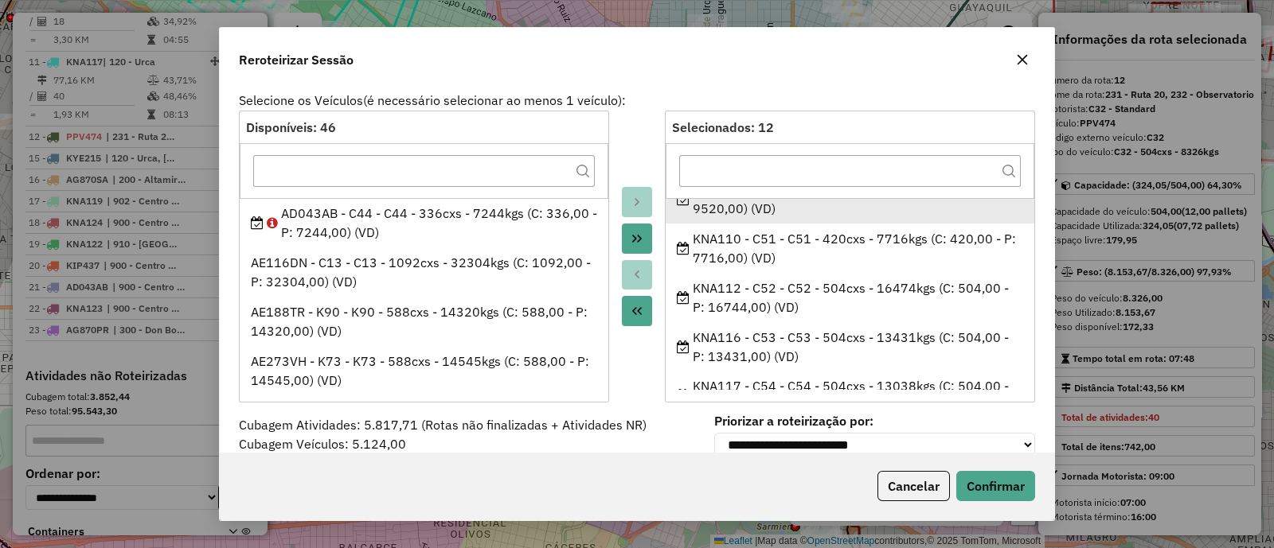
scroll to position [399, 0]
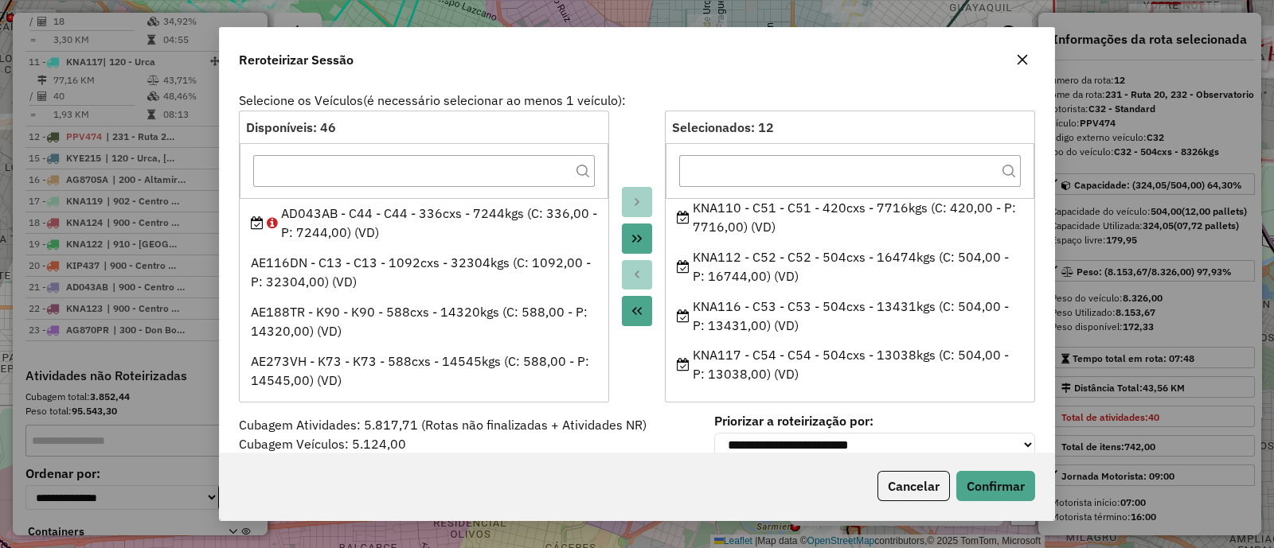
click at [1021, 64] on icon "button" at bounding box center [1022, 59] width 13 height 13
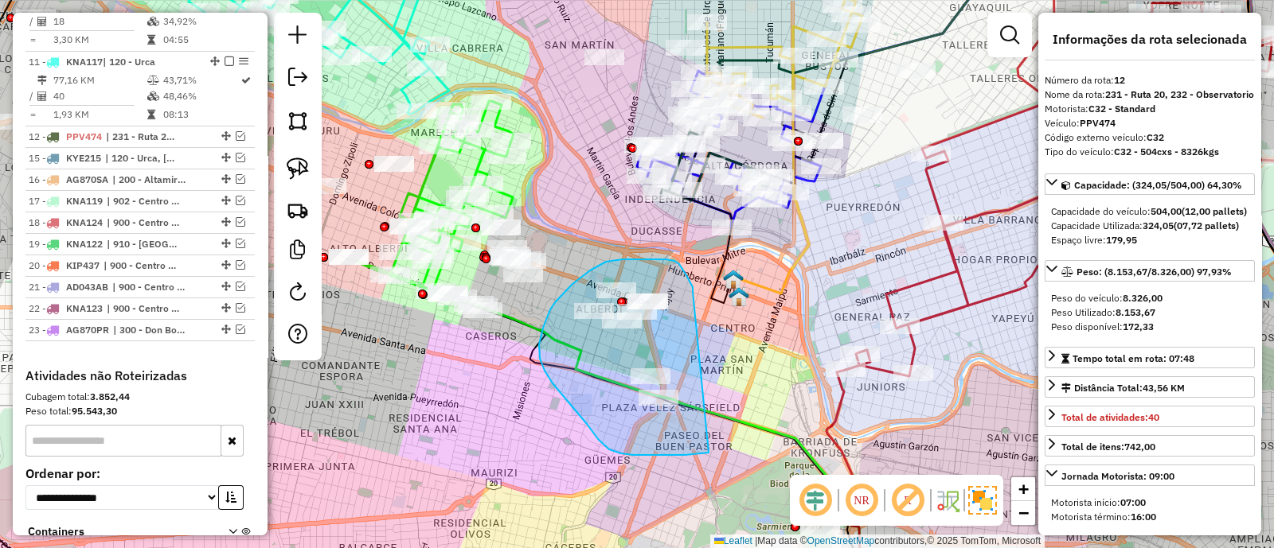
drag, startPoint x: 674, startPoint y: 261, endPoint x: 708, endPoint y: 453, distance: 194.9
click at [708, 453] on div "Janela de atendimento Grade de atendimento Capacidade Transportadoras Veículos …" at bounding box center [637, 274] width 1274 height 548
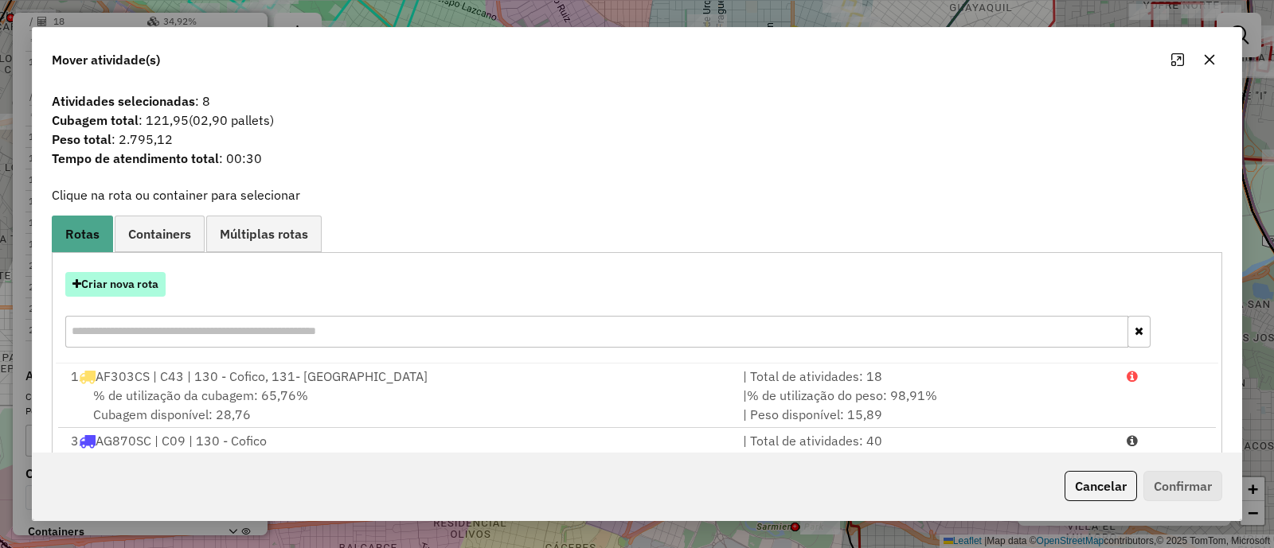
click at [135, 290] on button "Criar nova rota" at bounding box center [115, 284] width 100 height 25
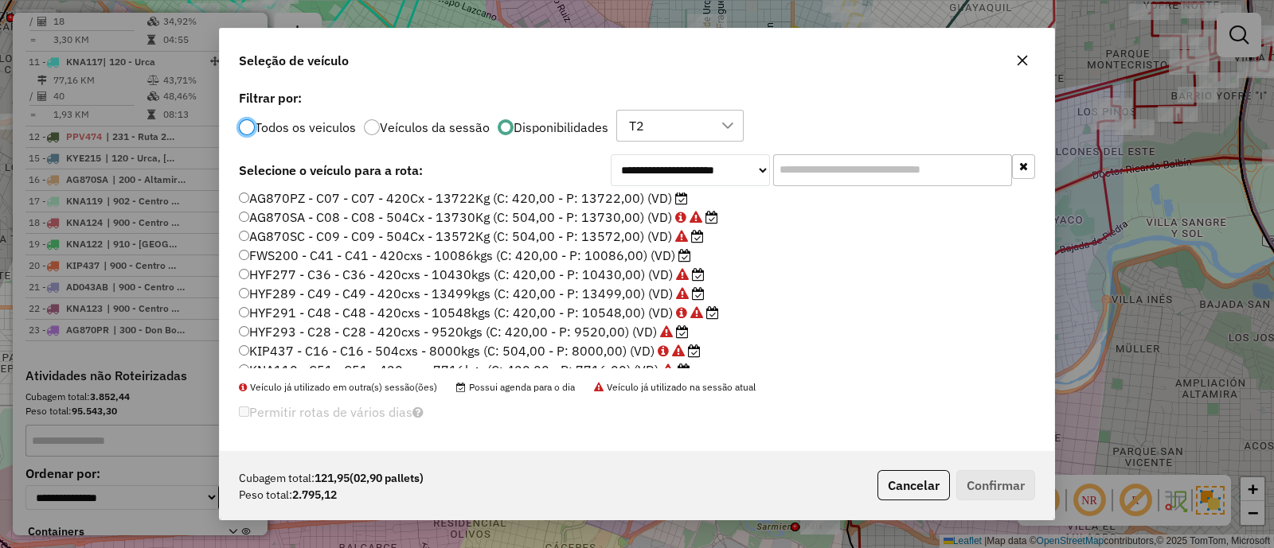
scroll to position [263, 0]
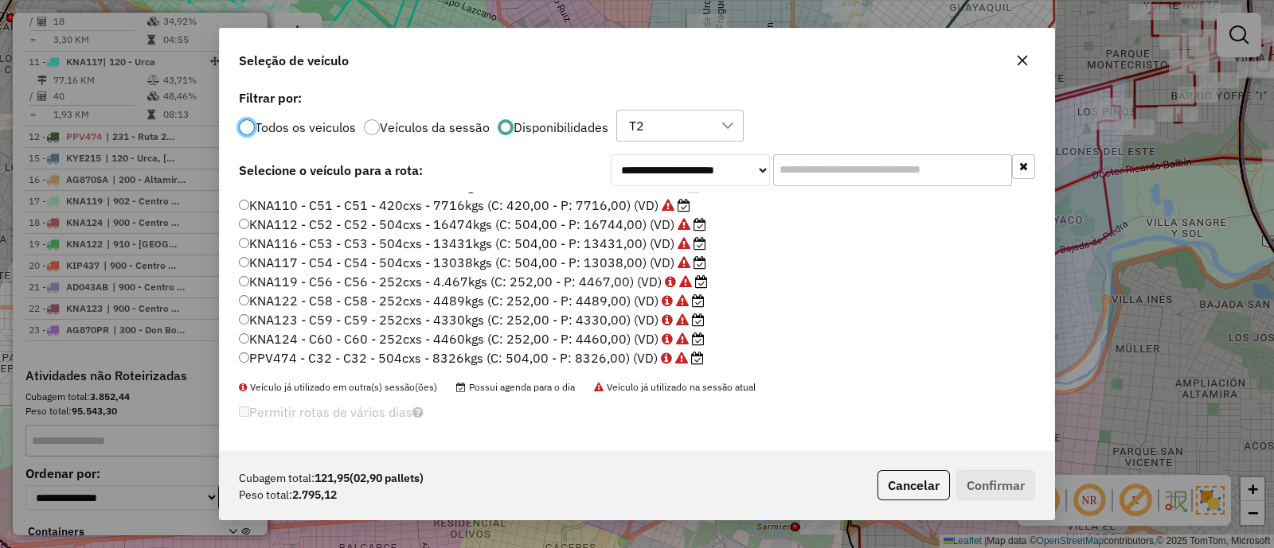
click at [623, 209] on label "KNA110 - C51 - C51 - 420cxs - 7716kgs (C: 420,00 - P: 7716,00) (VD)" at bounding box center [464, 205] width 451 height 19
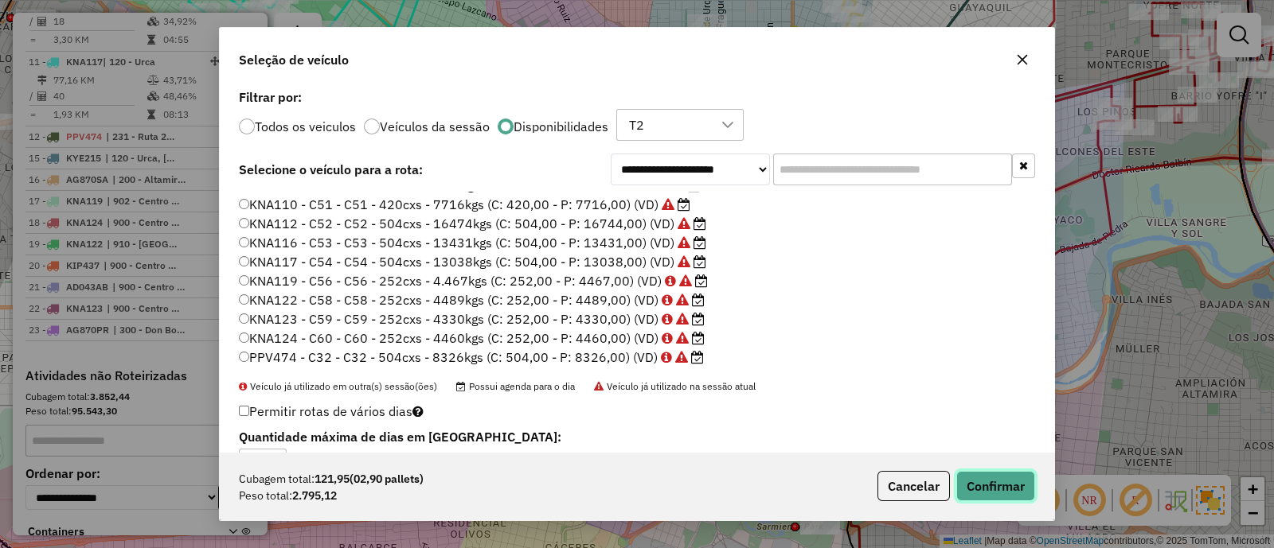
click at [991, 474] on button "Confirmar" at bounding box center [995, 486] width 79 height 30
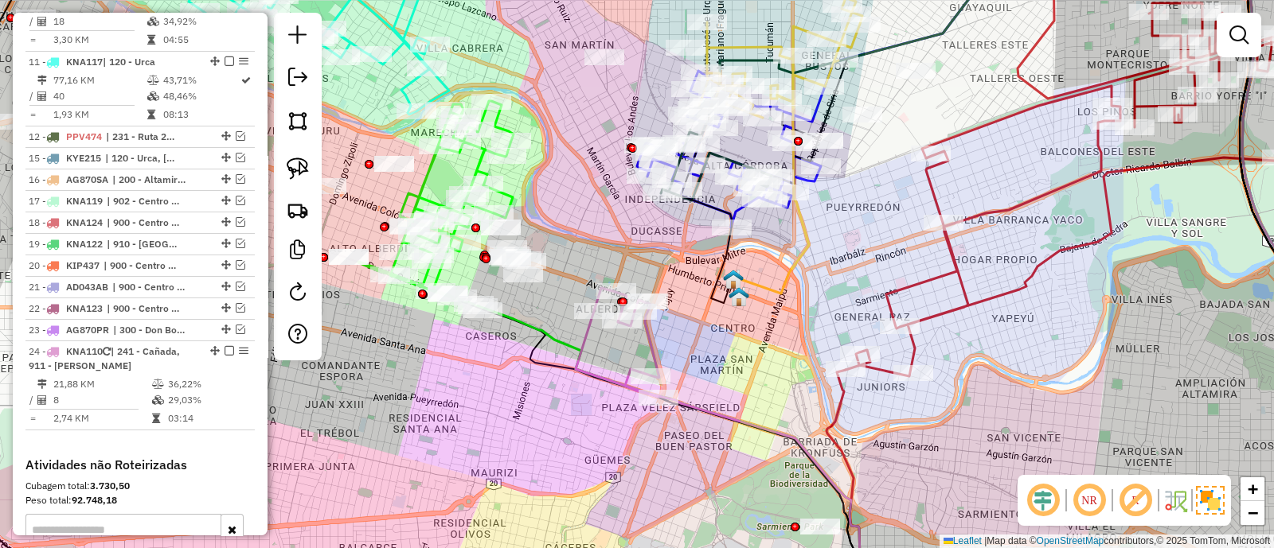
click at [582, 340] on icon at bounding box center [745, 457] width 338 height 292
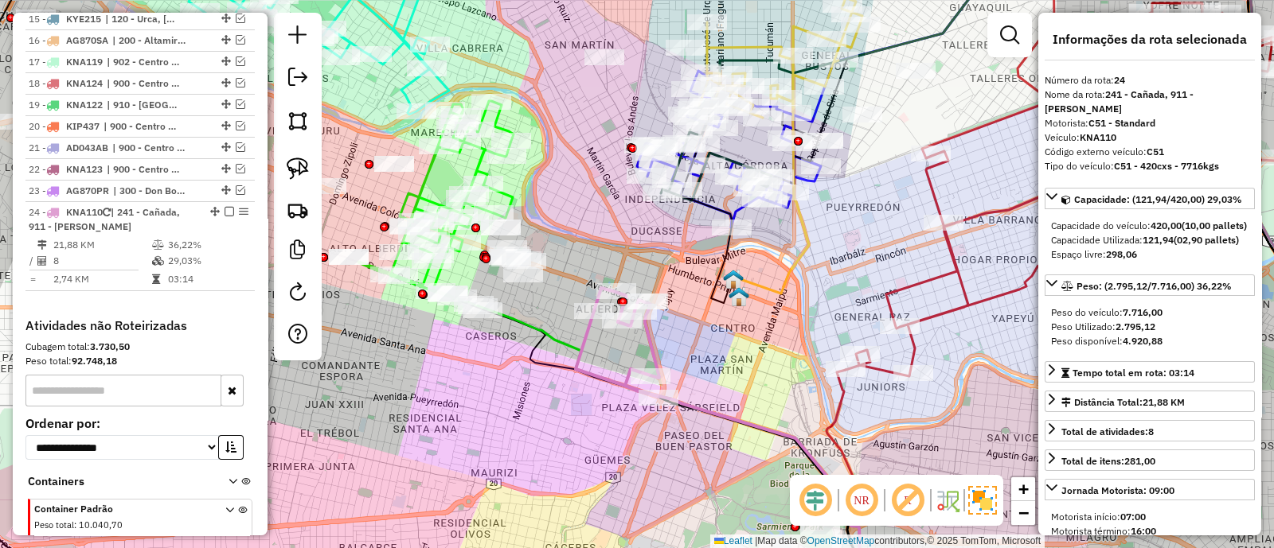
scroll to position [1547, 0]
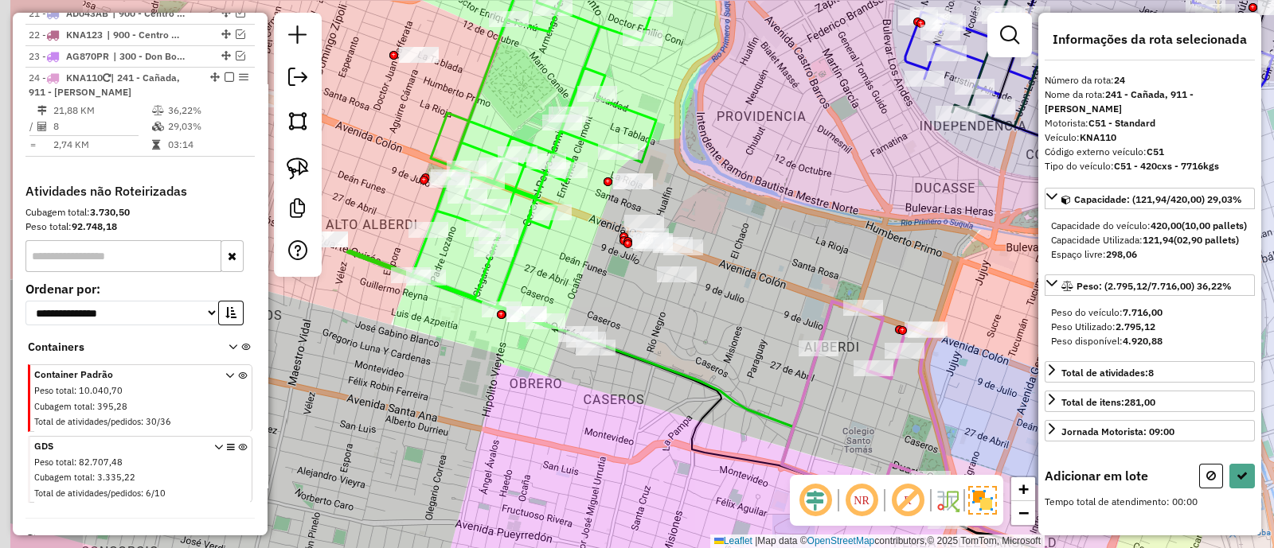
drag, startPoint x: 505, startPoint y: 258, endPoint x: 636, endPoint y: 315, distance: 142.6
click at [640, 312] on div "Janela de atendimento Grade de atendimento Capacidade Transportadoras Veículos …" at bounding box center [637, 274] width 1274 height 548
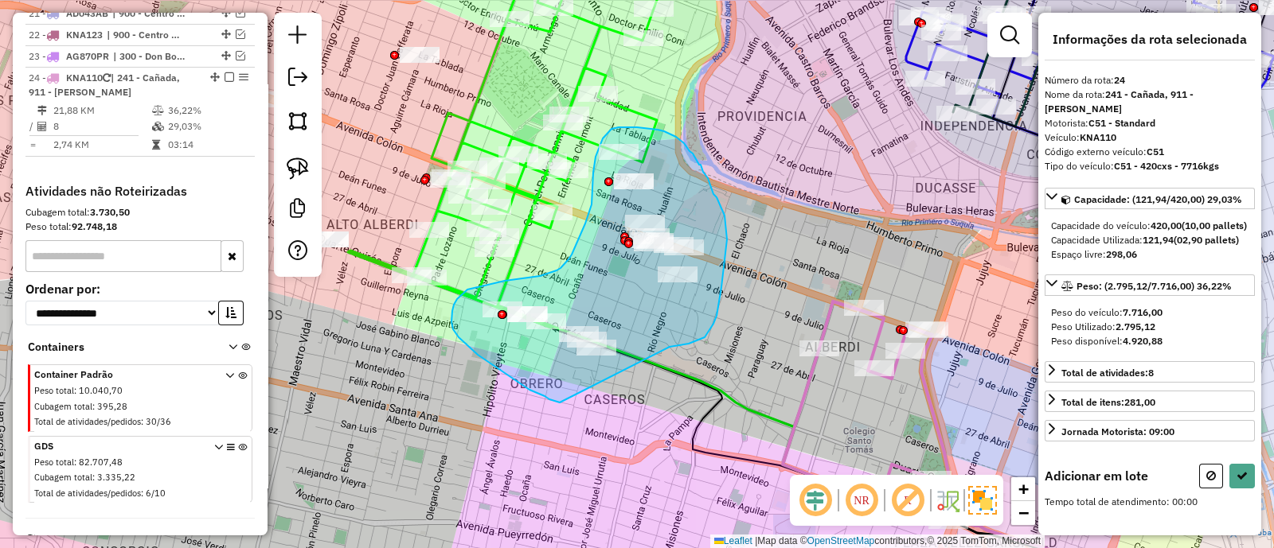
drag, startPoint x: 708, startPoint y: 333, endPoint x: 560, endPoint y: 403, distance: 164.5
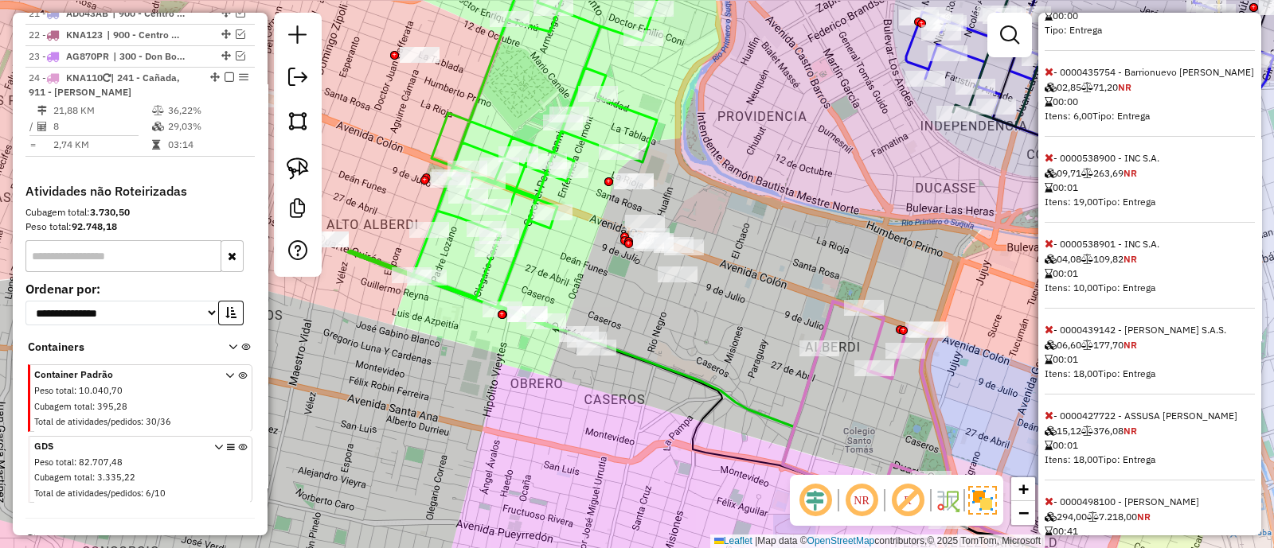
scroll to position [1650, 0]
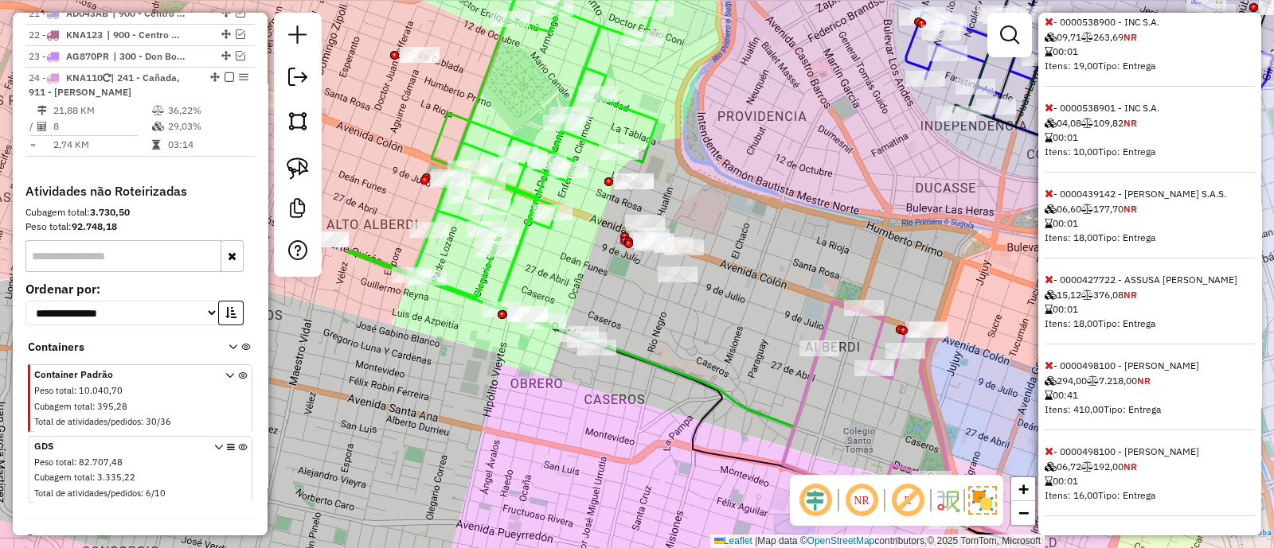
click at [1048, 368] on icon at bounding box center [1048, 365] width 9 height 11
click at [1047, 455] on icon at bounding box center [1048, 451] width 9 height 11
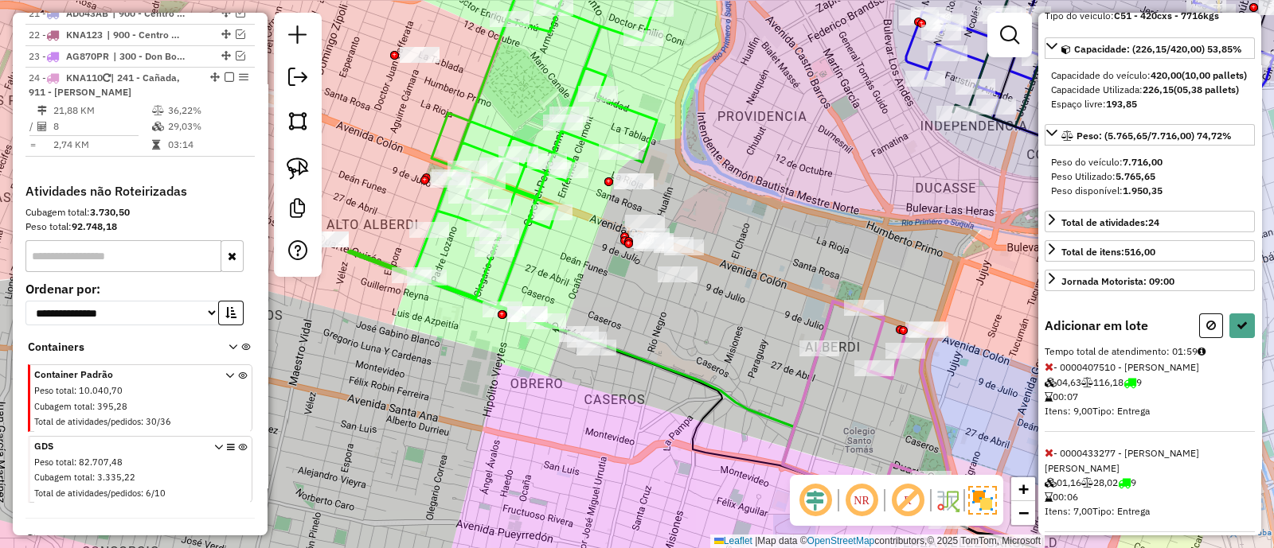
scroll to position [72, 0]
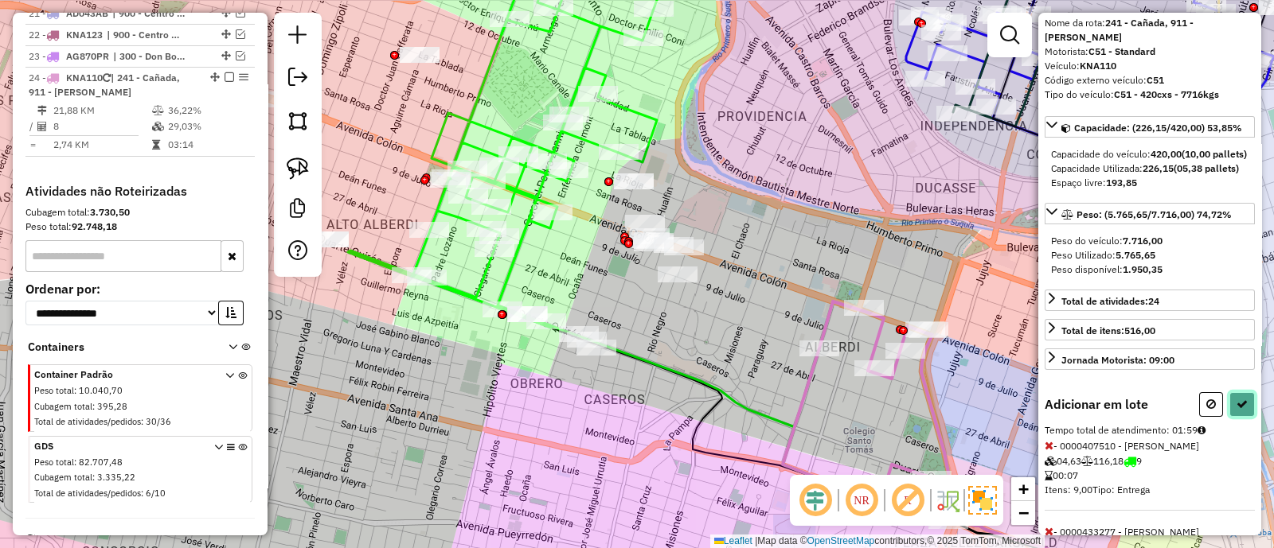
click at [1236, 410] on icon at bounding box center [1241, 404] width 11 height 11
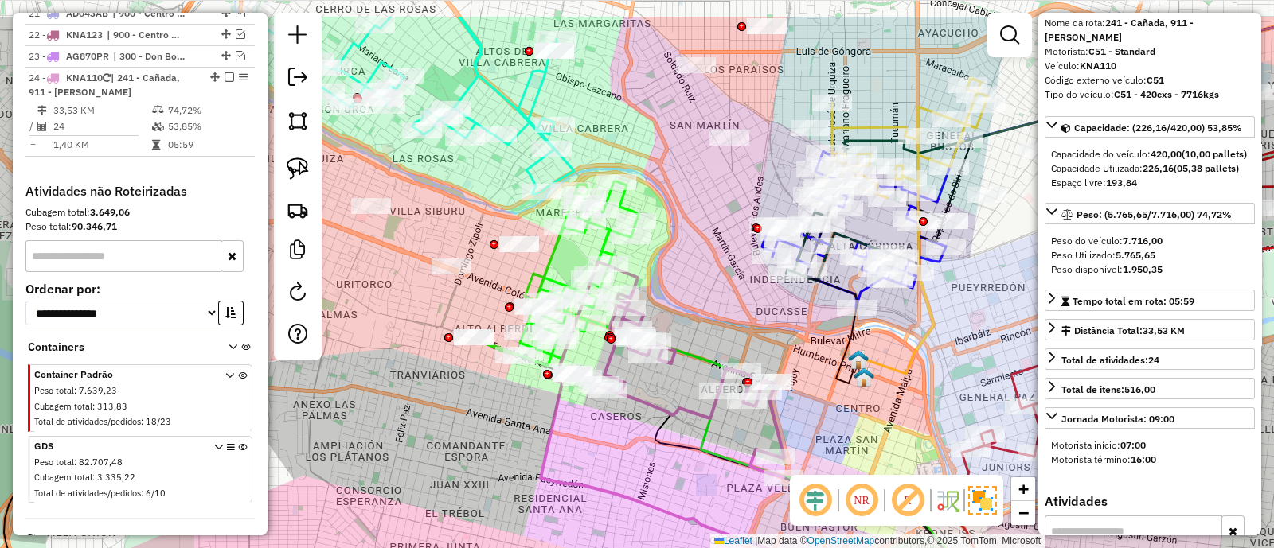
drag, startPoint x: 637, startPoint y: 325, endPoint x: 670, endPoint y: 398, distance: 80.5
click at [670, 398] on div "Janela de atendimento Grade de atendimento Capacidade Transportadoras Veículos …" at bounding box center [637, 274] width 1274 height 548
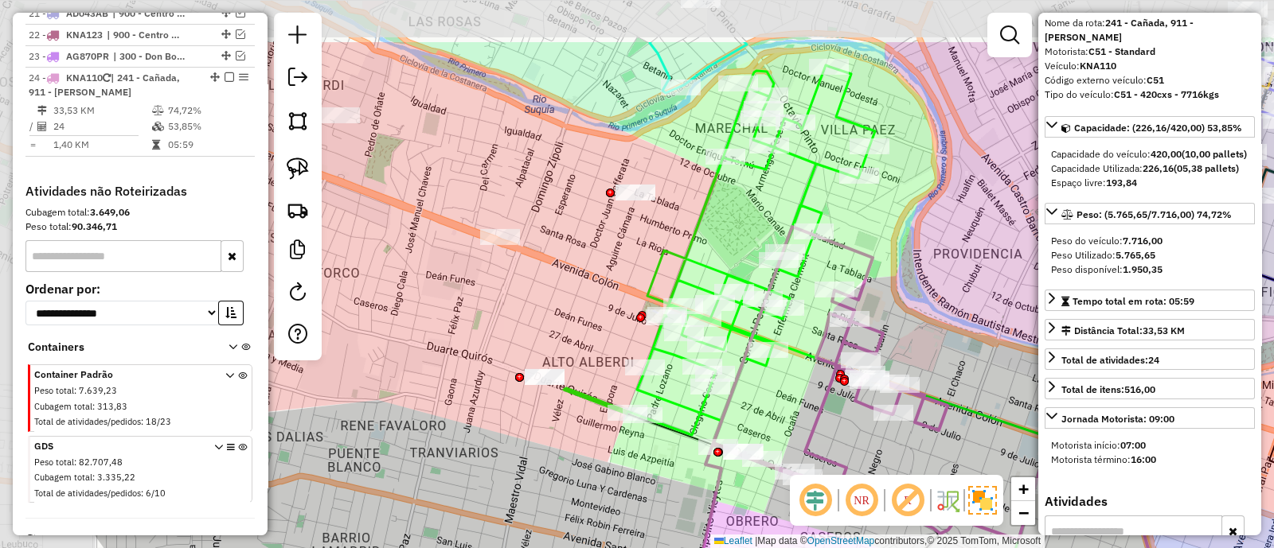
drag, startPoint x: 553, startPoint y: 310, endPoint x: 766, endPoint y: 408, distance: 233.7
click at [766, 408] on div "Janela de atendimento Grade de atendimento Capacidade Transportadoras Veículos …" at bounding box center [637, 274] width 1274 height 548
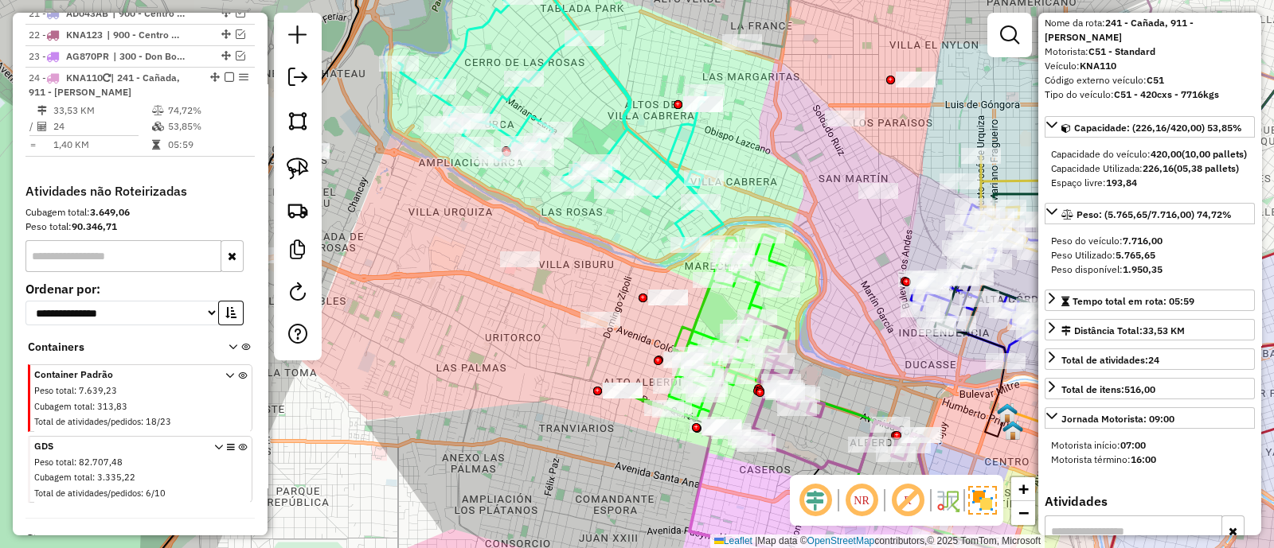
drag, startPoint x: 509, startPoint y: 375, endPoint x: 557, endPoint y: 373, distance: 48.6
click at [557, 373] on div "Janela de atendimento Grade de atendimento Capacidade Transportadoras Veículos …" at bounding box center [637, 274] width 1274 height 548
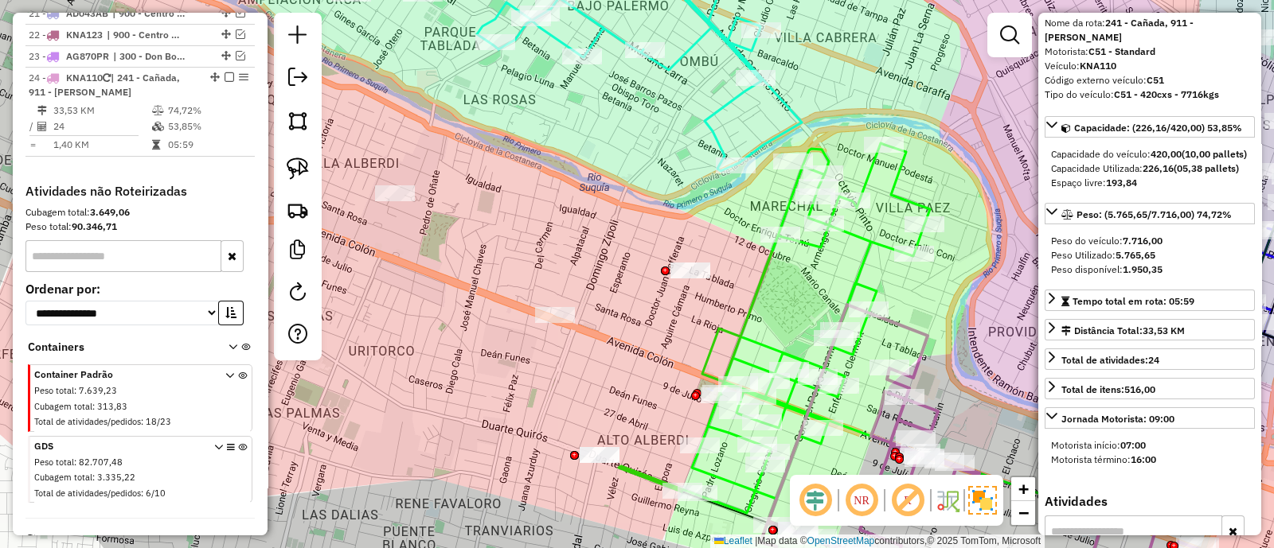
click at [748, 322] on icon at bounding box center [774, 328] width 311 height 370
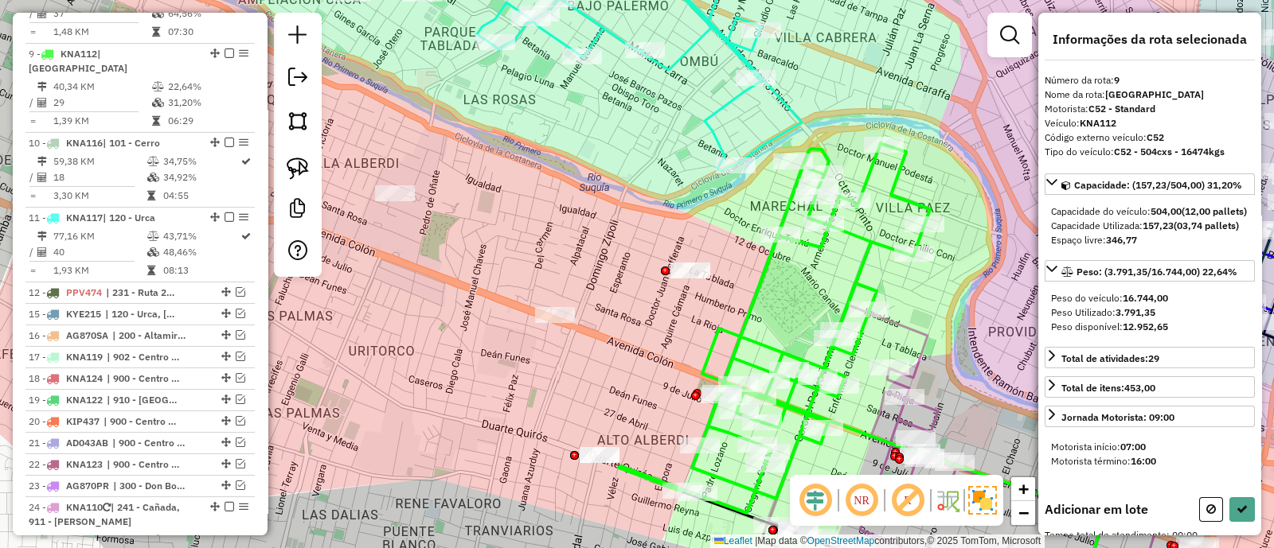
scroll to position [0, 0]
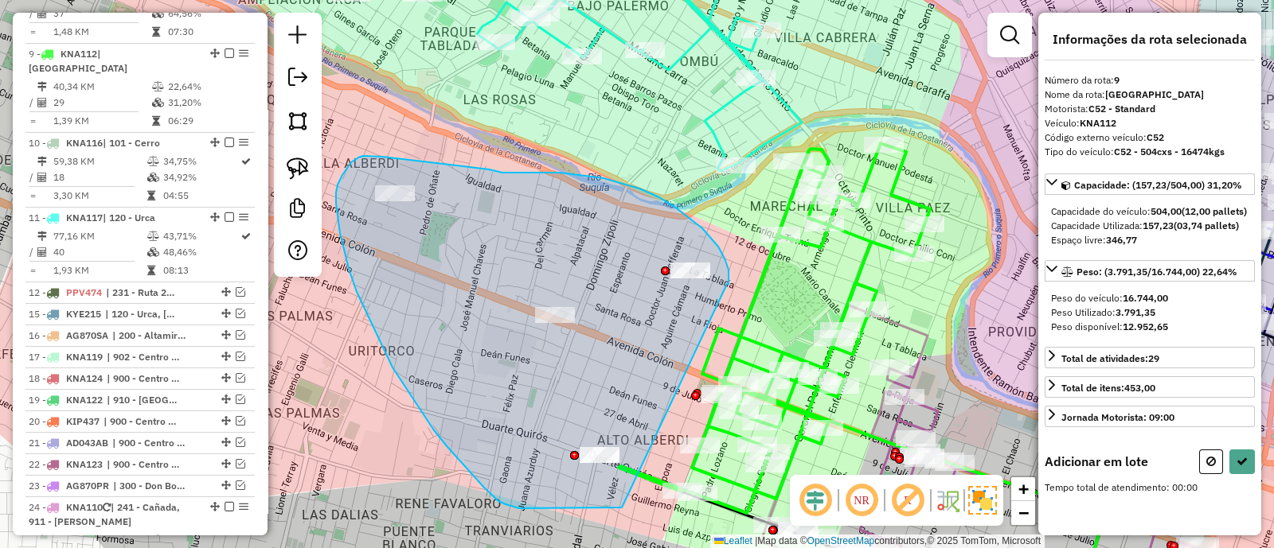
drag, startPoint x: 724, startPoint y: 259, endPoint x: 622, endPoint y: 508, distance: 269.5
click at [622, 508] on div "Janela de atendimento Grade de atendimento Capacidade Transportadoras Veículos …" at bounding box center [637, 274] width 1274 height 548
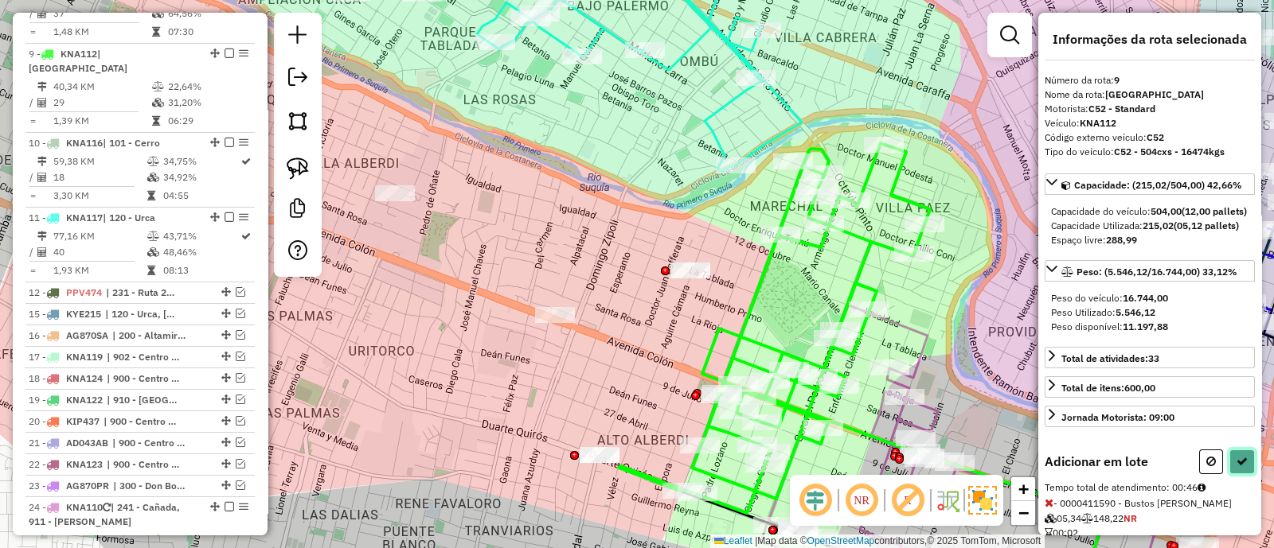
click at [1242, 467] on icon at bounding box center [1241, 461] width 11 height 11
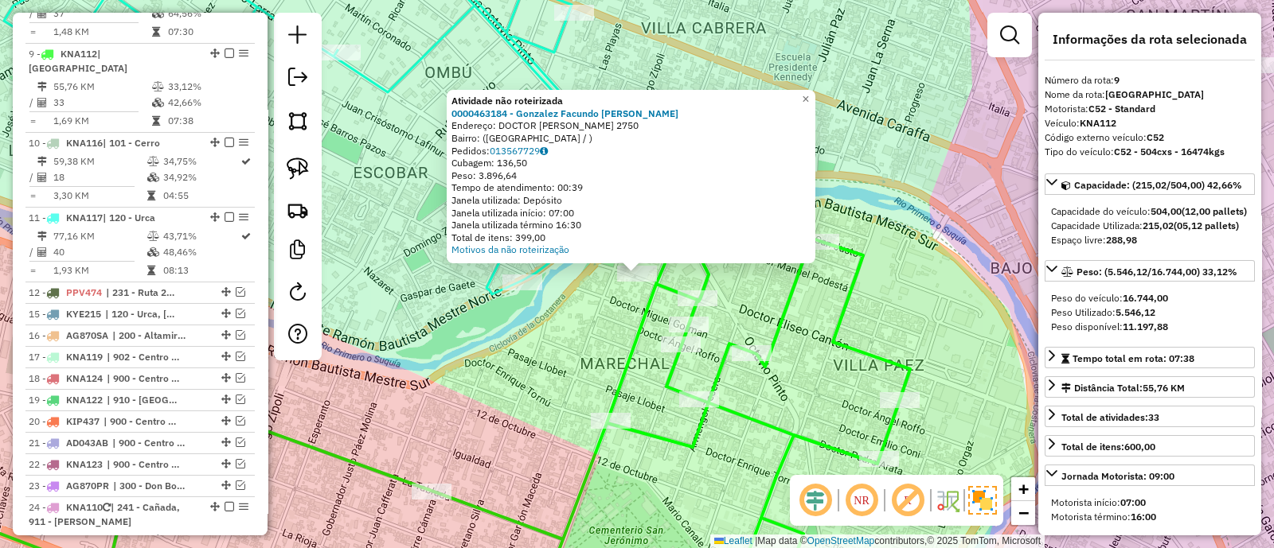
click at [588, 343] on div "Atividade não roteirizada 0000463184 - Gonzalez Facundo Maximiliano Endereço: D…" at bounding box center [637, 274] width 1274 height 548
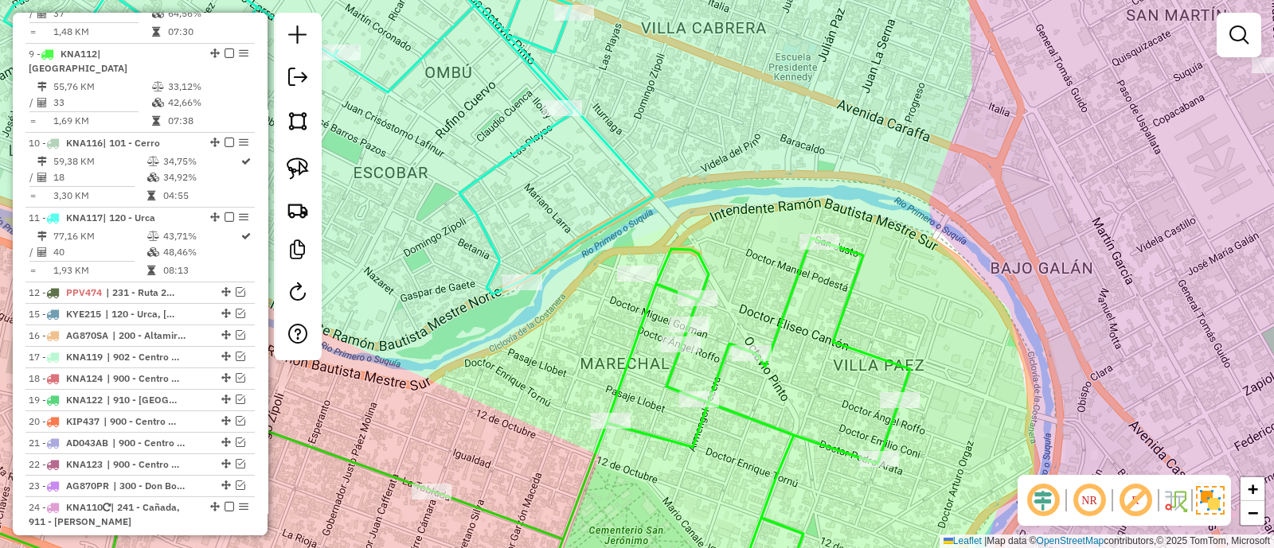
drag, startPoint x: 633, startPoint y: 373, endPoint x: 622, endPoint y: 373, distance: 11.2
click at [632, 373] on icon at bounding box center [391, 420] width 1037 height 365
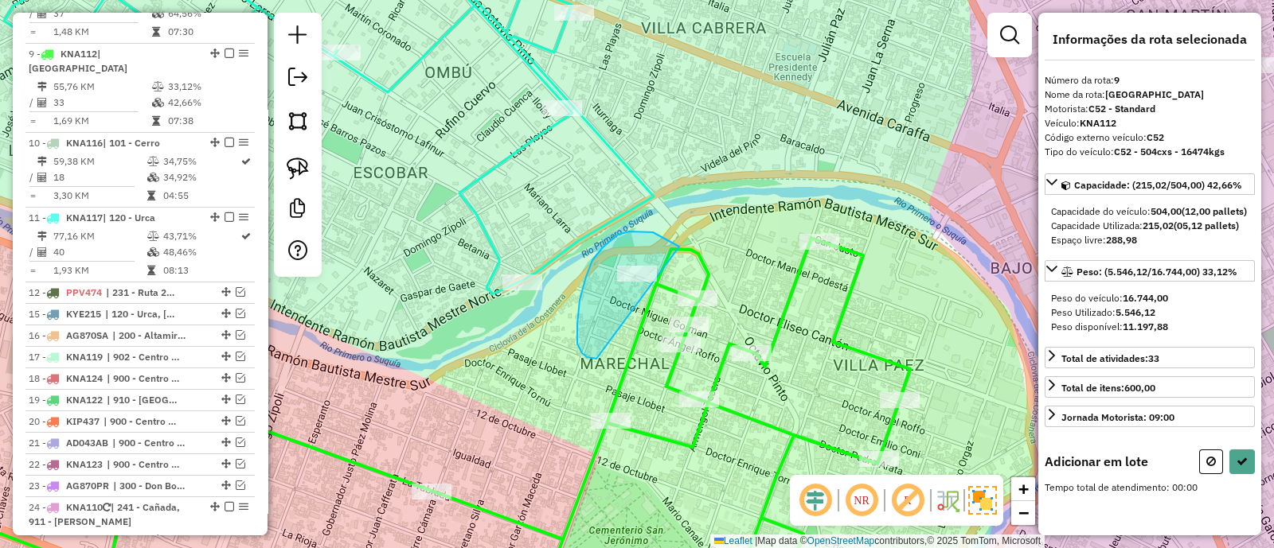
drag, startPoint x: 646, startPoint y: 232, endPoint x: 596, endPoint y: 359, distance: 135.9
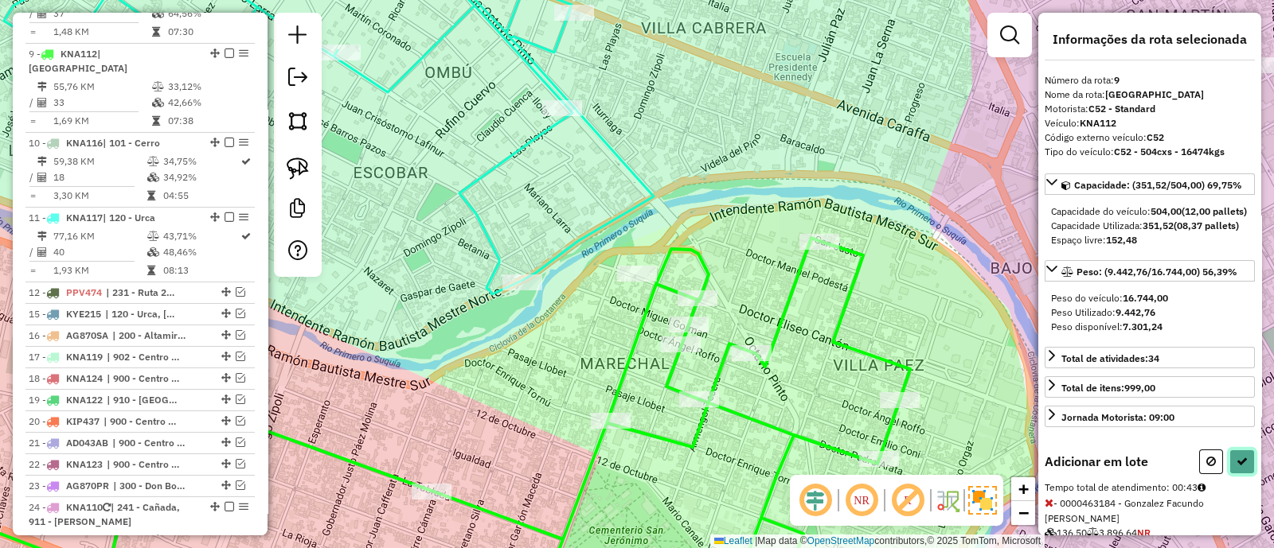
click at [1240, 467] on icon at bounding box center [1241, 461] width 11 height 11
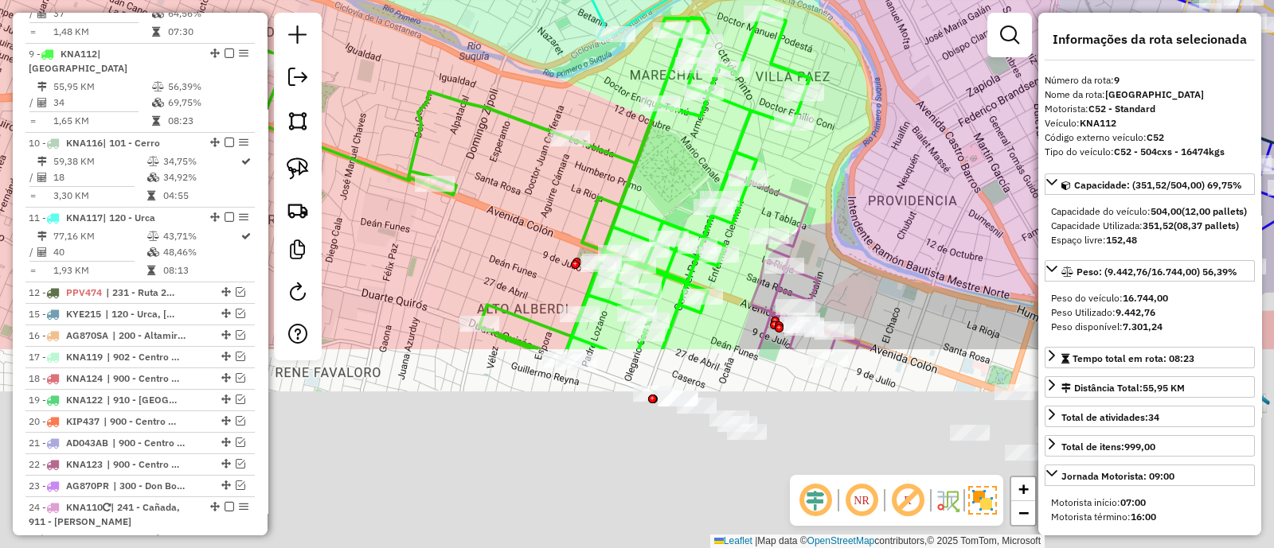
drag, startPoint x: 864, startPoint y: 238, endPoint x: 807, endPoint y: 97, distance: 151.8
click at [816, 69] on div "Janela de atendimento Grade de atendimento Capacidade Transportadoras Veículos …" at bounding box center [637, 274] width 1274 height 548
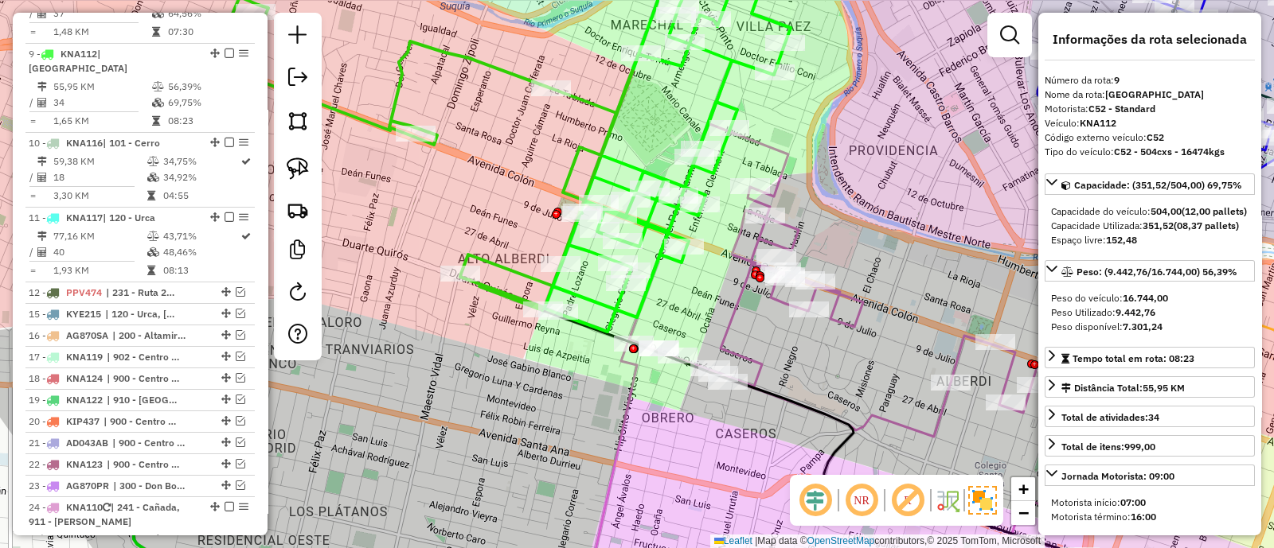
click at [795, 228] on icon at bounding box center [855, 339] width 452 height 432
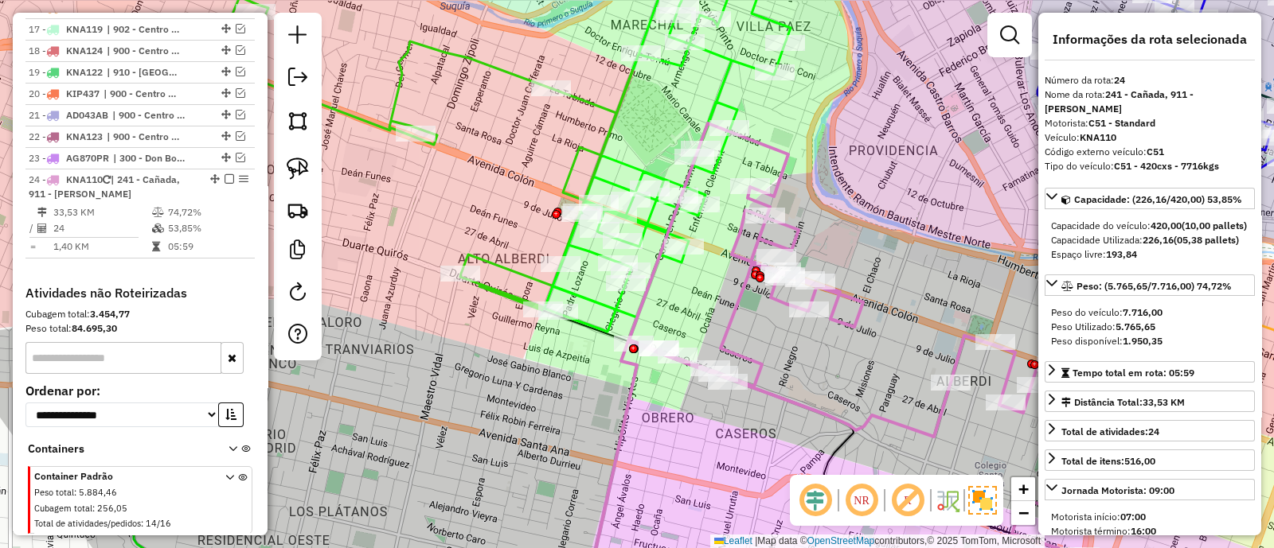
scroll to position [1547, 0]
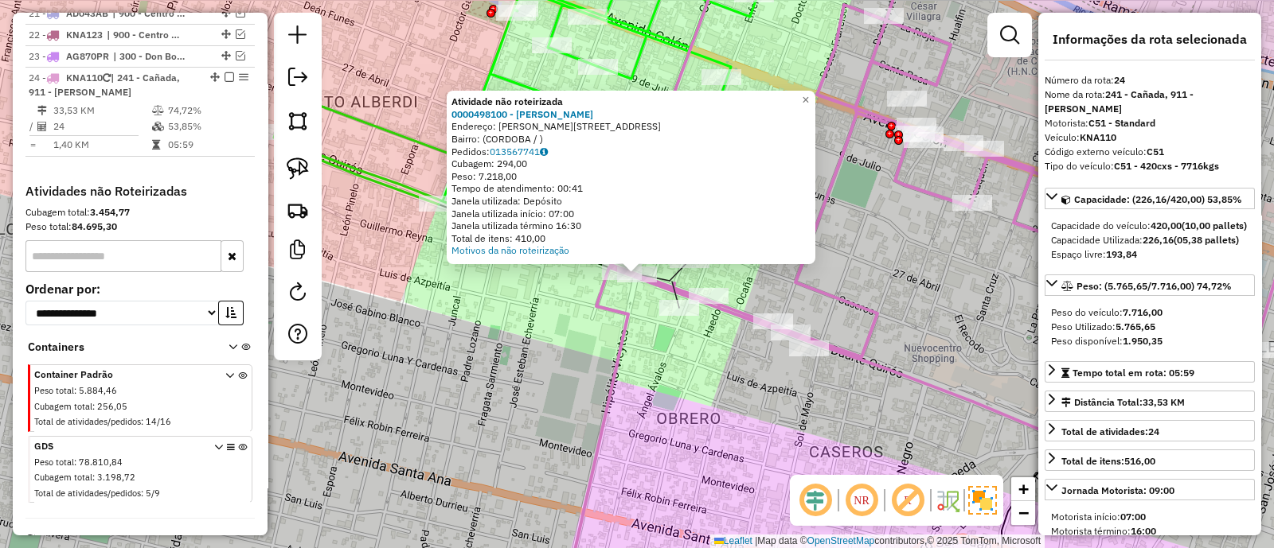
click at [613, 372] on icon at bounding box center [595, 435] width 65 height 336
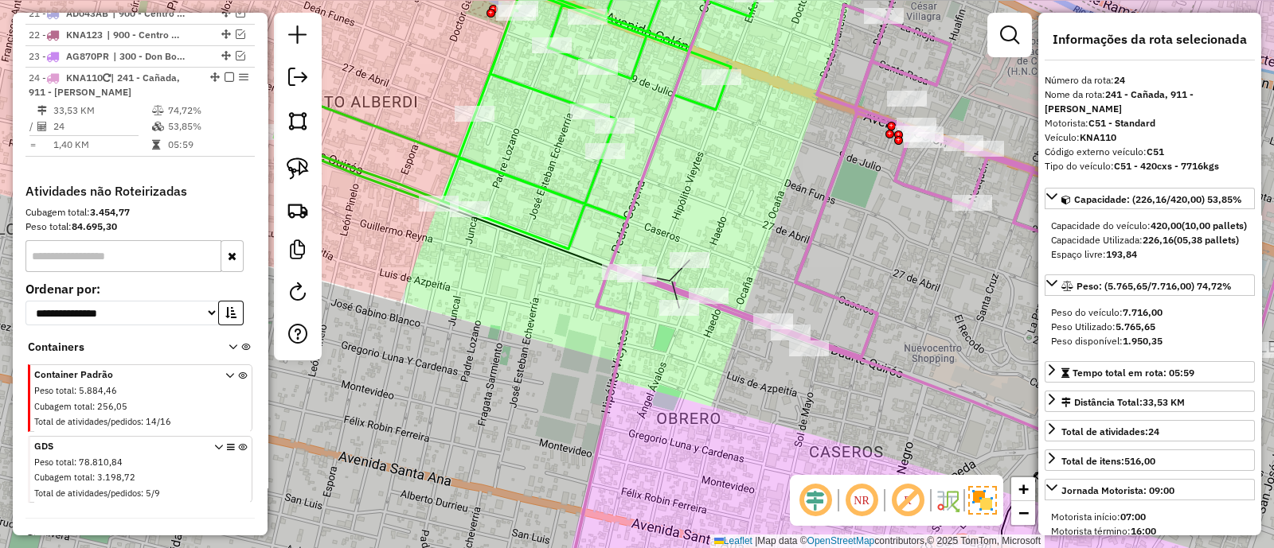
click at [740, 310] on icon at bounding box center [1006, 274] width 790 height 658
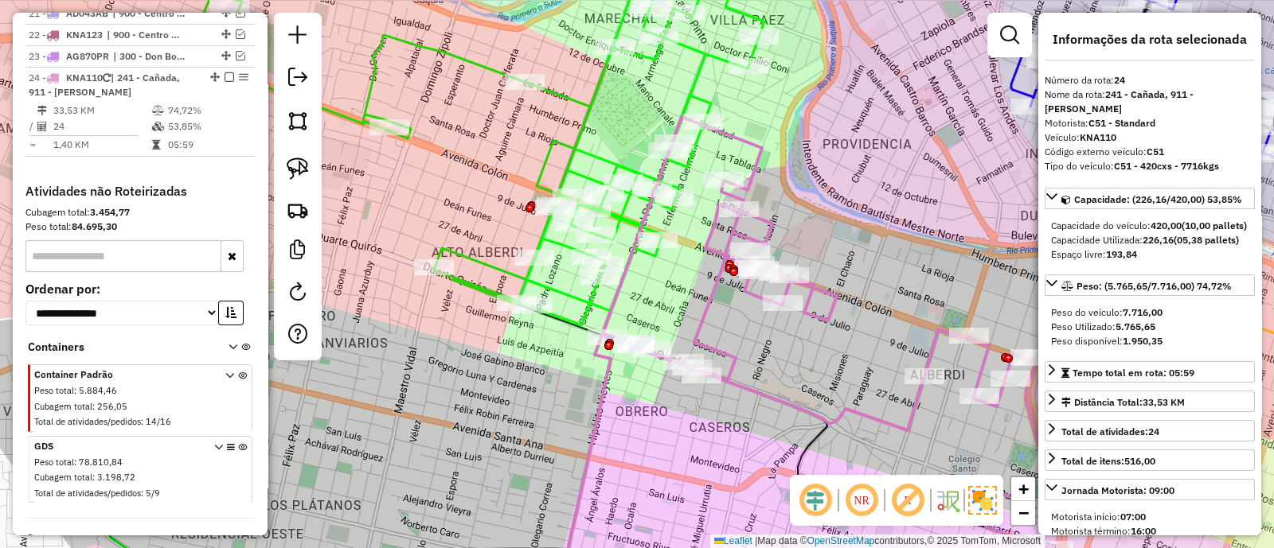
drag, startPoint x: 671, startPoint y: 272, endPoint x: 651, endPoint y: 314, distance: 46.6
click at [651, 314] on div "Janela de atendimento Grade de atendimento Capacidade Transportadoras Veículos …" at bounding box center [637, 274] width 1274 height 548
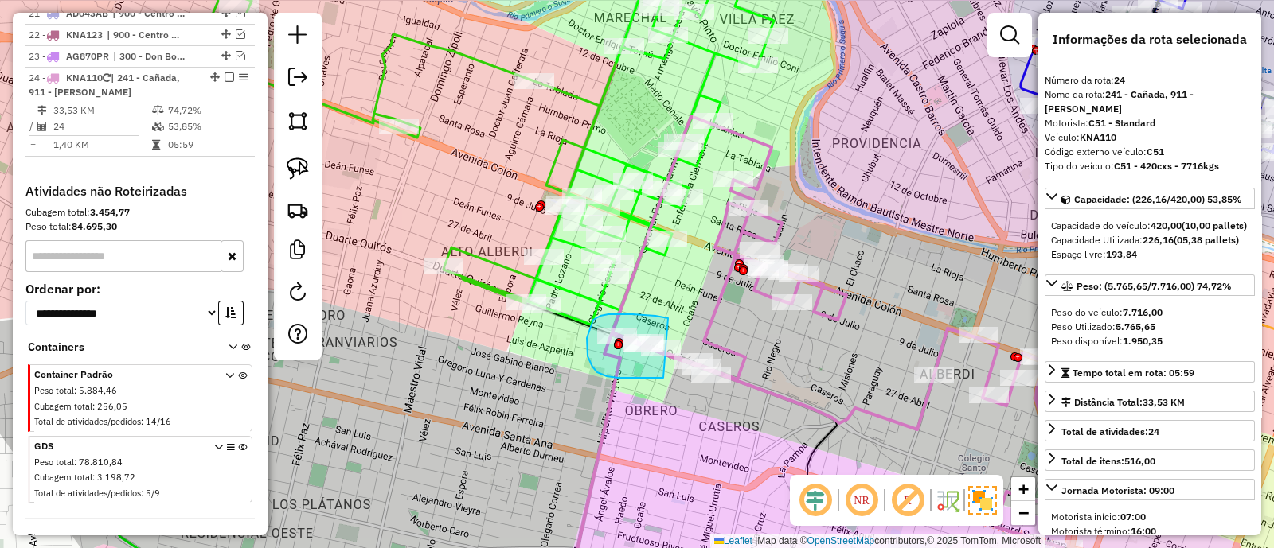
drag, startPoint x: 668, startPoint y: 318, endPoint x: 663, endPoint y: 378, distance: 59.9
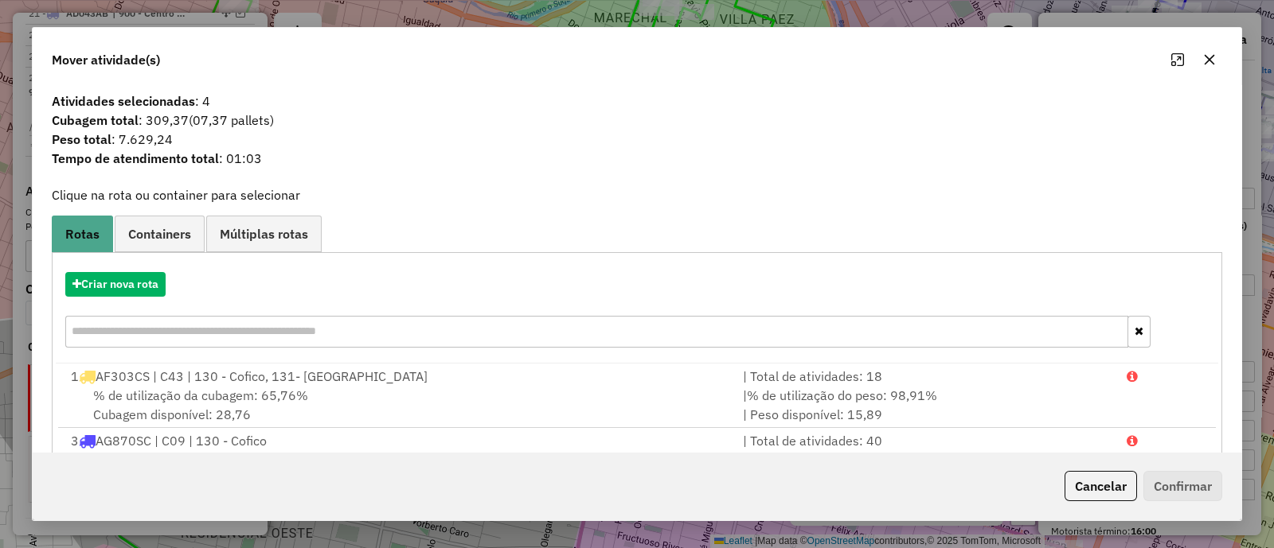
click at [1216, 61] on button "button" at bounding box center [1208, 59] width 25 height 25
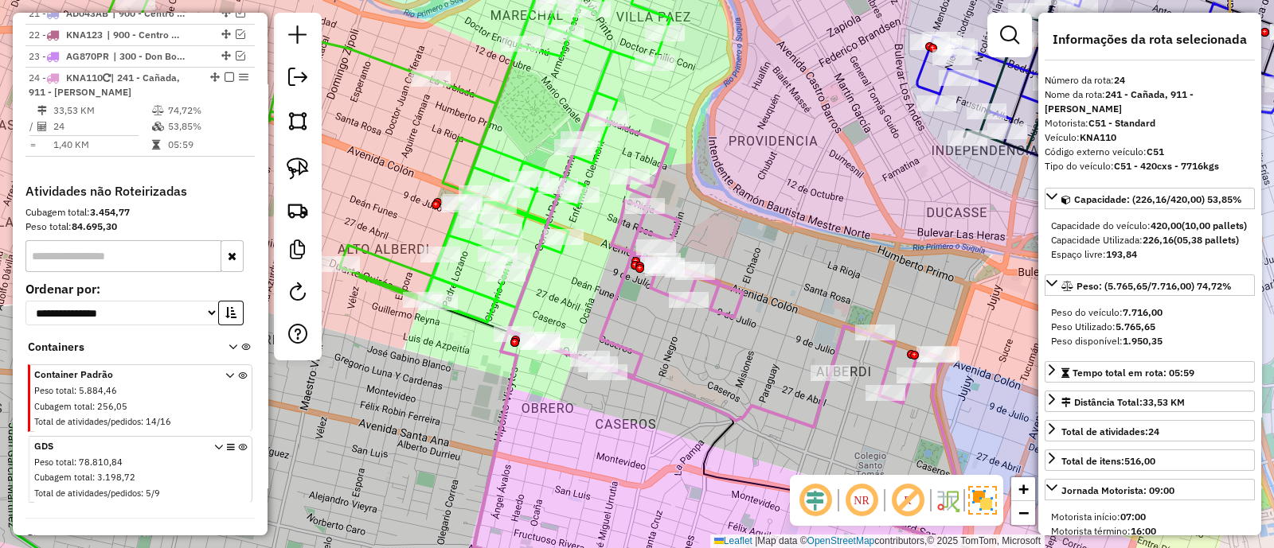
drag, startPoint x: 708, startPoint y: 324, endPoint x: 581, endPoint y: 321, distance: 127.4
click at [585, 321] on icon at bounding box center [735, 330] width 452 height 432
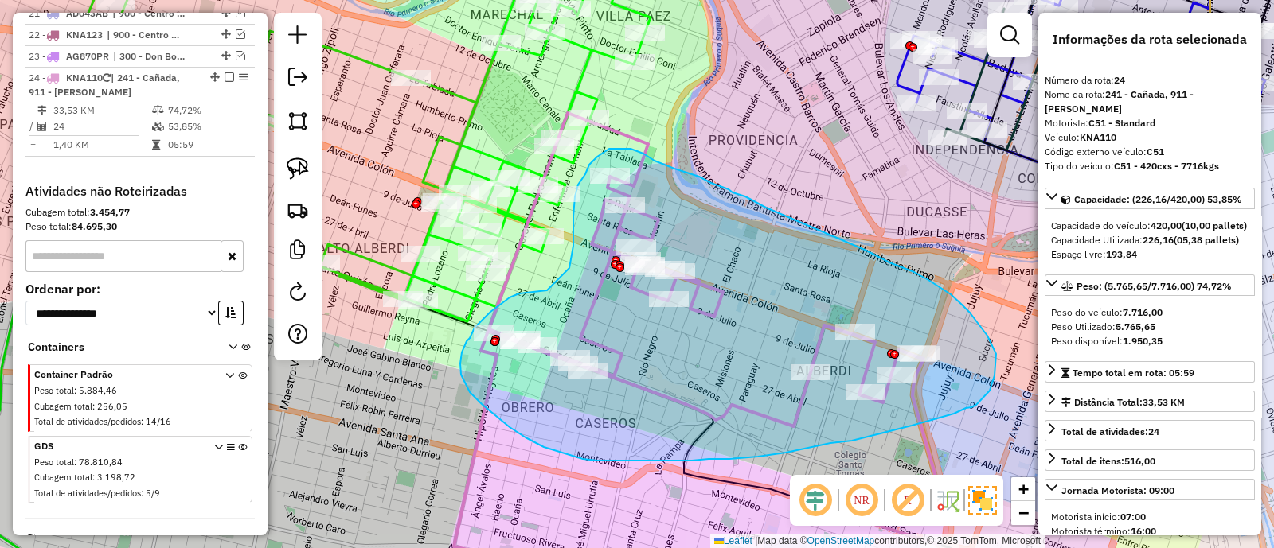
drag, startPoint x: 523, startPoint y: 293, endPoint x: 569, endPoint y: 268, distance: 52.4
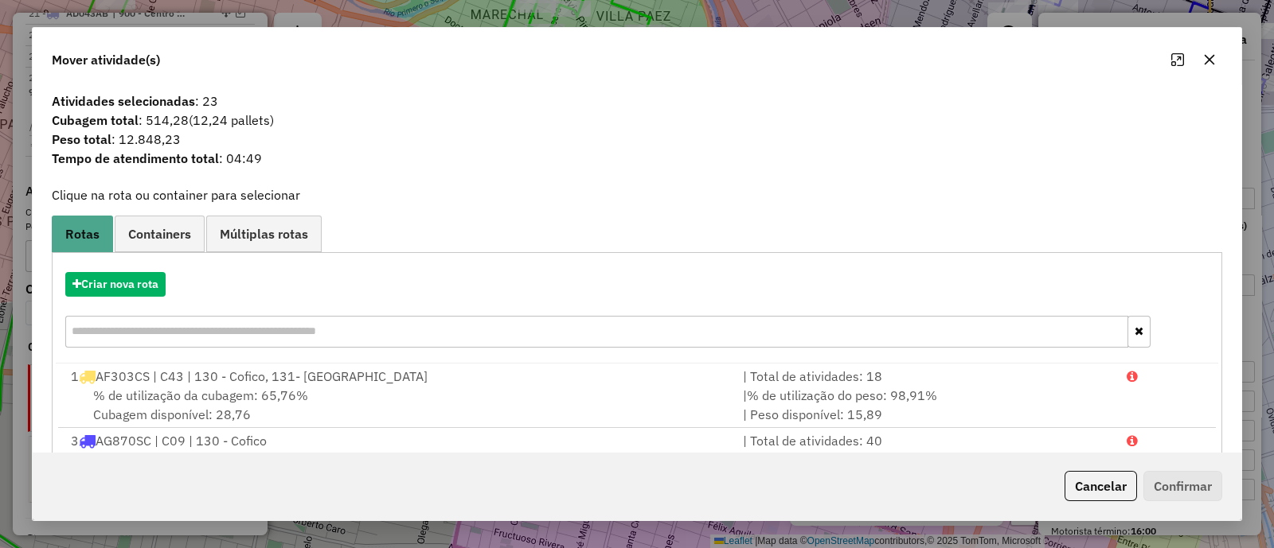
click at [1214, 61] on icon "button" at bounding box center [1209, 59] width 13 height 13
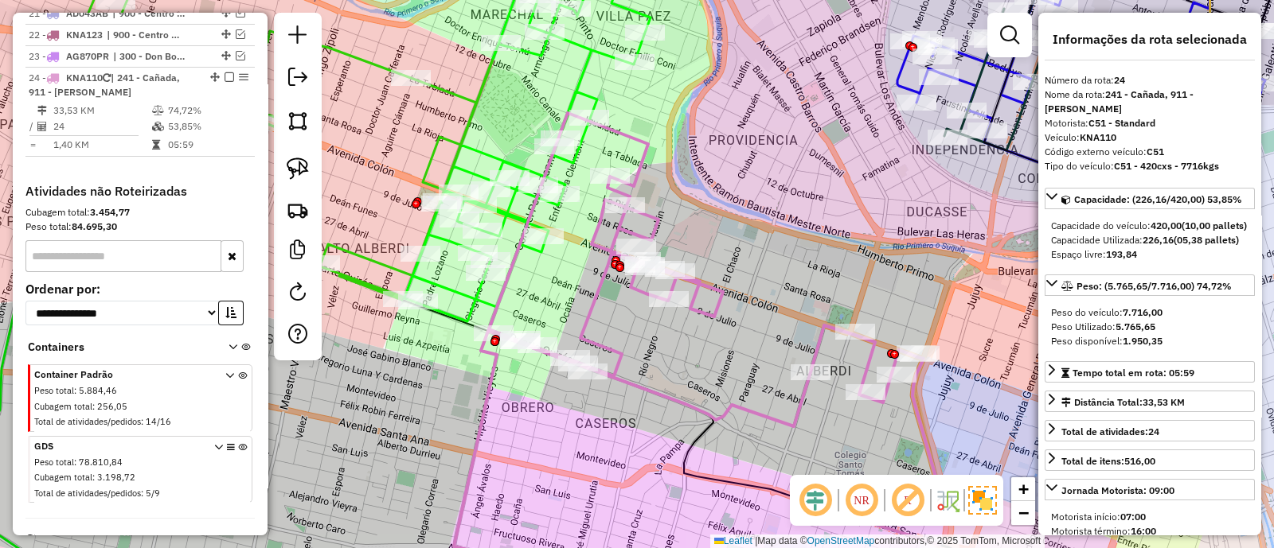
click at [599, 287] on icon at bounding box center [715, 329] width 452 height 432
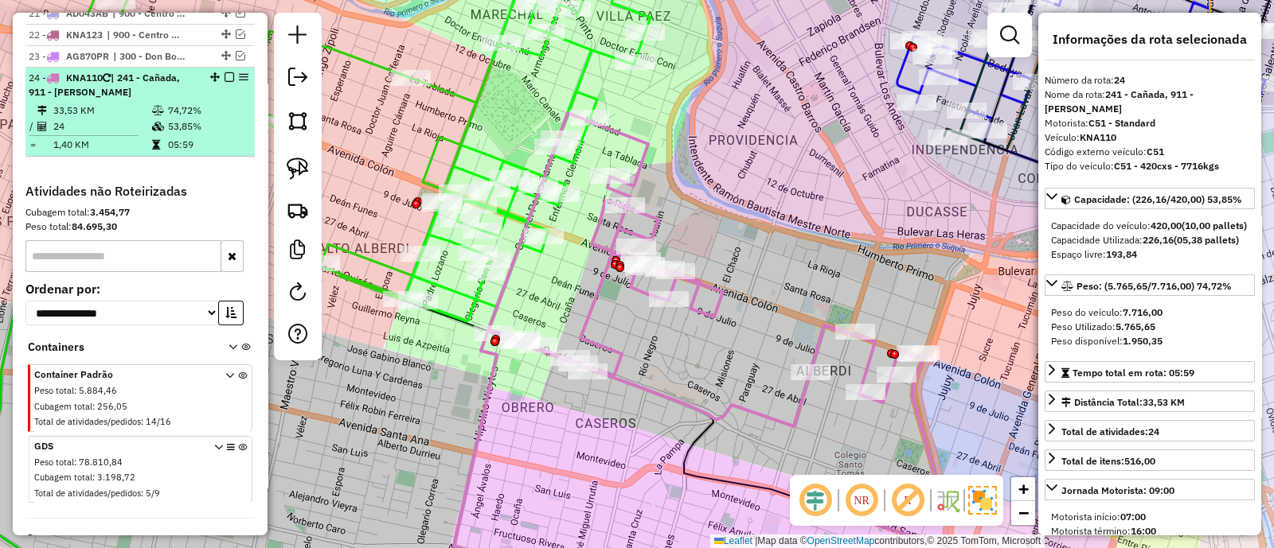
click at [224, 72] on em at bounding box center [229, 77] width 10 height 10
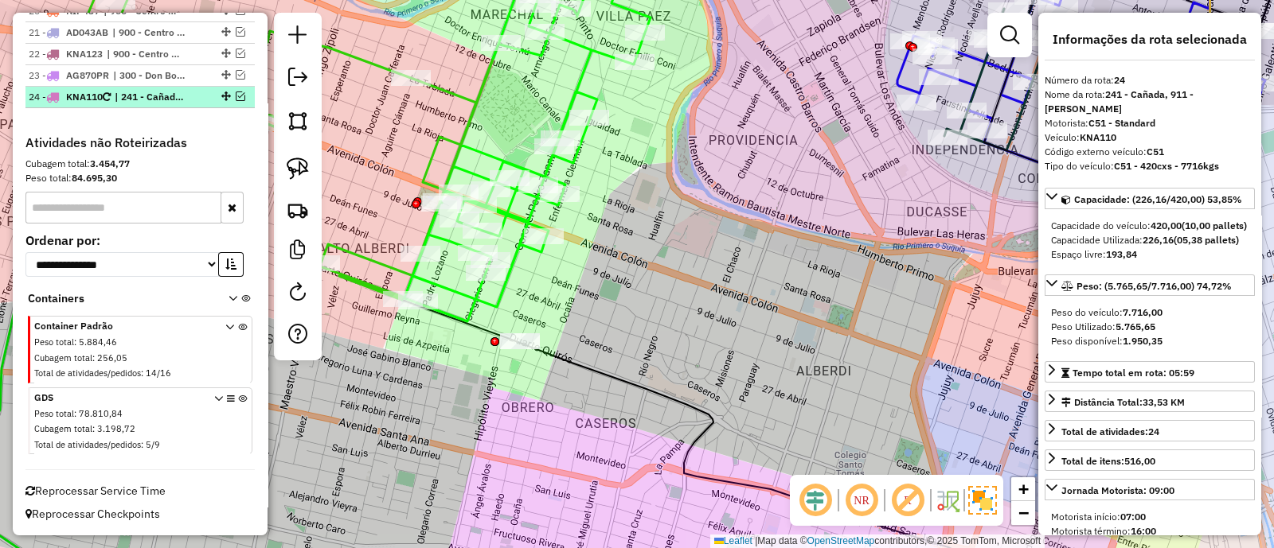
scroll to position [1479, 0]
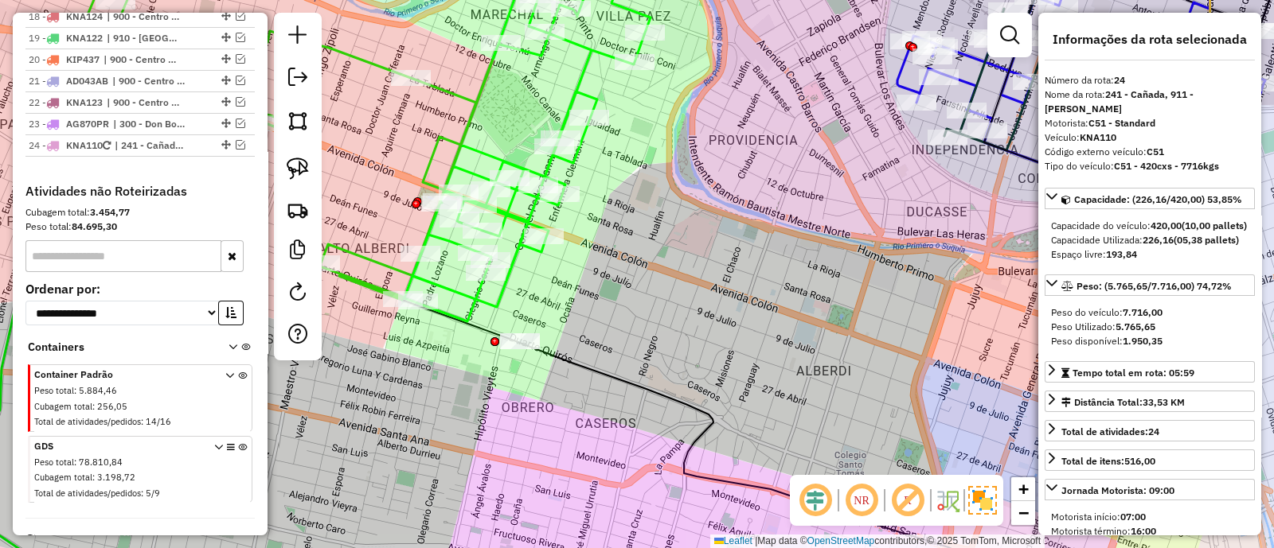
click at [513, 259] on icon at bounding box center [361, 136] width 579 height 370
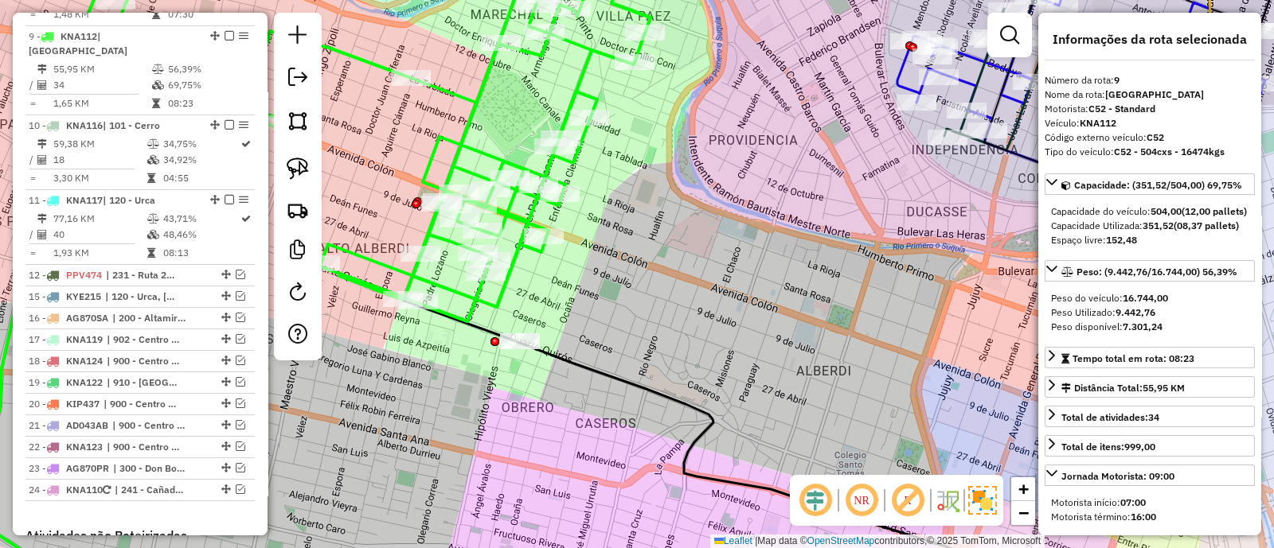
scroll to position [1117, 0]
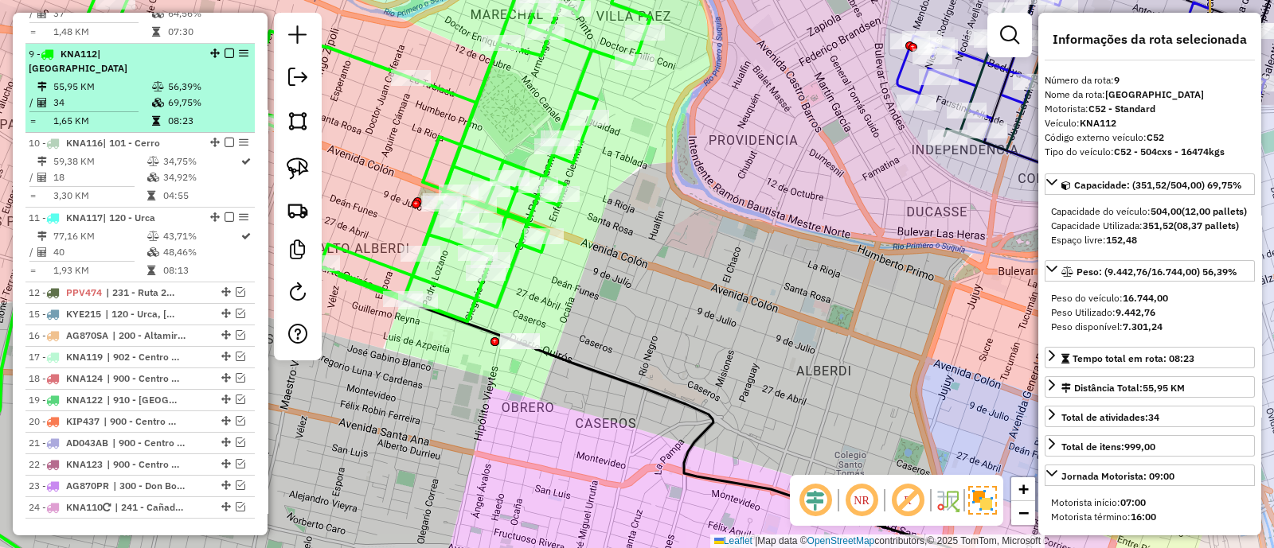
click at [225, 49] on em at bounding box center [229, 54] width 10 height 10
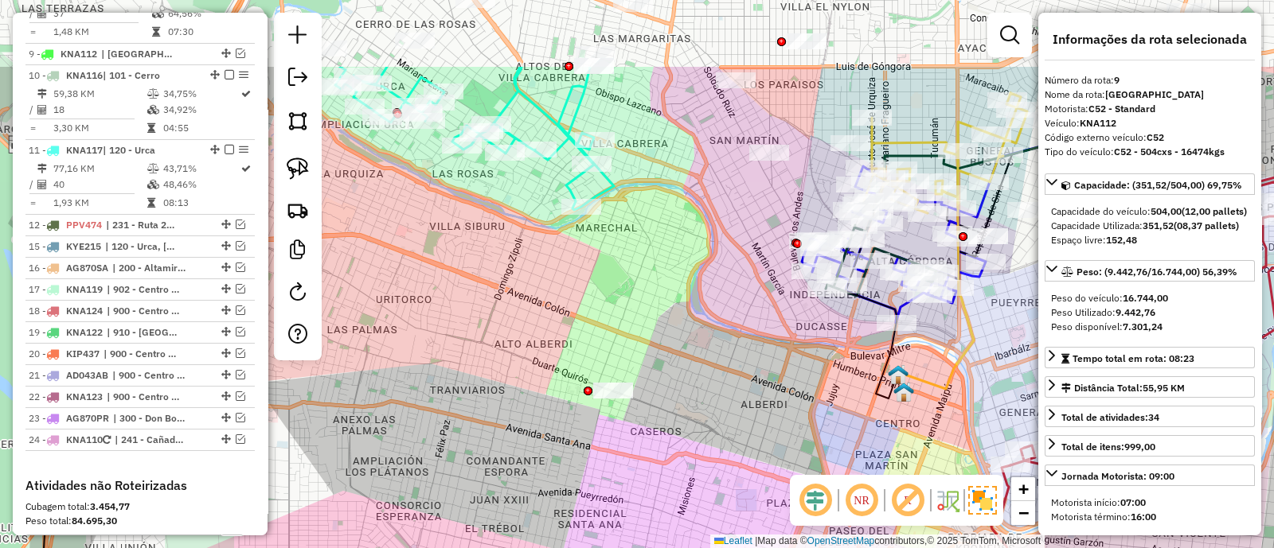
drag, startPoint x: 544, startPoint y: 197, endPoint x: 630, endPoint y: 332, distance: 160.1
click at [630, 332] on div "Janela de atendimento Grade de atendimento Capacidade Transportadoras Veículos …" at bounding box center [637, 274] width 1274 height 548
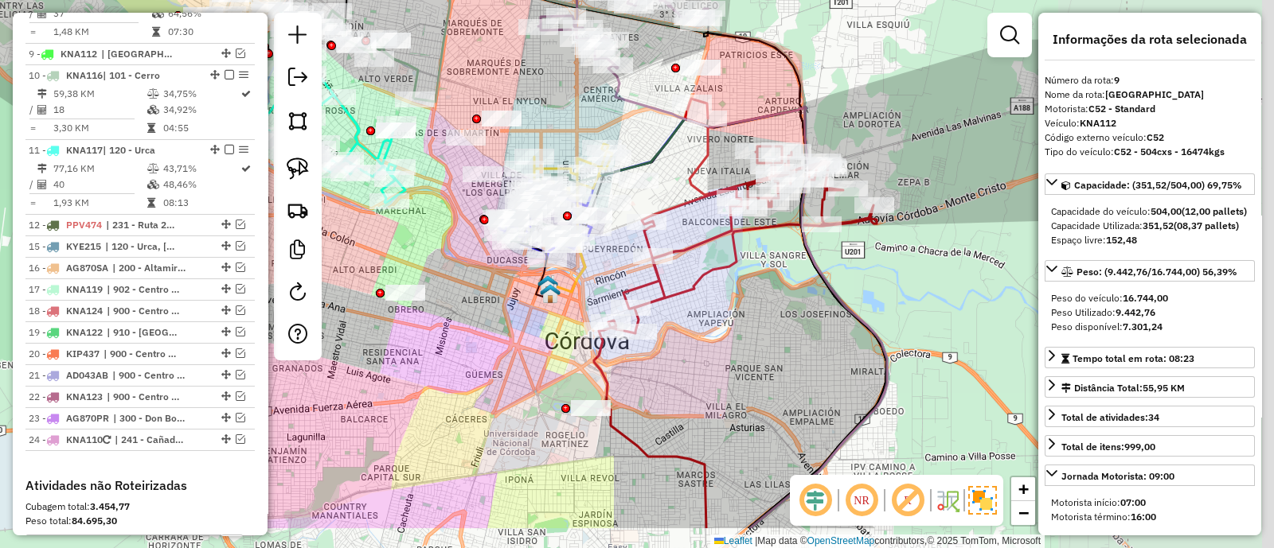
drag, startPoint x: 625, startPoint y: 332, endPoint x: 398, endPoint y: 252, distance: 240.4
click at [398, 252] on div "Janela de atendimento Grade de atendimento Capacidade Transportadoras Veículos …" at bounding box center [637, 274] width 1274 height 548
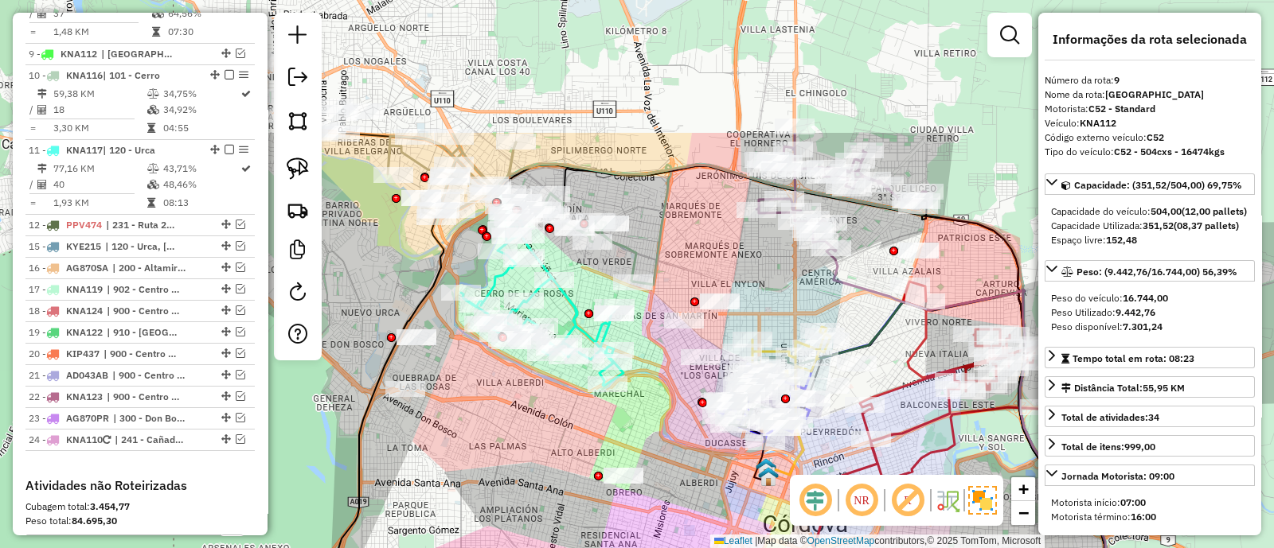
drag, startPoint x: 528, startPoint y: 333, endPoint x: 755, endPoint y: 521, distance: 295.2
click at [755, 521] on div "Janela de atendimento Grade de atendimento Capacidade Transportadoras Veículos …" at bounding box center [637, 274] width 1274 height 548
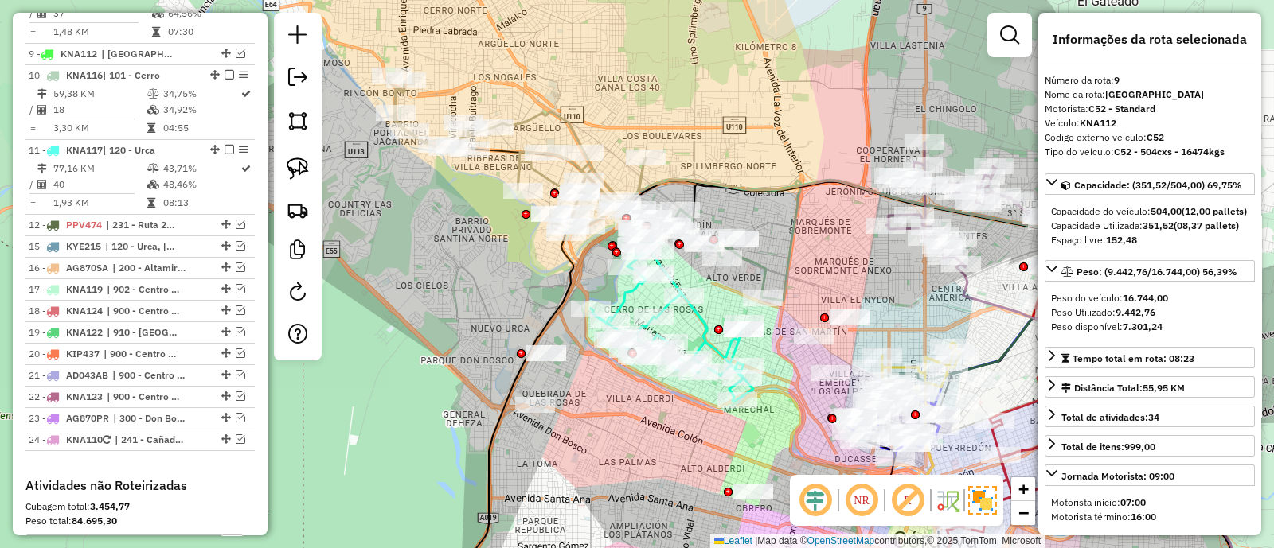
drag, startPoint x: 725, startPoint y: 192, endPoint x: 792, endPoint y: 203, distance: 67.8
click at [792, 203] on icon at bounding box center [930, 399] width 609 height 439
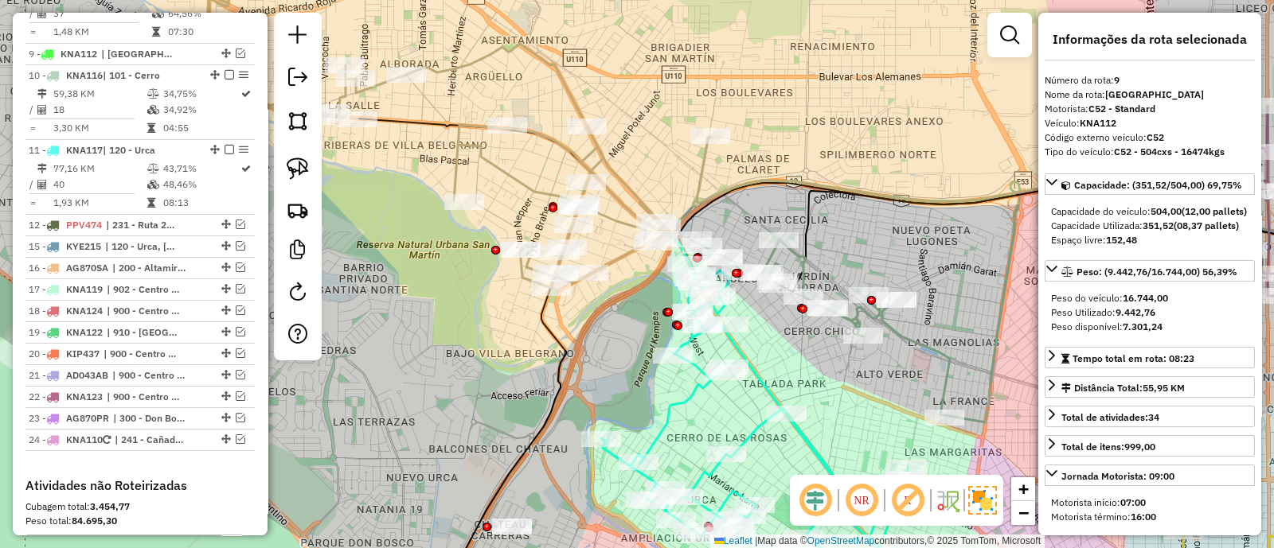
click at [607, 163] on icon at bounding box center [451, 132] width 518 height 314
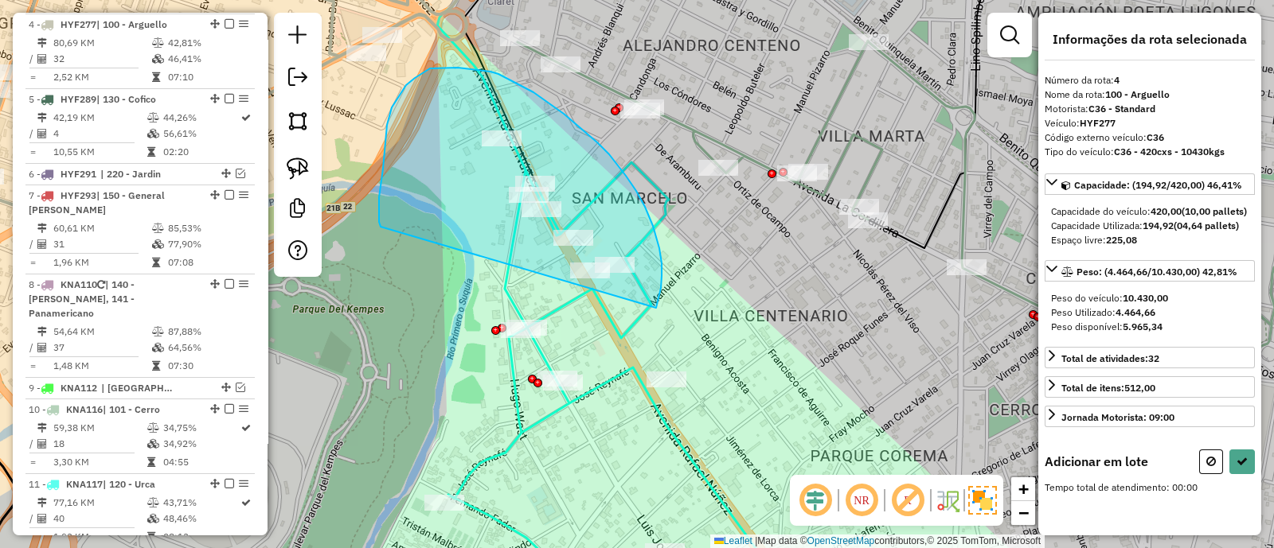
drag, startPoint x: 662, startPoint y: 263, endPoint x: 381, endPoint y: 230, distance: 282.2
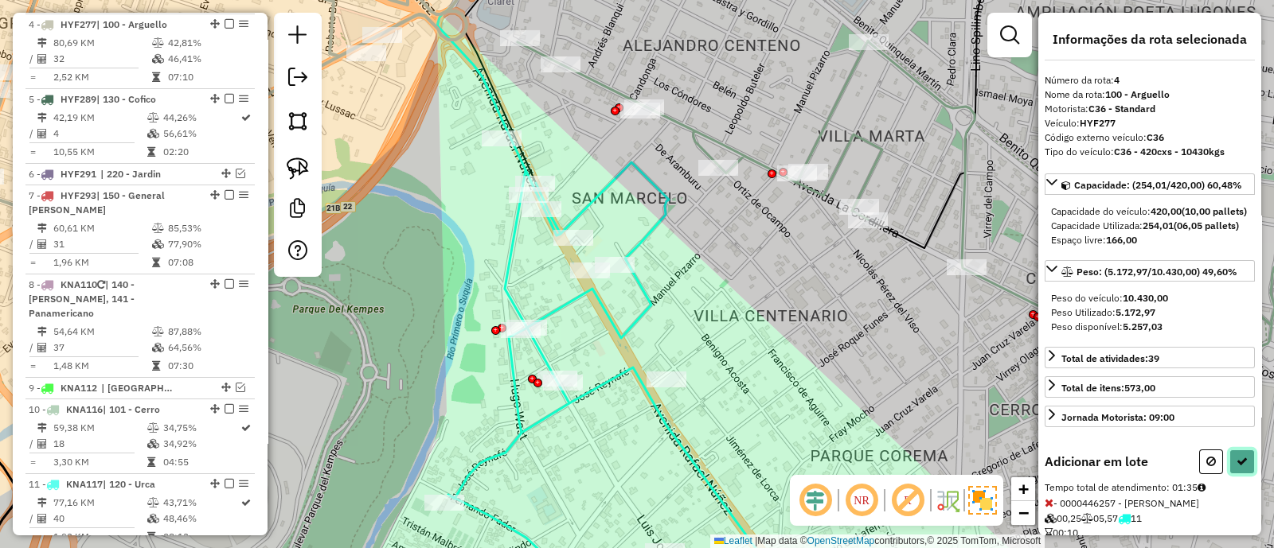
click at [1238, 467] on icon at bounding box center [1241, 461] width 11 height 11
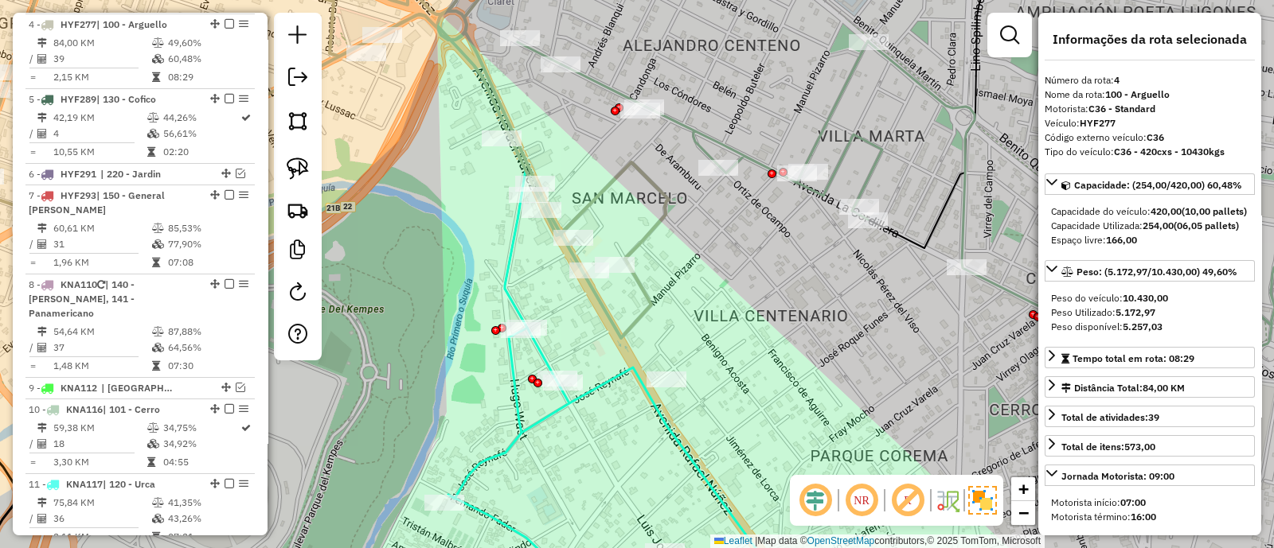
click at [606, 320] on icon at bounding box center [271, 141] width 796 height 393
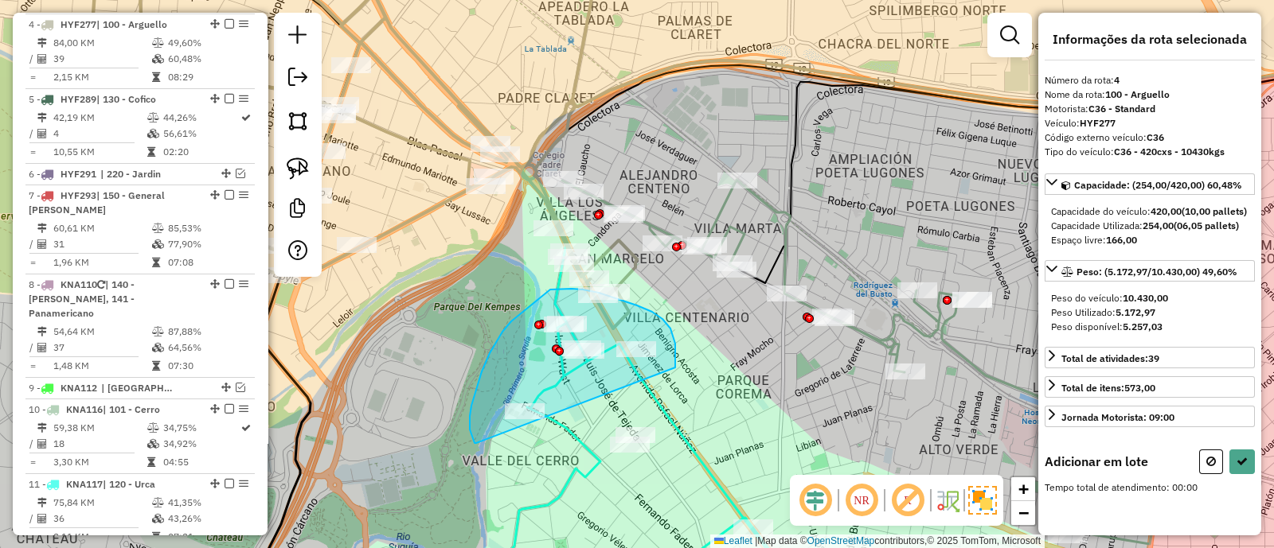
drag, startPoint x: 675, startPoint y: 357, endPoint x: 476, endPoint y: 443, distance: 217.1
click at [476, 443] on div "Janela de atendimento Grade de atendimento Capacidade Transportadoras Veículos …" at bounding box center [637, 274] width 1274 height 548
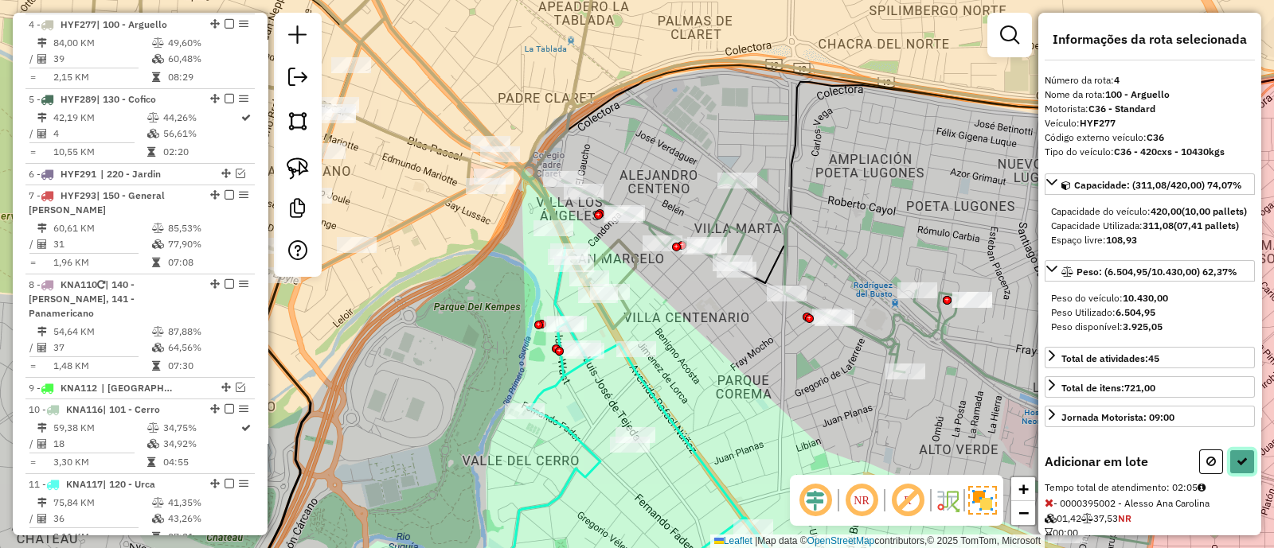
click at [1239, 467] on icon at bounding box center [1241, 461] width 11 height 11
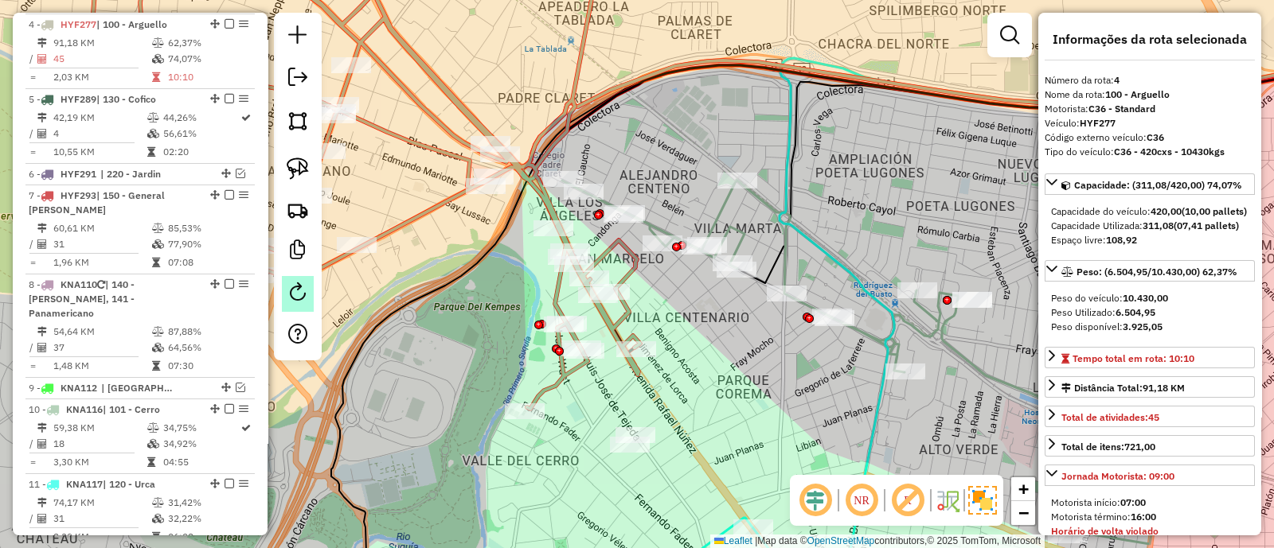
click at [298, 296] on em at bounding box center [297, 292] width 19 height 19
select select "*"
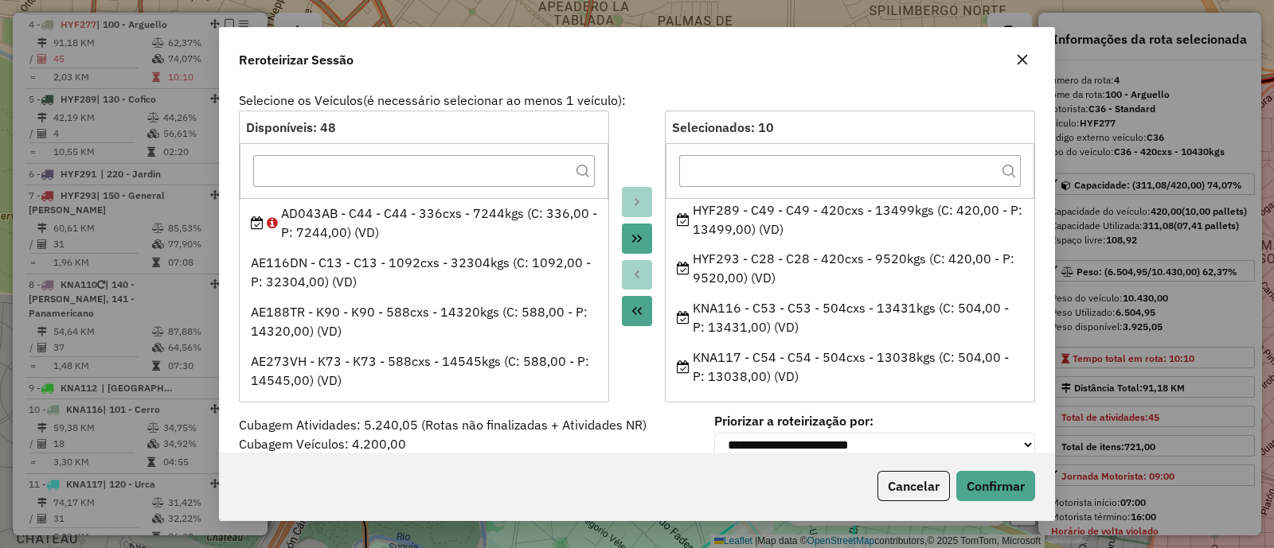
scroll to position [301, 0]
click at [1027, 61] on icon "button" at bounding box center [1022, 59] width 13 height 13
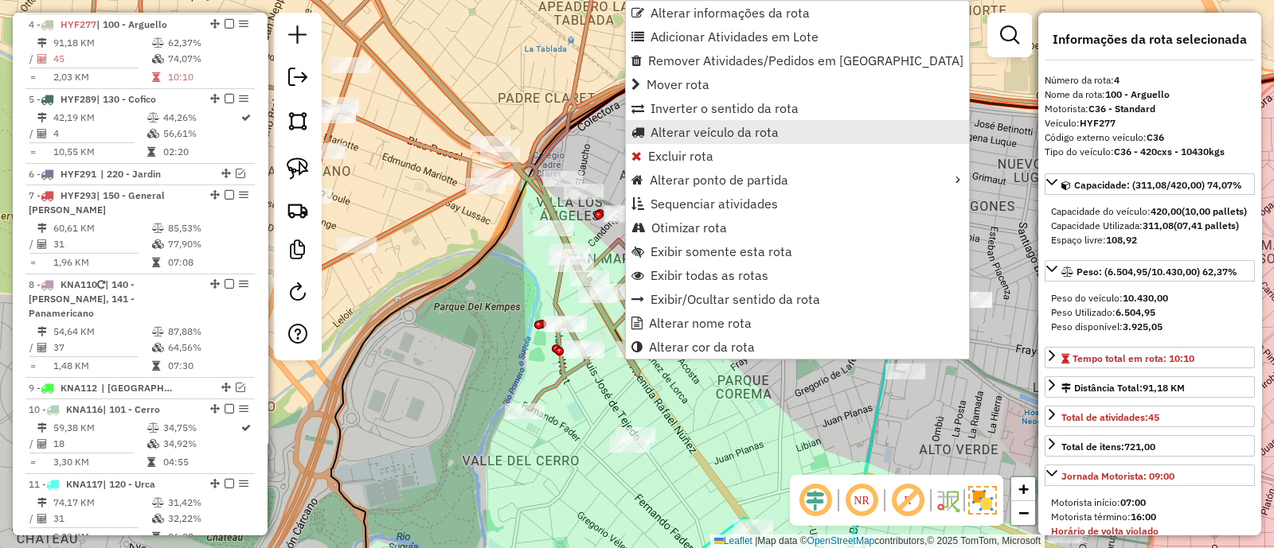
click at [675, 131] on span "Alterar veículo da rota" at bounding box center [714, 132] width 128 height 13
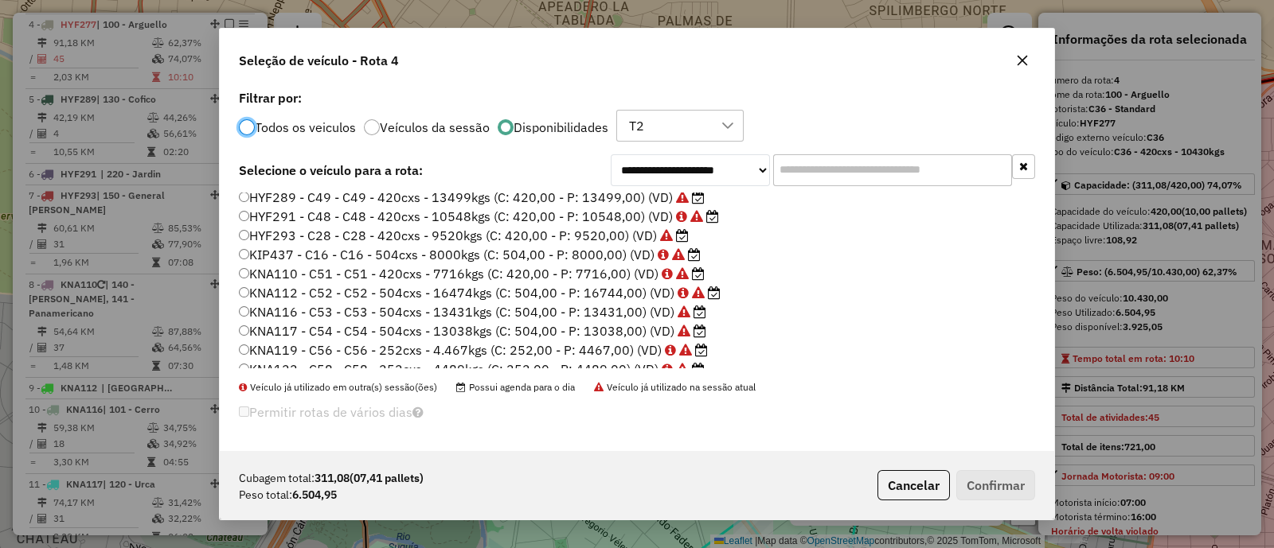
scroll to position [164, 0]
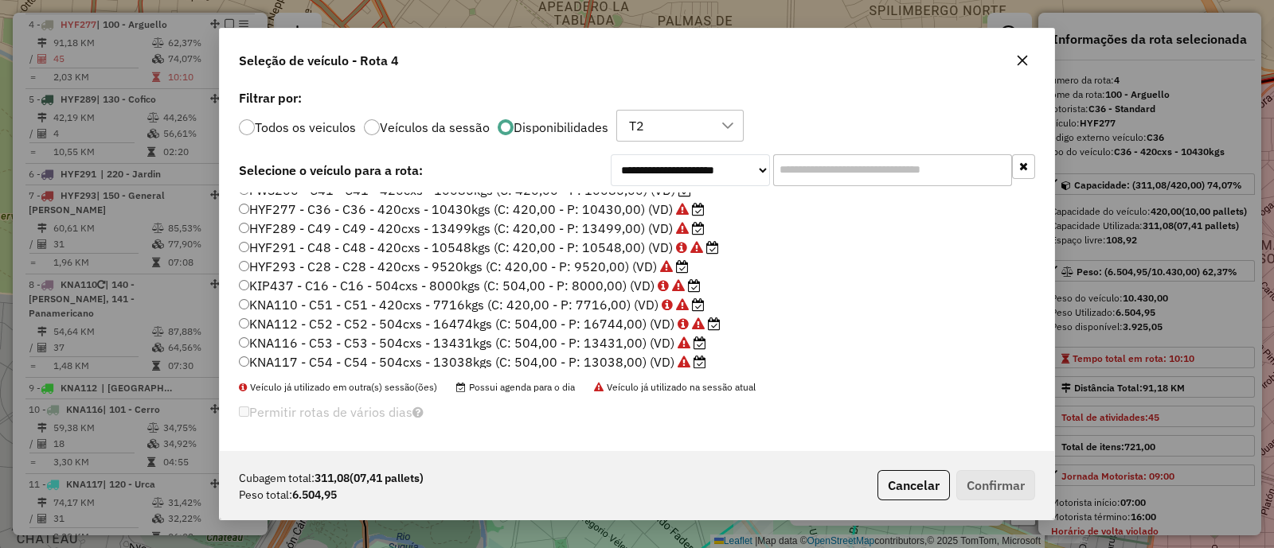
click at [427, 268] on label "HYF293 - C28 - C28 - 420cxs - 9520kgs (C: 420,00 - P: 9520,00) (VD)" at bounding box center [464, 266] width 450 height 19
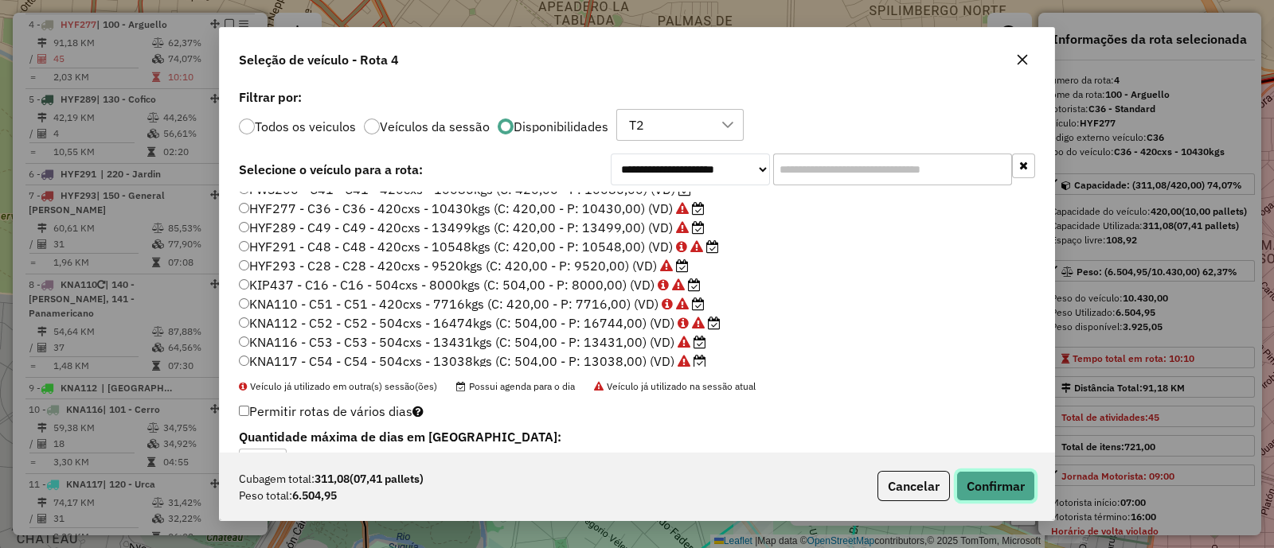
click at [976, 489] on button "Confirmar" at bounding box center [995, 486] width 79 height 30
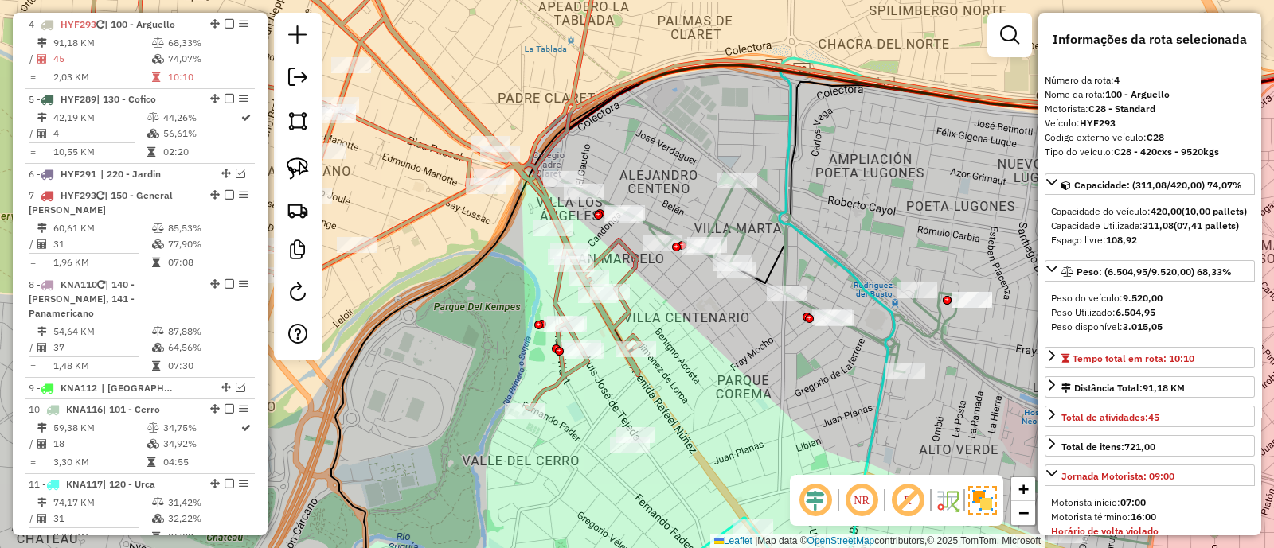
click at [633, 263] on icon at bounding box center [323, 177] width 633 height 464
click at [662, 267] on div "Janela de atendimento Grade de atendimento Capacidade Transportadoras Veículos …" at bounding box center [637, 274] width 1274 height 548
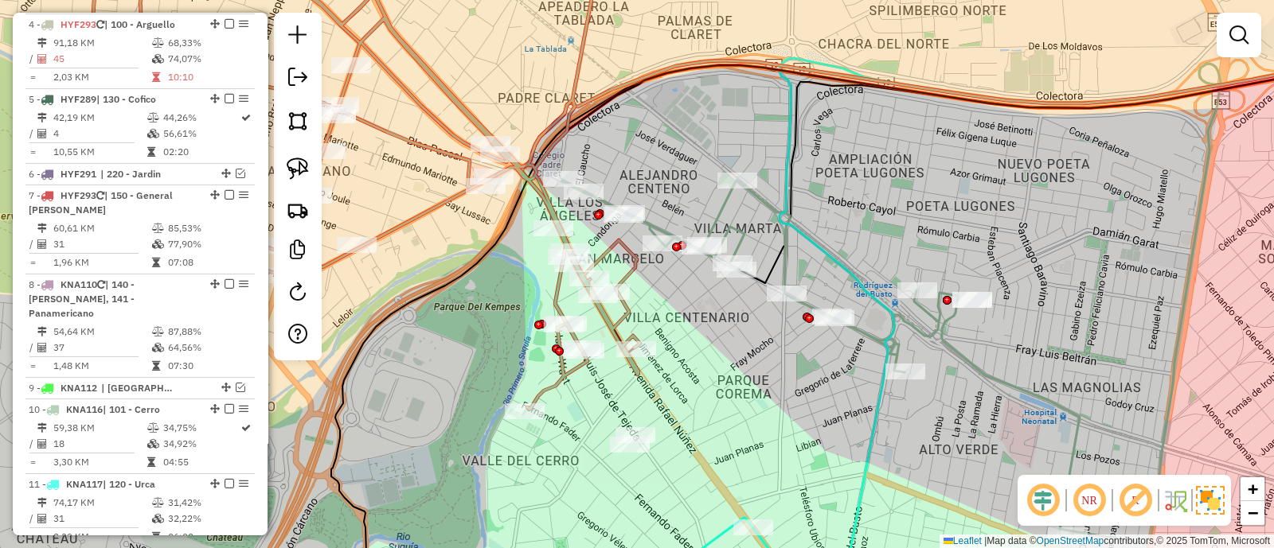
click at [671, 231] on icon at bounding box center [820, 355] width 517 height 351
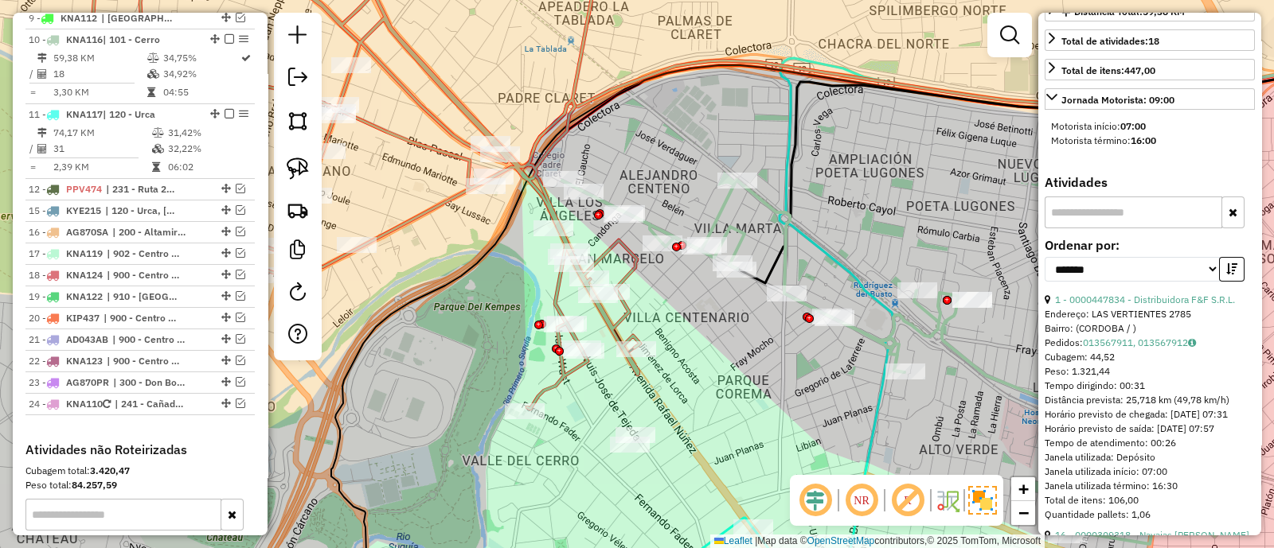
scroll to position [397, 0]
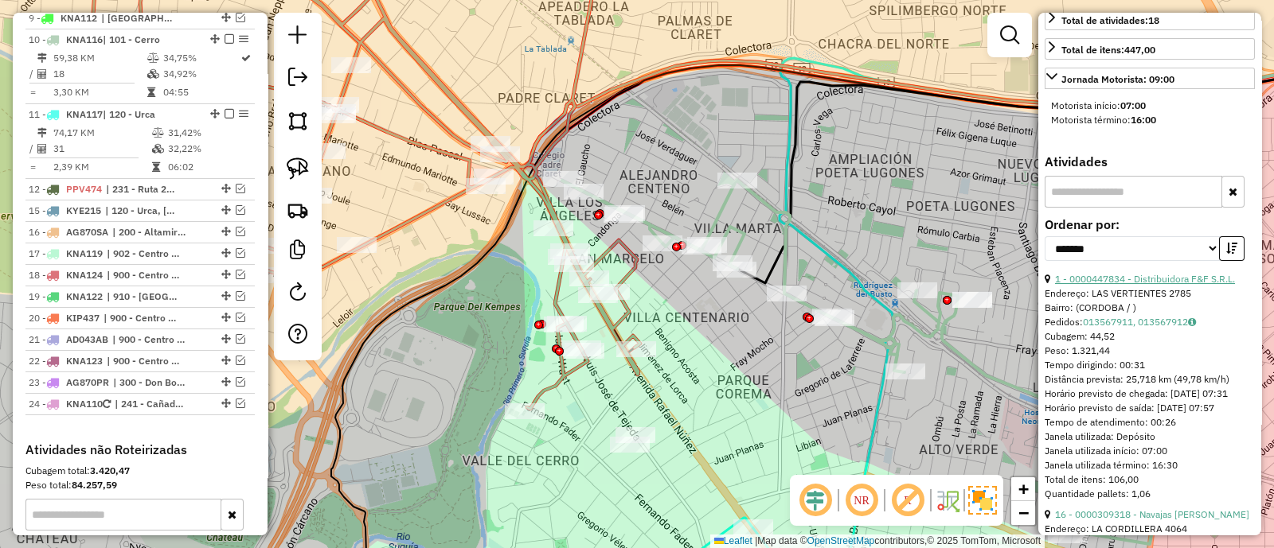
click at [1158, 285] on link "1 - 0000447834 - Distribuidora F&F S.R.L." at bounding box center [1145, 279] width 180 height 12
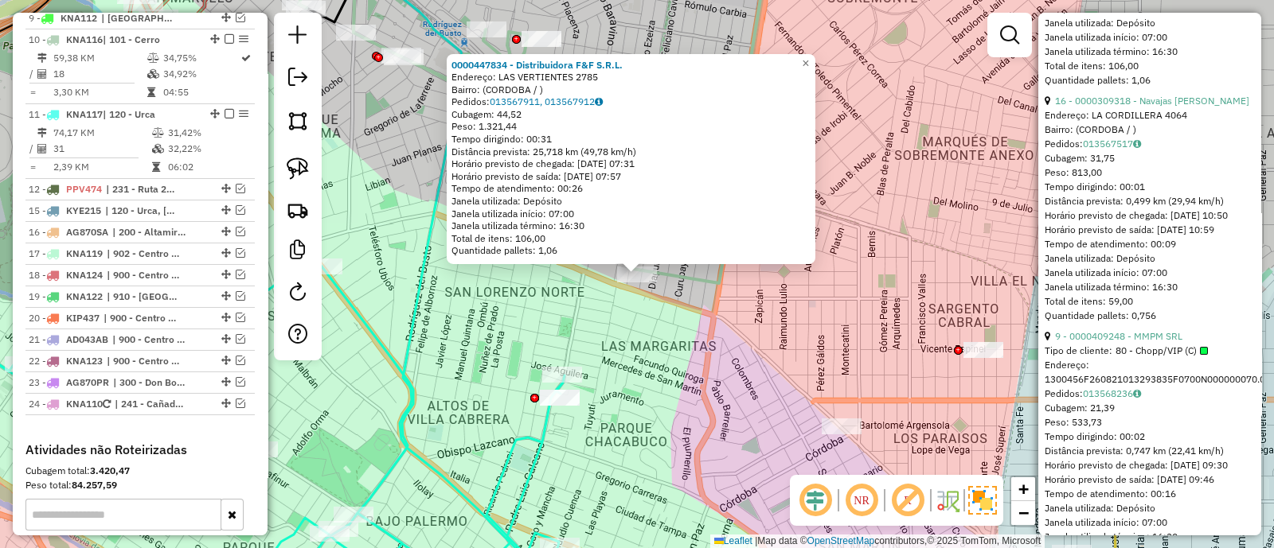
scroll to position [896, 0]
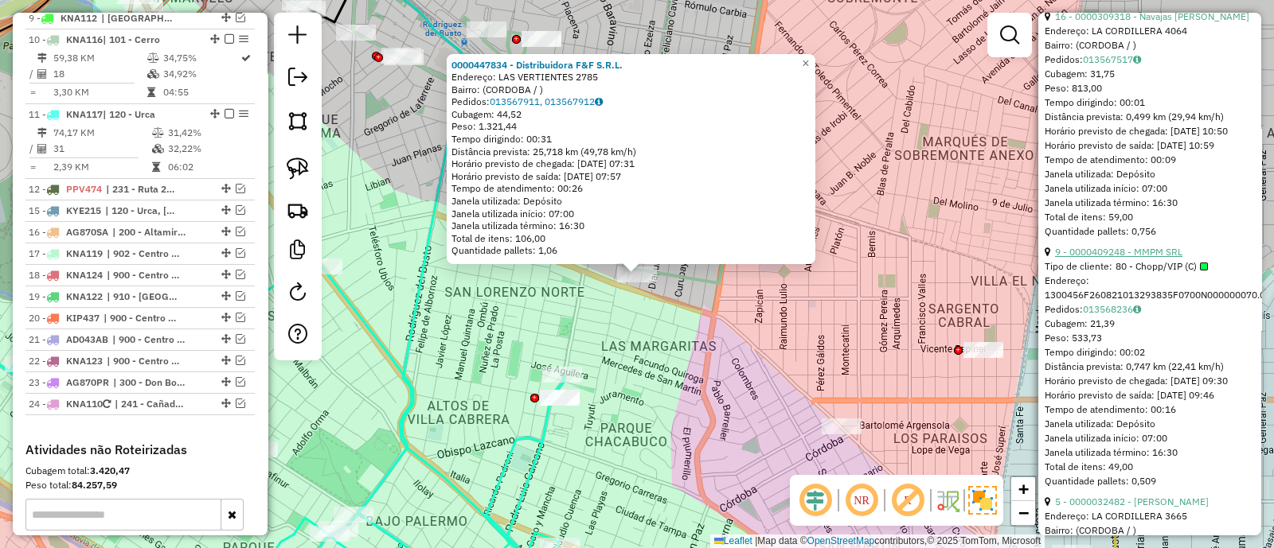
click at [1136, 258] on link "9 - 0000409248 - MMPM SRL" at bounding box center [1118, 252] width 127 height 12
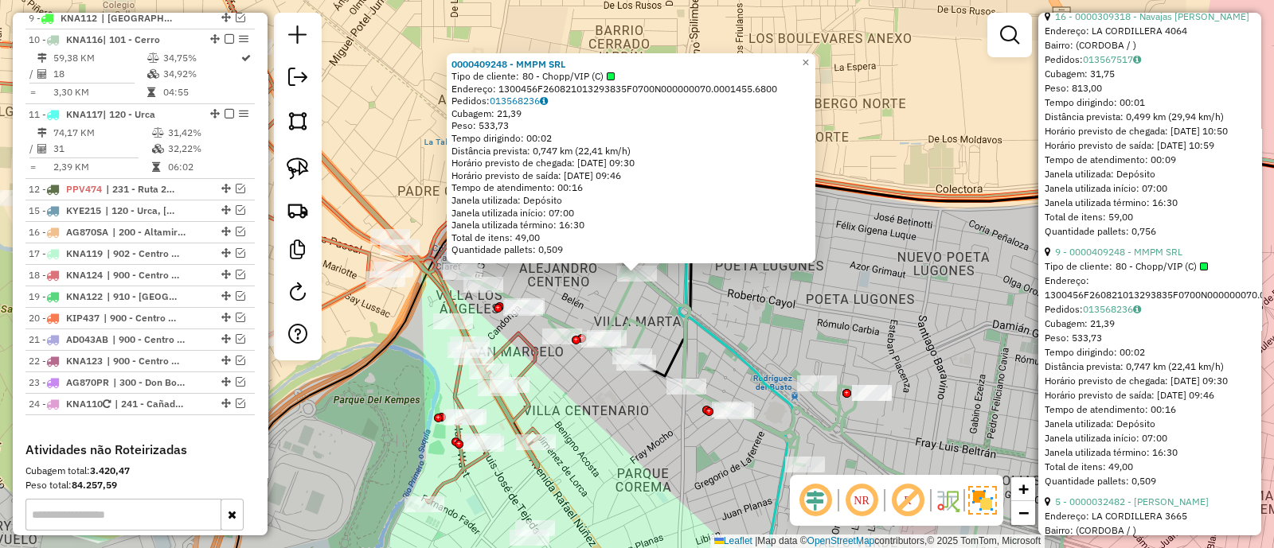
click at [568, 298] on div "Rota 10 - Placa KNA116 0000373975 - Vaca Karin Analia 0000409248 - MMPM SRL Tip…" at bounding box center [637, 274] width 1274 height 548
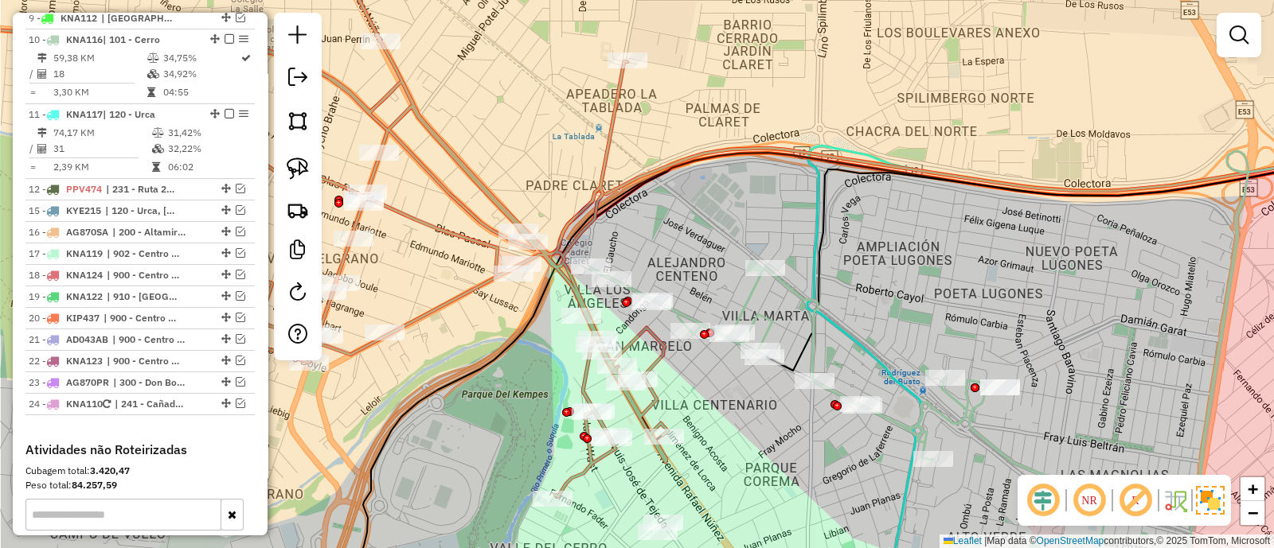
drag, startPoint x: 568, startPoint y: 298, endPoint x: 697, endPoint y: 292, distance: 128.3
click at [697, 292] on div "Janela de atendimento Grade de atendimento Capacidade Transportadoras Veículos …" at bounding box center [637, 274] width 1274 height 548
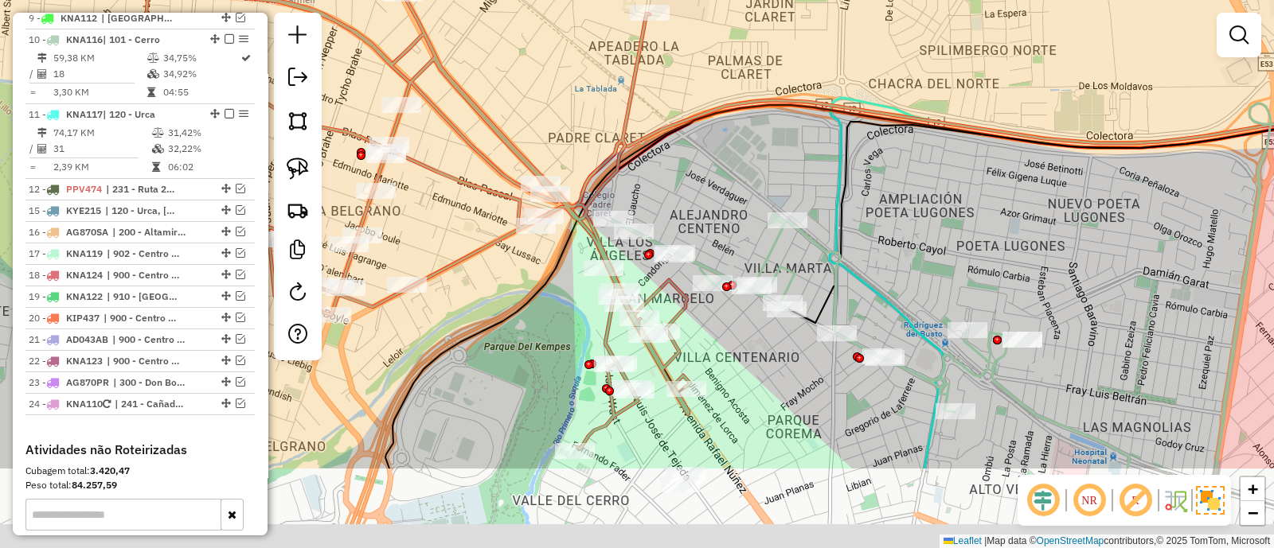
drag, startPoint x: 736, startPoint y: 466, endPoint x: 732, endPoint y: 279, distance: 187.1
click at [732, 279] on div "Janela de atendimento Grade de atendimento Capacidade Transportadoras Veículos …" at bounding box center [637, 274] width 1274 height 548
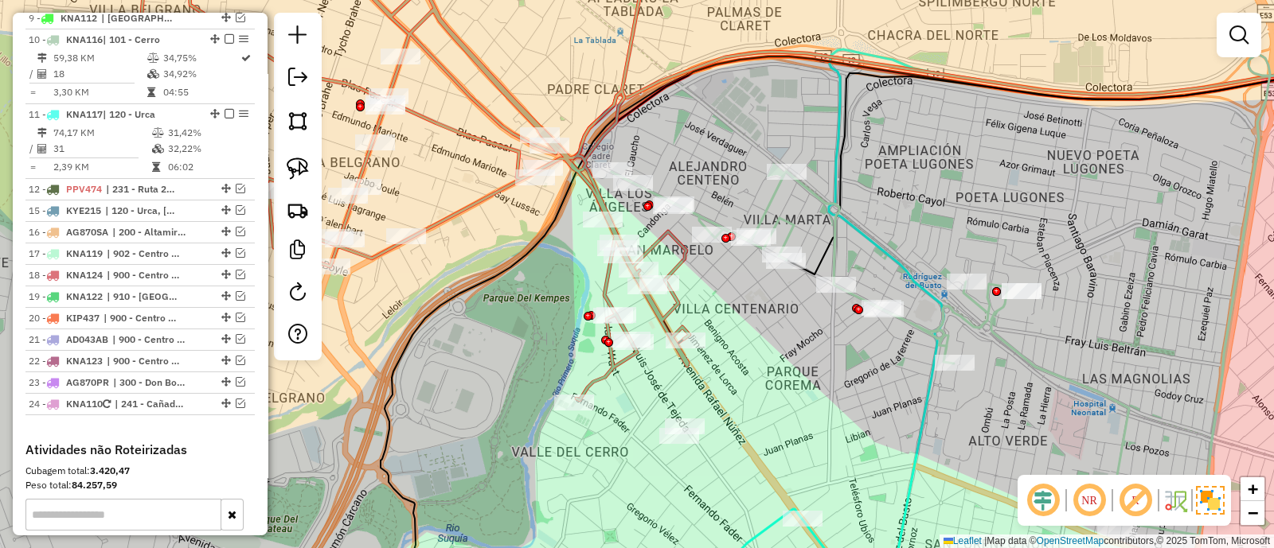
drag, startPoint x: 741, startPoint y: 305, endPoint x: 790, endPoint y: 428, distance: 132.6
click at [790, 428] on div "Janela de atendimento Grade de atendimento Capacidade Transportadoras Veículos …" at bounding box center [637, 274] width 1274 height 548
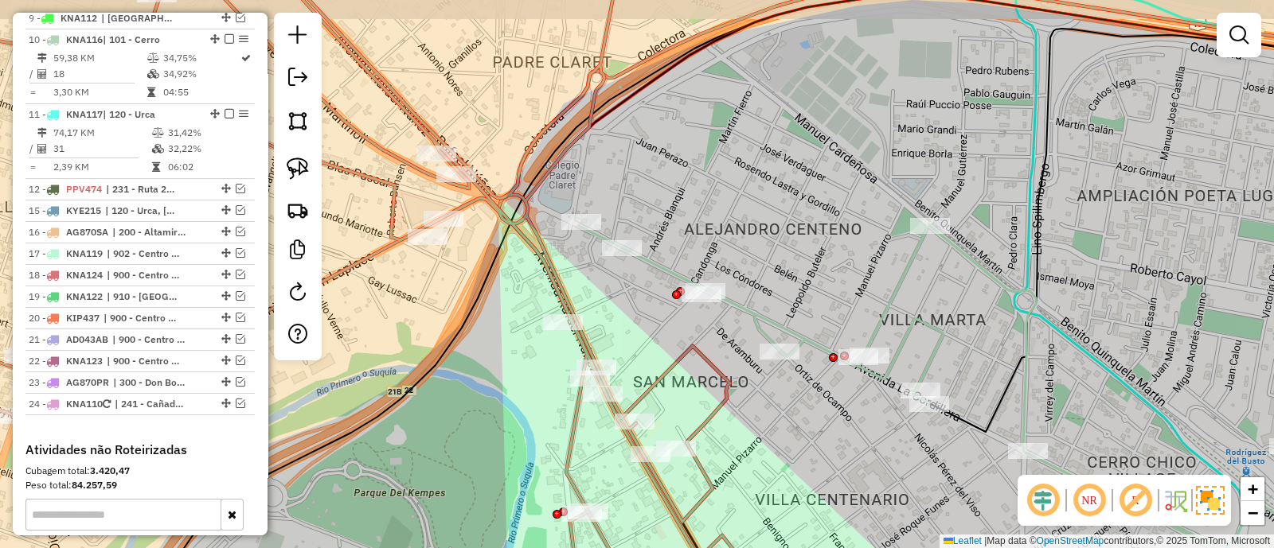
drag, startPoint x: 763, startPoint y: 400, endPoint x: 770, endPoint y: 427, distance: 27.8
click at [770, 427] on div "Janela de atendimento Grade de atendimento Capacidade Transportadoras Veículos …" at bounding box center [637, 274] width 1274 height 548
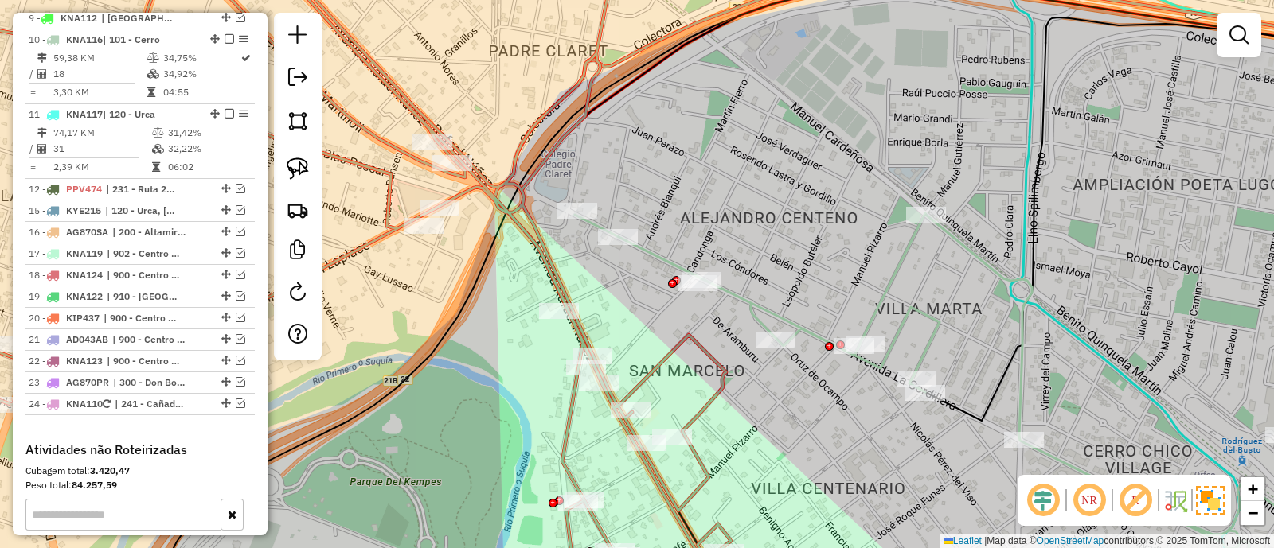
drag, startPoint x: 521, startPoint y: 304, endPoint x: 499, endPoint y: 45, distance: 259.7
click at [498, 53] on div "Janela de atendimento Grade de atendimento Capacidade Transportadoras Veículos …" at bounding box center [637, 274] width 1274 height 548
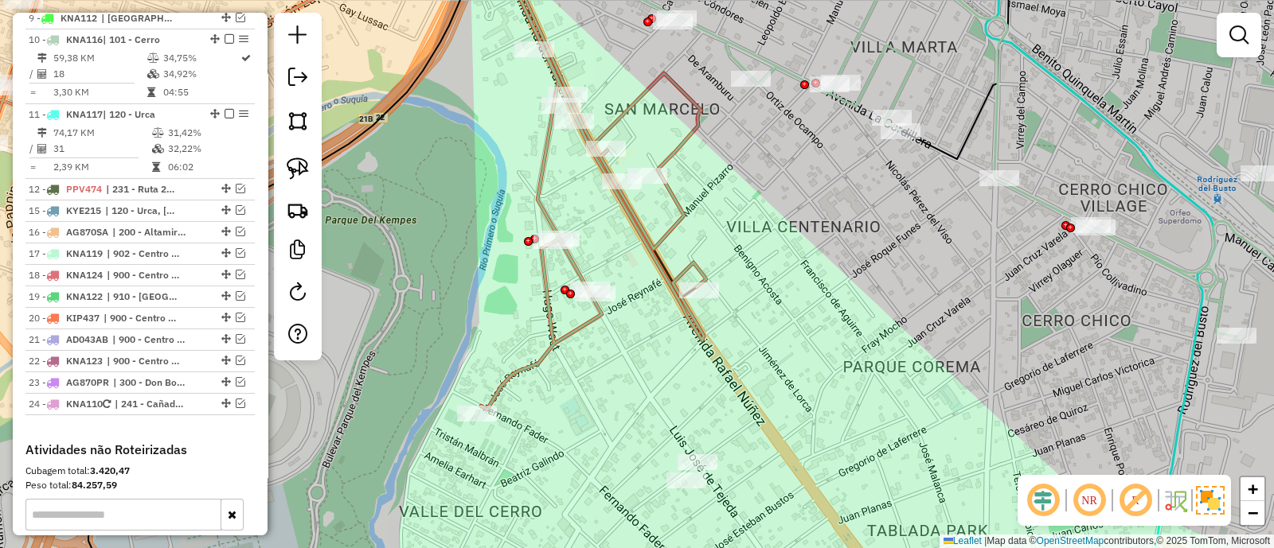
click at [908, 81] on icon at bounding box center [975, 147] width 851 height 393
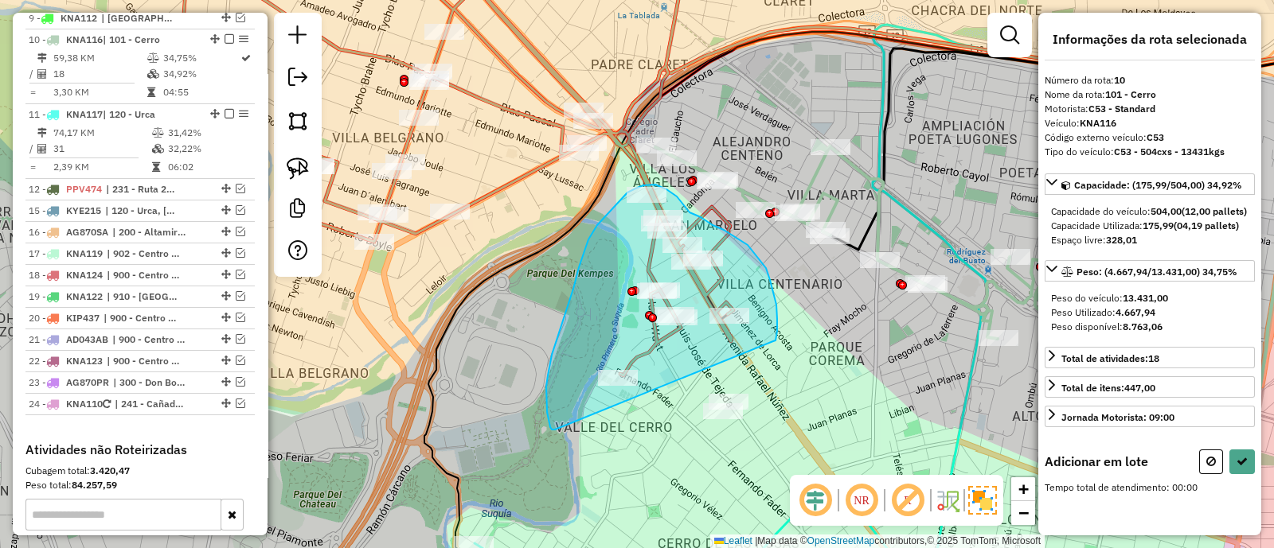
drag, startPoint x: 747, startPoint y: 245, endPoint x: 555, endPoint y: 430, distance: 266.9
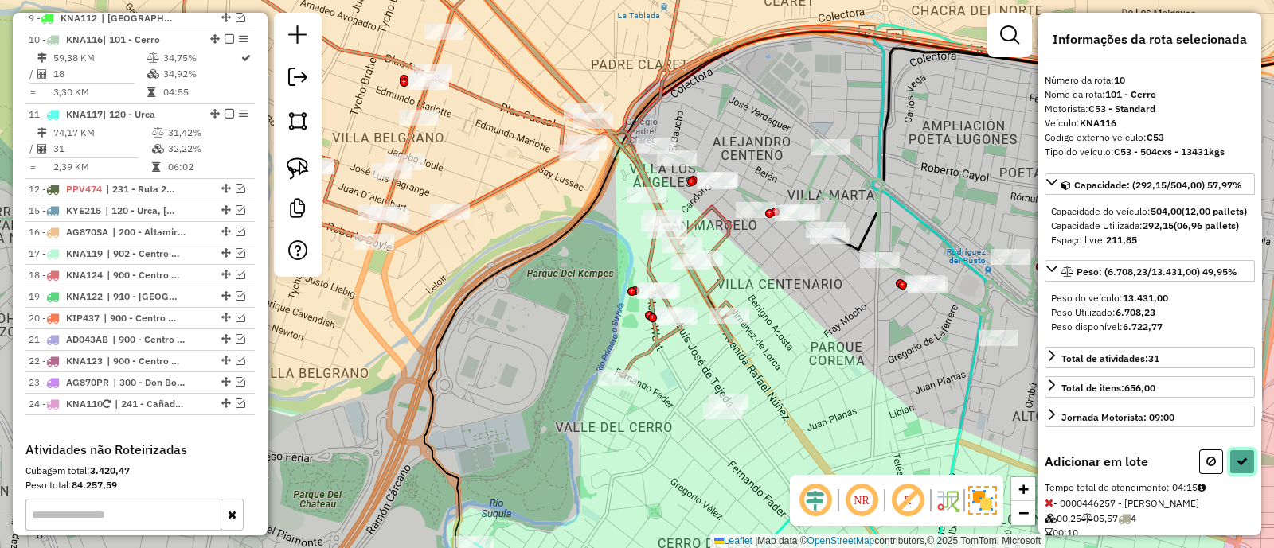
click at [1234, 474] on button at bounding box center [1241, 462] width 25 height 25
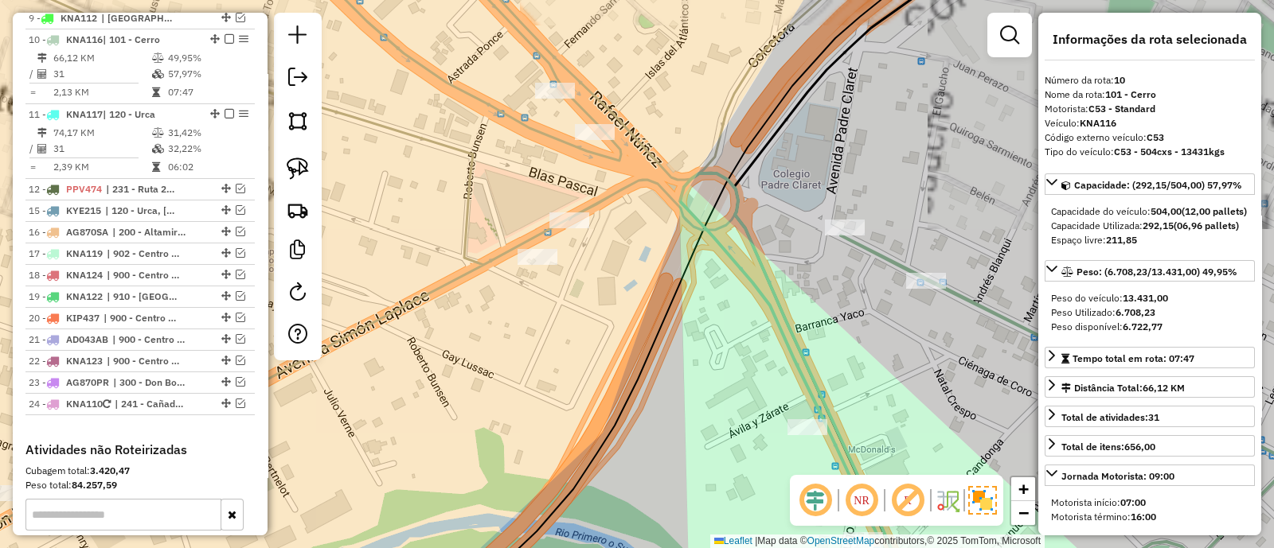
click at [599, 155] on icon at bounding box center [366, 264] width 986 height 639
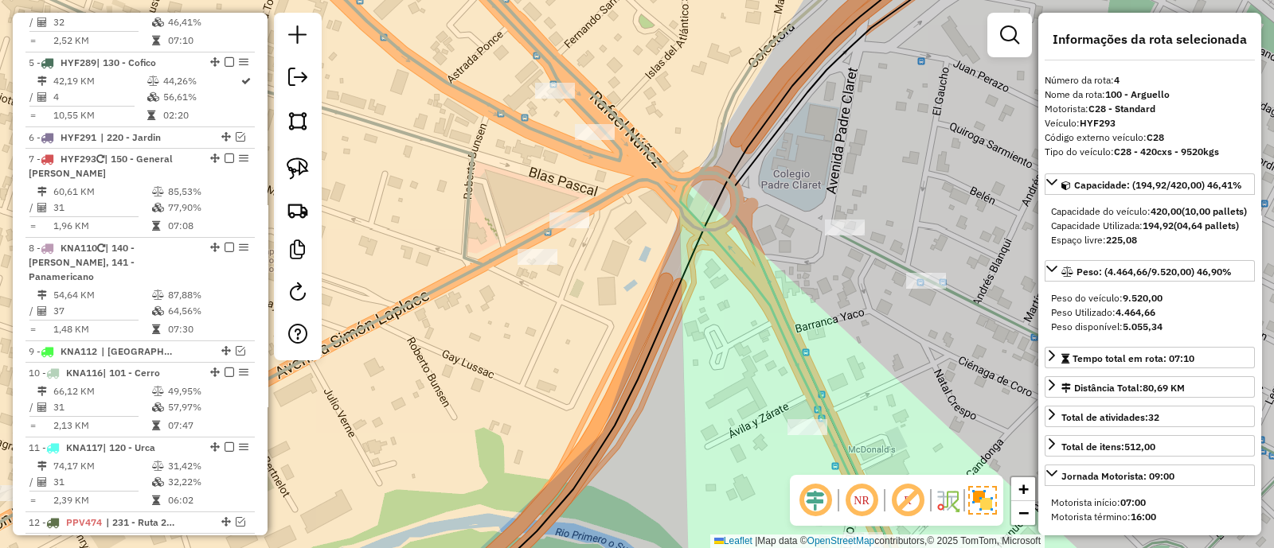
scroll to position [783, 0]
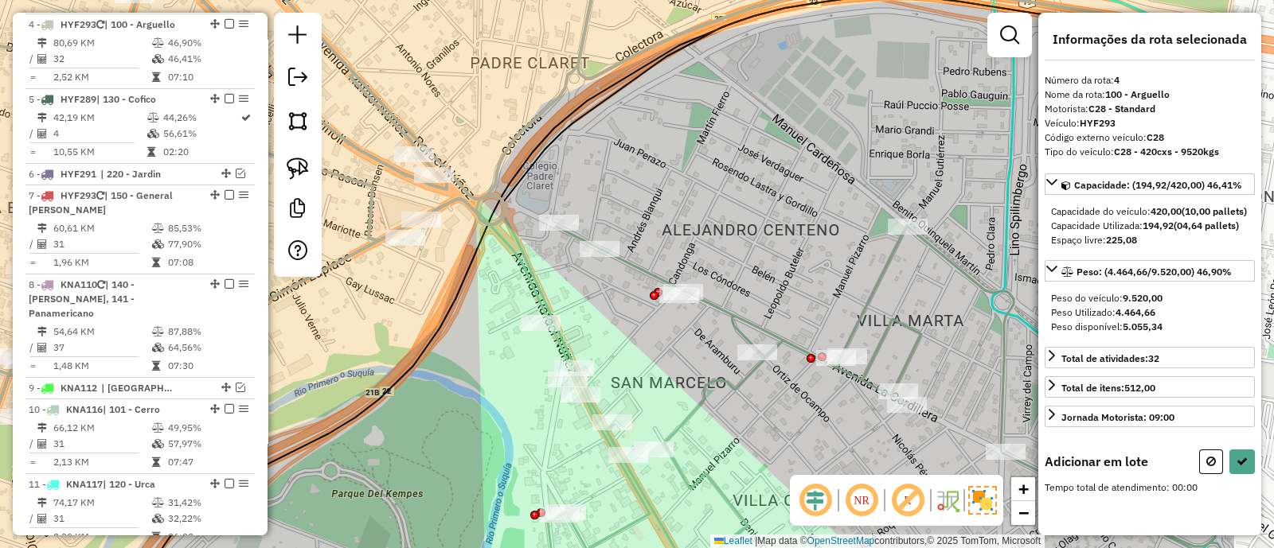
drag, startPoint x: 720, startPoint y: 290, endPoint x: 581, endPoint y: 313, distance: 141.2
click at [581, 313] on div "Janela de atendimento Grade de atendimento Capacidade Transportadoras Veículos …" at bounding box center [637, 274] width 1274 height 548
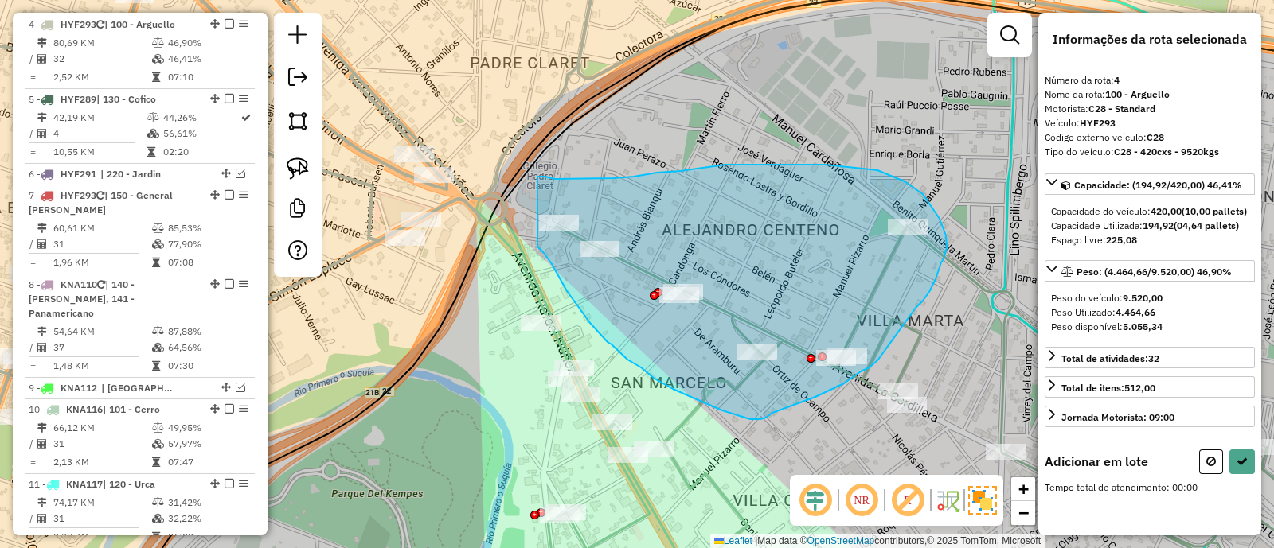
drag, startPoint x: 537, startPoint y: 247, endPoint x: 537, endPoint y: 177, distance: 70.1
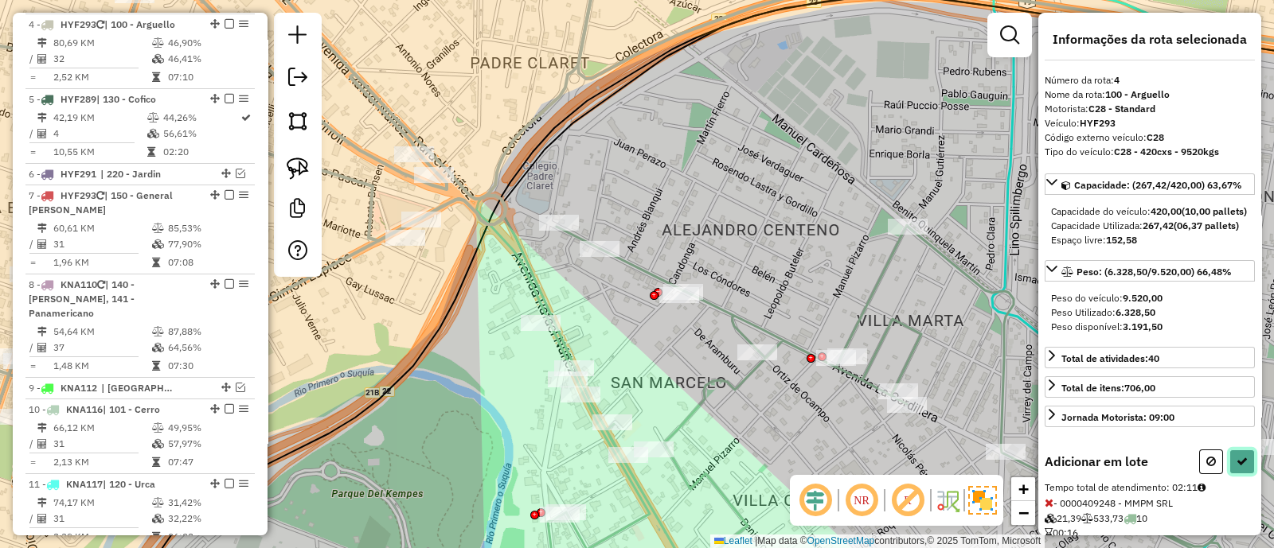
click at [1242, 467] on icon at bounding box center [1241, 461] width 11 height 11
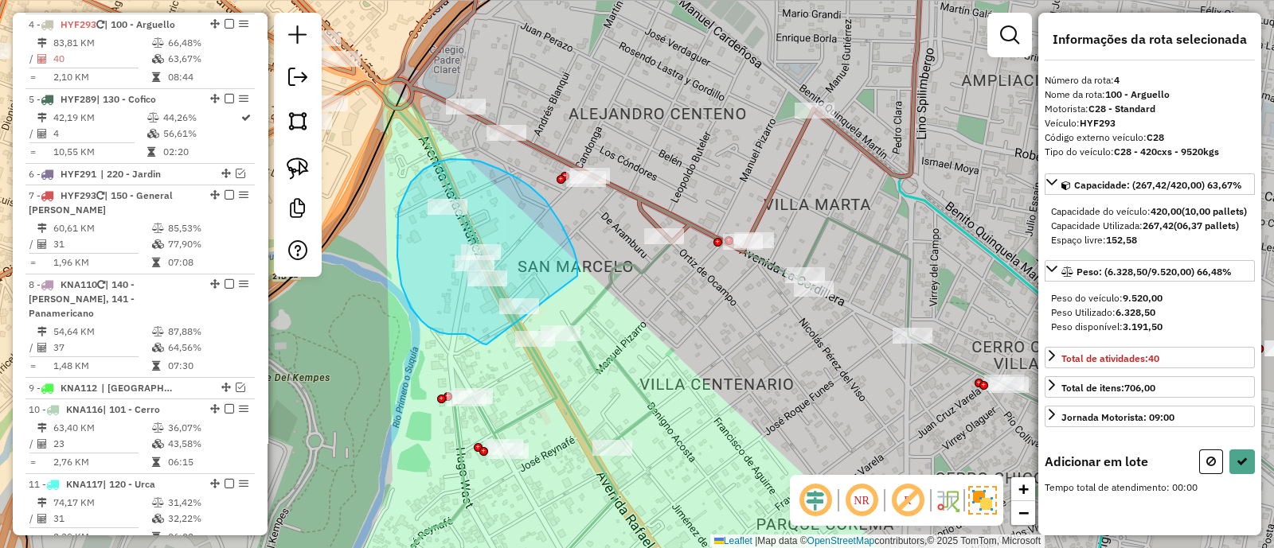
drag, startPoint x: 577, startPoint y: 276, endPoint x: 486, endPoint y: 345, distance: 113.7
click at [486, 345] on div "Janela de atendimento Grade de atendimento Capacidade Transportadoras Veículos …" at bounding box center [637, 274] width 1274 height 548
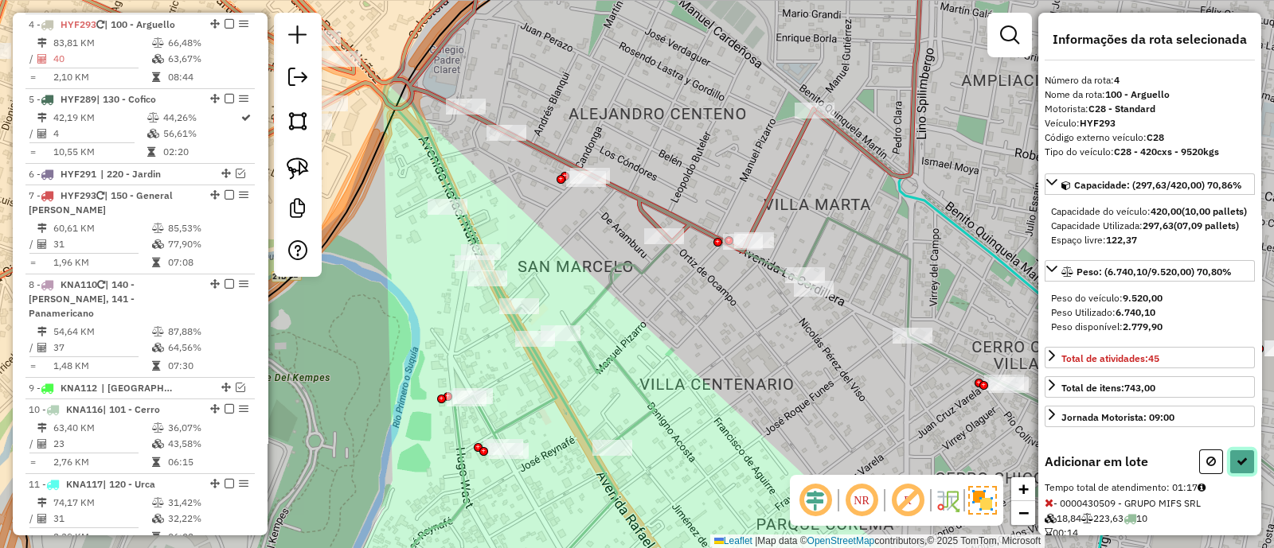
click at [1237, 467] on icon at bounding box center [1241, 461] width 11 height 11
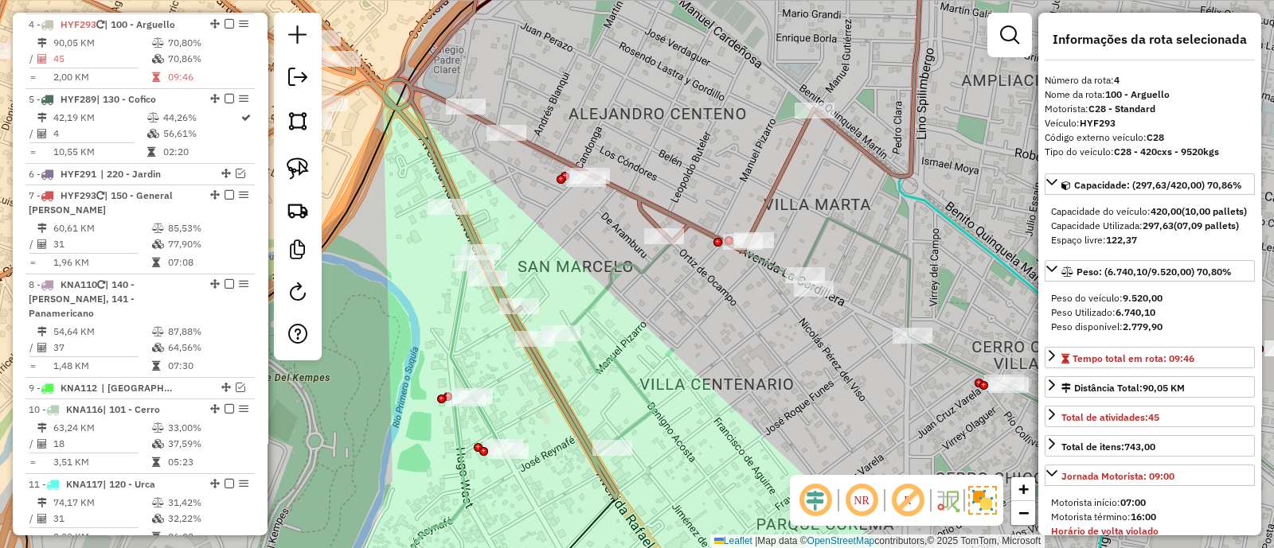
click at [589, 357] on icon at bounding box center [892, 324] width 1018 height 488
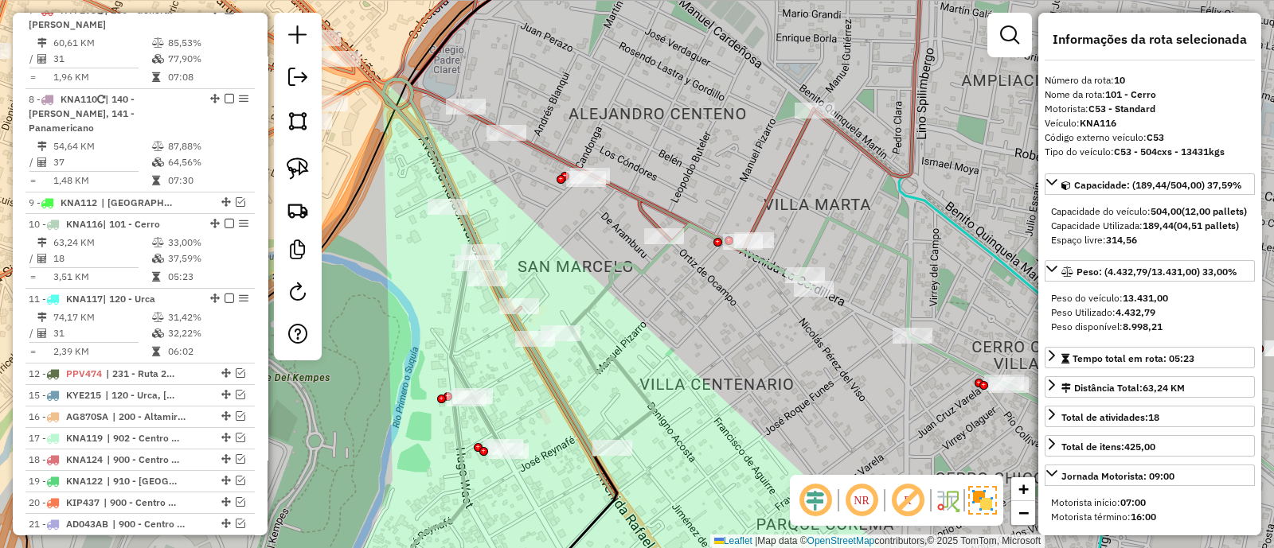
scroll to position [1153, 0]
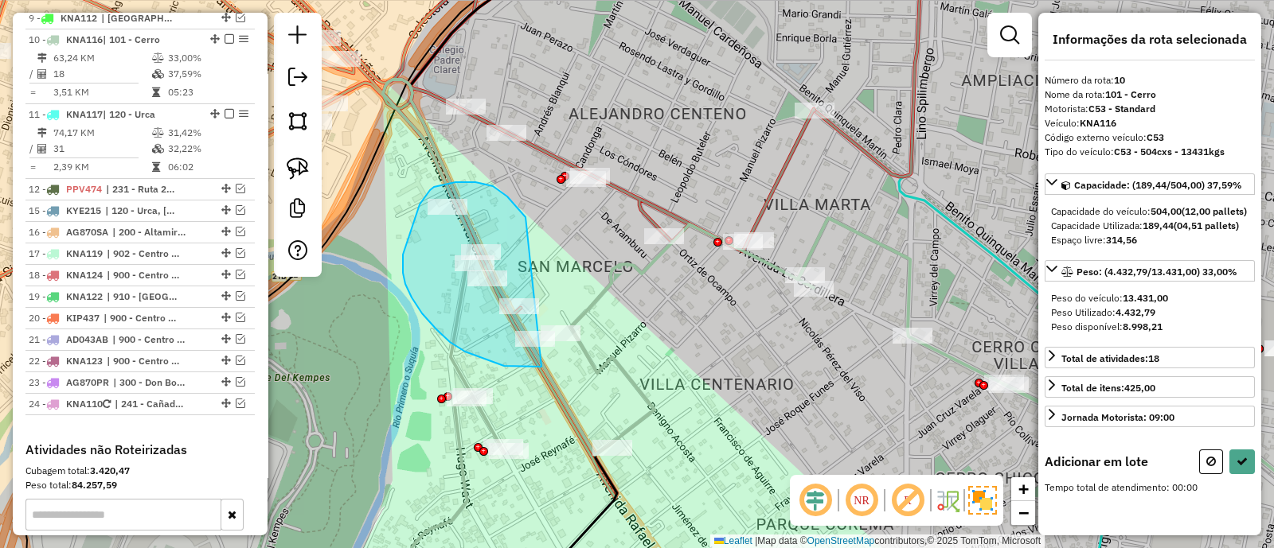
drag, startPoint x: 497, startPoint y: 189, endPoint x: 562, endPoint y: 367, distance: 189.9
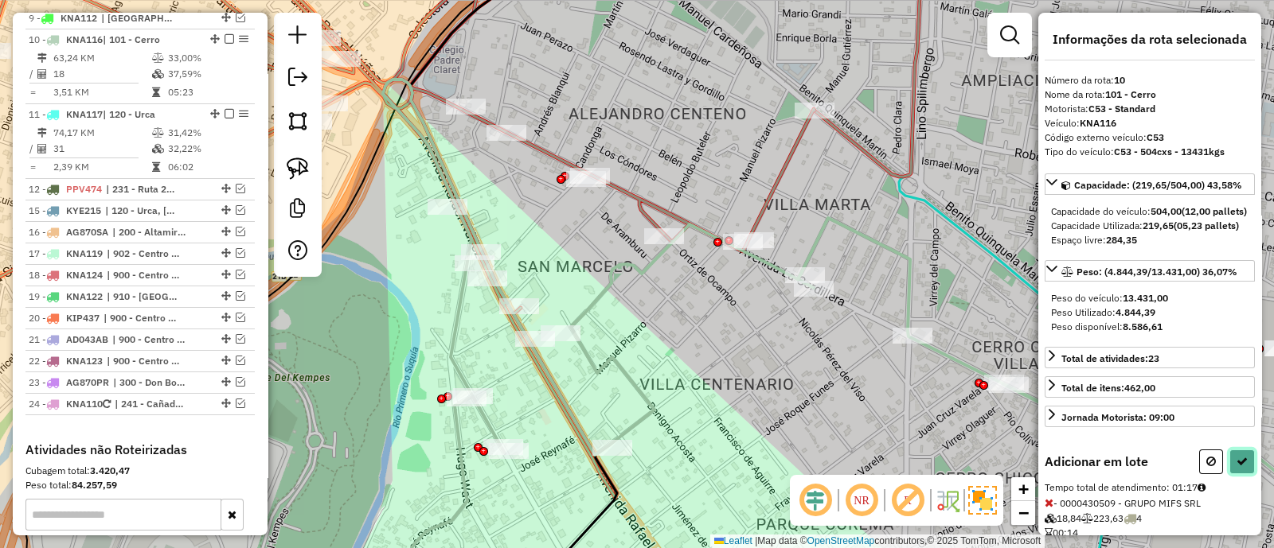
click at [1237, 467] on icon at bounding box center [1241, 461] width 11 height 11
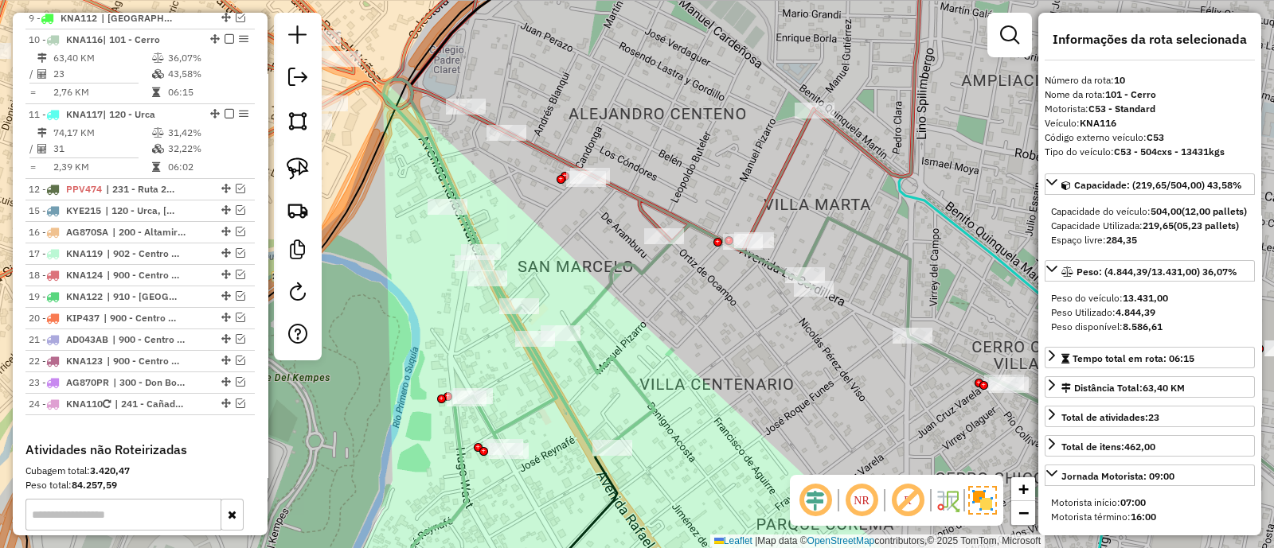
click at [540, 146] on icon at bounding box center [344, 123] width 942 height 356
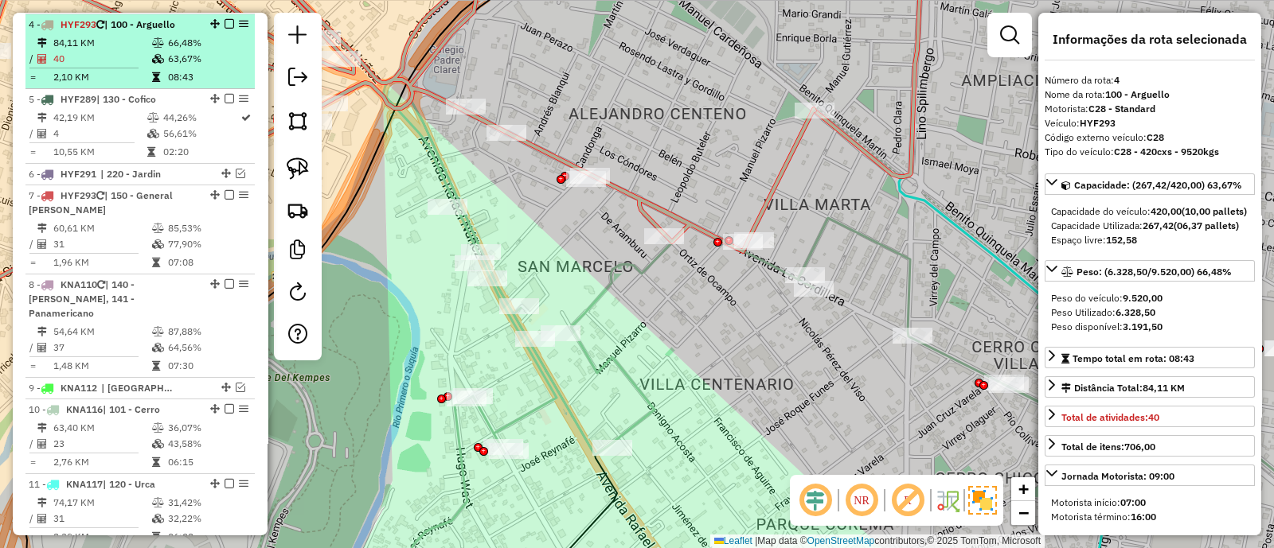
click at [225, 21] on em at bounding box center [229, 24] width 10 height 10
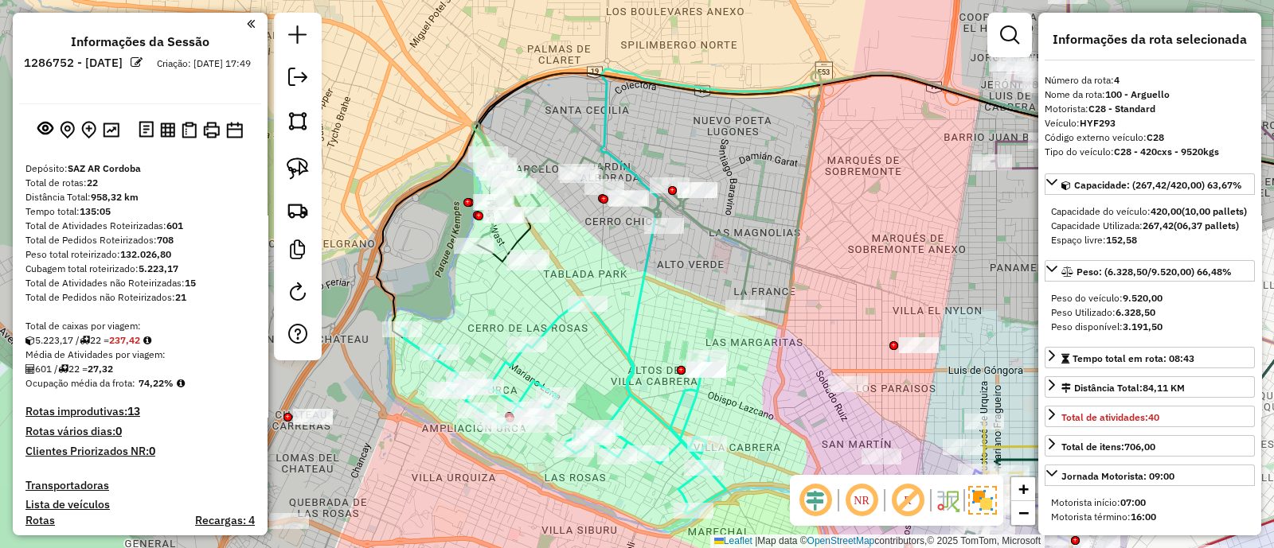
scroll to position [783, 0]
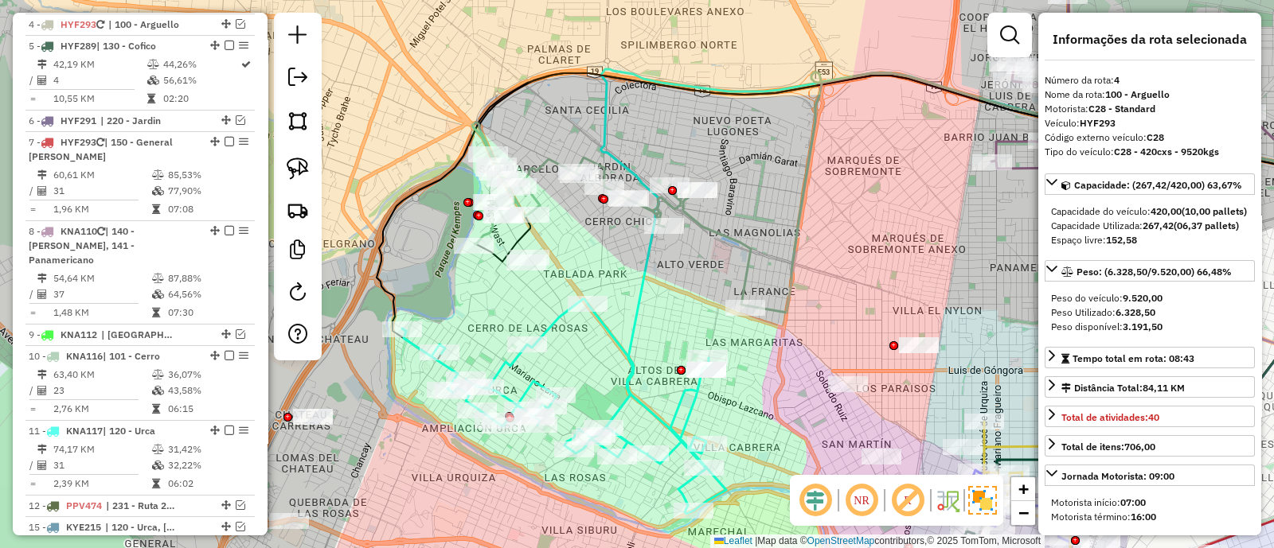
click at [602, 254] on div "Janela de atendimento Grade de atendimento Capacidade Transportadoras Veículos …" at bounding box center [637, 274] width 1274 height 548
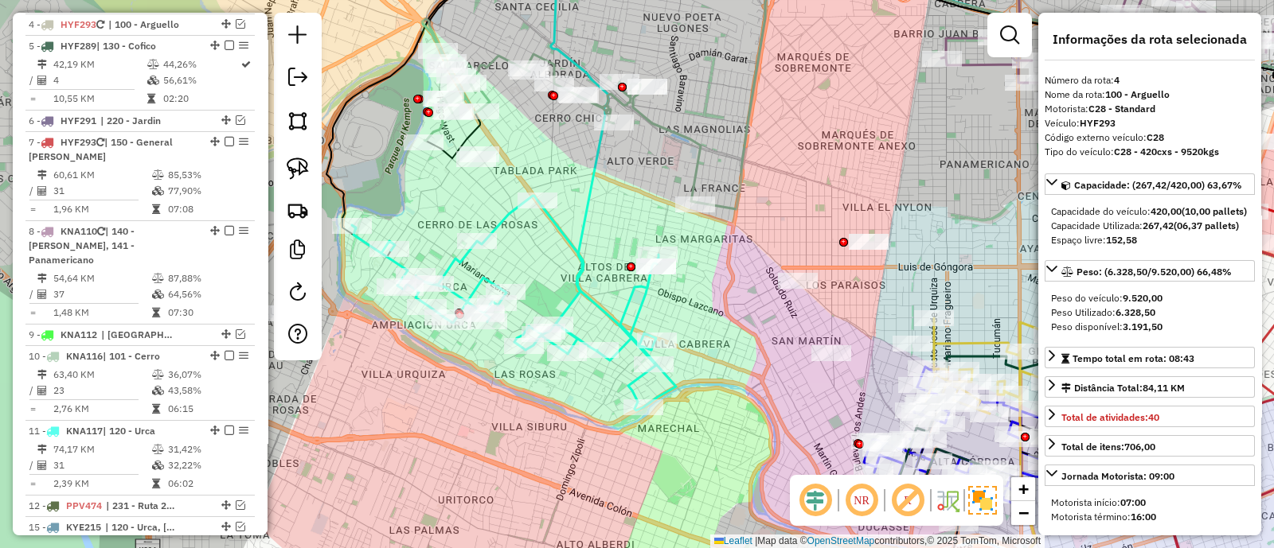
drag, startPoint x: 626, startPoint y: 224, endPoint x: 585, endPoint y: 180, distance: 60.8
click at [585, 180] on icon at bounding box center [955, 165] width 809 height 398
click at [597, 310] on icon at bounding box center [976, 165] width 850 height 398
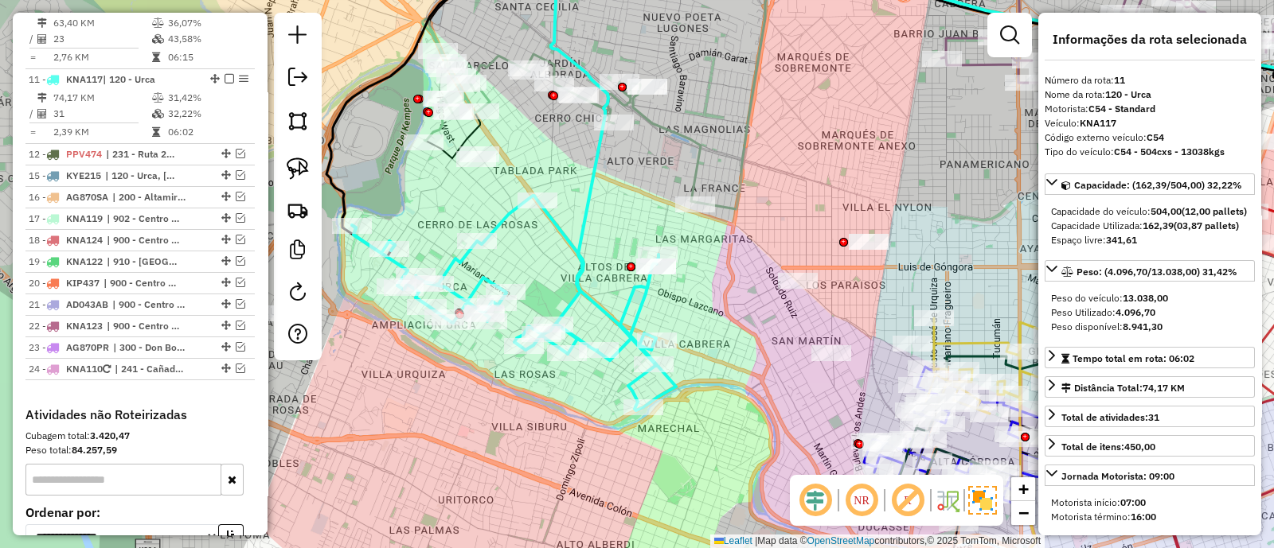
scroll to position [1174, 0]
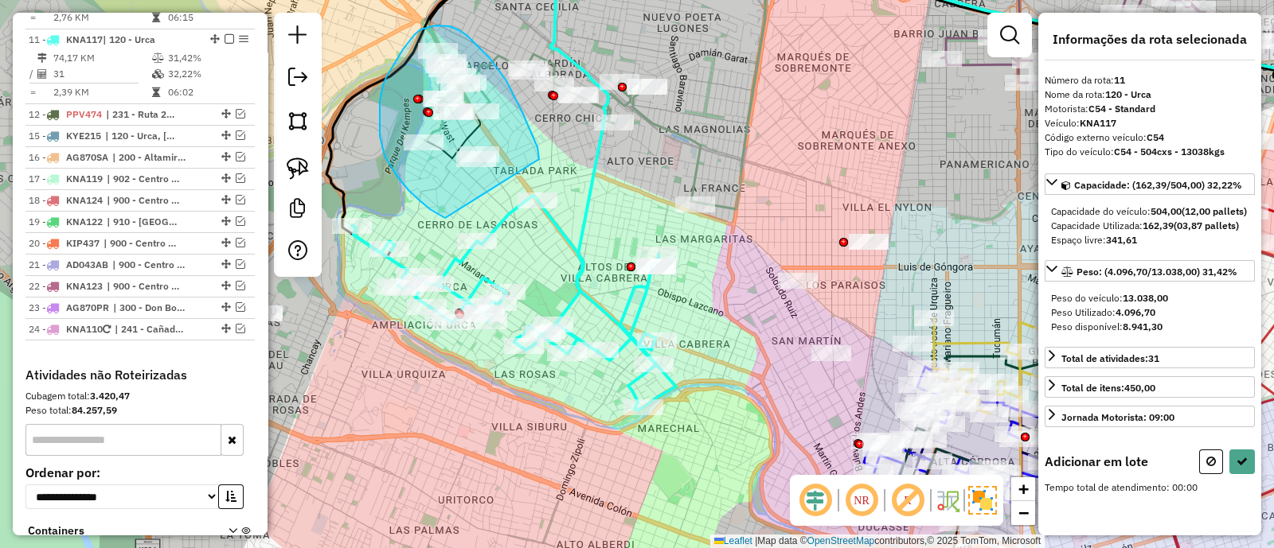
drag, startPoint x: 540, startPoint y: 159, endPoint x: 450, endPoint y: 219, distance: 108.0
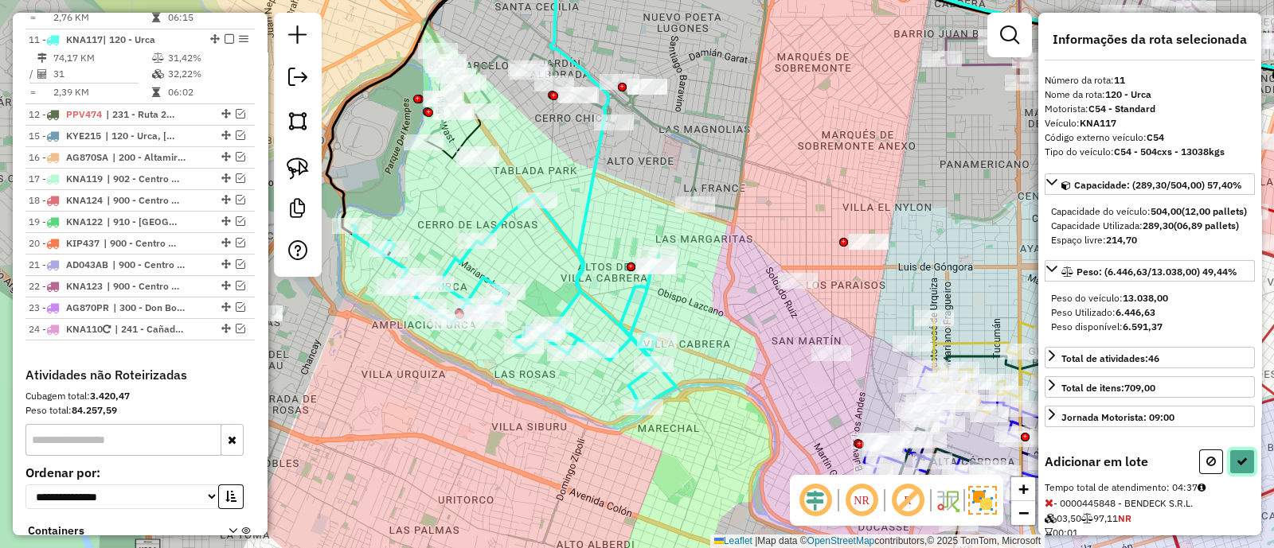
click at [1240, 467] on icon at bounding box center [1241, 461] width 11 height 11
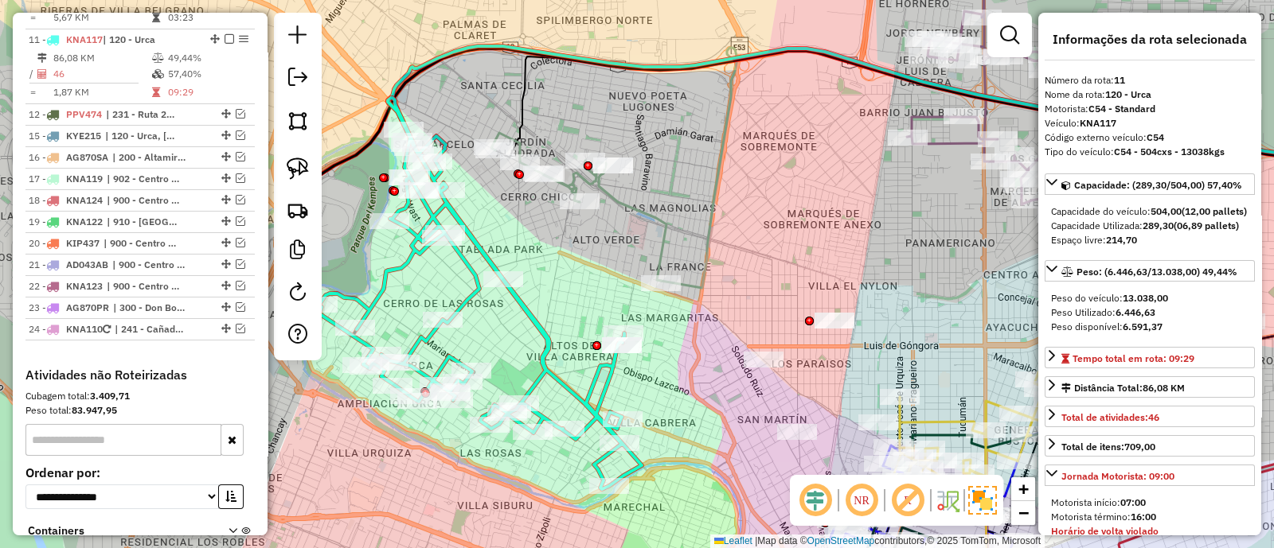
drag, startPoint x: 514, startPoint y: 231, endPoint x: 506, endPoint y: 326, distance: 95.9
click at [506, 324] on div "Janela de atendimento Grade de atendimento Capacidade Transportadoras Veículos …" at bounding box center [637, 274] width 1274 height 548
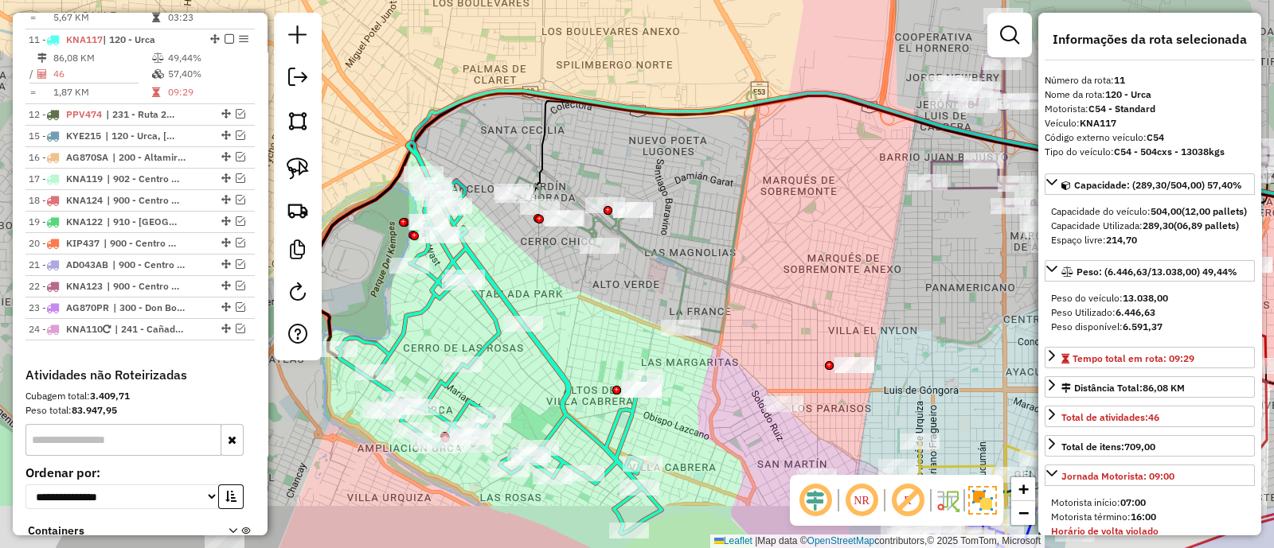
drag, startPoint x: 609, startPoint y: 356, endPoint x: 627, endPoint y: 272, distance: 85.6
click at [627, 272] on div "Janela de atendimento Grade de atendimento Capacidade Transportadoras Veículos …" at bounding box center [637, 274] width 1274 height 548
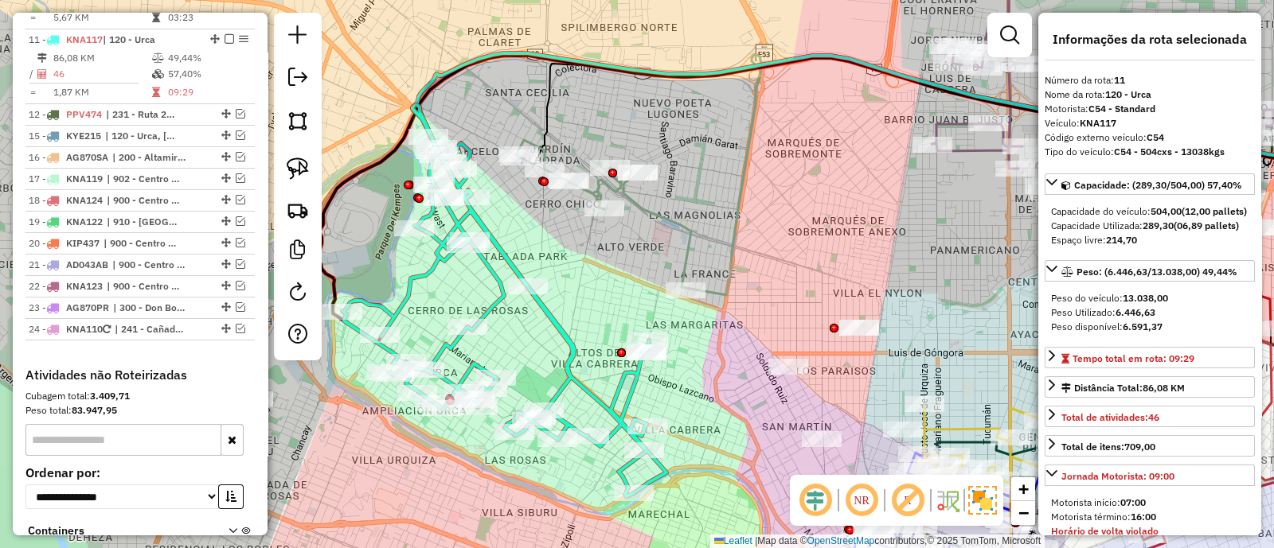
click at [503, 257] on icon at bounding box center [504, 301] width 324 height 392
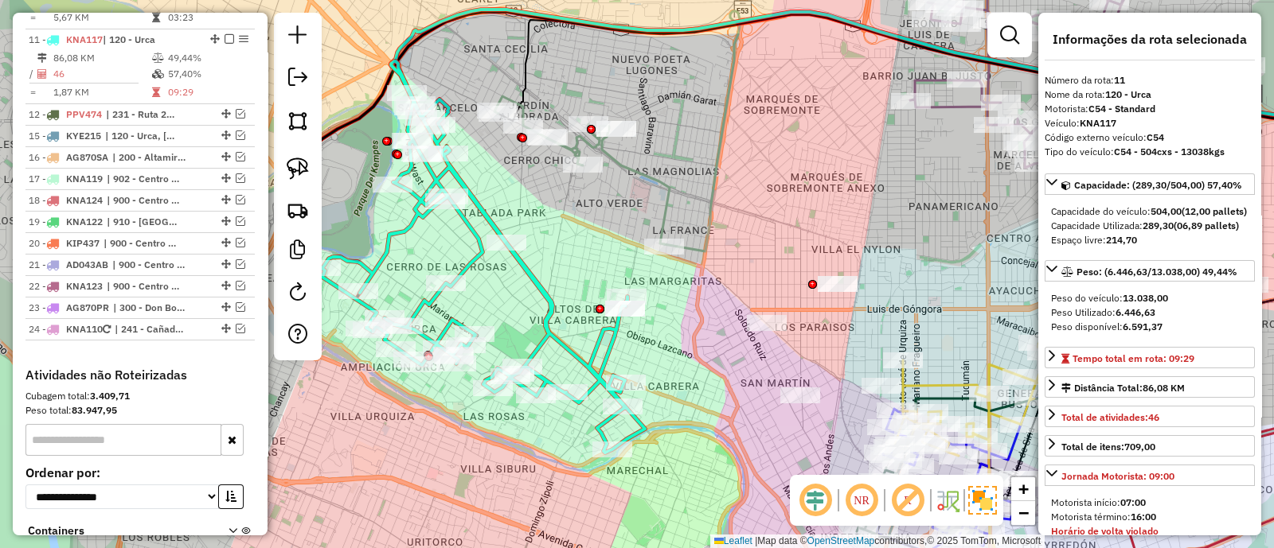
drag, startPoint x: 617, startPoint y: 343, endPoint x: 525, endPoint y: 200, distance: 170.0
click at [525, 201] on div "Janela de atendimento Grade de atendimento Capacidade Transportadoras Veículos …" at bounding box center [637, 274] width 1274 height 548
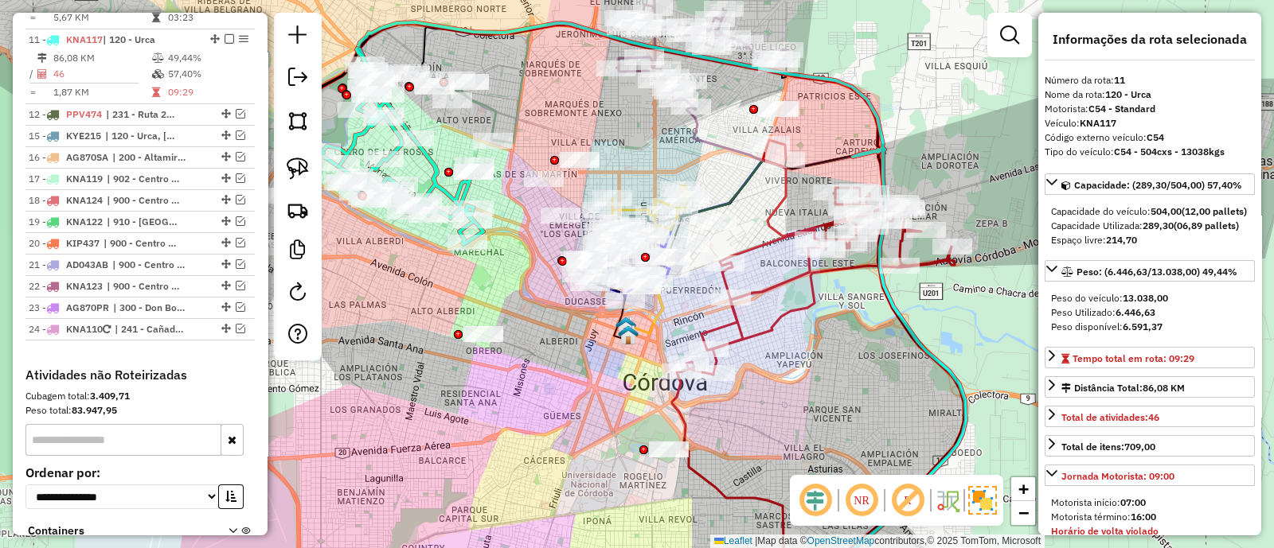
drag, startPoint x: 681, startPoint y: 389, endPoint x: 626, endPoint y: 370, distance: 58.9
click at [627, 370] on div "Janela de atendimento Grade de atendimento Capacidade Transportadoras Veículos …" at bounding box center [637, 274] width 1274 height 548
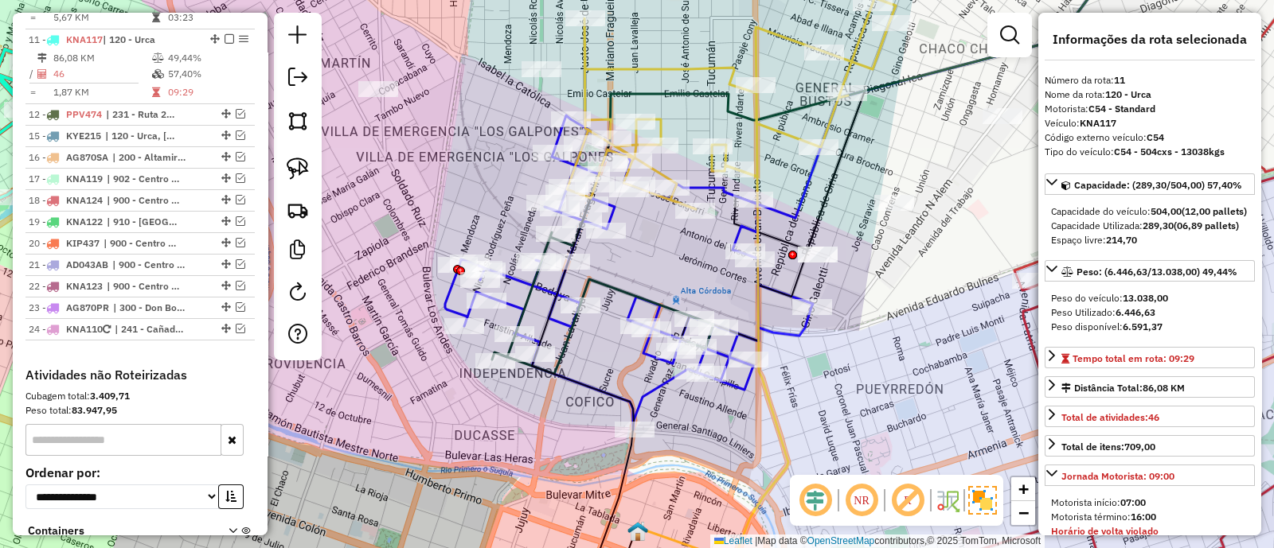
drag, startPoint x: 724, startPoint y: 334, endPoint x: 693, endPoint y: 281, distance: 61.4
click at [693, 281] on div "Janela de atendimento Grade de atendimento Capacidade Transportadoras Veículos …" at bounding box center [637, 274] width 1274 height 548
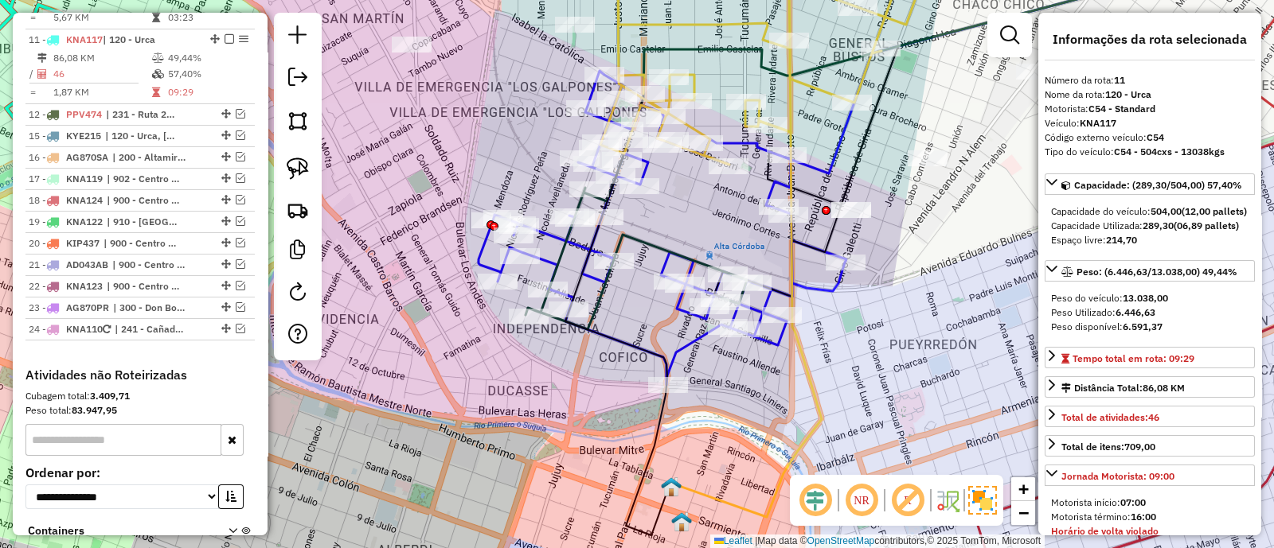
click at [690, 267] on icon at bounding box center [635, 253] width 221 height 154
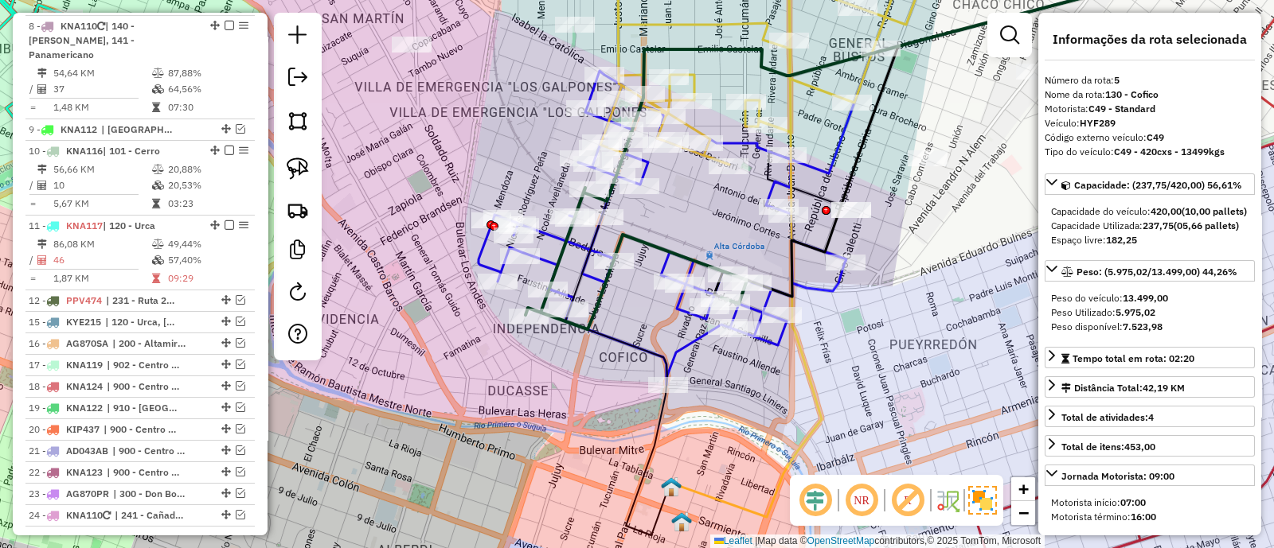
scroll to position [803, 0]
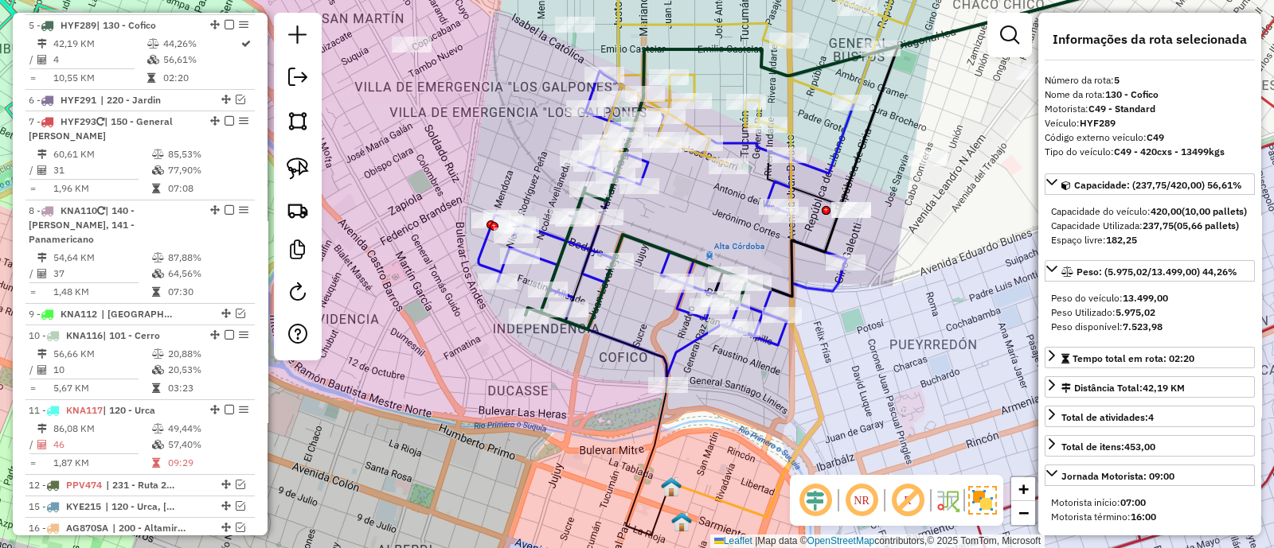
click at [829, 289] on icon at bounding box center [662, 228] width 368 height 314
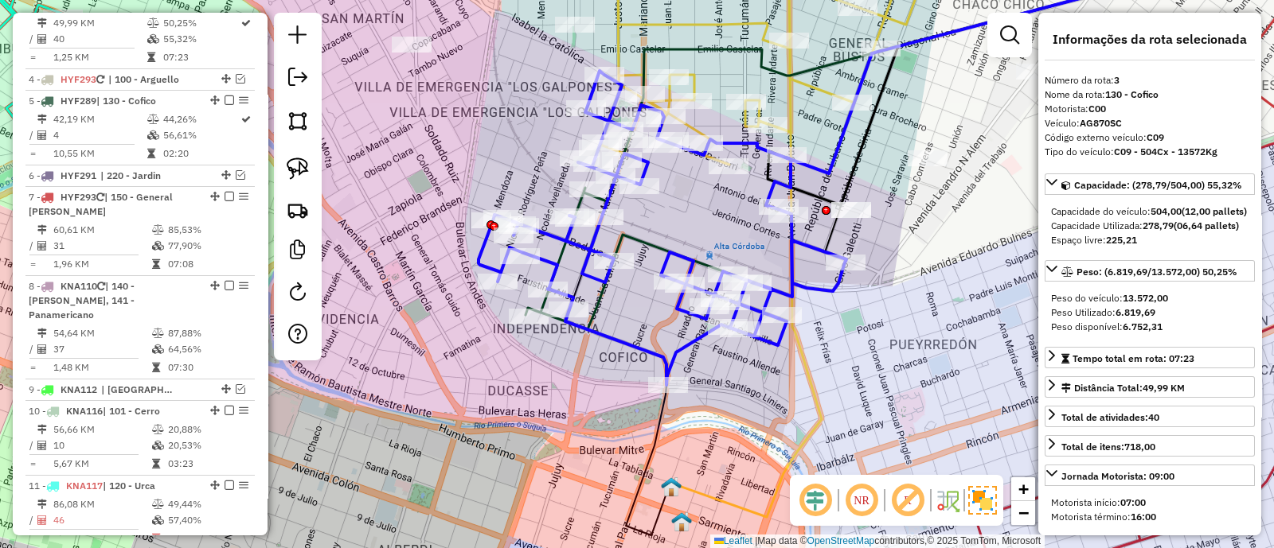
scroll to position [708, 0]
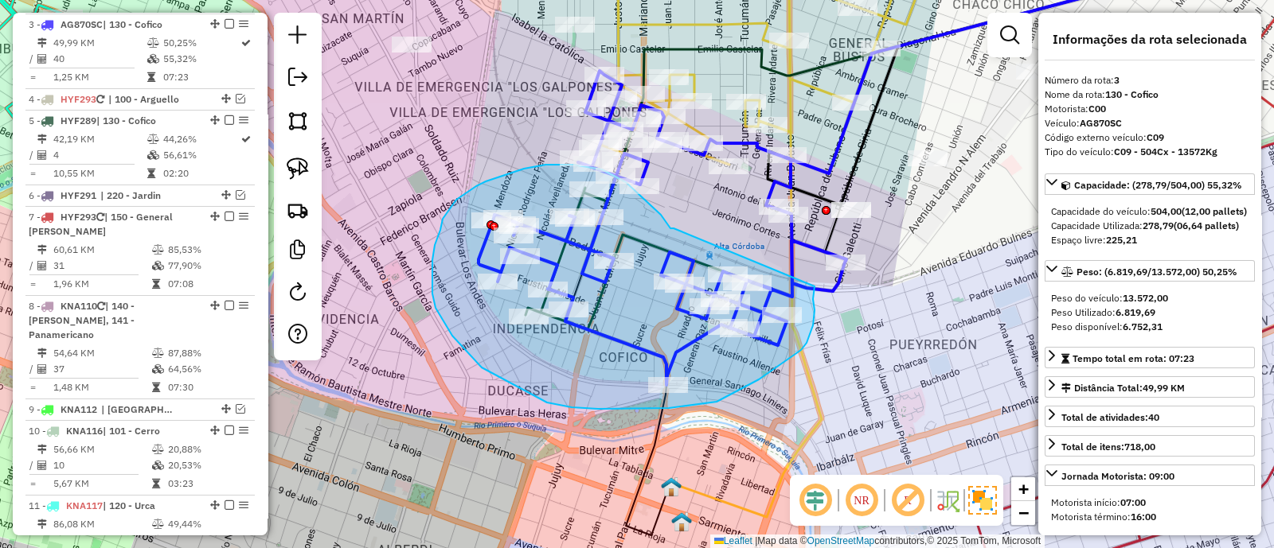
drag, startPoint x: 650, startPoint y: 205, endPoint x: 814, endPoint y: 287, distance: 183.3
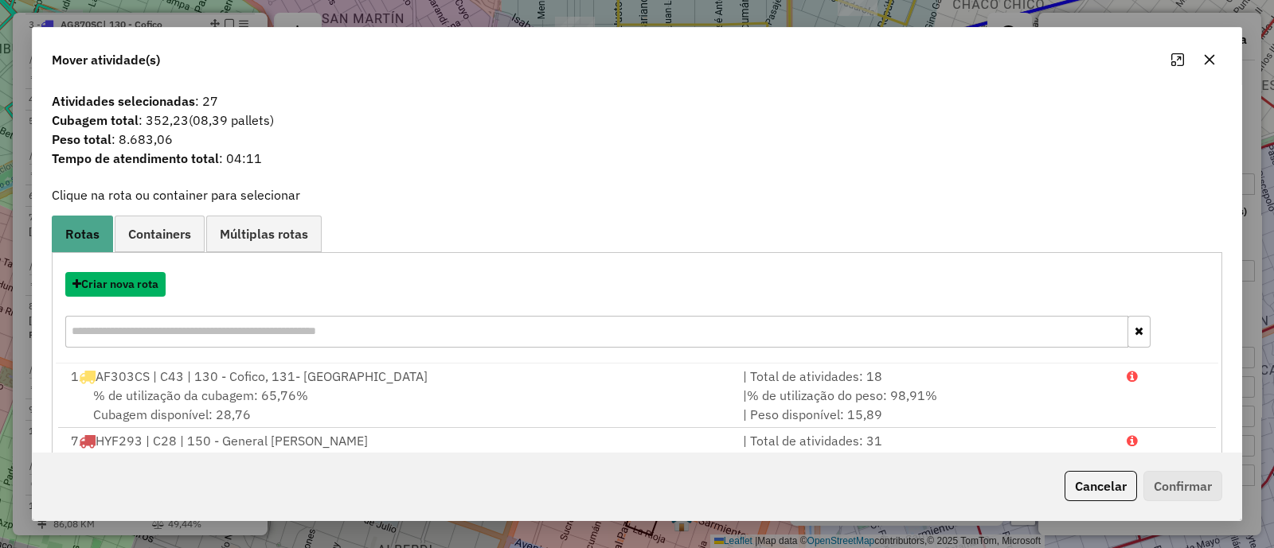
click at [119, 281] on button "Criar nova rota" at bounding box center [115, 284] width 100 height 25
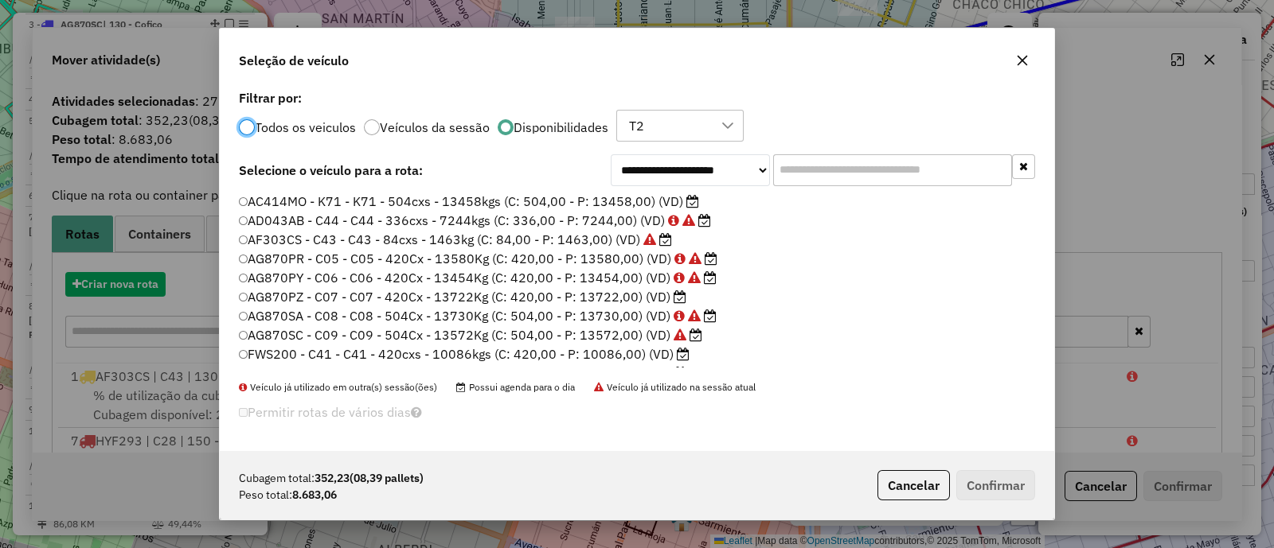
scroll to position [8, 5]
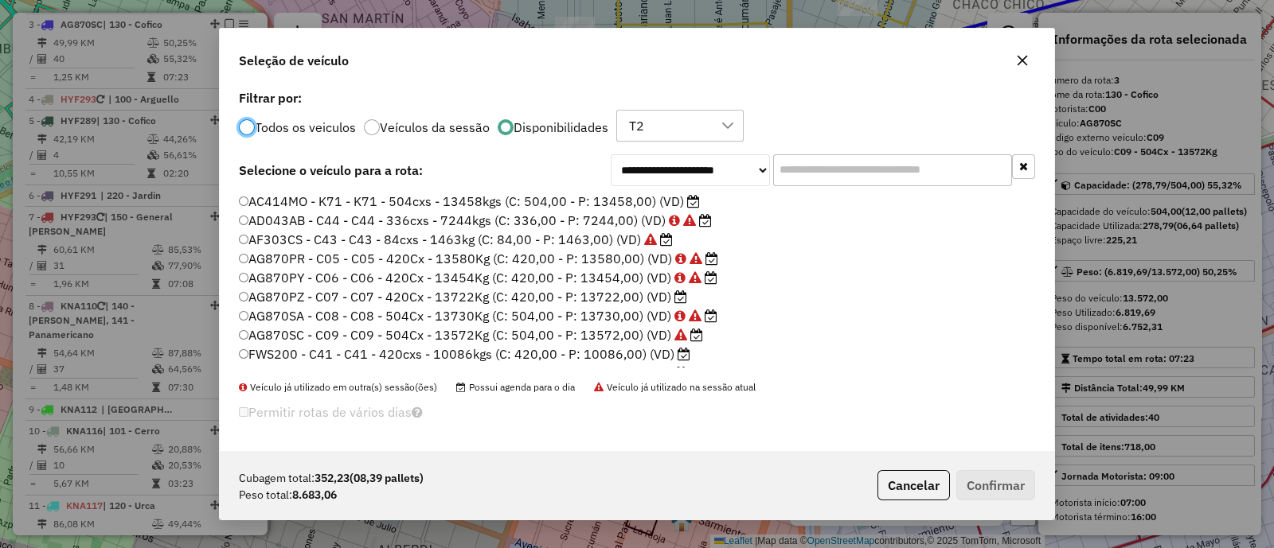
click at [605, 296] on label "AG870PZ - C07 - C07 - 420Cx - 13722Kg (C: 420,00 - P: 13722,00) (VD)" at bounding box center [463, 296] width 448 height 19
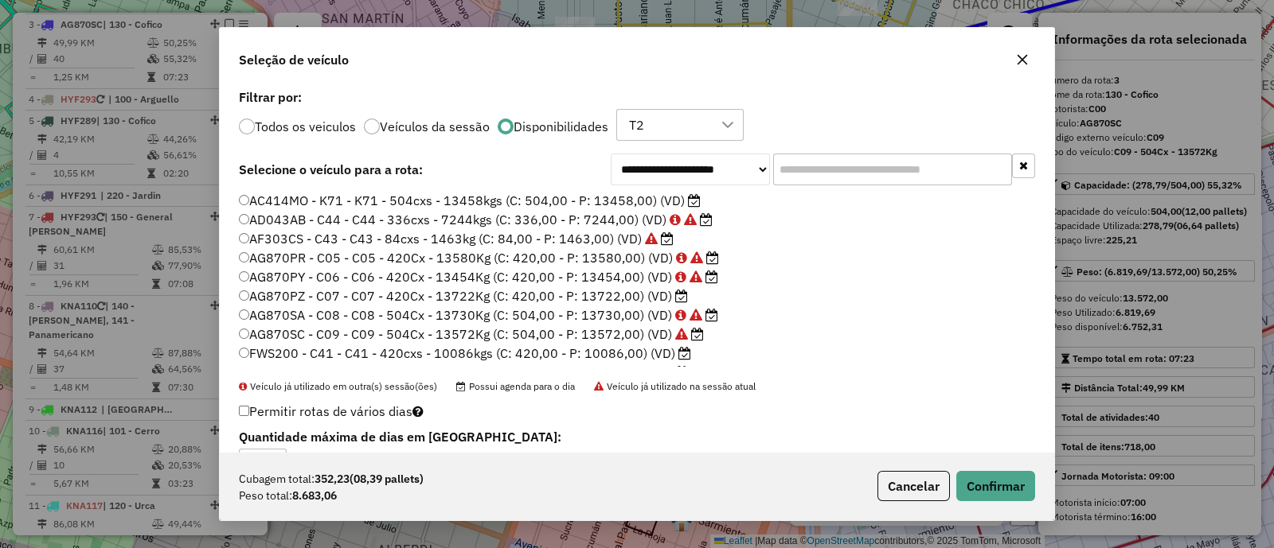
click at [621, 349] on label "FWS200 - C41 - C41 - 420cxs - 10086kgs (C: 420,00 - P: 10086,00) (VD)" at bounding box center [465, 353] width 452 height 19
click at [1008, 479] on button "Confirmar" at bounding box center [995, 486] width 79 height 30
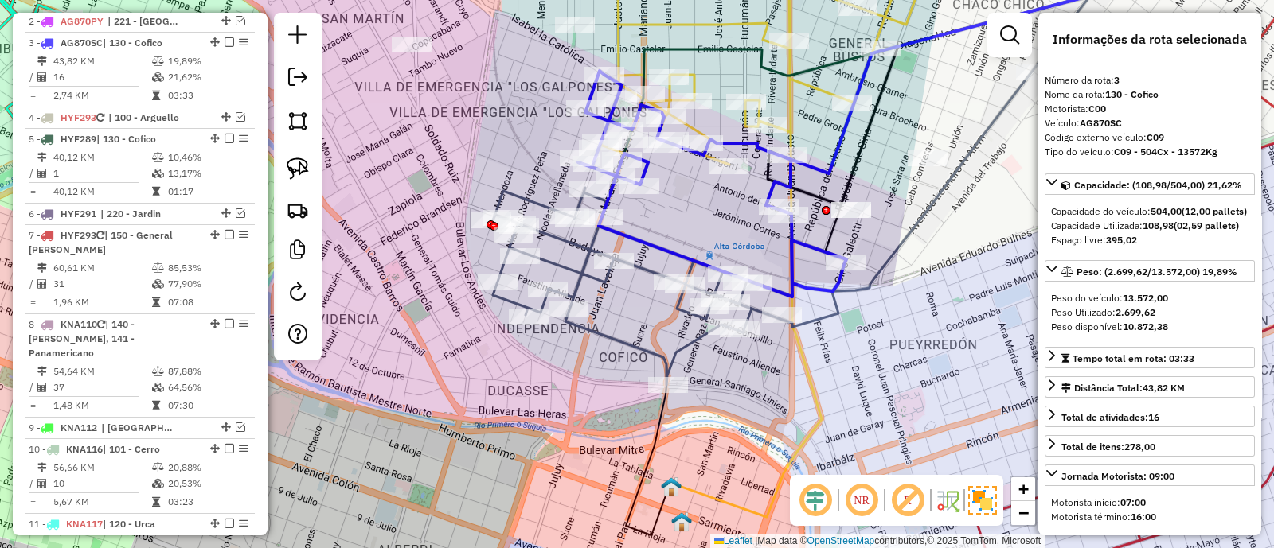
scroll to position [708, 0]
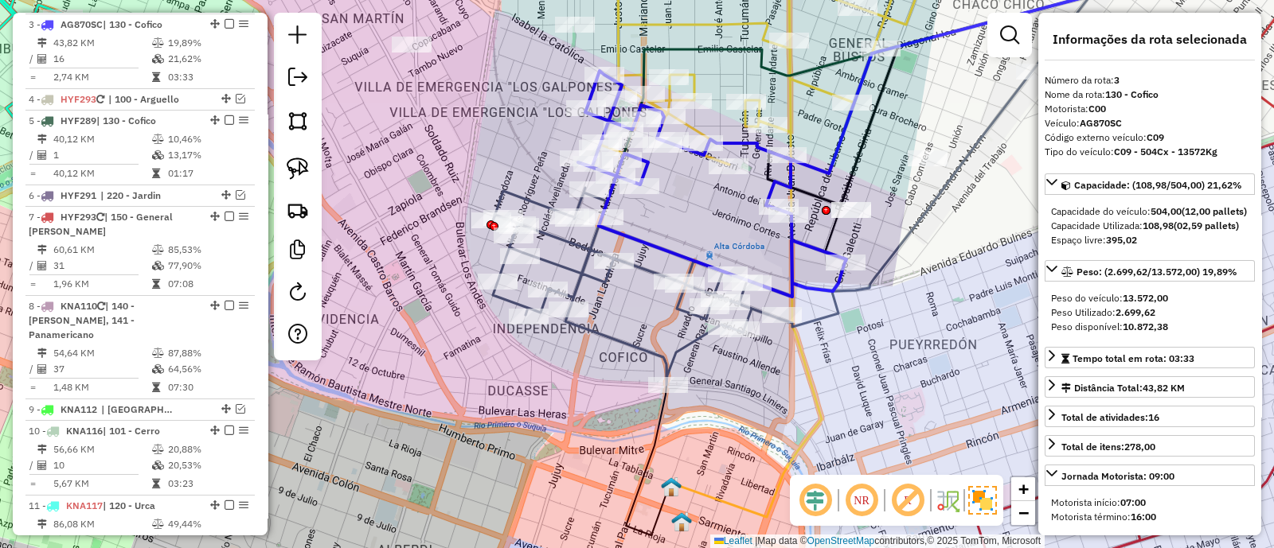
click at [616, 334] on icon at bounding box center [636, 286] width 287 height 197
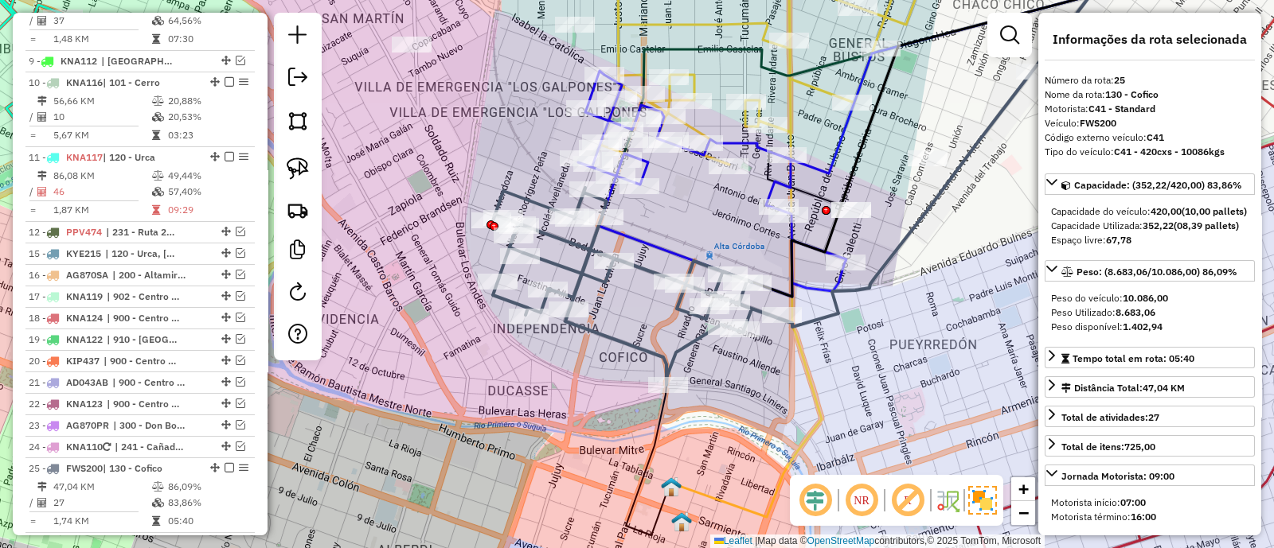
scroll to position [1461, 0]
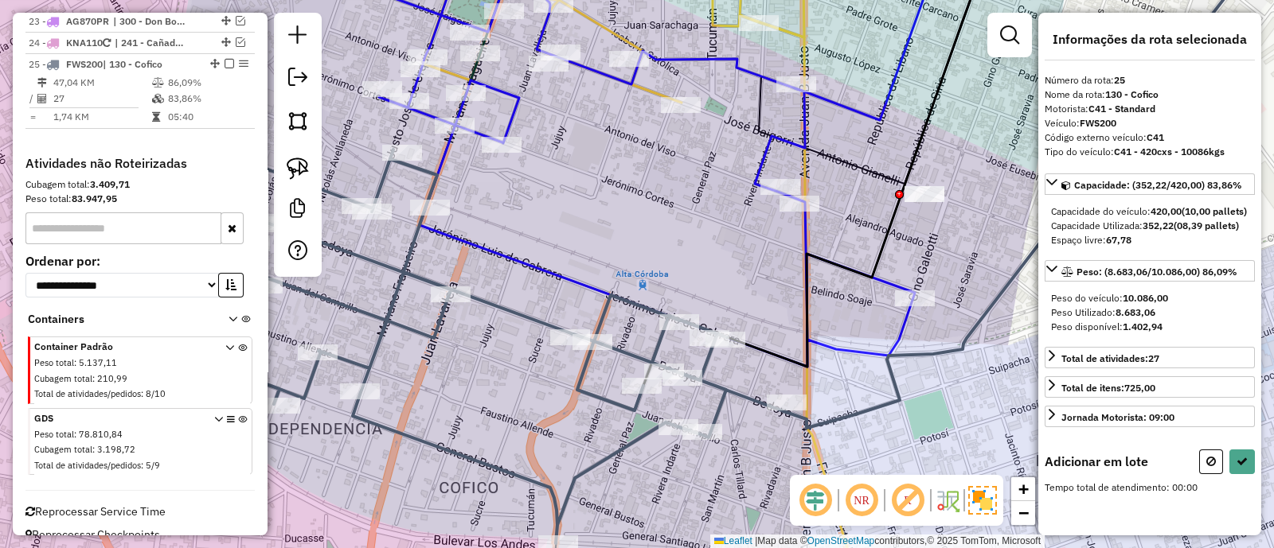
drag, startPoint x: 722, startPoint y: 245, endPoint x: 573, endPoint y: 225, distance: 150.2
click at [585, 224] on div "Janela de atendimento Grade de atendimento Capacidade Transportadoras Veículos …" at bounding box center [637, 274] width 1274 height 548
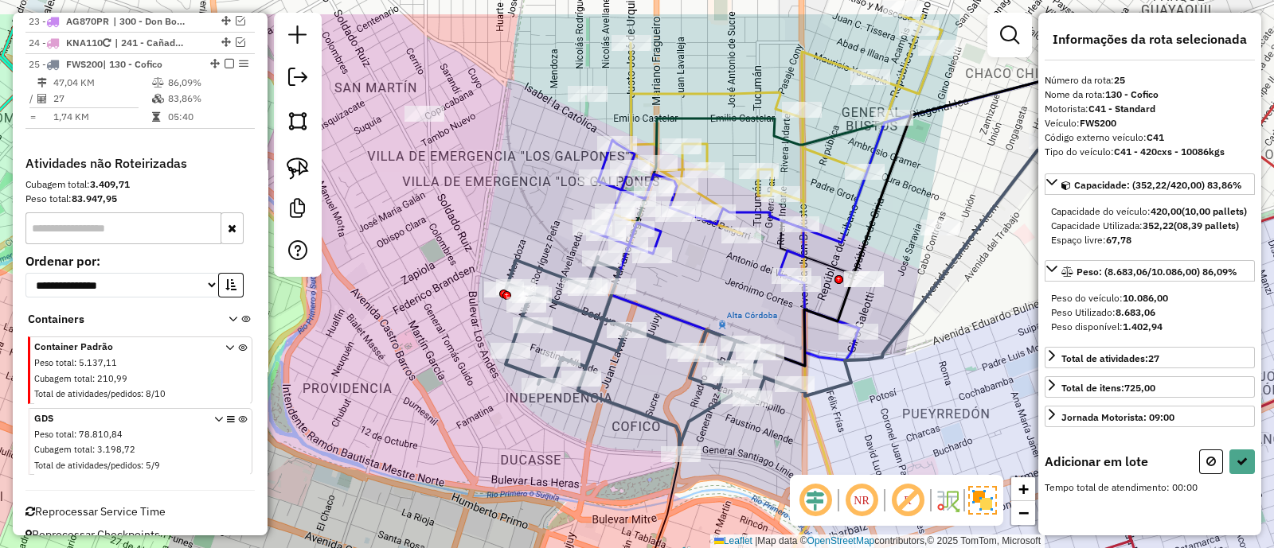
drag, startPoint x: 582, startPoint y: 227, endPoint x: 702, endPoint y: 297, distance: 139.1
click at [702, 297] on div "Janela de atendimento Grade de atendimento Capacidade Transportadoras Veículos …" at bounding box center [637, 274] width 1274 height 548
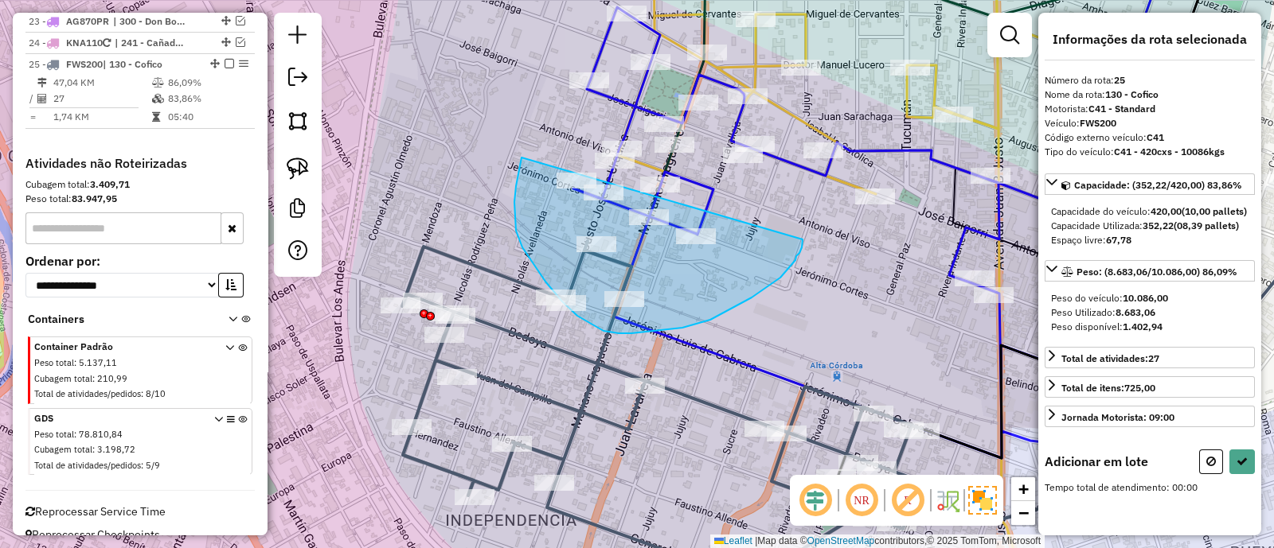
drag, startPoint x: 545, startPoint y: 282, endPoint x: 802, endPoint y: 240, distance: 260.6
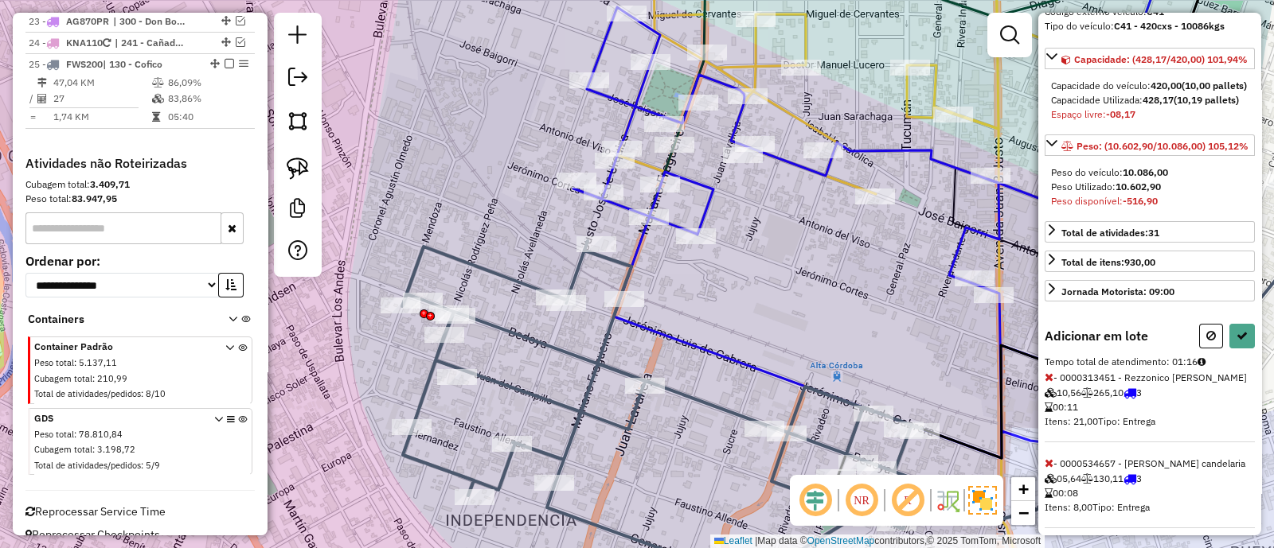
scroll to position [362, 0]
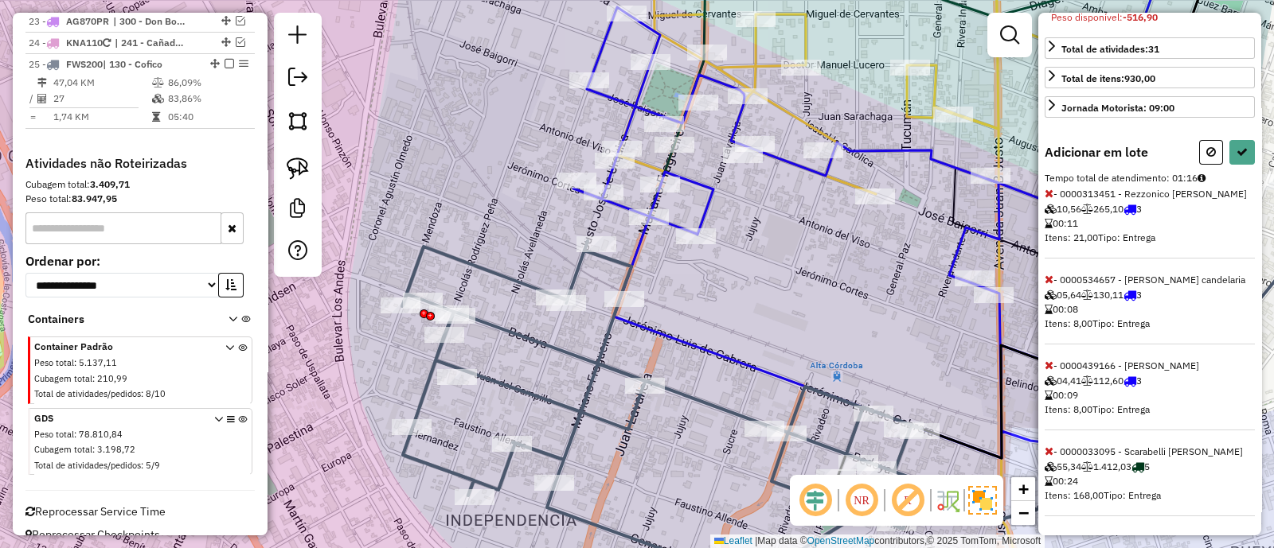
click at [1047, 451] on icon at bounding box center [1048, 451] width 9 height 11
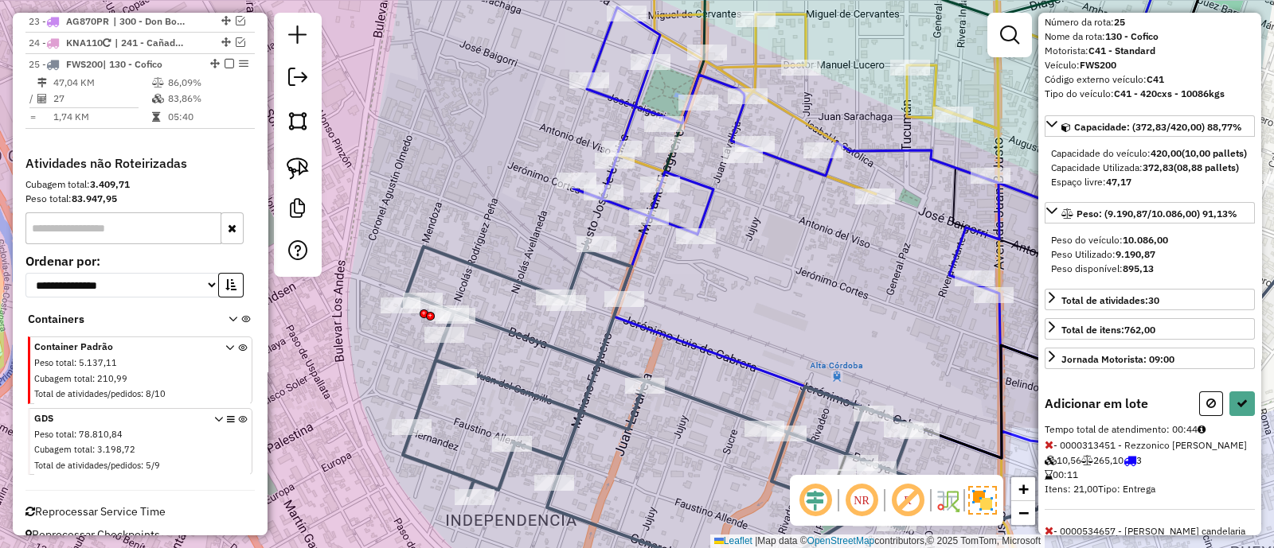
scroll to position [49, 0]
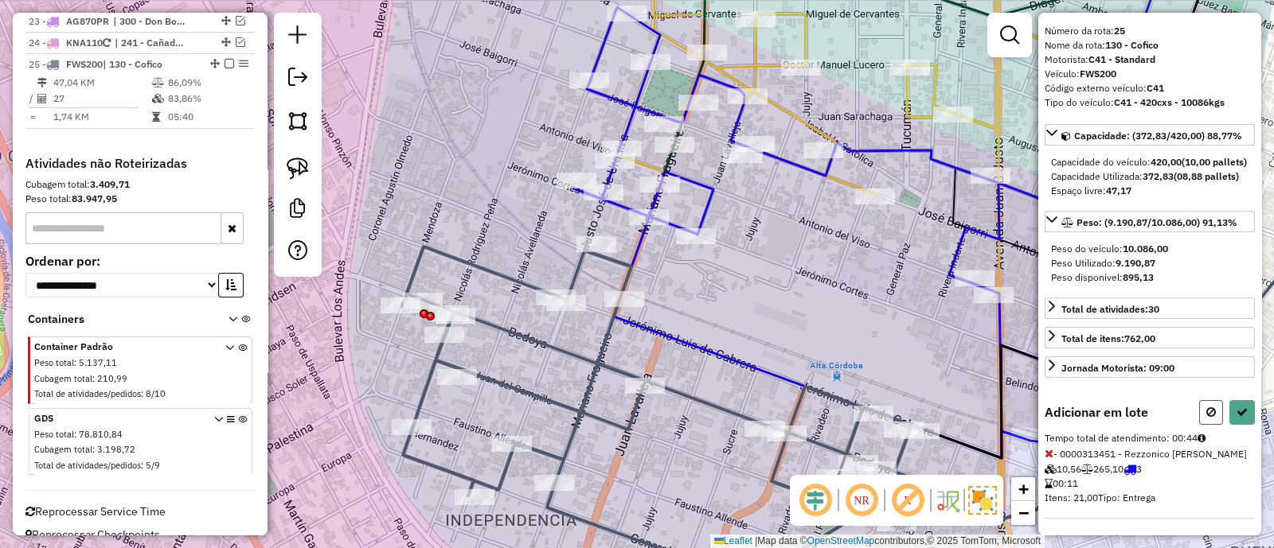
click at [1206, 418] on icon at bounding box center [1211, 412] width 10 height 11
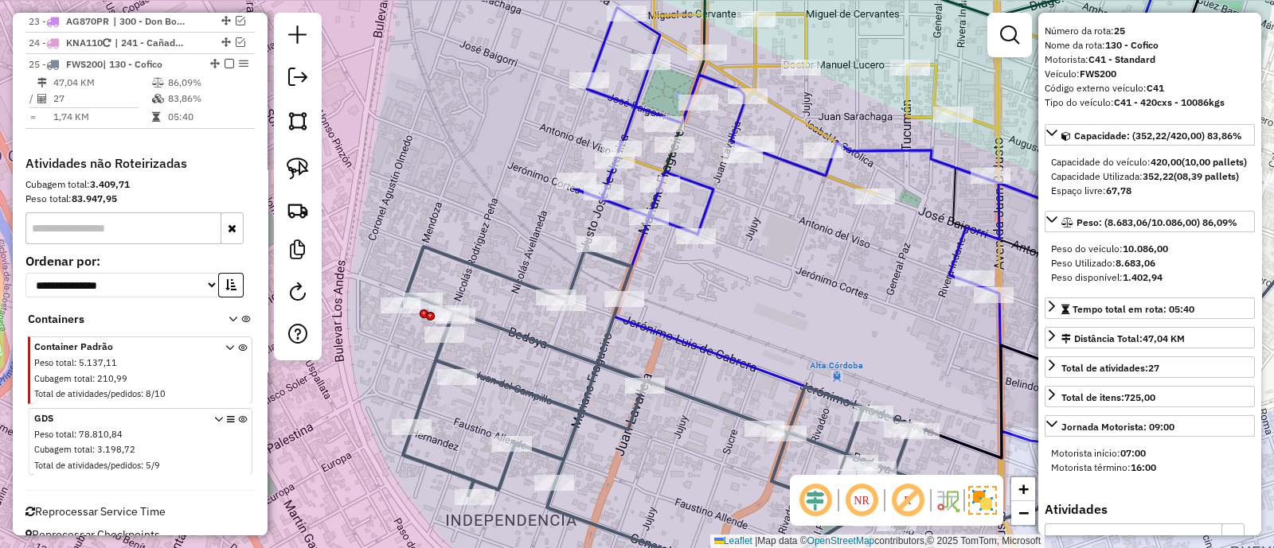
click at [749, 297] on div "Janela de atendimento Grade de atendimento Capacidade Transportadoras Veículos …" at bounding box center [637, 274] width 1274 height 548
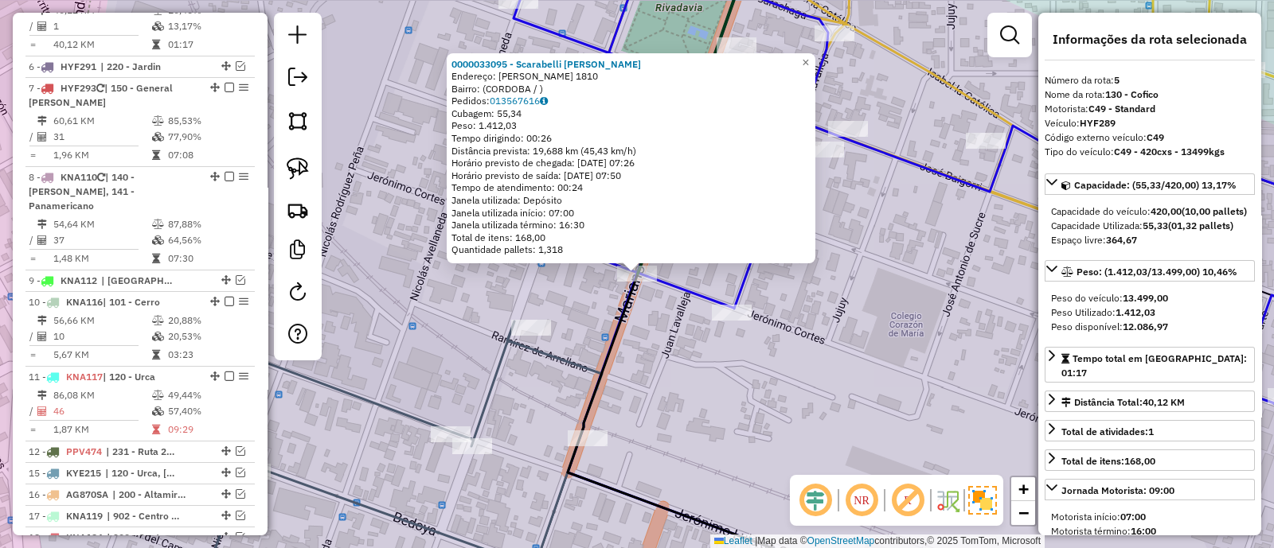
scroll to position [803, 0]
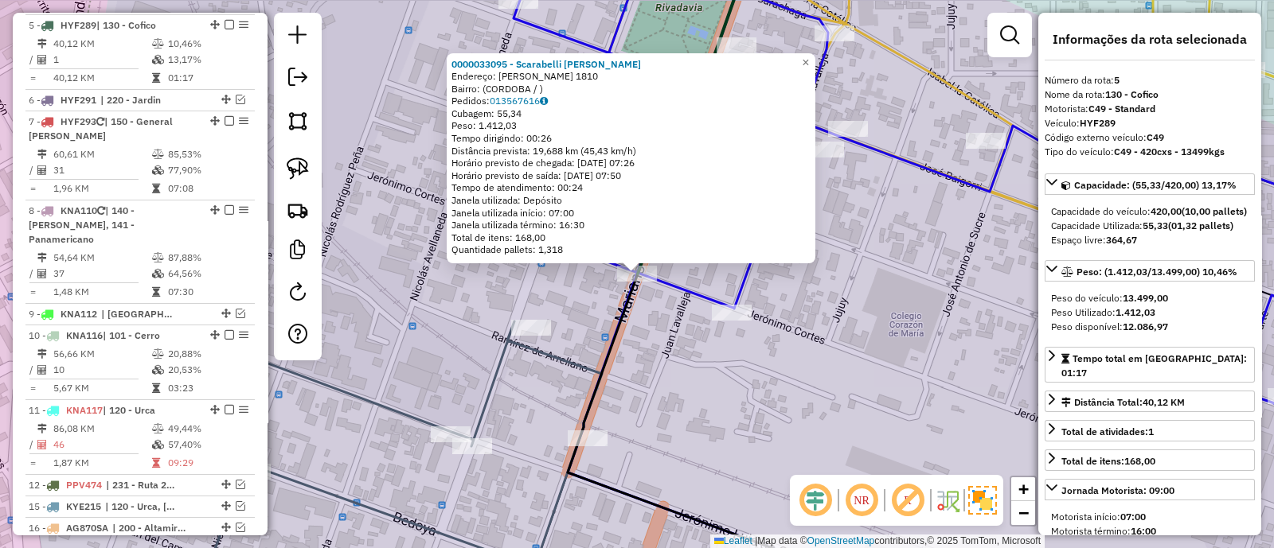
click at [707, 352] on div "0000033095 - Scarabelli [PERSON_NAME]: [PERSON_NAME] 1810 Bairro: ([GEOGRAPHIC_…" at bounding box center [637, 274] width 1274 height 548
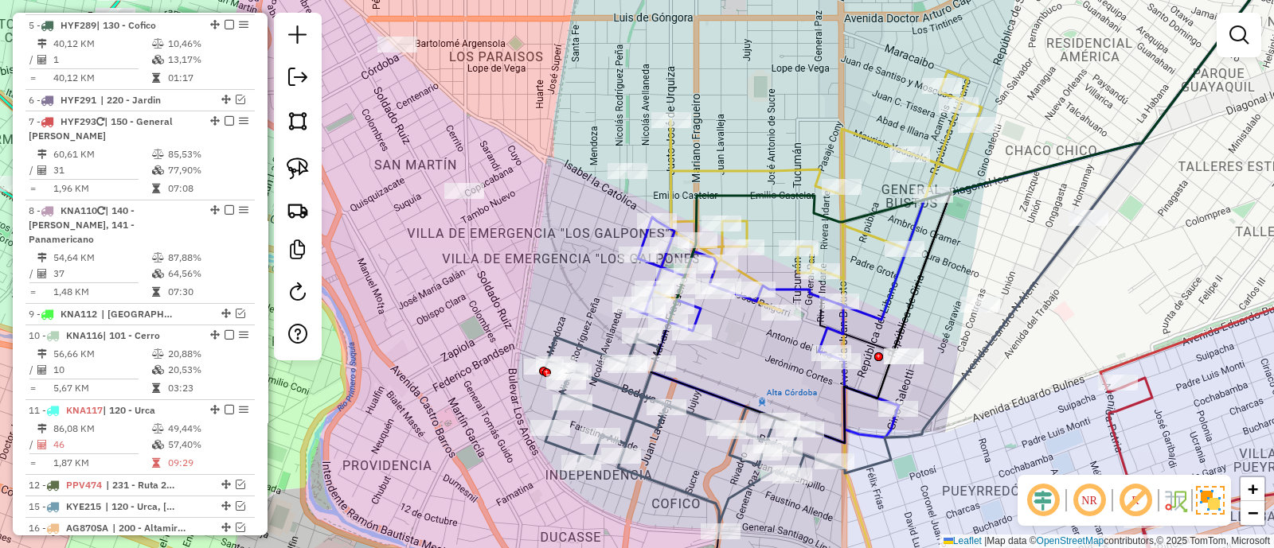
drag, startPoint x: 780, startPoint y: 369, endPoint x: 689, endPoint y: 300, distance: 114.8
click at [696, 308] on div "Janela de atendimento Grade de atendimento Capacidade Transportadoras Veículos …" at bounding box center [637, 274] width 1274 height 548
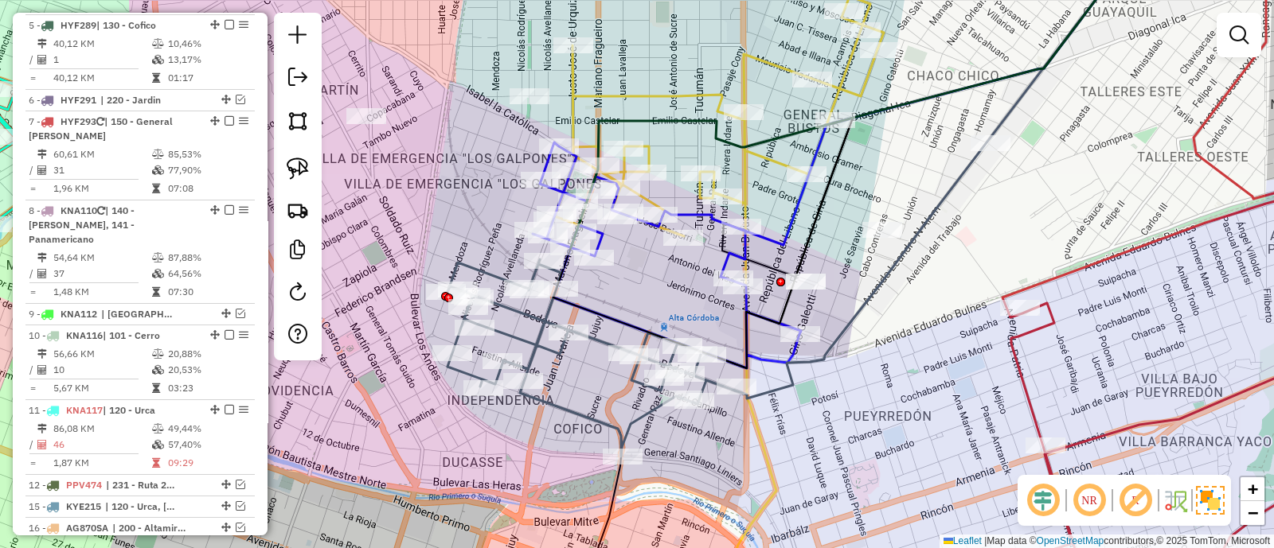
click at [645, 332] on icon at bounding box center [845, 157] width 584 height 424
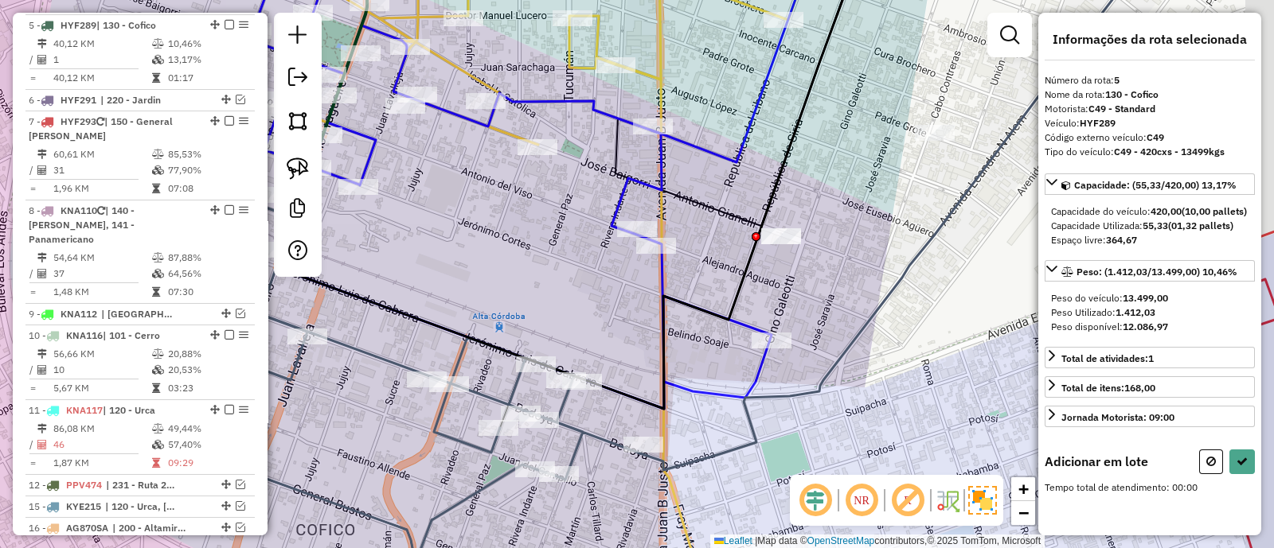
drag, startPoint x: 774, startPoint y: 337, endPoint x: 667, endPoint y: 348, distance: 107.3
click at [667, 348] on div "Janela de atendimento Grade de atendimento Capacidade Transportadoras Veículos …" at bounding box center [637, 274] width 1274 height 548
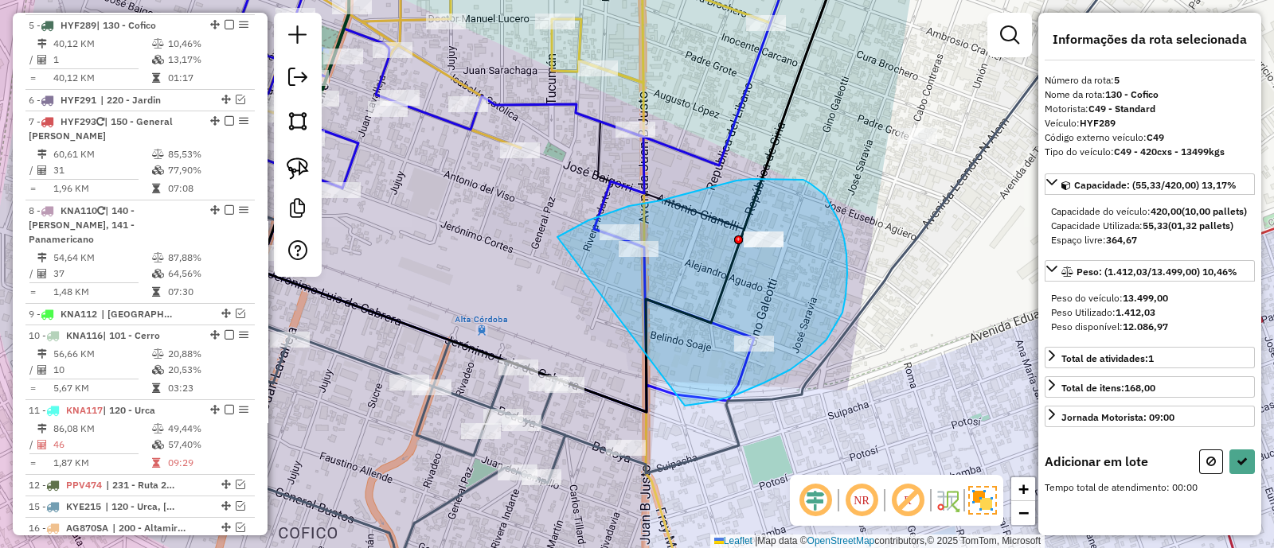
drag, startPoint x: 685, startPoint y: 406, endPoint x: 557, endPoint y: 237, distance: 211.4
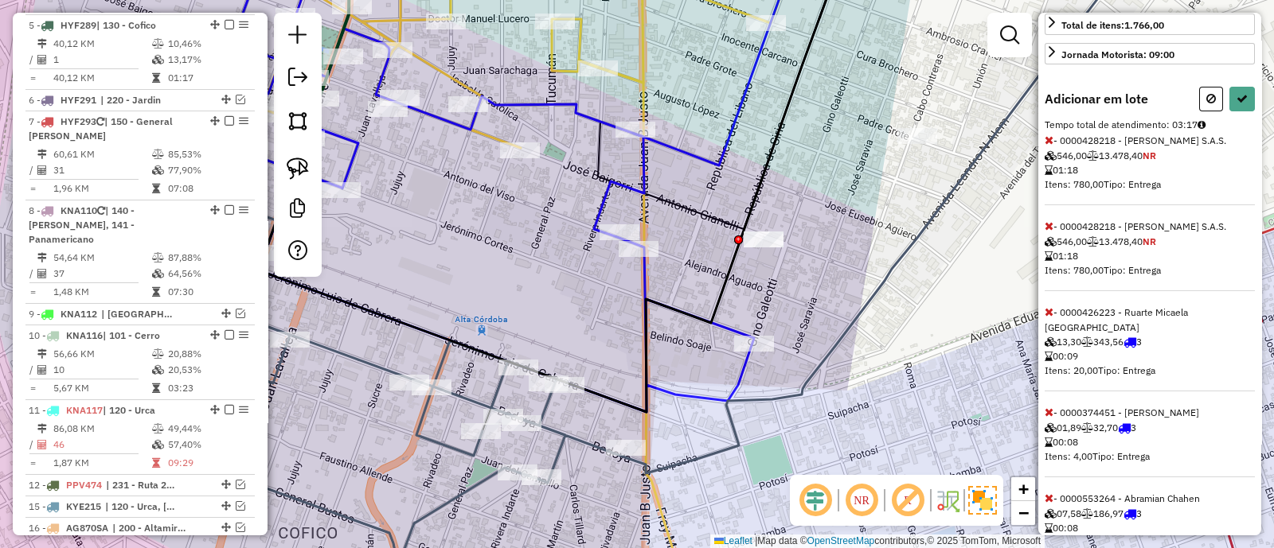
scroll to position [397, 0]
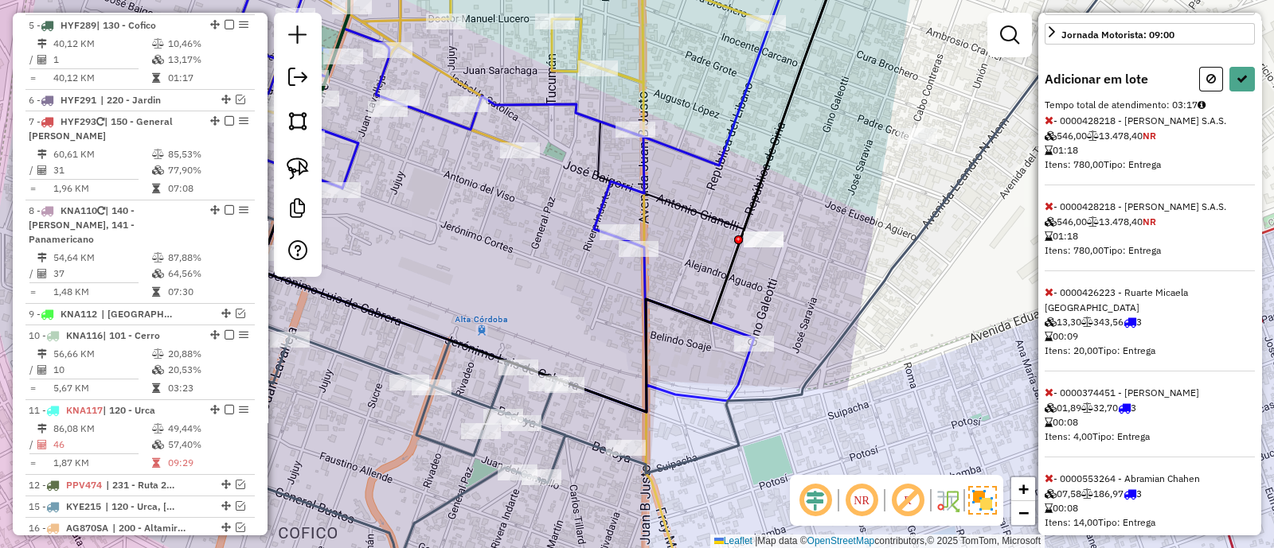
click at [1052, 126] on icon at bounding box center [1048, 120] width 9 height 11
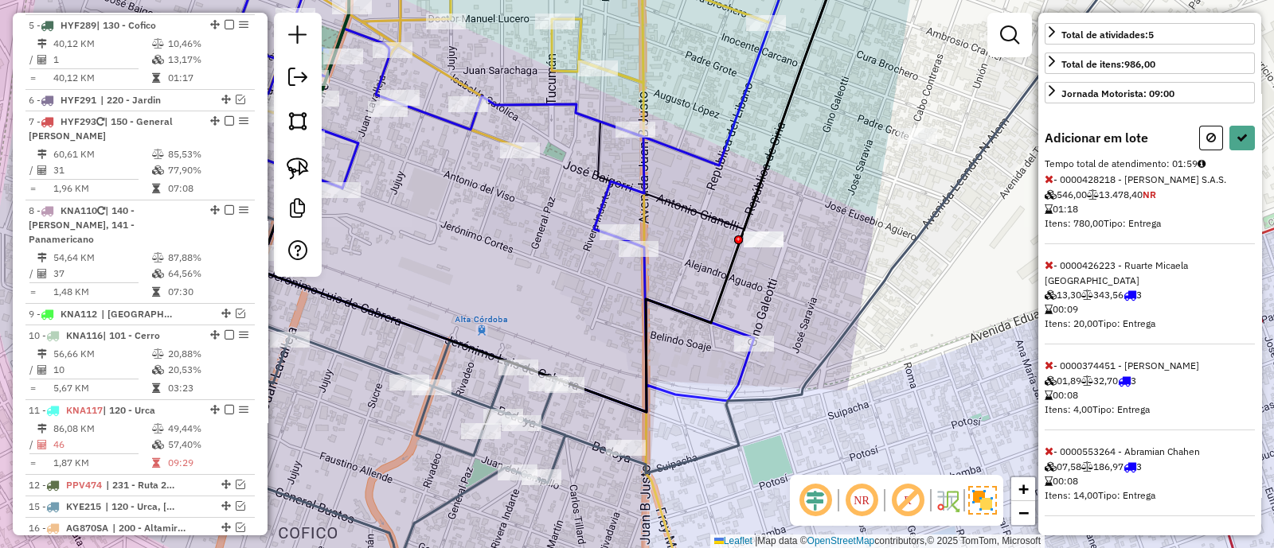
click at [1047, 185] on icon at bounding box center [1048, 179] width 9 height 11
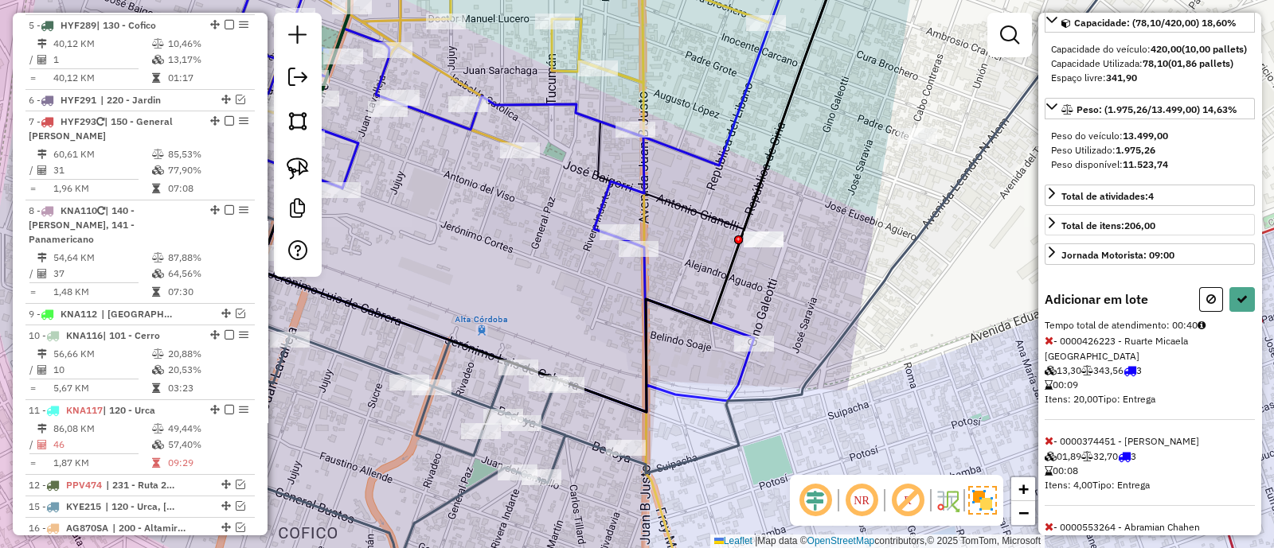
scroll to position [135, 0]
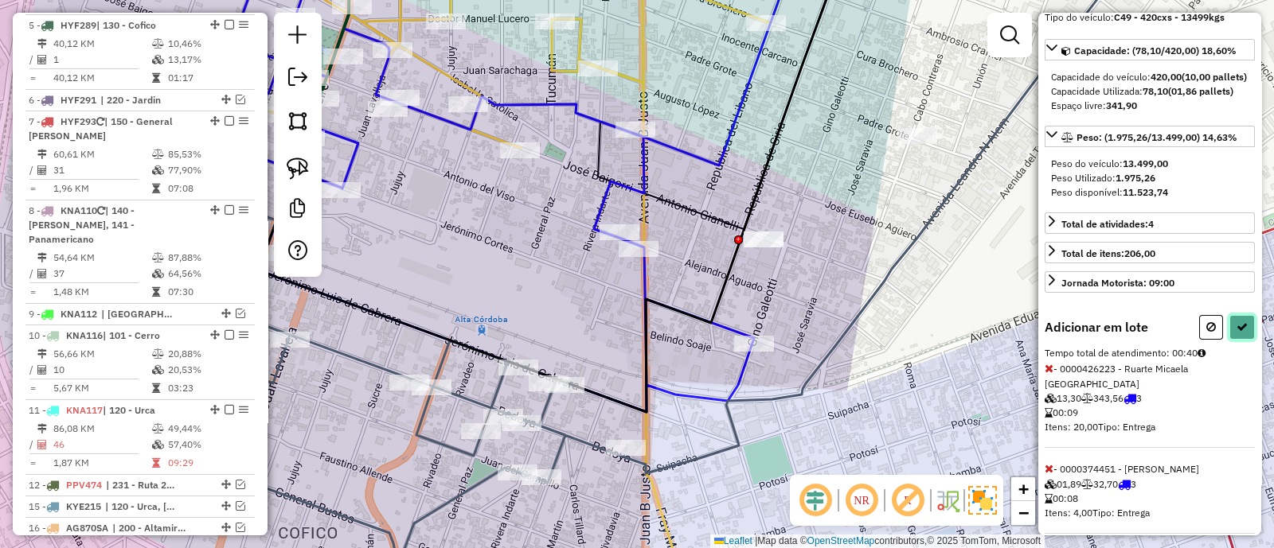
click at [1236, 340] on button at bounding box center [1241, 327] width 25 height 25
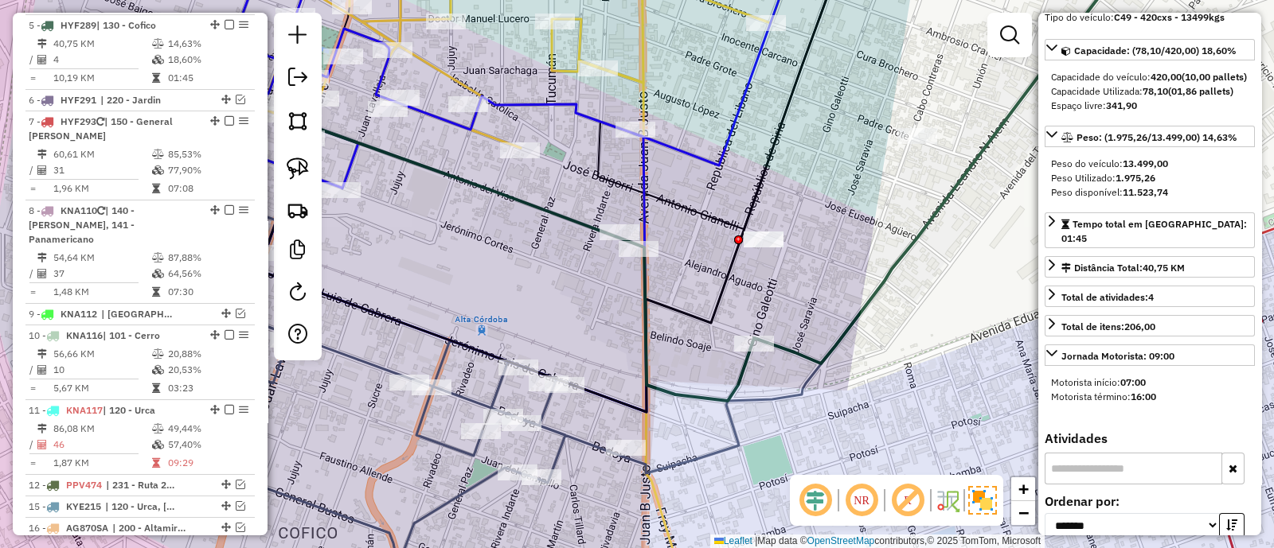
click at [495, 392] on icon at bounding box center [335, 392] width 576 height 394
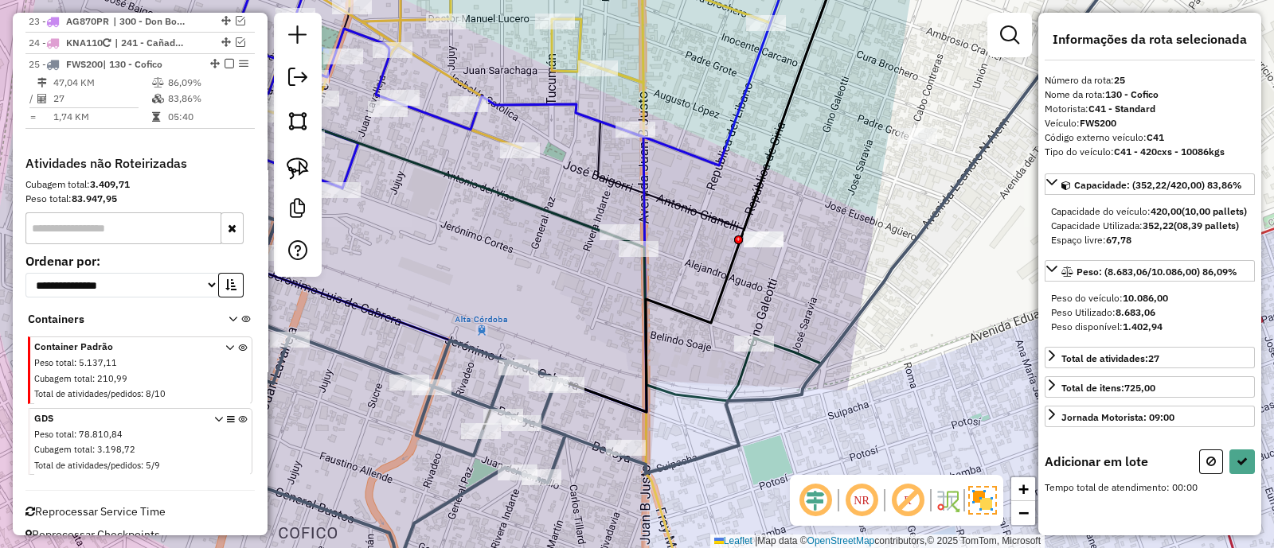
scroll to position [0, 0]
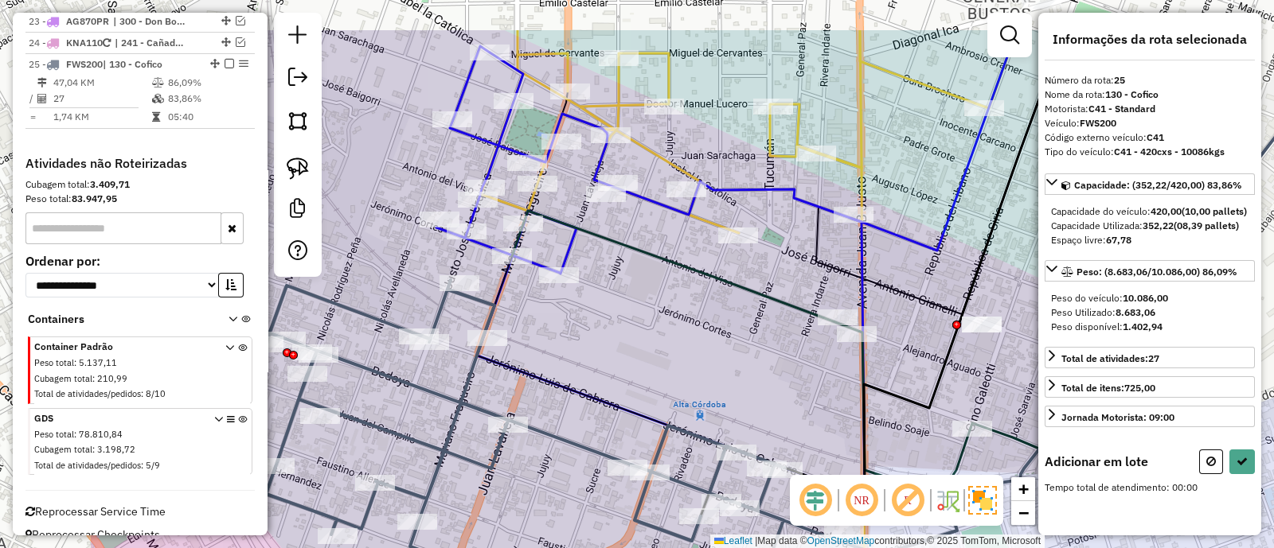
drag, startPoint x: 485, startPoint y: 279, endPoint x: 685, endPoint y: 365, distance: 217.9
click at [685, 365] on div "Janela de atendimento Grade de atendimento Capacidade Transportadoras Veículos …" at bounding box center [637, 274] width 1274 height 548
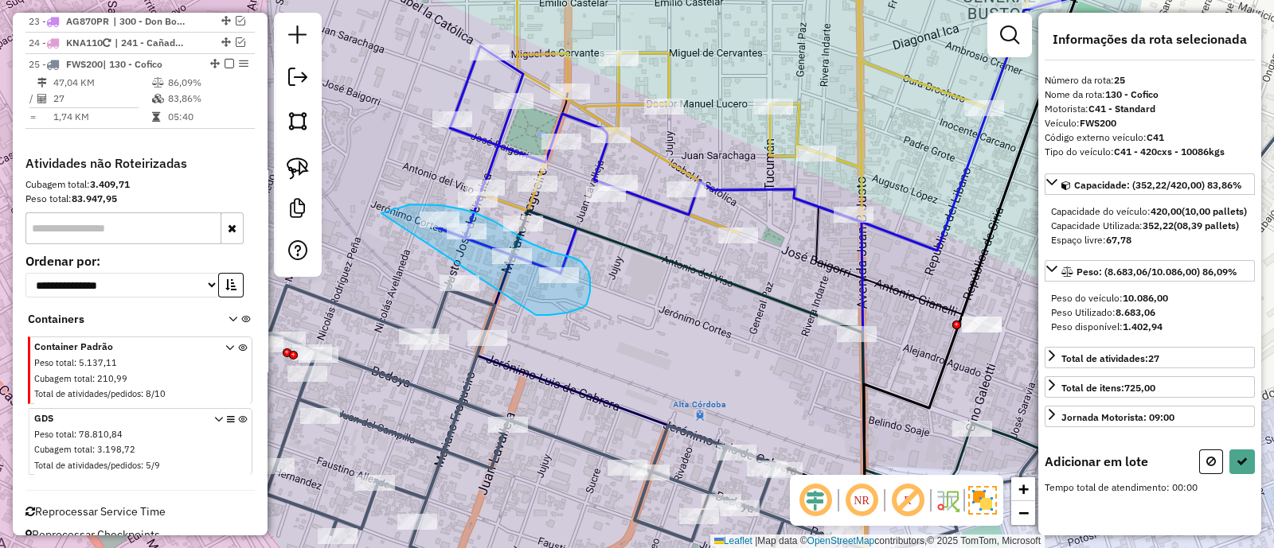
drag, startPoint x: 579, startPoint y: 309, endPoint x: 381, endPoint y: 213, distance: 219.3
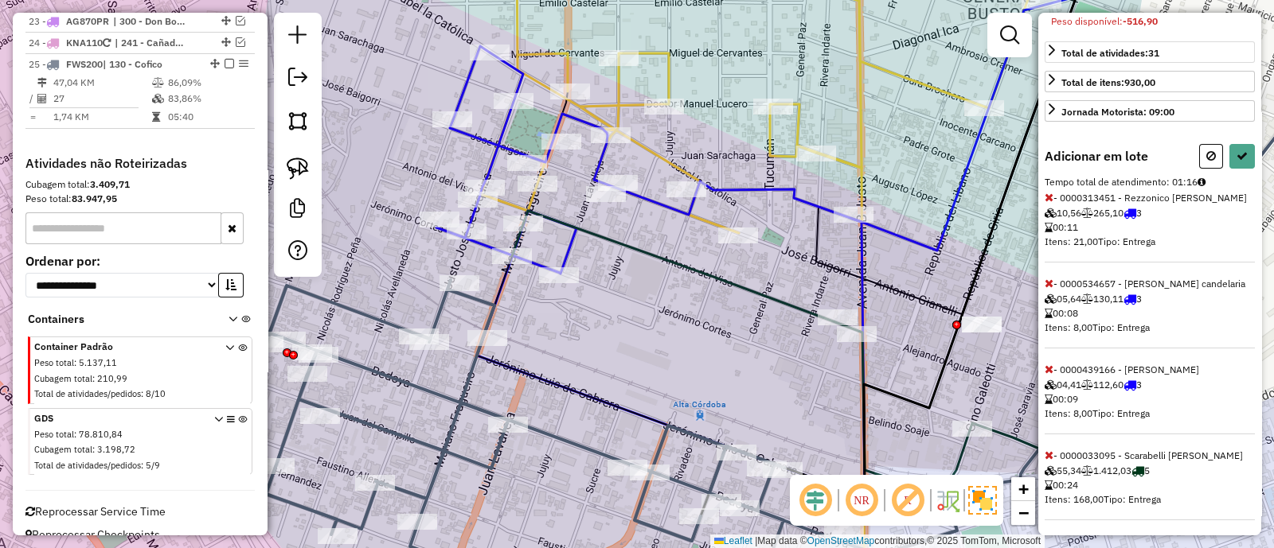
scroll to position [362, 0]
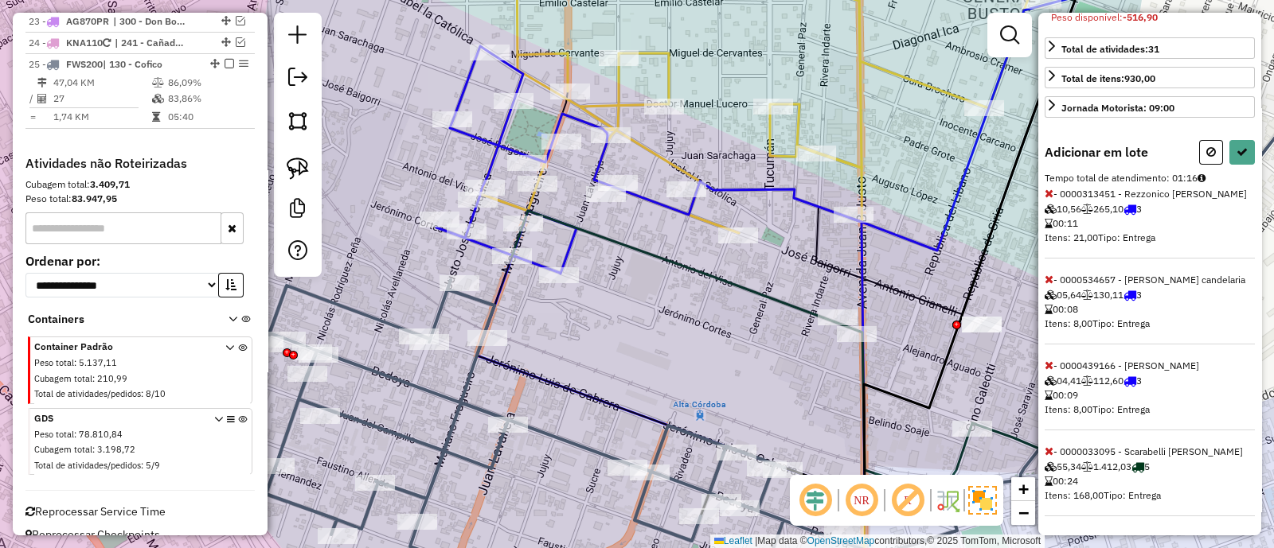
click at [1046, 450] on icon at bounding box center [1048, 451] width 9 height 11
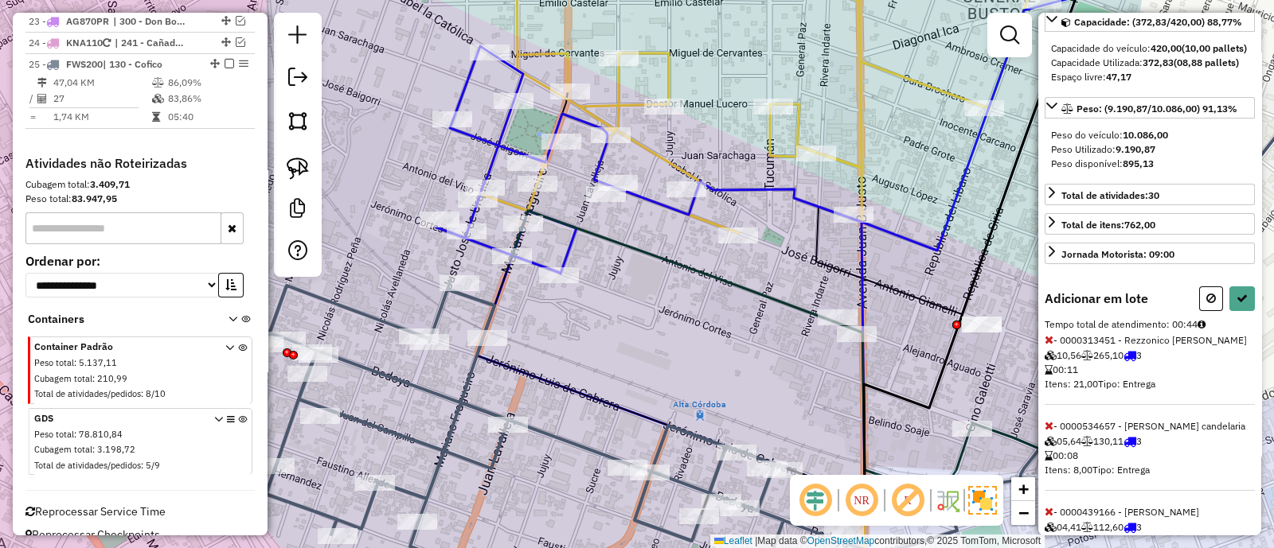
scroll to position [49, 0]
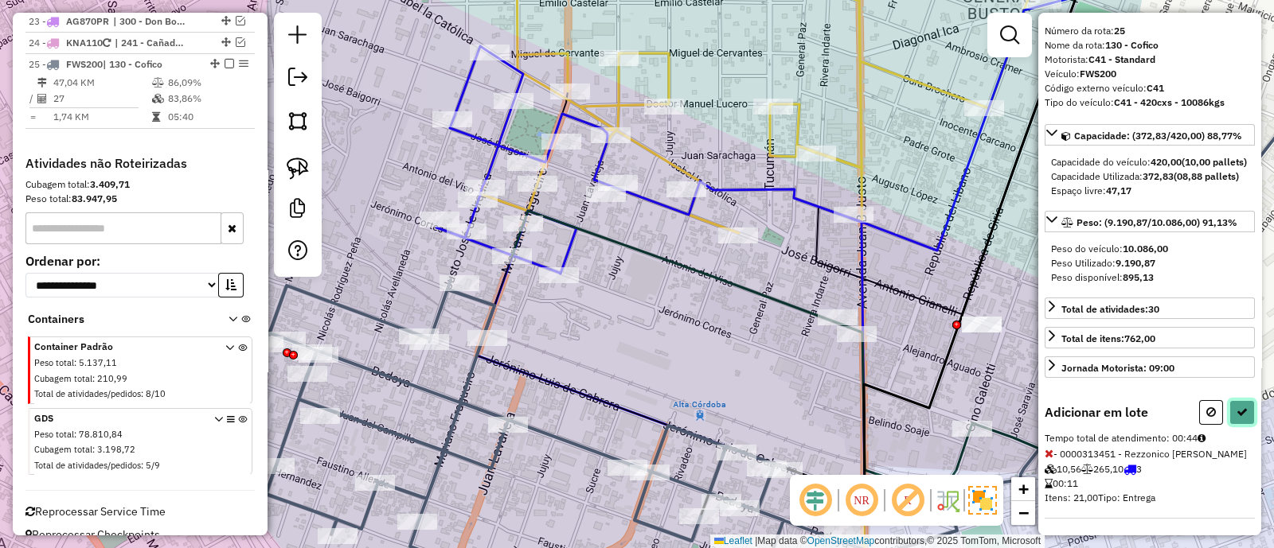
click at [1240, 418] on icon at bounding box center [1241, 412] width 11 height 11
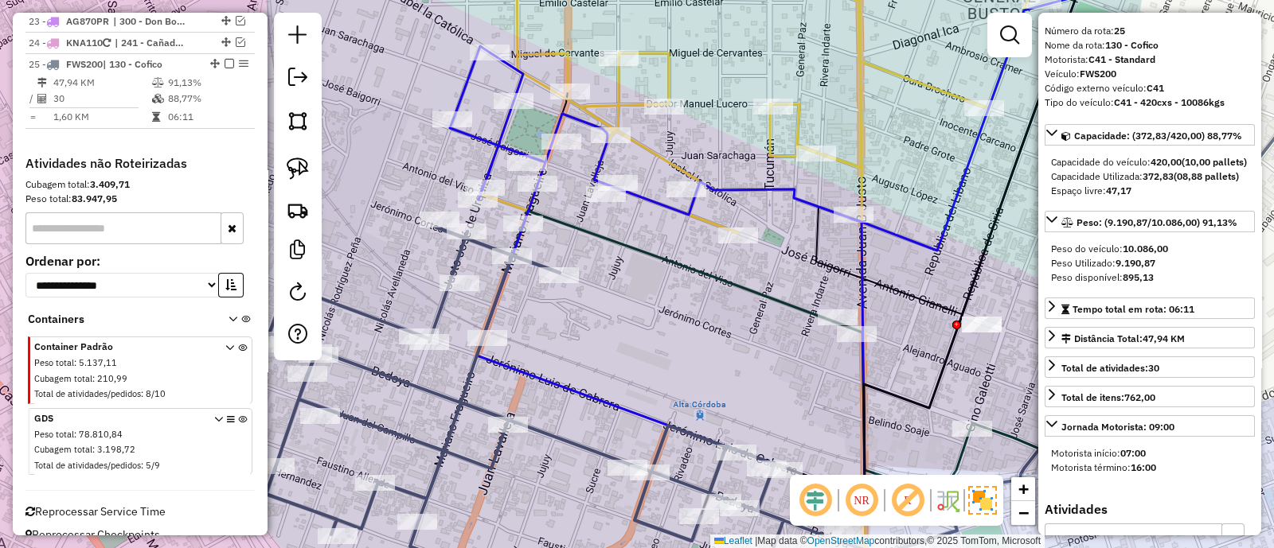
click at [546, 366] on div "Janela de atendimento Grade de atendimento Capacidade Transportadoras Veículos …" at bounding box center [637, 274] width 1274 height 548
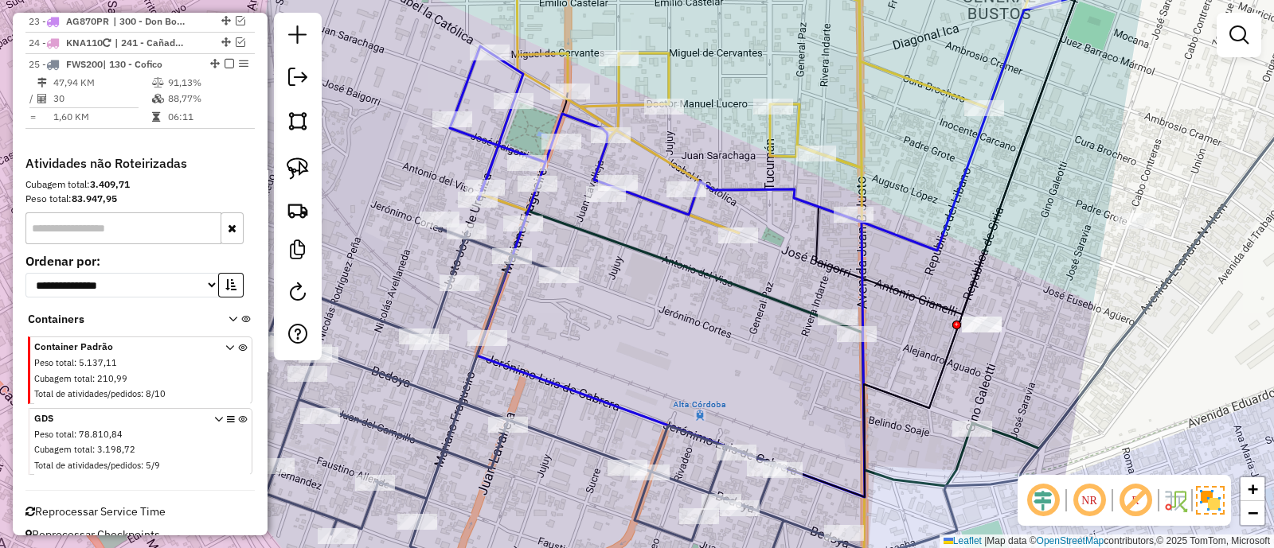
click at [464, 376] on icon at bounding box center [553, 416] width 576 height 376
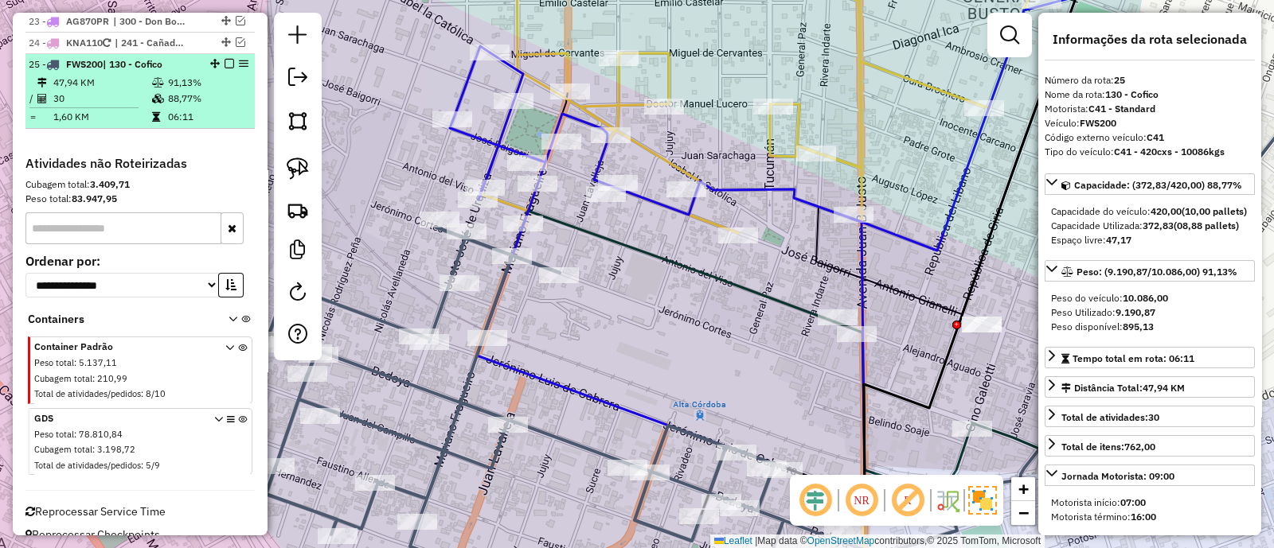
click at [225, 59] on em at bounding box center [229, 64] width 10 height 10
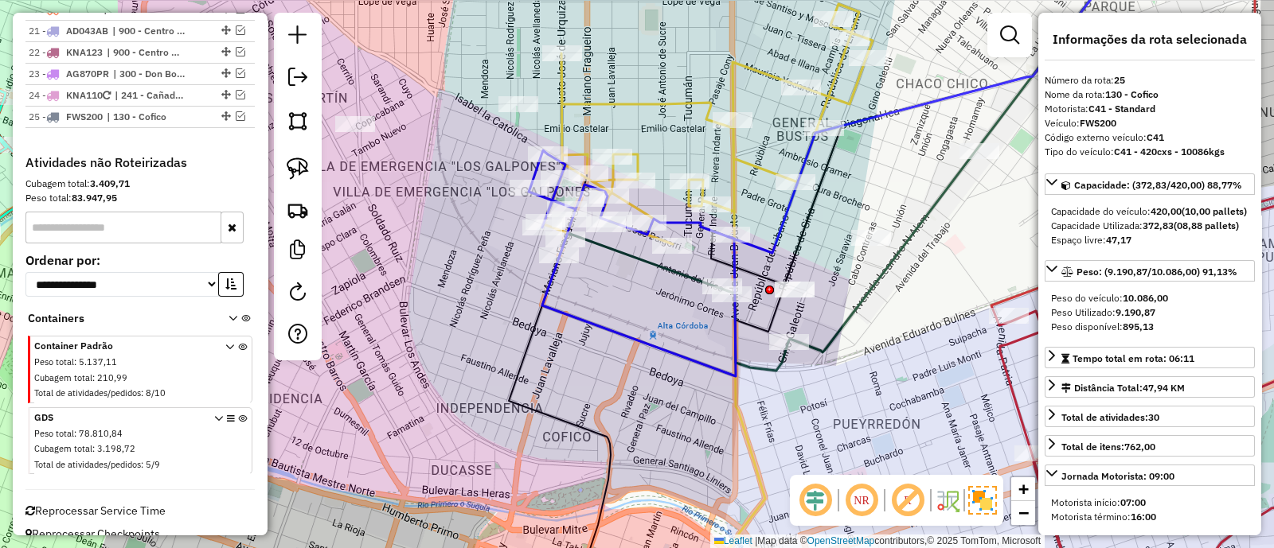
drag, startPoint x: 673, startPoint y: 364, endPoint x: 643, endPoint y: 310, distance: 62.0
click at [643, 310] on div "Janela de atendimento Grade de atendimento Capacidade Transportadoras Veículos …" at bounding box center [637, 274] width 1274 height 548
click at [236, 111] on em at bounding box center [241, 116] width 10 height 10
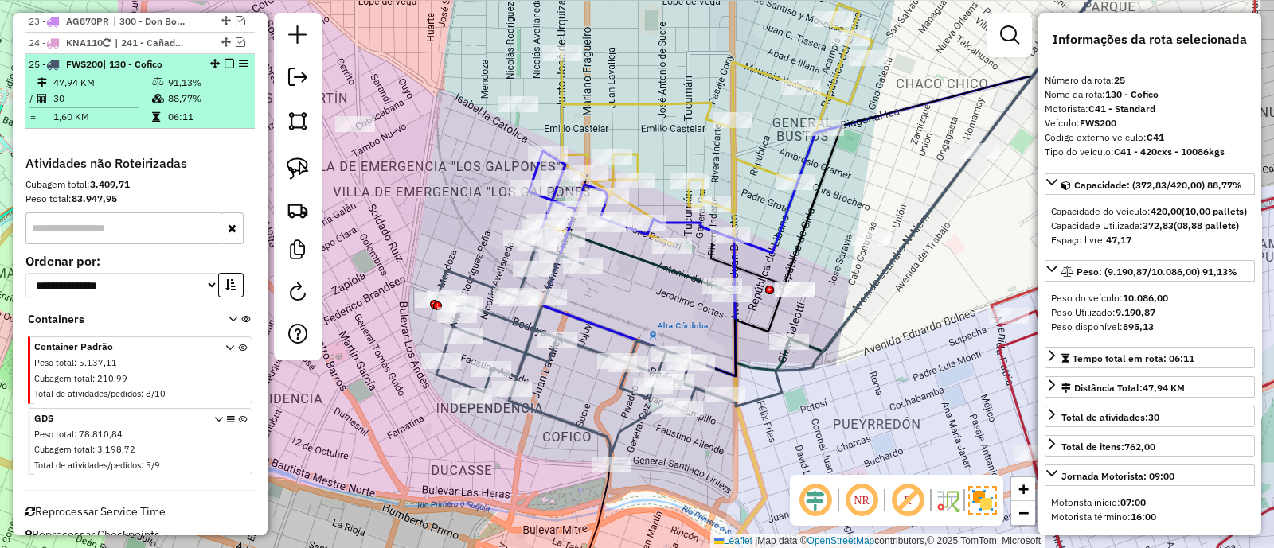
click at [226, 59] on em at bounding box center [229, 64] width 10 height 10
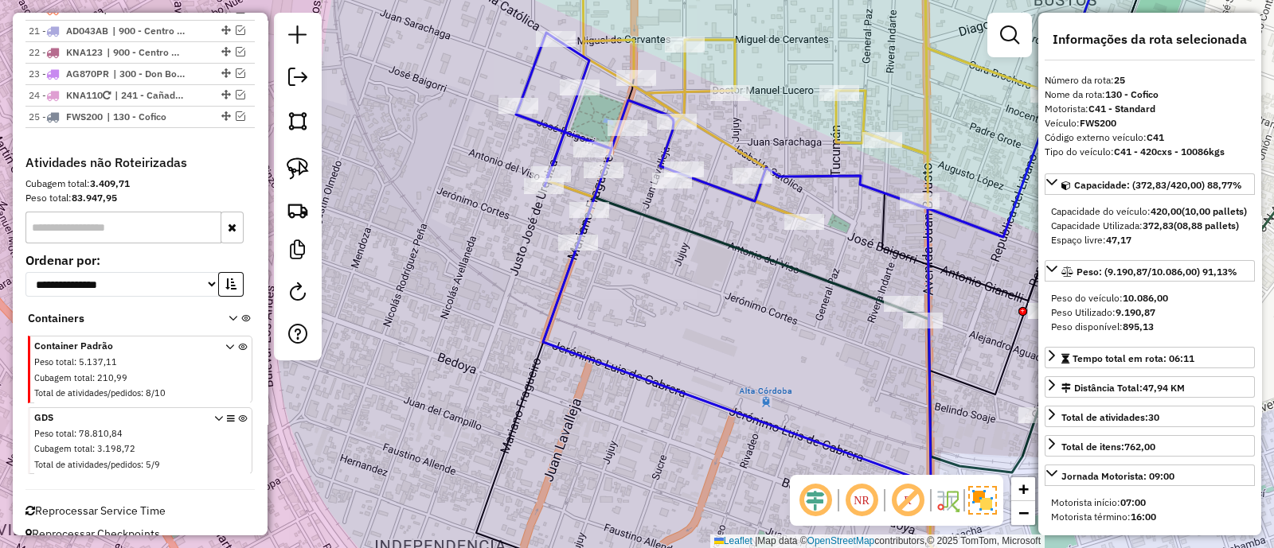
drag, startPoint x: 653, startPoint y: 286, endPoint x: 634, endPoint y: 303, distance: 25.3
click at [634, 303] on div "Janela de atendimento Grade de atendimento Capacidade Transportadoras Veículos …" at bounding box center [637, 274] width 1274 height 548
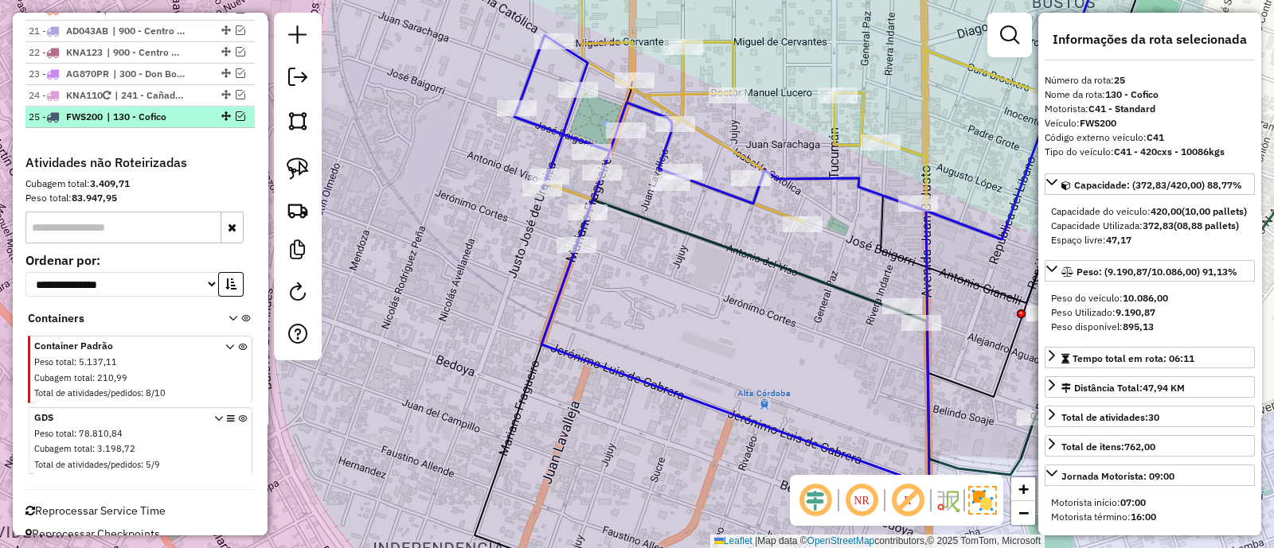
click at [238, 111] on em at bounding box center [241, 116] width 10 height 10
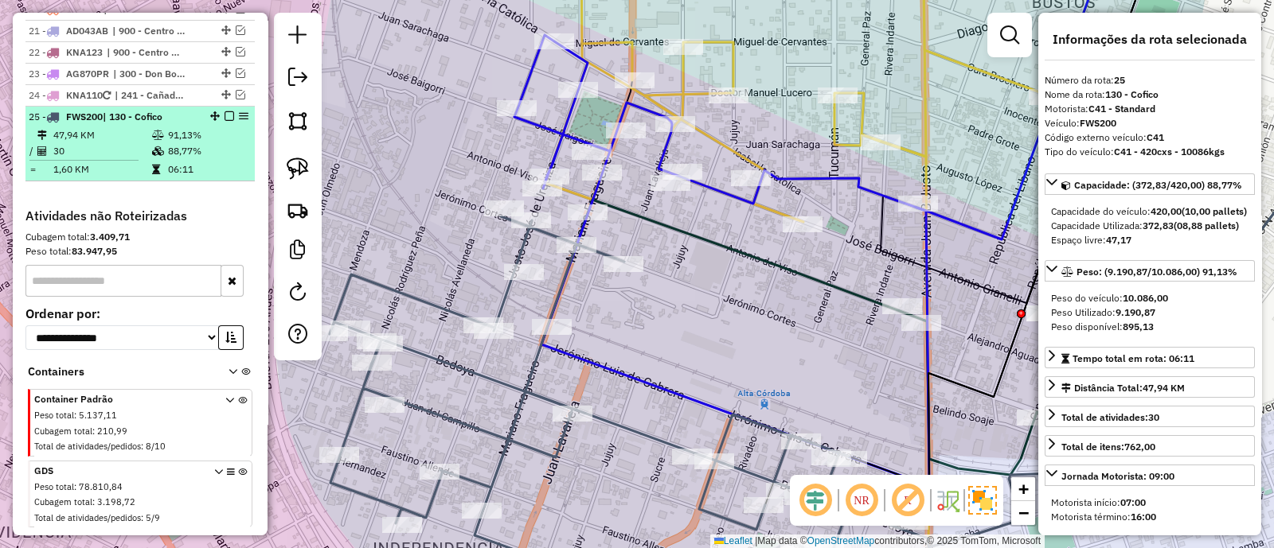
scroll to position [1461, 0]
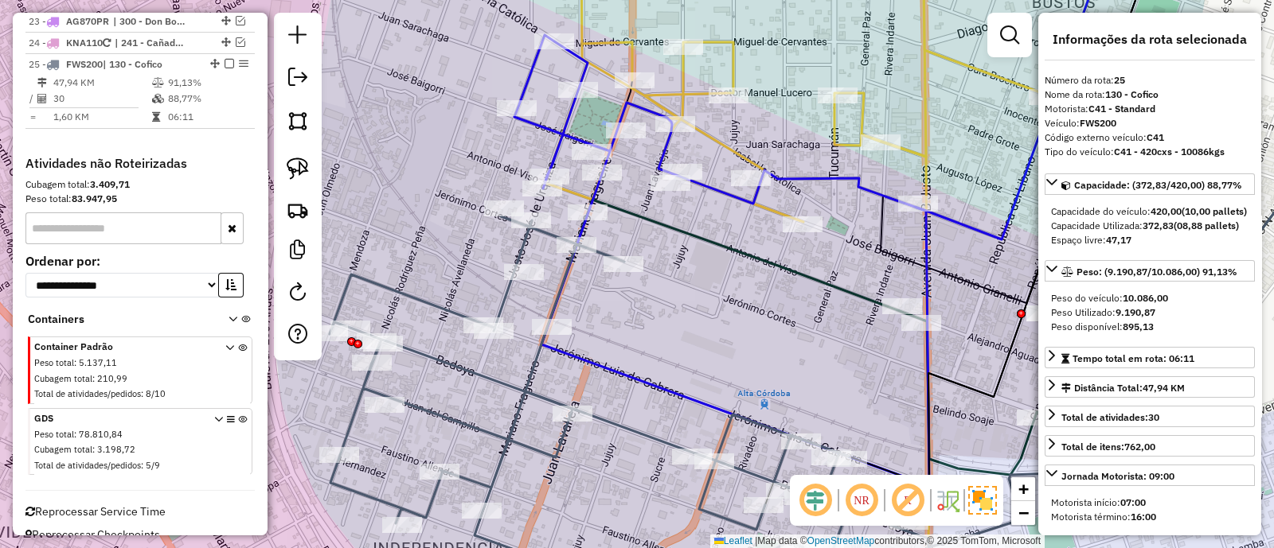
click at [509, 285] on icon at bounding box center [618, 410] width 576 height 387
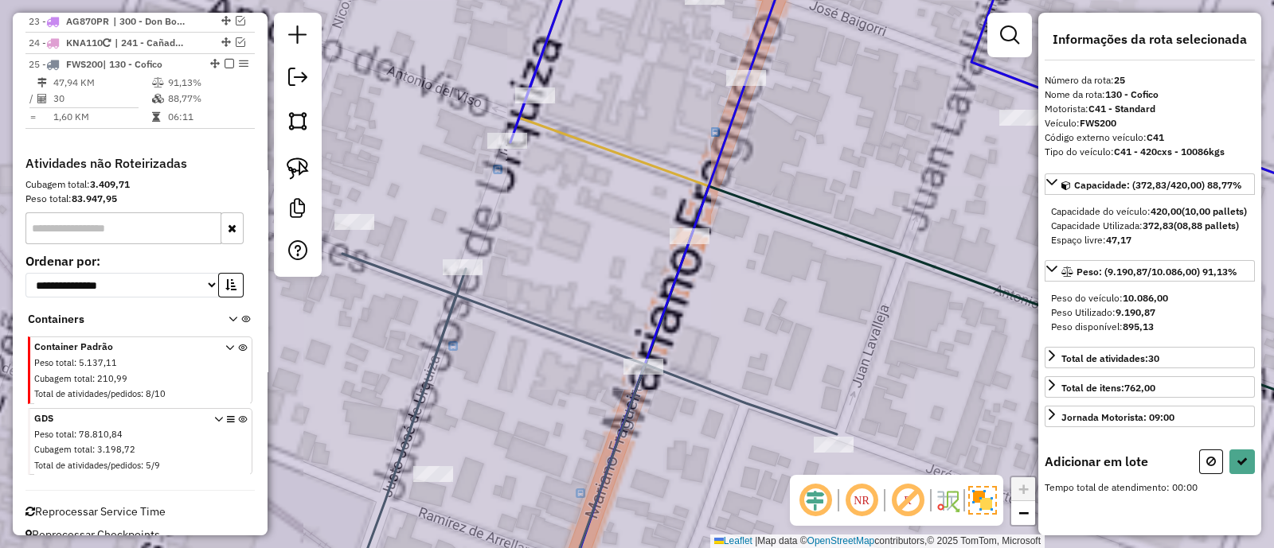
drag, startPoint x: 559, startPoint y: 221, endPoint x: 577, endPoint y: 345, distance: 124.7
click at [577, 344] on div "Janela de atendimento Grade de atendimento Capacidade Transportadoras Veículos …" at bounding box center [637, 274] width 1274 height 548
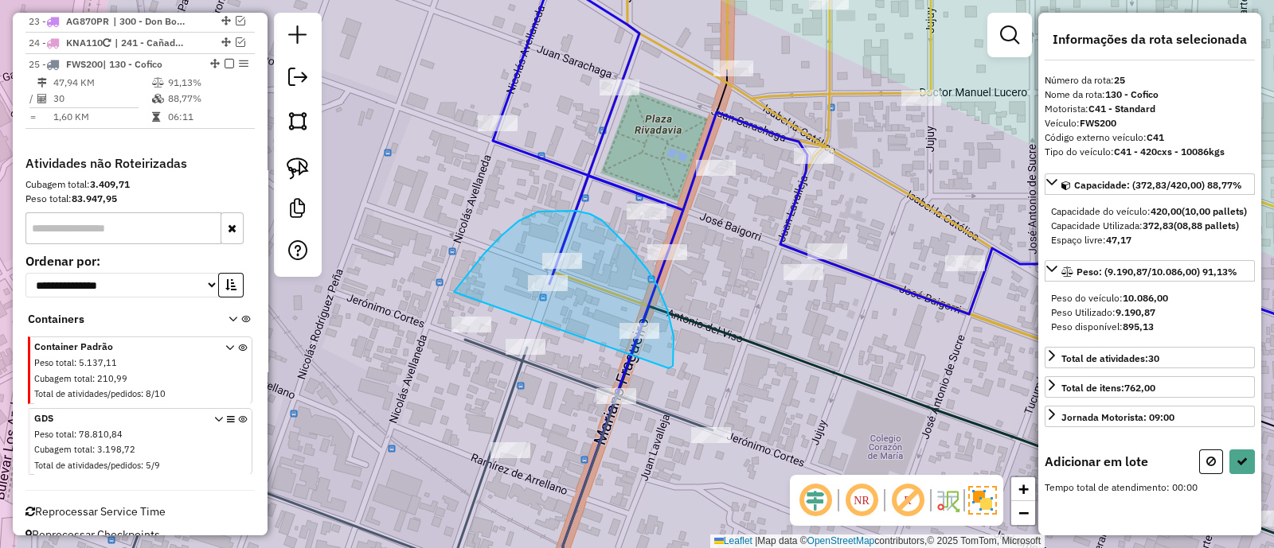
drag, startPoint x: 669, startPoint y: 369, endPoint x: 454, endPoint y: 292, distance: 228.1
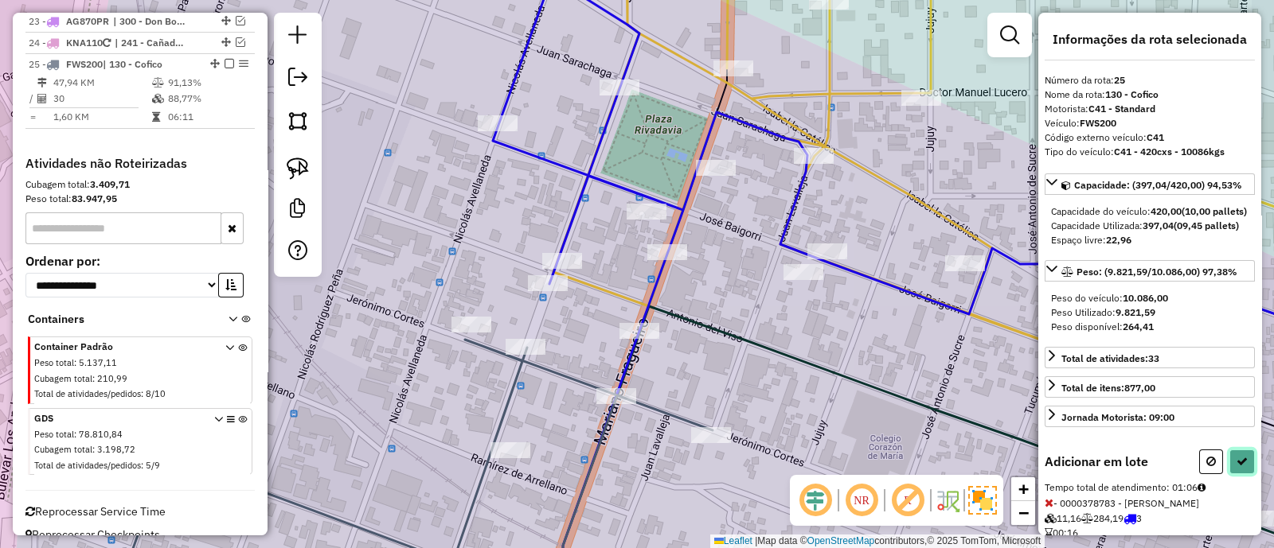
click at [1247, 474] on button at bounding box center [1241, 462] width 25 height 25
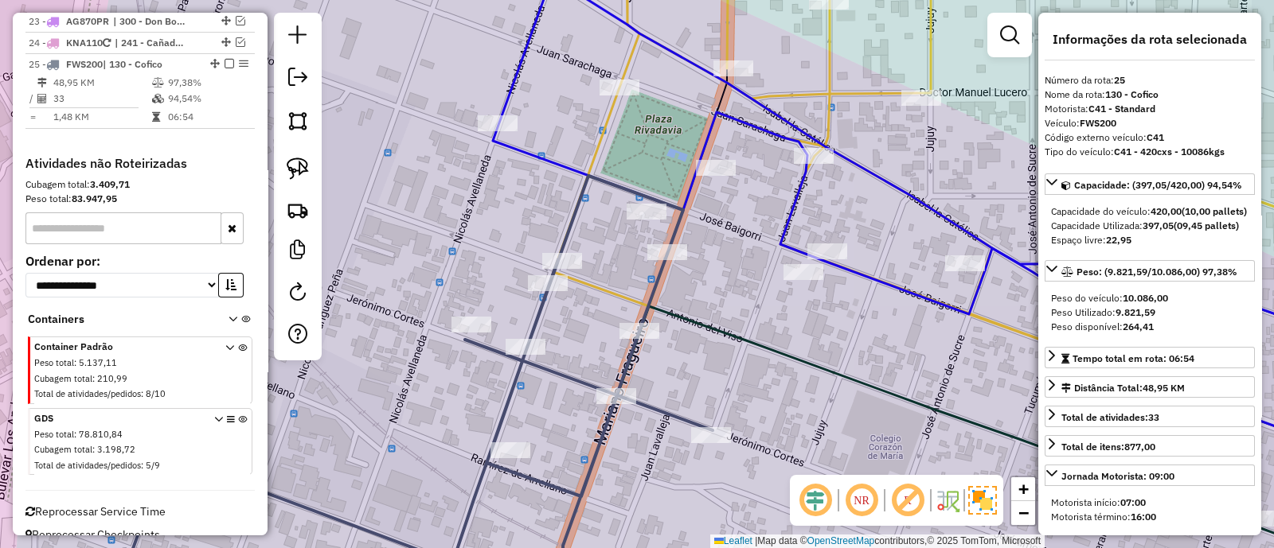
click at [568, 252] on icon at bounding box center [417, 389] width 589 height 427
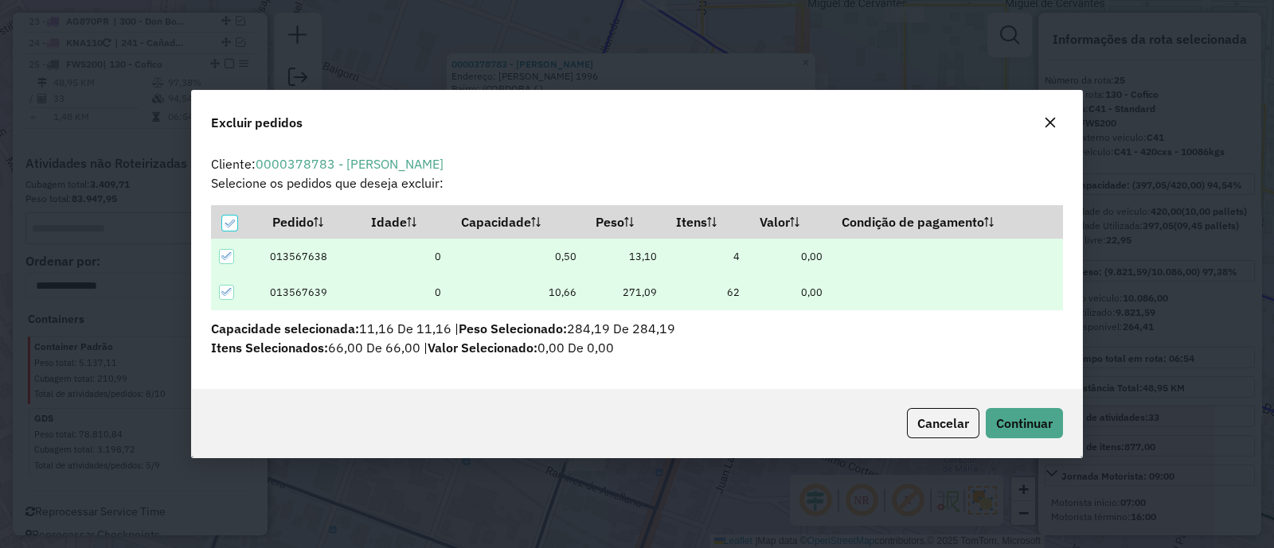
scroll to position [0, 0]
click at [1032, 431] on button "Continuar" at bounding box center [1024, 423] width 77 height 30
click at [1024, 416] on span "Continuar" at bounding box center [1024, 424] width 57 height 16
click at [1013, 416] on span "Continuar" at bounding box center [1024, 424] width 57 height 16
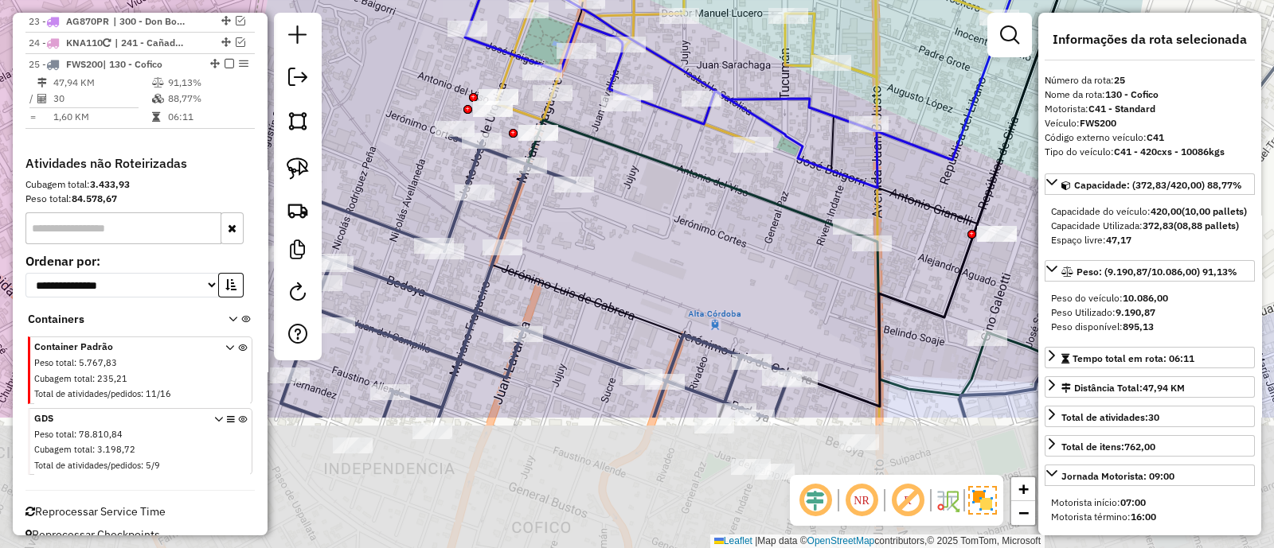
drag, startPoint x: 426, startPoint y: 385, endPoint x: 403, endPoint y: 174, distance: 212.2
click at [403, 176] on div "Janela de atendimento Grade de atendimento Capacidade Transportadoras Veículos …" at bounding box center [637, 274] width 1274 height 548
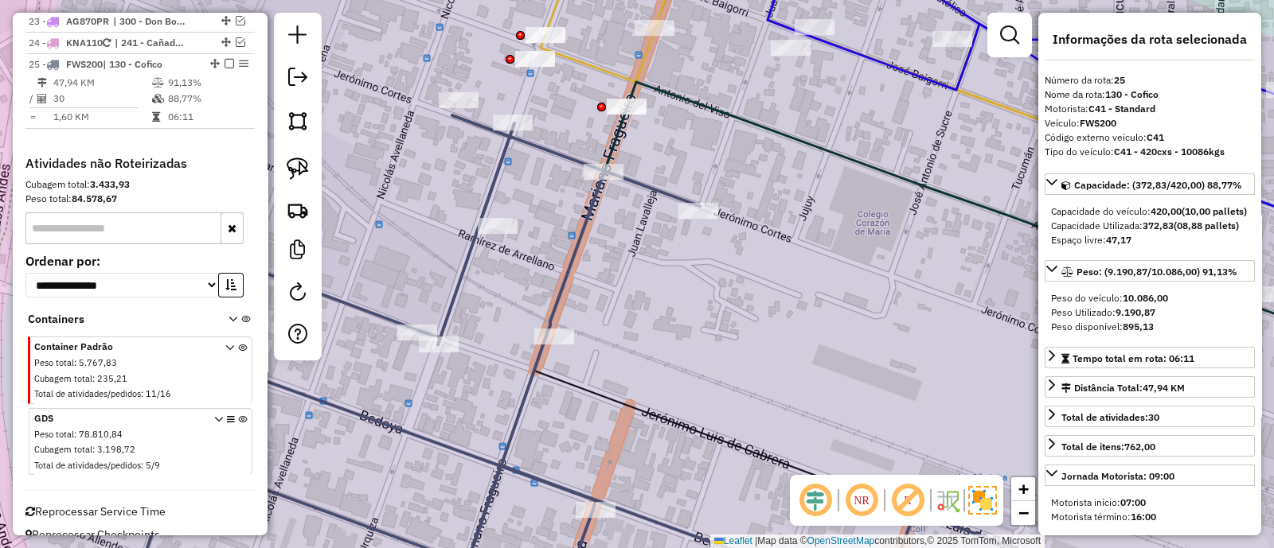
drag, startPoint x: 646, startPoint y: 297, endPoint x: 608, endPoint y: 420, distance: 128.4
click at [607, 420] on div "Janela de atendimento Grade de atendimento Capacidade Transportadoras Veículos …" at bounding box center [637, 274] width 1274 height 548
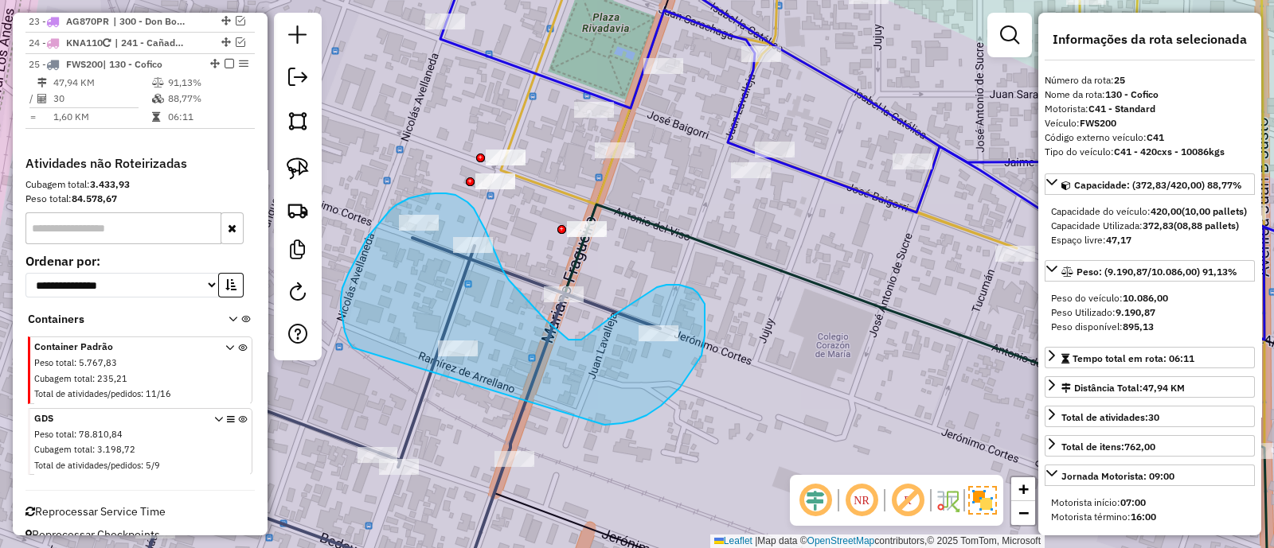
drag, startPoint x: 611, startPoint y: 424, endPoint x: 367, endPoint y: 353, distance: 254.5
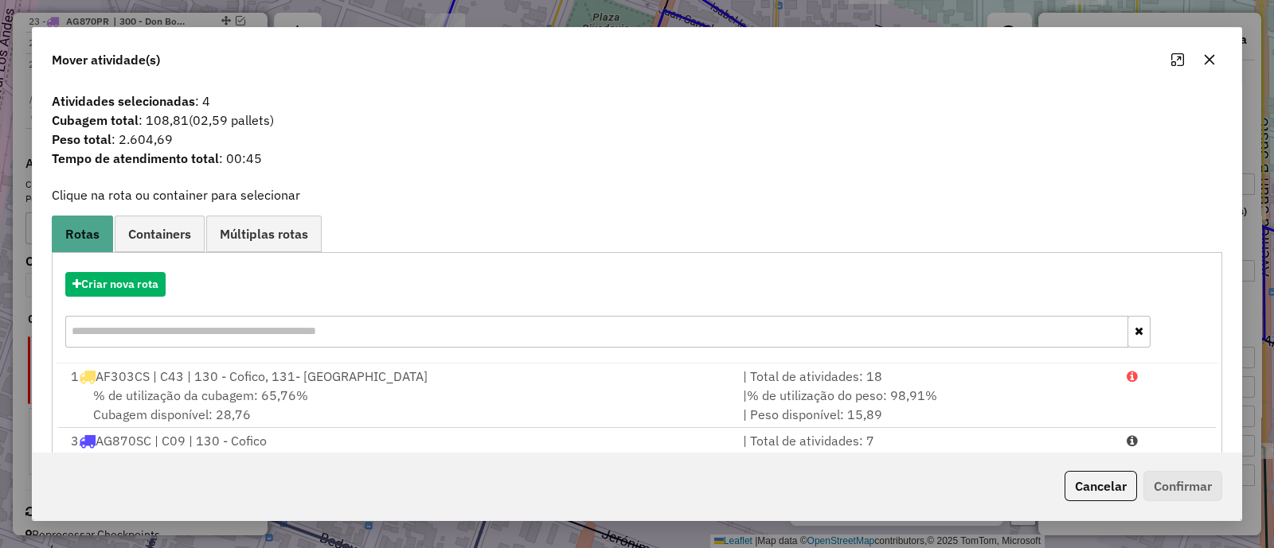
click at [1211, 55] on icon "button" at bounding box center [1209, 59] width 13 height 13
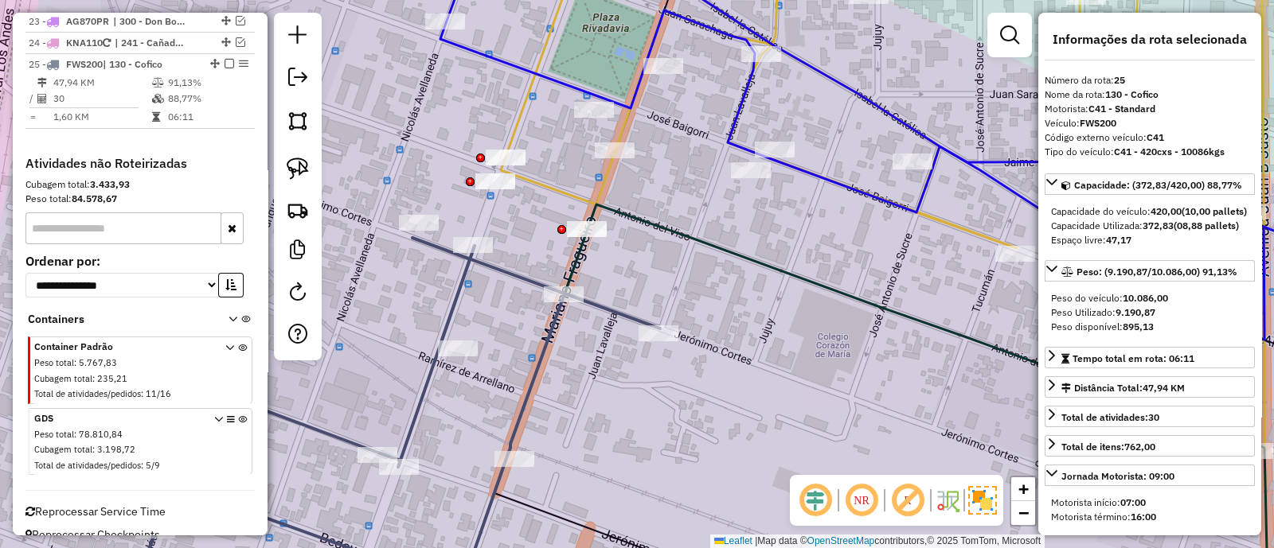
drag, startPoint x: 225, startPoint y: 38, endPoint x: 408, endPoint y: 121, distance: 200.2
click at [225, 59] on em at bounding box center [229, 64] width 10 height 10
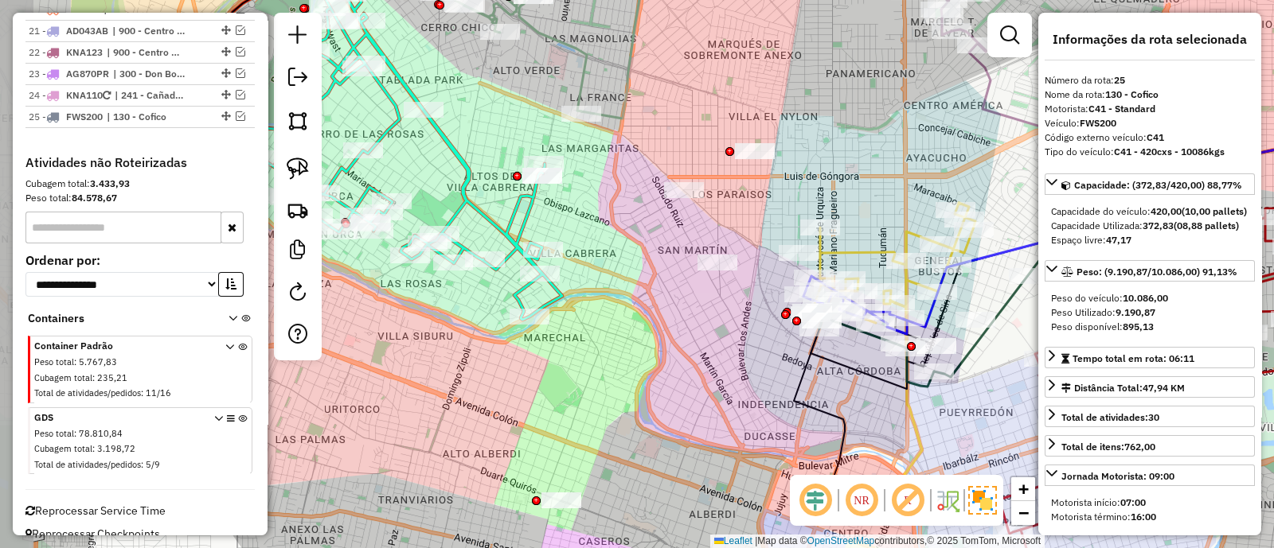
drag, startPoint x: 745, startPoint y: 372, endPoint x: 860, endPoint y: 359, distance: 115.3
click at [860, 359] on div "Janela de atendimento Grade de atendimento Capacidade Transportadoras Veículos …" at bounding box center [637, 274] width 1274 height 548
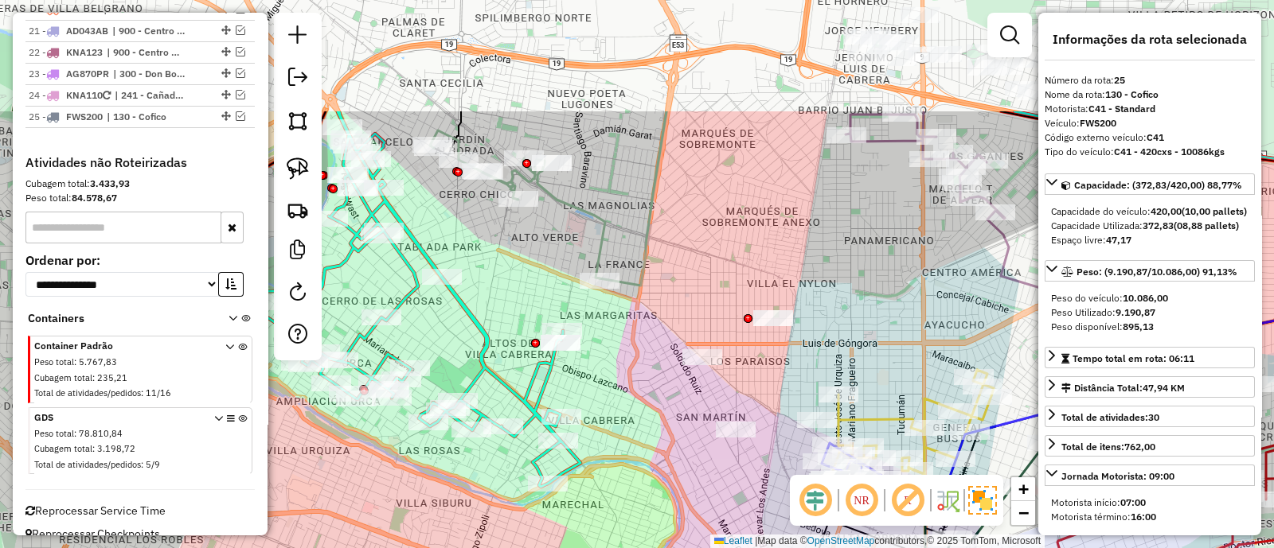
drag, startPoint x: 627, startPoint y: 298, endPoint x: 645, endPoint y: 464, distance: 167.3
click at [645, 464] on div "Janela de atendimento Grade de atendimento Capacidade Transportadoras Veículos …" at bounding box center [637, 274] width 1274 height 548
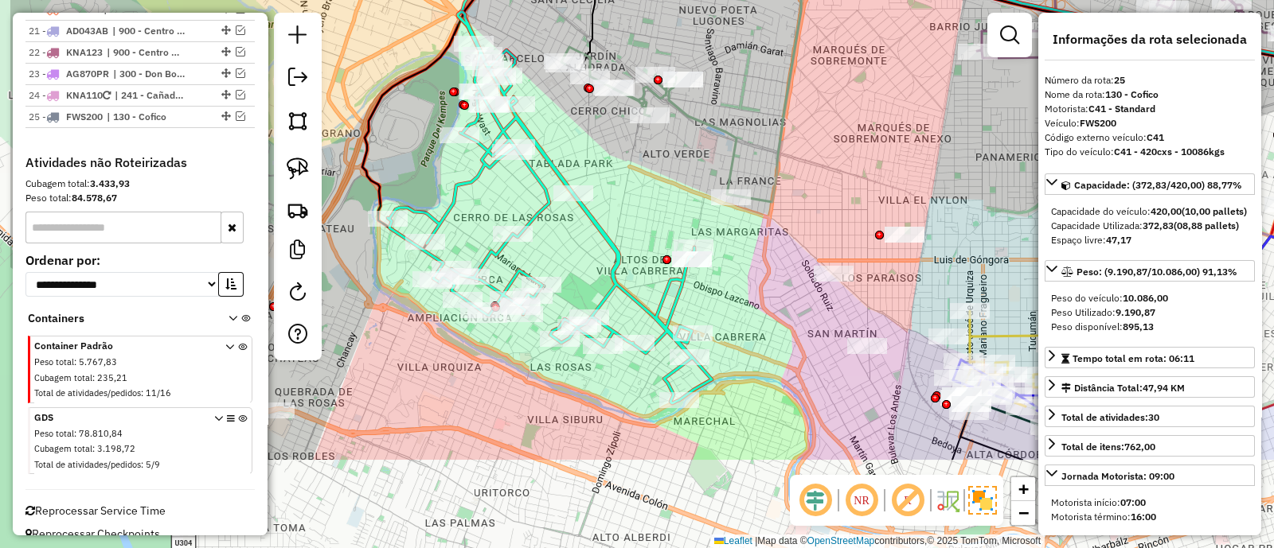
drag, startPoint x: 508, startPoint y: 322, endPoint x: 645, endPoint y: 178, distance: 198.2
click at [645, 178] on div "Janela de atendimento Grade de atendimento Capacidade Transportadoras Veículos …" at bounding box center [637, 274] width 1274 height 548
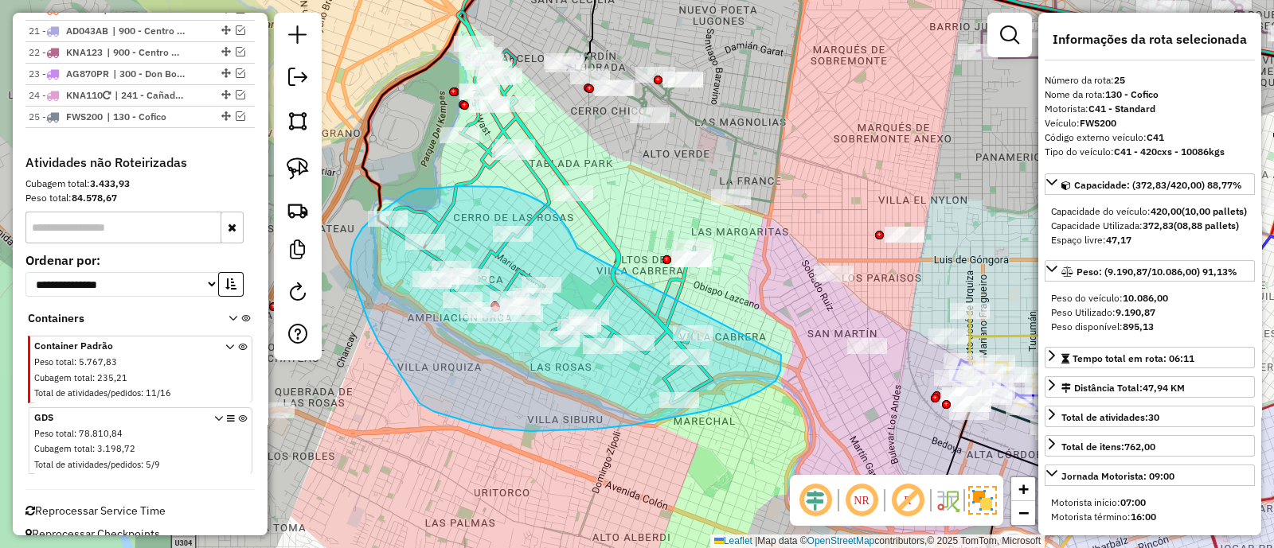
drag, startPoint x: 577, startPoint y: 248, endPoint x: 781, endPoint y: 355, distance: 230.0
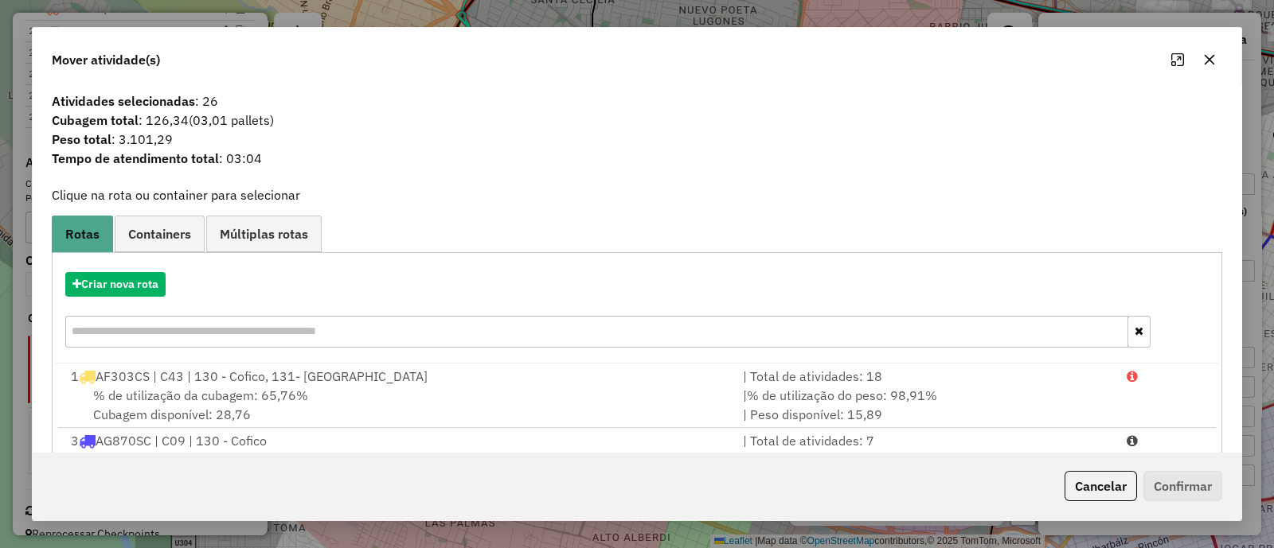
click at [1198, 58] on button "button" at bounding box center [1208, 59] width 25 height 25
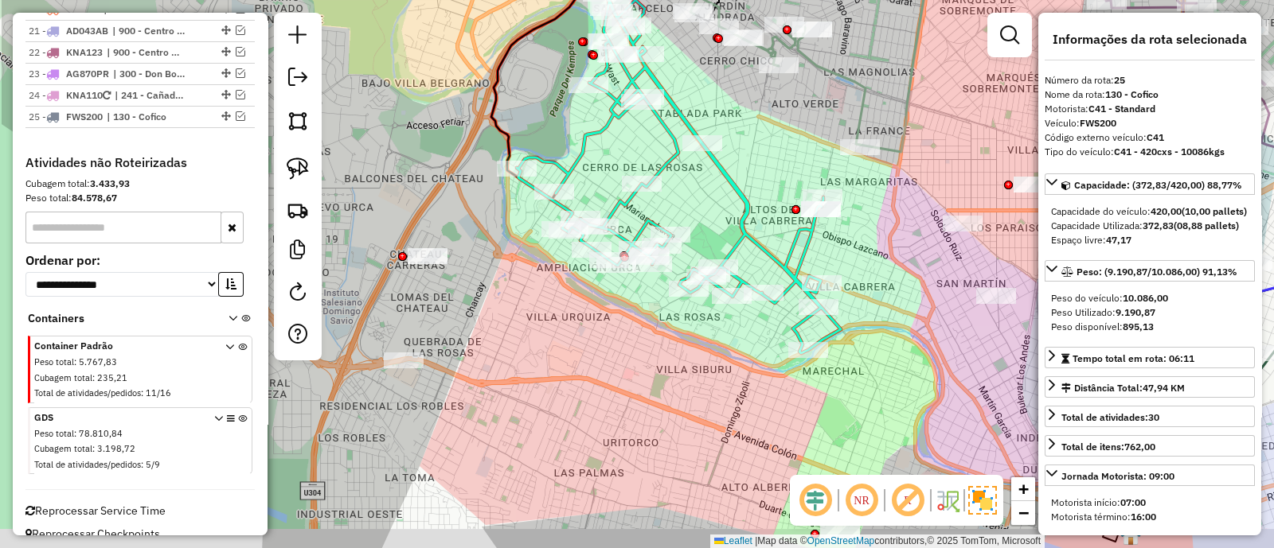
drag, startPoint x: 811, startPoint y: 391, endPoint x: 989, endPoint y: 334, distance: 187.1
click at [989, 334] on div "Janela de atendimento Grade de atendimento Capacidade Transportadoras Veículos …" at bounding box center [637, 274] width 1274 height 548
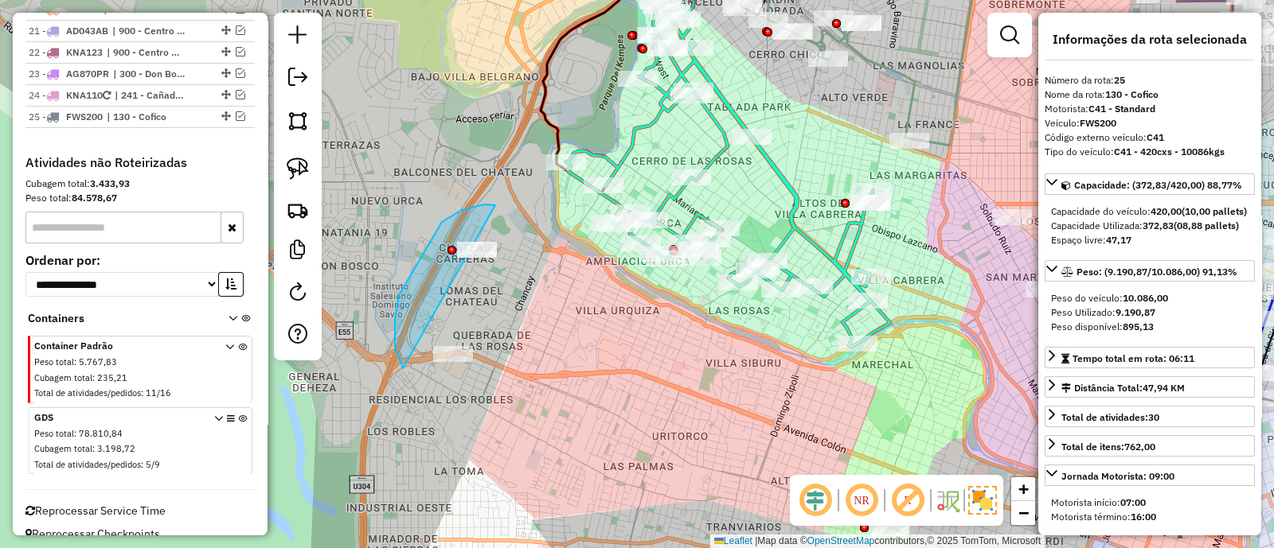
drag, startPoint x: 462, startPoint y: 210, endPoint x: 547, endPoint y: 385, distance: 194.7
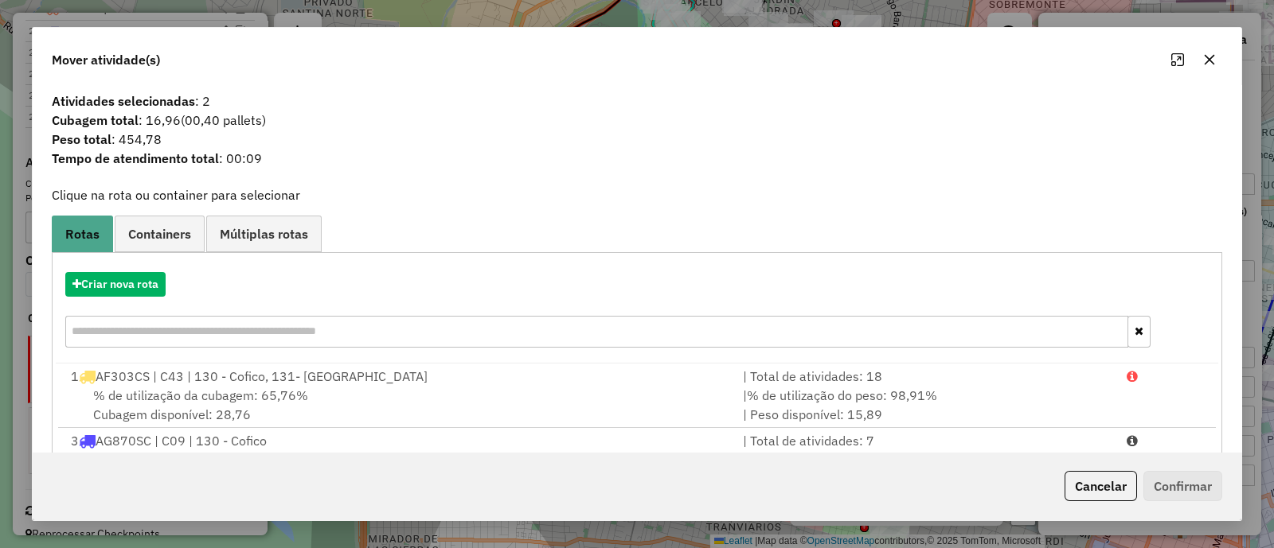
click at [1204, 64] on icon "button" at bounding box center [1209, 60] width 10 height 10
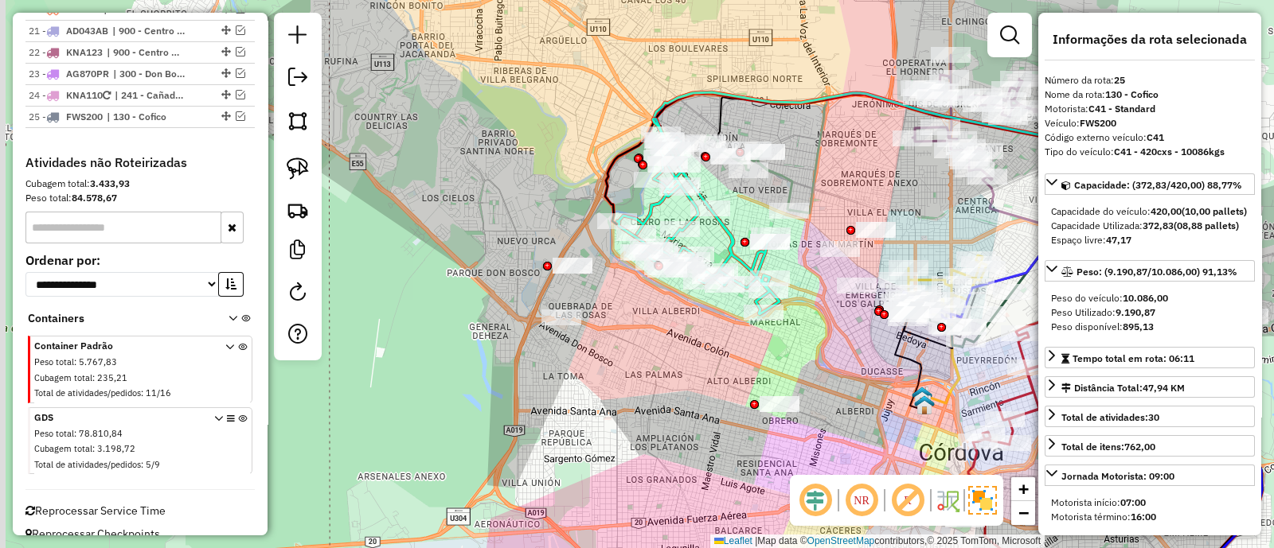
drag, startPoint x: 530, startPoint y: 309, endPoint x: 592, endPoint y: 317, distance: 62.6
click at [592, 317] on div "Janela de atendimento Grade de atendimento Capacidade Transportadoras Veículos …" at bounding box center [637, 274] width 1274 height 548
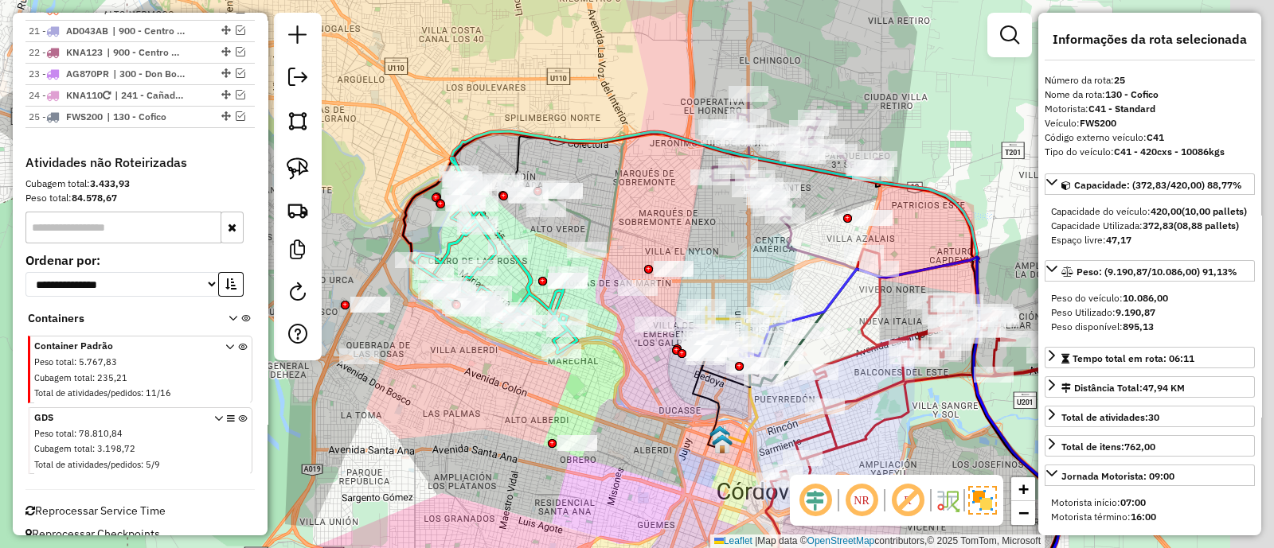
drag, startPoint x: 689, startPoint y: 371, endPoint x: 418, endPoint y: 427, distance: 276.5
click at [418, 427] on div "Janela de atendimento Grade de atendimento Capacidade Transportadoras Veículos …" at bounding box center [637, 274] width 1274 height 548
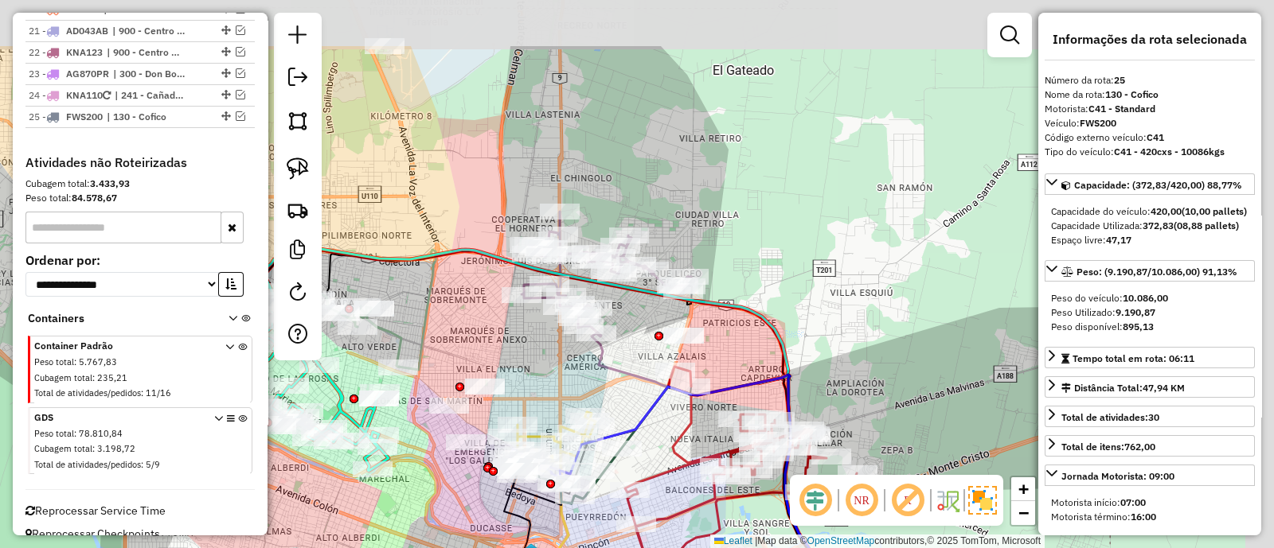
drag, startPoint x: 757, startPoint y: 247, endPoint x: 625, endPoint y: 361, distance: 174.9
click at [630, 357] on div "Janela de atendimento Grade de atendimento Capacidade Transportadoras Veículos …" at bounding box center [637, 274] width 1274 height 548
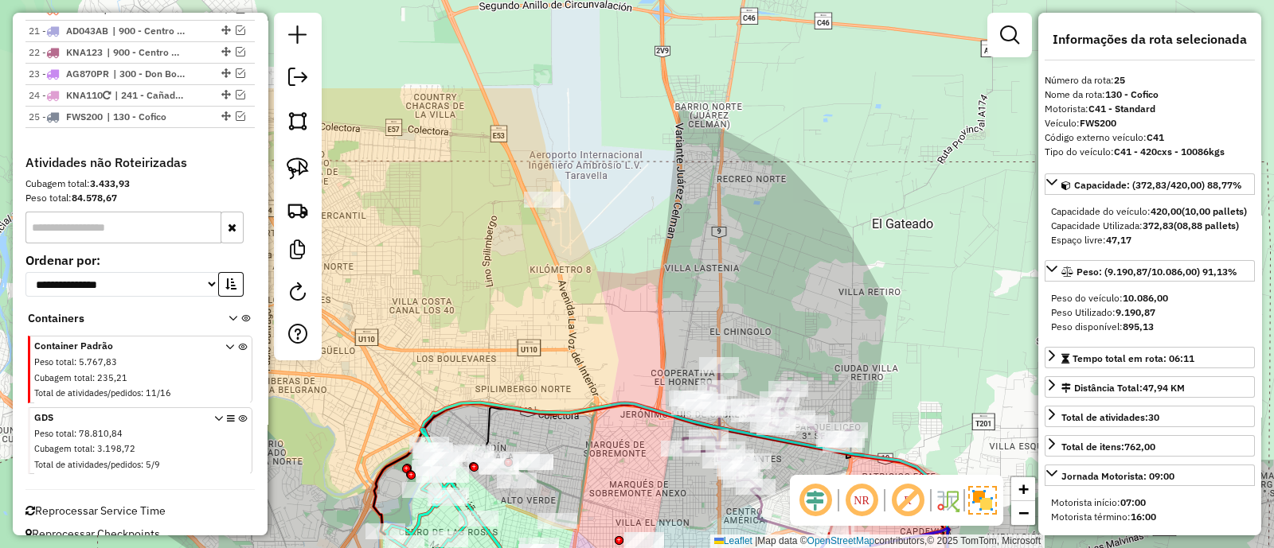
drag, startPoint x: 466, startPoint y: 117, endPoint x: 619, endPoint y: 271, distance: 216.7
click at [642, 275] on div "Janela de atendimento Grade de atendimento Capacidade Transportadoras Veículos …" at bounding box center [637, 274] width 1274 height 548
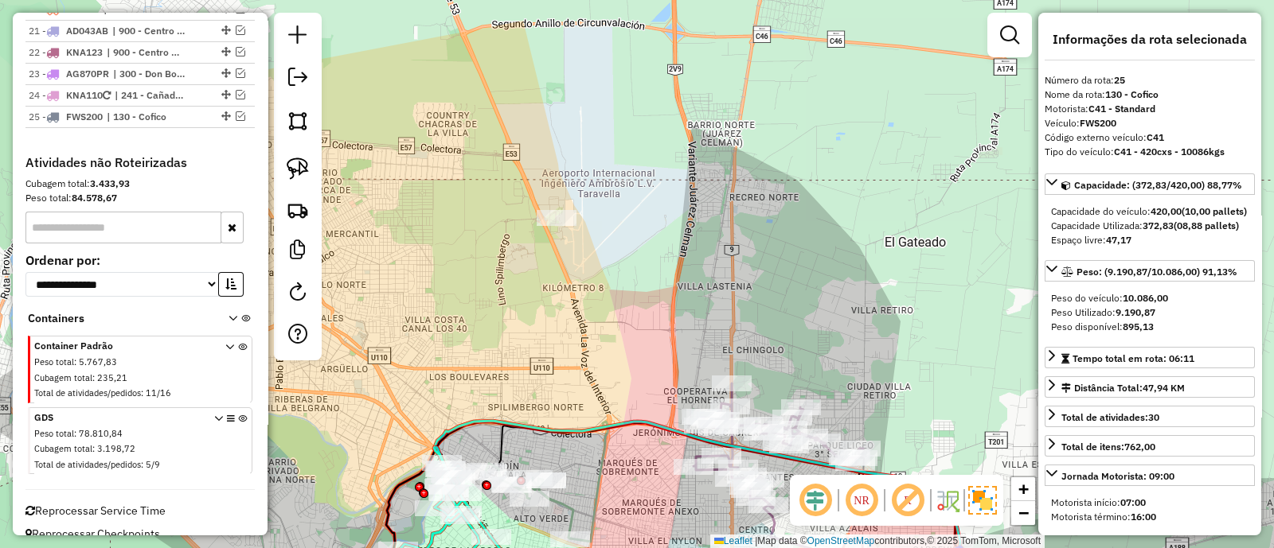
click at [545, 206] on div "Janela de atendimento Grade de atendimento Capacidade Transportadoras Veículos …" at bounding box center [637, 274] width 1274 height 548
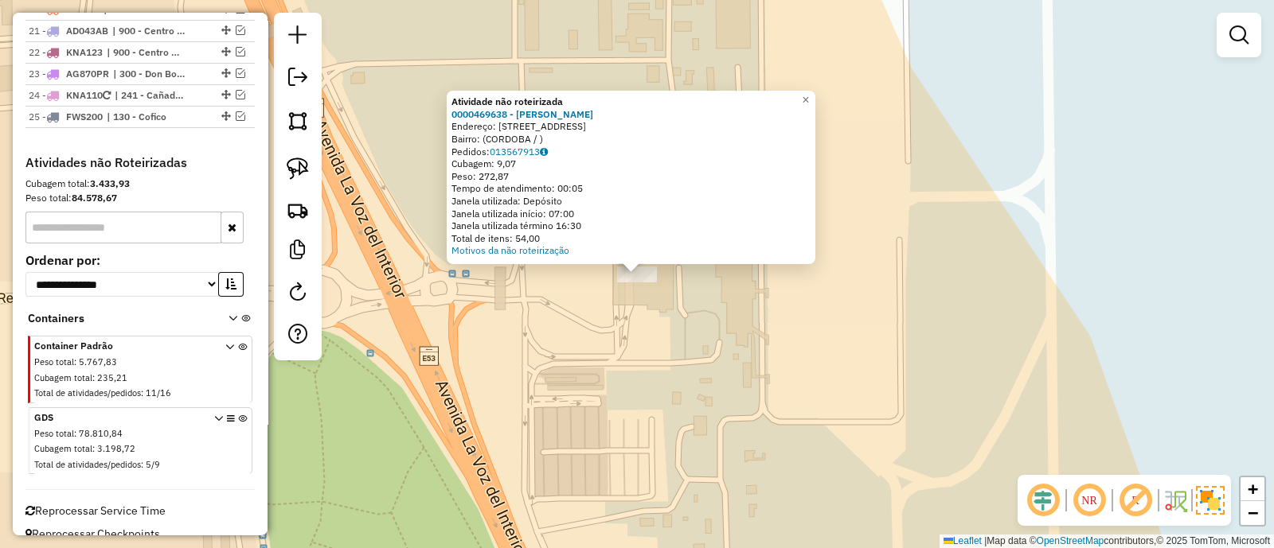
click at [733, 356] on div "Atividade não roteirizada 0000469638 - HORADON Endereço: [STREET_ADDRESS] Pedid…" at bounding box center [637, 274] width 1274 height 548
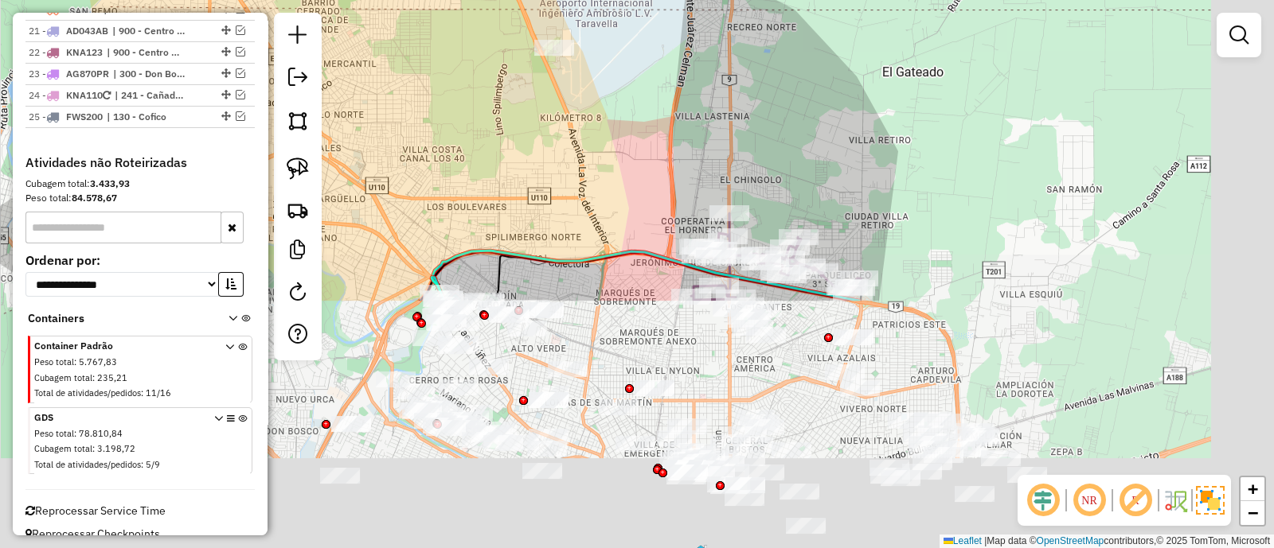
drag, startPoint x: 836, startPoint y: 404, endPoint x: 646, endPoint y: 124, distance: 338.3
click at [646, 92] on div "Janela de atendimento Grade de atendimento Capacidade Transportadoras Veículos …" at bounding box center [637, 274] width 1274 height 548
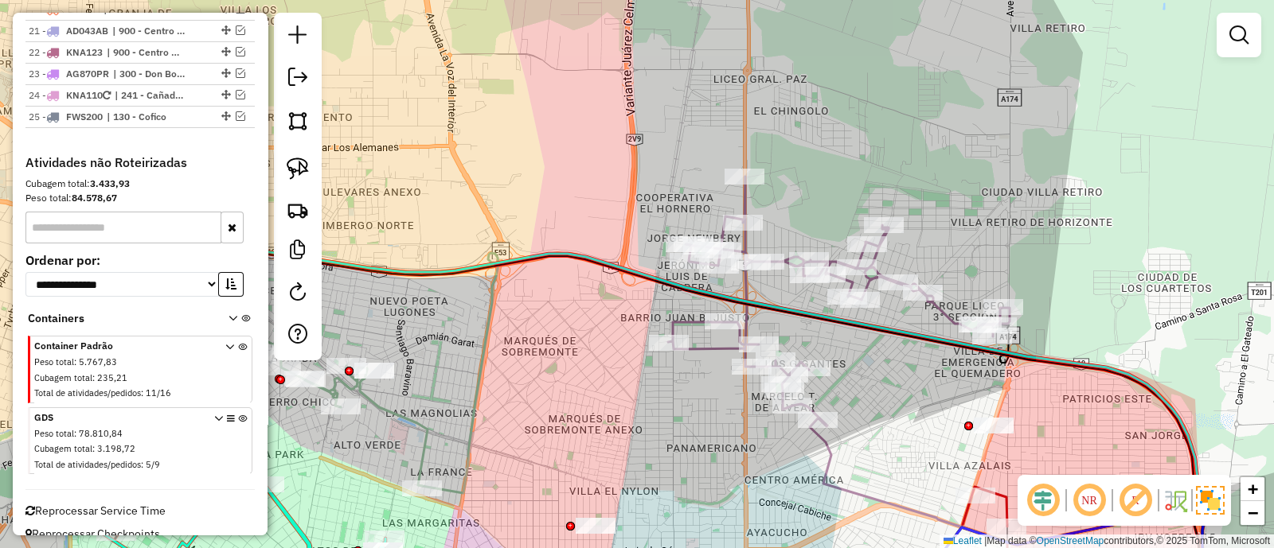
click at [746, 248] on icon at bounding box center [839, 302] width 342 height 250
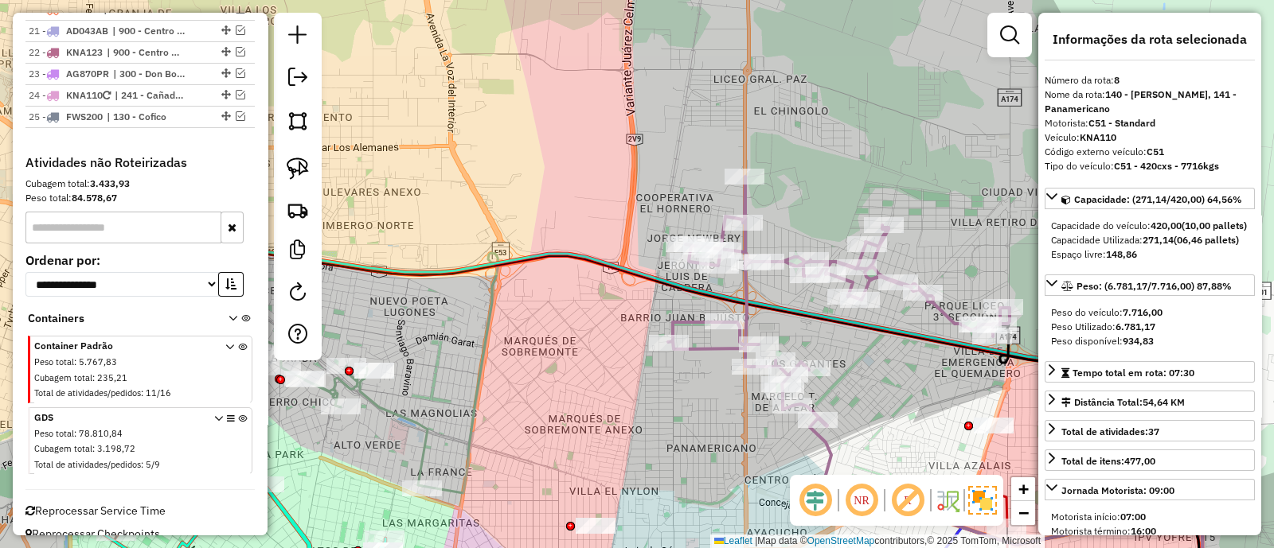
scroll to position [989, 0]
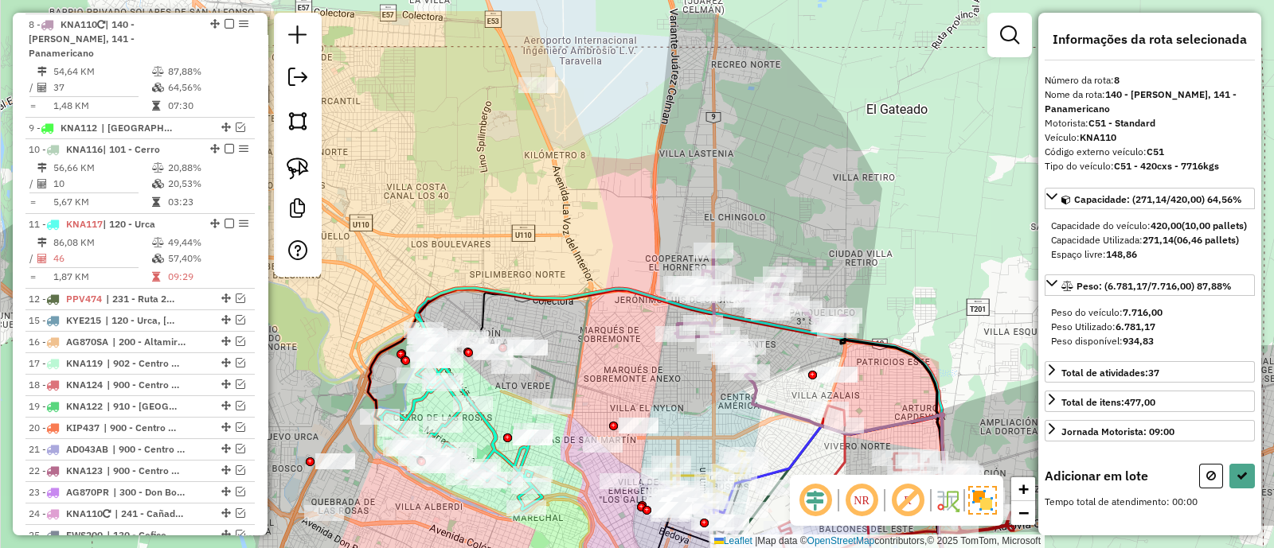
drag, startPoint x: 601, startPoint y: 210, endPoint x: 607, endPoint y: 221, distance: 11.8
click at [607, 221] on div "Janela de atendimento Grade de atendimento Capacidade Transportadoras Veículos …" at bounding box center [637, 274] width 1274 height 548
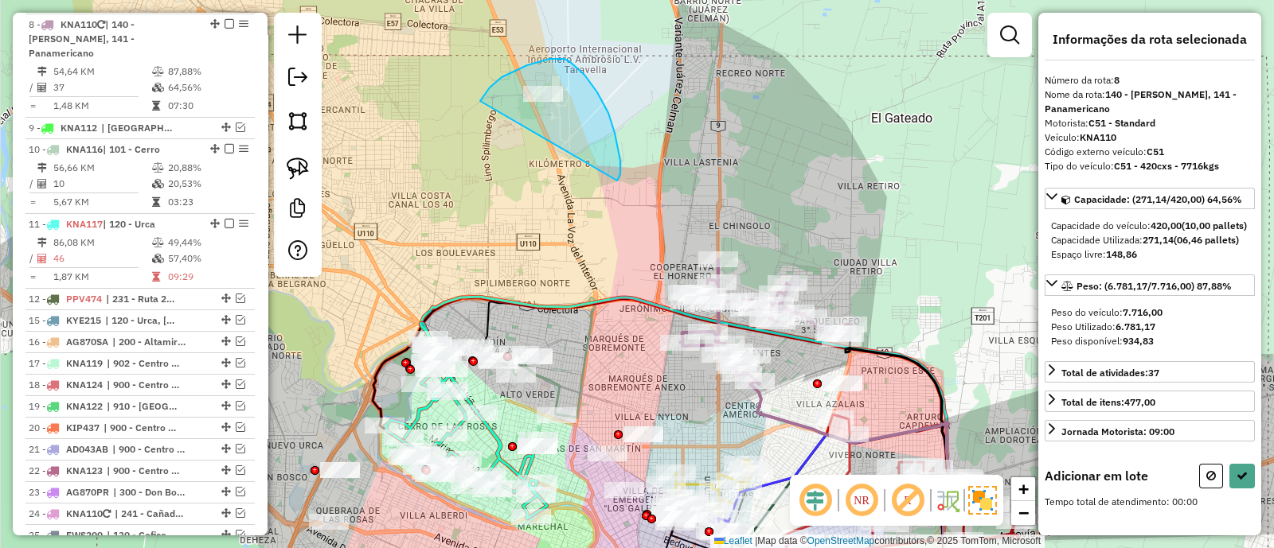
drag, startPoint x: 615, startPoint y: 133, endPoint x: 480, endPoint y: 101, distance: 138.2
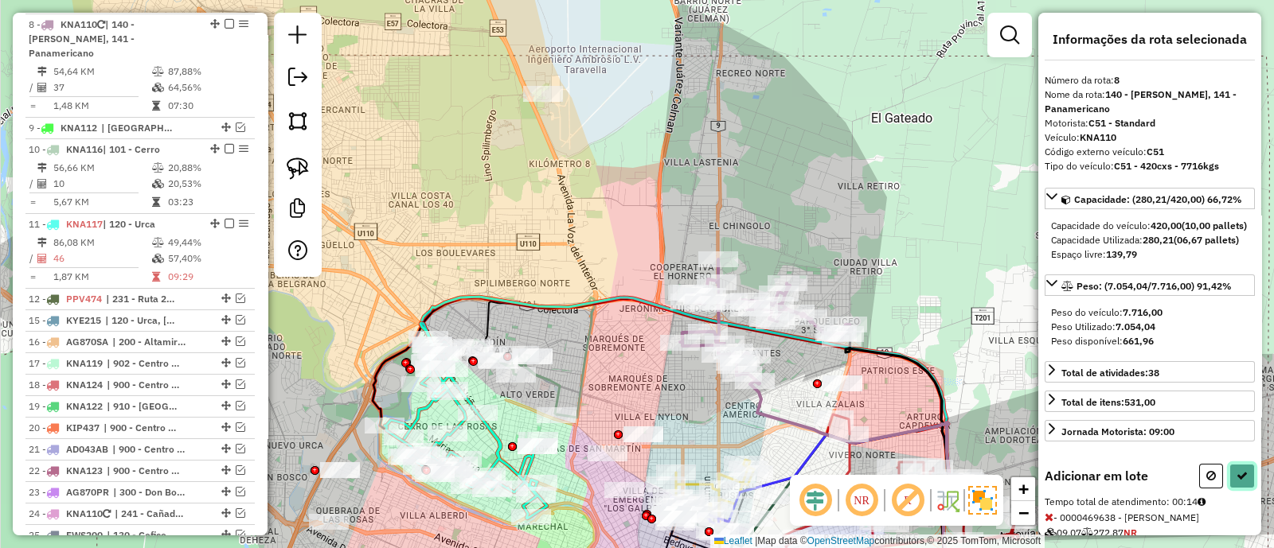
click at [1239, 482] on icon at bounding box center [1241, 475] width 11 height 11
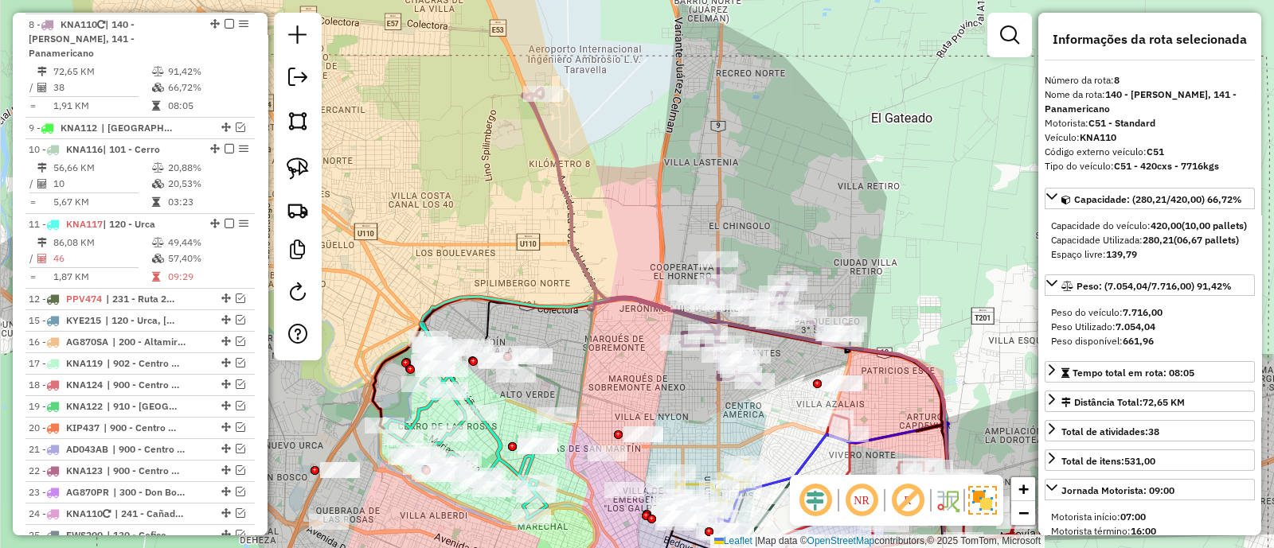
click at [692, 240] on div "Janela de atendimento Grade de atendimento Capacidade Transportadoras Veículos …" at bounding box center [637, 274] width 1274 height 548
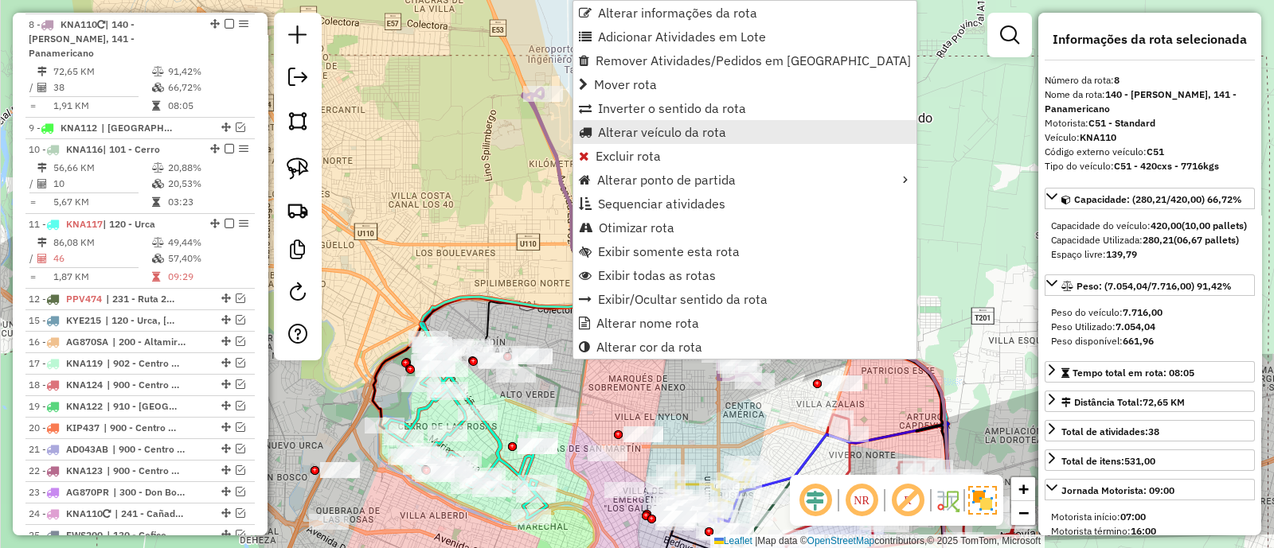
click at [646, 126] on span "Alterar veículo da rota" at bounding box center [662, 132] width 128 height 13
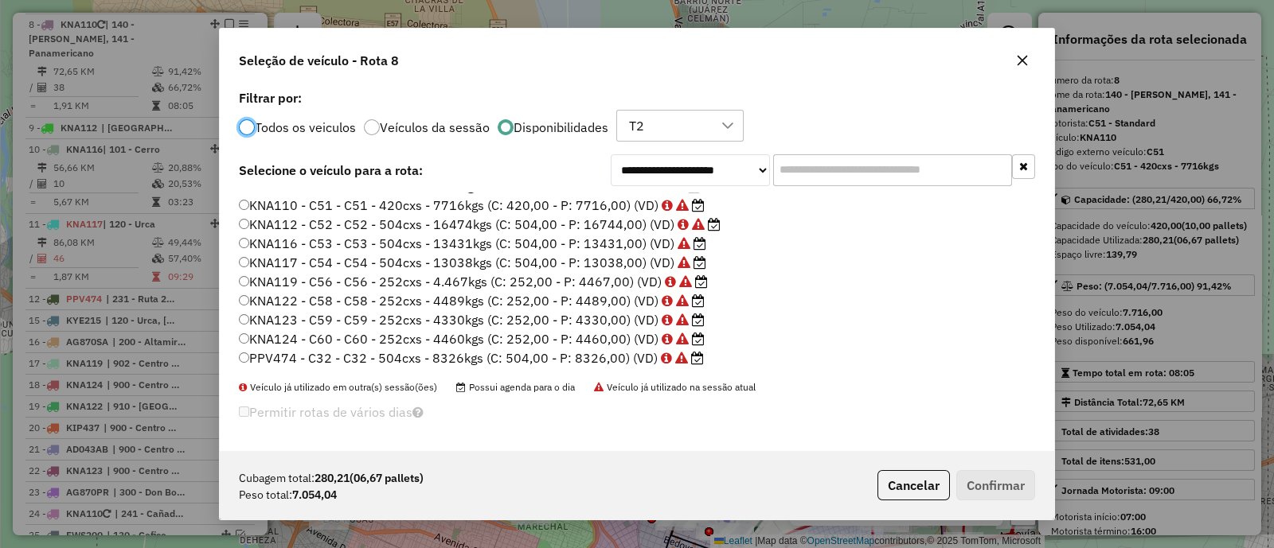
scroll to position [0, 0]
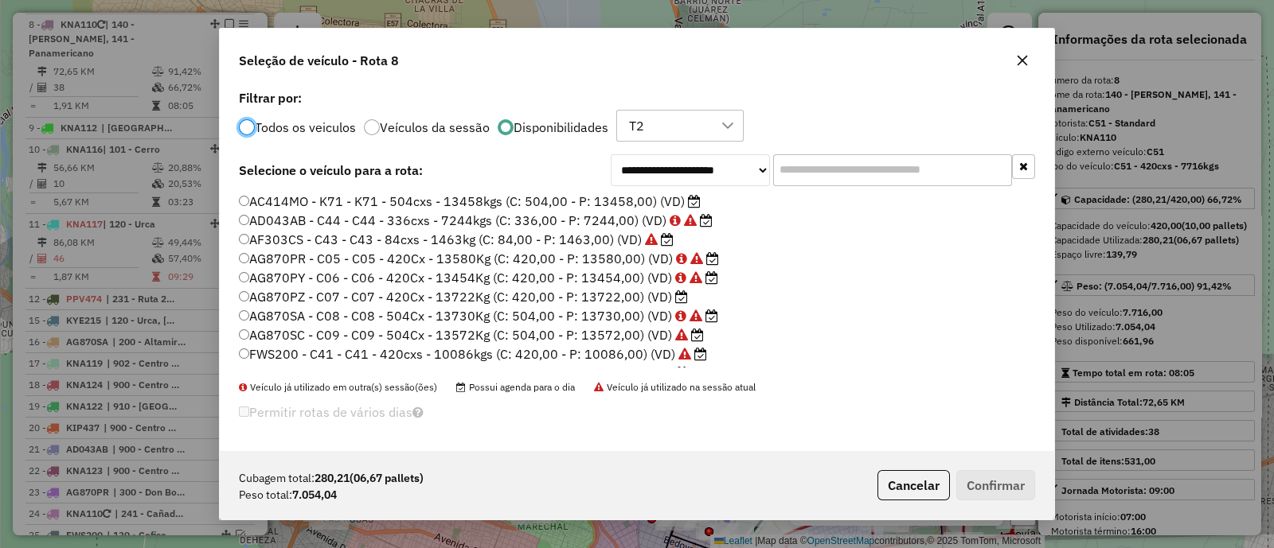
click at [607, 298] on label "AG870PZ - C07 - C07 - 420Cx - 13722Kg (C: 420,00 - P: 13722,00) (VD)" at bounding box center [463, 296] width 449 height 19
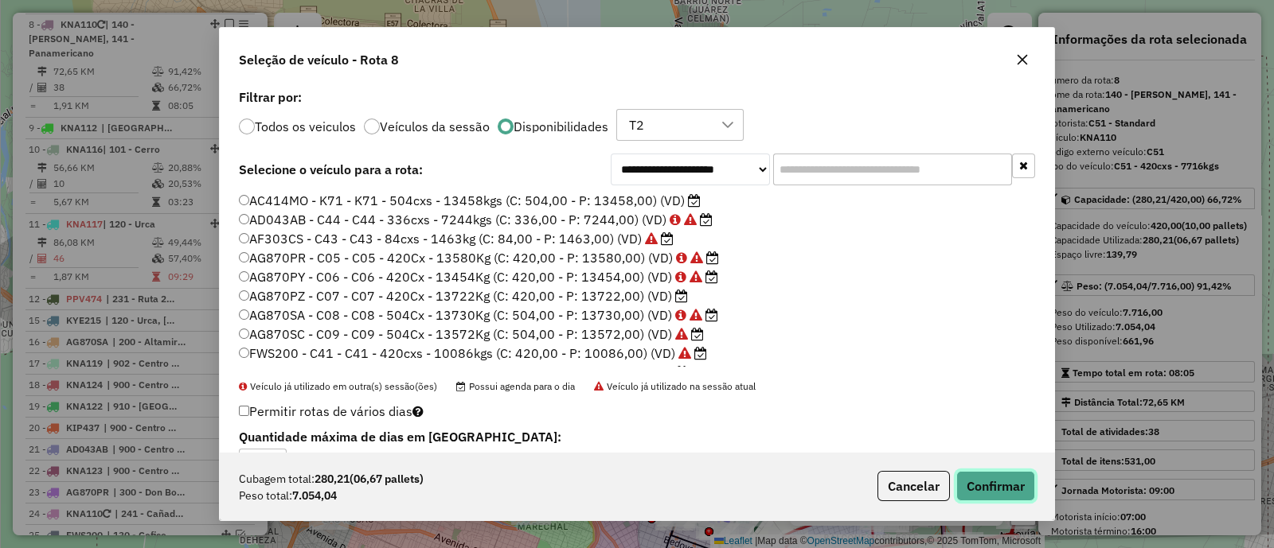
click at [967, 479] on button "Confirmar" at bounding box center [995, 486] width 79 height 30
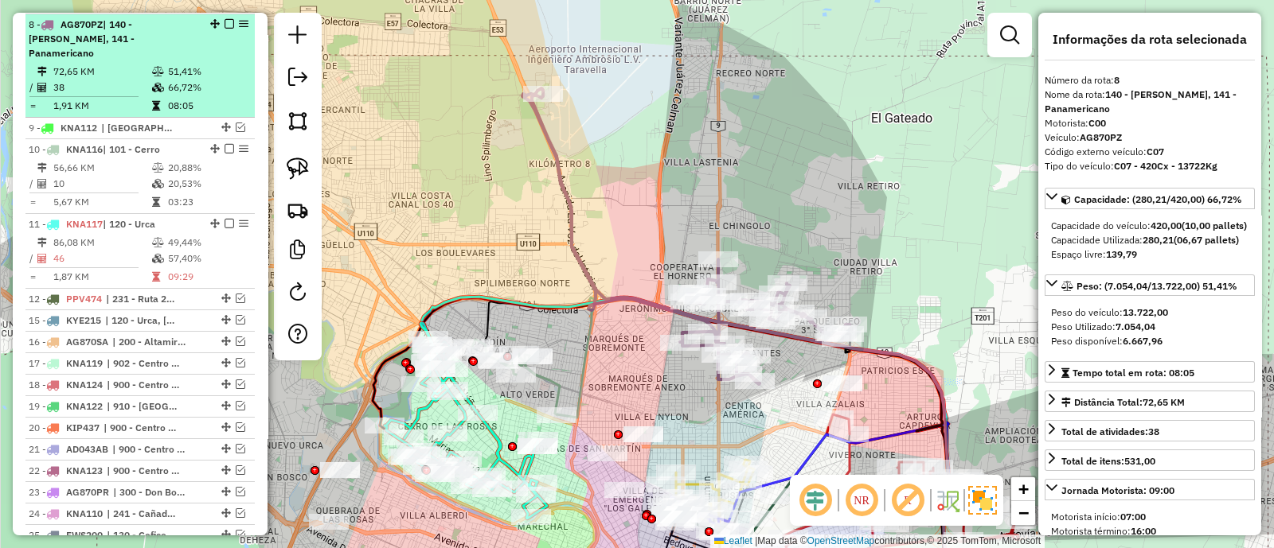
click at [225, 19] on em at bounding box center [229, 24] width 10 height 10
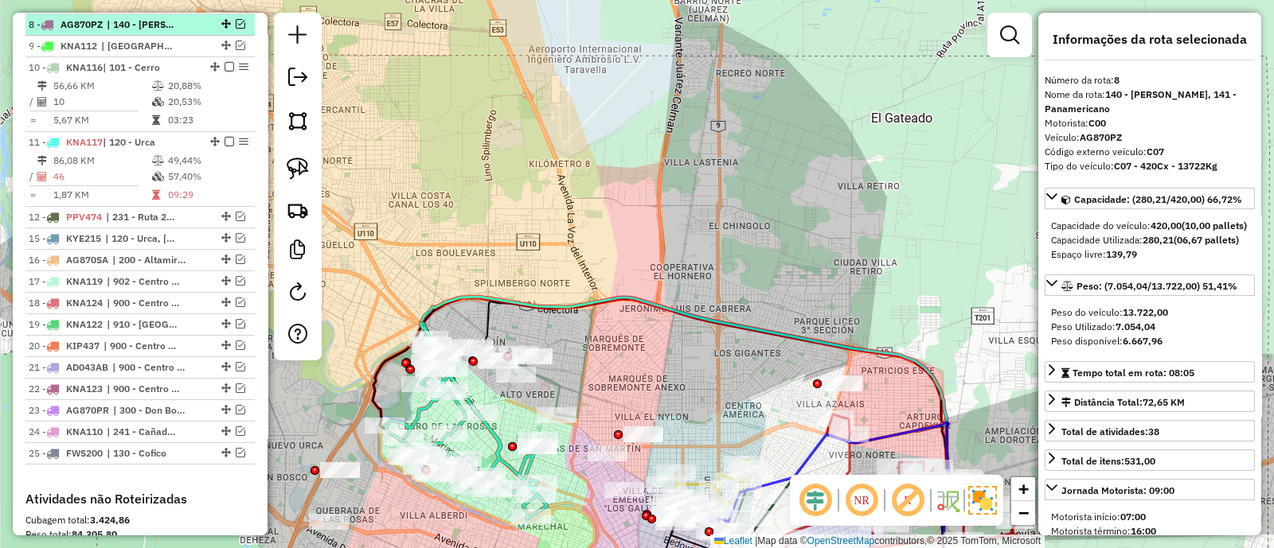
scroll to position [922, 0]
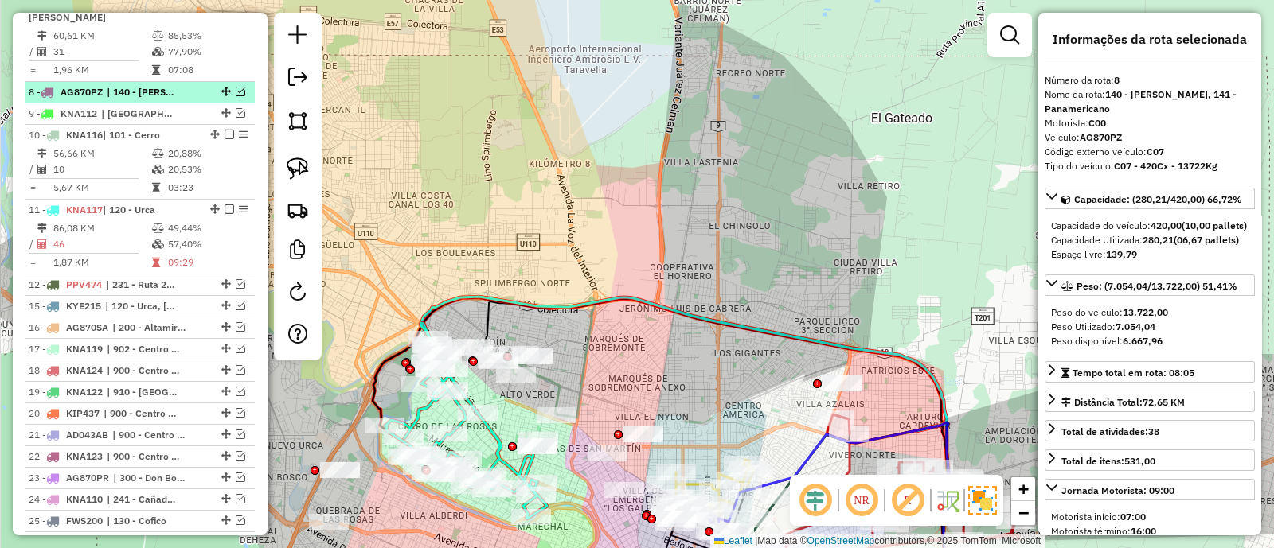
click at [236, 89] on em at bounding box center [241, 92] width 10 height 10
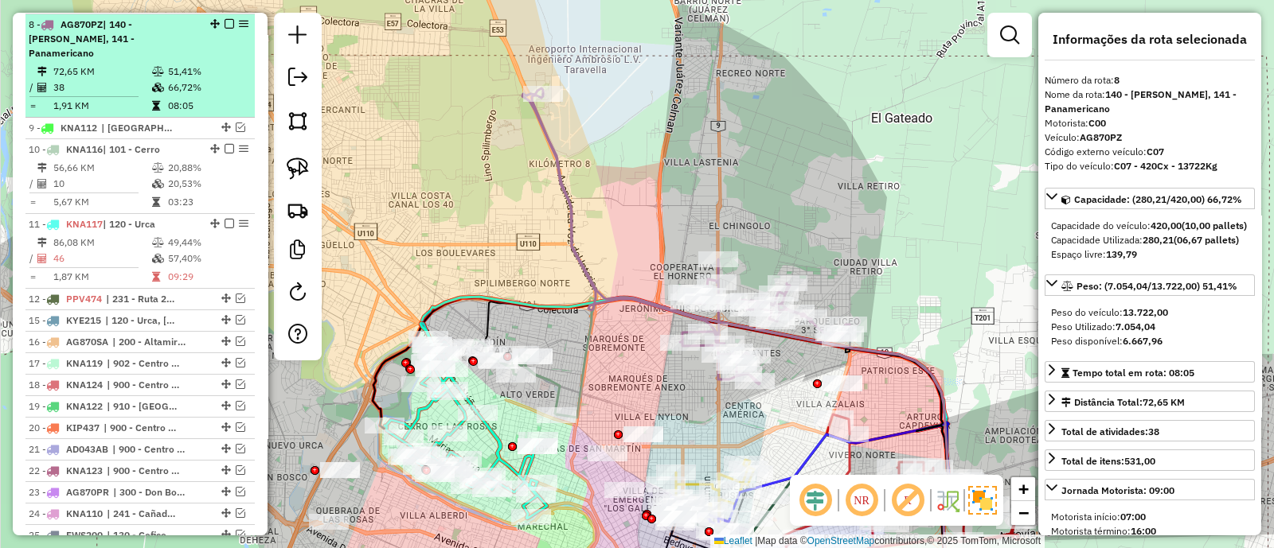
click at [216, 80] on td "66,72%" at bounding box center [207, 88] width 80 height 16
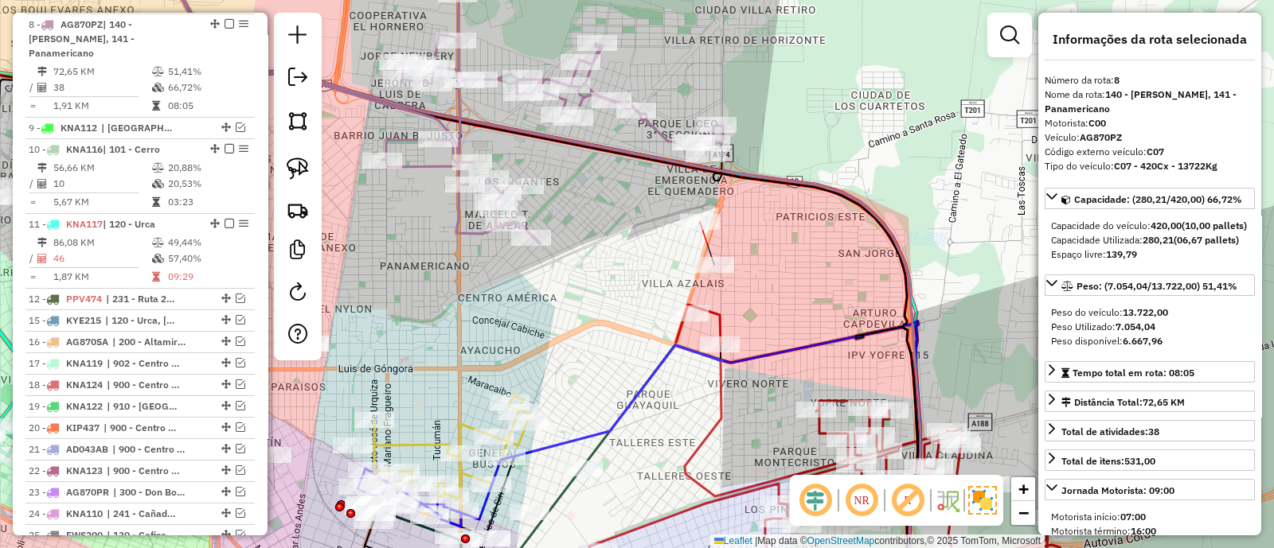
click at [701, 230] on div at bounding box center [700, 222] width 40 height 16
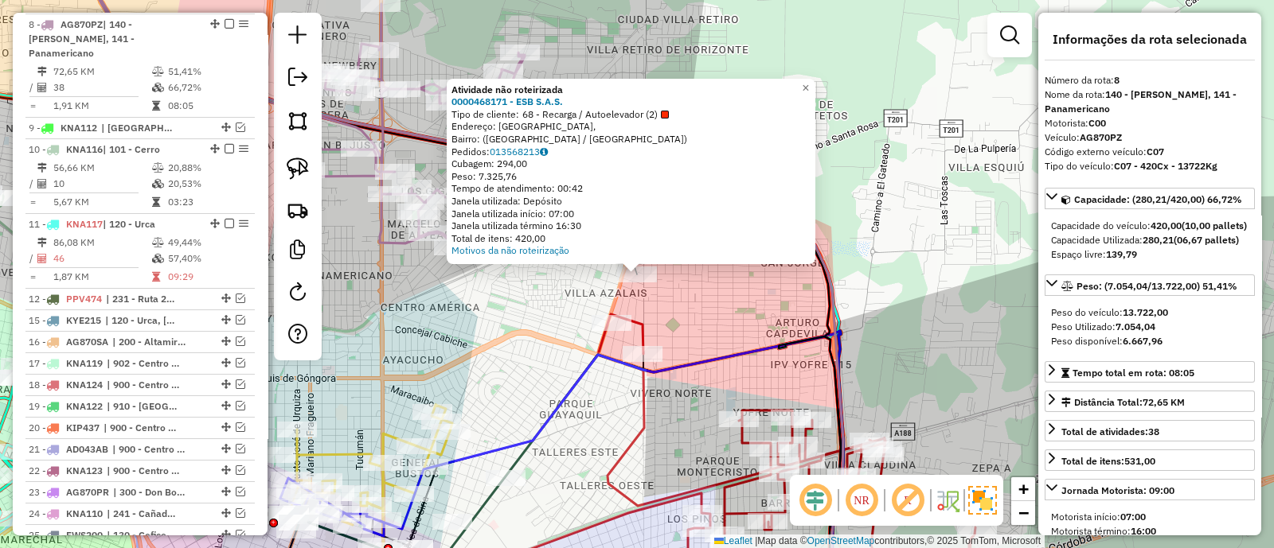
click at [690, 305] on div "Atividade não roteirizada 0000468171 - ESB S.A.S. Tipo de cliente: 68 - Recarga…" at bounding box center [637, 274] width 1274 height 548
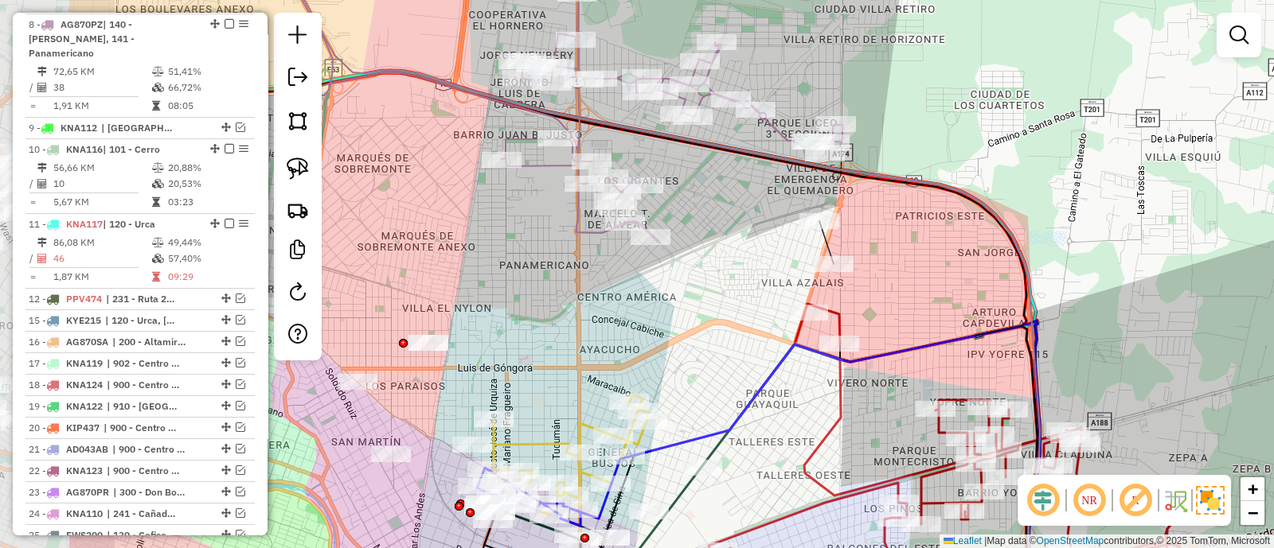
drag, startPoint x: 548, startPoint y: 288, endPoint x: 744, endPoint y: 278, distance: 196.9
click at [744, 278] on div "Janela de atendimento Grade de atendimento Capacidade Transportadoras Veículos …" at bounding box center [637, 274] width 1274 height 548
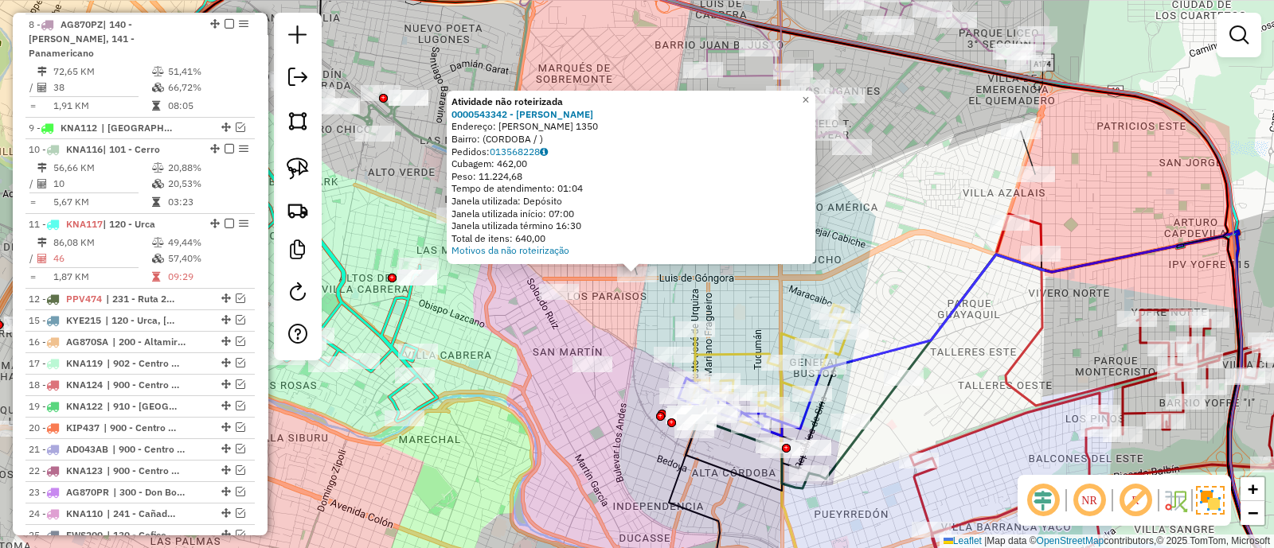
click at [697, 284] on div "Atividade não roteirizada 0000543342 - [PERSON_NAME]: [PERSON_NAME] 1350 Bairro…" at bounding box center [637, 274] width 1274 height 548
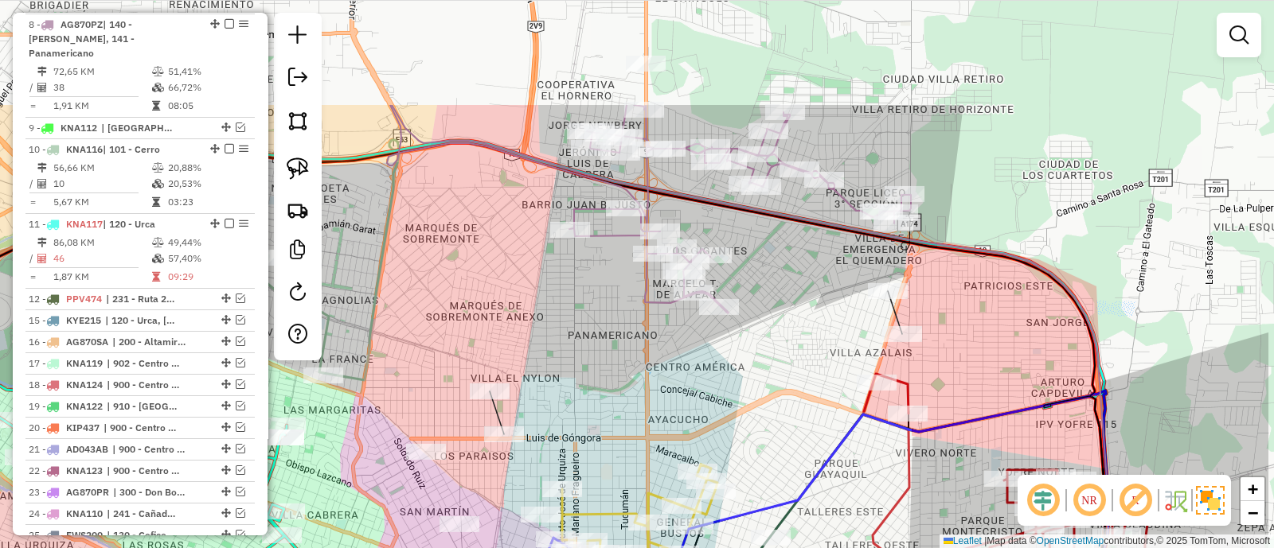
drag, startPoint x: 742, startPoint y: 232, endPoint x: 596, endPoint y: 408, distance: 227.8
click at [596, 407] on div "Janela de atendimento Grade de atendimento Capacidade Transportadoras Veículos …" at bounding box center [637, 274] width 1274 height 548
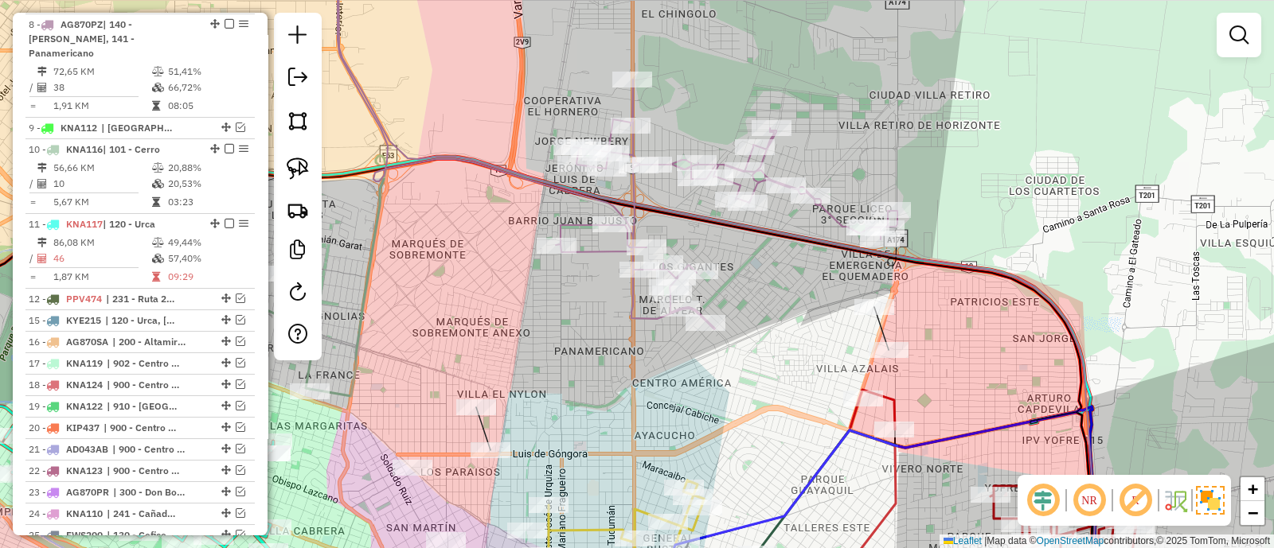
click at [631, 299] on icon at bounding box center [612, 137] width 572 height 384
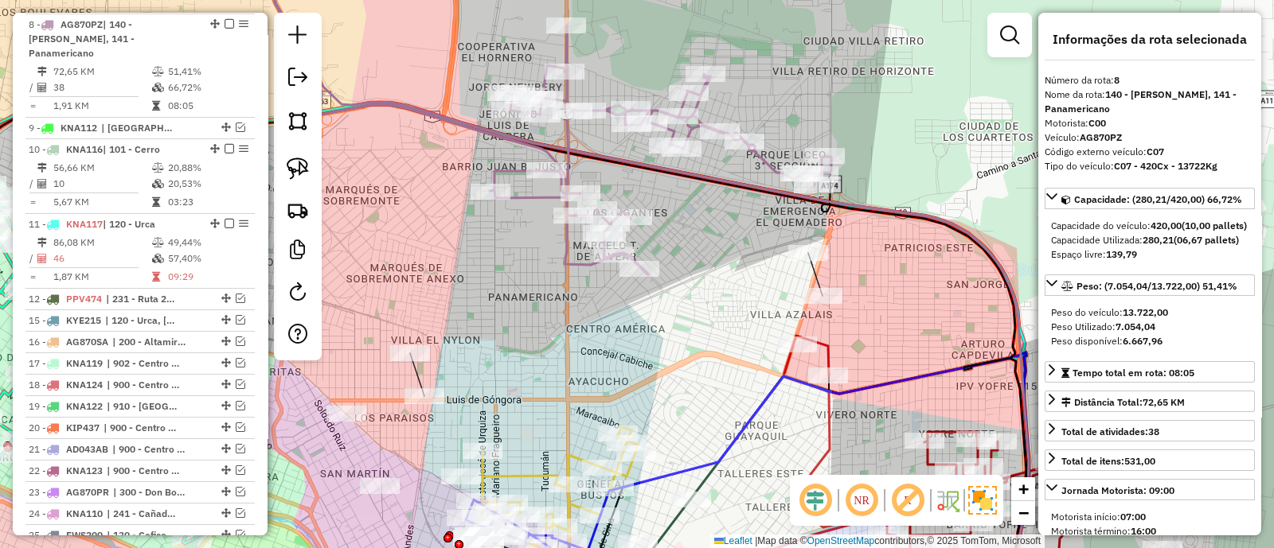
drag, startPoint x: 671, startPoint y: 366, endPoint x: 545, endPoint y: 255, distance: 168.6
click at [545, 255] on div "Janela de atendimento Grade de atendimento Capacidade Transportadoras Veículos …" at bounding box center [637, 274] width 1274 height 548
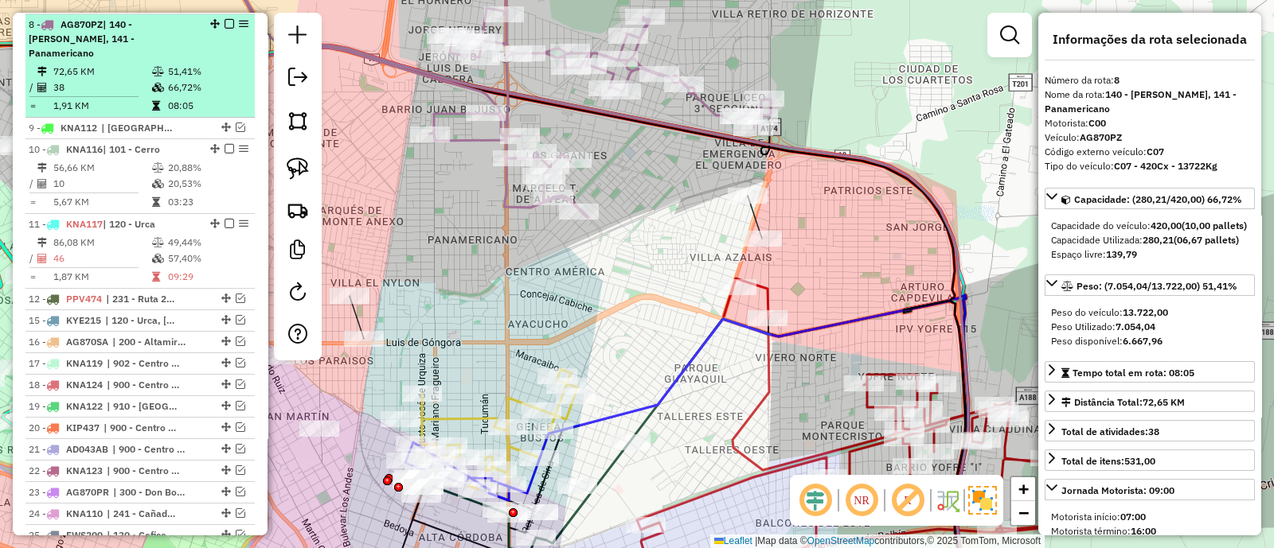
click at [224, 21] on em at bounding box center [229, 24] width 10 height 10
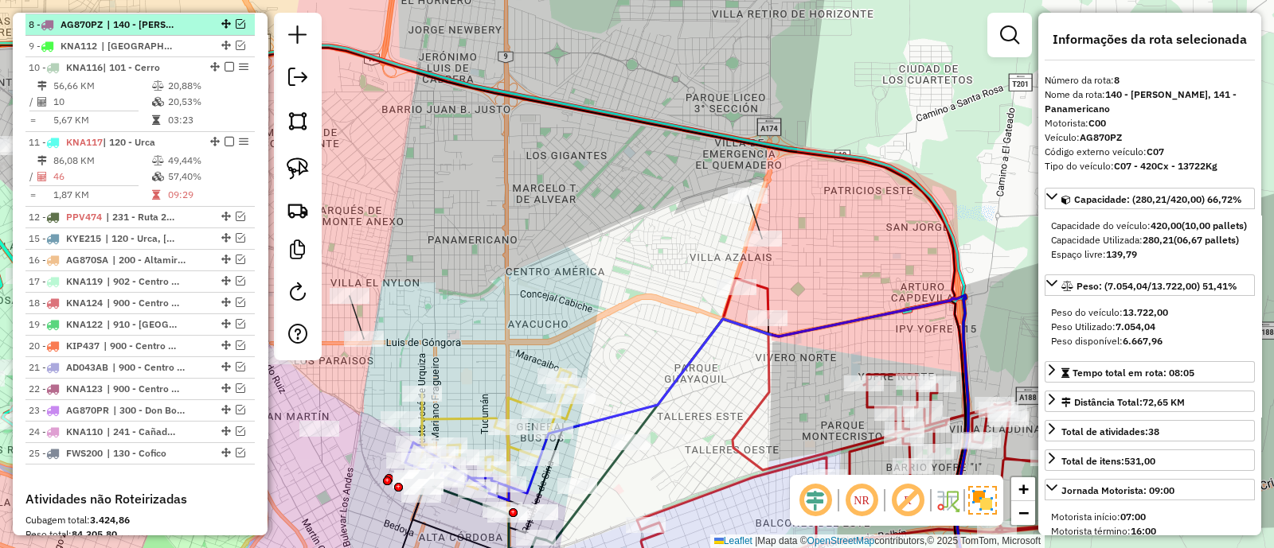
scroll to position [922, 0]
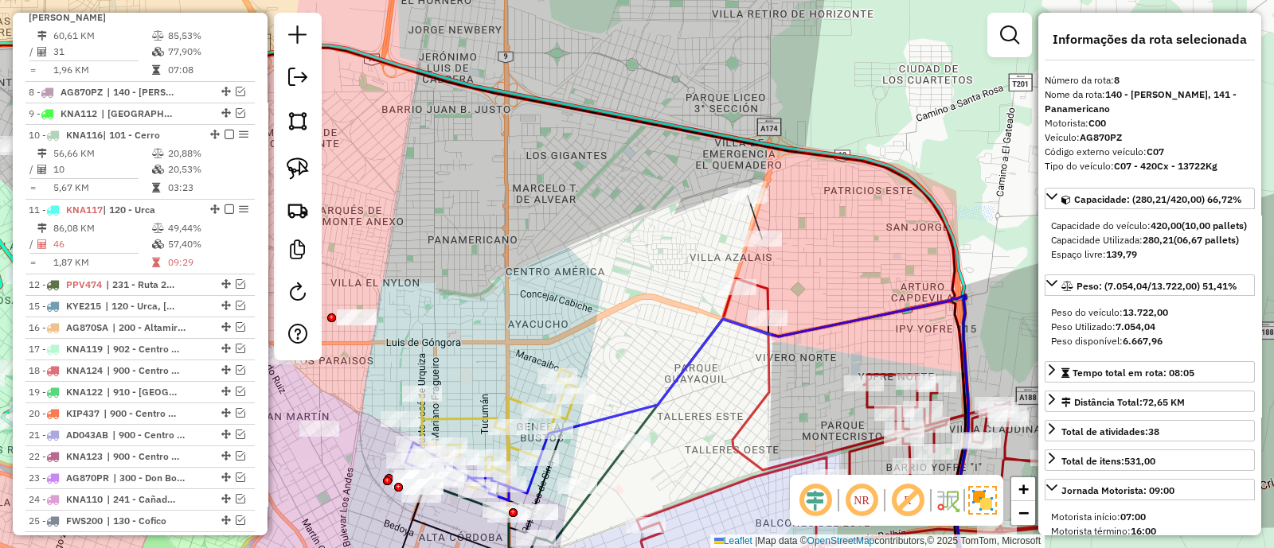
click at [769, 295] on icon at bounding box center [872, 441] width 471 height 325
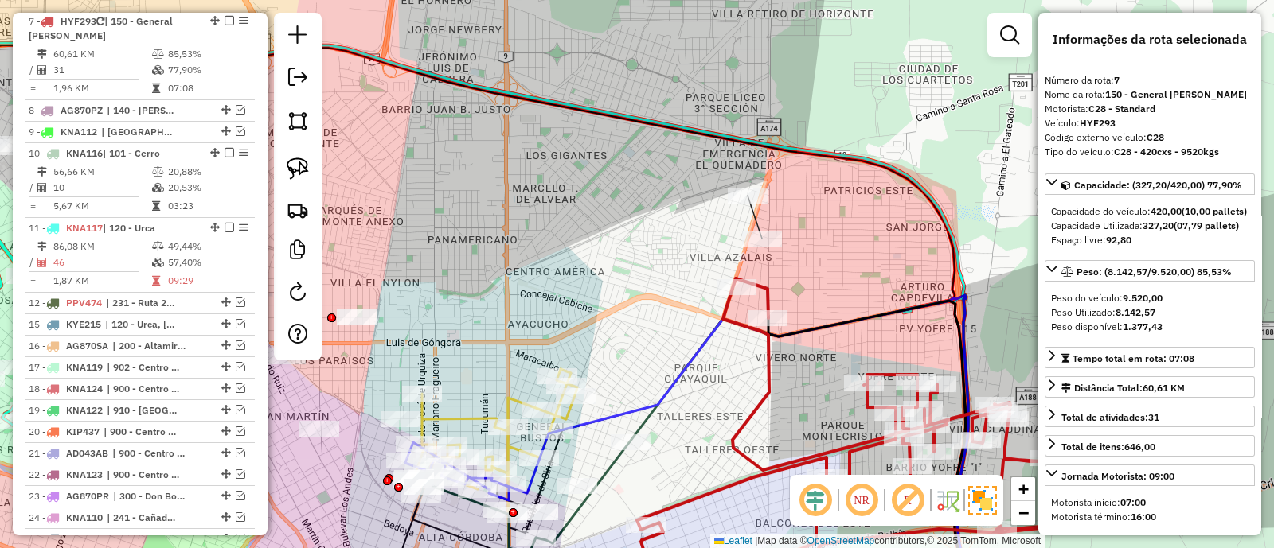
scroll to position [900, 0]
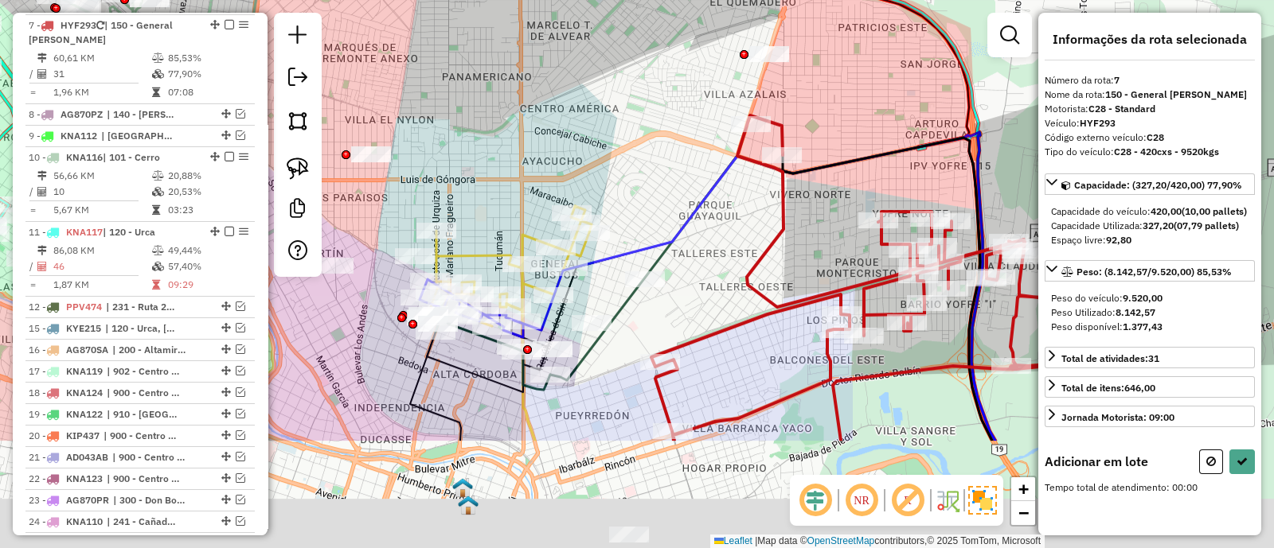
drag, startPoint x: 692, startPoint y: 422, endPoint x: 691, endPoint y: 221, distance: 201.4
click at [691, 221] on div "Janela de atendimento Grade de atendimento Capacidade Transportadoras Veículos …" at bounding box center [637, 274] width 1274 height 548
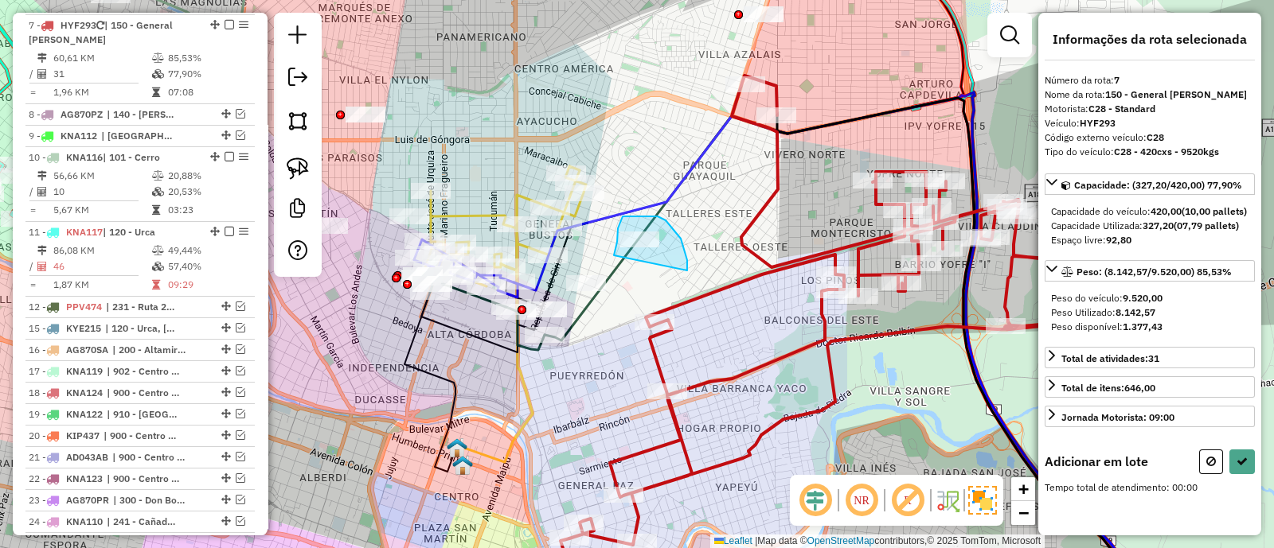
drag, startPoint x: 687, startPoint y: 265, endPoint x: 614, endPoint y: 256, distance: 73.8
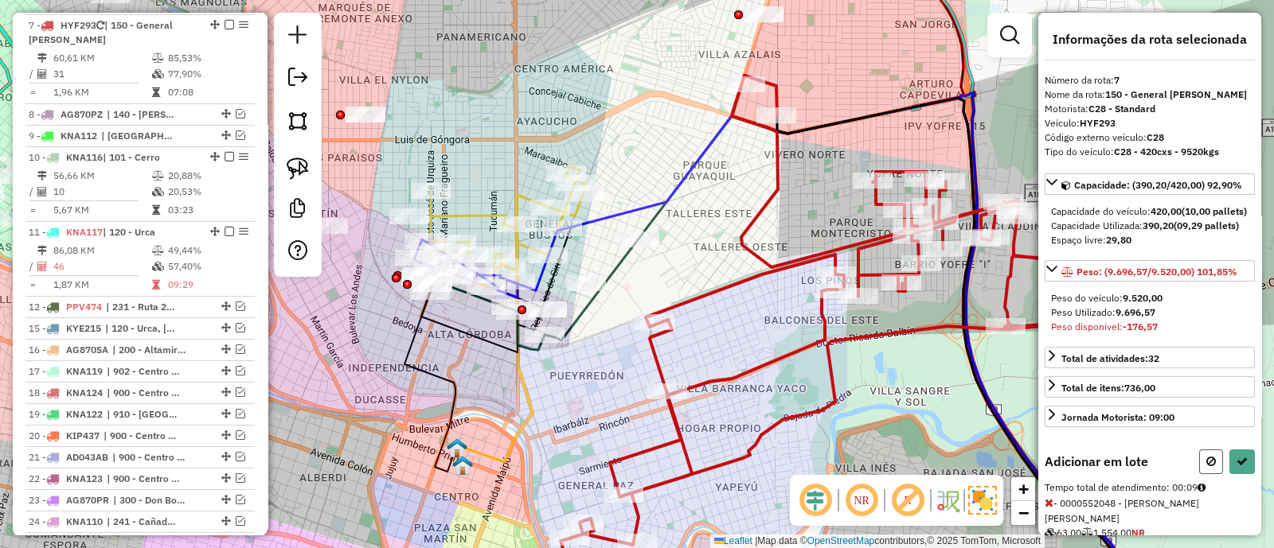
click at [1206, 467] on icon at bounding box center [1211, 461] width 10 height 11
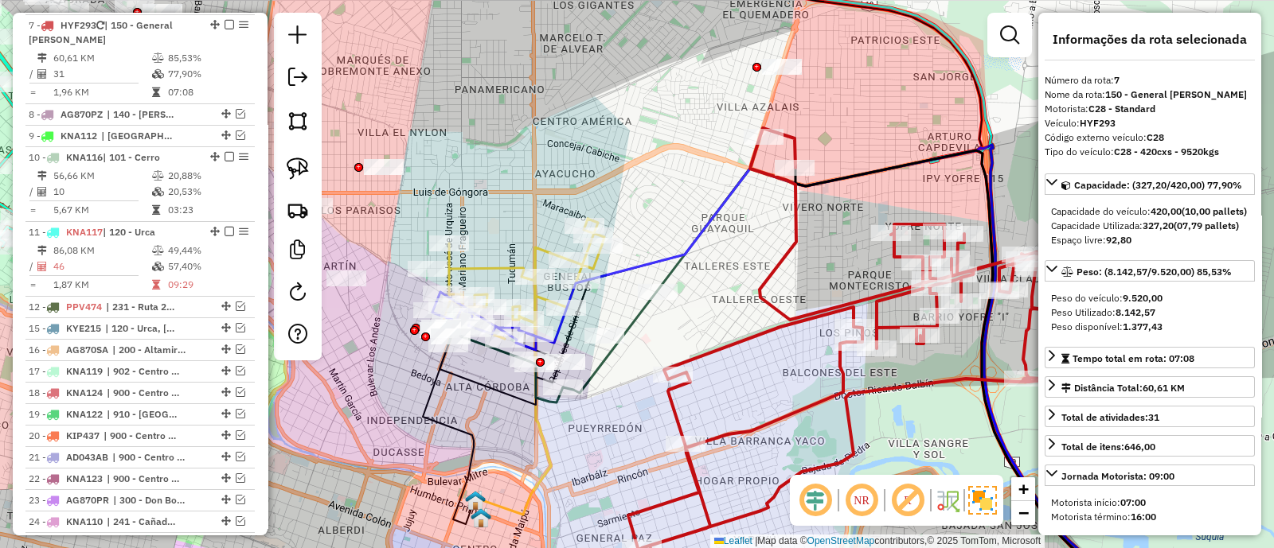
drag, startPoint x: 728, startPoint y: 248, endPoint x: 736, endPoint y: 376, distance: 127.6
click at [736, 376] on div "Janela de atendimento Grade de atendimento Capacidade Transportadoras Veículos …" at bounding box center [637, 274] width 1274 height 548
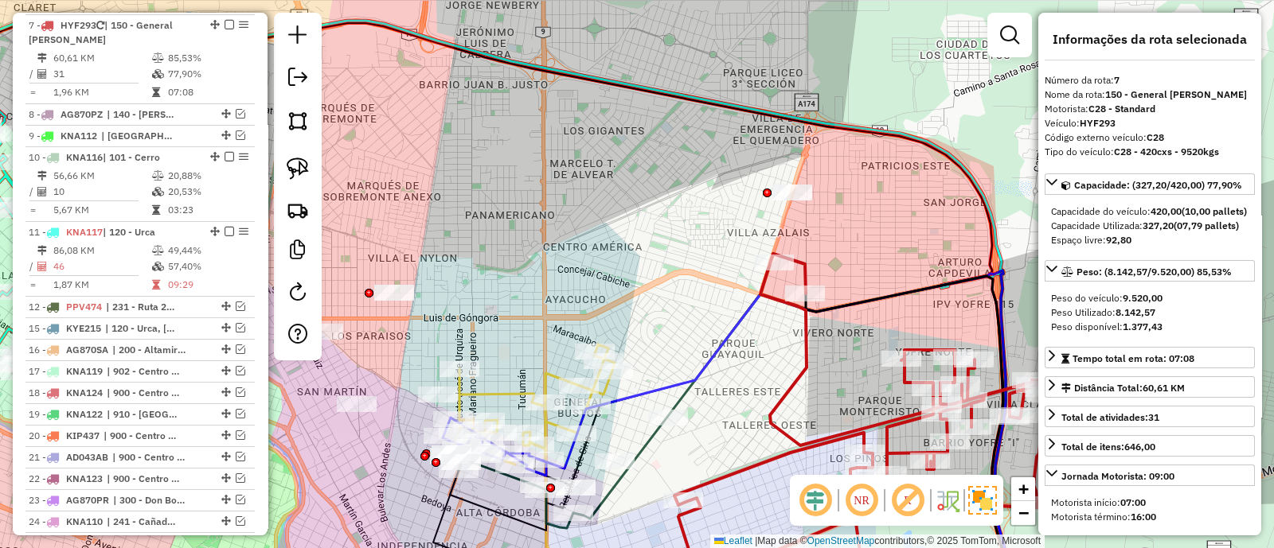
drag, startPoint x: 704, startPoint y: 375, endPoint x: 741, endPoint y: 237, distance: 142.7
click at [741, 271] on icon at bounding box center [768, 436] width 526 height 331
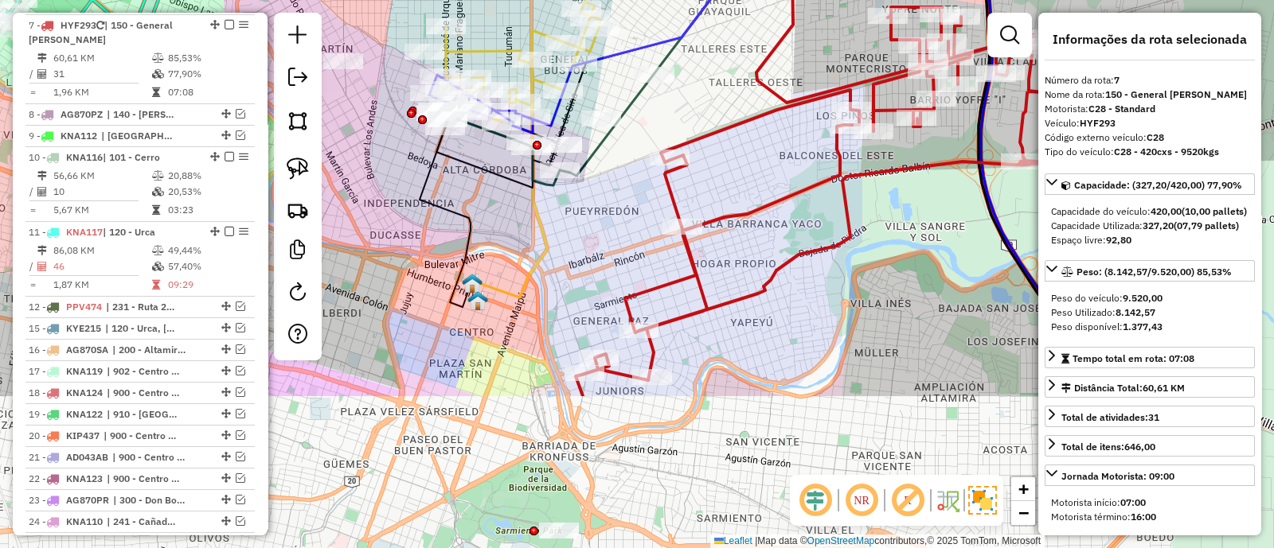
drag, startPoint x: 746, startPoint y: 193, endPoint x: 732, endPoint y: 138, distance: 57.5
click at [732, 138] on div "Janela de atendimento Grade de atendimento Capacidade Transportadoras Veículos …" at bounding box center [637, 274] width 1274 height 548
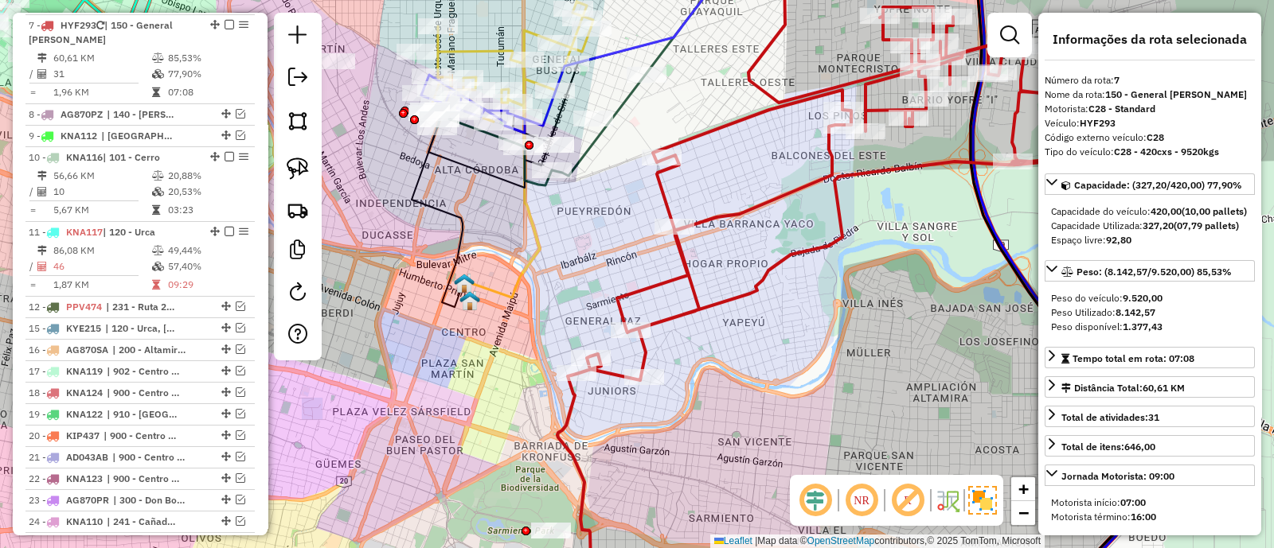
click at [657, 279] on icon at bounding box center [850, 162] width 548 height 435
click at [295, 288] on em at bounding box center [297, 292] width 19 height 19
select select "*"
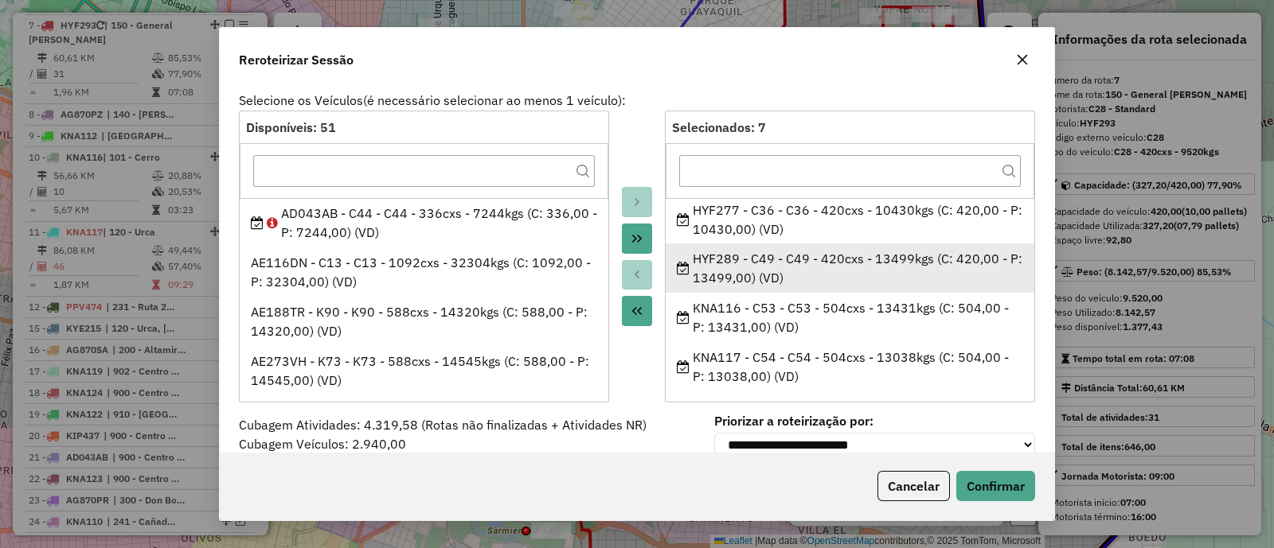
scroll to position [153, 0]
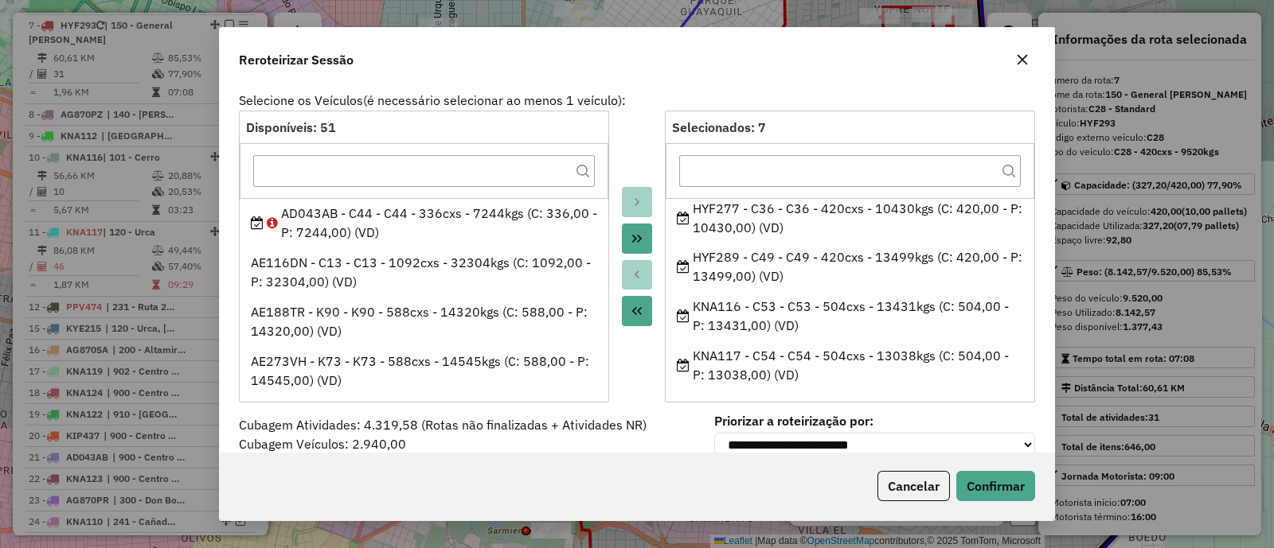
click at [1019, 61] on icon "button" at bounding box center [1022, 60] width 10 height 10
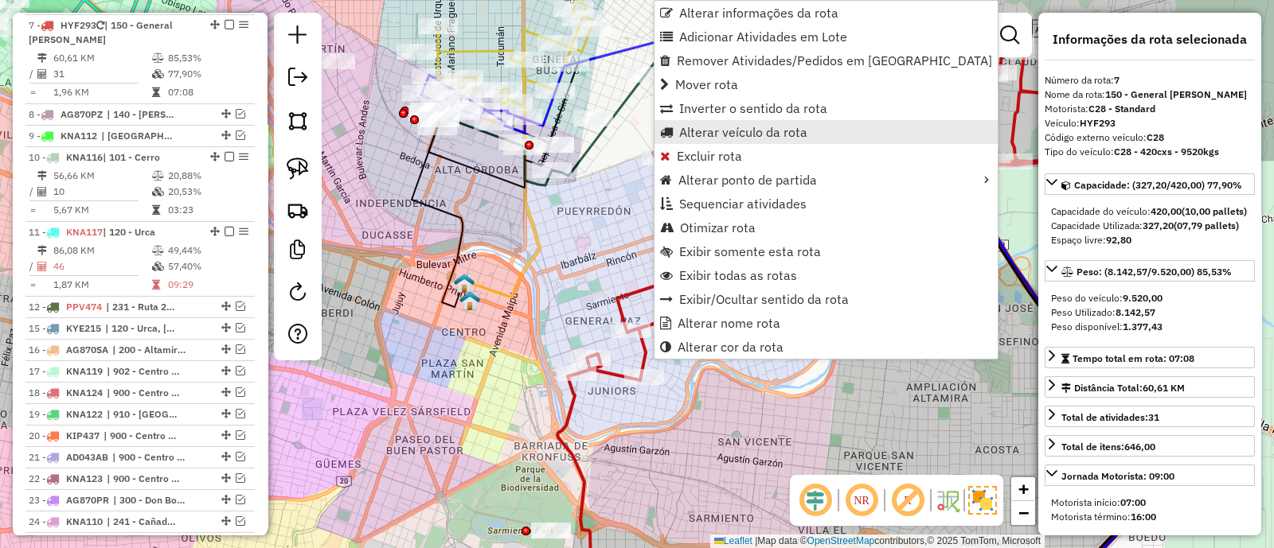
click at [709, 142] on link "Alterar veículo da rota" at bounding box center [825, 132] width 343 height 24
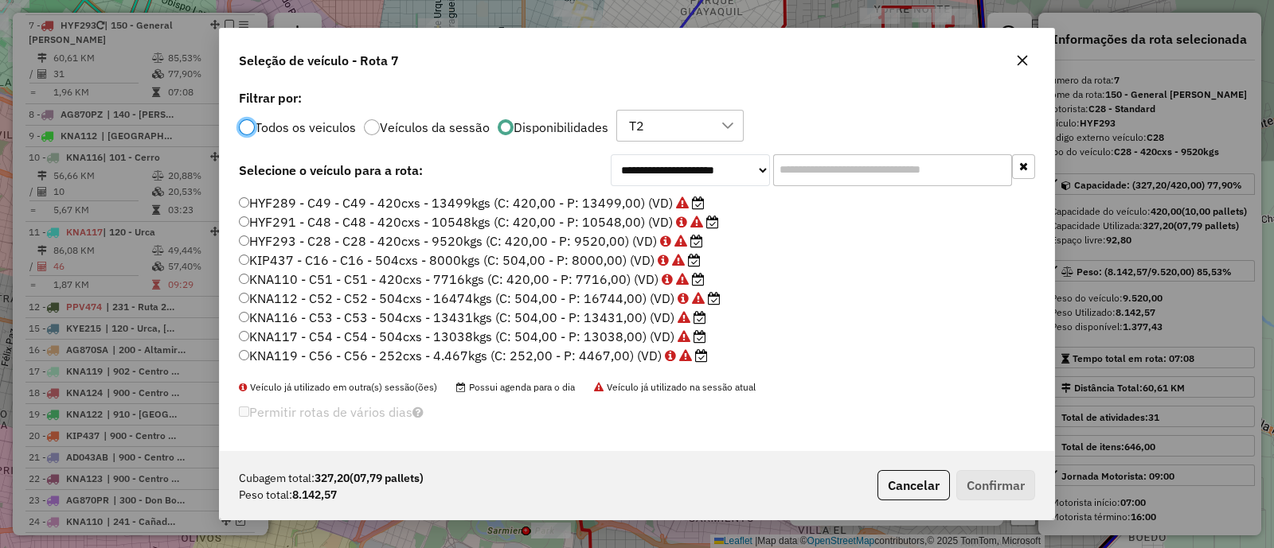
scroll to position [164, 0]
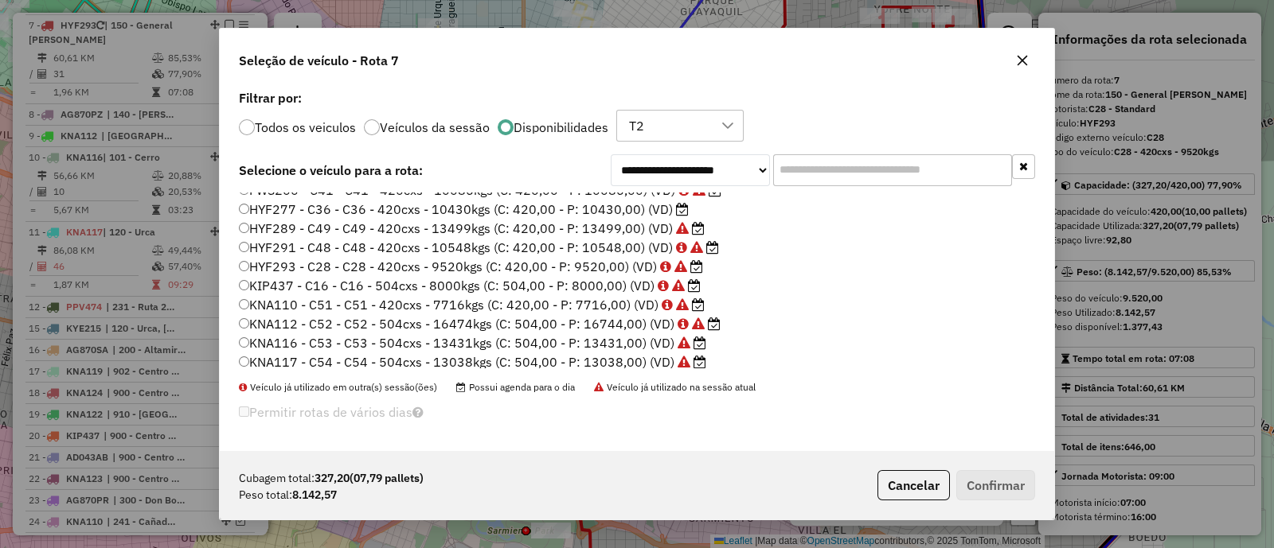
click at [595, 206] on label "HYF277 - C36 - C36 - 420cxs - 10430kgs (C: 420,00 - P: 10430,00) (VD)" at bounding box center [464, 209] width 450 height 19
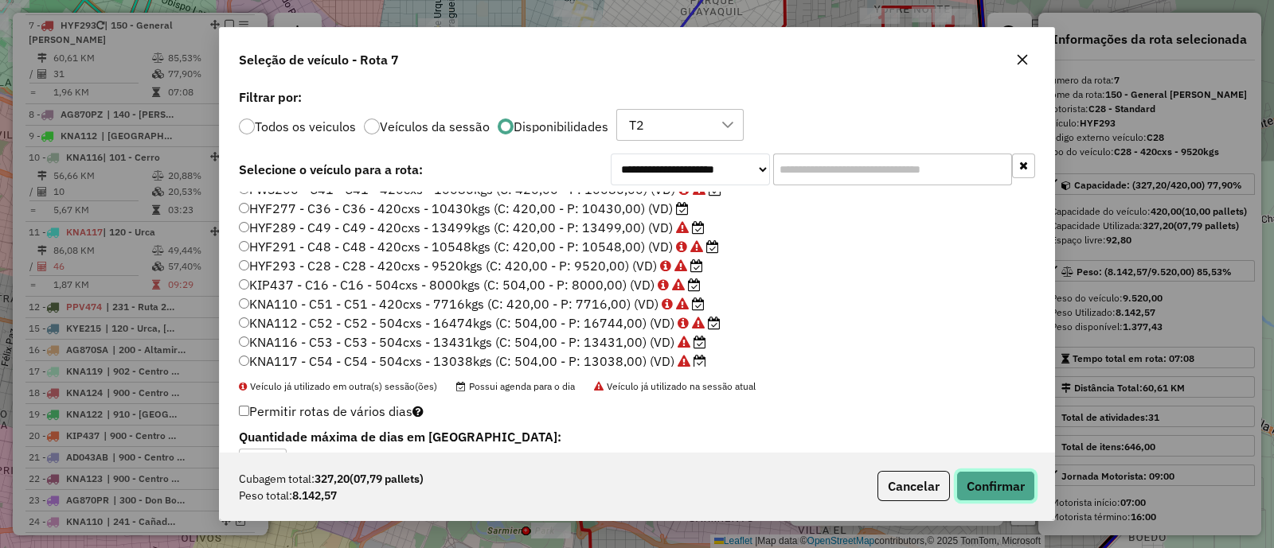
click at [984, 476] on button "Confirmar" at bounding box center [995, 486] width 79 height 30
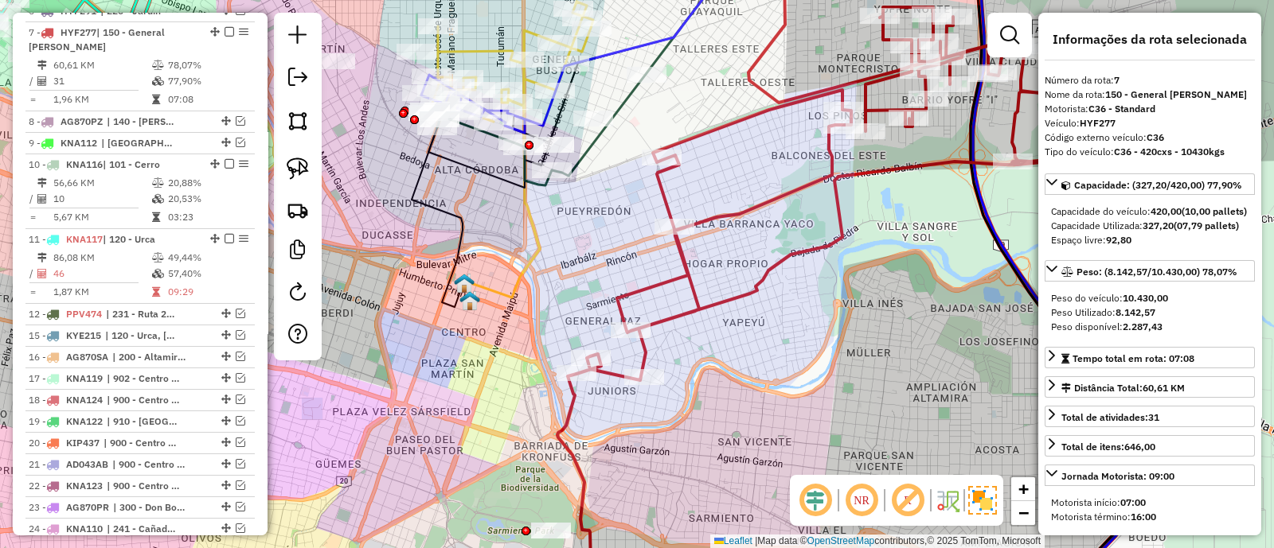
scroll to position [900, 0]
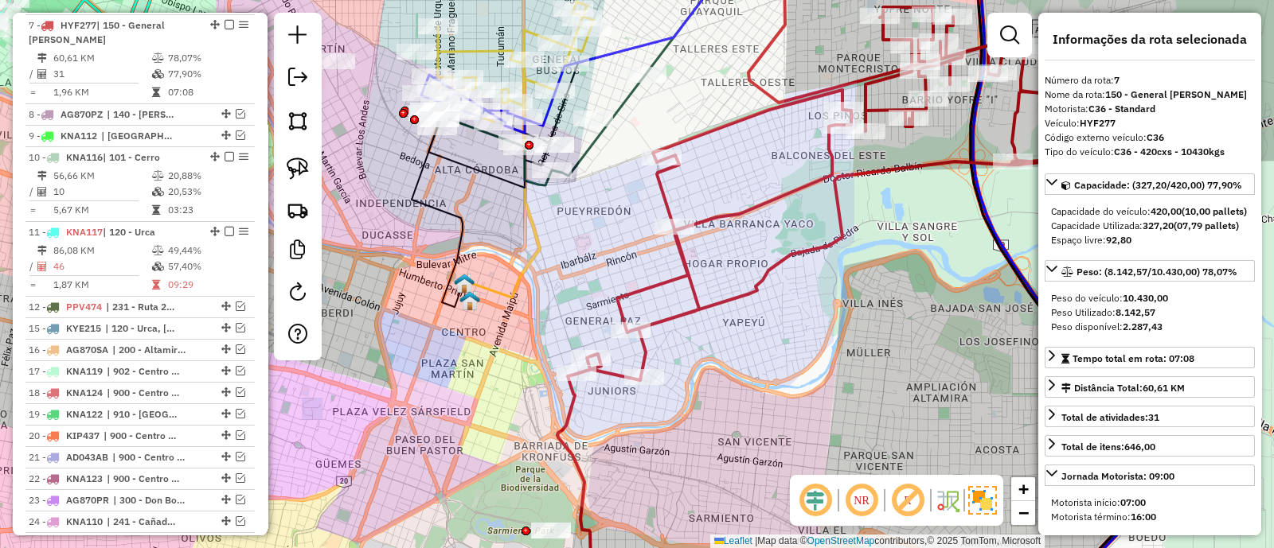
click at [299, 294] on em at bounding box center [297, 292] width 19 height 19
select select "*"
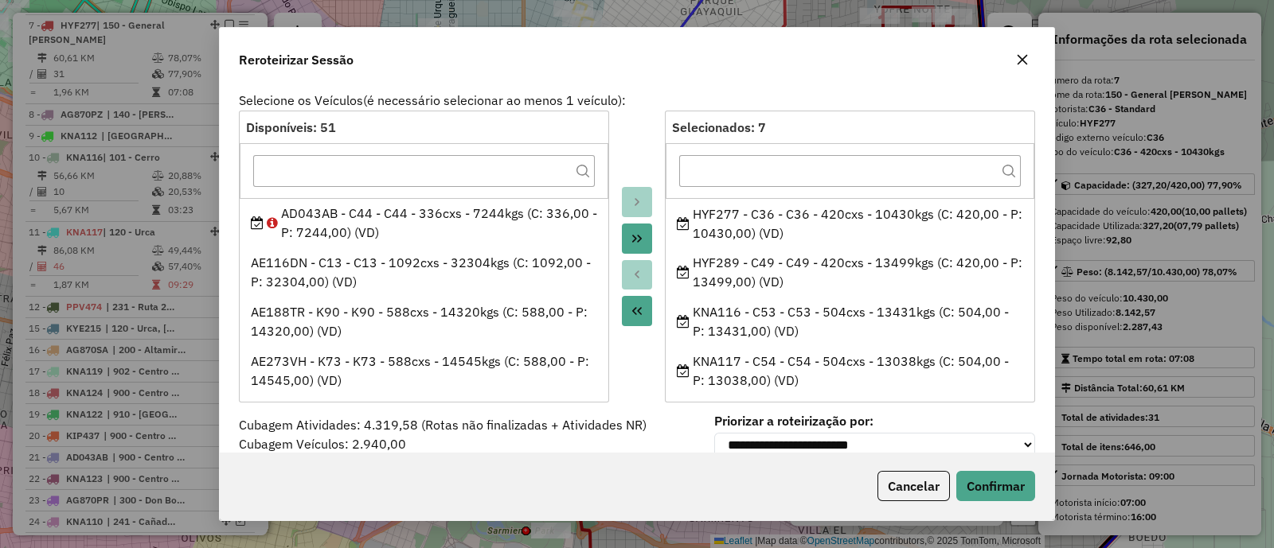
scroll to position [153, 0]
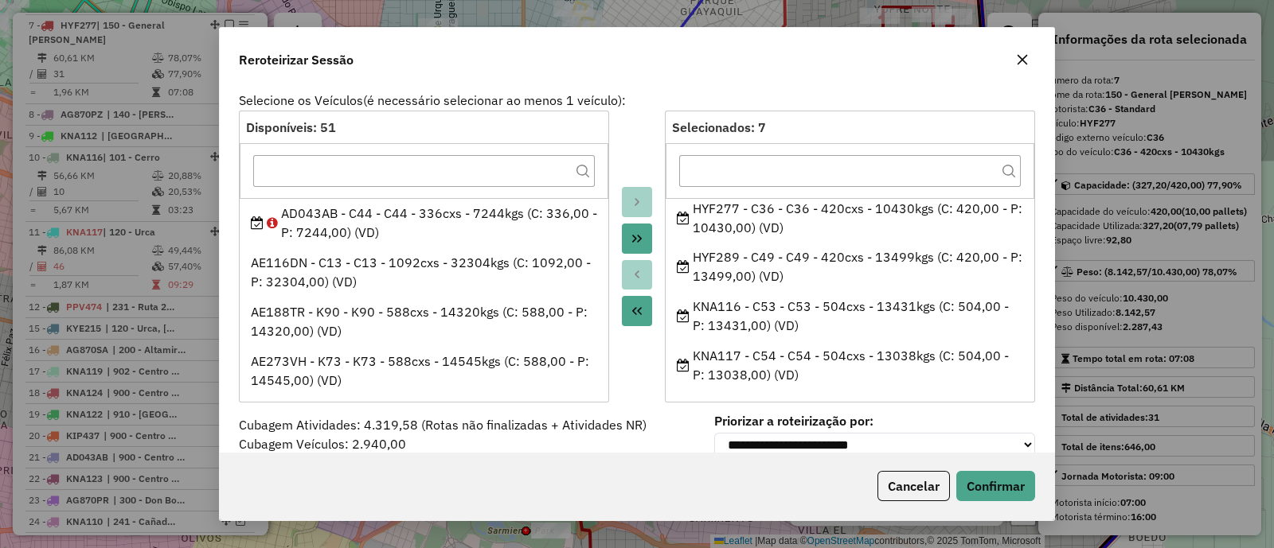
click at [1019, 65] on icon "button" at bounding box center [1022, 59] width 13 height 13
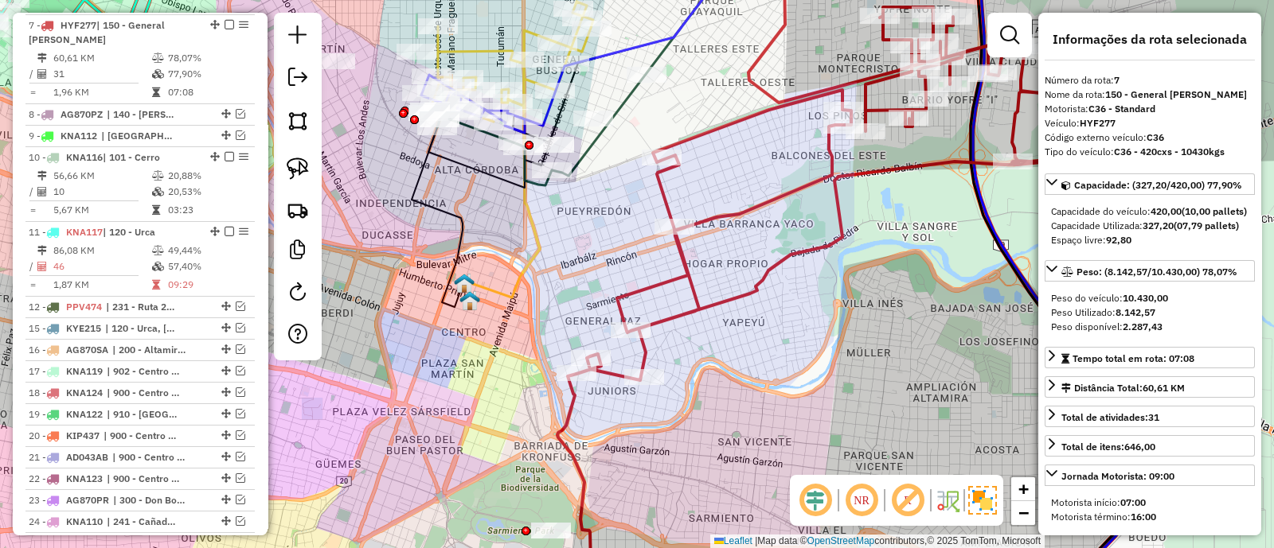
click at [716, 213] on icon at bounding box center [850, 162] width 548 height 435
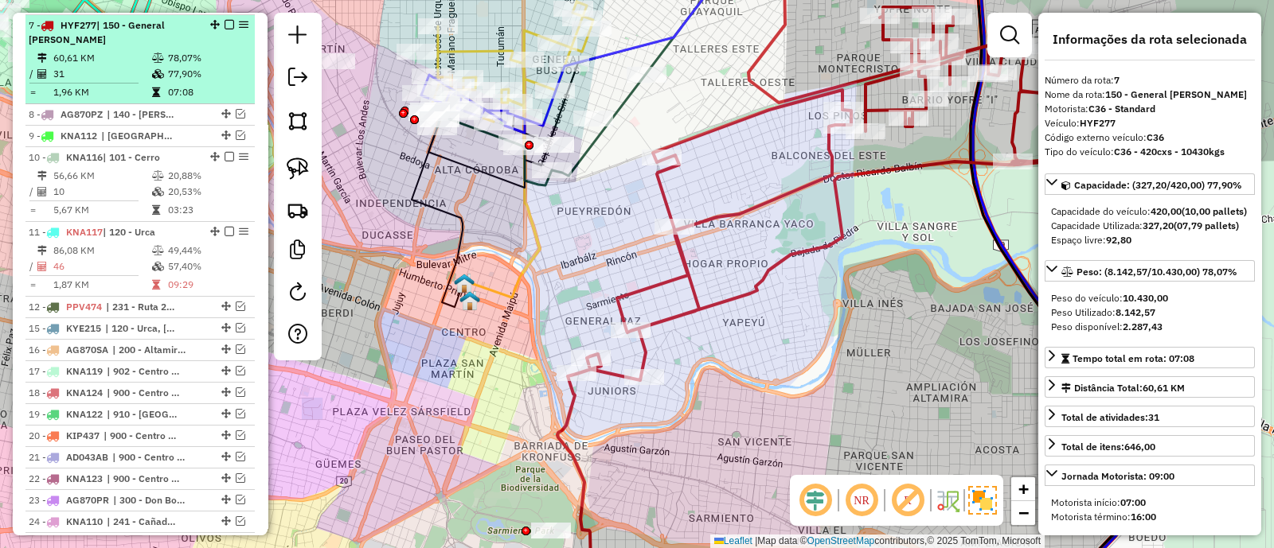
click at [224, 20] on em at bounding box center [229, 25] width 10 height 10
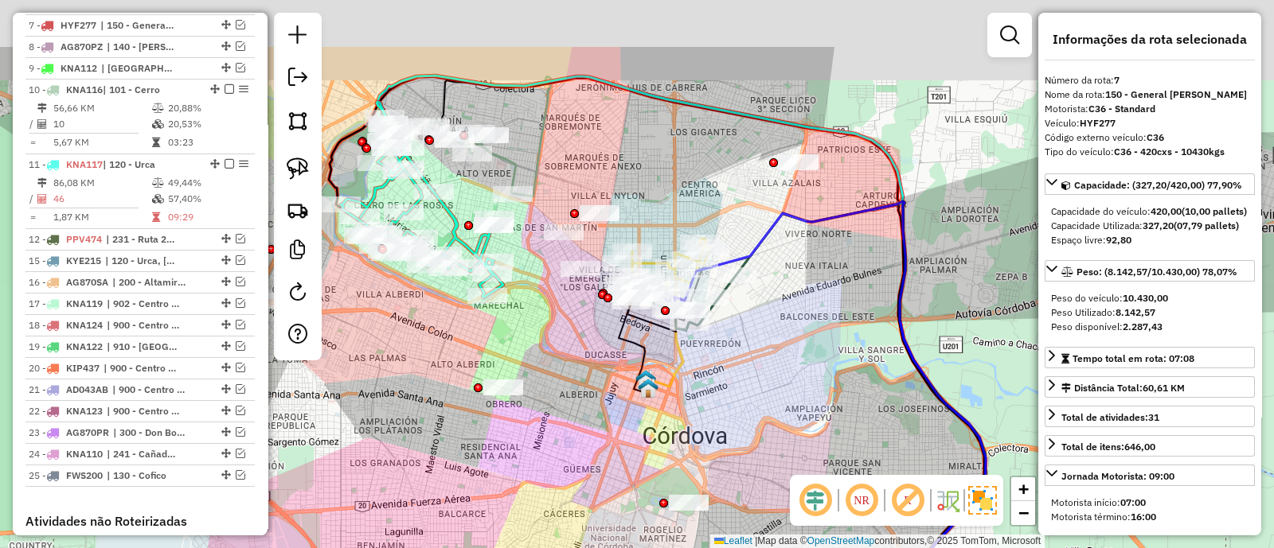
drag, startPoint x: 826, startPoint y: 252, endPoint x: 806, endPoint y: 380, distance: 129.6
click at [806, 380] on div "Janela de atendimento Grade de atendimento Capacidade Transportadoras Veículos …" at bounding box center [637, 274] width 1274 height 548
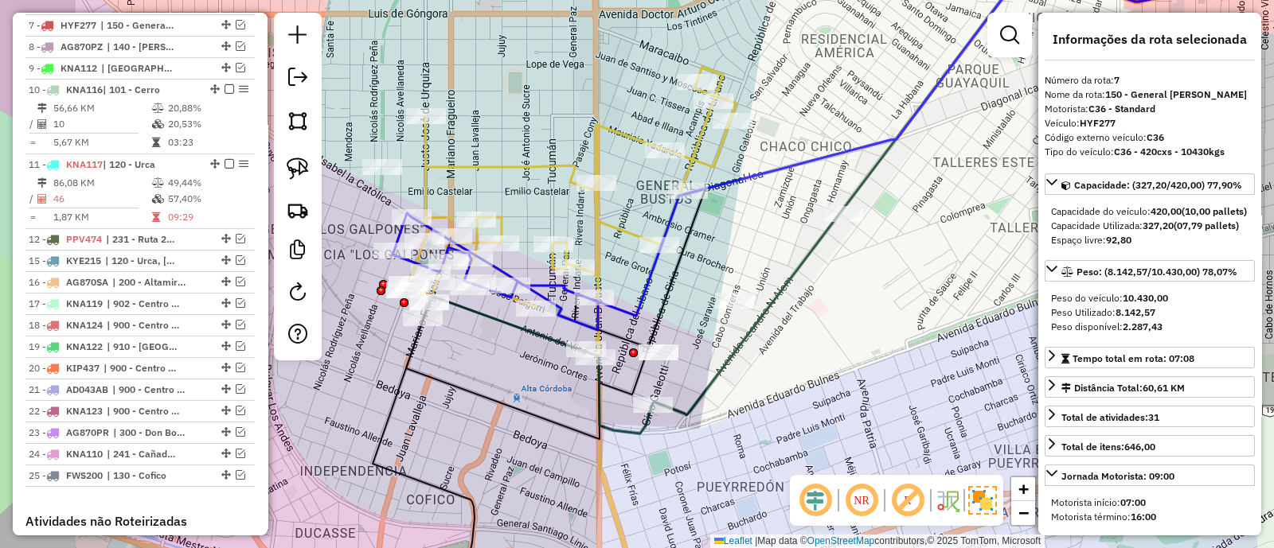
drag, startPoint x: 702, startPoint y: 338, endPoint x: 796, endPoint y: 353, distance: 95.3
click at [796, 353] on div "Janela de atendimento Grade de atendimento Capacidade Transportadoras Veículos …" at bounding box center [637, 274] width 1274 height 548
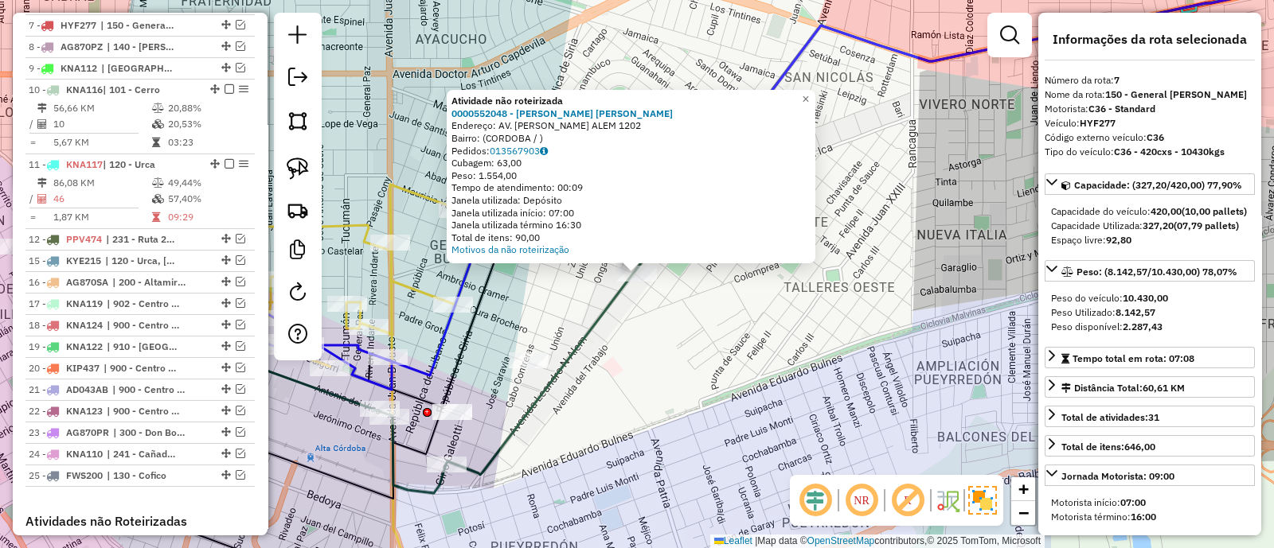
click at [655, 376] on div "Atividade não roteirizada 0000552048 - Marin Lopez Candela Valentina Endereço: …" at bounding box center [637, 274] width 1274 height 548
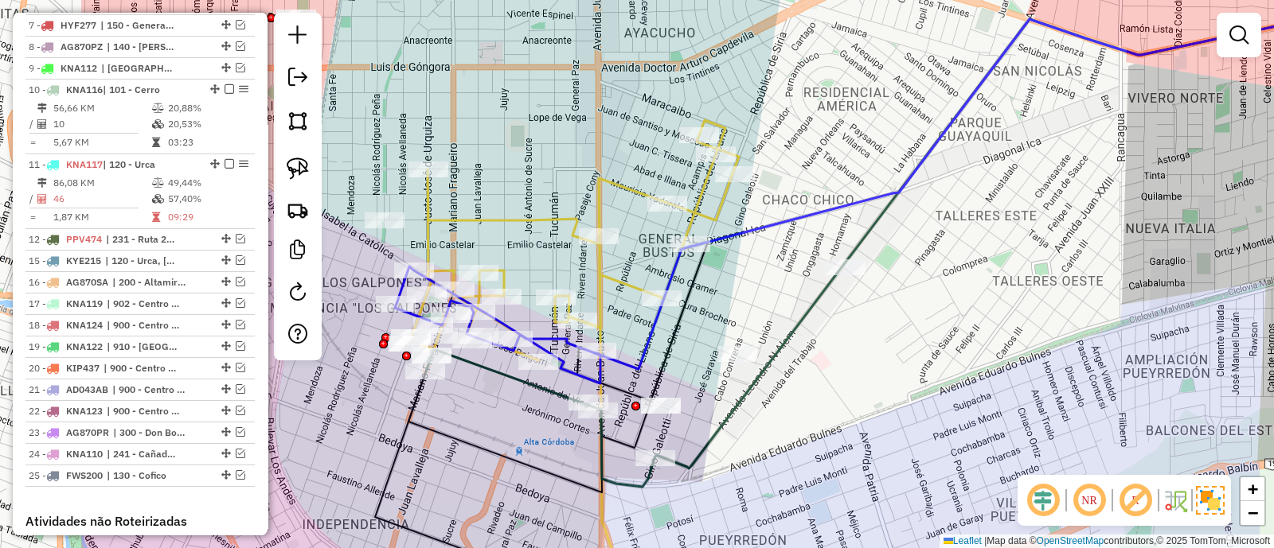
drag, startPoint x: 565, startPoint y: 365, endPoint x: 770, endPoint y: 359, distance: 204.7
click at [770, 359] on icon at bounding box center [1100, 284] width 893 height 625
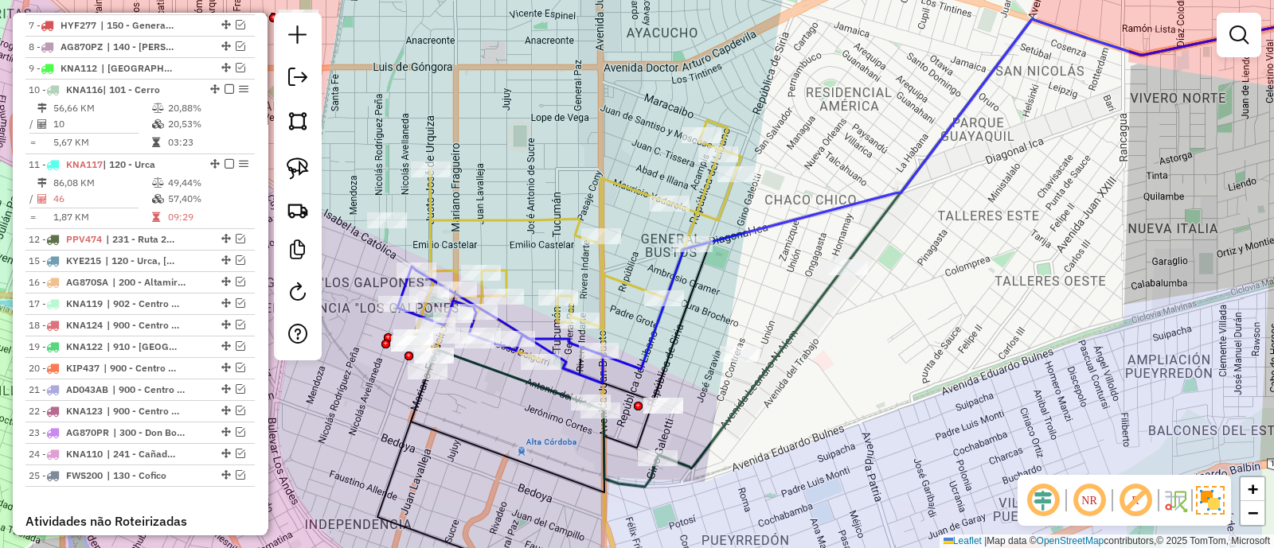
drag, startPoint x: 829, startPoint y: 439, endPoint x: 918, endPoint y: 429, distance: 89.0
click at [918, 429] on div "Janela de atendimento Grade de atendimento Capacidade Transportadoras Veículos …" at bounding box center [637, 274] width 1274 height 548
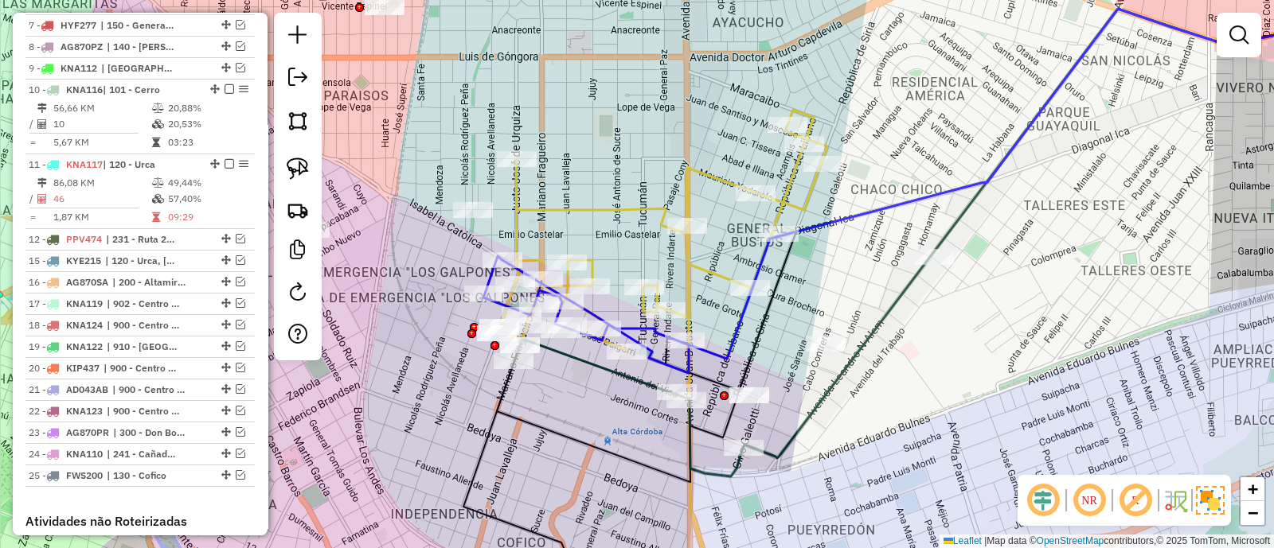
click at [720, 472] on icon at bounding box center [628, 408] width 228 height 138
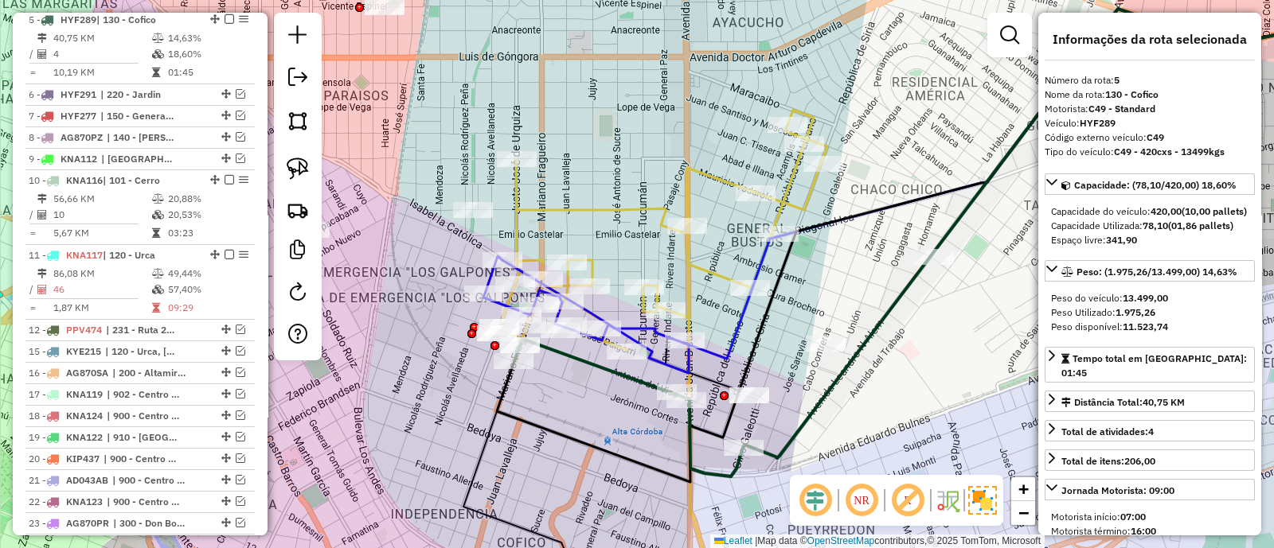
scroll to position [803, 0]
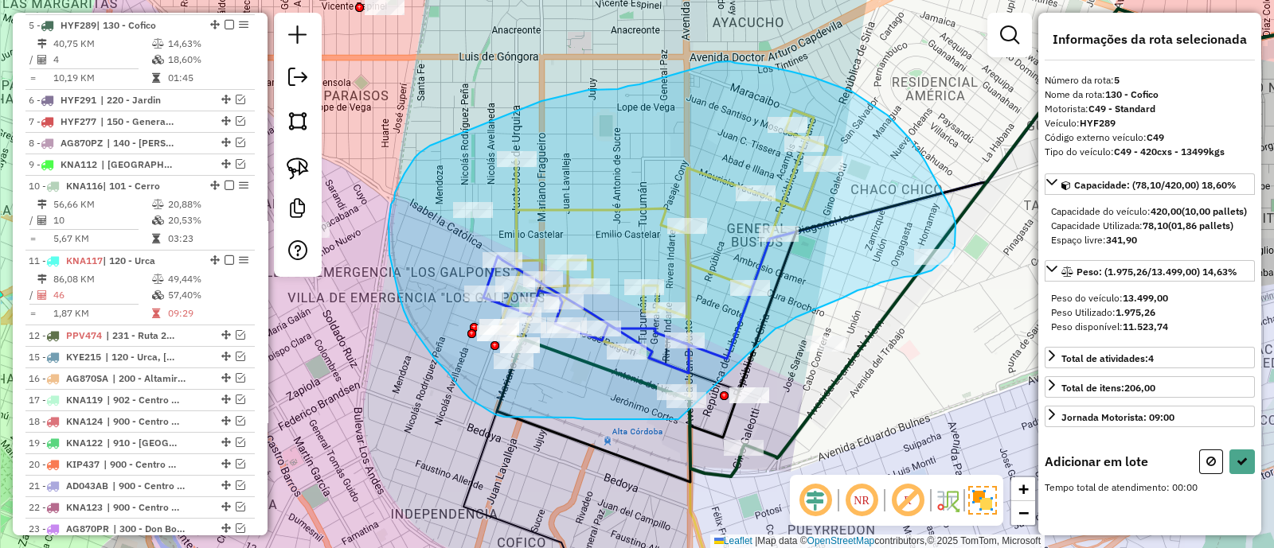
drag, startPoint x: 812, startPoint y: 310, endPoint x: 679, endPoint y: 420, distance: 172.0
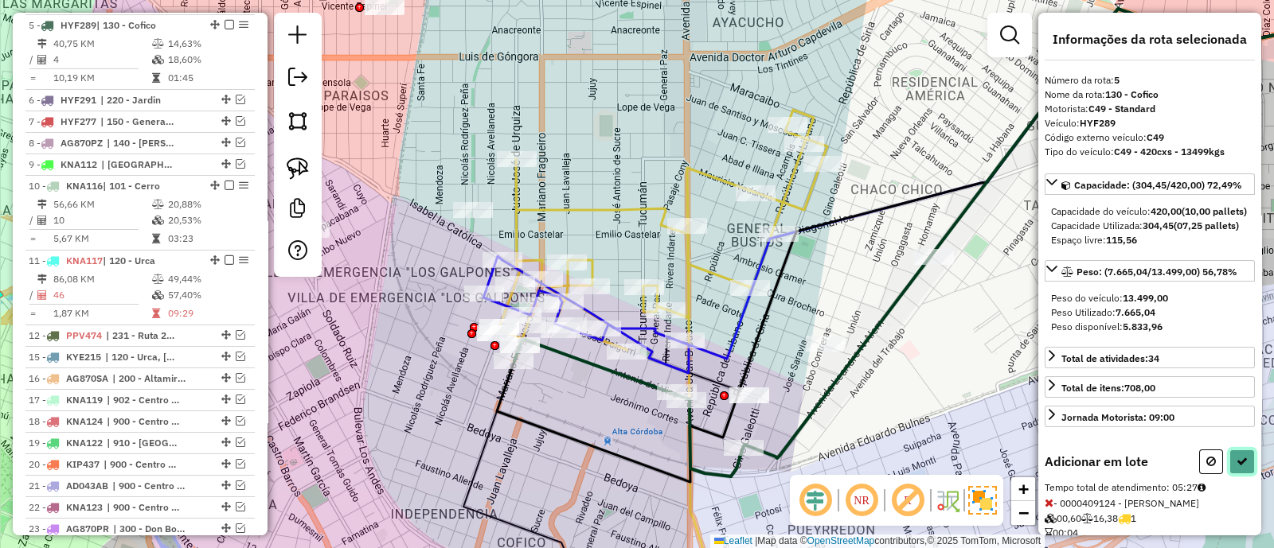
click at [1236, 467] on icon at bounding box center [1241, 461] width 11 height 11
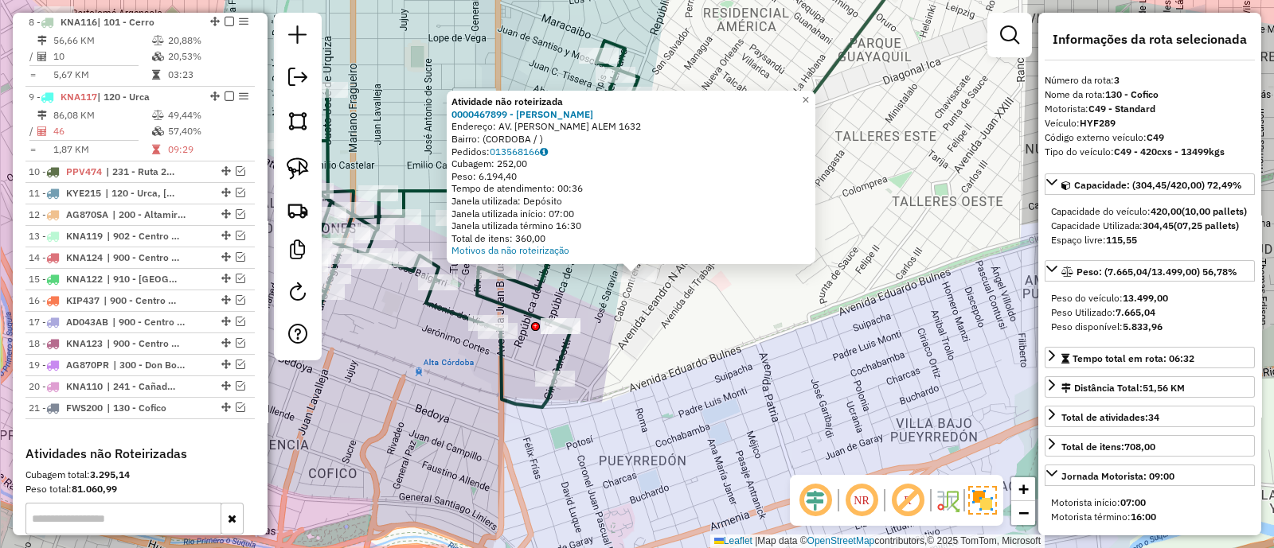
click at [642, 312] on div "Atividade não roteirizada 0000467899 - Ochoa Matias Adrian Endereço: AV. LEANDR…" at bounding box center [637, 274] width 1274 height 548
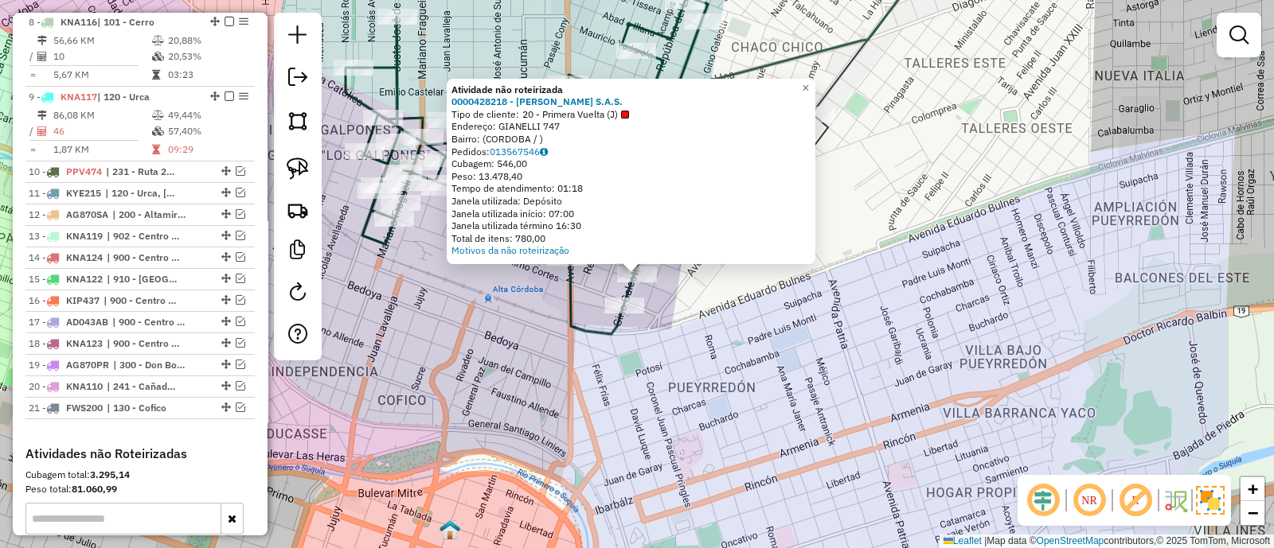
click at [689, 345] on div "Atividade não roteirizada 0000428218 - [PERSON_NAME] S.A.S. Tipo de cliente: 20…" at bounding box center [637, 274] width 1274 height 548
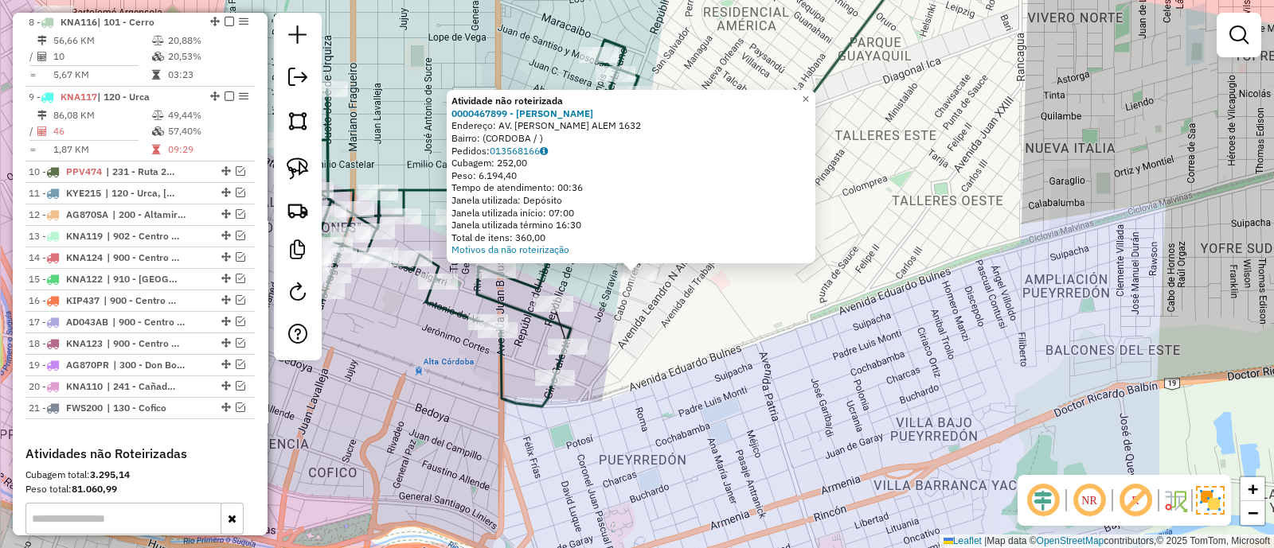
click at [693, 344] on div "Atividade não roteirizada 0000467899 - Ochoa Matias Adrian Endereço: AV. LEANDR…" at bounding box center [637, 274] width 1274 height 548
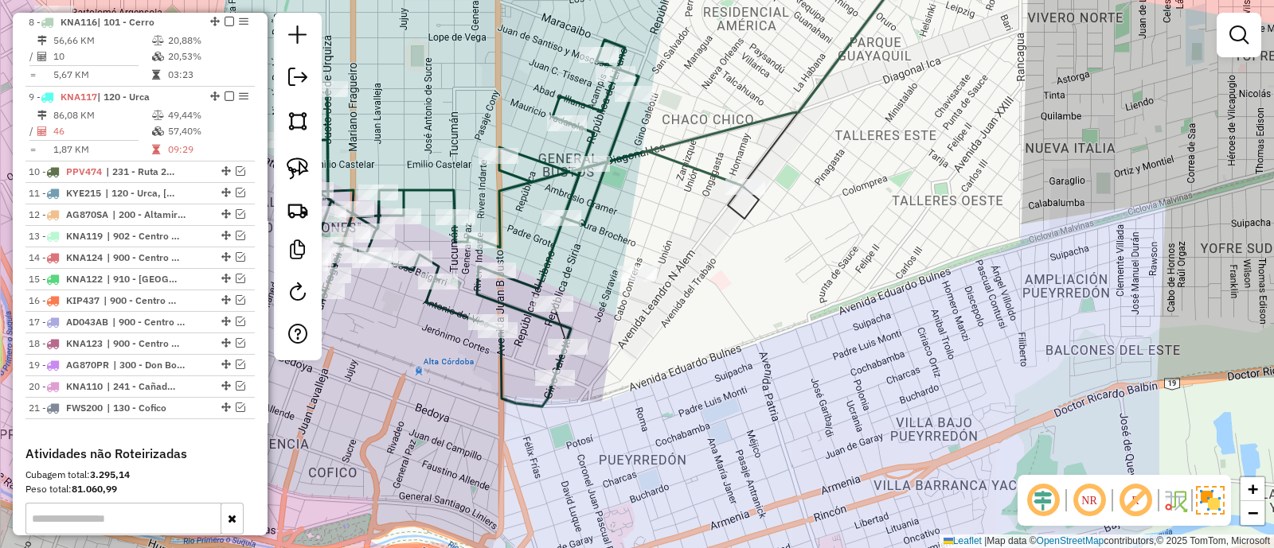
click at [551, 256] on icon at bounding box center [948, 164] width 906 height 439
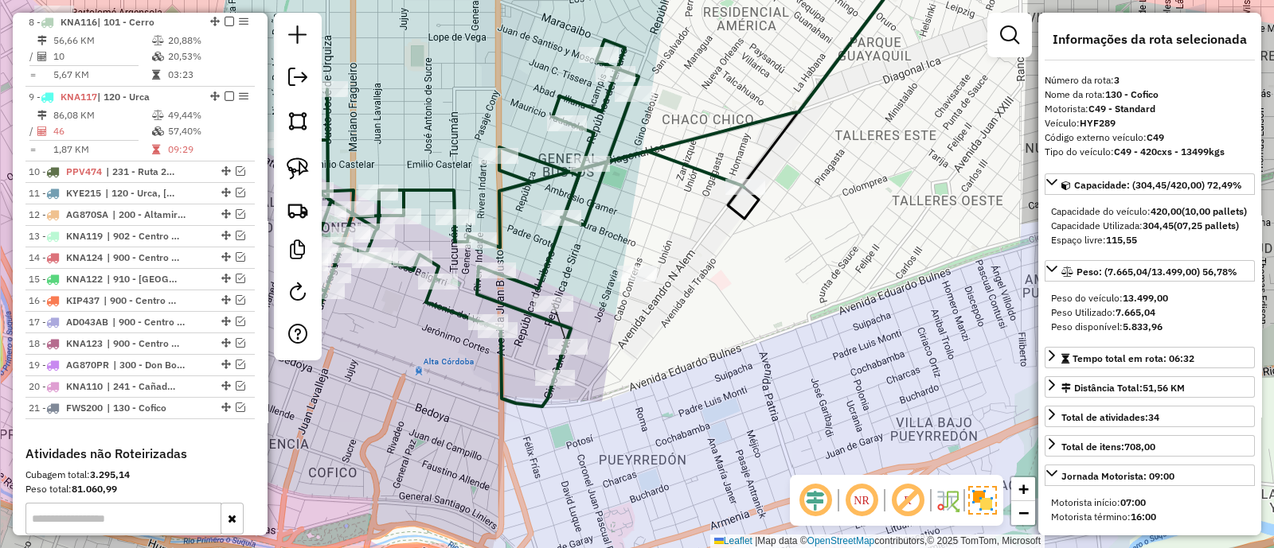
scroll to position [640, 0]
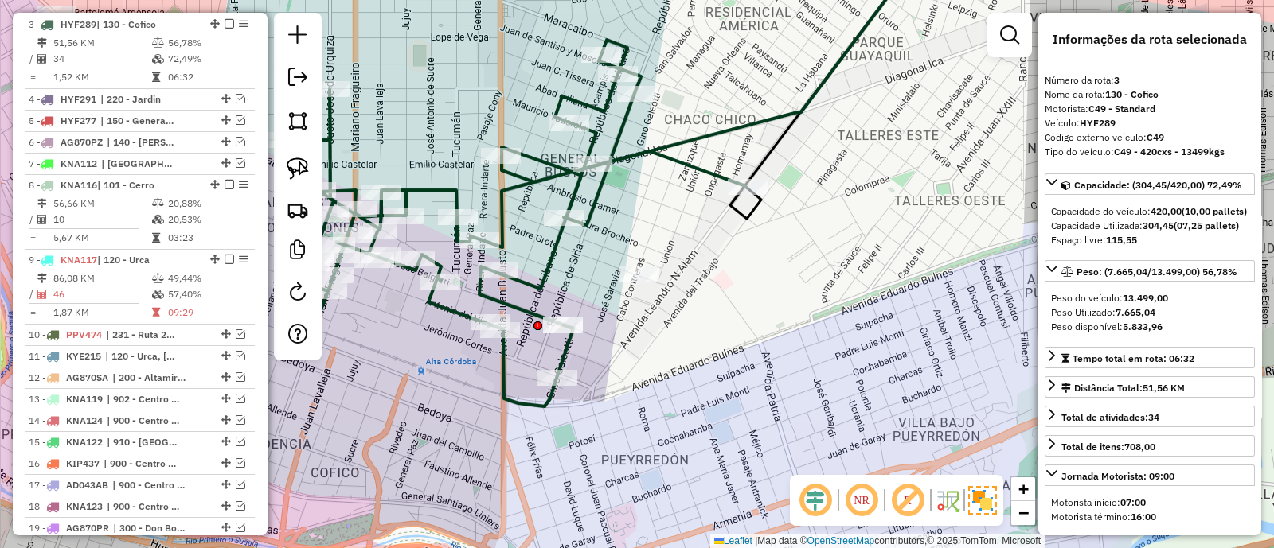
click at [548, 256] on icon at bounding box center [950, 154] width 904 height 418
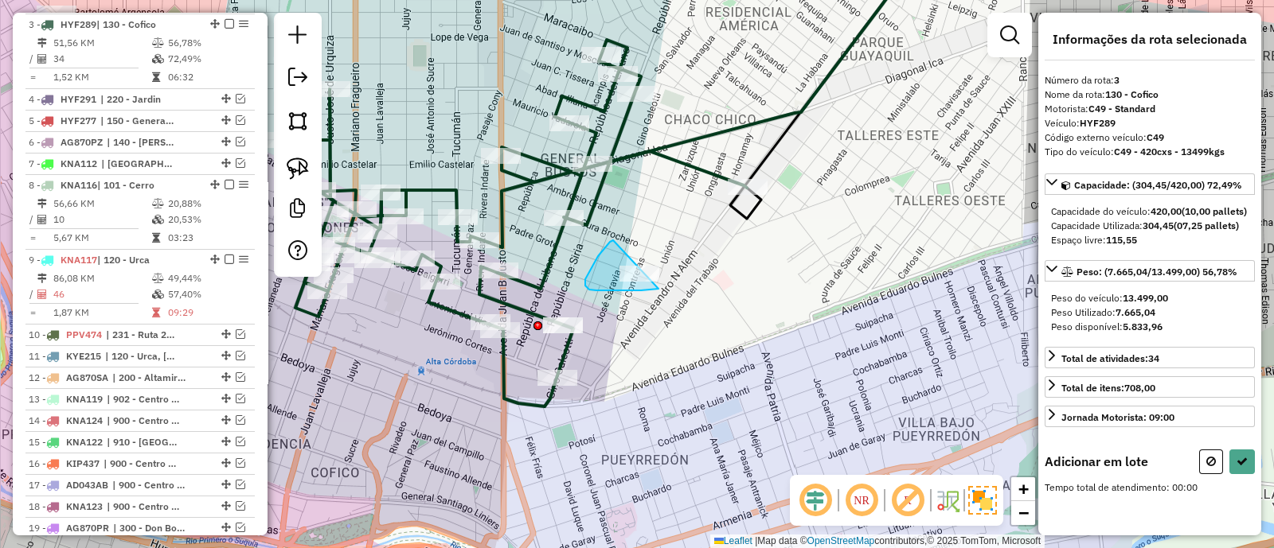
drag, startPoint x: 624, startPoint y: 291, endPoint x: 681, endPoint y: 277, distance: 58.1
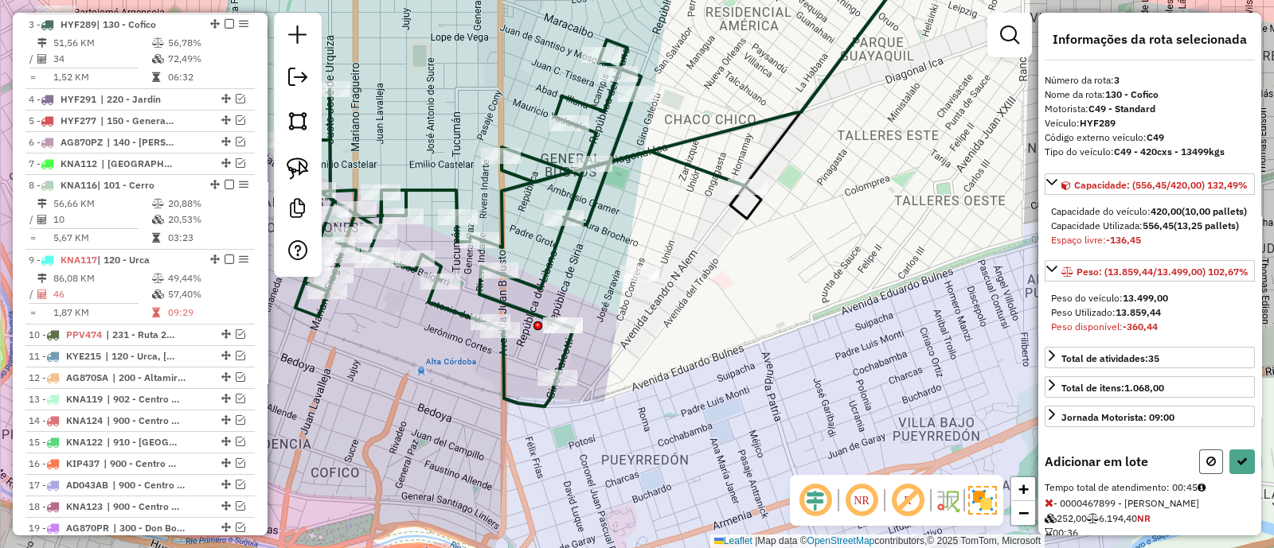
click at [1205, 474] on button at bounding box center [1211, 462] width 24 height 25
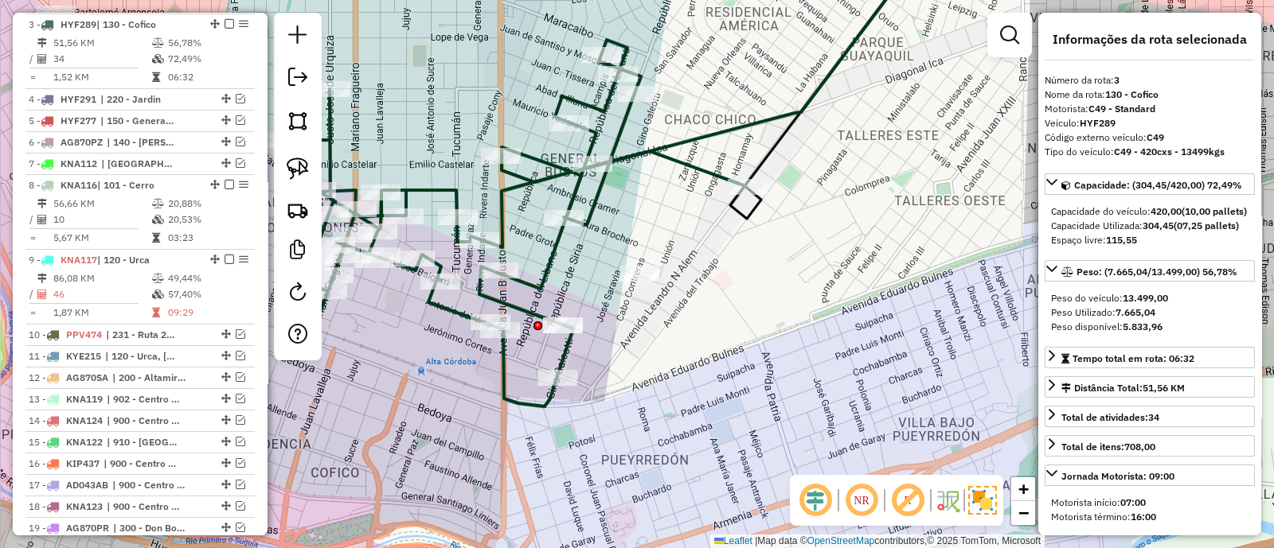
click at [667, 212] on div "Janela de atendimento Grade de atendimento Capacidade Transportadoras Veículos …" at bounding box center [637, 274] width 1274 height 548
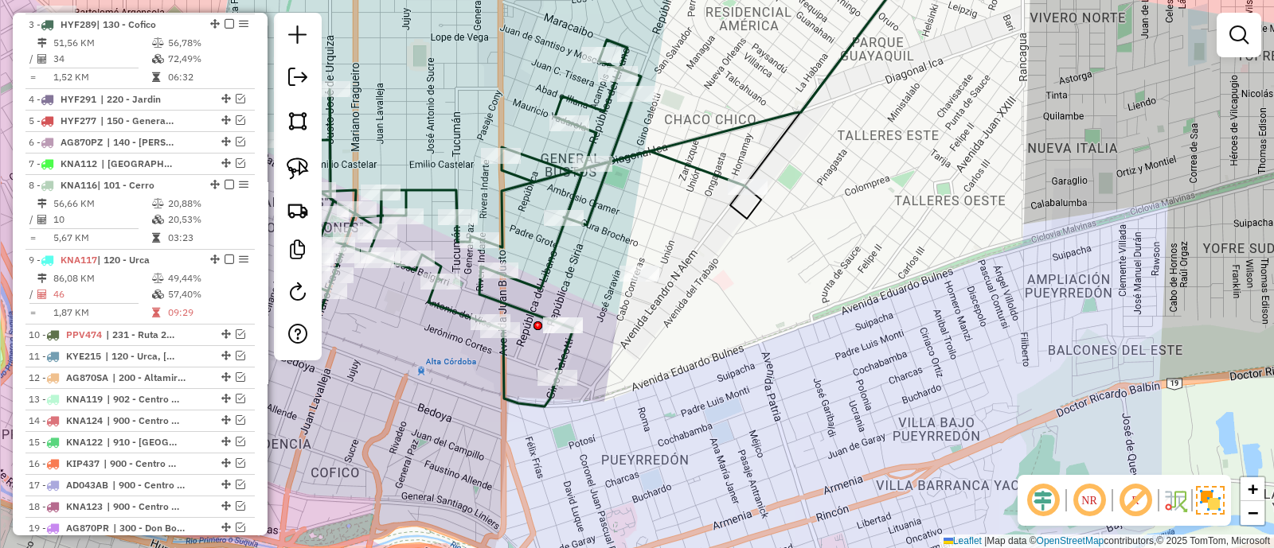
click at [600, 196] on icon at bounding box center [513, 223] width 468 height 367
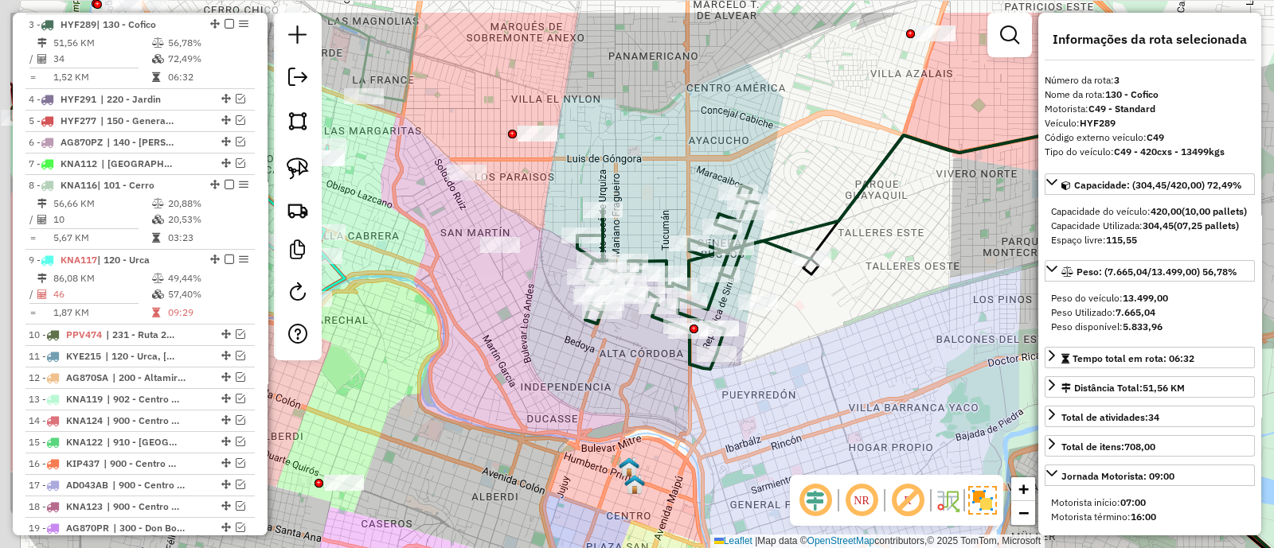
drag, startPoint x: 400, startPoint y: 203, endPoint x: 540, endPoint y: 271, distance: 155.9
click at [540, 271] on div "Janela de atendimento Grade de atendimento Capacidade Transportadoras Veículos …" at bounding box center [637, 274] width 1274 height 548
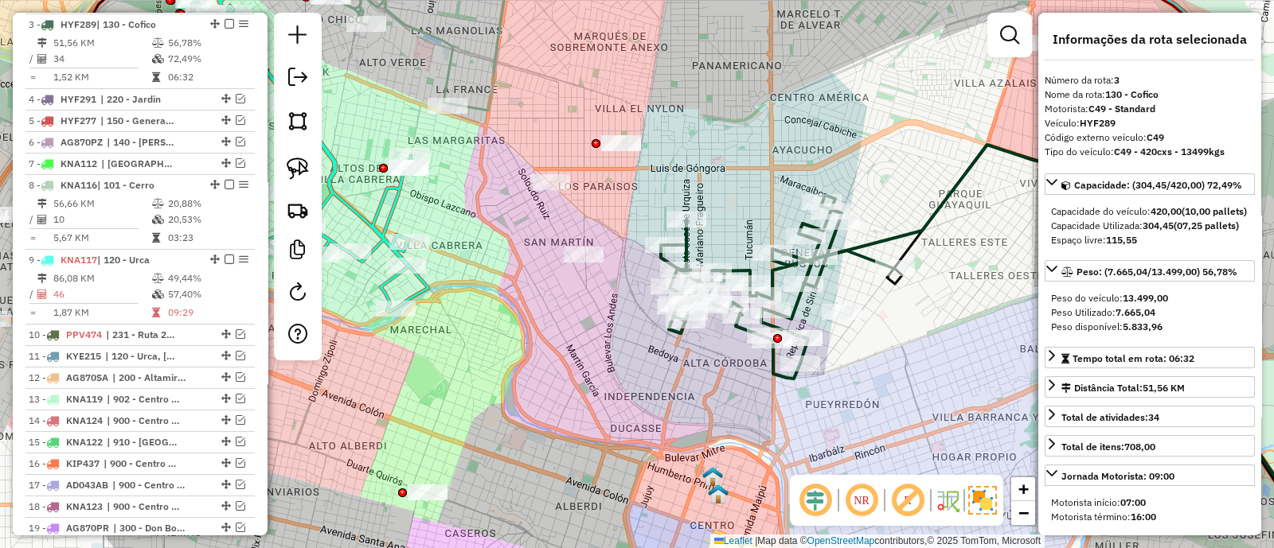
drag, startPoint x: 555, startPoint y: 269, endPoint x: 641, endPoint y: 279, distance: 86.6
click at [641, 279] on div "Janela de atendimento Grade de atendimento Capacidade Transportadoras Veículos …" at bounding box center [637, 274] width 1274 height 548
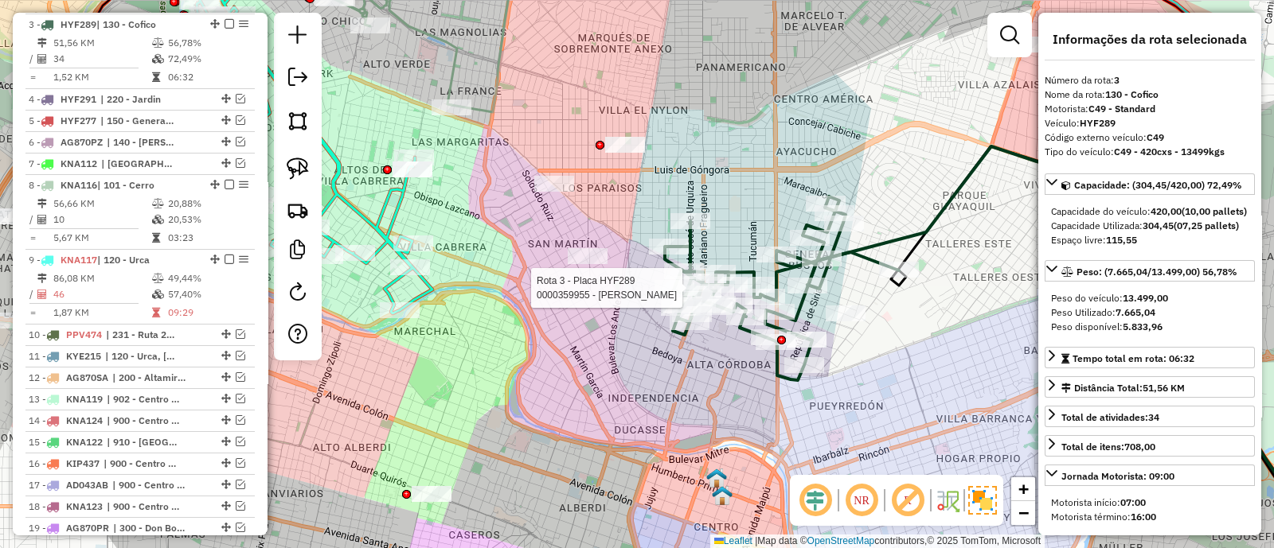
click at [693, 241] on icon at bounding box center [782, 289] width 234 height 184
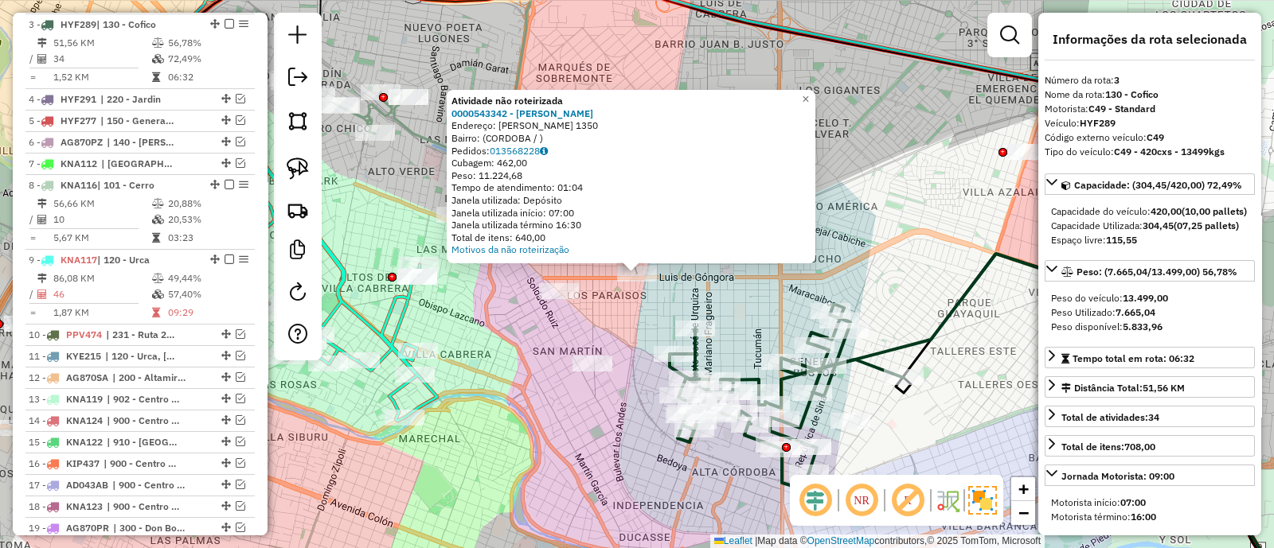
click at [606, 314] on div "Atividade não roteirizada 0000543342 - [PERSON_NAME]: [PERSON_NAME] 1350 Bairro…" at bounding box center [637, 274] width 1274 height 548
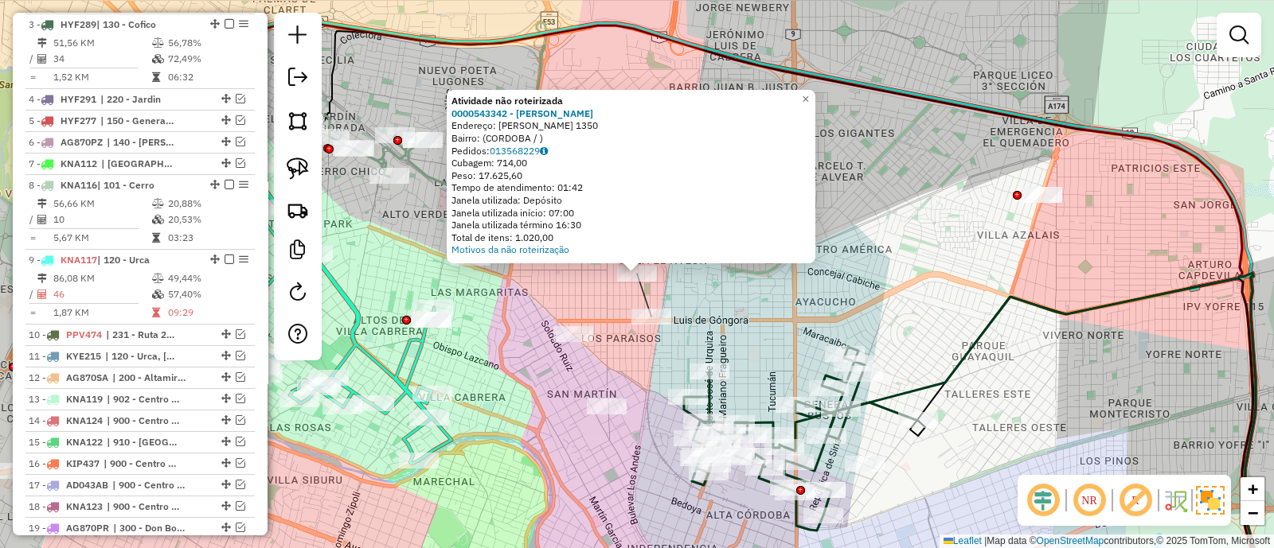
click at [629, 340] on div "Atividade não roteirizada 0000543342 - [PERSON_NAME]: [PERSON_NAME] 1350 Bairro…" at bounding box center [637, 274] width 1274 height 548
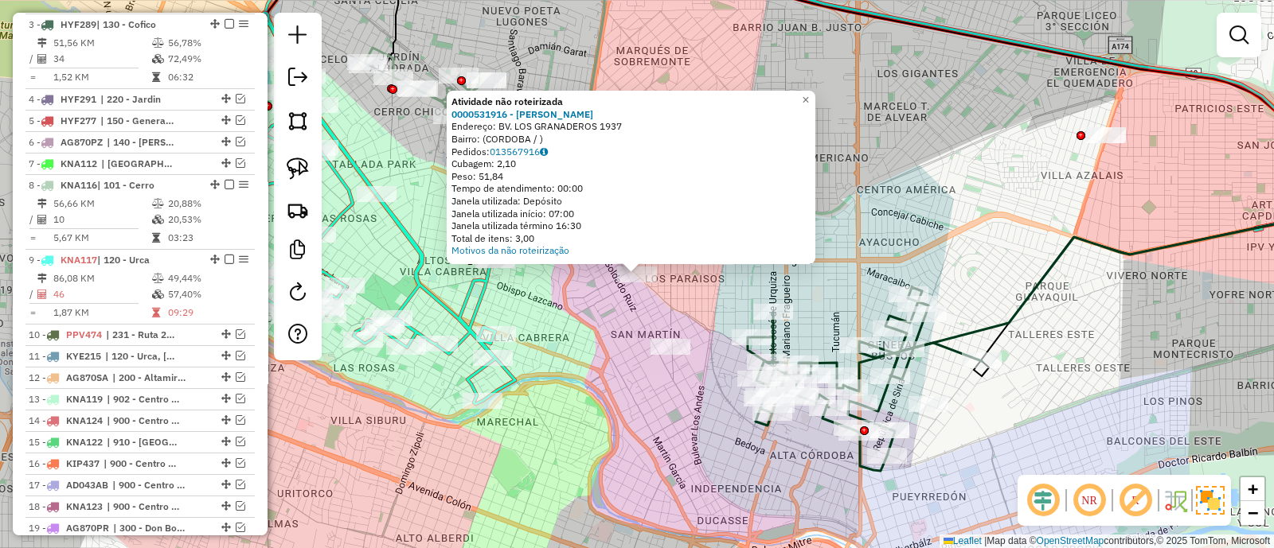
click at [677, 355] on div at bounding box center [670, 347] width 40 height 16
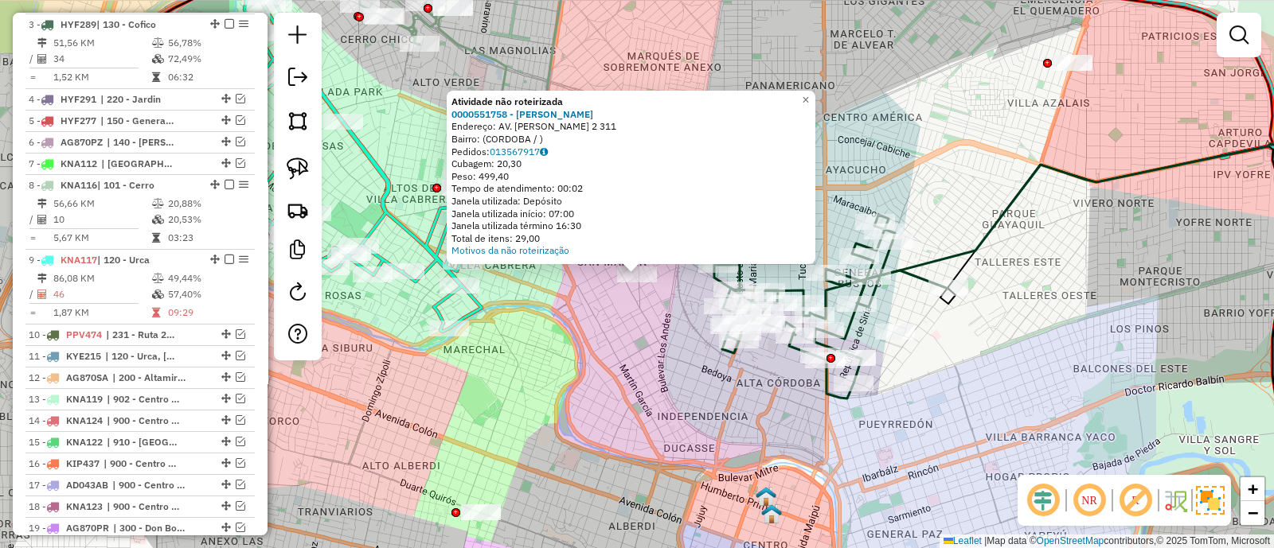
click at [700, 388] on div "Atividade não roteirizada 0000551758 - Abrate Lucas Endereço: AV. CORNELIO SAAV…" at bounding box center [637, 274] width 1274 height 548
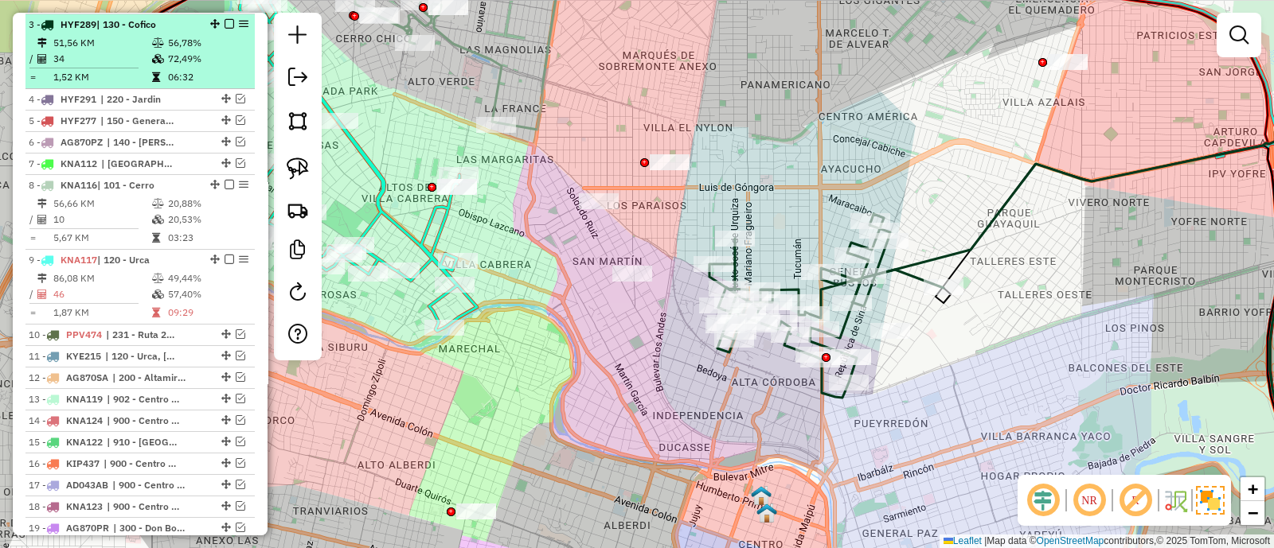
click at [227, 24] on em at bounding box center [229, 24] width 10 height 10
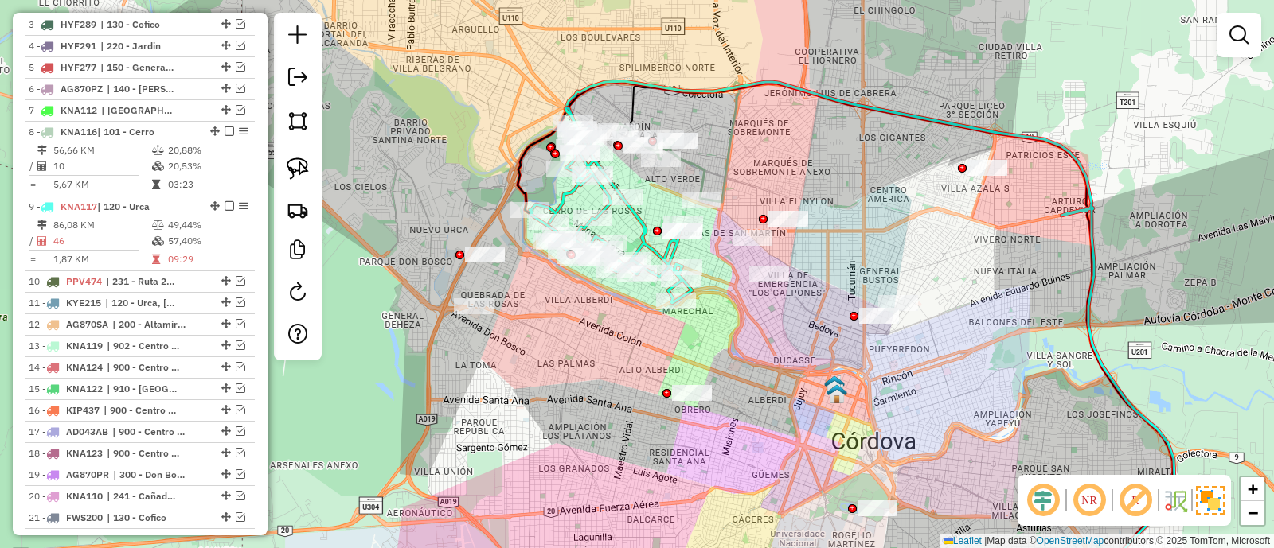
drag, startPoint x: 604, startPoint y: 303, endPoint x: 720, endPoint y: 306, distance: 116.3
click at [720, 306] on div "Janela de atendimento Grade de atendimento Capacidade Transportadoras Veículos …" at bounding box center [637, 274] width 1274 height 548
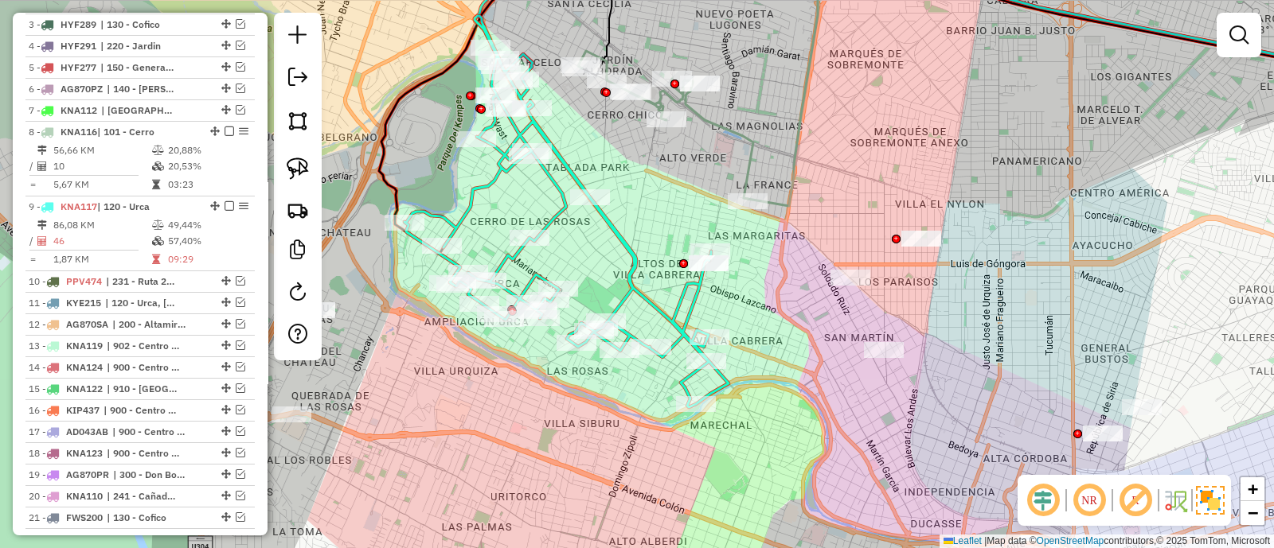
click at [747, 153] on icon at bounding box center [665, 125] width 175 height 148
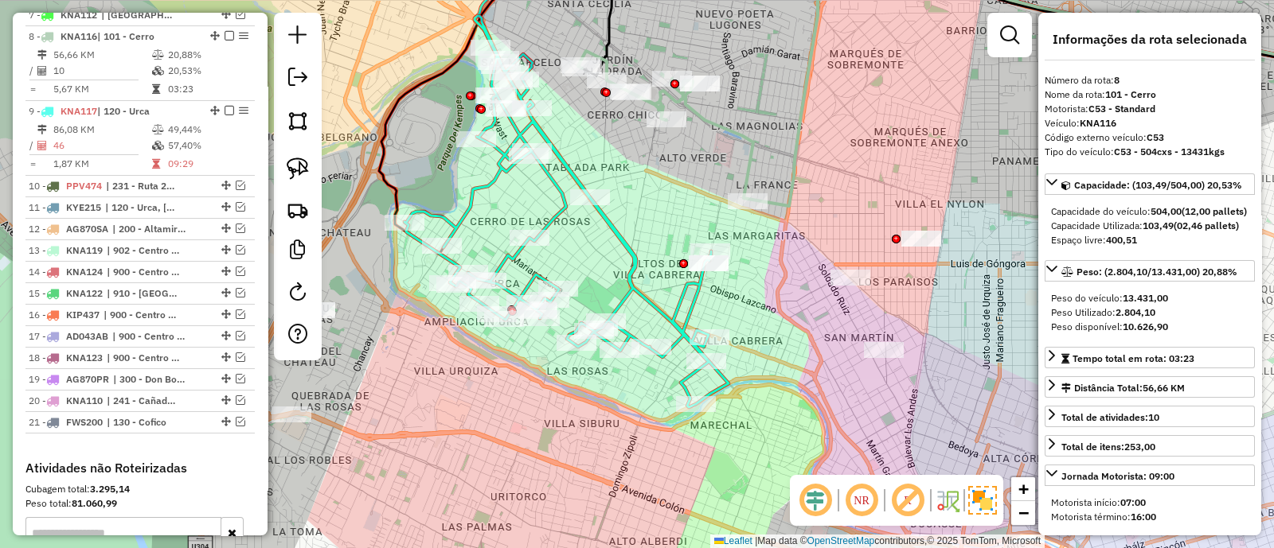
scroll to position [747, 0]
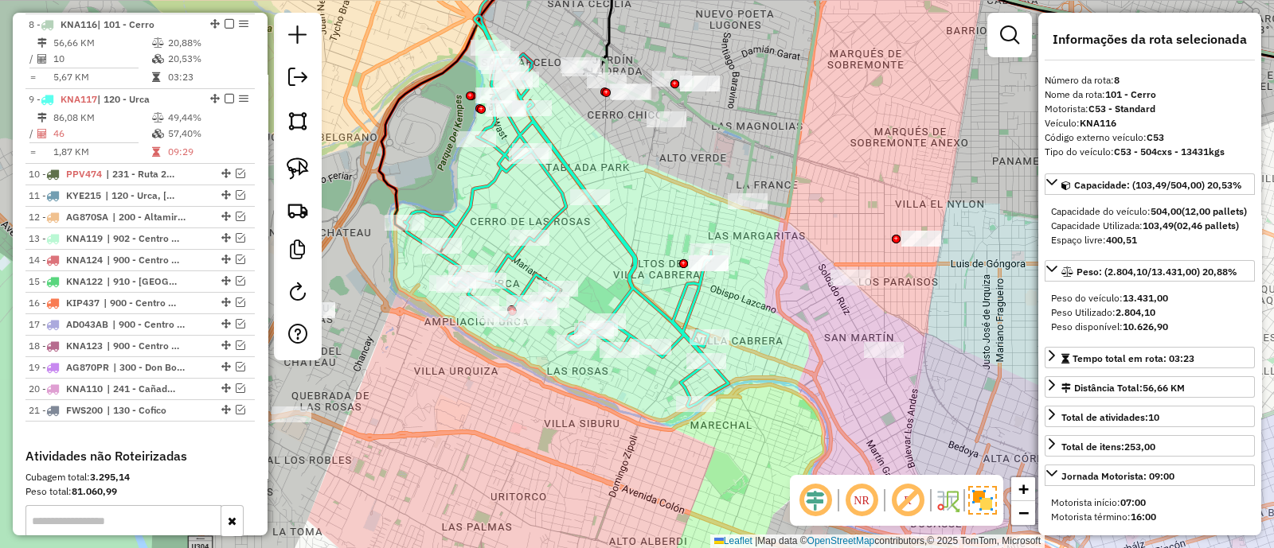
click at [795, 166] on icon at bounding box center [1074, 86] width 654 height 240
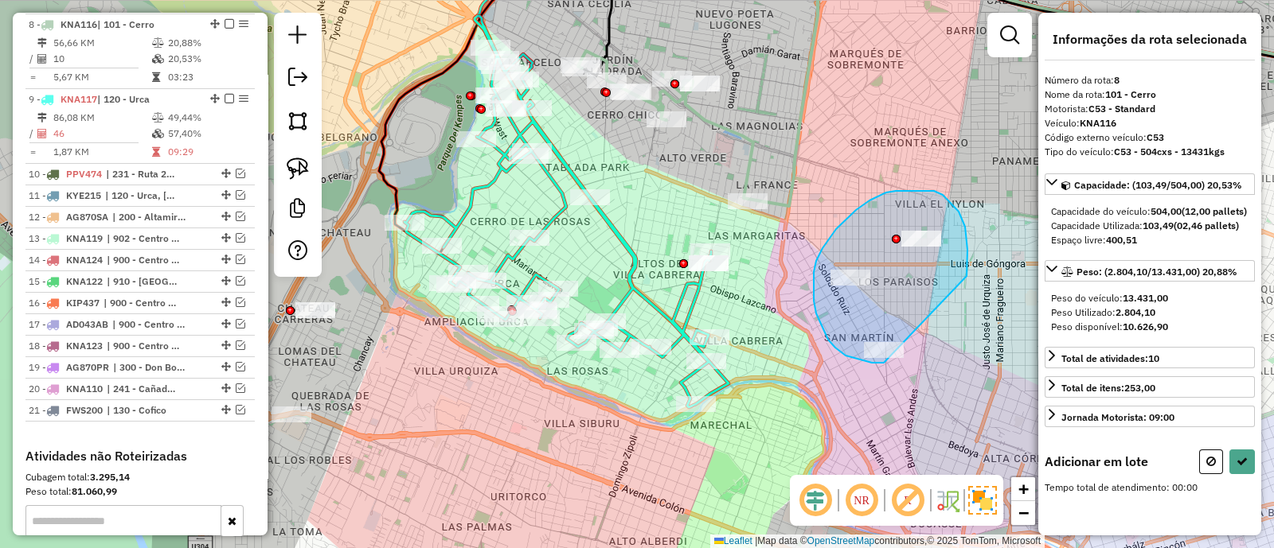
drag, startPoint x: 965, startPoint y: 227, endPoint x: 916, endPoint y: 364, distance: 145.3
click at [916, 364] on div "Janela de atendimento Grade de atendimento Capacidade Transportadoras Veículos …" at bounding box center [637, 274] width 1274 height 548
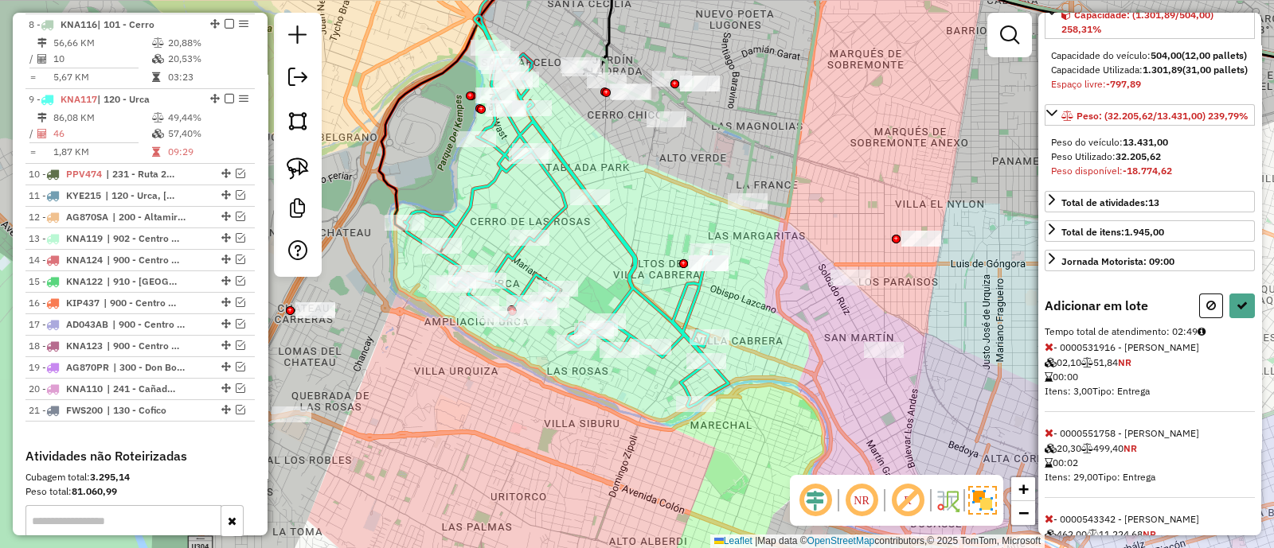
scroll to position [392, 0]
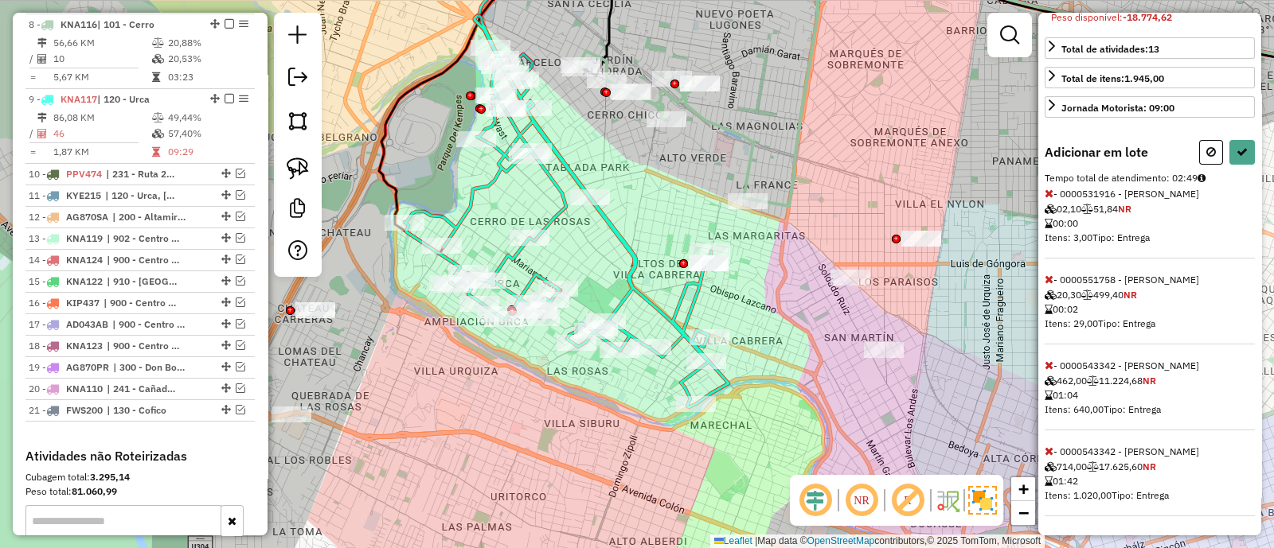
click at [1048, 446] on icon at bounding box center [1048, 451] width 9 height 11
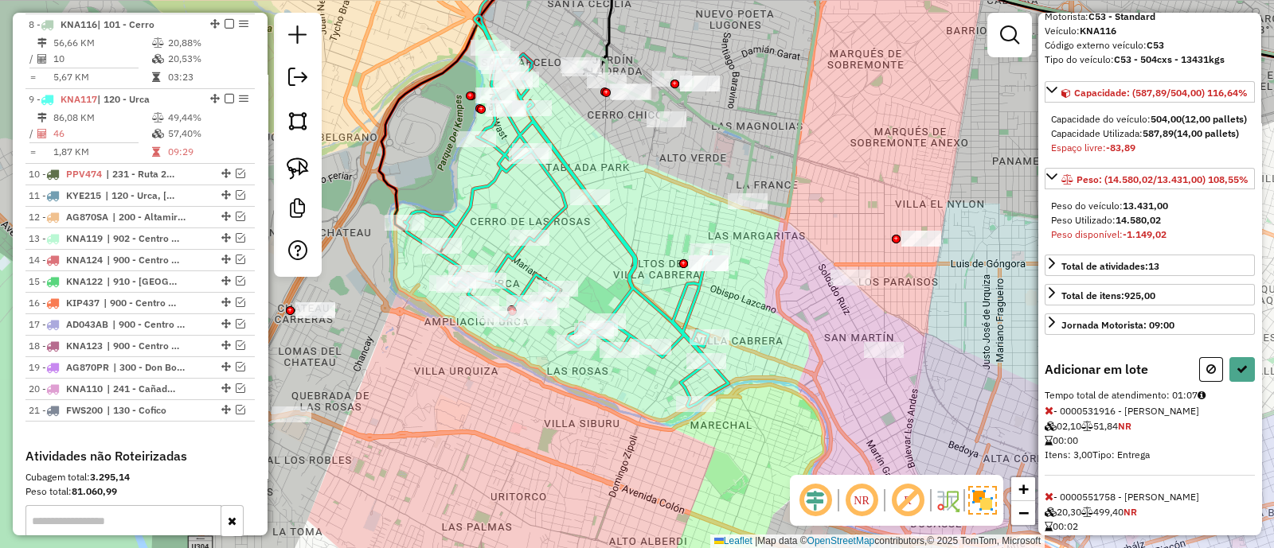
scroll to position [291, 0]
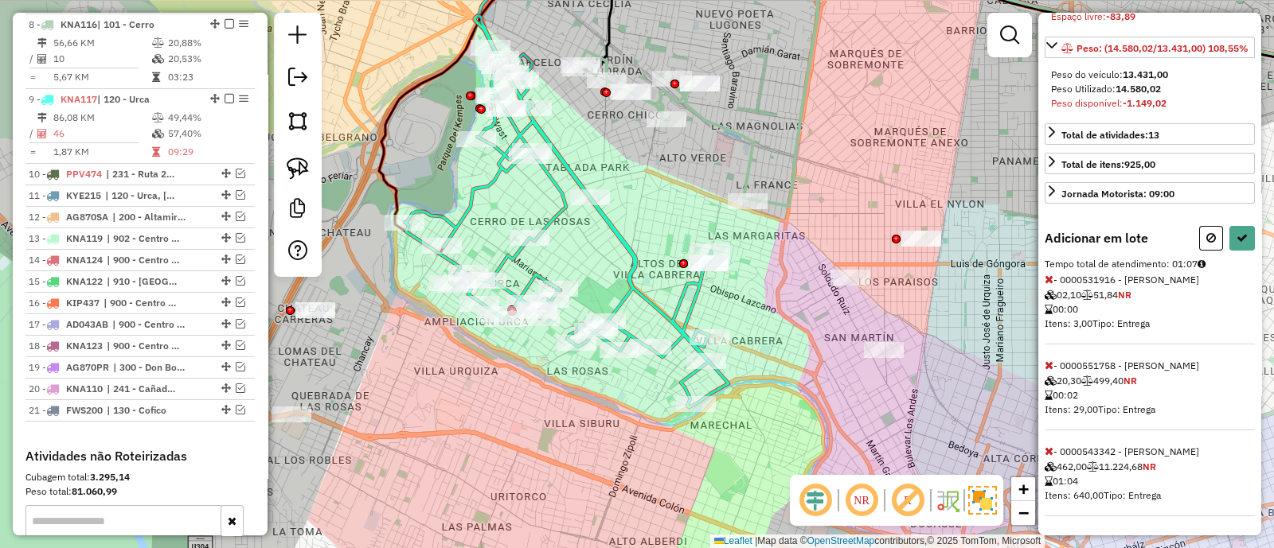
click at [1048, 446] on icon at bounding box center [1048, 451] width 9 height 11
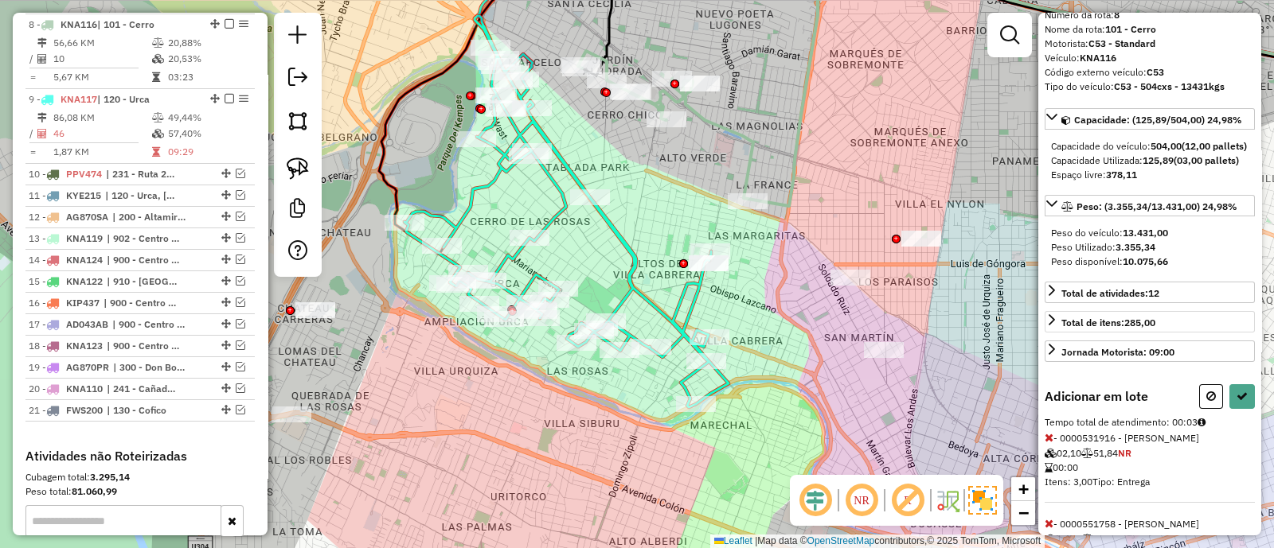
scroll to position [0, 0]
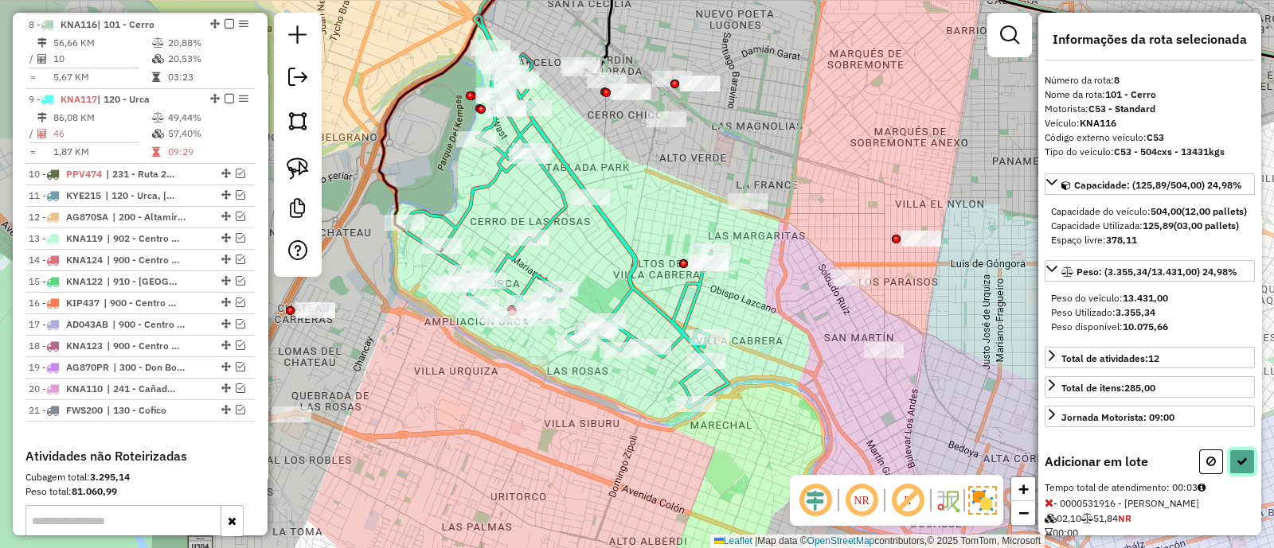
click at [1240, 474] on button at bounding box center [1241, 462] width 25 height 25
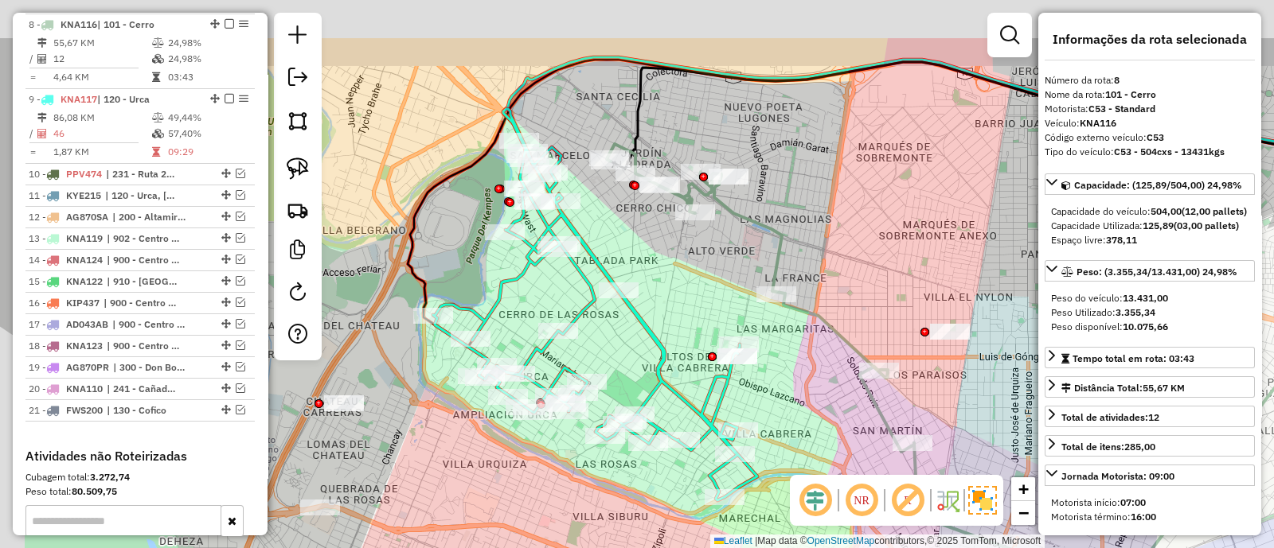
drag, startPoint x: 780, startPoint y: 267, endPoint x: 813, endPoint y: 370, distance: 108.5
click at [813, 370] on div "Janela de atendimento Grade de atendimento Capacidade Transportadoras Veículos …" at bounding box center [637, 274] width 1274 height 548
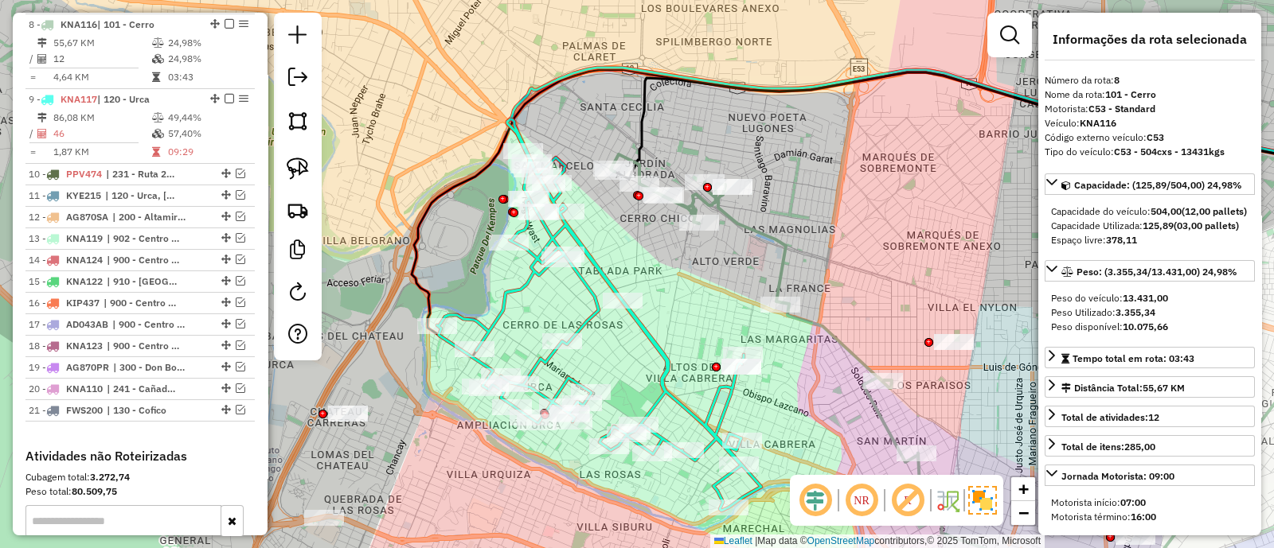
click at [781, 256] on icon at bounding box center [764, 308] width 307 height 308
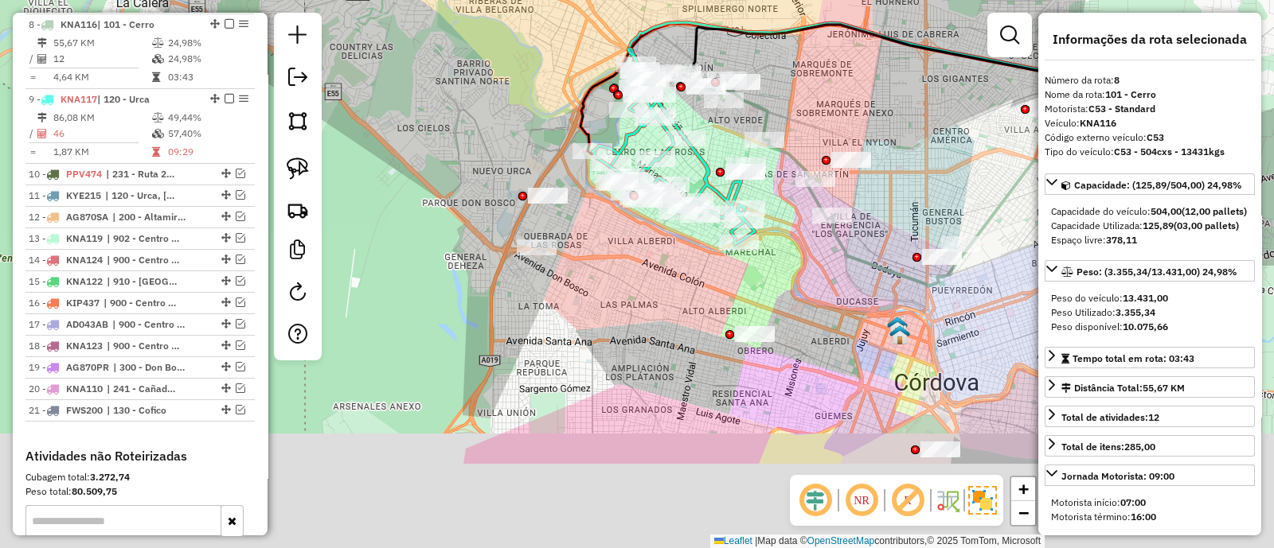
drag, startPoint x: 822, startPoint y: 248, endPoint x: 805, endPoint y: 103, distance: 146.7
click at [805, 103] on div "Janela de atendimento Grade de atendimento Capacidade Transportadoras Veículos …" at bounding box center [637, 274] width 1274 height 548
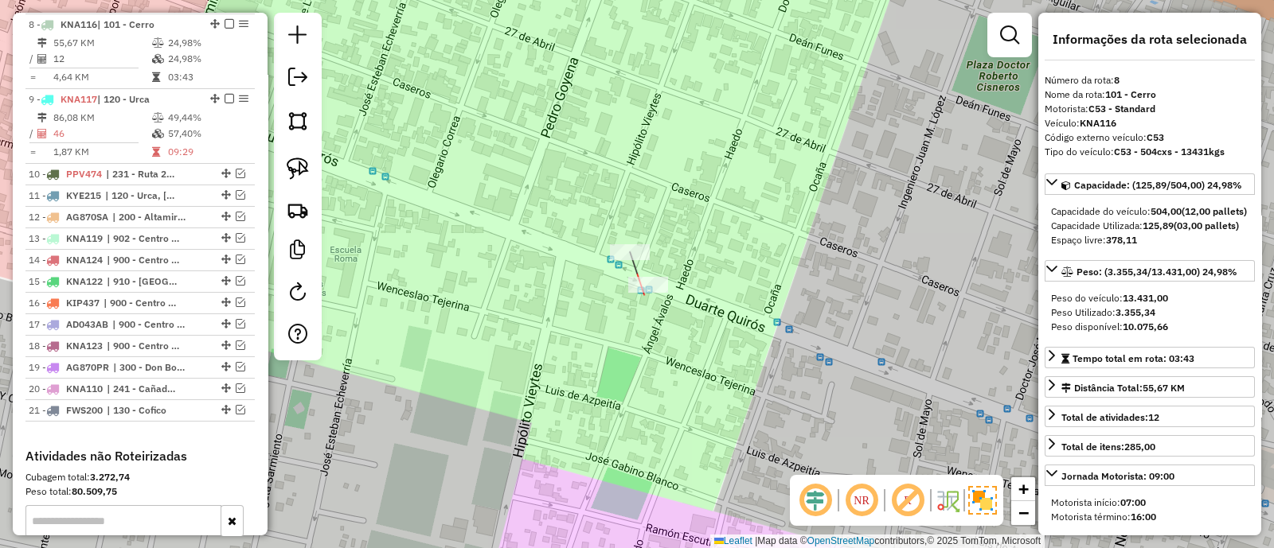
click at [651, 293] on div at bounding box center [648, 285] width 40 height 16
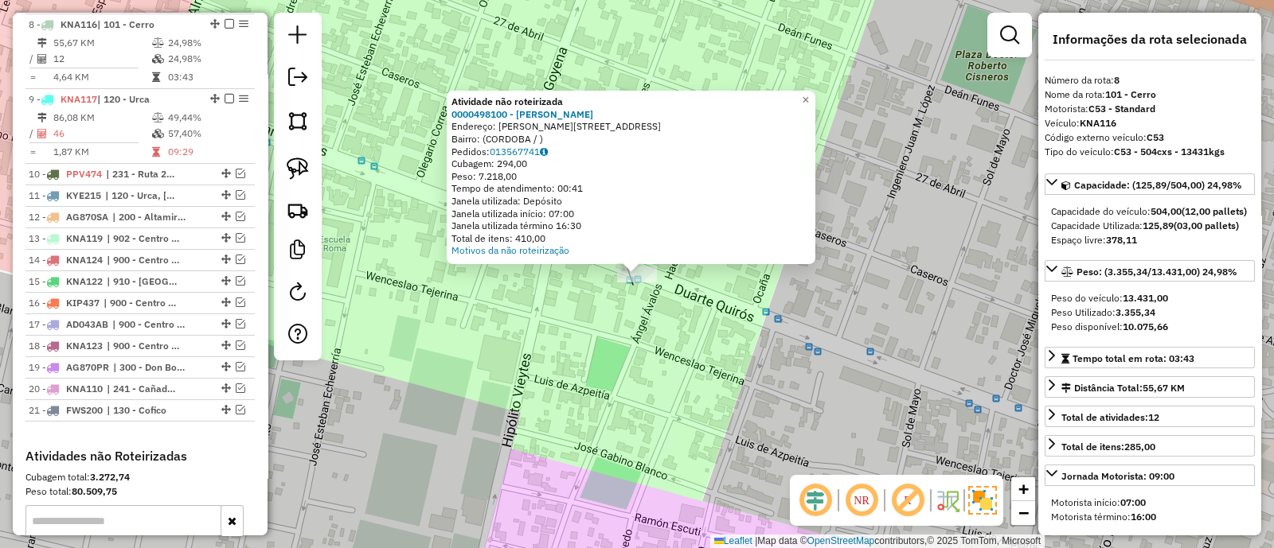
click at [644, 345] on div "Atividade não roteirizada 0000498100 - Julio Estrada Endereço: DUARTE QUIROS 21…" at bounding box center [637, 274] width 1274 height 548
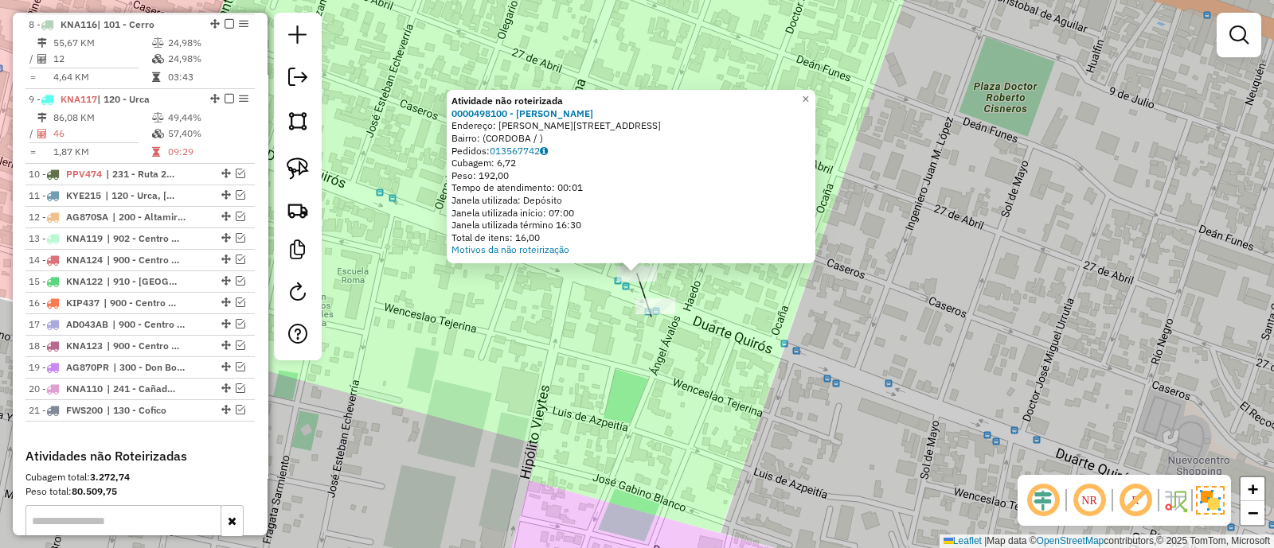
click at [666, 367] on div "Atividade não roteirizada 0000498100 - Julio Estrada Endereço: DUARTE QUIROS 21…" at bounding box center [637, 274] width 1274 height 548
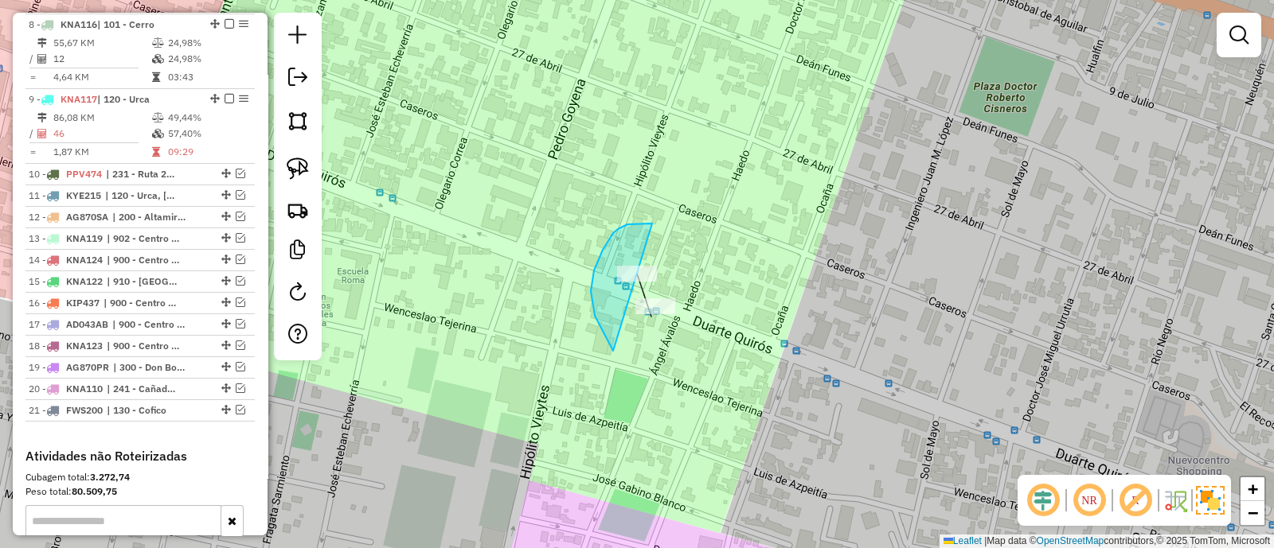
drag, startPoint x: 591, startPoint y: 291, endPoint x: 780, endPoint y: 376, distance: 207.4
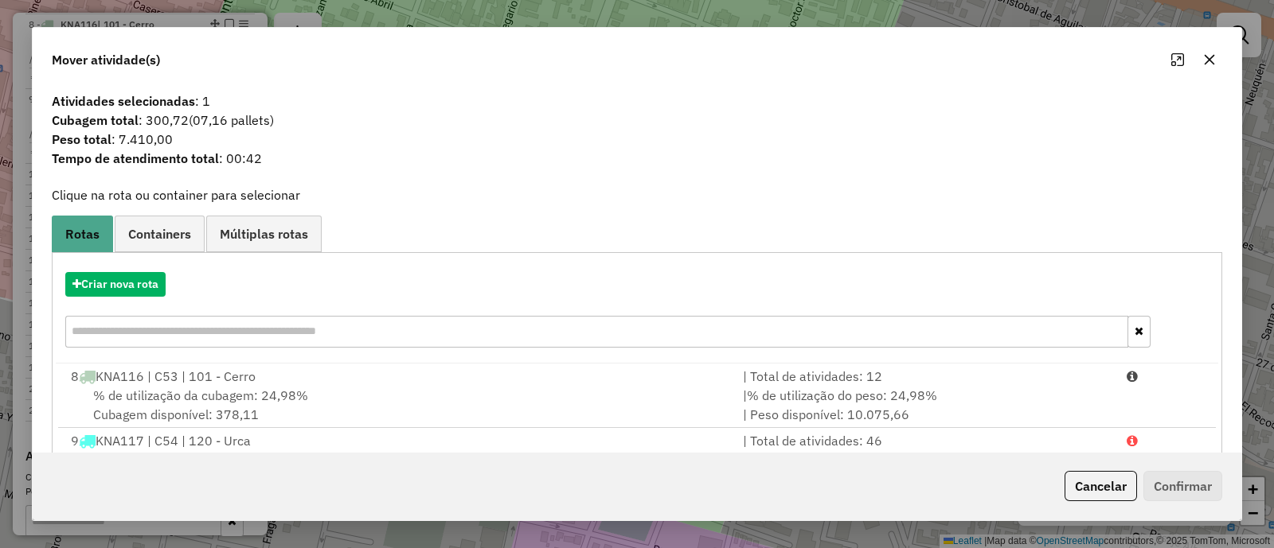
click at [1211, 64] on icon "button" at bounding box center [1209, 59] width 13 height 13
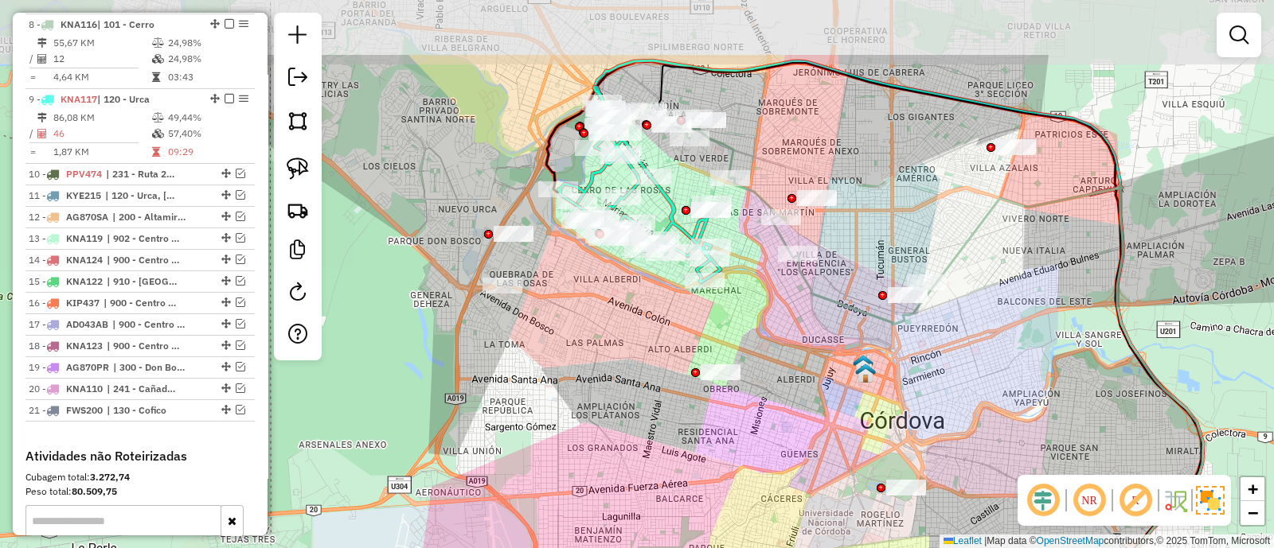
drag, startPoint x: 822, startPoint y: 238, endPoint x: 760, endPoint y: 348, distance: 125.8
click at [760, 348] on div "Janela de atendimento Grade de atendimento Capacidade Transportadoras Veículos …" at bounding box center [637, 274] width 1274 height 548
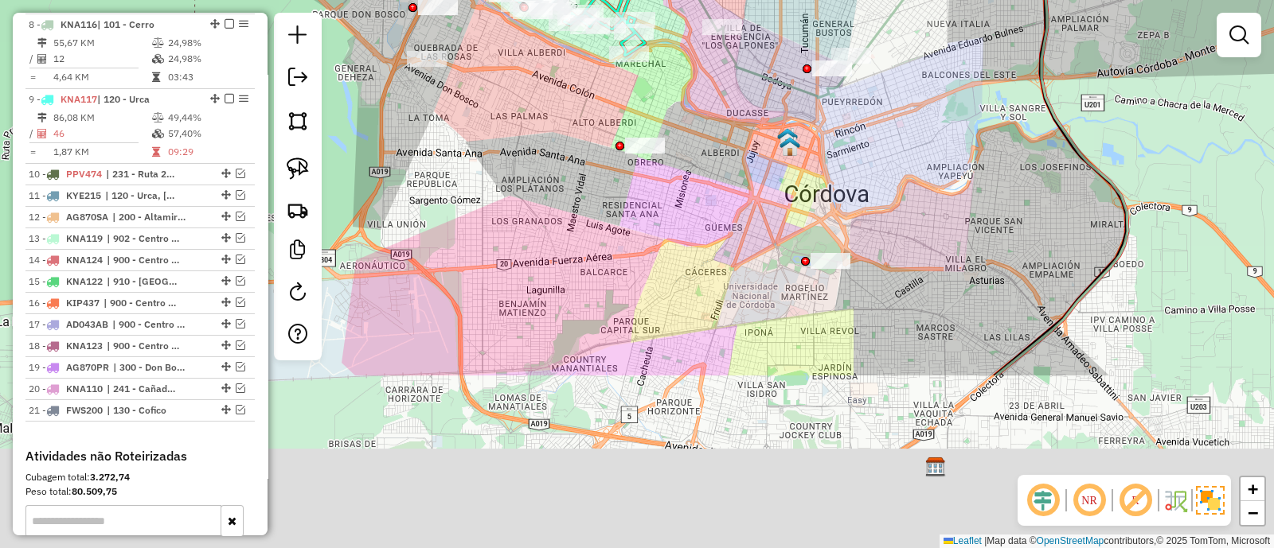
drag, startPoint x: 798, startPoint y: 257, endPoint x: 753, endPoint y: 131, distance: 134.5
click at [754, 131] on div "Janela de atendimento Grade de atendimento Capacidade Transportadoras Veículos …" at bounding box center [637, 274] width 1274 height 548
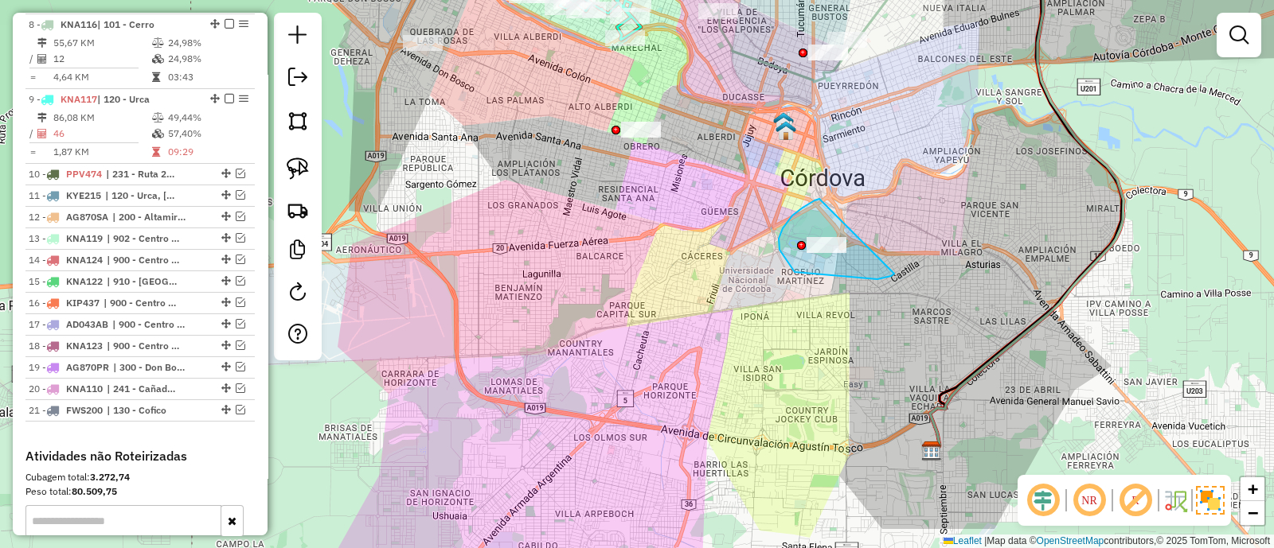
drag, startPoint x: 814, startPoint y: 201, endPoint x: 896, endPoint y: 272, distance: 108.3
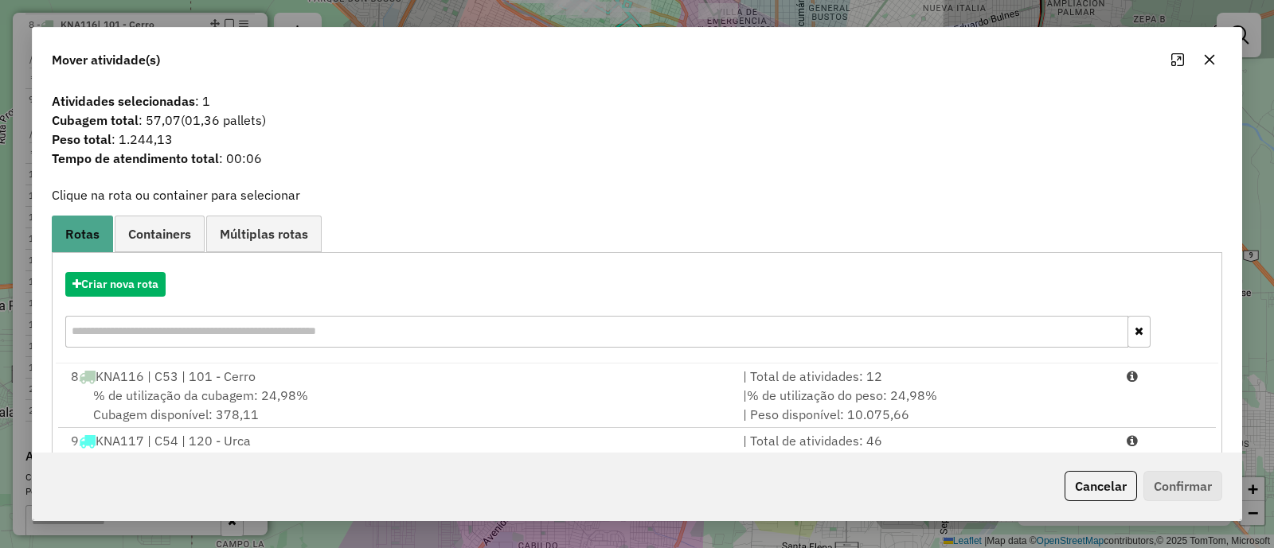
click at [1209, 53] on icon "button" at bounding box center [1209, 59] width 13 height 13
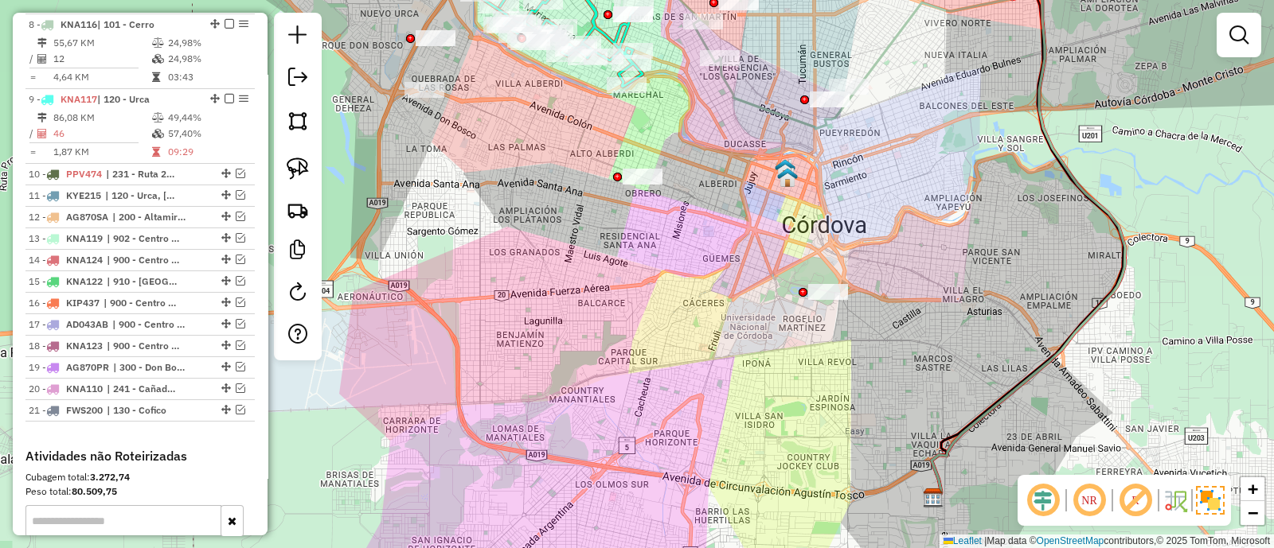
drag, startPoint x: 733, startPoint y: 157, endPoint x: 734, endPoint y: 420, distance: 263.5
click at [734, 420] on div "Janela de atendimento Grade de atendimento Capacidade Transportadoras Veículos …" at bounding box center [637, 274] width 1274 height 548
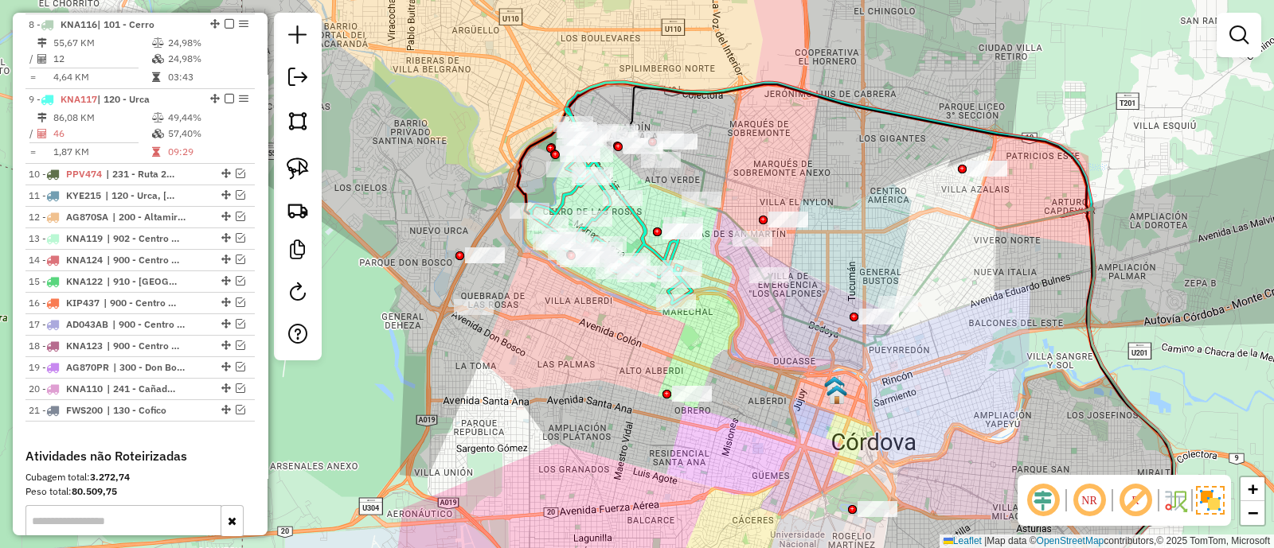
drag, startPoint x: 735, startPoint y: 181, endPoint x: 909, endPoint y: 158, distance: 175.8
click at [909, 158] on div "Janela de atendimento Grade de atendimento Capacidade Transportadoras Veículos …" at bounding box center [637, 274] width 1274 height 548
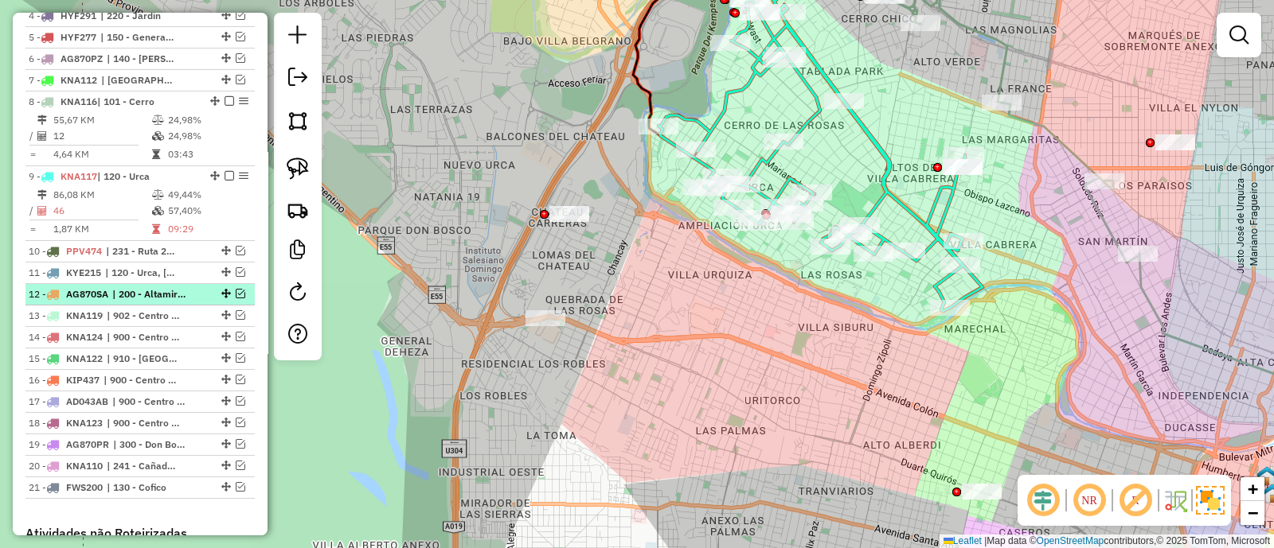
scroll to position [548, 0]
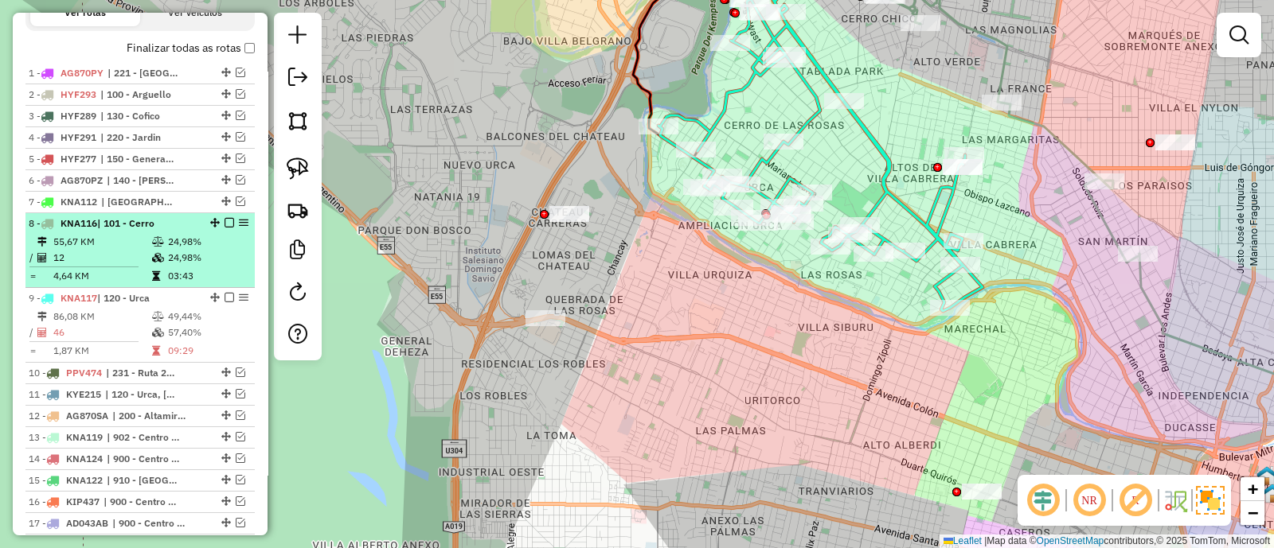
click at [224, 244] on td "24,98%" at bounding box center [207, 242] width 80 height 16
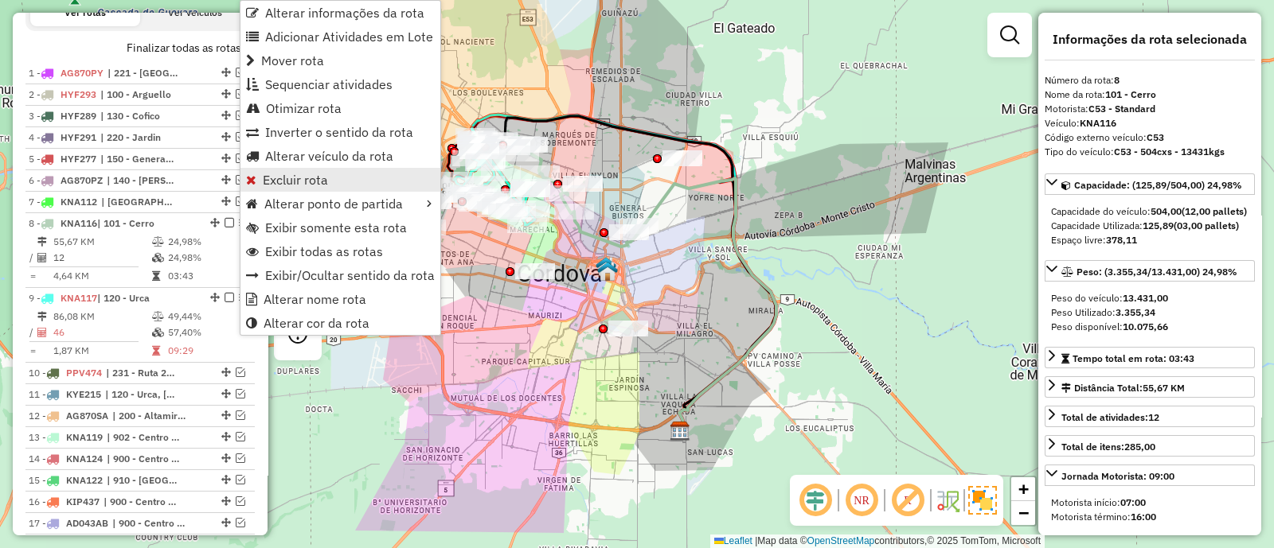
click at [295, 186] on span "Excluir rota" at bounding box center [295, 180] width 65 height 13
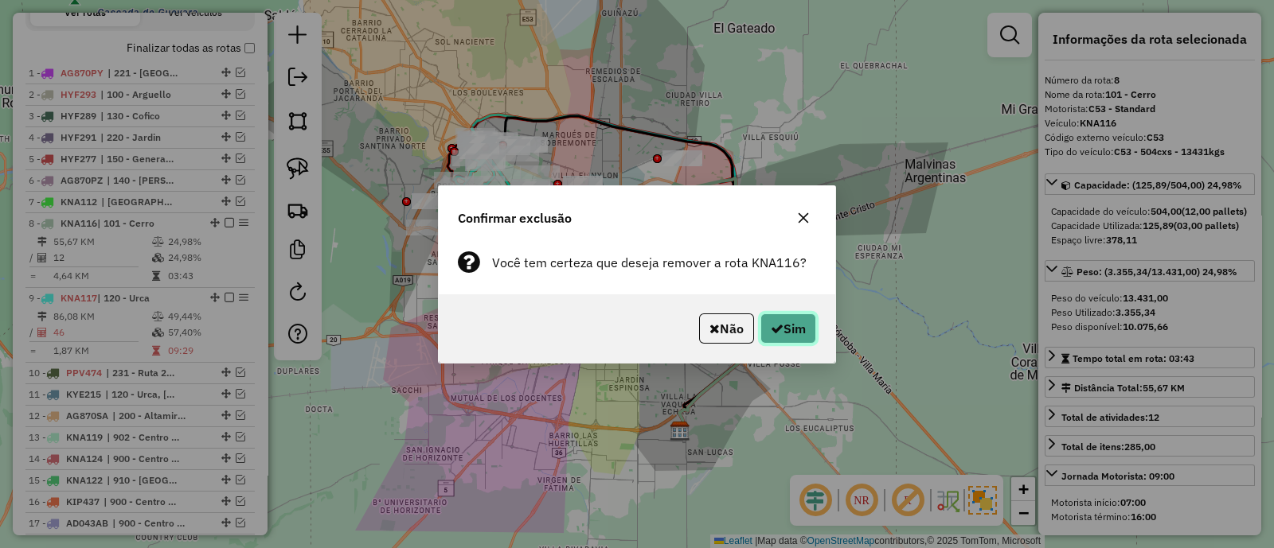
click at [808, 335] on button "Sim" at bounding box center [788, 329] width 56 height 30
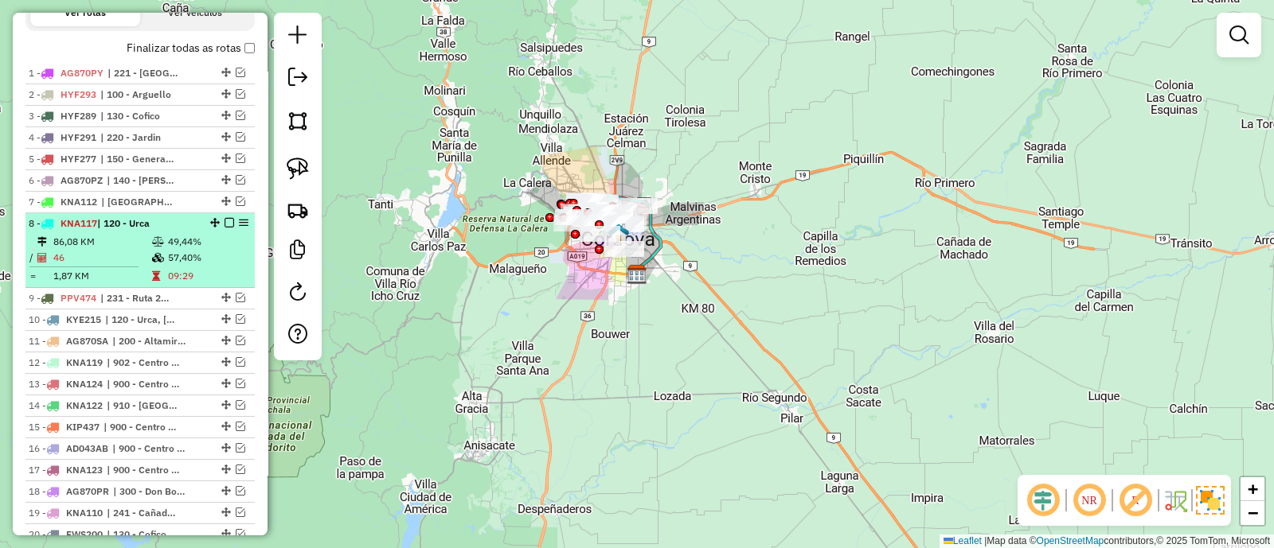
click at [227, 256] on td "57,40%" at bounding box center [207, 258] width 80 height 16
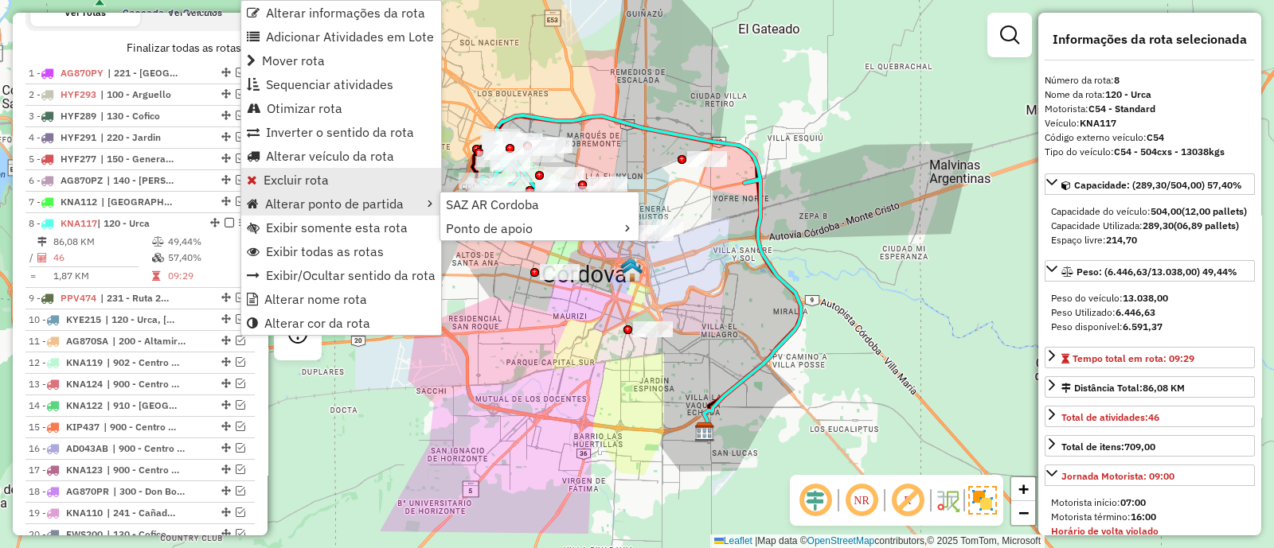
click at [307, 177] on span "Excluir rota" at bounding box center [295, 180] width 65 height 13
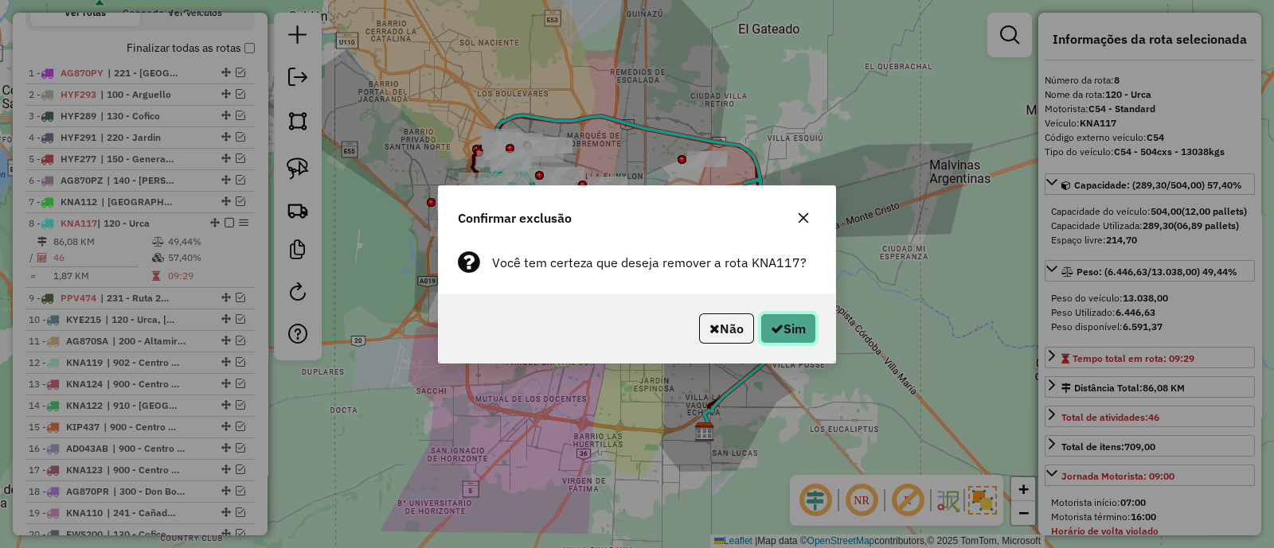
click at [787, 334] on button "Sim" at bounding box center [788, 329] width 56 height 30
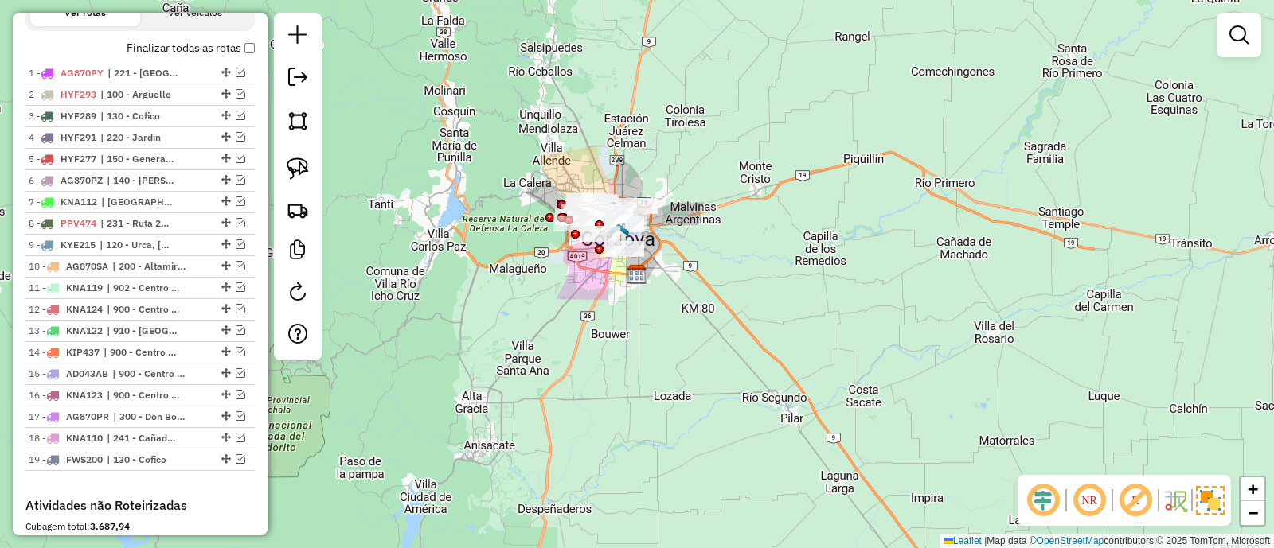
scroll to position [449, 0]
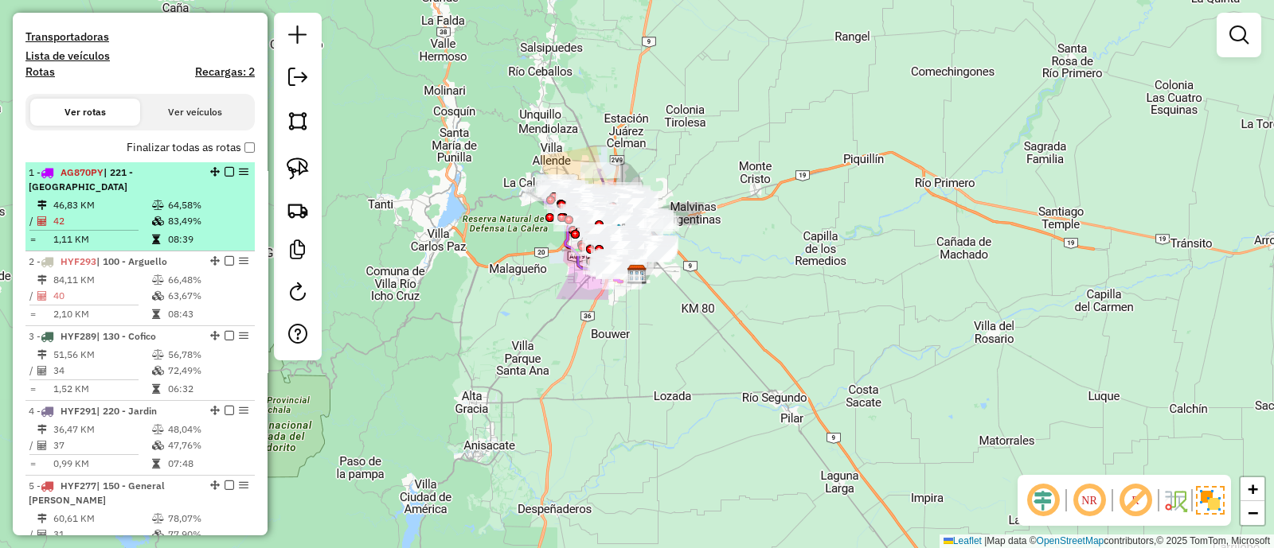
click at [226, 204] on td "64,58%" at bounding box center [207, 205] width 80 height 16
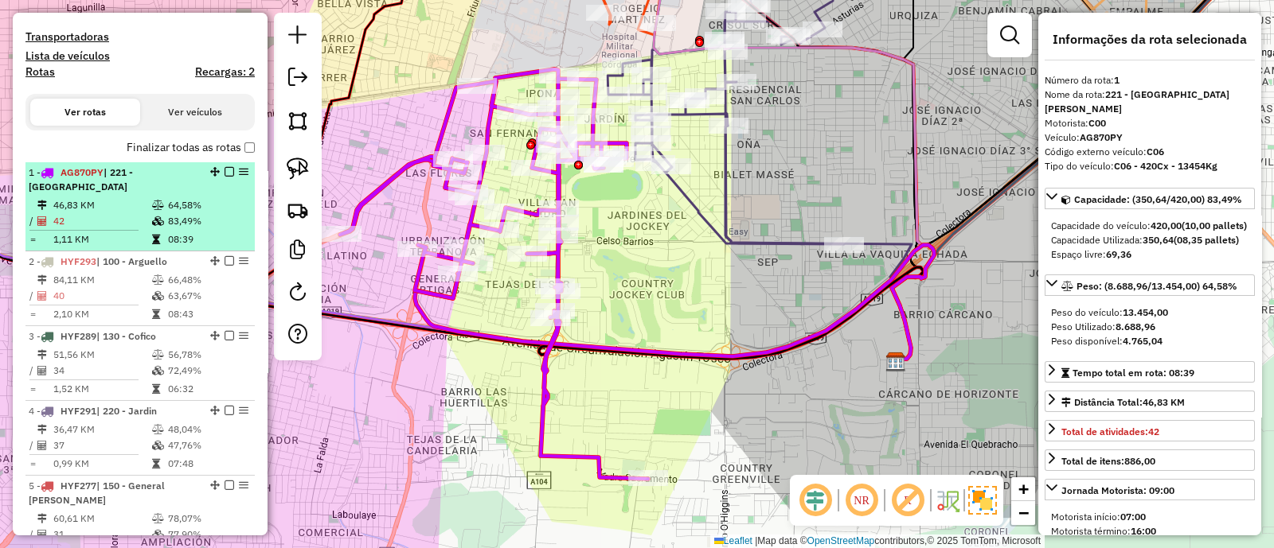
click at [225, 204] on td "64,58%" at bounding box center [207, 205] width 80 height 16
click at [227, 167] on em at bounding box center [229, 172] width 10 height 10
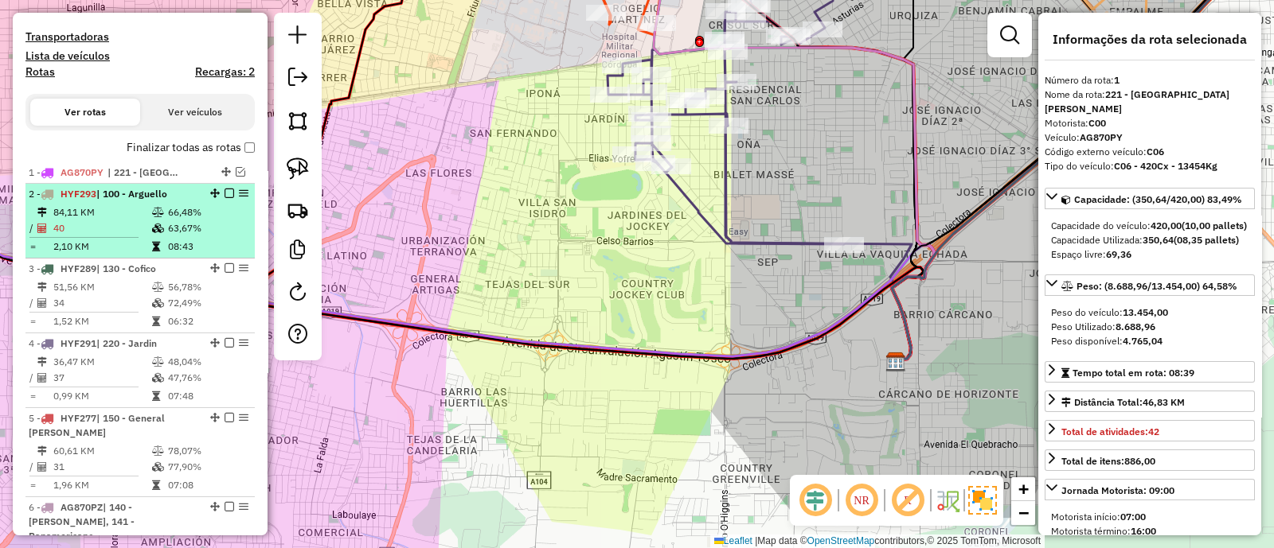
click at [219, 210] on td "66,48%" at bounding box center [207, 213] width 80 height 16
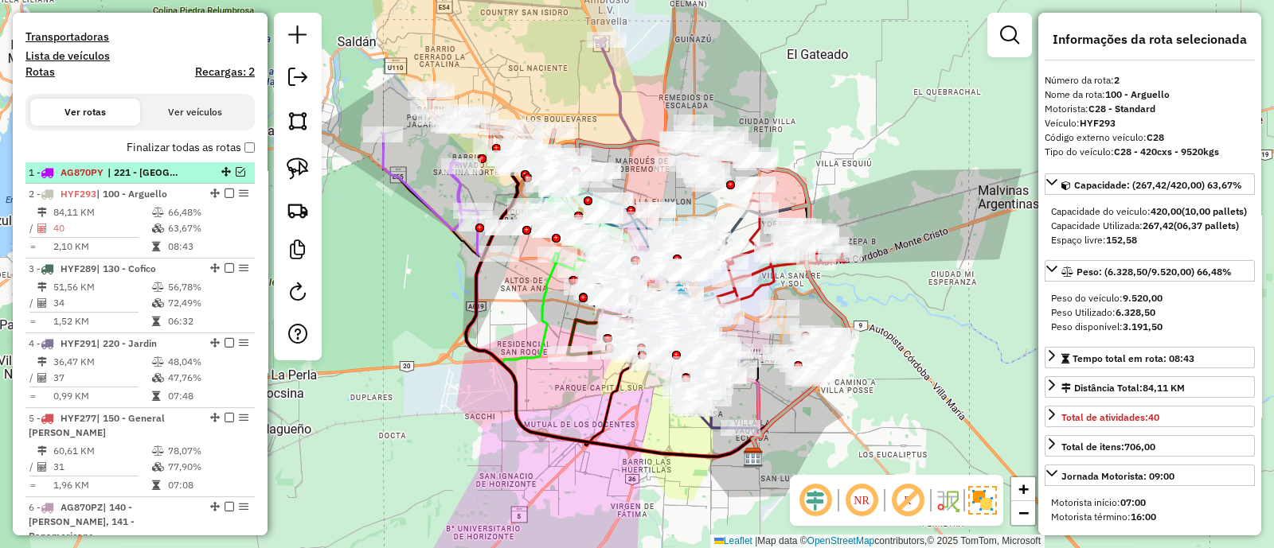
click at [236, 169] on em at bounding box center [241, 172] width 10 height 10
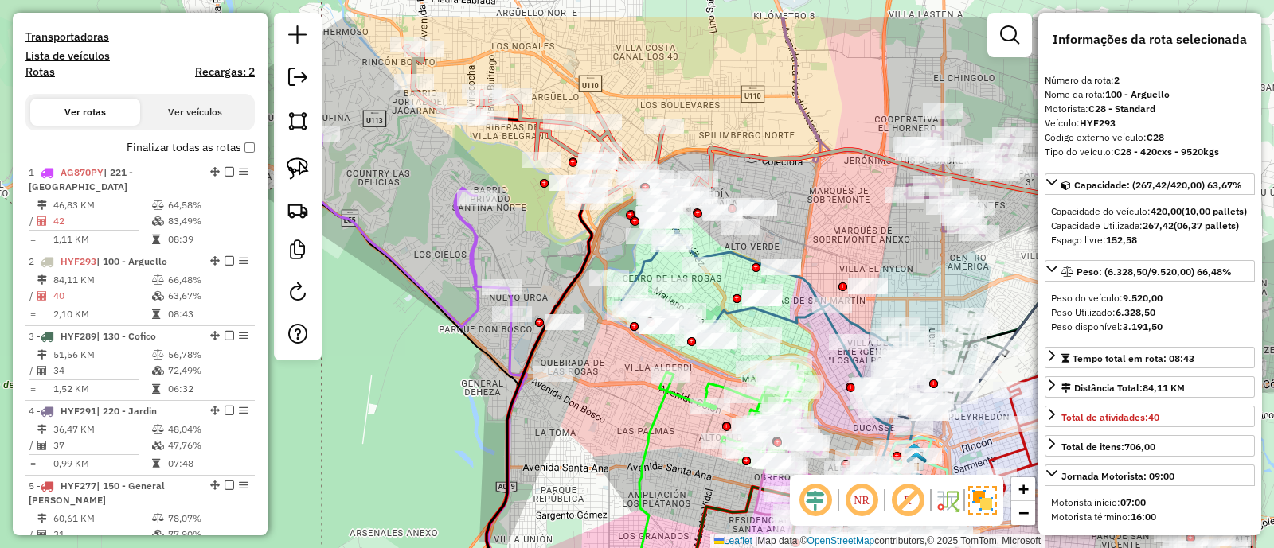
drag, startPoint x: 450, startPoint y: 156, endPoint x: 587, endPoint y: 228, distance: 155.6
click at [587, 228] on icon at bounding box center [545, 397] width 118 height 558
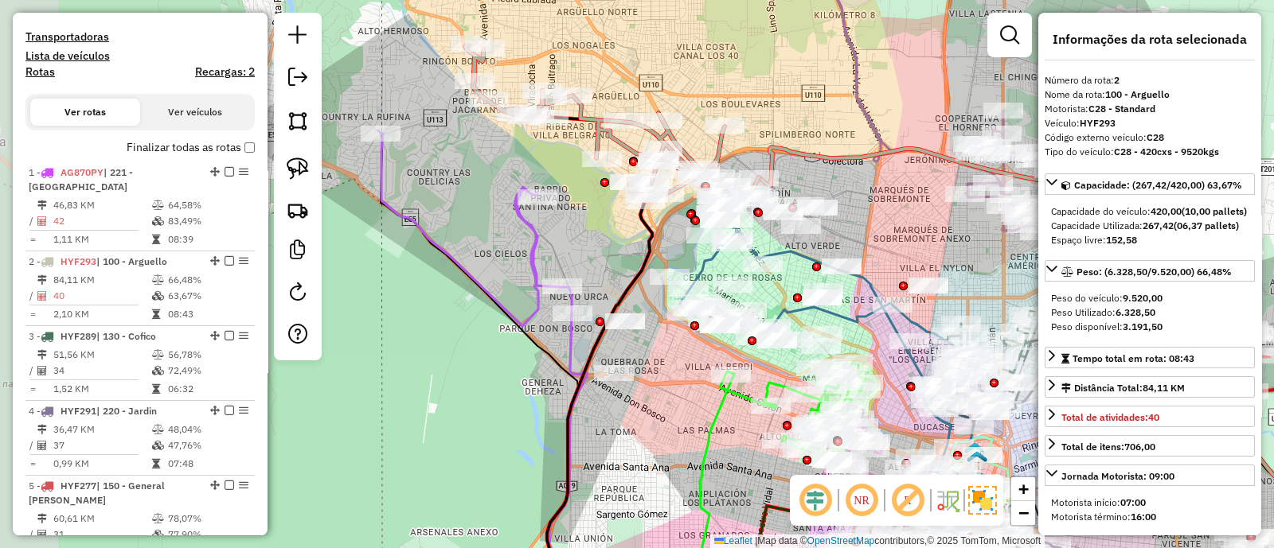
drag, startPoint x: 538, startPoint y: 260, endPoint x: 605, endPoint y: 260, distance: 66.9
click at [605, 260] on div "Janela de atendimento Grade de atendimento Capacidade Transportadoras Veículos …" at bounding box center [637, 274] width 1274 height 548
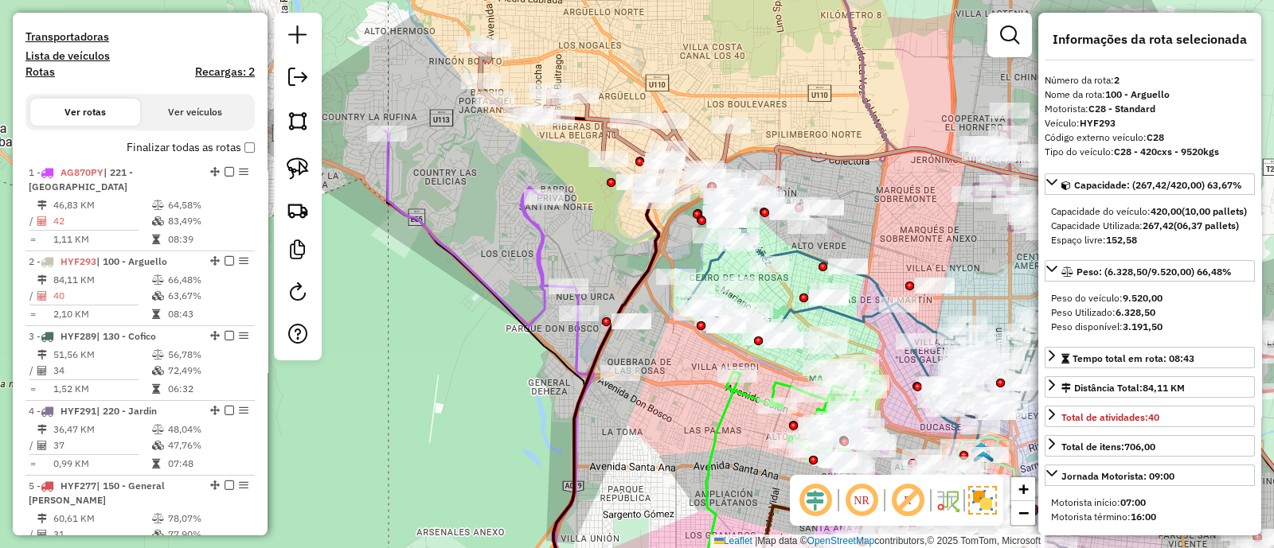
click at [545, 260] on icon at bounding box center [480, 229] width 193 height 196
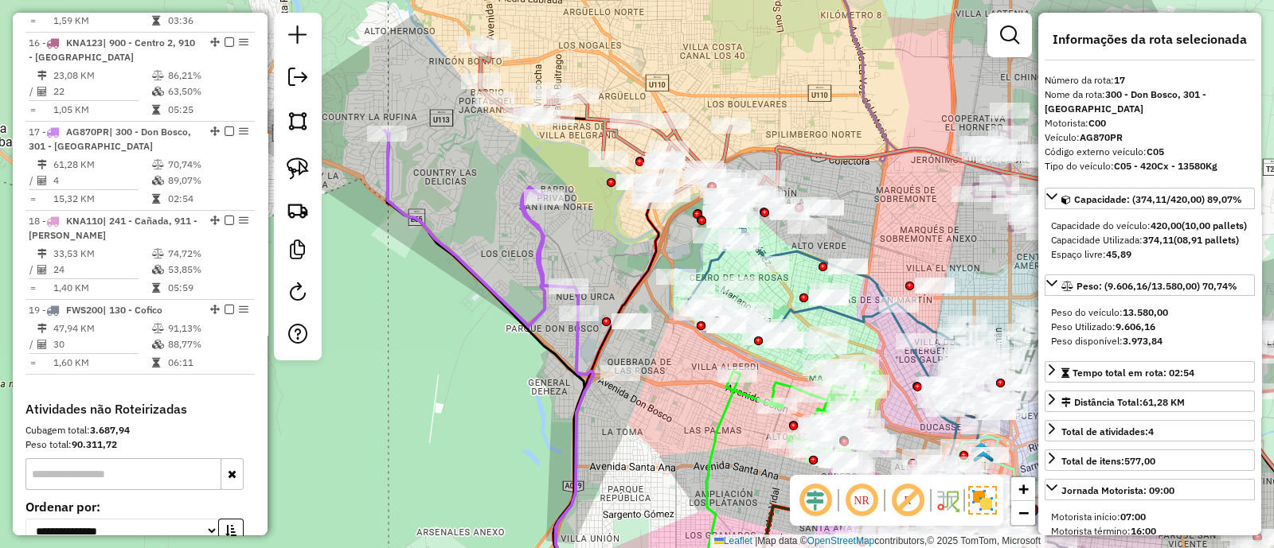
scroll to position [1978, 0]
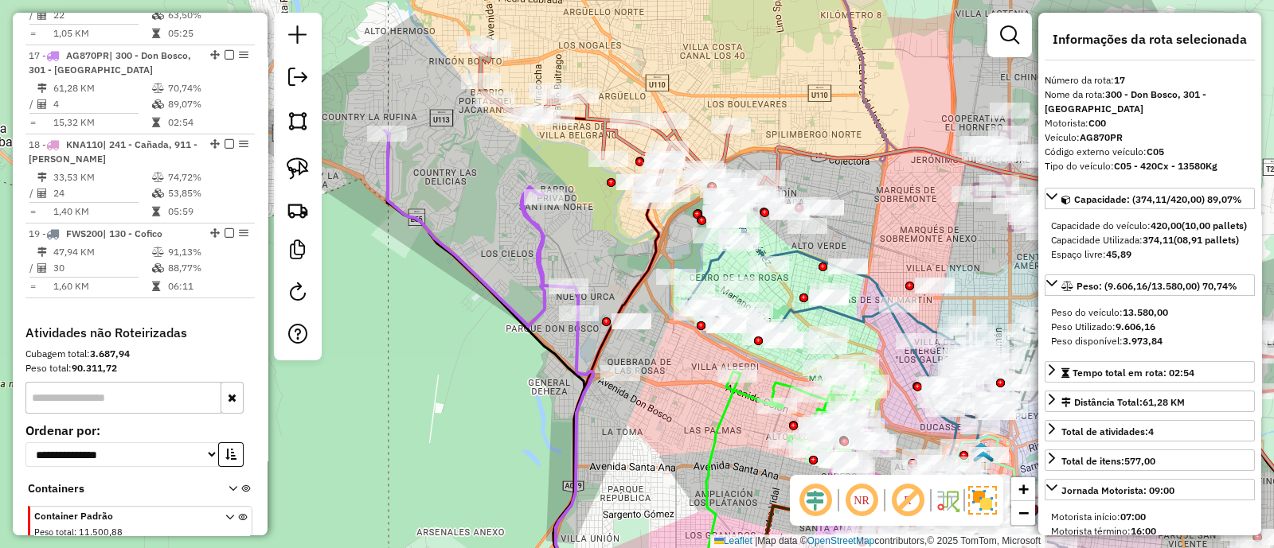
click at [724, 415] on icon at bounding box center [683, 488] width 113 height 230
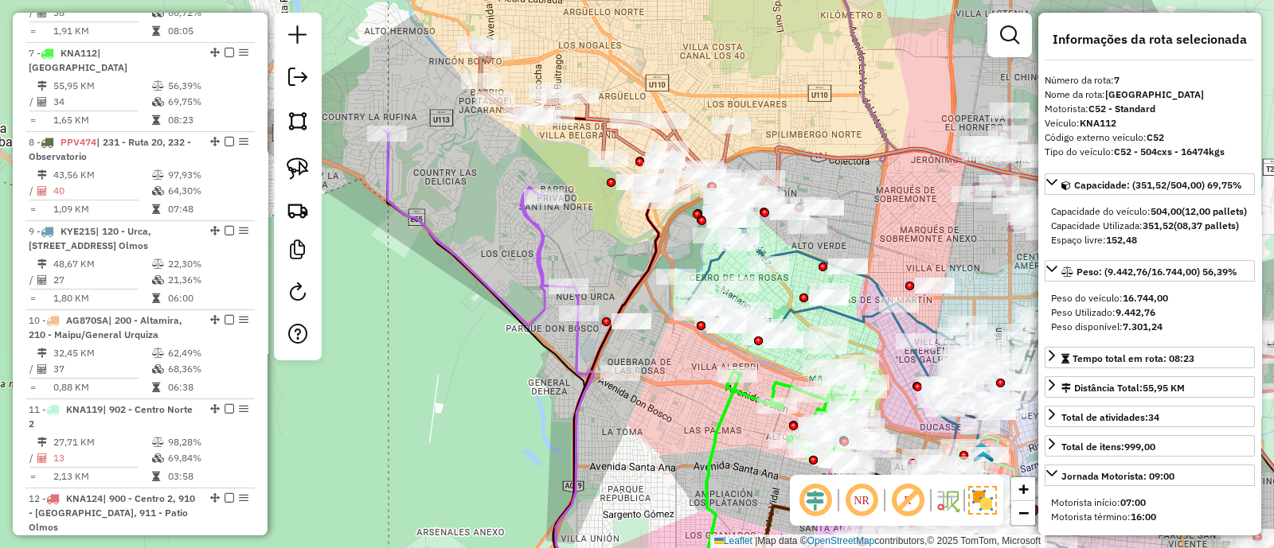
scroll to position [1075, 0]
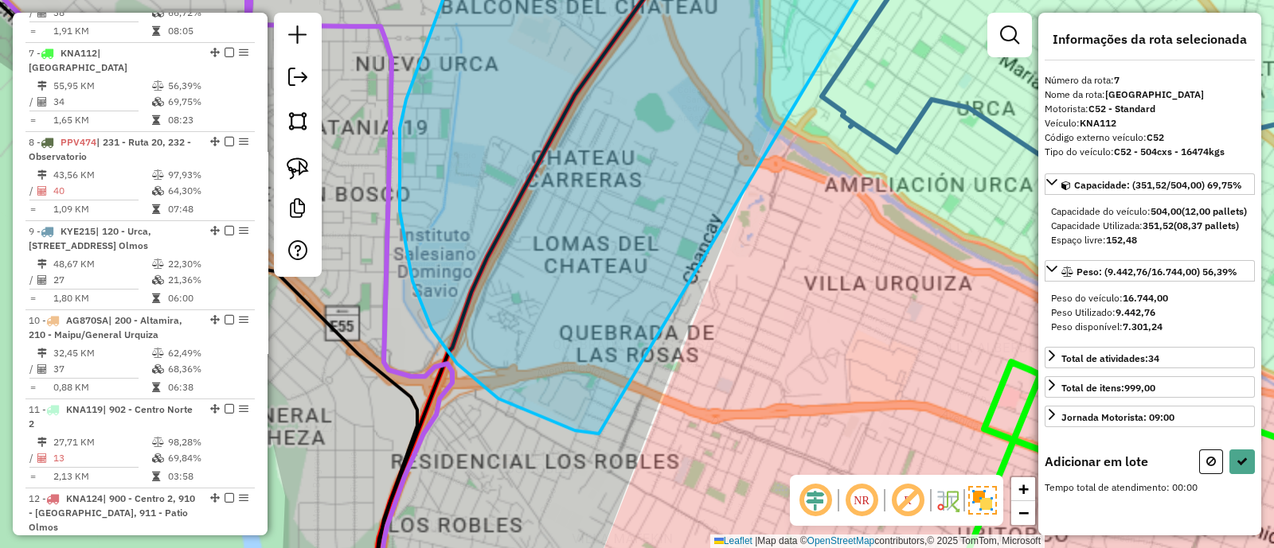
drag, startPoint x: 617, startPoint y: 273, endPoint x: 596, endPoint y: 434, distance: 162.1
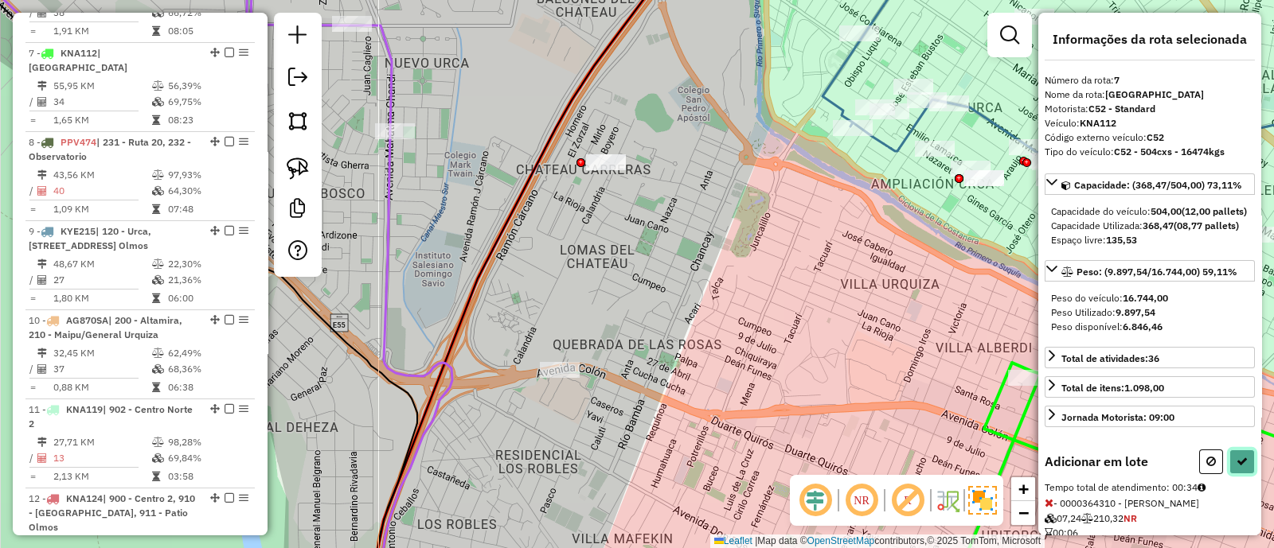
click at [1234, 474] on button at bounding box center [1241, 462] width 25 height 25
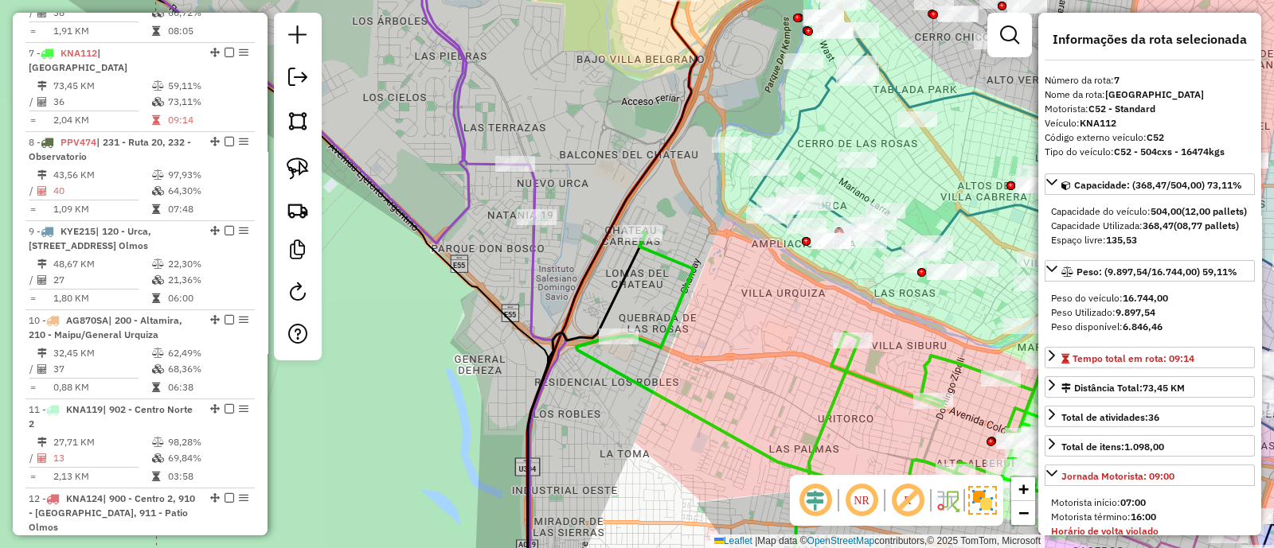
drag, startPoint x: 724, startPoint y: 310, endPoint x: 673, endPoint y: 294, distance: 54.4
click at [673, 294] on div "Janela de atendimento Grade de atendimento Capacidade Transportadoras Veículos …" at bounding box center [637, 274] width 1274 height 548
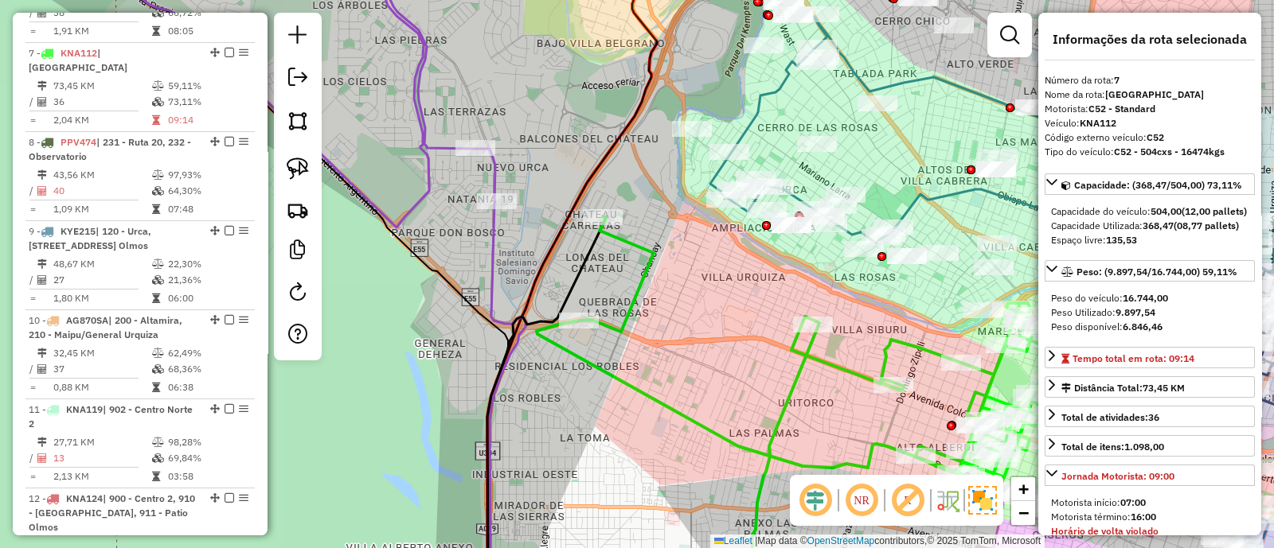
click at [645, 275] on icon at bounding box center [809, 351] width 544 height 268
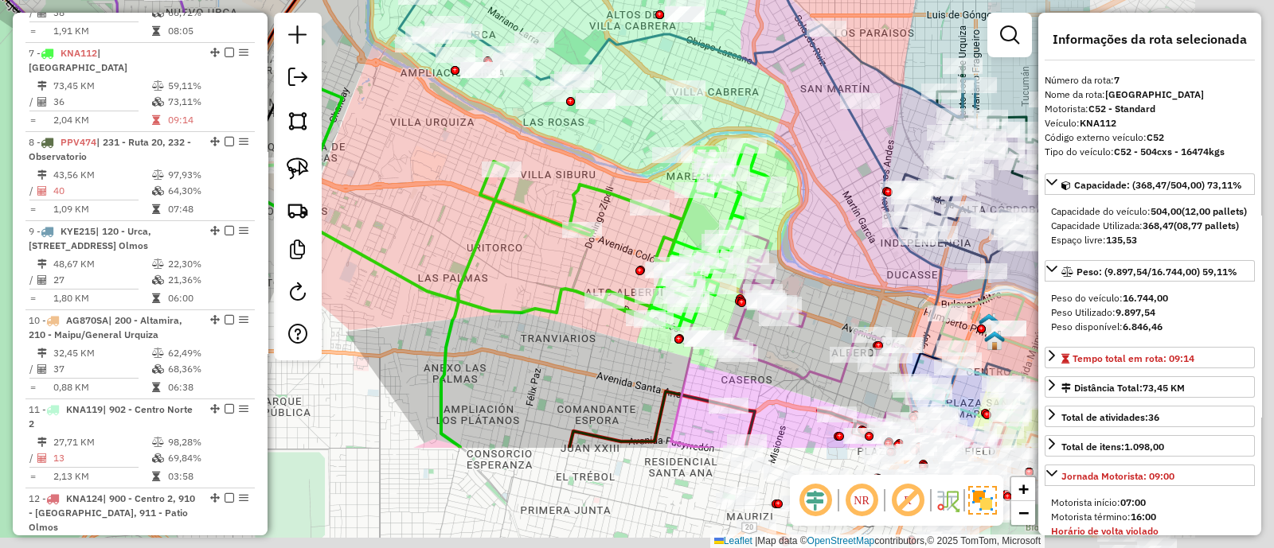
drag, startPoint x: 779, startPoint y: 300, endPoint x: 425, endPoint y: 141, distance: 387.7
click at [425, 141] on div "Janela de atendimento Grade de atendimento Capacidade Transportadoras Veículos …" at bounding box center [637, 274] width 1274 height 548
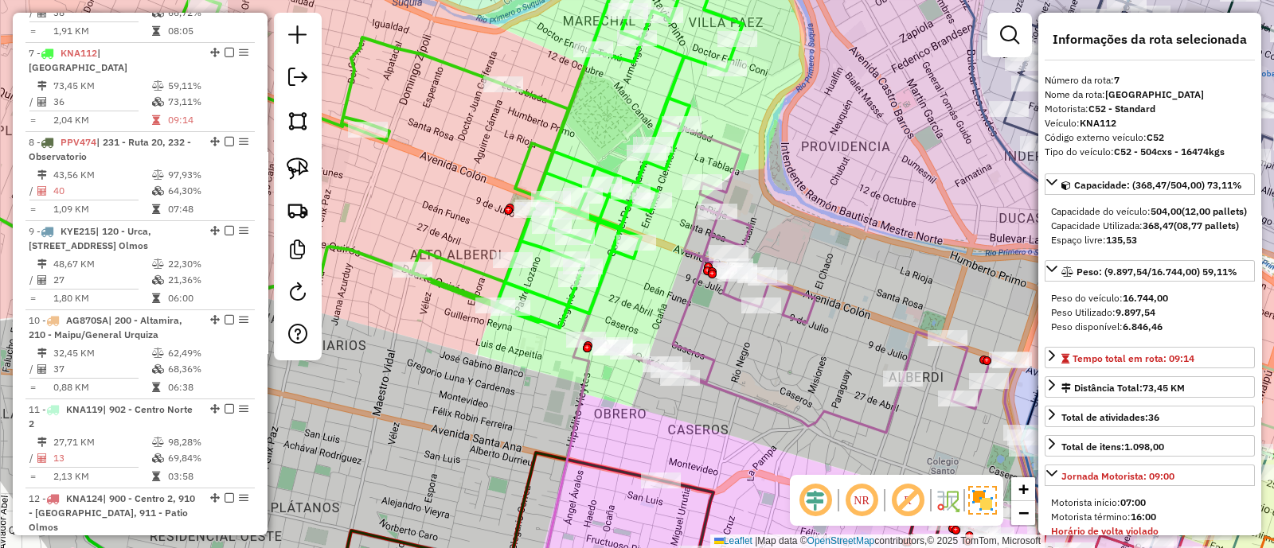
click at [684, 310] on icon at bounding box center [807, 335] width 452 height 432
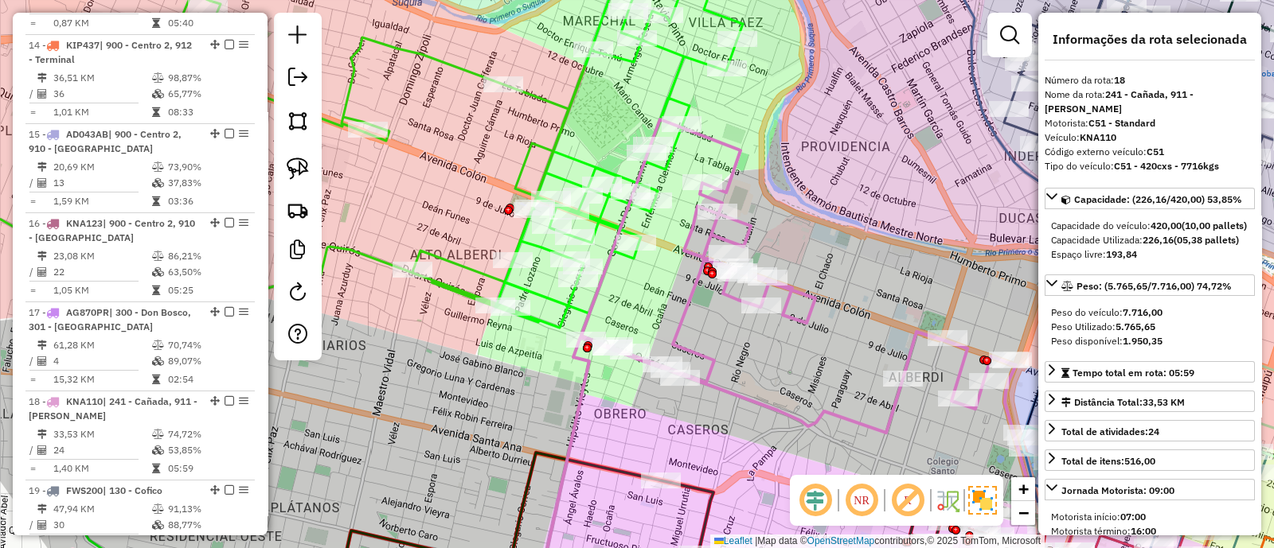
scroll to position [2067, 0]
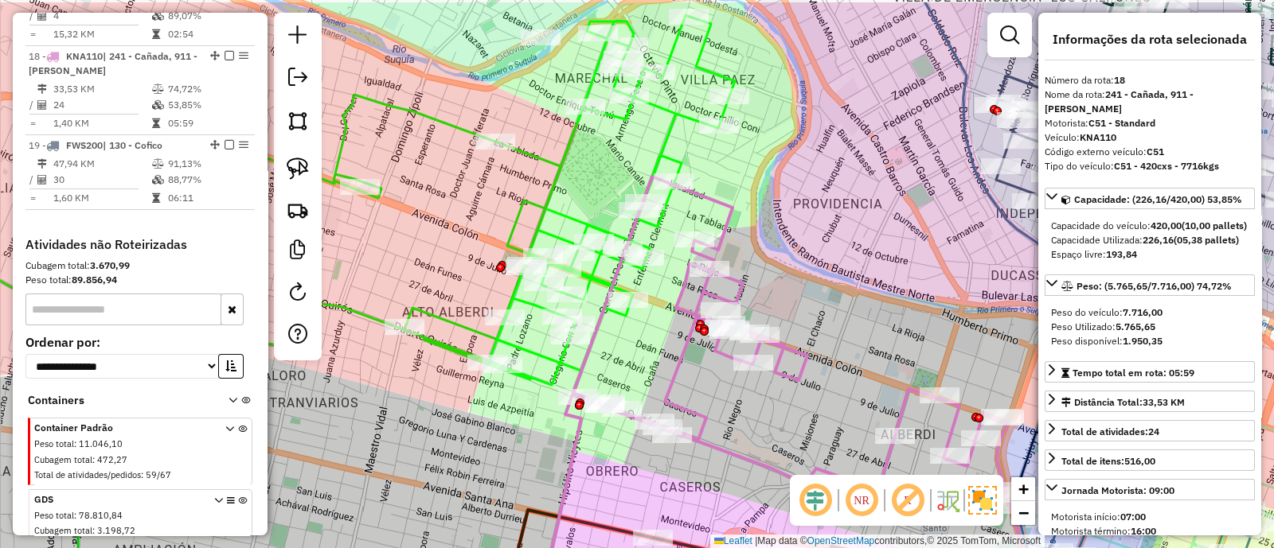
drag, startPoint x: 673, startPoint y: 290, endPoint x: 665, endPoint y: 347, distance: 57.9
click at [665, 347] on div "Janela de atendimento Grade de atendimento Capacidade Transportadoras Veículos …" at bounding box center [637, 274] width 1274 height 548
click at [685, 349] on icon at bounding box center [799, 390] width 452 height 427
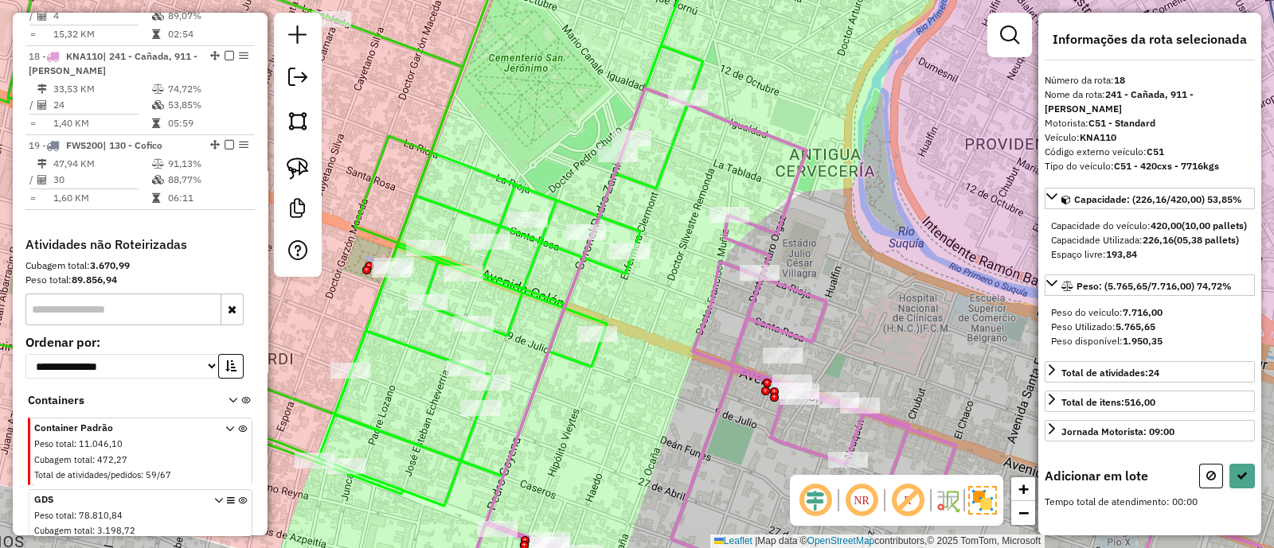
drag, startPoint x: 676, startPoint y: 291, endPoint x: 657, endPoint y: 342, distance: 54.4
click at [657, 342] on div "Janela de atendimento Grade de atendimento Capacidade Transportadoras Veículos …" at bounding box center [637, 274] width 1274 height 548
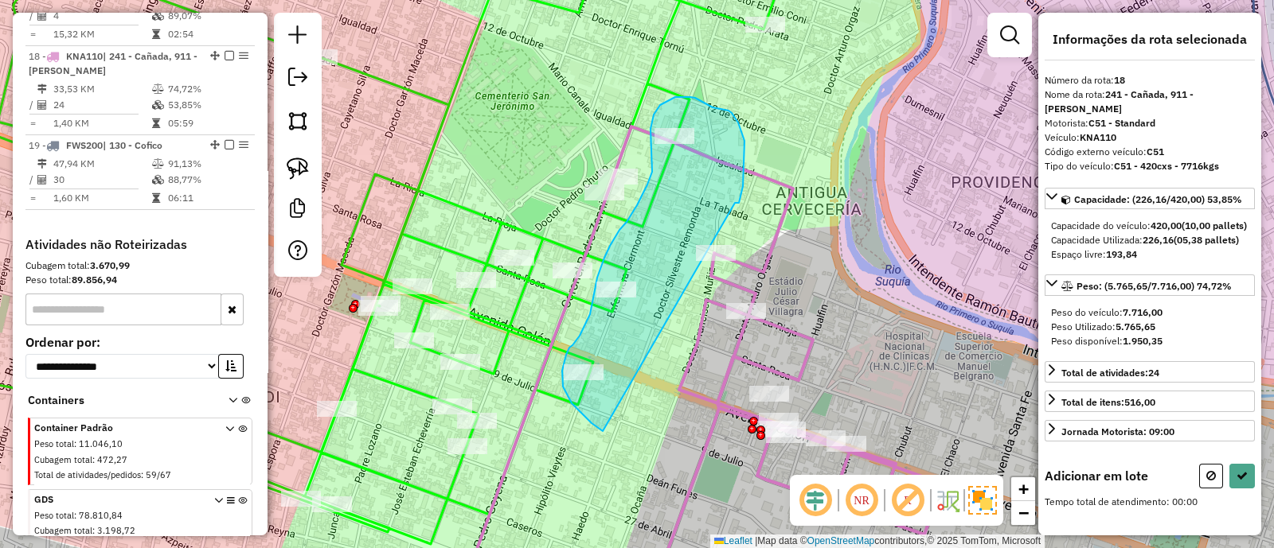
drag, startPoint x: 734, startPoint y: 203, endPoint x: 628, endPoint y: 439, distance: 259.1
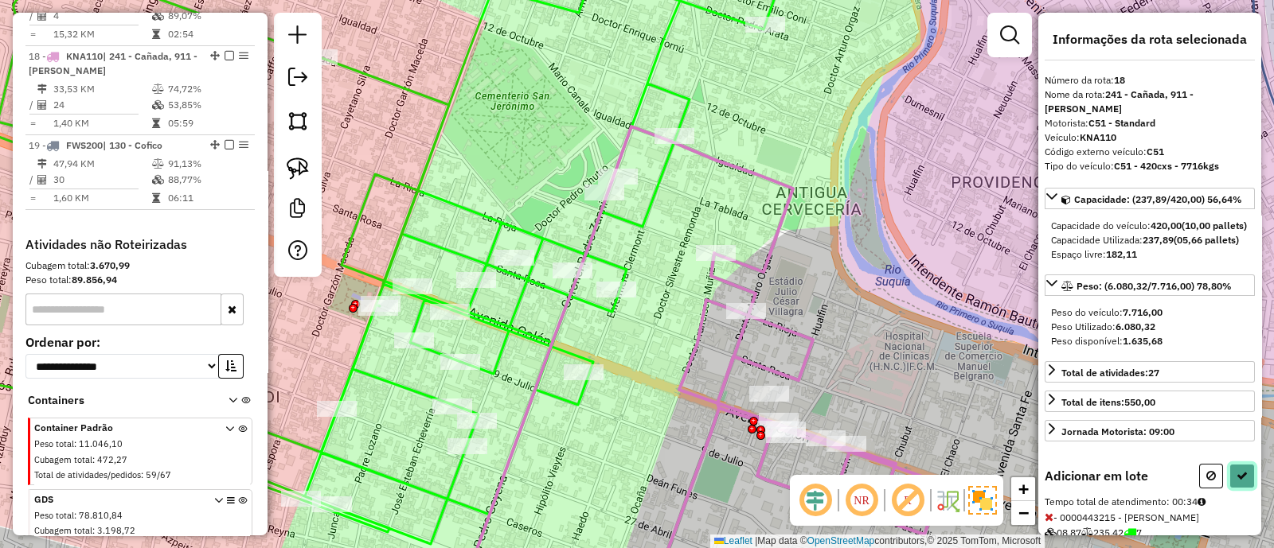
click at [1239, 489] on button at bounding box center [1241, 476] width 25 height 25
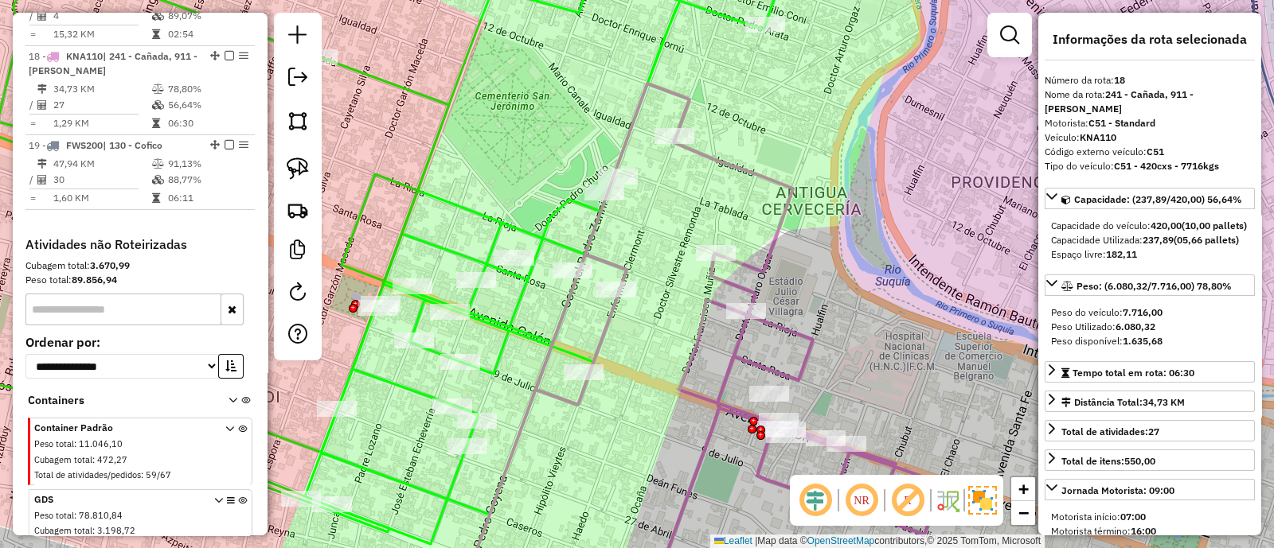
click at [520, 293] on icon at bounding box center [333, 244] width 920 height 599
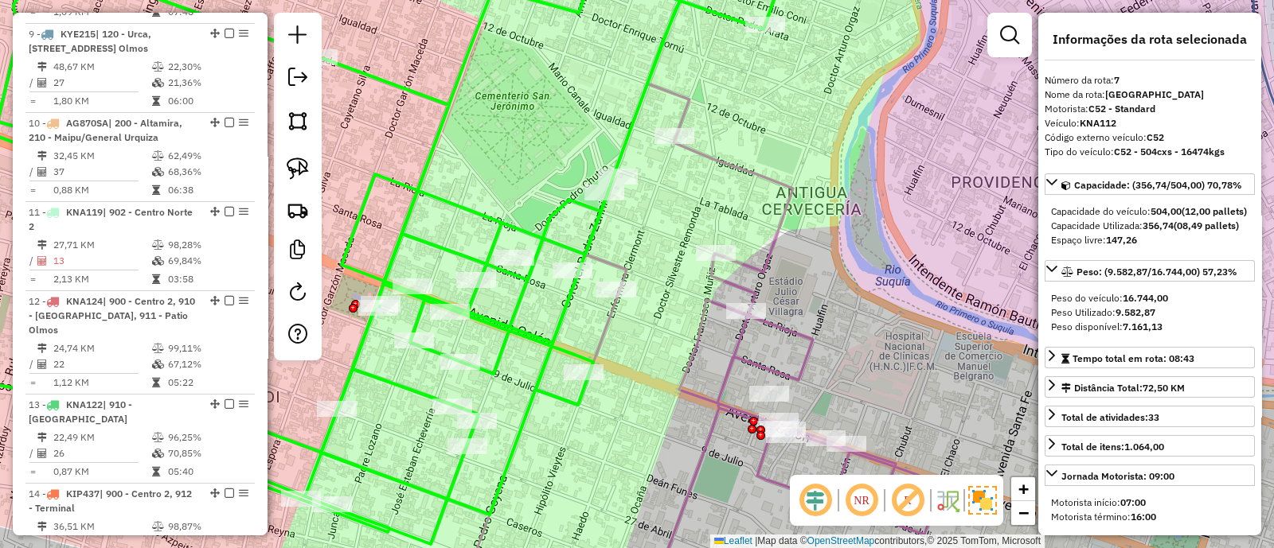
scroll to position [1075, 0]
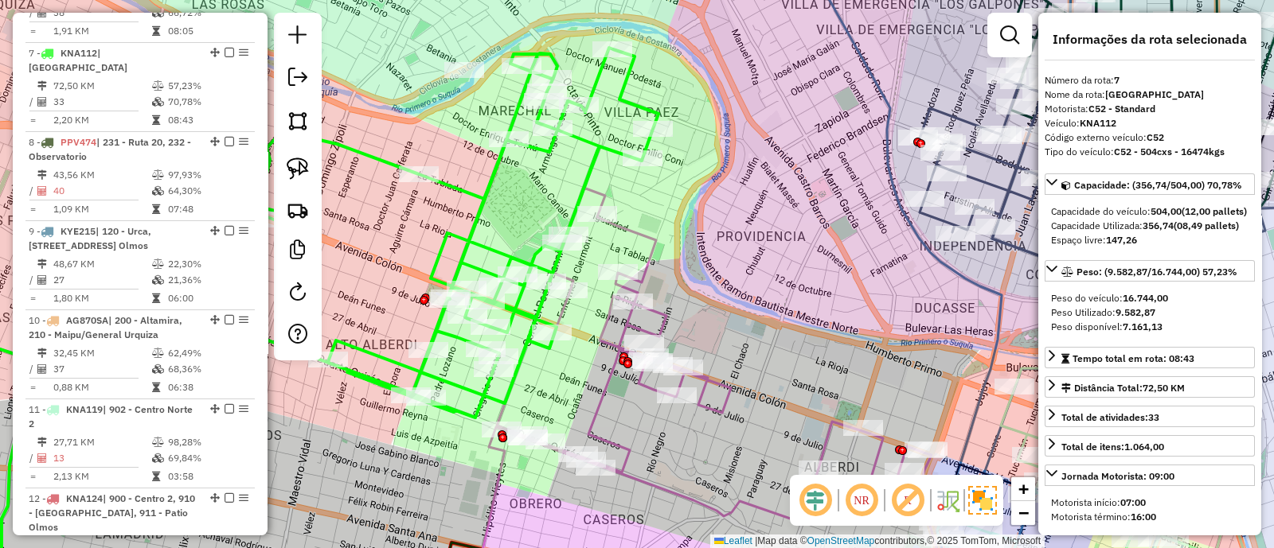
click at [647, 263] on icon at bounding box center [723, 396] width 452 height 416
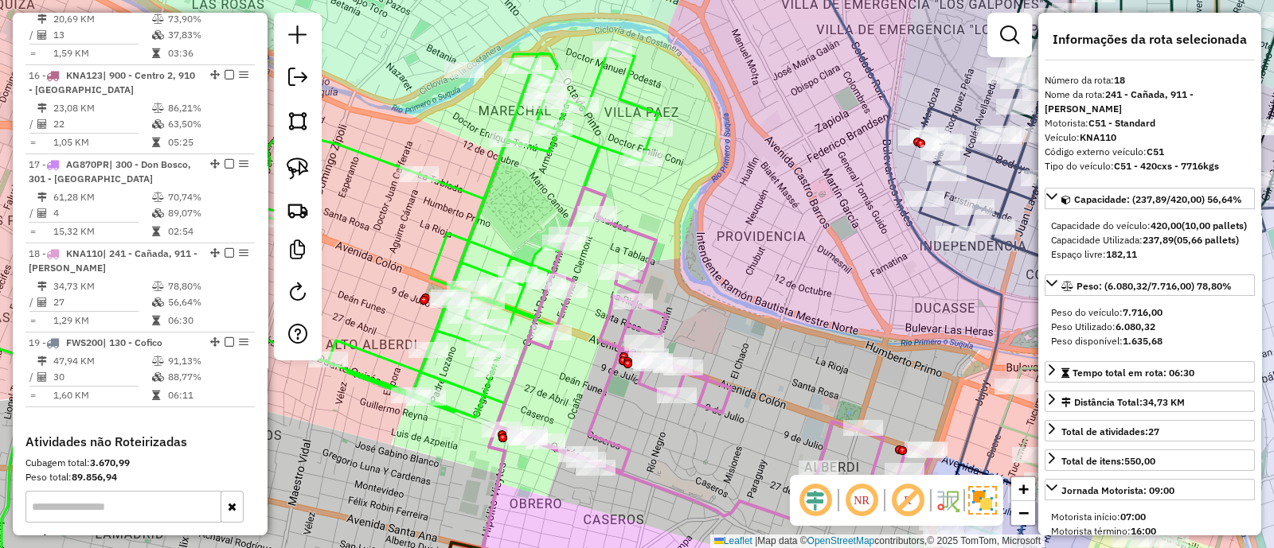
scroll to position [2067, 0]
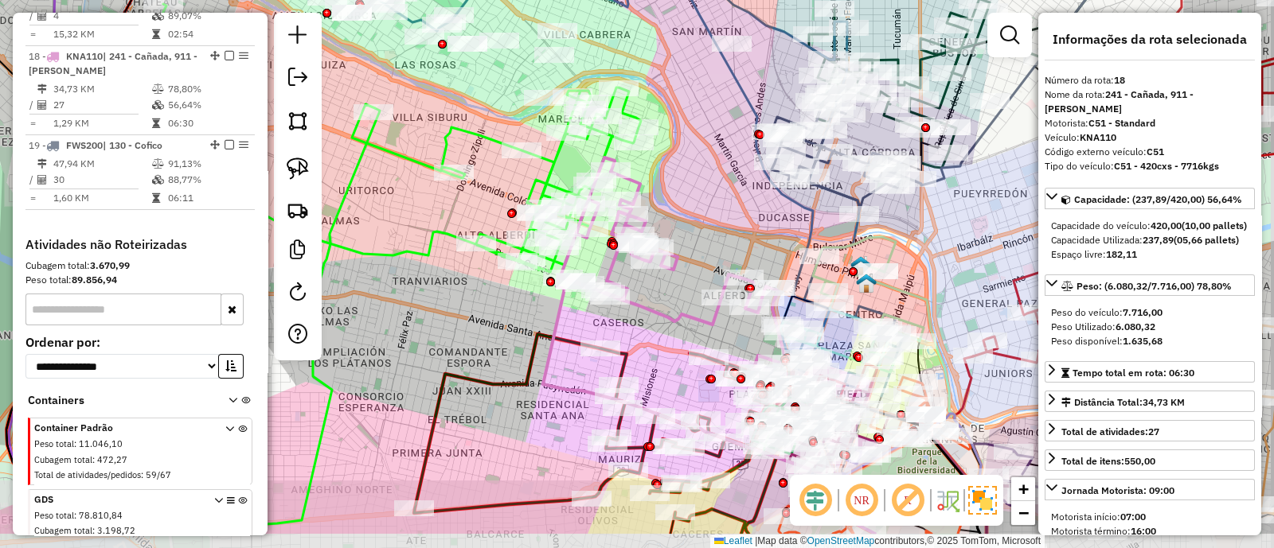
drag, startPoint x: 718, startPoint y: 298, endPoint x: 677, endPoint y: 141, distance: 162.2
click at [677, 145] on div "Janela de atendimento Grade de atendimento Capacidade Transportadoras Veículos …" at bounding box center [637, 274] width 1274 height 548
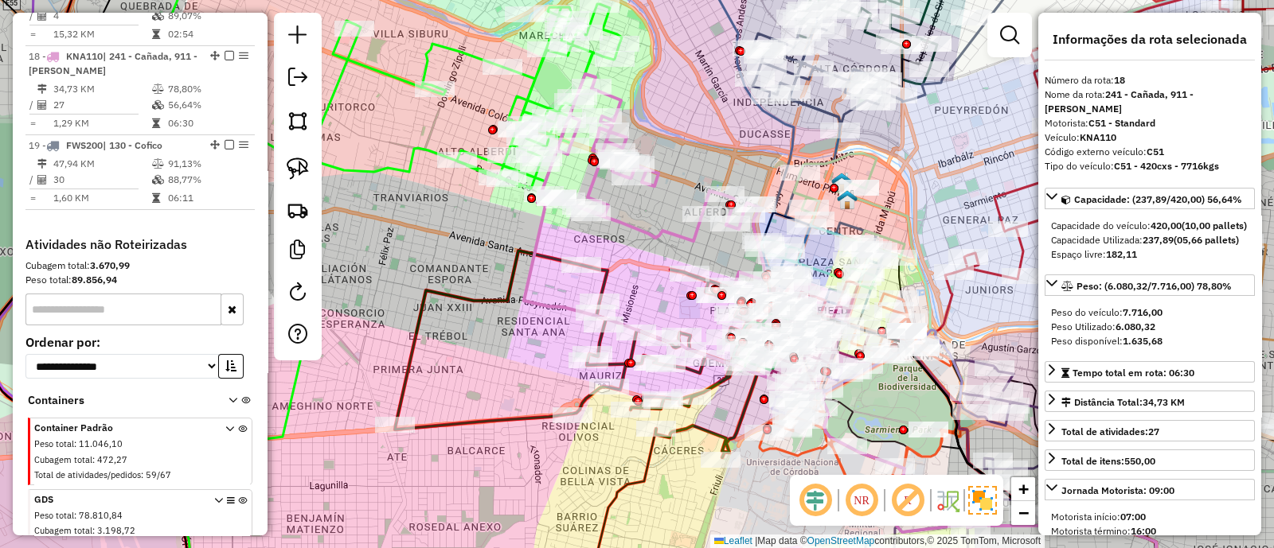
click at [607, 286] on icon at bounding box center [585, 354] width 380 height 207
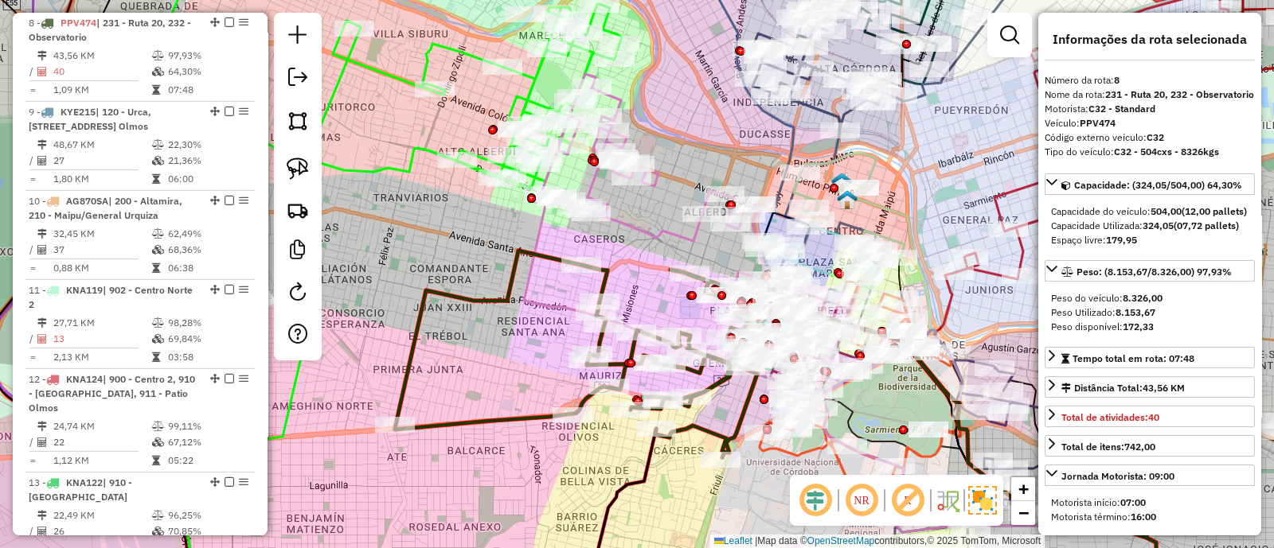
scroll to position [1149, 0]
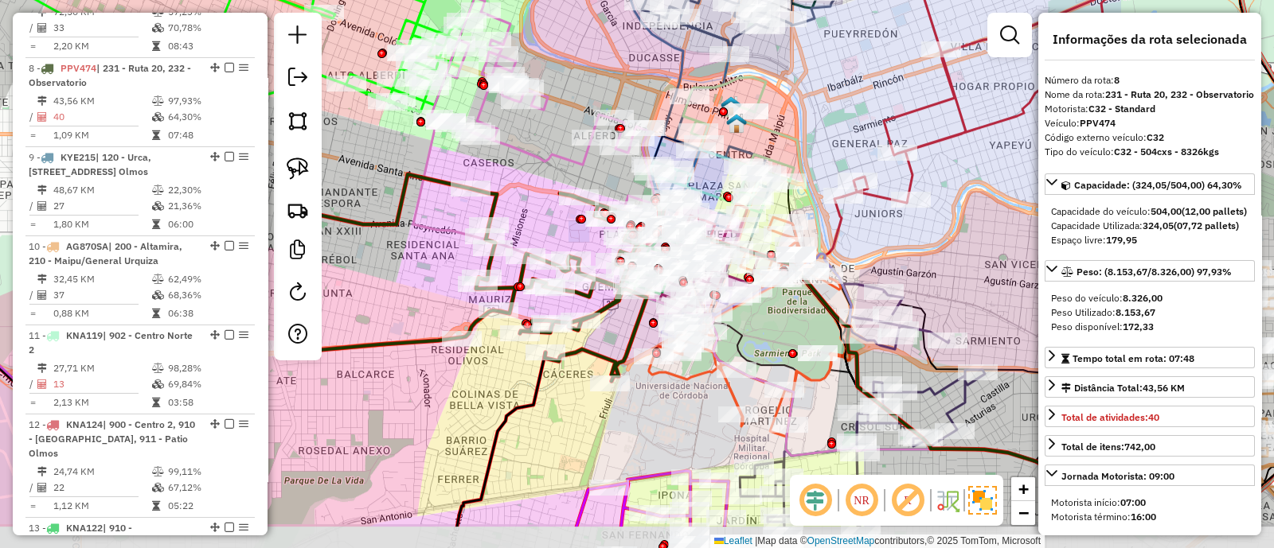
drag, startPoint x: 660, startPoint y: 306, endPoint x: 550, endPoint y: 229, distance: 133.8
click at [550, 229] on div "Janela de atendimento Grade de atendimento Capacidade Transportadoras Veículos …" at bounding box center [637, 274] width 1274 height 548
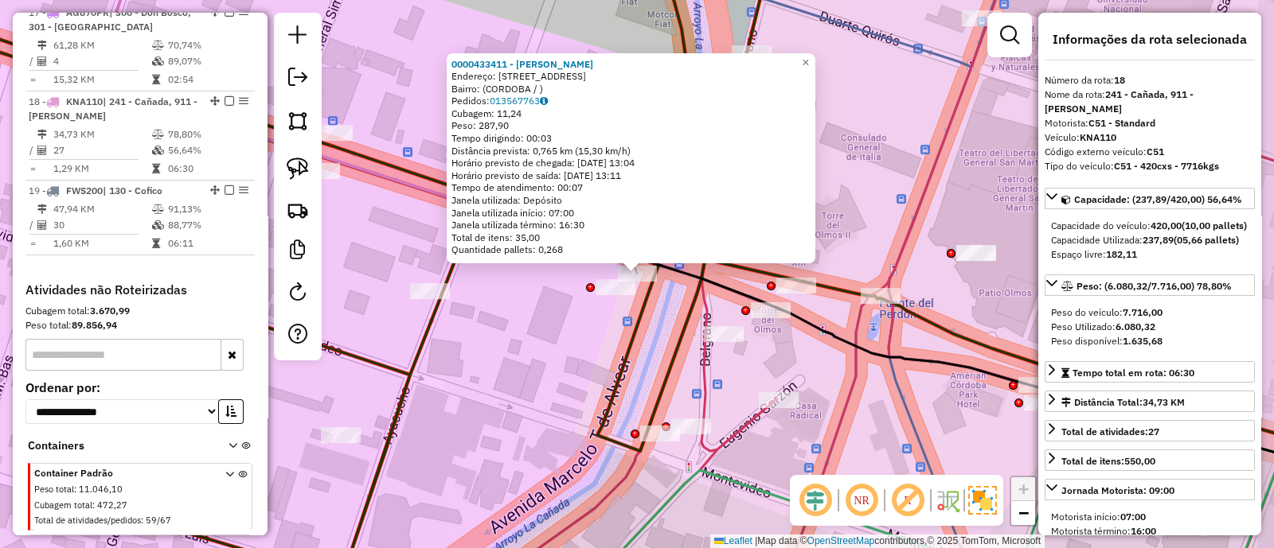
scroll to position [2067, 0]
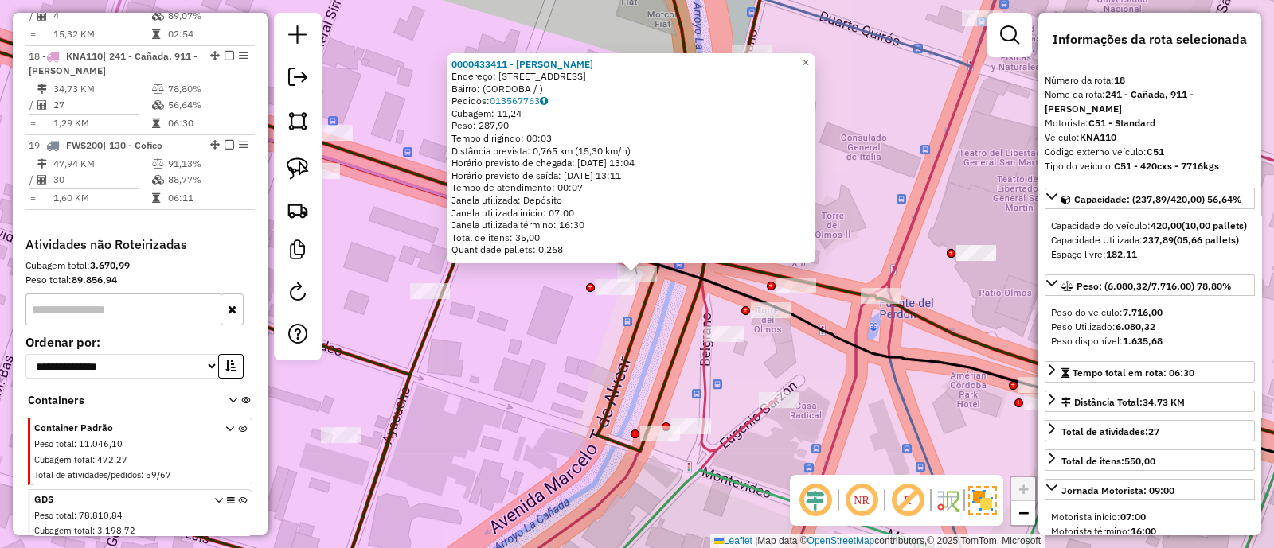
click at [511, 351] on div "0000433411 - Perez Veronica Concepcion Endereço: BLVD SAN JUAN 306 Bairro: (COR…" at bounding box center [637, 274] width 1274 height 548
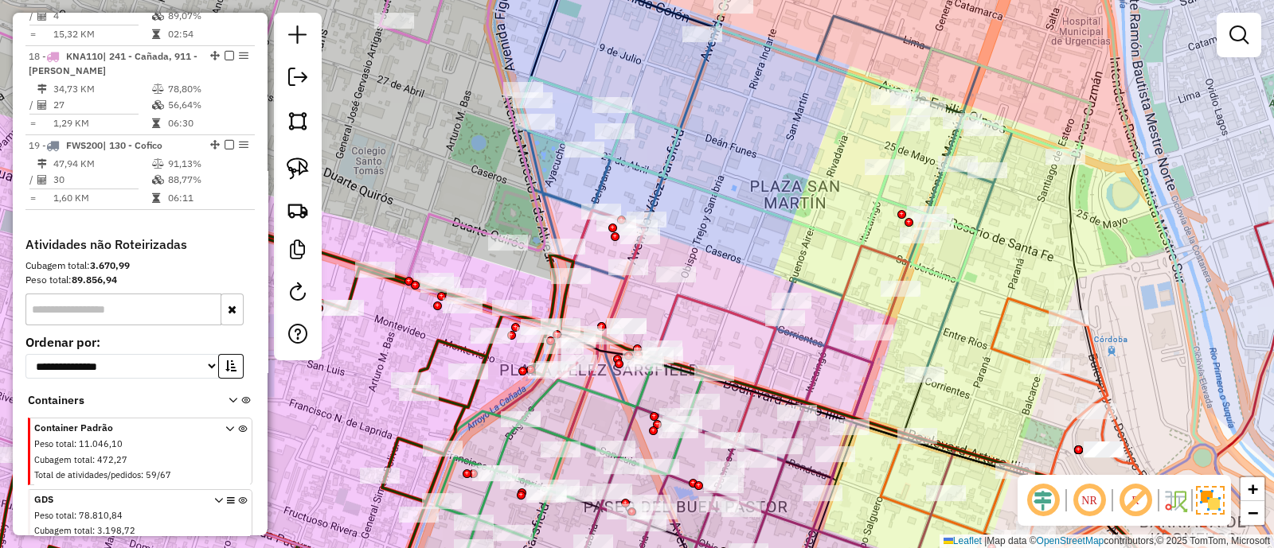
click at [668, 317] on icon at bounding box center [702, 344] width 412 height 268
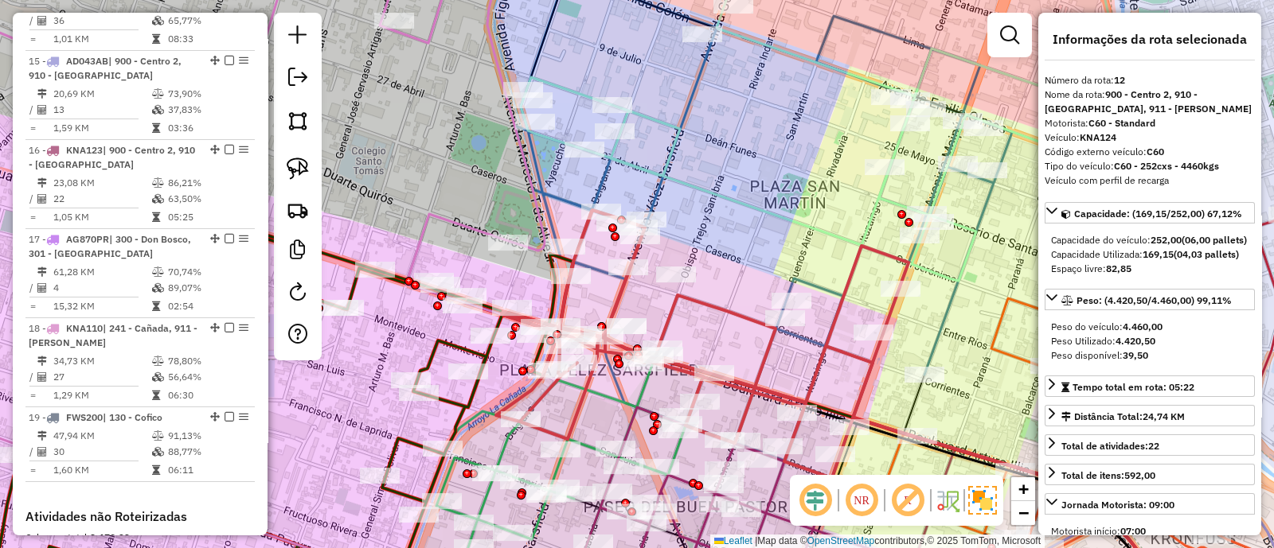
scroll to position [1519, 0]
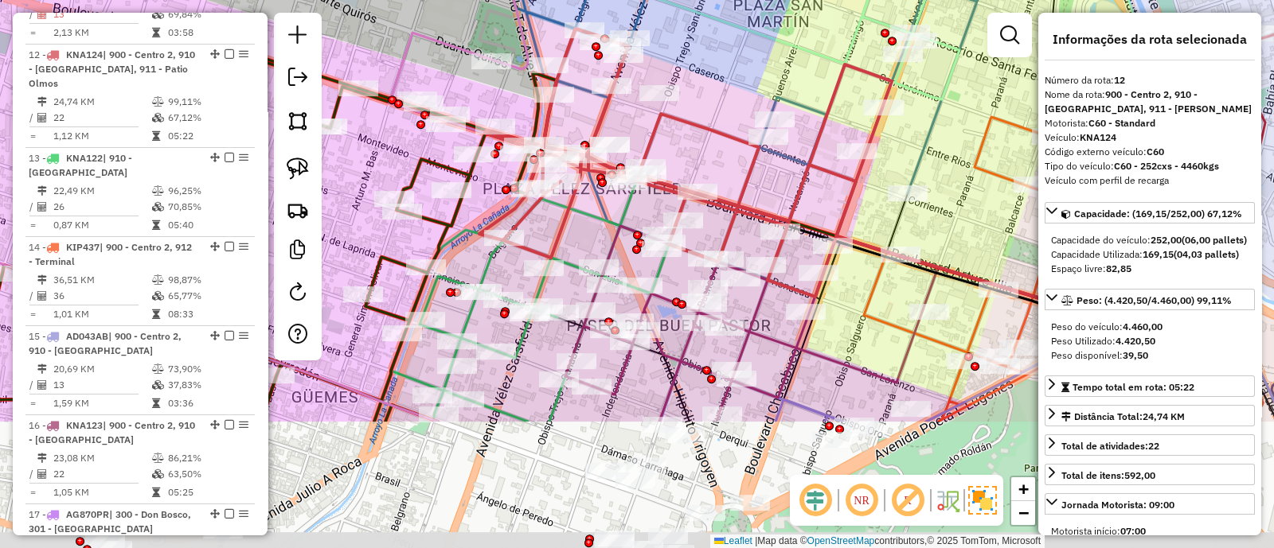
drag, startPoint x: 708, startPoint y: 331, endPoint x: 691, endPoint y: 146, distance: 185.5
click at [691, 146] on div "Janela de atendimento Grade de atendimento Capacidade Transportadoras Veículos …" at bounding box center [637, 274] width 1274 height 548
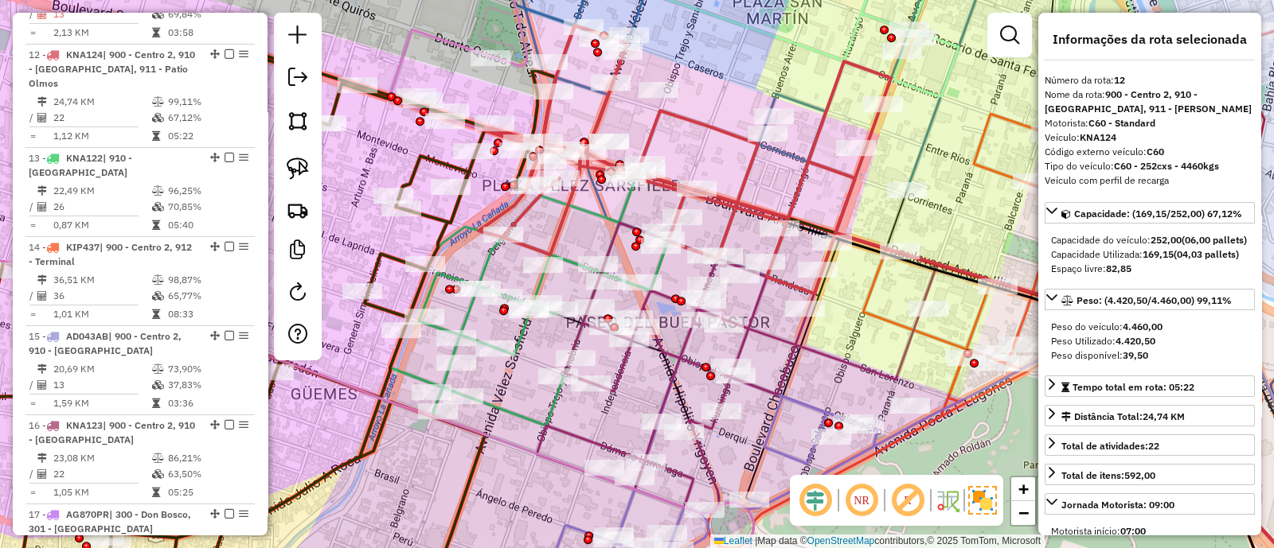
click at [571, 264] on icon at bounding box center [537, 302] width 295 height 248
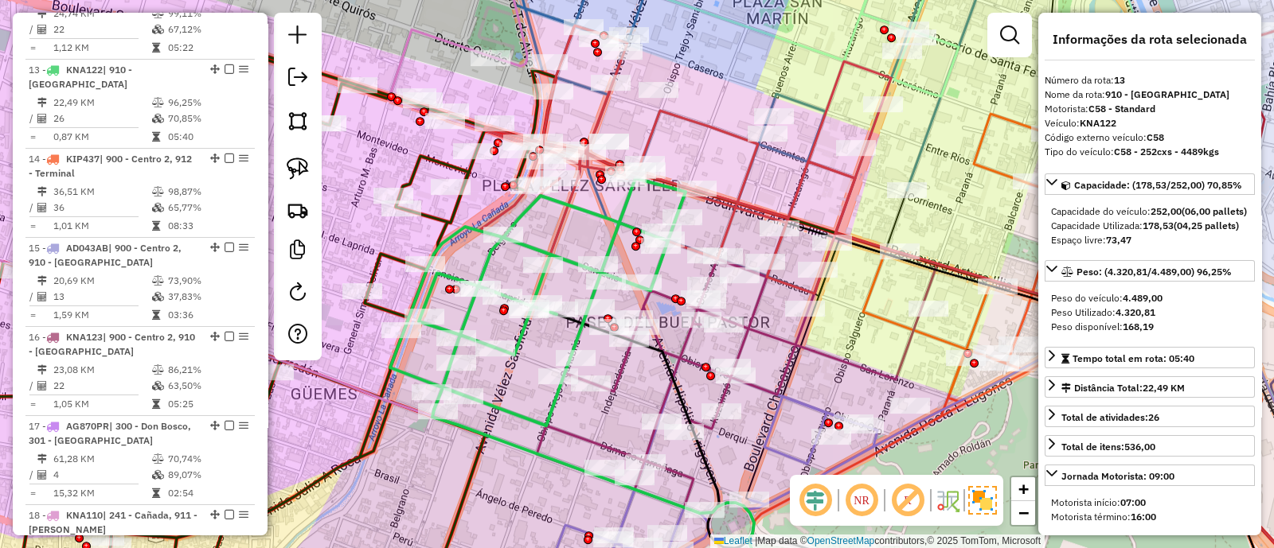
scroll to position [1622, 0]
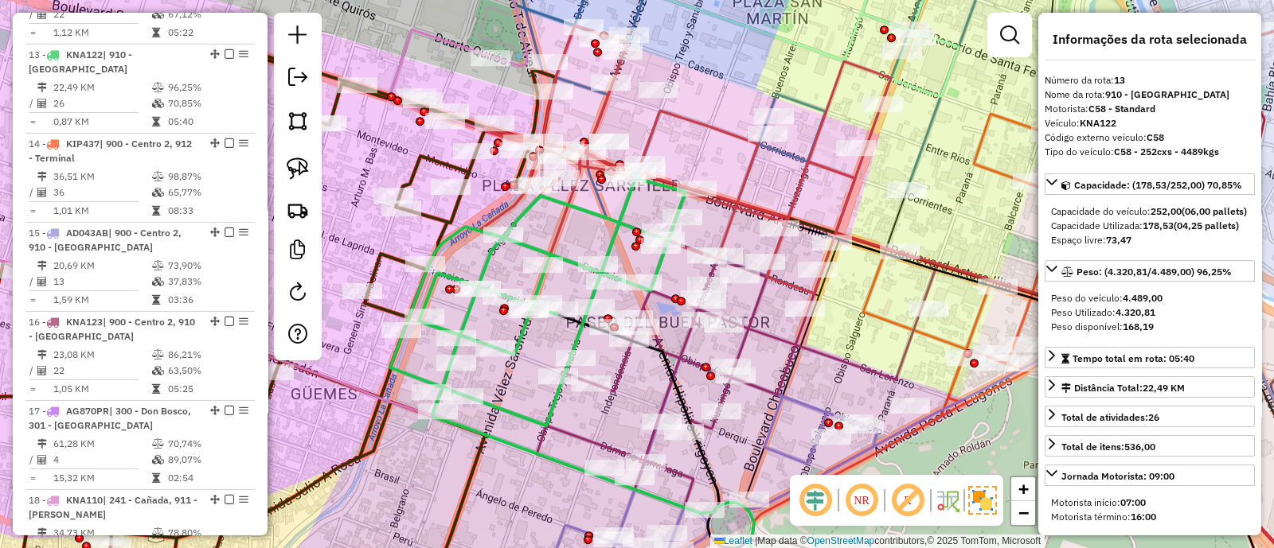
click at [571, 264] on icon at bounding box center [537, 302] width 295 height 248
click at [642, 306] on icon at bounding box center [729, 338] width 385 height 352
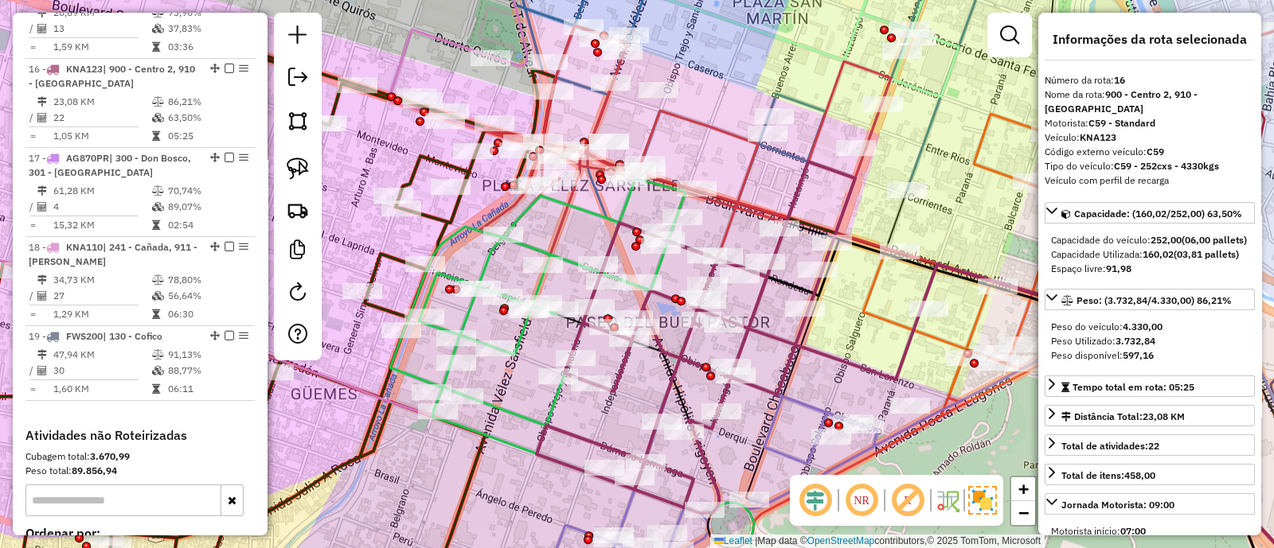
scroll to position [1890, 0]
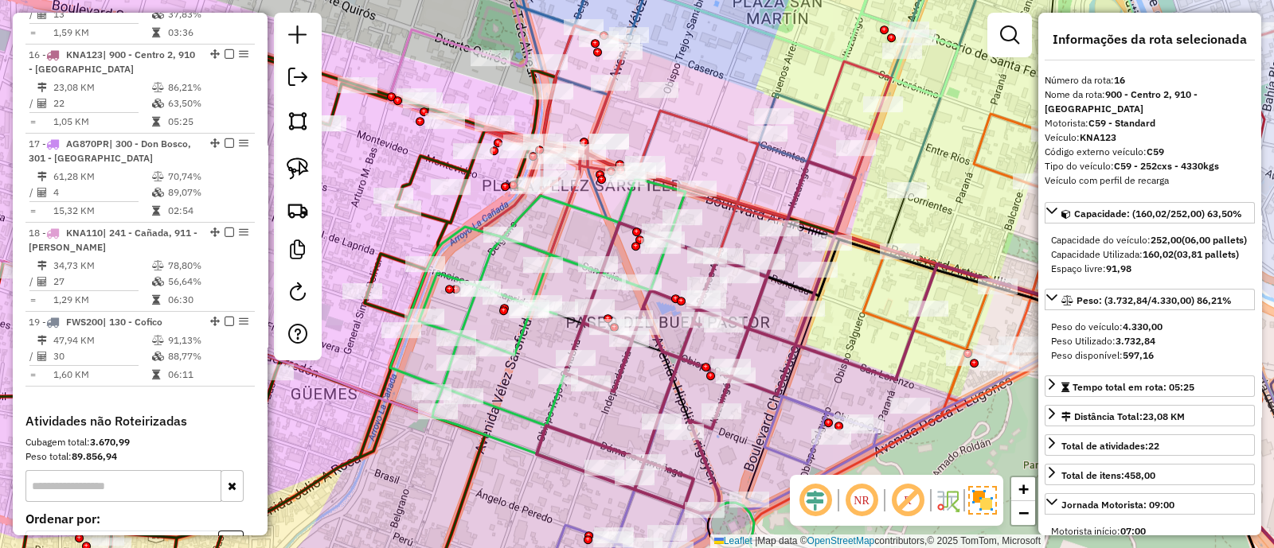
click at [642, 306] on icon at bounding box center [729, 338] width 385 height 352
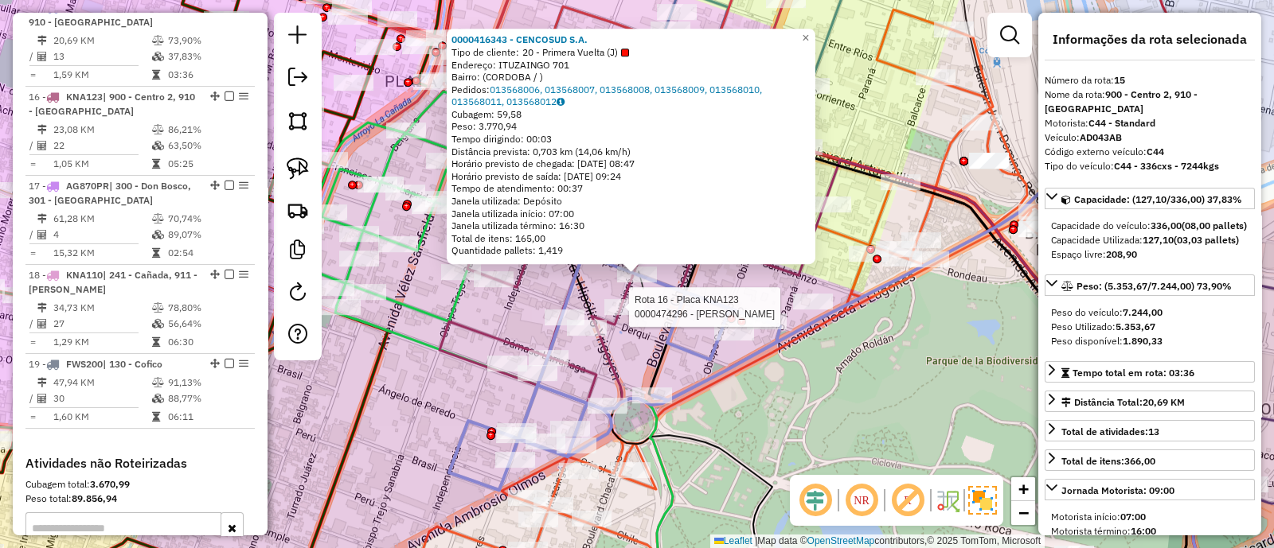
scroll to position [1800, 0]
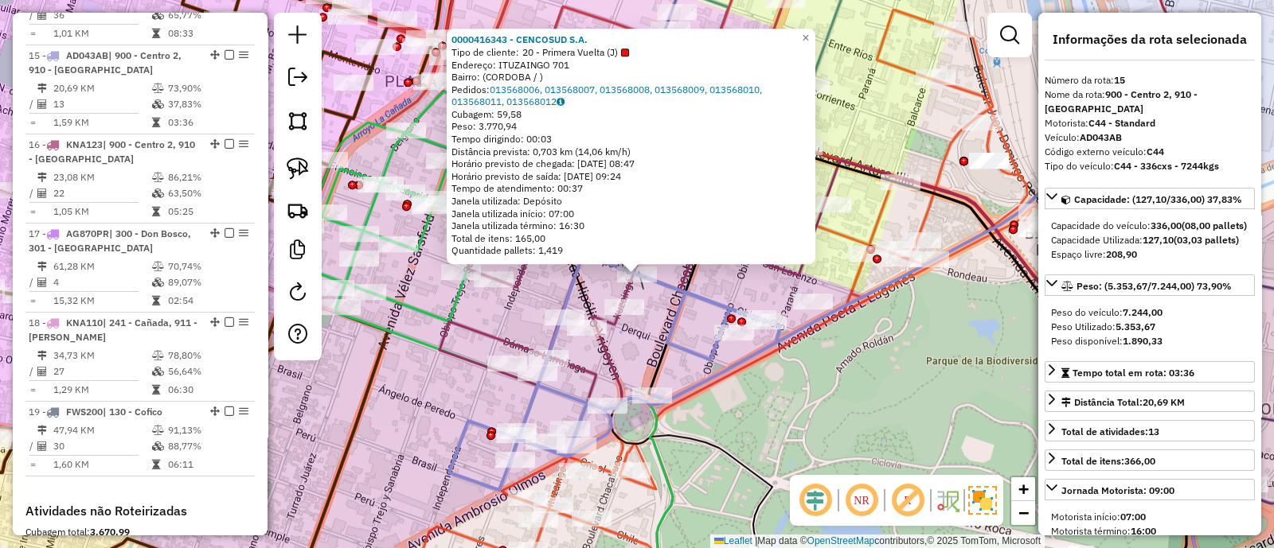
click at [814, 382] on div "0000416343 - CENCOSUD S.A. Tipo de cliente: 20 - Primera Vuelta (J) Endereço: I…" at bounding box center [637, 274] width 1274 height 548
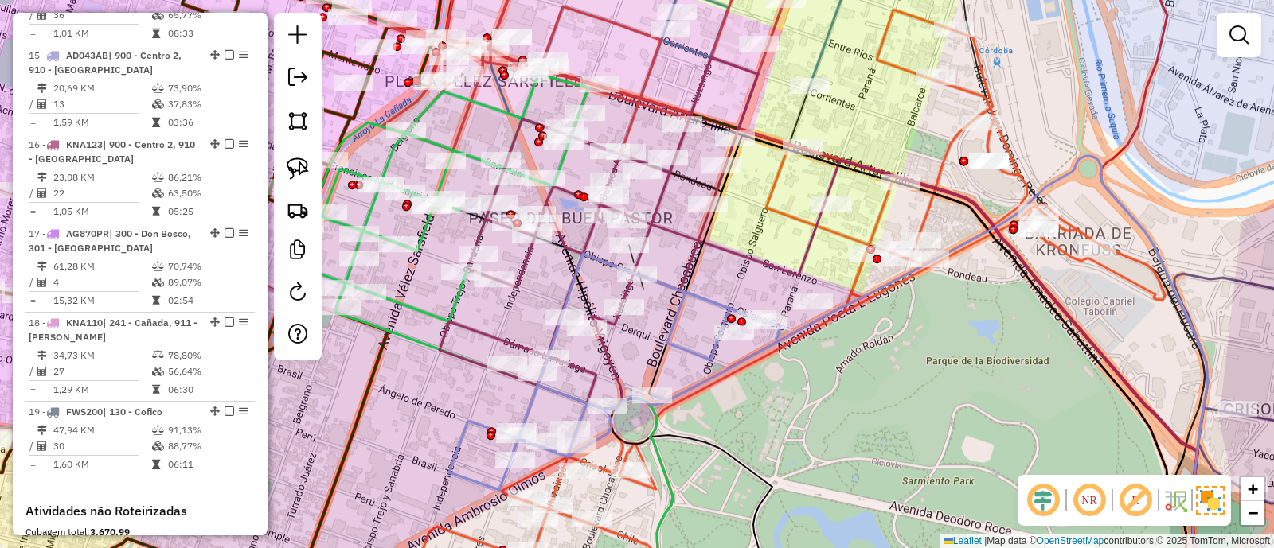
drag, startPoint x: 840, startPoint y: 360, endPoint x: 796, endPoint y: 368, distance: 44.5
click at [796, 368] on div "Janela de atendimento Grade de atendimento Capacidade Transportadoras Veículos …" at bounding box center [637, 274] width 1274 height 548
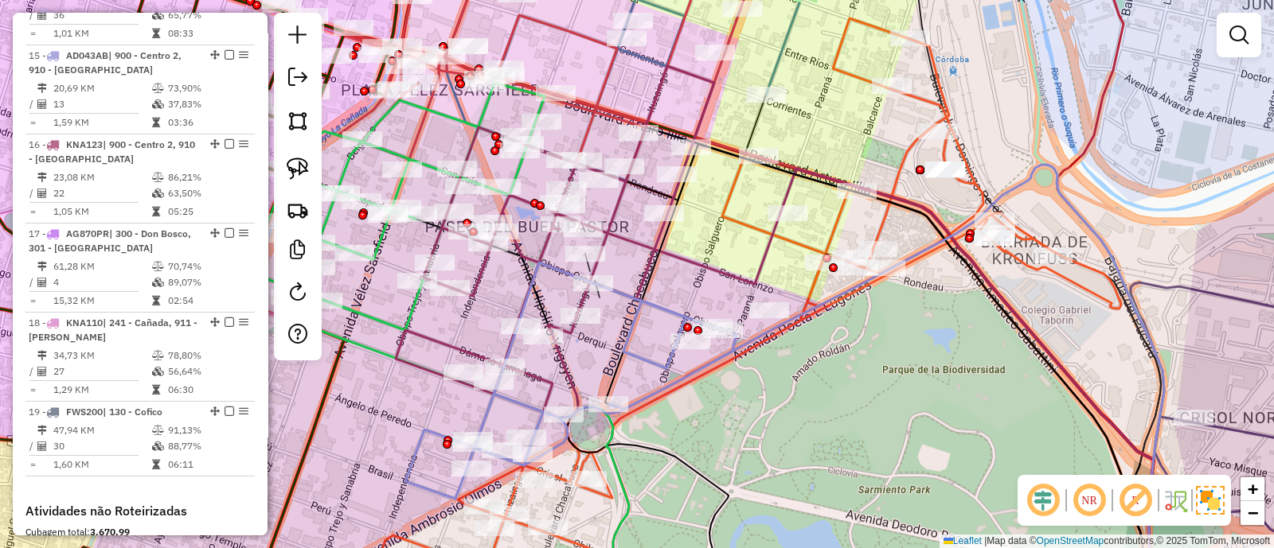
click at [666, 313] on icon at bounding box center [591, 381] width 373 height 236
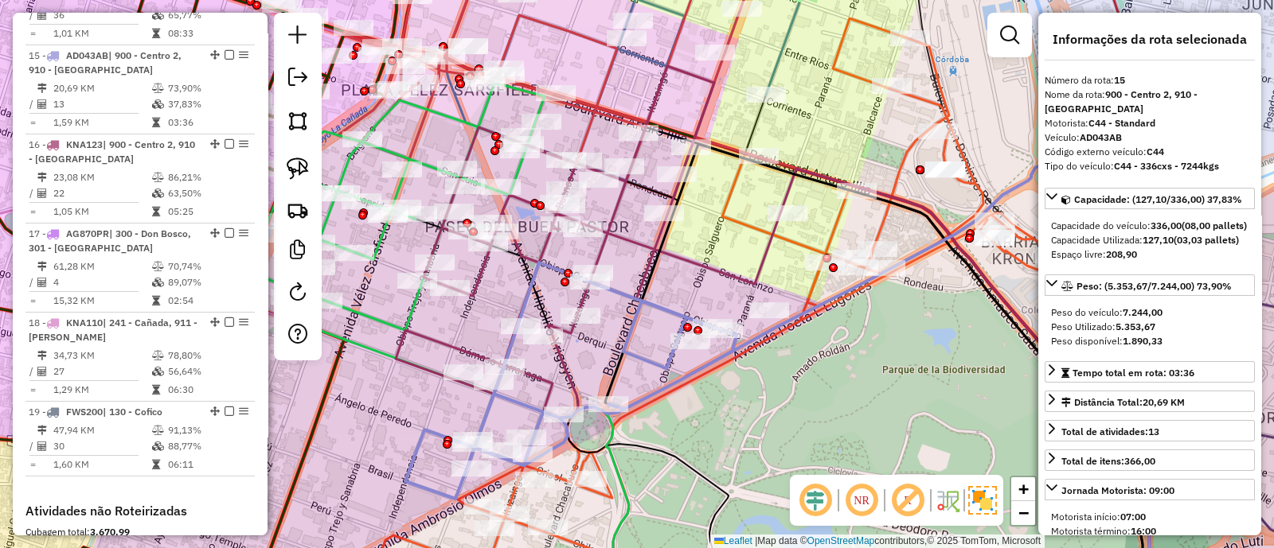
click at [816, 292] on icon at bounding box center [761, 310] width 794 height 585
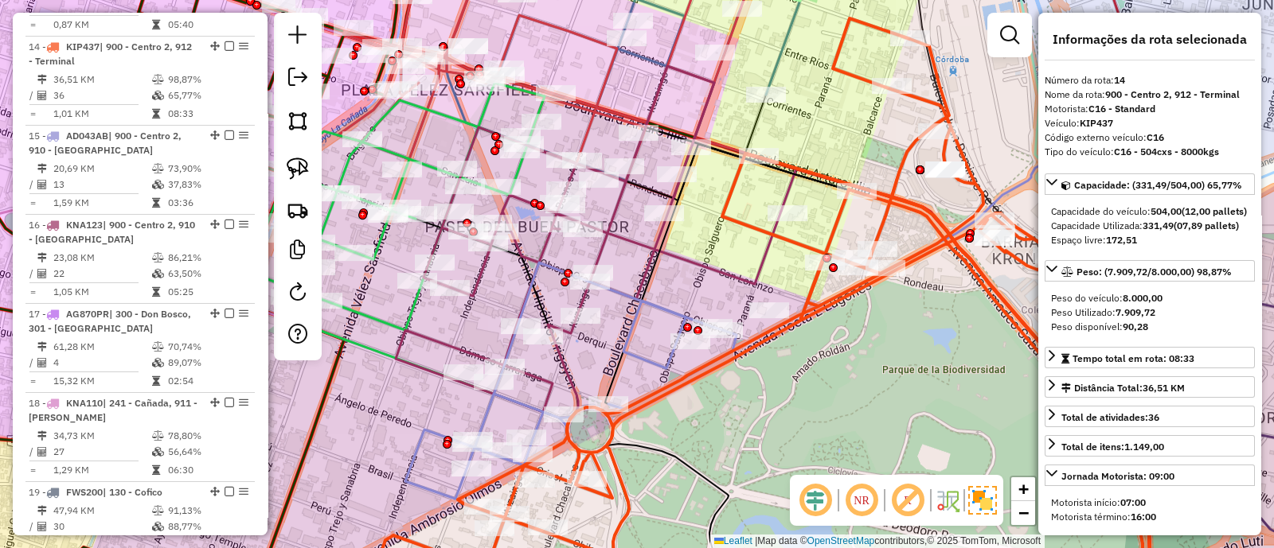
scroll to position [1712, 0]
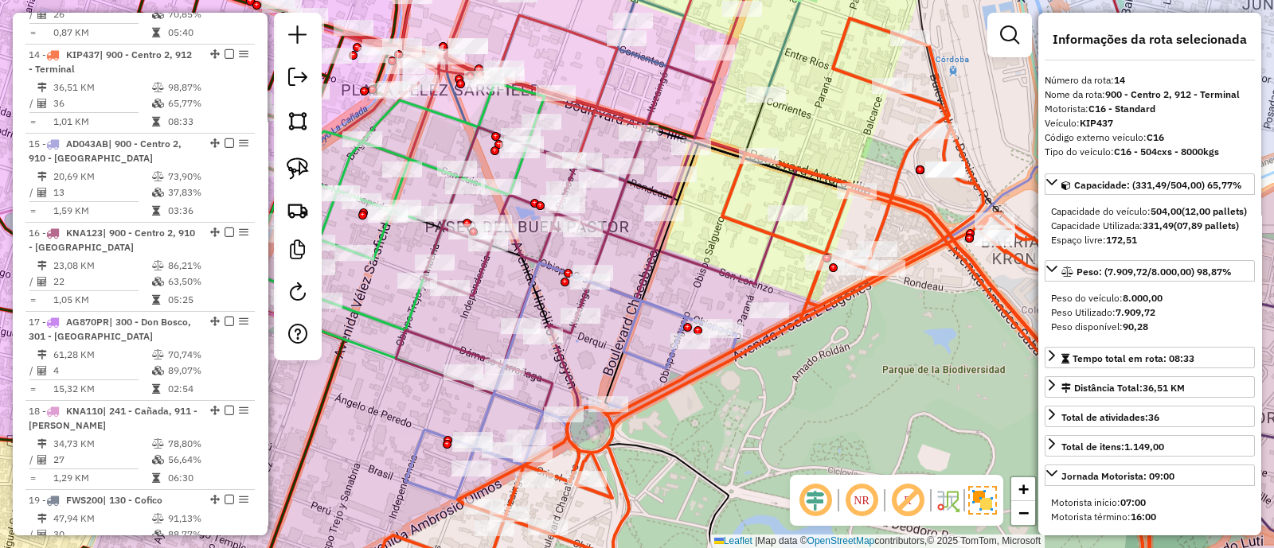
click at [663, 303] on icon at bounding box center [591, 381] width 373 height 236
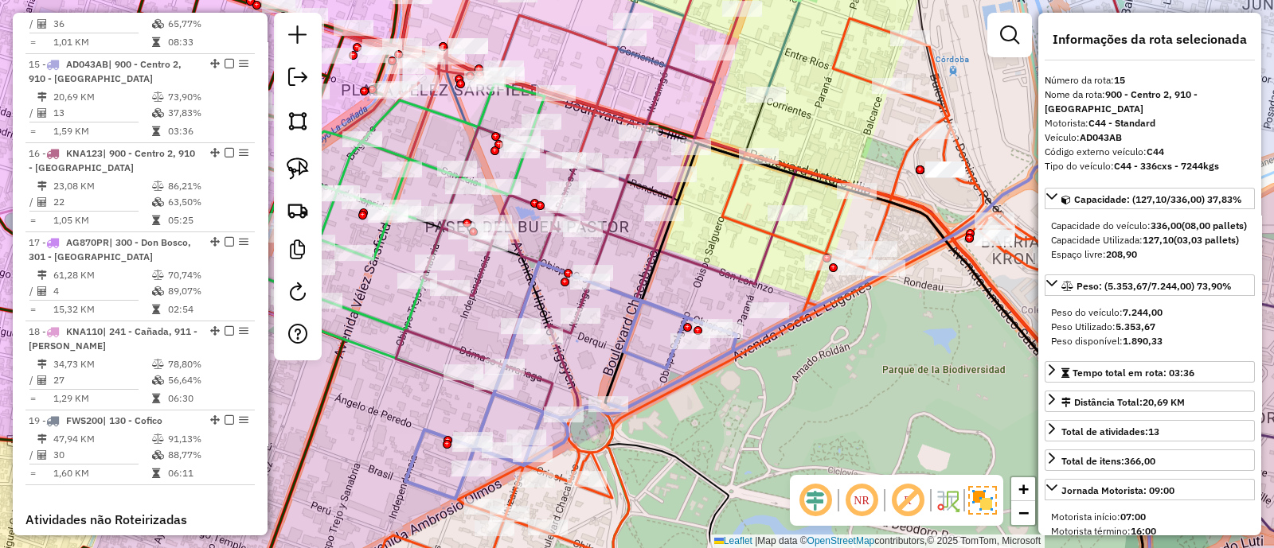
scroll to position [1800, 0]
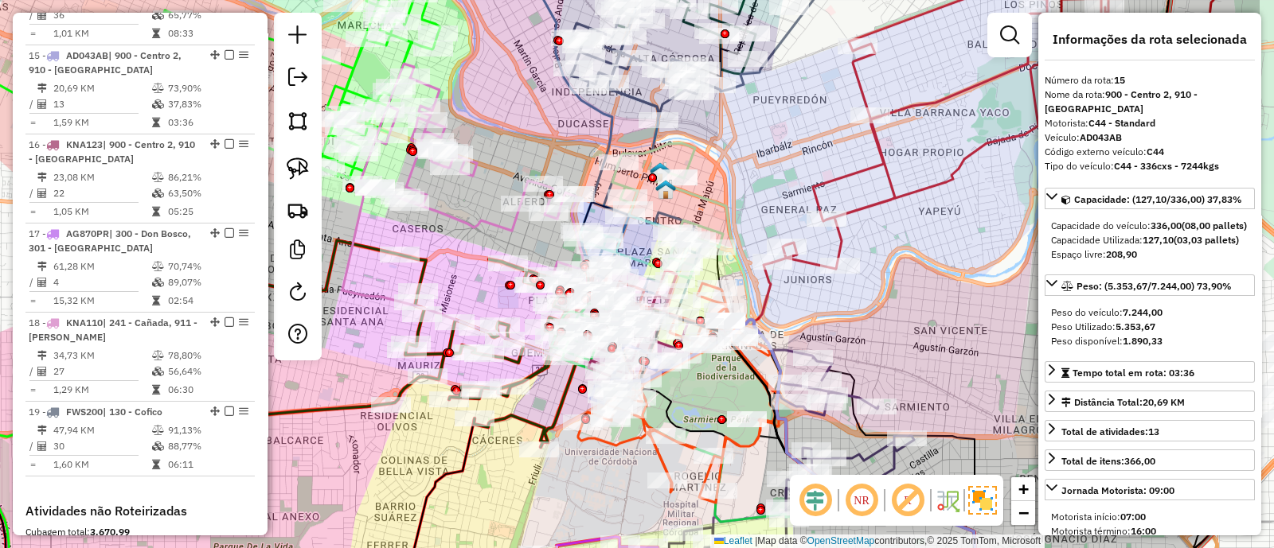
drag, startPoint x: 844, startPoint y: 360, endPoint x: 693, endPoint y: 400, distance: 155.8
click at [700, 400] on div "Janela de atendimento Grade de atendimento Capacidade Transportadoras Veículos …" at bounding box center [637, 274] width 1274 height 548
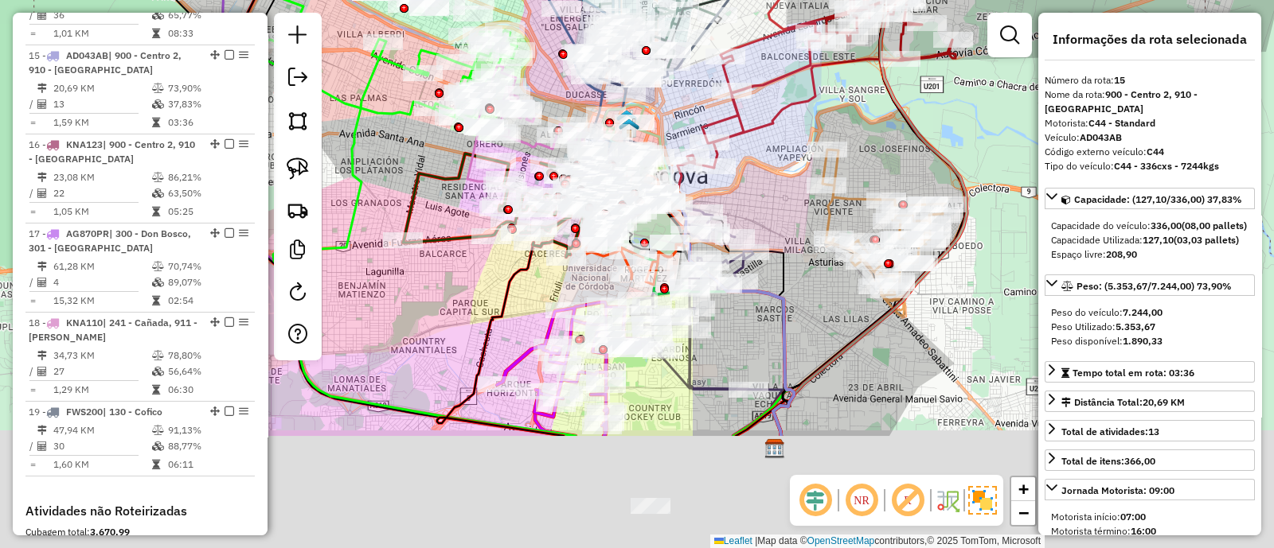
drag, startPoint x: 841, startPoint y: 361, endPoint x: 759, endPoint y: 115, distance: 260.3
click at [759, 117] on div "Janela de atendimento Grade de atendimento Capacidade Transportadoras Veículos …" at bounding box center [637, 274] width 1274 height 548
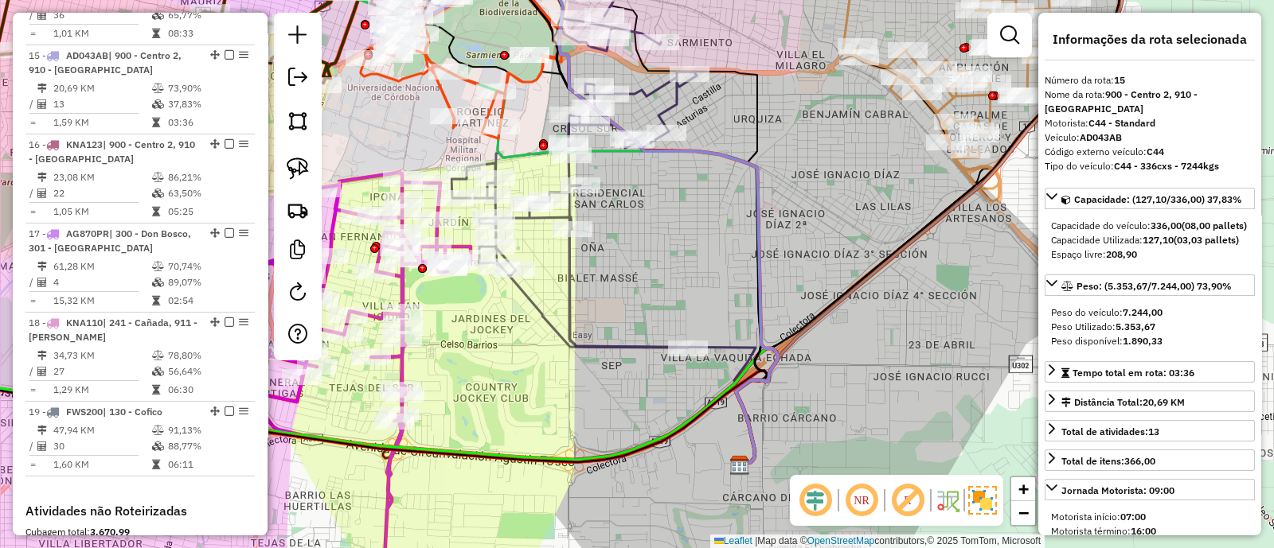
click at [757, 201] on icon at bounding box center [621, 210] width 311 height 510
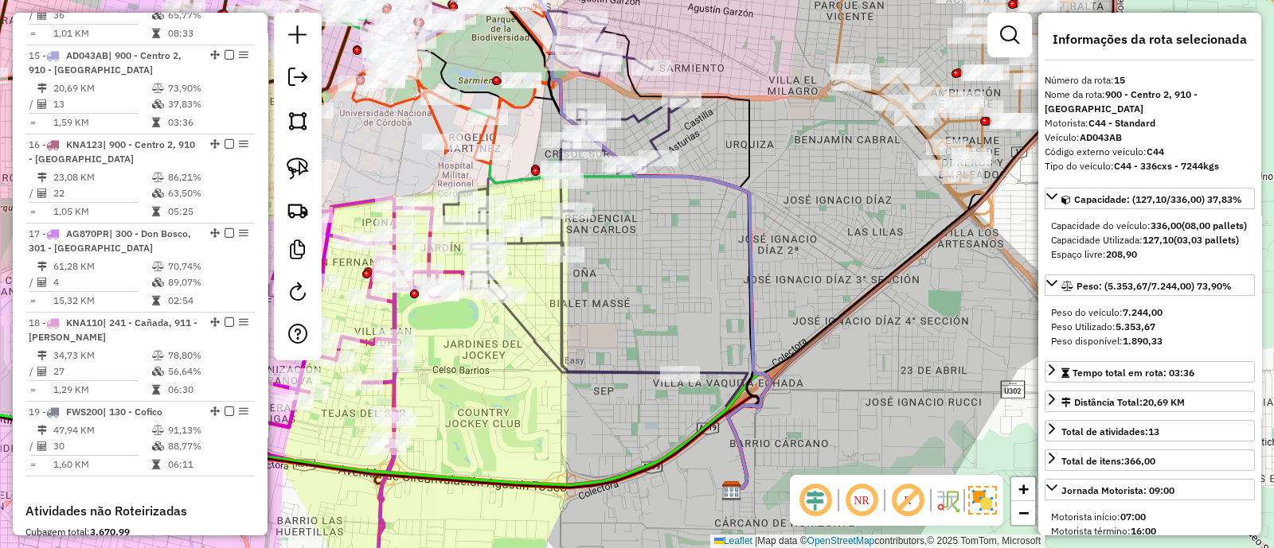
drag, startPoint x: 814, startPoint y: 173, endPoint x: 764, endPoint y: 378, distance: 211.2
click at [766, 376] on div "Janela de atendimento Grade de atendimento Capacidade Transportadoras Veículos …" at bounding box center [637, 274] width 1274 height 548
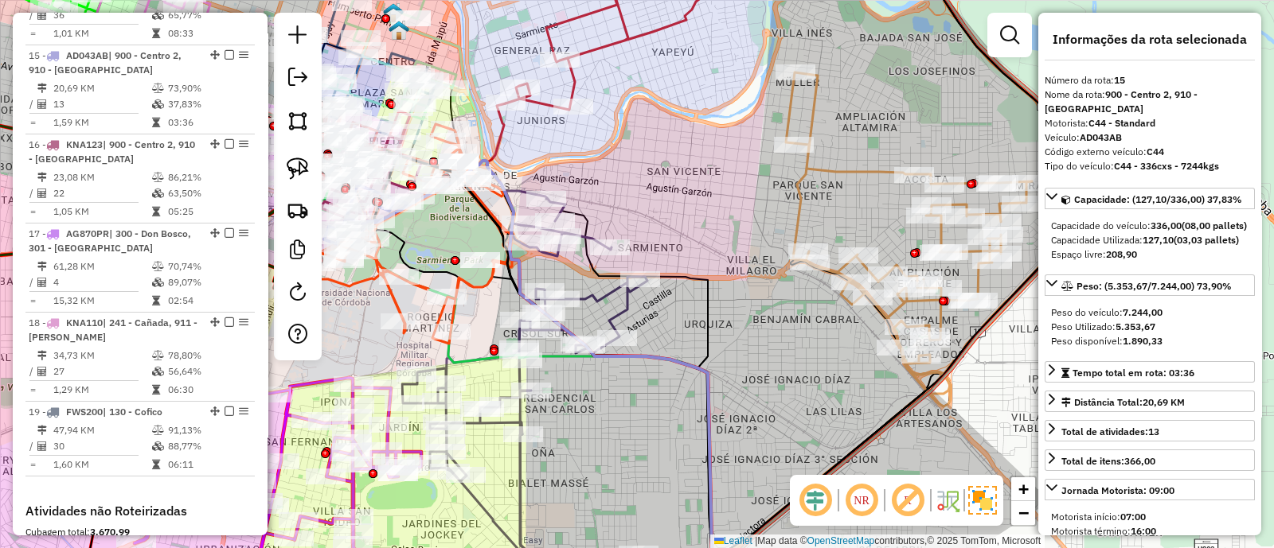
click at [803, 204] on icon at bounding box center [909, 239] width 246 height 334
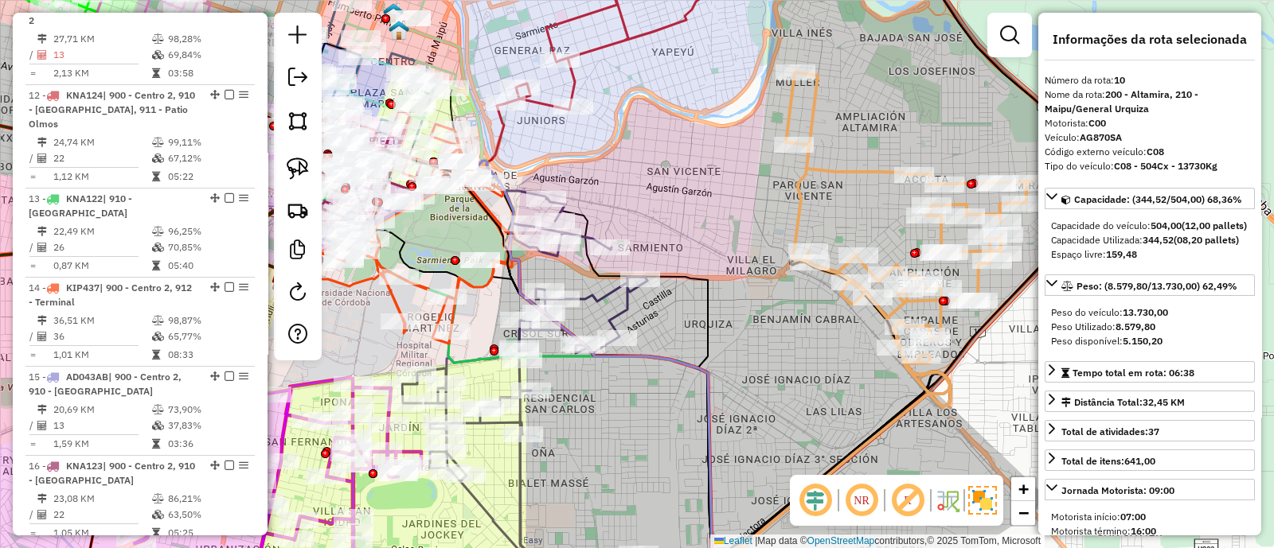
scroll to position [1341, 0]
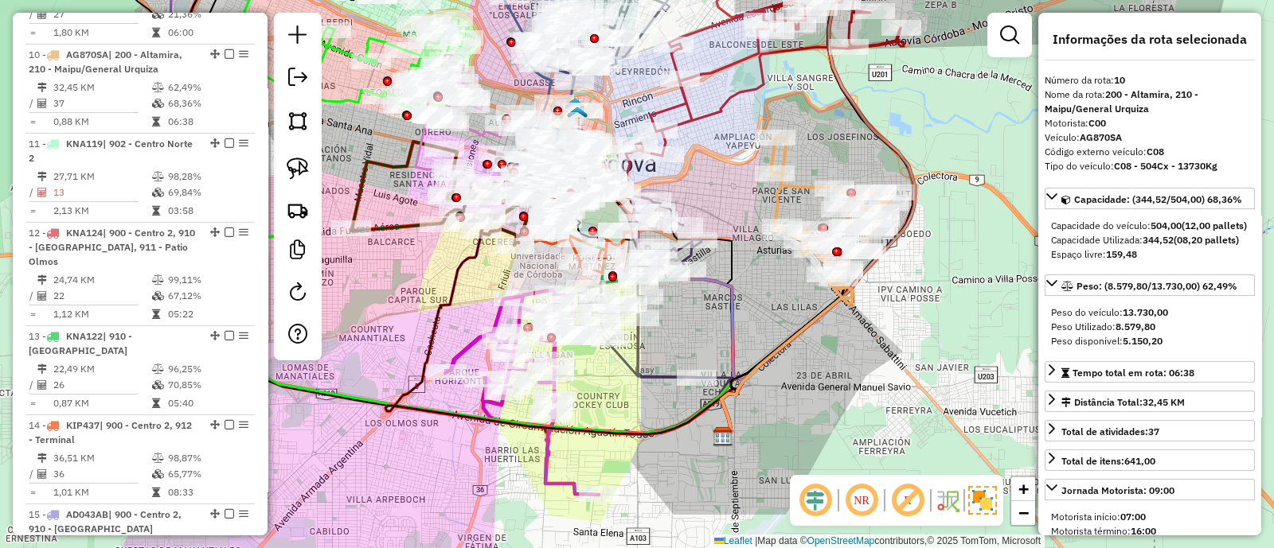
drag, startPoint x: 727, startPoint y: 189, endPoint x: 770, endPoint y: 404, distance: 220.0
click at [770, 404] on div "Janela de atendimento Grade de atendimento Capacidade Transportadoras Veículos …" at bounding box center [637, 274] width 1274 height 548
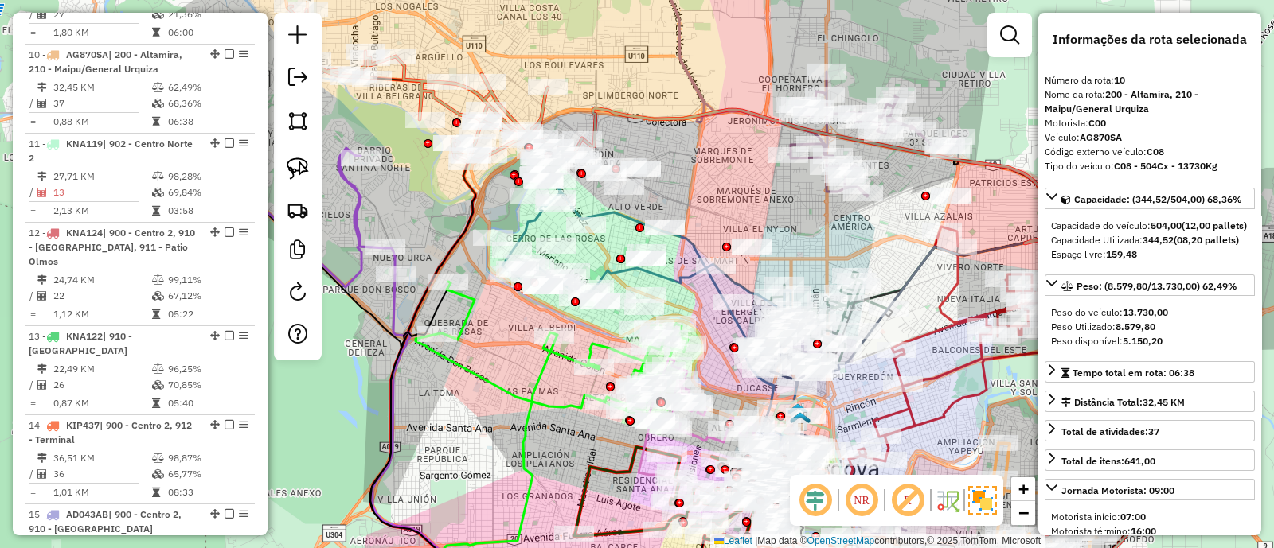
drag, startPoint x: 590, startPoint y: 197, endPoint x: 698, endPoint y: 196, distance: 108.3
click at [698, 196] on div "Janela de atendimento Grade de atendimento Capacidade Transportadoras Veículos …" at bounding box center [637, 274] width 1274 height 548
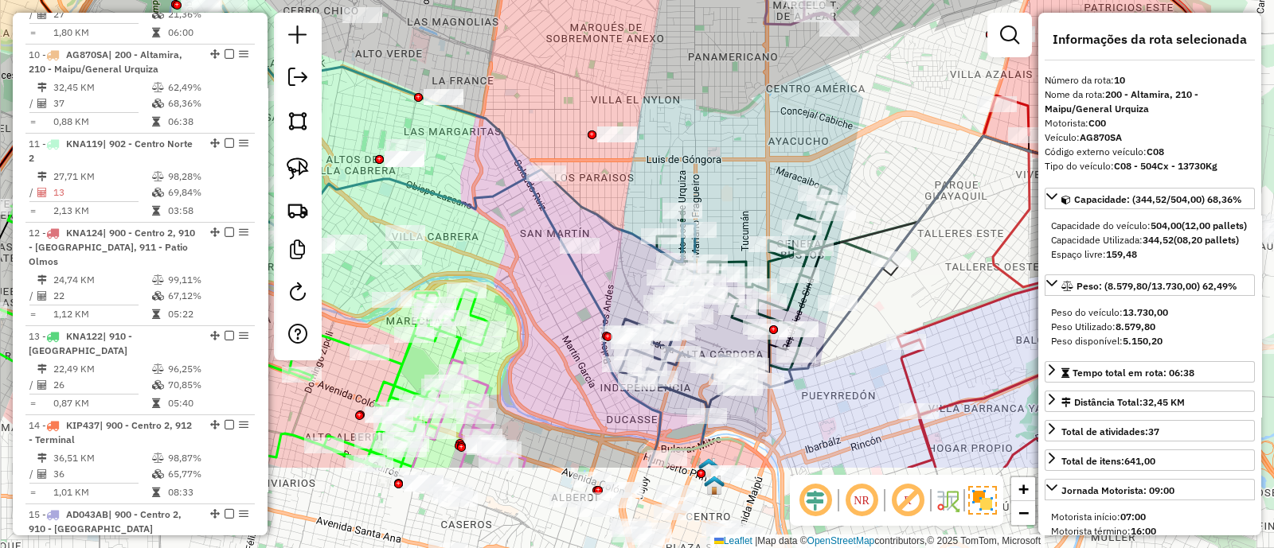
drag, startPoint x: 652, startPoint y: 368, endPoint x: 462, endPoint y: 232, distance: 233.5
click at [462, 232] on div "Janela de atendimento Grade de atendimento Capacidade Transportadoras Veículos …" at bounding box center [637, 274] width 1274 height 548
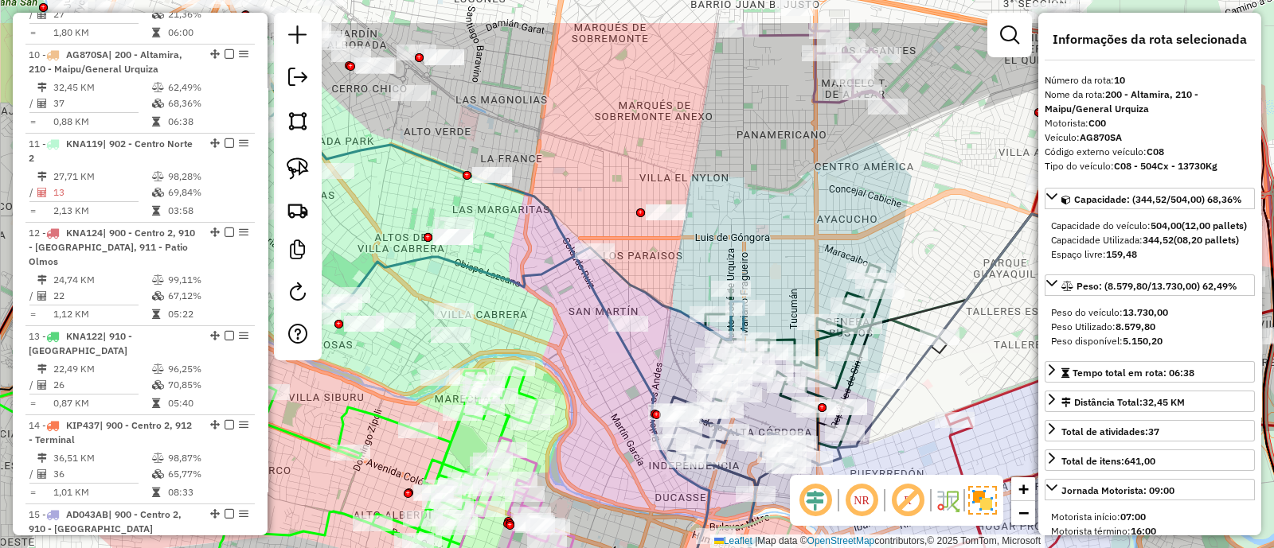
drag, startPoint x: 490, startPoint y: 222, endPoint x: 630, endPoint y: 443, distance: 261.7
click at [630, 443] on div "Janela de atendimento Grade de atendimento Capacidade Transportadoras Veículos …" at bounding box center [637, 274] width 1274 height 548
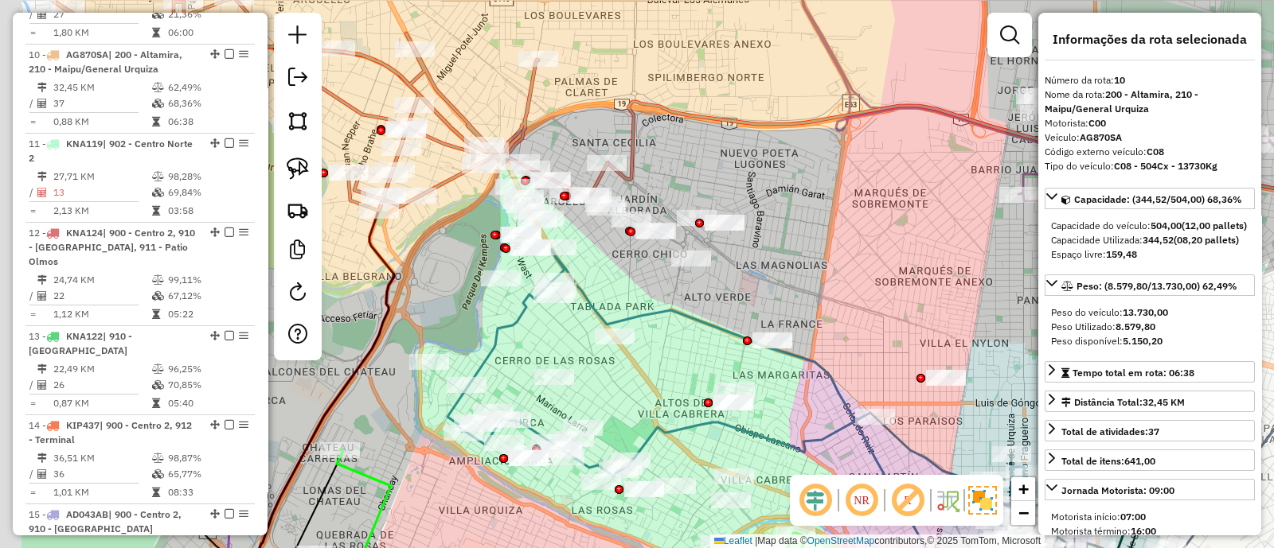
drag, startPoint x: 521, startPoint y: 283, endPoint x: 706, endPoint y: 303, distance: 185.8
click at [706, 303] on div "Janela de atendimento Grade de atendimento Capacidade Transportadoras Veículos …" at bounding box center [637, 274] width 1274 height 548
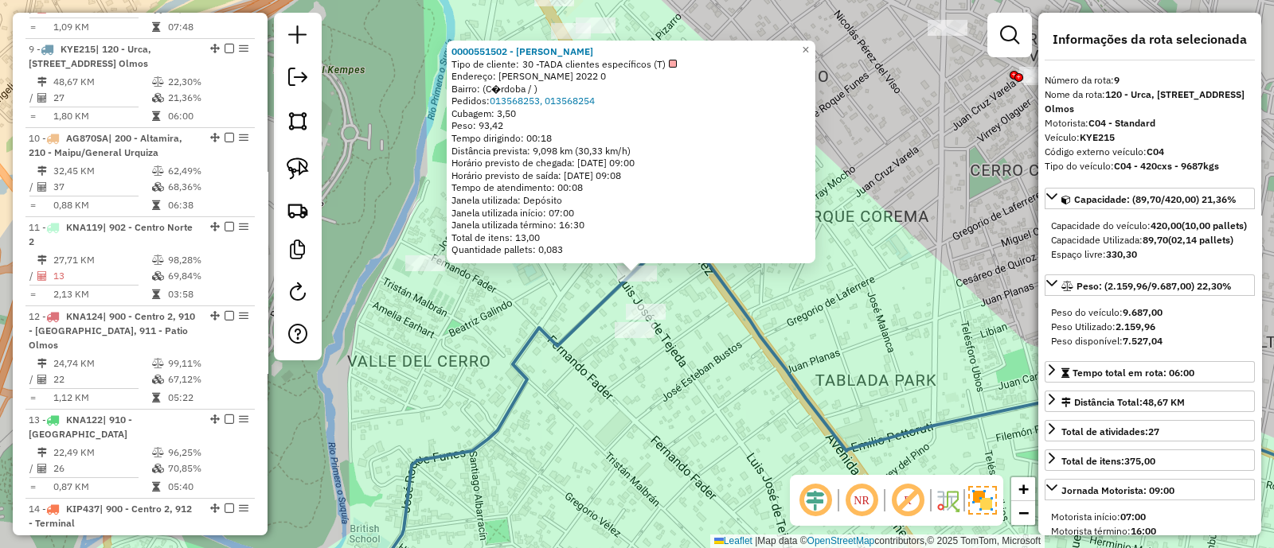
scroll to position [1237, 0]
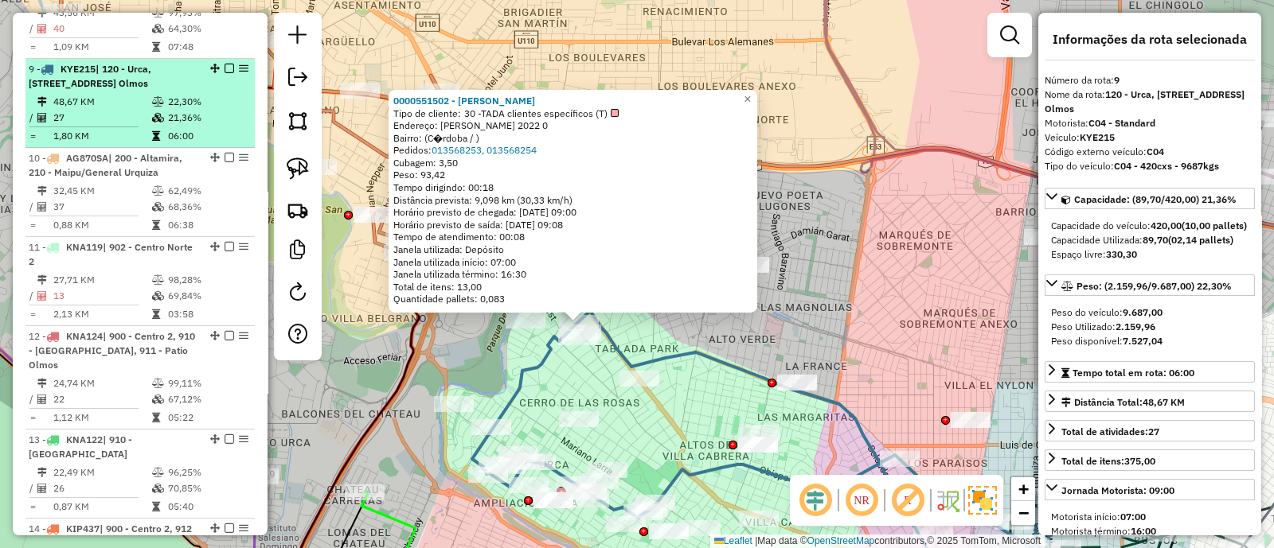
click at [224, 64] on em at bounding box center [229, 69] width 10 height 10
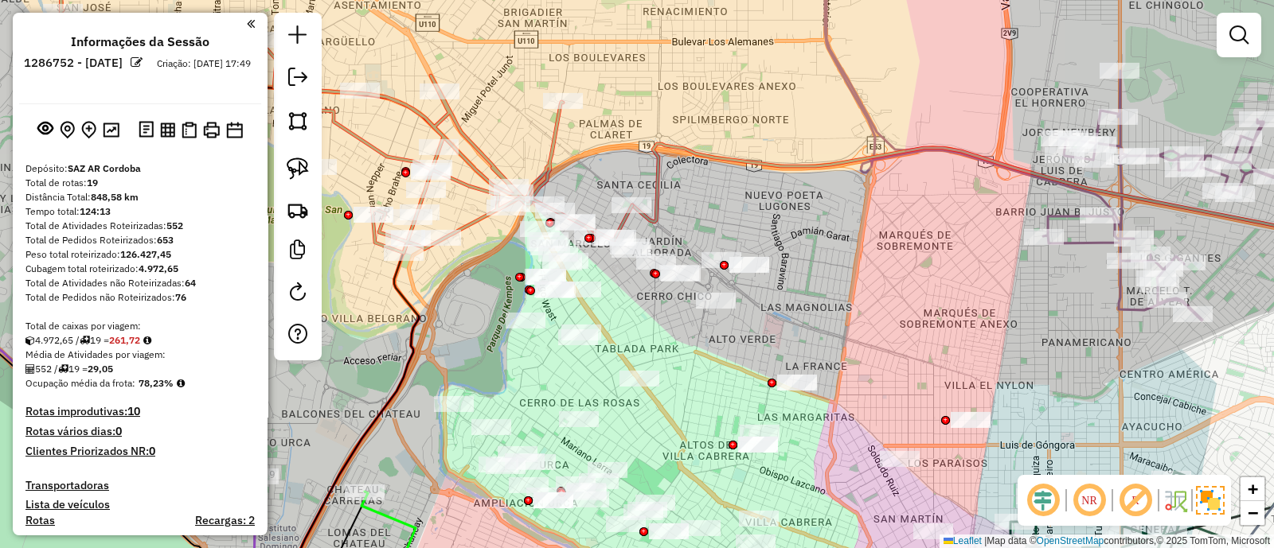
scroll to position [1237, 0]
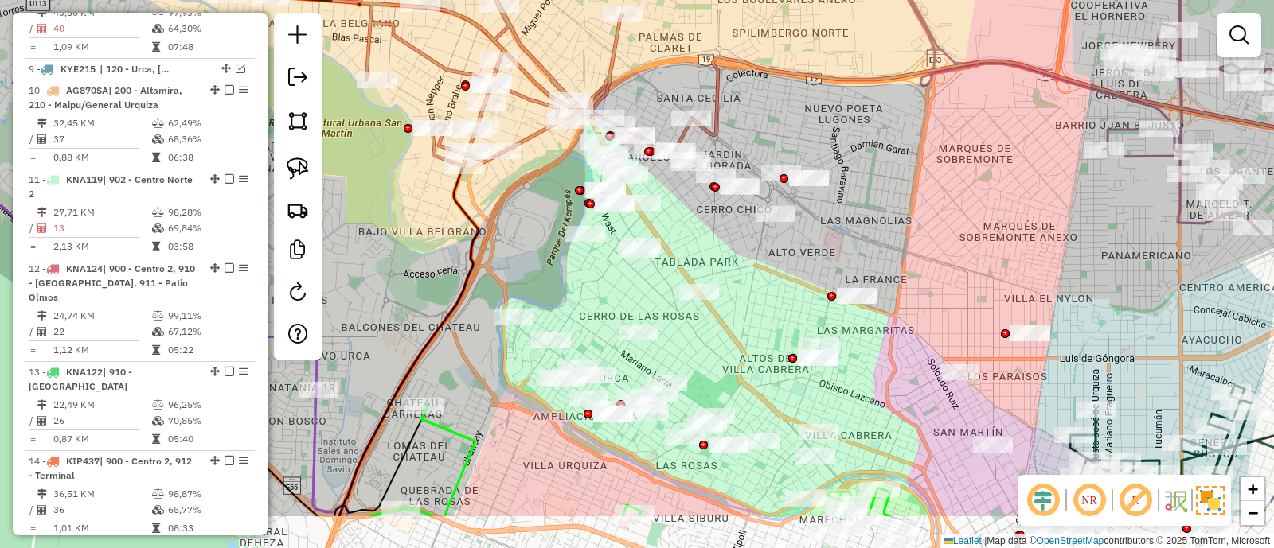
drag, startPoint x: 474, startPoint y: 363, endPoint x: 525, endPoint y: 281, distance: 96.5
click at [525, 281] on div "Janela de atendimento Grade de atendimento Capacidade Transportadoras Veículos …" at bounding box center [637, 274] width 1274 height 548
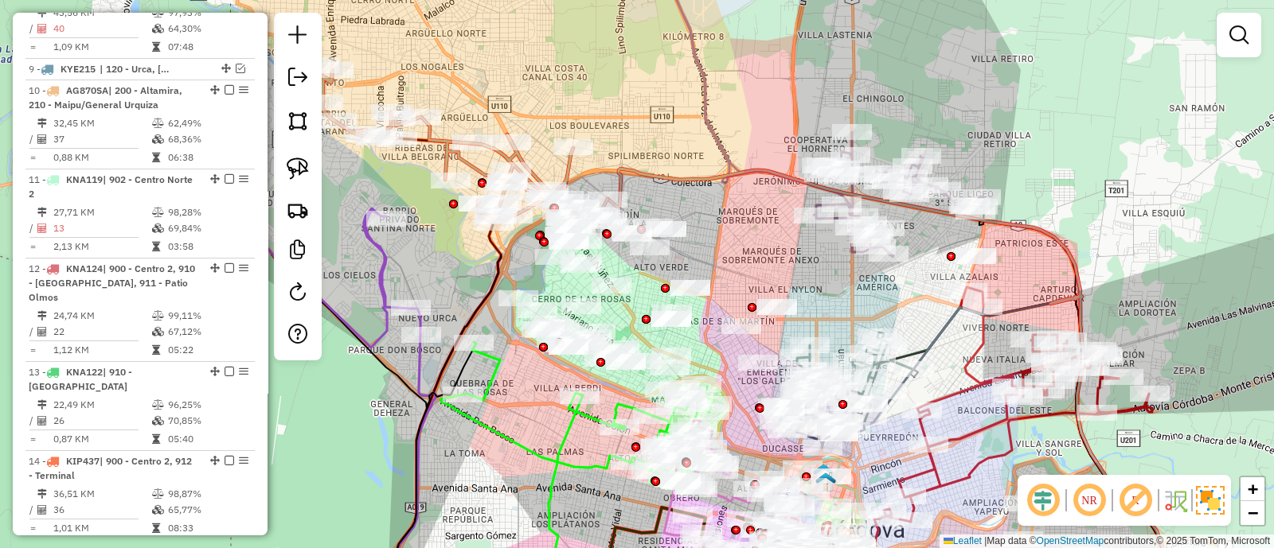
click at [478, 165] on icon at bounding box center [461, 145] width 294 height 156
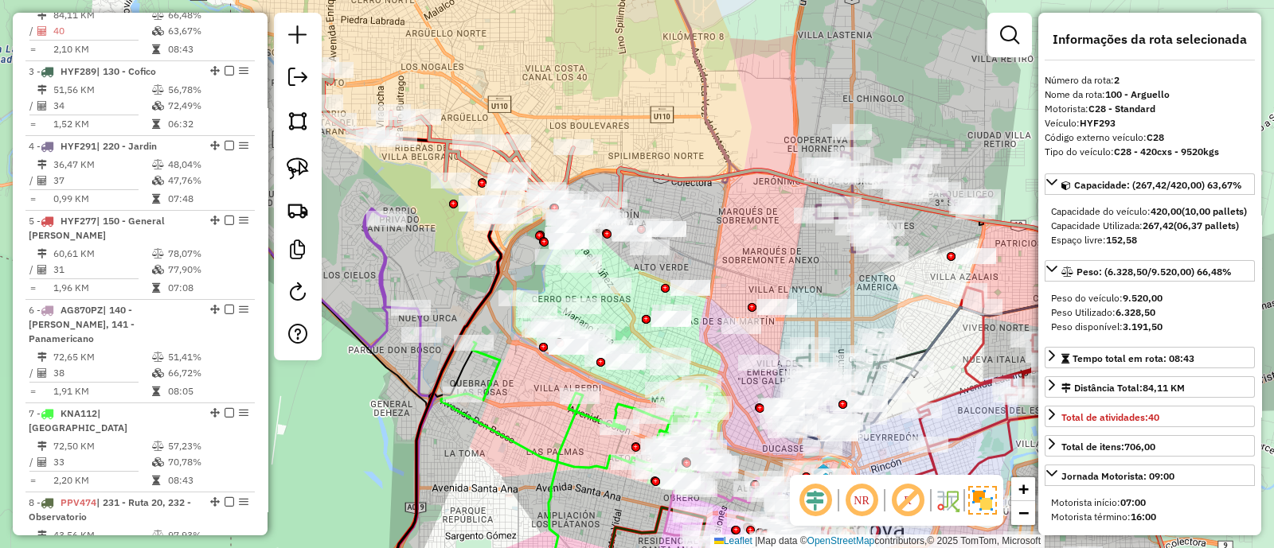
scroll to position [687, 0]
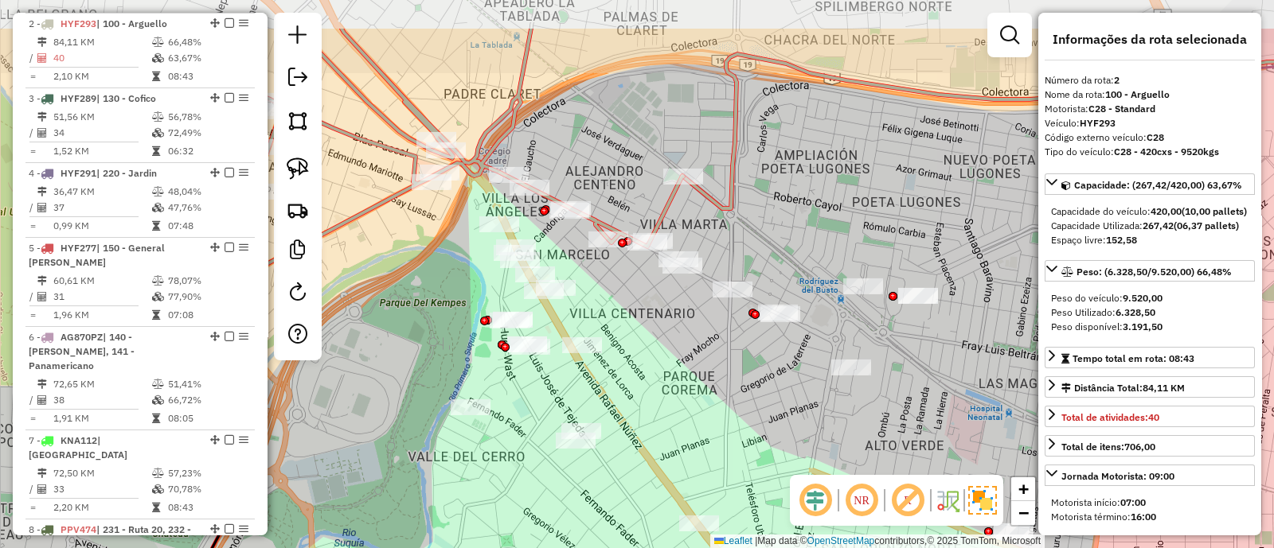
drag, startPoint x: 509, startPoint y: 164, endPoint x: 458, endPoint y: 249, distance: 99.7
click at [458, 249] on div "Janela de atendimento Grade de atendimento Capacidade Transportadoras Veículos …" at bounding box center [637, 274] width 1274 height 548
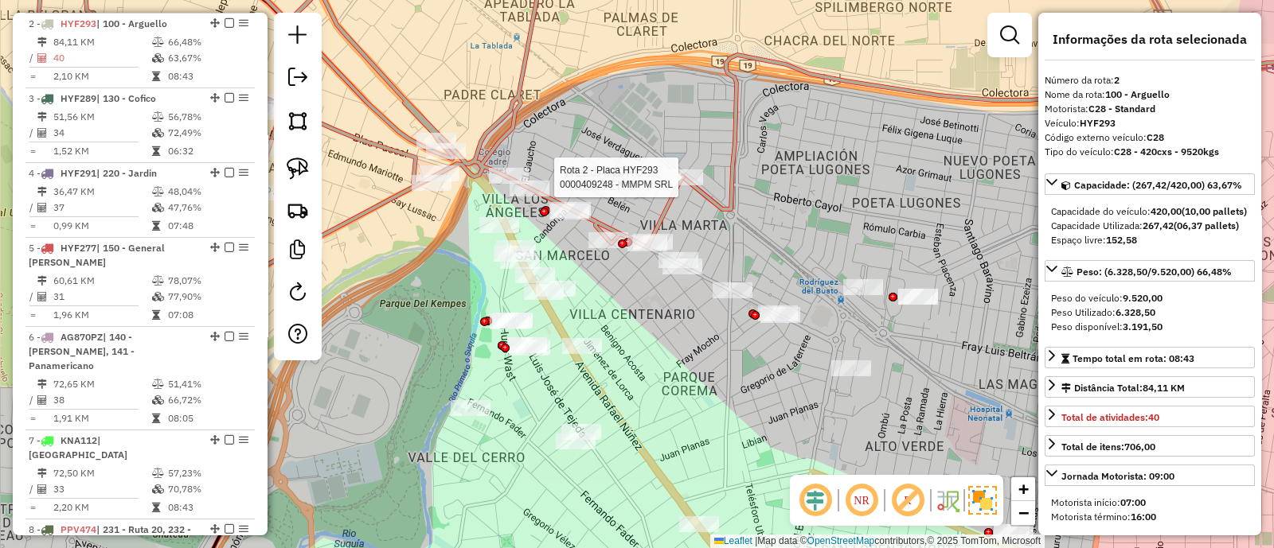
click at [681, 185] on div at bounding box center [683, 178] width 40 height 16
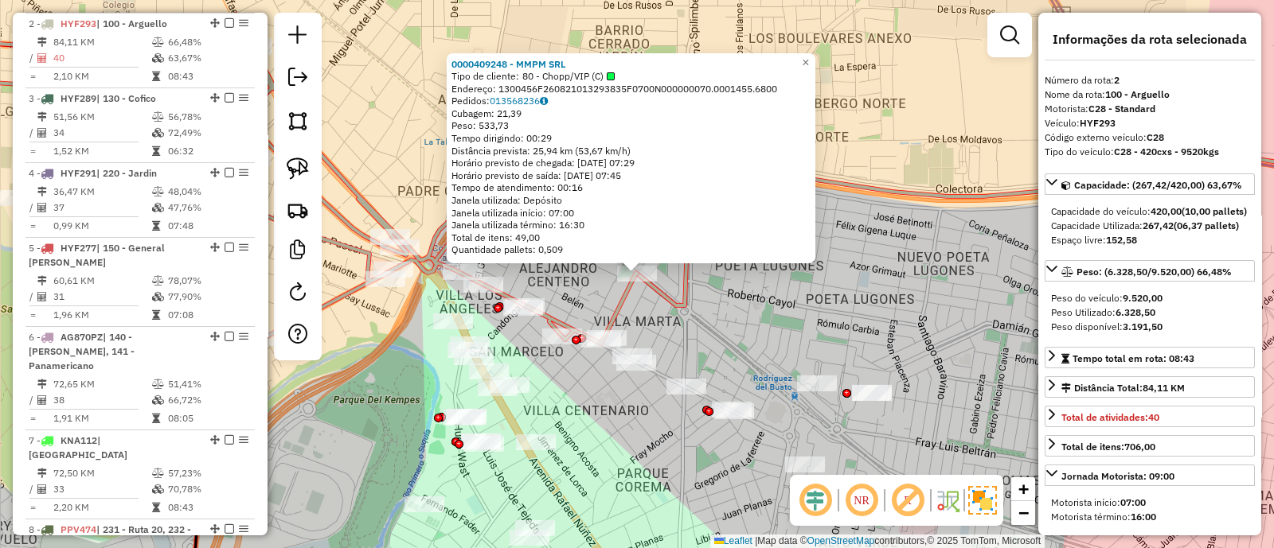
click at [603, 306] on div "0000409248 - MMPM SRL Tipo de cliente: 80 - Chopp/VIP (C) Endereço: 1300456F260…" at bounding box center [637, 274] width 1274 height 548
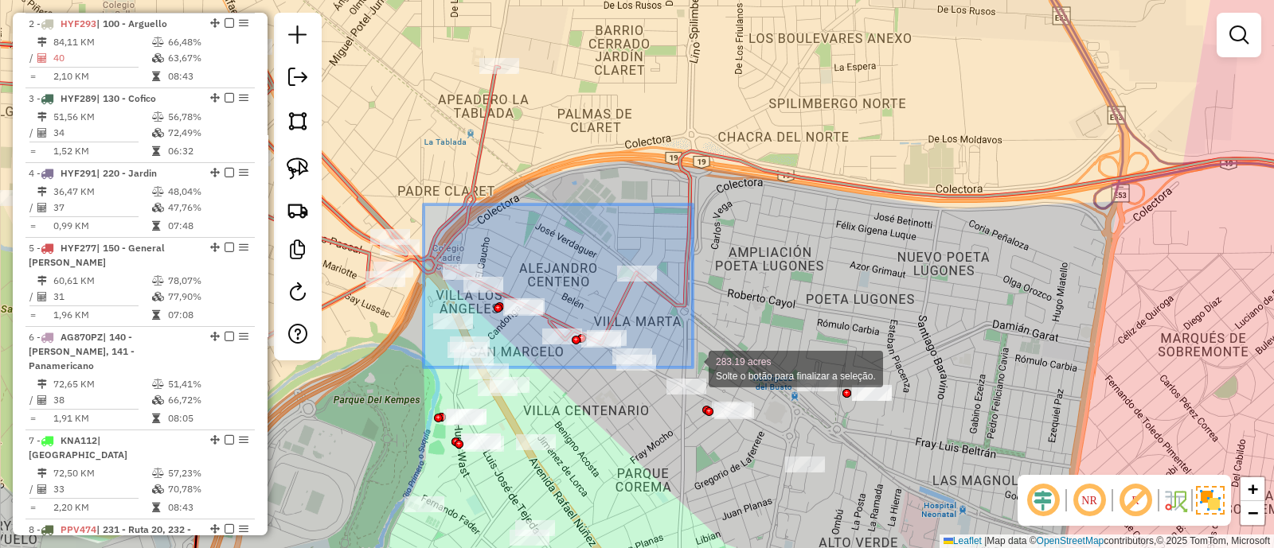
drag, startPoint x: 424, startPoint y: 205, endPoint x: 693, endPoint y: 368, distance: 314.7
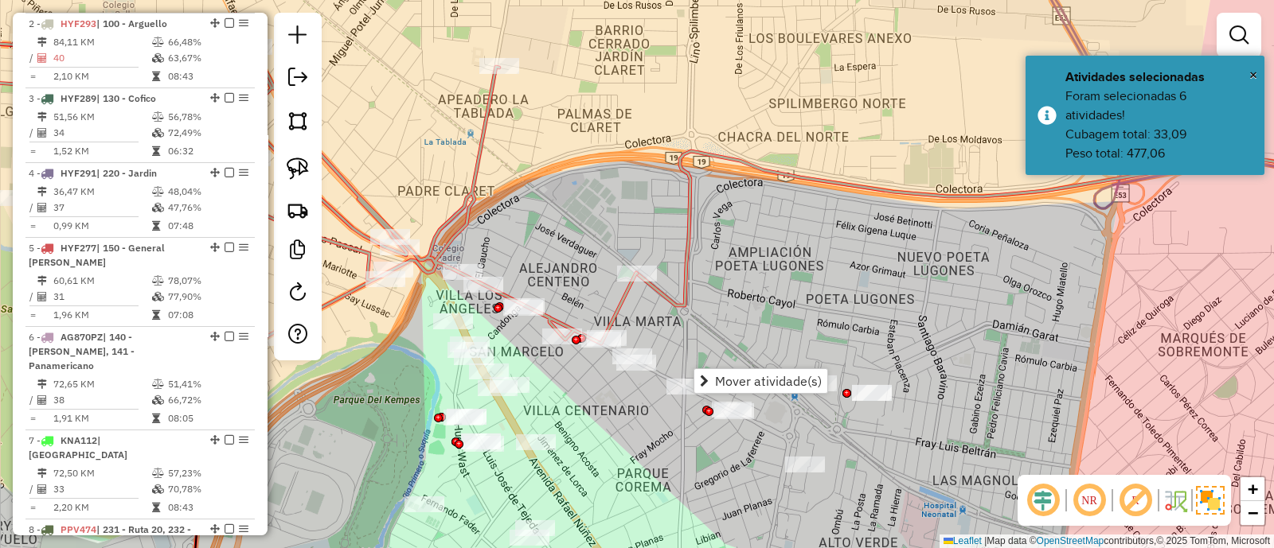
click at [754, 319] on div "Janela de atendimento Grade de atendimento Capacidade Transportadoras Veículos …" at bounding box center [637, 274] width 1274 height 548
click at [686, 256] on icon at bounding box center [1019, 228] width 764 height 154
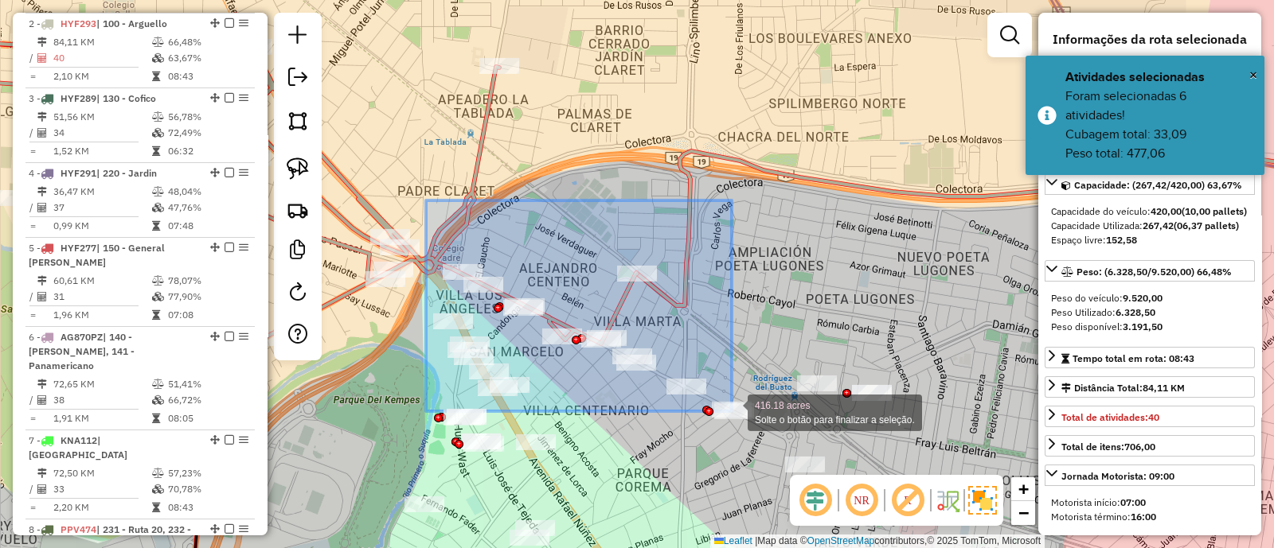
click at [732, 412] on div "416.18 acres Solte o botão para finalizar a seleção. Janela de atendimento Grad…" at bounding box center [637, 274] width 1274 height 548
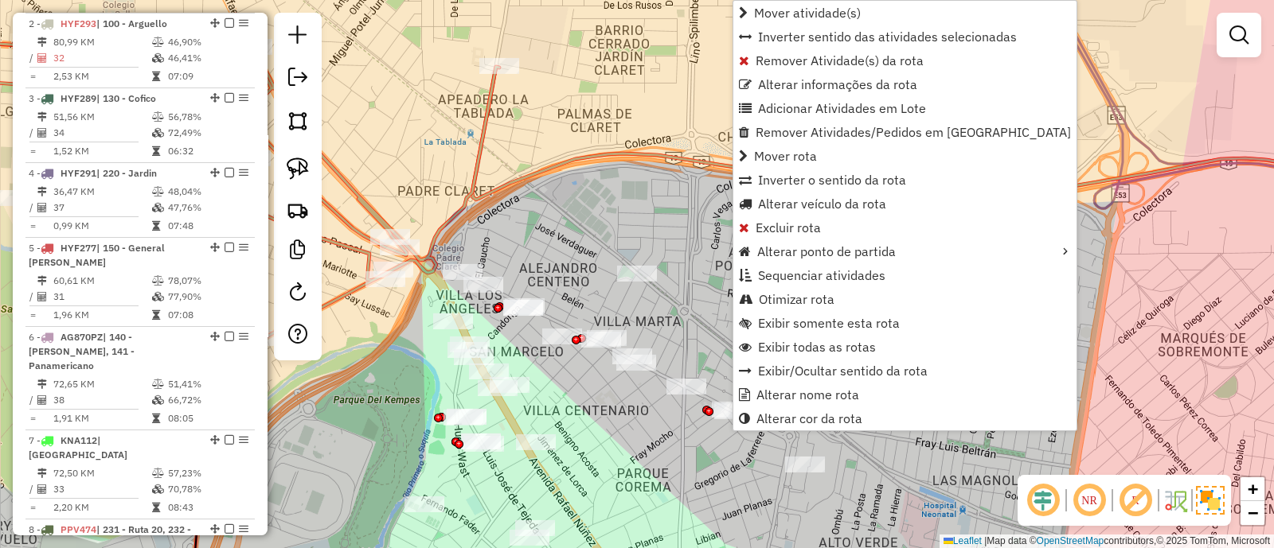
click at [568, 224] on div "Janela de atendimento Grade de atendimento Capacidade Transportadoras Veículos …" at bounding box center [637, 274] width 1274 height 548
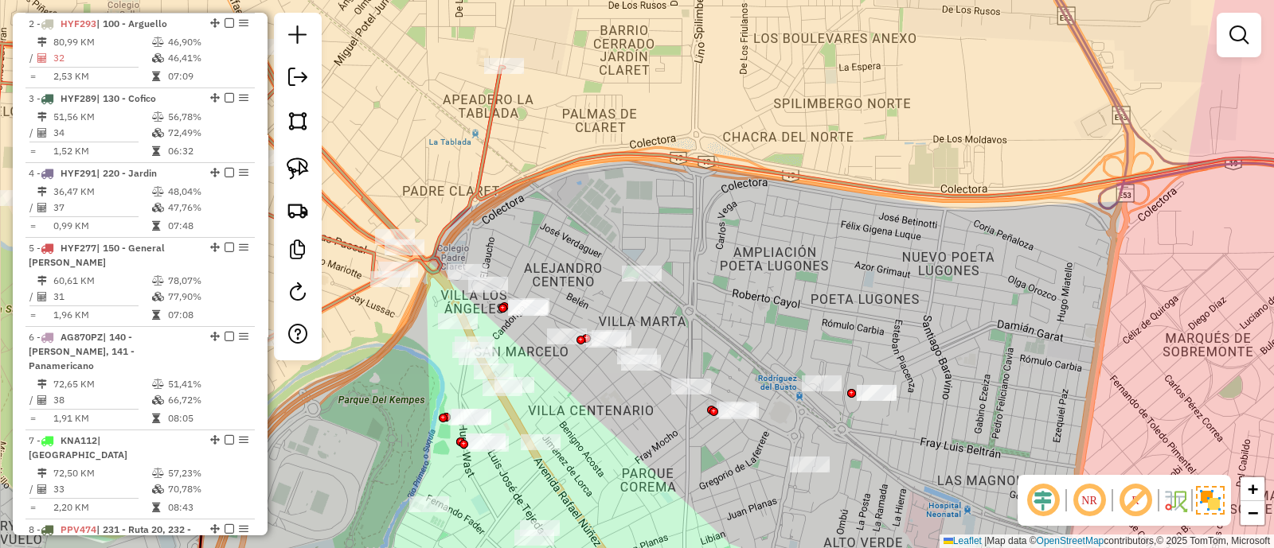
drag, startPoint x: 542, startPoint y: 221, endPoint x: 721, endPoint y: 238, distance: 180.0
click at [721, 238] on div "Janela de atendimento Grade de atendimento Capacidade Transportadoras Veículos …" at bounding box center [637, 274] width 1274 height 548
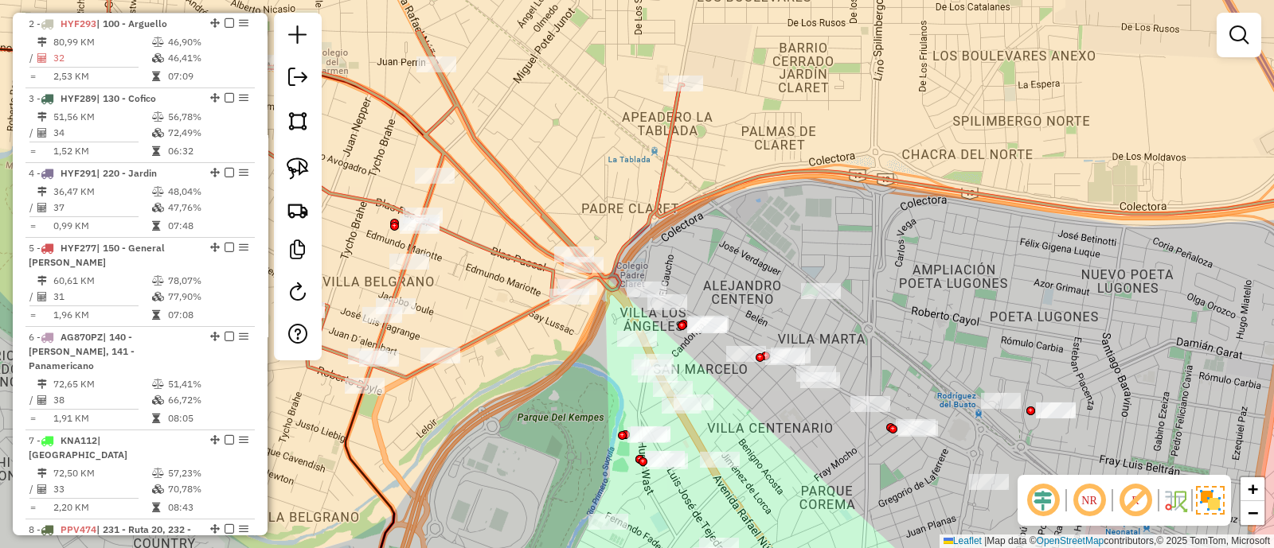
click at [652, 213] on icon at bounding box center [278, 165] width 810 height 441
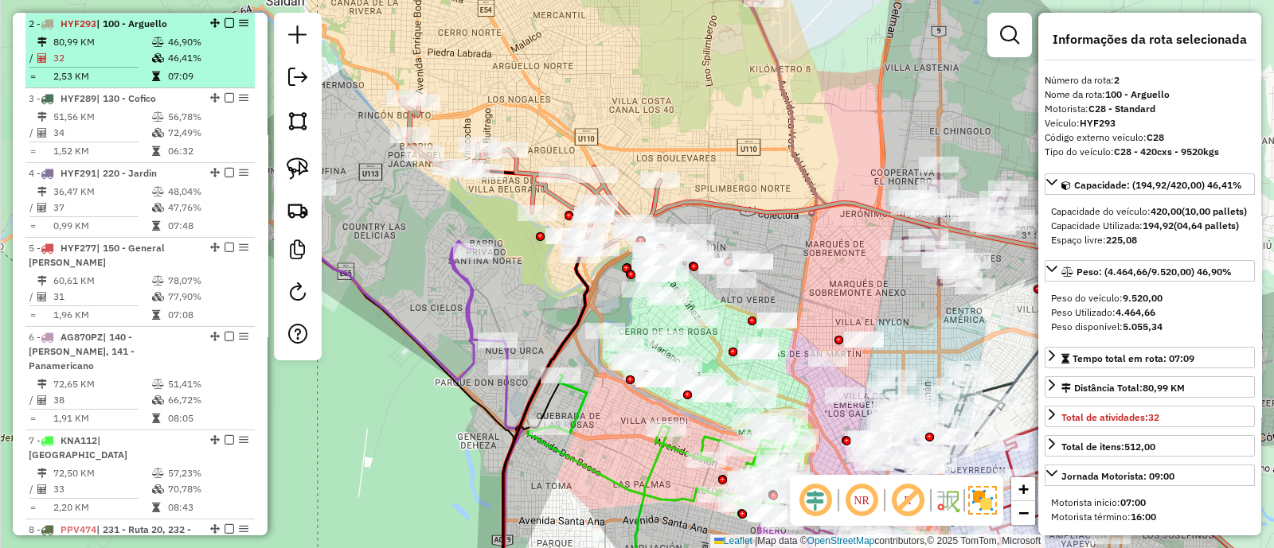
click at [228, 20] on em at bounding box center [229, 23] width 10 height 10
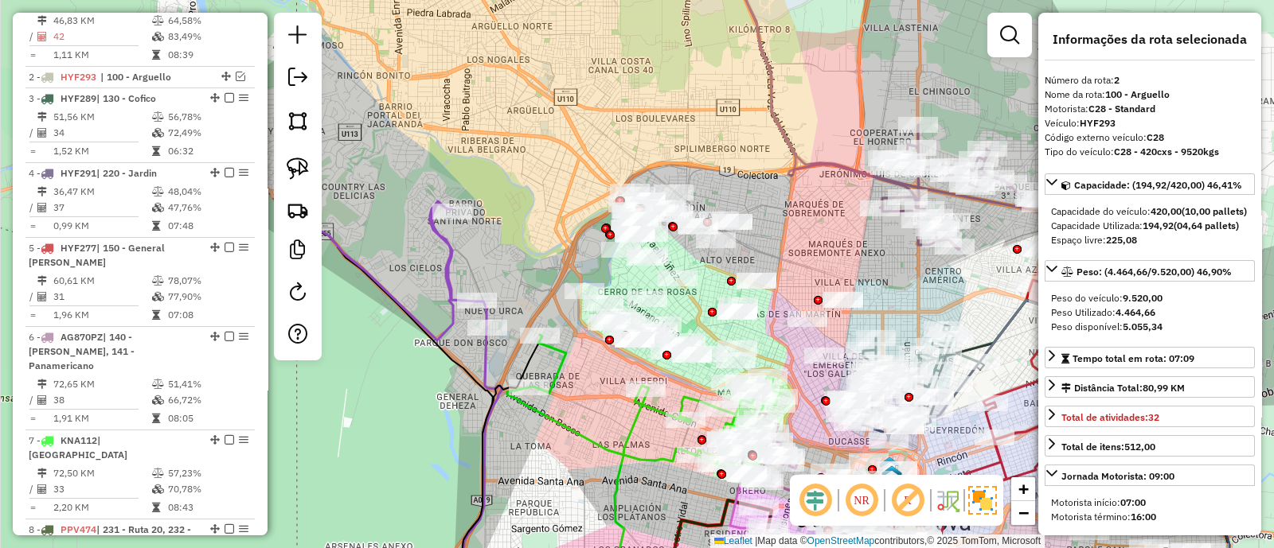
drag, startPoint x: 895, startPoint y: 324, endPoint x: 791, endPoint y: 149, distance: 203.4
click at [794, 150] on div "Janela de atendimento Grade de atendimento Capacidade Transportadoras Veículos …" at bounding box center [637, 274] width 1274 height 548
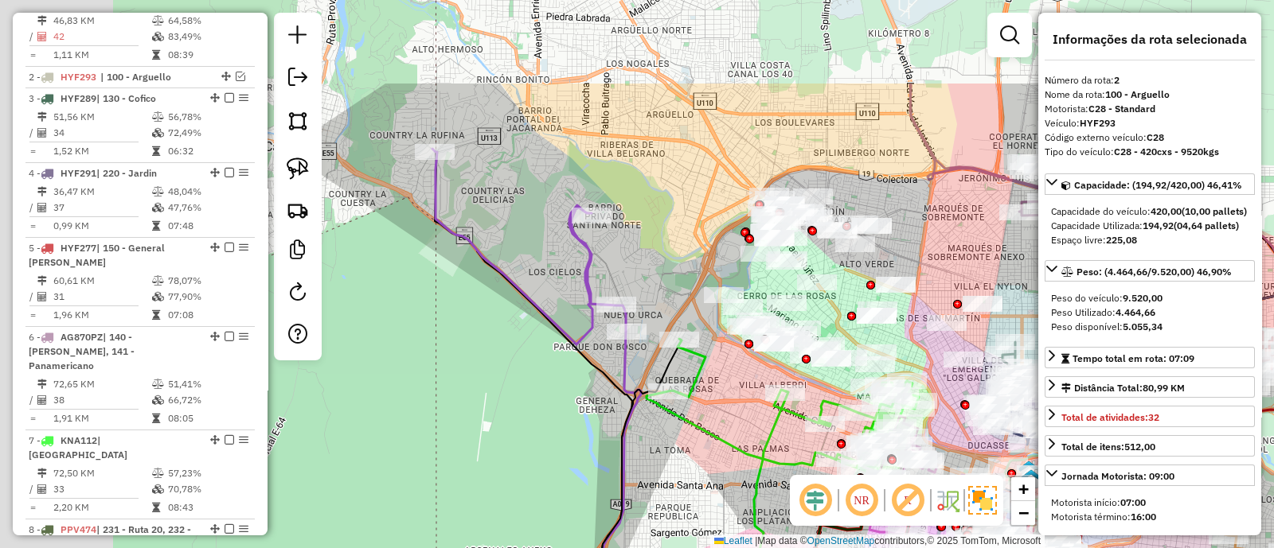
drag, startPoint x: 406, startPoint y: 121, endPoint x: 613, endPoint y: 260, distance: 249.5
click at [618, 260] on div "Janela de atendimento Grade de atendimento Capacidade Transportadoras Veículos …" at bounding box center [637, 274] width 1274 height 548
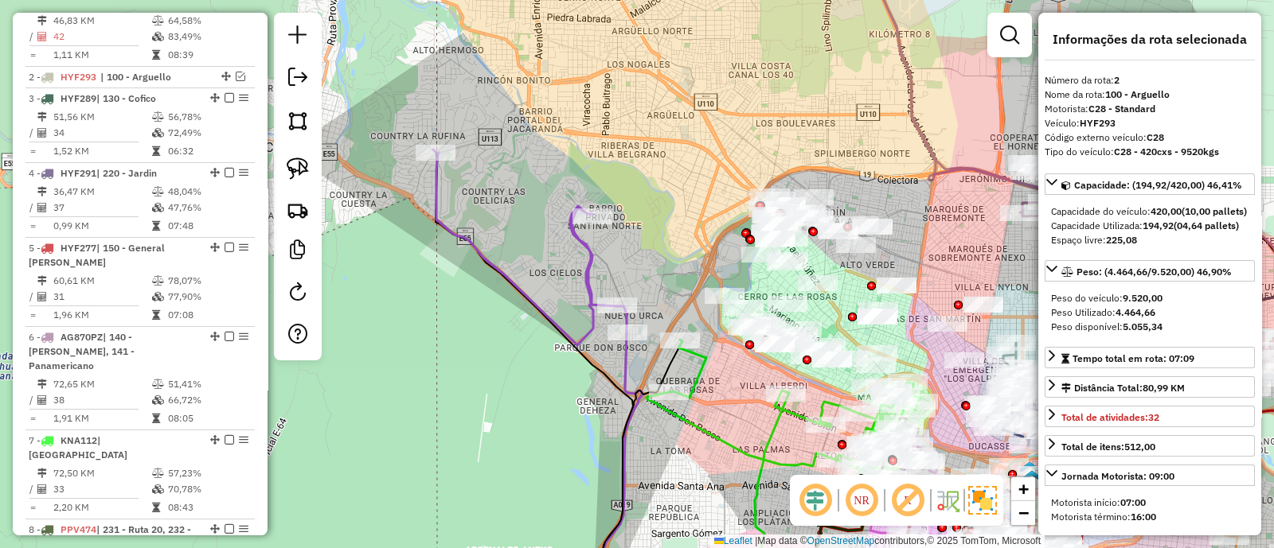
click at [597, 260] on icon at bounding box center [529, 248] width 193 height 196
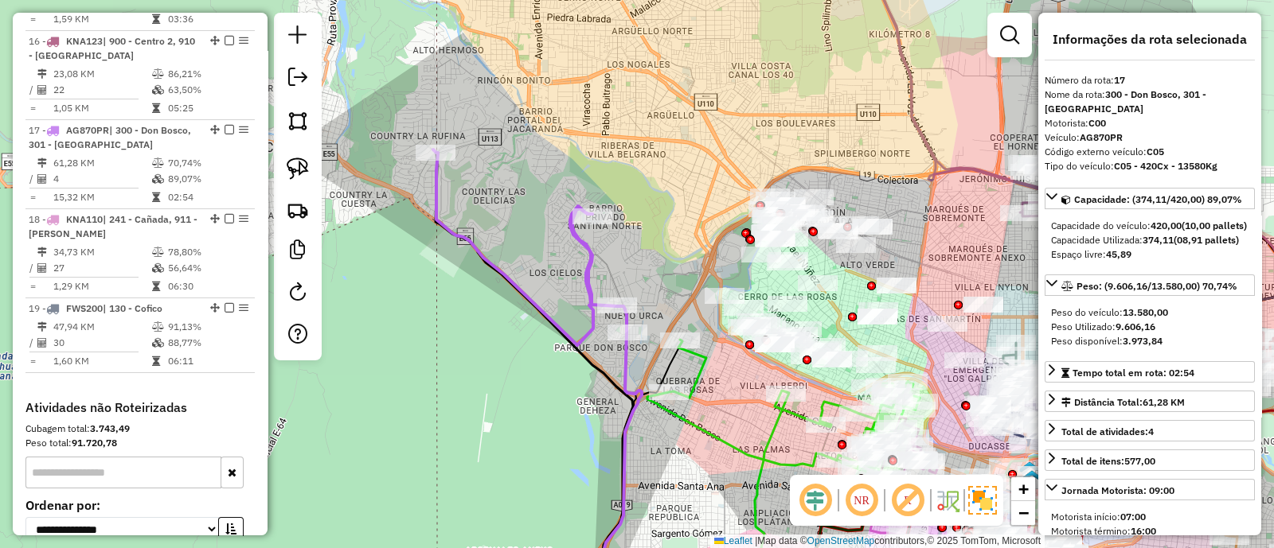
scroll to position [1843, 0]
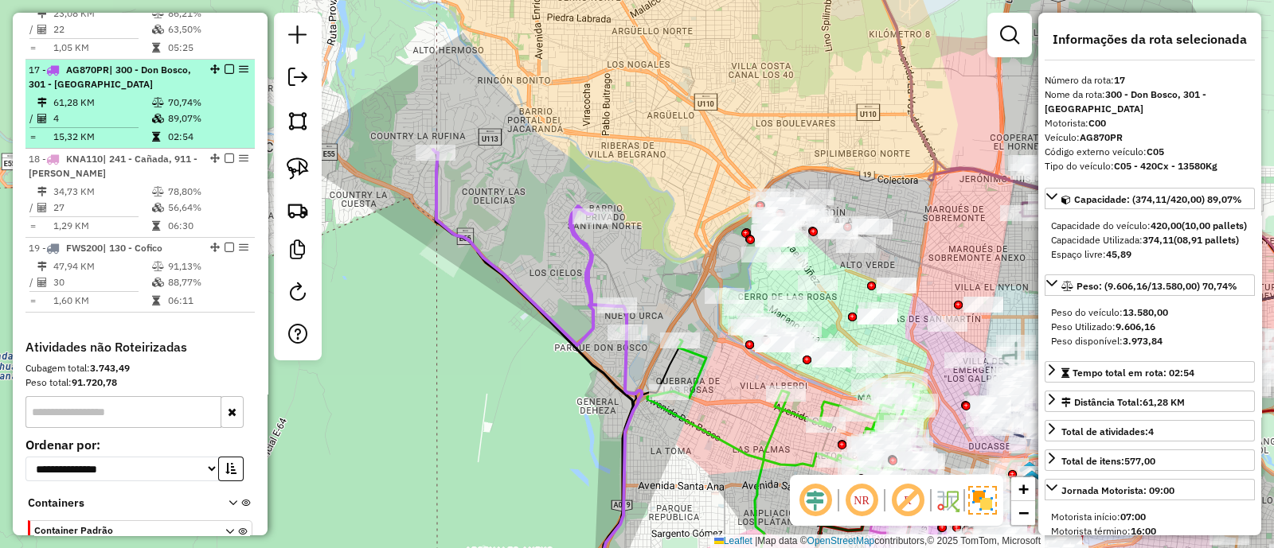
click at [224, 64] on em at bounding box center [229, 69] width 10 height 10
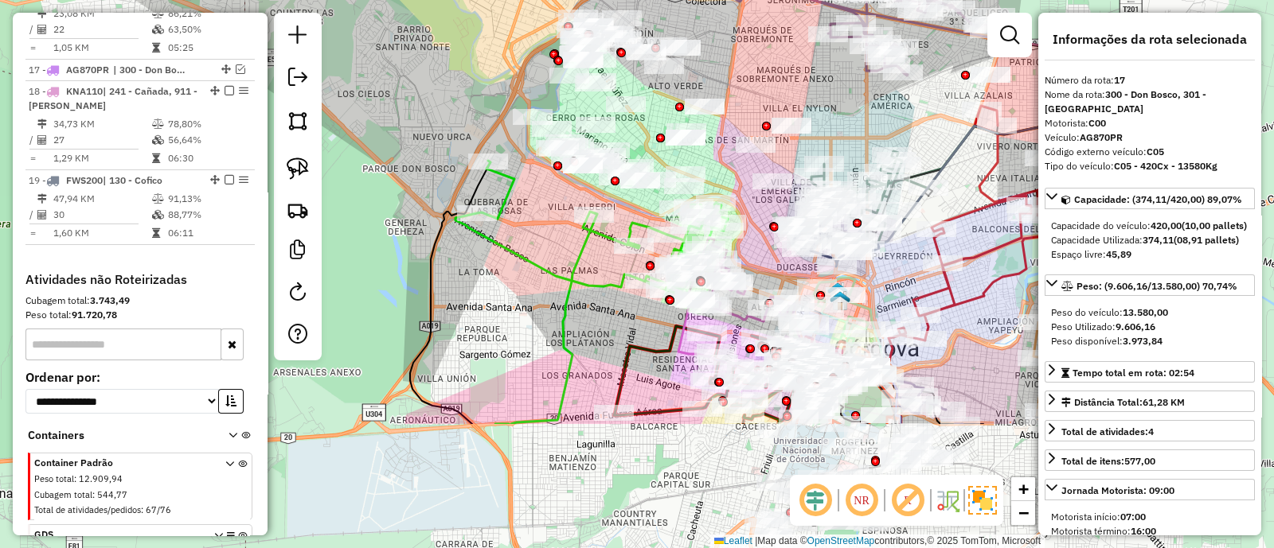
drag, startPoint x: 707, startPoint y: 366, endPoint x: 517, endPoint y: 186, distance: 261.8
click at [517, 186] on icon at bounding box center [591, 228] width 272 height 135
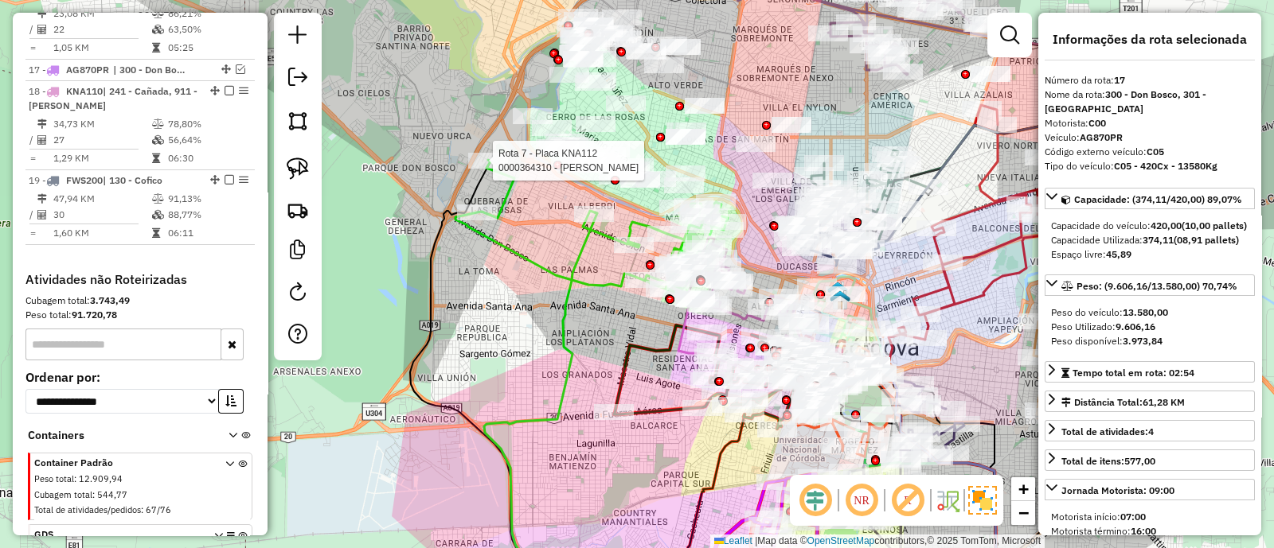
click at [505, 185] on icon at bounding box center [591, 227] width 272 height 135
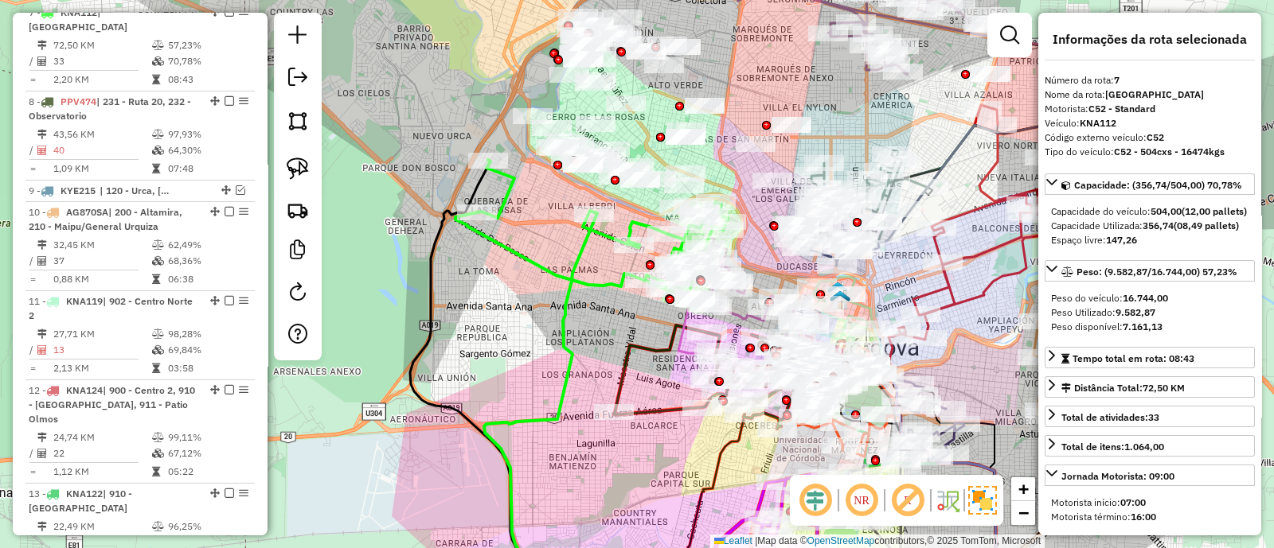
scroll to position [1021, 0]
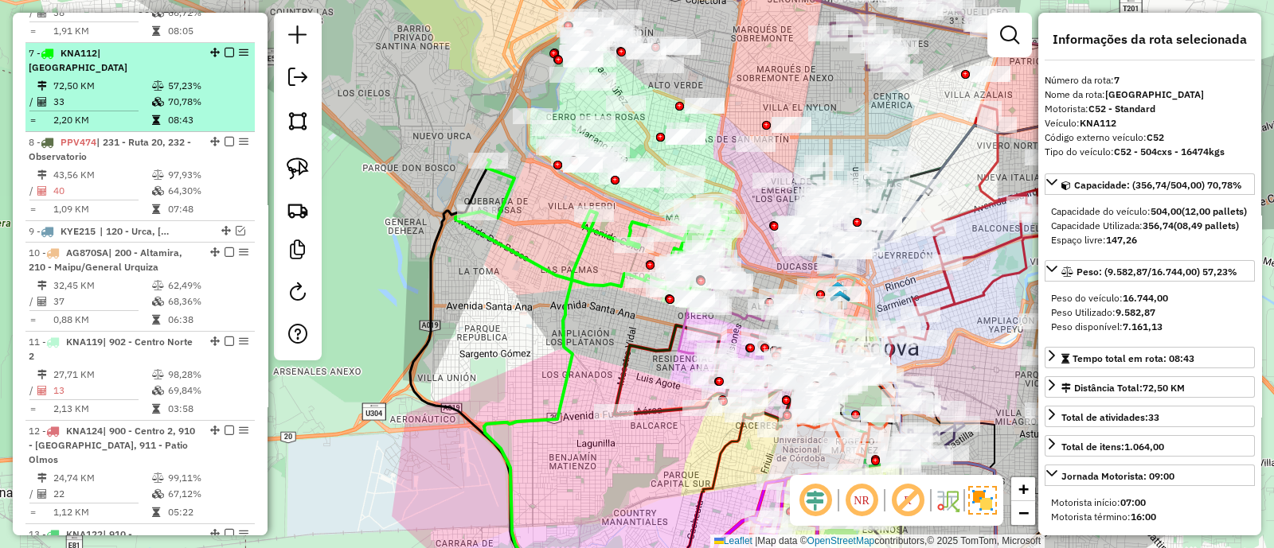
click at [224, 48] on em at bounding box center [229, 53] width 10 height 10
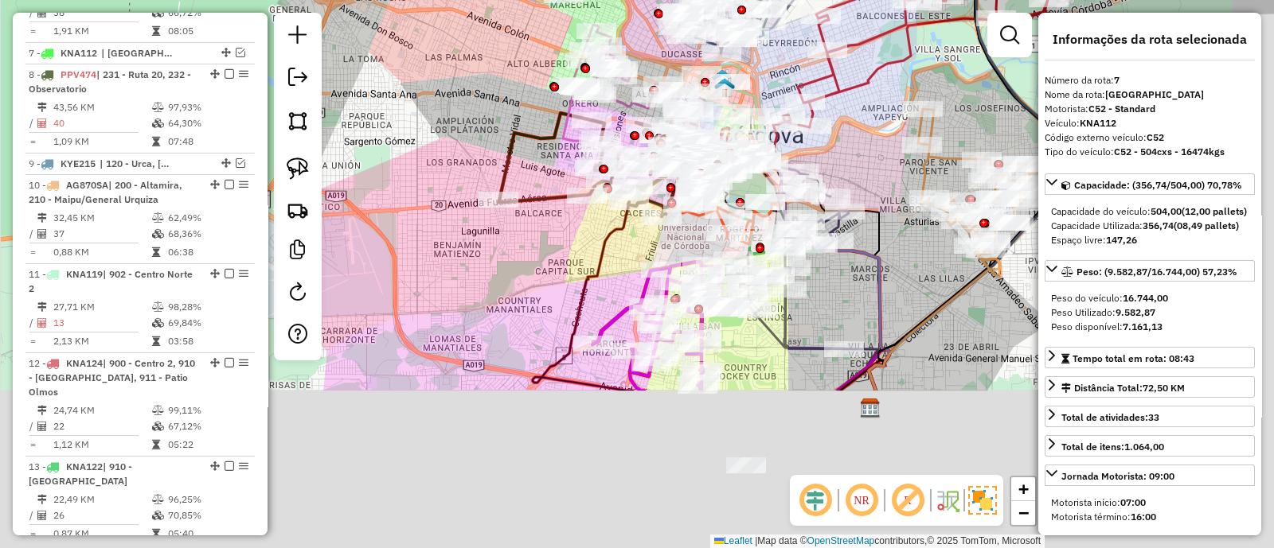
drag, startPoint x: 566, startPoint y: 302, endPoint x: 442, endPoint y: 77, distance: 256.5
click at [442, 77] on div "Janela de atendimento Grade de atendimento Capacidade Transportadoras Veículos …" at bounding box center [637, 274] width 1274 height 548
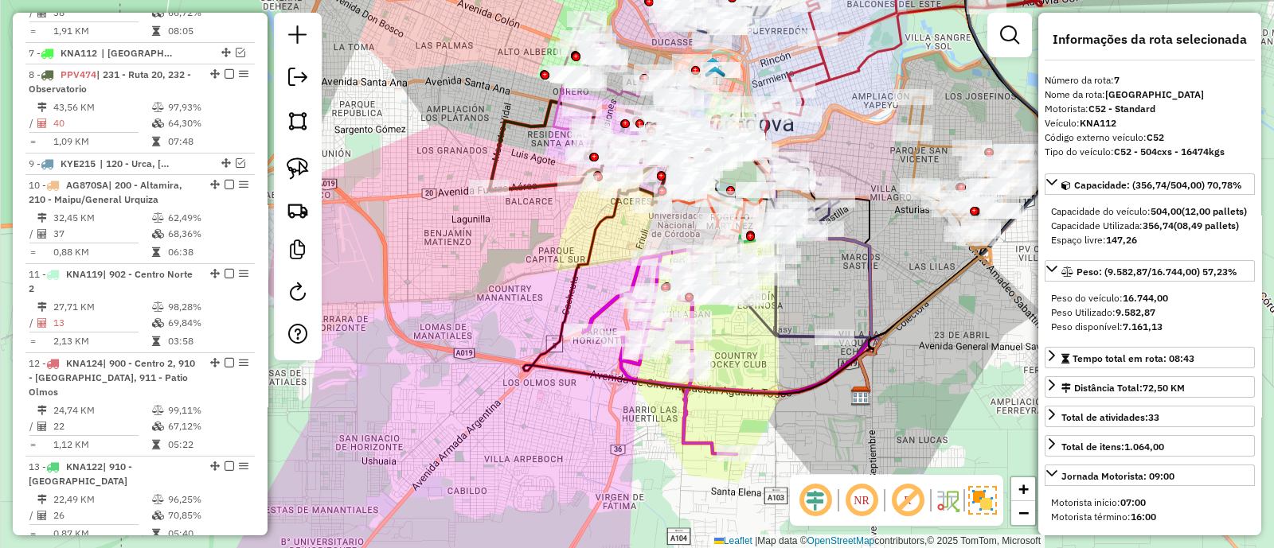
click at [604, 302] on icon at bounding box center [660, 352] width 154 height 205
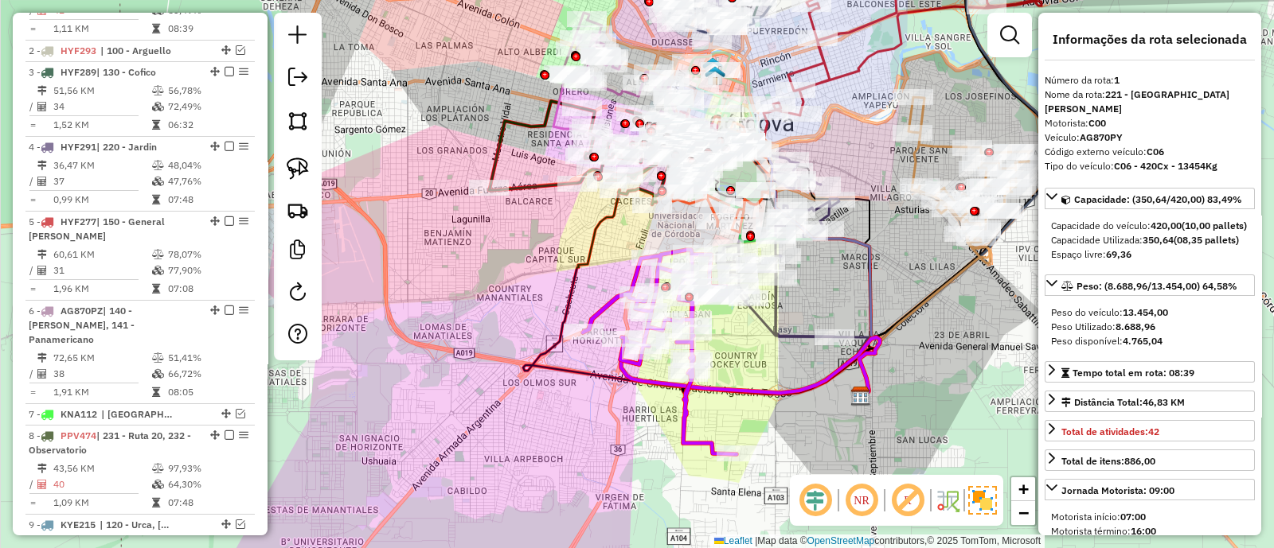
scroll to position [597, 0]
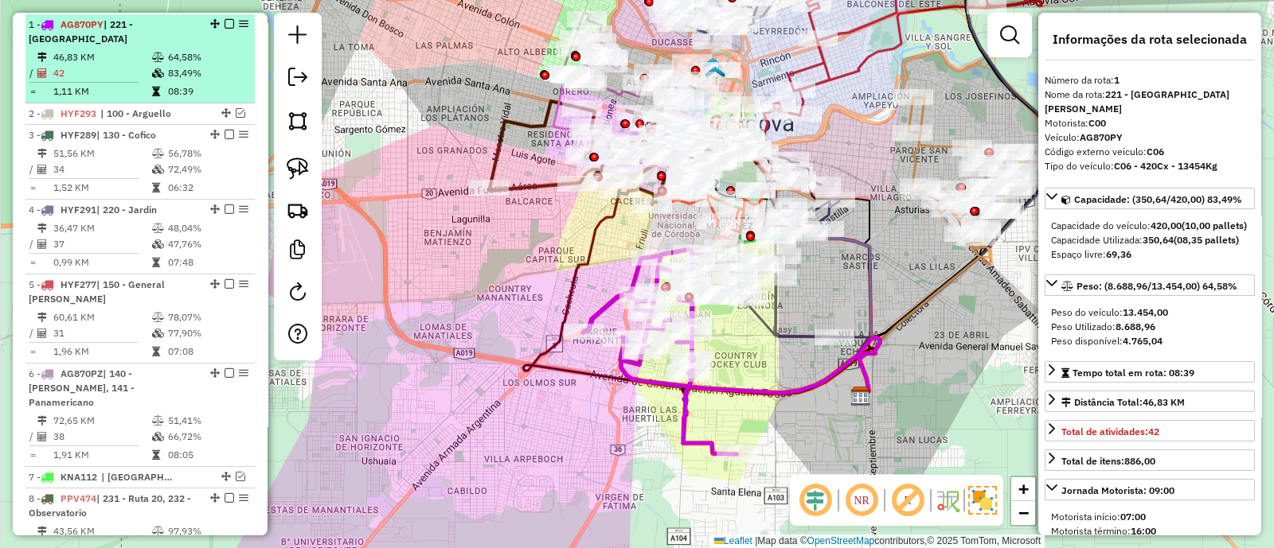
click at [224, 20] on em at bounding box center [229, 24] width 10 height 10
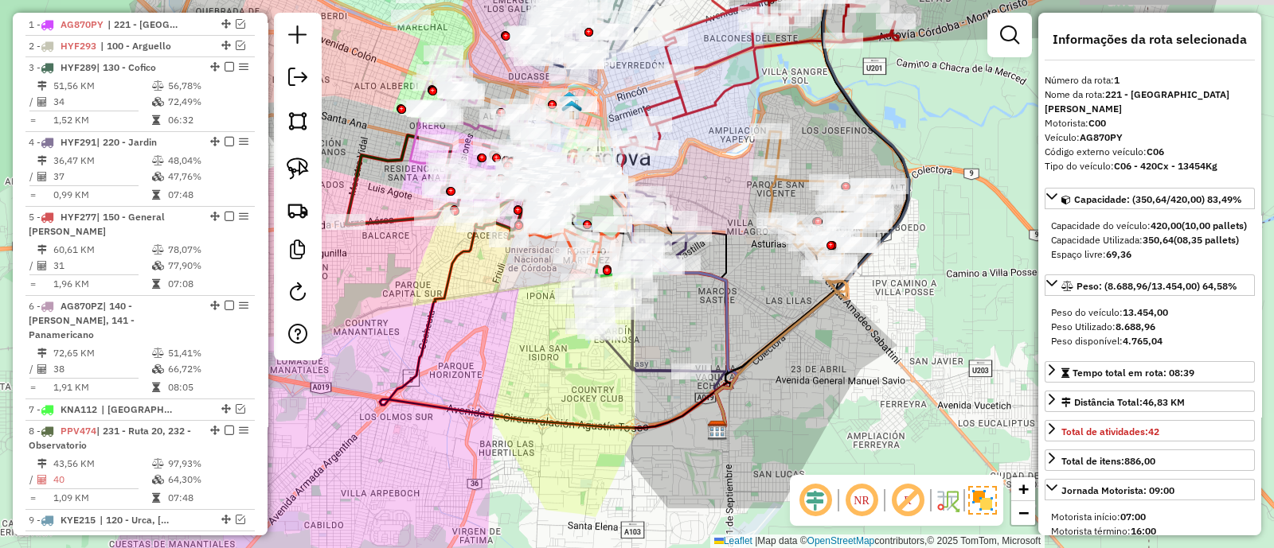
drag, startPoint x: 669, startPoint y: 341, endPoint x: 525, endPoint y: 375, distance: 147.3
click at [525, 375] on div "Janela de atendimento Grade de atendimento Capacidade Transportadoras Veículos …" at bounding box center [637, 274] width 1274 height 548
click at [620, 353] on icon at bounding box center [634, 280] width 123 height 182
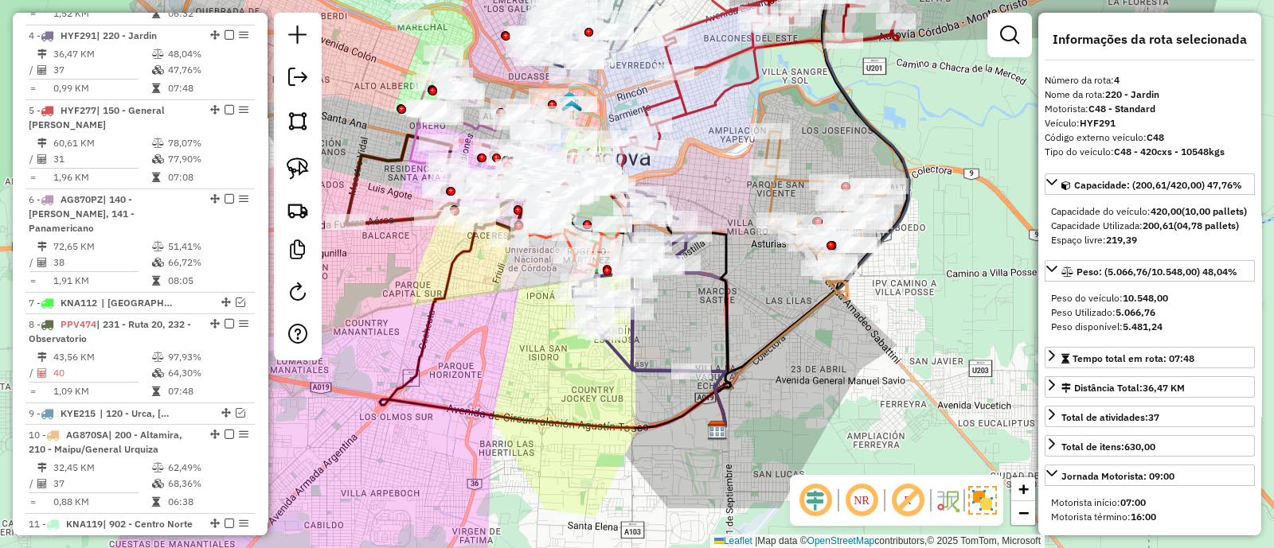
scroll to position [715, 0]
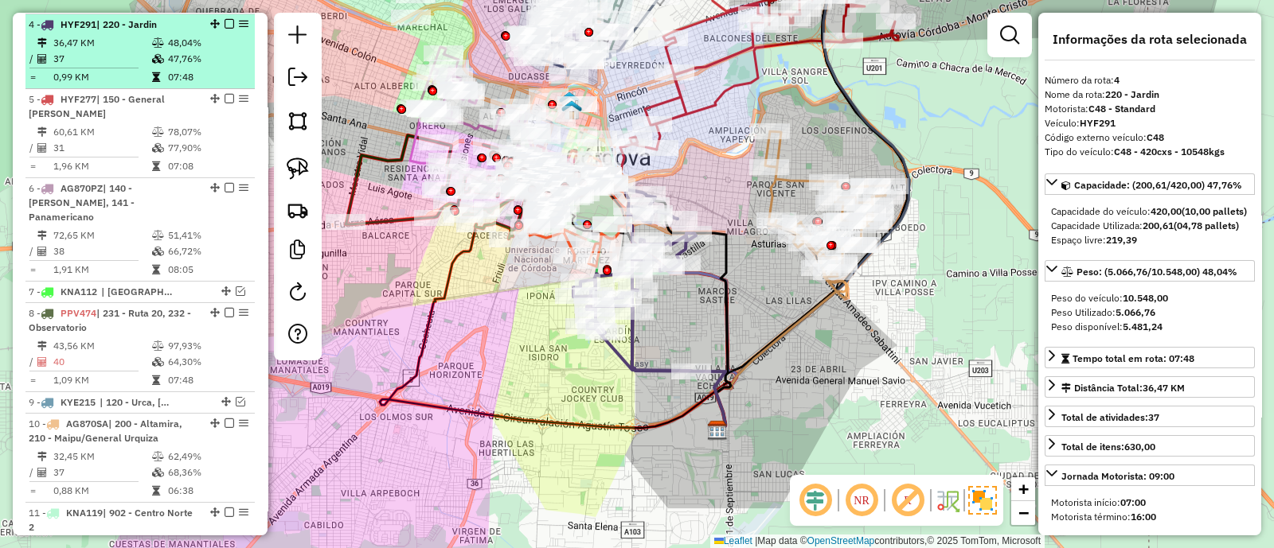
click at [224, 22] on em at bounding box center [229, 24] width 10 height 10
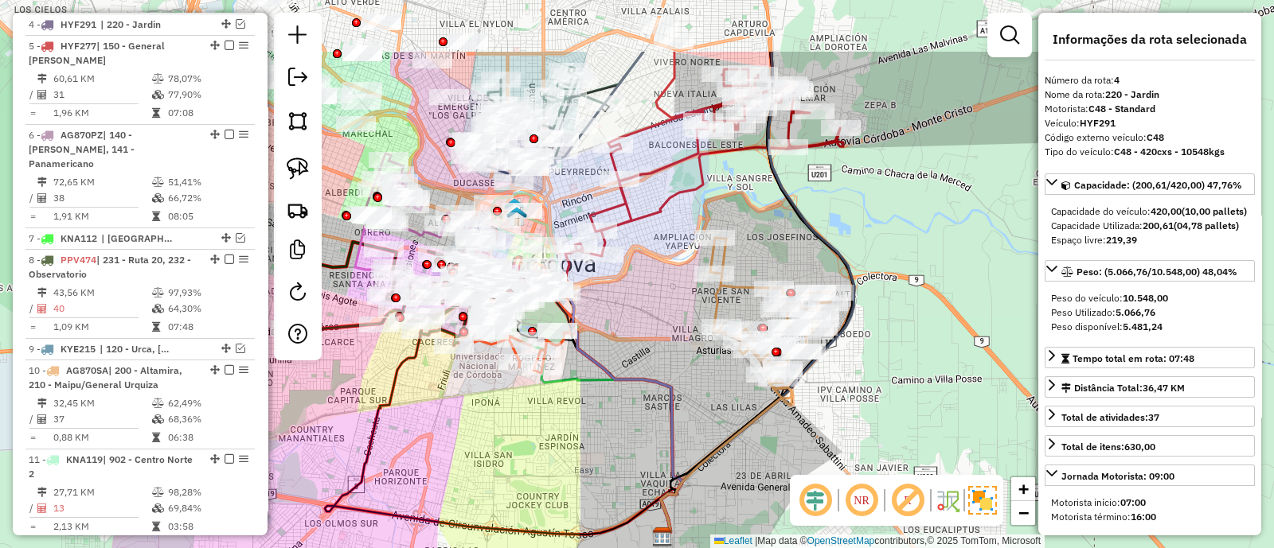
drag, startPoint x: 601, startPoint y: 316, endPoint x: 605, endPoint y: 389, distance: 73.3
click at [612, 391] on icon at bounding box center [603, 410] width 156 height 256
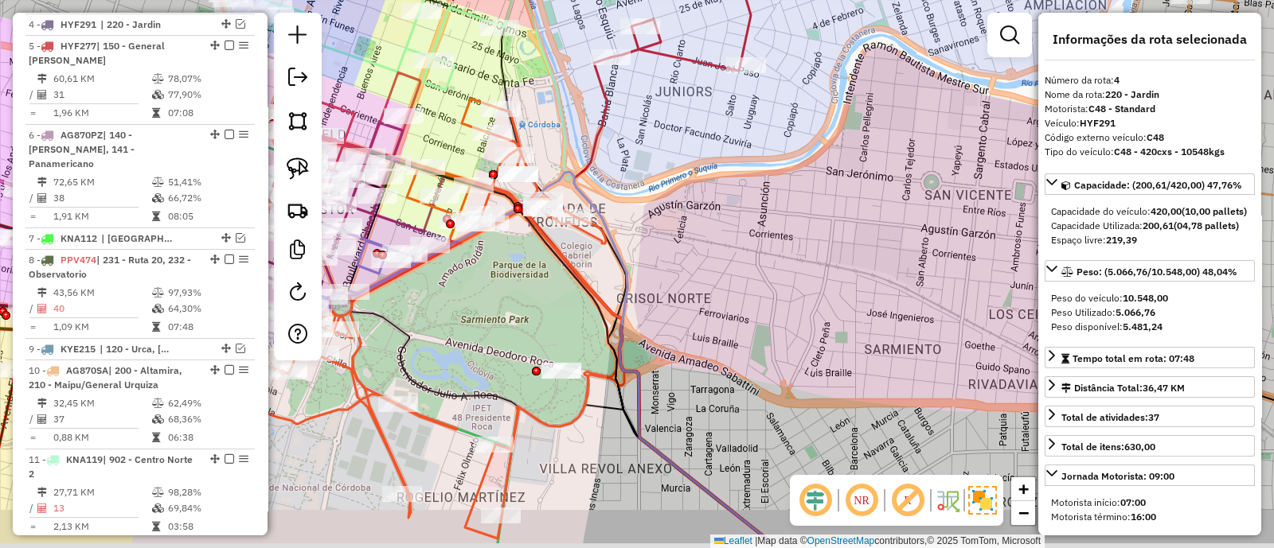
drag, startPoint x: 503, startPoint y: 361, endPoint x: 524, endPoint y: 284, distance: 79.2
click at [526, 280] on div "Janela de atendimento Grade de atendimento Capacidade Transportadoras Veículos …" at bounding box center [637, 274] width 1274 height 548
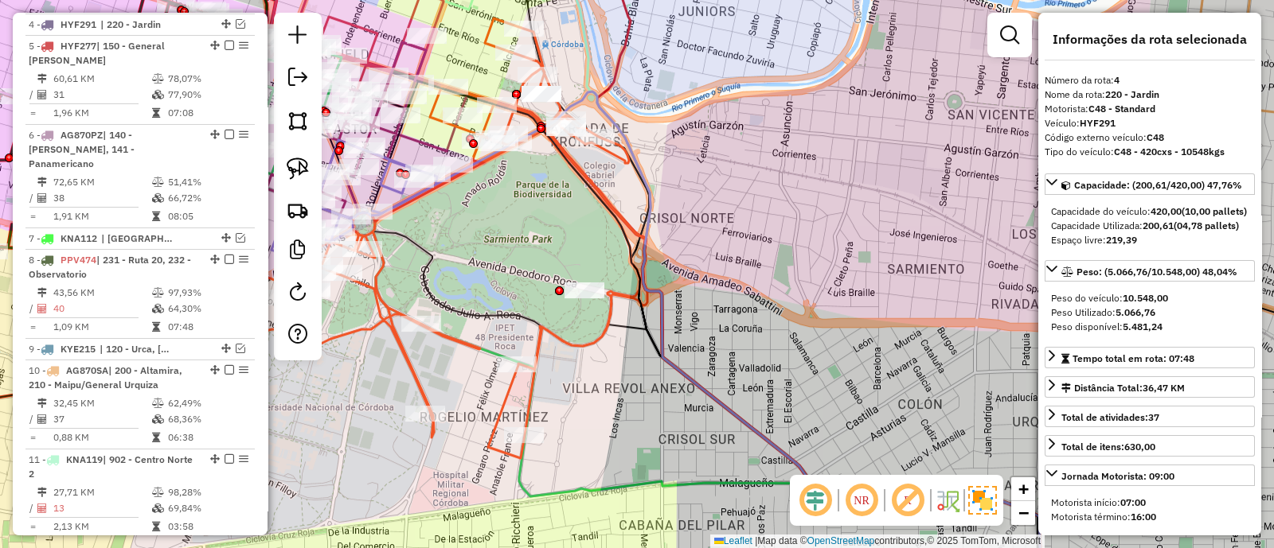
click at [418, 378] on icon at bounding box center [446, 238] width 401 height 440
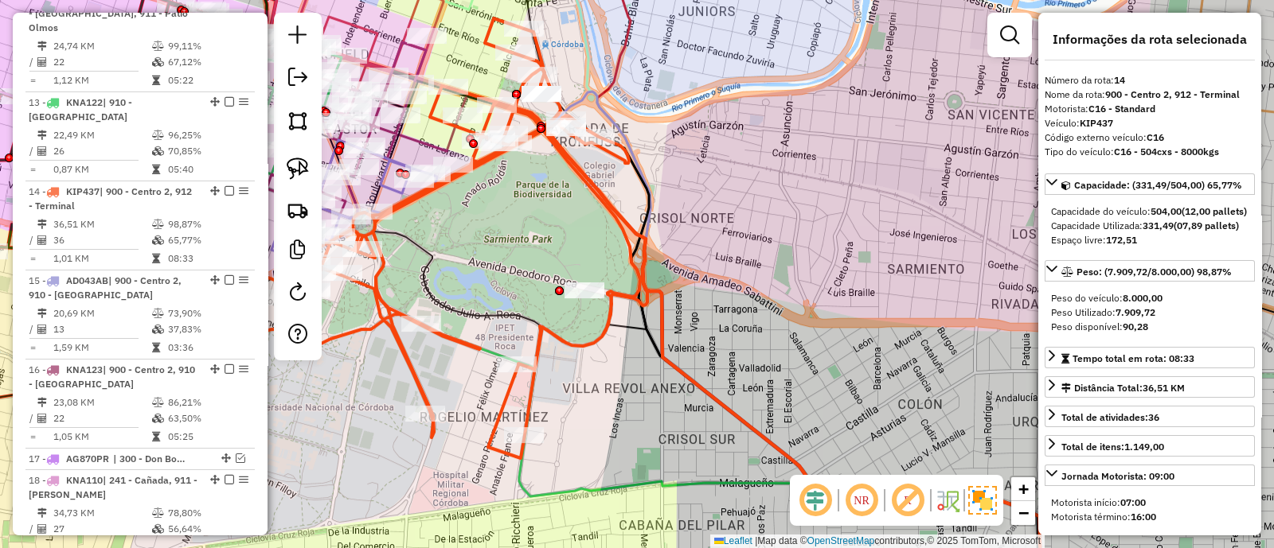
scroll to position [1401, 0]
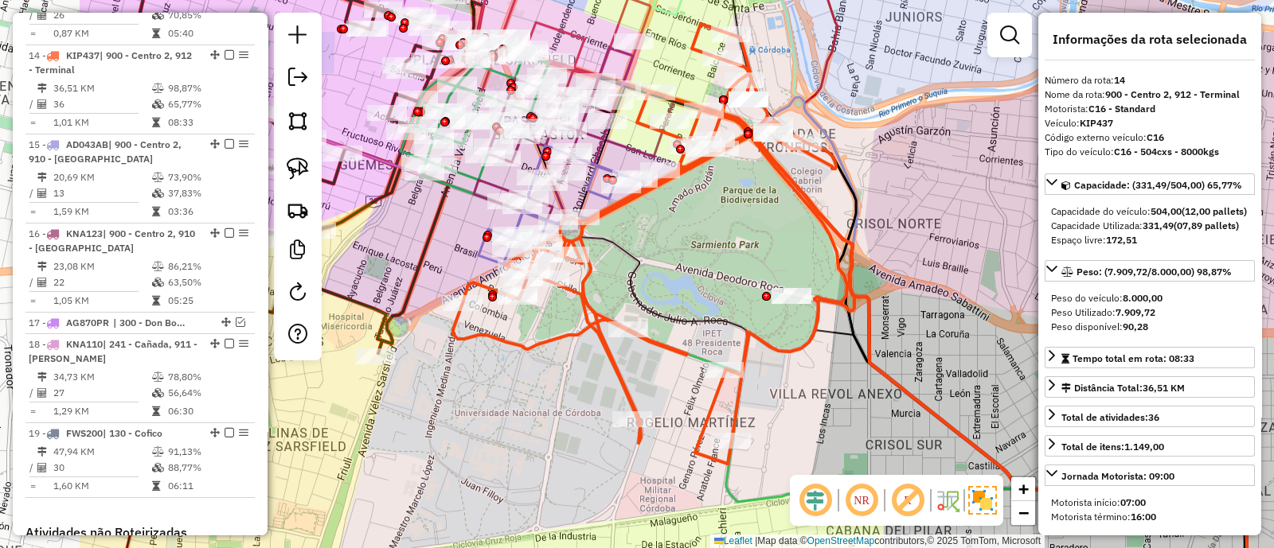
drag, startPoint x: 495, startPoint y: 243, endPoint x: 689, endPoint y: 248, distance: 193.5
click at [689, 248] on div "Janela de atendimento Grade de atendimento Capacidade Transportadoras Veículos …" at bounding box center [637, 274] width 1274 height 548
click at [591, 303] on icon at bounding box center [653, 244] width 401 height 440
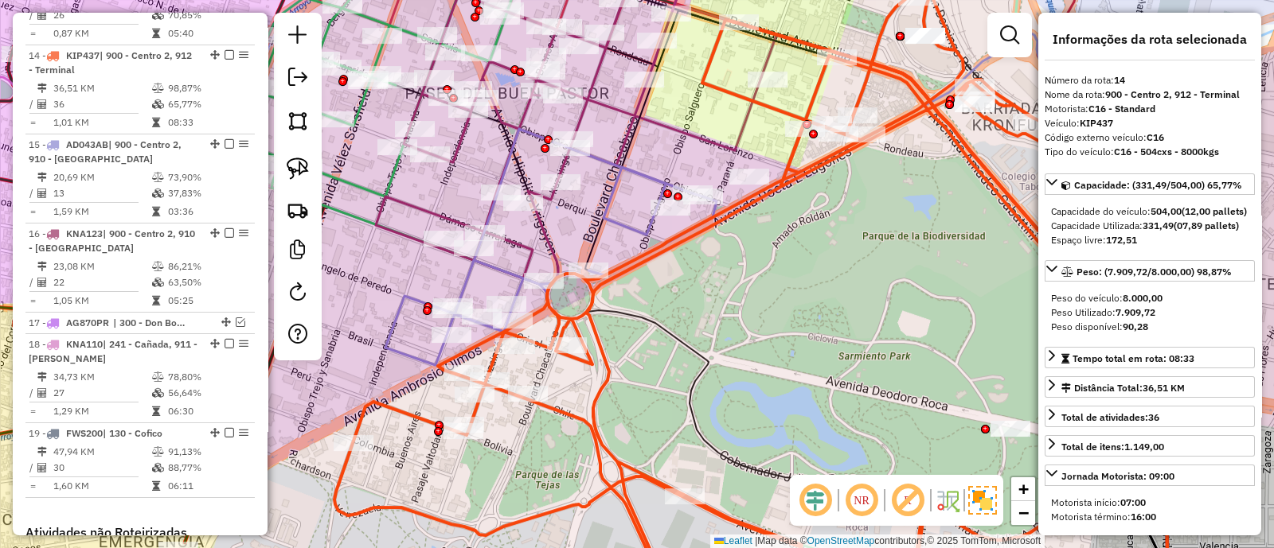
click at [564, 170] on icon at bounding box center [568, 114] width 385 height 339
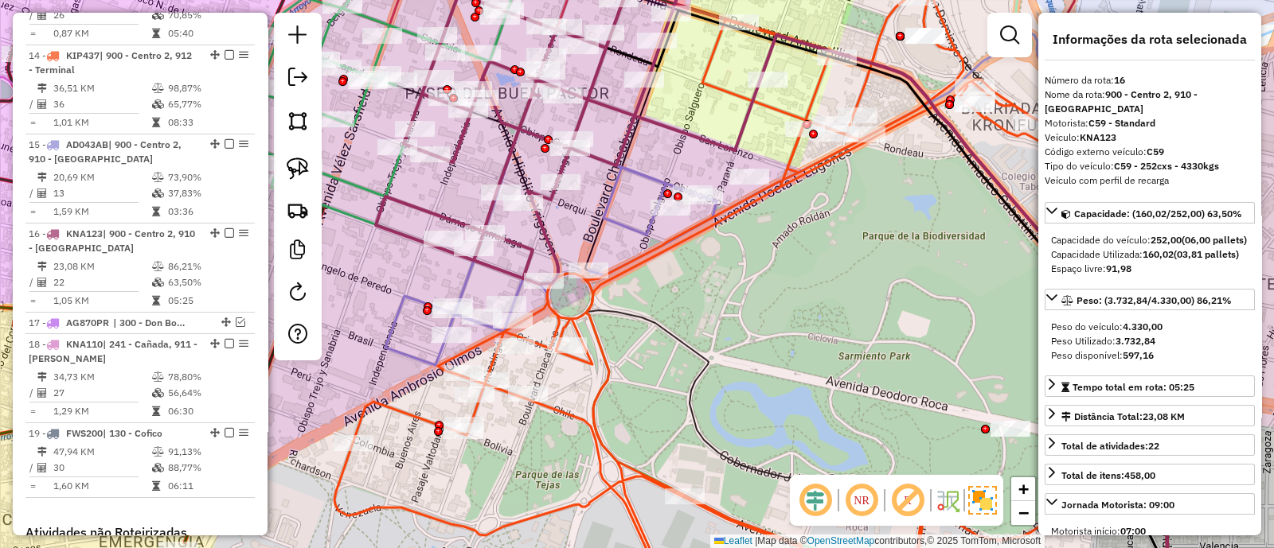
scroll to position [1579, 0]
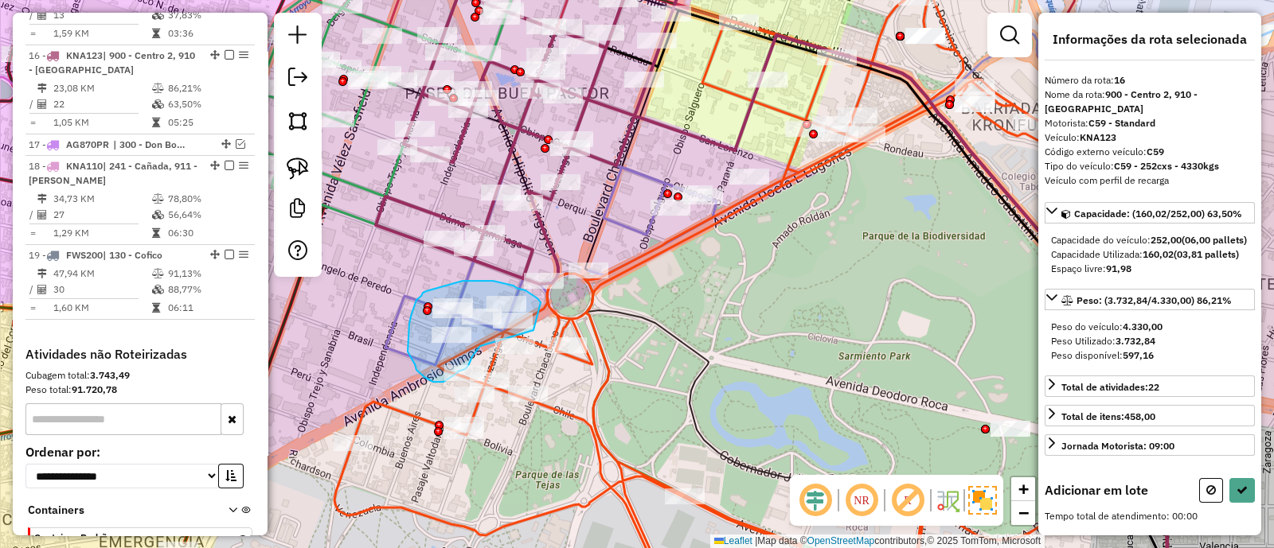
drag, startPoint x: 536, startPoint y: 298, endPoint x: 533, endPoint y: 330, distance: 32.7
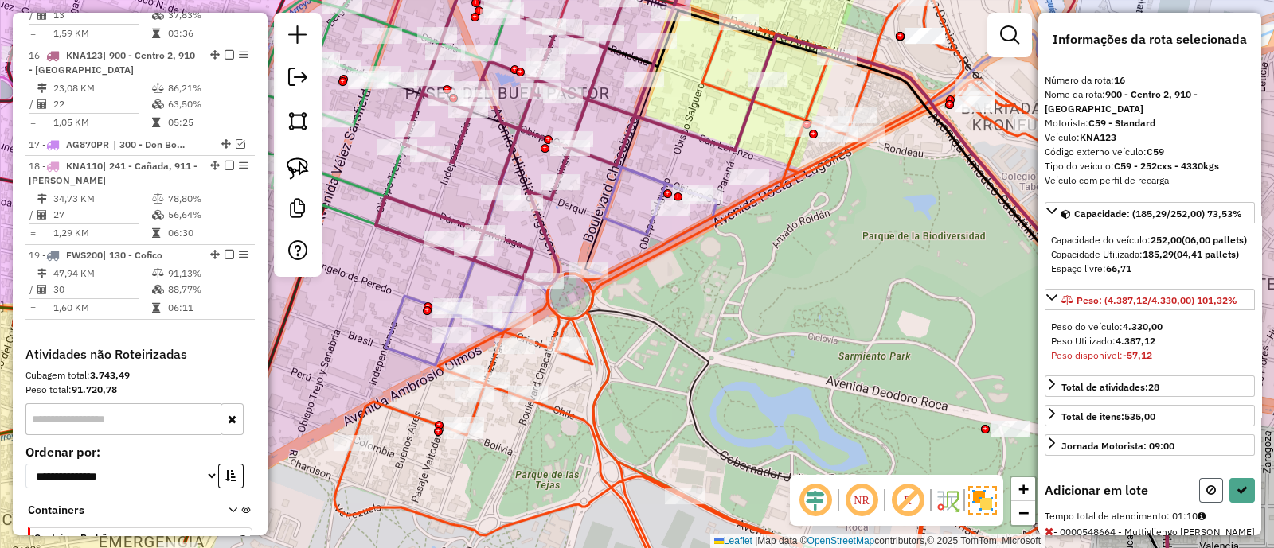
click at [1206, 496] on icon at bounding box center [1211, 490] width 10 height 11
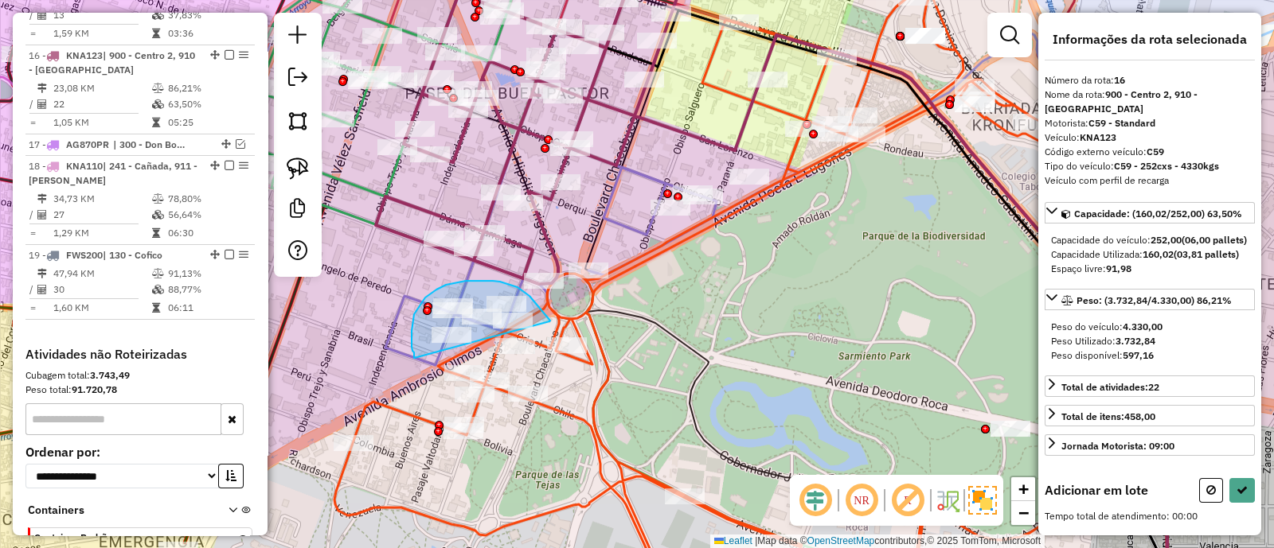
drag, startPoint x: 549, startPoint y: 322, endPoint x: 414, endPoint y: 358, distance: 140.2
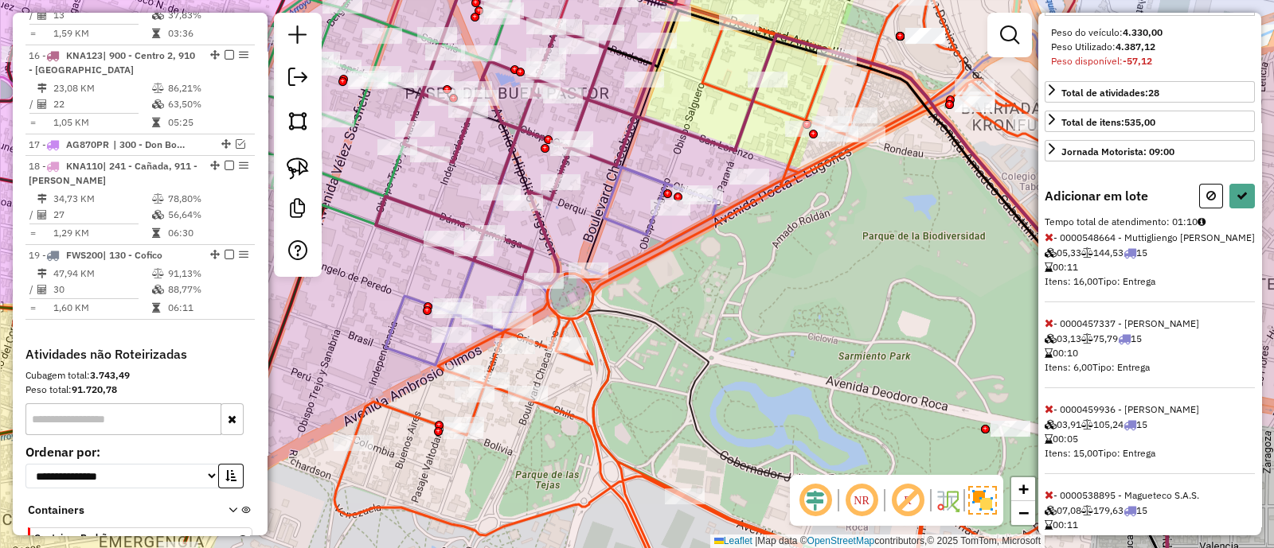
scroll to position [299, 0]
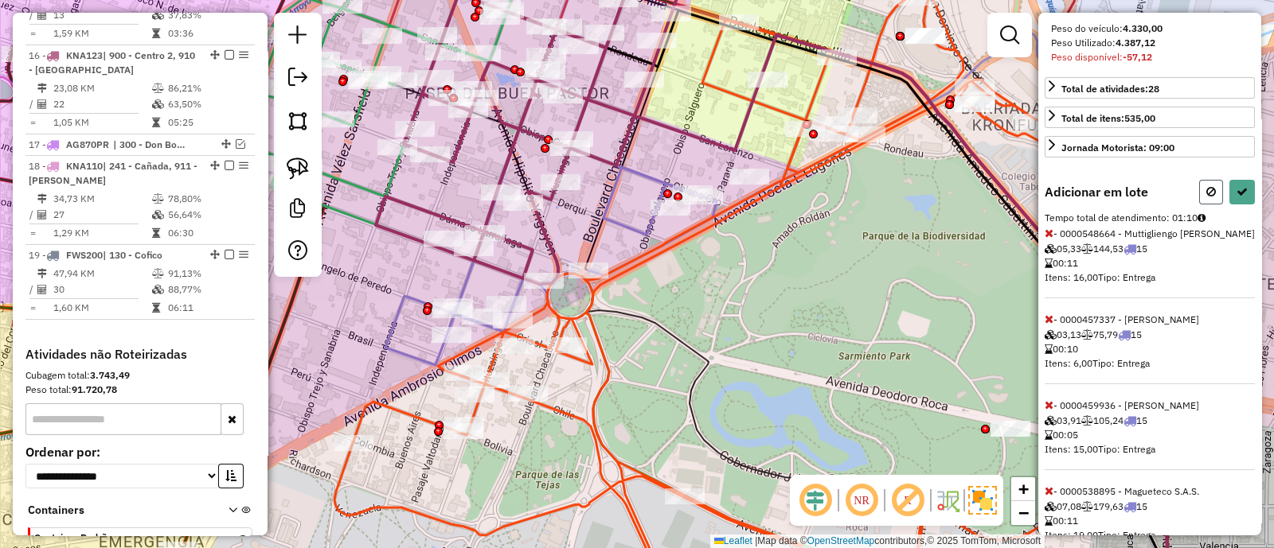
click at [1212, 205] on button at bounding box center [1211, 192] width 24 height 25
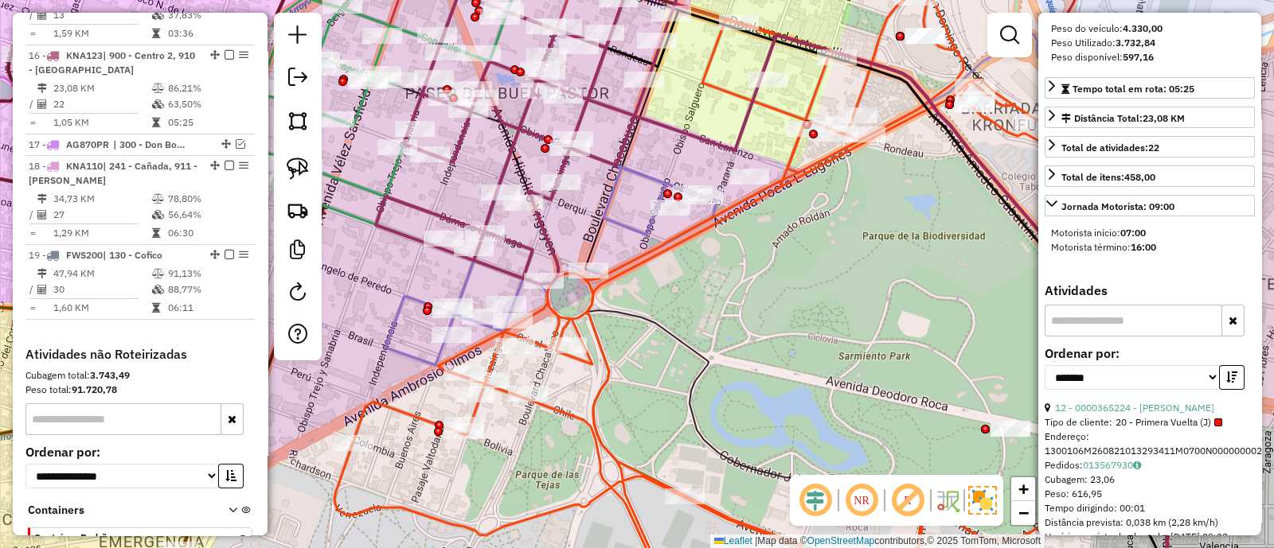
click at [725, 284] on div "Janela de atendimento Grade de atendimento Capacidade Transportadoras Veículos …" at bounding box center [637, 274] width 1274 height 548
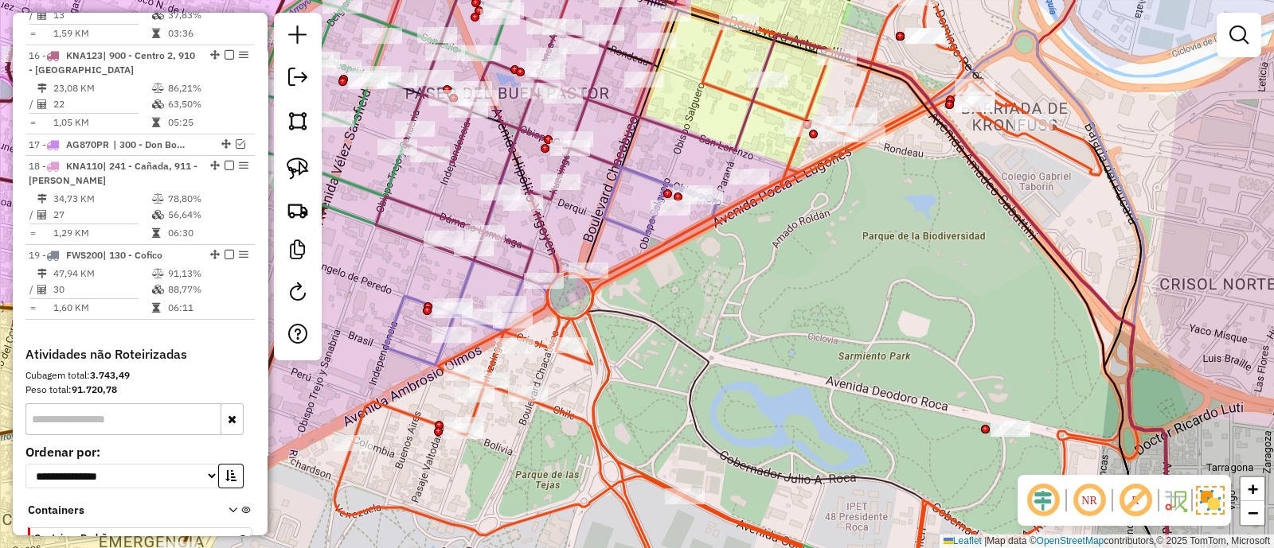
drag, startPoint x: 795, startPoint y: 354, endPoint x: 653, endPoint y: 238, distance: 183.9
click at [672, 248] on div "Janela de atendimento Grade de atendimento Capacidade Transportadoras Veículos …" at bounding box center [637, 274] width 1274 height 548
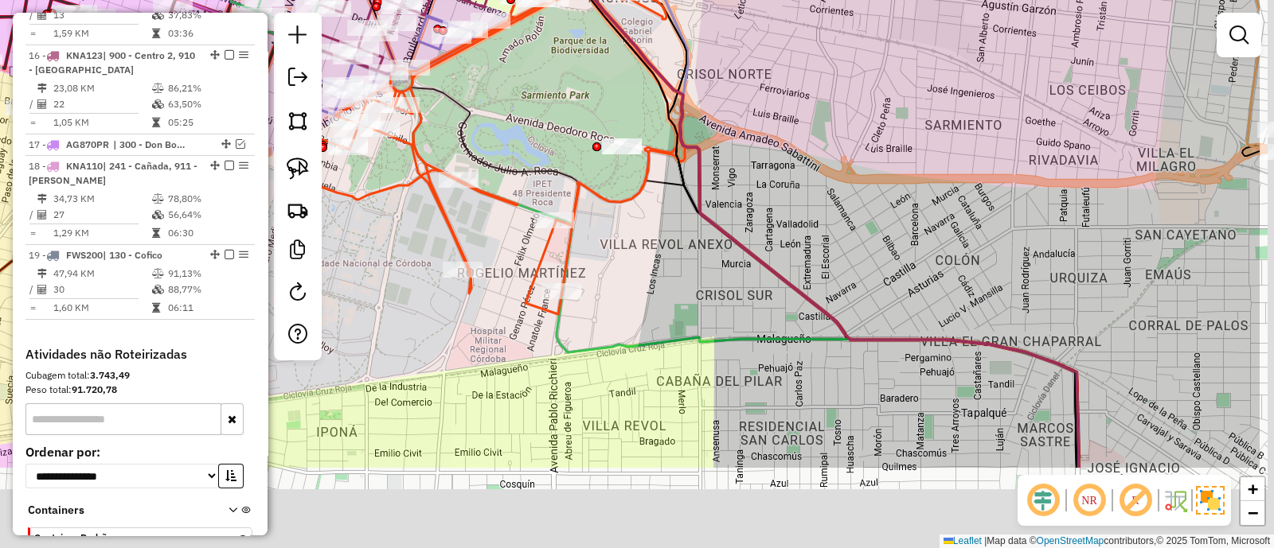
drag, startPoint x: 693, startPoint y: 263, endPoint x: 549, endPoint y: 126, distance: 198.2
click at [549, 126] on div "Janela de atendimento Grade de atendimento Capacidade Transportadoras Veículos …" at bounding box center [637, 274] width 1274 height 548
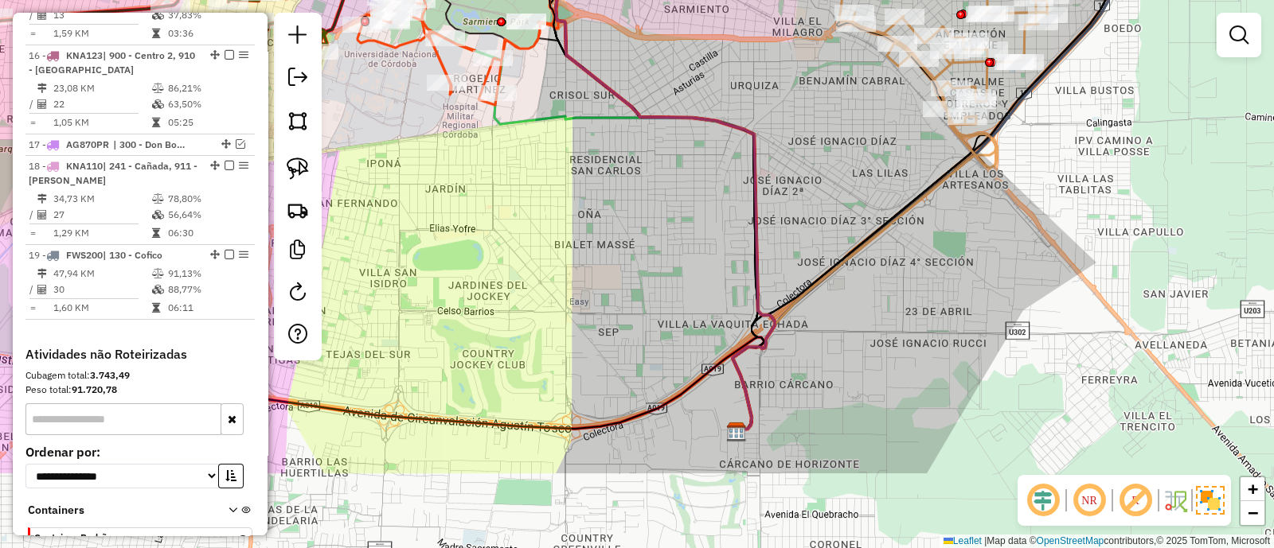
drag, startPoint x: 633, startPoint y: 201, endPoint x: 565, endPoint y: 85, distance: 134.5
click at [569, 85] on div "Janela de atendimento Grade de atendimento Capacidade Transportadoras Veículos …" at bounding box center [637, 274] width 1274 height 548
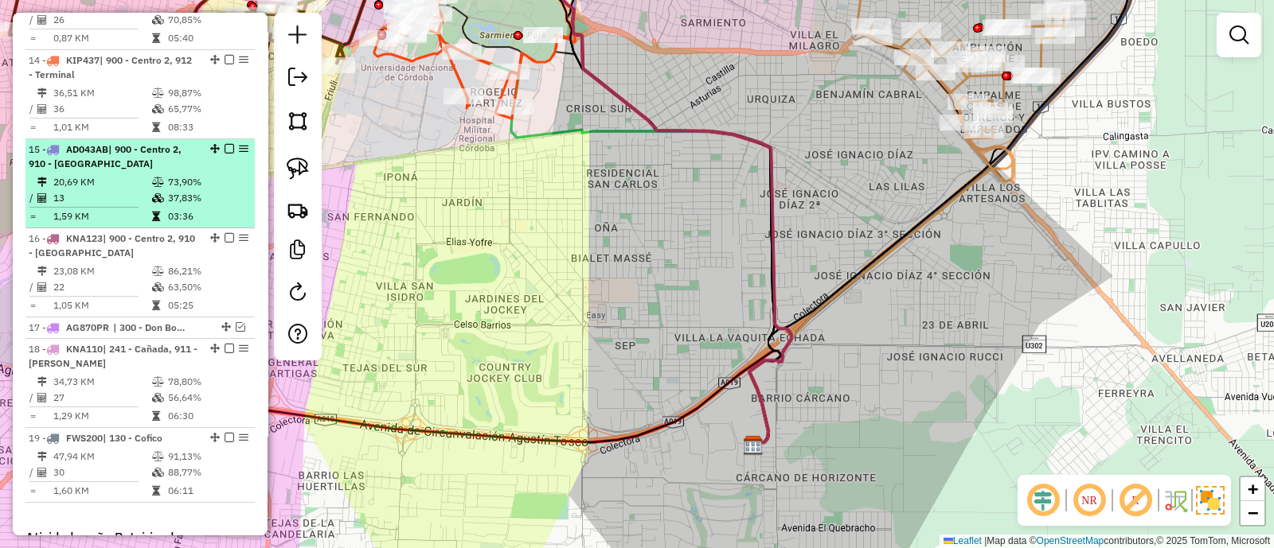
scroll to position [1380, 0]
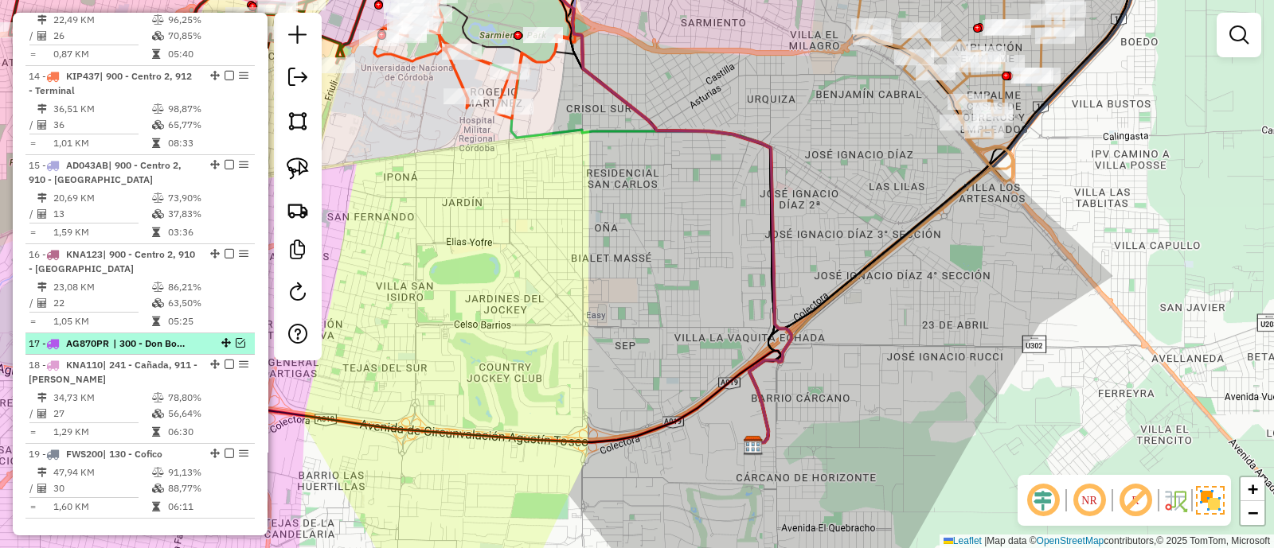
click at [238, 338] on em at bounding box center [241, 343] width 10 height 10
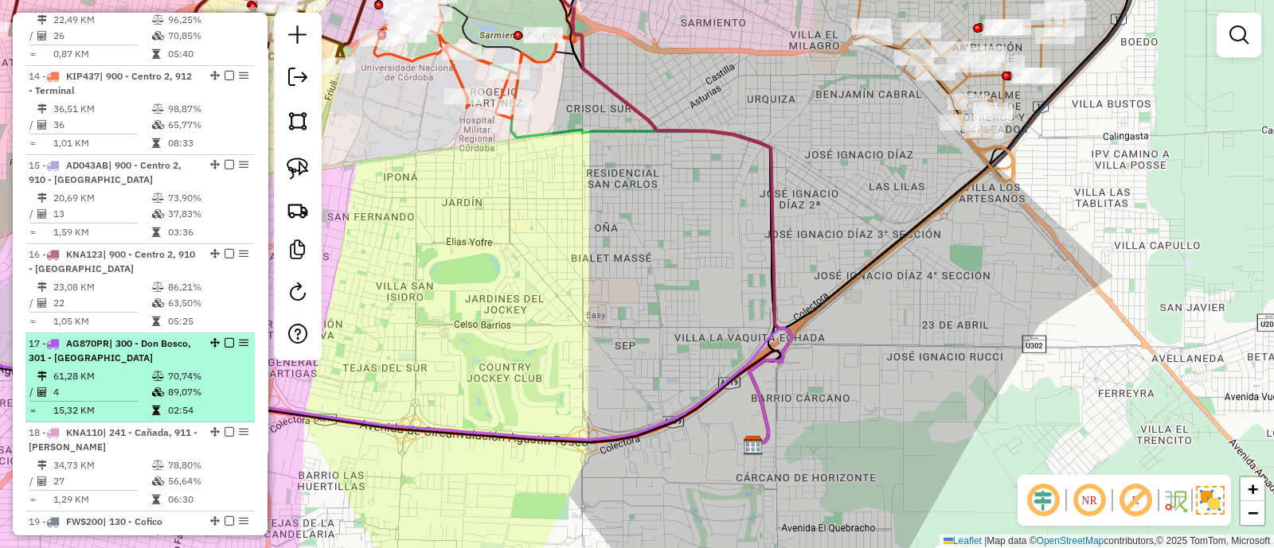
click at [229, 338] on div at bounding box center [225, 343] width 48 height 10
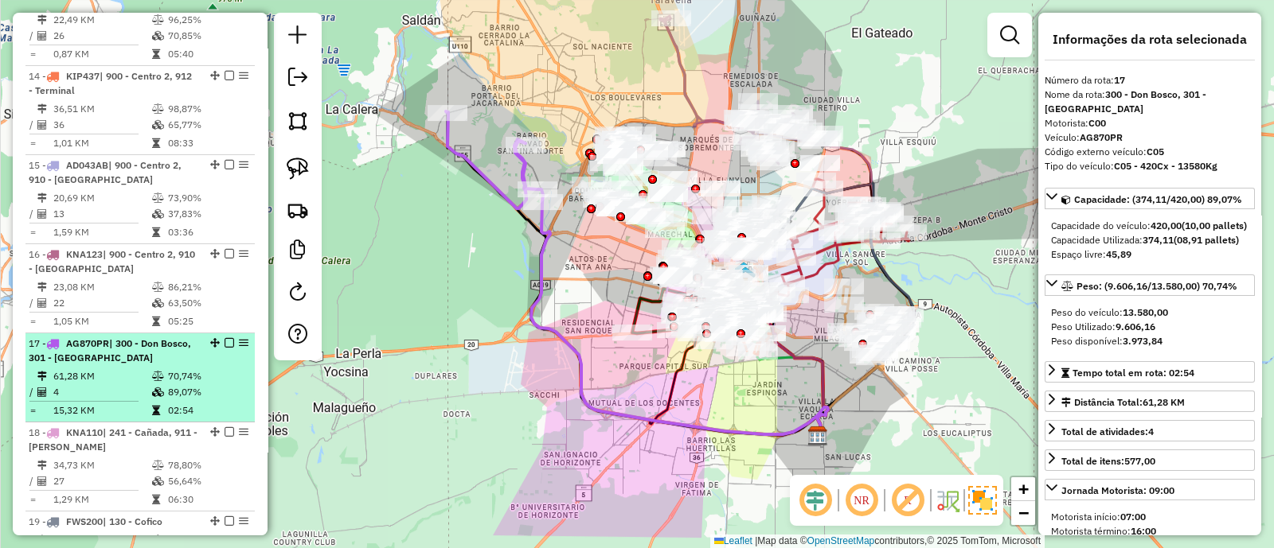
click at [224, 338] on em at bounding box center [229, 343] width 10 height 10
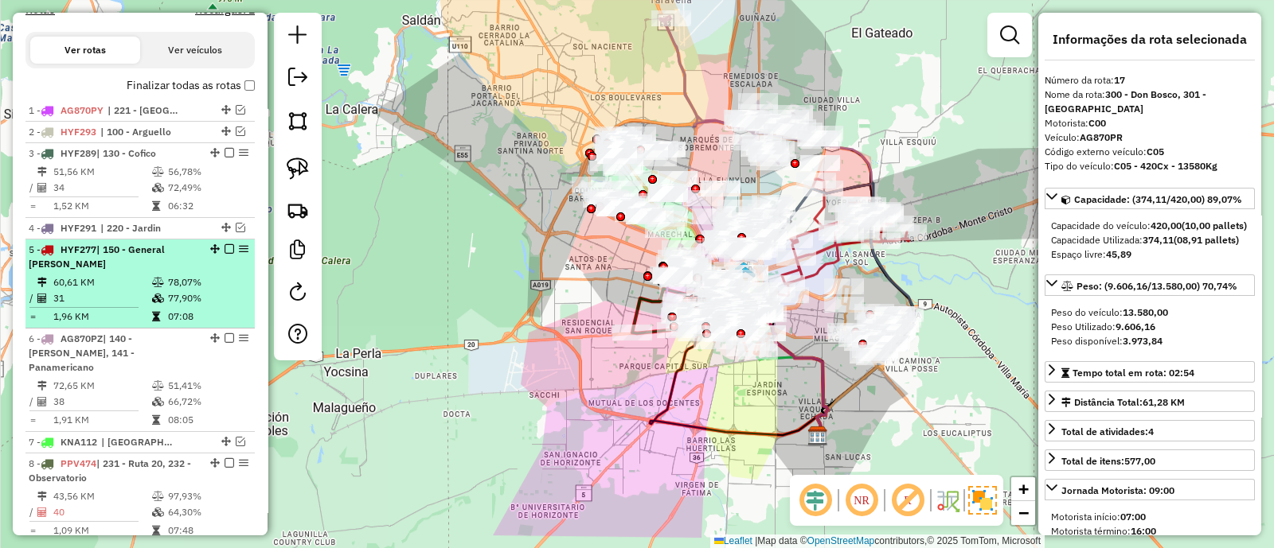
scroll to position [486, 0]
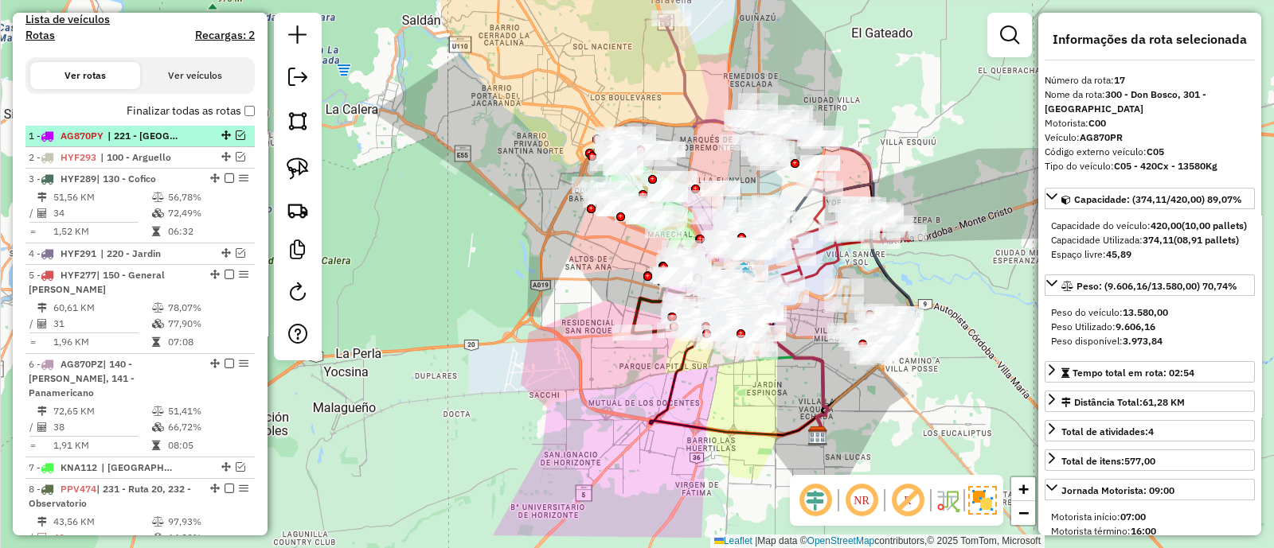
click at [236, 133] on em at bounding box center [241, 136] width 10 height 10
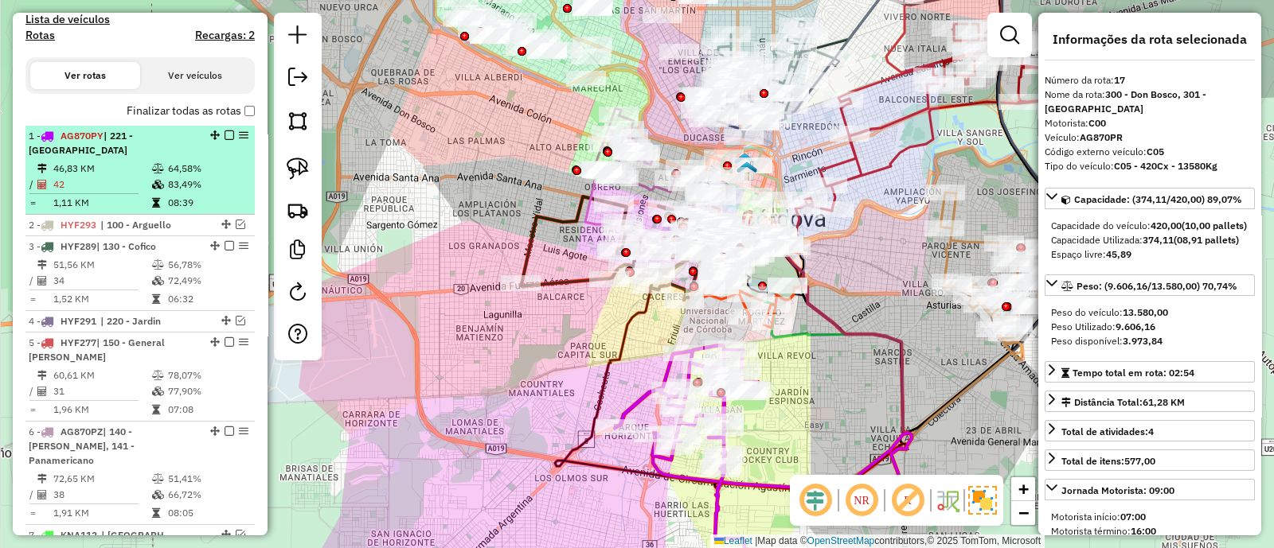
click at [224, 137] on em at bounding box center [229, 136] width 10 height 10
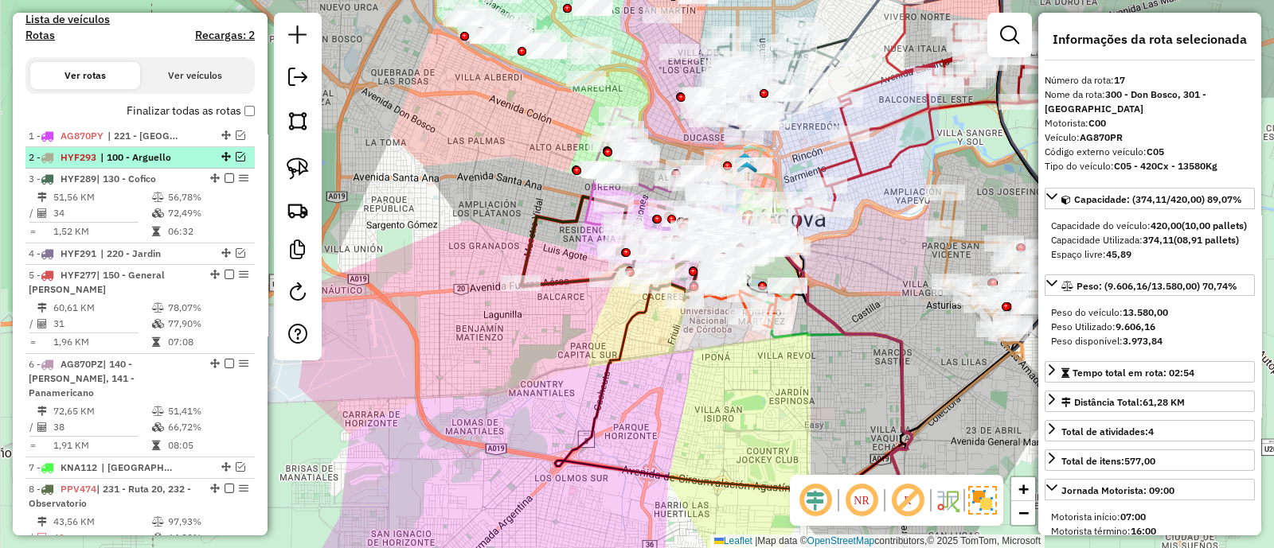
click at [236, 153] on em at bounding box center [241, 157] width 10 height 10
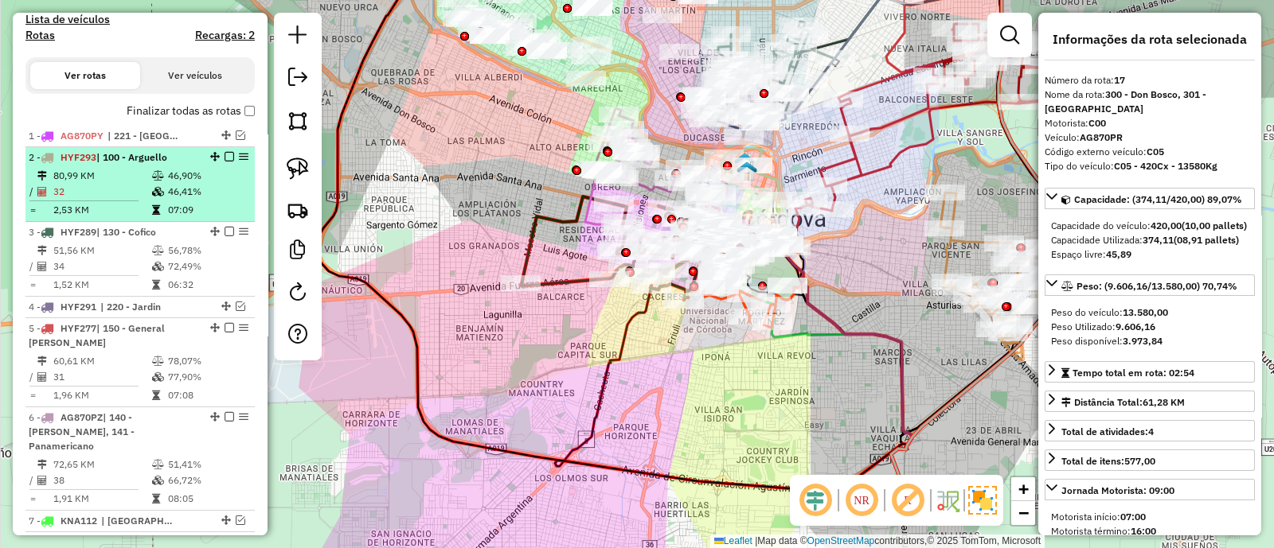
click at [227, 153] on em at bounding box center [229, 157] width 10 height 10
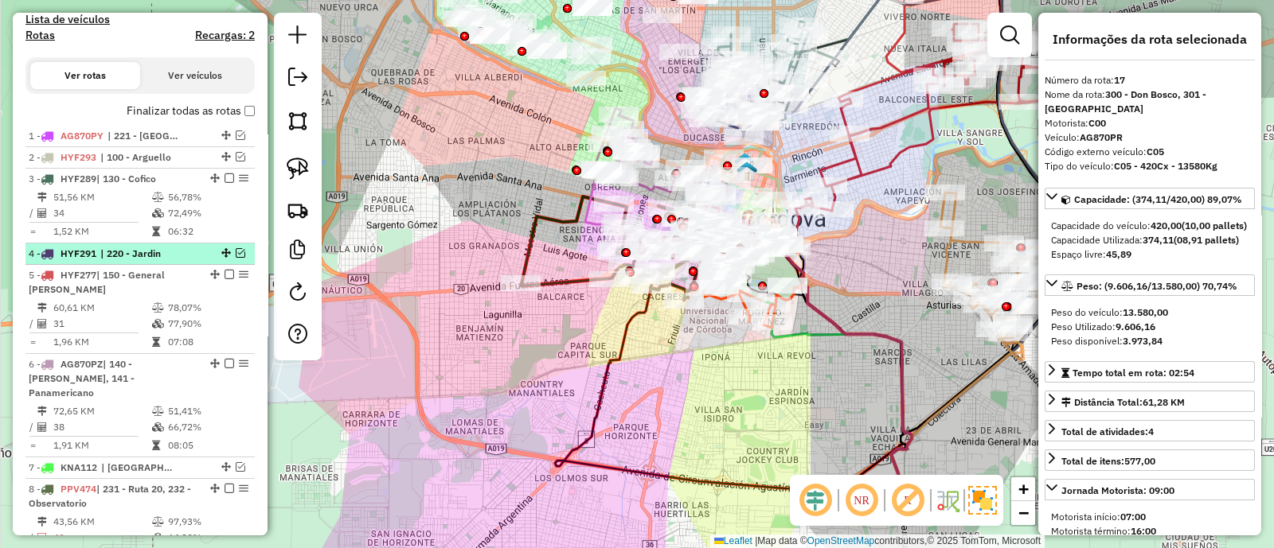
click at [238, 256] on em at bounding box center [241, 253] width 10 height 10
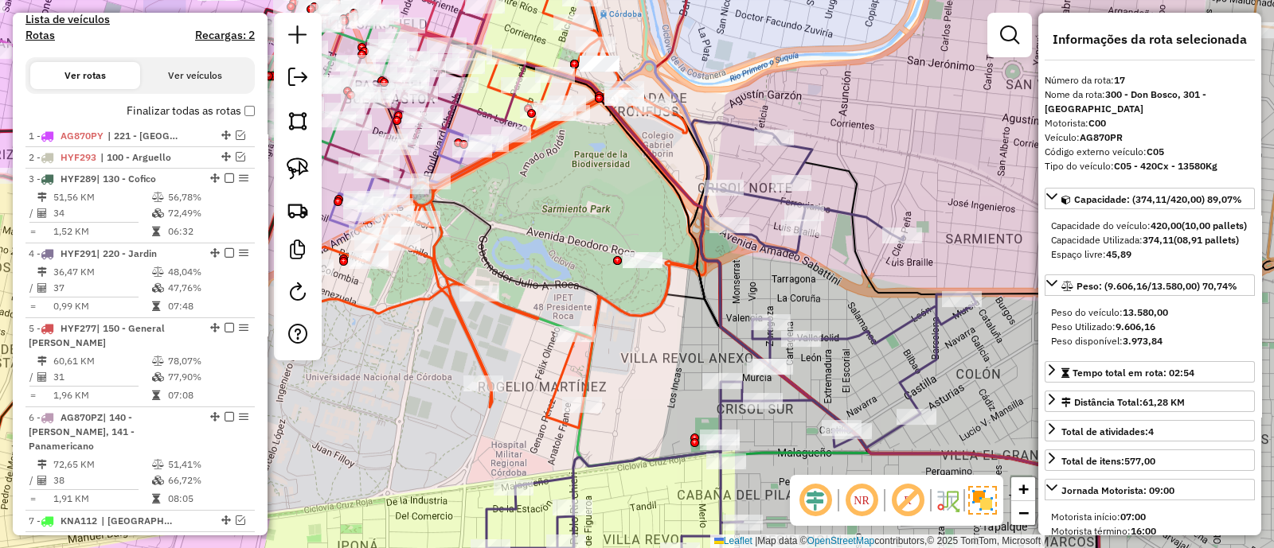
click at [723, 290] on icon at bounding box center [731, 361] width 490 height 483
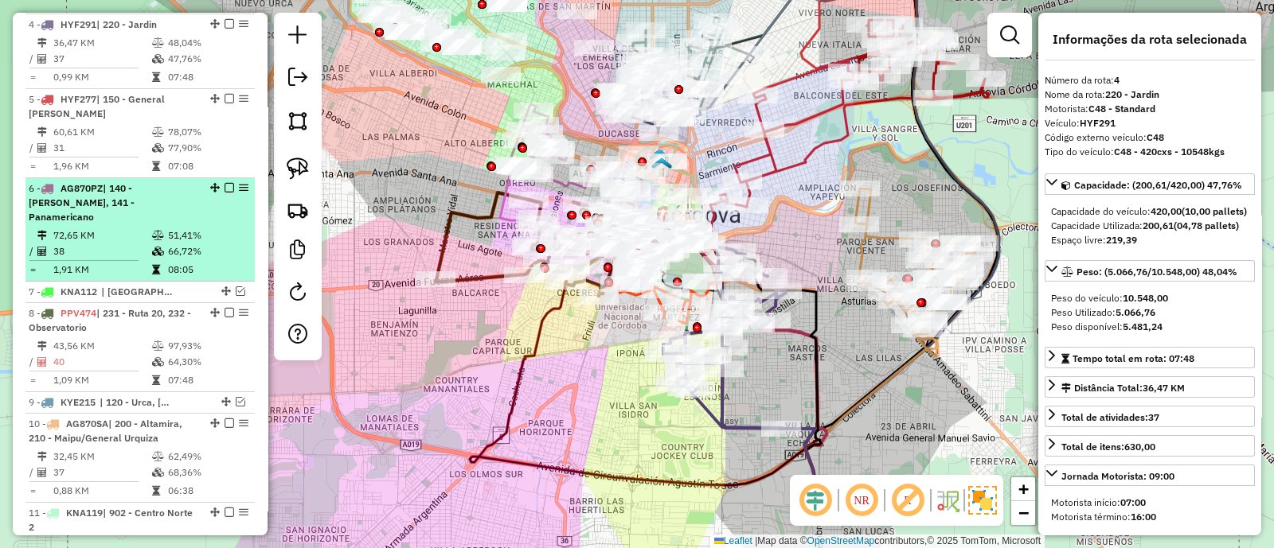
scroll to position [615, 0]
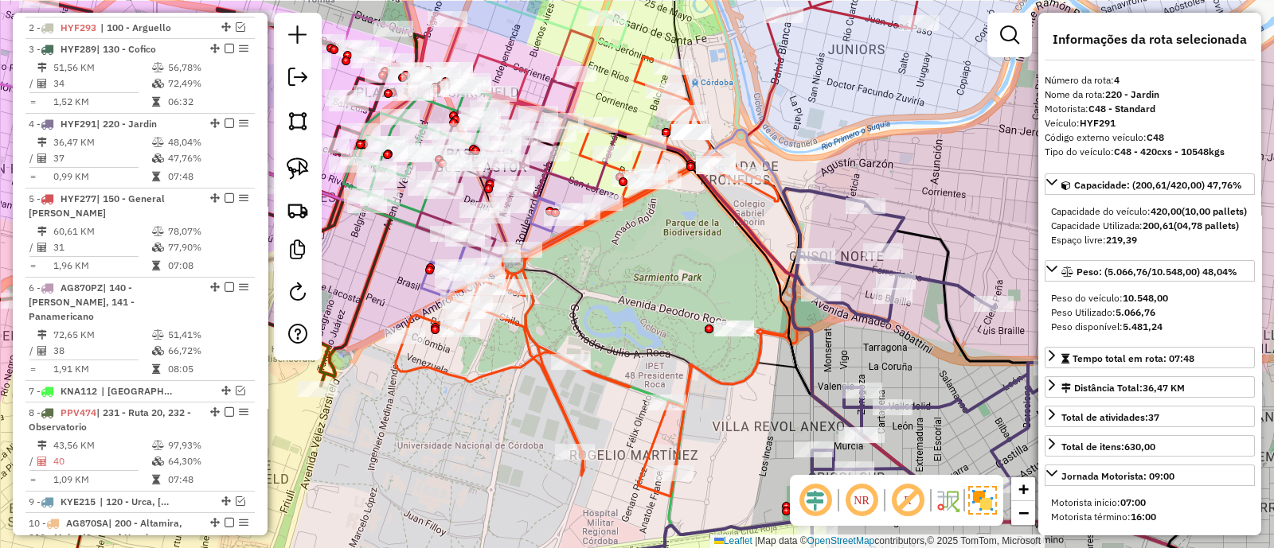
drag, startPoint x: 649, startPoint y: 360, endPoint x: 766, endPoint y: 417, distance: 130.3
click at [766, 417] on div "Janela de atendimento Grade de atendimento Capacidade Transportadoras Veículos …" at bounding box center [637, 274] width 1274 height 548
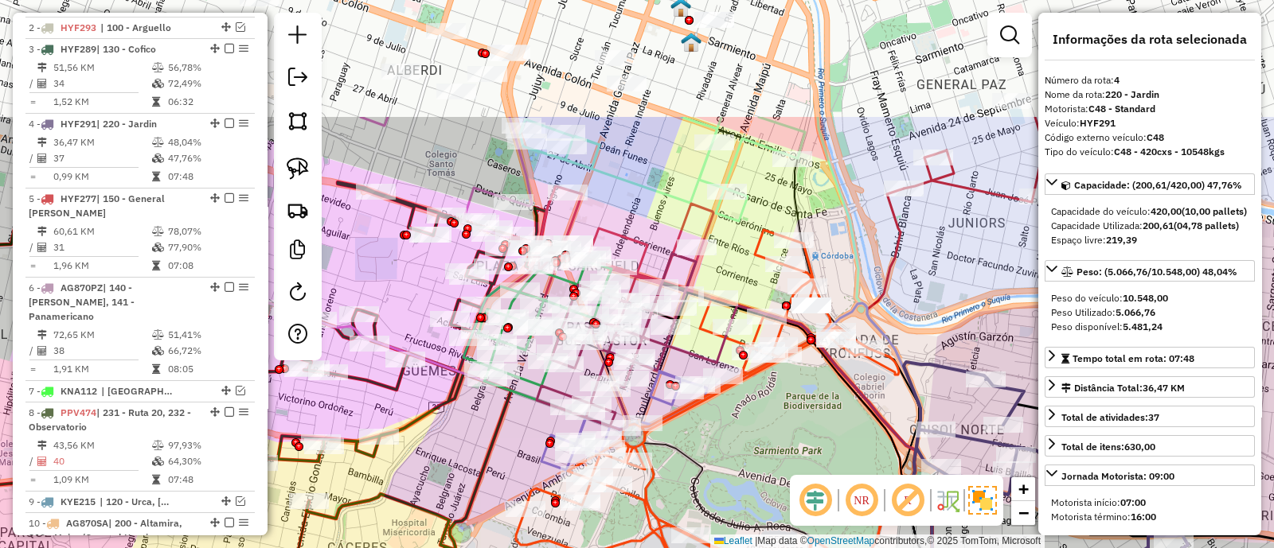
drag, startPoint x: 653, startPoint y: 291, endPoint x: 770, endPoint y: 447, distance: 194.4
click at [770, 447] on div "Janela de atendimento Grade de atendimento Capacidade Transportadoras Veículos …" at bounding box center [637, 274] width 1274 height 548
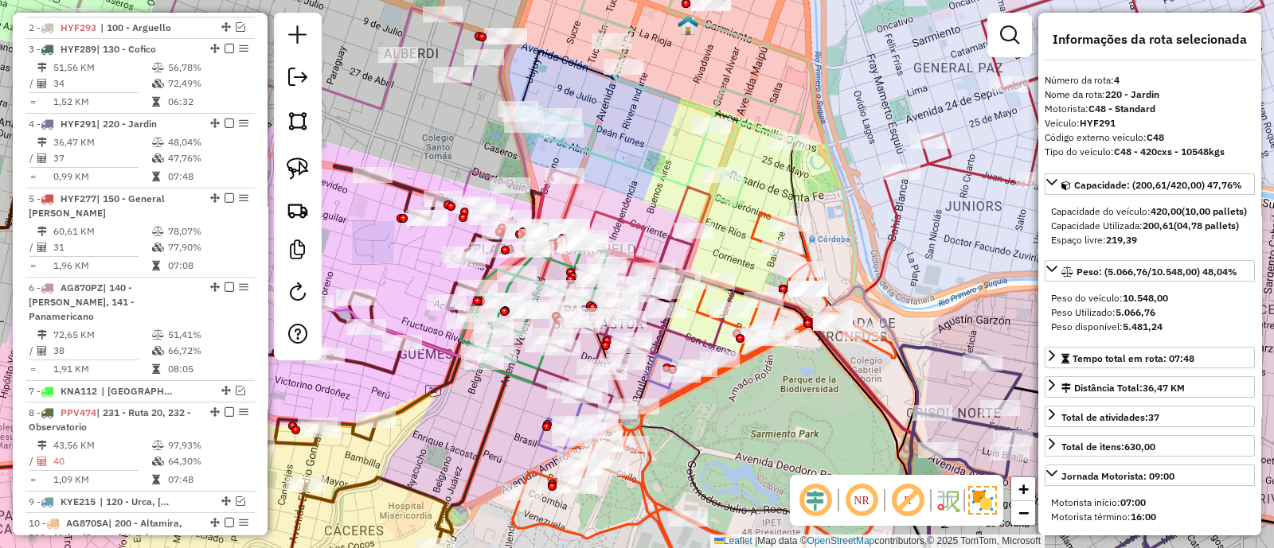
click at [640, 168] on icon at bounding box center [659, 75] width 285 height 260
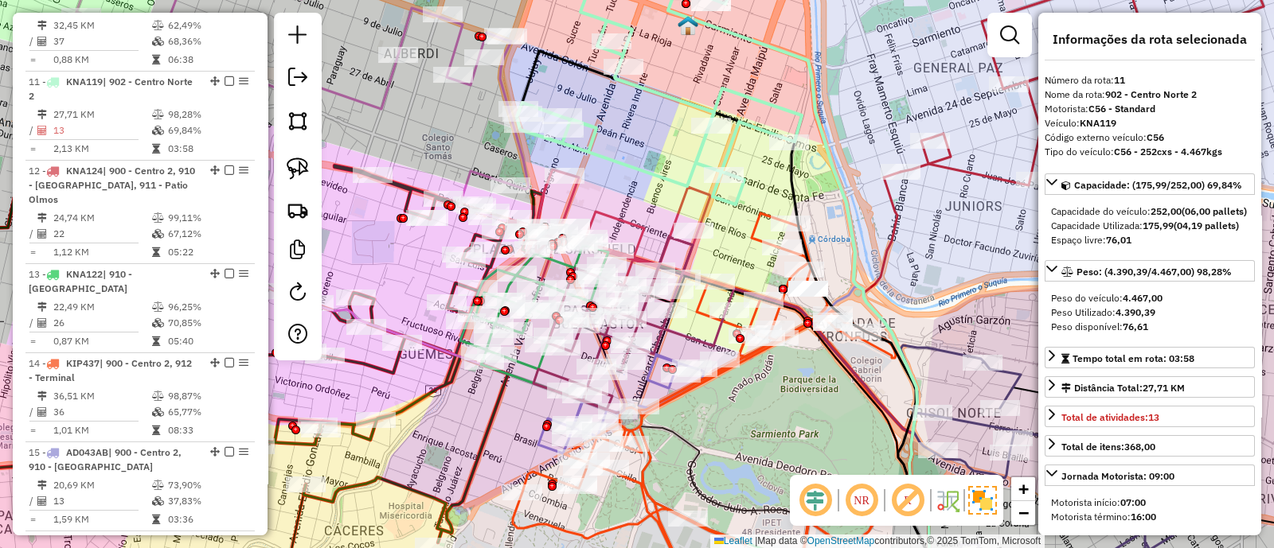
scroll to position [1174, 0]
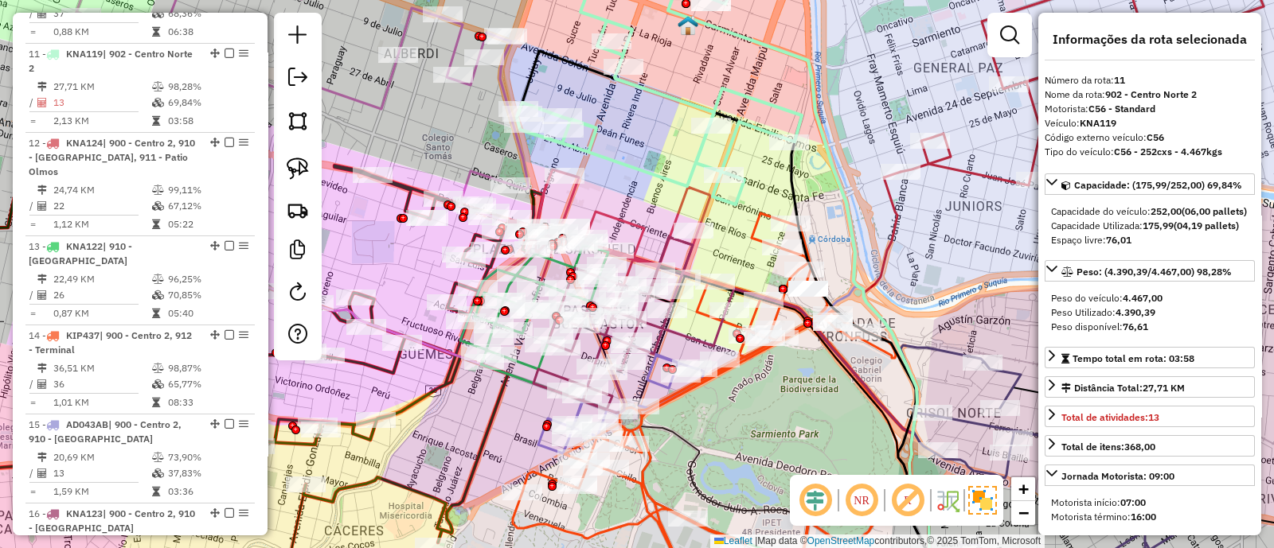
click at [638, 222] on icon at bounding box center [607, 237] width 206 height 134
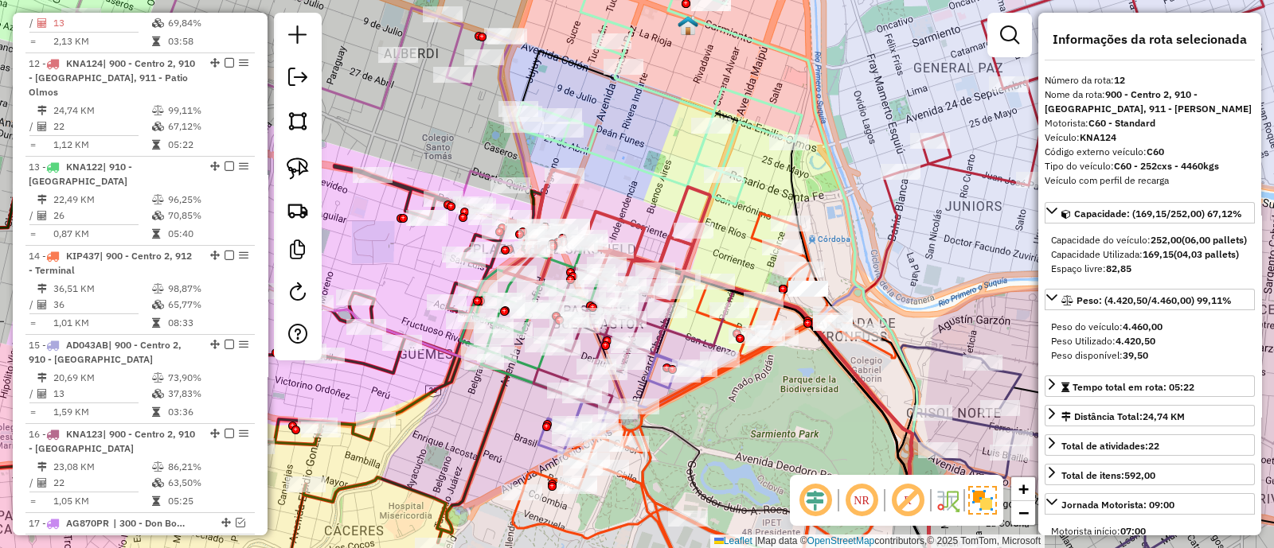
scroll to position [1263, 0]
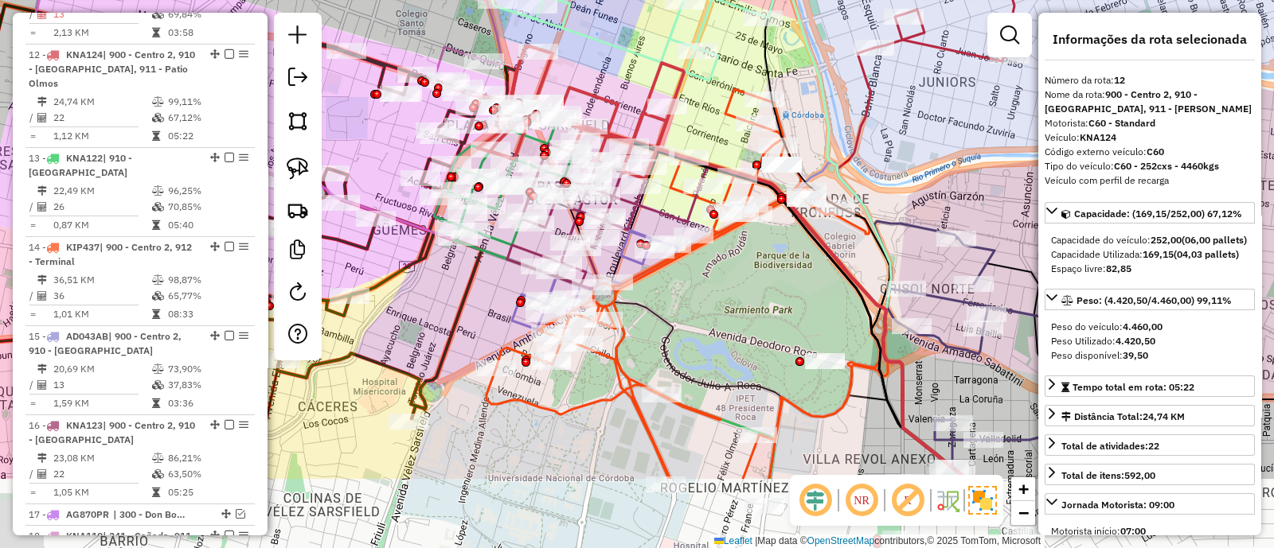
drag, startPoint x: 637, startPoint y: 213, endPoint x: 609, endPoint y: 81, distance: 134.3
click at [609, 81] on div "Janela de atendimento Grade de atendimento Capacidade Transportadoras Veículos …" at bounding box center [637, 274] width 1274 height 548
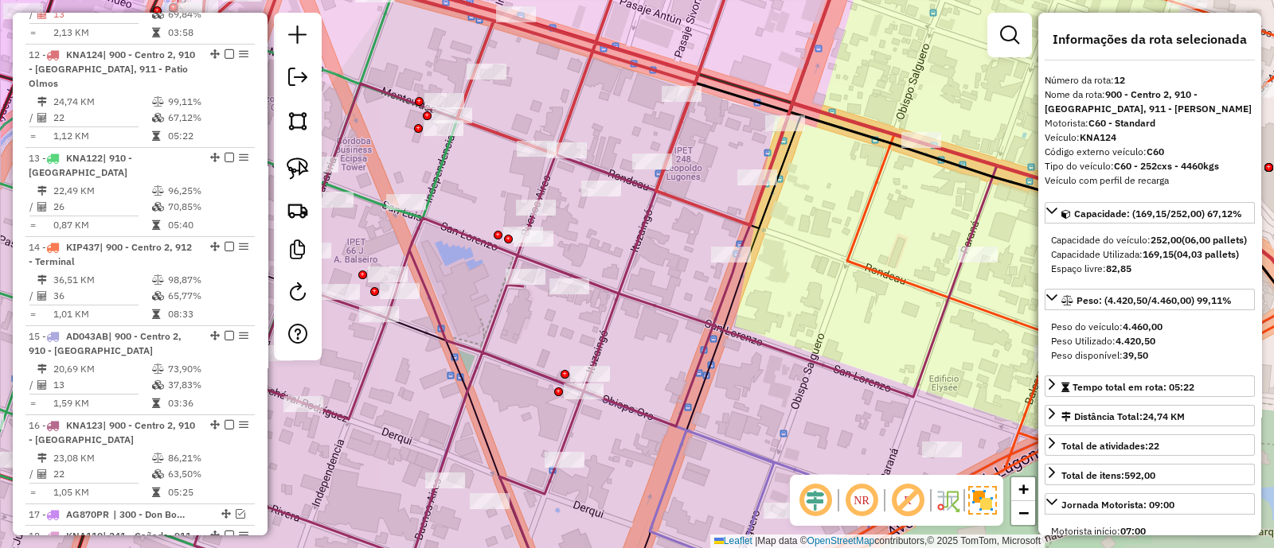
click at [701, 429] on icon at bounding box center [677, 478] width 563 height 251
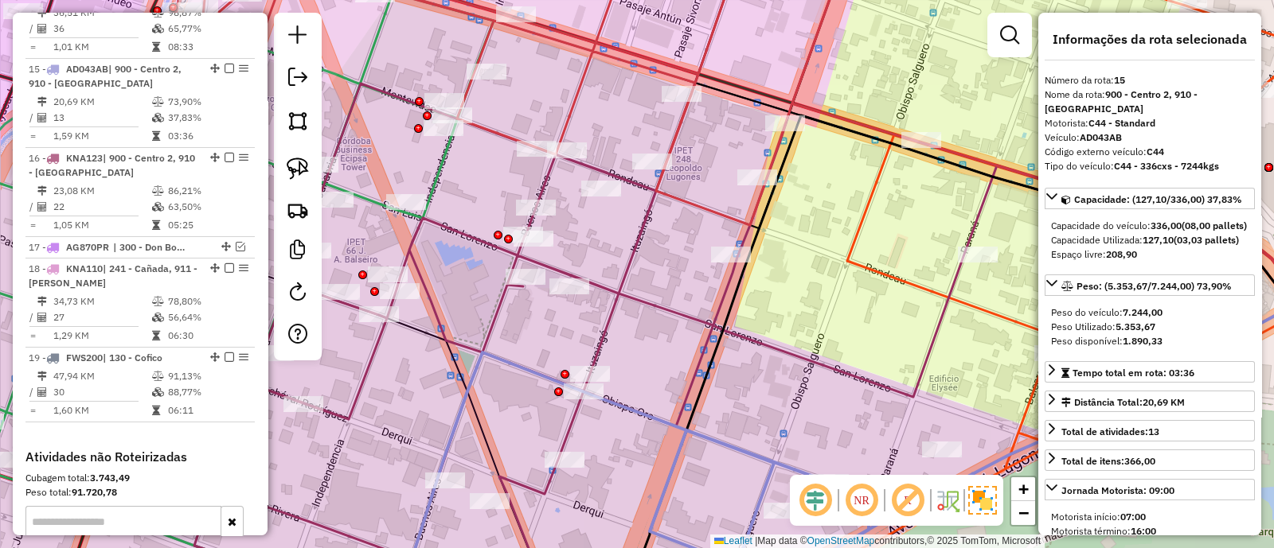
scroll to position [1544, 0]
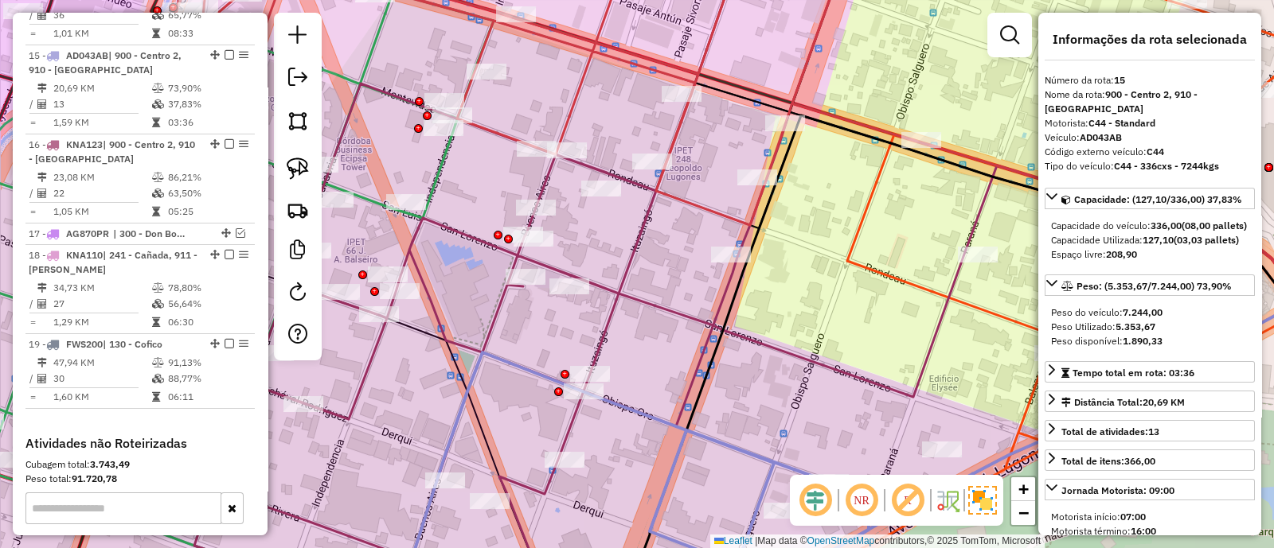
click at [724, 431] on div "Janela de atendimento Grade de atendimento Capacidade Transportadoras Veículos …" at bounding box center [637, 274] width 1274 height 548
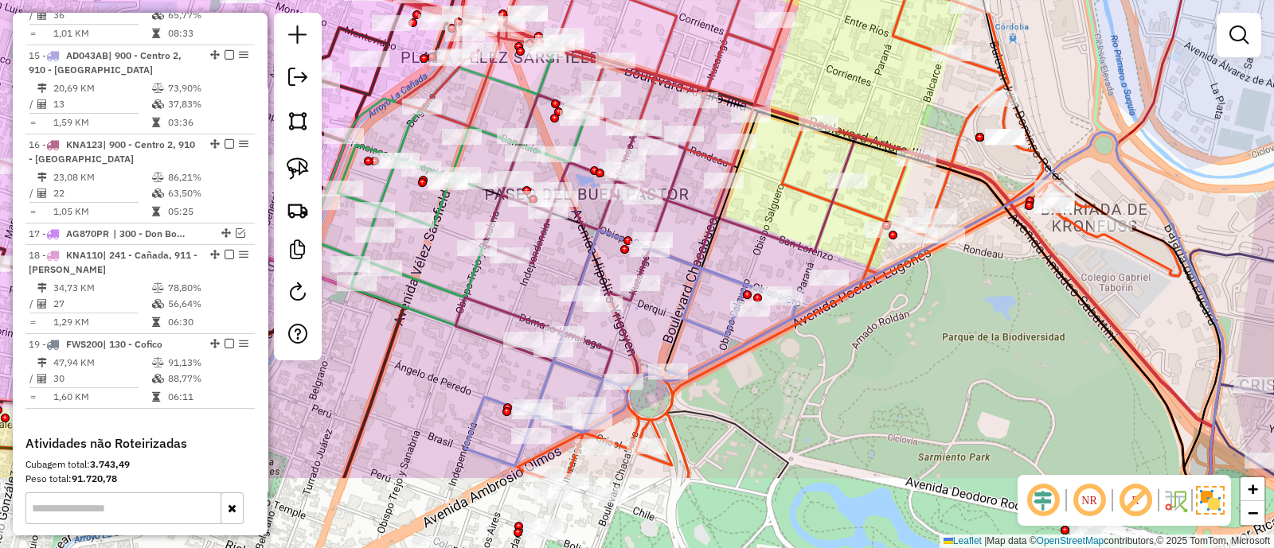
drag, startPoint x: 752, startPoint y: 385, endPoint x: 745, endPoint y: 257, distance: 128.4
click at [745, 257] on div "Janela de atendimento Grade de atendimento Capacidade Transportadoras Veículos …" at bounding box center [637, 274] width 1274 height 548
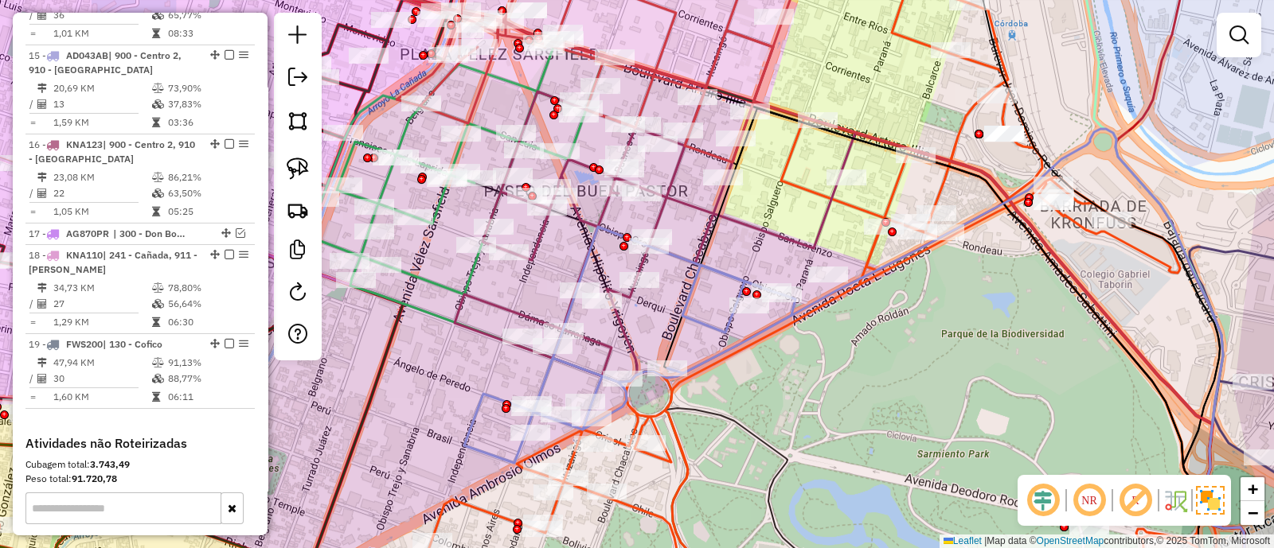
click at [712, 272] on icon at bounding box center [650, 345] width 373 height 236
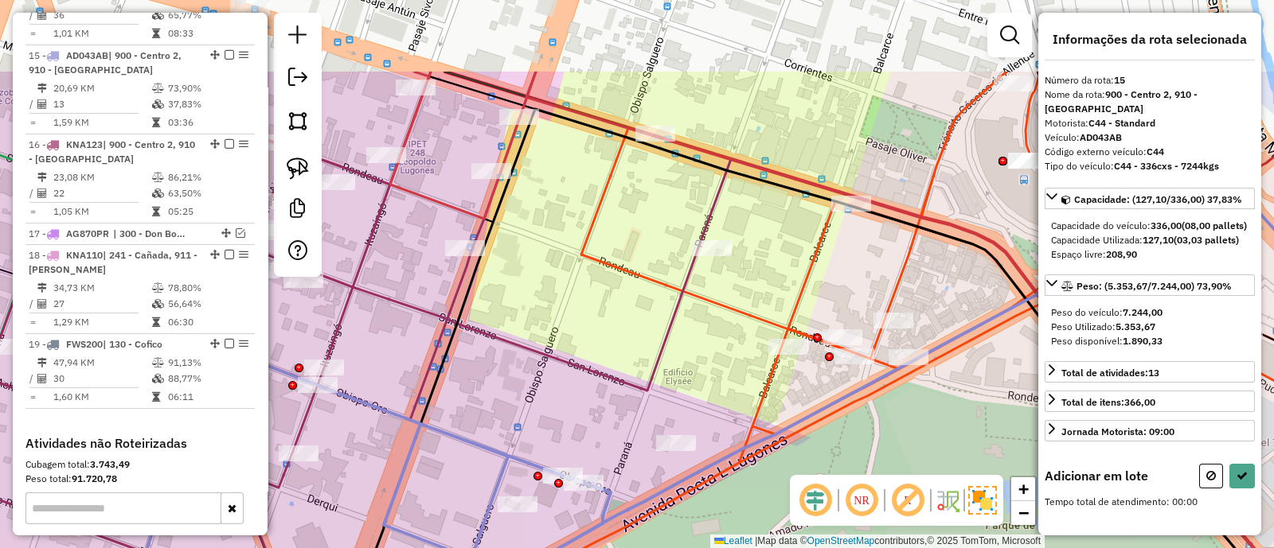
drag, startPoint x: 807, startPoint y: 272, endPoint x: 739, endPoint y: 360, distance: 111.2
click at [739, 360] on div "Janela de atendimento Grade de atendimento Capacidade Transportadoras Veículos …" at bounding box center [637, 274] width 1274 height 548
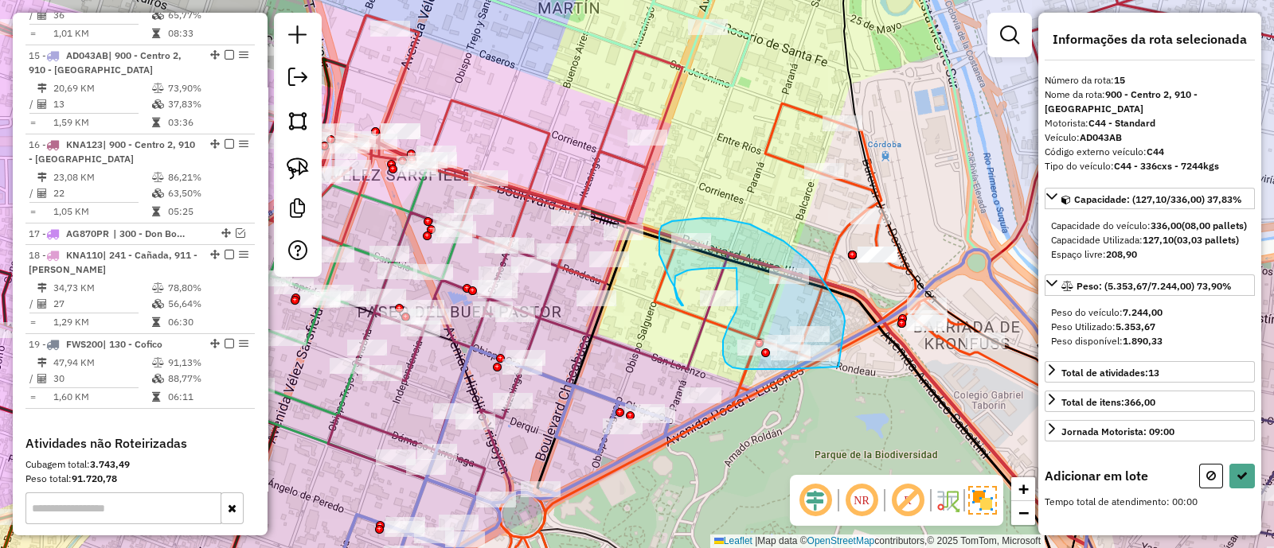
drag, startPoint x: 845, startPoint y: 321, endPoint x: 839, endPoint y: 367, distance: 46.5
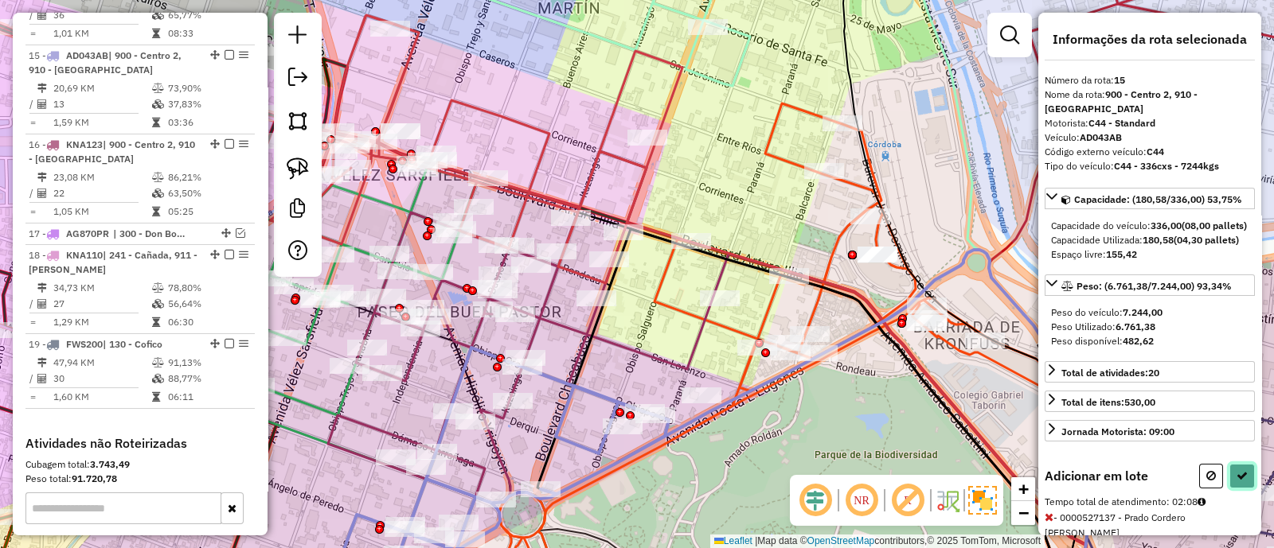
click at [1242, 482] on icon at bounding box center [1241, 475] width 11 height 11
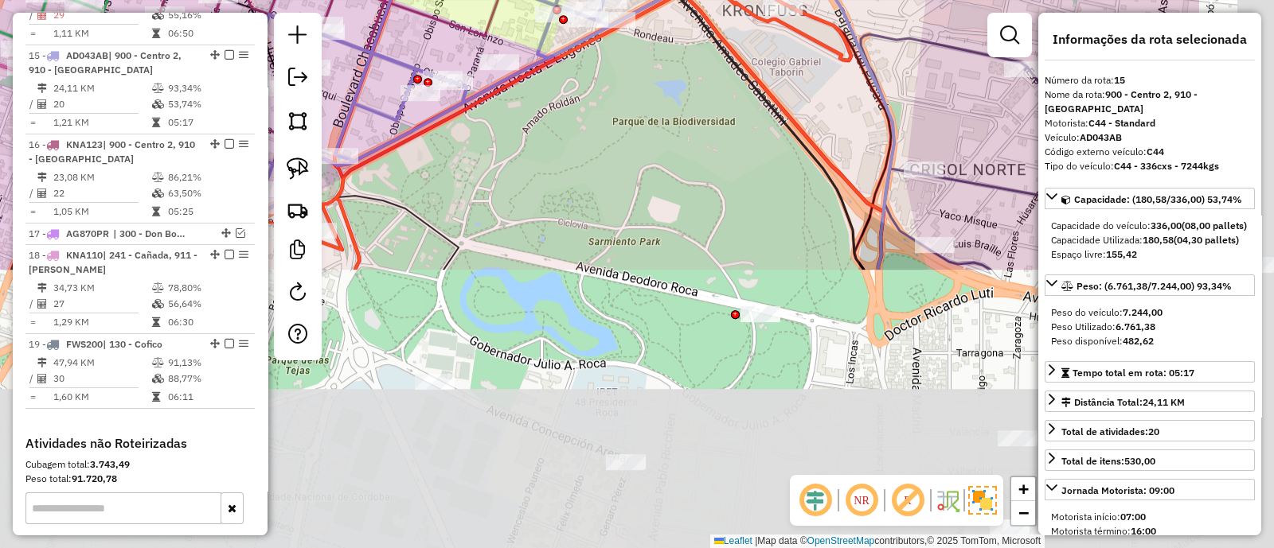
drag, startPoint x: 836, startPoint y: 427, endPoint x: 613, endPoint y: 71, distance: 419.9
click at [613, 72] on div "Janela de atendimento Grade de atendimento Capacidade Transportadoras Veículos …" at bounding box center [637, 274] width 1274 height 548
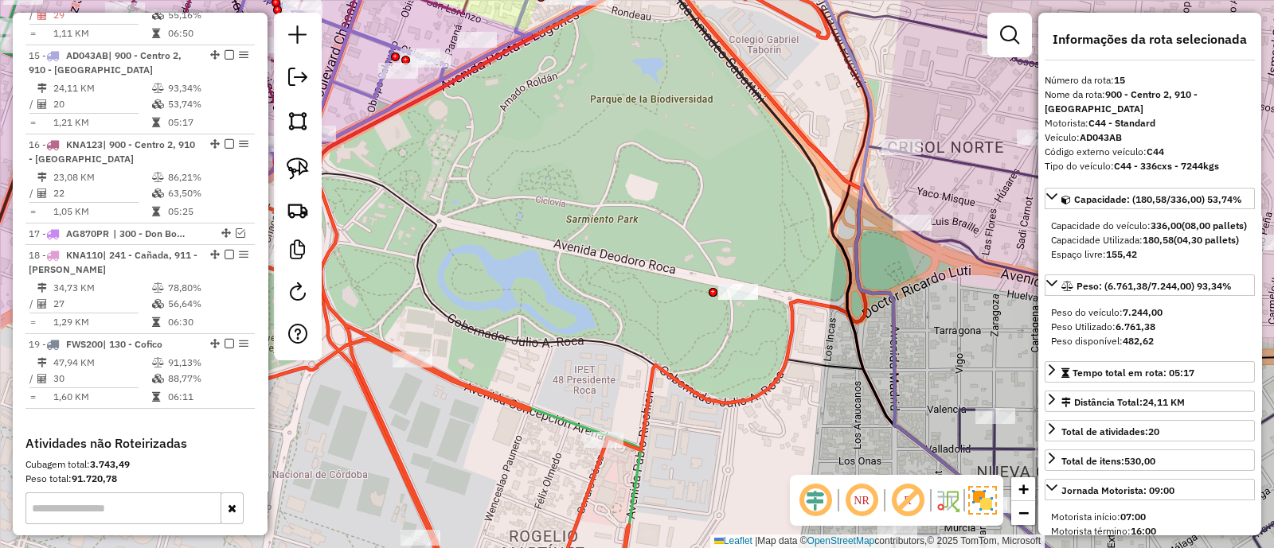
click at [657, 382] on icon at bounding box center [463, 274] width 803 height 658
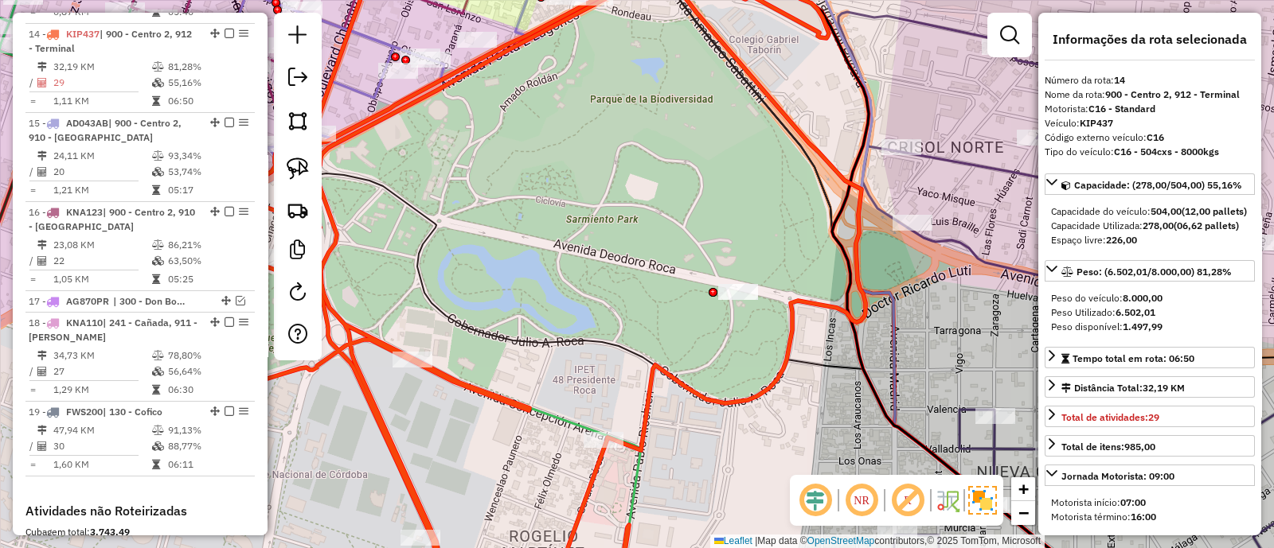
scroll to position [1455, 0]
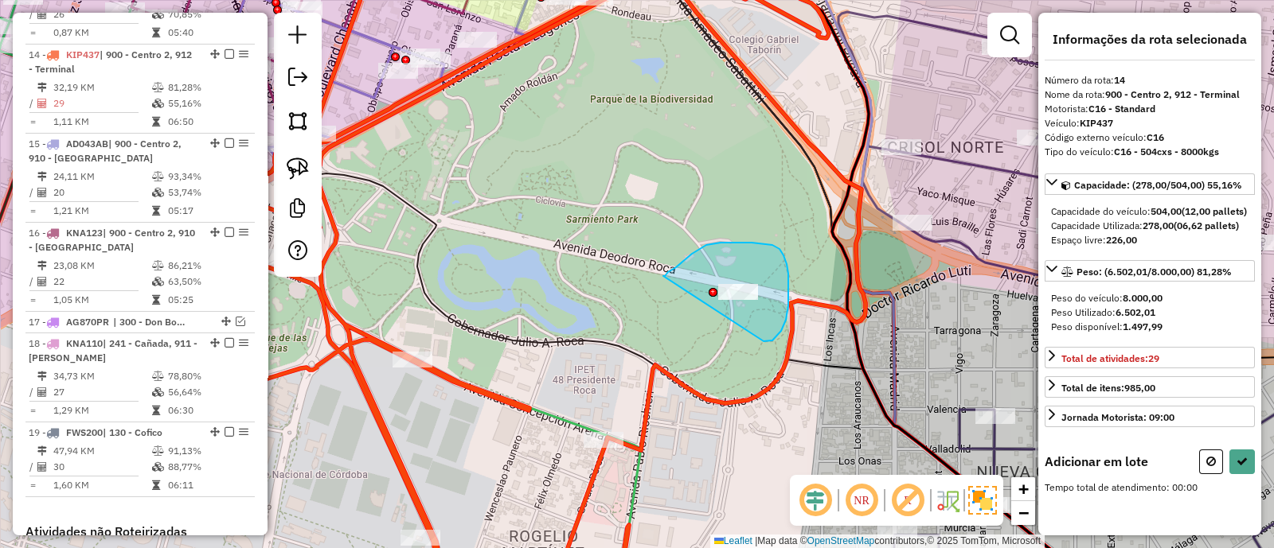
drag, startPoint x: 767, startPoint y: 342, endPoint x: 663, endPoint y: 276, distance: 122.4
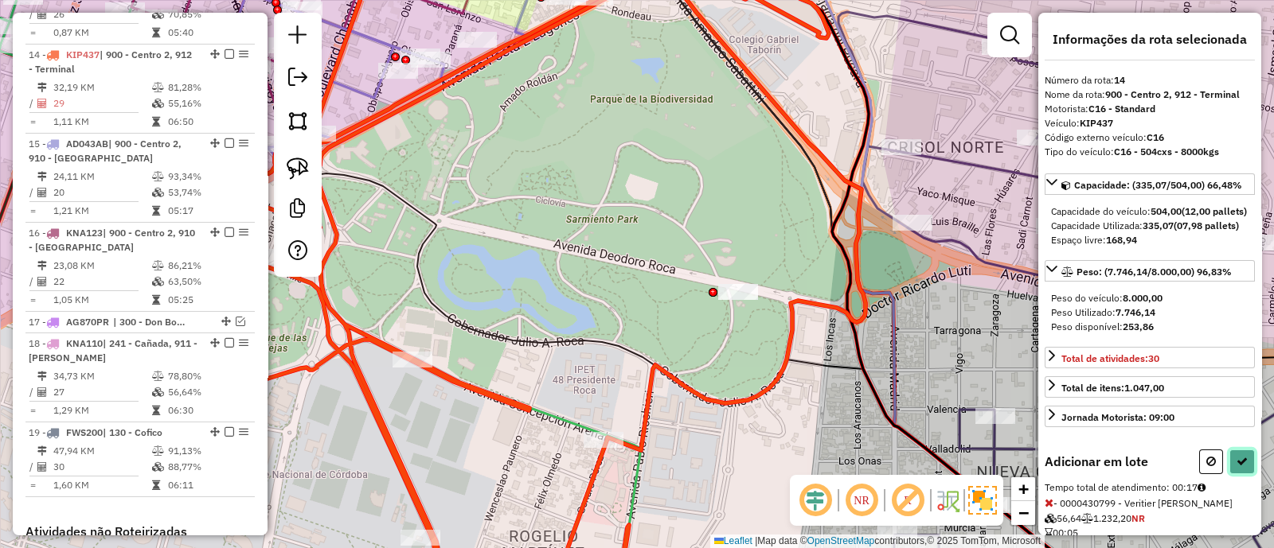
click at [1243, 474] on button at bounding box center [1241, 462] width 25 height 25
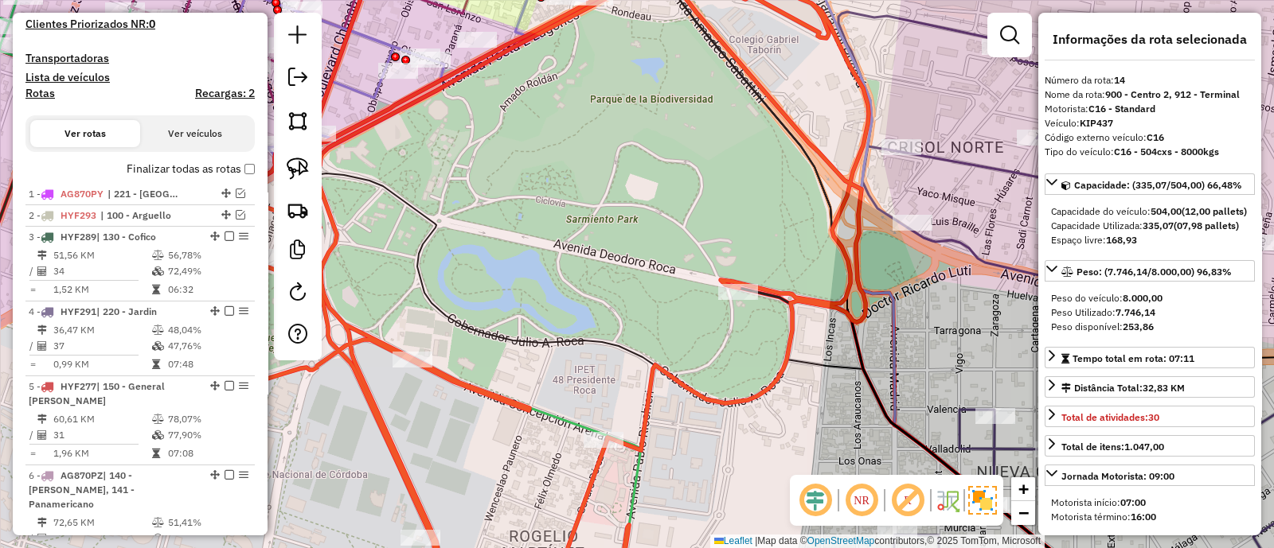
scroll to position [361, 0]
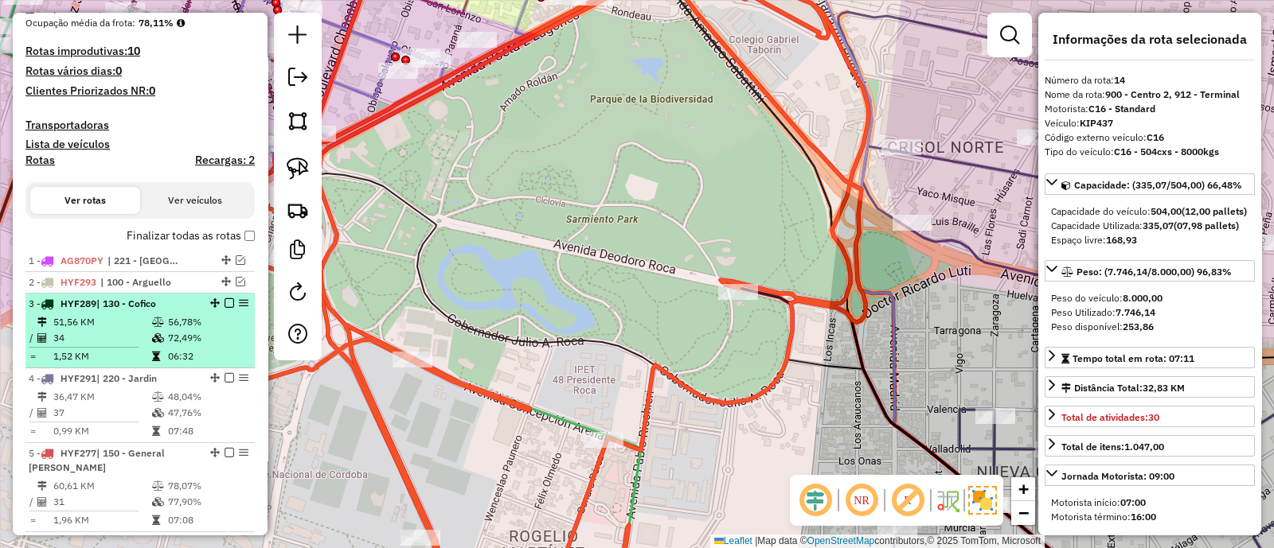
click at [223, 324] on td "56,78%" at bounding box center [207, 322] width 80 height 16
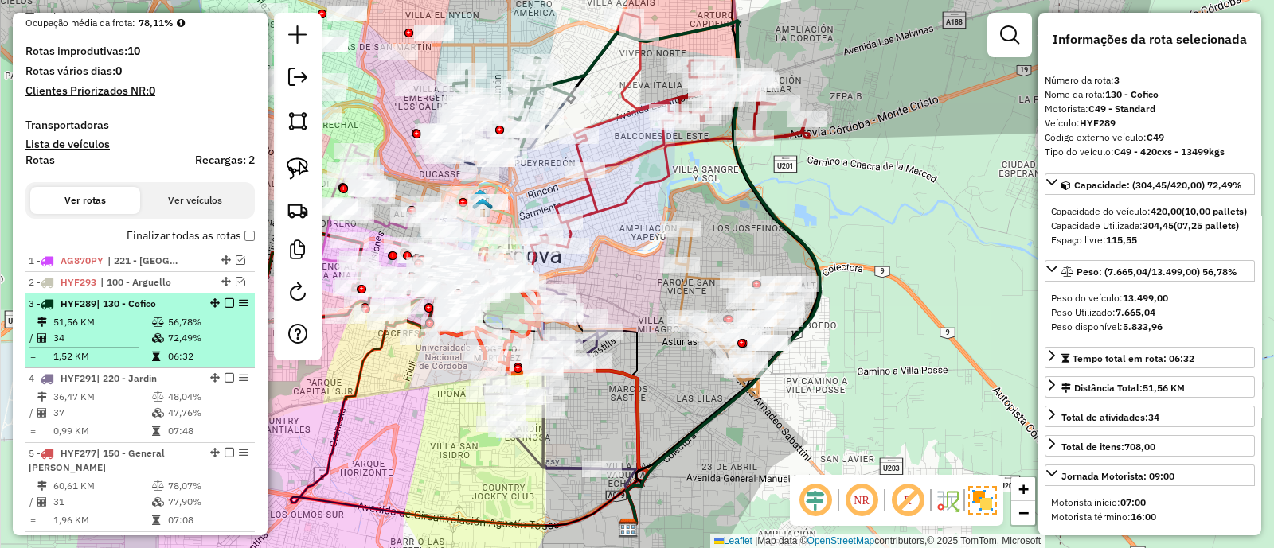
click at [224, 303] on em at bounding box center [229, 304] width 10 height 10
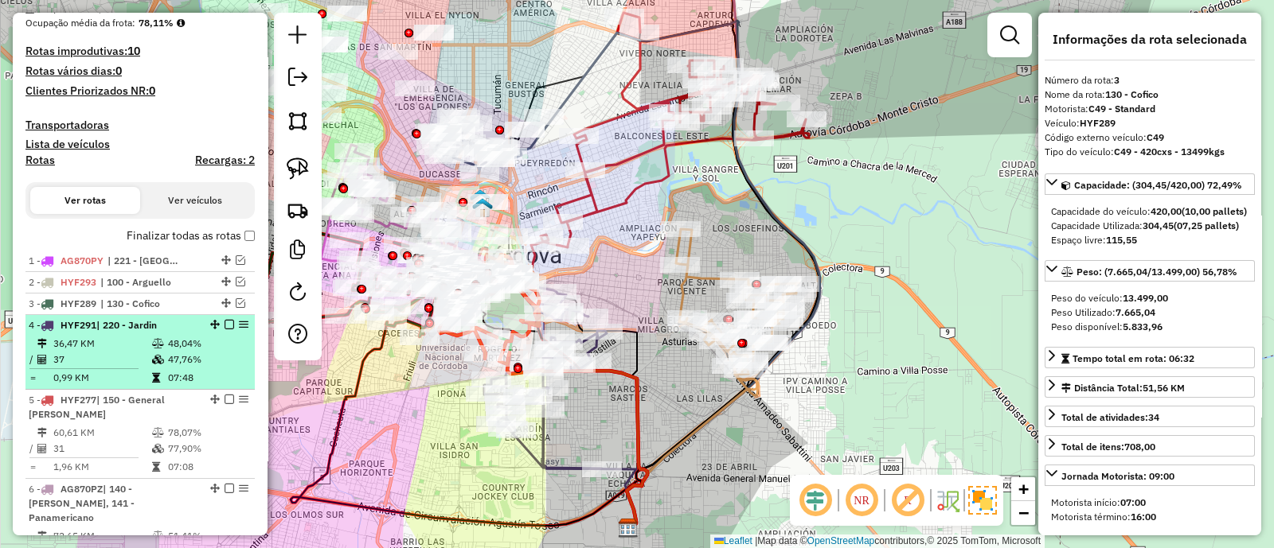
click at [230, 352] on td "47,76%" at bounding box center [207, 360] width 80 height 16
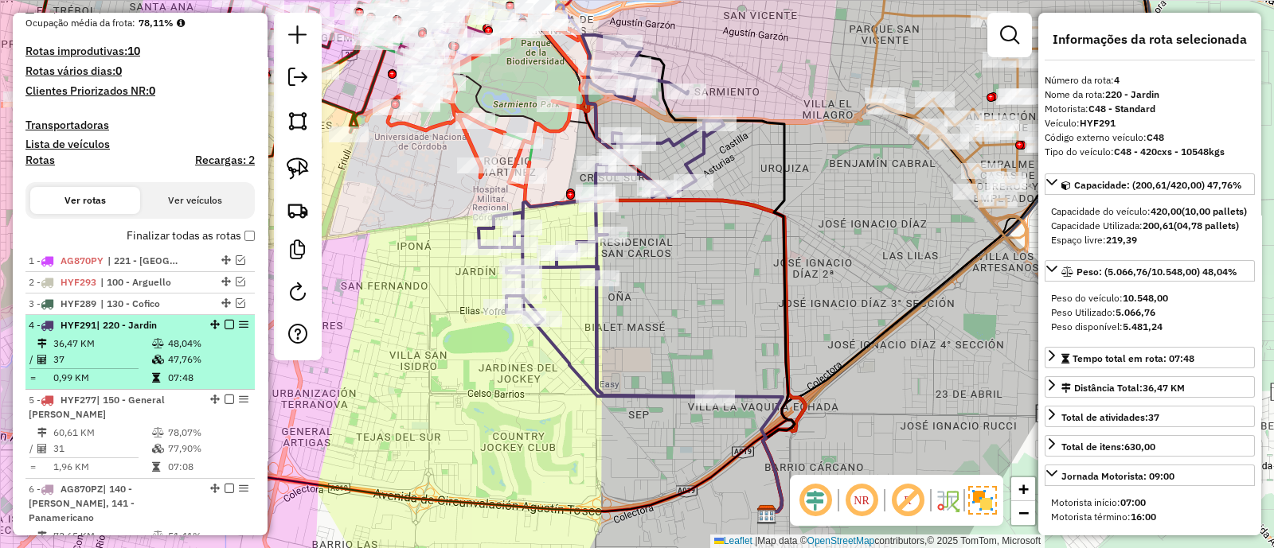
click at [226, 324] on em at bounding box center [229, 325] width 10 height 10
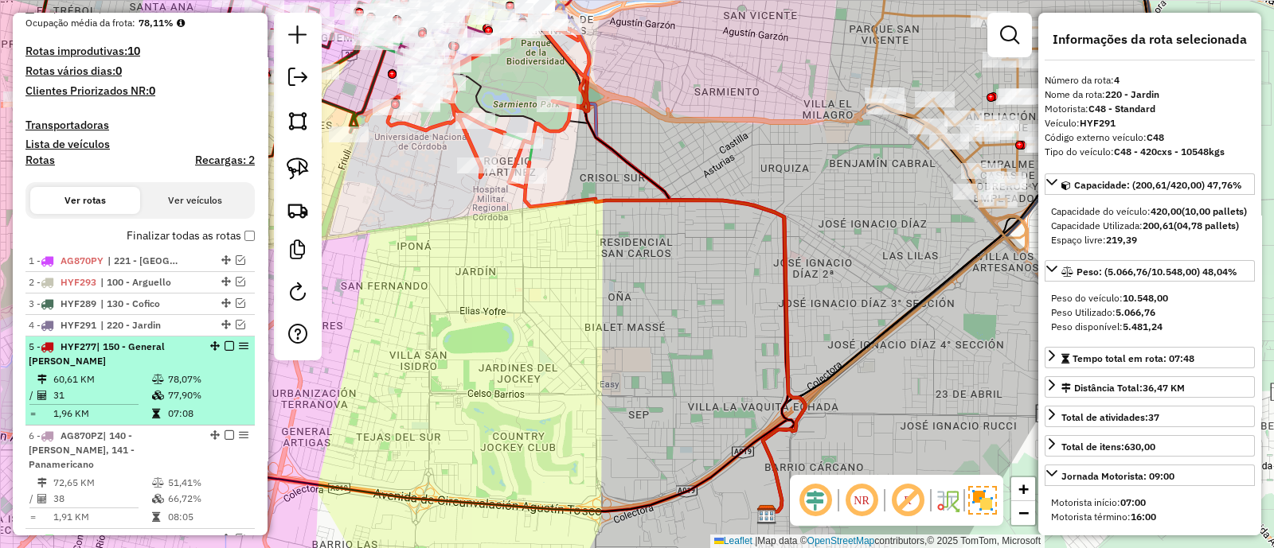
click at [217, 388] on td "77,90%" at bounding box center [207, 396] width 80 height 16
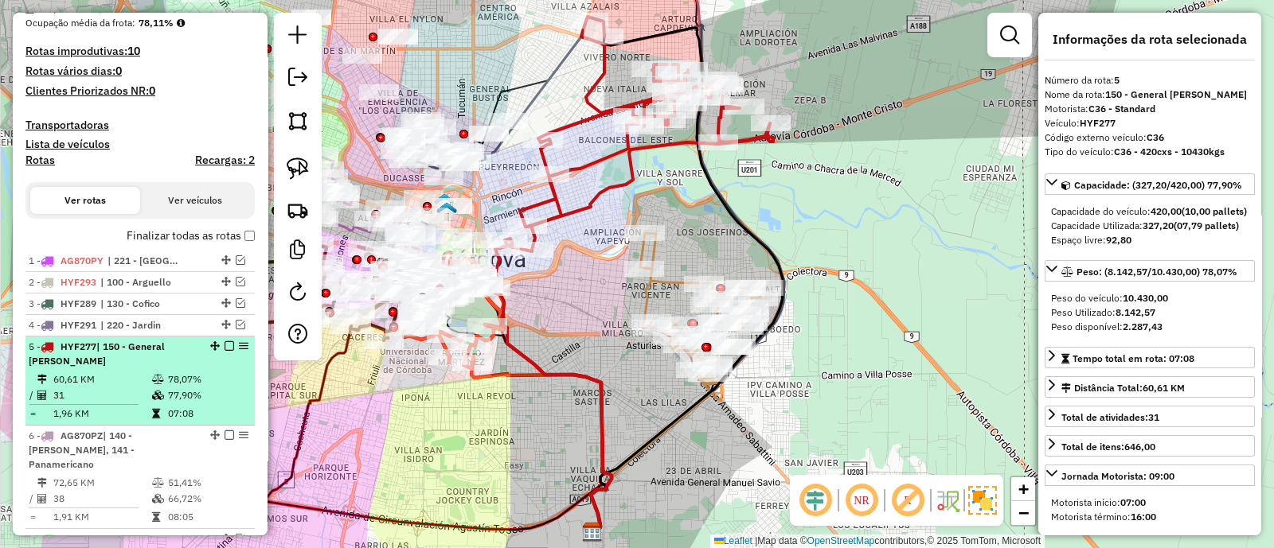
click at [224, 345] on em at bounding box center [229, 347] width 10 height 10
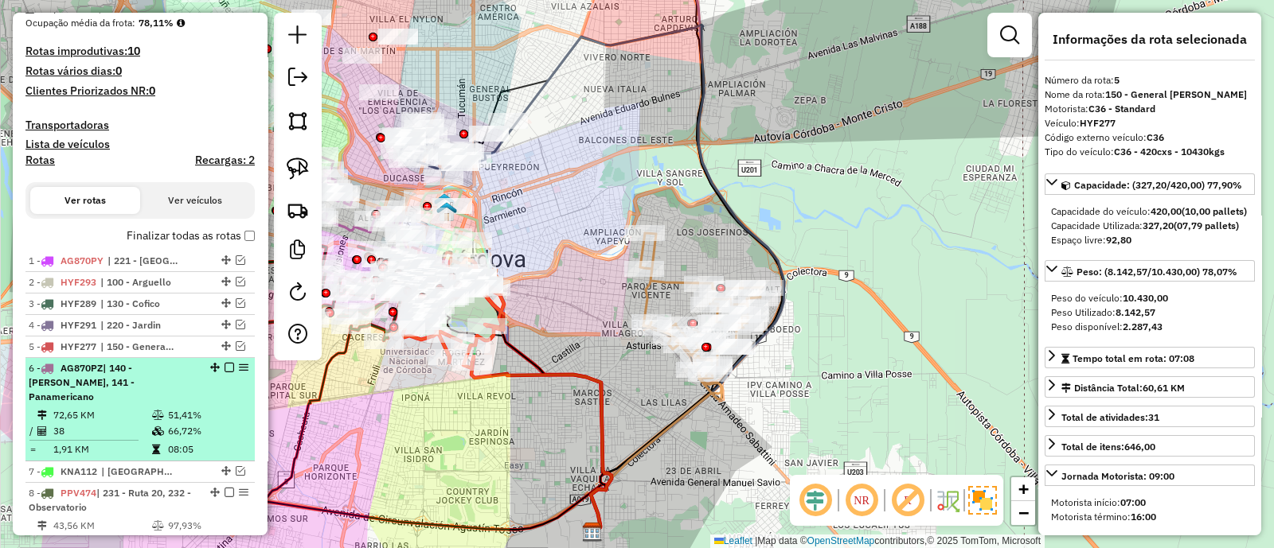
click at [227, 408] on td "51,41%" at bounding box center [207, 416] width 80 height 16
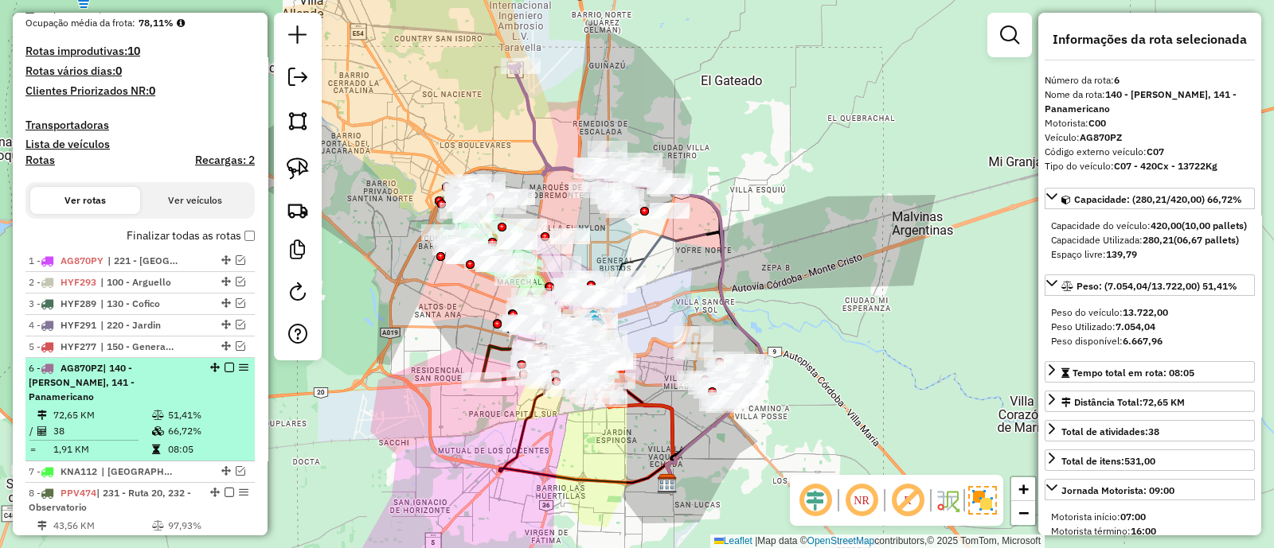
click at [224, 364] on em at bounding box center [229, 368] width 10 height 10
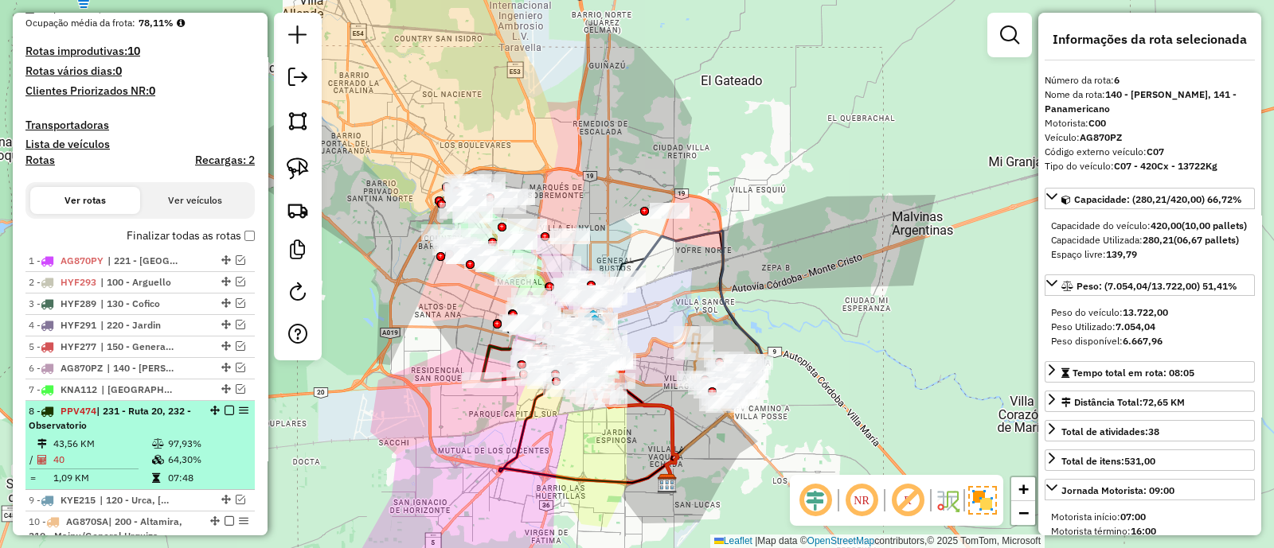
click at [221, 414] on div "8 - PPV474 | 231 - Ruta 20, 232 - Observatorio" at bounding box center [140, 418] width 223 height 29
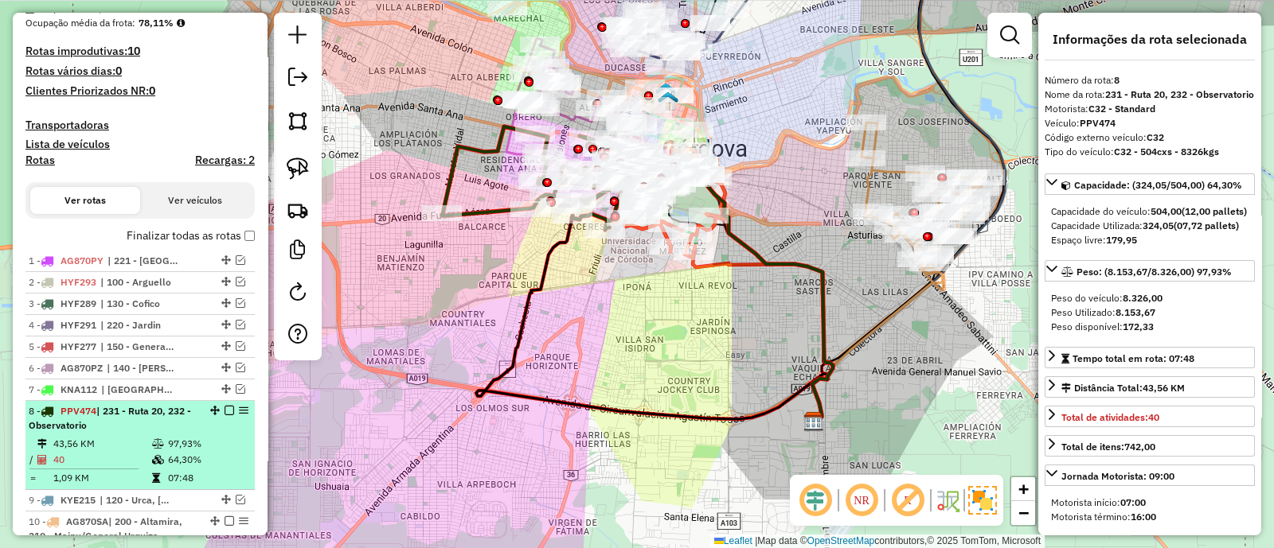
click at [227, 406] on em at bounding box center [229, 411] width 10 height 10
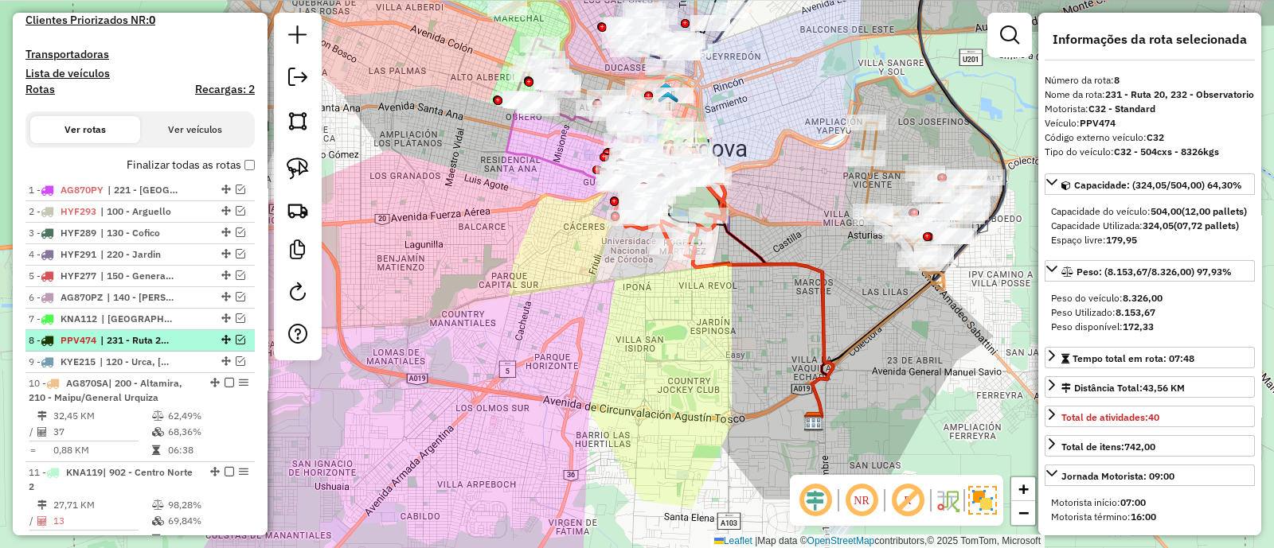
scroll to position [460, 0]
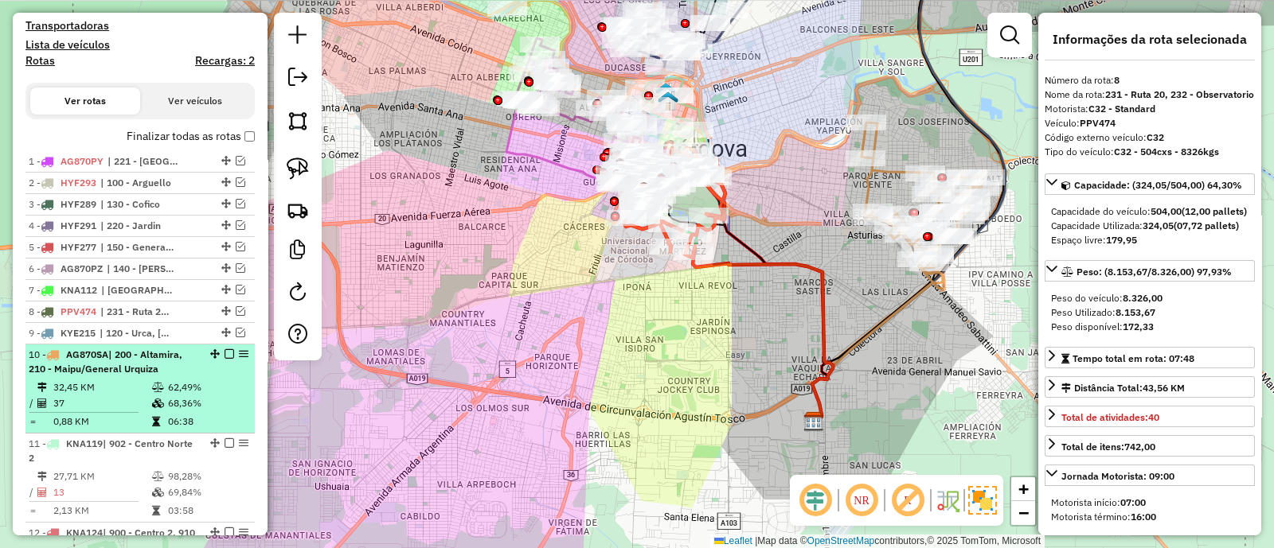
click at [225, 407] on td "68,36%" at bounding box center [207, 404] width 80 height 16
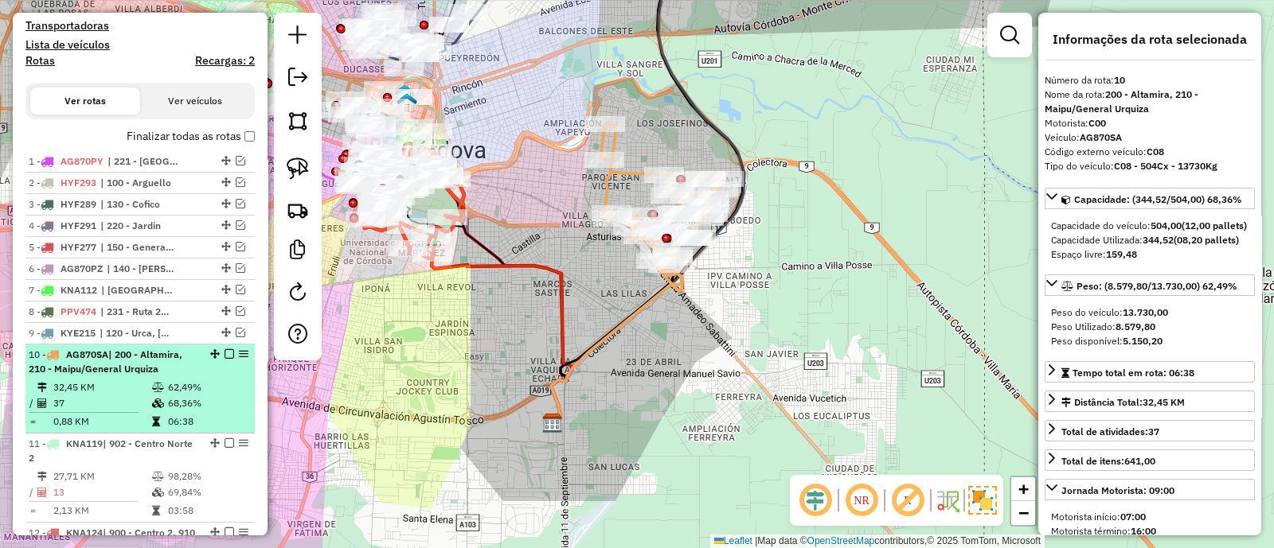
click at [225, 349] on em at bounding box center [229, 354] width 10 height 10
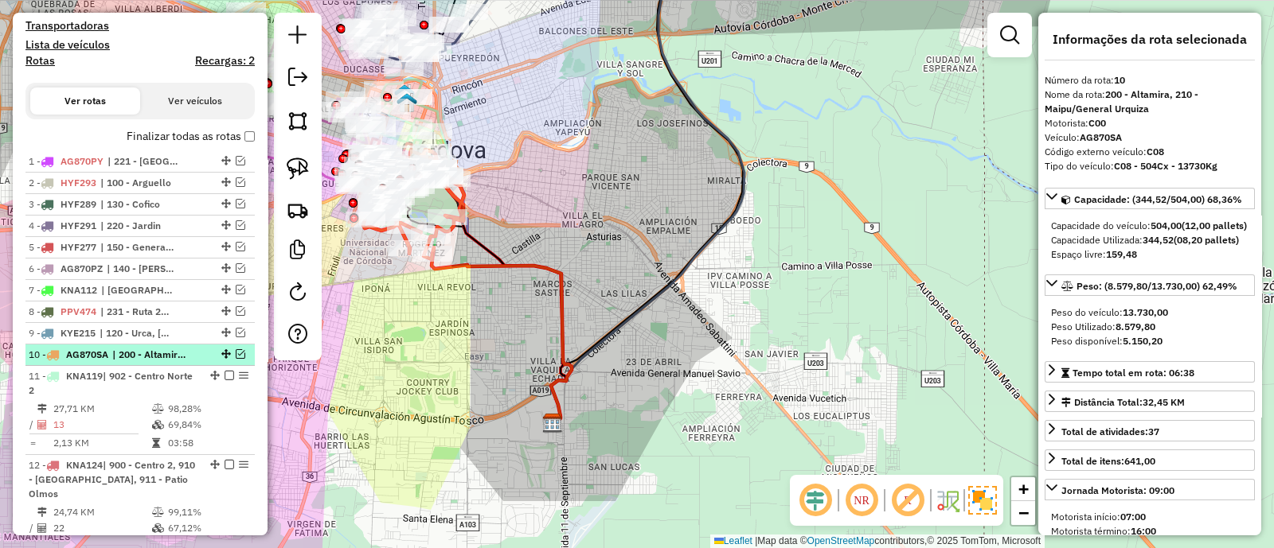
scroll to position [560, 0]
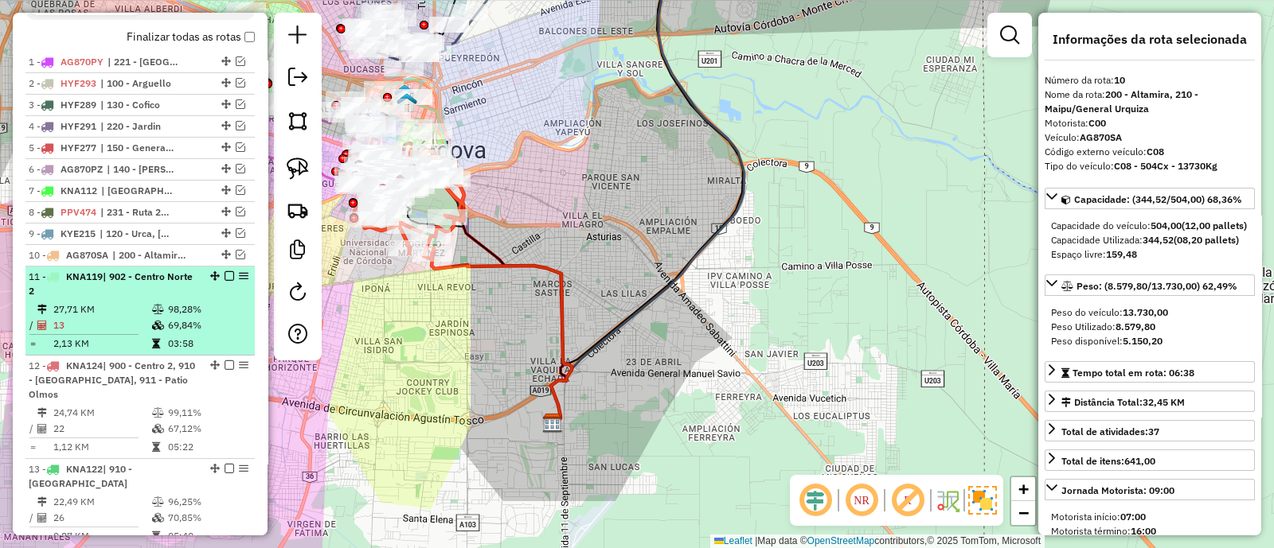
click at [229, 320] on td "69,84%" at bounding box center [207, 326] width 80 height 16
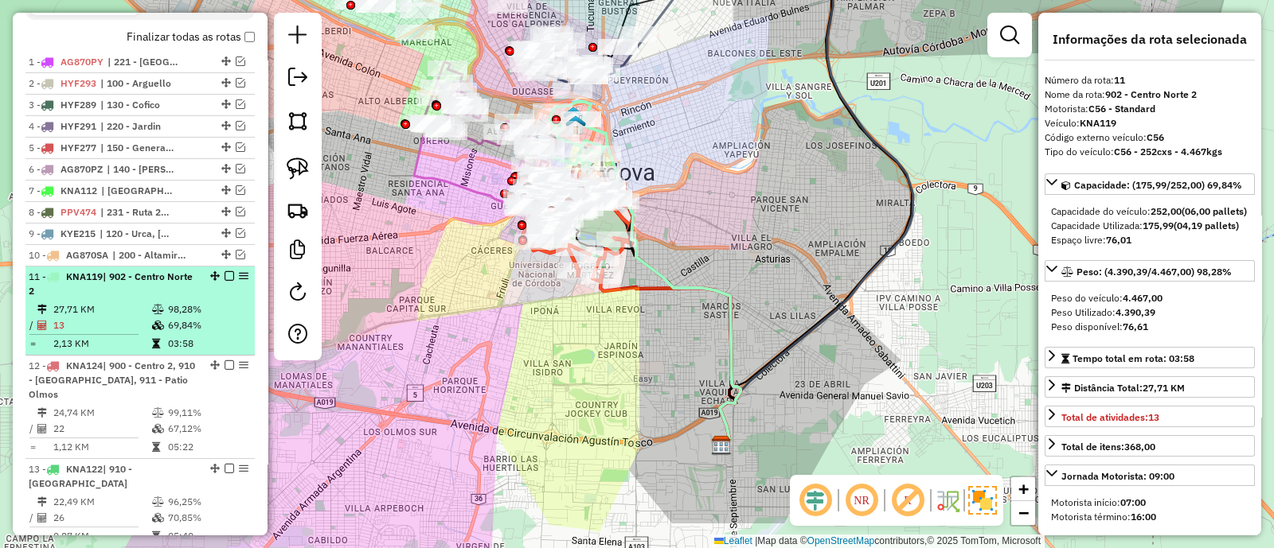
click at [225, 276] on em at bounding box center [229, 276] width 10 height 10
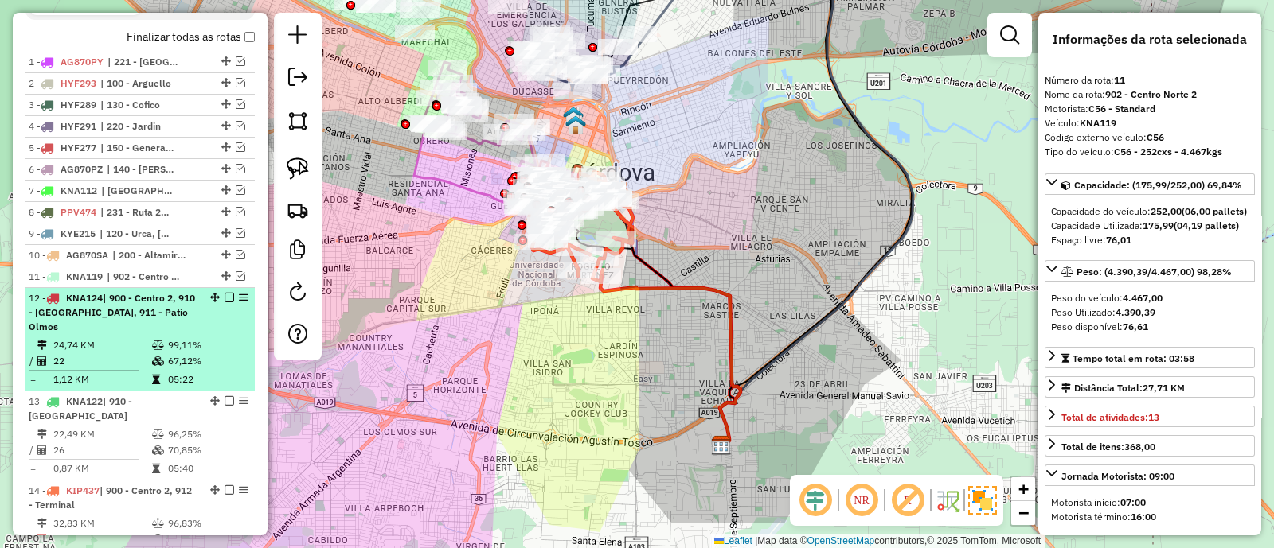
click at [224, 338] on td "99,11%" at bounding box center [207, 346] width 80 height 16
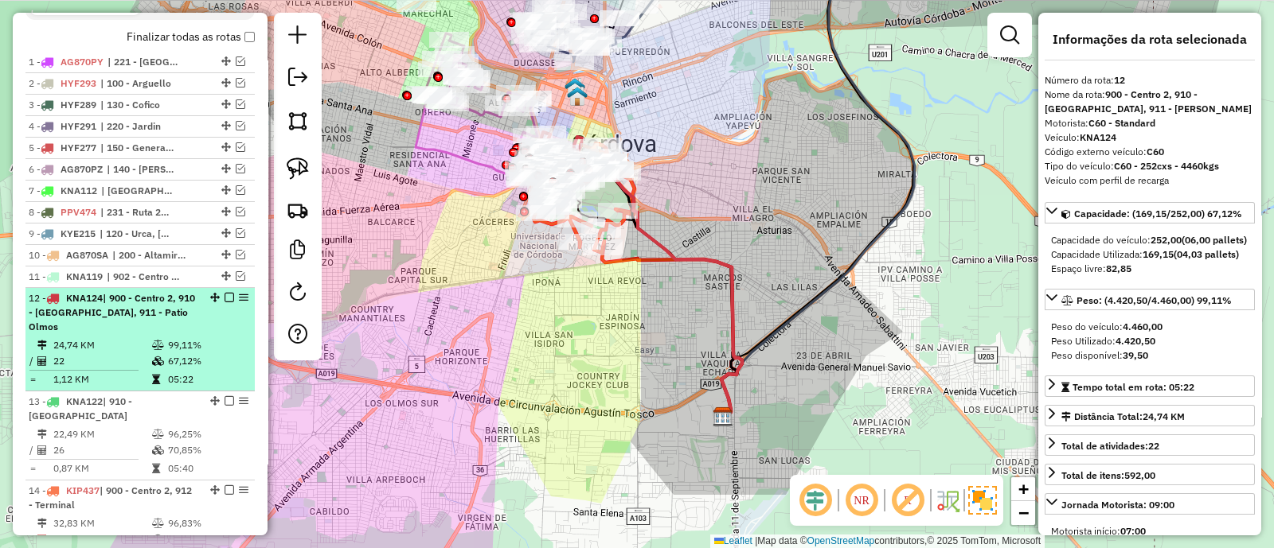
click at [225, 294] on em at bounding box center [229, 298] width 10 height 10
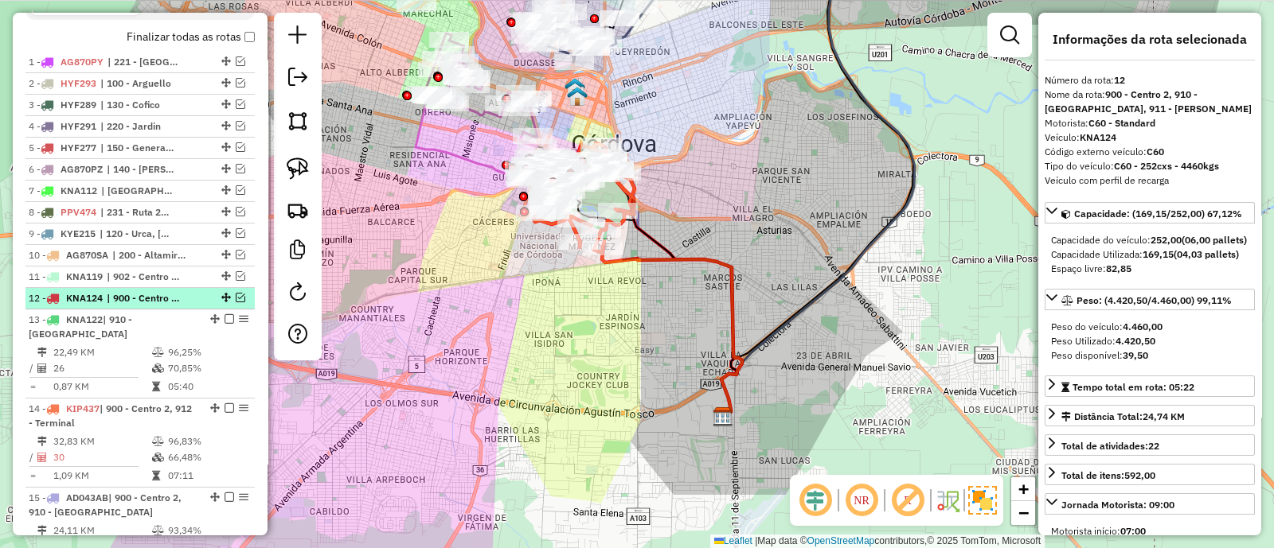
scroll to position [659, 0]
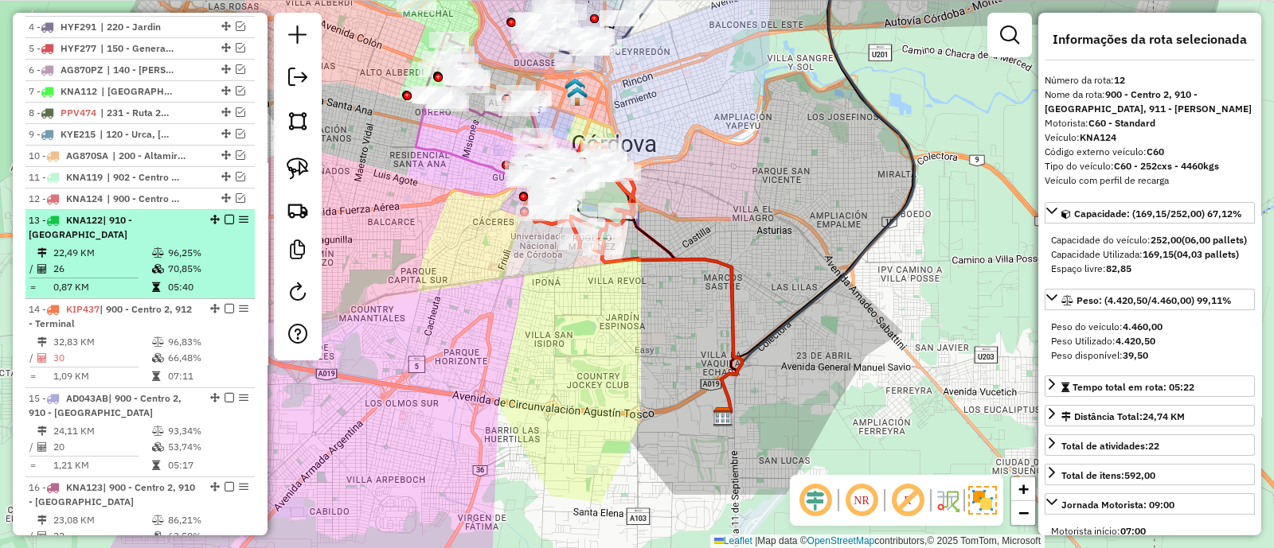
click at [227, 249] on td "96,25%" at bounding box center [207, 253] width 80 height 16
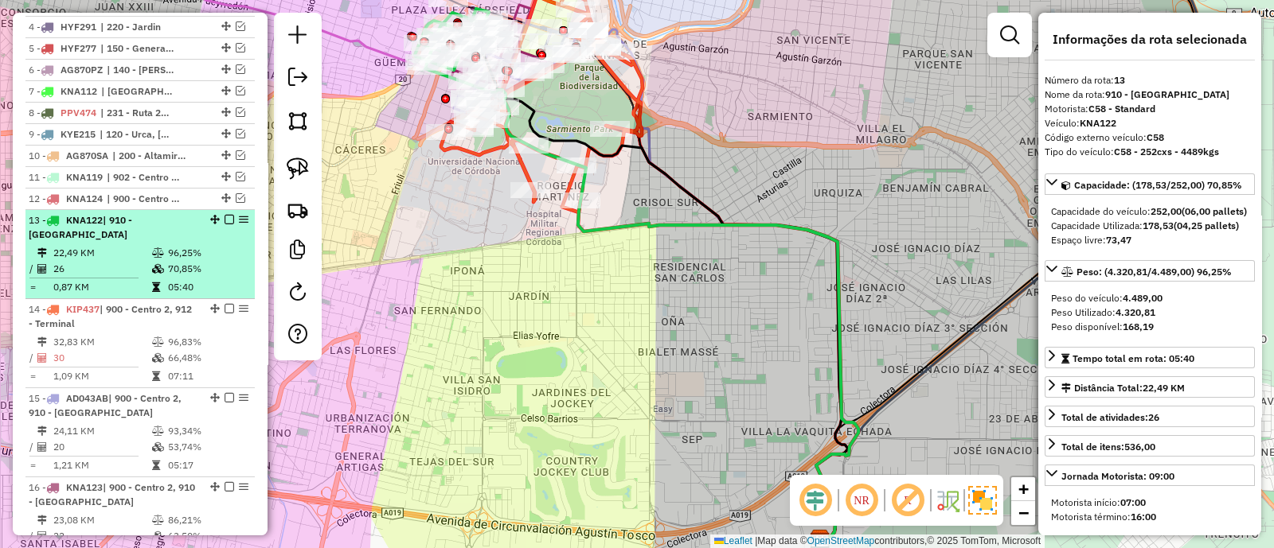
click at [224, 219] on em at bounding box center [229, 220] width 10 height 10
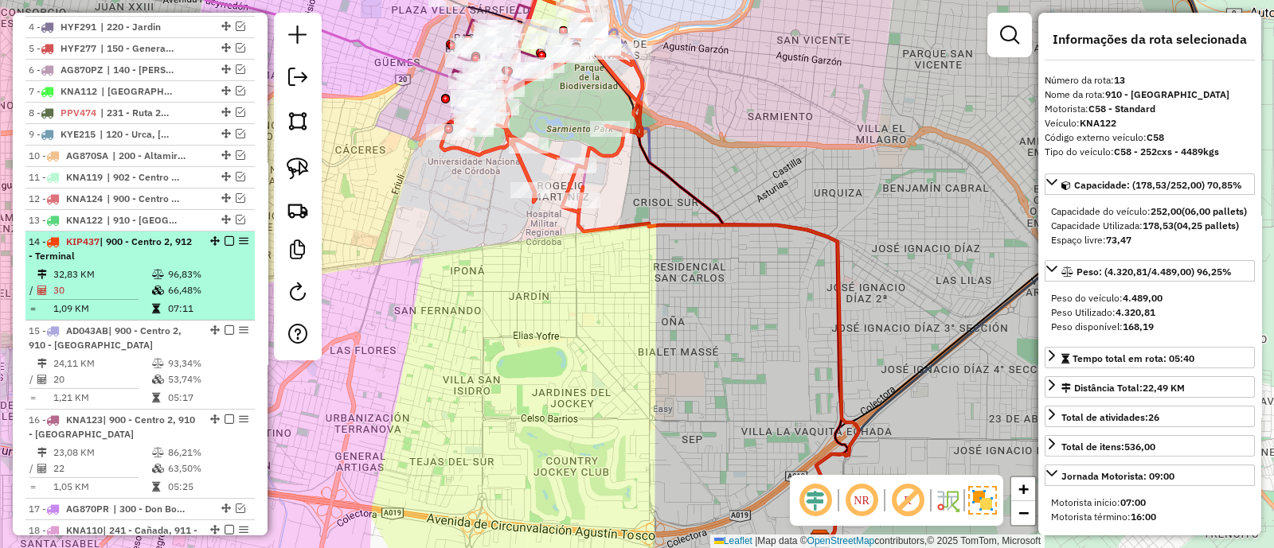
click at [220, 255] on div "14 - KIP437 | 900 - Centro 2, 912 - Terminal" at bounding box center [140, 249] width 223 height 29
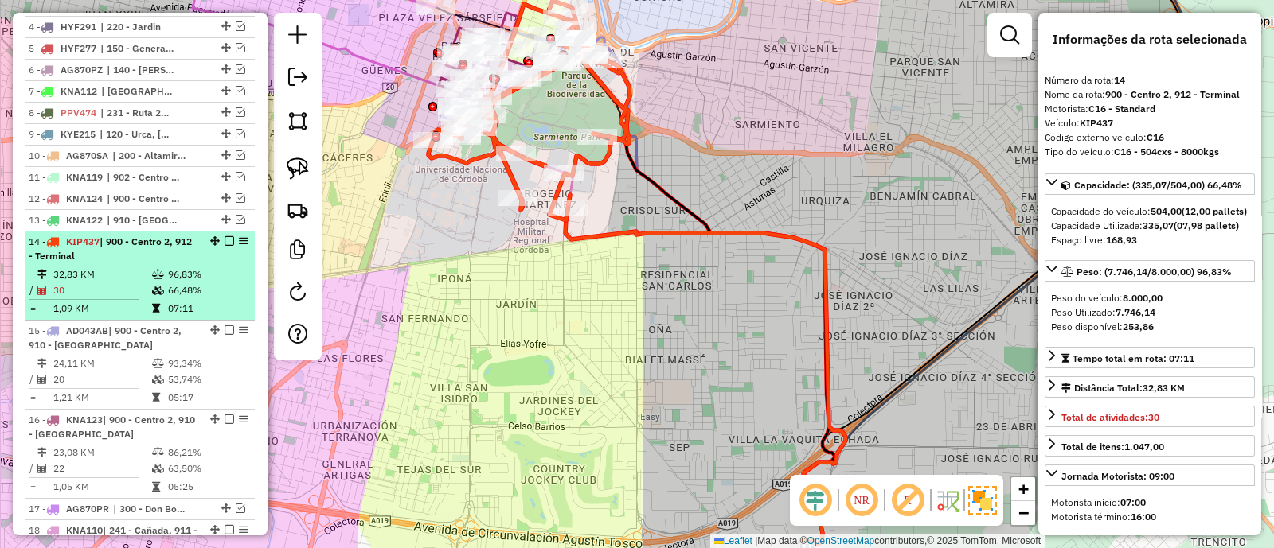
click at [227, 240] on em at bounding box center [229, 241] width 10 height 10
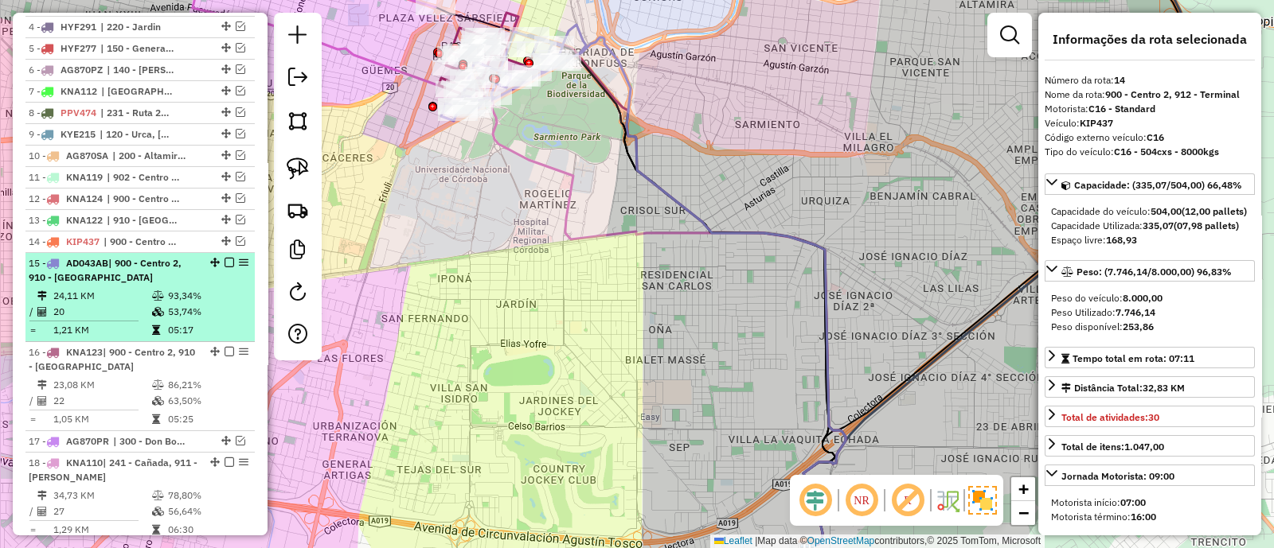
click at [223, 294] on td "93,34%" at bounding box center [207, 296] width 80 height 16
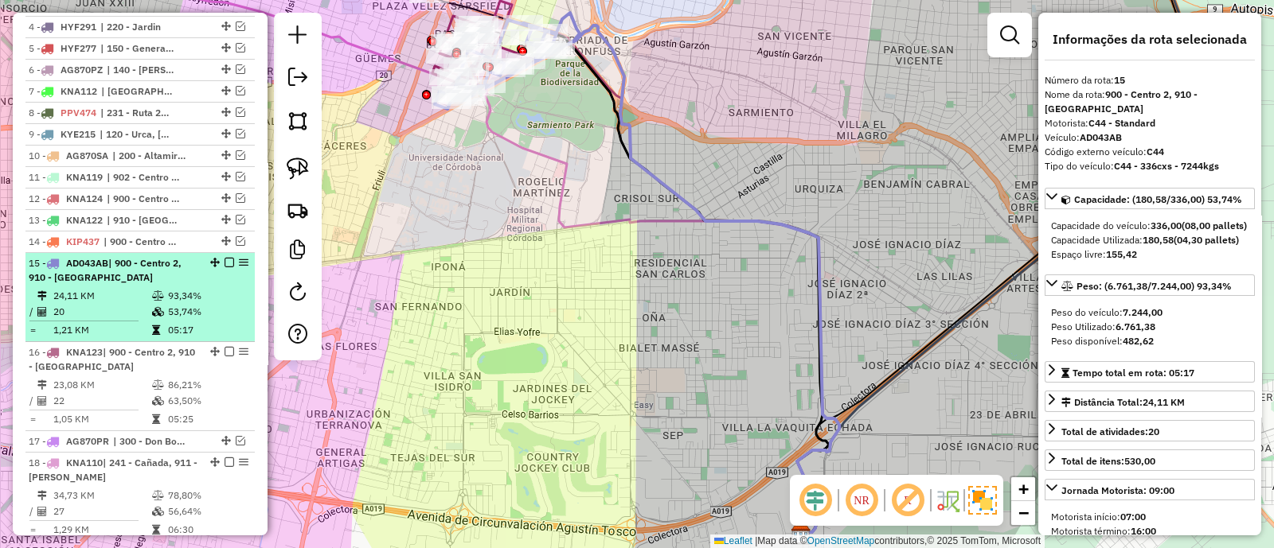
click at [224, 258] on em at bounding box center [229, 263] width 10 height 10
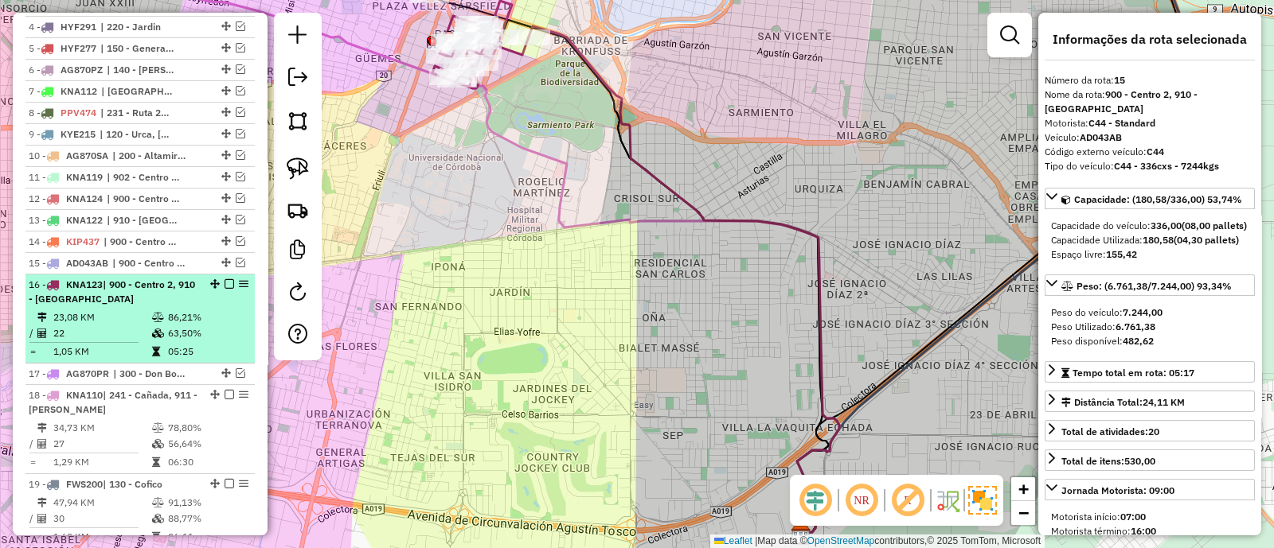
click at [221, 304] on li "16 - KNA123 | 900 - Centro 2, 910 - Nueva Cordoba 23,08 KM 86,21% / 22 63,50% =…" at bounding box center [139, 319] width 229 height 89
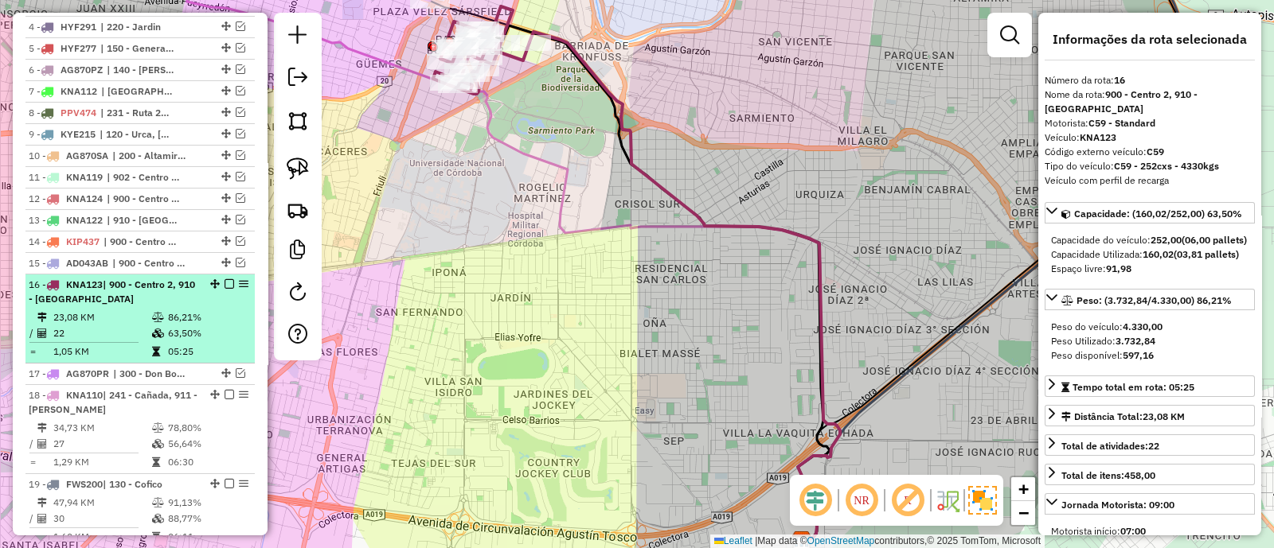
click at [224, 279] on em at bounding box center [229, 284] width 10 height 10
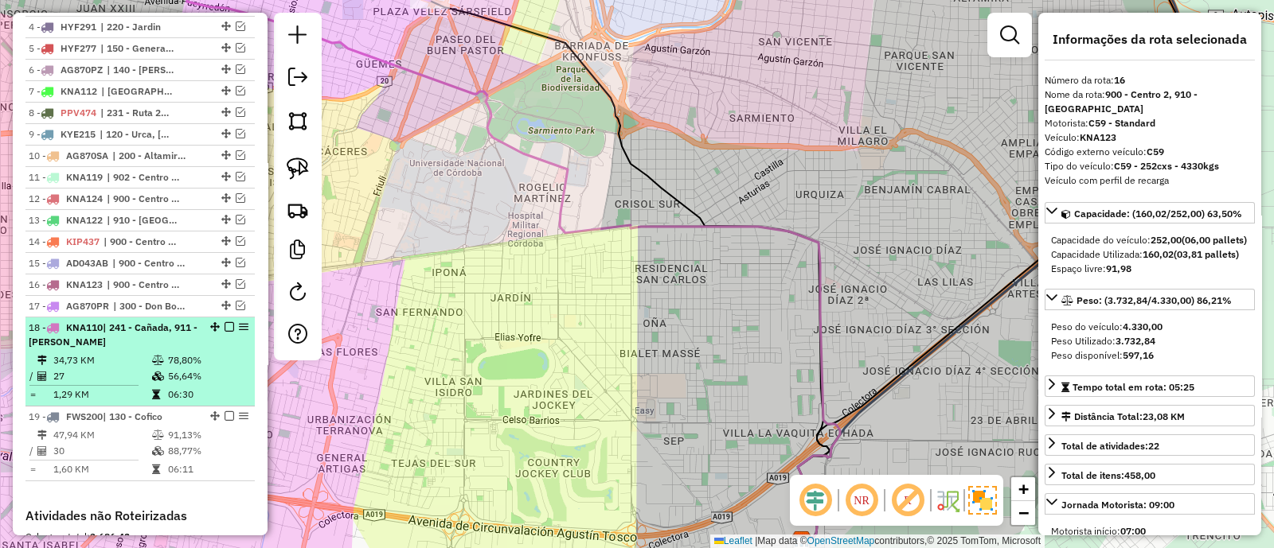
click at [213, 354] on td "78,80%" at bounding box center [207, 361] width 80 height 16
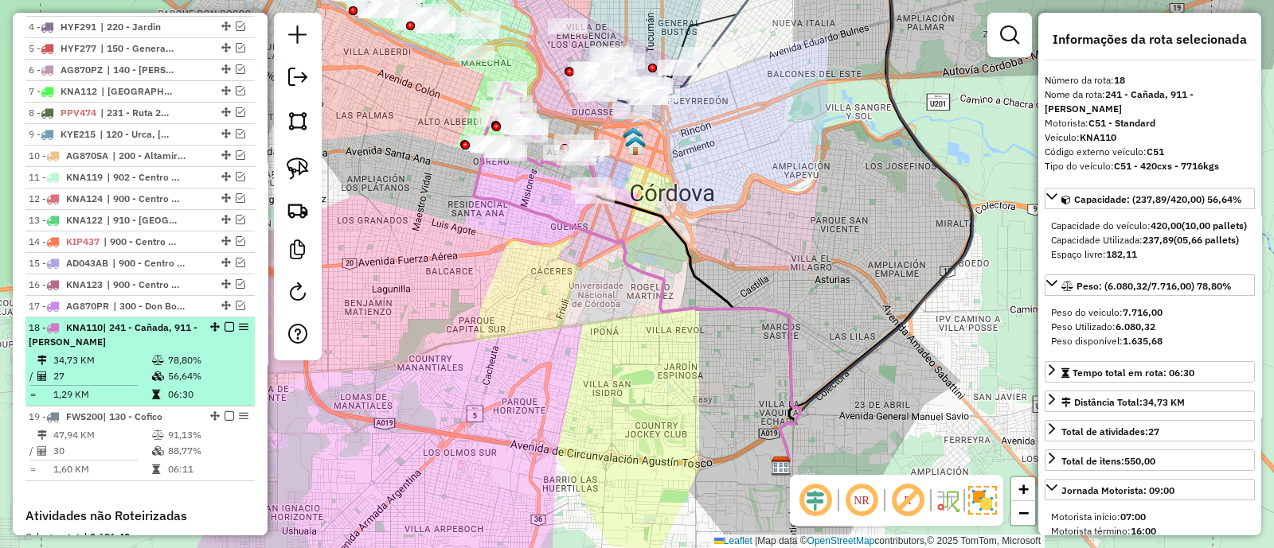
click at [224, 327] on em at bounding box center [229, 327] width 10 height 10
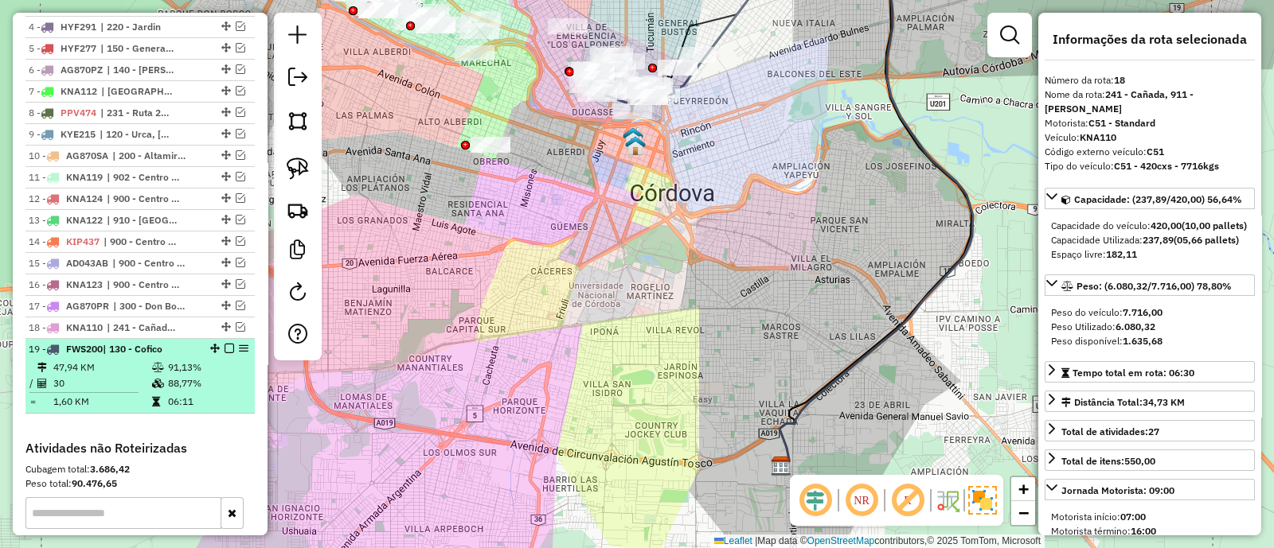
click at [228, 376] on td "88,77%" at bounding box center [207, 384] width 80 height 16
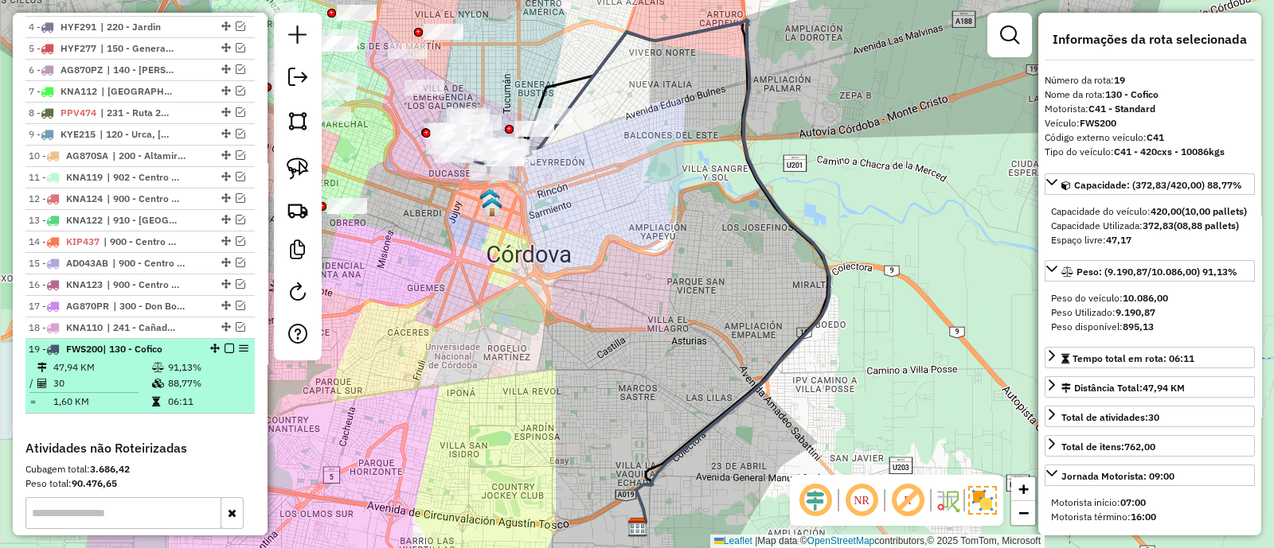
click at [227, 344] on em at bounding box center [229, 349] width 10 height 10
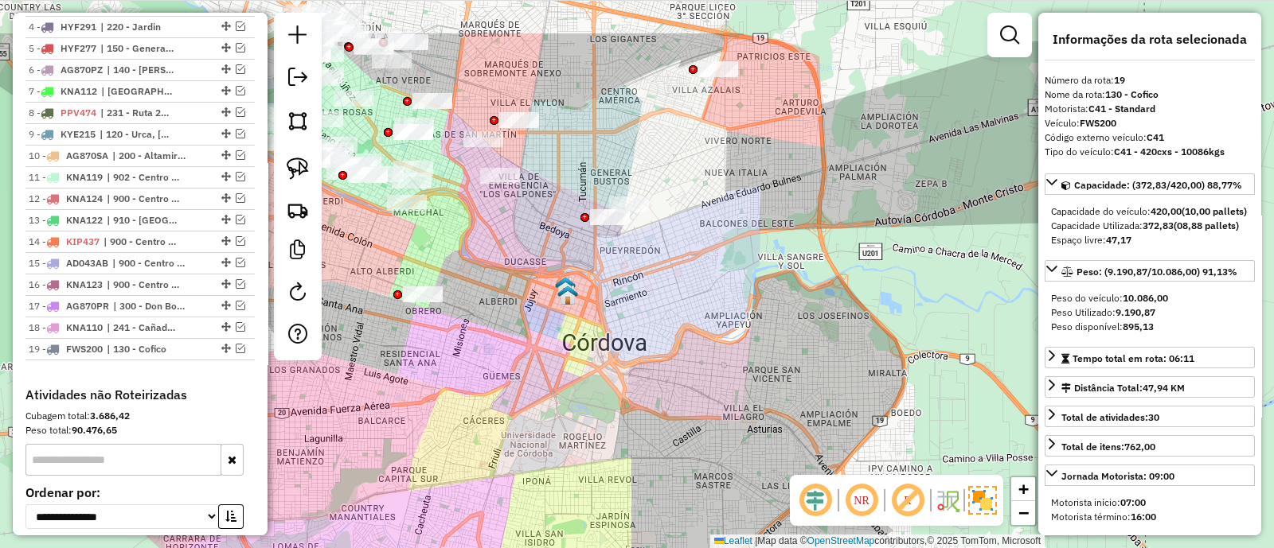
drag, startPoint x: 493, startPoint y: 319, endPoint x: 578, endPoint y: 437, distance: 145.4
click at [578, 436] on div "Janela de atendimento Grade de atendimento Capacidade Transportadoras Veículos …" at bounding box center [637, 274] width 1274 height 548
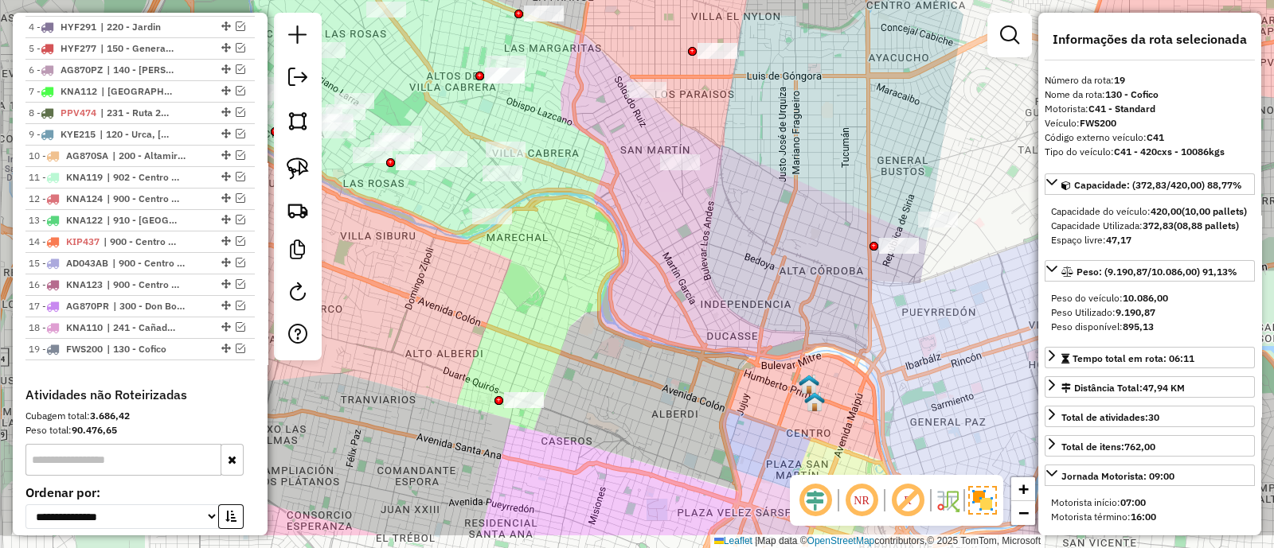
drag, startPoint x: 512, startPoint y: 376, endPoint x: 550, endPoint y: 238, distance: 142.9
click at [550, 238] on div "Janela de atendimento Grade de atendimento Capacidade Transportadoras Veículos …" at bounding box center [637, 274] width 1274 height 548
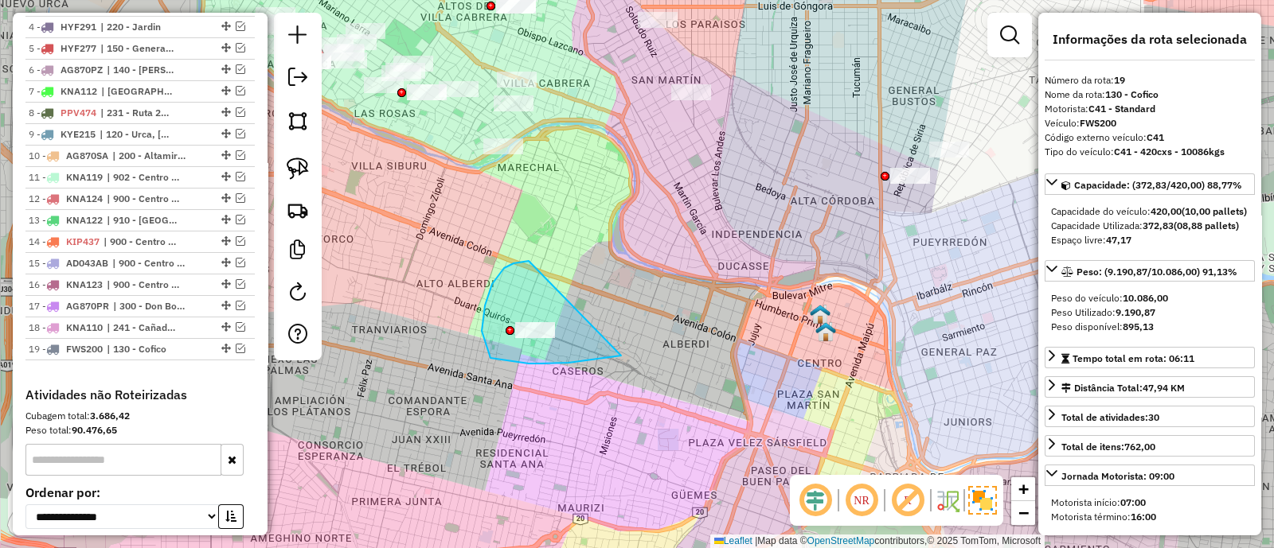
drag, startPoint x: 525, startPoint y: 261, endPoint x: 621, endPoint y: 356, distance: 135.1
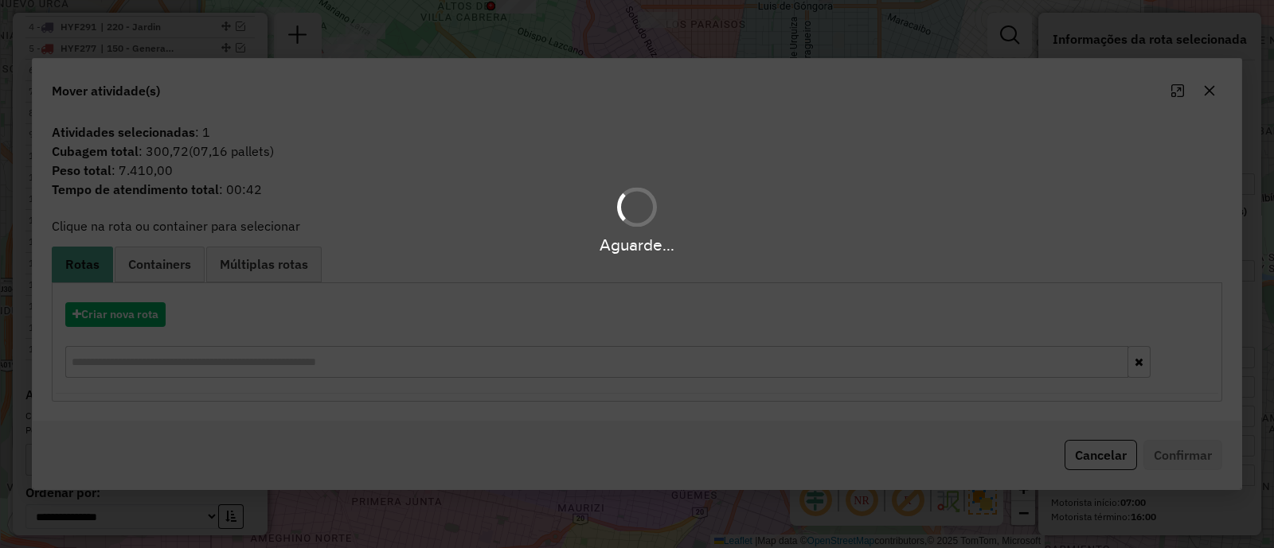
click at [1210, 90] on div "Aguarde..." at bounding box center [637, 274] width 1274 height 548
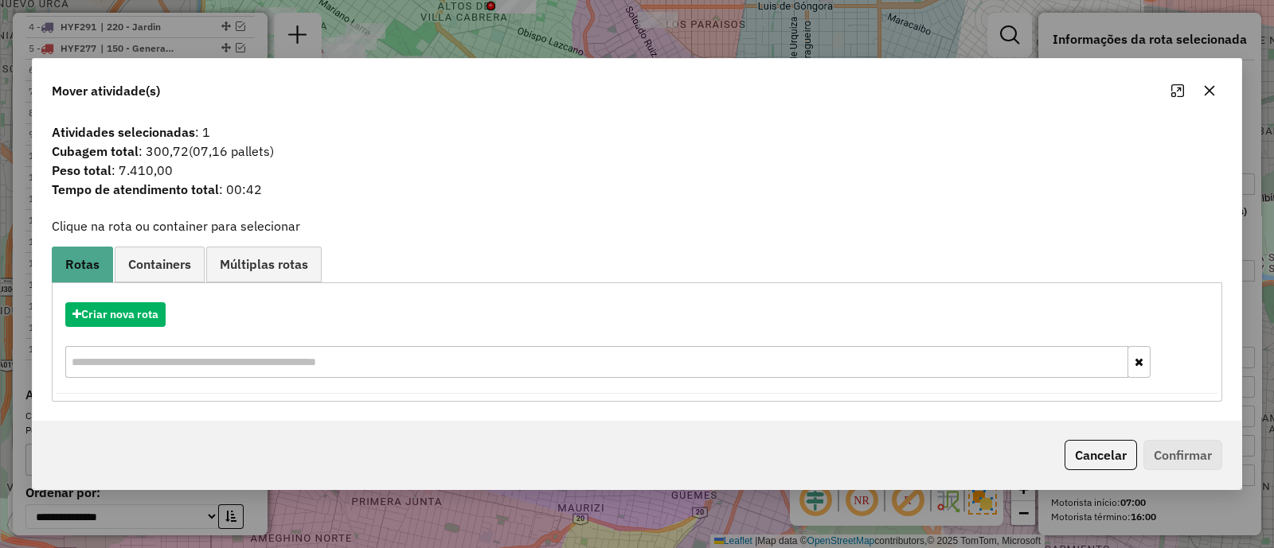
click at [1214, 92] on icon "button" at bounding box center [1209, 90] width 13 height 13
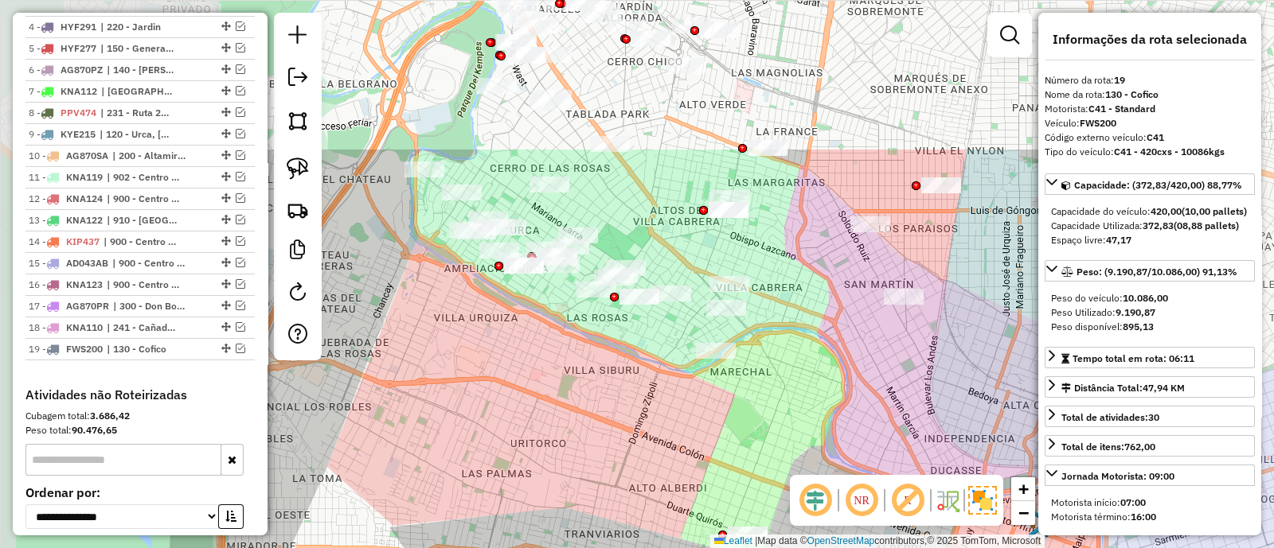
drag, startPoint x: 634, startPoint y: 182, endPoint x: 841, endPoint y: 384, distance: 289.4
click at [841, 384] on div "Janela de atendimento Grade de atendimento Capacidade Transportadoras Veículos …" at bounding box center [637, 274] width 1274 height 548
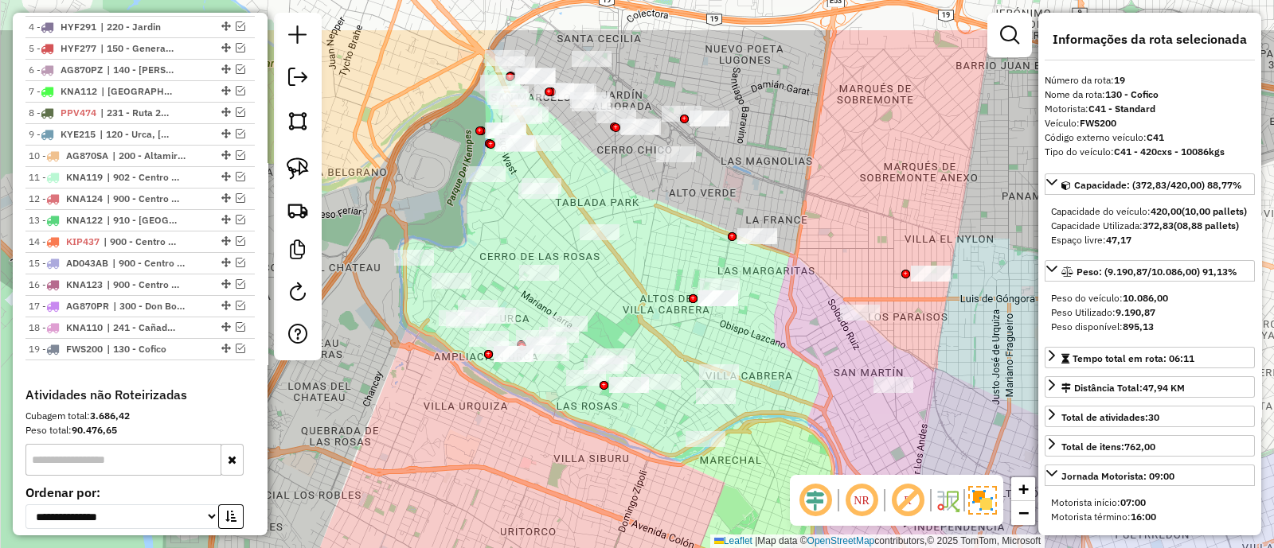
drag, startPoint x: 623, startPoint y: 217, endPoint x: 614, endPoint y: 300, distance: 84.1
click at [614, 300] on div "Janela de atendimento Grade de atendimento Capacidade Transportadoras Veículos …" at bounding box center [637, 274] width 1274 height 548
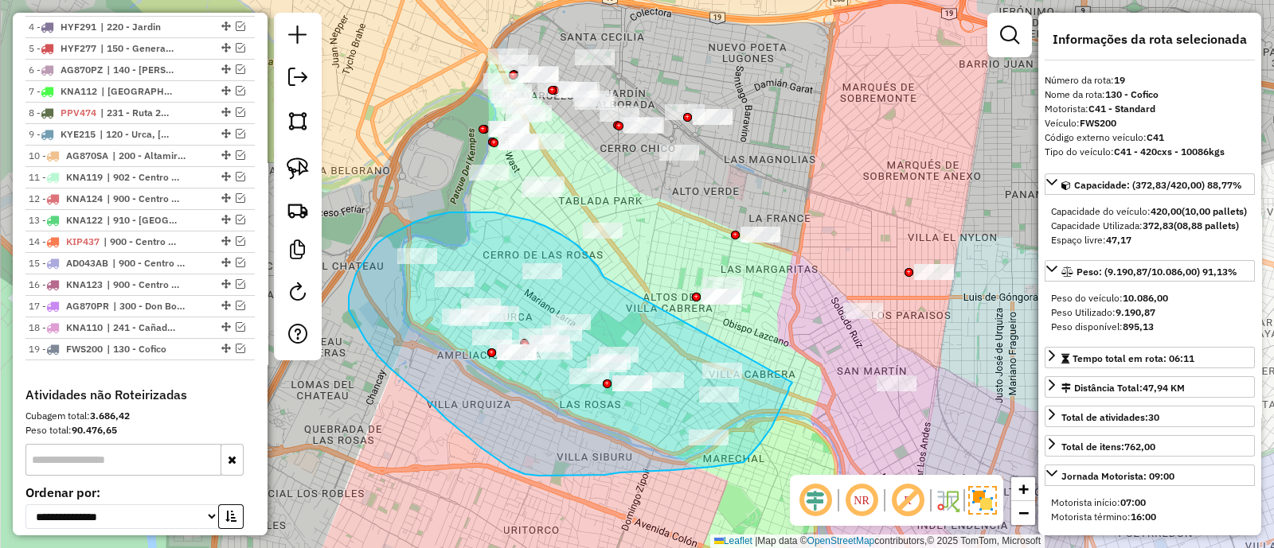
drag, startPoint x: 603, startPoint y: 277, endPoint x: 792, endPoint y: 381, distance: 215.6
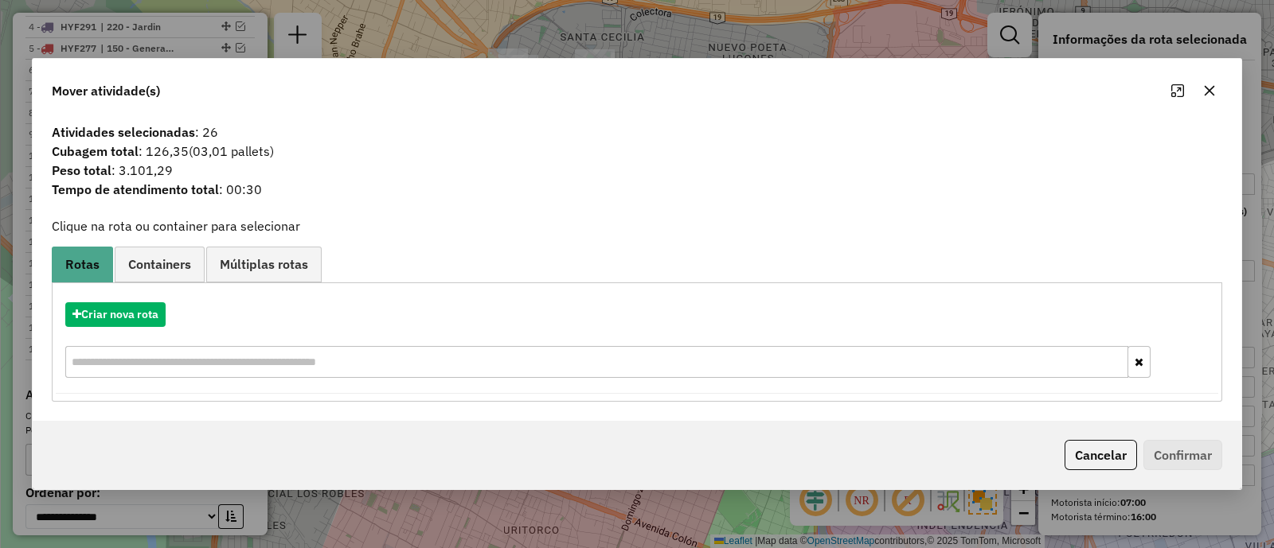
click at [1206, 92] on icon "button" at bounding box center [1209, 90] width 13 height 13
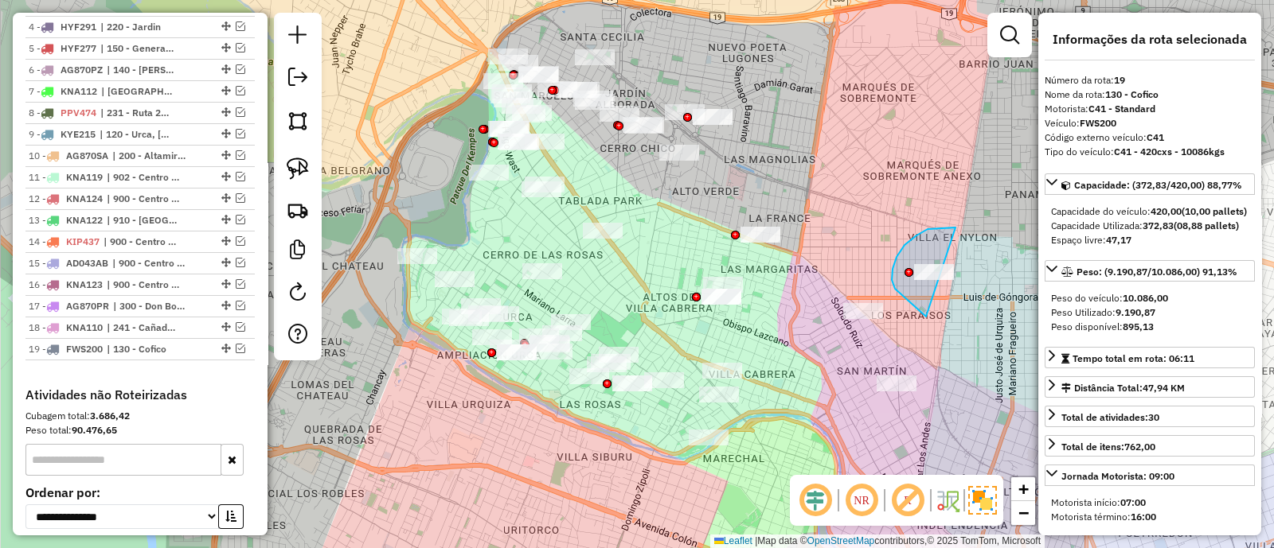
drag, startPoint x: 927, startPoint y: 229, endPoint x: 978, endPoint y: 330, distance: 113.2
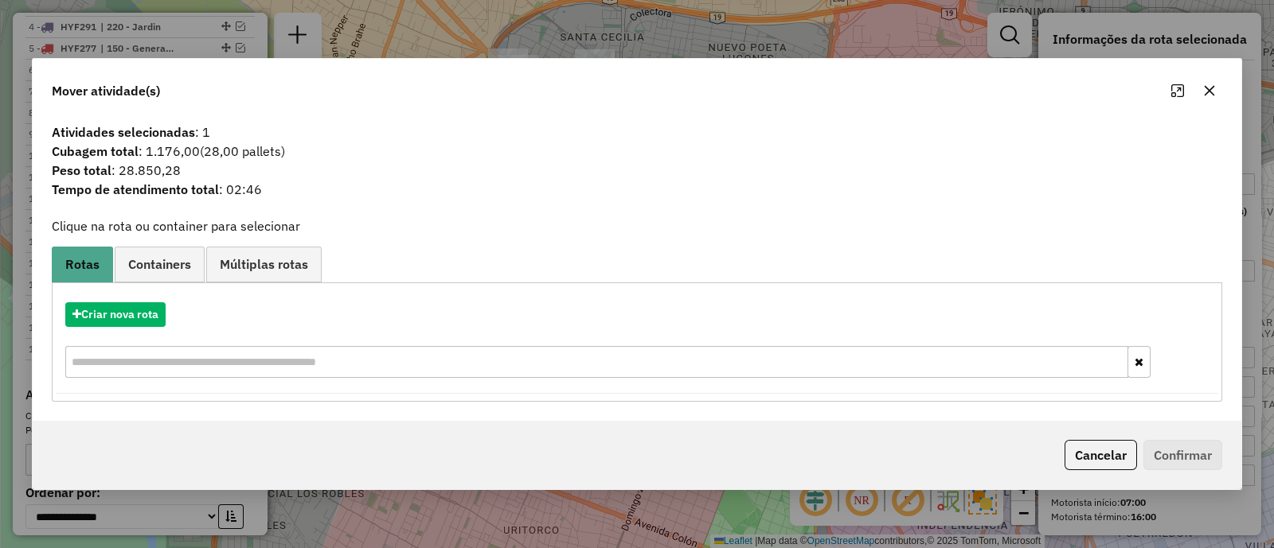
click at [1214, 89] on icon "button" at bounding box center [1209, 90] width 13 height 13
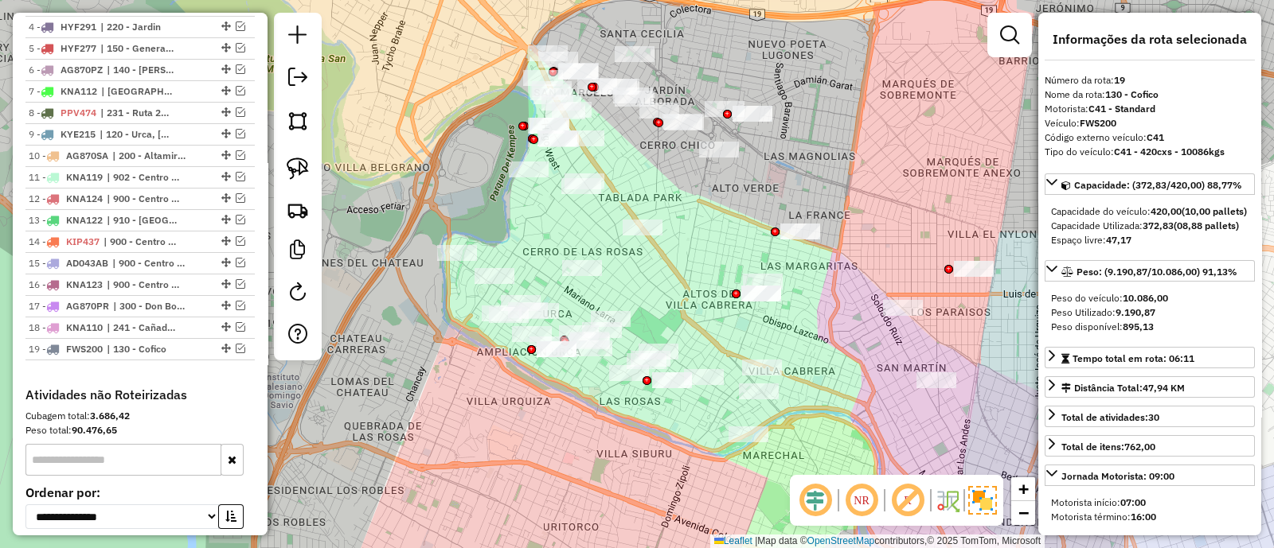
drag, startPoint x: 857, startPoint y: 207, endPoint x: 840, endPoint y: 209, distance: 17.7
click at [872, 204] on div "Janela de atendimento Grade de atendimento Capacidade Transportadoras Veículos …" at bounding box center [637, 274] width 1274 height 548
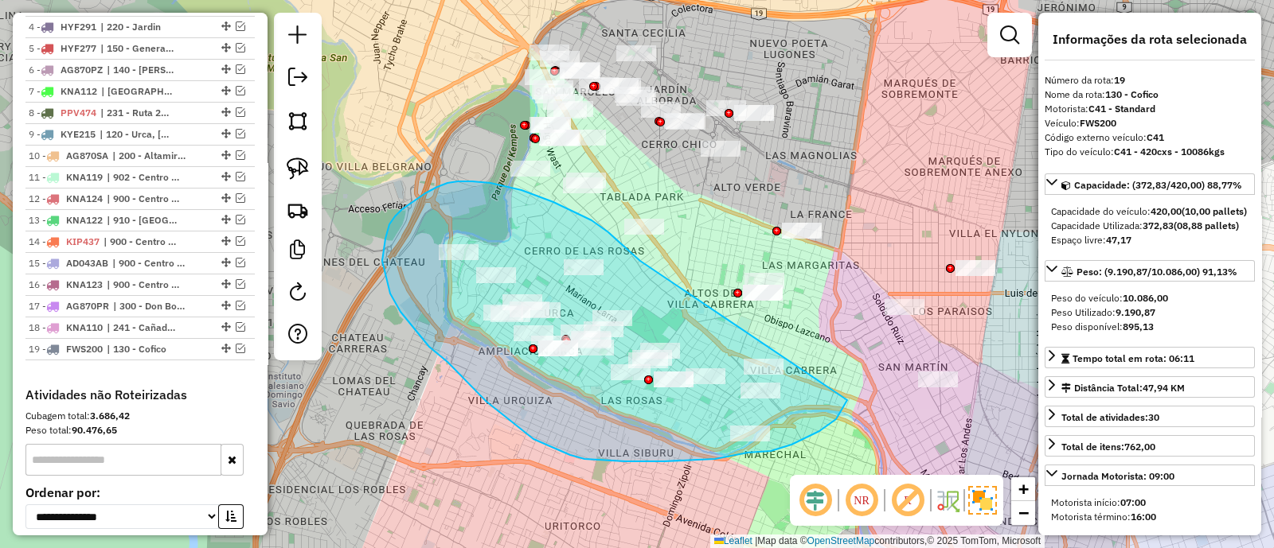
drag, startPoint x: 490, startPoint y: 183, endPoint x: 847, endPoint y: 400, distance: 417.6
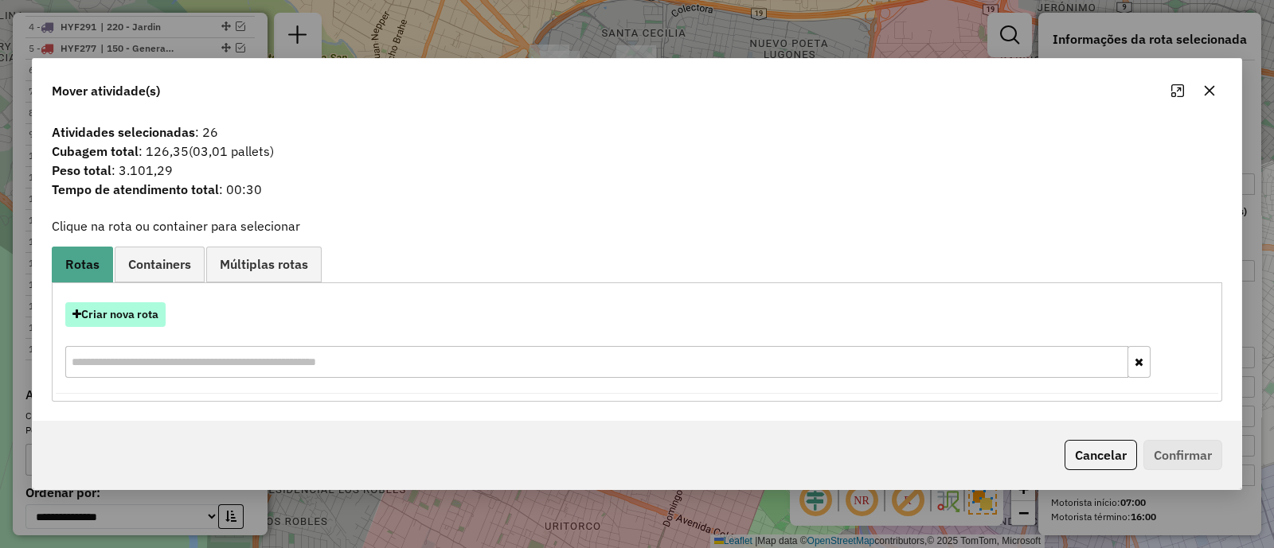
click at [116, 316] on button "Criar nova rota" at bounding box center [115, 315] width 100 height 25
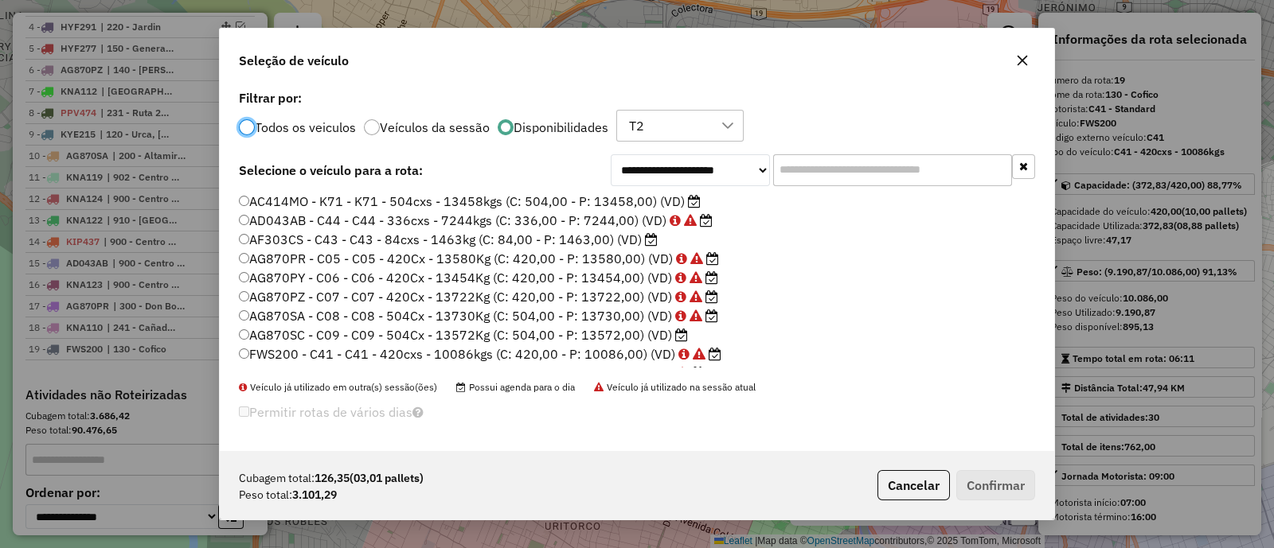
scroll to position [8, 4]
click at [612, 236] on label "AF303CS - C43 - C43 - 84cxs - 1463kg (C: 84,00 - P: 1463,00) (VD)" at bounding box center [448, 239] width 419 height 19
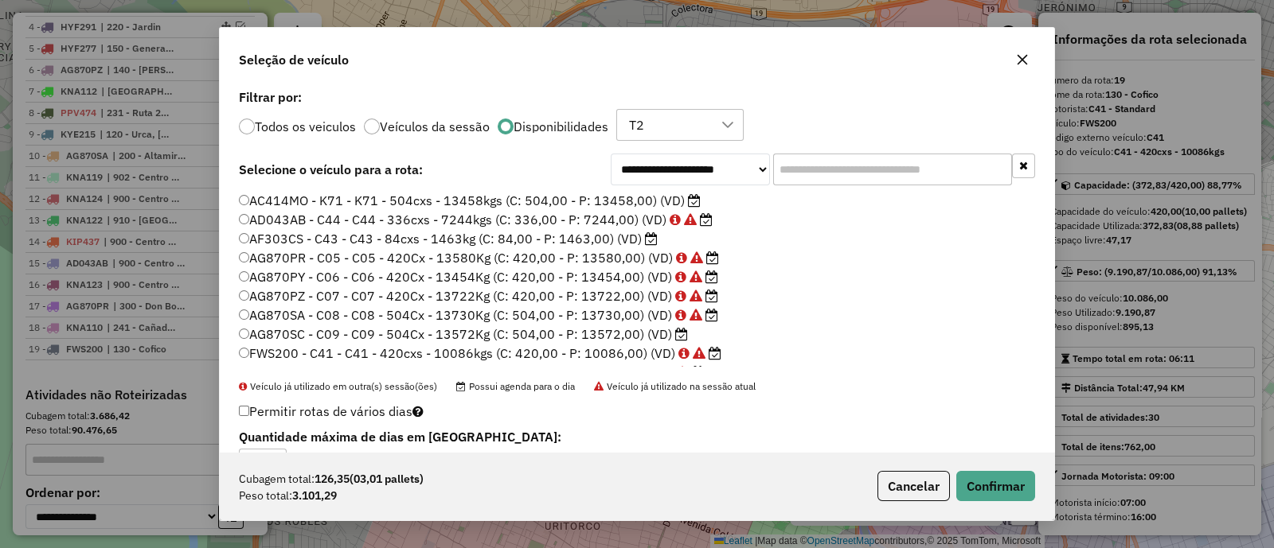
scroll to position [99, 0]
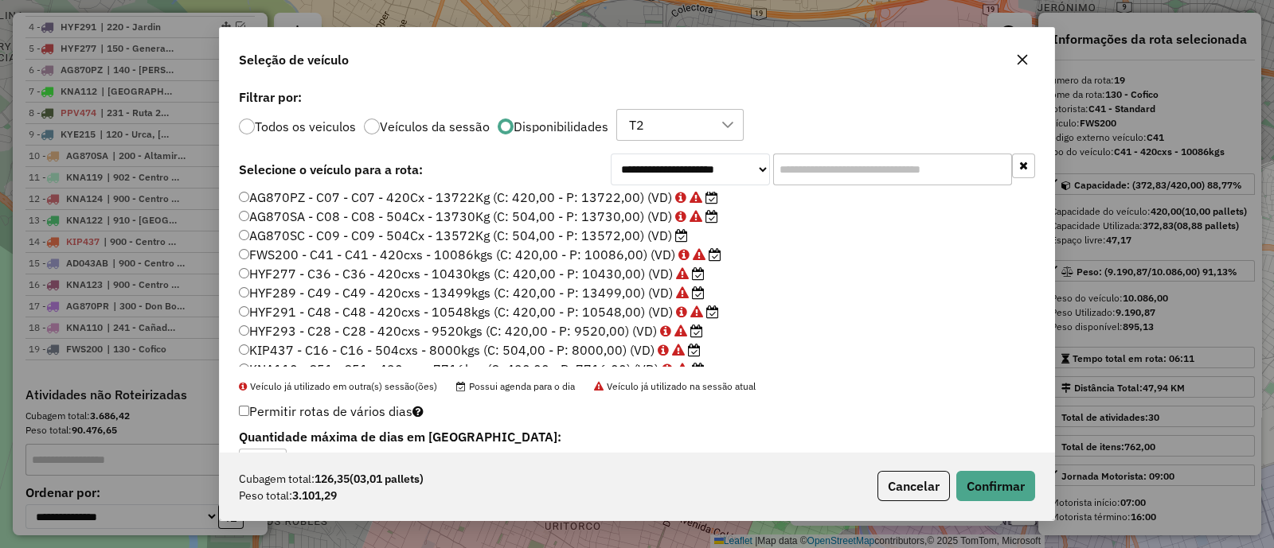
click at [577, 232] on label "AG870SC - C09 - C09 - 504Cx - 13572Kg (C: 504,00 - P: 13572,00) (VD)" at bounding box center [463, 235] width 449 height 19
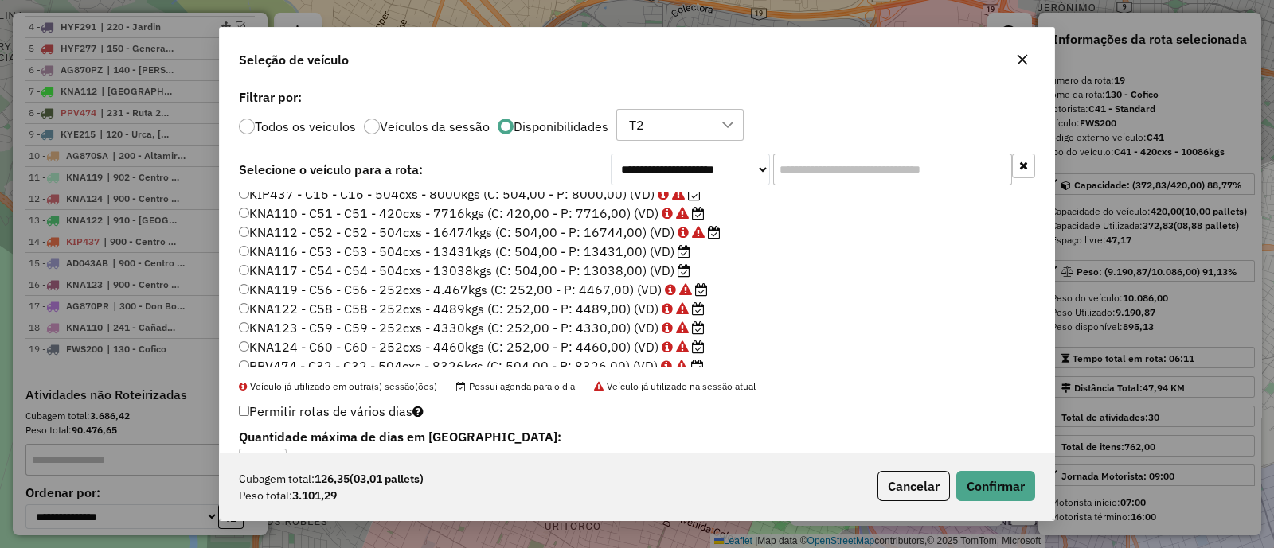
scroll to position [263, 0]
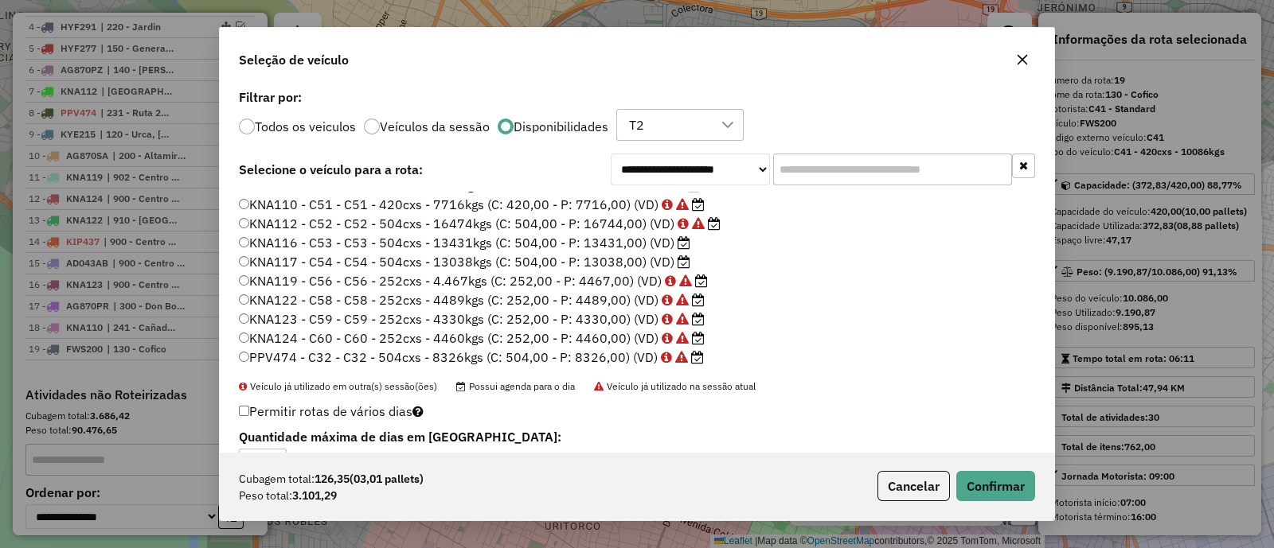
click at [598, 257] on label "KNA117 - C54 - C54 - 504cxs - 13038kgs (C: 504,00 - P: 13038,00) (VD)" at bounding box center [464, 261] width 451 height 19
click at [1023, 481] on button "Confirmar" at bounding box center [995, 486] width 79 height 30
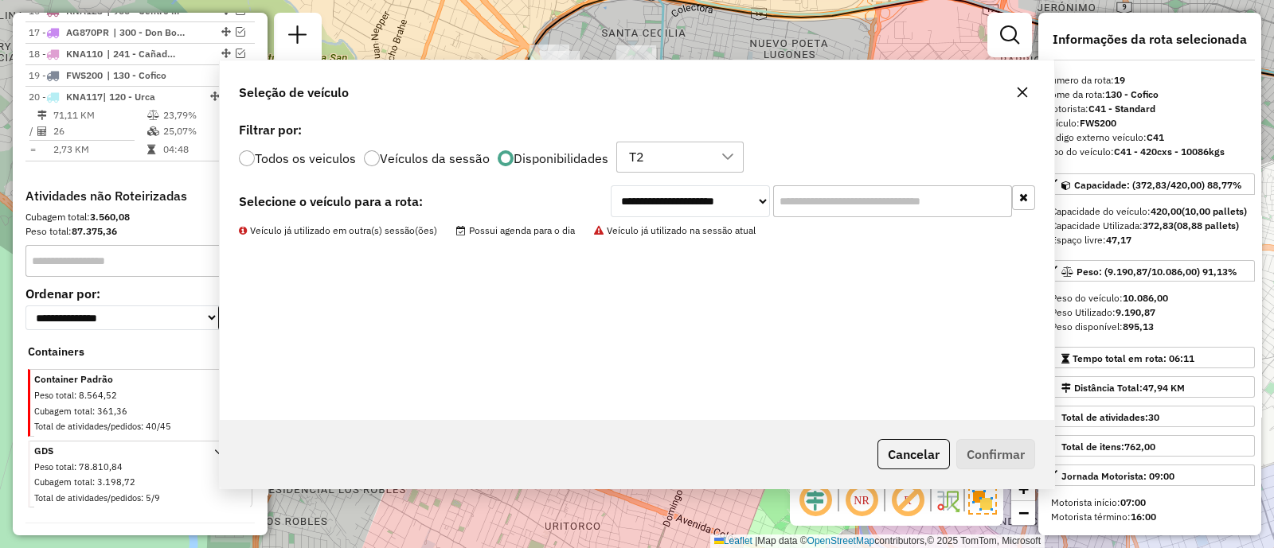
click at [1023, 61] on div "Janela de atendimento Grade de atendimento Capacidade Transportadoras Veículos …" at bounding box center [1009, 42] width 45 height 59
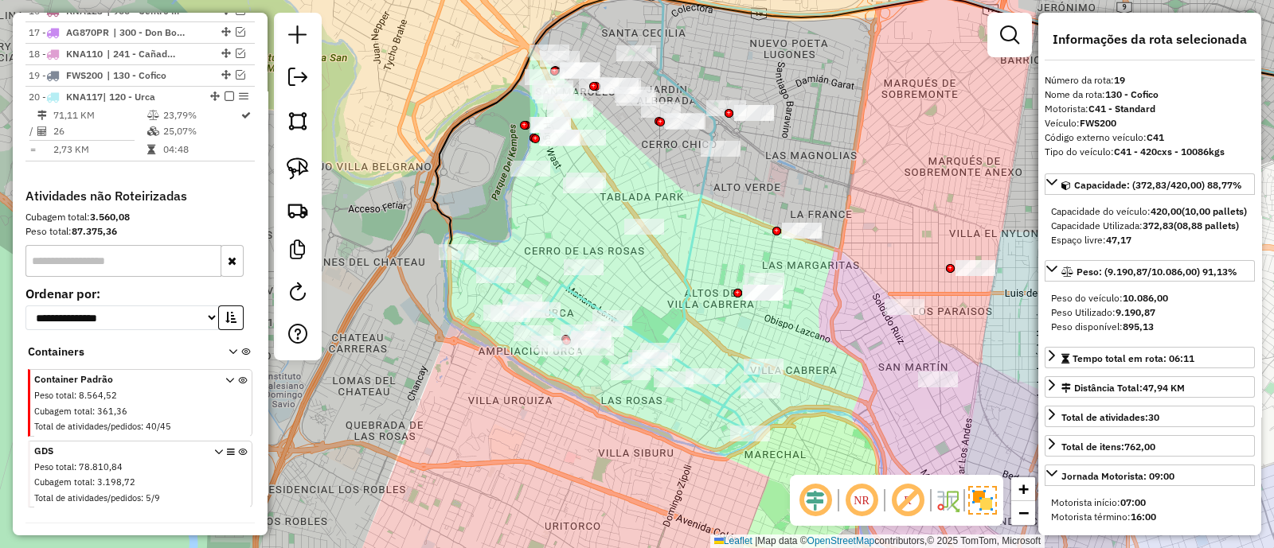
scroll to position [982, 0]
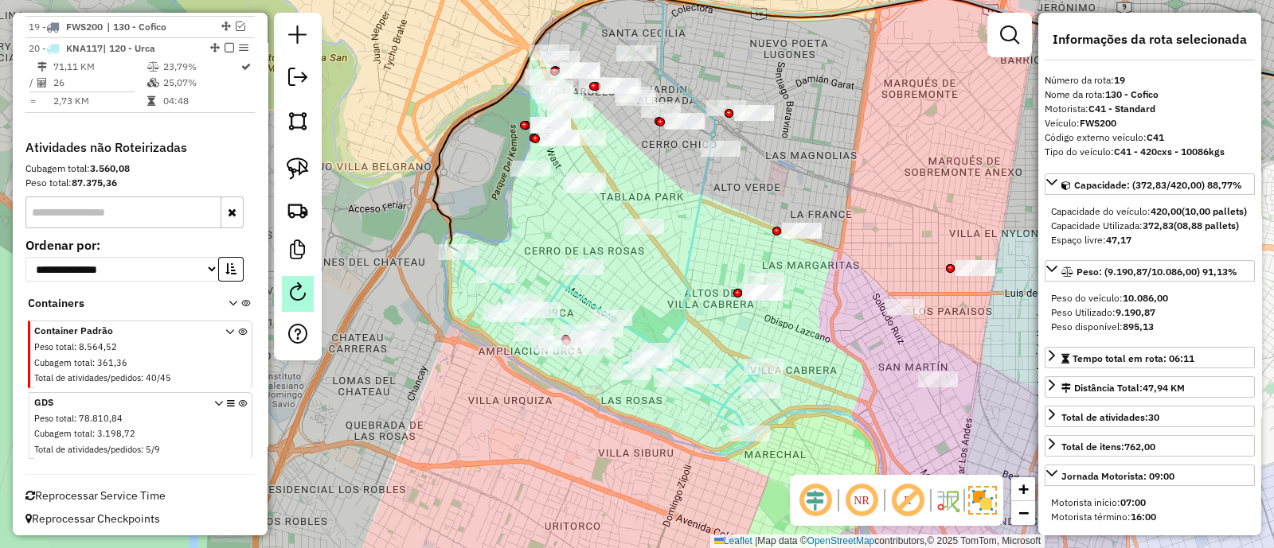
click at [296, 292] on em at bounding box center [297, 292] width 19 height 19
select select "*"
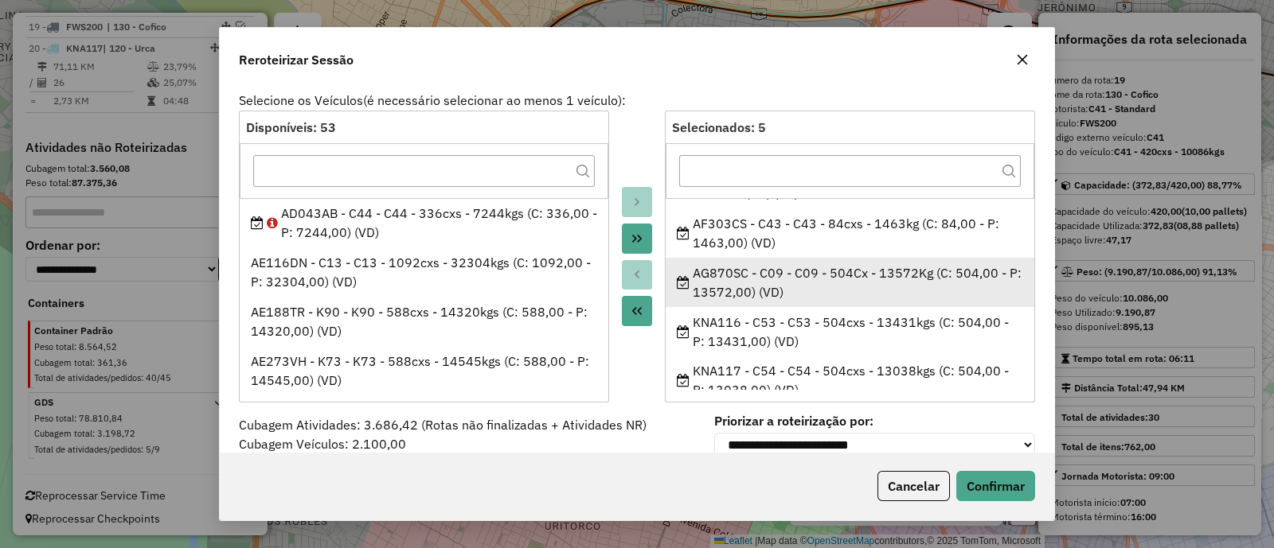
scroll to position [55, 0]
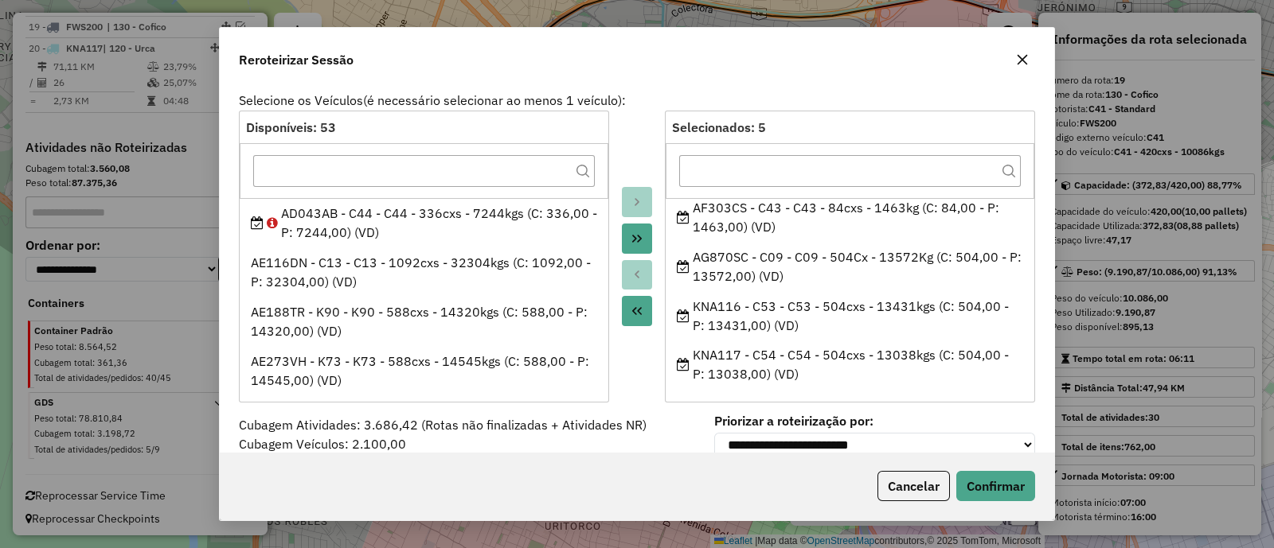
click at [1023, 62] on icon "button" at bounding box center [1022, 59] width 13 height 13
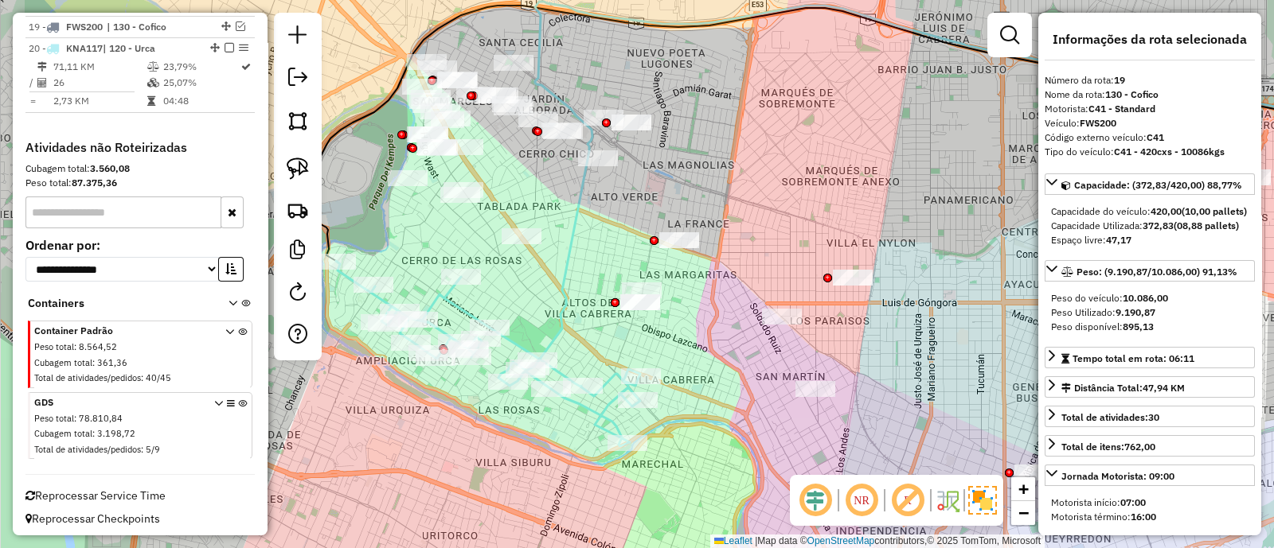
drag, startPoint x: 681, startPoint y: 313, endPoint x: 569, endPoint y: 316, distance: 111.5
click at [569, 316] on icon at bounding box center [907, 182] width 744 height 360
click at [612, 376] on icon at bounding box center [488, 353] width 304 height 185
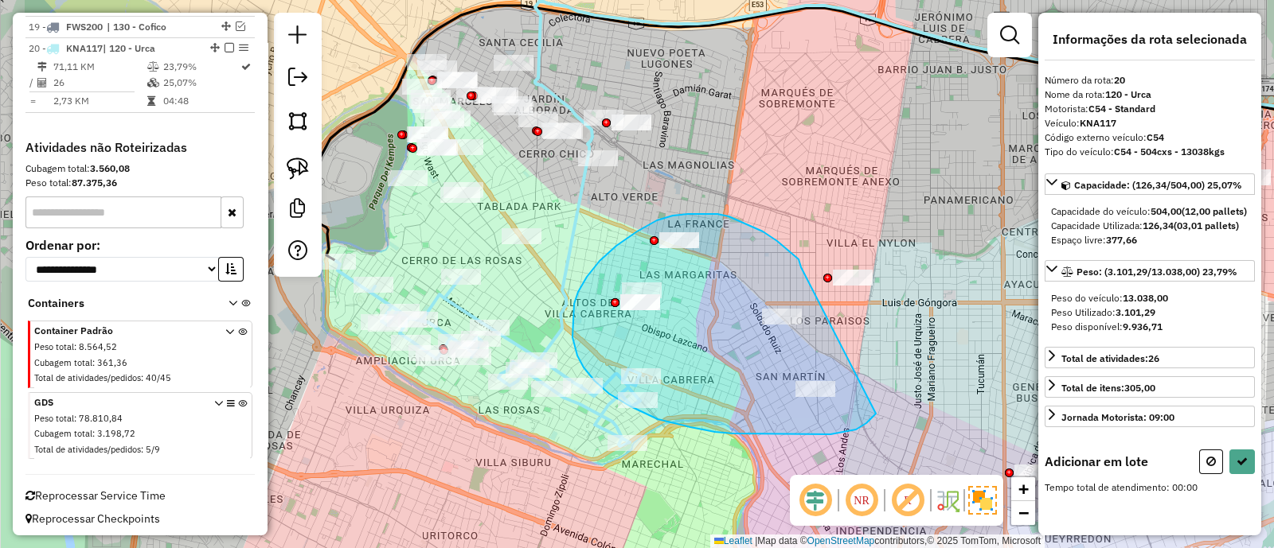
drag, startPoint x: 801, startPoint y: 267, endPoint x: 876, endPoint y: 413, distance: 163.8
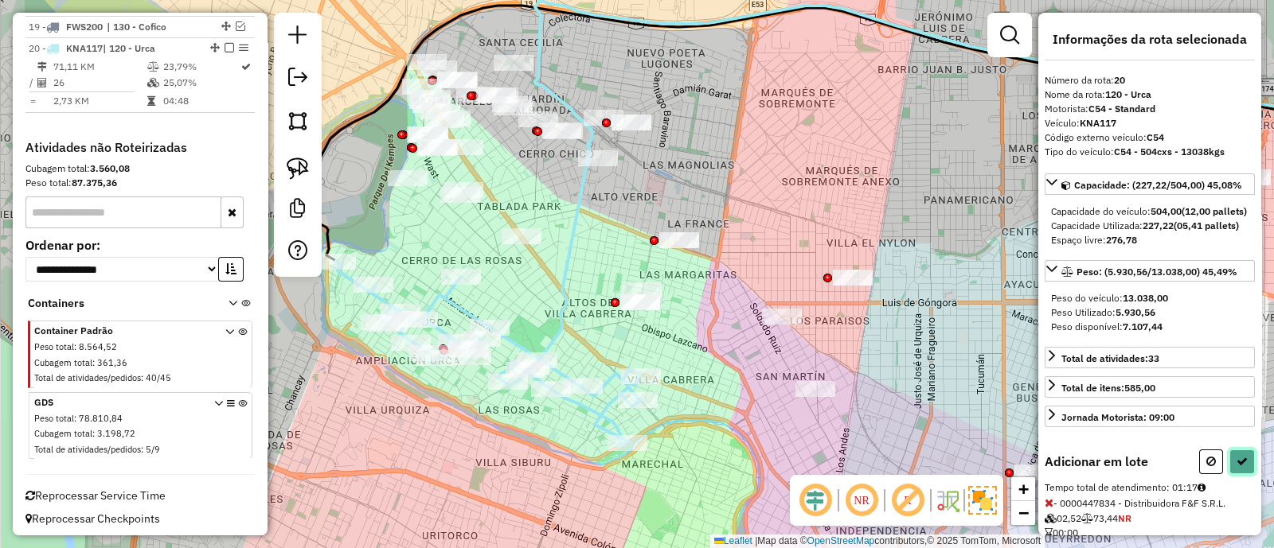
click at [1242, 467] on icon at bounding box center [1241, 461] width 11 height 11
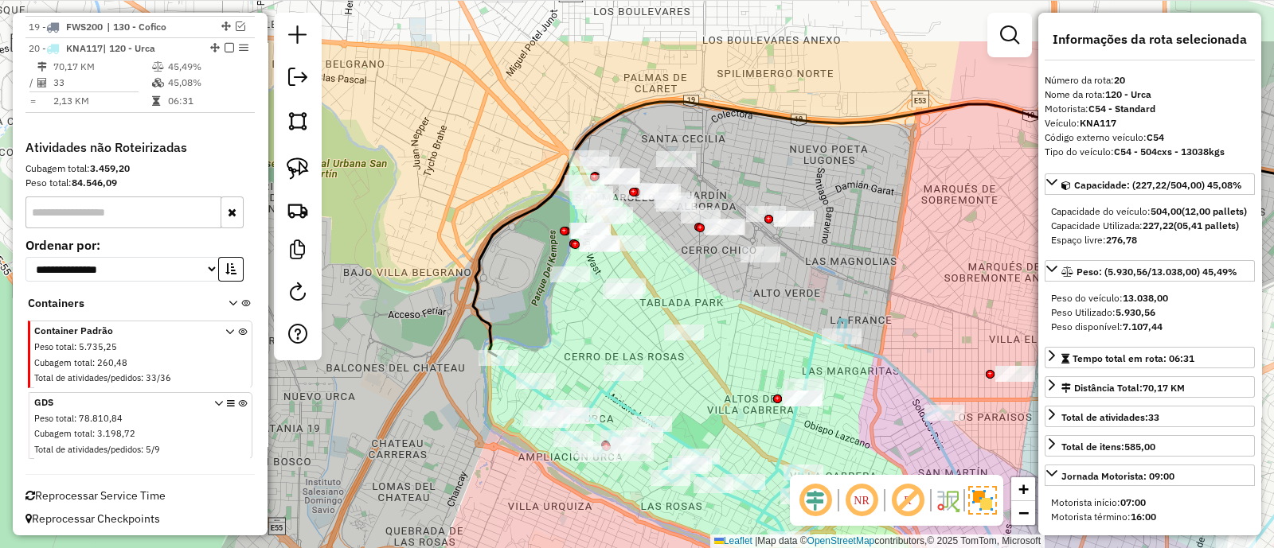
drag, startPoint x: 608, startPoint y: 213, endPoint x: 792, endPoint y: 307, distance: 206.9
click at [774, 310] on div "Janela de atendimento Grade de atendimento Capacidade Transportadoras Veículos …" at bounding box center [637, 274] width 1274 height 548
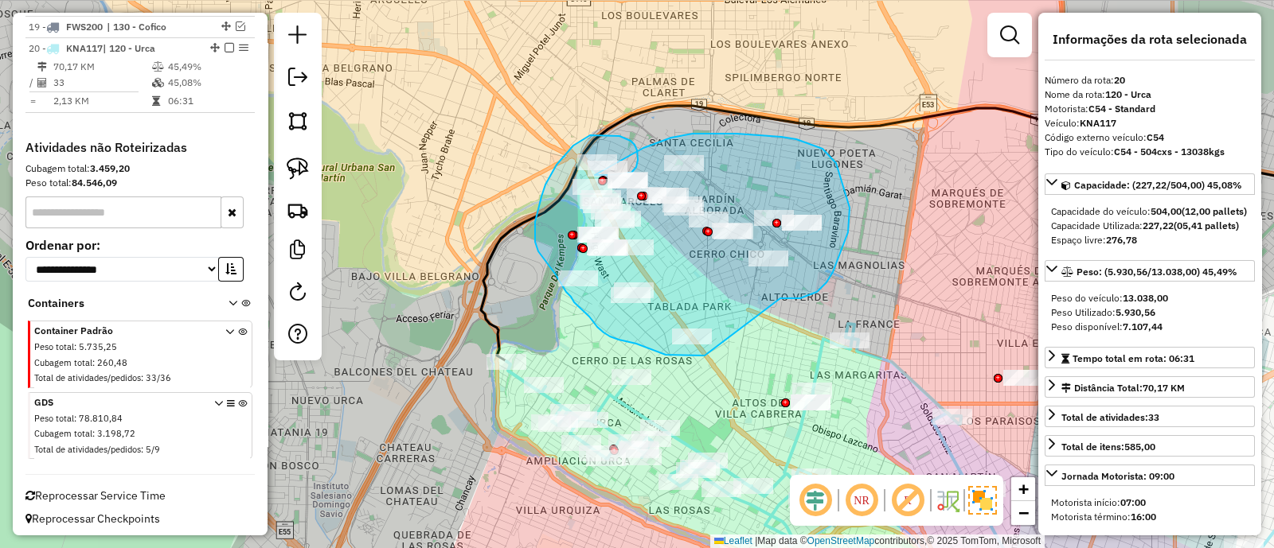
drag, startPoint x: 817, startPoint y: 292, endPoint x: 705, endPoint y: 356, distance: 128.4
click at [705, 356] on div "Janela de atendimento Grade de atendimento Capacidade Transportadoras Veículos …" at bounding box center [637, 274] width 1274 height 548
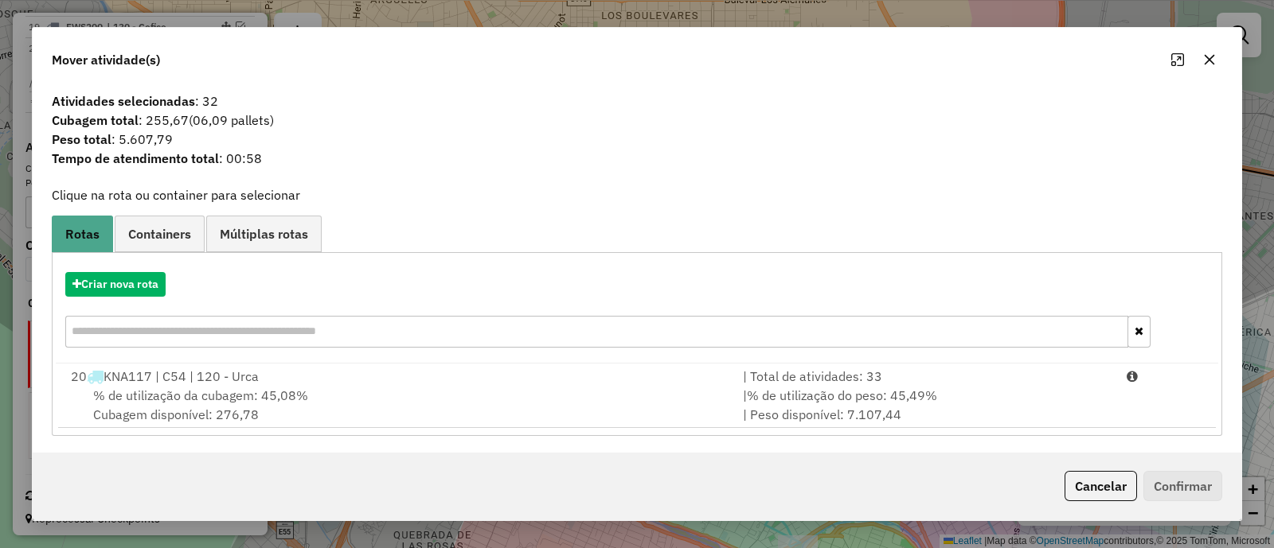
click at [1203, 66] on button "button" at bounding box center [1208, 59] width 25 height 25
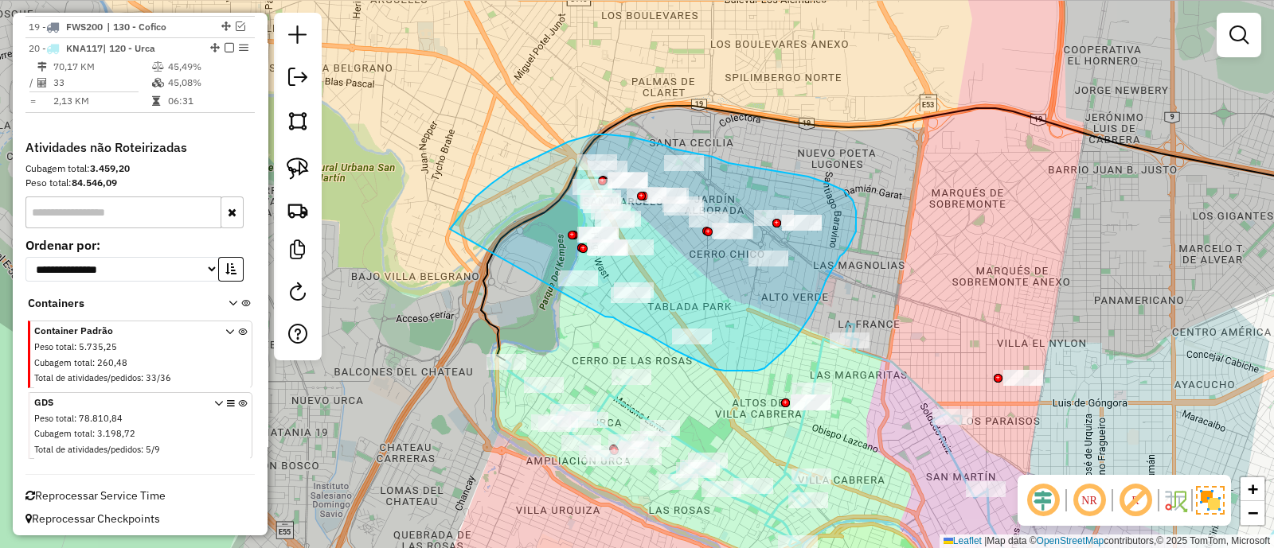
drag, startPoint x: 605, startPoint y: 318, endPoint x: 450, endPoint y: 229, distance: 178.6
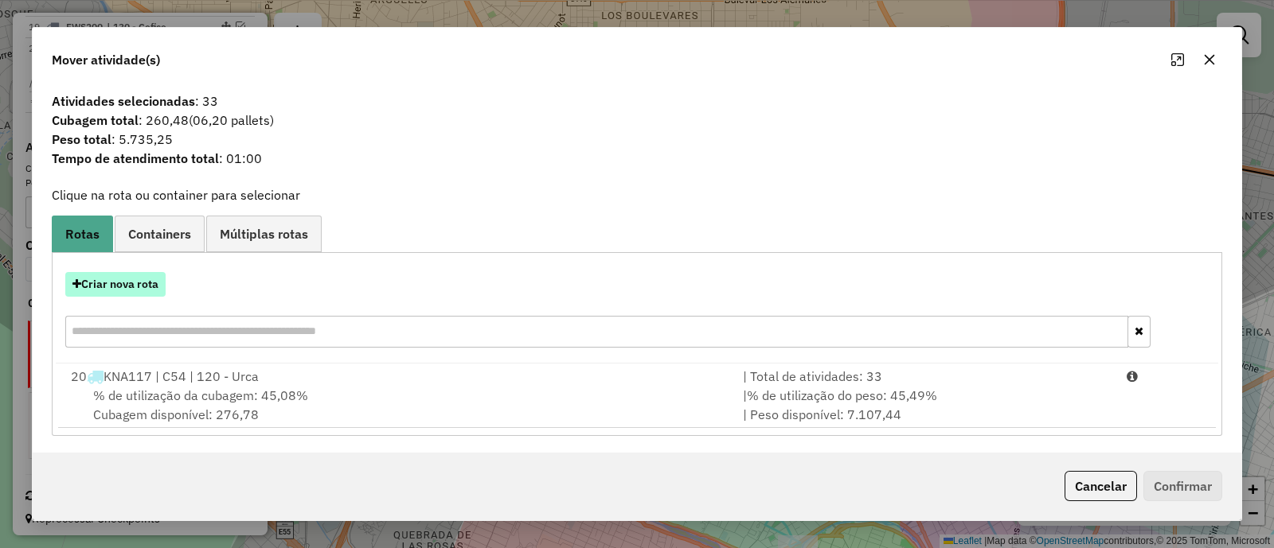
click at [127, 279] on button "Criar nova rota" at bounding box center [115, 284] width 100 height 25
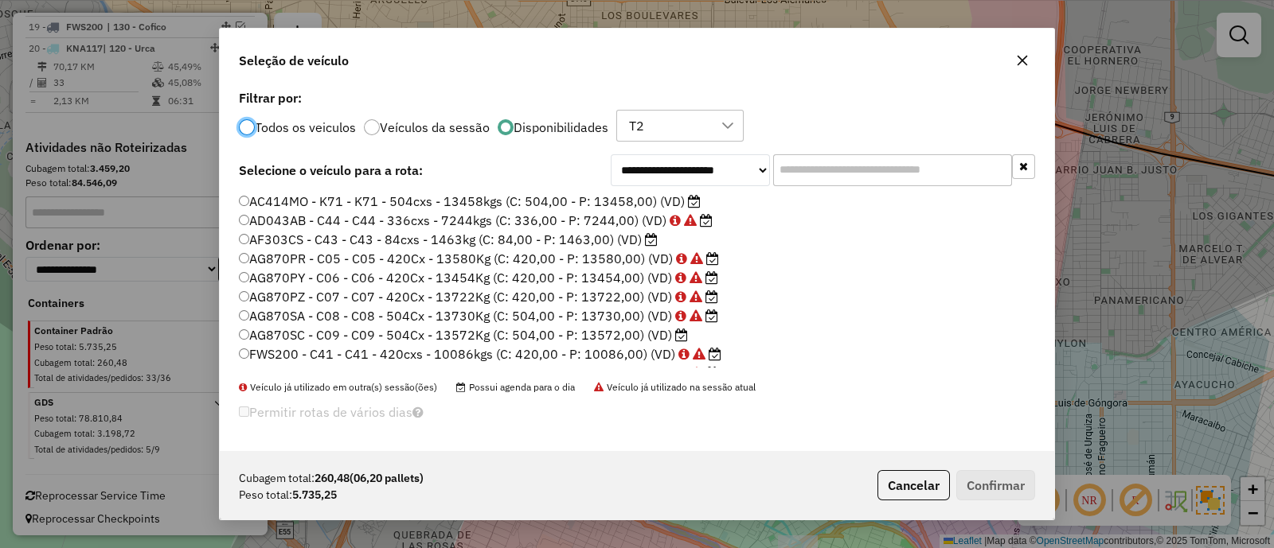
scroll to position [8, 5]
click at [622, 336] on label "AG870SC - C09 - C09 - 504Cx - 13572Kg (C: 504,00 - P: 13572,00) (VD)" at bounding box center [463, 335] width 449 height 19
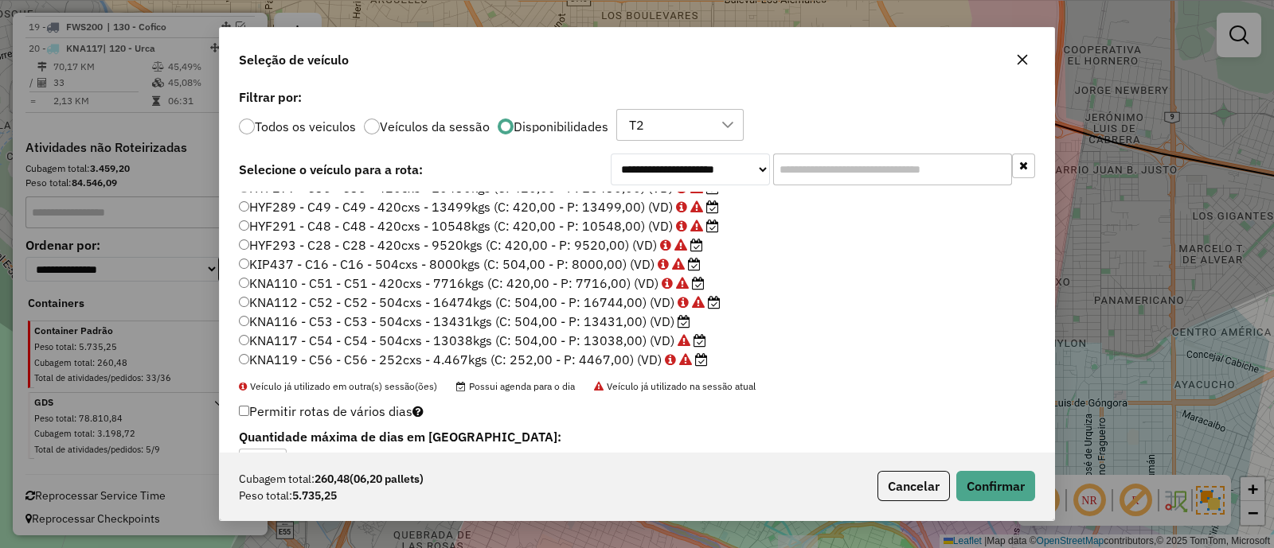
scroll to position [198, 0]
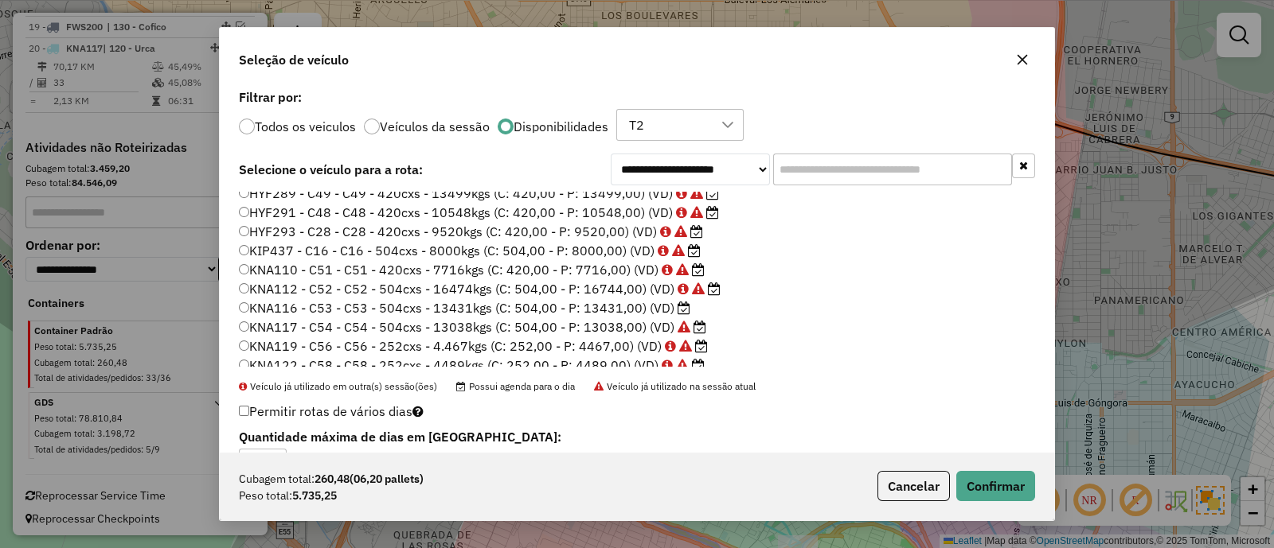
click at [993, 462] on div "Cubagem total: 260,48 (06,20 pallets) Peso total: 5.735,25 Cancelar Confirmar" at bounding box center [637, 486] width 834 height 68
click at [1005, 487] on button "Confirmar" at bounding box center [995, 486] width 79 height 30
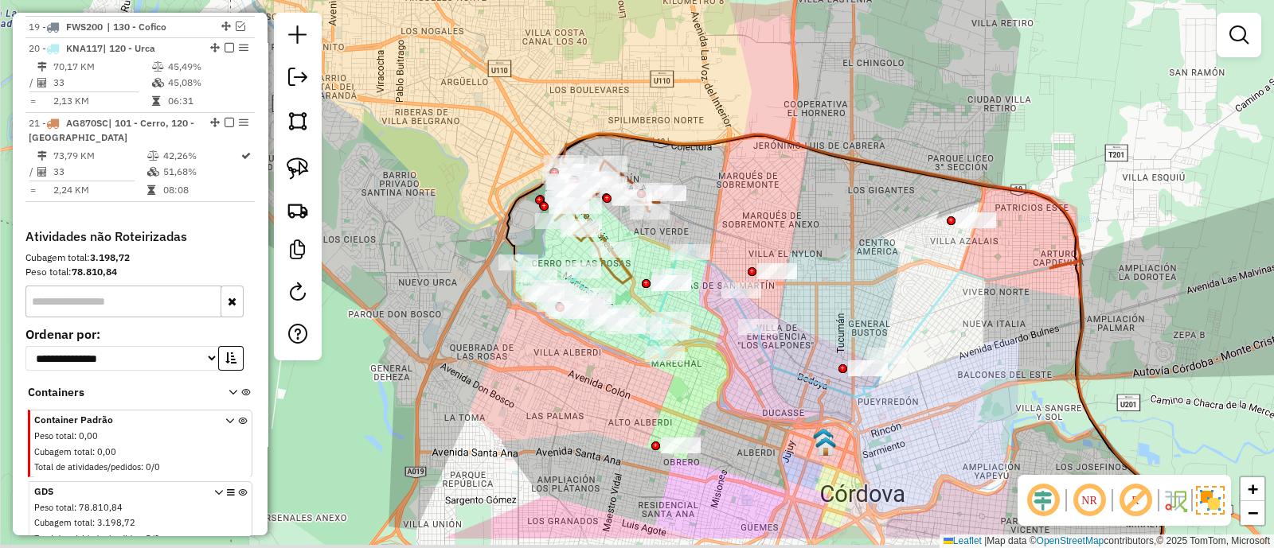
drag, startPoint x: 734, startPoint y: 295, endPoint x: 616, endPoint y: 190, distance: 157.3
click at [617, 191] on div "Janela de atendimento Grade de atendimento Capacidade Transportadoras Veículos …" at bounding box center [637, 274] width 1274 height 548
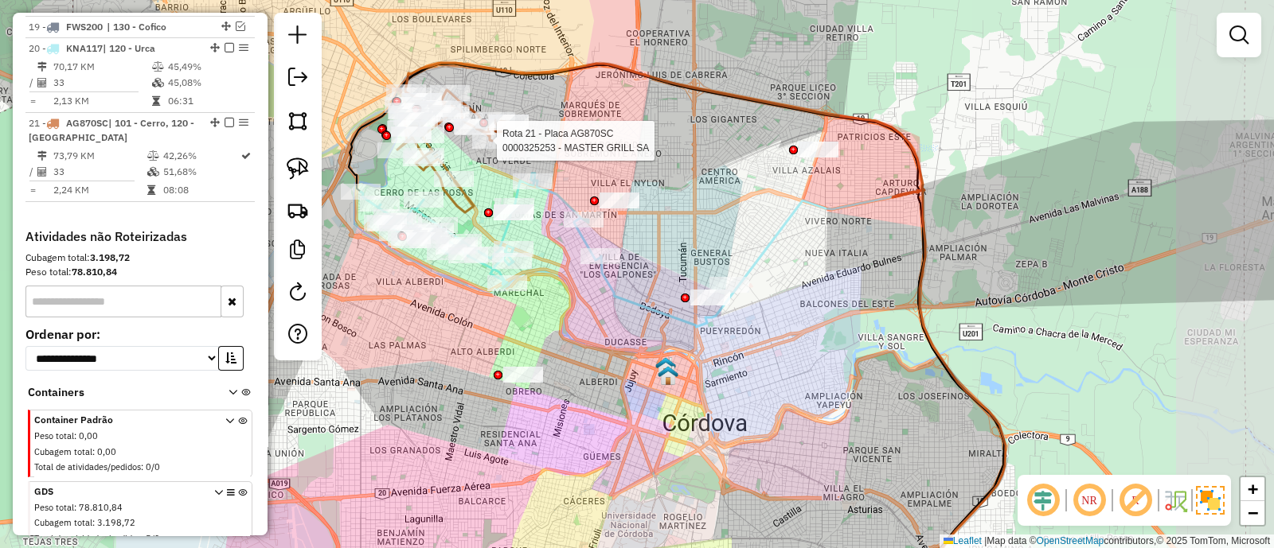
drag, startPoint x: 905, startPoint y: 197, endPoint x: 790, endPoint y: 167, distance: 119.3
click at [790, 167] on div "Rota 21 - Placa AG870SC 0000325253 - MASTER GRILL SA Janela de atendimento Grad…" at bounding box center [637, 274] width 1274 height 548
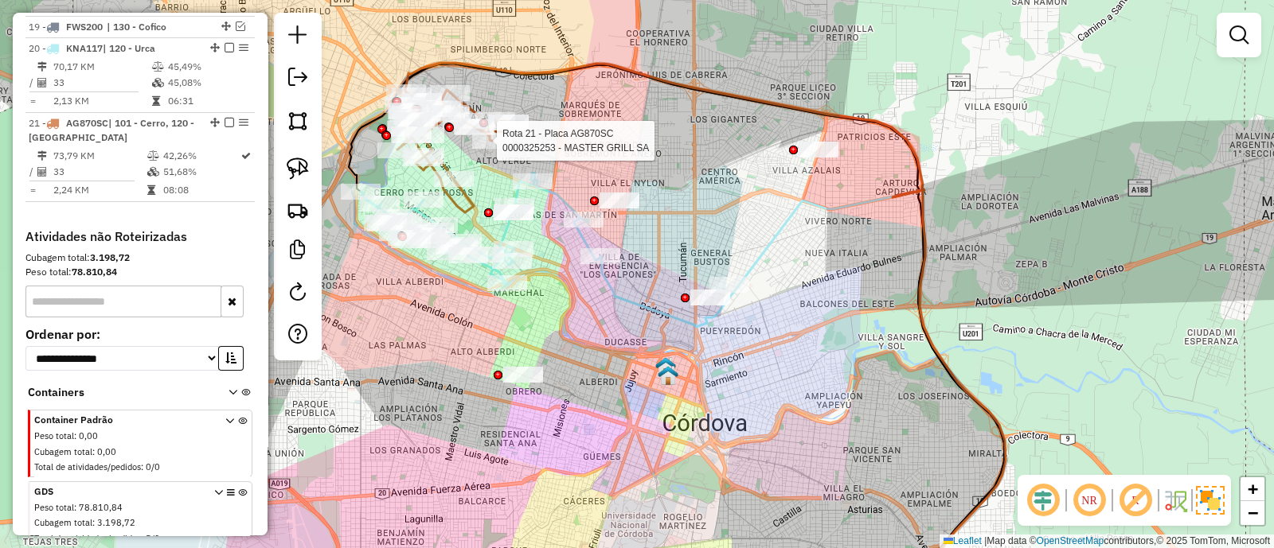
click at [823, 158] on div at bounding box center [818, 150] width 40 height 16
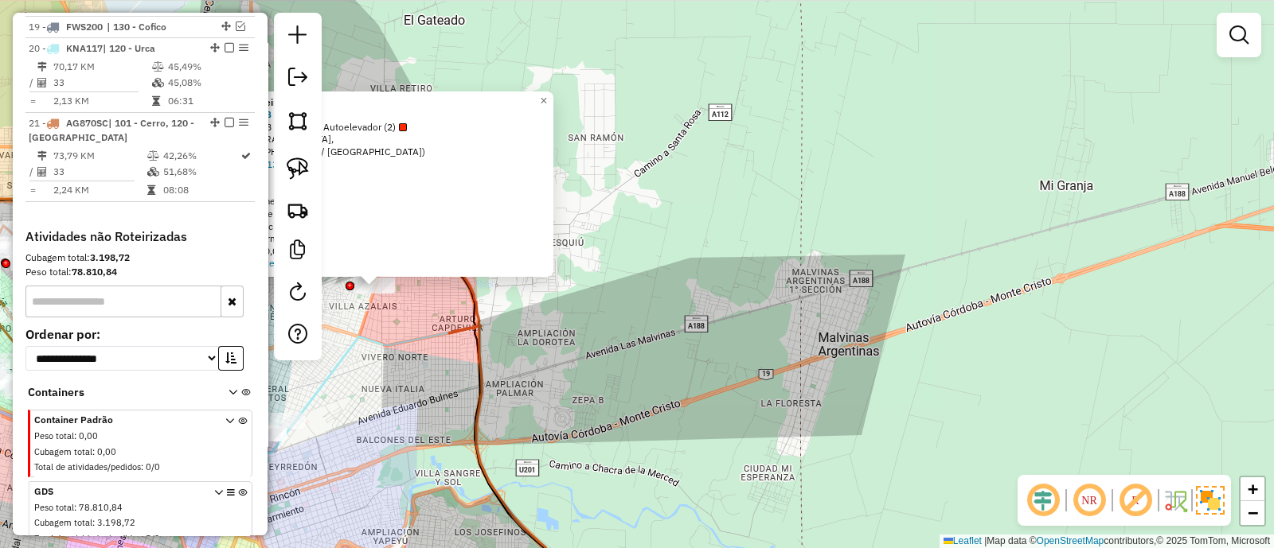
drag, startPoint x: 414, startPoint y: 324, endPoint x: 424, endPoint y: 324, distance: 10.3
click at [423, 324] on div "Atividade não roteirizada 0000468171 - ESB S.A.S. Tipo de cliente: 68 - Recarga…" at bounding box center [637, 274] width 1274 height 548
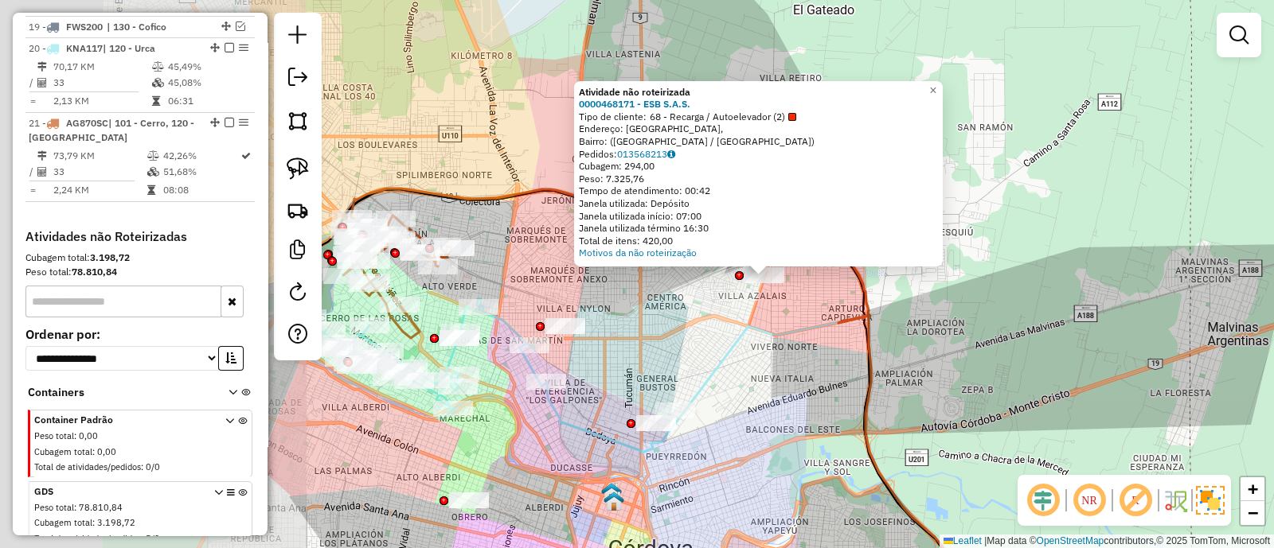
drag, startPoint x: 410, startPoint y: 345, endPoint x: 756, endPoint y: 338, distance: 346.4
click at [779, 336] on icon at bounding box center [749, 453] width 404 height 279
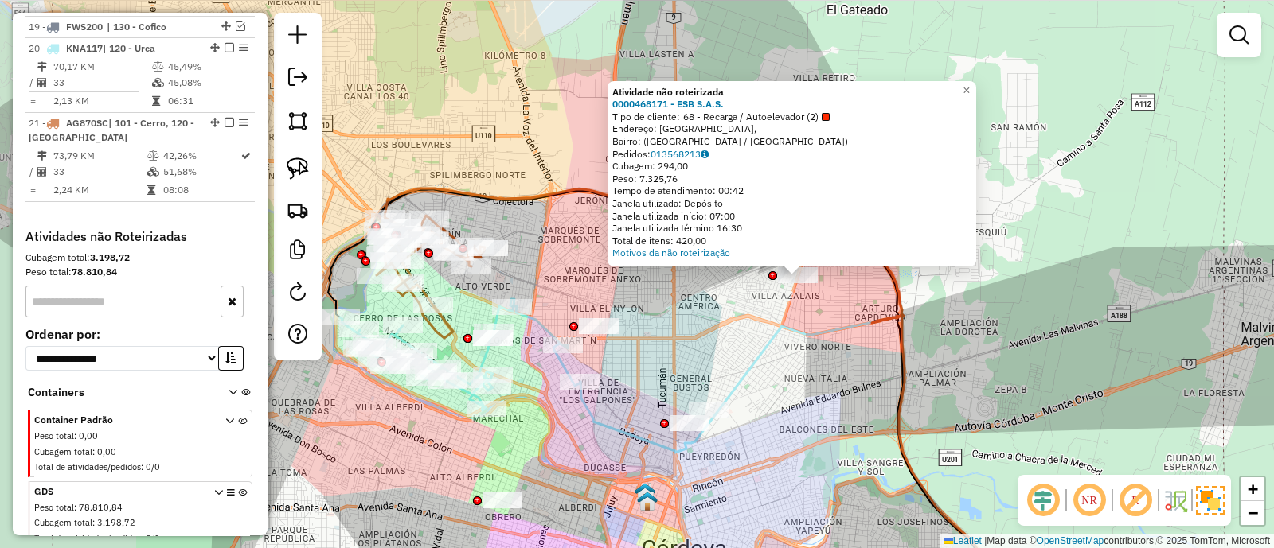
click at [668, 342] on div "Atividade não roteirizada 0000468171 - ESB S.A.S. Tipo de cliente: 68 - Recarga…" at bounding box center [637, 274] width 1274 height 548
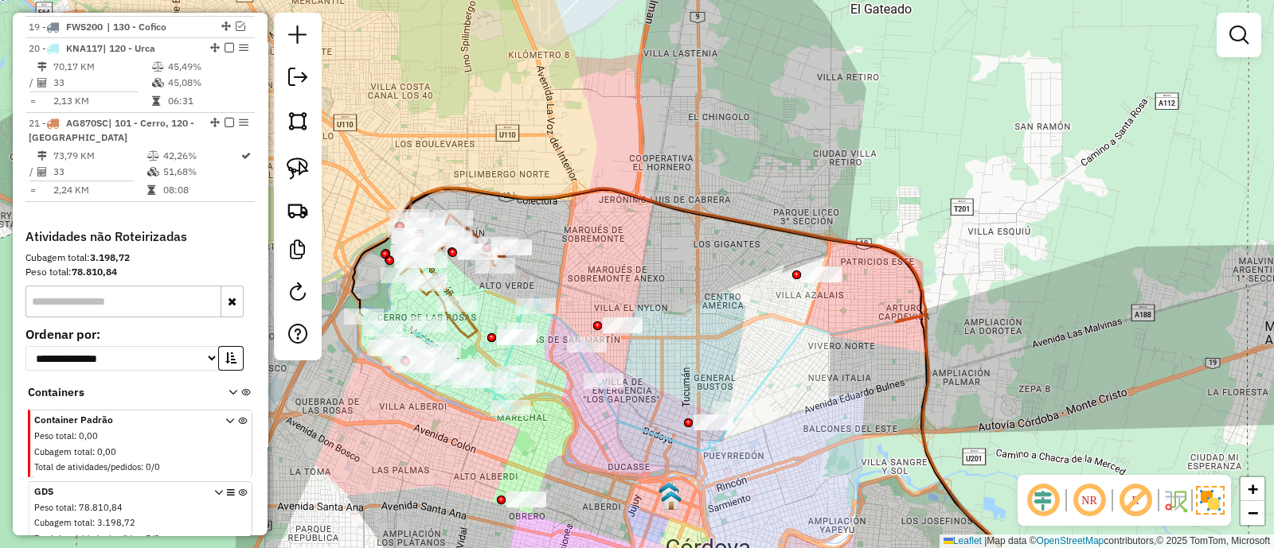
drag, startPoint x: 677, startPoint y: 340, endPoint x: 740, endPoint y: 338, distance: 62.9
click at [740, 338] on div "Janela de atendimento Grade de atendimento Capacidade Transportadoras Veículos …" at bounding box center [637, 274] width 1274 height 548
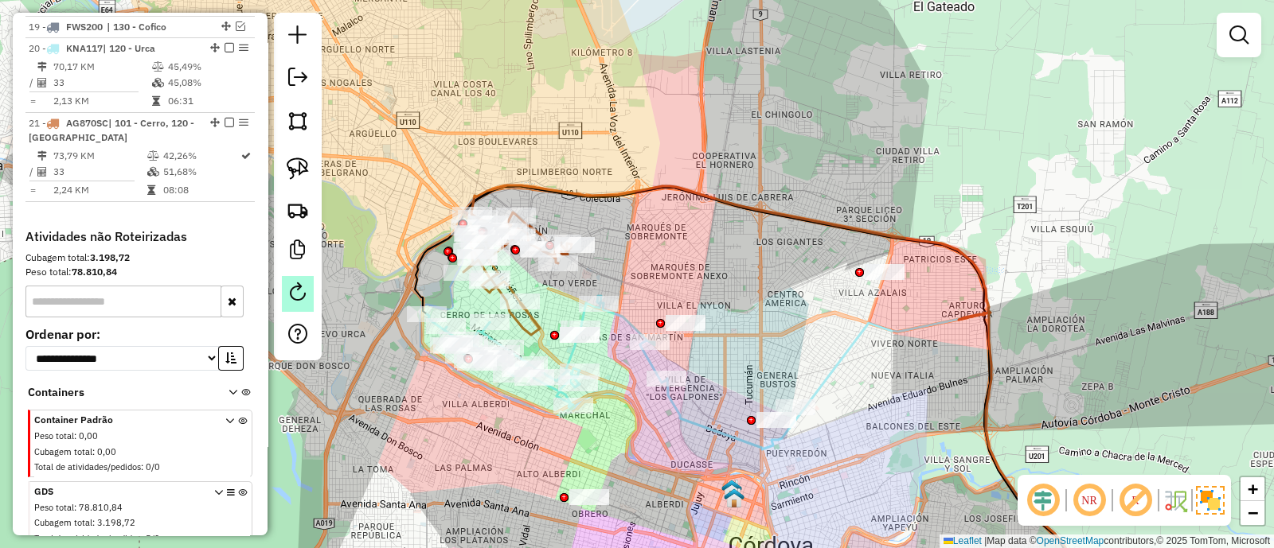
click at [298, 300] on em at bounding box center [297, 292] width 19 height 19
select select "*"
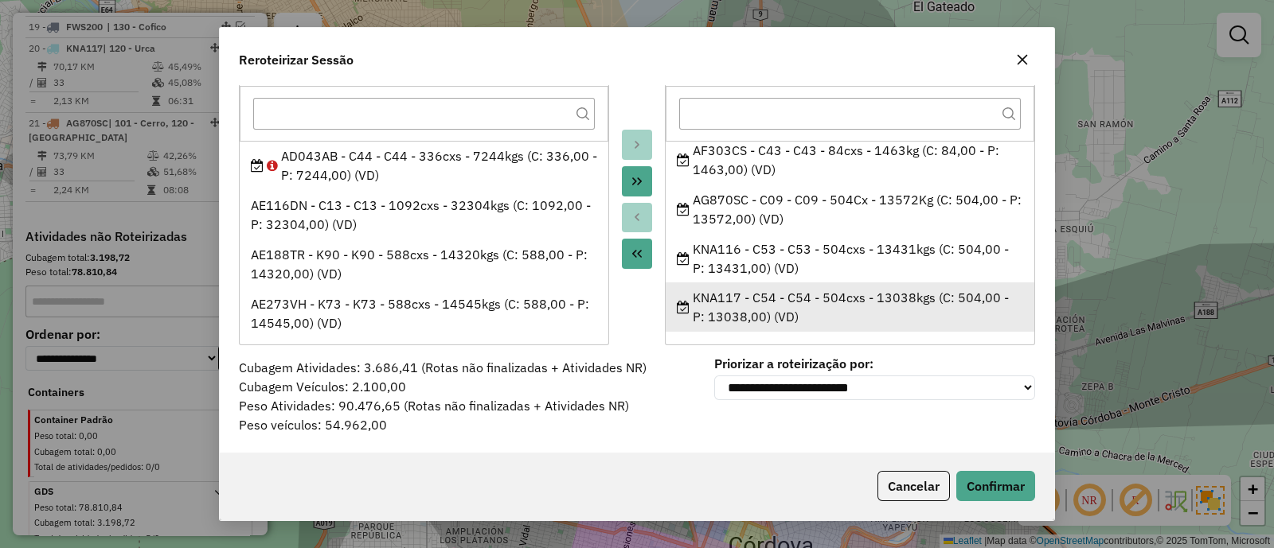
scroll to position [0, 0]
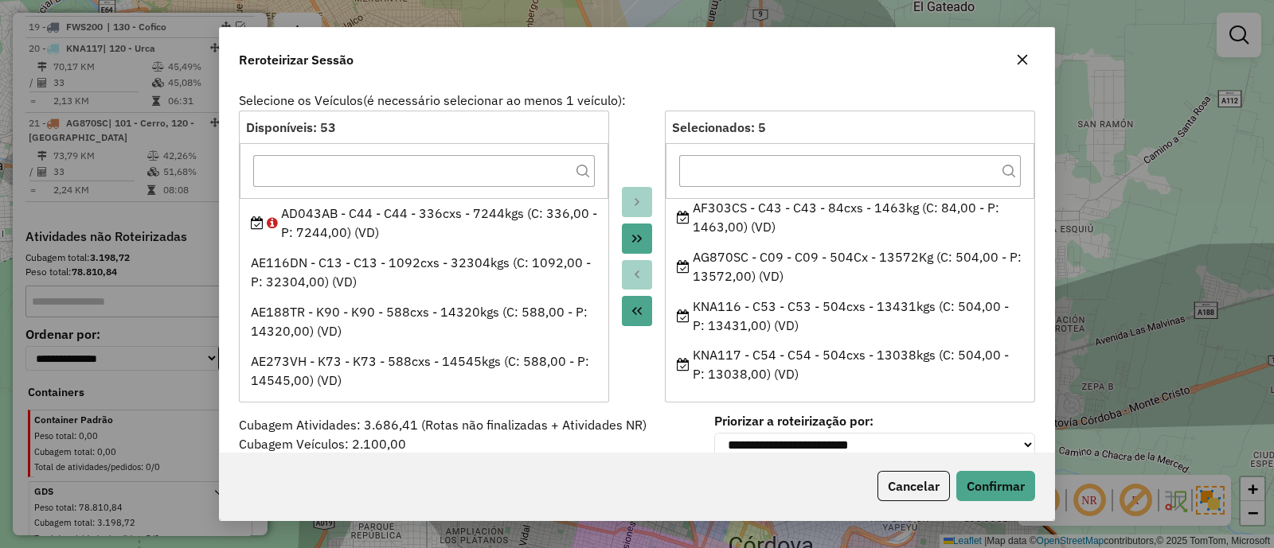
click at [1018, 54] on icon "button" at bounding box center [1022, 59] width 13 height 13
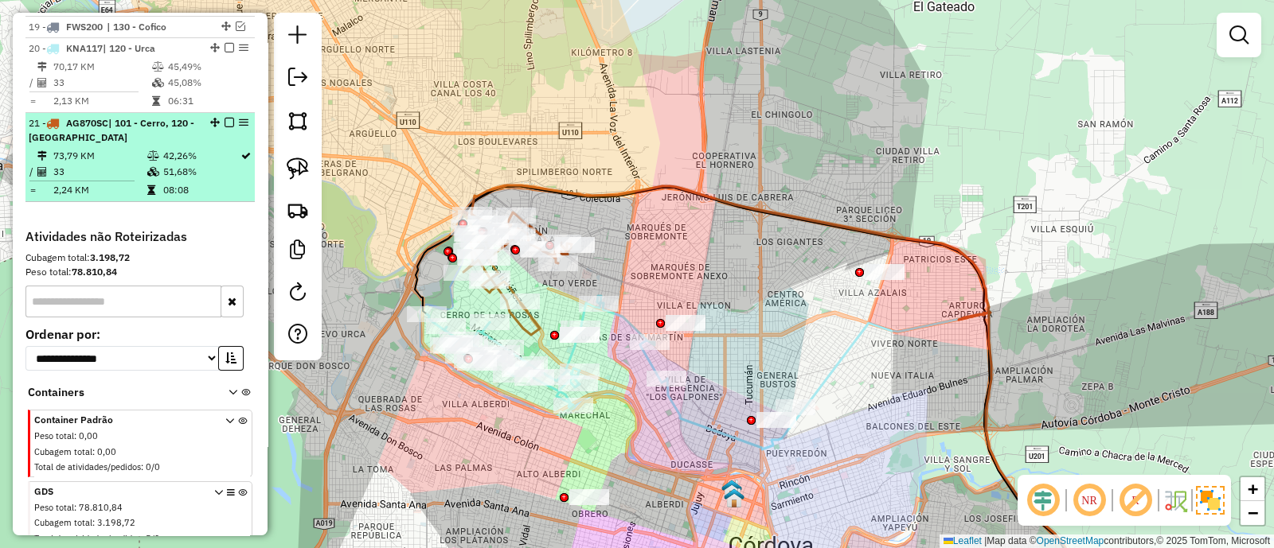
click at [223, 148] on td "42,26%" at bounding box center [200, 156] width 77 height 16
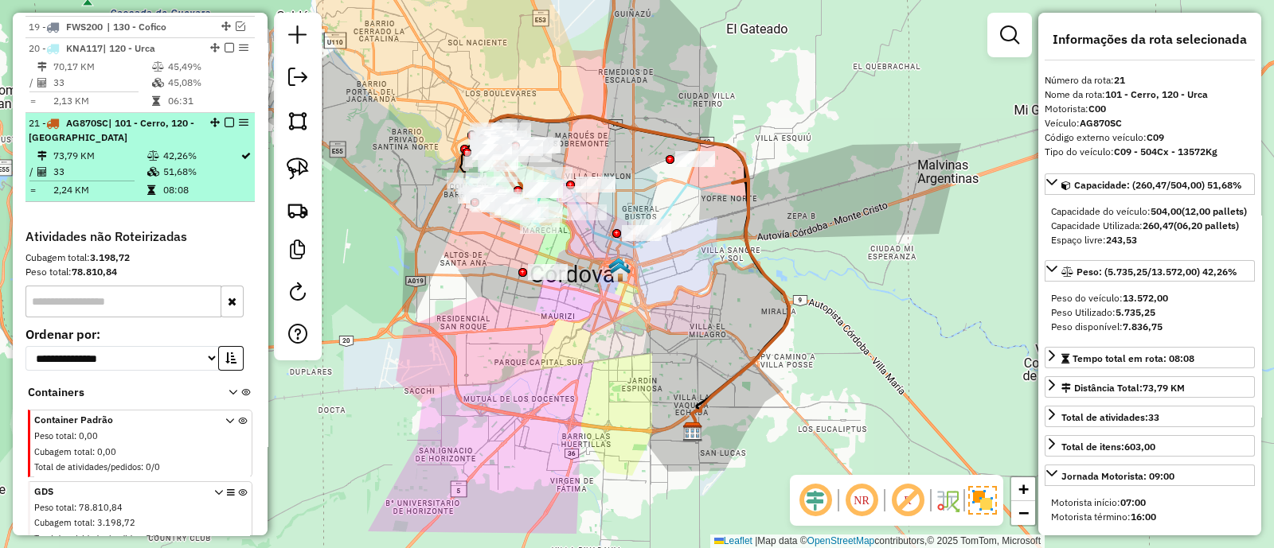
click at [225, 118] on em at bounding box center [229, 123] width 10 height 10
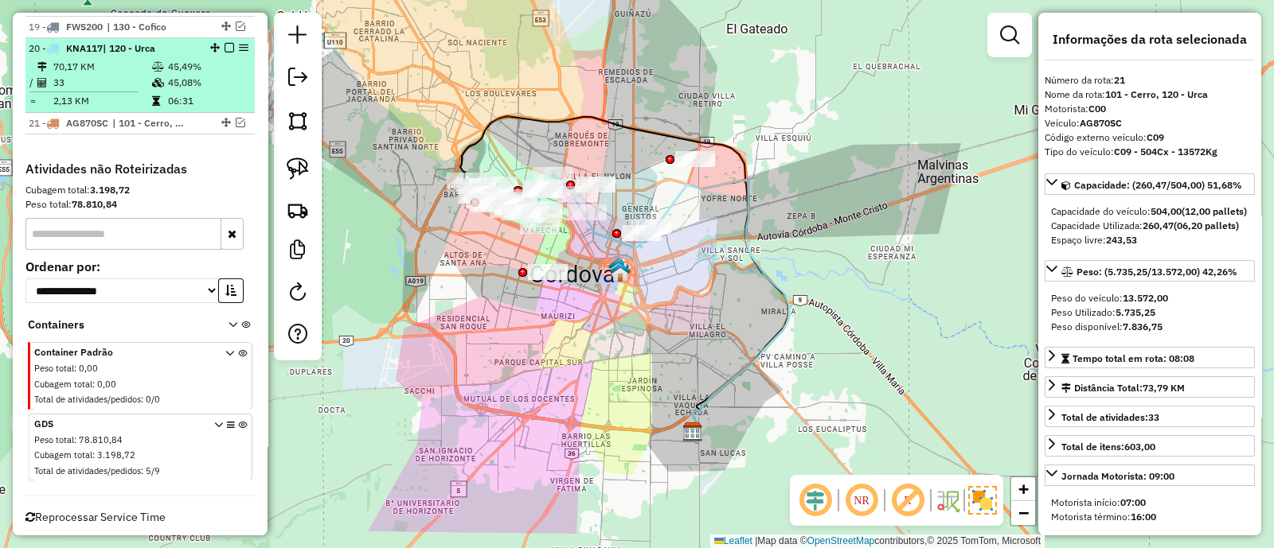
click at [221, 81] on td "45,08%" at bounding box center [207, 83] width 80 height 16
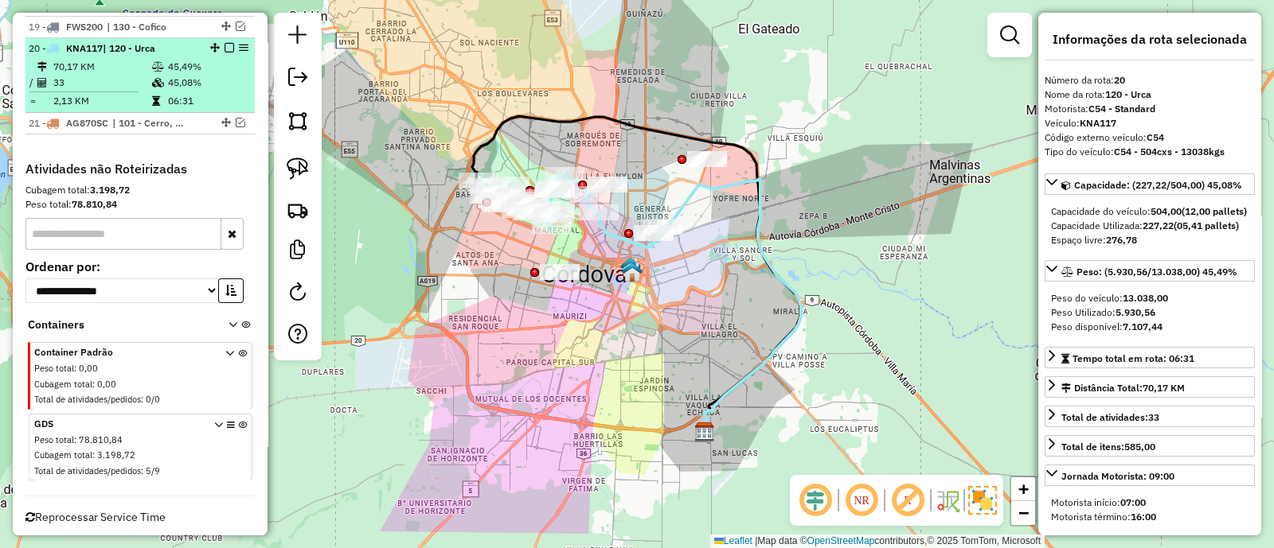
click at [224, 43] on em at bounding box center [229, 48] width 10 height 10
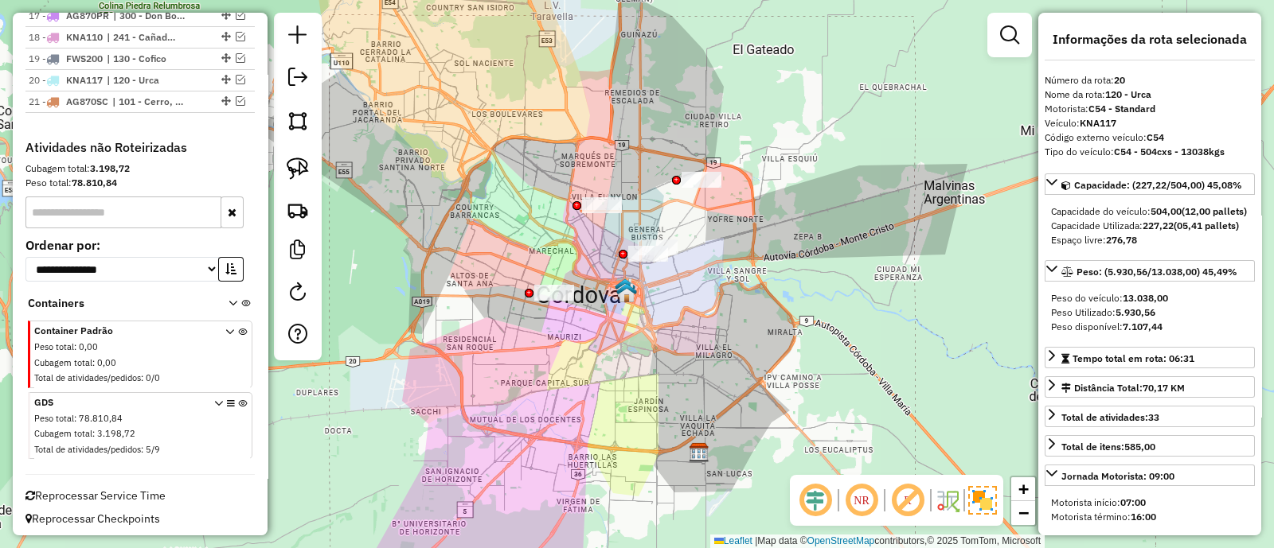
drag, startPoint x: 539, startPoint y: 206, endPoint x: 533, endPoint y: 227, distance: 21.4
click at [533, 227] on div "Janela de atendimento Grade de atendimento Capacidade Transportadoras Veículos …" at bounding box center [637, 274] width 1274 height 548
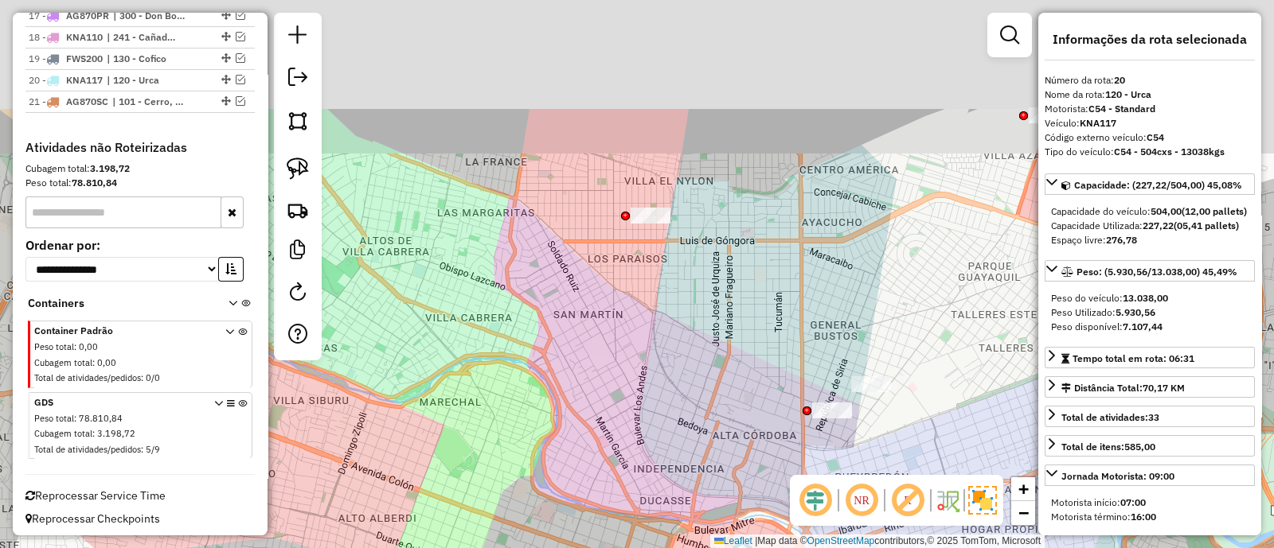
drag, startPoint x: 607, startPoint y: 259, endPoint x: 537, endPoint y: 392, distance: 151.3
click at [506, 439] on div "Janela de atendimento Grade de atendimento Capacidade Transportadoras Veículos …" at bounding box center [637, 274] width 1274 height 548
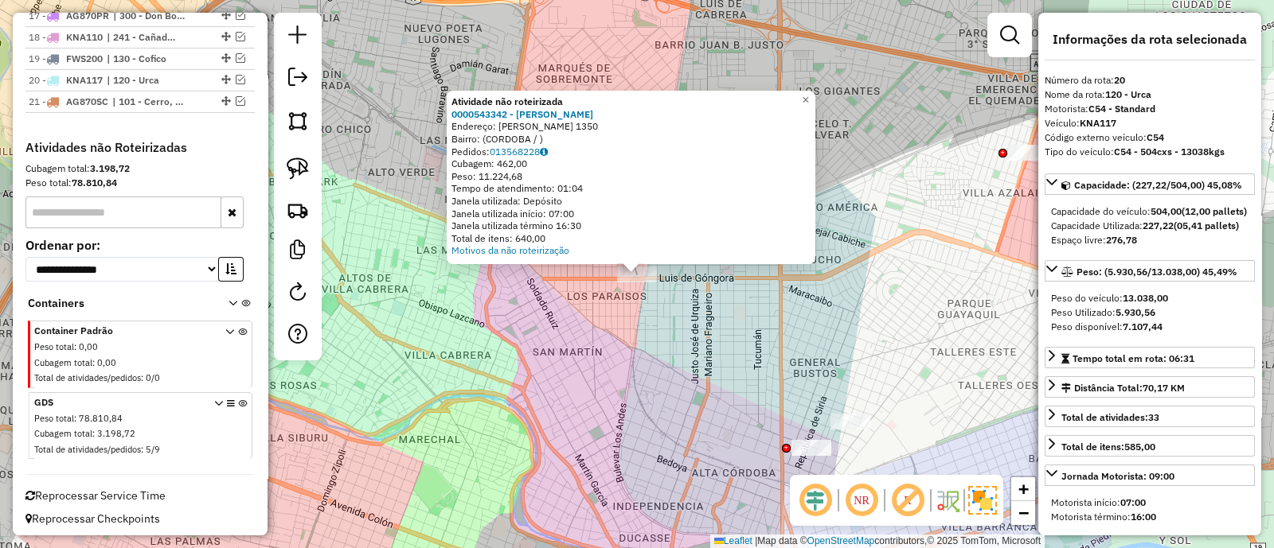
click at [609, 344] on div "Atividade não roteirizada 0000543342 - Gonzalez Diego Victor Fernando Endereço:…" at bounding box center [637, 274] width 1274 height 548
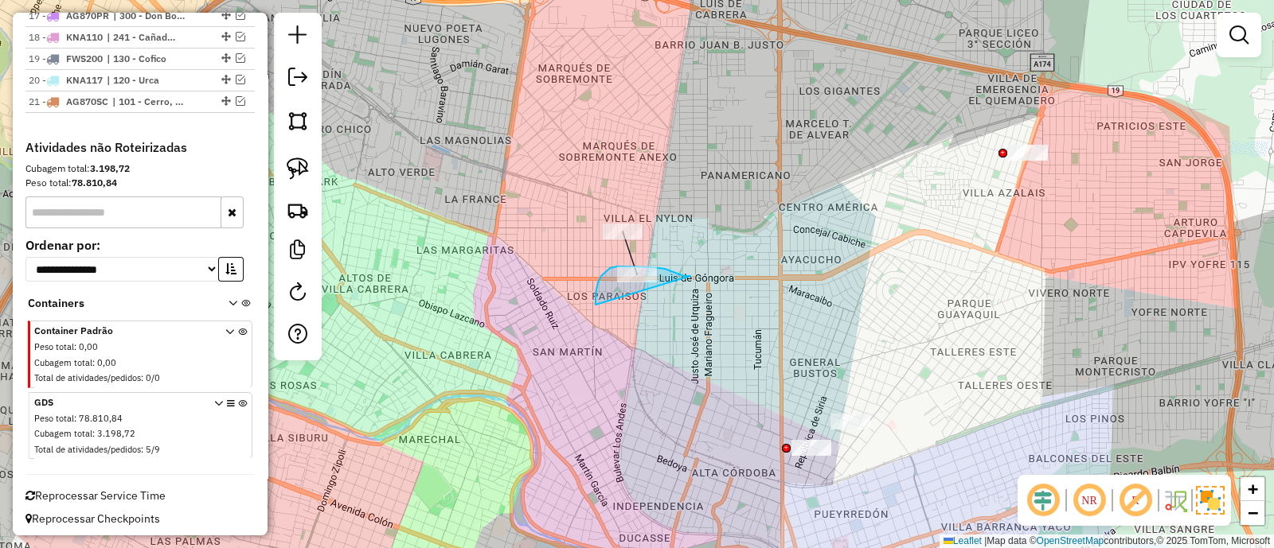
drag, startPoint x: 690, startPoint y: 276, endPoint x: 615, endPoint y: 320, distance: 87.4
click at [615, 320] on div "Janela de atendimento Grade de atendimento Capacidade Transportadoras Veículos …" at bounding box center [637, 274] width 1274 height 548
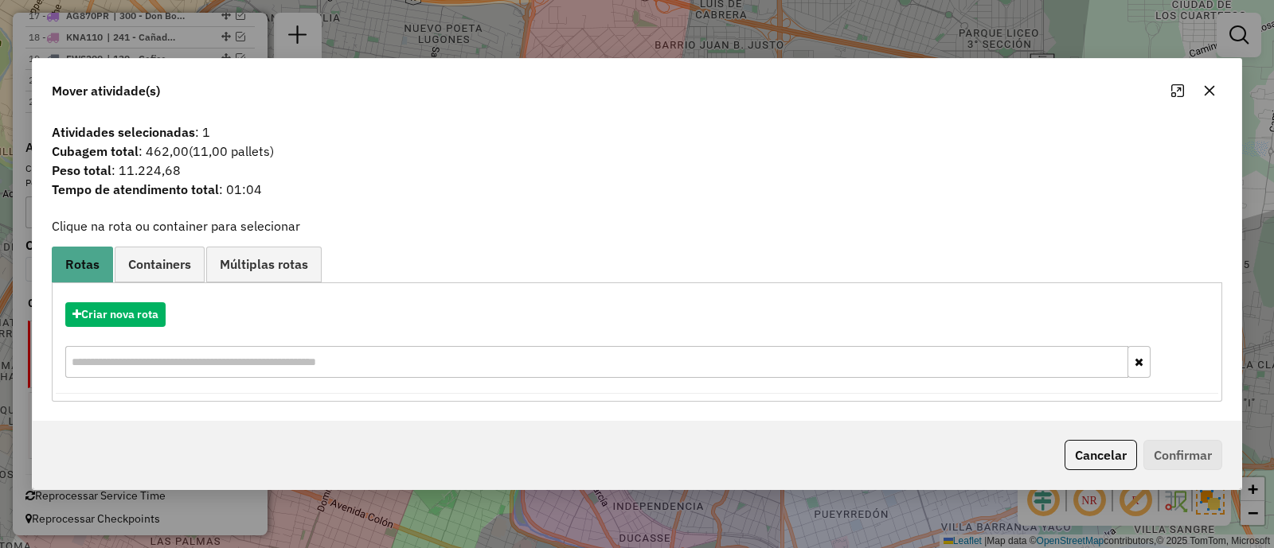
click at [1207, 91] on icon "button" at bounding box center [1209, 90] width 13 height 13
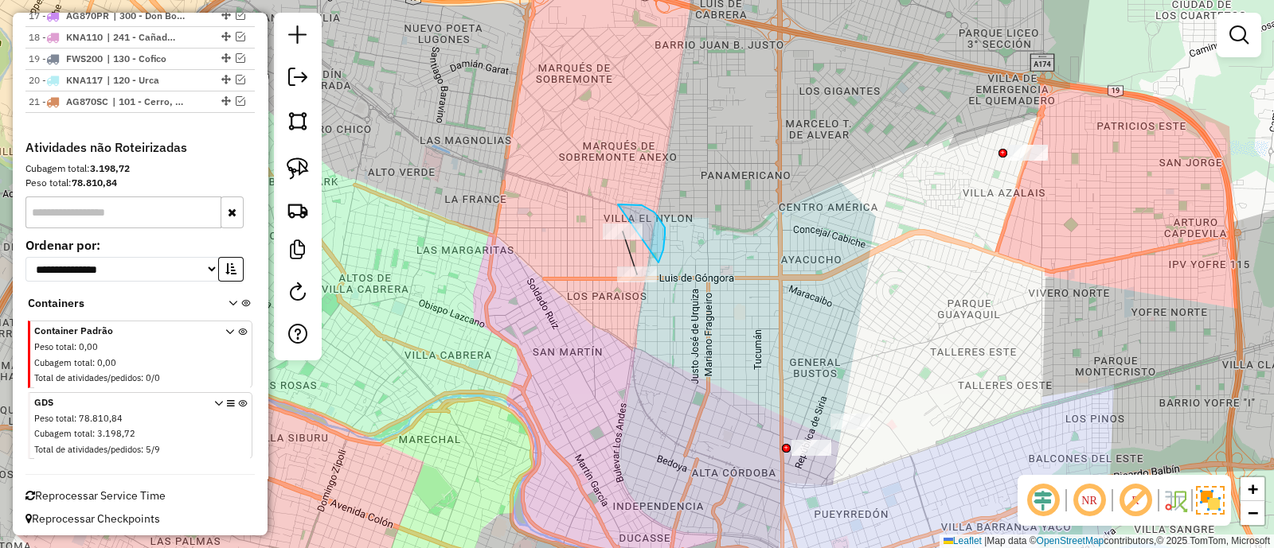
drag, startPoint x: 659, startPoint y: 261, endPoint x: 551, endPoint y: 233, distance: 111.8
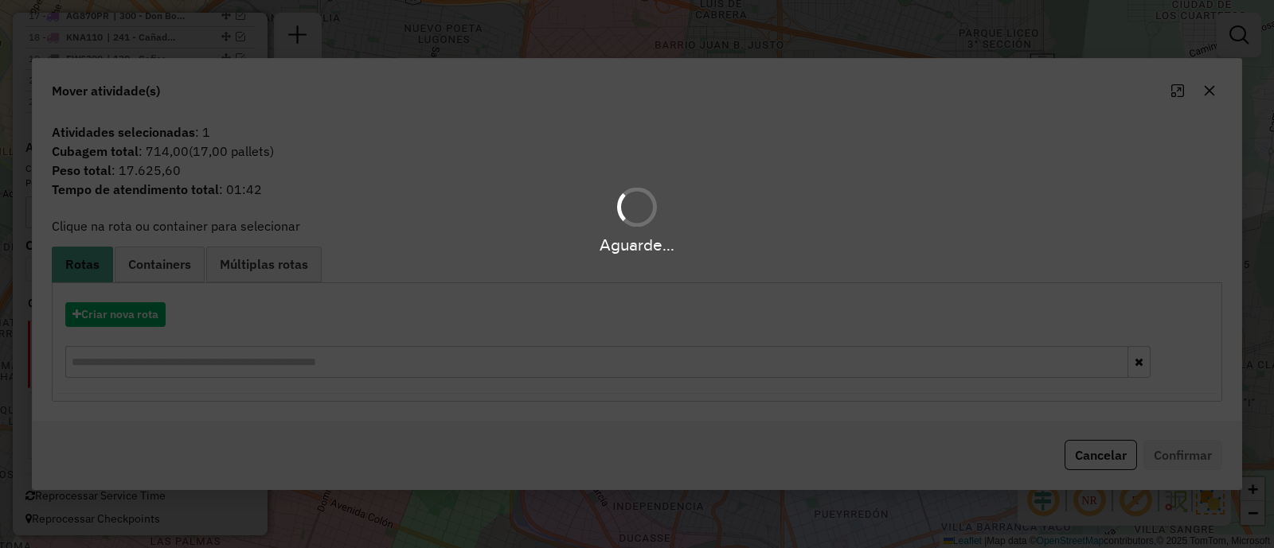
click at [1203, 93] on icon "button" at bounding box center [1209, 90] width 13 height 13
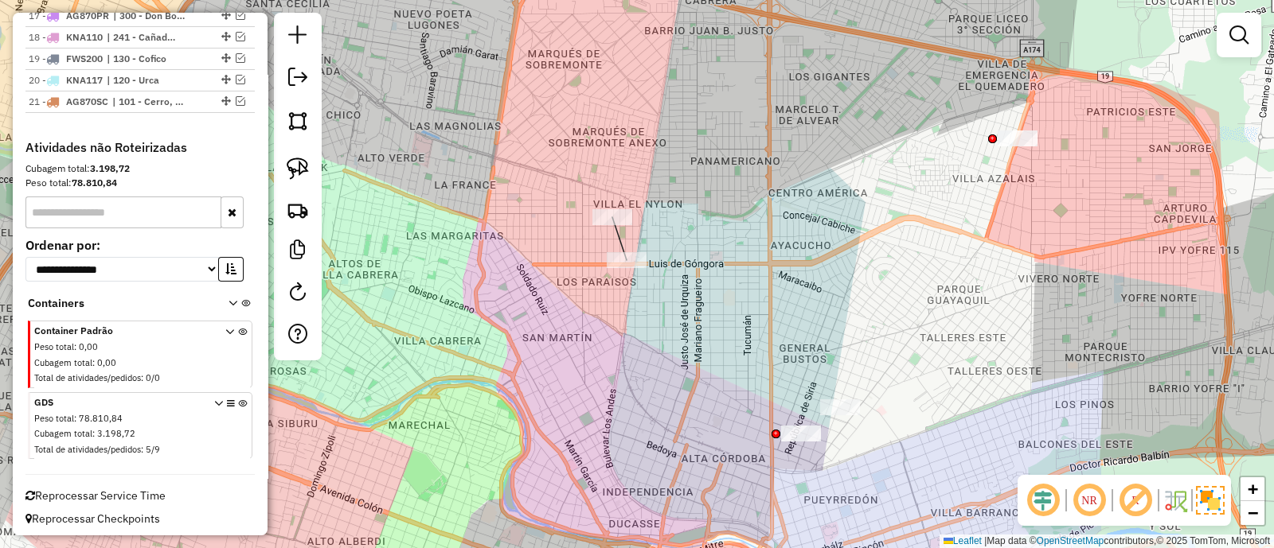
drag, startPoint x: 904, startPoint y: 341, endPoint x: 727, endPoint y: 72, distance: 321.9
click at [728, 72] on div "Janela de atendimento Grade de atendimento Capacidade Transportadoras Veículos …" at bounding box center [637, 274] width 1274 height 548
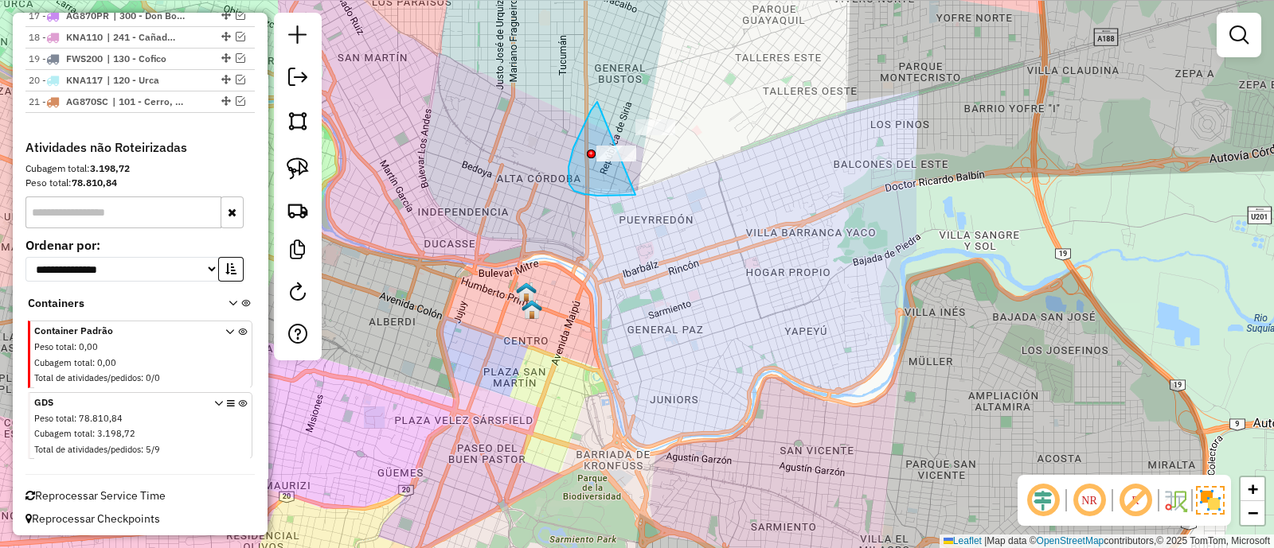
drag, startPoint x: 574, startPoint y: 191, endPoint x: 687, endPoint y: 188, distance: 113.1
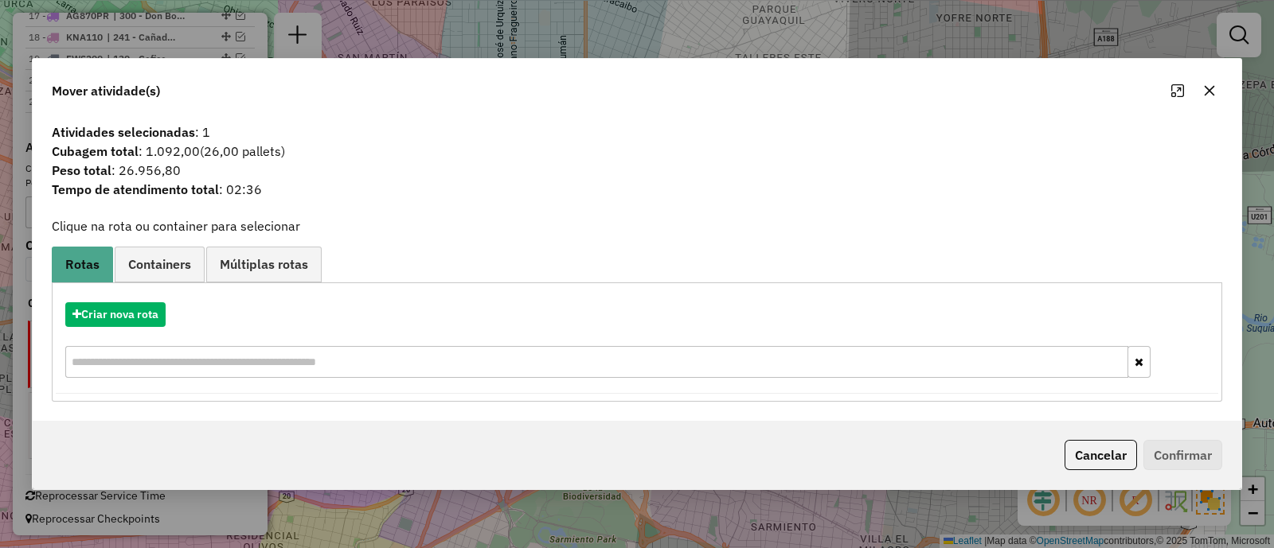
click at [1204, 99] on button "button" at bounding box center [1208, 90] width 25 height 25
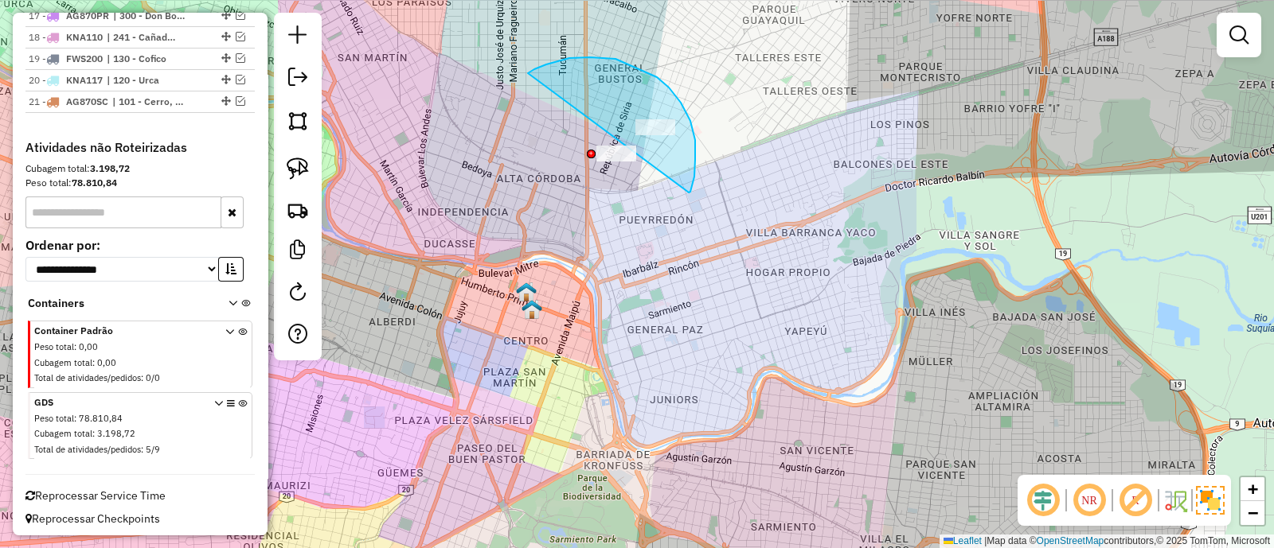
drag, startPoint x: 689, startPoint y: 193, endPoint x: 549, endPoint y: 72, distance: 184.0
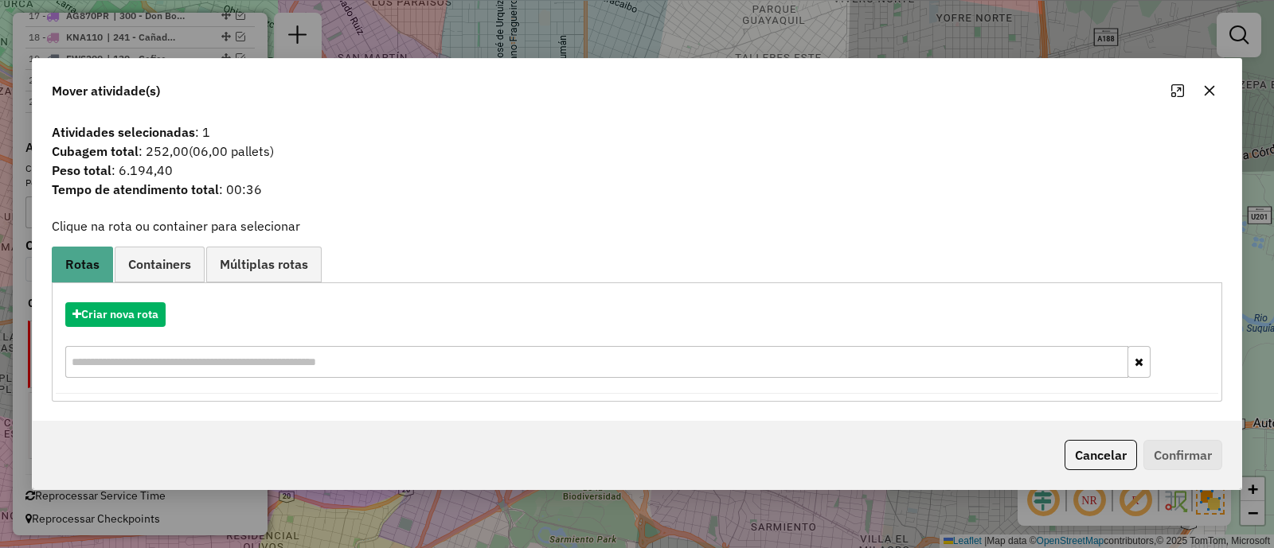
click at [1203, 86] on icon "button" at bounding box center [1209, 90] width 13 height 13
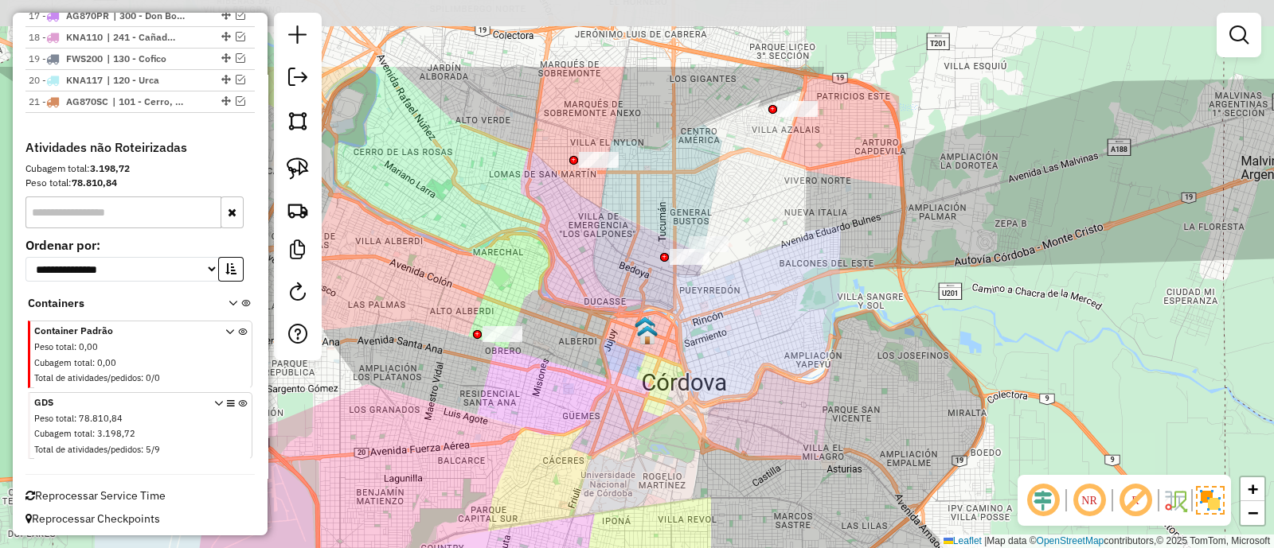
drag, startPoint x: 521, startPoint y: 120, endPoint x: 636, endPoint y: 255, distance: 176.7
click at [636, 255] on div "Janela de atendimento Grade de atendimento Capacidade Transportadoras Veículos …" at bounding box center [637, 274] width 1274 height 548
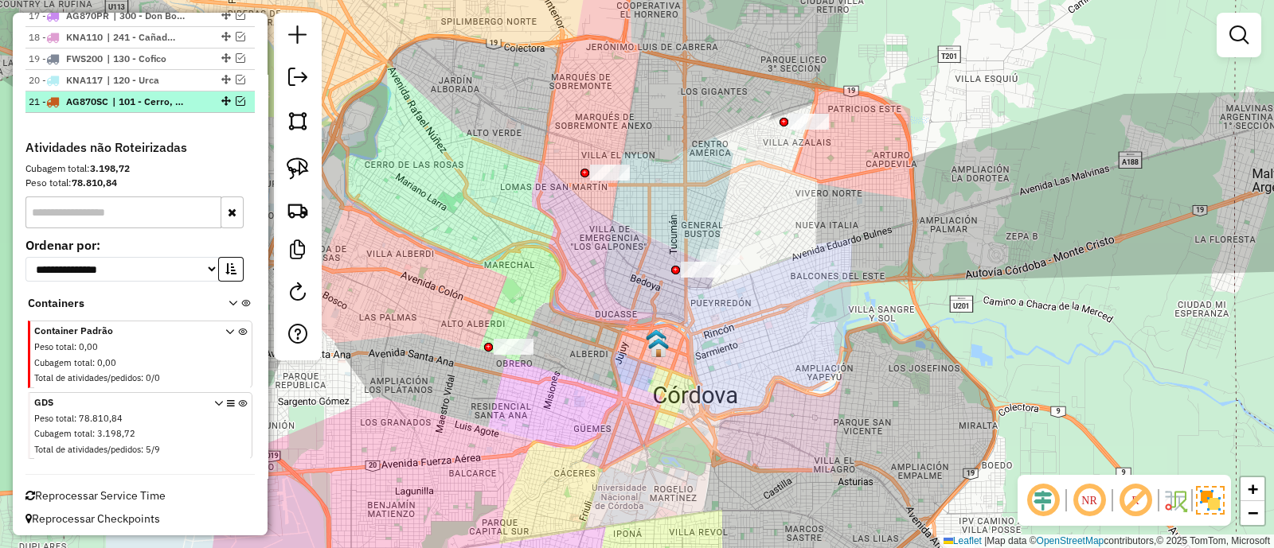
click at [236, 98] on em at bounding box center [241, 101] width 10 height 10
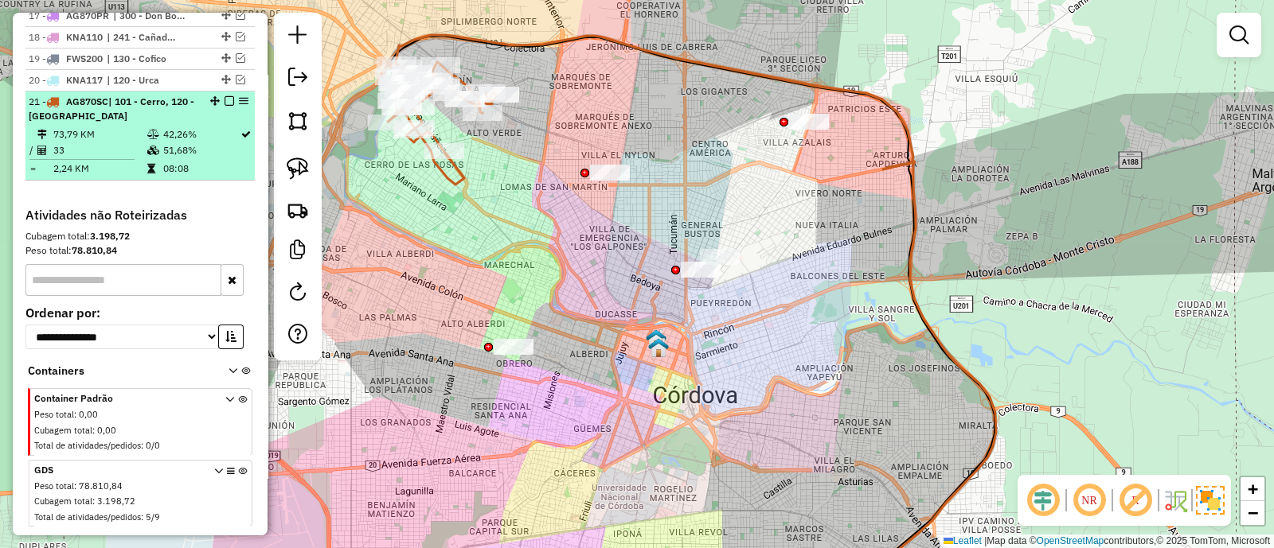
scroll to position [982, 0]
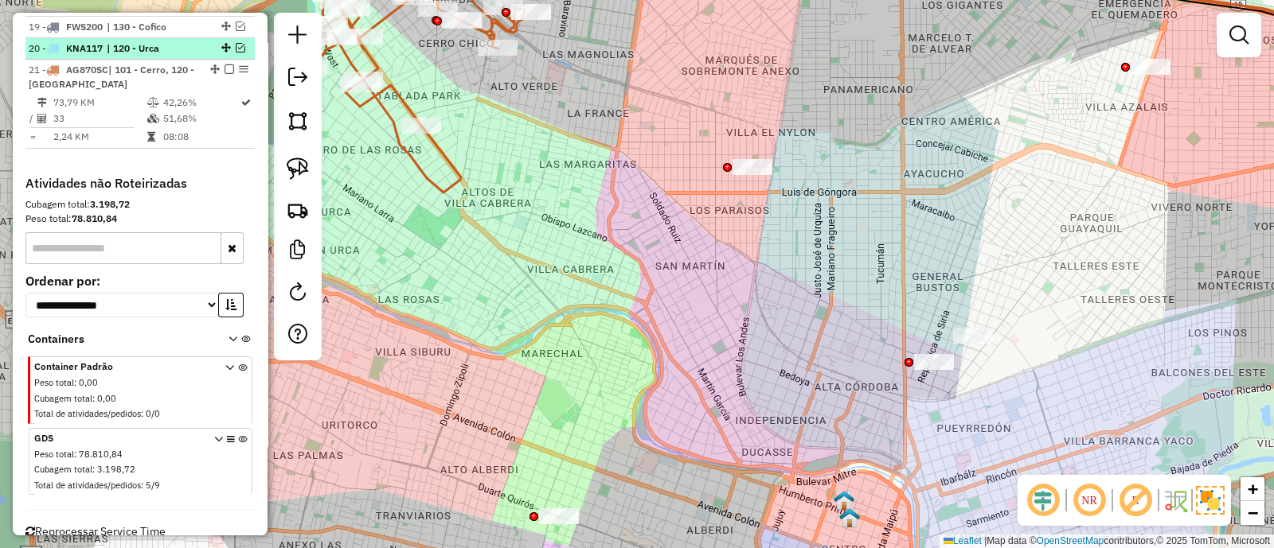
click at [236, 45] on em at bounding box center [241, 48] width 10 height 10
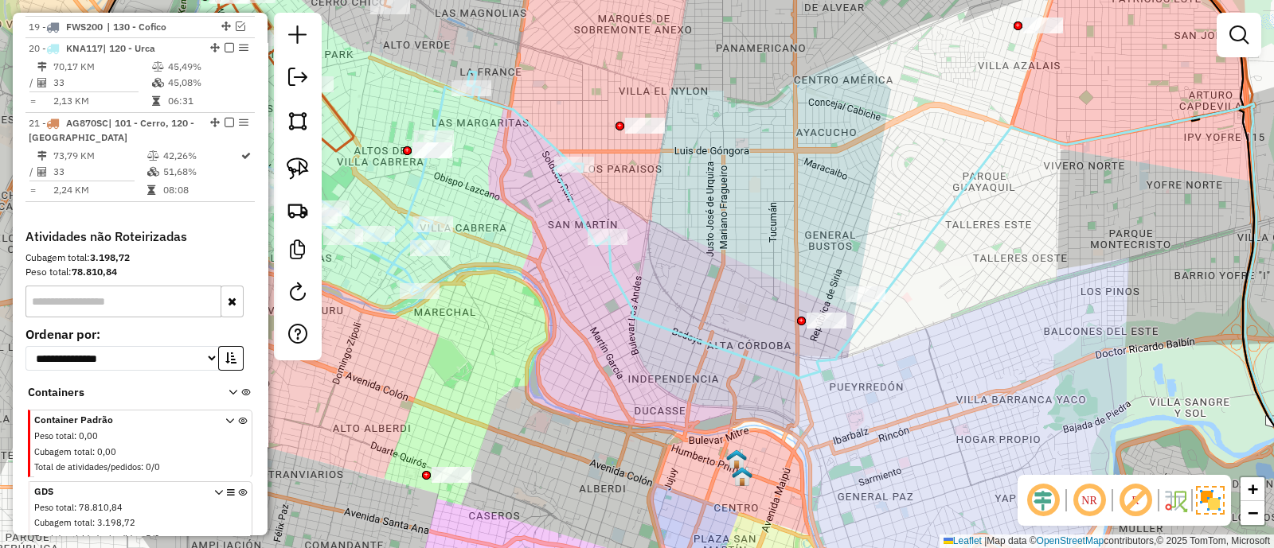
drag, startPoint x: 617, startPoint y: 310, endPoint x: 521, endPoint y: 266, distance: 105.1
click at [504, 267] on div "Janela de atendimento Grade de atendimento Capacidade Transportadoras Veículos …" at bounding box center [637, 274] width 1274 height 548
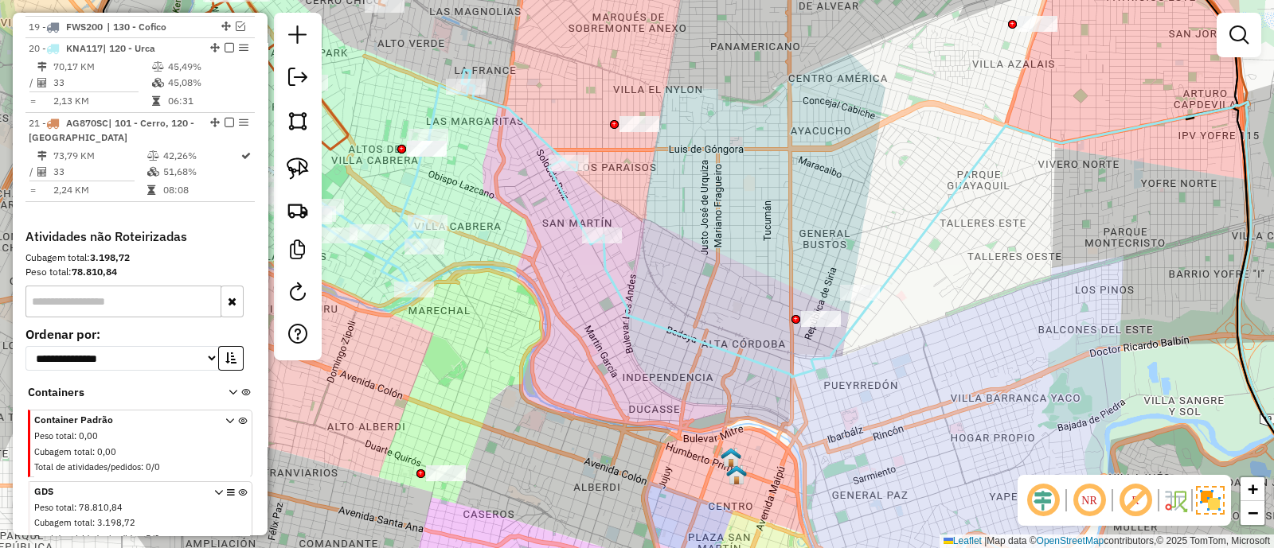
click at [611, 266] on icon at bounding box center [1002, 341] width 798 height 479
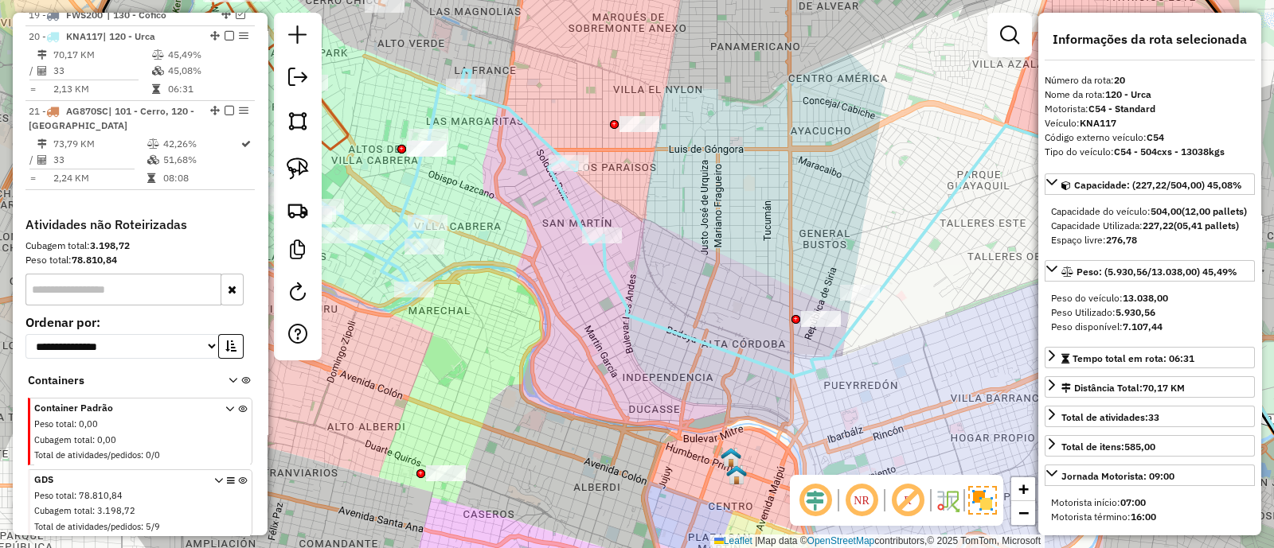
scroll to position [1003, 0]
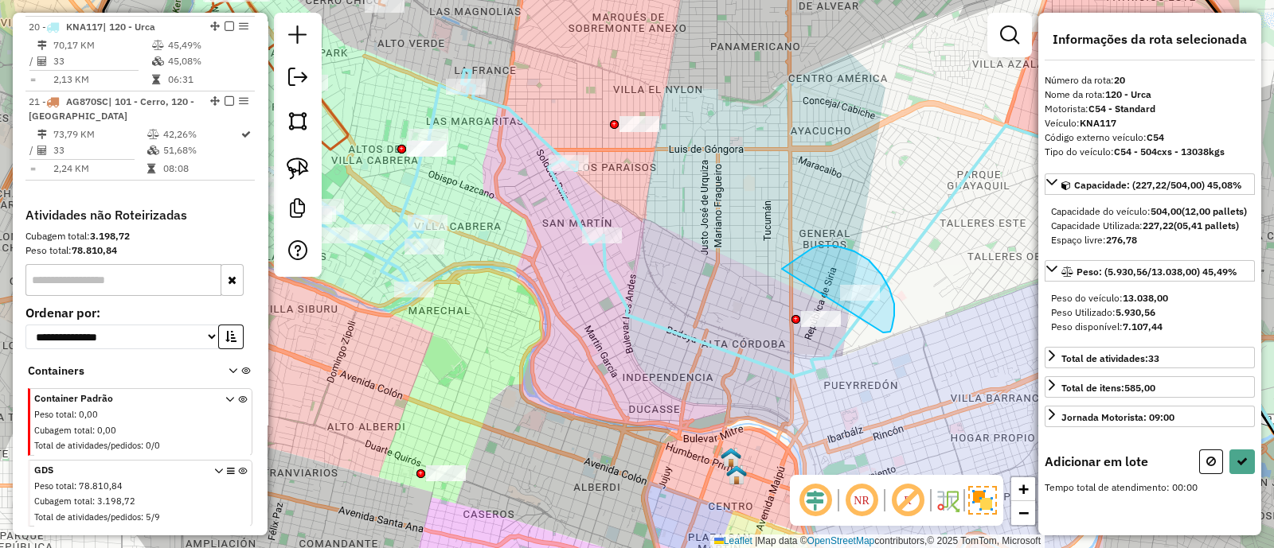
drag, startPoint x: 854, startPoint y: 252, endPoint x: 782, endPoint y: 269, distance: 74.5
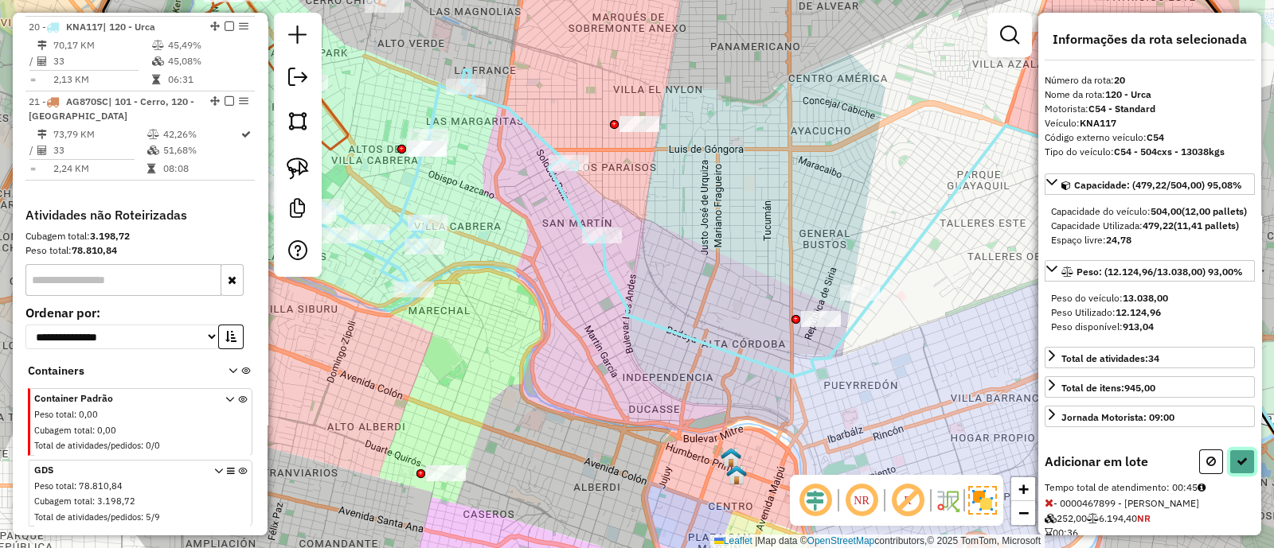
click at [1236, 467] on icon at bounding box center [1241, 461] width 11 height 11
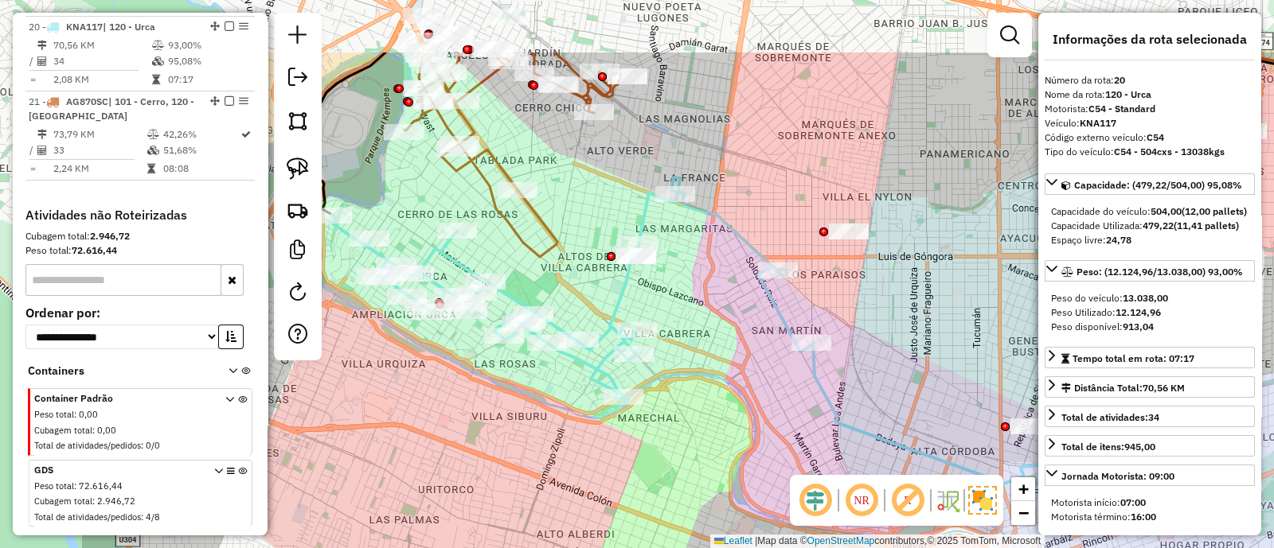
drag, startPoint x: 465, startPoint y: 197, endPoint x: 674, endPoint y: 303, distance: 235.0
click at [674, 303] on div "Janela de atendimento Grade de atendimento Capacidade Transportadoras Veículos …" at bounding box center [637, 274] width 1274 height 548
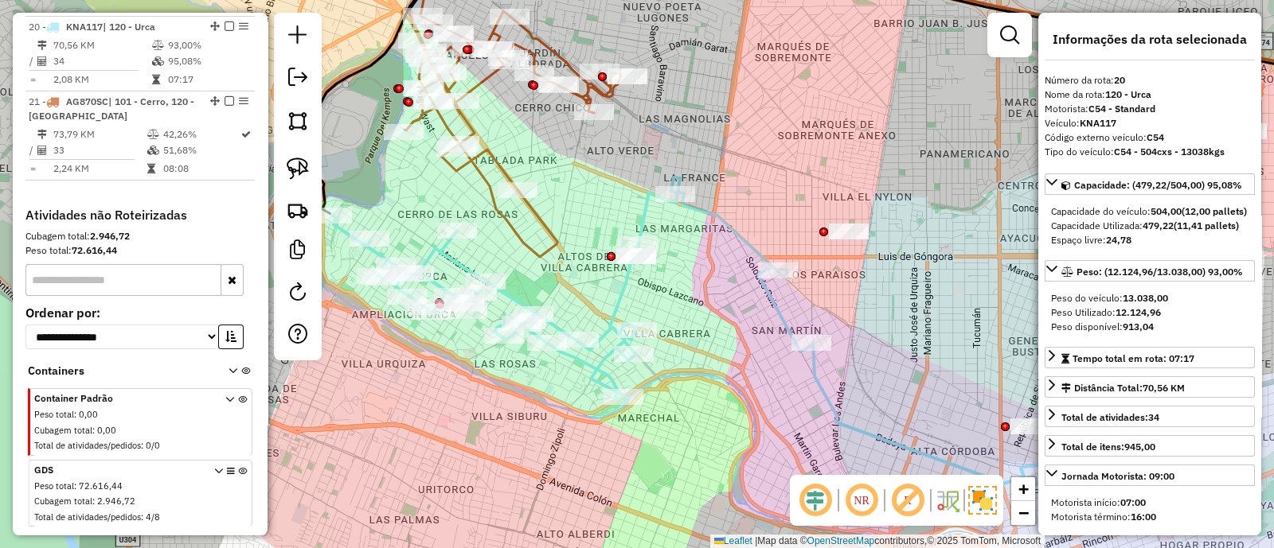
click at [539, 214] on icon at bounding box center [511, 133] width 218 height 248
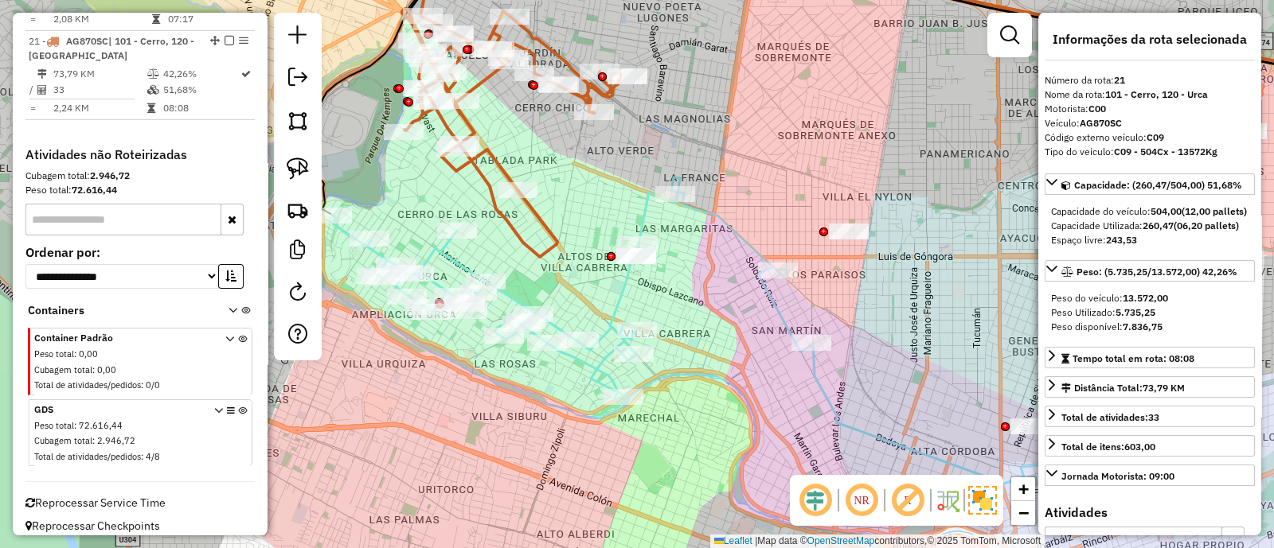
scroll to position [1071, 0]
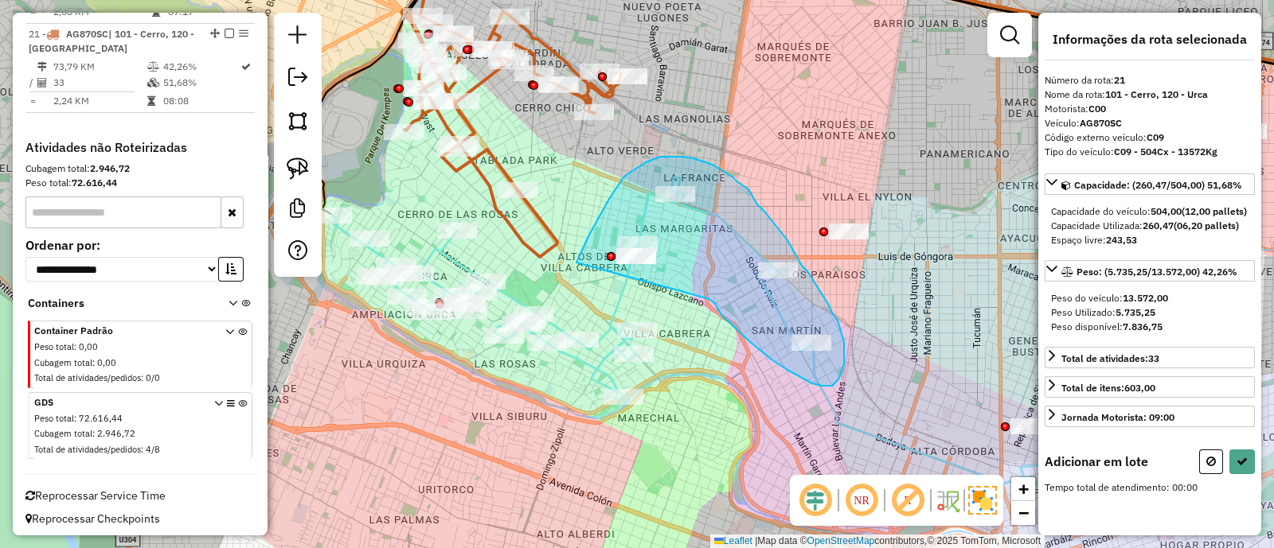
drag, startPoint x: 709, startPoint y: 299, endPoint x: 576, endPoint y: 263, distance: 137.7
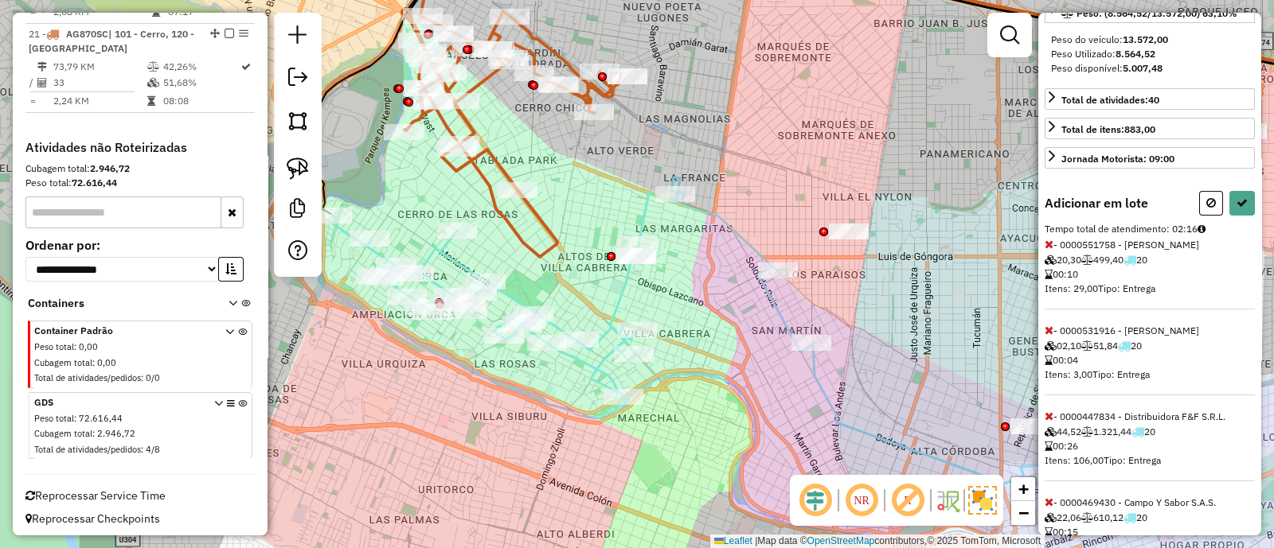
scroll to position [397, 0]
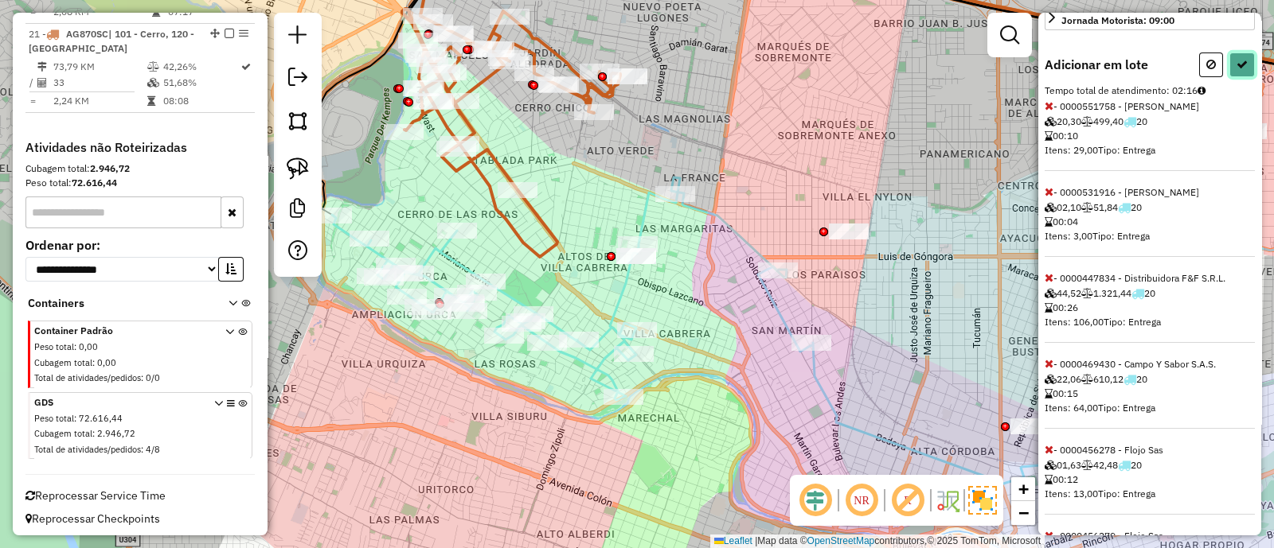
click at [1239, 77] on button at bounding box center [1241, 65] width 25 height 25
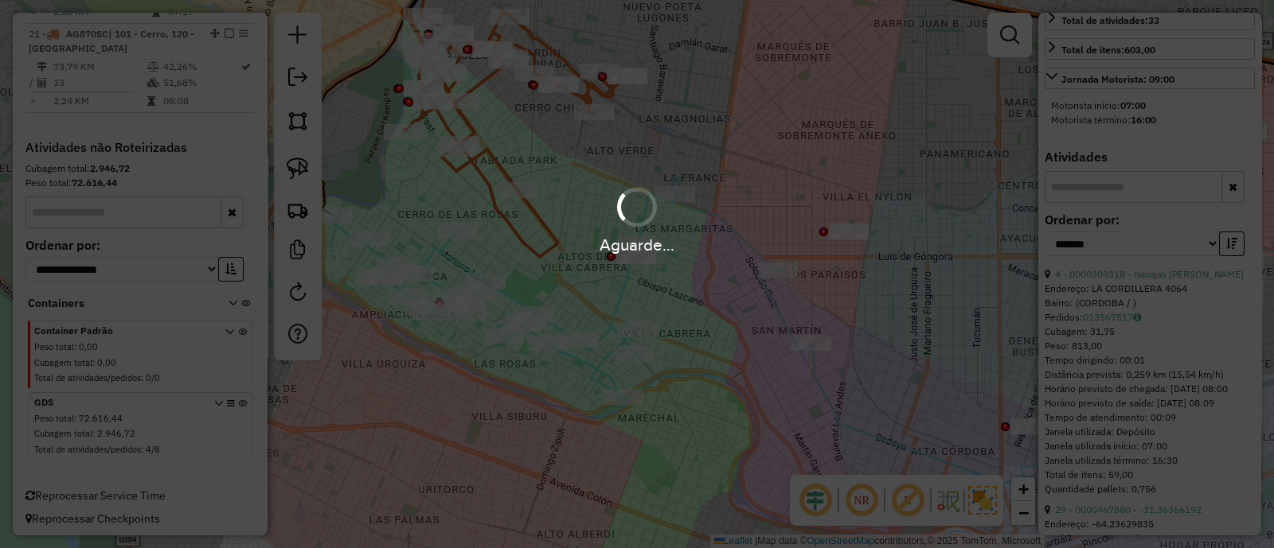
scroll to position [455, 0]
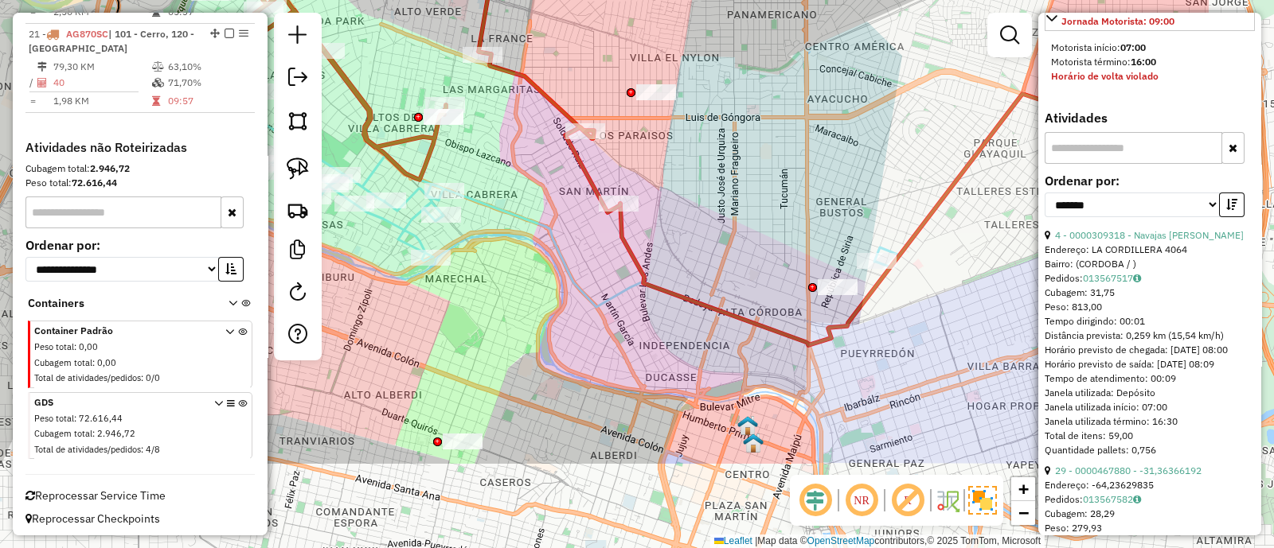
drag, startPoint x: 792, startPoint y: 403, endPoint x: 595, endPoint y: 263, distance: 242.1
click at [595, 263] on div "Janela de atendimento Grade de atendimento Capacidade Transportadoras Veículos …" at bounding box center [637, 274] width 1274 height 548
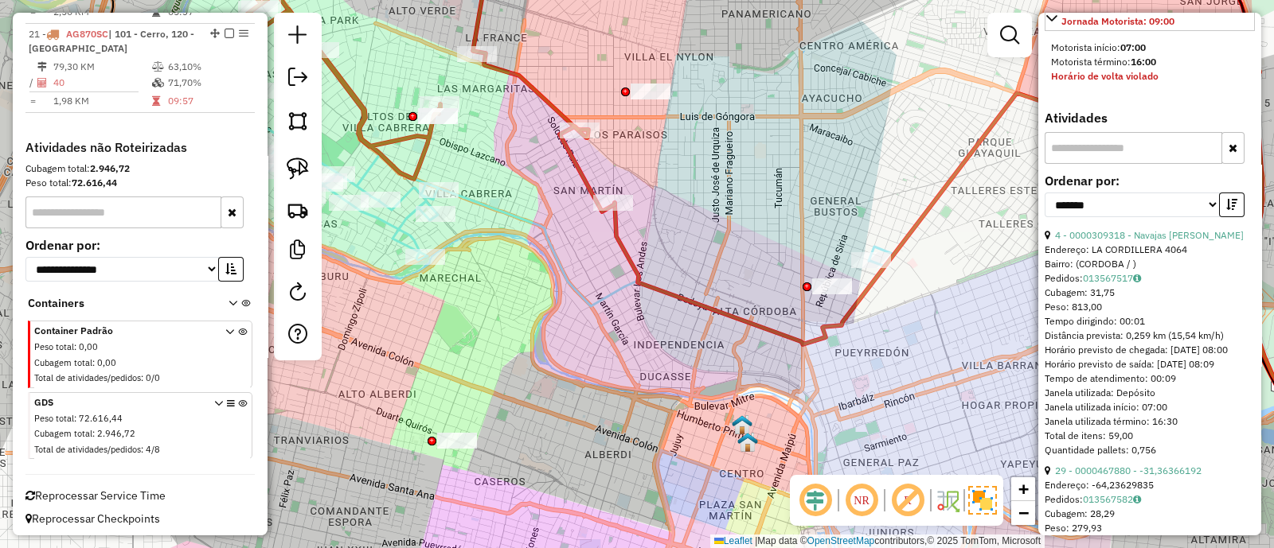
click at [551, 236] on icon at bounding box center [509, 210] width 751 height 270
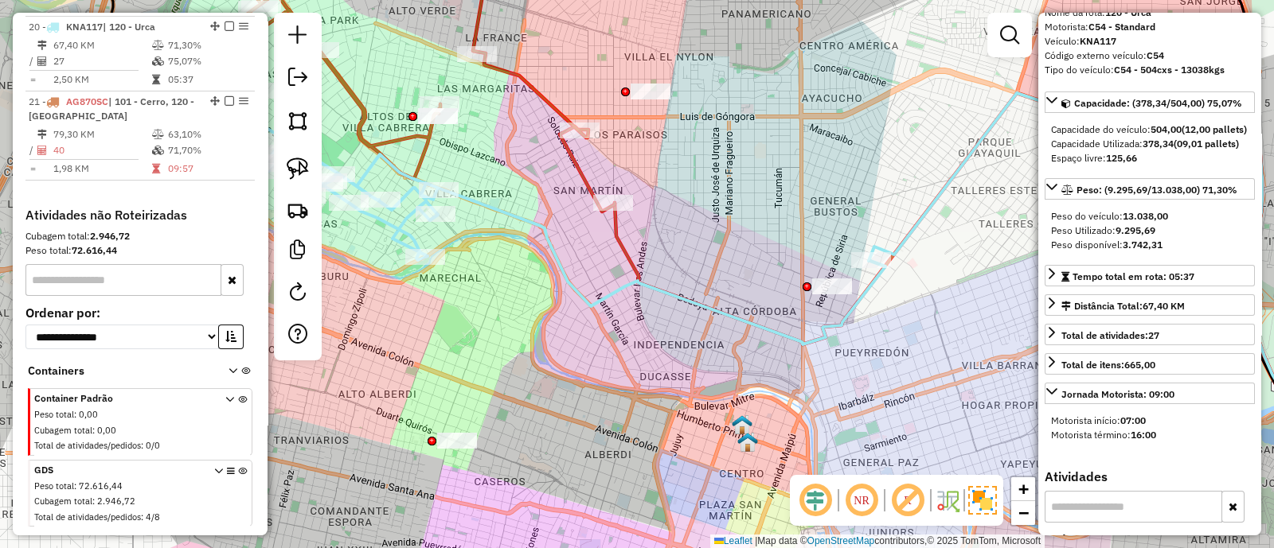
scroll to position [57, 0]
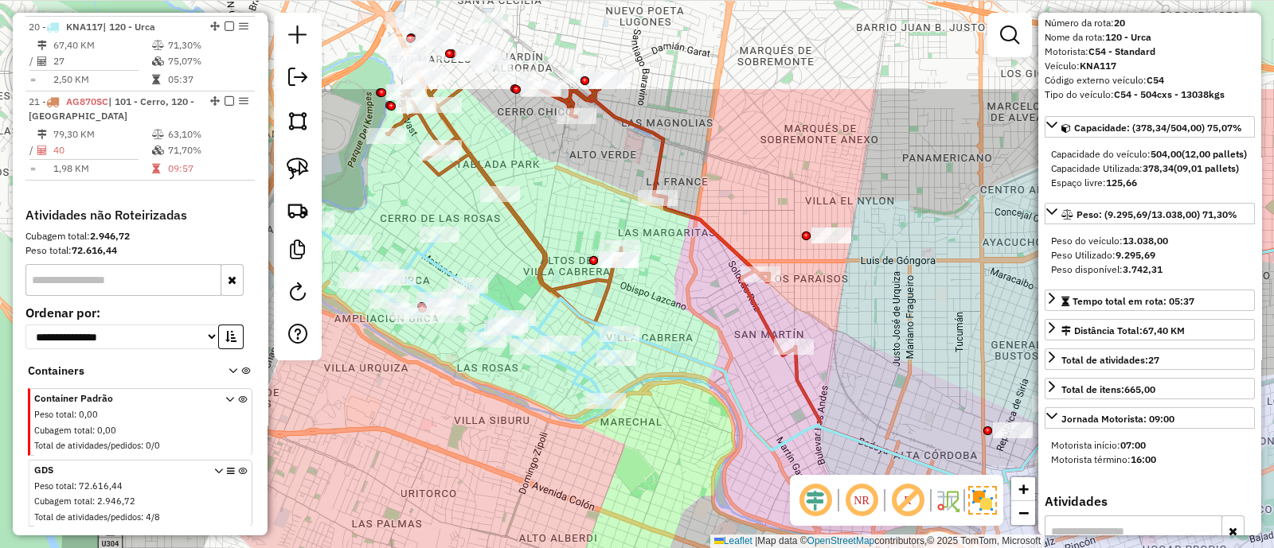
drag, startPoint x: 545, startPoint y: 213, endPoint x: 728, endPoint y: 357, distance: 233.0
click at [728, 357] on div "Janela de atendimento Grade de atendimento Capacidade Transportadoras Veículos …" at bounding box center [637, 274] width 1274 height 548
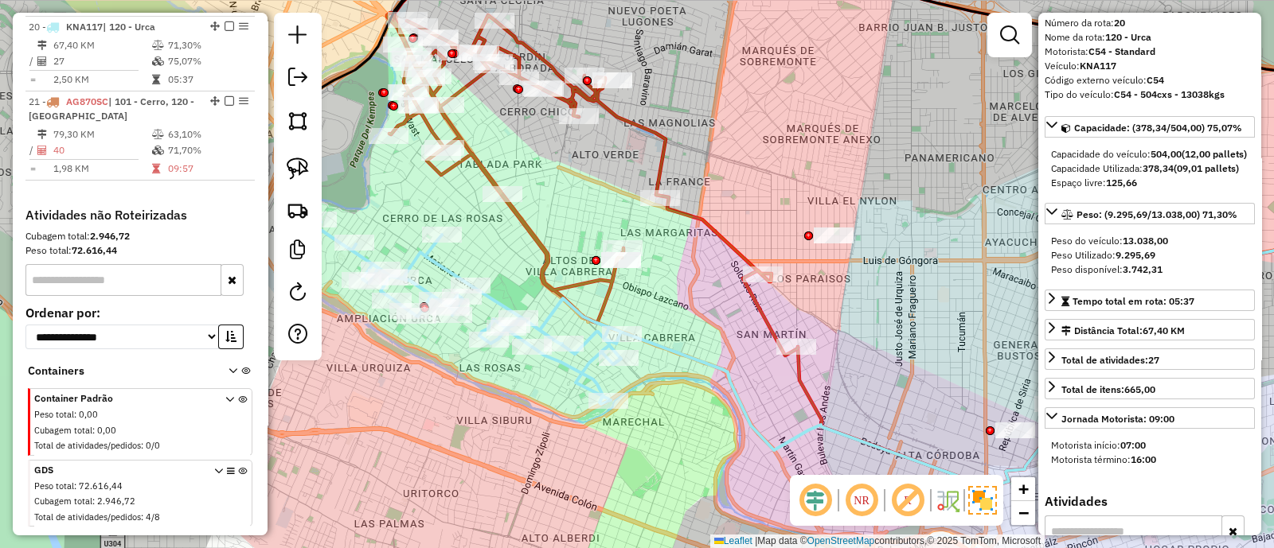
click at [517, 213] on icon at bounding box center [592, 184] width 411 height 343
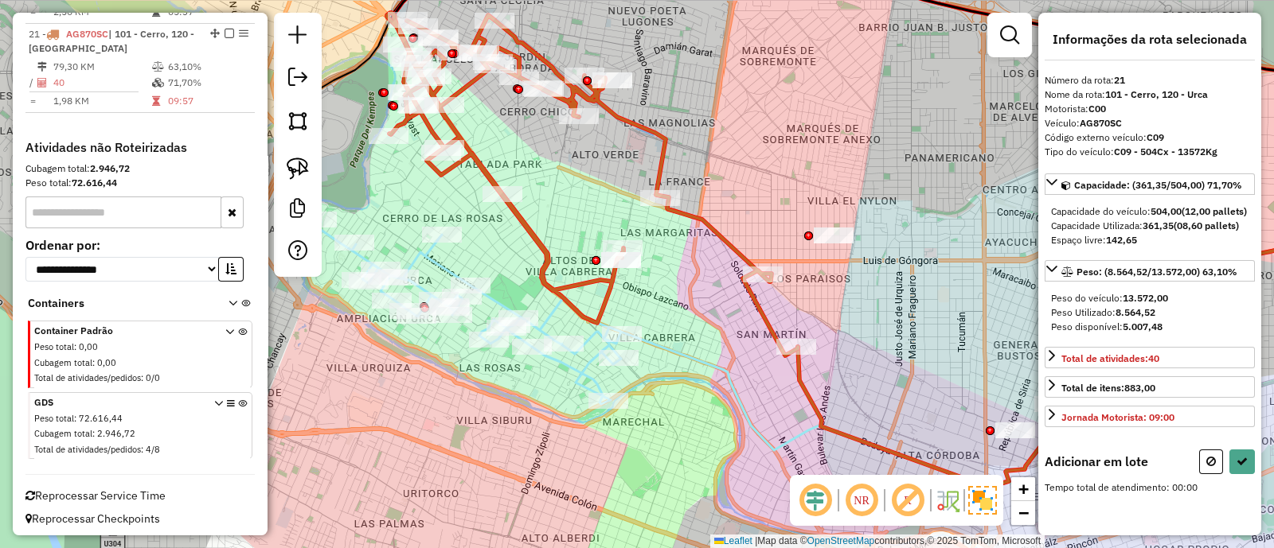
scroll to position [0, 0]
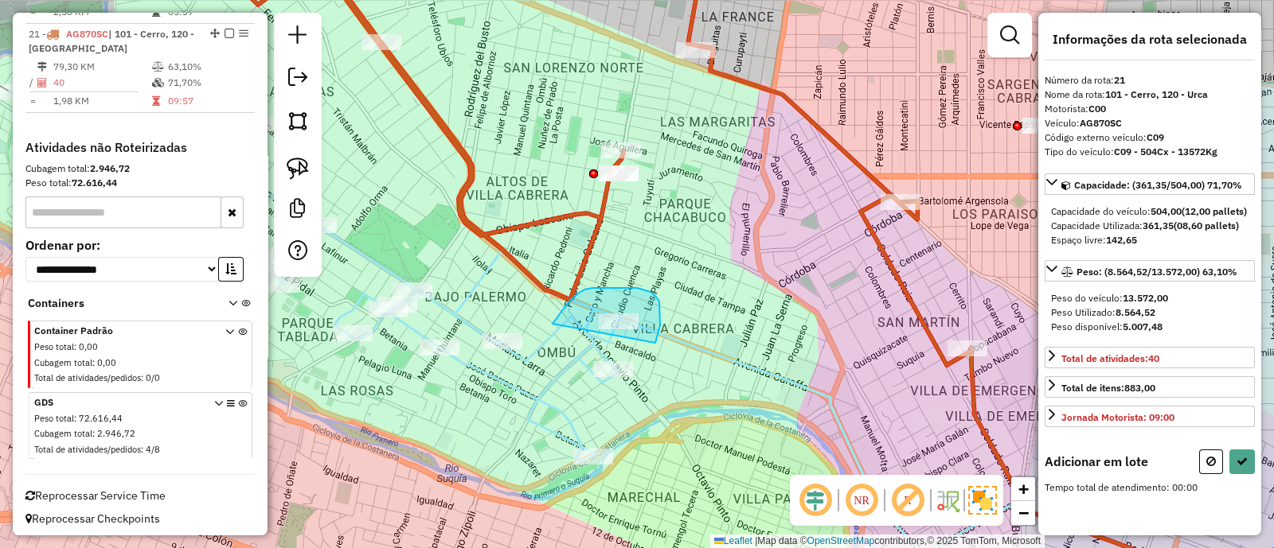
drag, startPoint x: 654, startPoint y: 343, endPoint x: 552, endPoint y: 324, distance: 103.7
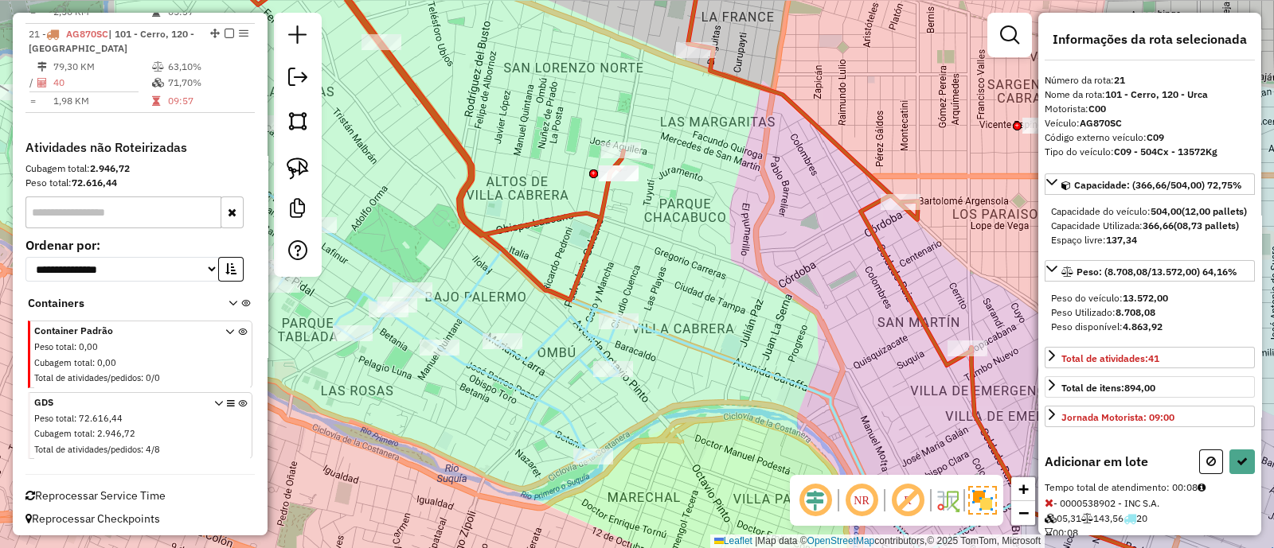
scroll to position [76, 0]
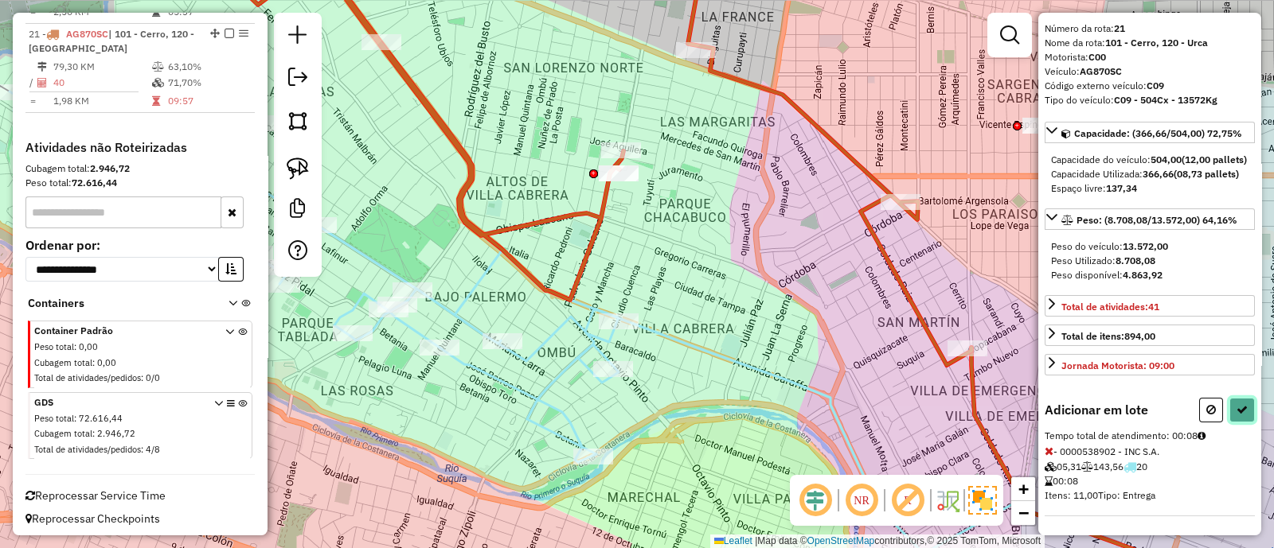
click at [1236, 412] on icon at bounding box center [1241, 409] width 11 height 11
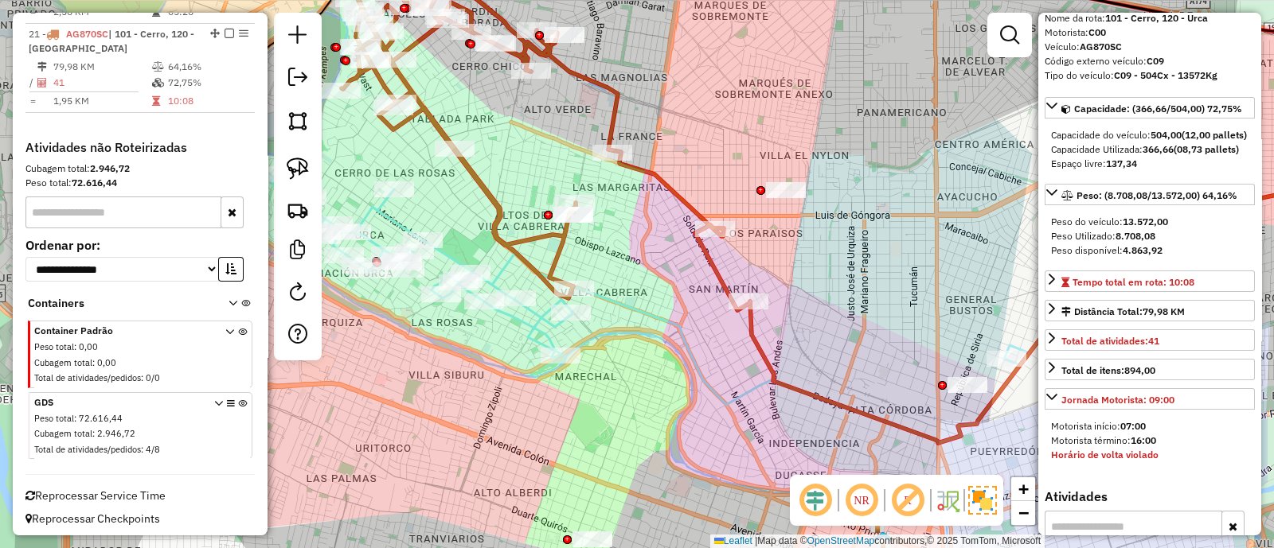
click at [563, 252] on icon at bounding box center [544, 138] width 411 height 343
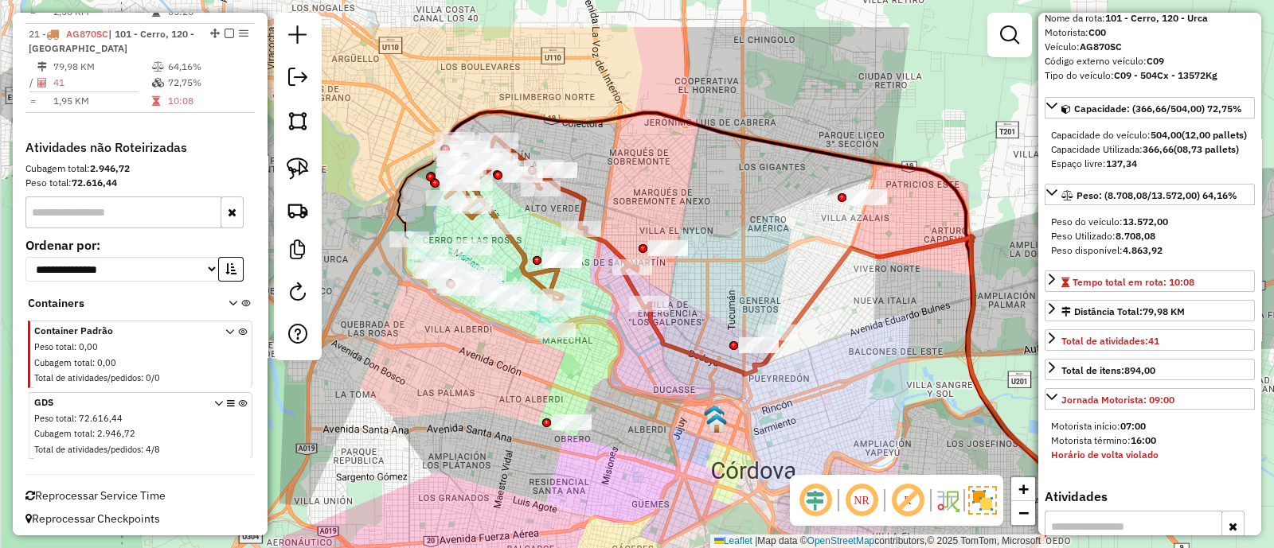
drag, startPoint x: 493, startPoint y: 149, endPoint x: 531, endPoint y: 240, distance: 99.2
click at [531, 240] on div "Janela de atendimento Grade de atendimento Capacidade Transportadoras Veículos …" at bounding box center [637, 274] width 1274 height 548
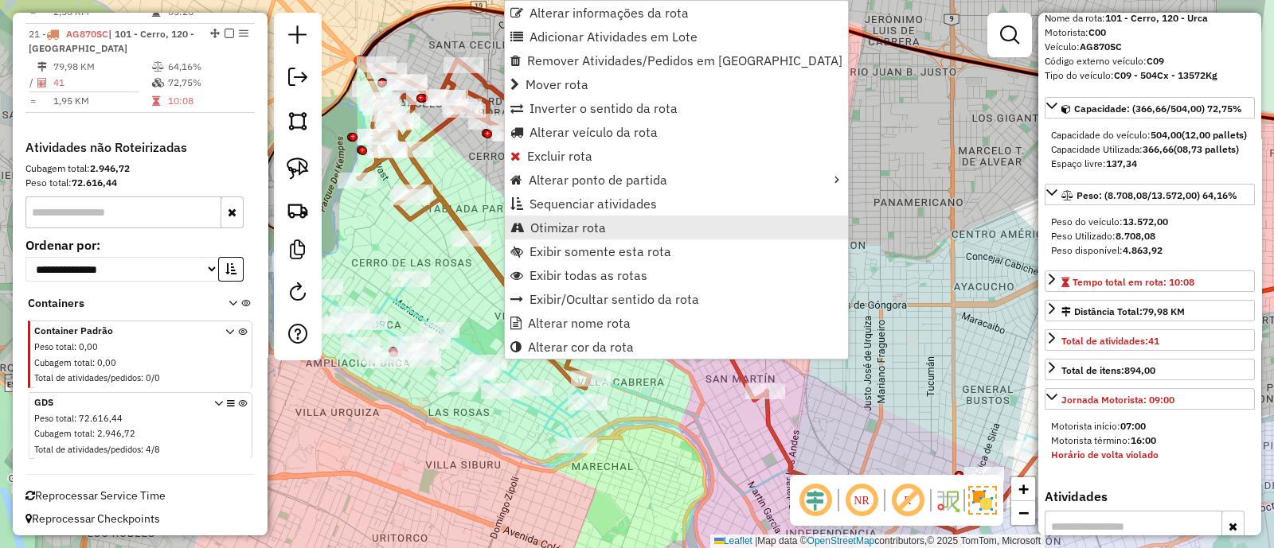
click at [547, 229] on span "Otimizar rota" at bounding box center [568, 227] width 76 height 13
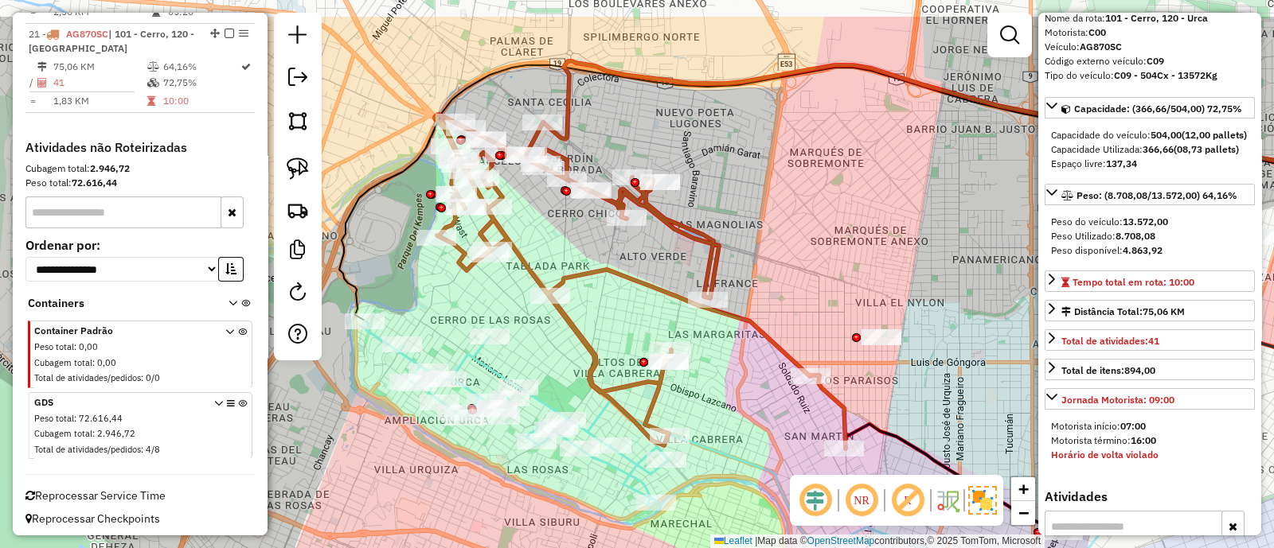
drag, startPoint x: 513, startPoint y: 240, endPoint x: 615, endPoint y: 313, distance: 125.0
click at [615, 313] on div "Janela de atendimento Grade de atendimento Capacidade Transportadoras Veículos …" at bounding box center [637, 274] width 1274 height 548
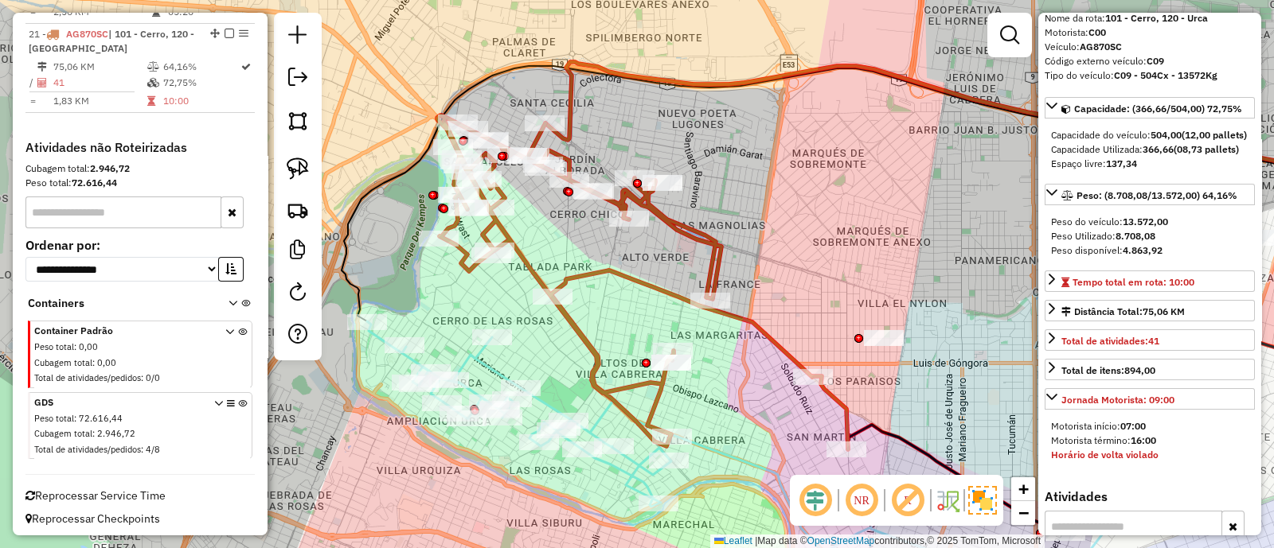
click at [600, 267] on icon at bounding box center [642, 282] width 411 height 334
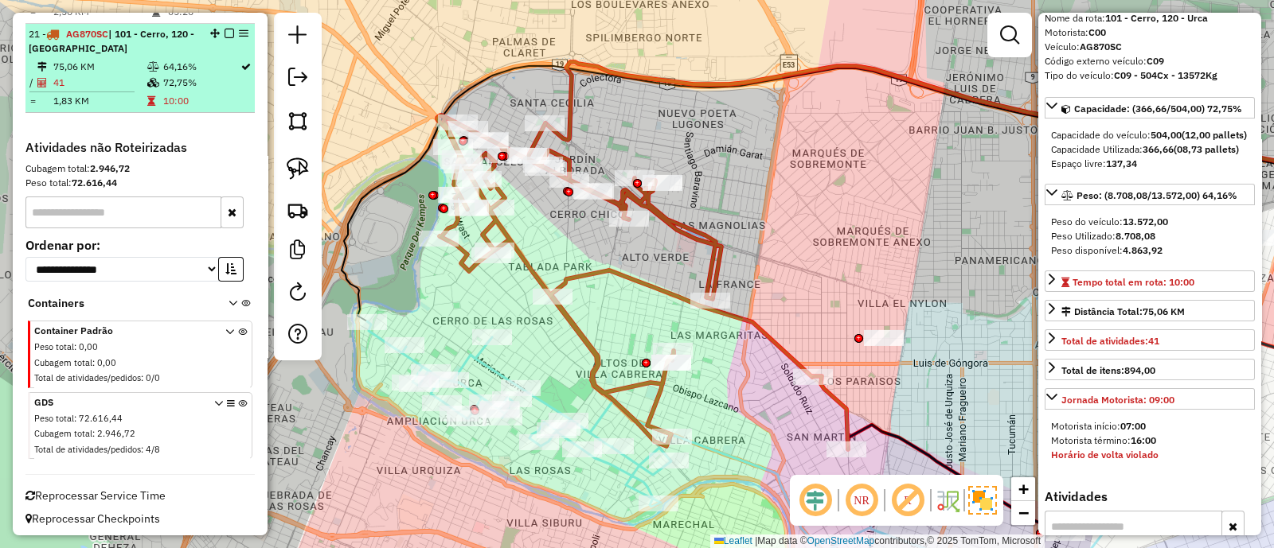
click at [224, 30] on em at bounding box center [229, 34] width 10 height 10
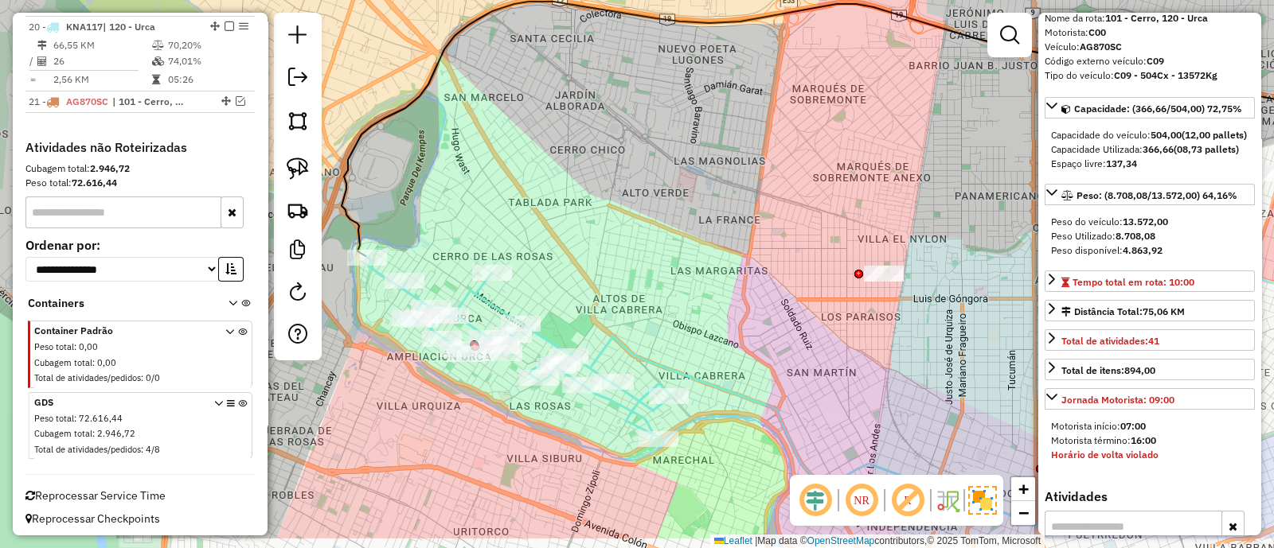
drag, startPoint x: 547, startPoint y: 321, endPoint x: 546, endPoint y: 177, distance: 144.1
click at [548, 177] on div "Janela de atendimento Grade de atendimento Capacidade Transportadoras Veículos …" at bounding box center [637, 274] width 1274 height 548
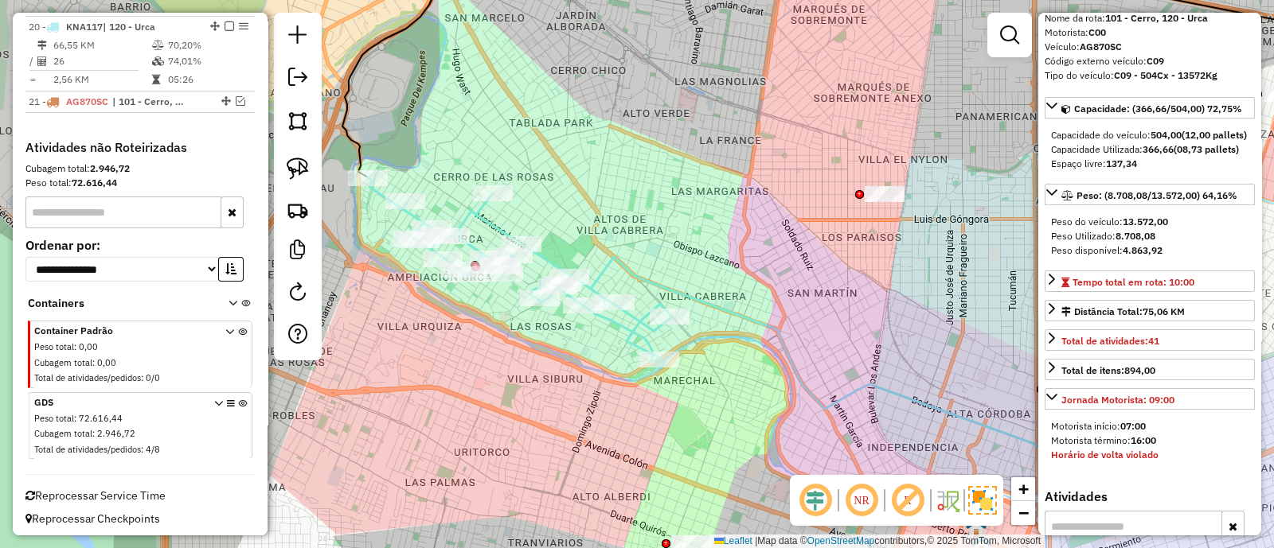
click at [473, 214] on icon at bounding box center [743, 313] width 751 height 270
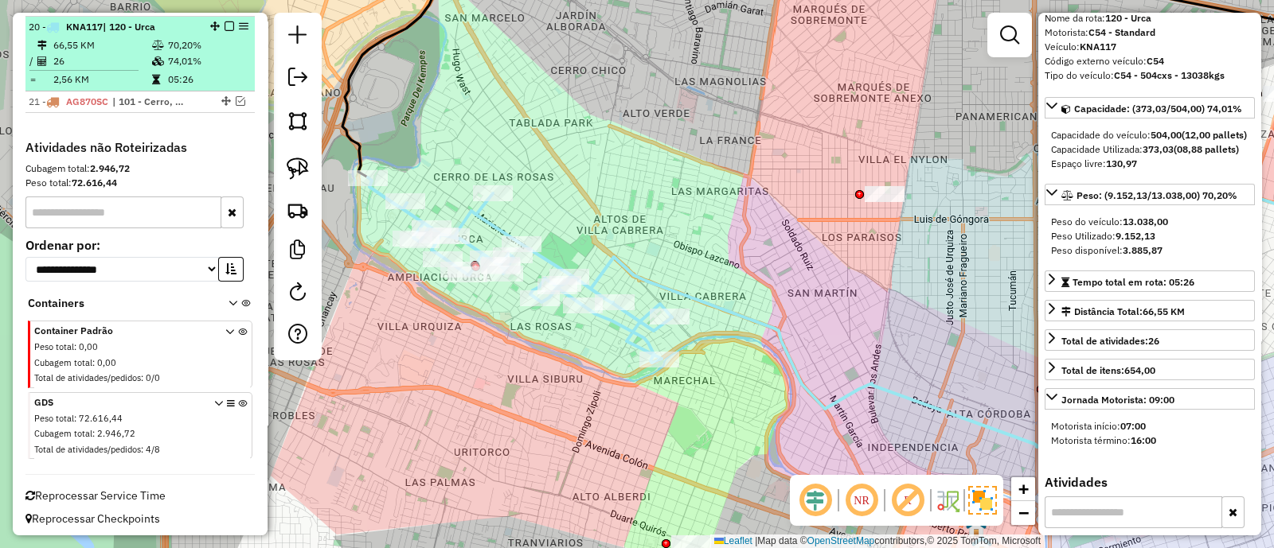
click at [224, 22] on em at bounding box center [229, 26] width 10 height 10
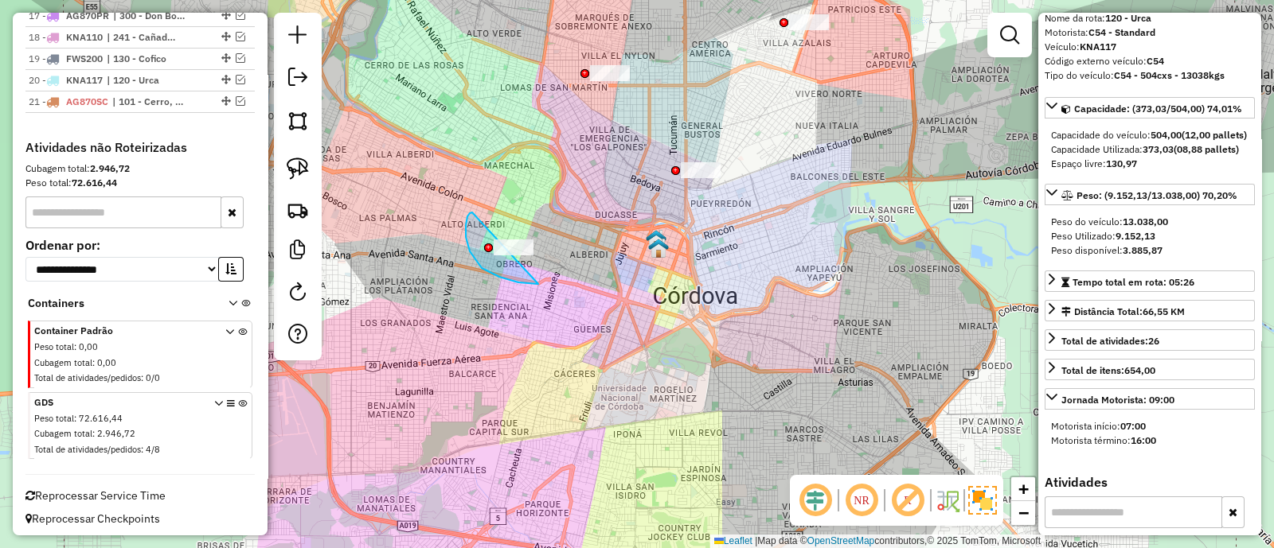
drag, startPoint x: 467, startPoint y: 217, endPoint x: 599, endPoint y: 280, distance: 146.7
click at [599, 280] on div "Janela de atendimento Grade de atendimento Capacidade Transportadoras Veículos …" at bounding box center [637, 274] width 1274 height 548
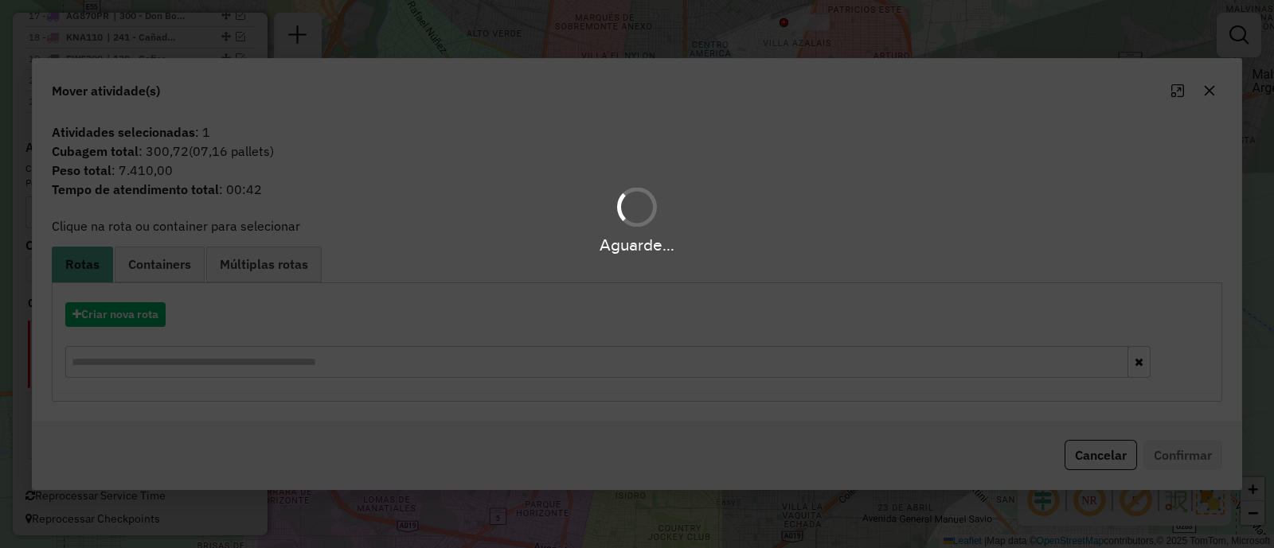
click at [1206, 93] on div "Aguarde..." at bounding box center [637, 274] width 1274 height 548
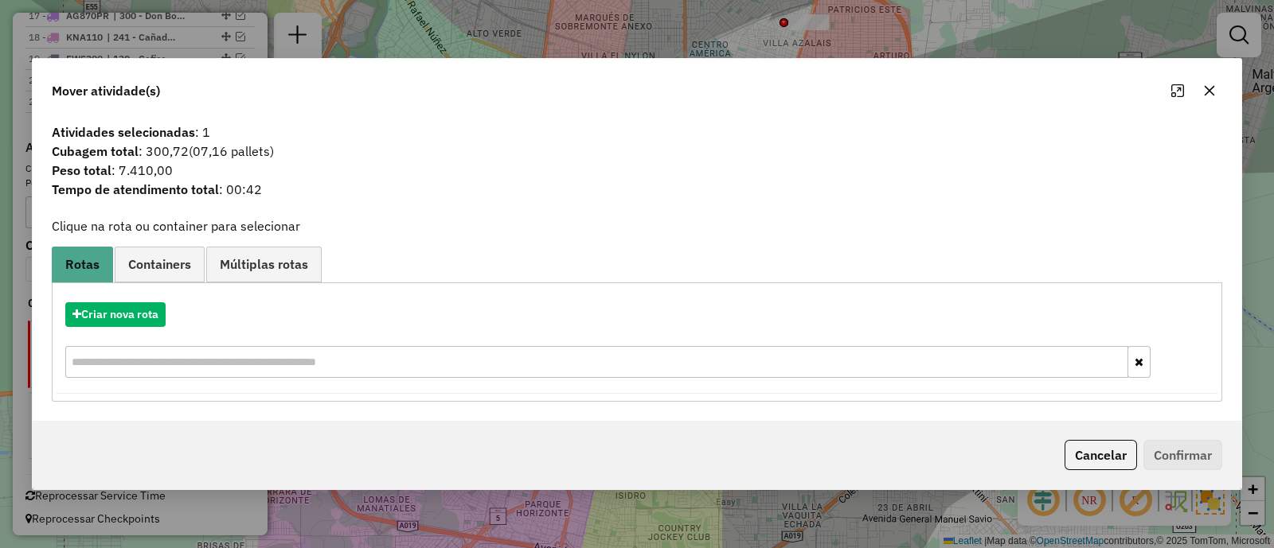
click at [1213, 93] on icon "button" at bounding box center [1209, 90] width 13 height 13
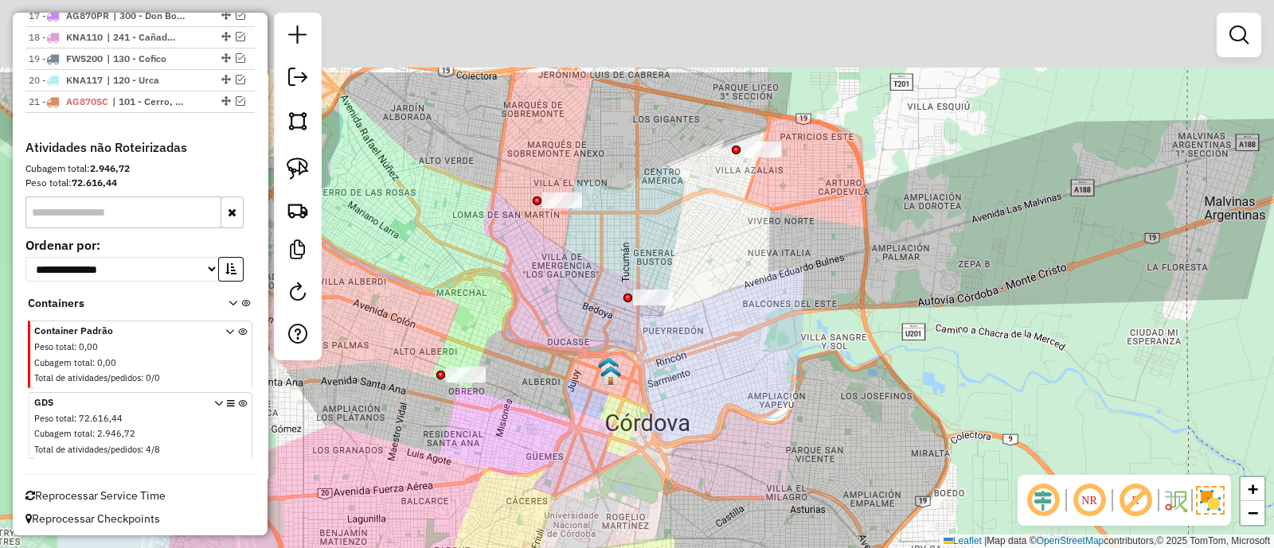
drag, startPoint x: 840, startPoint y: 143, endPoint x: 784, endPoint y: 340, distance: 204.4
click at [784, 340] on div "Janela de atendimento Grade de atendimento Capacidade Transportadoras Veículos …" at bounding box center [637, 274] width 1274 height 548
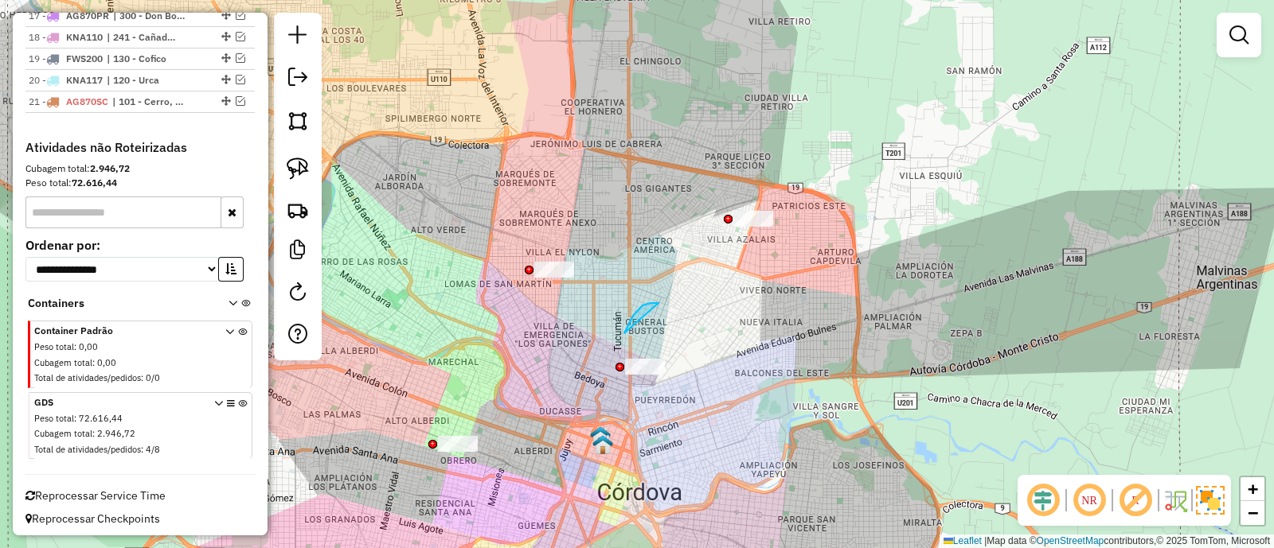
drag, startPoint x: 624, startPoint y: 334, endPoint x: 724, endPoint y: 400, distance: 120.1
click at [724, 400] on div "Janela de atendimento Grade de atendimento Capacidade Transportadoras Veículos …" at bounding box center [637, 274] width 1274 height 548
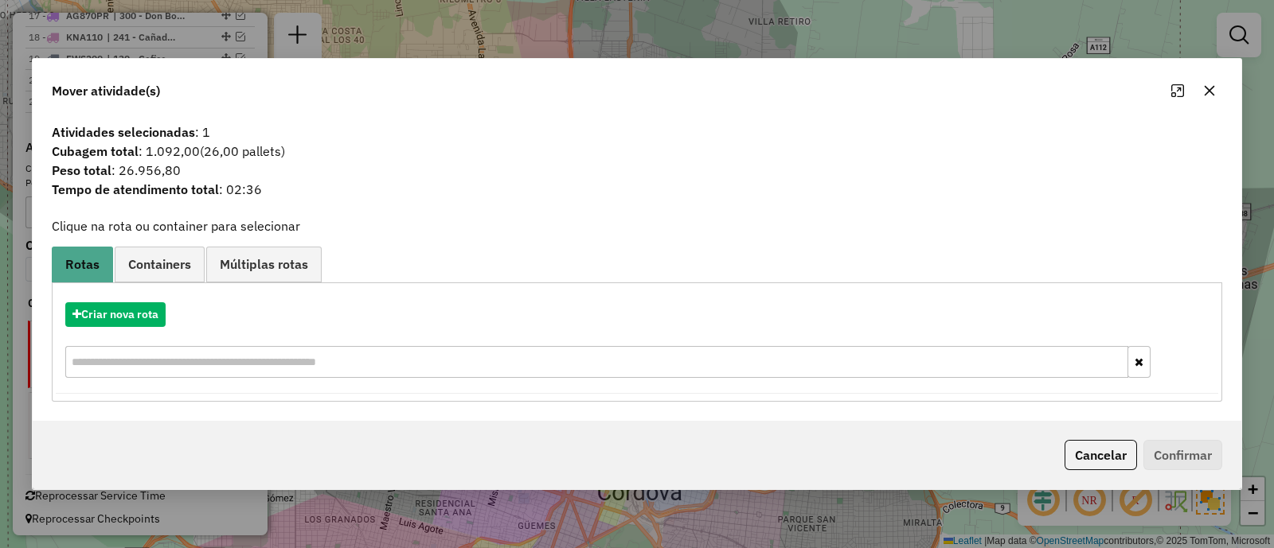
click at [1206, 97] on icon "button" at bounding box center [1209, 90] width 13 height 13
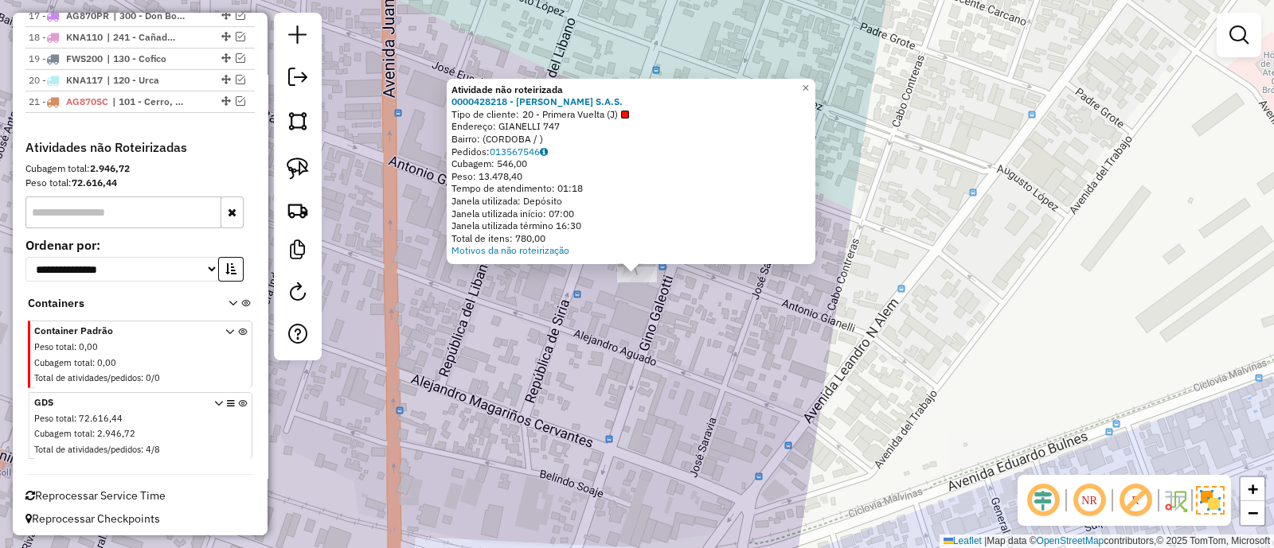
click at [646, 334] on div "Atividade não roteirizada 0000428218 - Gustavo Yvanovich S.A.S. Tipo de cliente…" at bounding box center [637, 274] width 1274 height 548
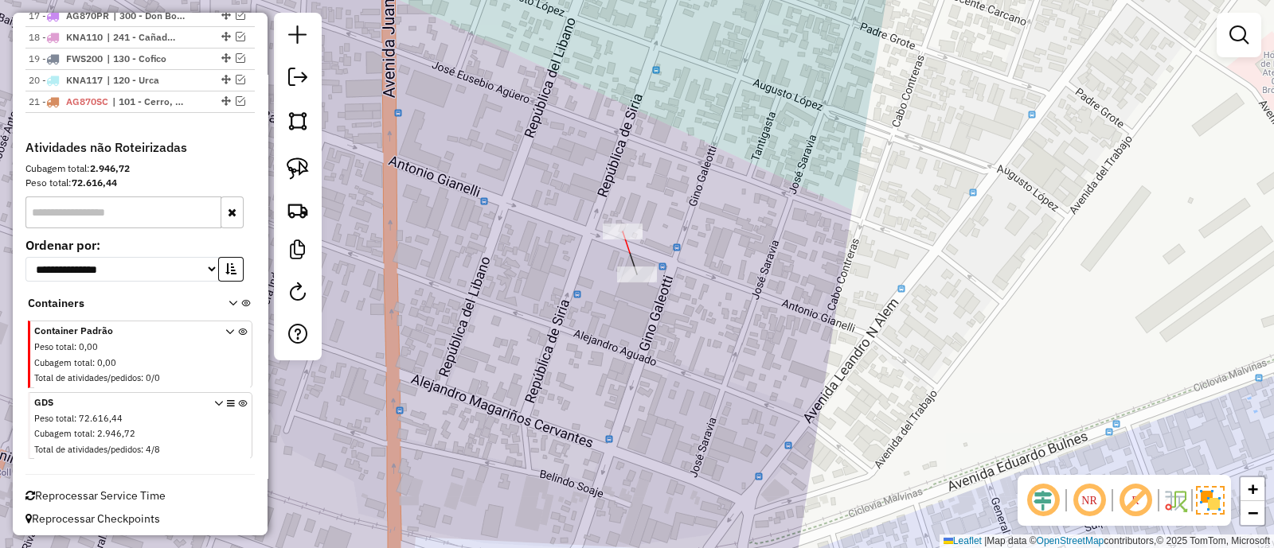
click at [620, 240] on div at bounding box center [623, 232] width 40 height 16
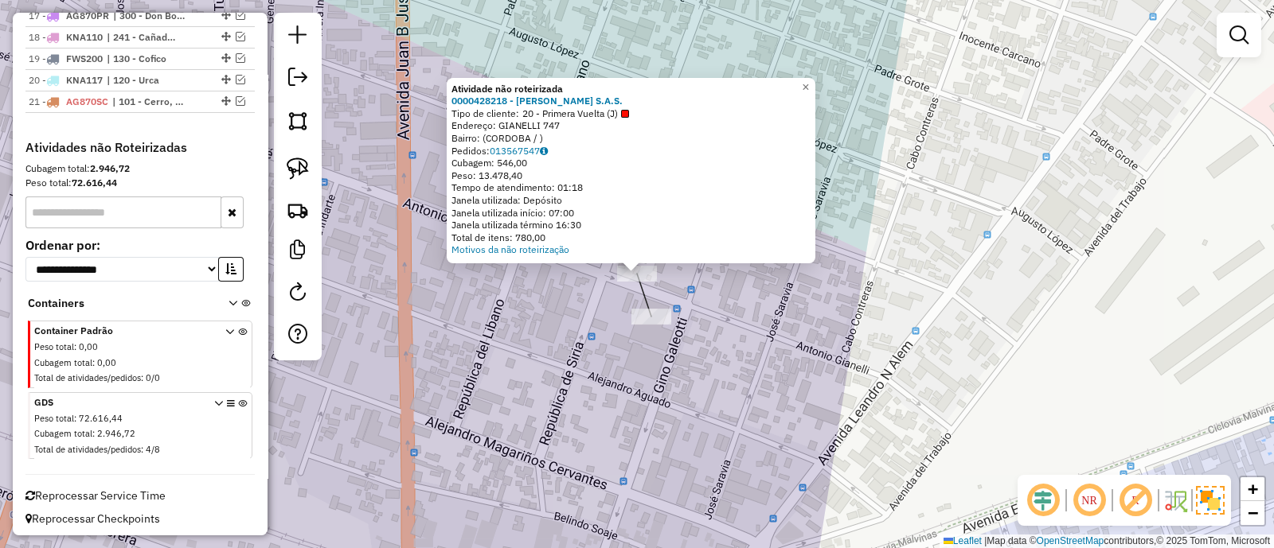
click at [705, 287] on div "Atividade não roteirizada 0000428218 - Gustavo Yvanovich S.A.S. Tipo de cliente…" at bounding box center [637, 274] width 1274 height 548
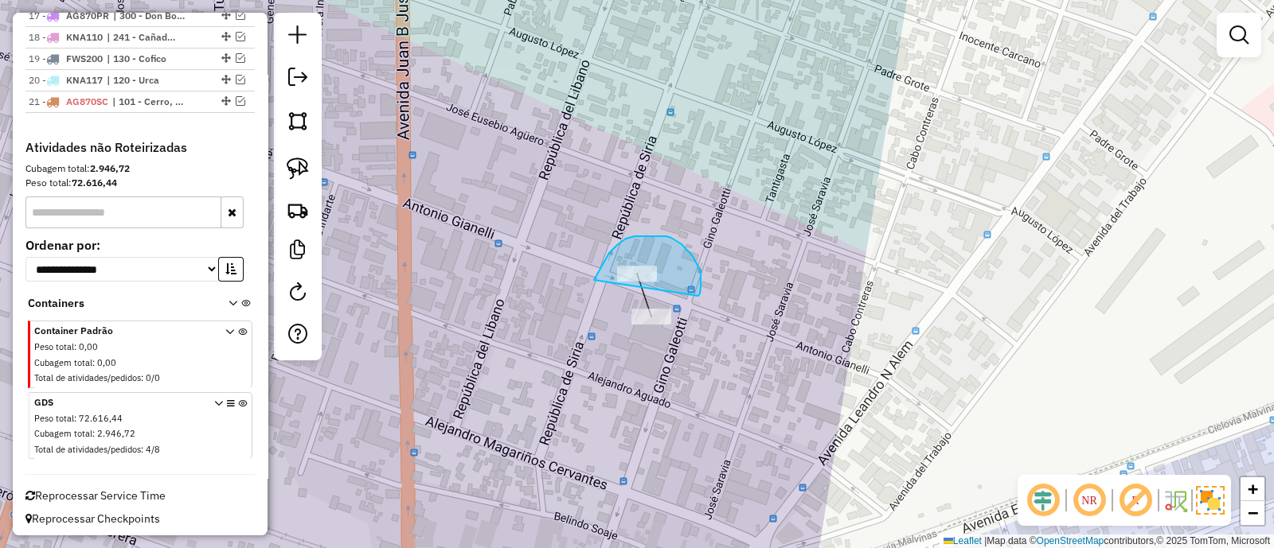
drag, startPoint x: 681, startPoint y: 244, endPoint x: 593, endPoint y: 280, distance: 95.3
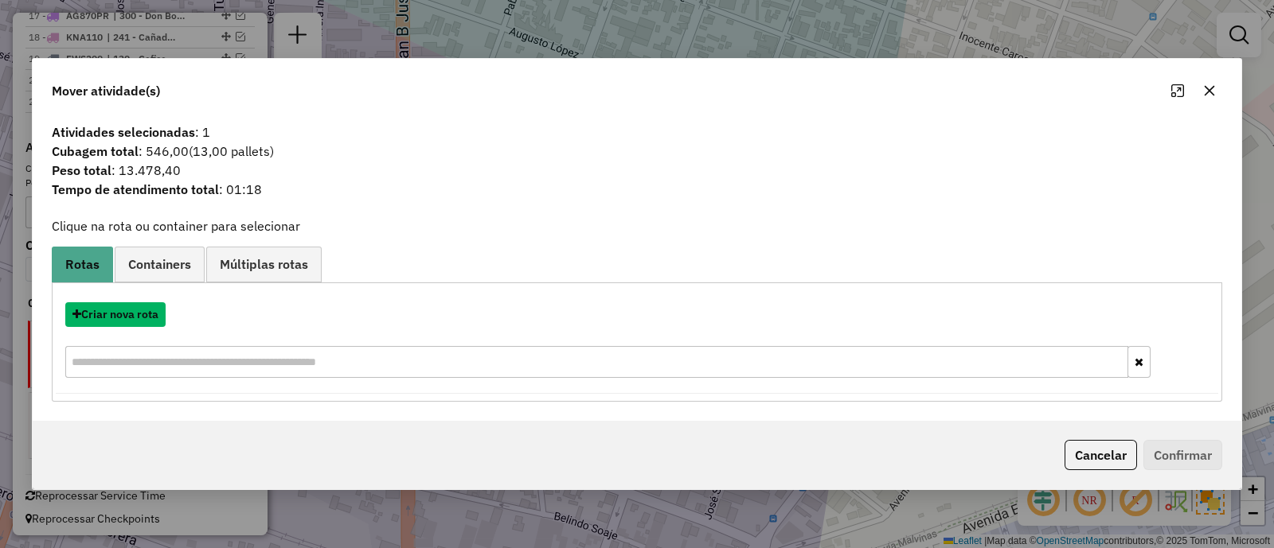
click at [119, 322] on button "Criar nova rota" at bounding box center [115, 315] width 100 height 25
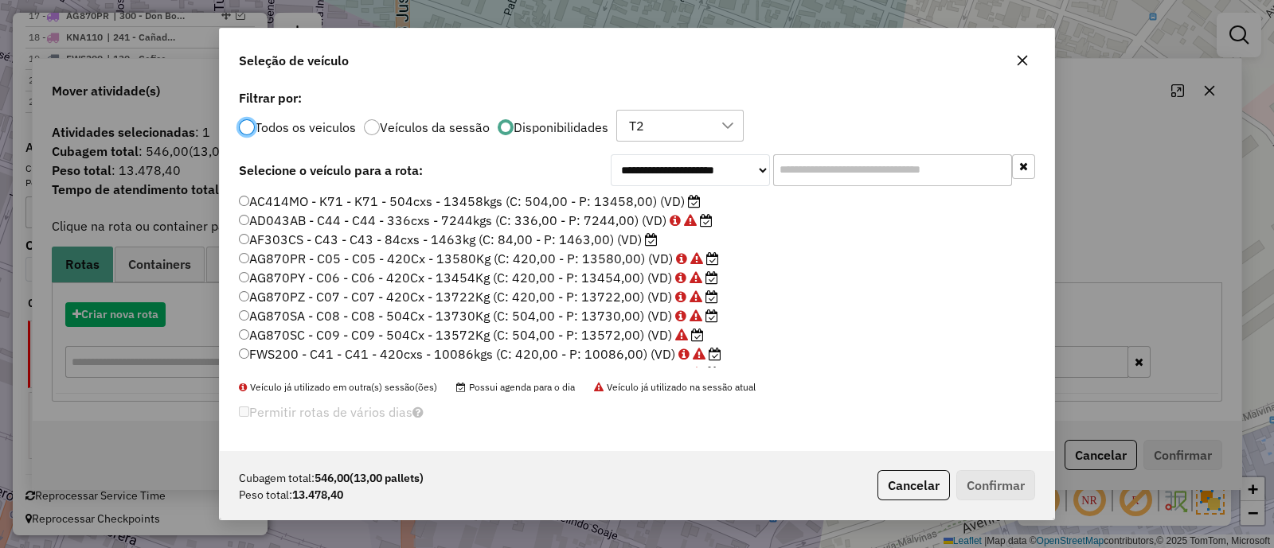
scroll to position [8, 5]
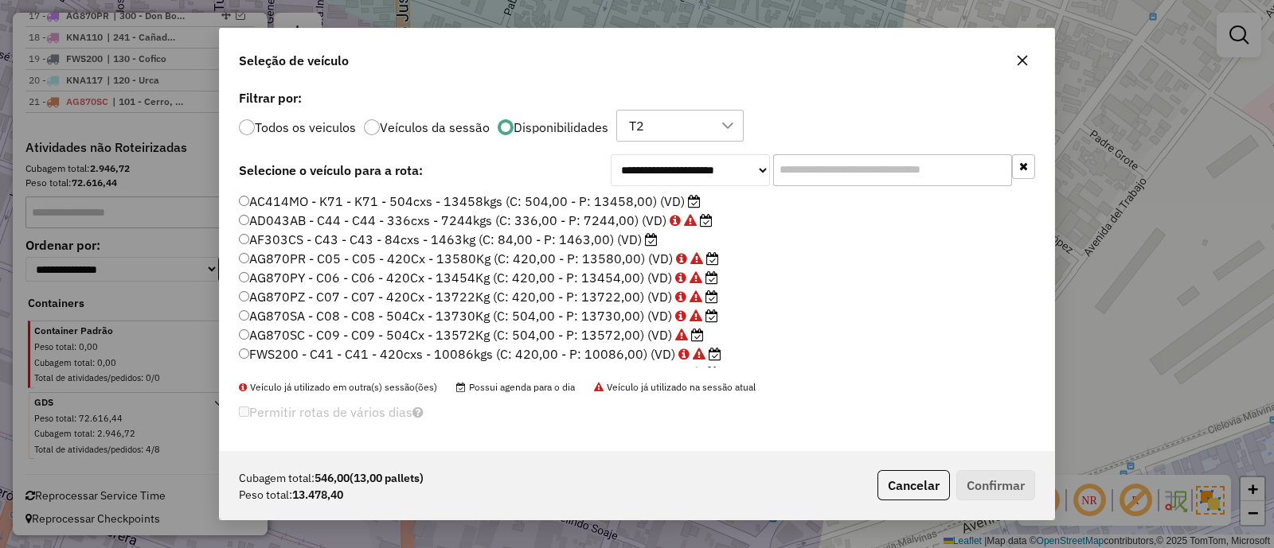
click at [597, 237] on label "AF303CS - C43 - C43 - 84cxs - 1463kg (C: 84,00 - P: 1463,00) (VD)" at bounding box center [448, 239] width 419 height 19
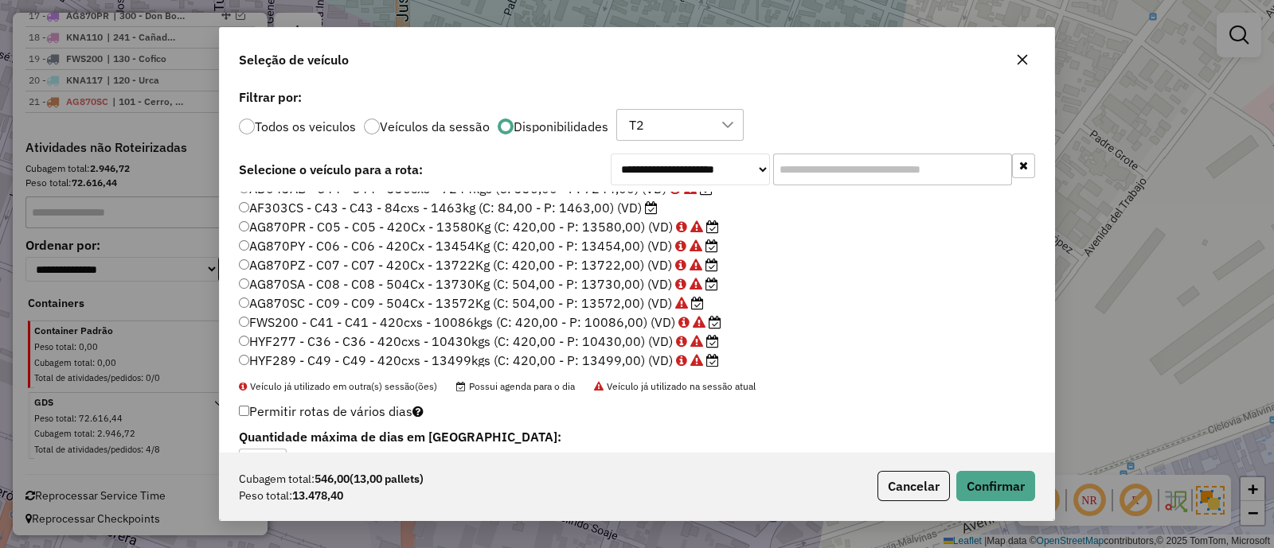
scroll to position [0, 0]
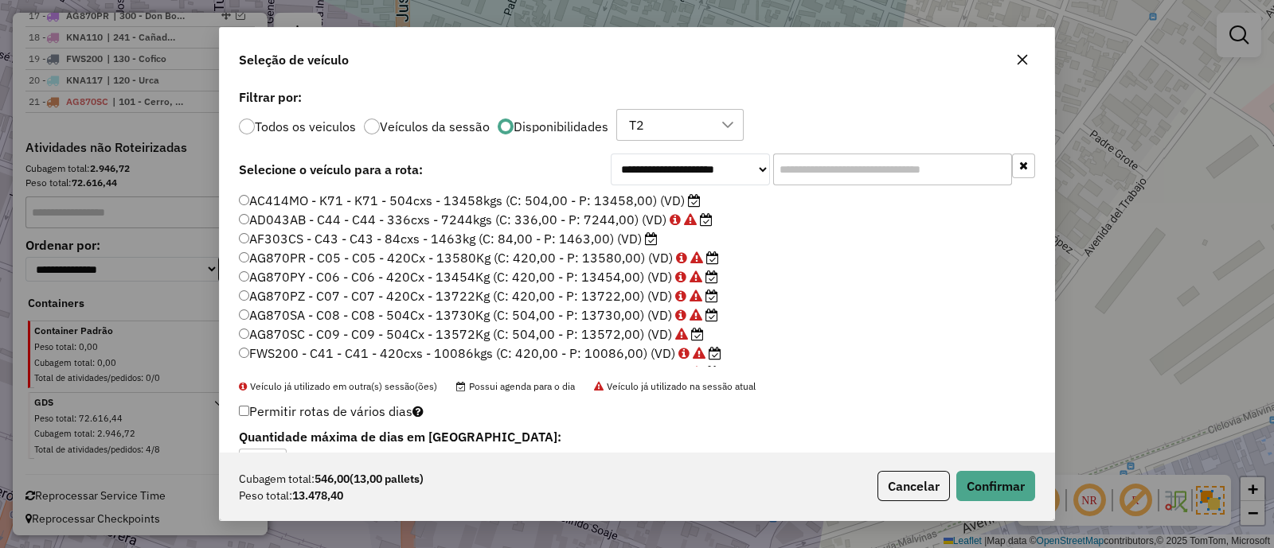
click at [650, 195] on label "AC414MO - K71 - K71 - 504cxs - 13458kgs (C: 504,00 - P: 13458,00) (VD)" at bounding box center [470, 200] width 462 height 19
click at [989, 482] on button "Confirmar" at bounding box center [995, 486] width 79 height 30
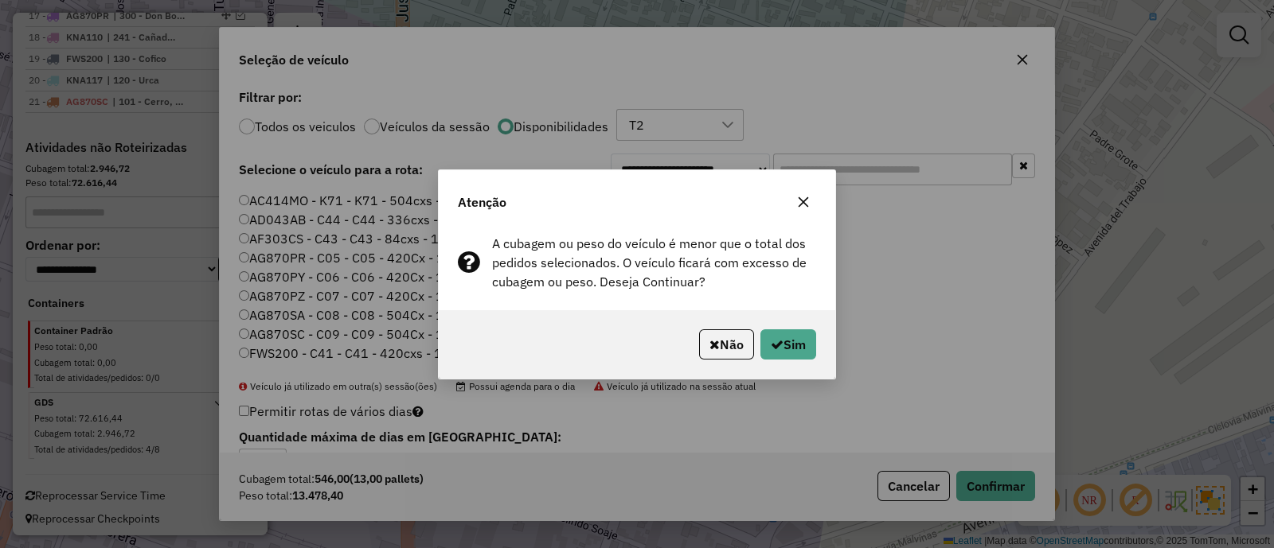
click at [801, 197] on icon "button" at bounding box center [803, 202] width 13 height 13
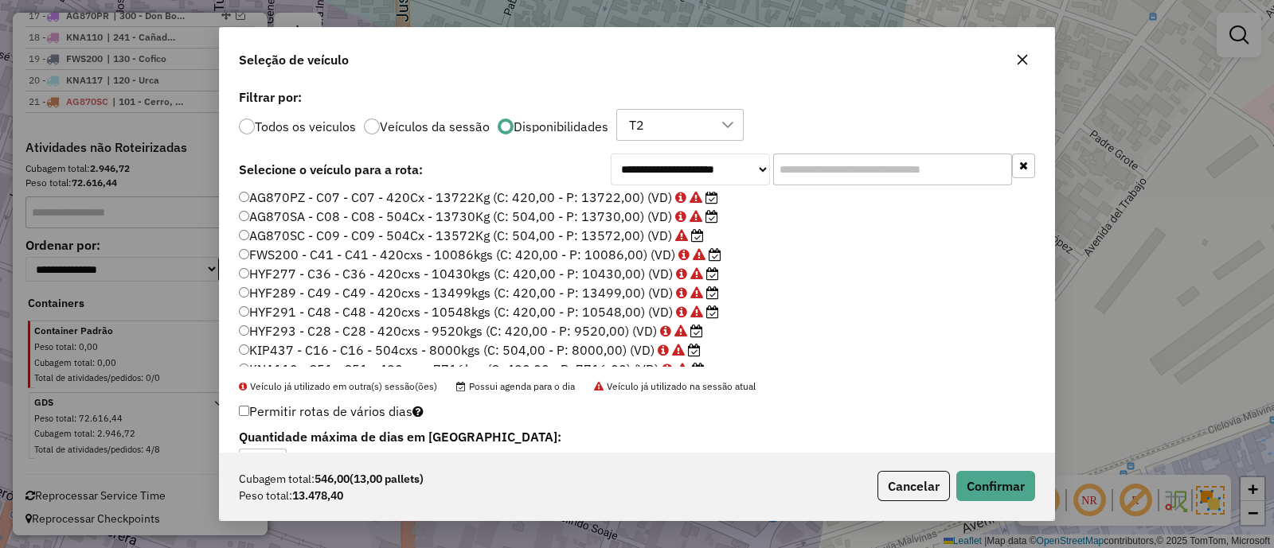
scroll to position [198, 0]
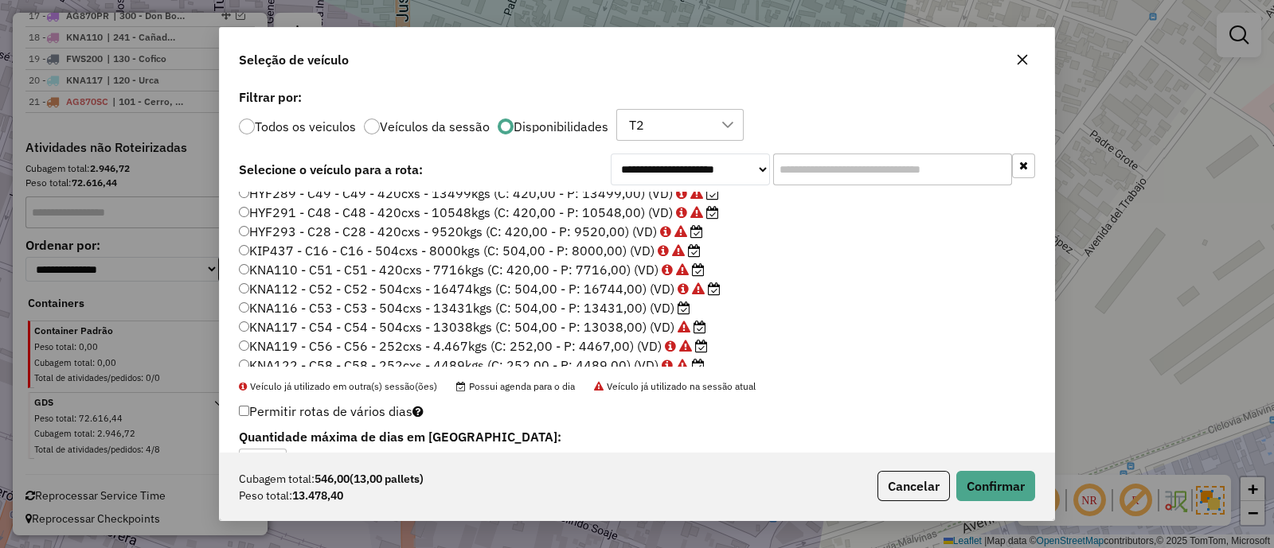
click at [618, 308] on label "KNA116 - C53 - C53 - 504cxs - 13431kgs (C: 504,00 - P: 13431,00) (VD)" at bounding box center [464, 308] width 451 height 19
click at [974, 484] on button "Confirmar" at bounding box center [995, 486] width 79 height 30
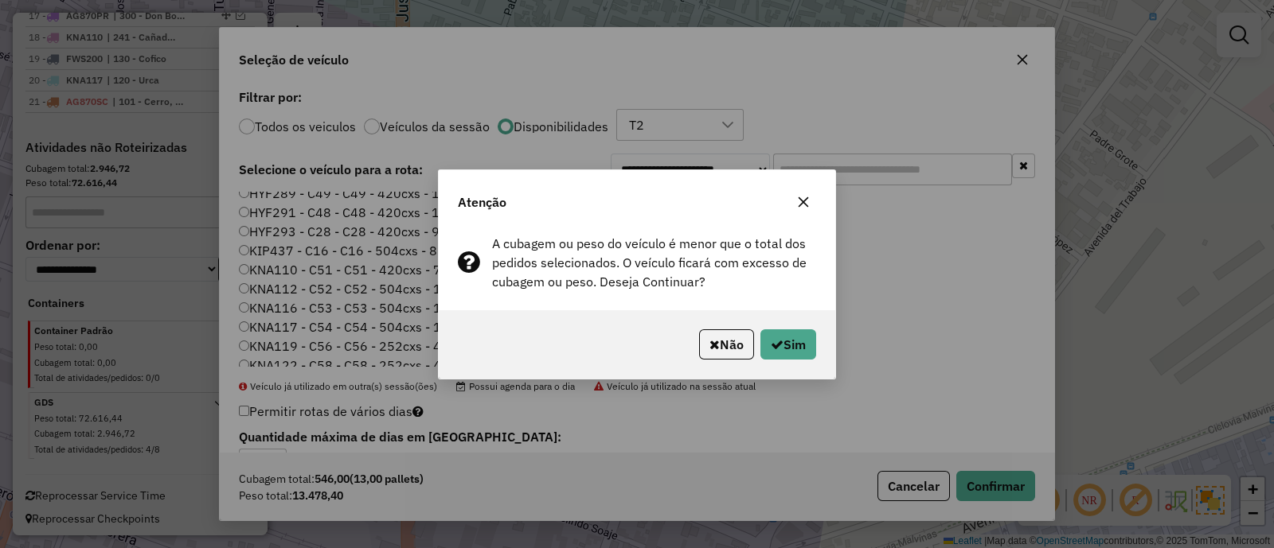
click at [805, 205] on icon "button" at bounding box center [803, 202] width 10 height 10
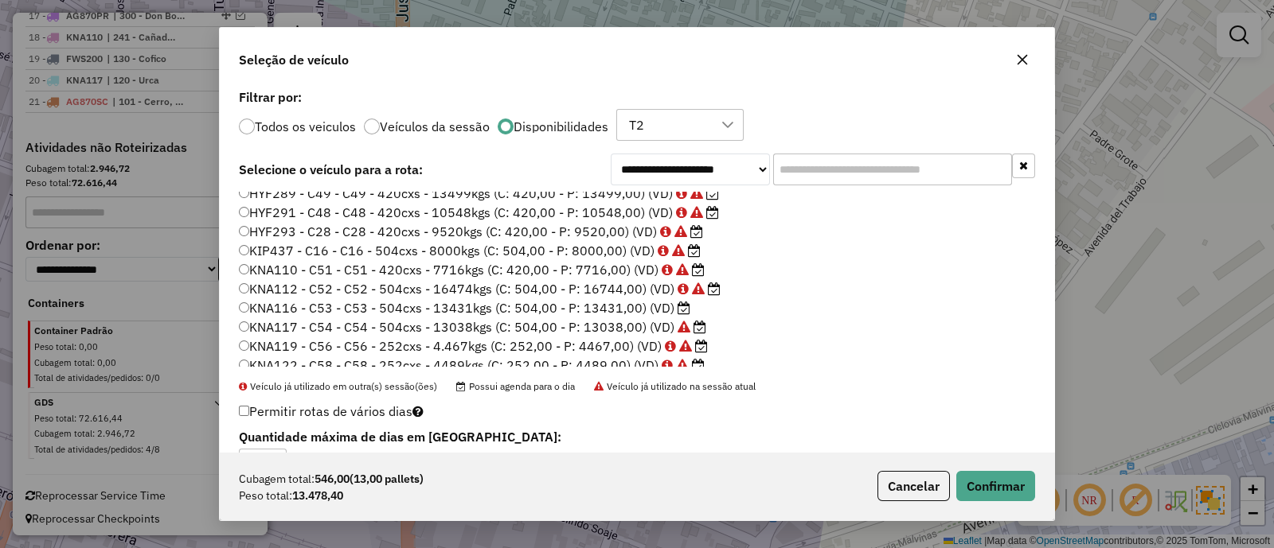
click at [1024, 66] on button "button" at bounding box center [1021, 59] width 25 height 25
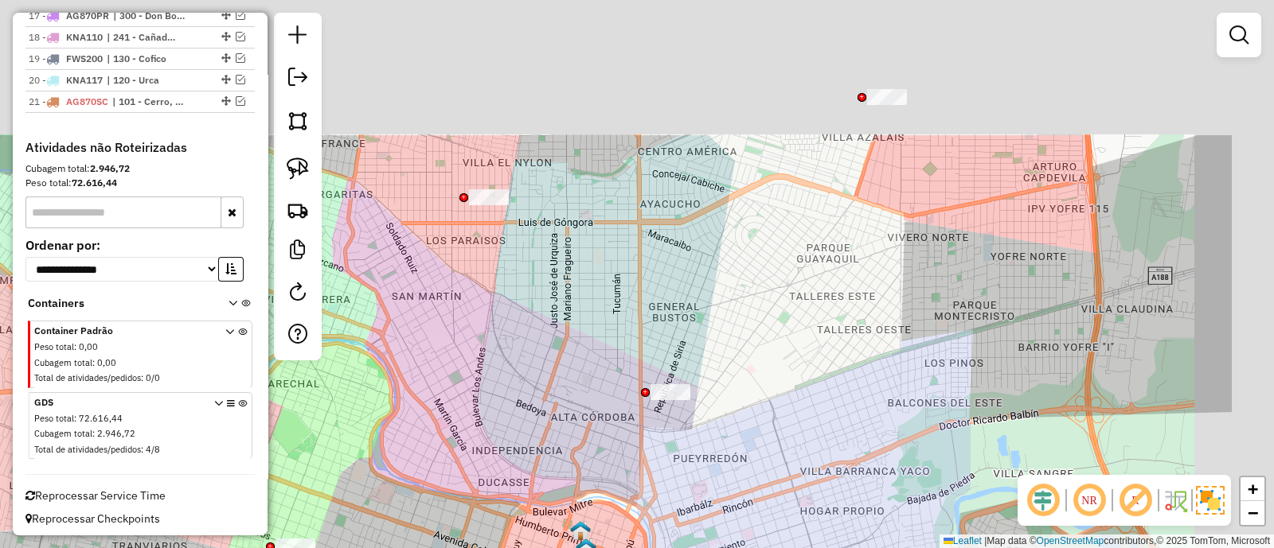
drag, startPoint x: 968, startPoint y: 174, endPoint x: 789, endPoint y: 368, distance: 264.2
click at [784, 379] on div "Janela de atendimento Grade de atendimento Capacidade Transportadoras Veículos …" at bounding box center [637, 274] width 1274 height 548
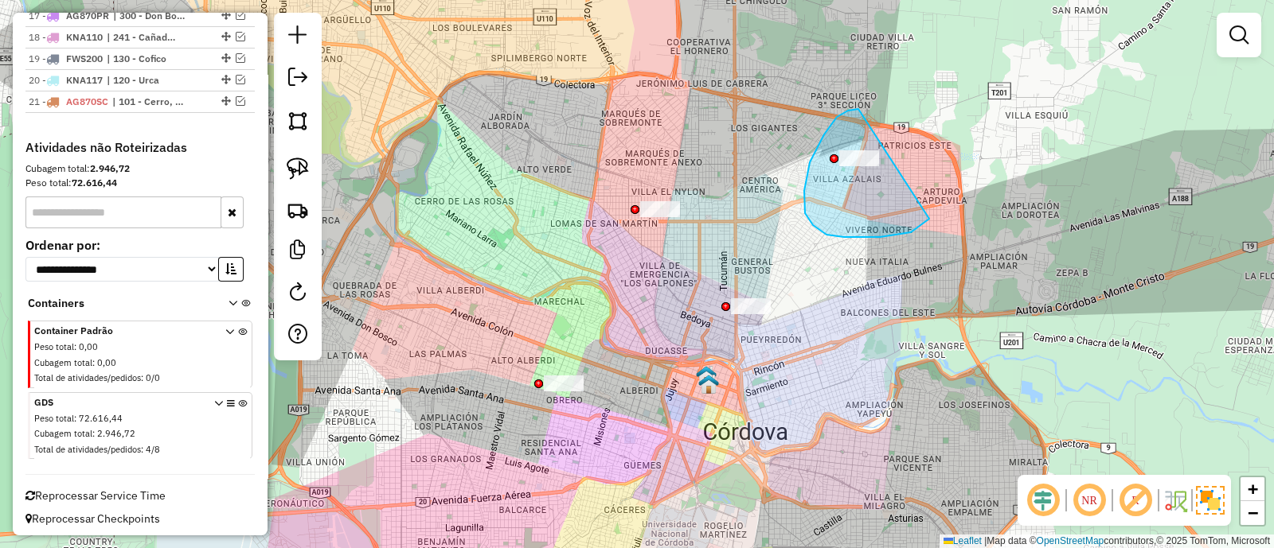
drag, startPoint x: 826, startPoint y: 235, endPoint x: 947, endPoint y: 194, distance: 127.6
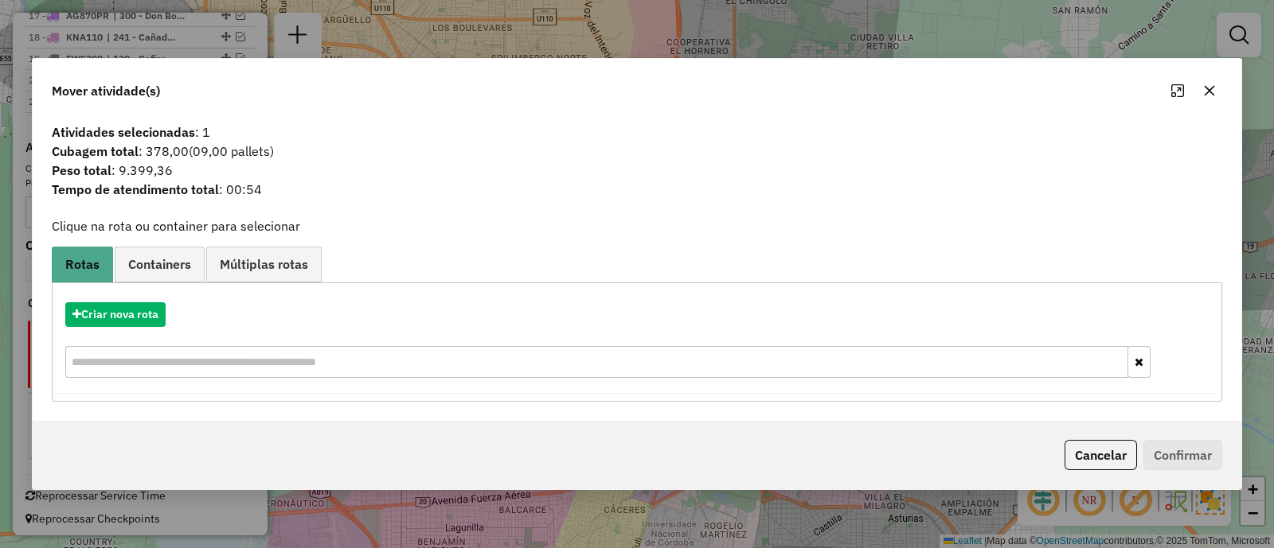
click at [130, 302] on div "Criar nova rota" at bounding box center [637, 342] width 1162 height 103
click at [129, 309] on button "Criar nova rota" at bounding box center [115, 315] width 100 height 25
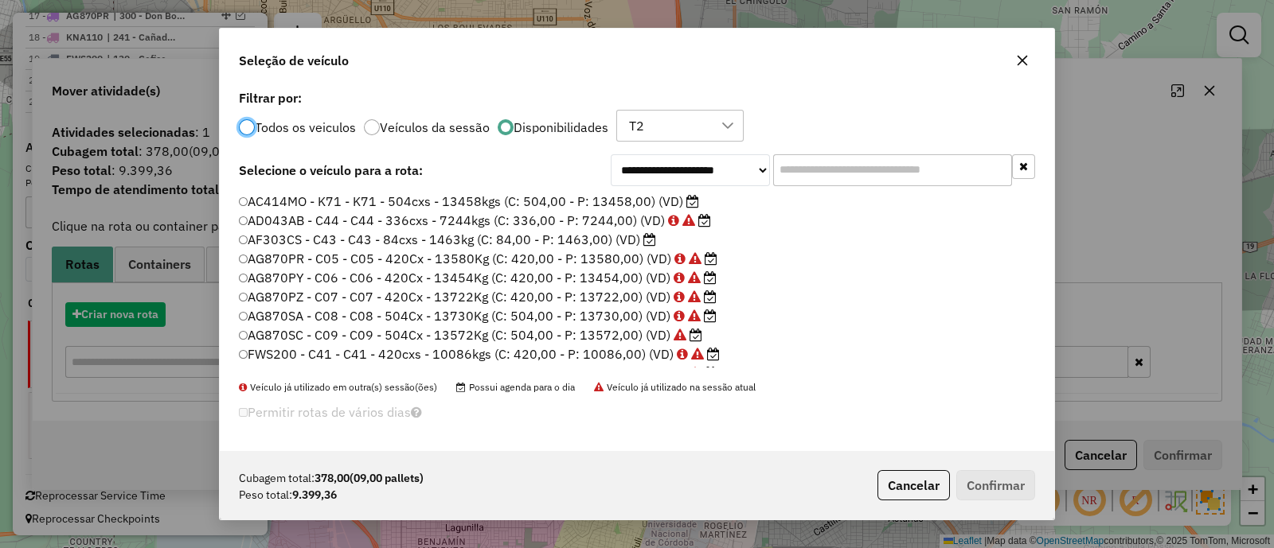
scroll to position [8, 5]
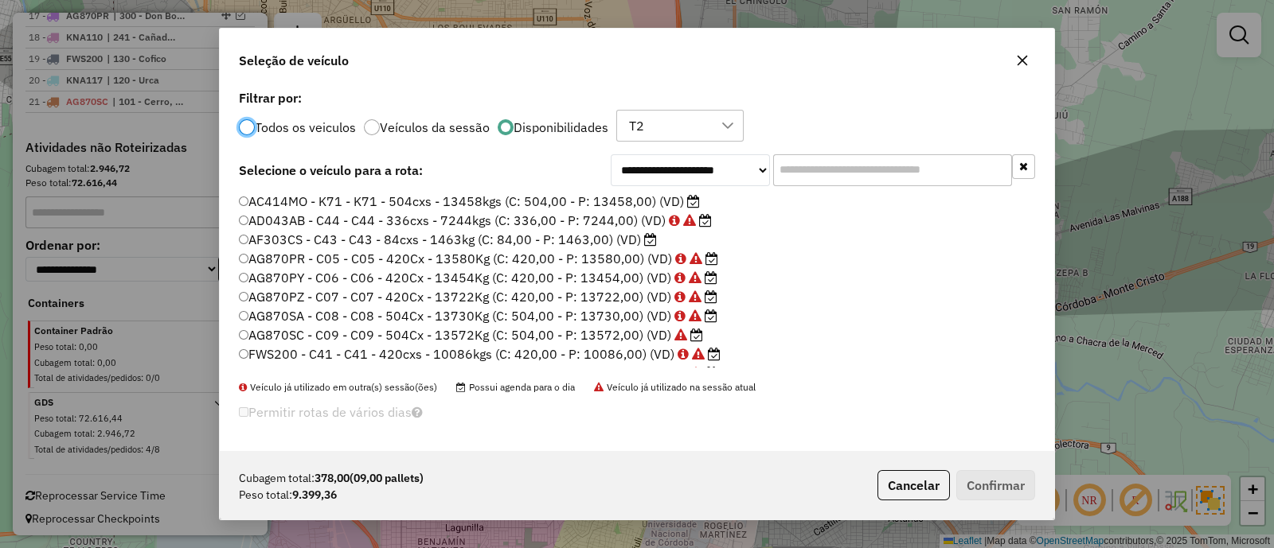
click at [653, 201] on label "AC414MO - K71 - K71 - 504cxs - 13458kgs (C: 504,00 - P: 13458,00) (VD)" at bounding box center [469, 201] width 461 height 19
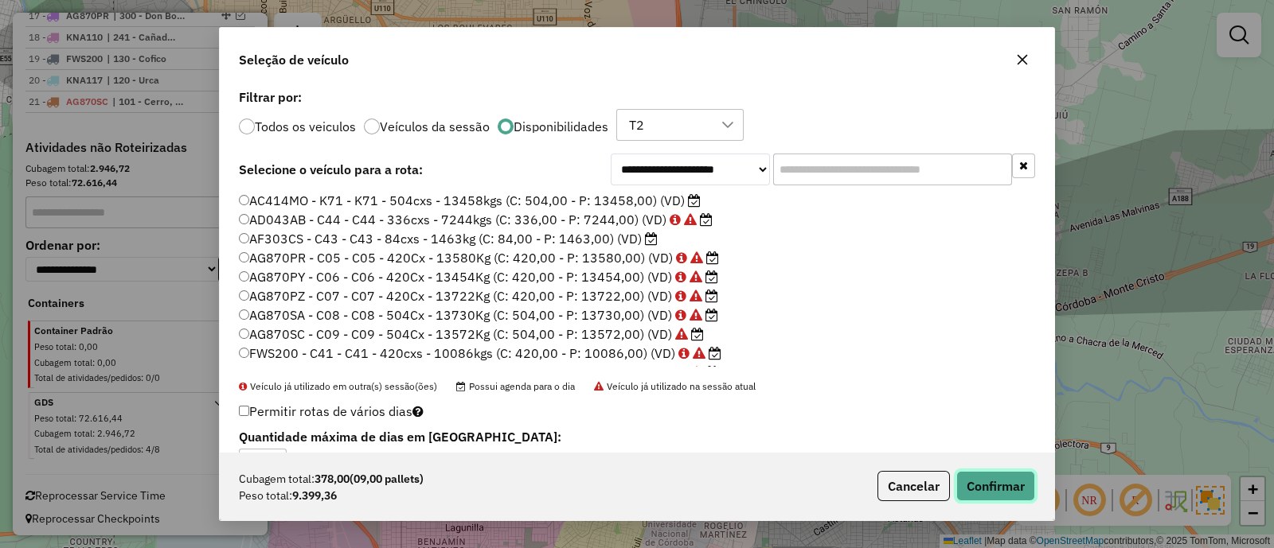
click at [982, 485] on button "Confirmar" at bounding box center [995, 486] width 79 height 30
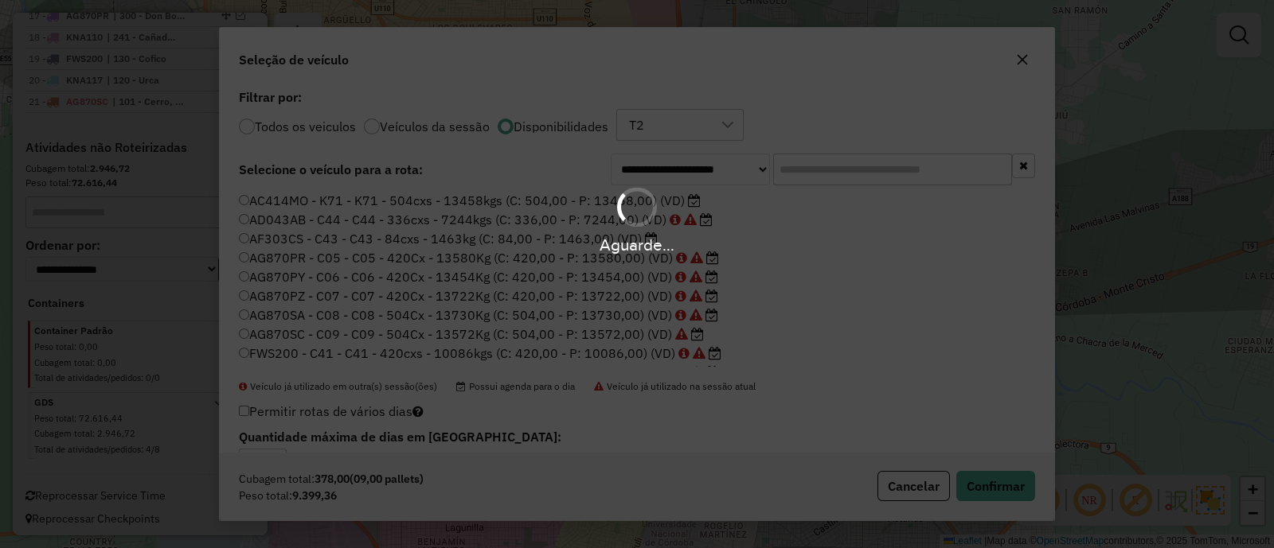
scroll to position [1024, 0]
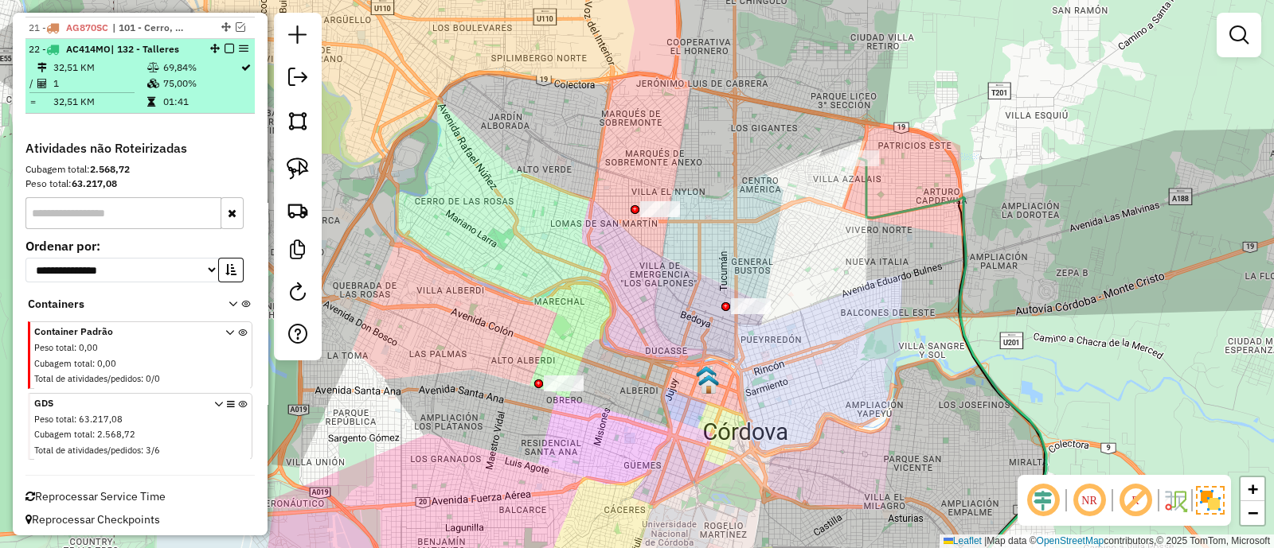
click at [226, 44] on em at bounding box center [229, 49] width 10 height 10
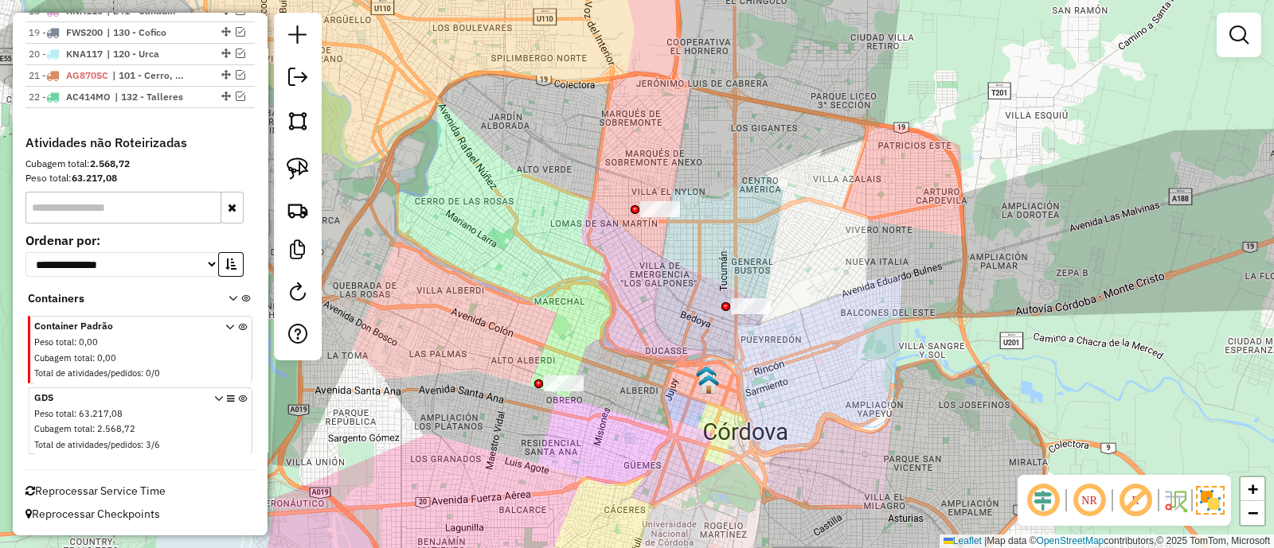
scroll to position [971, 0]
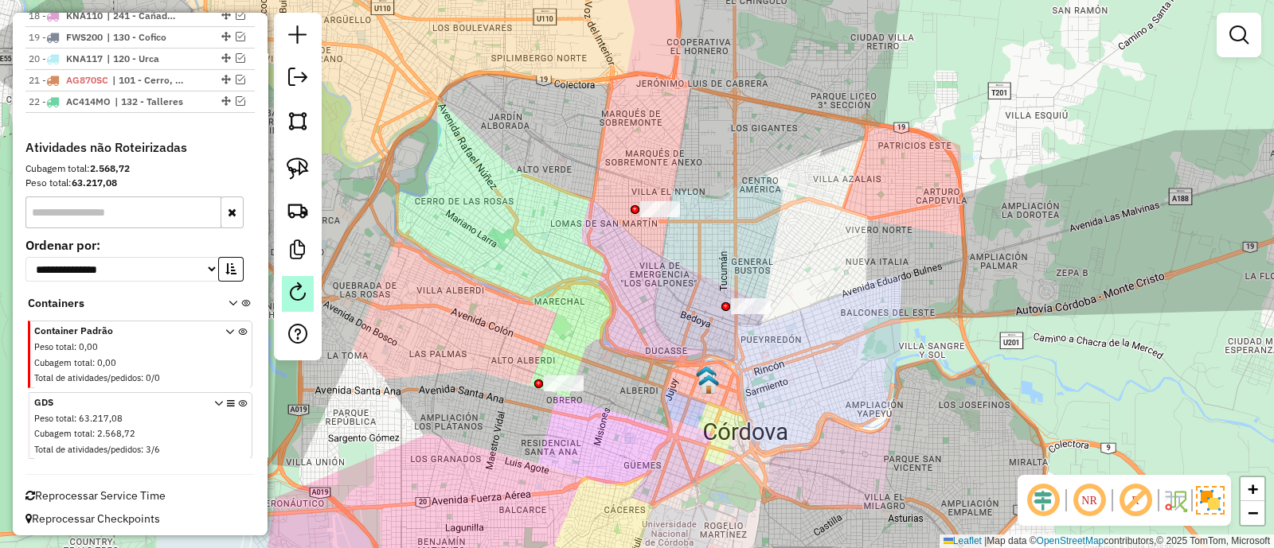
click at [303, 298] on em at bounding box center [297, 292] width 19 height 19
select select "*"
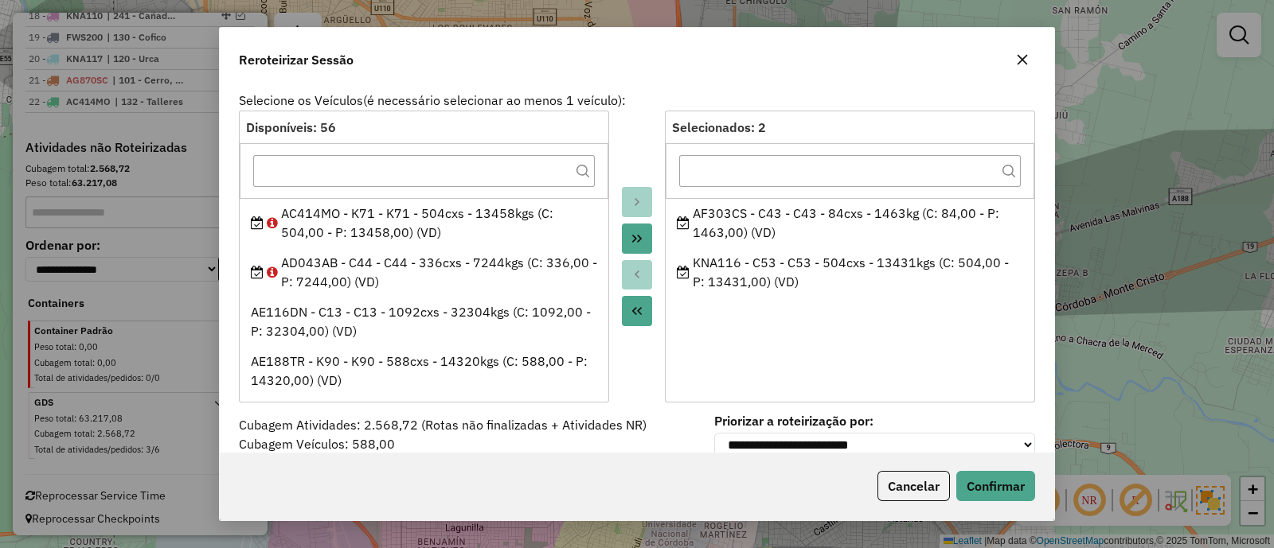
click at [1018, 63] on icon "button" at bounding box center [1022, 60] width 10 height 10
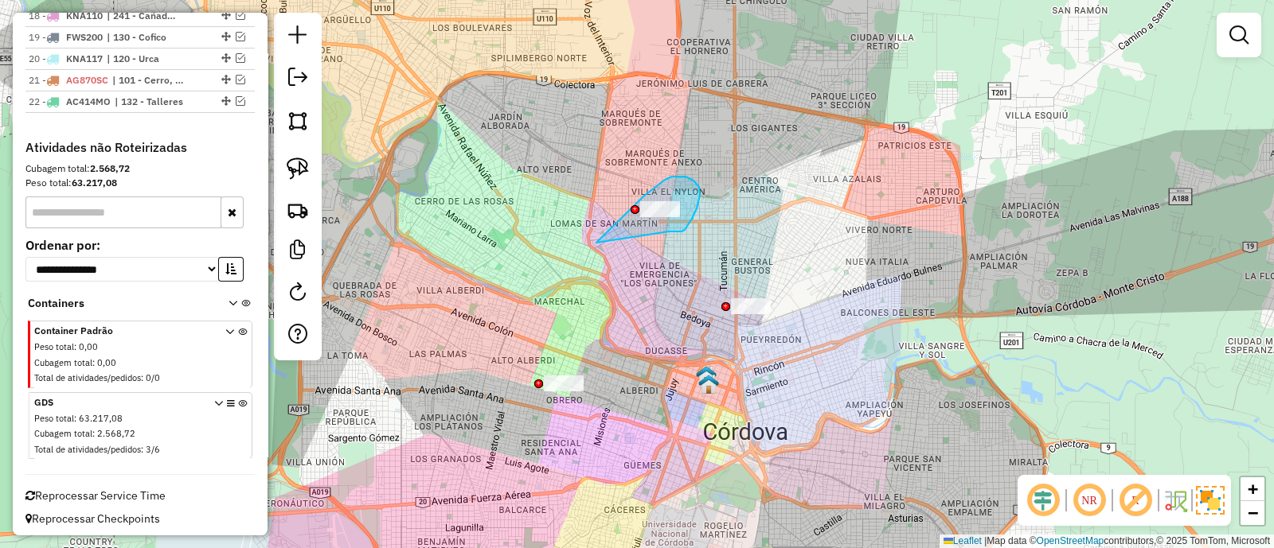
drag, startPoint x: 692, startPoint y: 219, endPoint x: 596, endPoint y: 243, distance: 98.5
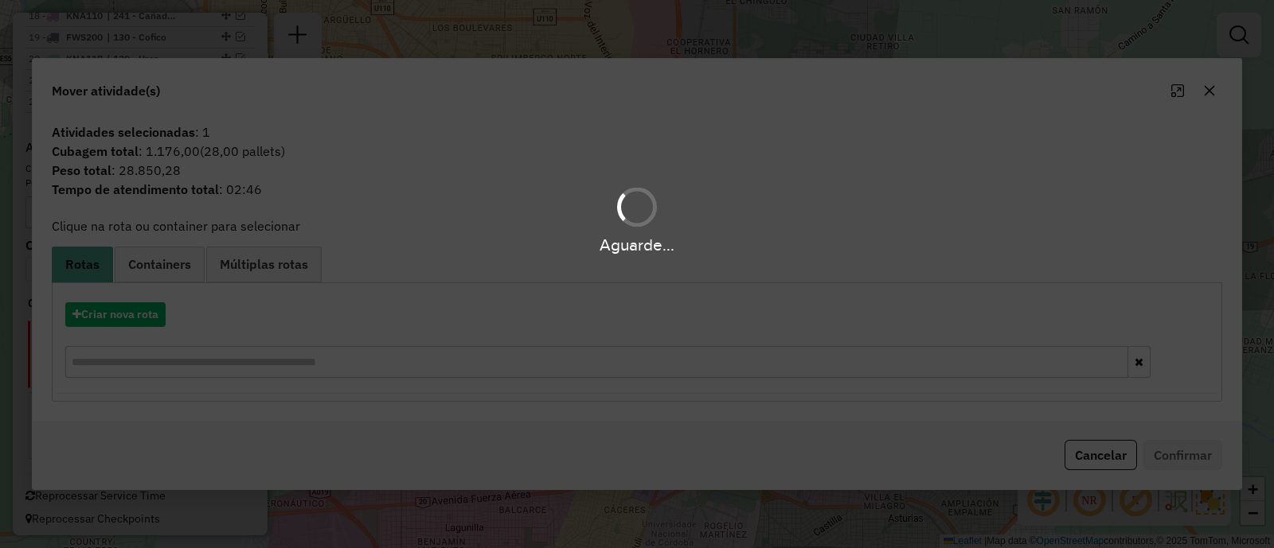
click at [1210, 93] on div "Aguarde..." at bounding box center [637, 274] width 1274 height 548
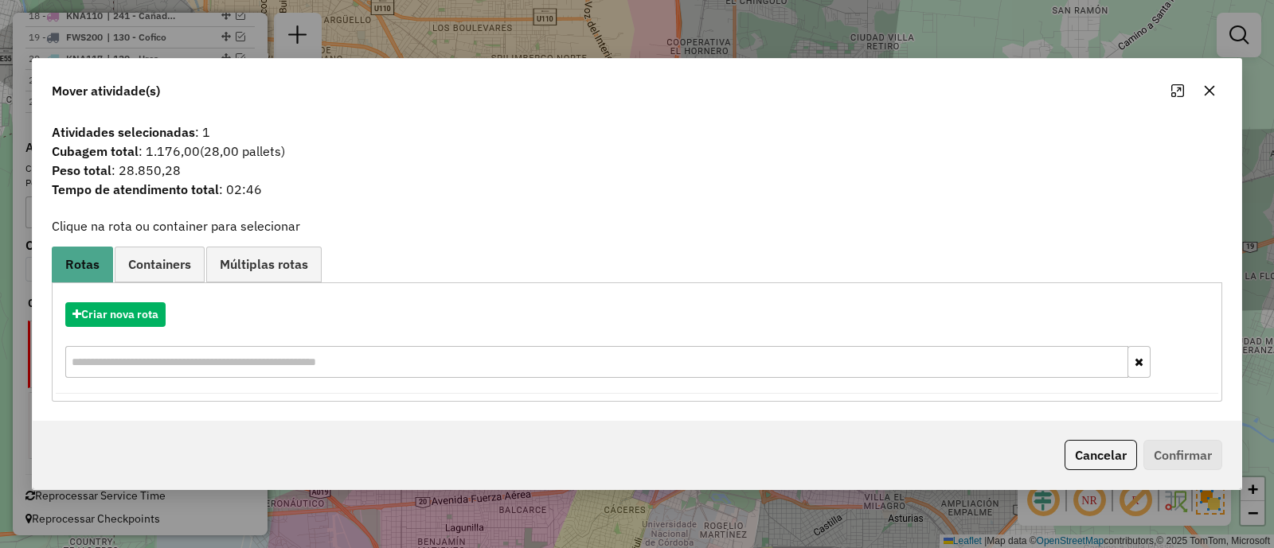
click at [1210, 93] on icon "button" at bounding box center [1209, 90] width 10 height 10
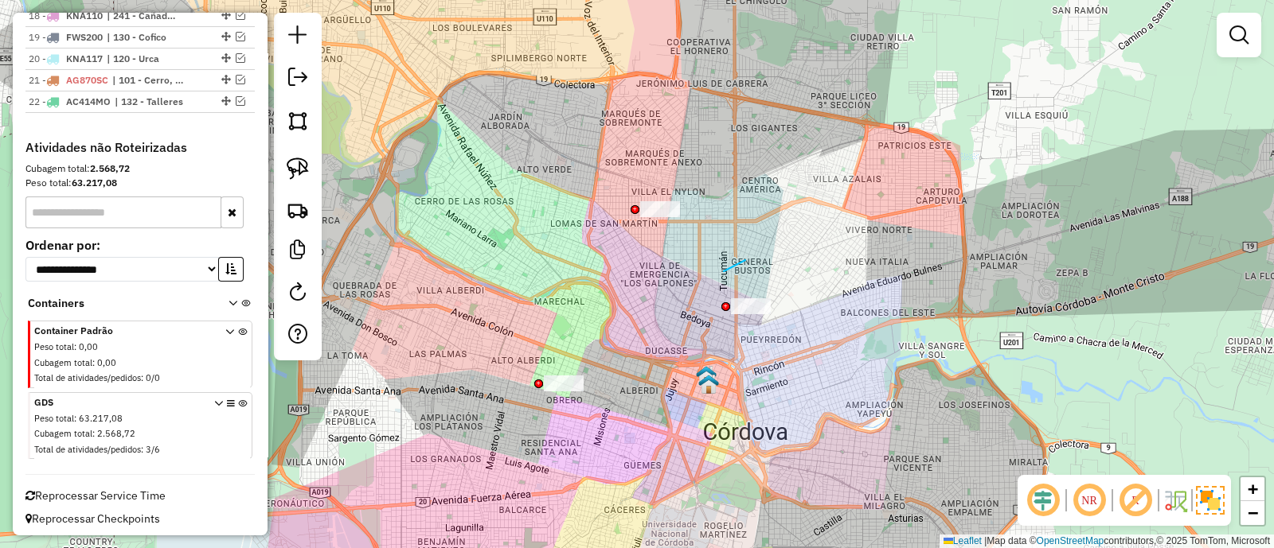
drag, startPoint x: 724, startPoint y: 271, endPoint x: 824, endPoint y: 352, distance: 128.5
click at [824, 352] on div "Janela de atendimento Grade de atendimento Capacidade Transportadoras Veículos …" at bounding box center [637, 274] width 1274 height 548
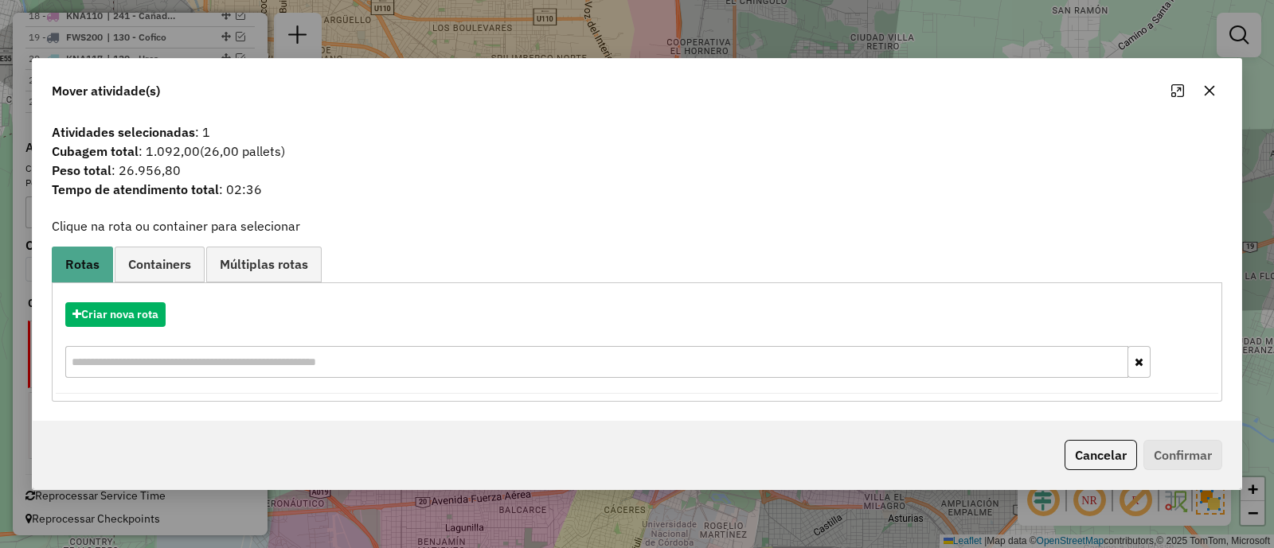
click at [1210, 92] on icon "button" at bounding box center [1209, 90] width 10 height 10
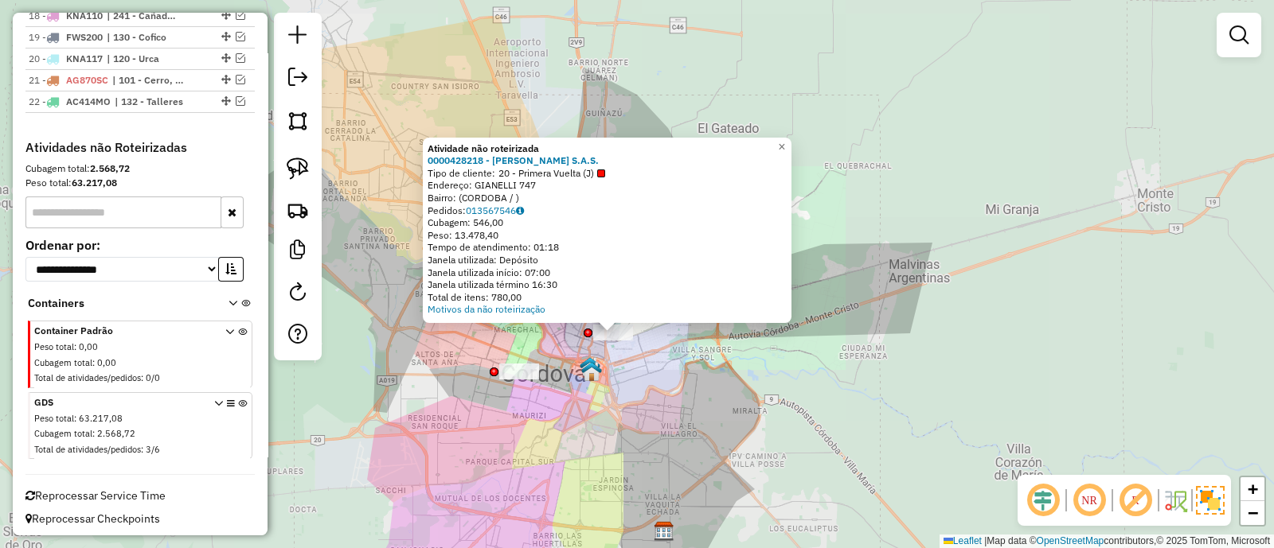
click at [569, 381] on div "Atividade não roteirizada 0000428218 - Gustavo Yvanovich S.A.S. Tipo de cliente…" at bounding box center [637, 274] width 1274 height 548
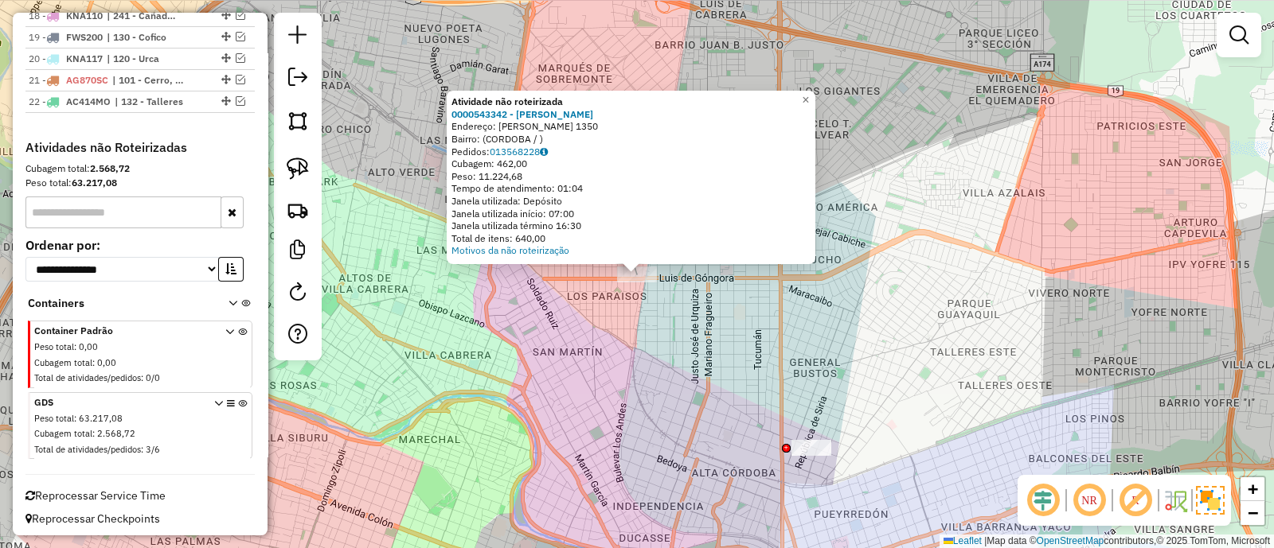
click at [609, 348] on div "Atividade não roteirizada 0000543342 - Gonzalez Diego Victor Fernando Endereço:…" at bounding box center [637, 274] width 1274 height 548
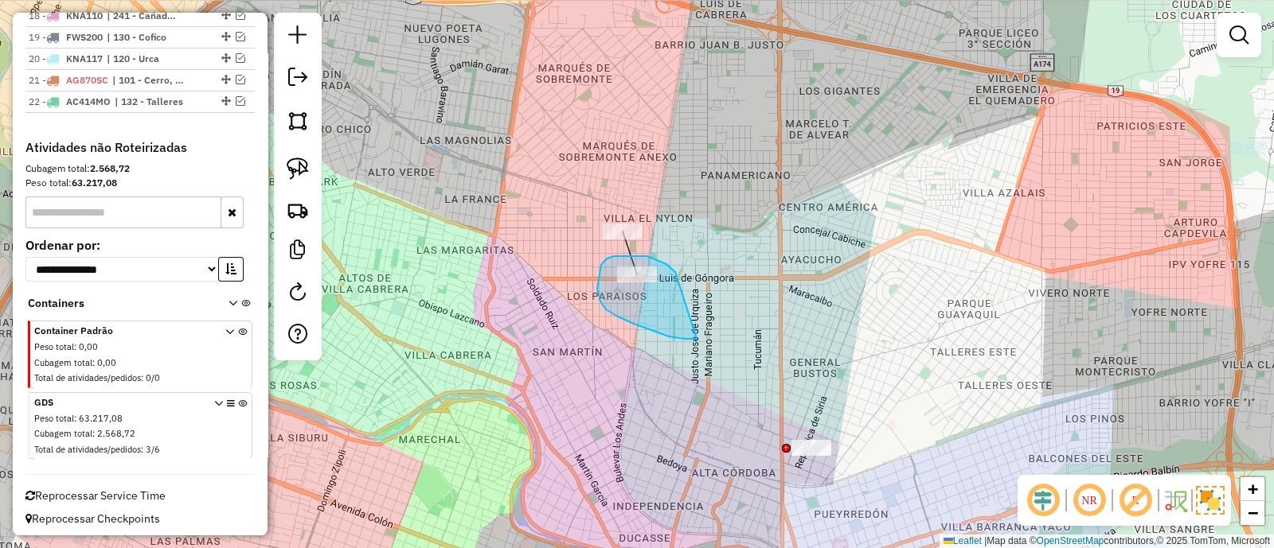
drag, startPoint x: 669, startPoint y: 267, endPoint x: 697, endPoint y: 339, distance: 76.9
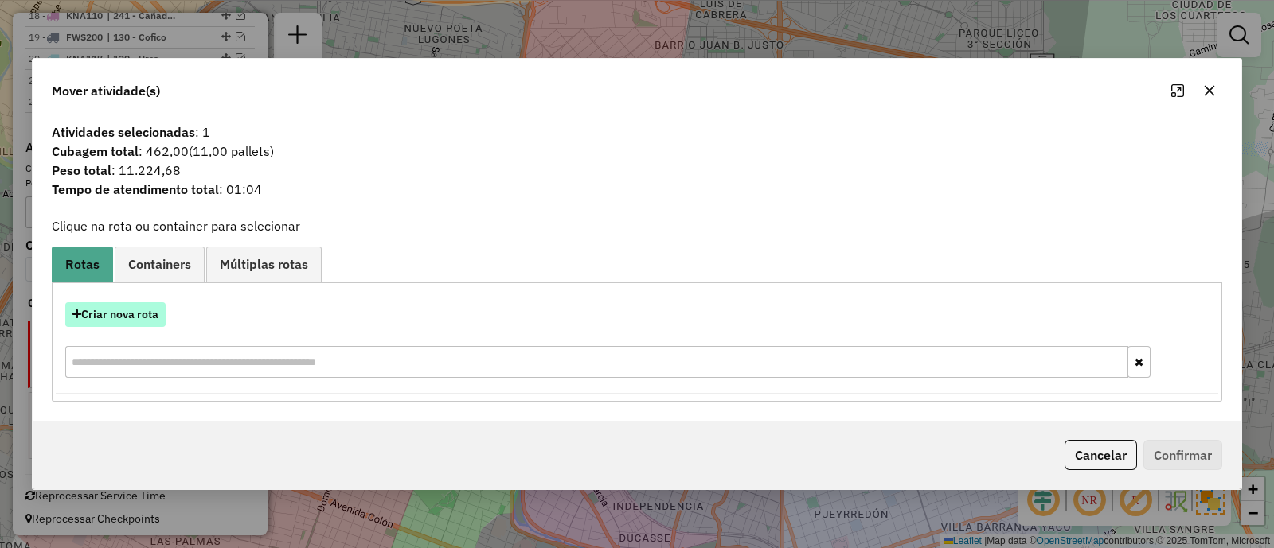
click at [123, 318] on button "Criar nova rota" at bounding box center [115, 315] width 100 height 25
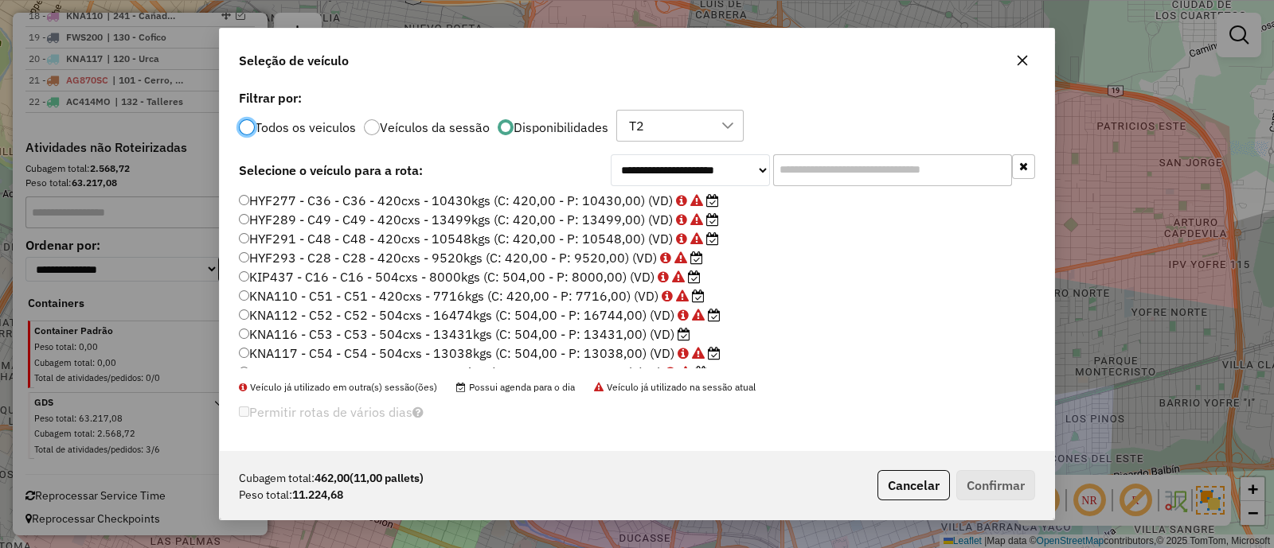
scroll to position [263, 0]
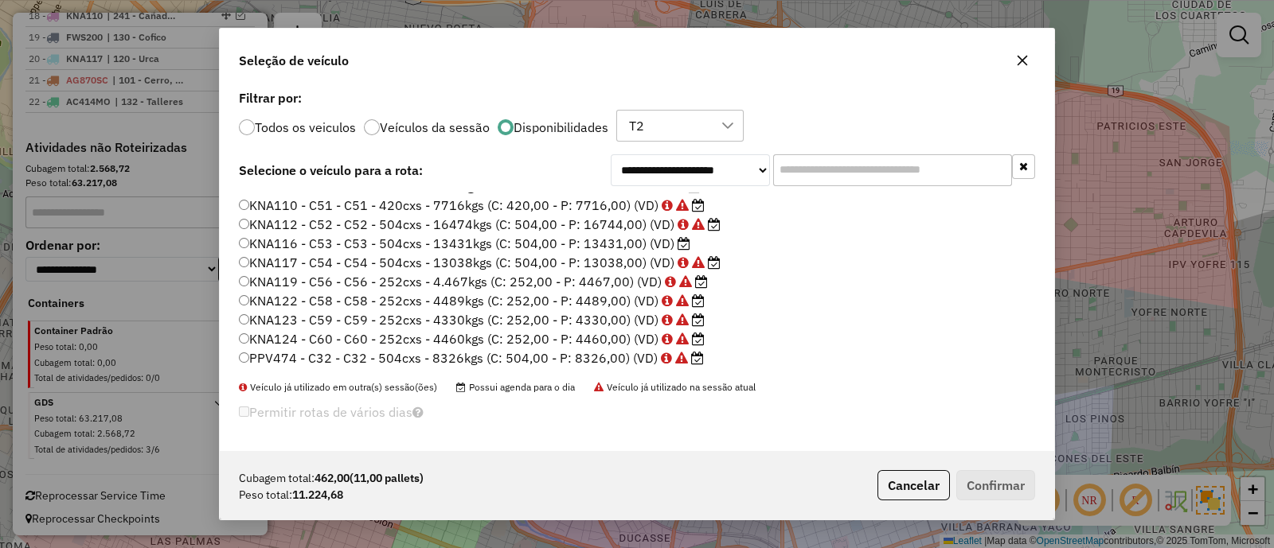
click at [621, 243] on label "KNA116 - C53 - C53 - 504cxs - 13431kgs (C: 504,00 - P: 13431,00) (VD)" at bounding box center [464, 243] width 451 height 19
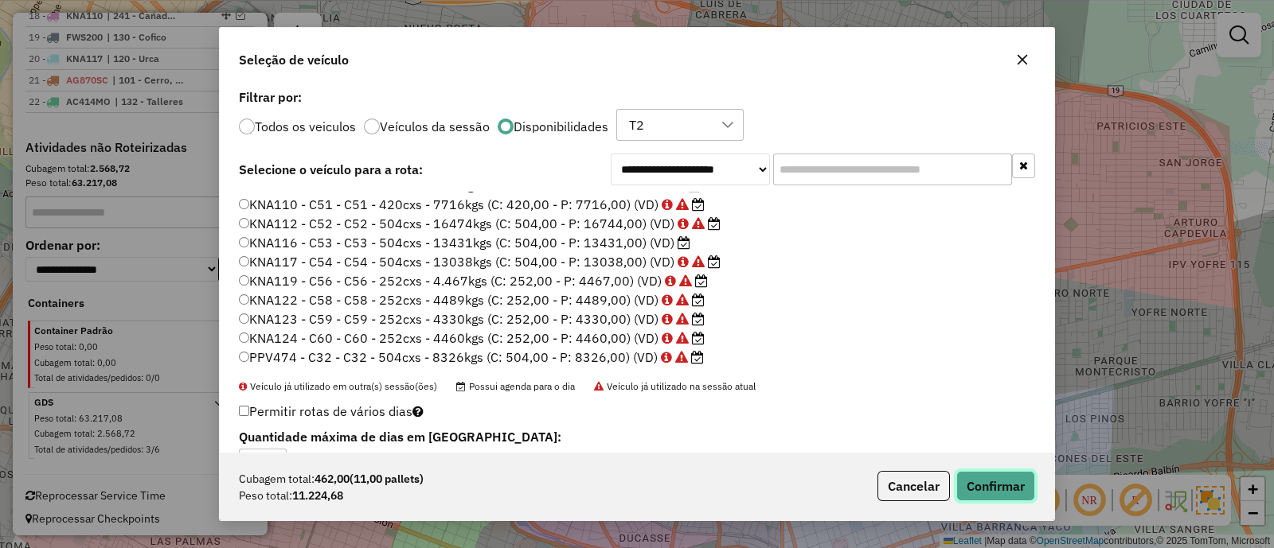
click at [990, 482] on button "Confirmar" at bounding box center [995, 486] width 79 height 30
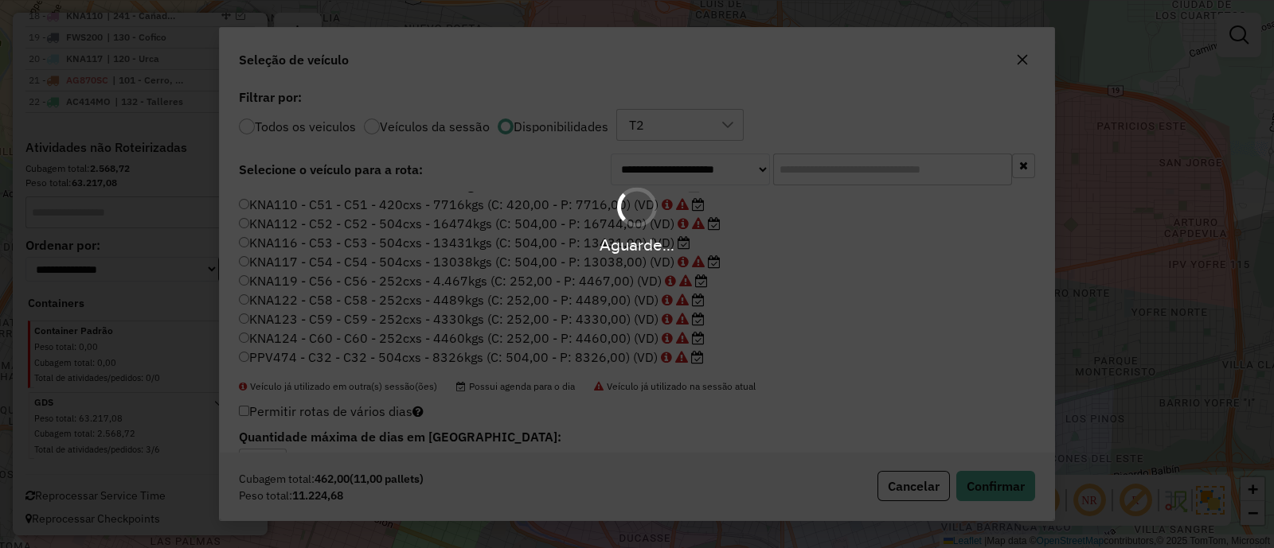
scroll to position [1060, 0]
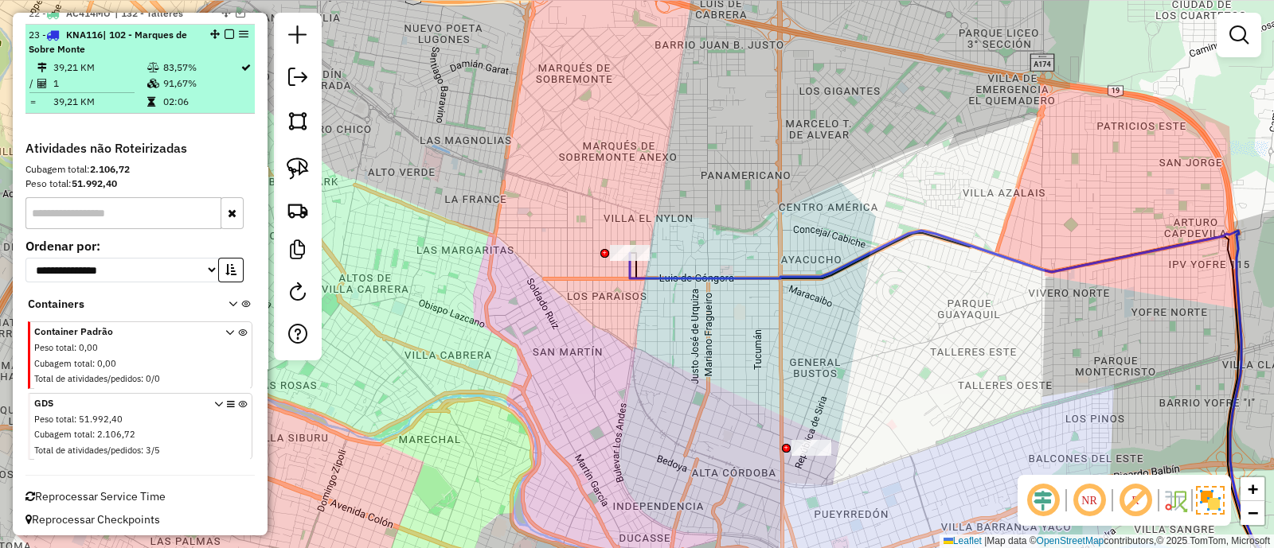
click at [224, 32] on em at bounding box center [229, 34] width 10 height 10
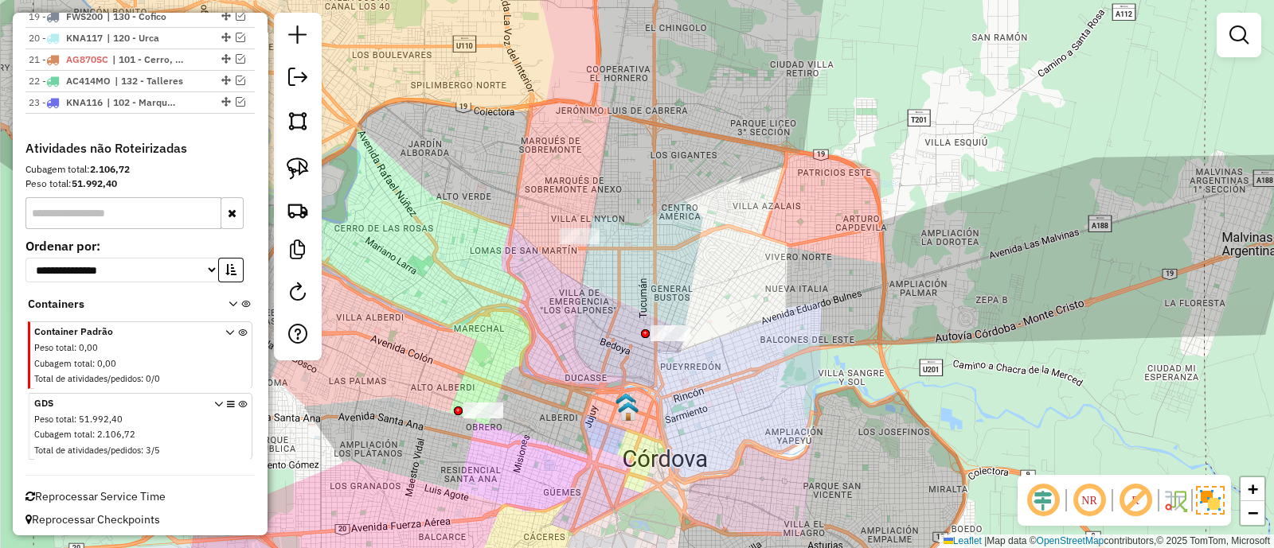
drag, startPoint x: 553, startPoint y: 341, endPoint x: 643, endPoint y: 219, distance: 151.4
click at [652, 223] on div "Janela de atendimento Grade de atendimento Capacidade Transportadoras Veículos …" at bounding box center [637, 274] width 1274 height 548
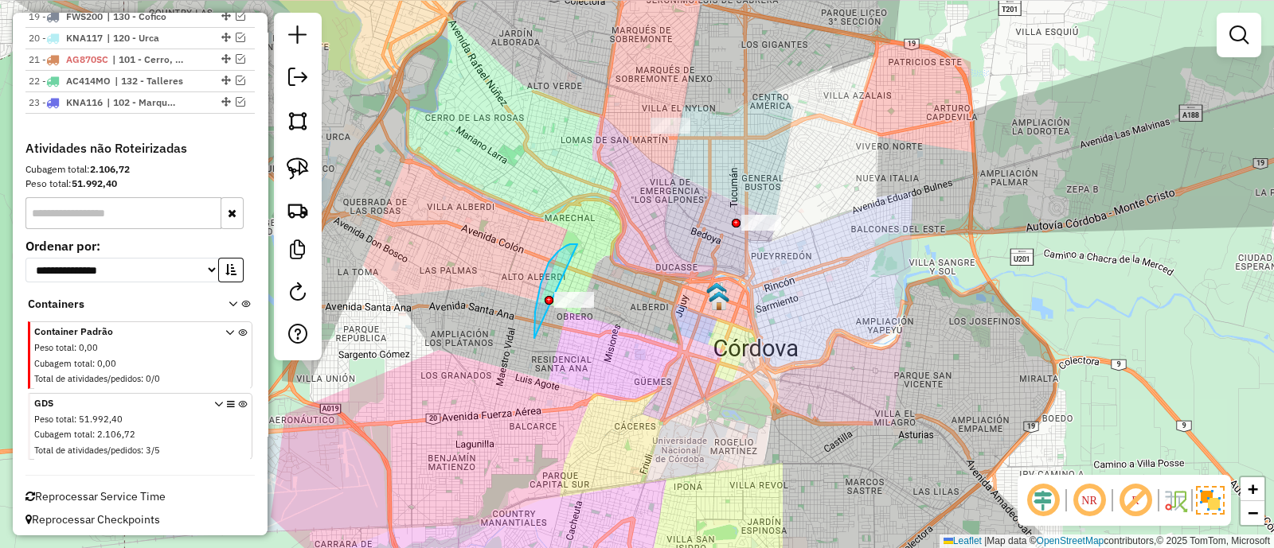
drag, startPoint x: 534, startPoint y: 338, endPoint x: 658, endPoint y: 359, distance: 125.1
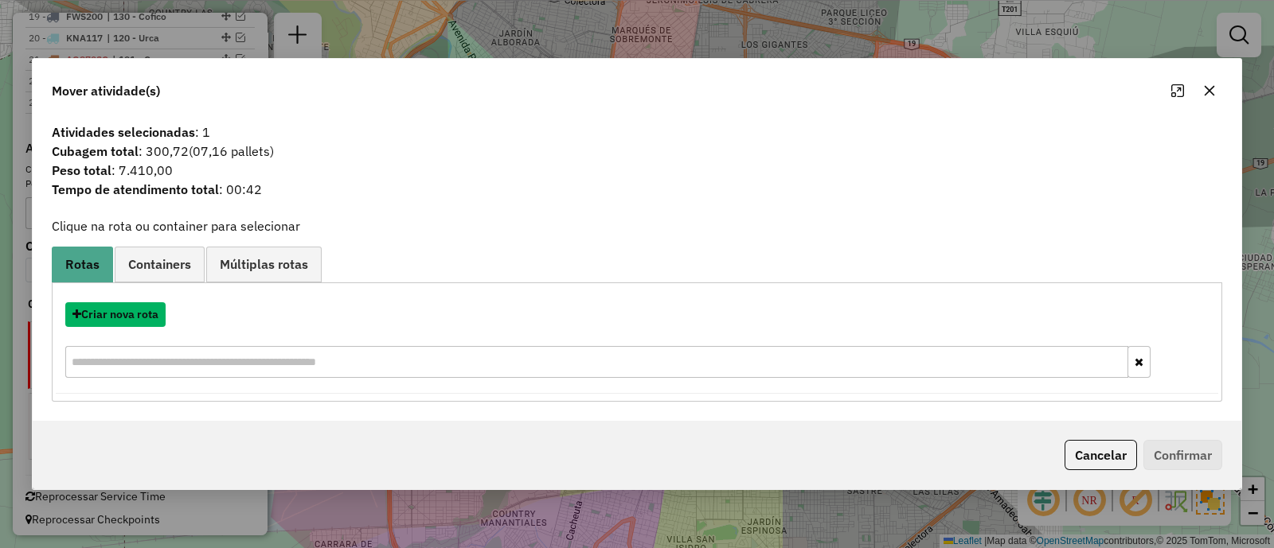
click at [126, 315] on button "Criar nova rota" at bounding box center [115, 315] width 100 height 25
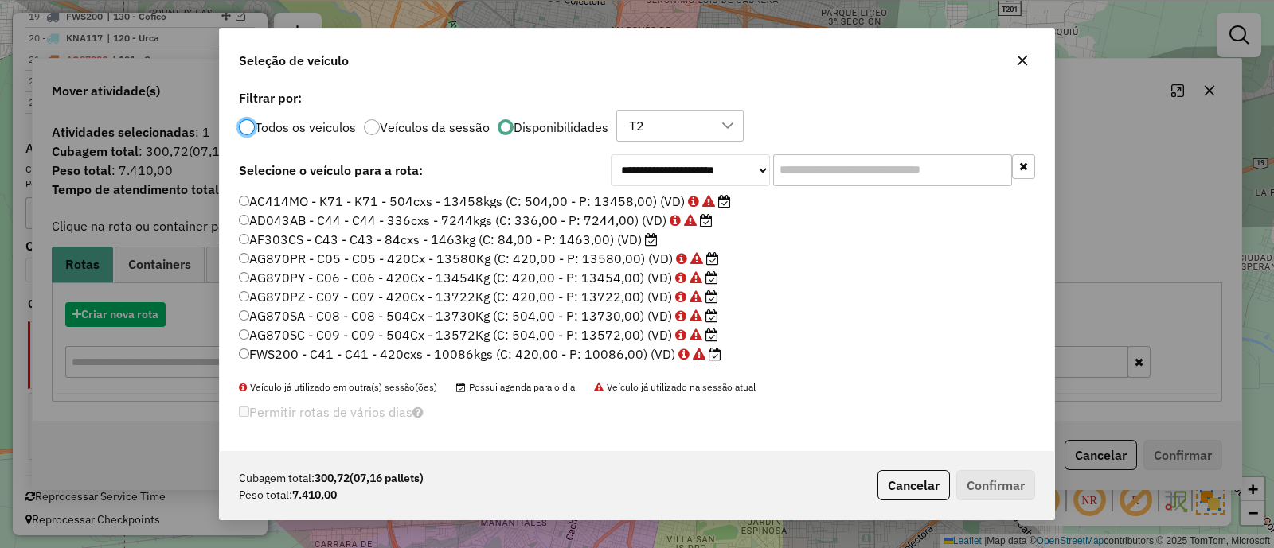
scroll to position [8, 5]
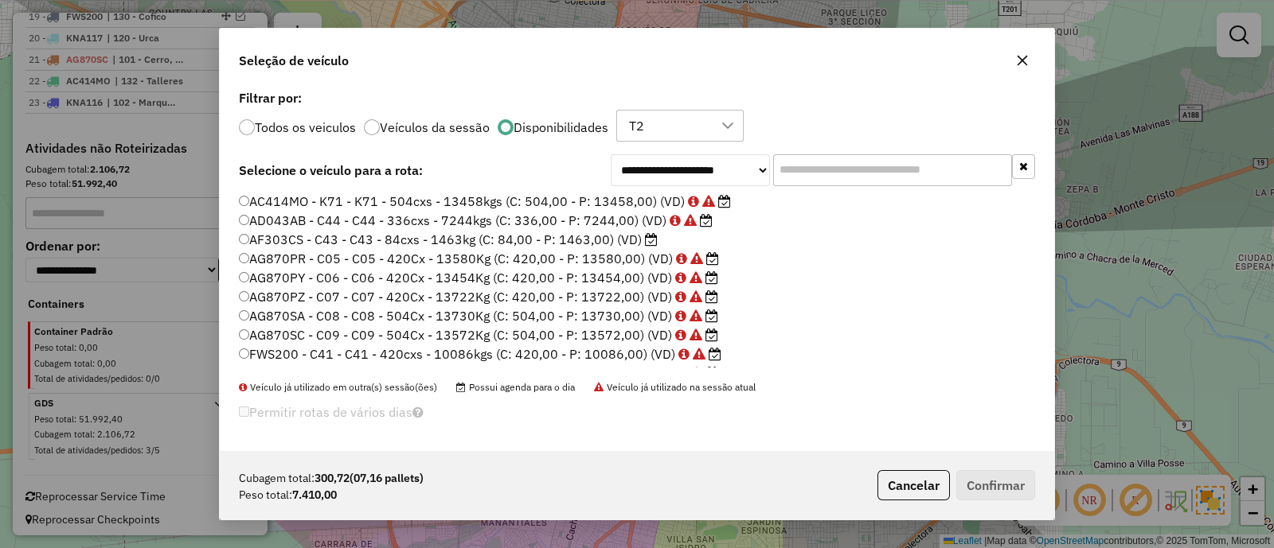
click at [1027, 57] on icon "button" at bounding box center [1022, 60] width 13 height 13
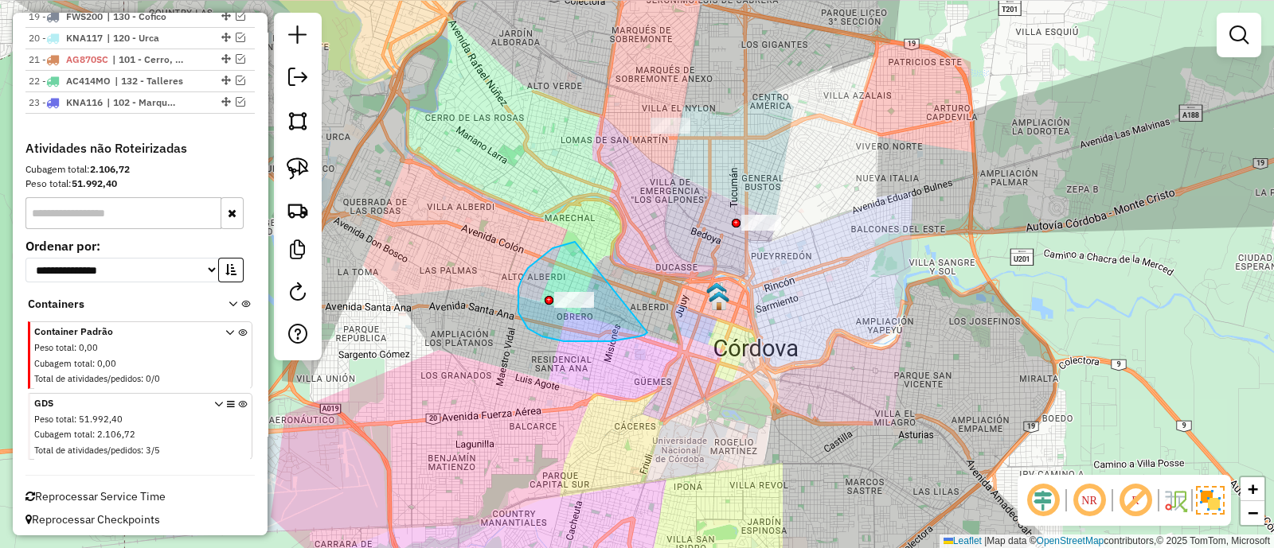
drag, startPoint x: 564, startPoint y: 244, endPoint x: 649, endPoint y: 332, distance: 121.6
click at [649, 332] on div "Janela de atendimento Grade de atendimento Capacidade Transportadoras Veículos …" at bounding box center [637, 274] width 1274 height 548
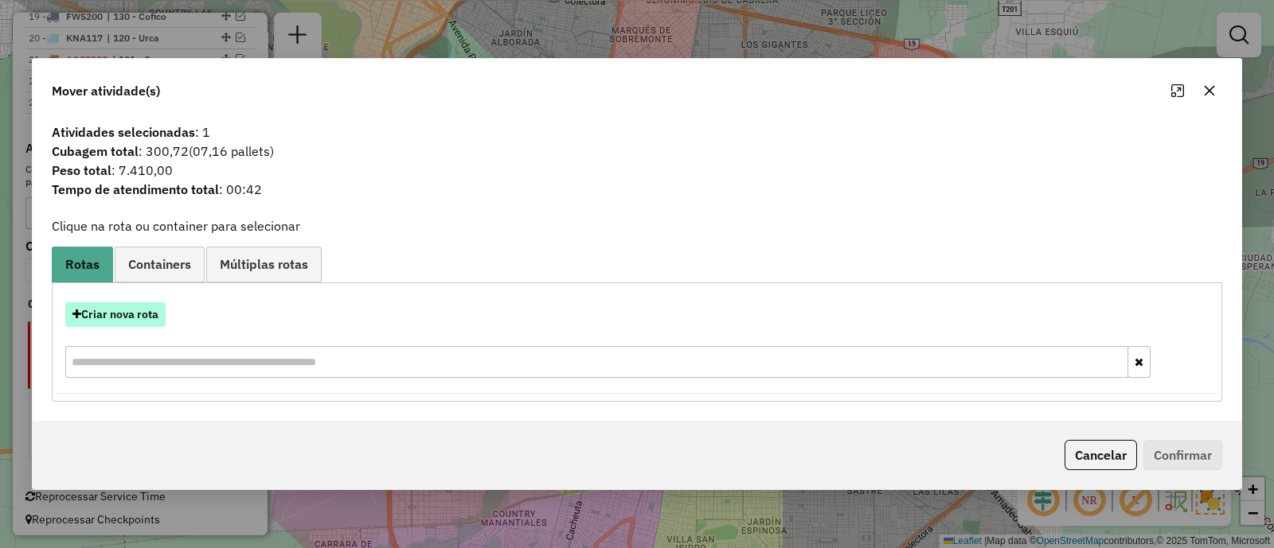
click at [119, 318] on button "Criar nova rota" at bounding box center [115, 315] width 100 height 25
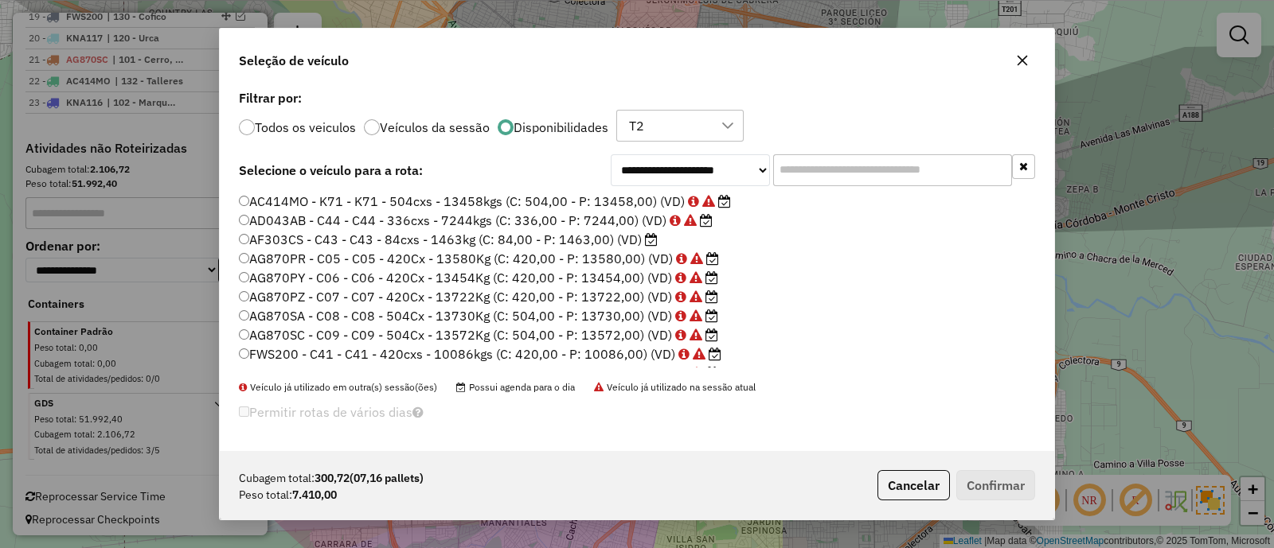
click at [830, 183] on input "text" at bounding box center [892, 170] width 239 height 32
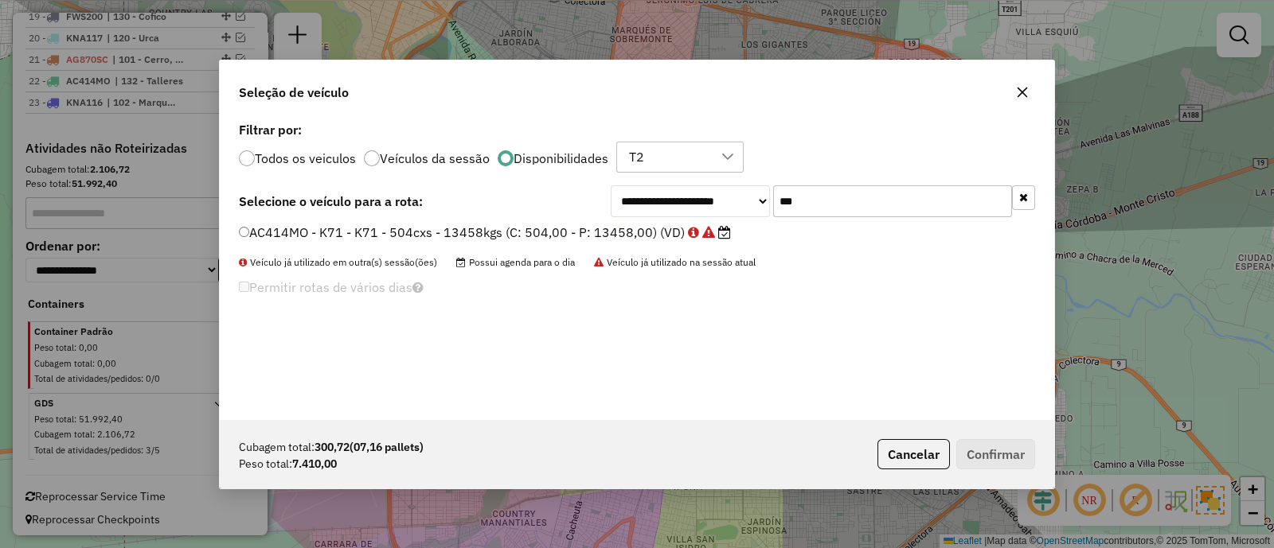
type input "***"
click at [657, 232] on label "AC414MO - K71 - K71 - 504cxs - 13458kgs (C: 504,00 - P: 13458,00) (VD)" at bounding box center [485, 232] width 492 height 19
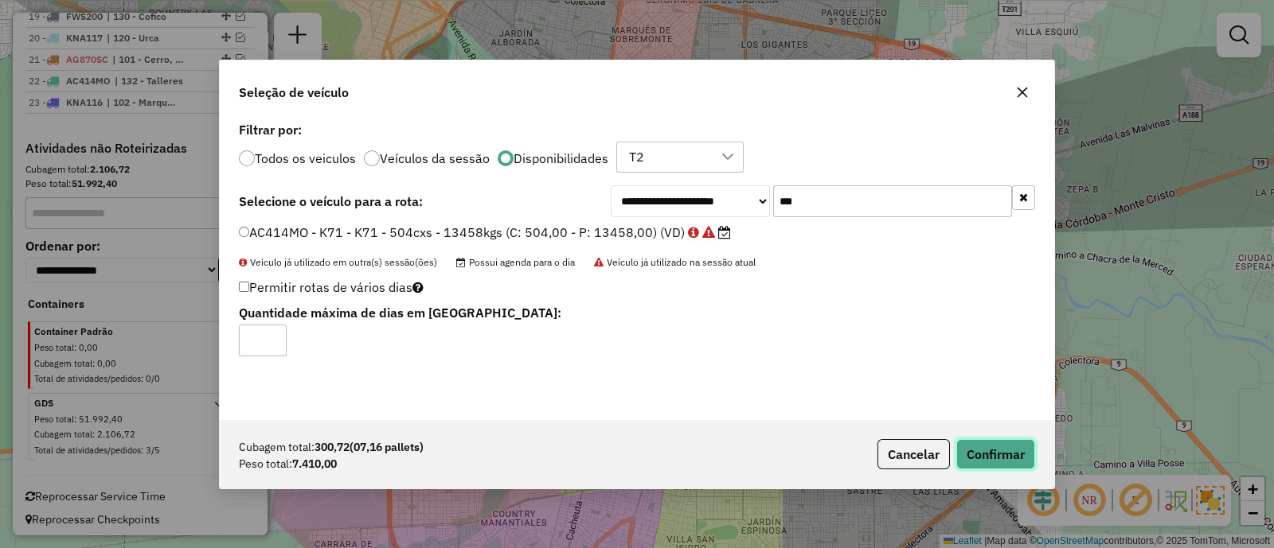
click at [995, 451] on button "Confirmar" at bounding box center [995, 454] width 79 height 30
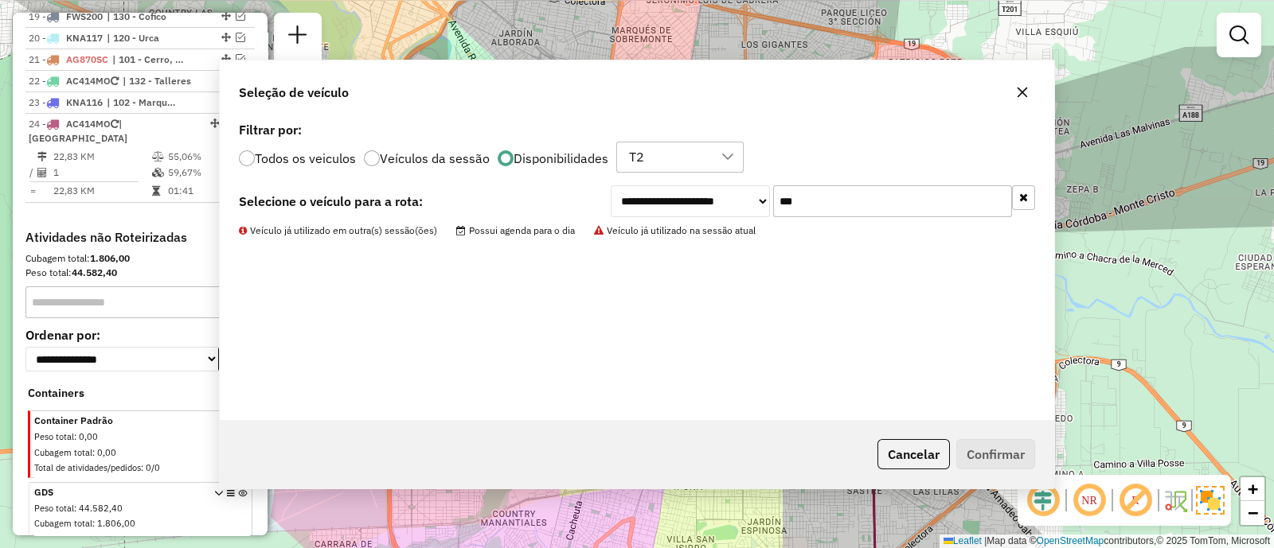
scroll to position [1071, 0]
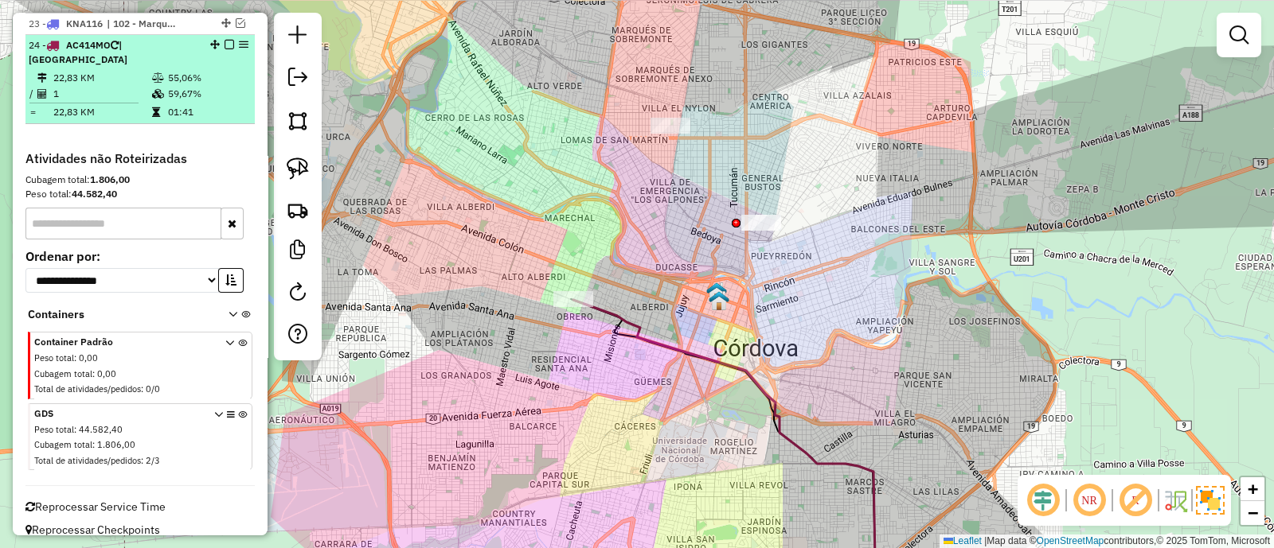
click at [224, 42] on em at bounding box center [229, 45] width 10 height 10
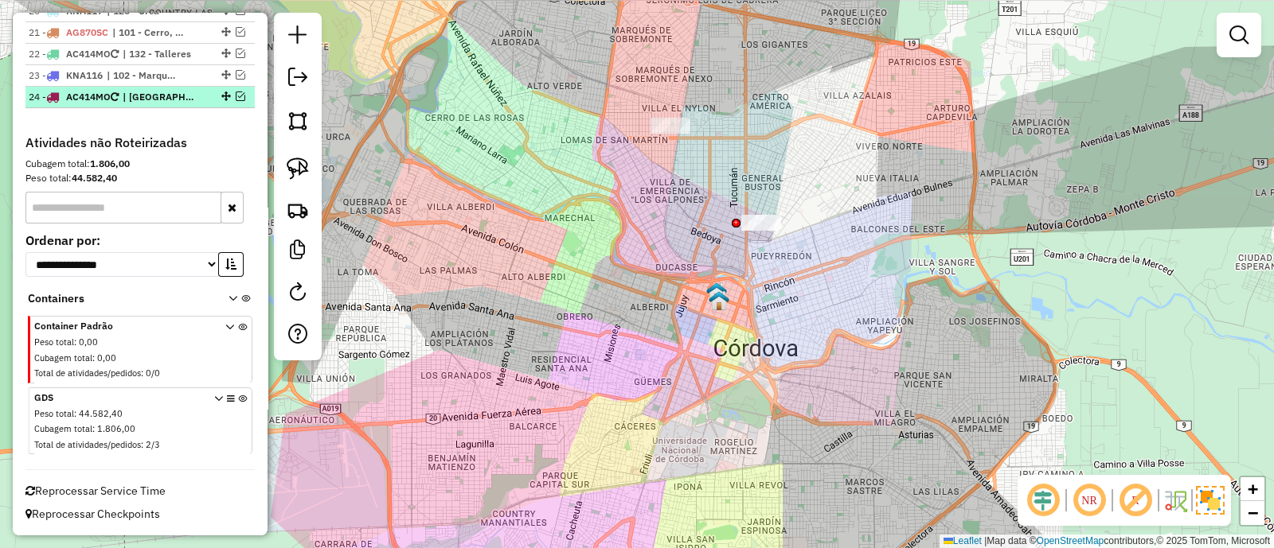
scroll to position [1013, 0]
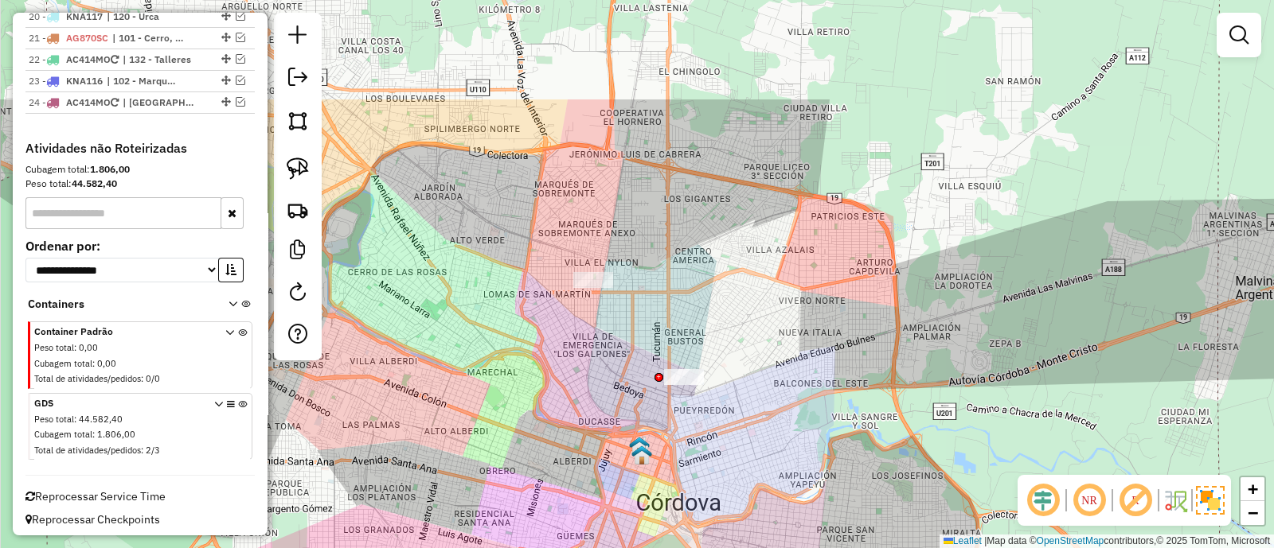
drag, startPoint x: 577, startPoint y: 417, endPoint x: 587, endPoint y: 413, distance: 11.1
click at [573, 426] on div "Janela de atendimento Grade de atendimento Capacidade Transportadoras Veículos …" at bounding box center [637, 274] width 1274 height 548
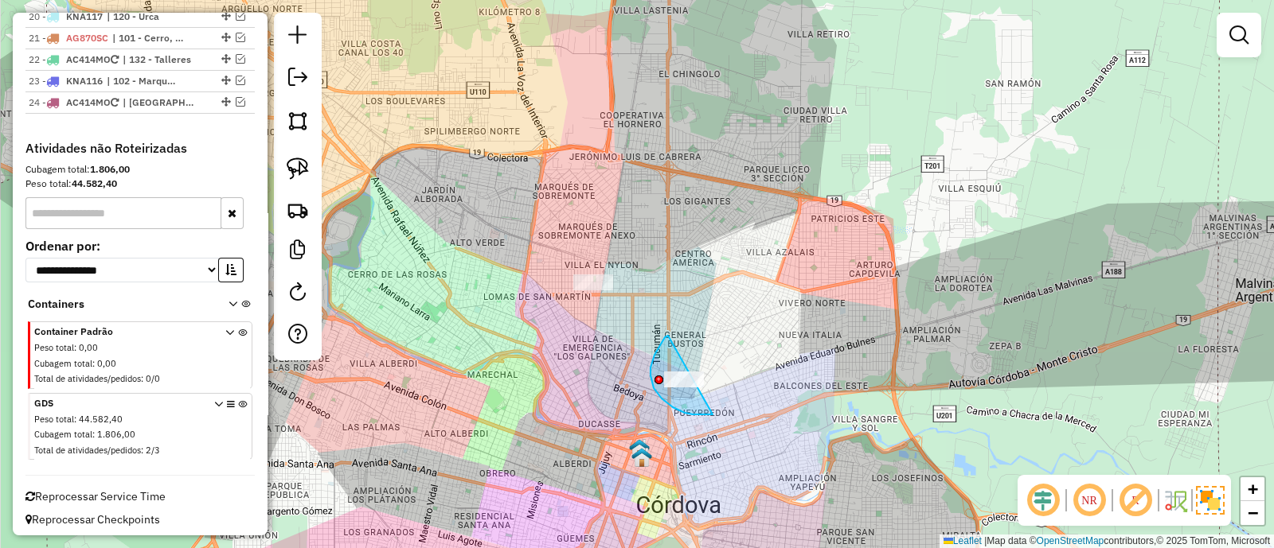
drag, startPoint x: 654, startPoint y: 355, endPoint x: 756, endPoint y: 381, distance: 105.2
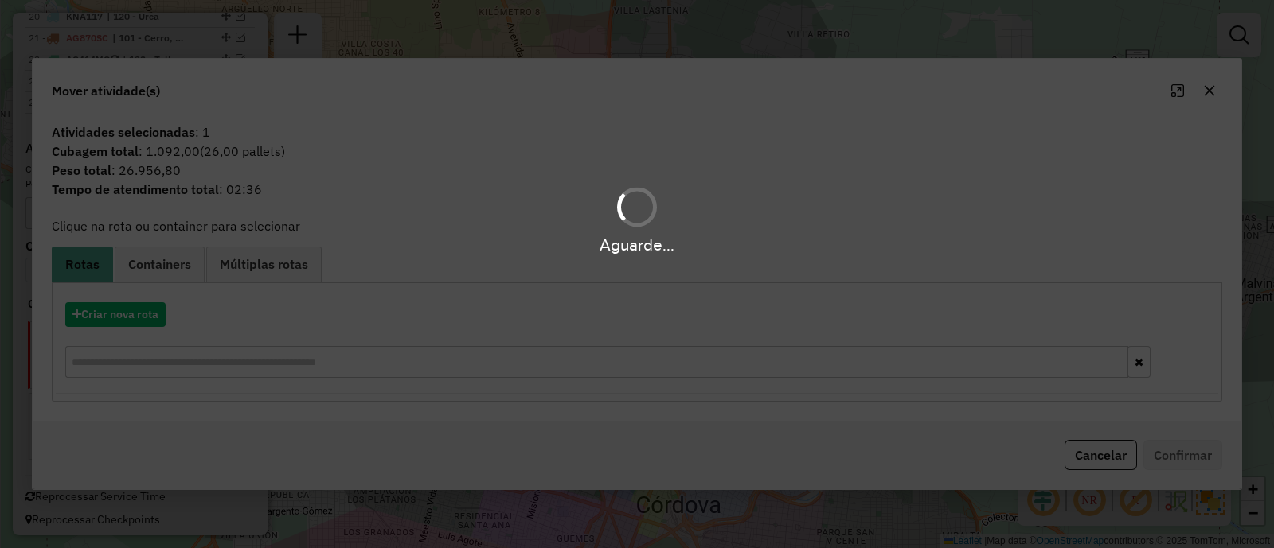
click at [1211, 96] on div "Aguarde..." at bounding box center [637, 274] width 1274 height 548
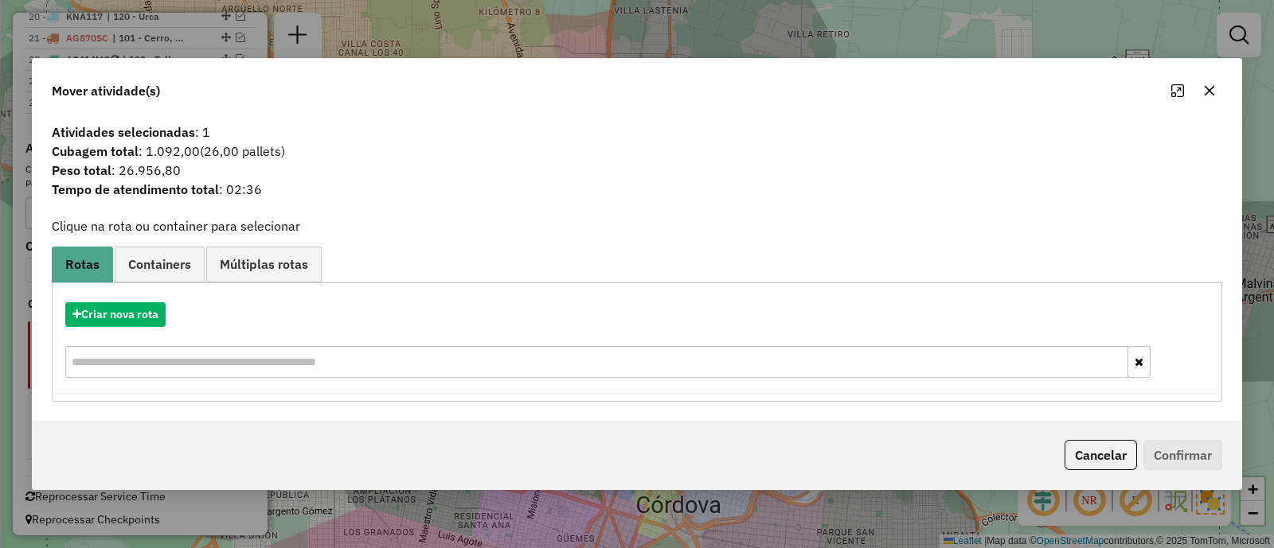
click at [1211, 96] on icon "button" at bounding box center [1209, 90] width 13 height 13
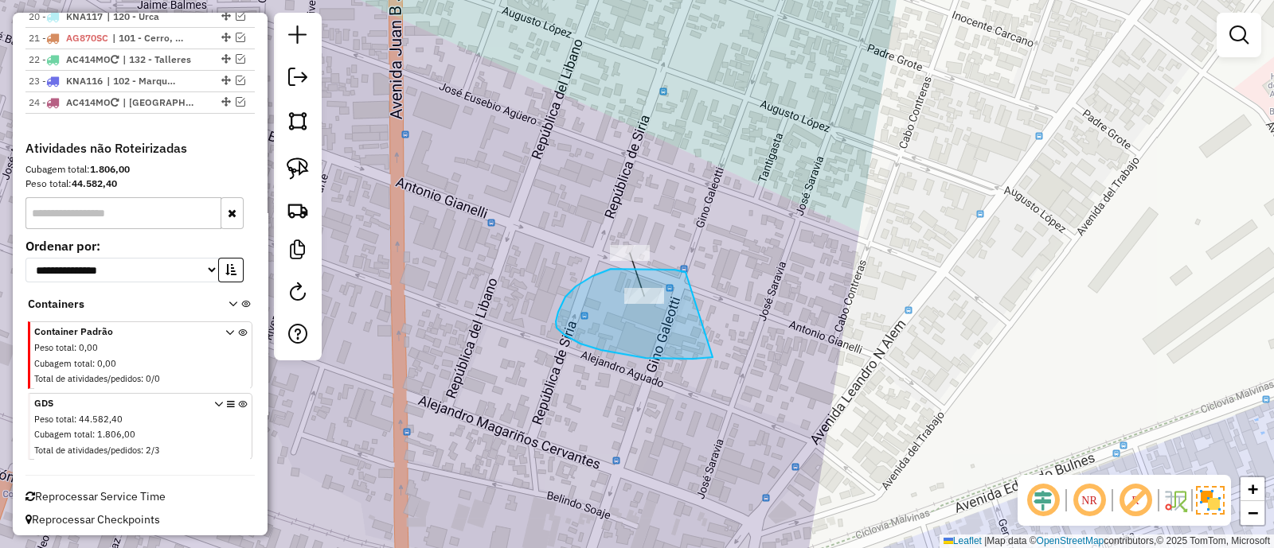
drag, startPoint x: 592, startPoint y: 276, endPoint x: 720, endPoint y: 357, distance: 151.0
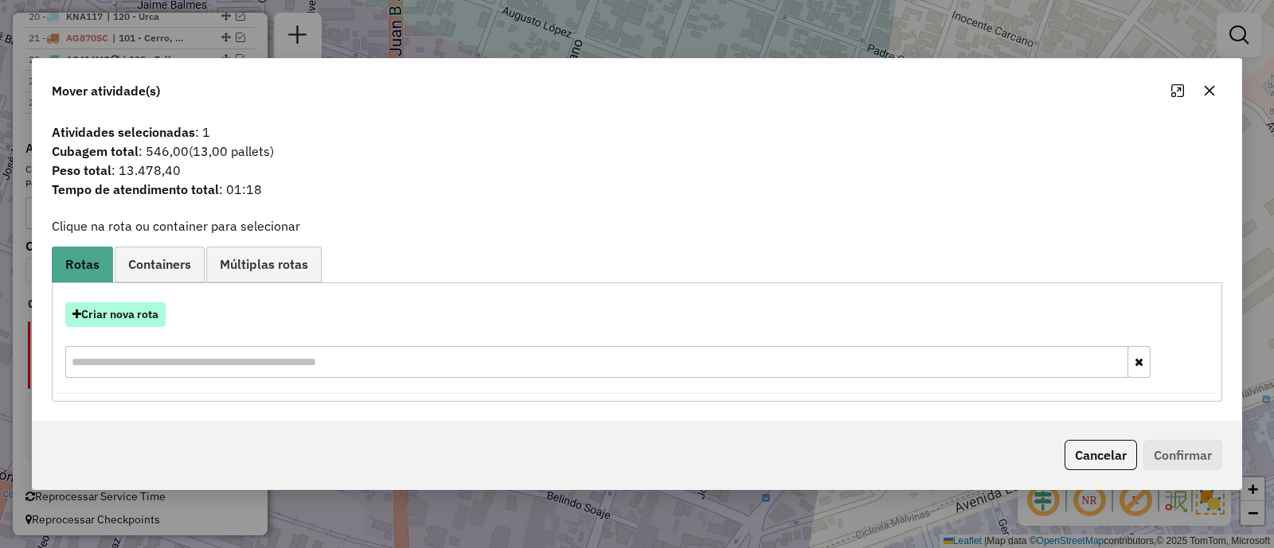
click at [126, 316] on button "Criar nova rota" at bounding box center [115, 315] width 100 height 25
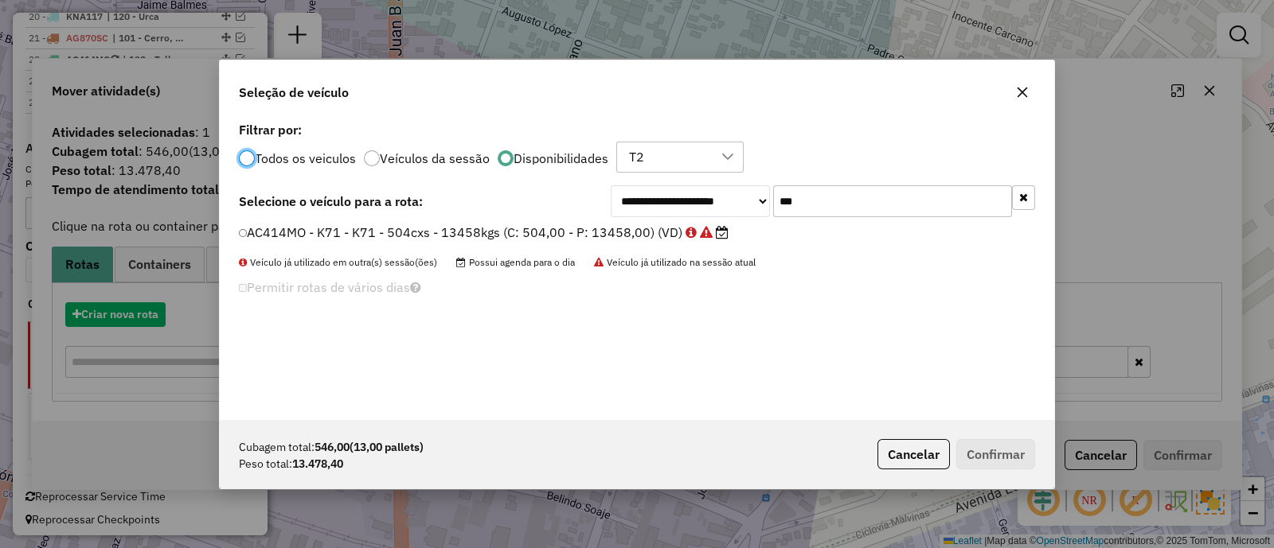
scroll to position [8, 5]
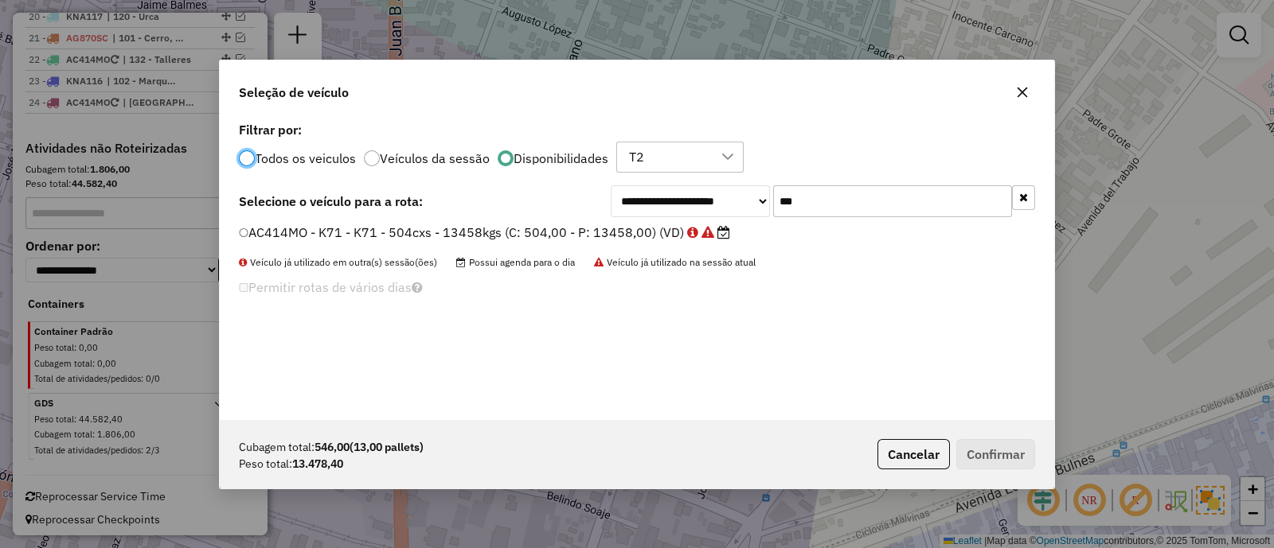
click at [603, 233] on label "AC414MO - K71 - K71 - 504cxs - 13458kgs (C: 504,00 - P: 13458,00) (VD)" at bounding box center [484, 232] width 491 height 19
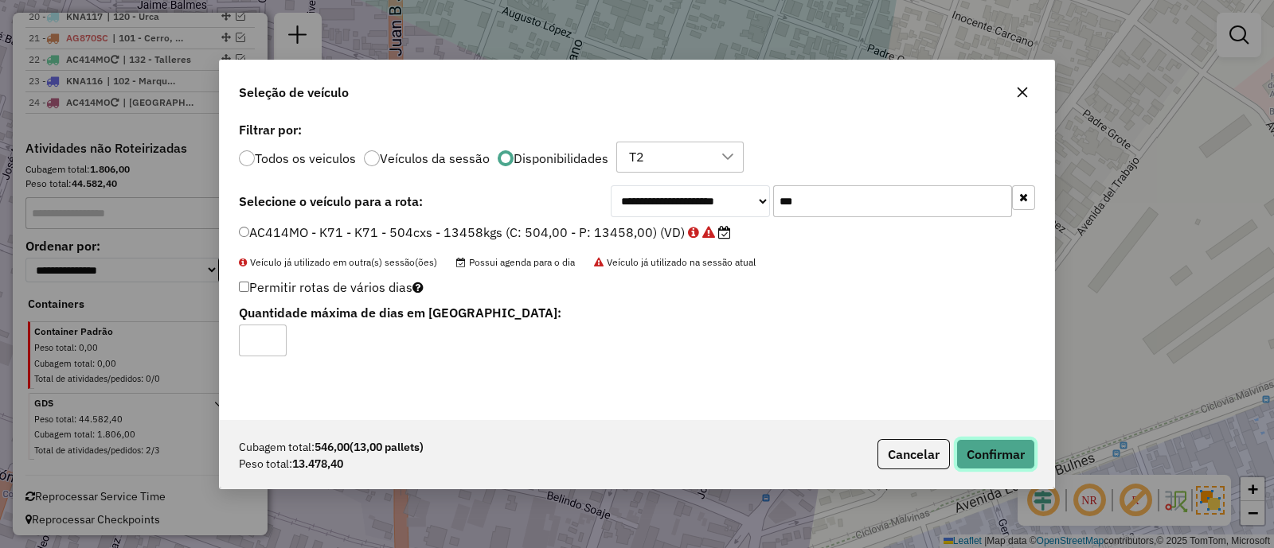
click at [977, 440] on button "Confirmar" at bounding box center [995, 454] width 79 height 30
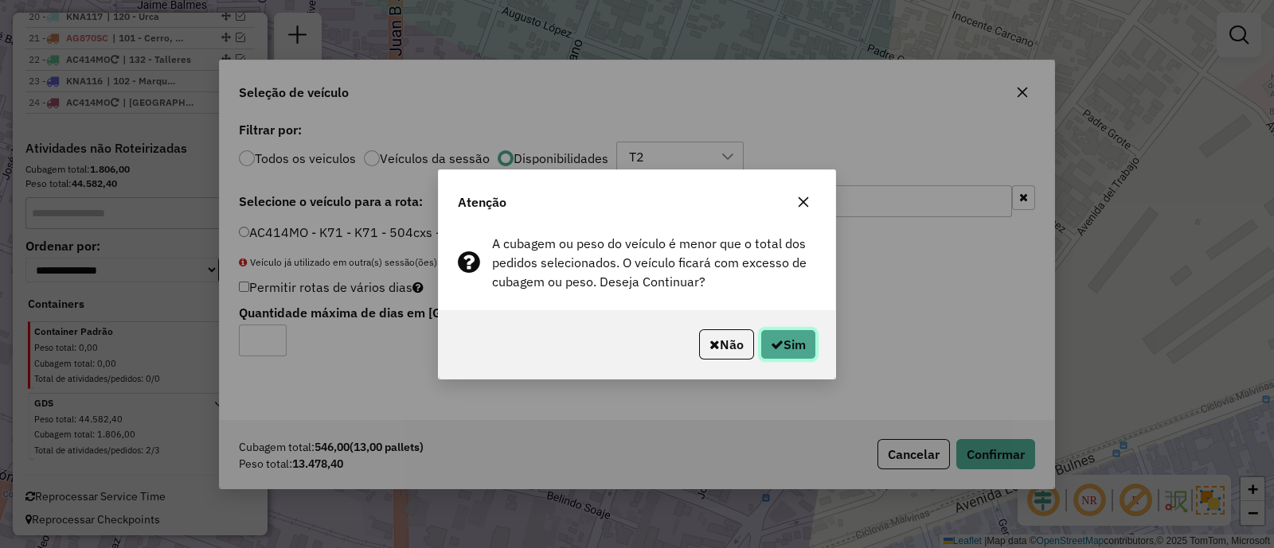
click at [785, 339] on button "Sim" at bounding box center [788, 345] width 56 height 30
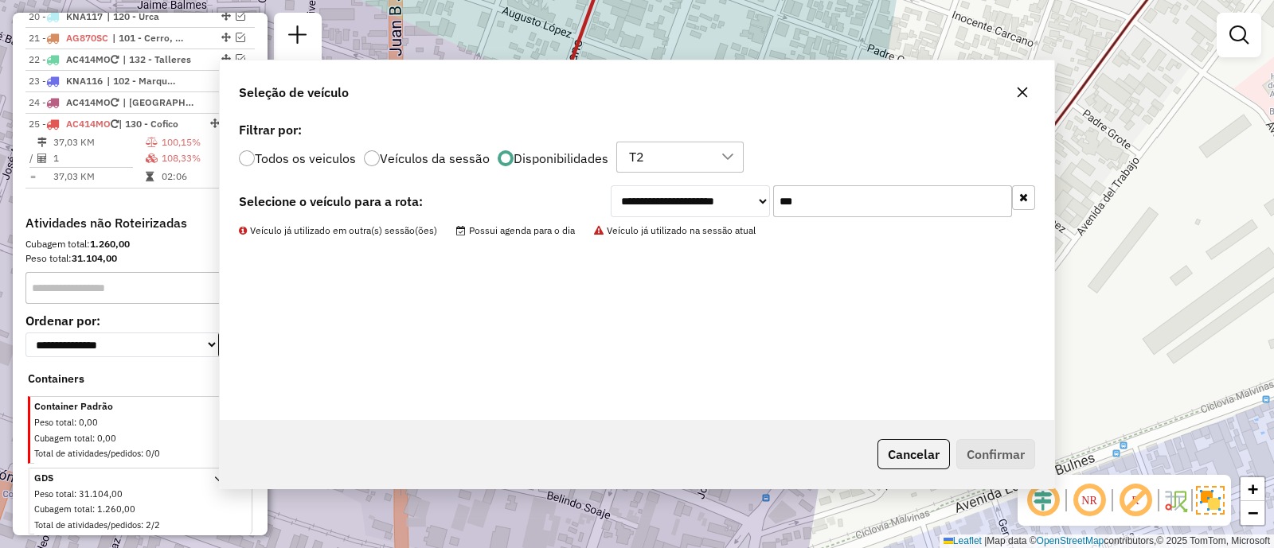
scroll to position [1071, 0]
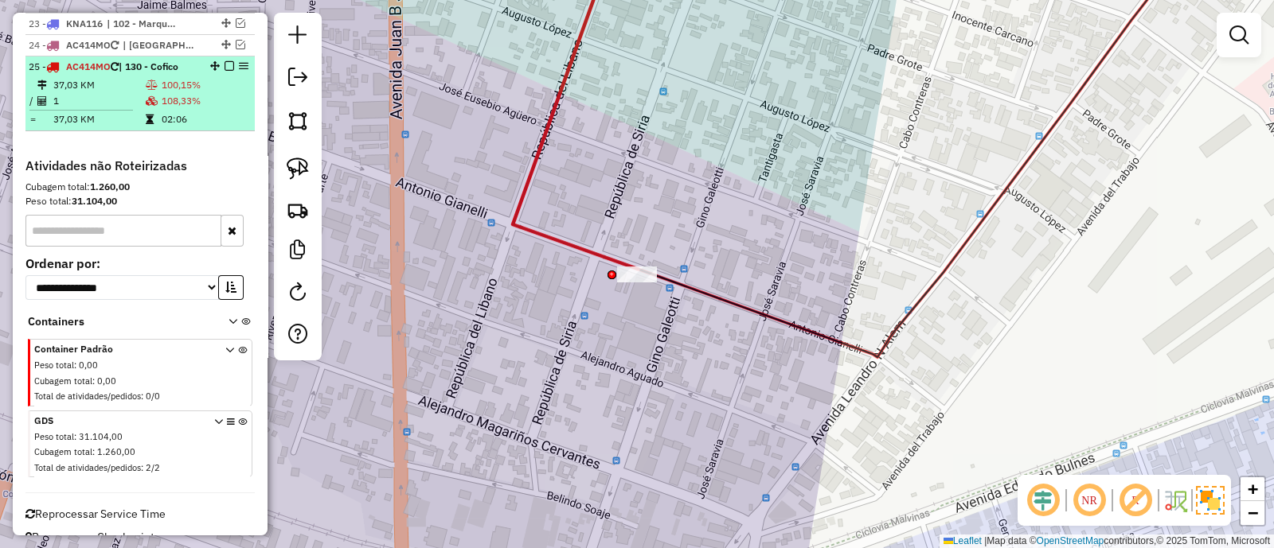
click at [225, 61] on em at bounding box center [229, 66] width 10 height 10
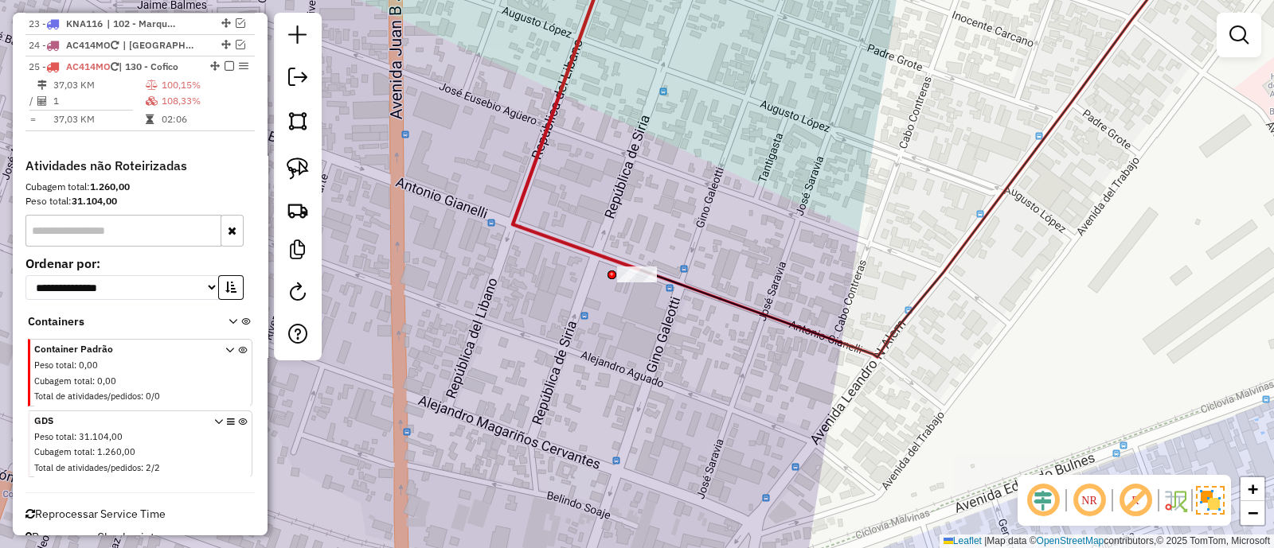
scroll to position [1035, 0]
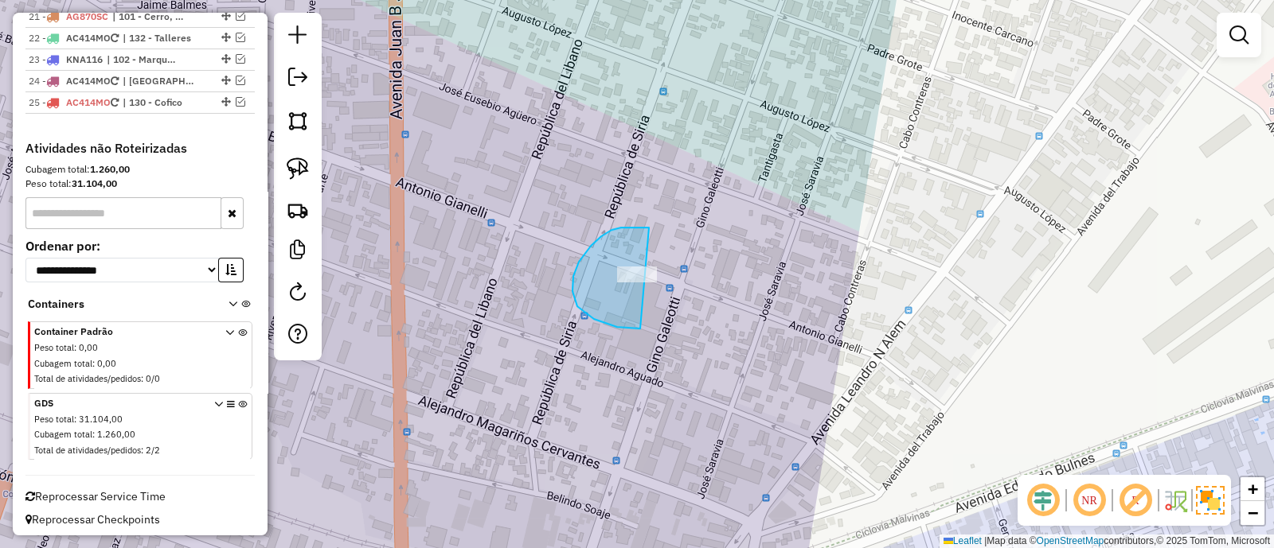
drag, startPoint x: 579, startPoint y: 262, endPoint x: 728, endPoint y: 314, distance: 157.9
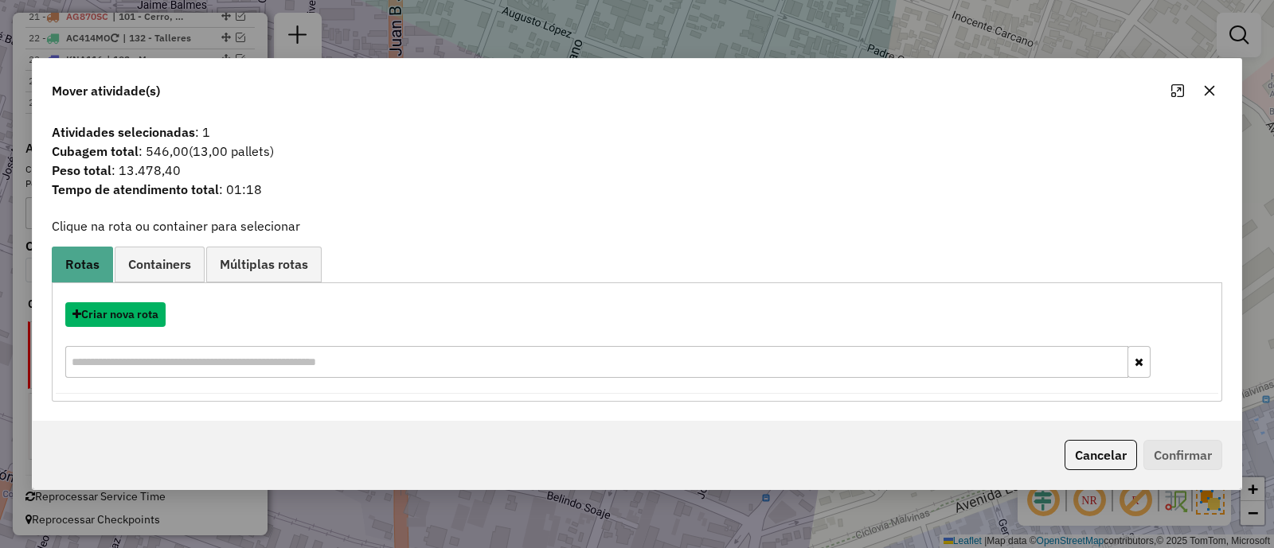
click at [131, 314] on button "Criar nova rota" at bounding box center [115, 315] width 100 height 25
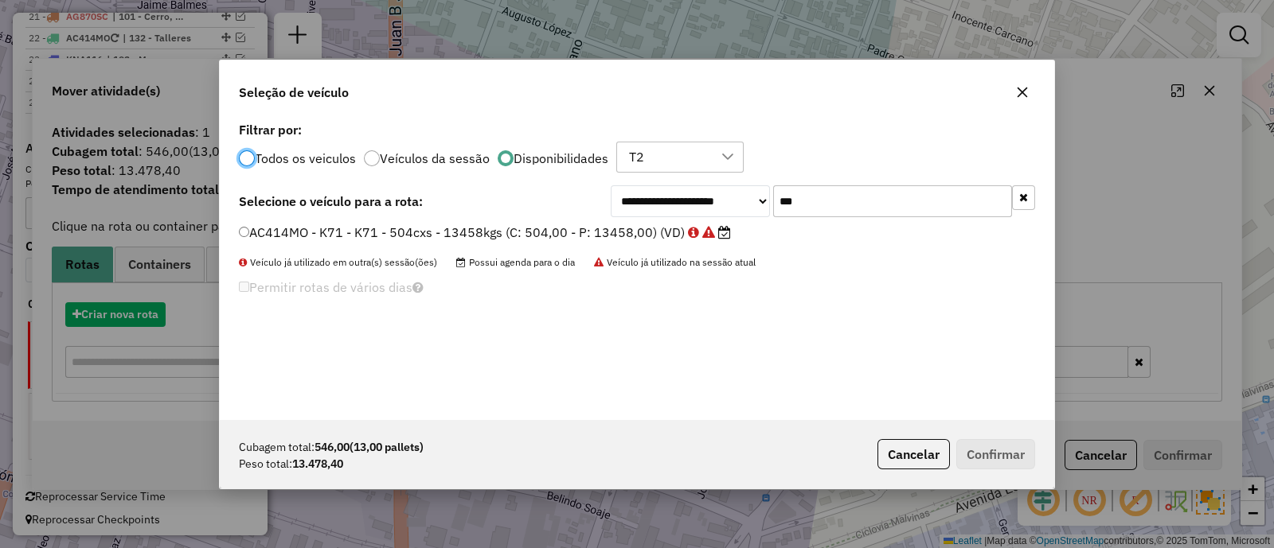
scroll to position [8, 5]
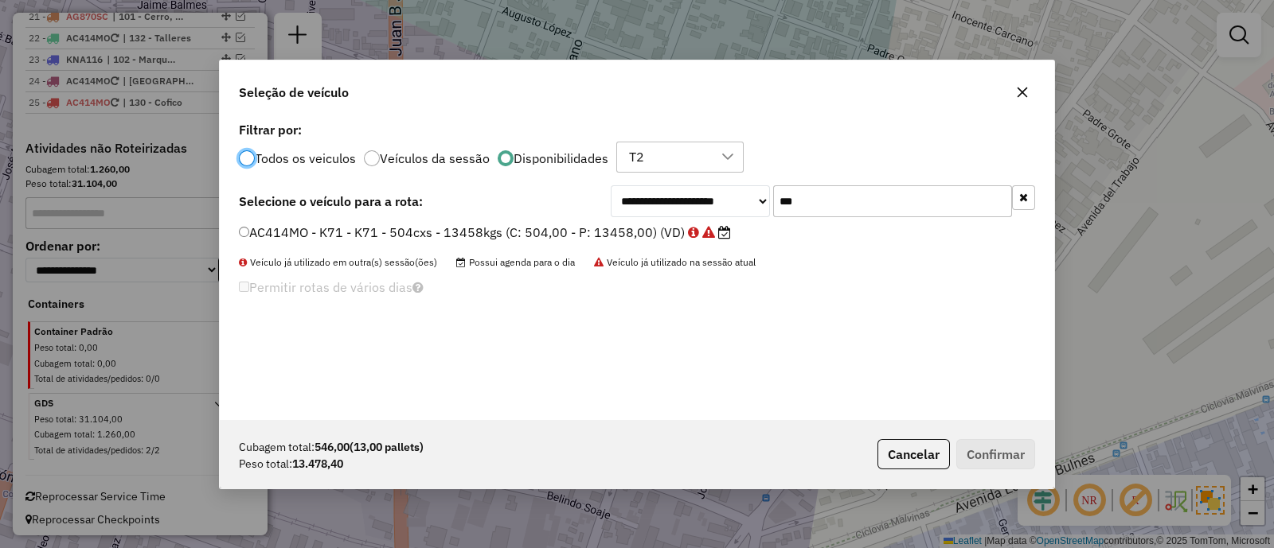
click at [601, 232] on label "AC414MO - K71 - K71 - 504cxs - 13458kgs (C: 504,00 - P: 13458,00) (VD)" at bounding box center [485, 232] width 492 height 19
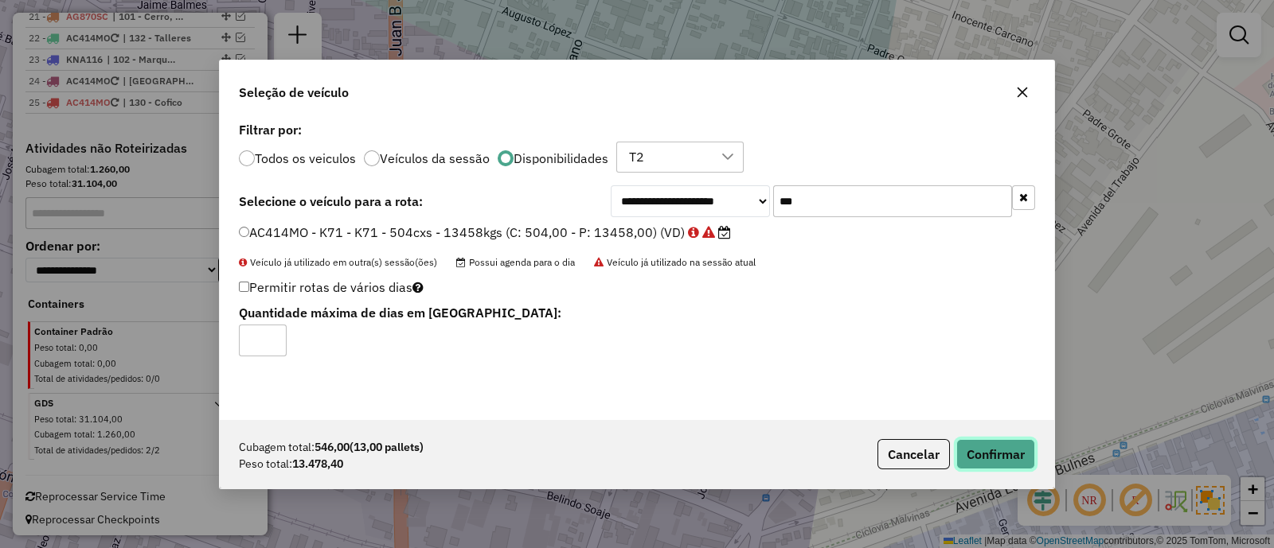
click at [986, 453] on button "Confirmar" at bounding box center [995, 454] width 79 height 30
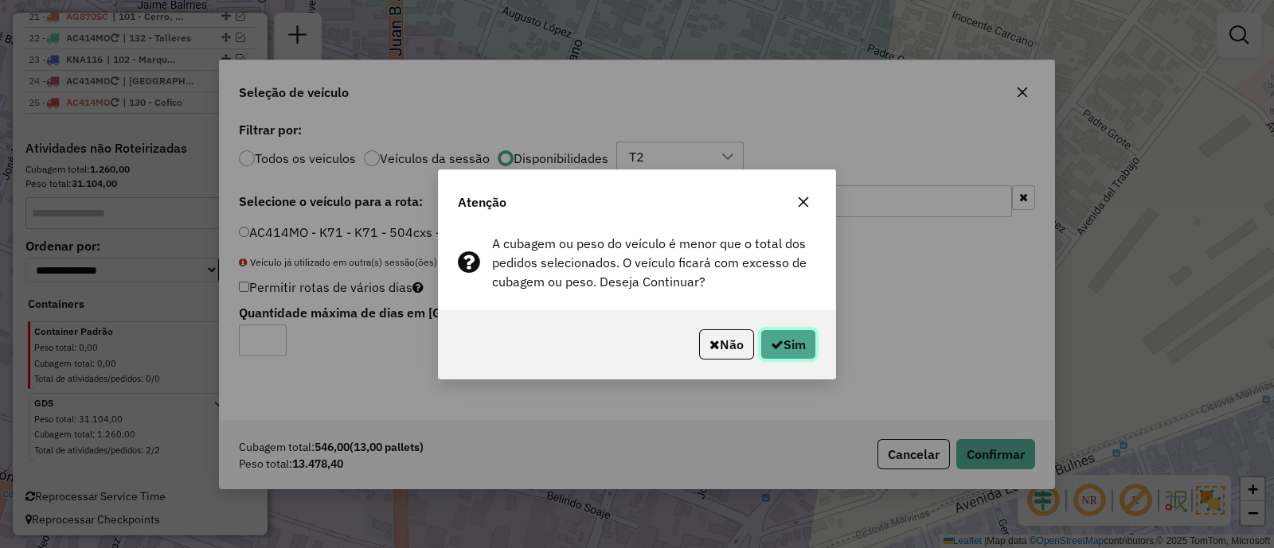
click at [764, 348] on button "Sim" at bounding box center [788, 345] width 56 height 30
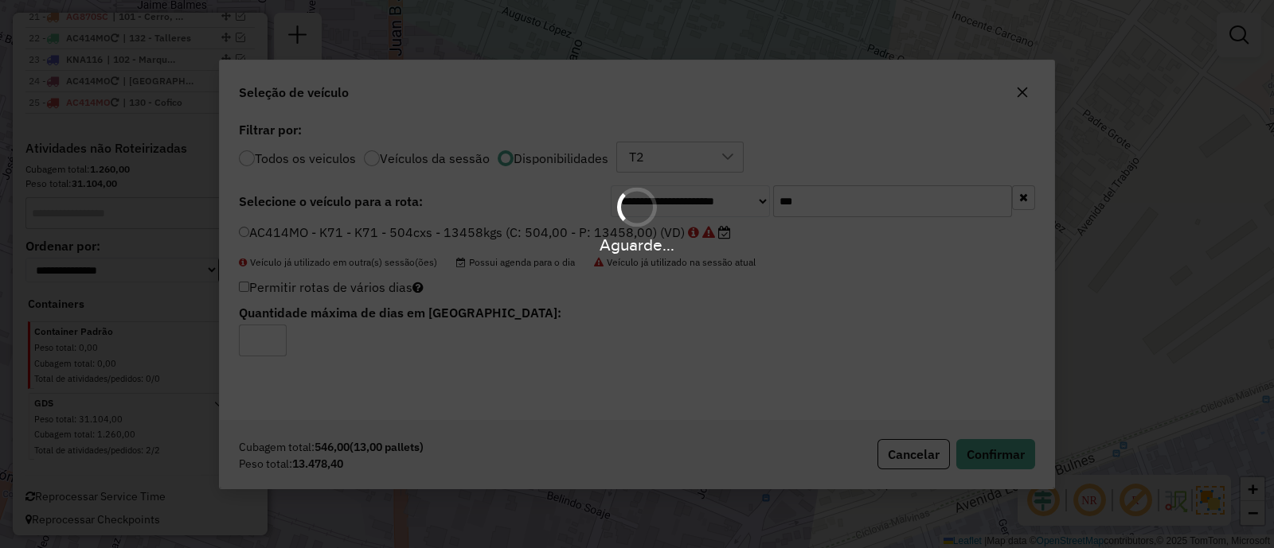
scroll to position [1071, 0]
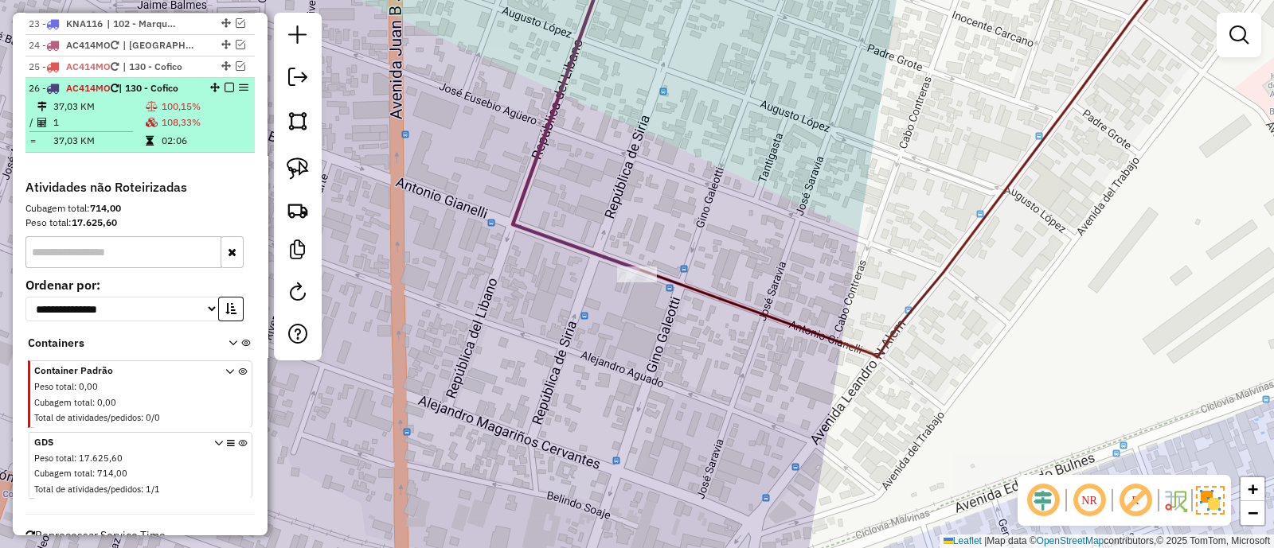
click at [224, 84] on em at bounding box center [229, 88] width 10 height 10
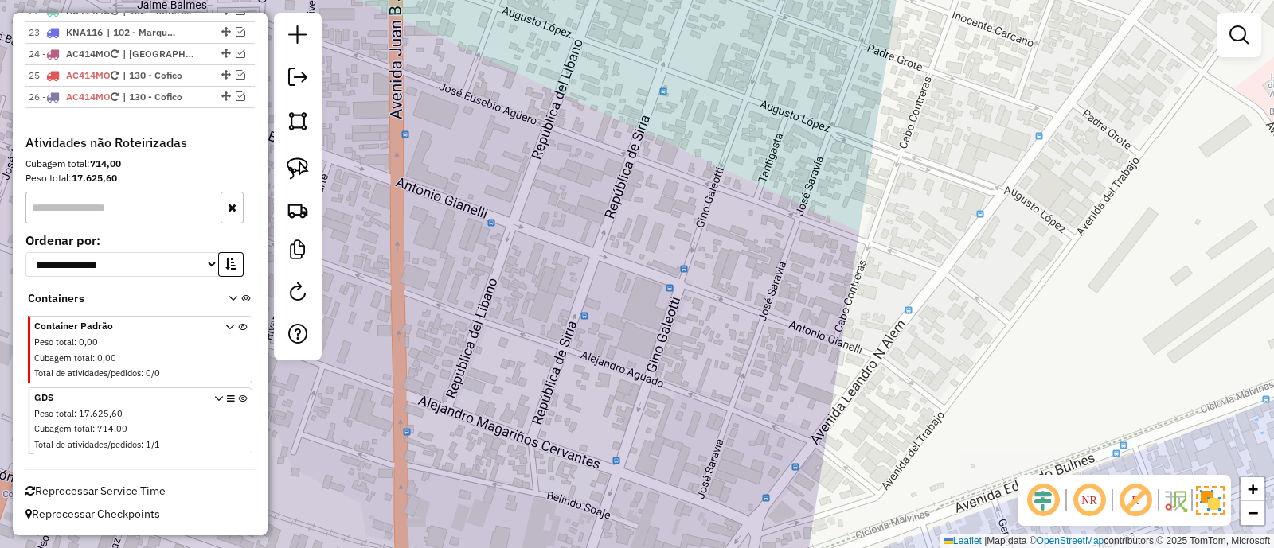
scroll to position [1056, 0]
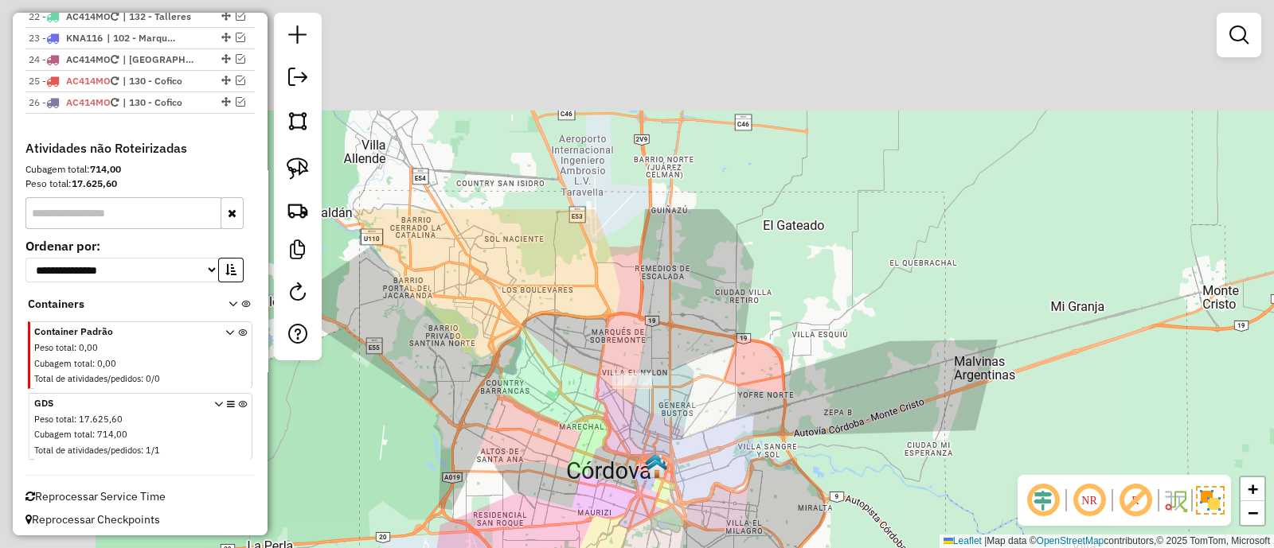
drag, startPoint x: 439, startPoint y: 151, endPoint x: 648, endPoint y: 424, distance: 344.1
click at [648, 424] on div "Janela de atendimento Grade de atendimento Capacidade Transportadoras Veículos …" at bounding box center [637, 274] width 1274 height 548
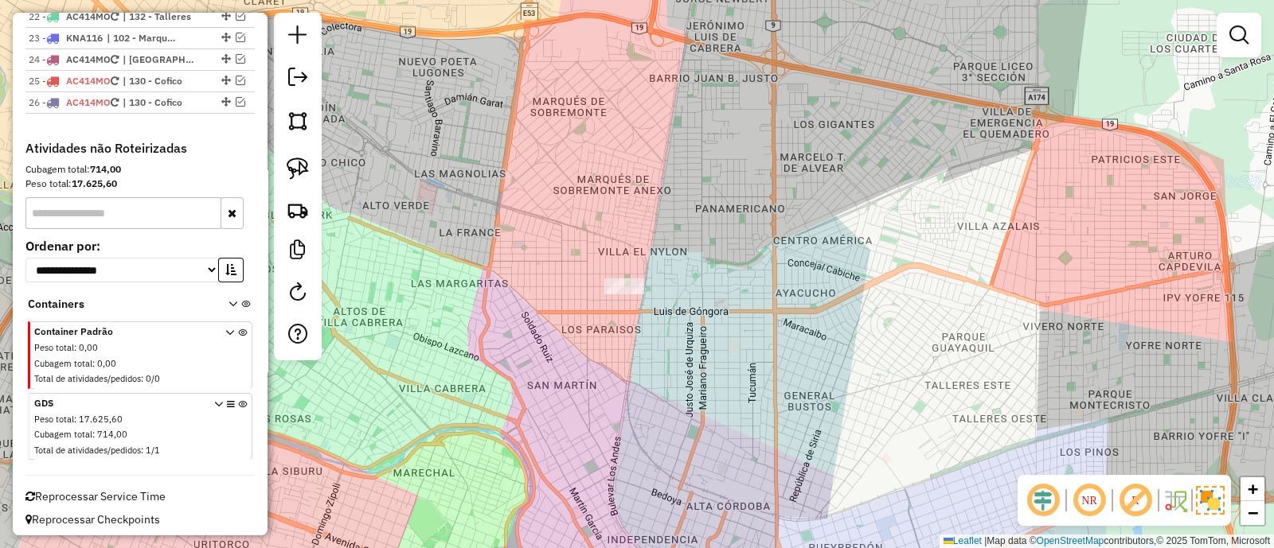
click at [610, 270] on div "Janela de atendimento Grade de atendimento Capacidade Transportadoras Veículos …" at bounding box center [637, 274] width 1274 height 548
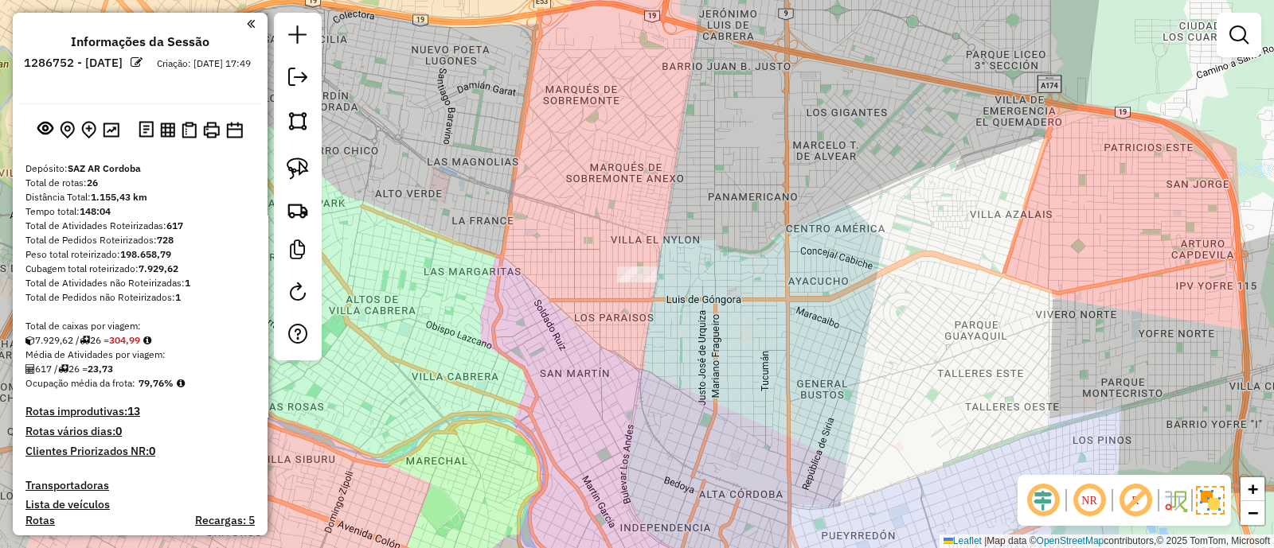
scroll to position [1056, 0]
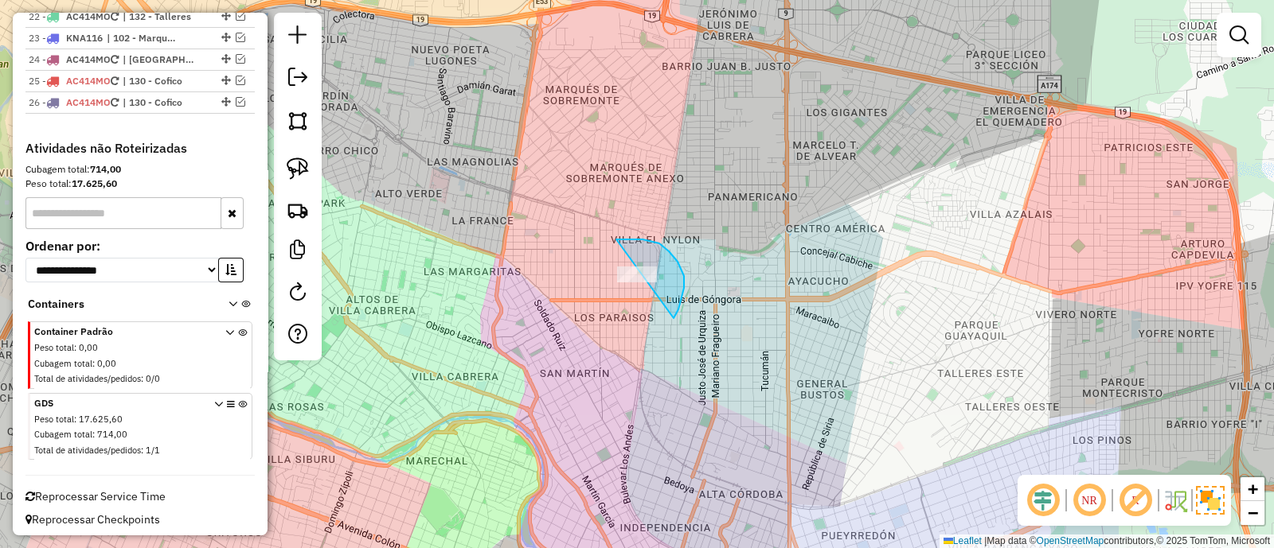
drag, startPoint x: 678, startPoint y: 310, endPoint x: 537, endPoint y: 289, distance: 142.4
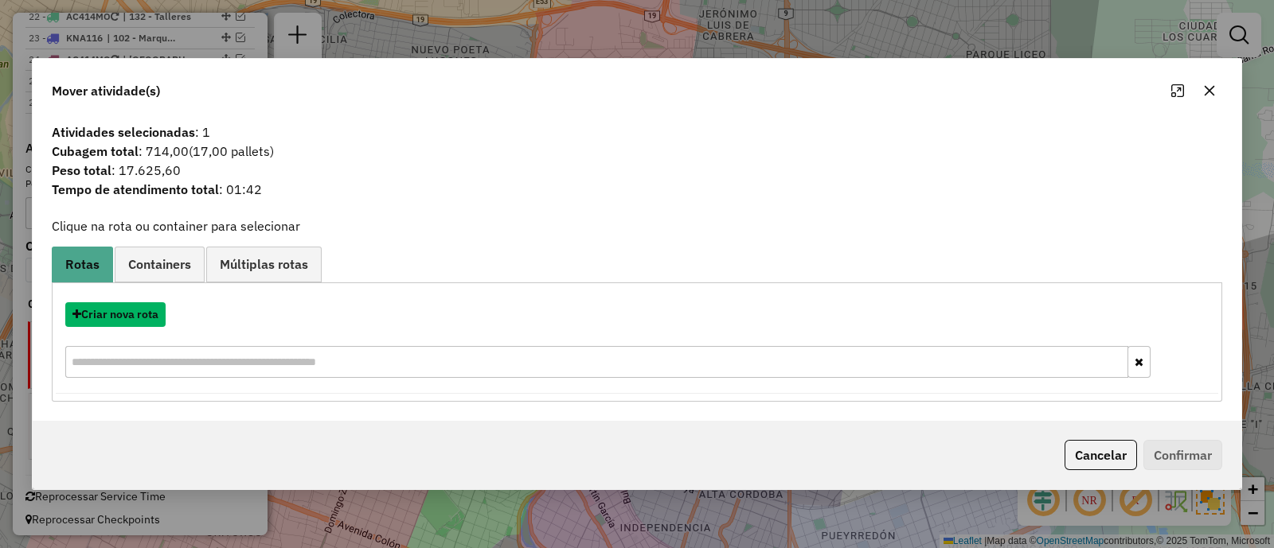
click at [129, 316] on button "Criar nova rota" at bounding box center [115, 315] width 100 height 25
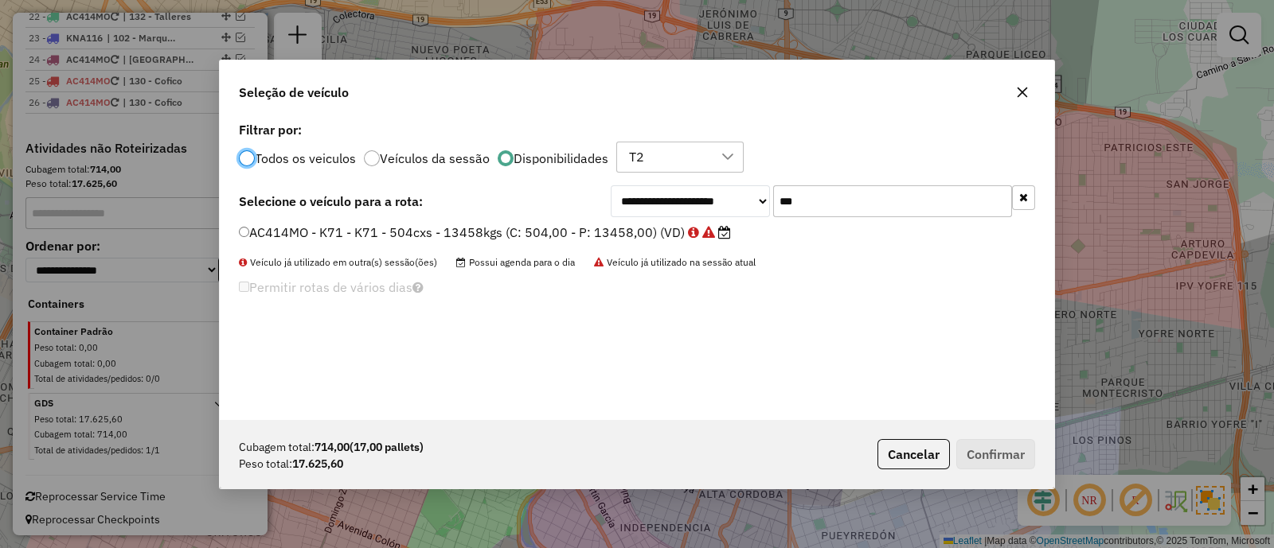
scroll to position [8, 5]
click at [597, 228] on label "AC414MO - K71 - K71 - 504cxs - 13458kgs (C: 504,00 - P: 13458,00) (VD)" at bounding box center [485, 232] width 492 height 19
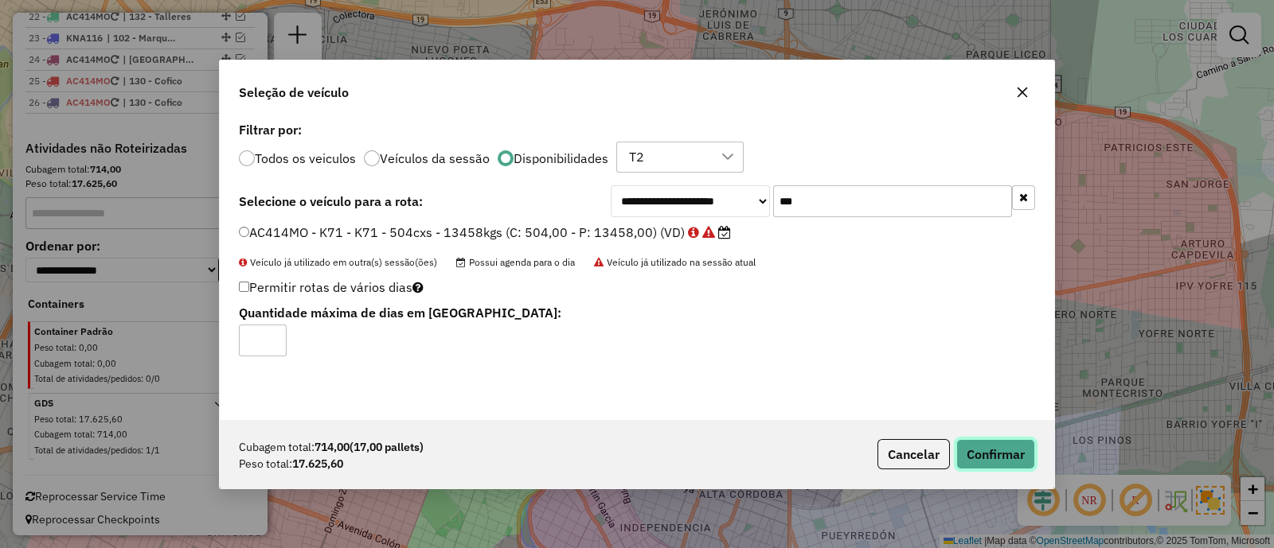
click at [1013, 453] on button "Confirmar" at bounding box center [995, 454] width 79 height 30
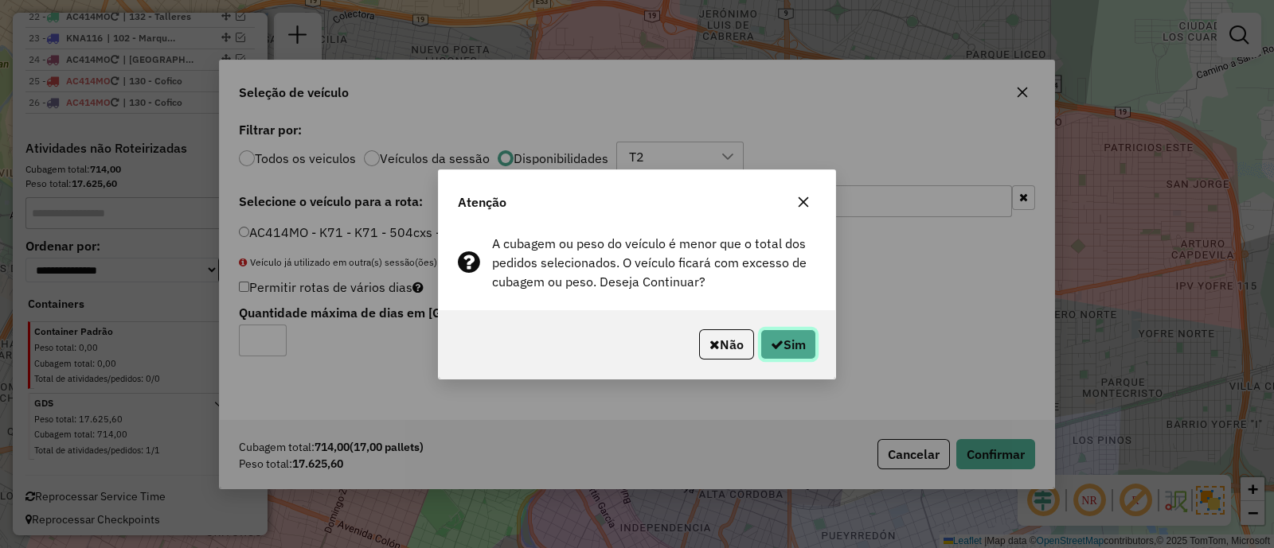
click at [804, 349] on button "Sim" at bounding box center [788, 345] width 56 height 30
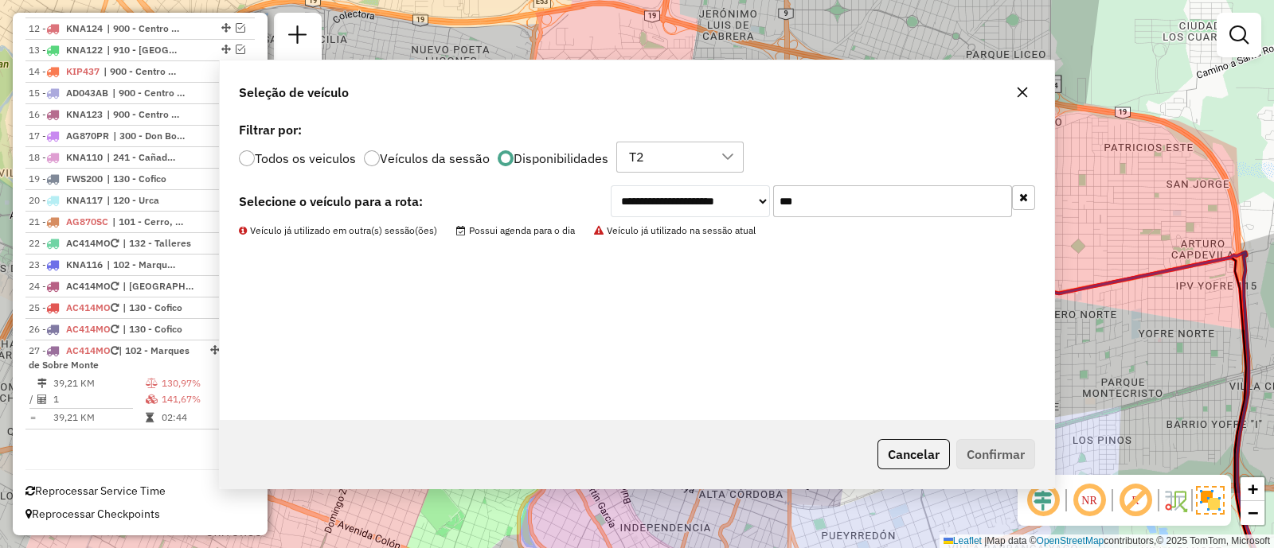
scroll to position [824, 0]
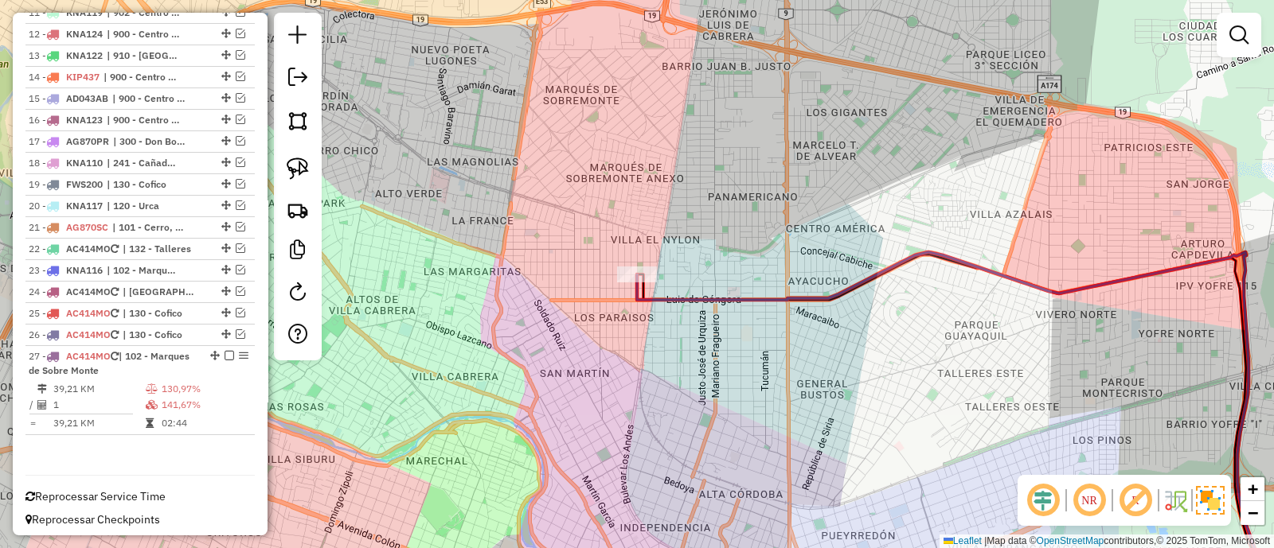
click at [766, 216] on div "Janela de atendimento Grade de atendimento Capacidade Transportadoras Veículos …" at bounding box center [637, 274] width 1274 height 548
click at [669, 297] on icon at bounding box center [962, 427] width 650 height 351
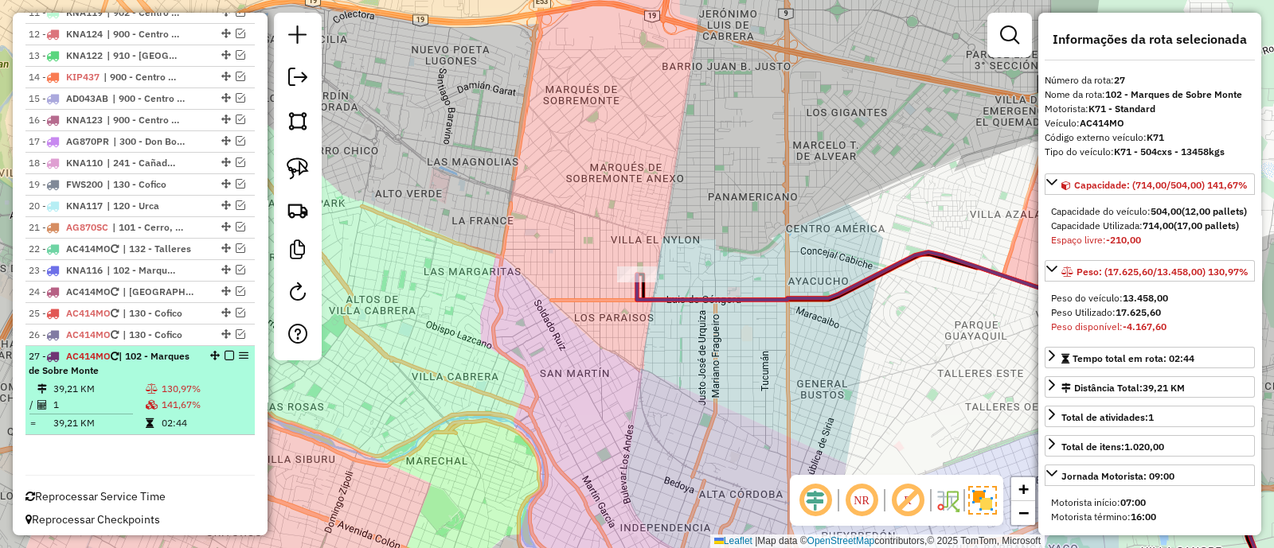
click at [224, 351] on em at bounding box center [229, 356] width 10 height 10
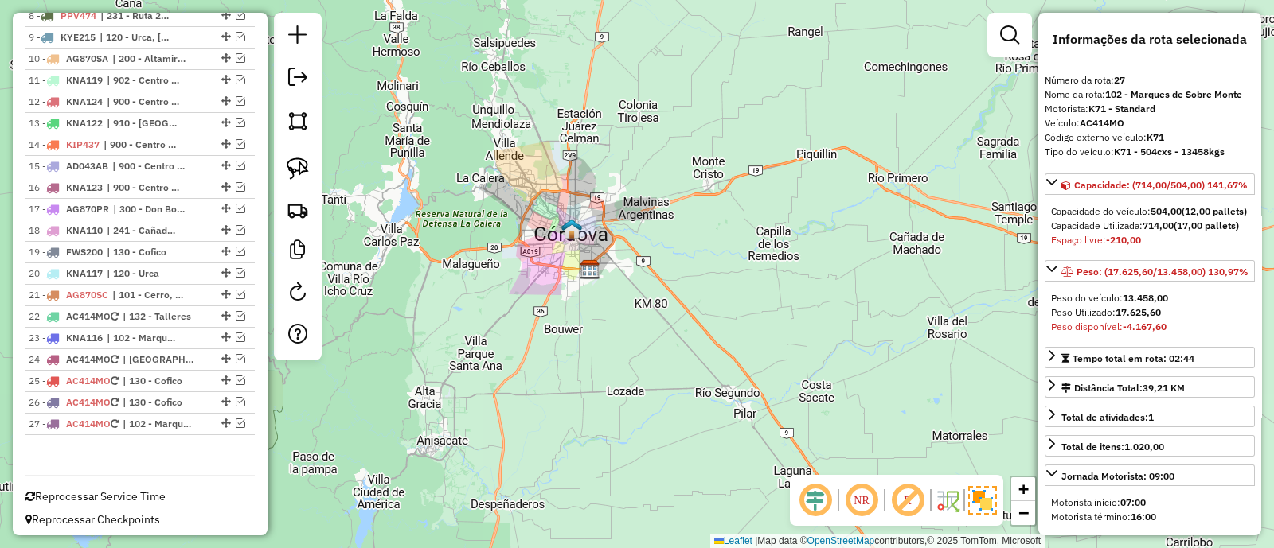
drag, startPoint x: 645, startPoint y: 411, endPoint x: 585, endPoint y: 246, distance: 175.3
click at [591, 263] on img at bounding box center [590, 270] width 21 height 21
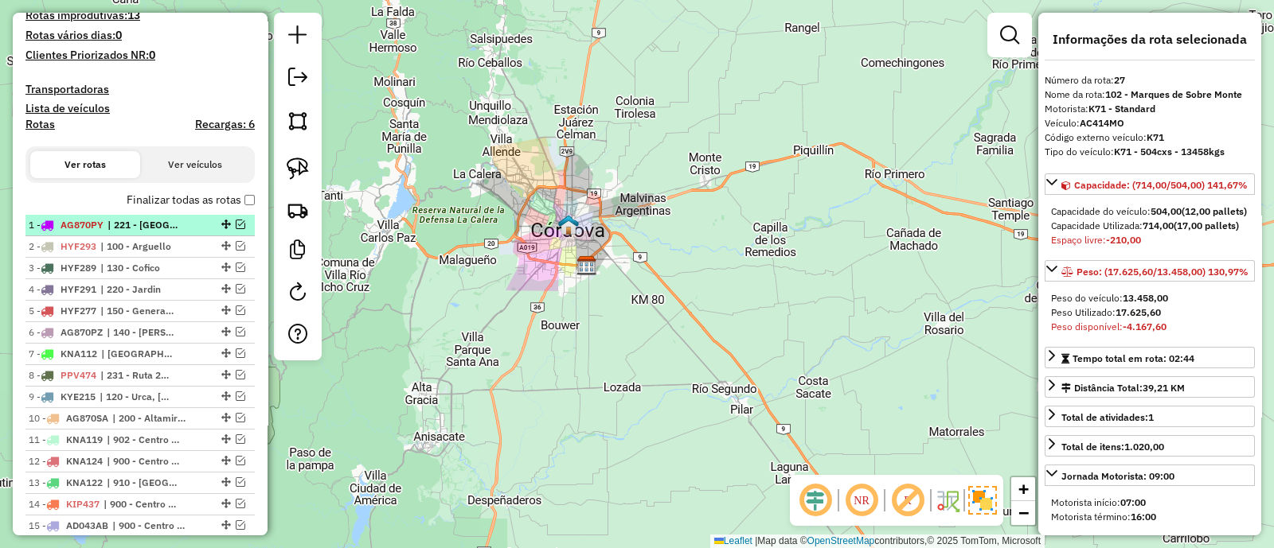
scroll to position [397, 0]
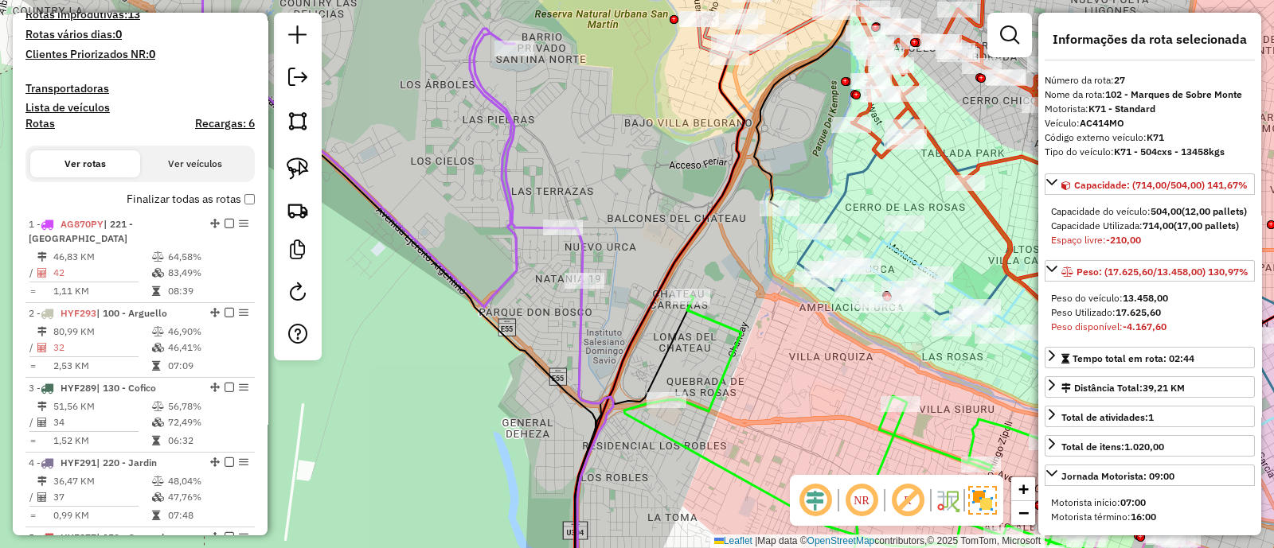
click at [505, 192] on icon at bounding box center [392, 126] width 381 height 362
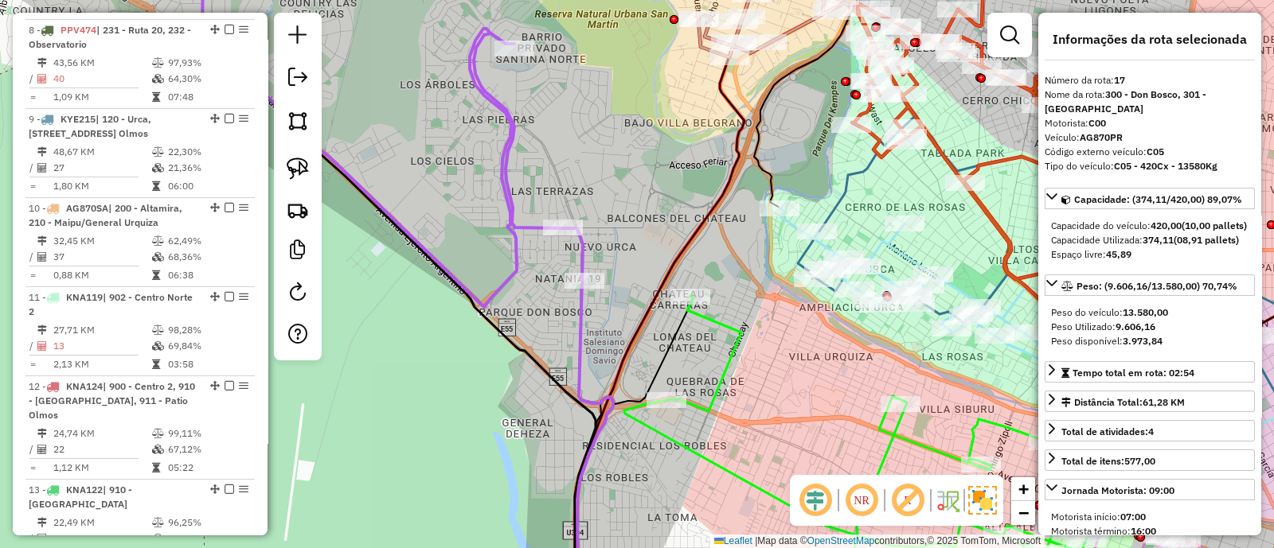
scroll to position [1978, 0]
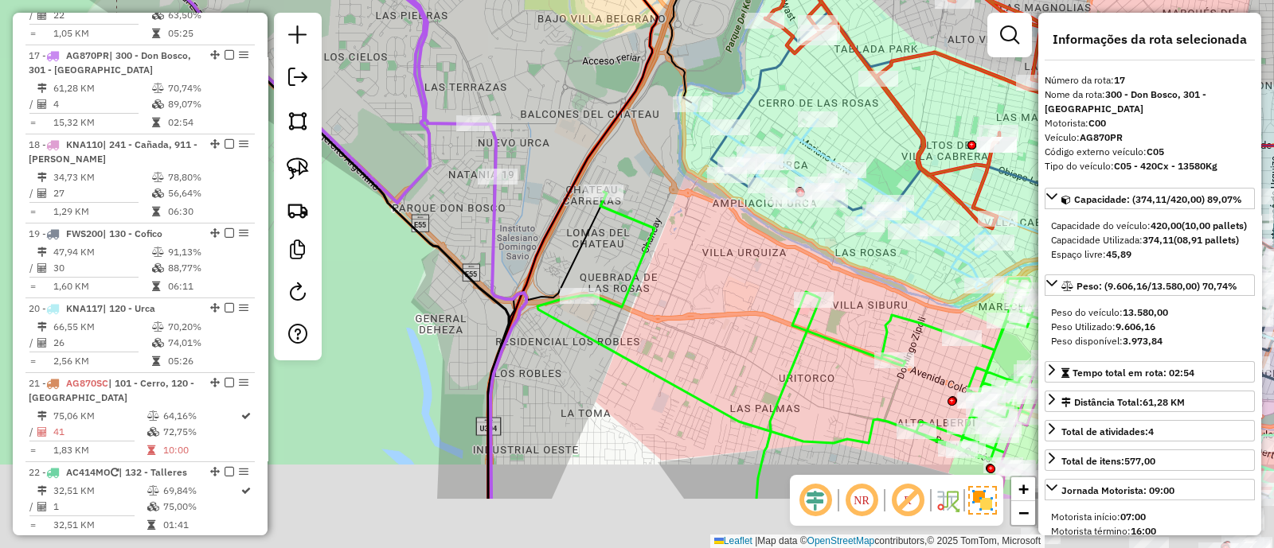
drag, startPoint x: 772, startPoint y: 366, endPoint x: 654, endPoint y: 232, distance: 178.2
click at [654, 232] on div "Janela de atendimento Grade de atendimento Capacidade Transportadoras Veículos …" at bounding box center [637, 274] width 1274 height 548
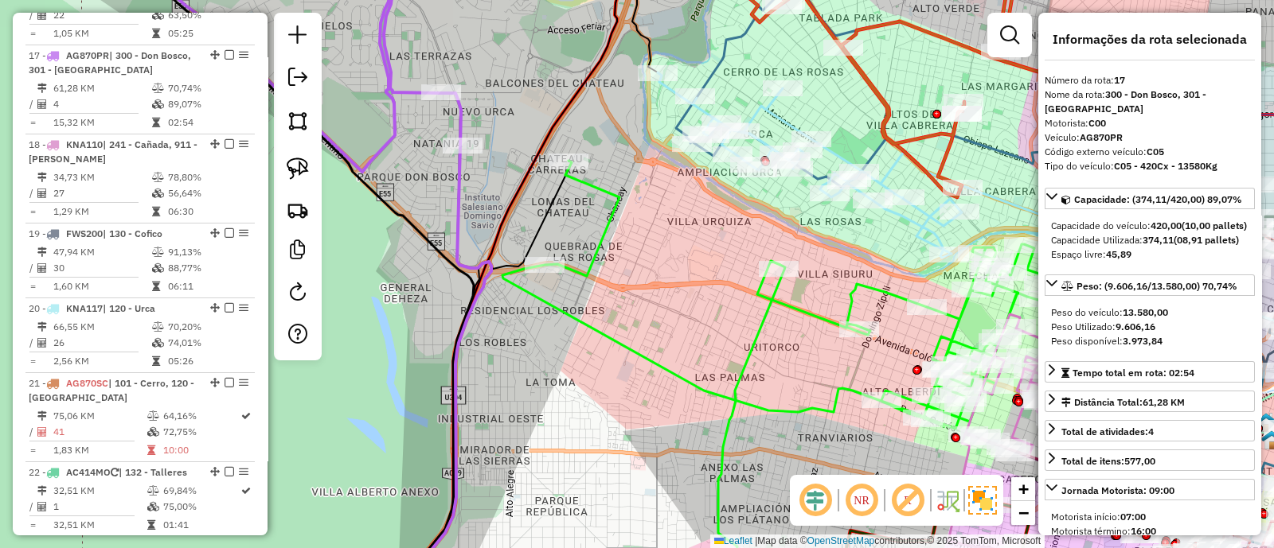
click at [652, 433] on div "Janela de atendimento Grade de atendimento Capacidade Transportadoras Veículos …" at bounding box center [637, 274] width 1274 height 548
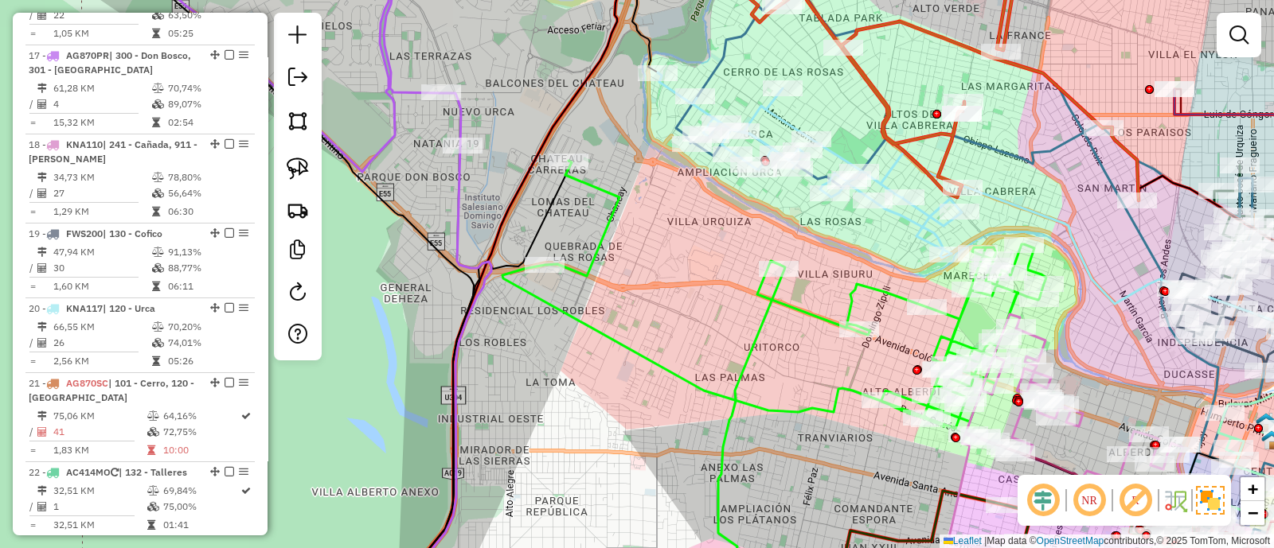
click at [458, 185] on icon at bounding box center [452, 375] width 77 height 458
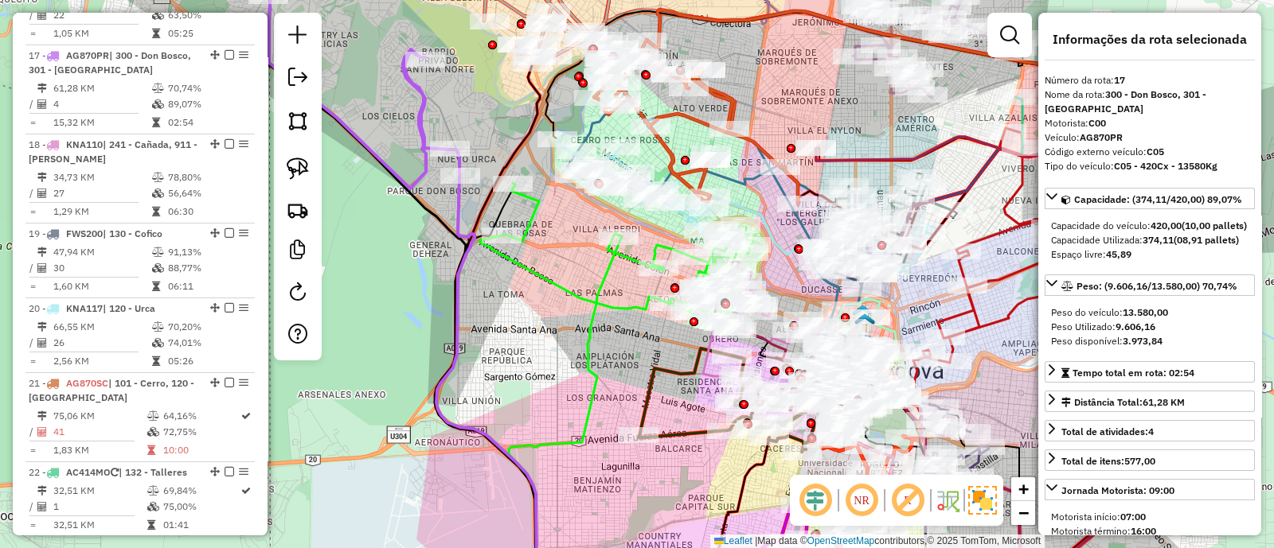
click at [517, 319] on div "Janela de atendimento Grade de atendimento Capacidade Transportadoras Veículos …" at bounding box center [637, 274] width 1274 height 548
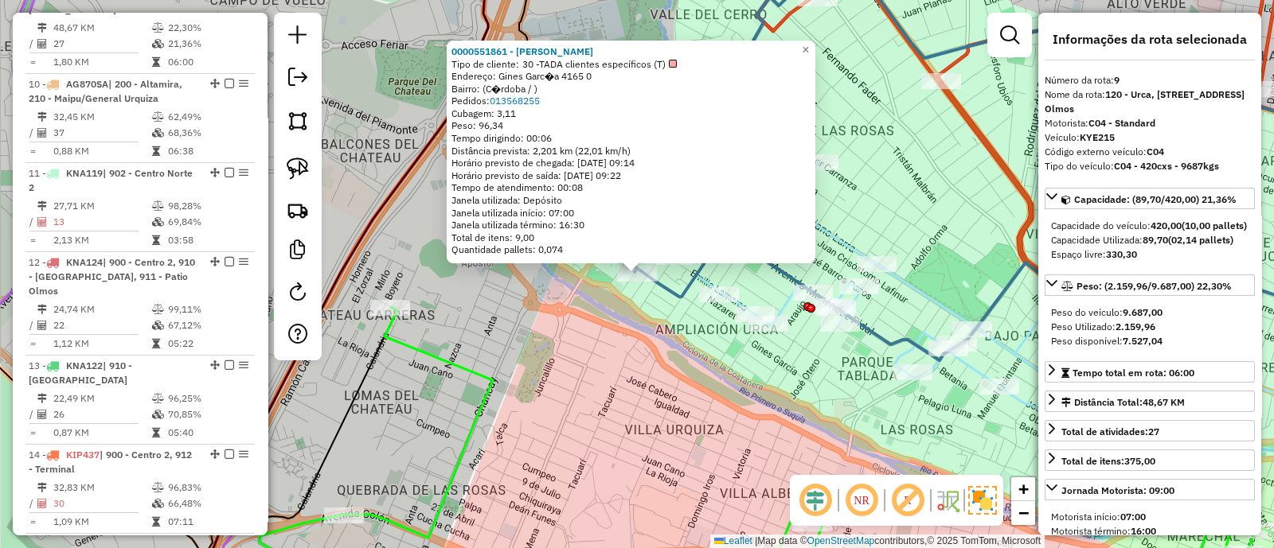
scroll to position [1237, 0]
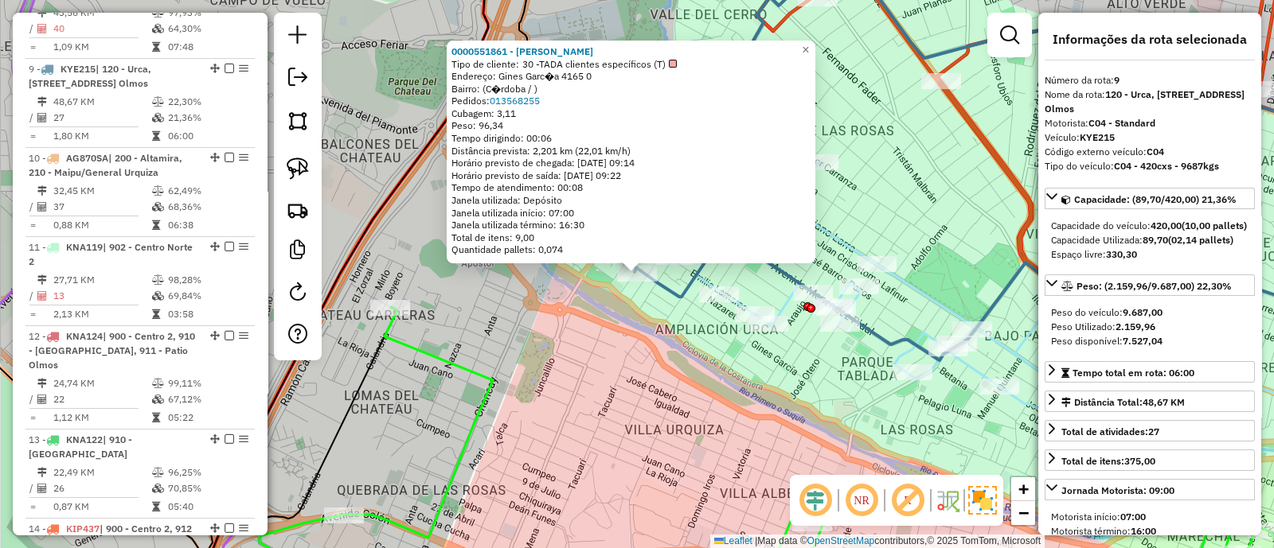
click at [604, 352] on div "0000551861 - [PERSON_NAME] Tipo de cliente: 30 -TADA clientes específicos (T) E…" at bounding box center [637, 274] width 1274 height 548
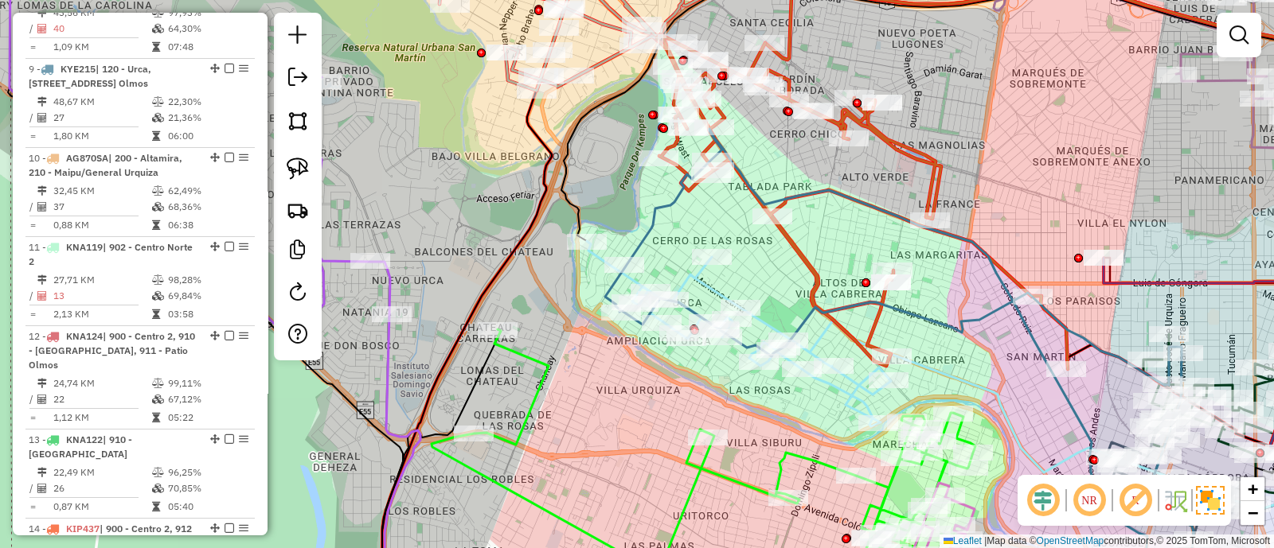
click at [771, 418] on div "Janela de atendimento Grade de atendimento Capacidade Transportadoras Veículos …" at bounding box center [637, 274] width 1274 height 548
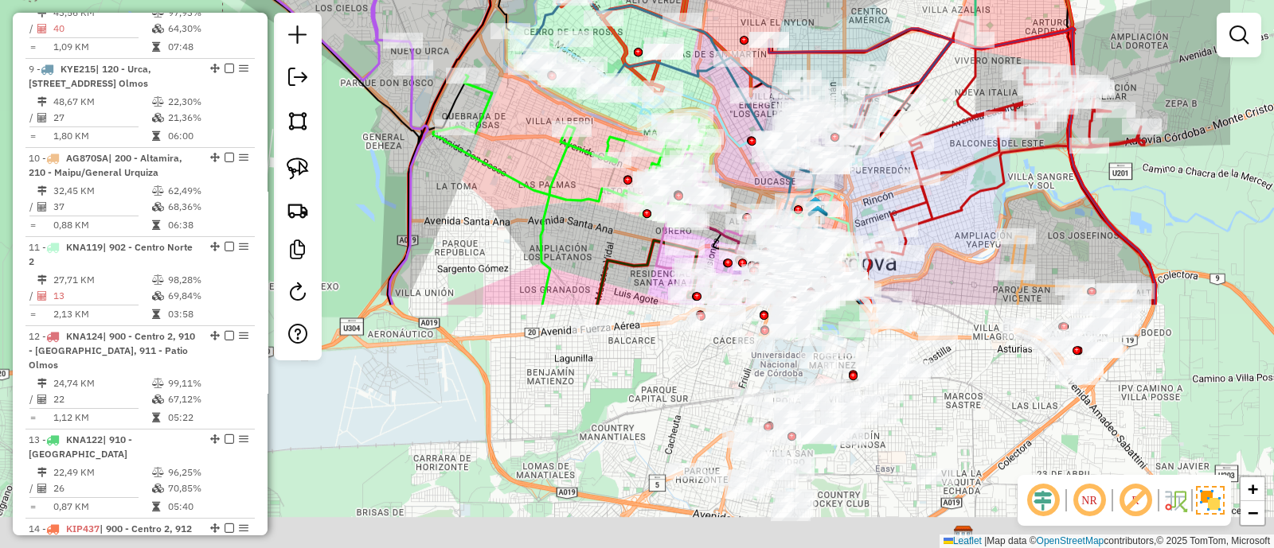
drag, startPoint x: 910, startPoint y: 463, endPoint x: 681, endPoint y: 94, distance: 434.7
click at [681, 94] on div "Janela de atendimento Grade de atendimento Capacidade Transportadoras Veículos …" at bounding box center [637, 274] width 1274 height 548
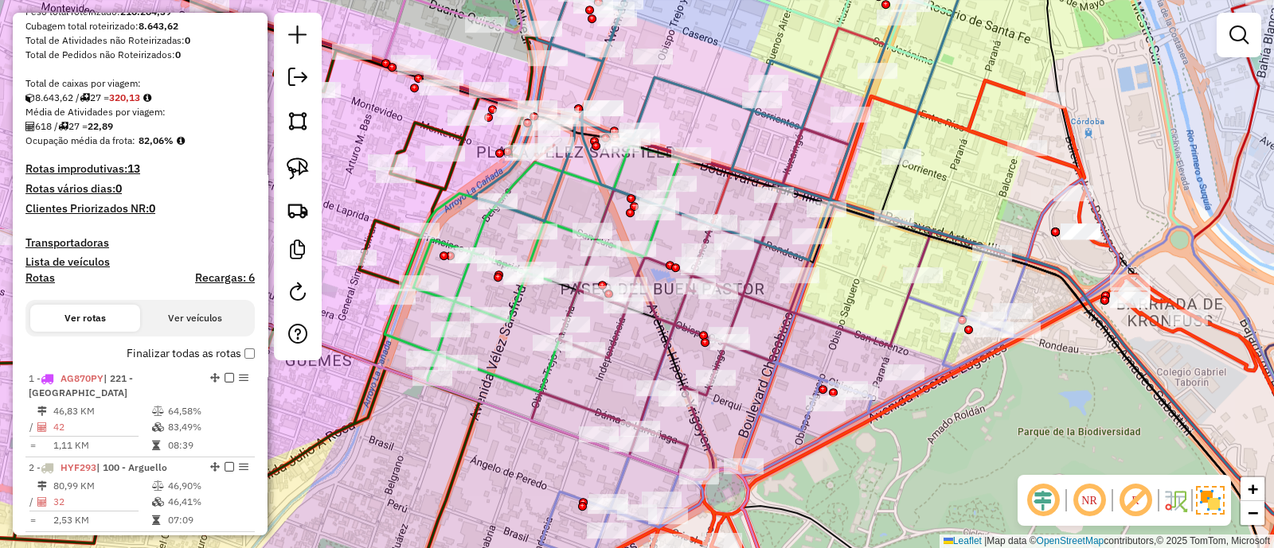
scroll to position [442, 0]
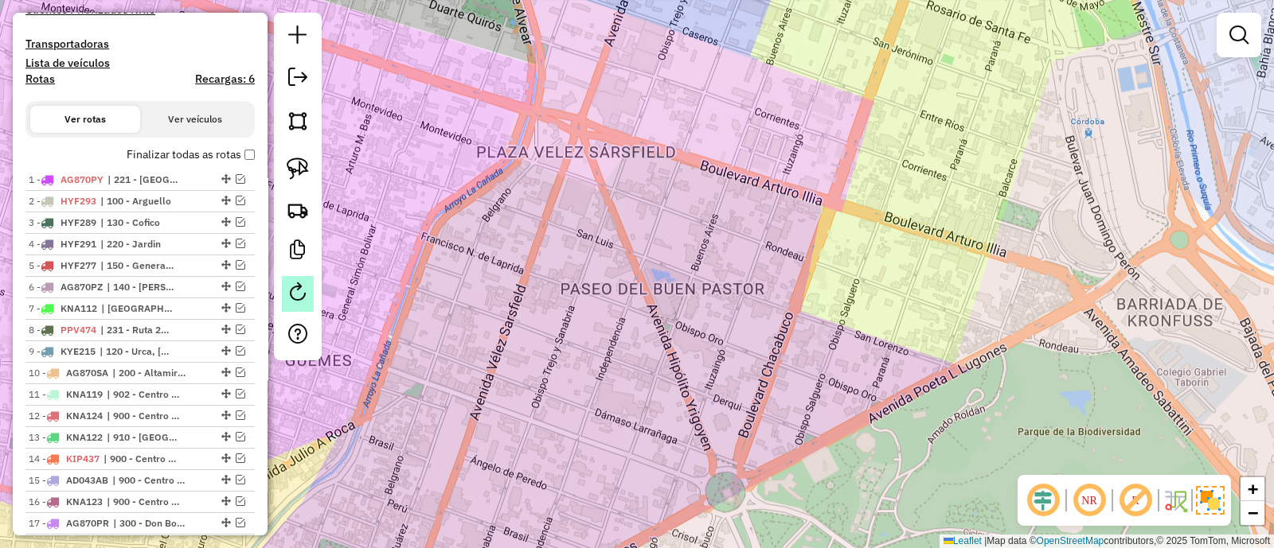
click at [296, 296] on em at bounding box center [297, 292] width 19 height 19
select select "*"
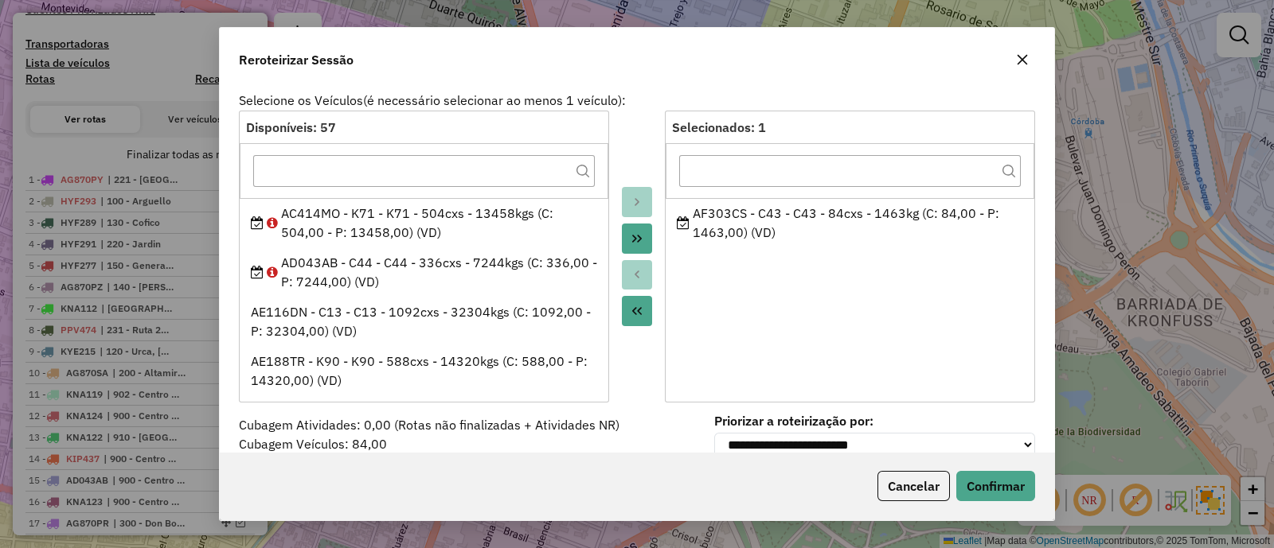
click at [1022, 61] on icon "button" at bounding box center [1022, 60] width 10 height 10
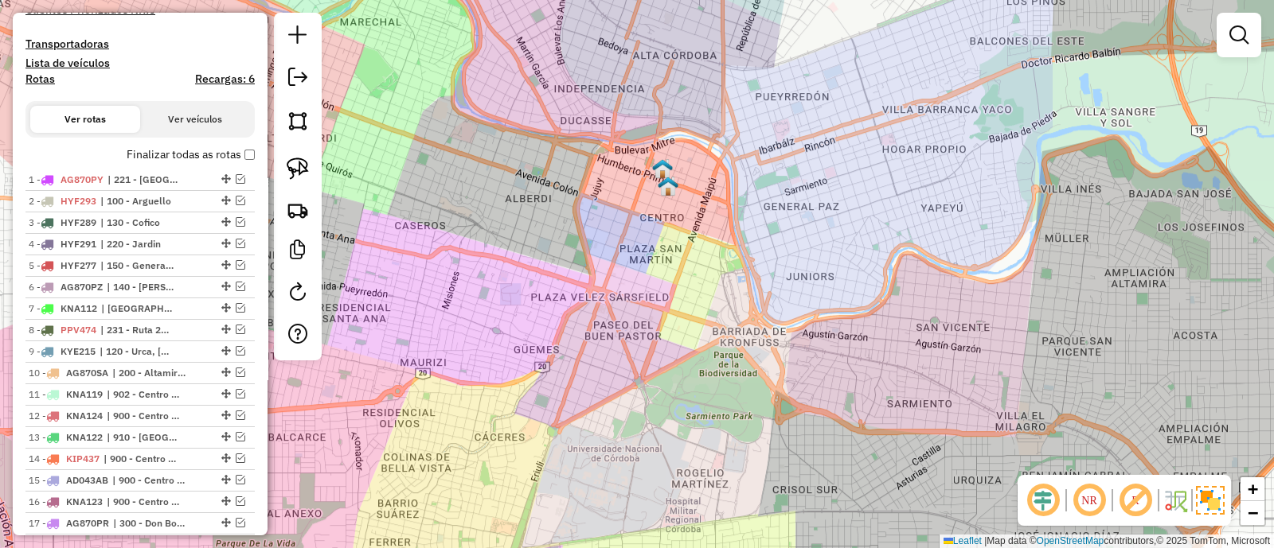
drag, startPoint x: 609, startPoint y: 353, endPoint x: 639, endPoint y: 275, distance: 83.7
click at [638, 277] on div "Janela de atendimento Grade de atendimento Capacidade Transportadoras Veículos …" at bounding box center [637, 274] width 1274 height 548
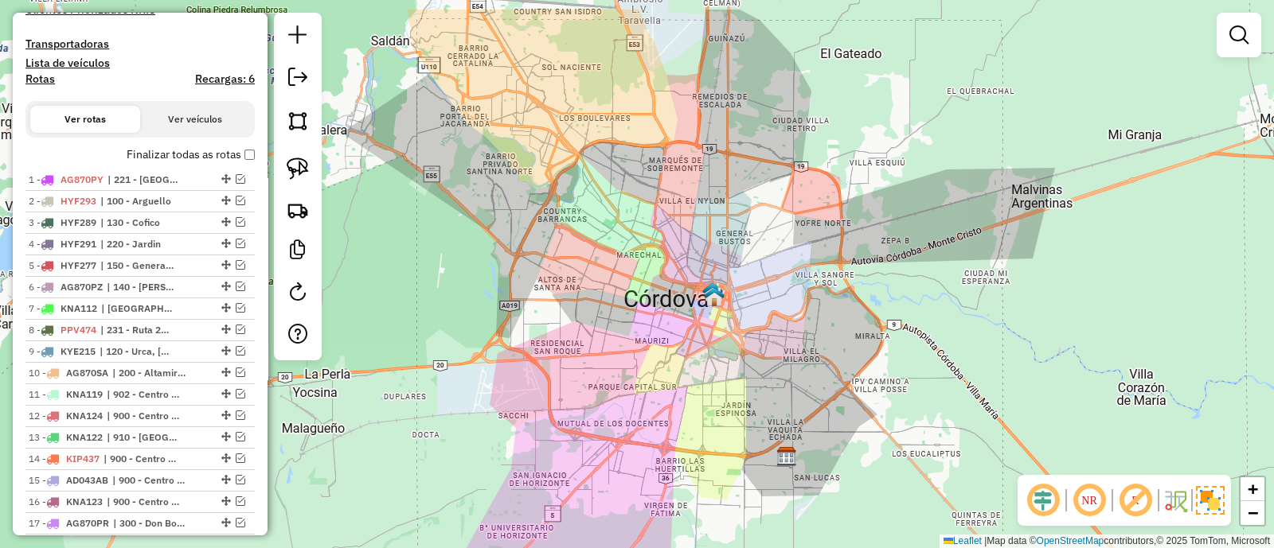
drag, startPoint x: 638, startPoint y: 290, endPoint x: 700, endPoint y: 345, distance: 82.3
click at [700, 345] on div "Janela de atendimento Grade de atendimento Capacidade Transportadoras Veículos …" at bounding box center [637, 274] width 1274 height 548
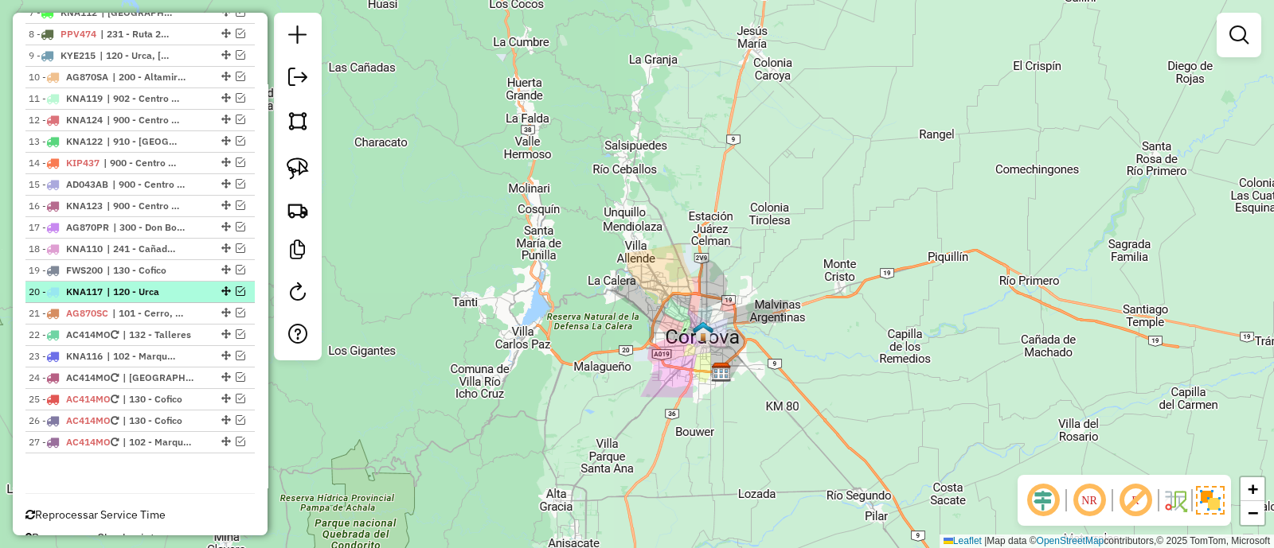
scroll to position [740, 0]
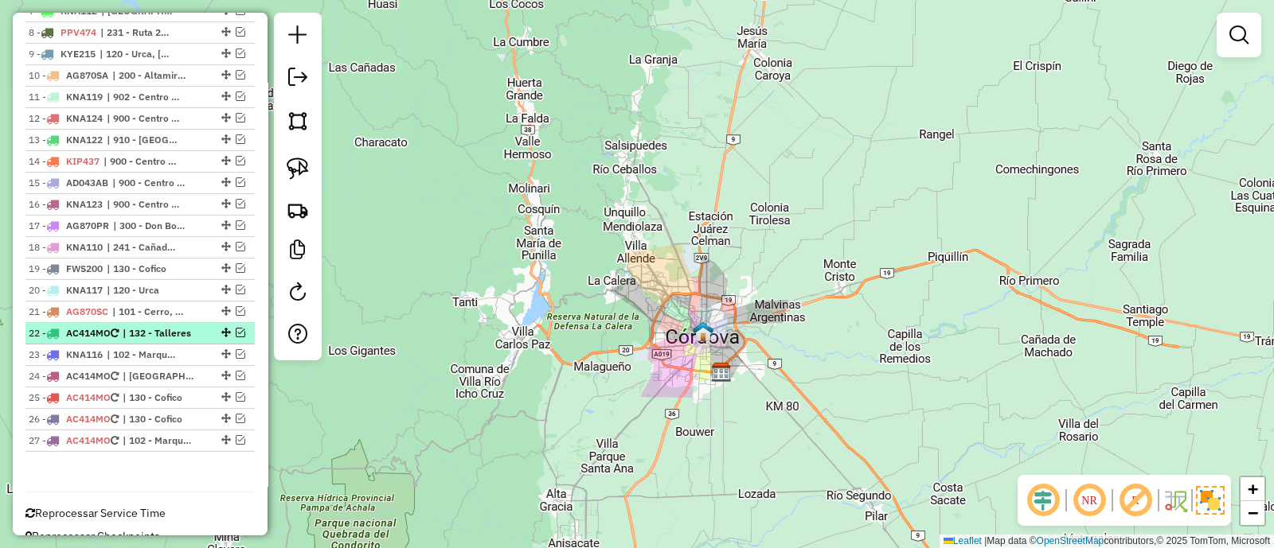
click at [236, 330] on em at bounding box center [241, 333] width 10 height 10
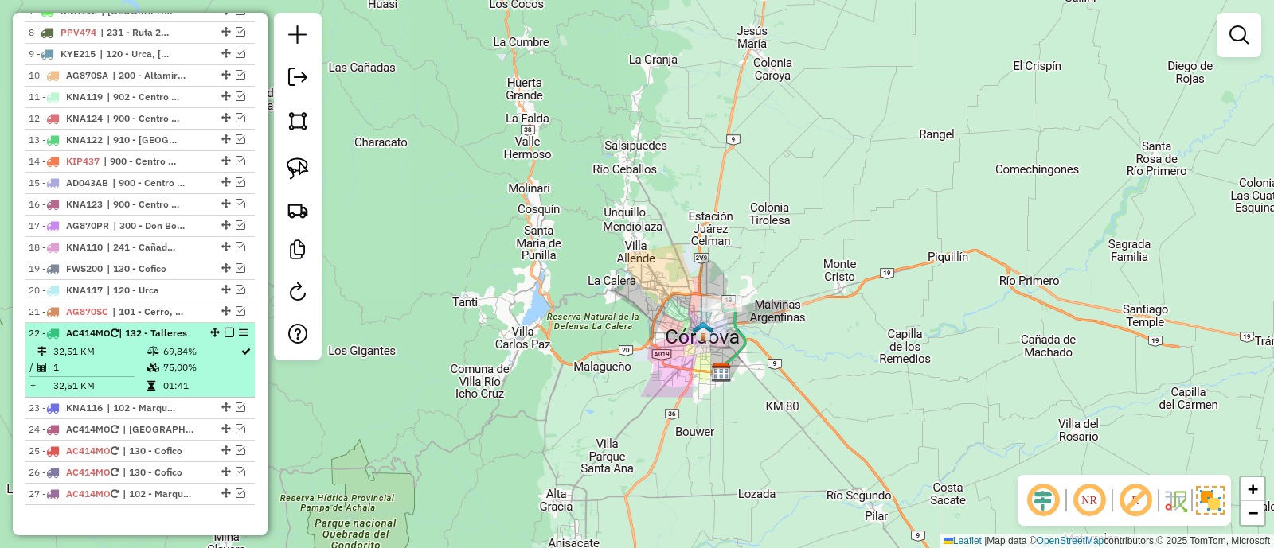
click at [222, 353] on td "69,84%" at bounding box center [200, 352] width 77 height 16
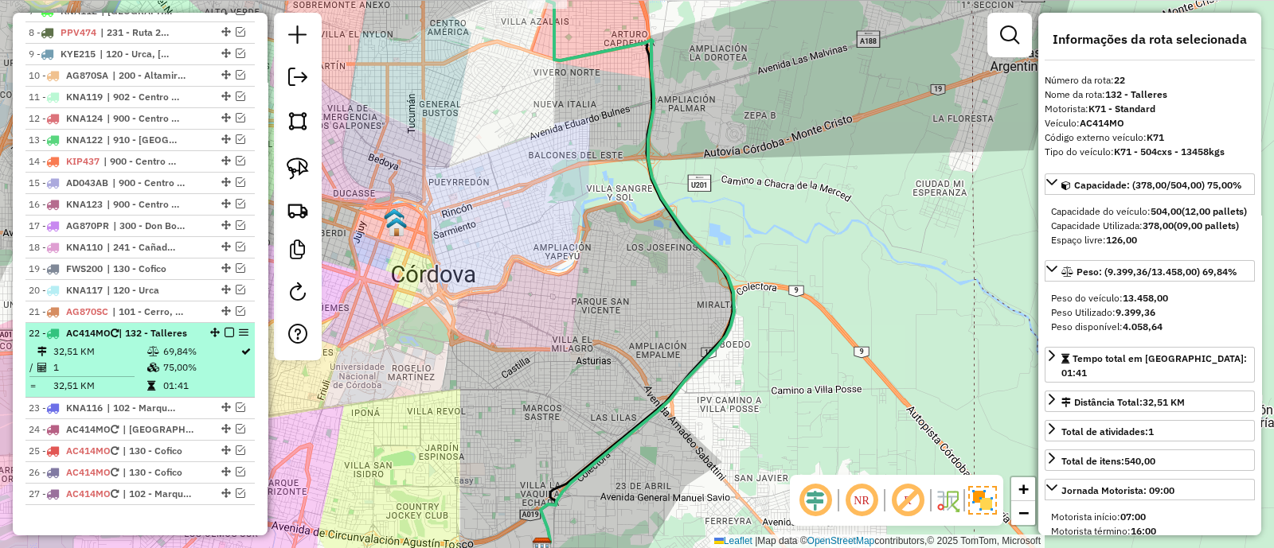
click at [224, 328] on em at bounding box center [229, 333] width 10 height 10
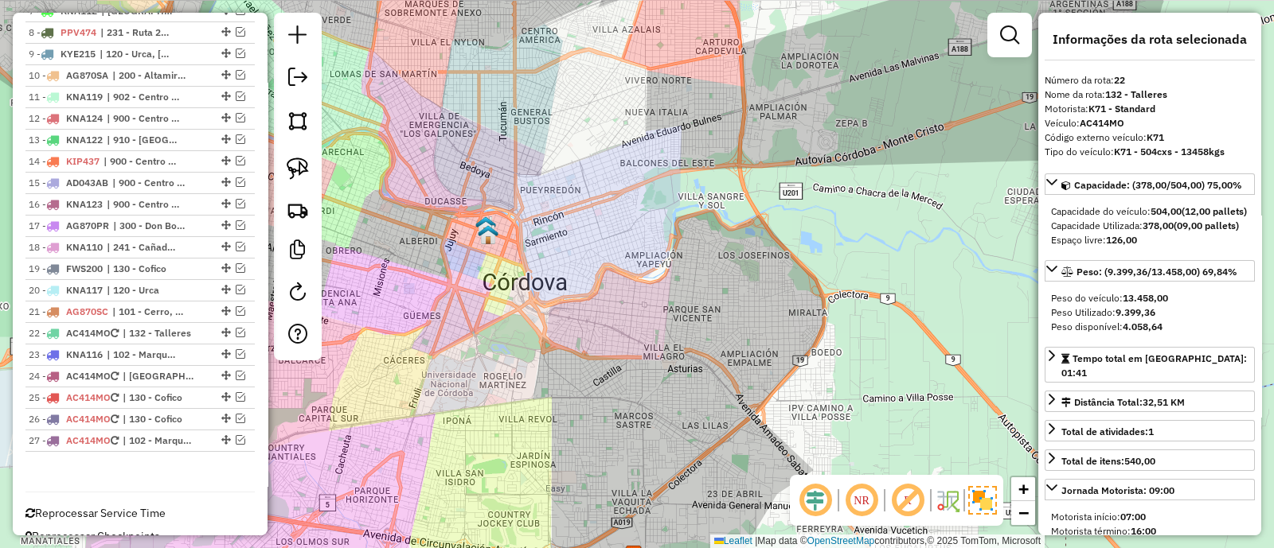
drag, startPoint x: 560, startPoint y: 312, endPoint x: 652, endPoint y: 320, distance: 91.9
click at [652, 320] on div "Janela de atendimento Grade de atendimento Capacidade Transportadoras Veículos …" at bounding box center [637, 274] width 1274 height 548
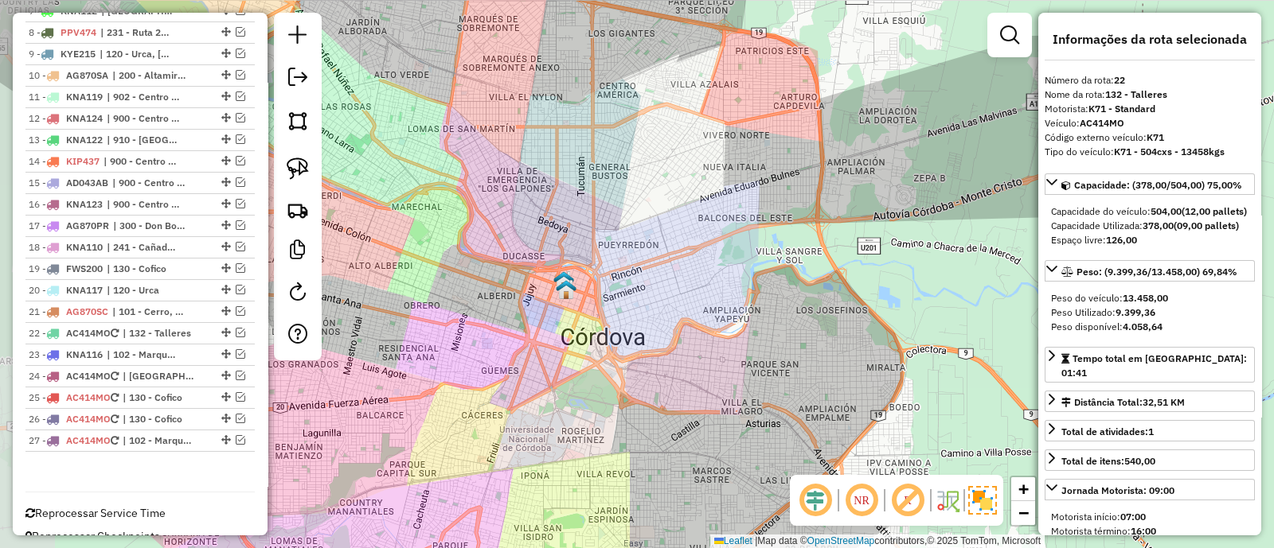
drag, startPoint x: 478, startPoint y: 325, endPoint x: 557, endPoint y: 381, distance: 97.2
click at [557, 381] on div "Janela de atendimento Grade de atendimento Capacidade Transportadoras Veículos …" at bounding box center [637, 274] width 1274 height 548
